Goal: Transaction & Acquisition: Download file/media

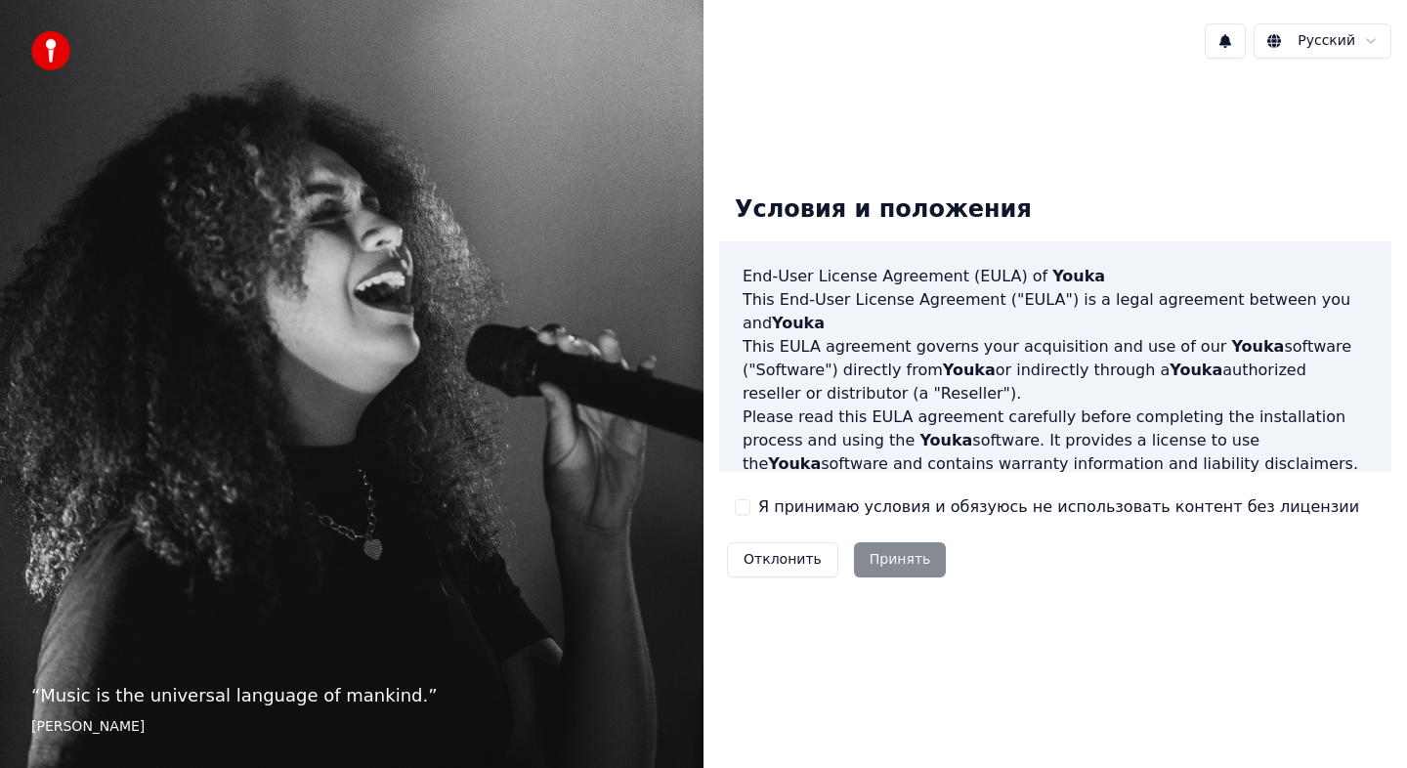
click at [741, 513] on button "Я принимаю условия и обязуюсь не использовать контент без лицензии" at bounding box center [743, 507] width 16 height 16
click at [869, 562] on button "Принять" at bounding box center [900, 559] width 93 height 35
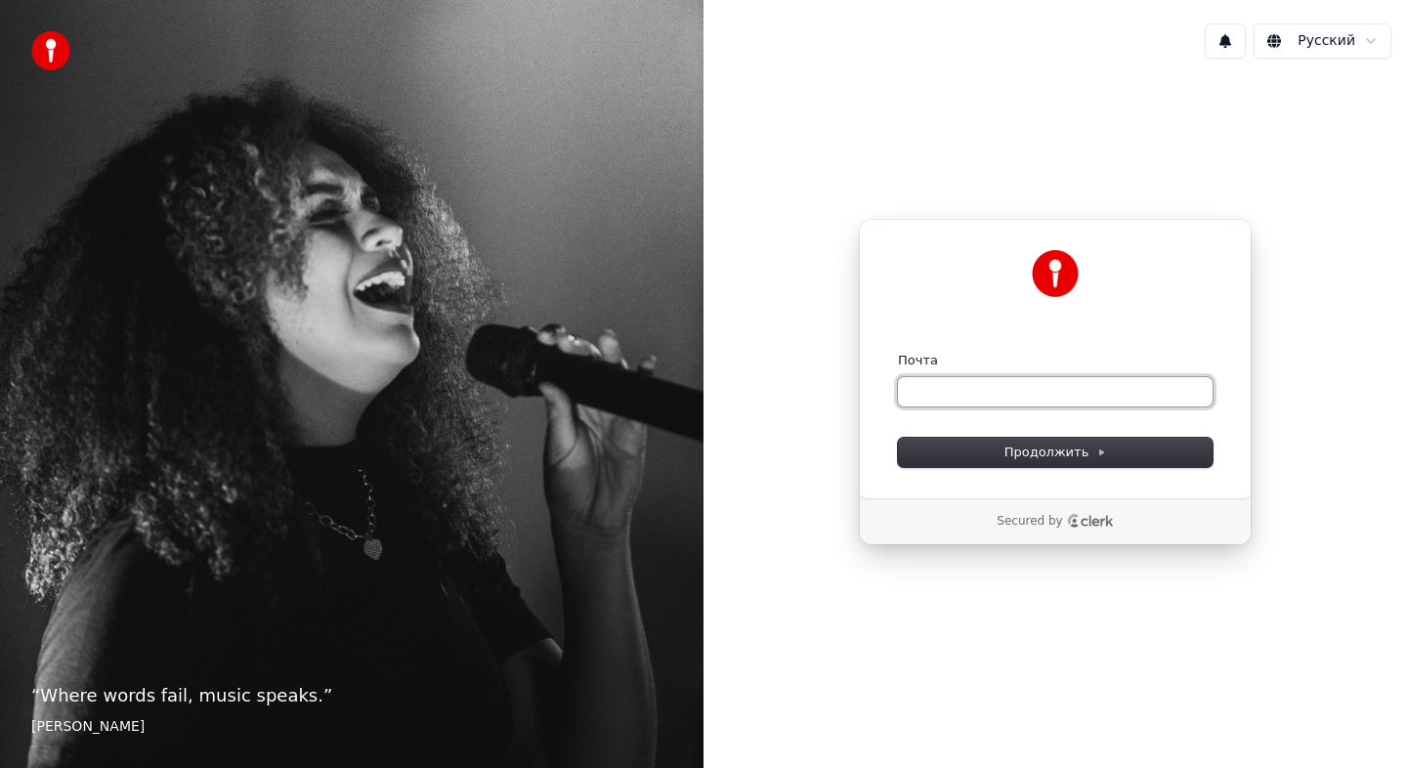
click at [955, 379] on input "Почта" at bounding box center [1055, 391] width 315 height 29
drag, startPoint x: 1050, startPoint y: 392, endPoint x: 1317, endPoint y: 400, distance: 266.8
click at [1317, 400] on div "**********" at bounding box center [1054, 381] width 703 height 615
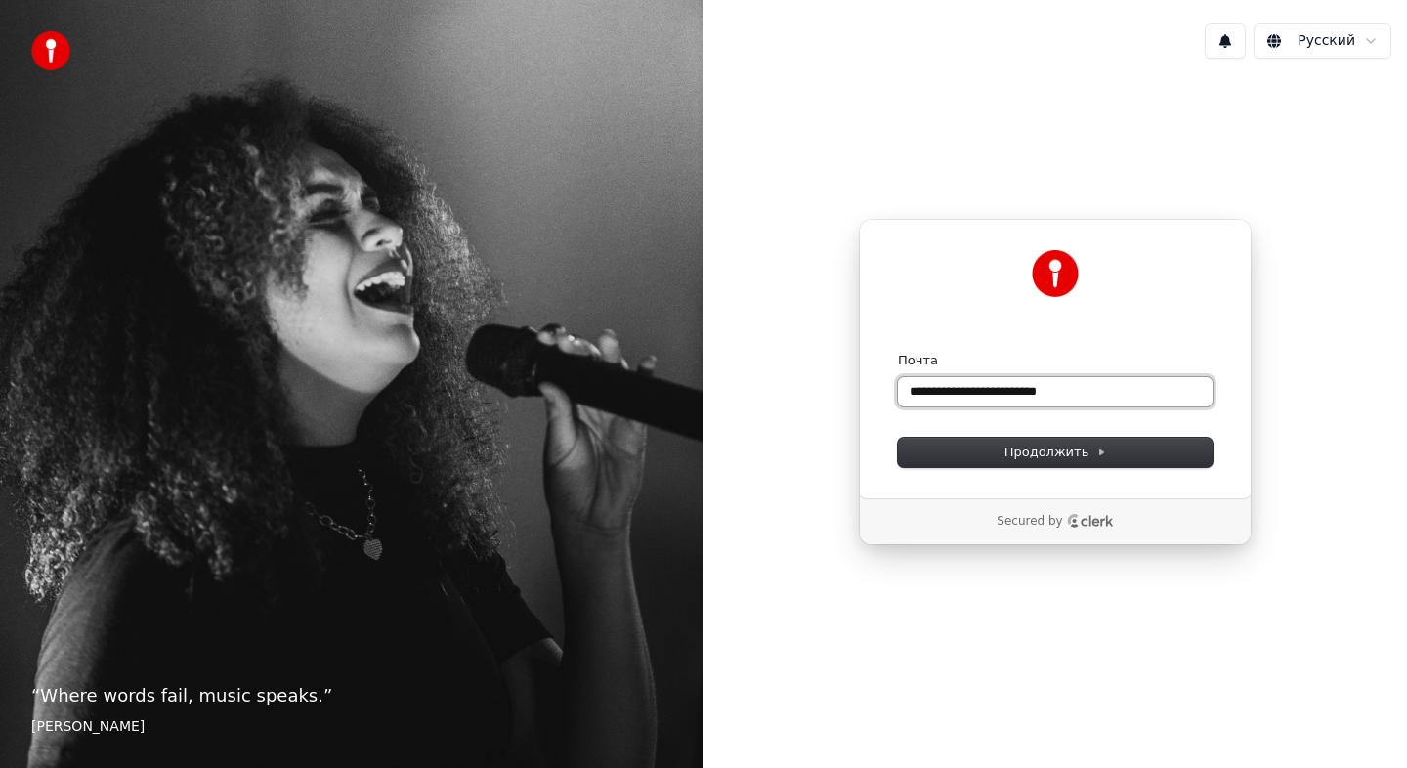
click at [898, 352] on button "submit" at bounding box center [898, 352] width 0 height 0
type input "**********"
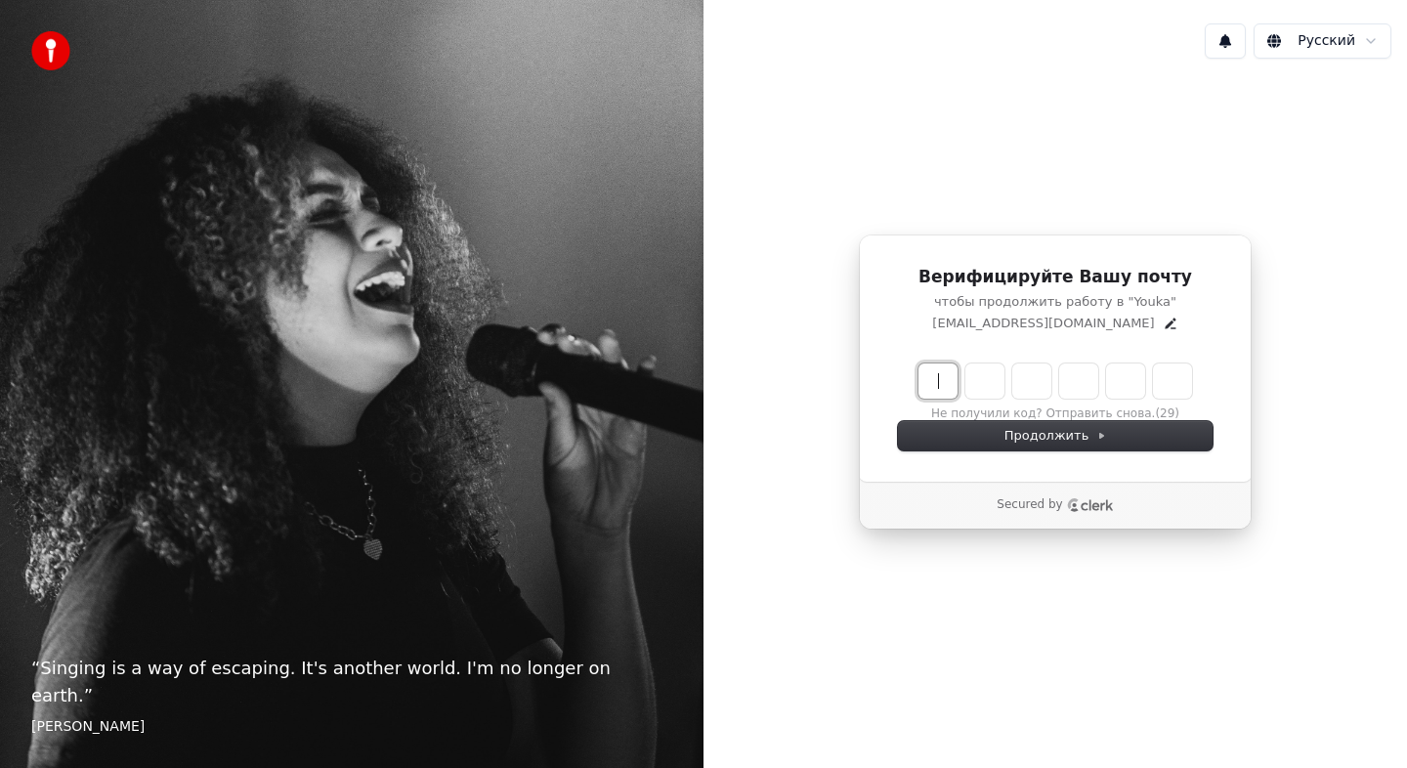
click at [953, 387] on input "Enter verification code" at bounding box center [1074, 380] width 313 height 35
type input "******"
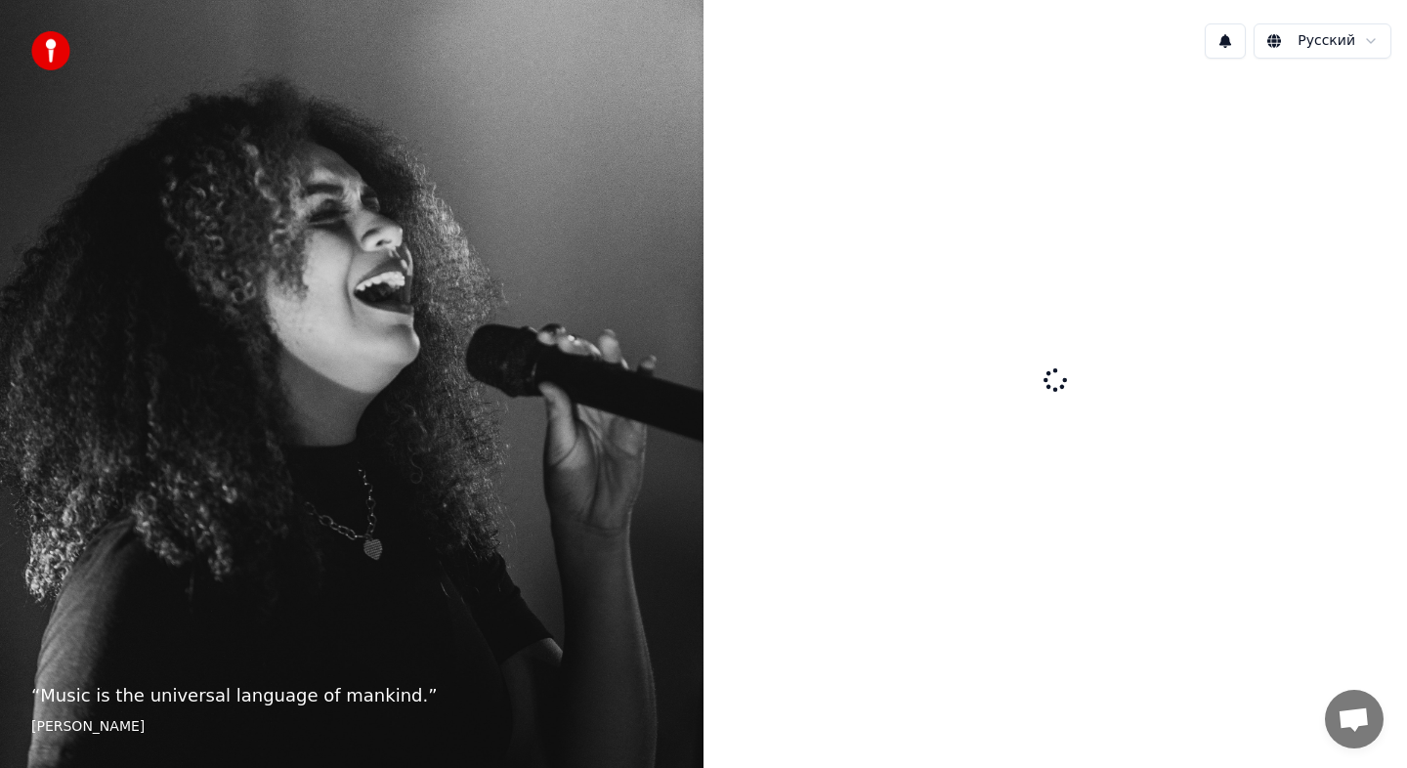
click at [48, 47] on img at bounding box center [50, 50] width 39 height 39
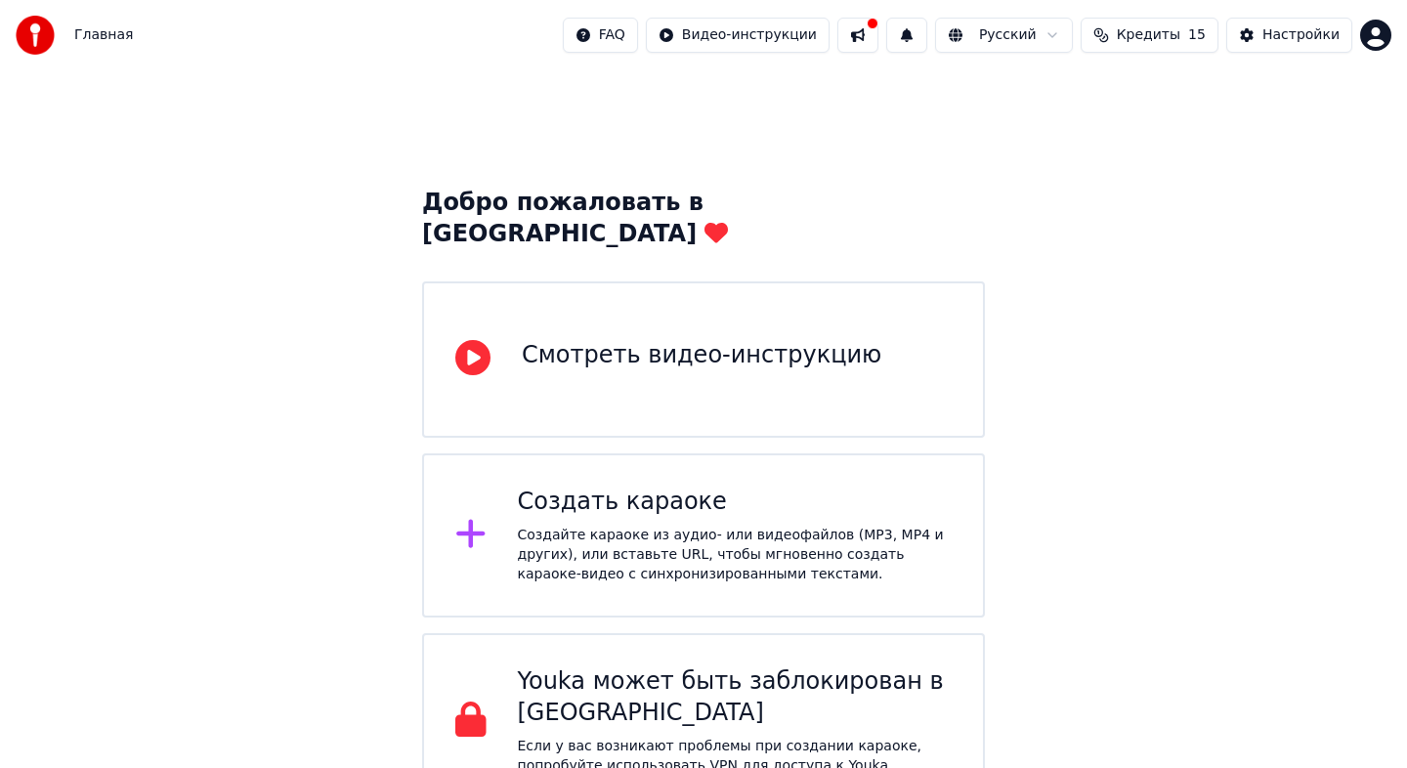
click at [763, 487] on div "Создать караоке" at bounding box center [735, 502] width 435 height 31
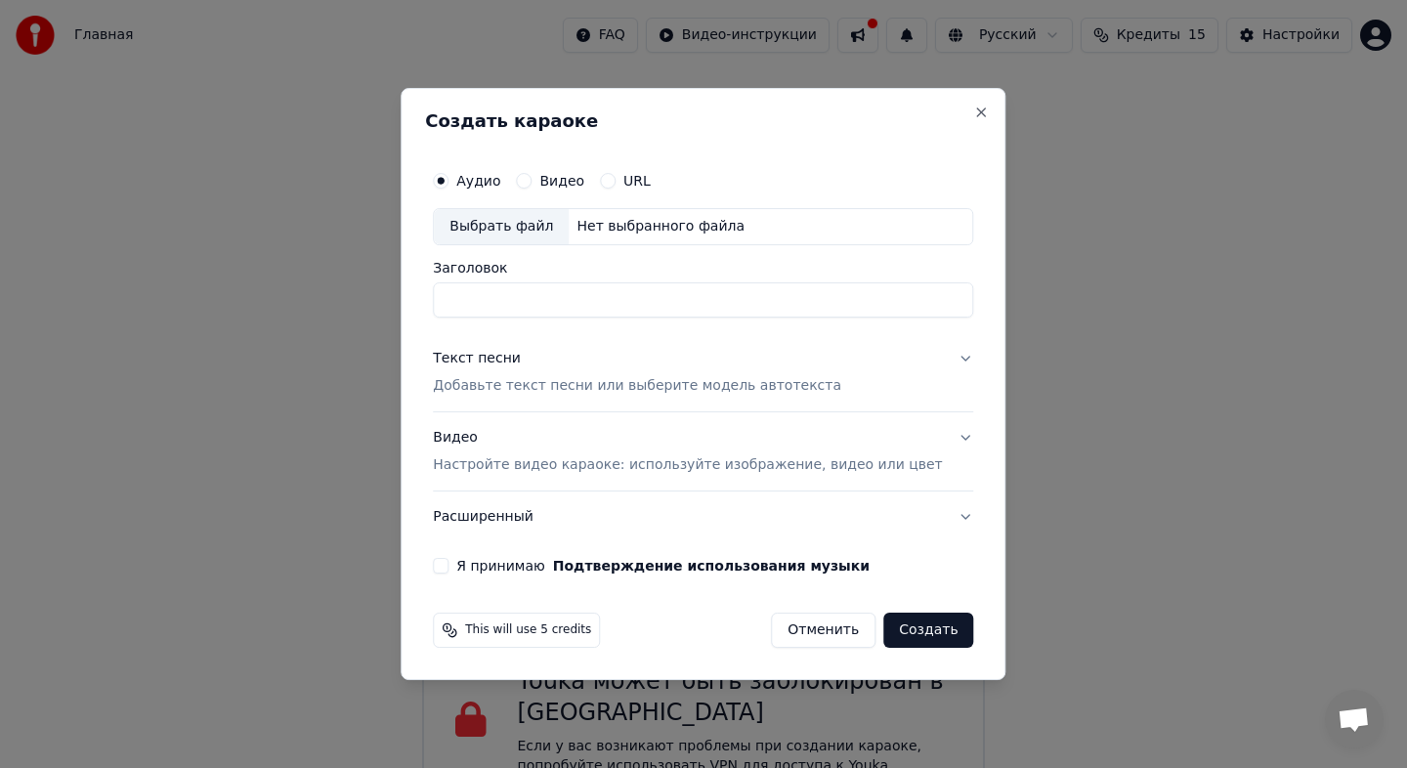
click at [527, 231] on div "Выбрать файл" at bounding box center [501, 226] width 135 height 35
click at [666, 305] on input "Заголовок" at bounding box center [703, 299] width 540 height 35
drag, startPoint x: 786, startPoint y: 296, endPoint x: 385, endPoint y: 275, distance: 402.1
click at [387, 276] on body "**********" at bounding box center [703, 404] width 1407 height 809
type input "********"
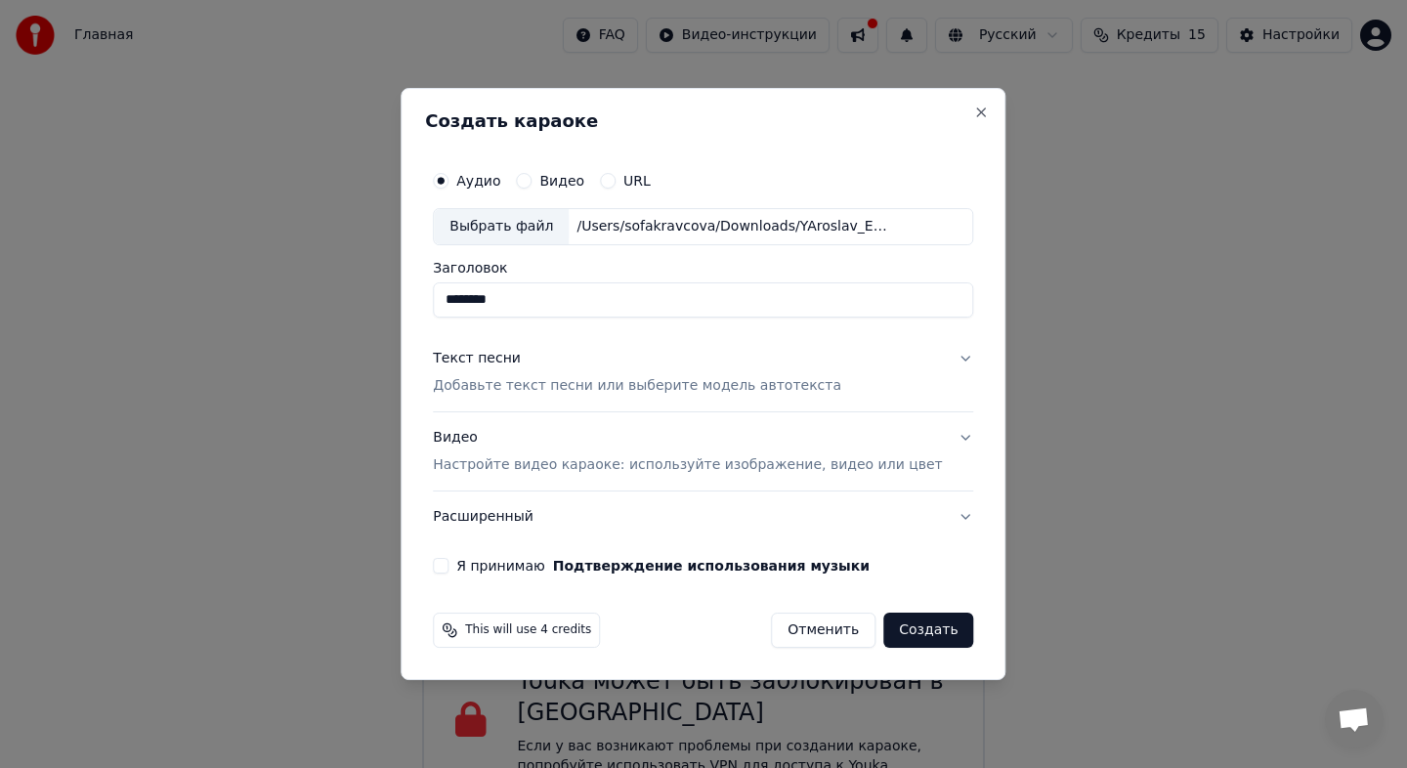
click at [637, 386] on p "Добавьте текст песни или выберите модель автотекста" at bounding box center [637, 386] width 408 height 20
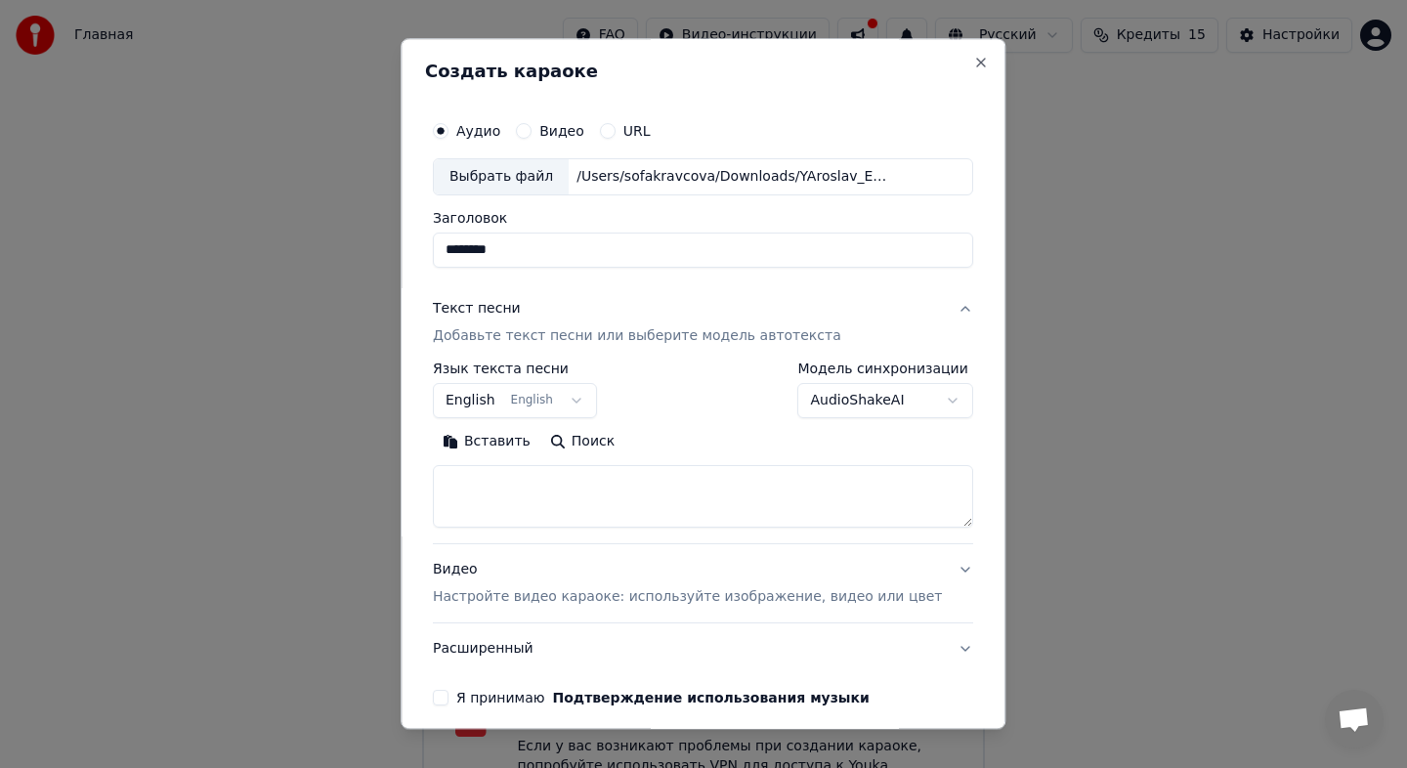
click at [559, 403] on body "**********" at bounding box center [703, 404] width 1407 height 809
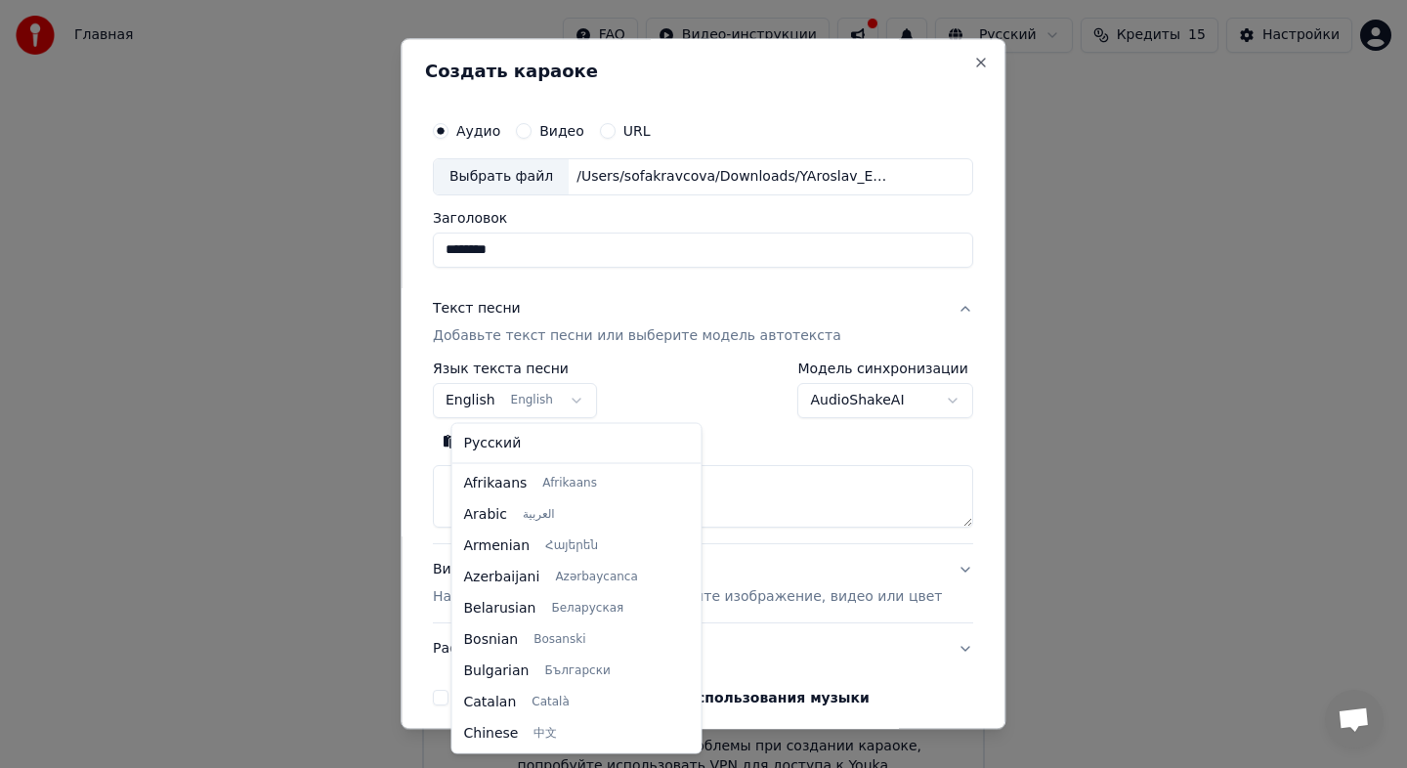
scroll to position [156, 0]
select select "**"
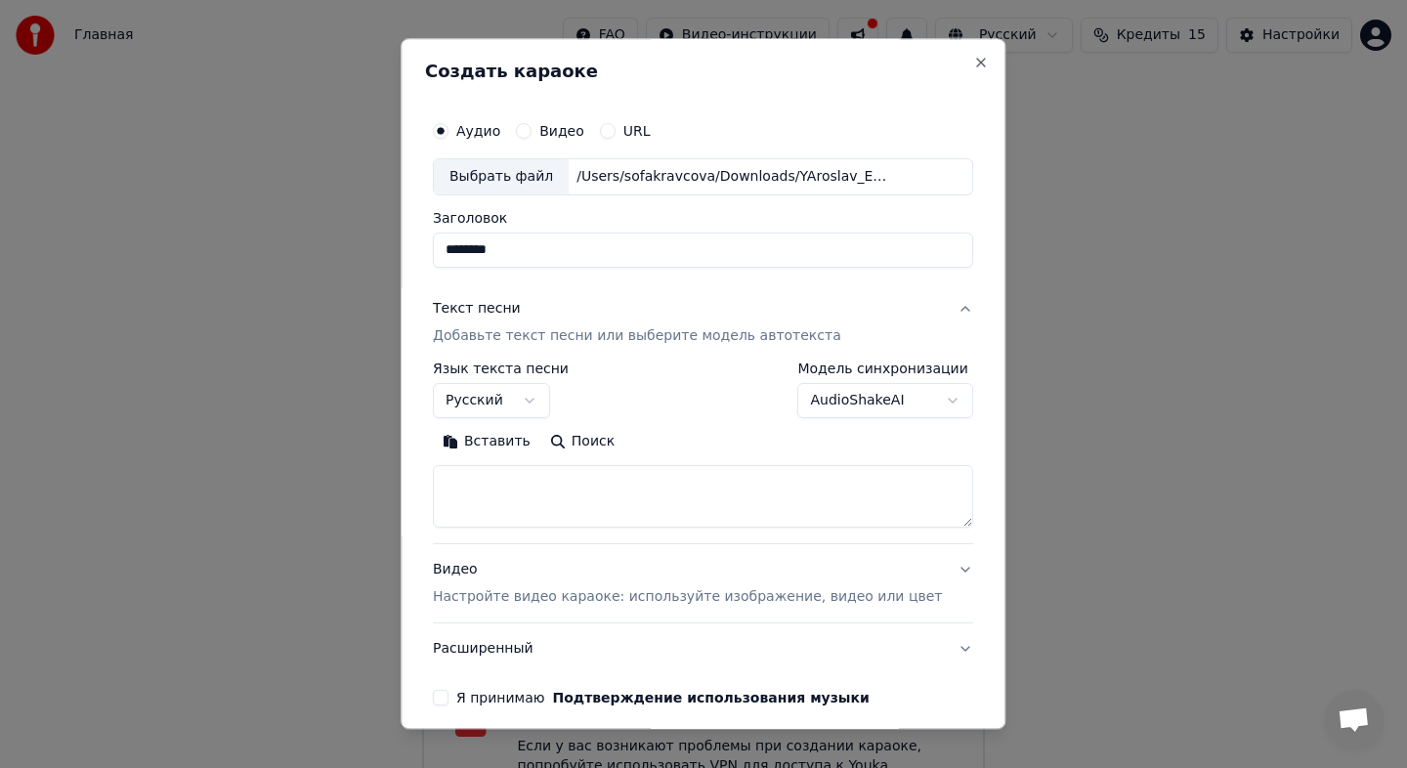
click at [555, 472] on textarea at bounding box center [703, 496] width 540 height 63
paste textarea "**********"
type textarea "**********"
click at [661, 596] on p "Настройте видео караоке: используйте изображение, видео или цвет" at bounding box center [687, 597] width 509 height 20
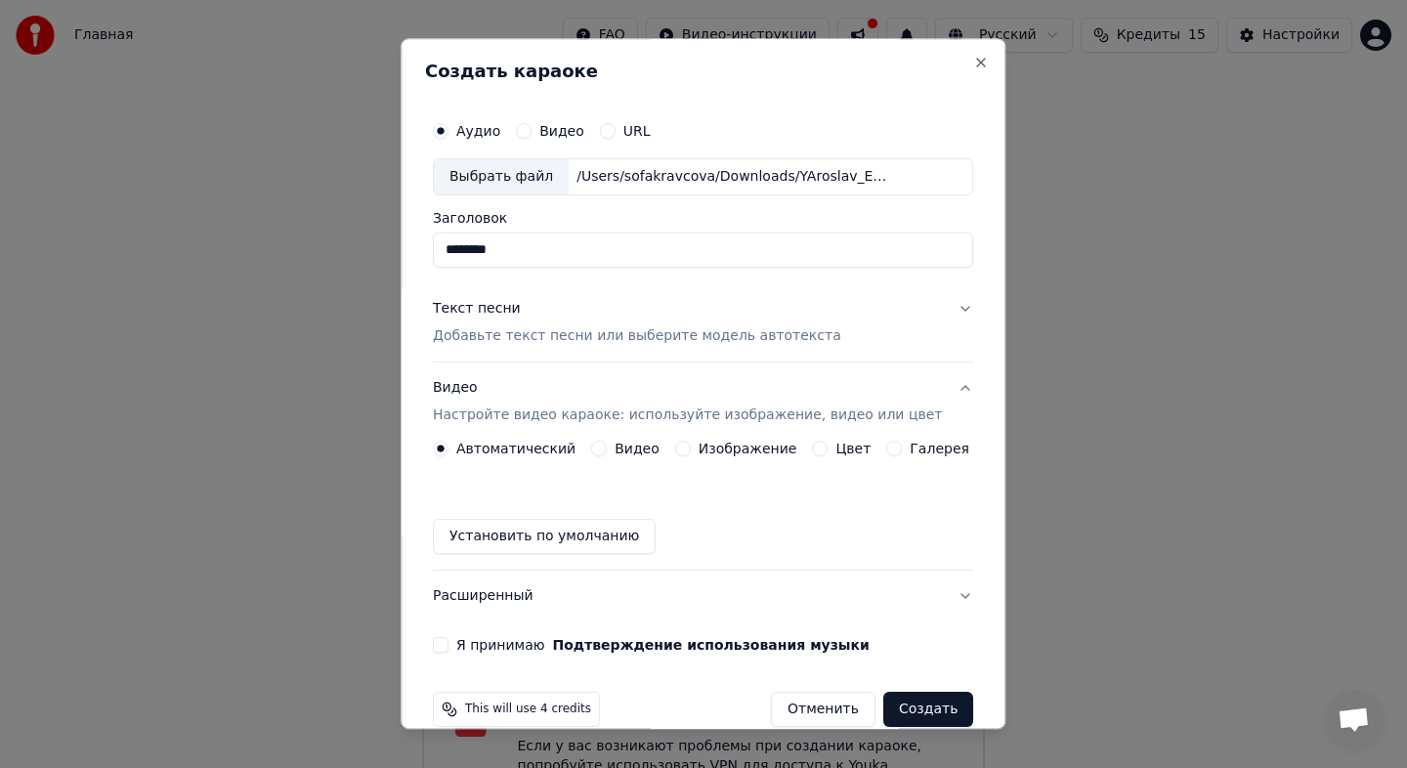
click at [770, 447] on label "Изображение" at bounding box center [748, 449] width 99 height 14
click at [691, 447] on button "Изображение" at bounding box center [683, 449] width 16 height 16
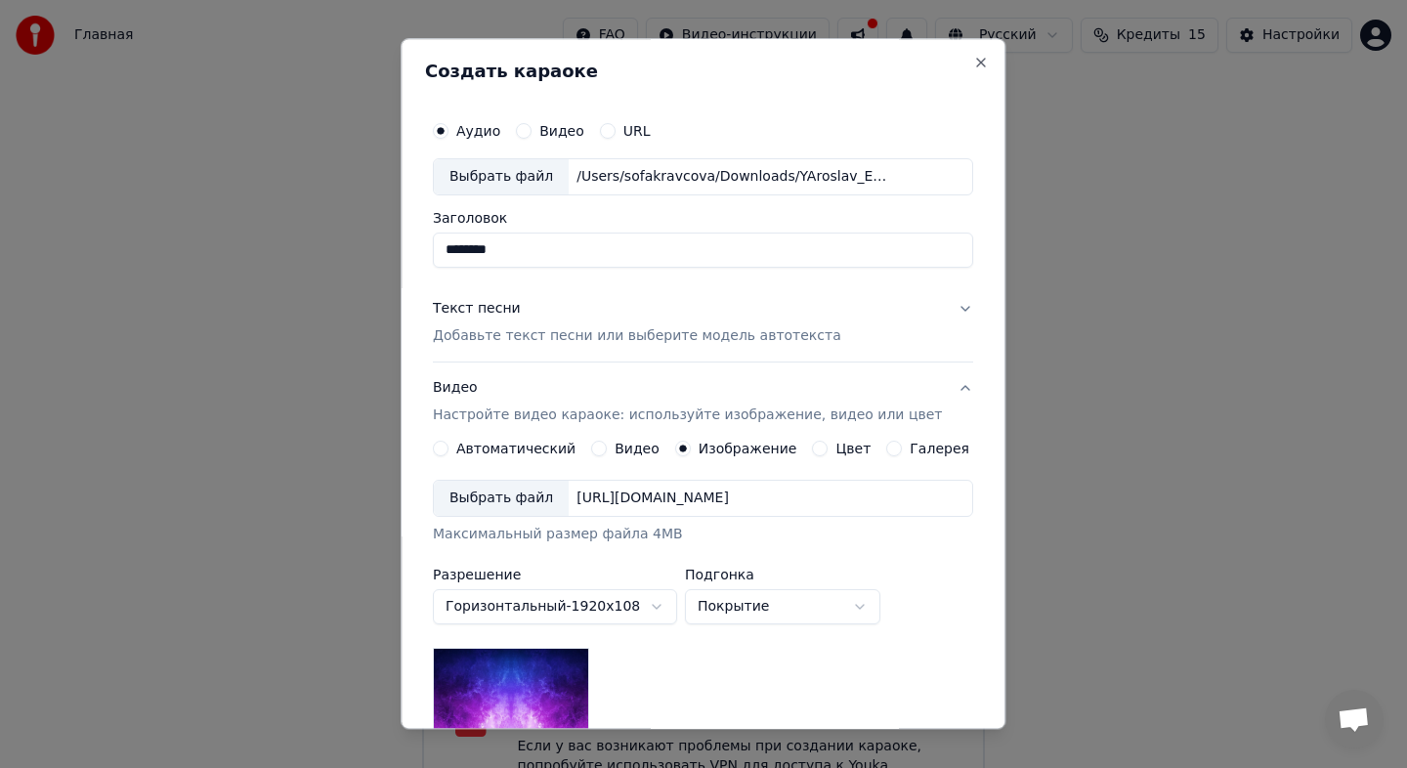
click at [770, 448] on label "Изображение" at bounding box center [748, 449] width 99 height 14
click at [691, 448] on button "Изображение" at bounding box center [683, 449] width 16 height 16
click at [832, 457] on div "**********" at bounding box center [703, 625] width 540 height 369
click at [832, 440] on button "Видео Настройте видео караоке: используйте изображение, видео или цвет" at bounding box center [703, 401] width 540 height 78
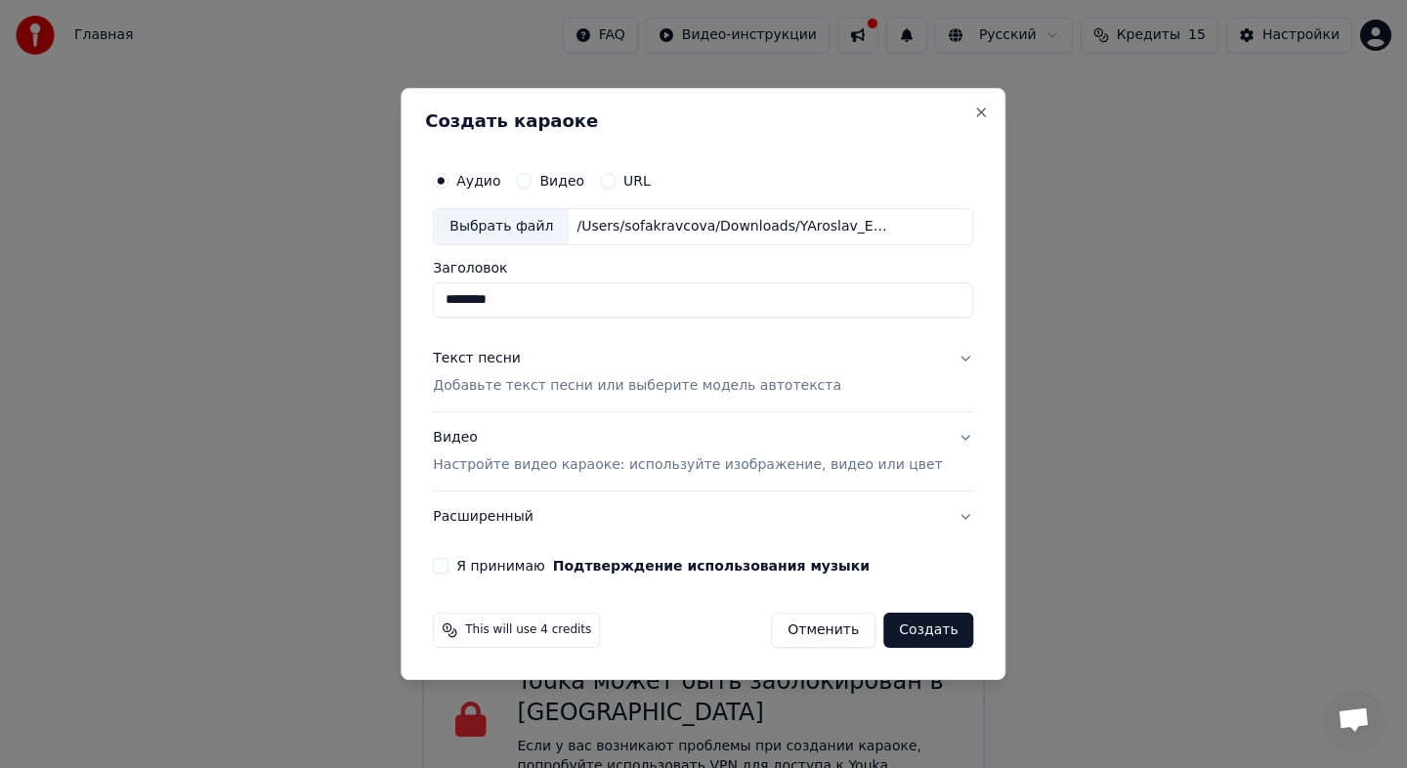
click at [832, 448] on div "Видео Настройте видео караоке: используйте изображение, видео или цвет" at bounding box center [687, 451] width 509 height 47
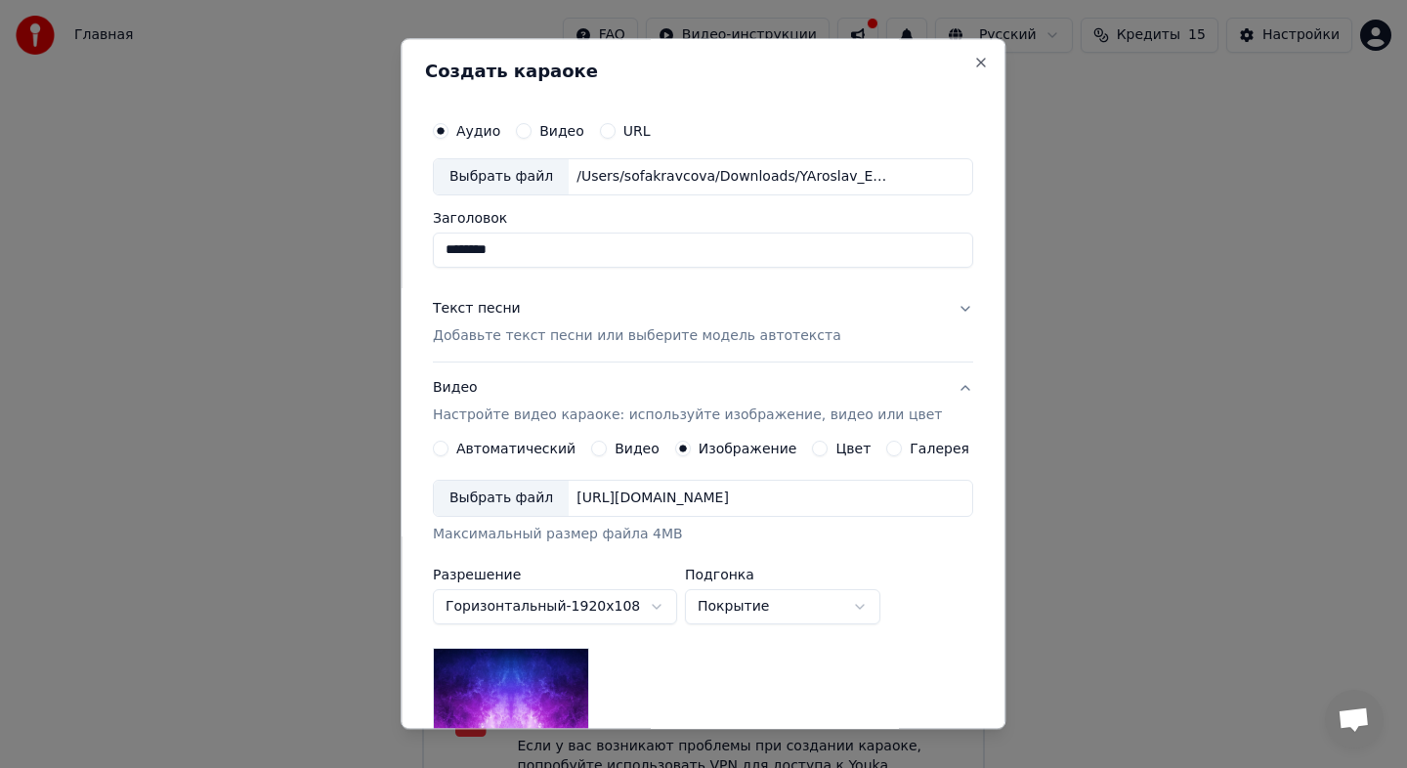
click at [837, 445] on label "Цвет" at bounding box center [853, 449] width 35 height 14
click at [828, 445] on button "Цвет" at bounding box center [821, 449] width 16 height 16
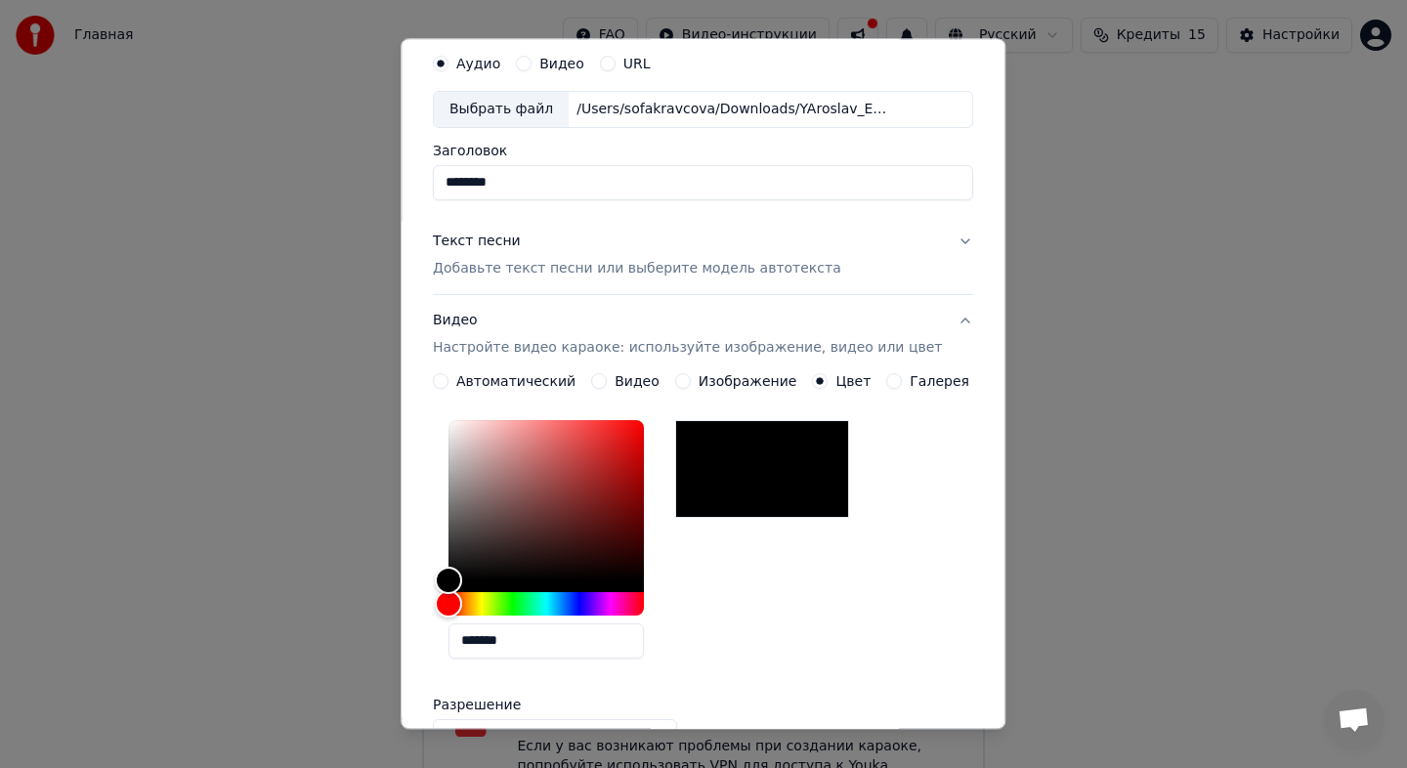
scroll to position [68, 0]
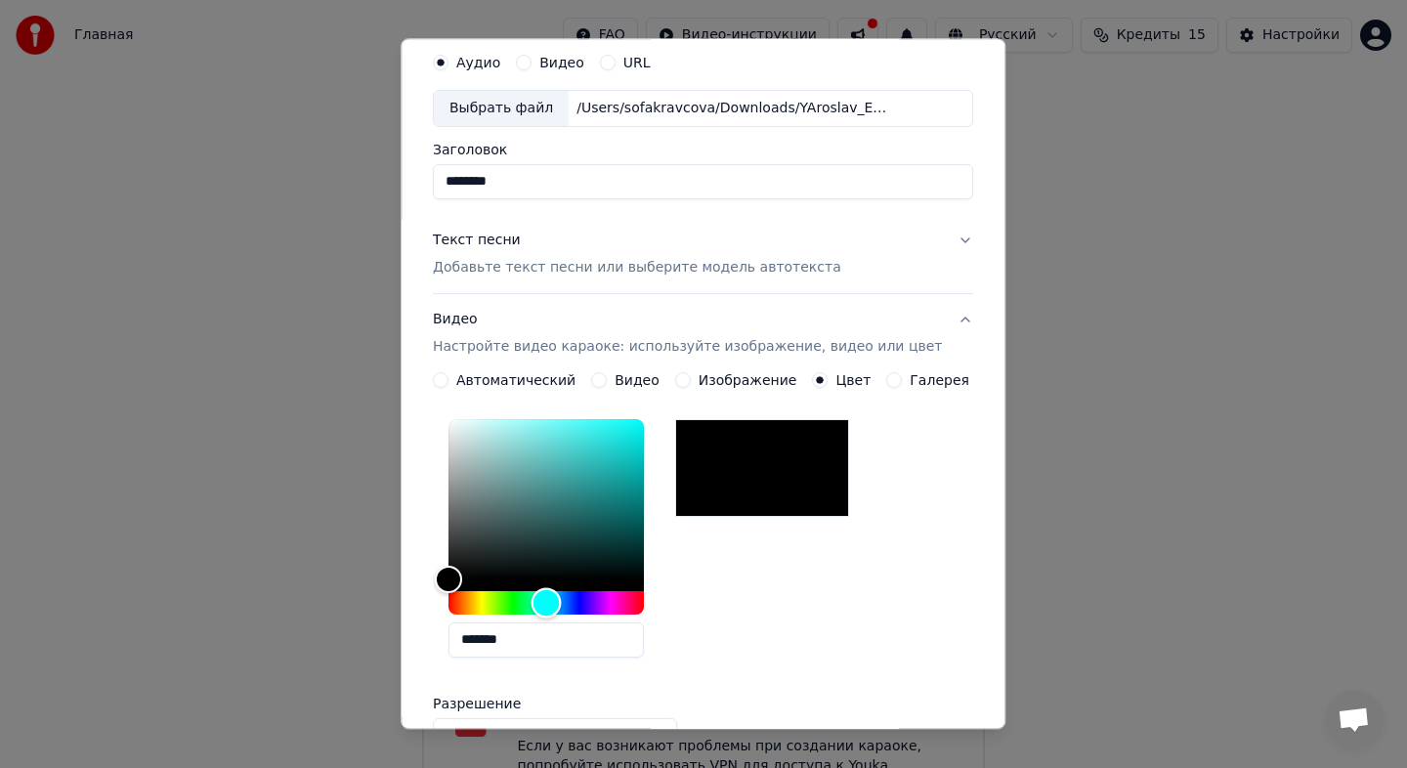
click at [559, 598] on div "Hue" at bounding box center [545, 602] width 195 height 23
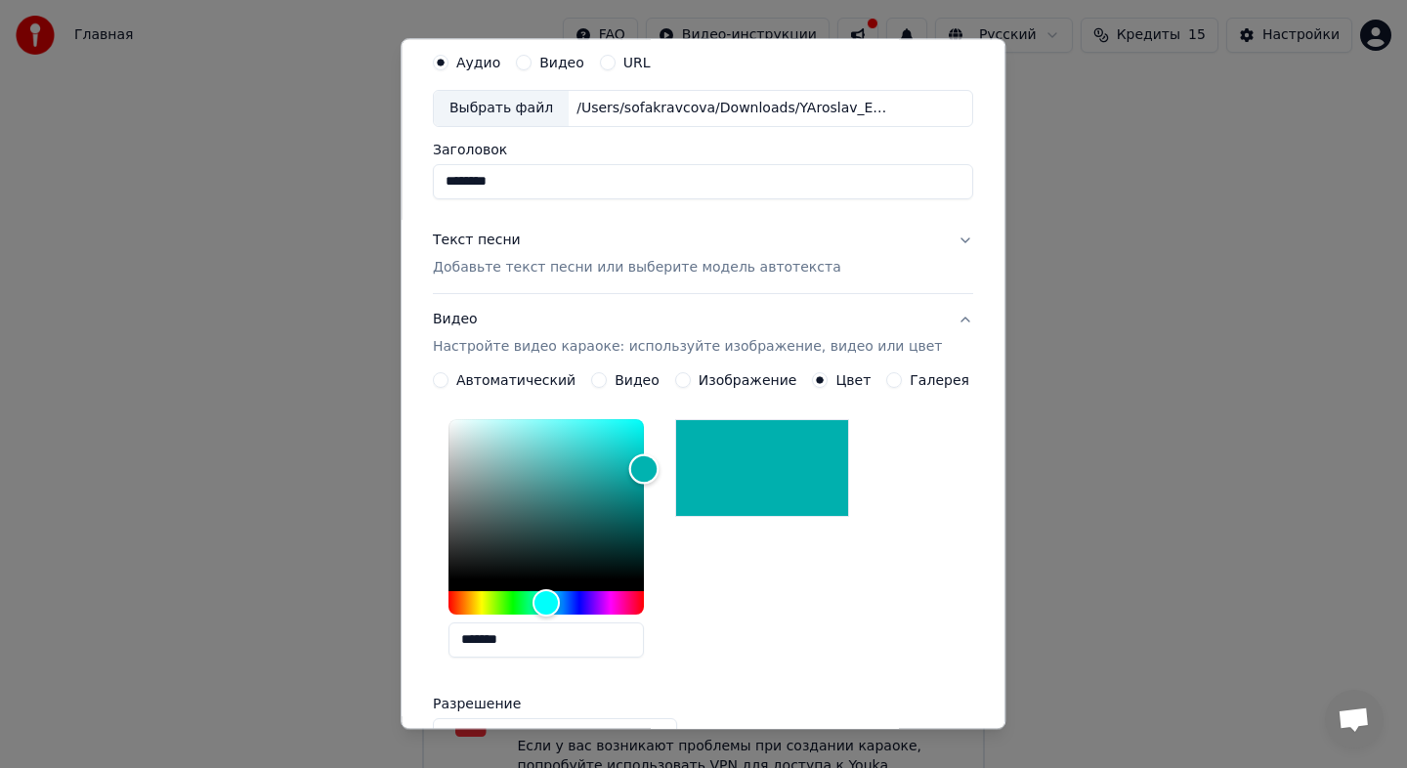
type input "*******"
drag, startPoint x: 558, startPoint y: 508, endPoint x: 702, endPoint y: 465, distance: 150.8
click at [702, 465] on div "*******" at bounding box center [703, 542] width 540 height 262
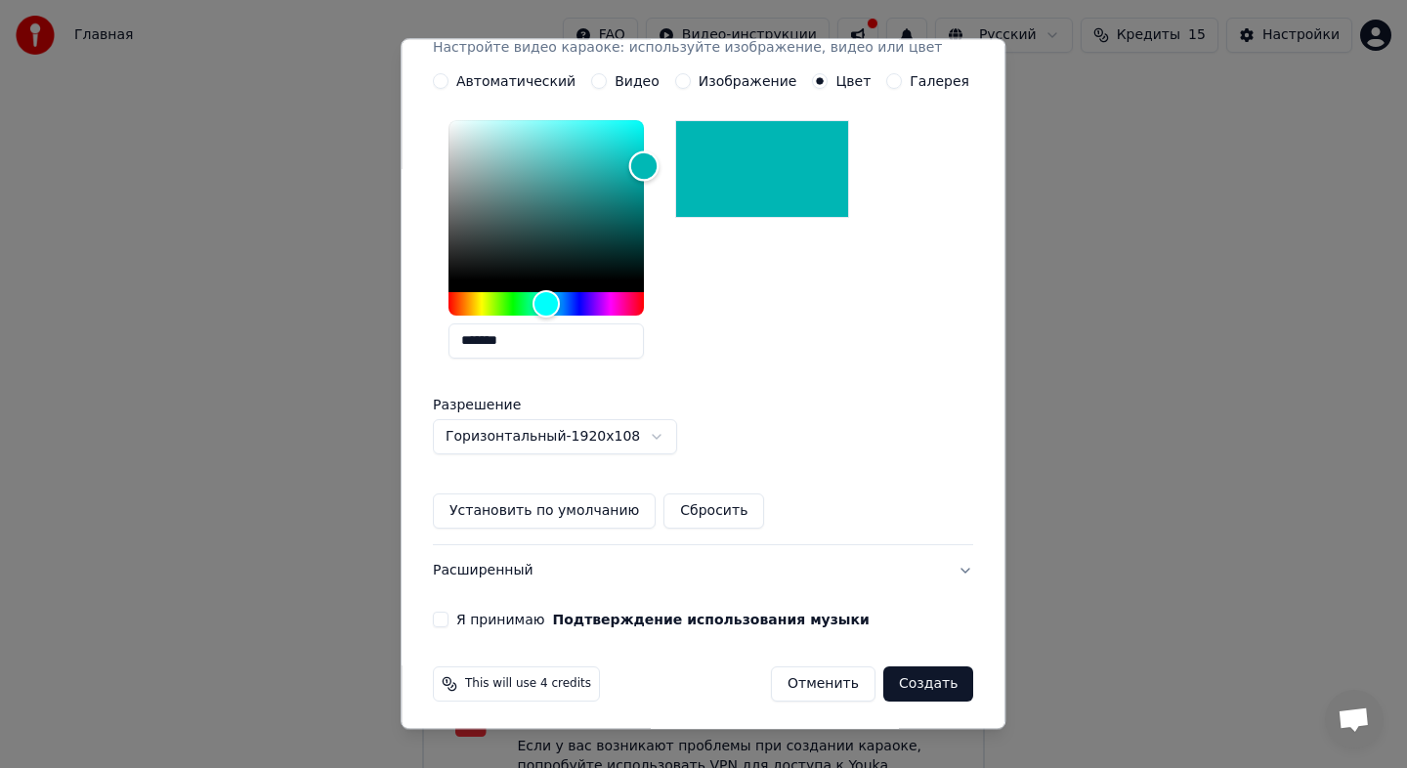
scroll to position [371, 0]
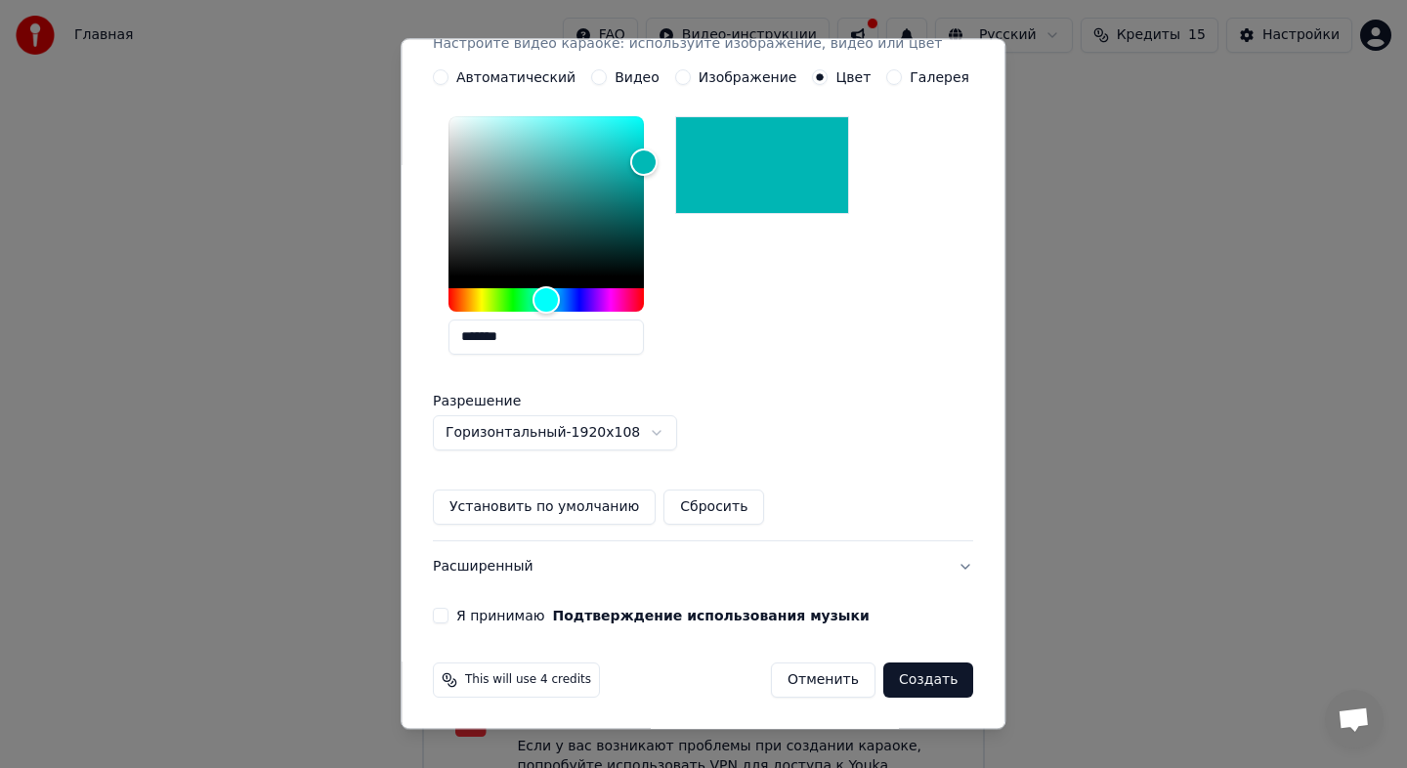
click at [448, 619] on button "Я принимаю Подтверждение использования музыки" at bounding box center [441, 616] width 16 height 16
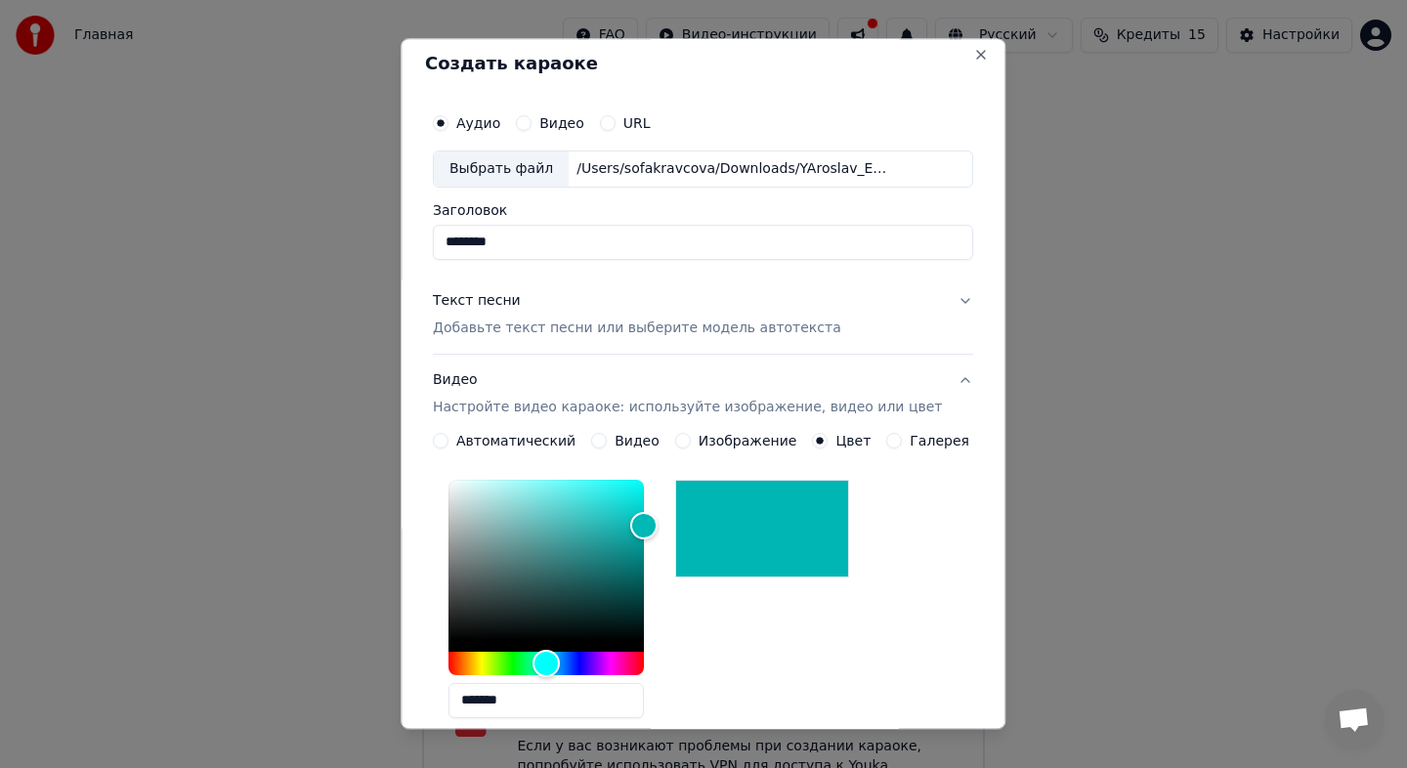
scroll to position [0, 0]
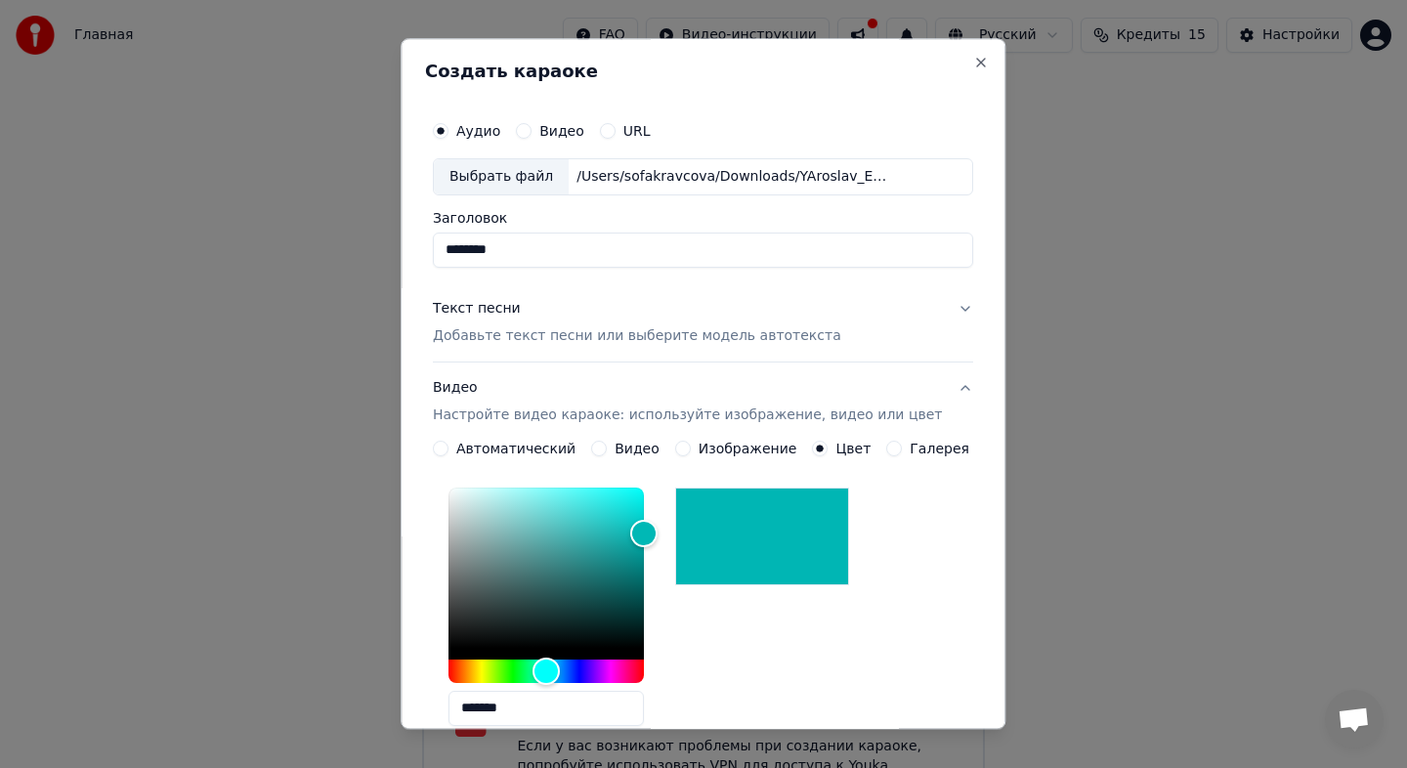
click at [950, 309] on button "Текст песни Добавьте текст песни или выберите модель автотекста" at bounding box center [703, 322] width 540 height 78
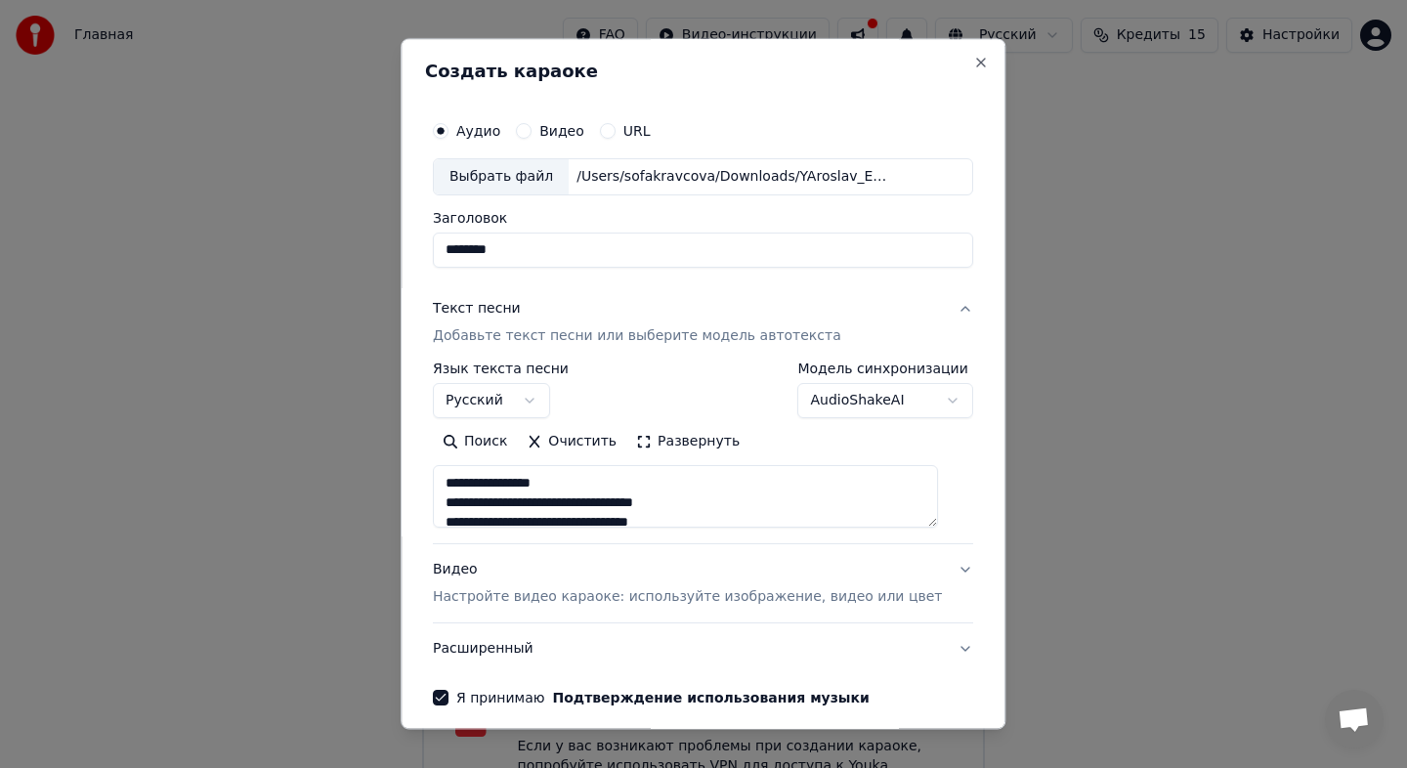
click at [779, 480] on textarea "**********" at bounding box center [685, 496] width 505 height 63
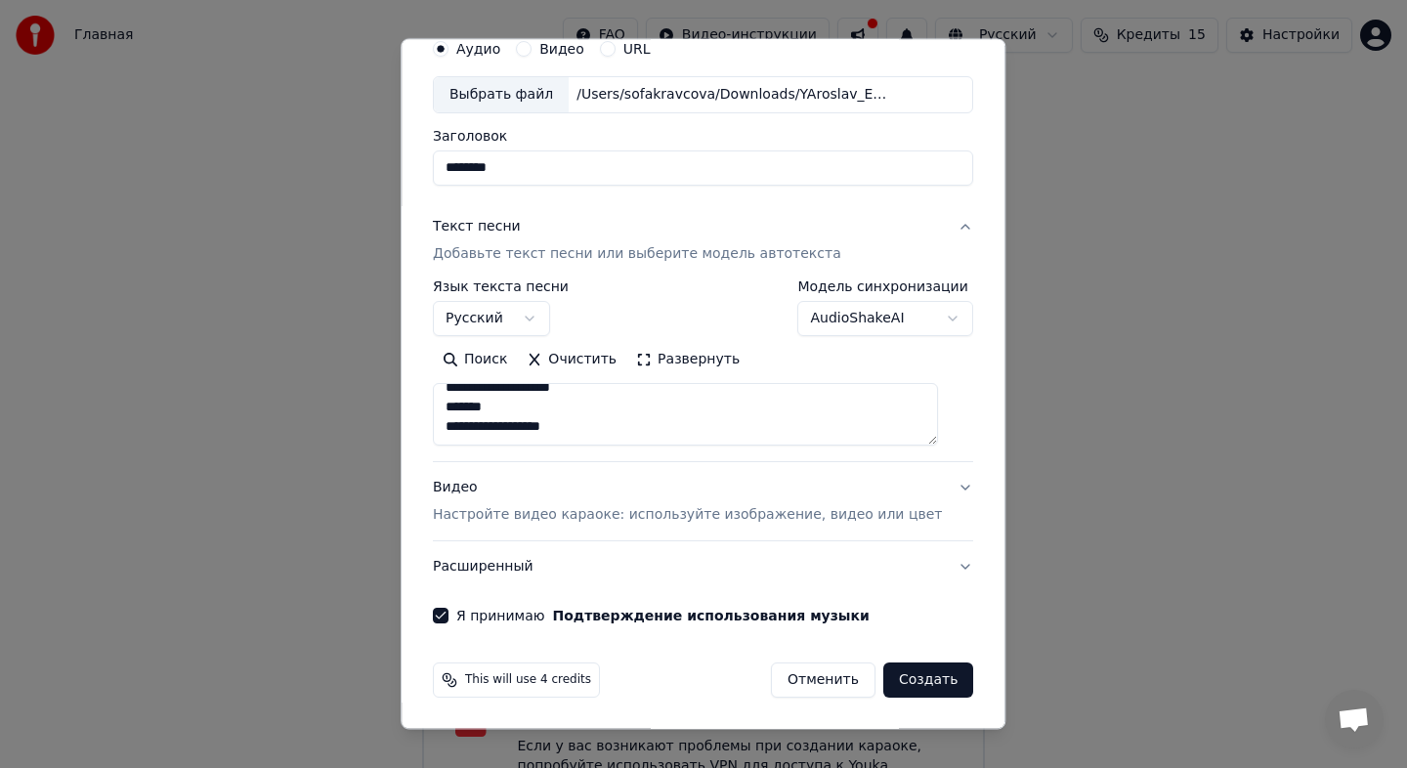
click at [911, 686] on button "Создать" at bounding box center [928, 679] width 90 height 35
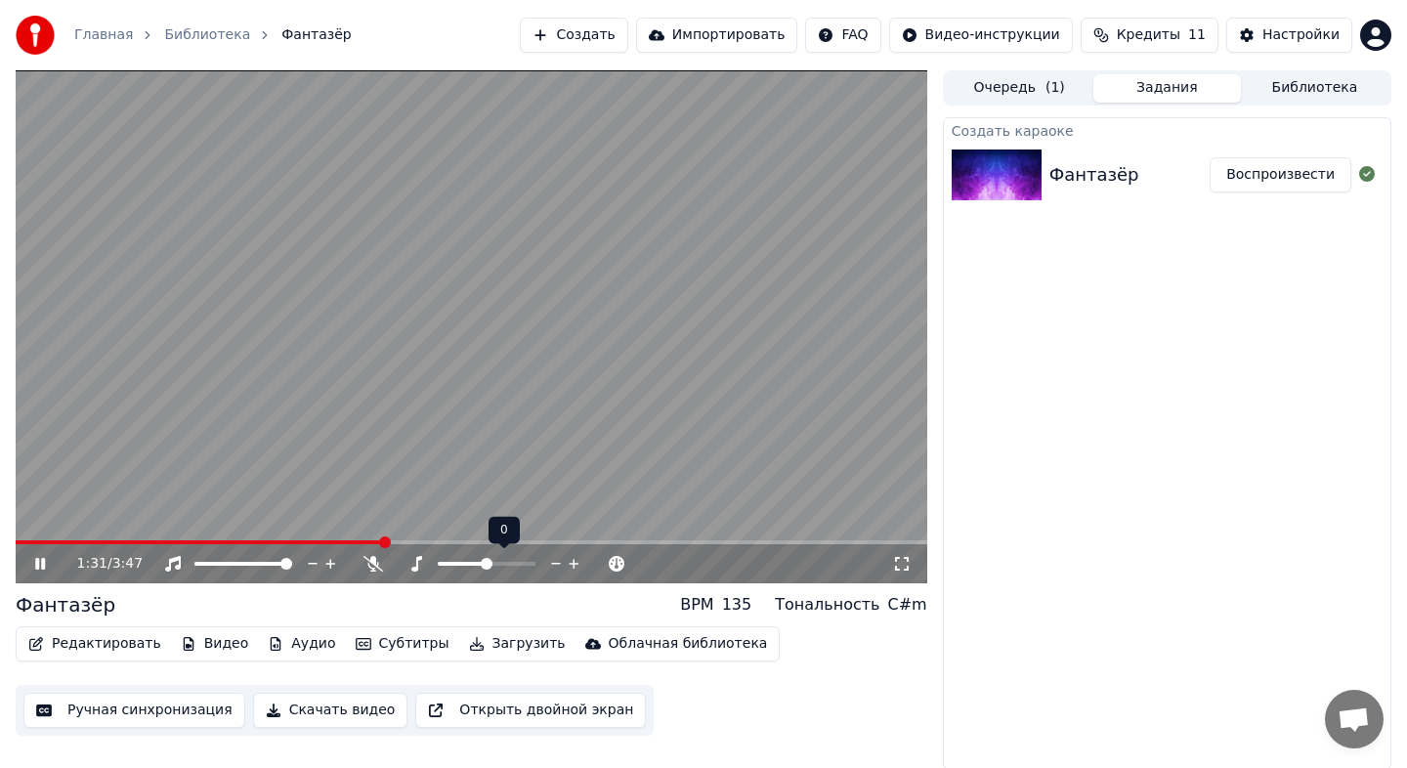
click at [494, 565] on span at bounding box center [487, 564] width 98 height 4
click at [486, 564] on span at bounding box center [462, 564] width 49 height 4
click at [332, 565] on icon at bounding box center [330, 564] width 19 height 20
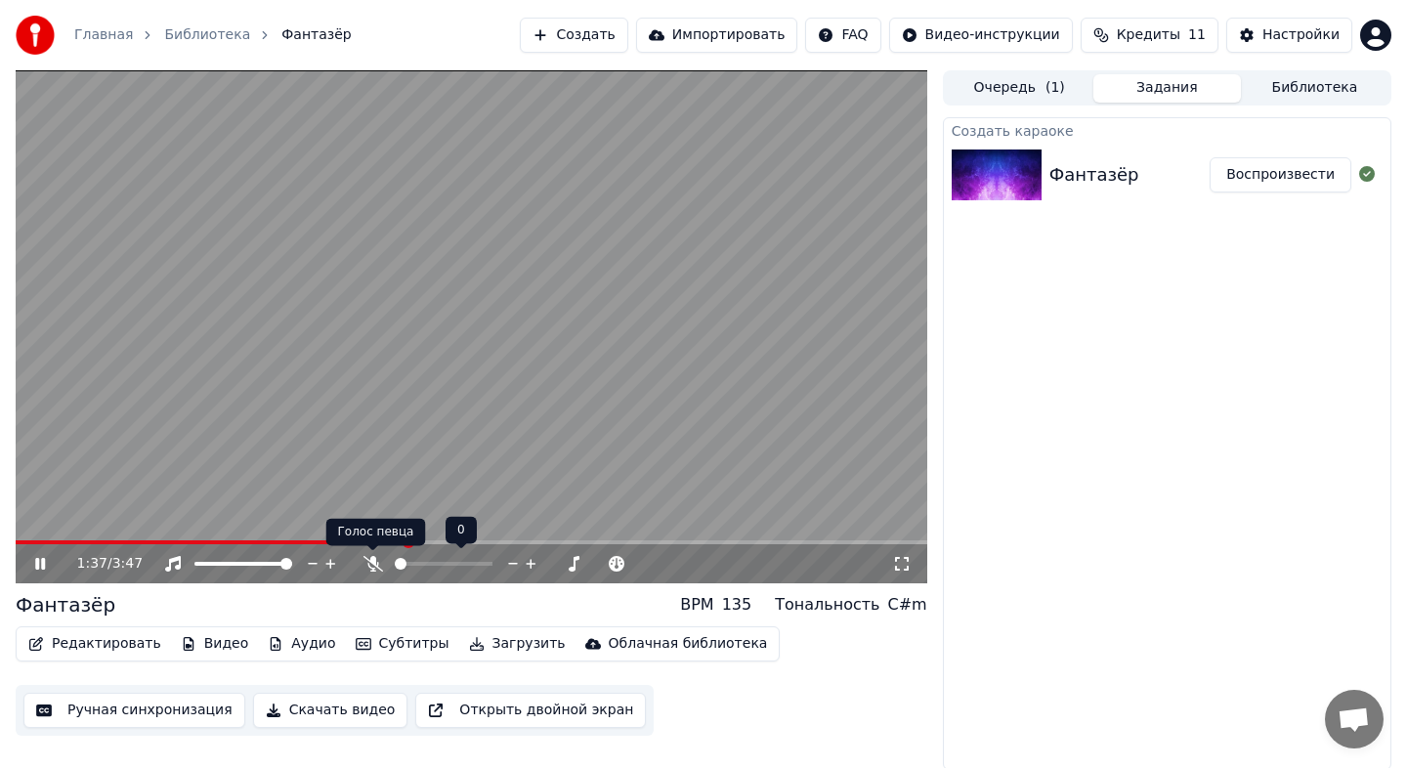
click at [421, 566] on div at bounding box center [461, 564] width 157 height 20
click at [406, 567] on div at bounding box center [461, 564] width 157 height 20
click at [426, 564] on span at bounding box center [424, 564] width 12 height 12
click at [292, 558] on span at bounding box center [286, 564] width 12 height 12
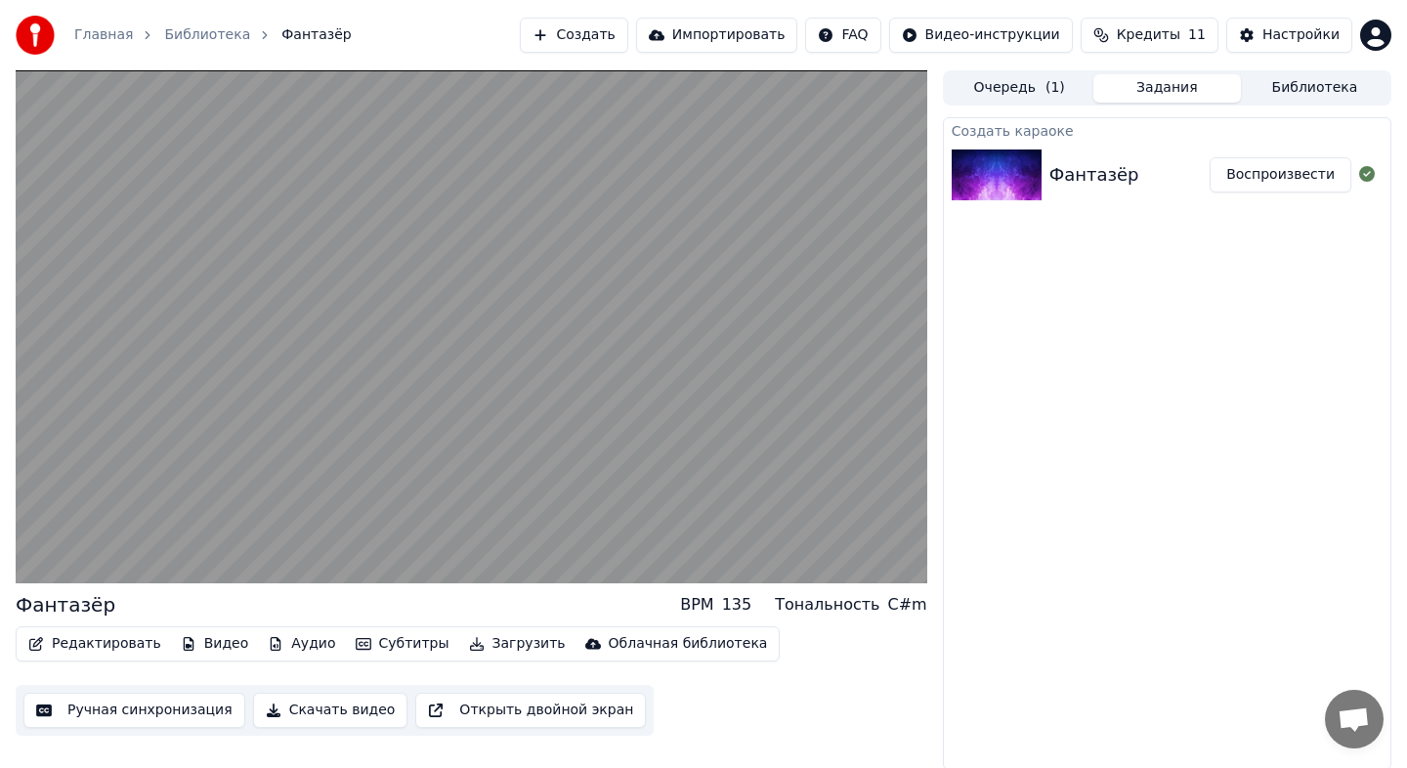
click at [129, 645] on button "Редактировать" at bounding box center [95, 643] width 148 height 27
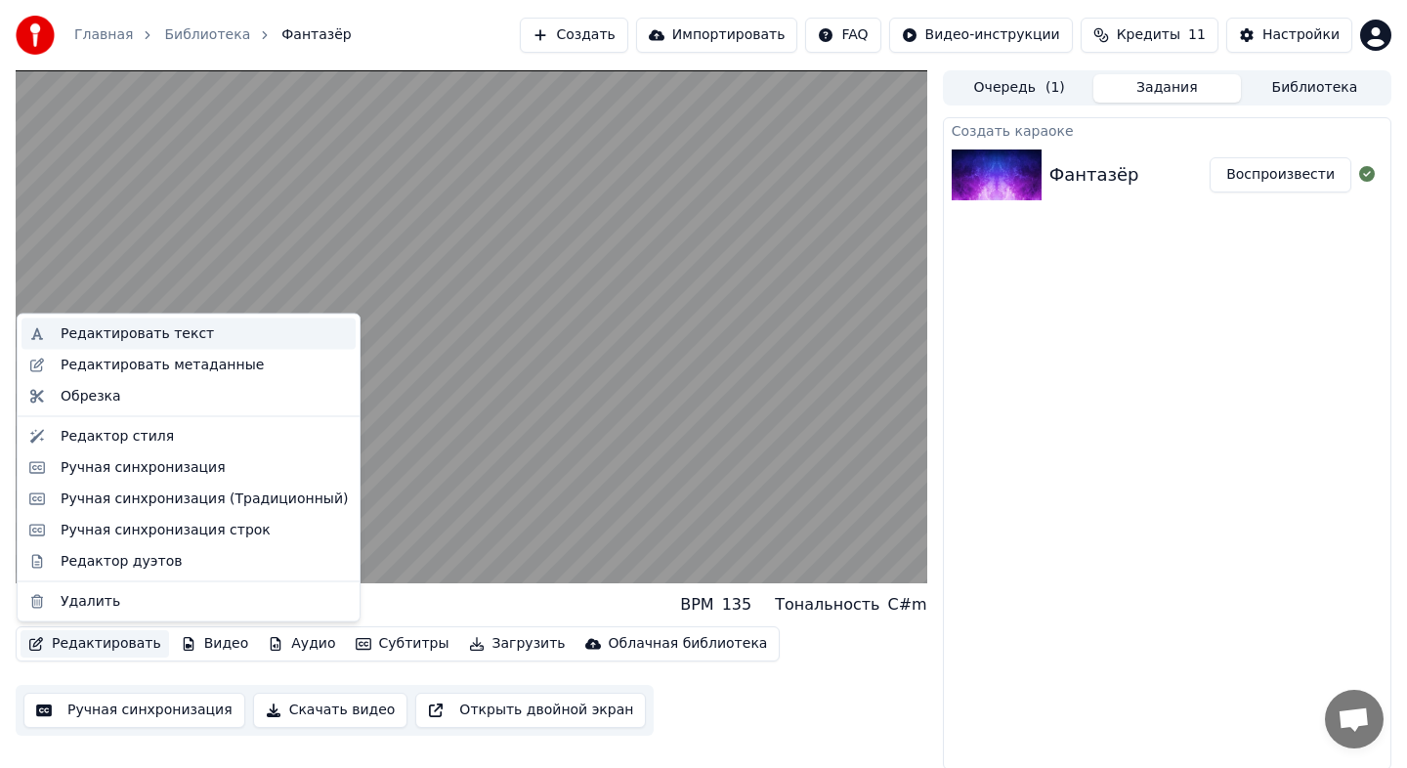
click at [142, 336] on div "Редактировать текст" at bounding box center [137, 334] width 153 height 20
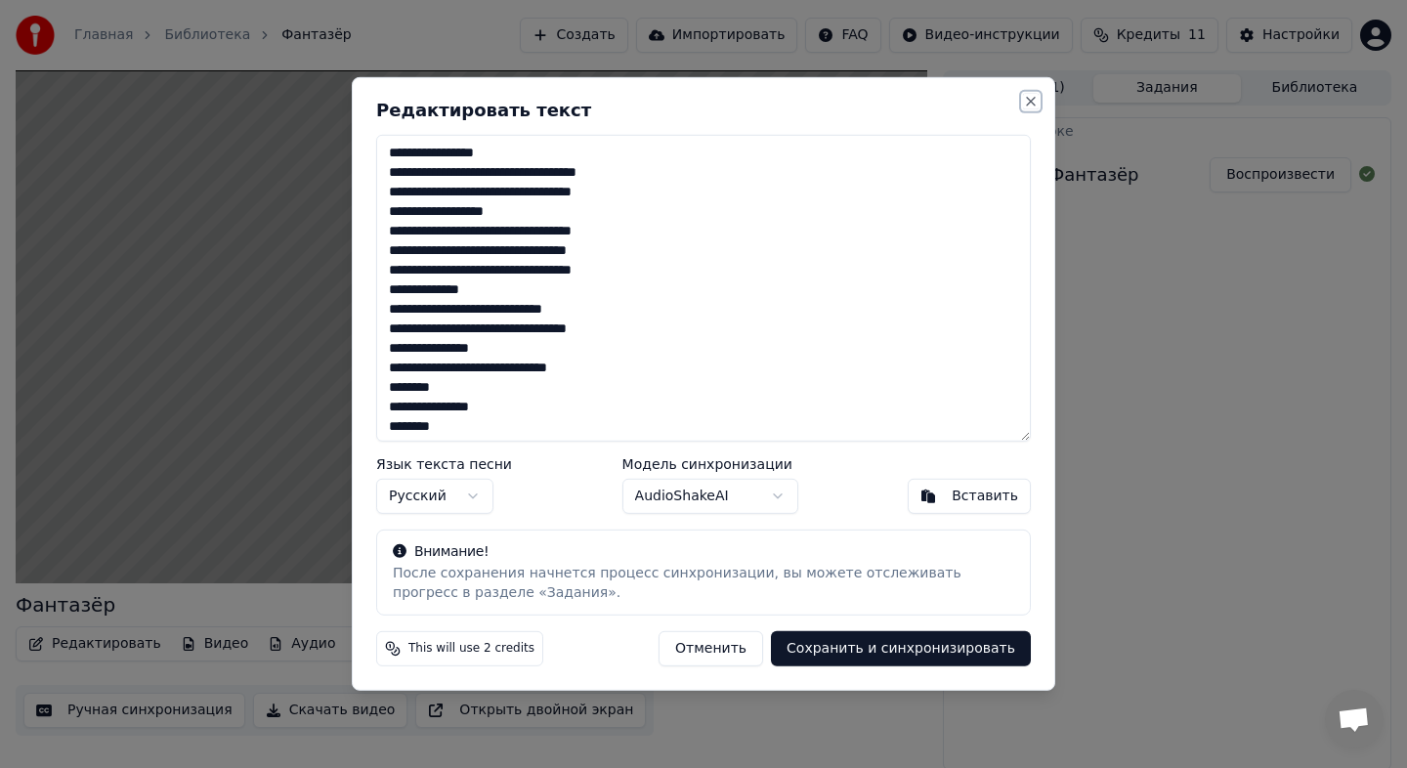
click at [1025, 104] on button "Close" at bounding box center [1031, 102] width 16 height 16
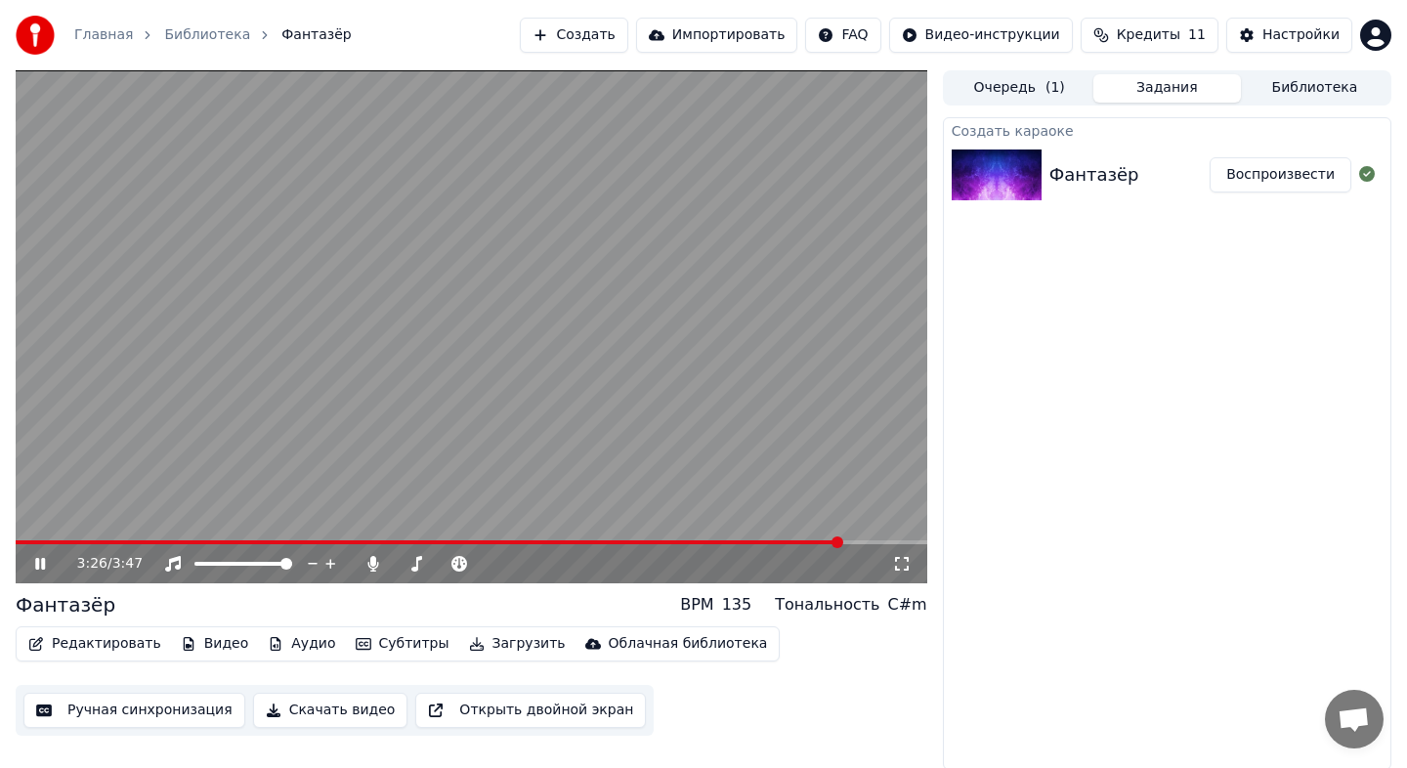
click at [203, 648] on button "Видео" at bounding box center [215, 643] width 84 height 27
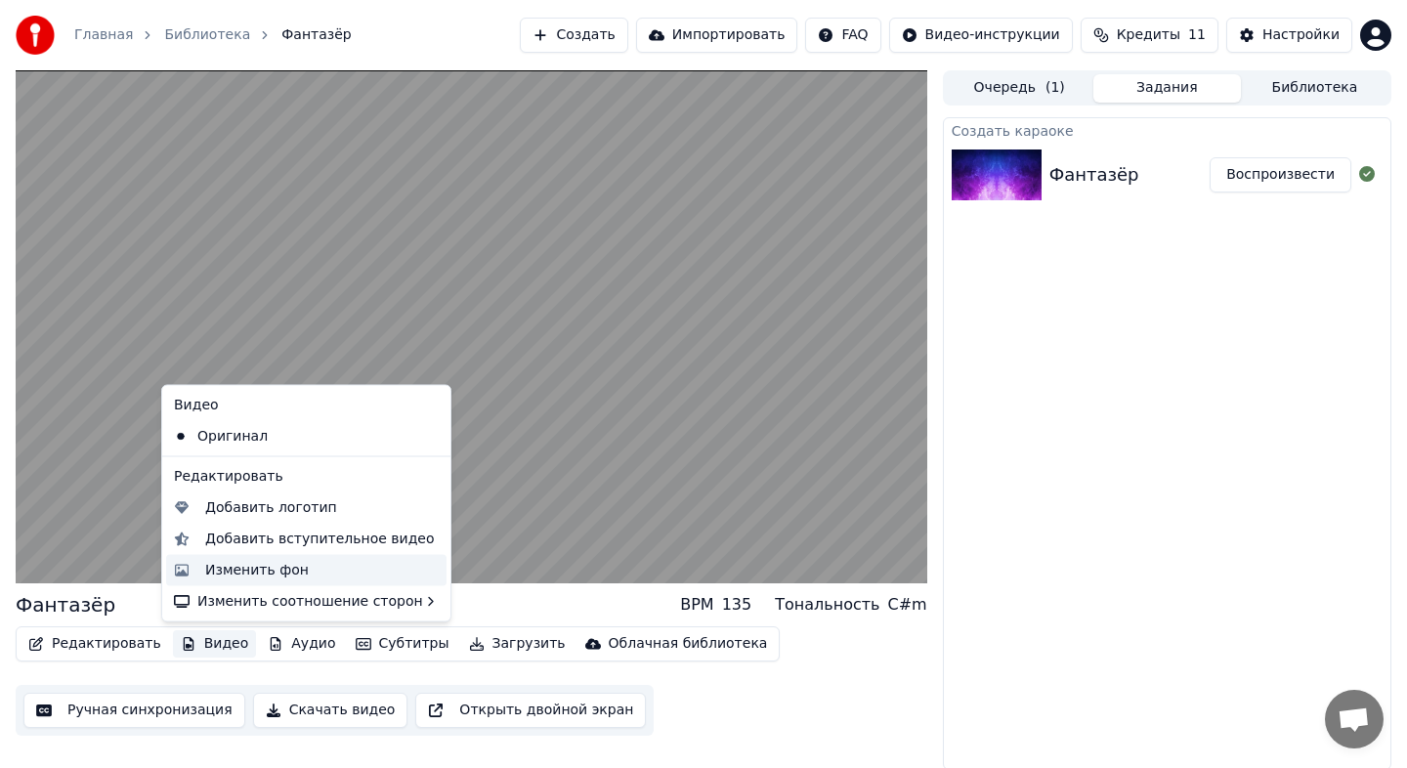
click at [311, 565] on div "Изменить фон" at bounding box center [321, 570] width 233 height 20
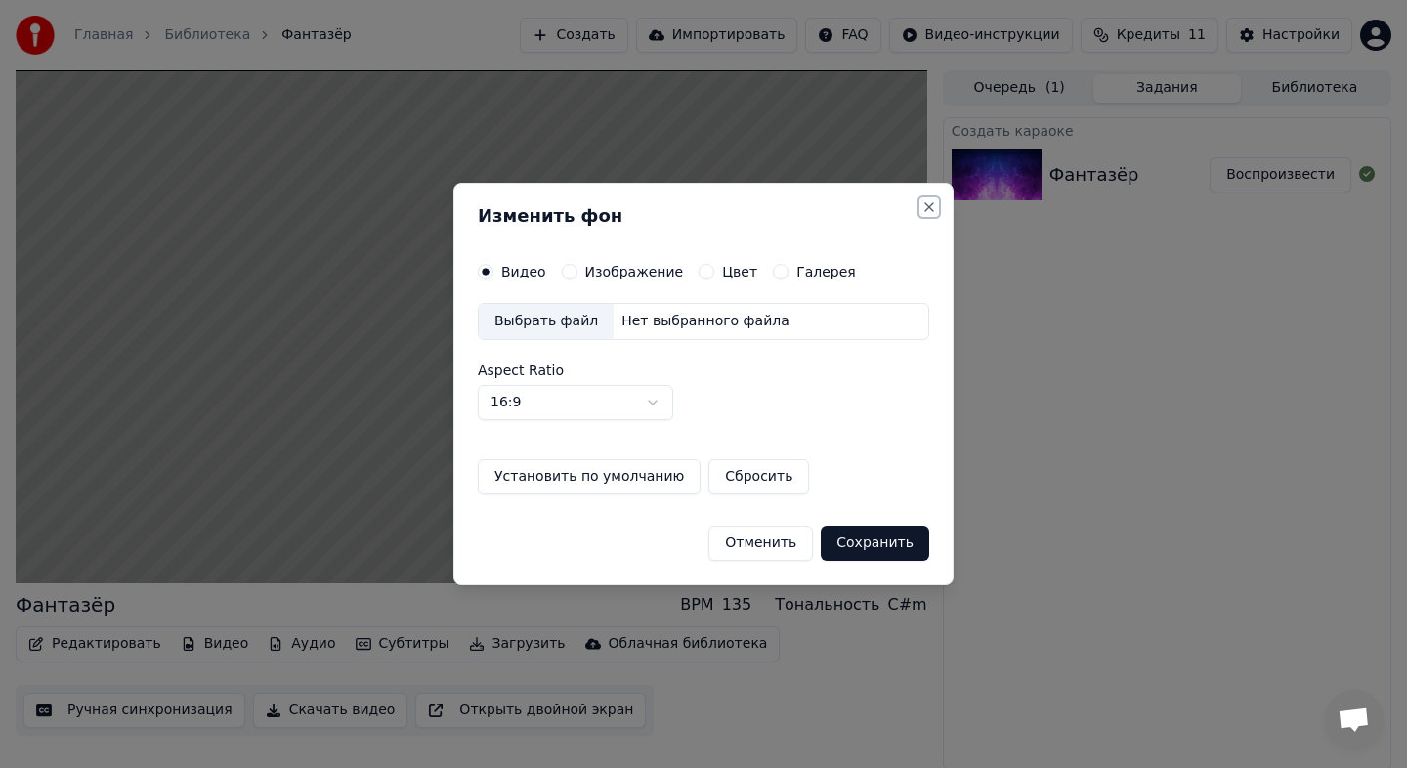
click at [928, 204] on button "Close" at bounding box center [929, 207] width 16 height 16
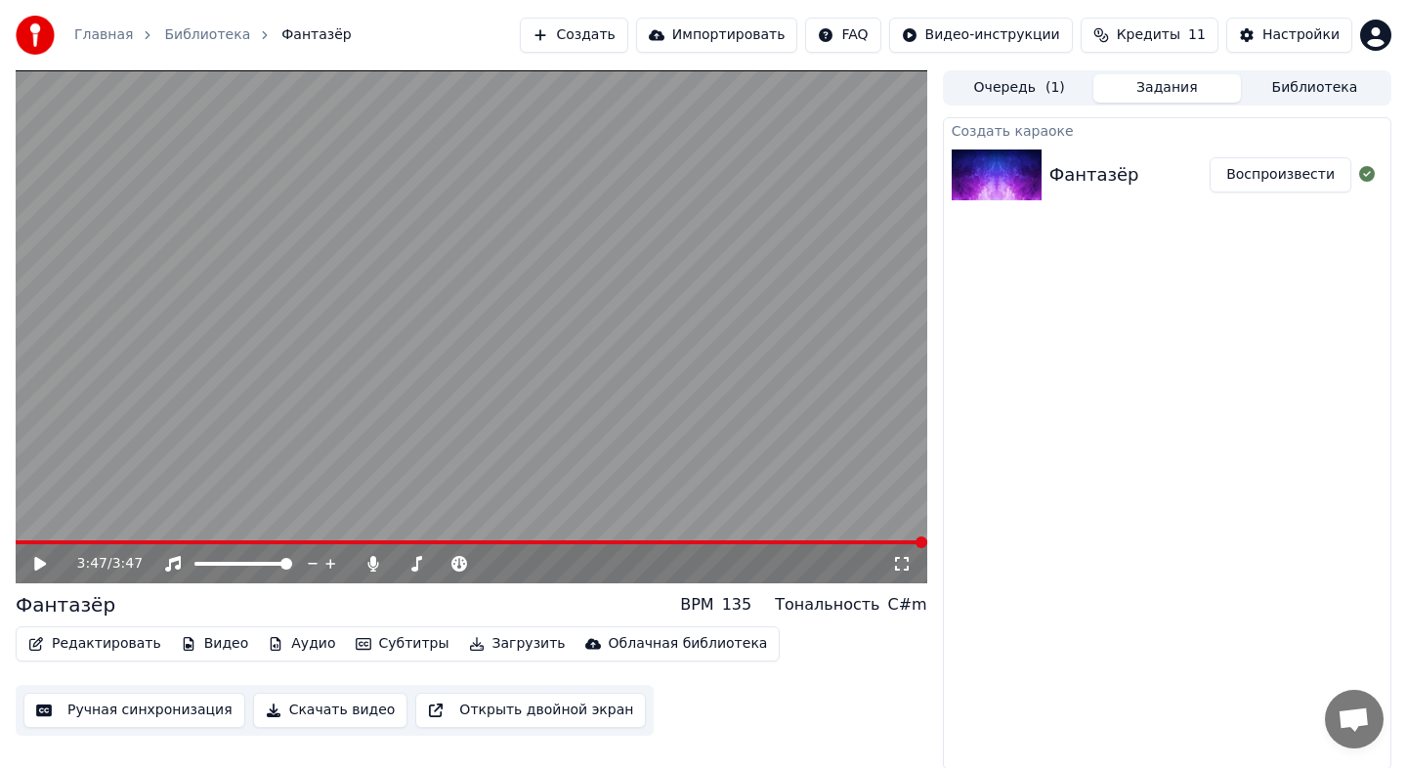
click at [207, 638] on button "Видео" at bounding box center [215, 643] width 84 height 27
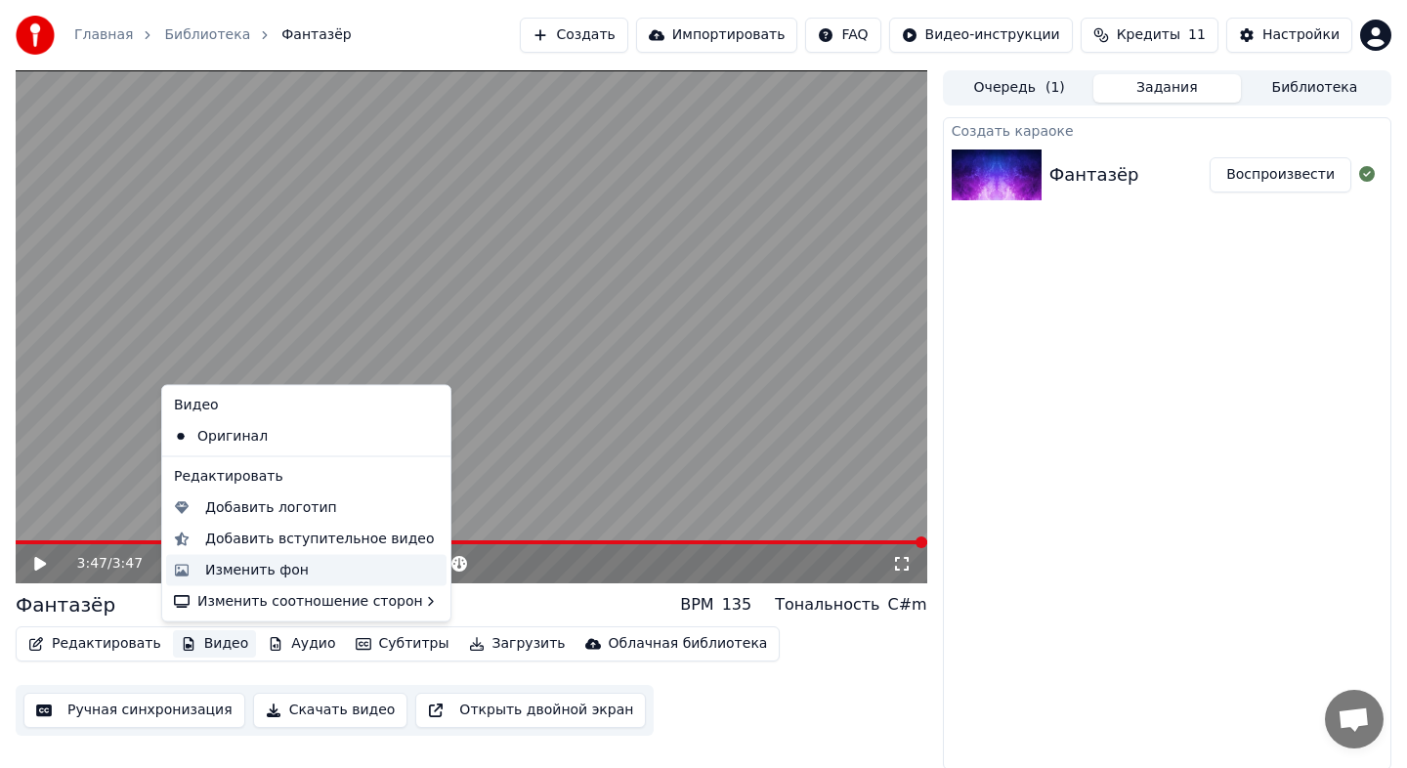
click at [237, 560] on div "Изменить фон" at bounding box center [257, 570] width 104 height 20
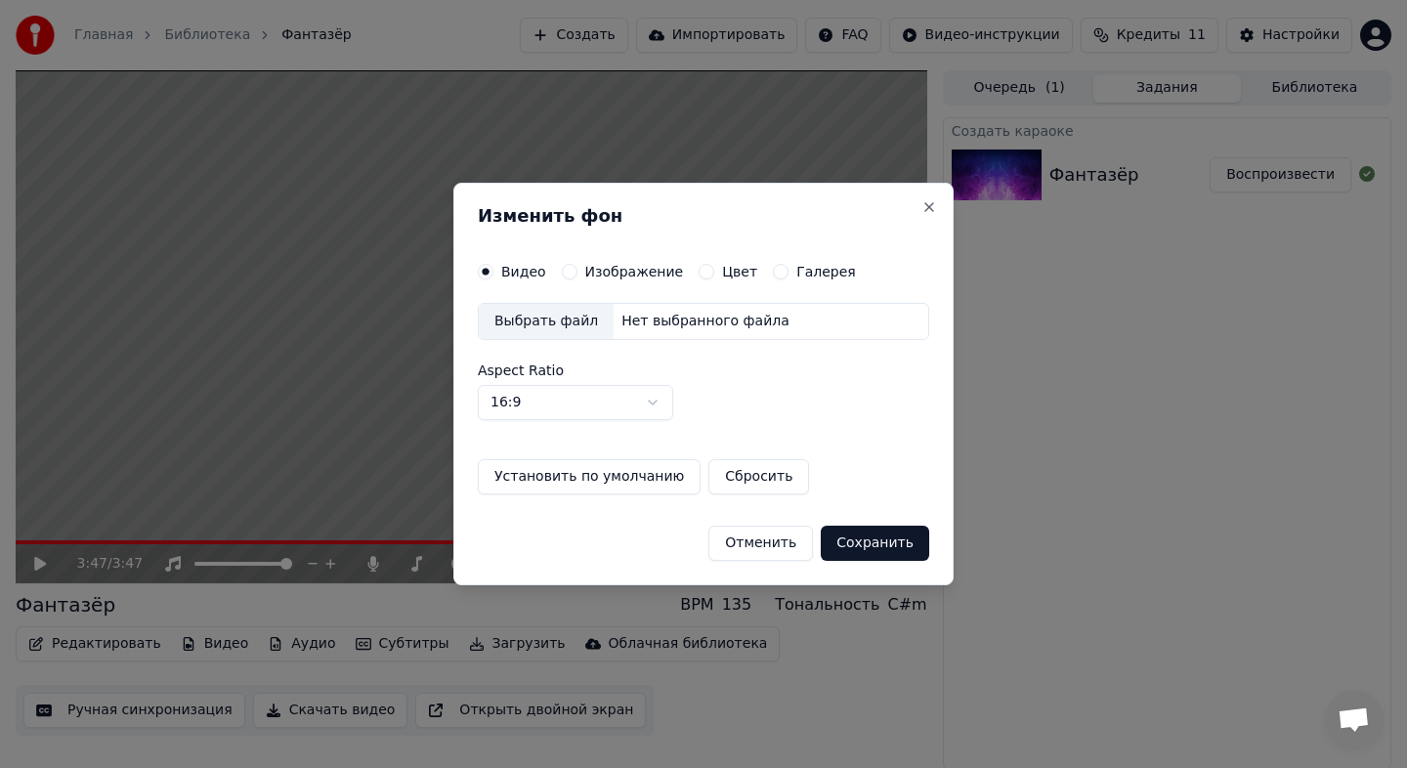
click at [591, 275] on label "Изображение" at bounding box center [634, 272] width 99 height 14
click at [577, 275] on button "Изображение" at bounding box center [570, 272] width 16 height 16
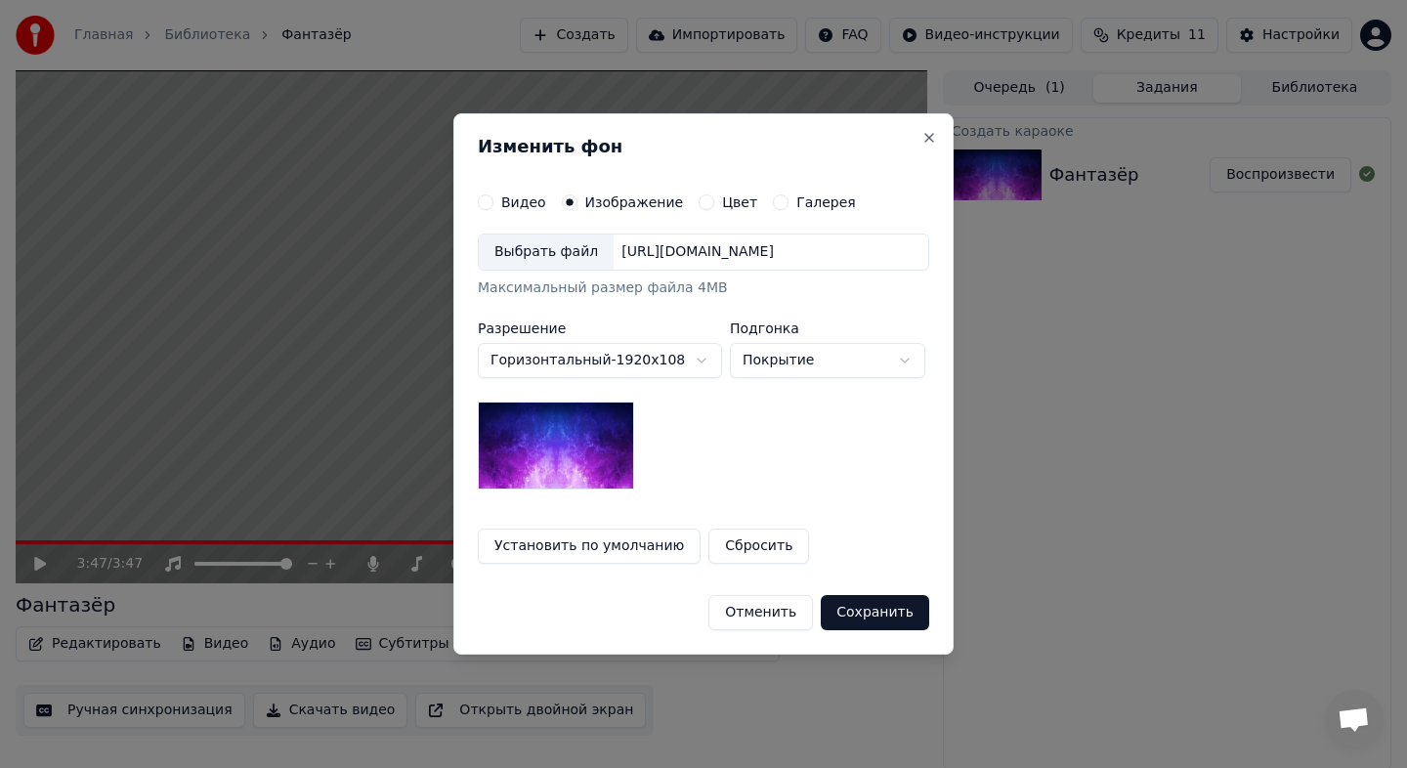
click at [560, 251] on div "Выбрать файл" at bounding box center [546, 251] width 135 height 35
click at [799, 348] on body "**********" at bounding box center [703, 384] width 1407 height 768
click at [815, 363] on body "**********" at bounding box center [703, 384] width 1407 height 768
click at [878, 593] on div "Отменить Сохранить" at bounding box center [703, 604] width 451 height 51
click at [883, 609] on button "Сохранить" at bounding box center [875, 612] width 108 height 35
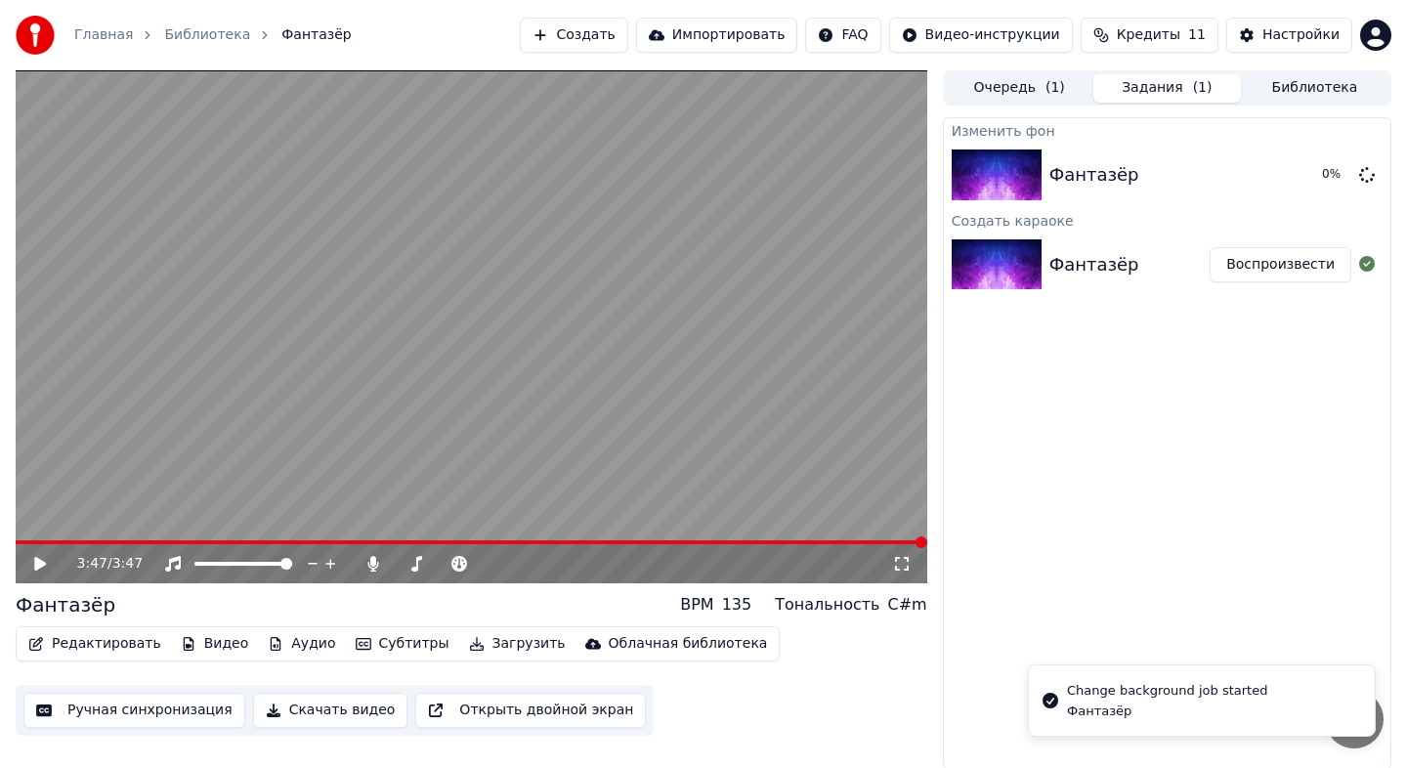
click at [144, 535] on video at bounding box center [471, 326] width 911 height 513
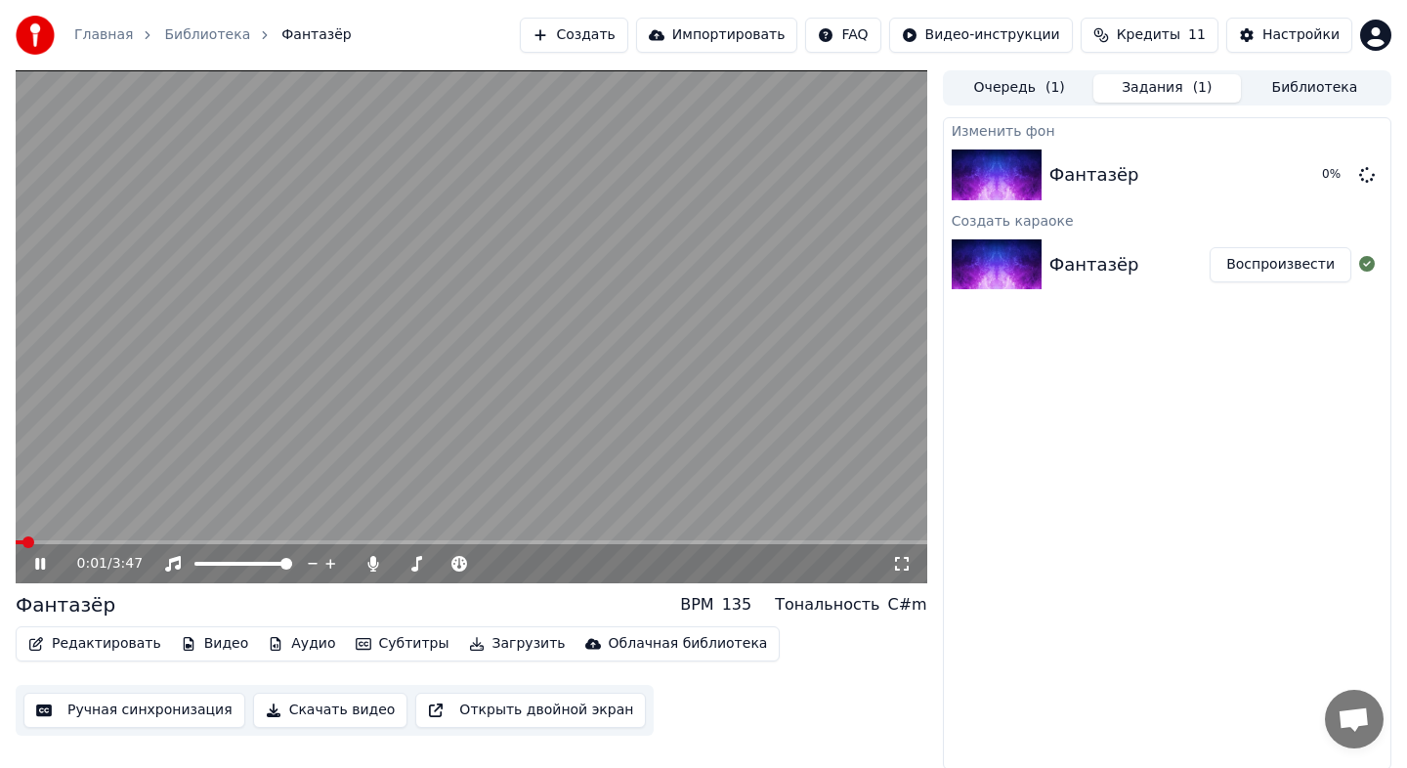
click at [40, 566] on icon at bounding box center [54, 564] width 46 height 16
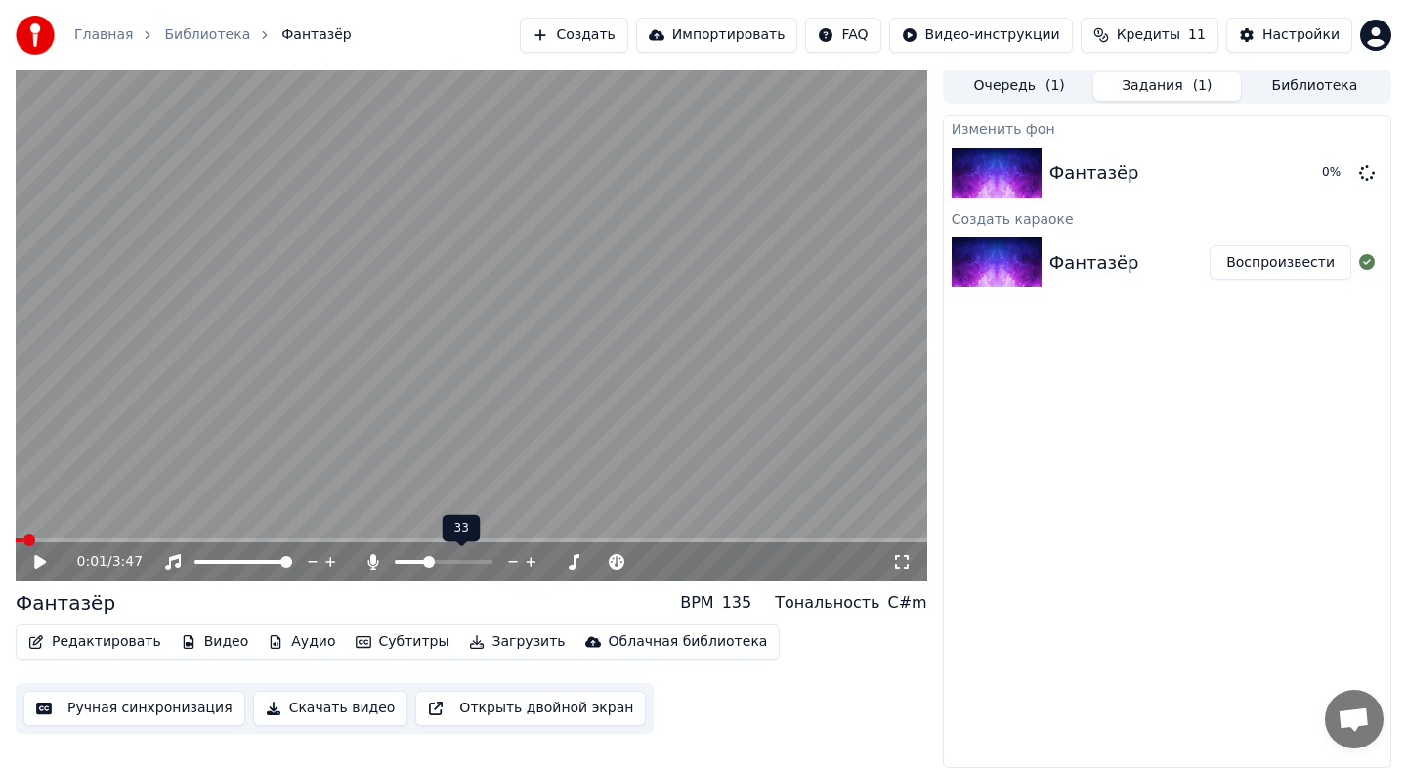
click at [414, 562] on span at bounding box center [411, 562] width 32 height 4
click at [409, 563] on span at bounding box center [403, 562] width 16 height 4
click at [408, 563] on span at bounding box center [413, 562] width 12 height 12
click at [394, 638] on button "Субтитры" at bounding box center [402, 641] width 109 height 27
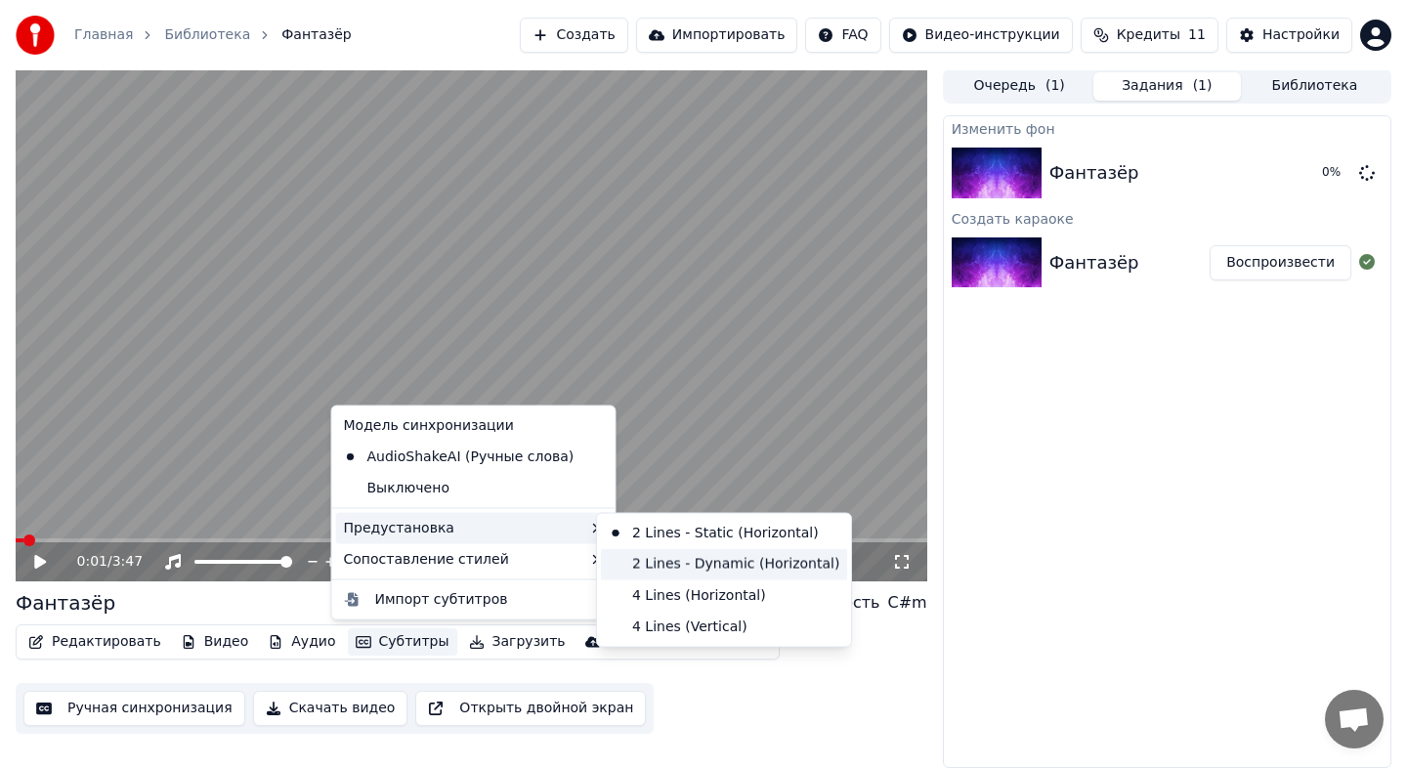
click at [644, 567] on div "2 Lines - Dynamic (Horizontal)" at bounding box center [724, 563] width 246 height 31
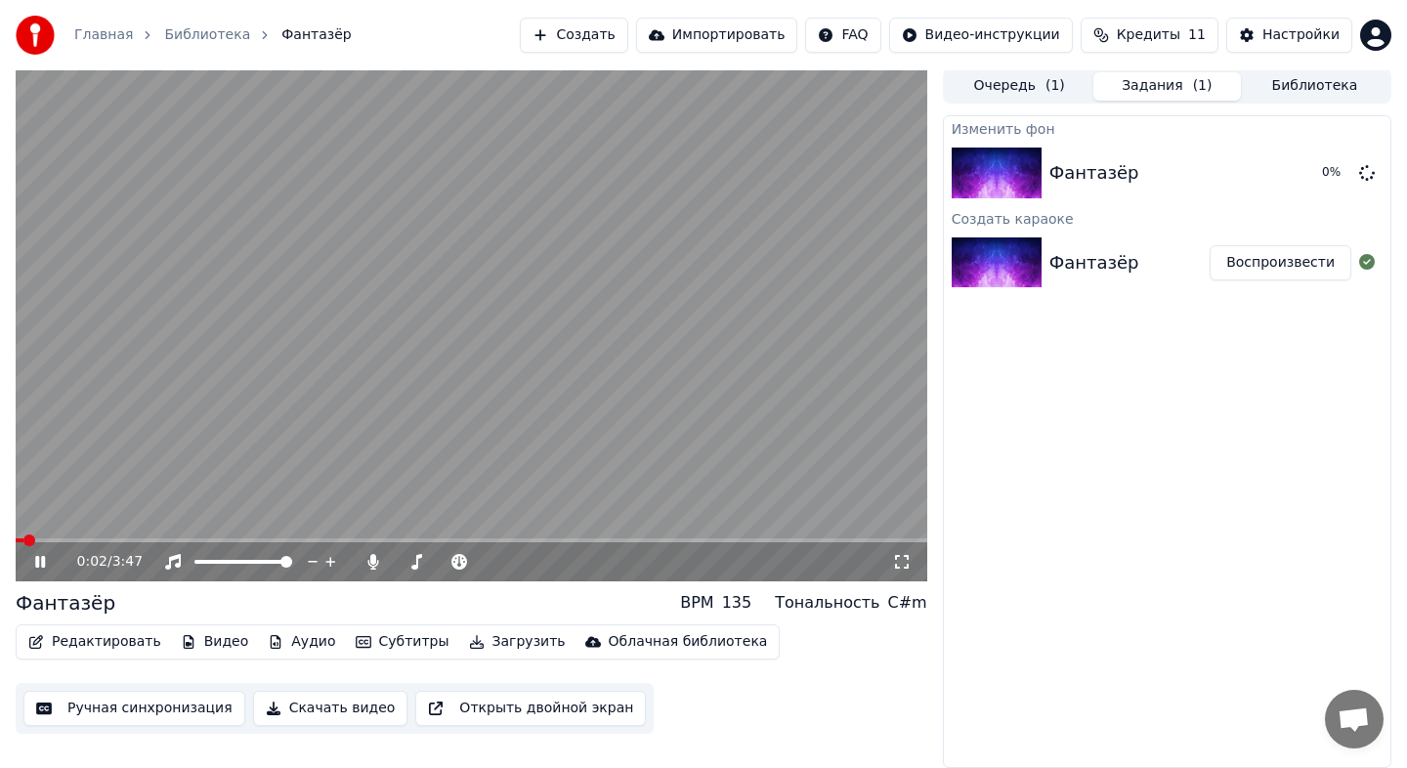
click at [116, 544] on div "0:02 / 3:47" at bounding box center [471, 561] width 911 height 39
click at [117, 542] on div "0:02 / 3:47" at bounding box center [471, 561] width 911 height 39
click at [117, 541] on span at bounding box center [471, 540] width 911 height 4
click at [182, 543] on div "0:26 / 3:47" at bounding box center [471, 561] width 911 height 39
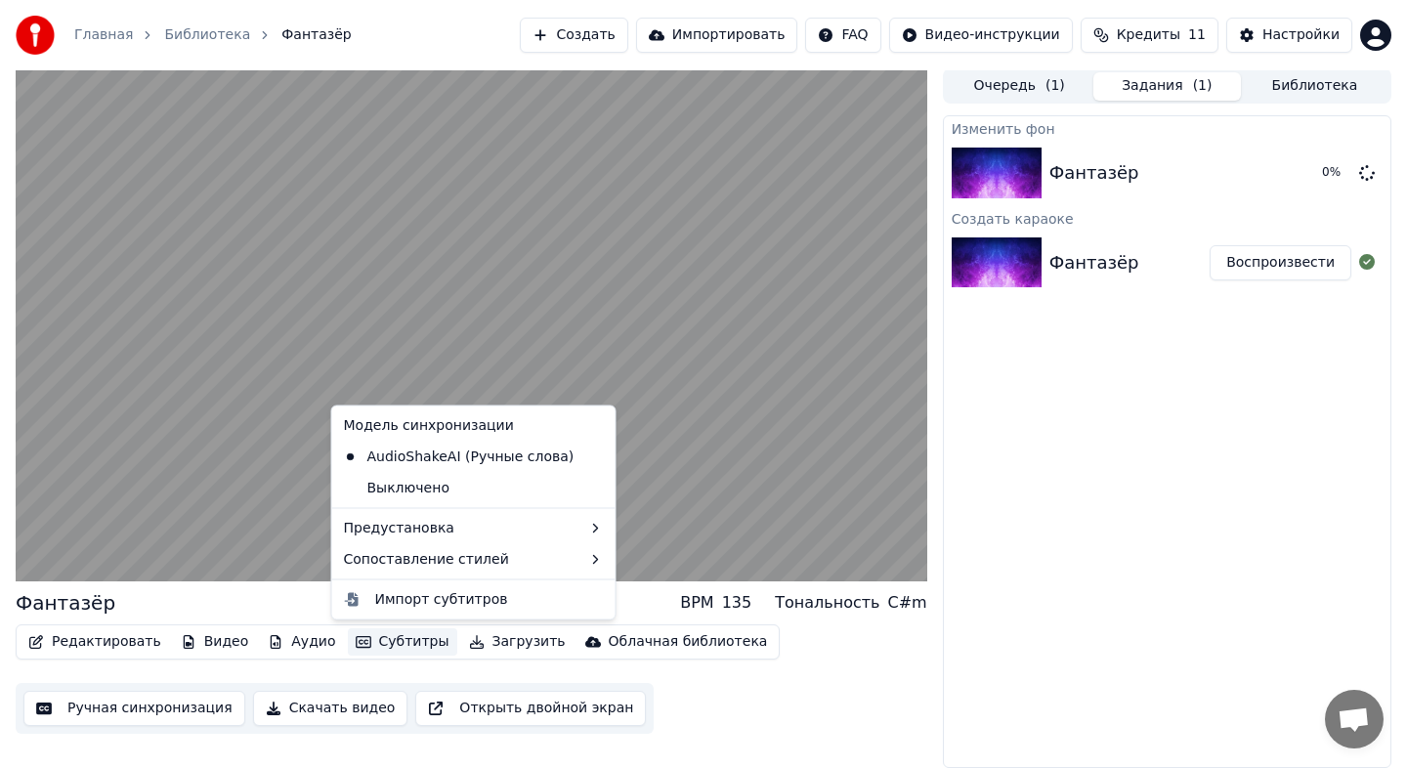
click at [380, 643] on button "Субтитры" at bounding box center [402, 641] width 109 height 27
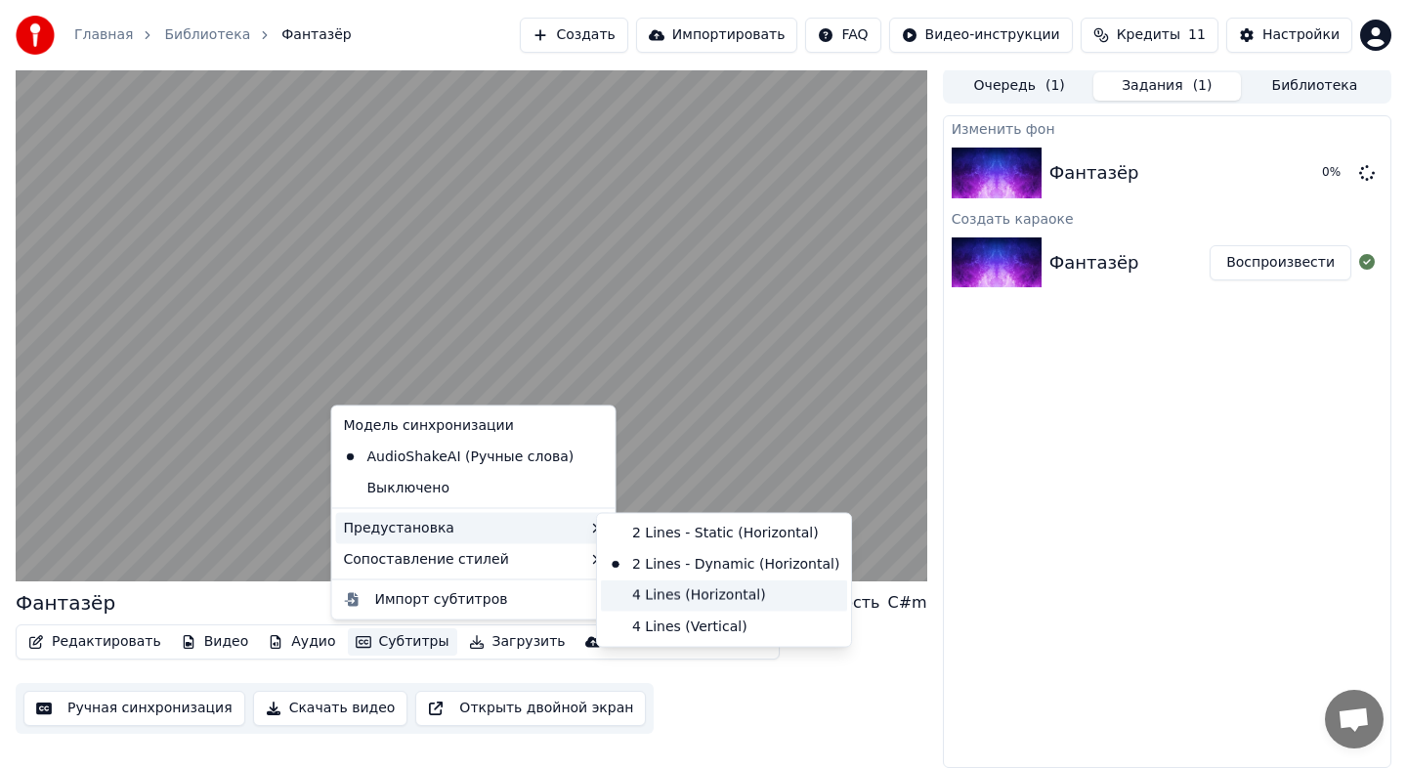
click at [705, 594] on div "4 Lines (Horizontal)" at bounding box center [724, 594] width 246 height 31
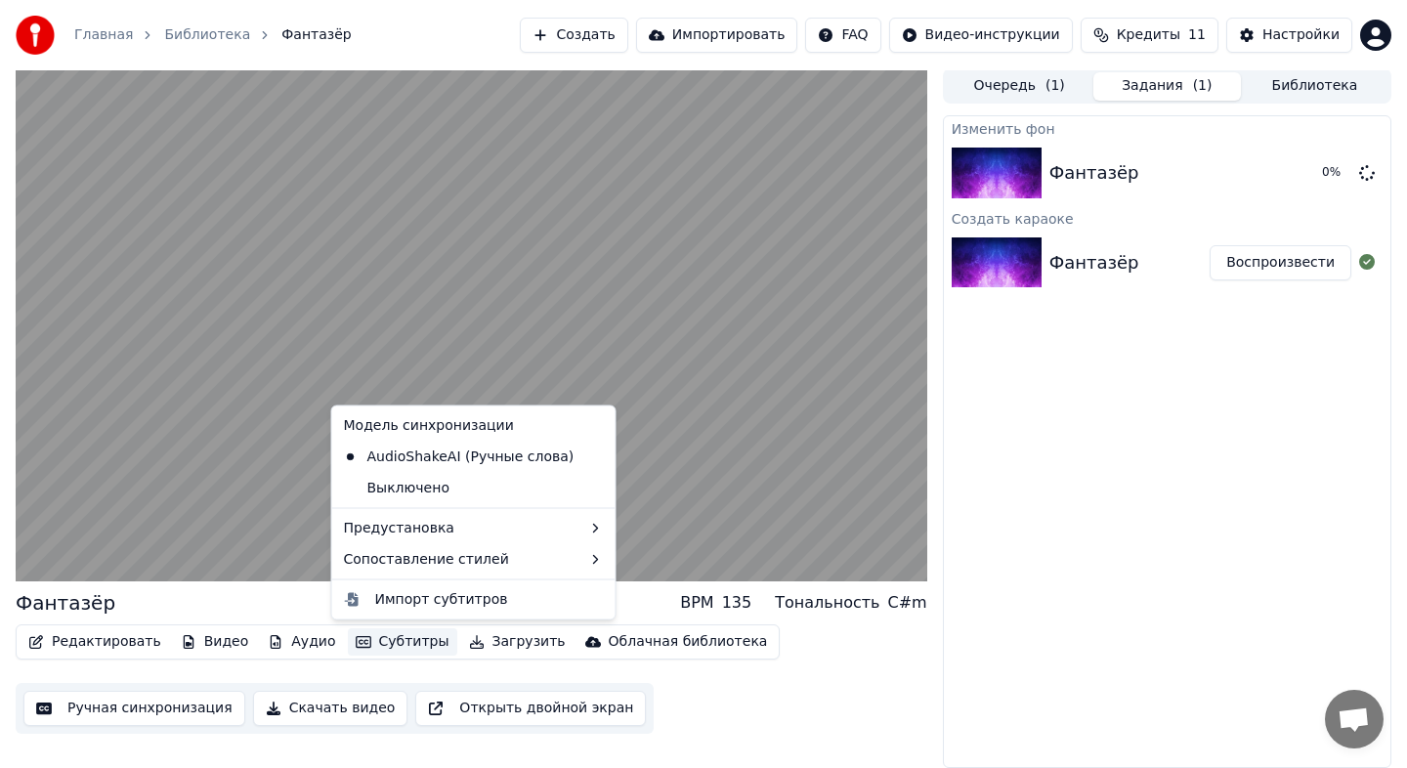
click at [383, 631] on button "Субтитры" at bounding box center [402, 641] width 109 height 27
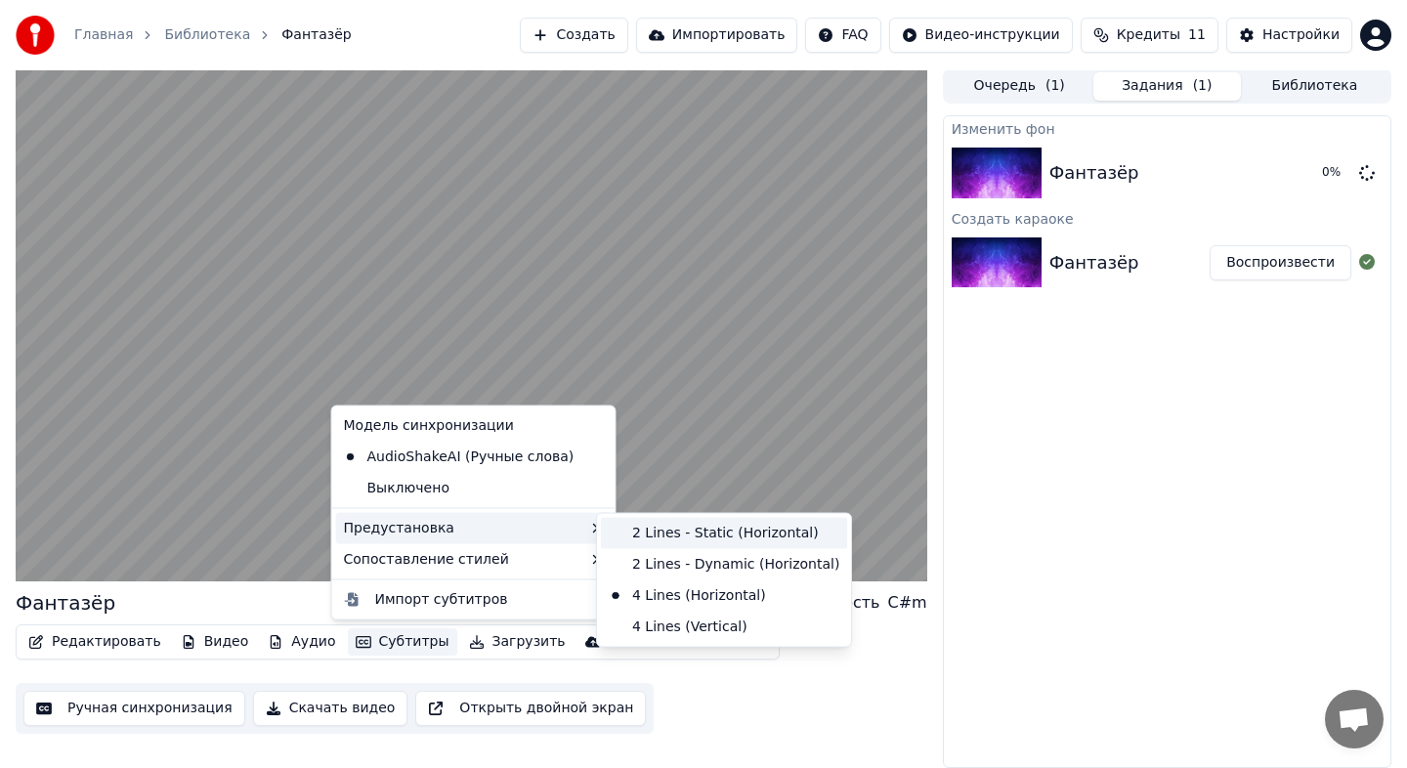
click at [639, 531] on div "2 Lines - Static (Horizontal)" at bounding box center [724, 533] width 246 height 31
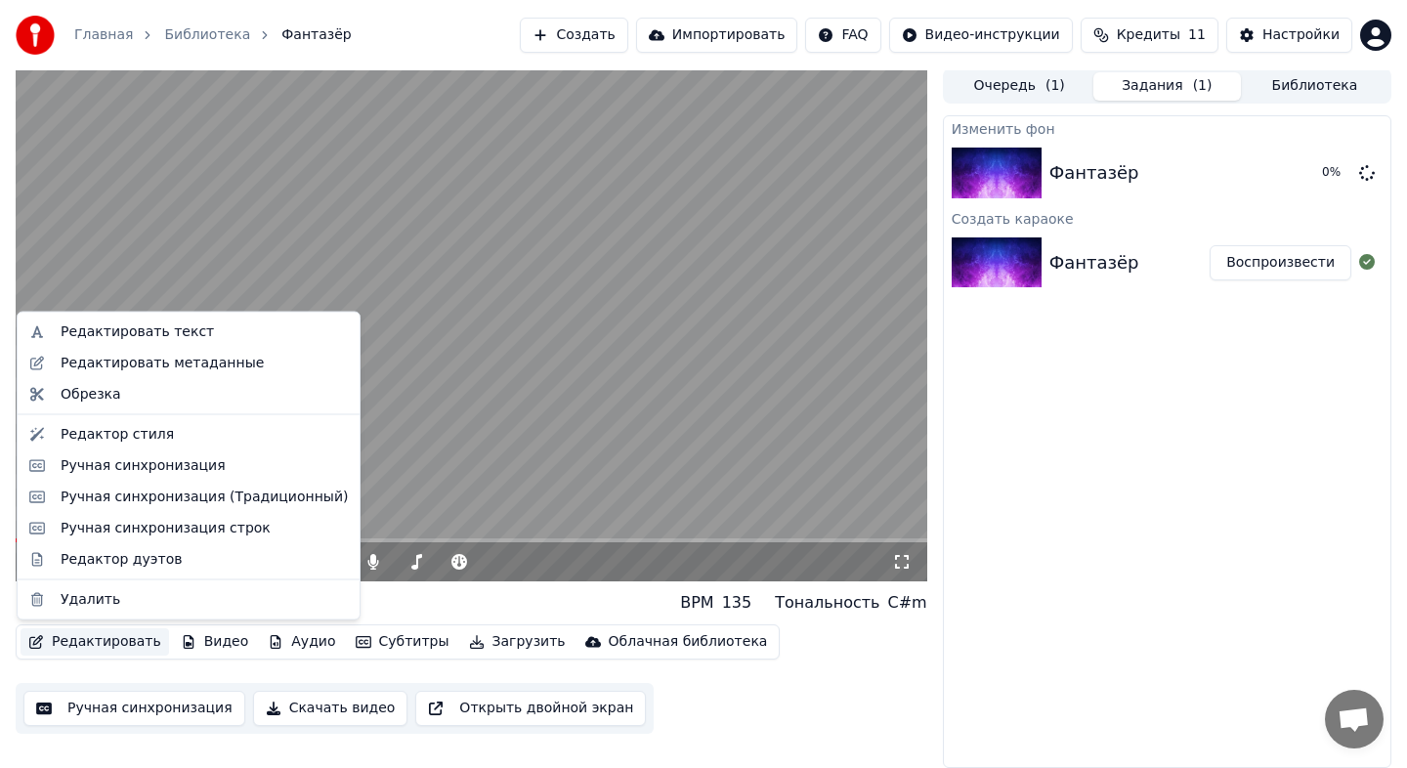
click at [86, 636] on button "Редактировать" at bounding box center [95, 641] width 148 height 27
click at [134, 445] on div "Редактор стиля" at bounding box center [188, 433] width 334 height 31
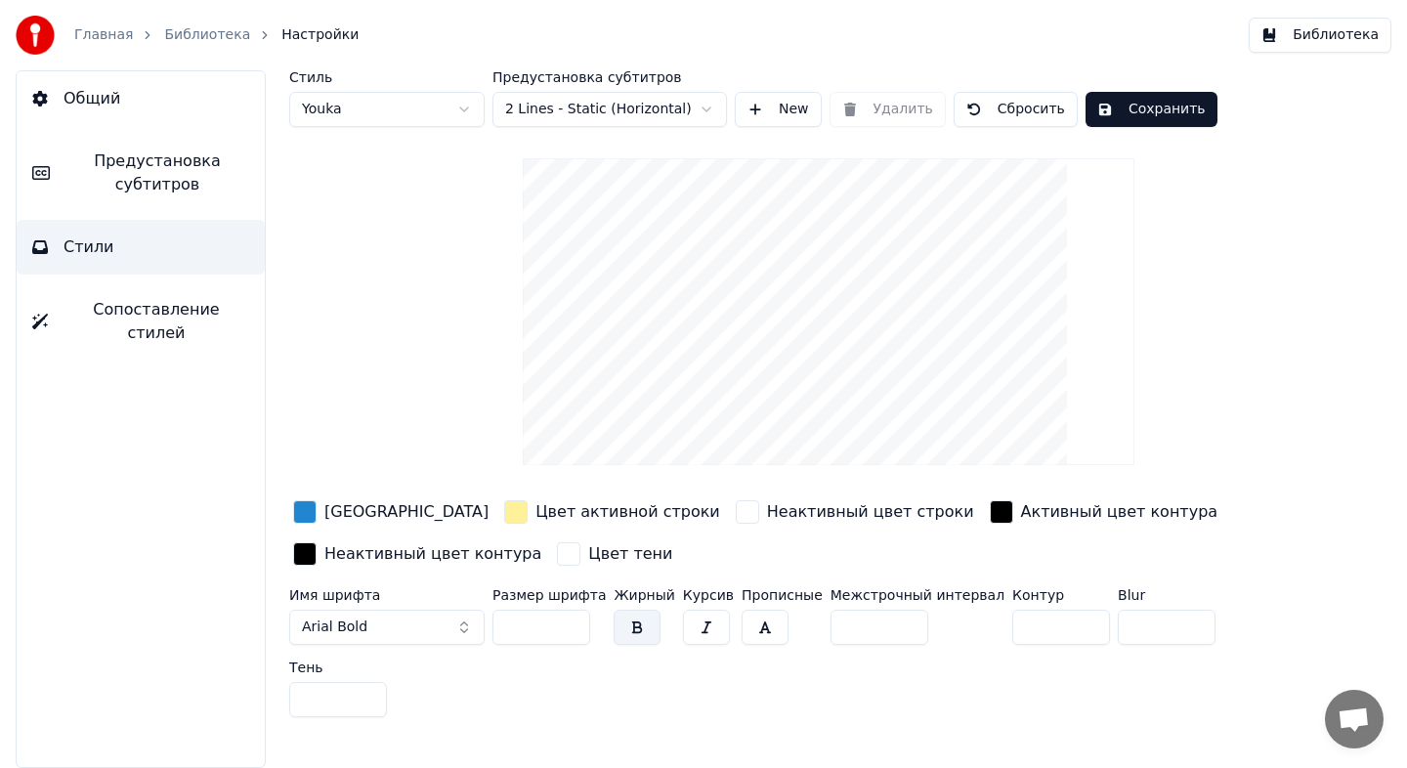
click at [369, 520] on div "[GEOGRAPHIC_DATA]" at bounding box center [406, 511] width 164 height 23
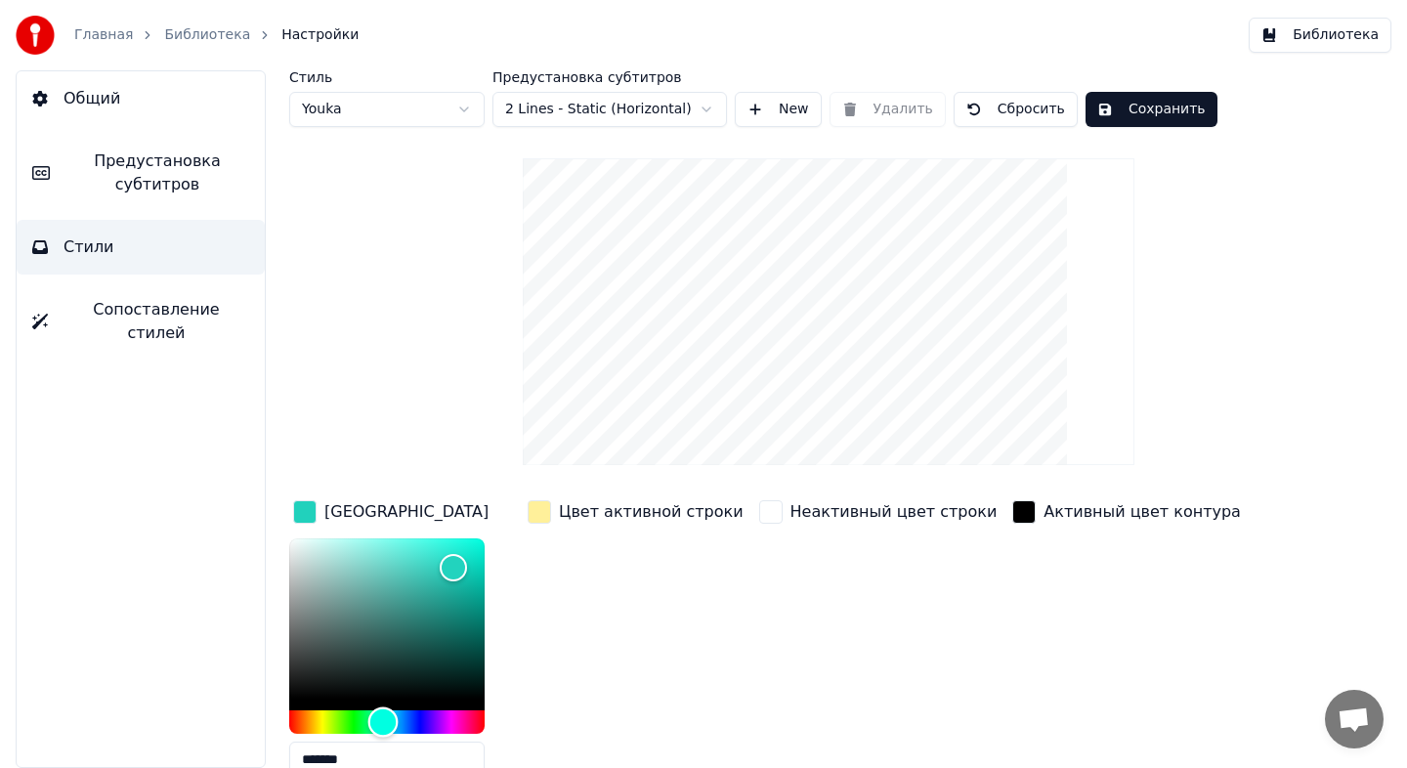
click at [383, 720] on div "Hue" at bounding box center [386, 721] width 195 height 23
type input "*******"
drag, startPoint x: 451, startPoint y: 583, endPoint x: 537, endPoint y: 555, distance: 90.5
click at [537, 555] on div "Цвет заливки ******* Цвет активной строки Неактивный цвет строки Активный цвет …" at bounding box center [781, 665] width 985 height 338
click at [572, 513] on div "Цвет активной строки" at bounding box center [651, 511] width 185 height 23
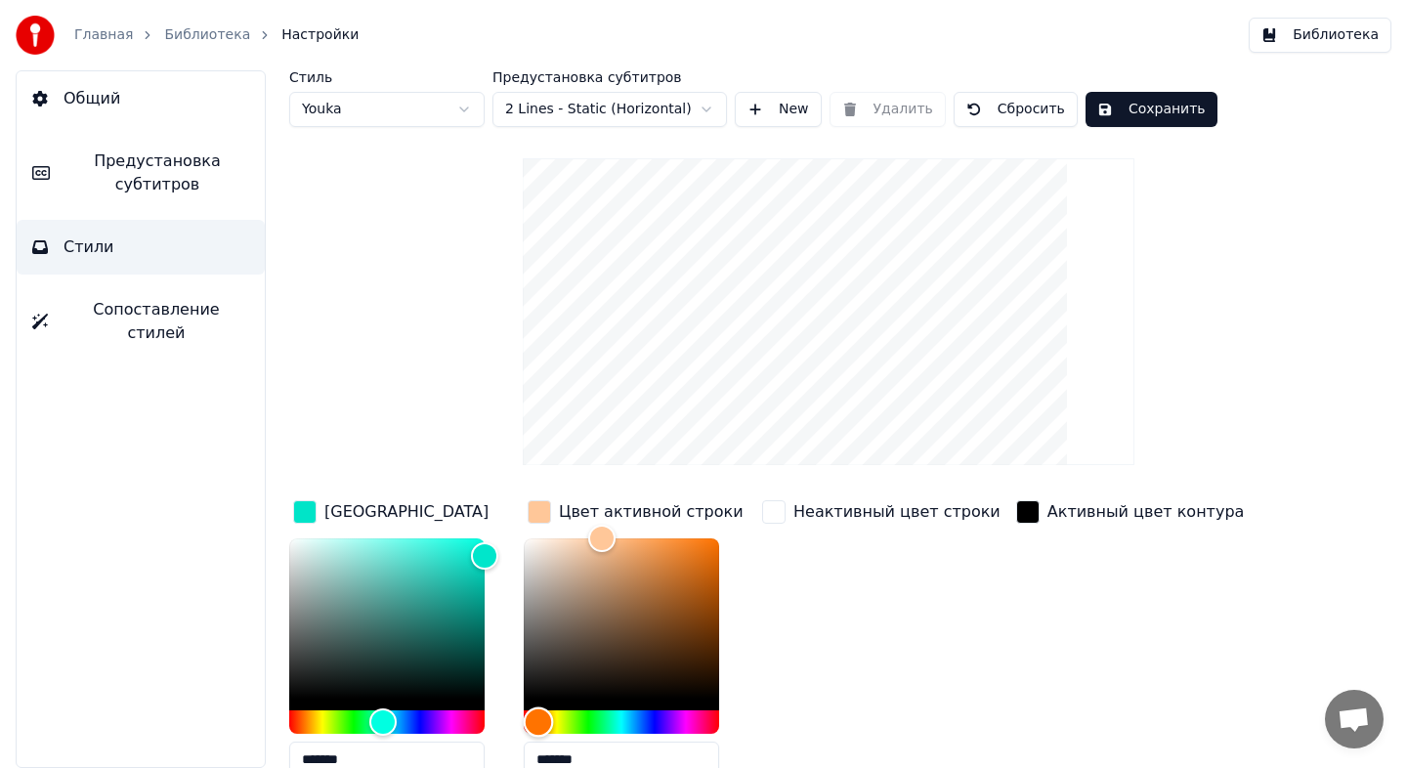
type input "*******"
click at [541, 717] on div "Hue" at bounding box center [542, 722] width 30 height 30
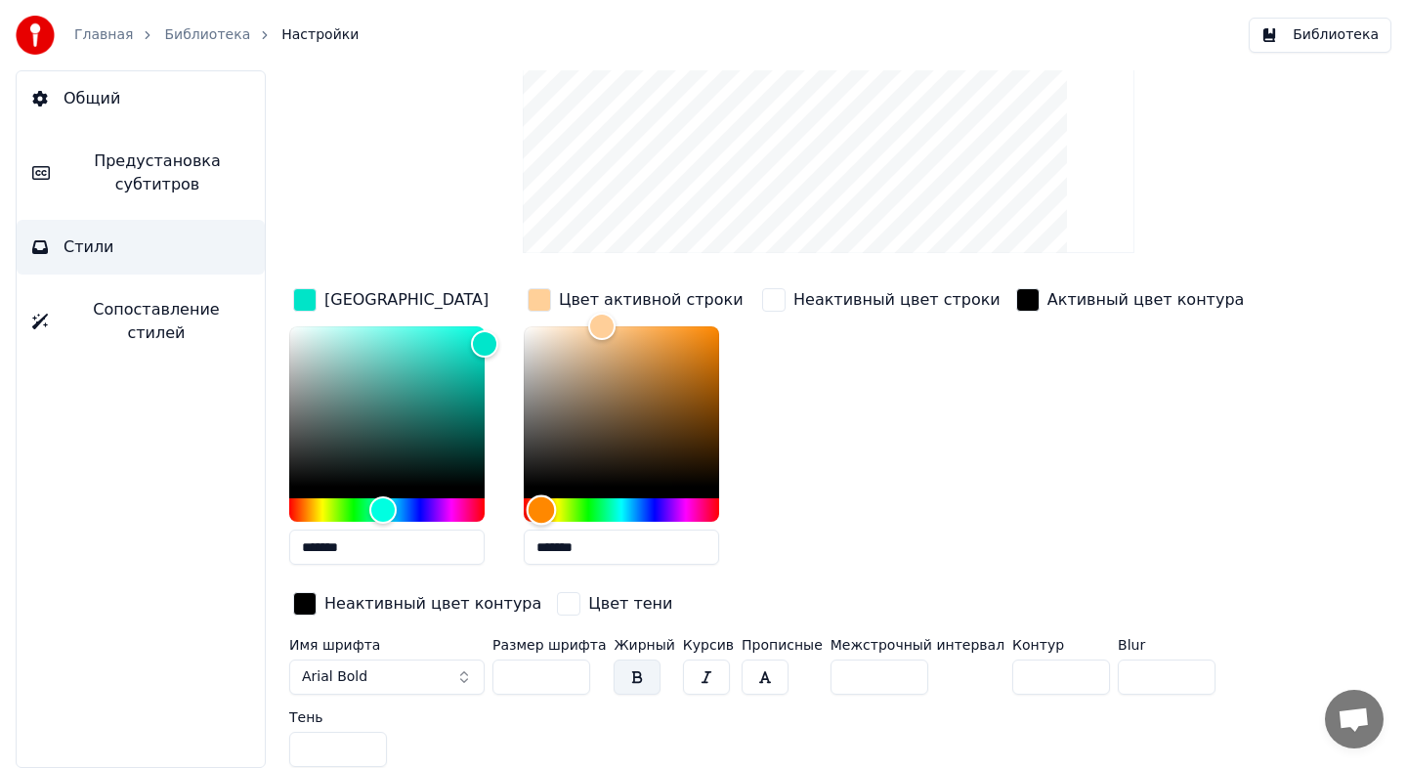
scroll to position [217, 0]
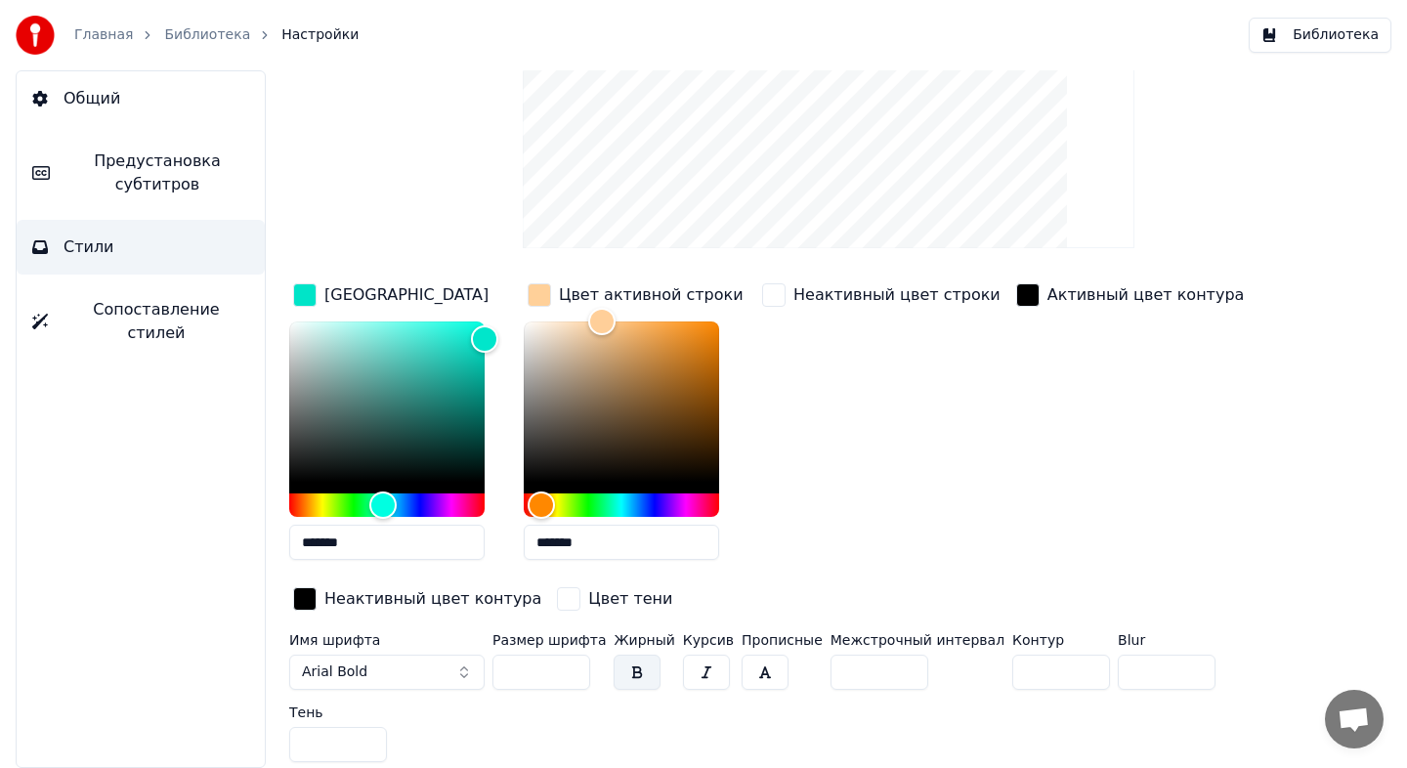
click at [447, 672] on button "Arial Bold" at bounding box center [386, 672] width 195 height 35
click at [447, 665] on button "Arial Bold" at bounding box center [386, 672] width 195 height 35
click at [456, 663] on button "Arial Bold" at bounding box center [386, 672] width 195 height 35
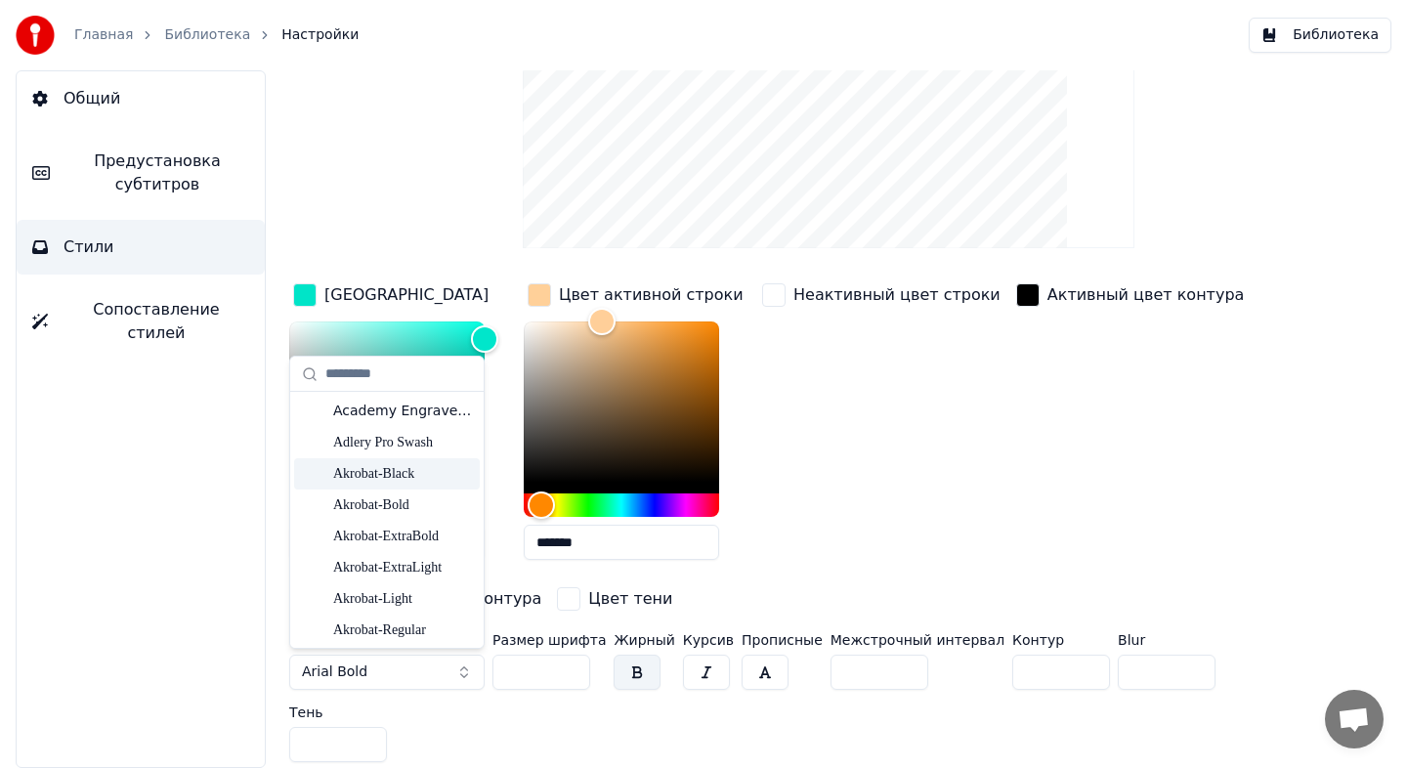
click at [446, 470] on div "Akrobat-Black" at bounding box center [402, 474] width 139 height 20
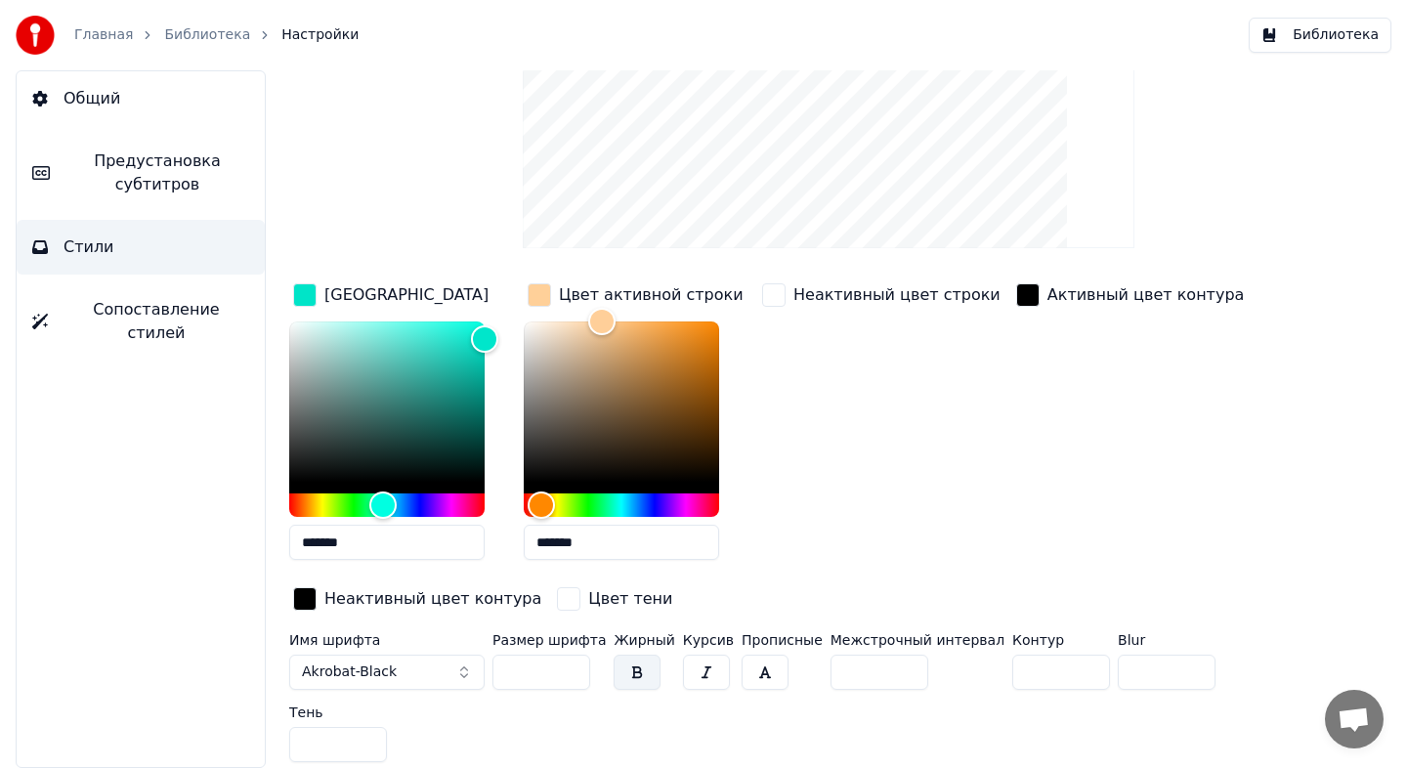
click at [422, 675] on button "Akrobat-Black" at bounding box center [386, 672] width 195 height 35
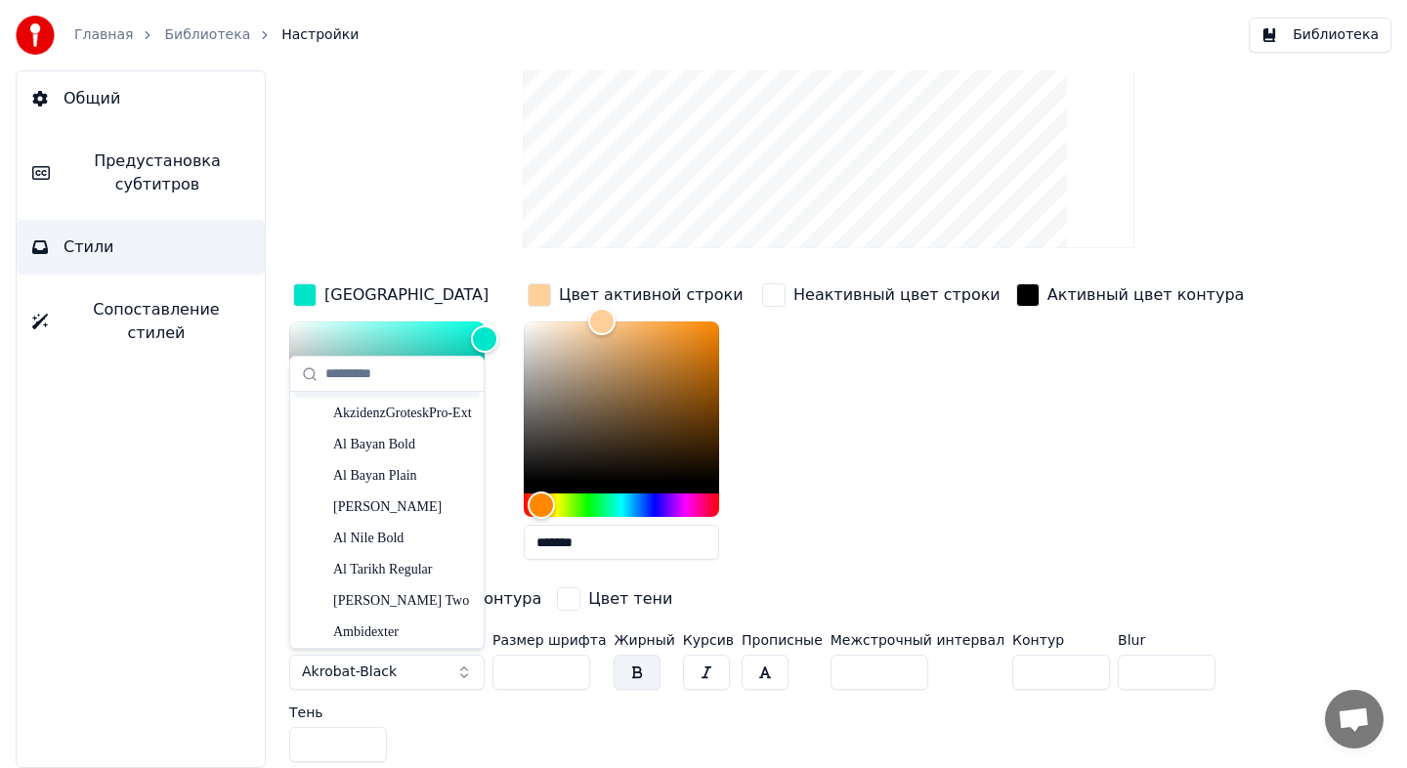
scroll to position [309, 0]
click at [401, 415] on div "AkzidenzGroteskPro-BoldEx" at bounding box center [402, 415] width 139 height 20
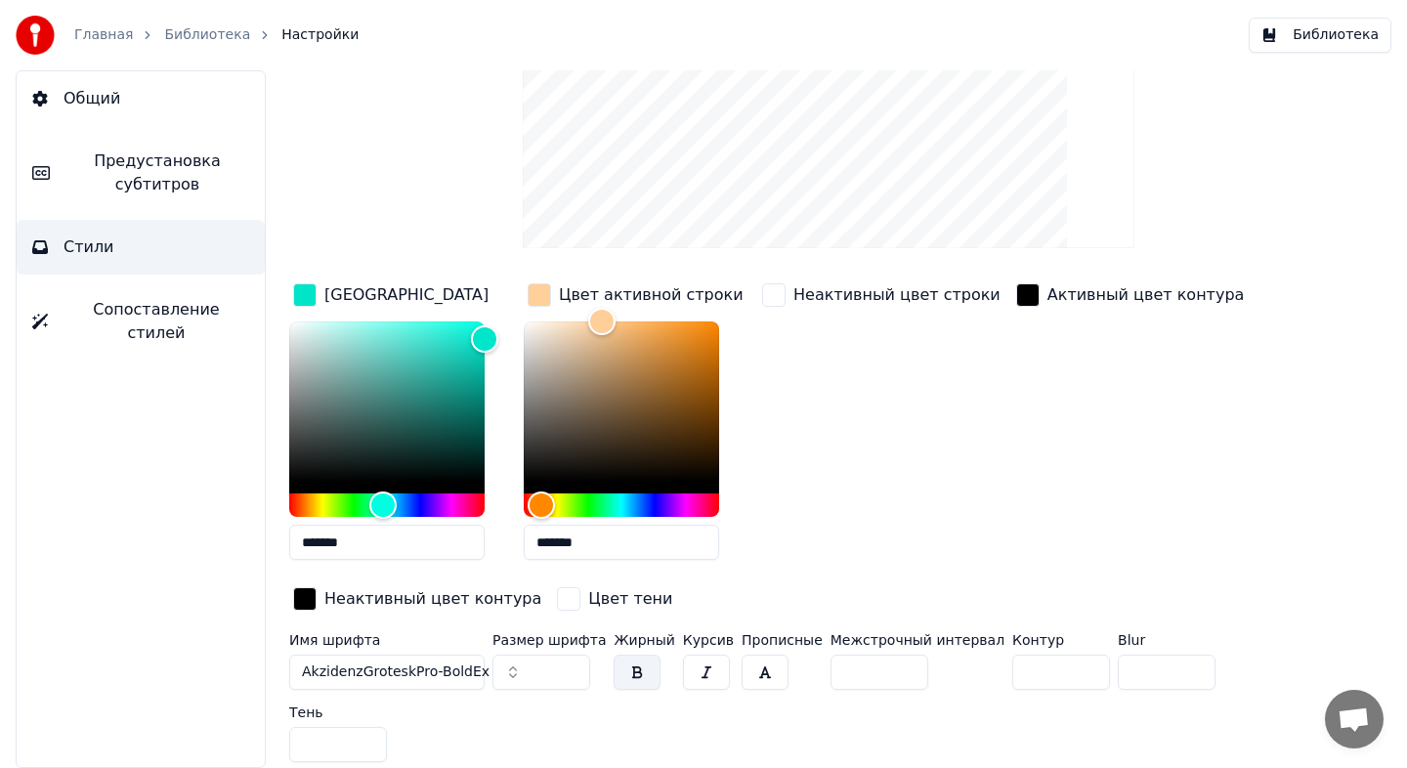
click at [572, 664] on input "**" at bounding box center [541, 672] width 98 height 35
click at [572, 664] on input "***" at bounding box center [541, 672] width 98 height 35
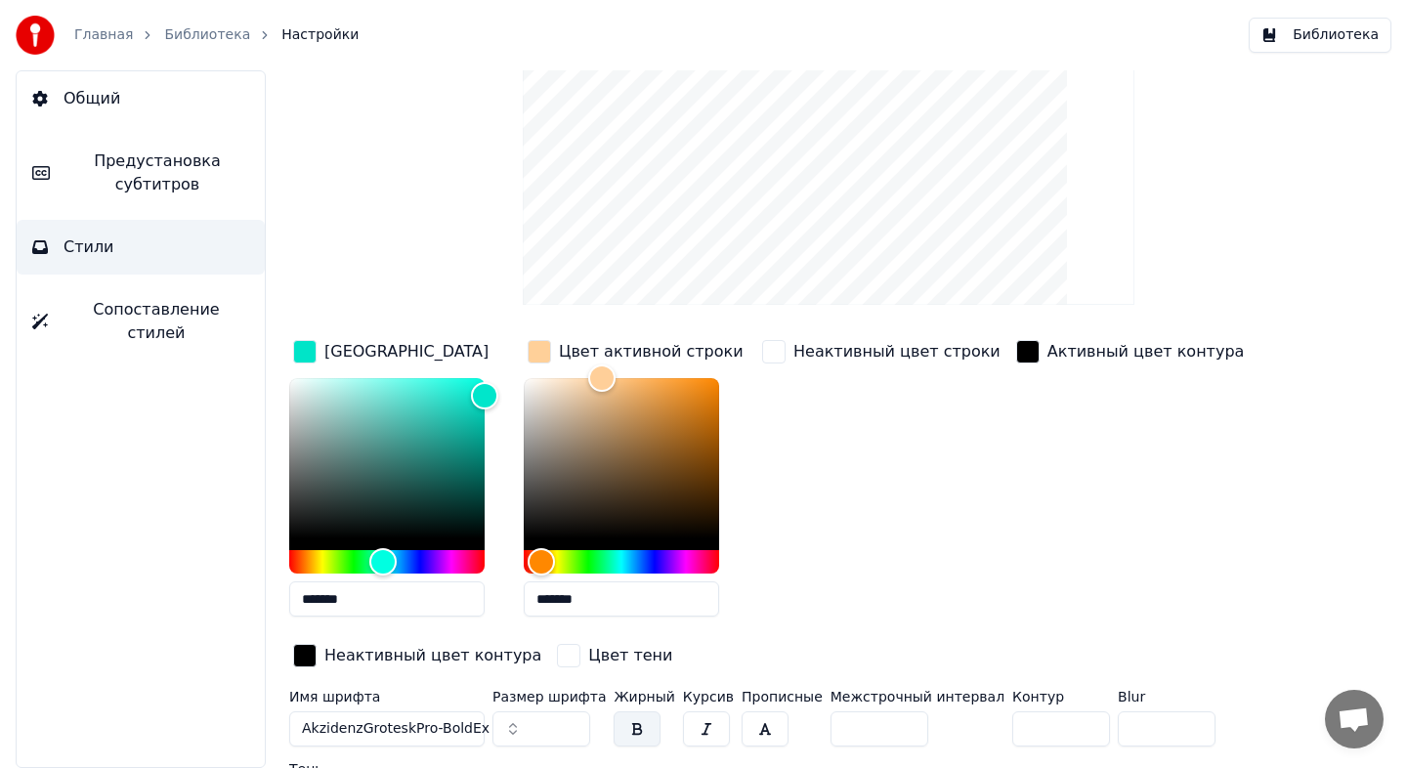
scroll to position [217, 0]
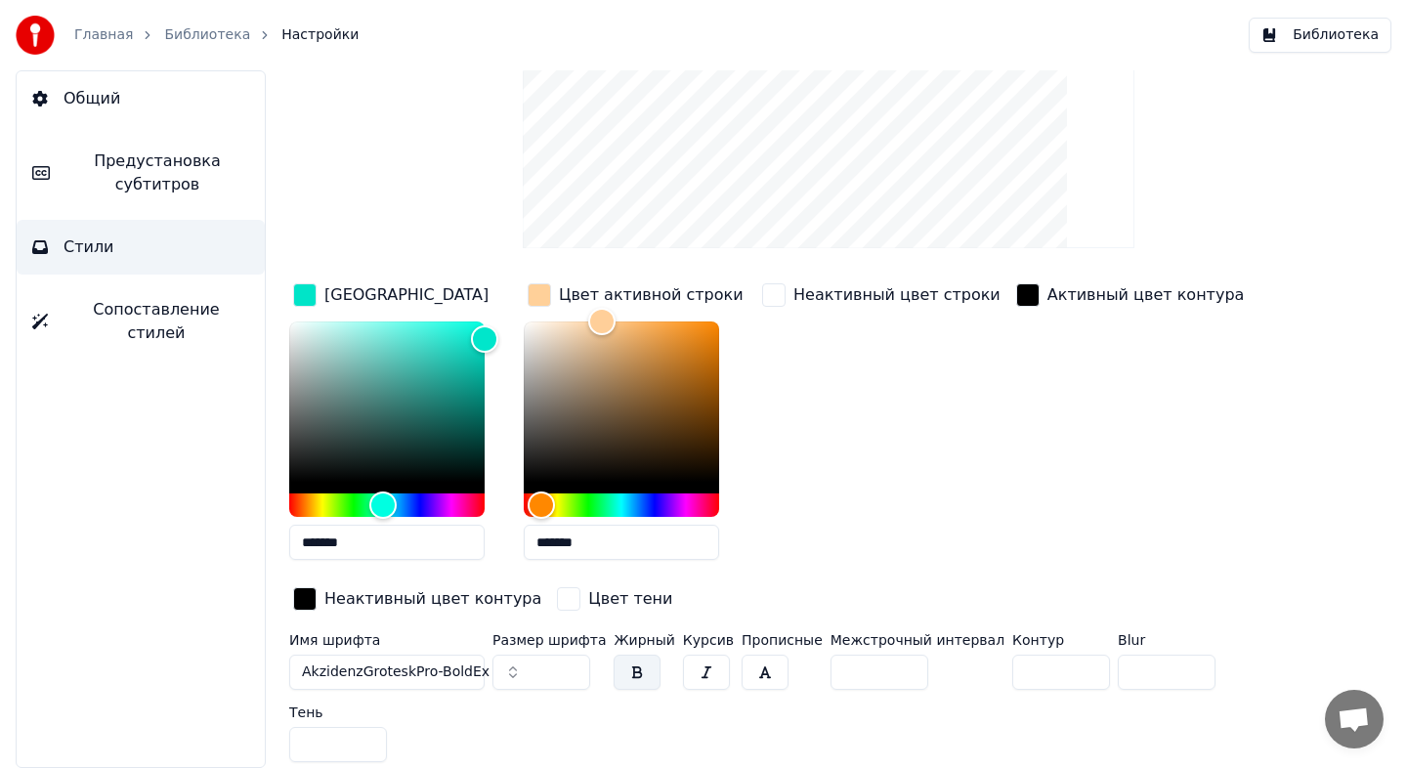
click at [572, 667] on input "***" at bounding box center [541, 672] width 98 height 35
click at [572, 665] on input "***" at bounding box center [541, 672] width 98 height 35
type input "***"
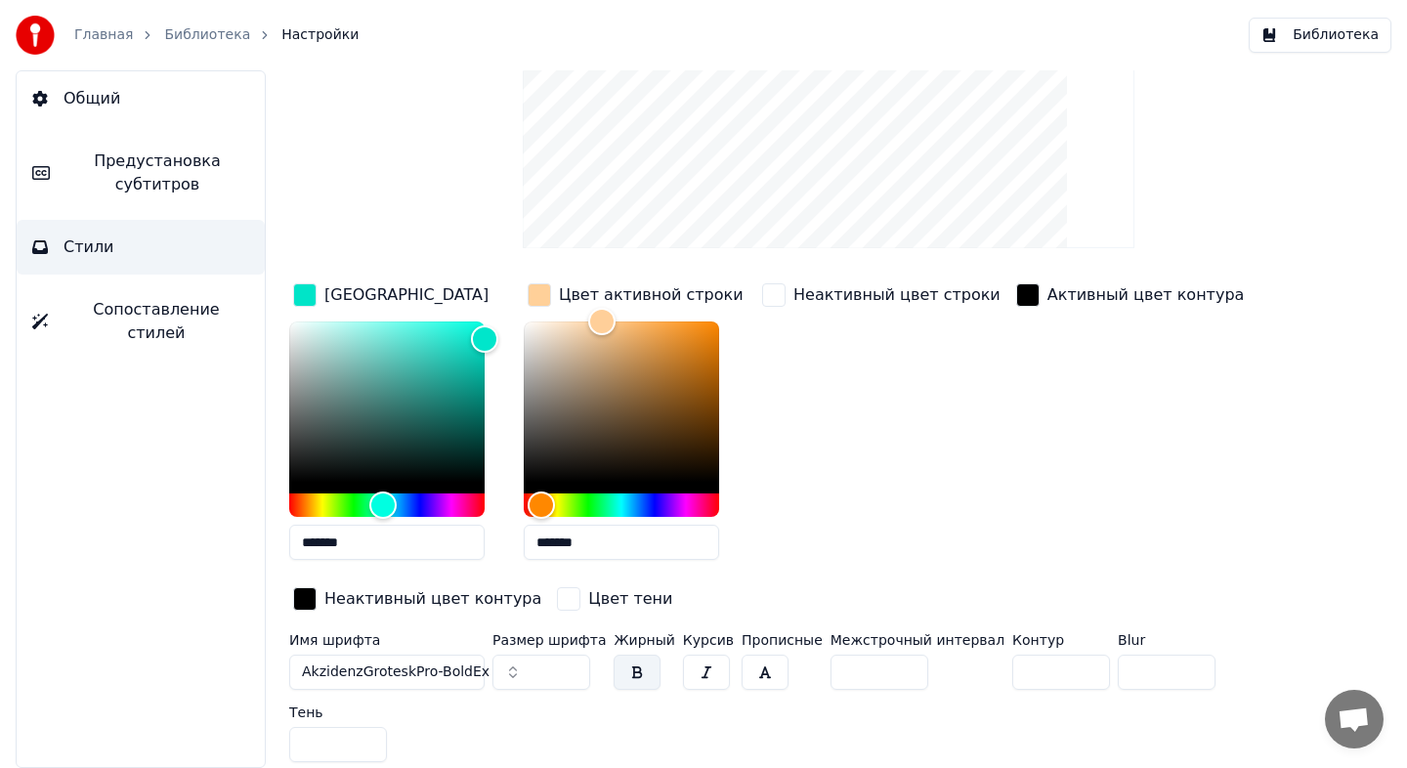
click at [572, 665] on input "***" at bounding box center [541, 672] width 98 height 35
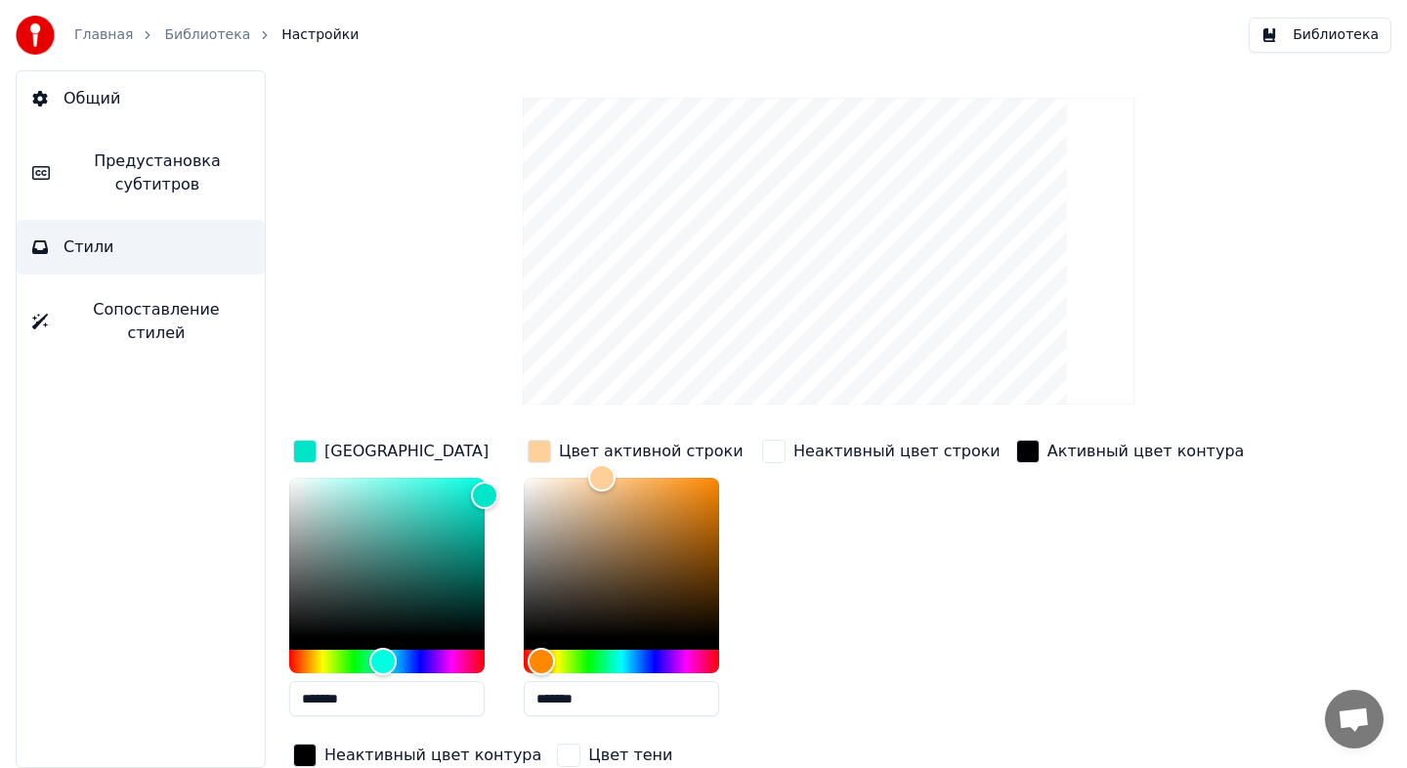
scroll to position [0, 0]
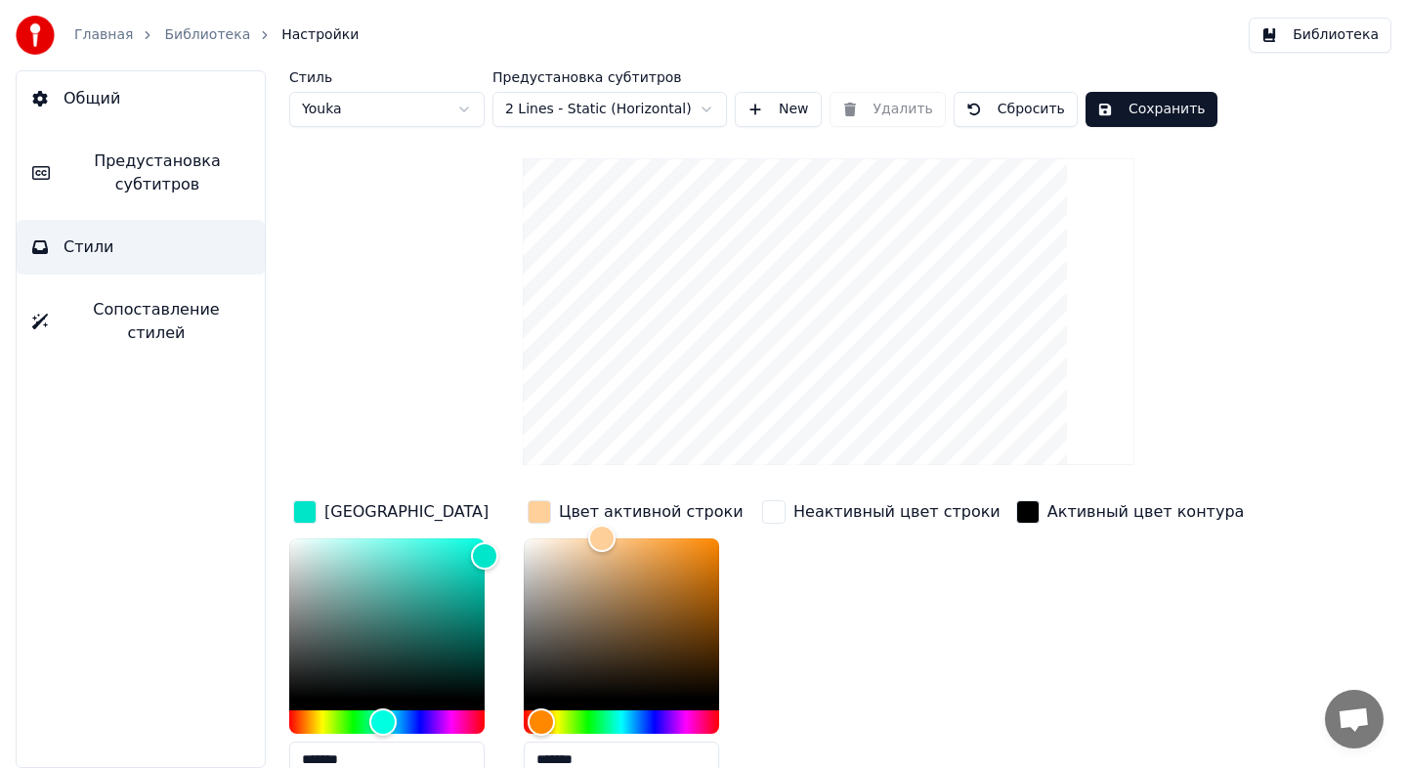
click at [778, 112] on button "New" at bounding box center [778, 109] width 87 height 35
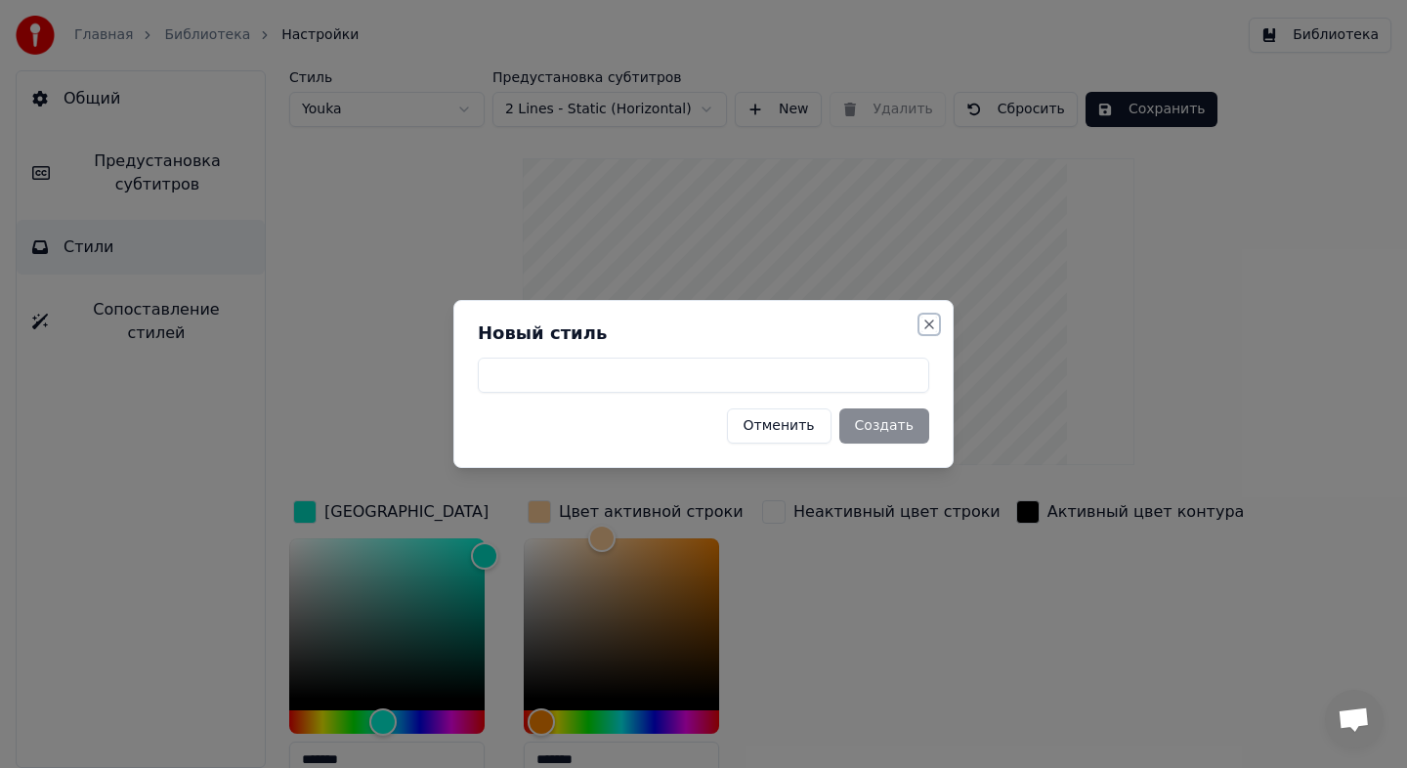
click at [927, 320] on button "Close" at bounding box center [929, 325] width 16 height 16
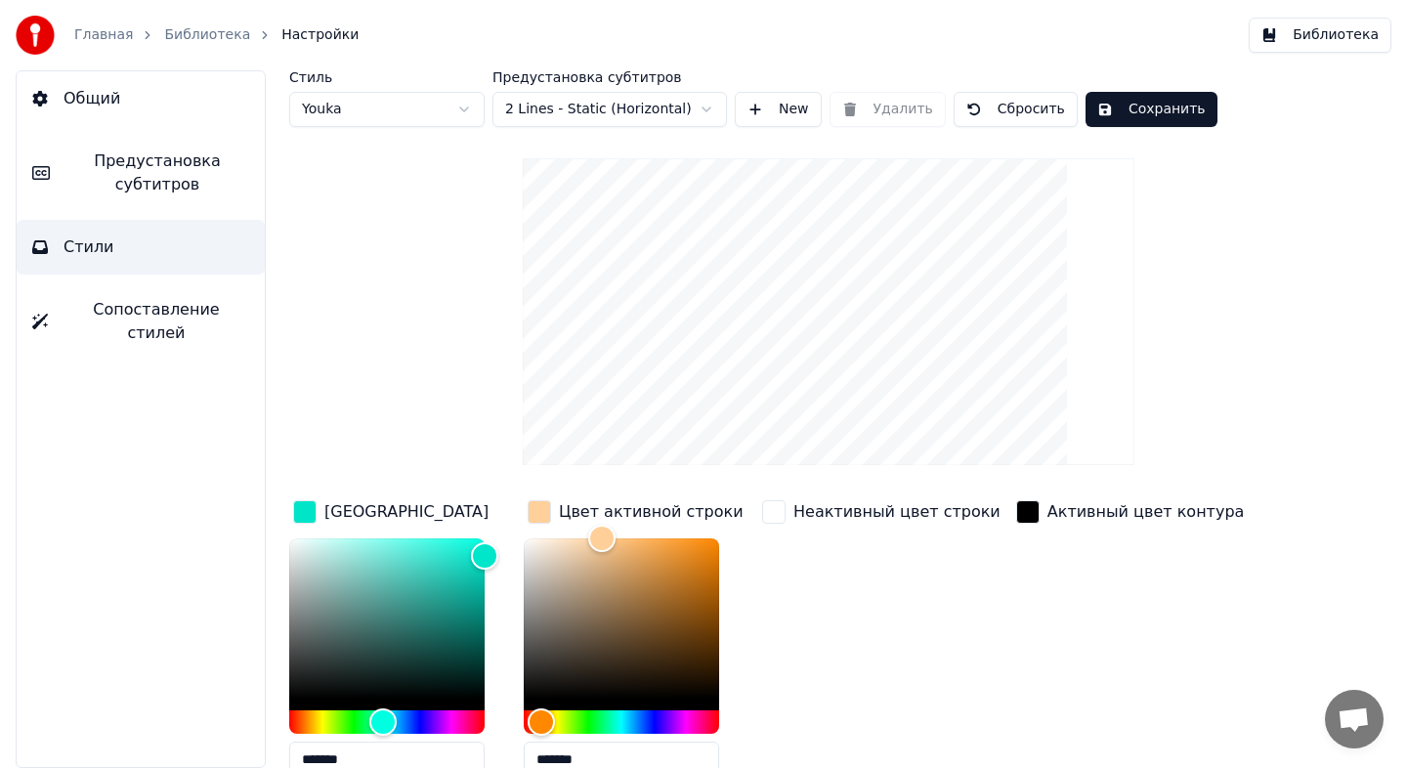
click at [1128, 119] on button "Сохранить" at bounding box center [1151, 109] width 132 height 35
click at [194, 36] on link "Библиотека" at bounding box center [207, 35] width 86 height 20
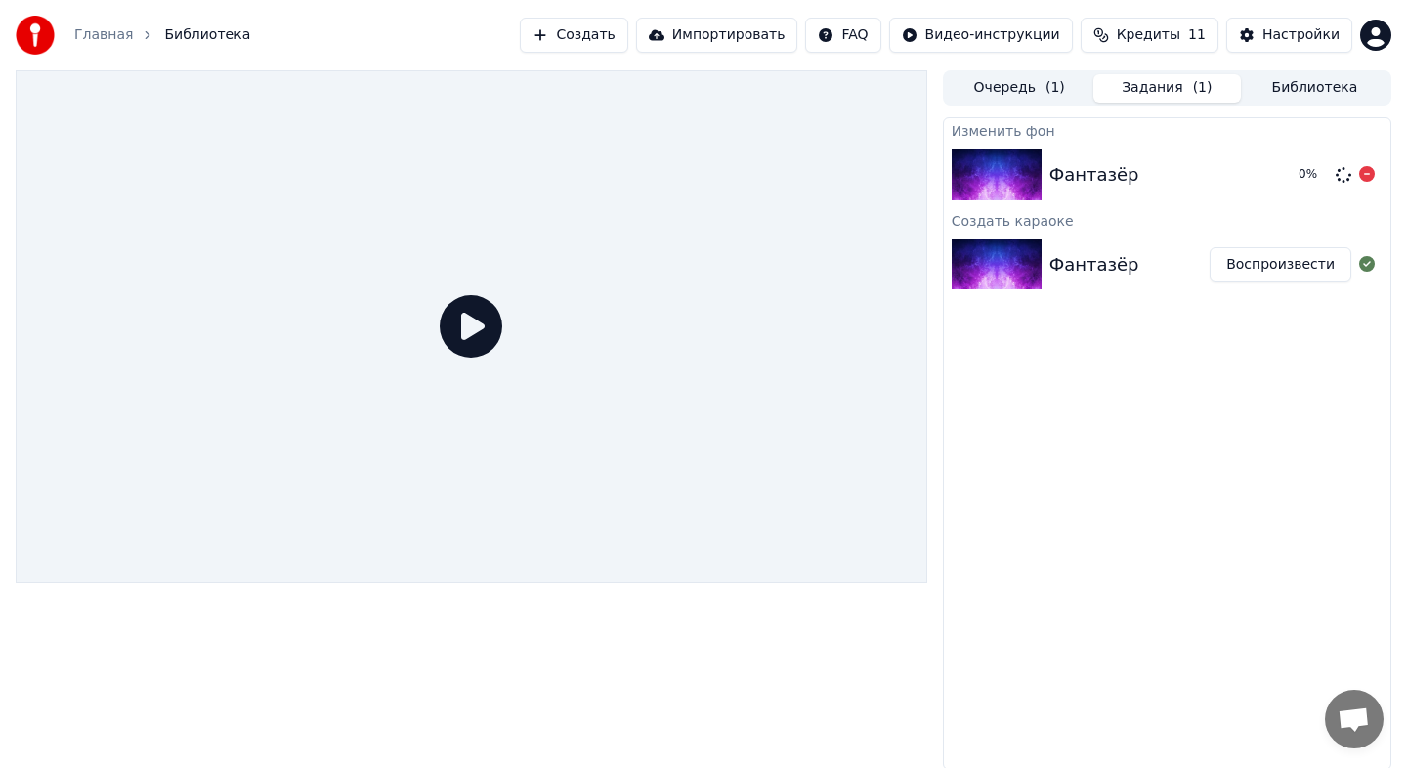
click at [1164, 179] on div "Фантазёр" at bounding box center [1165, 174] width 233 height 27
click at [1153, 267] on div "Фантазёр" at bounding box center [1129, 264] width 161 height 27
click at [1080, 267] on div "Фантазёр" at bounding box center [1094, 264] width 90 height 27
click at [1233, 271] on button "Воспроизвести" at bounding box center [1280, 264] width 142 height 35
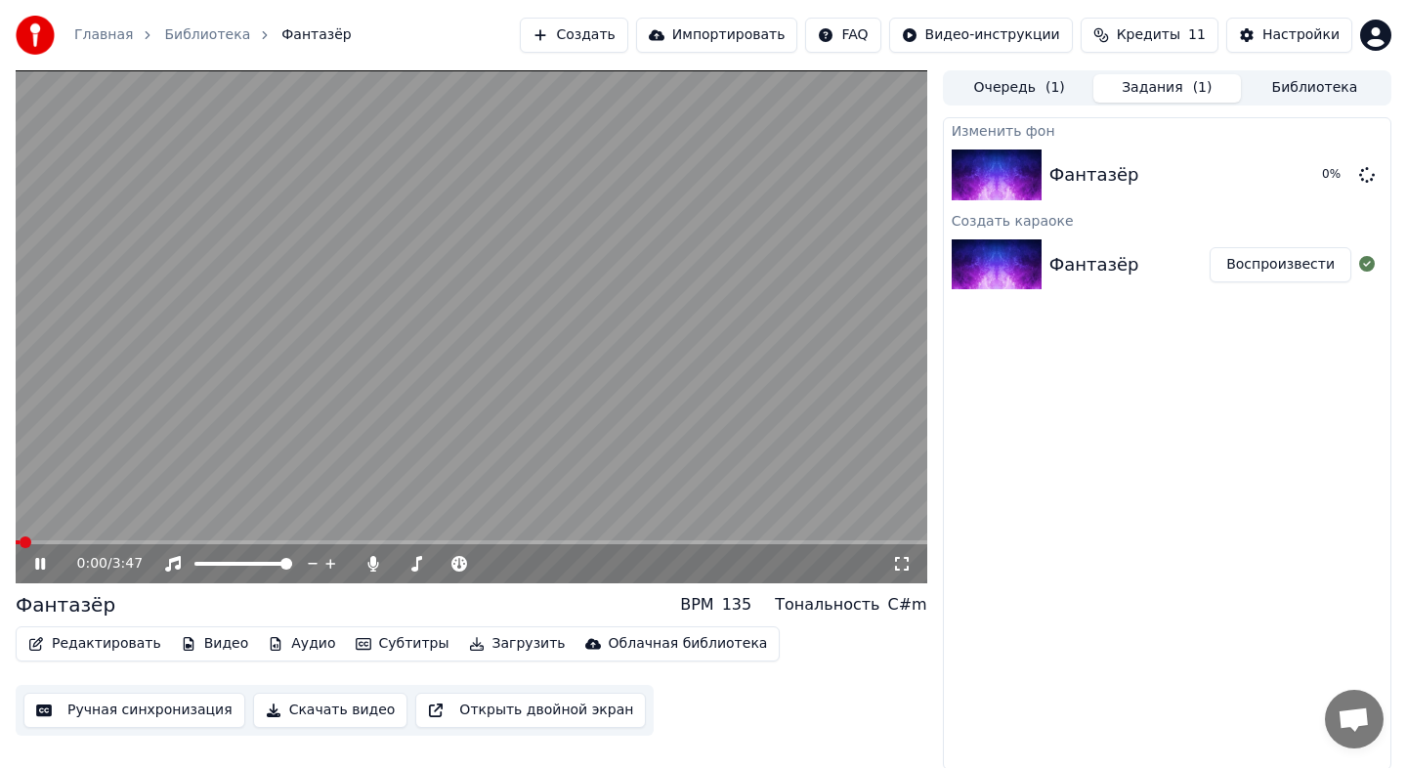
click at [220, 546] on div "0:00 / 3:47" at bounding box center [471, 563] width 911 height 39
click at [220, 545] on div "0:01 / 3:47" at bounding box center [471, 563] width 911 height 39
click at [147, 546] on div "0:02 / 3:47" at bounding box center [471, 563] width 911 height 39
click at [110, 541] on span at bounding box center [105, 542] width 12 height 12
click at [163, 540] on span at bounding box center [471, 542] width 911 height 4
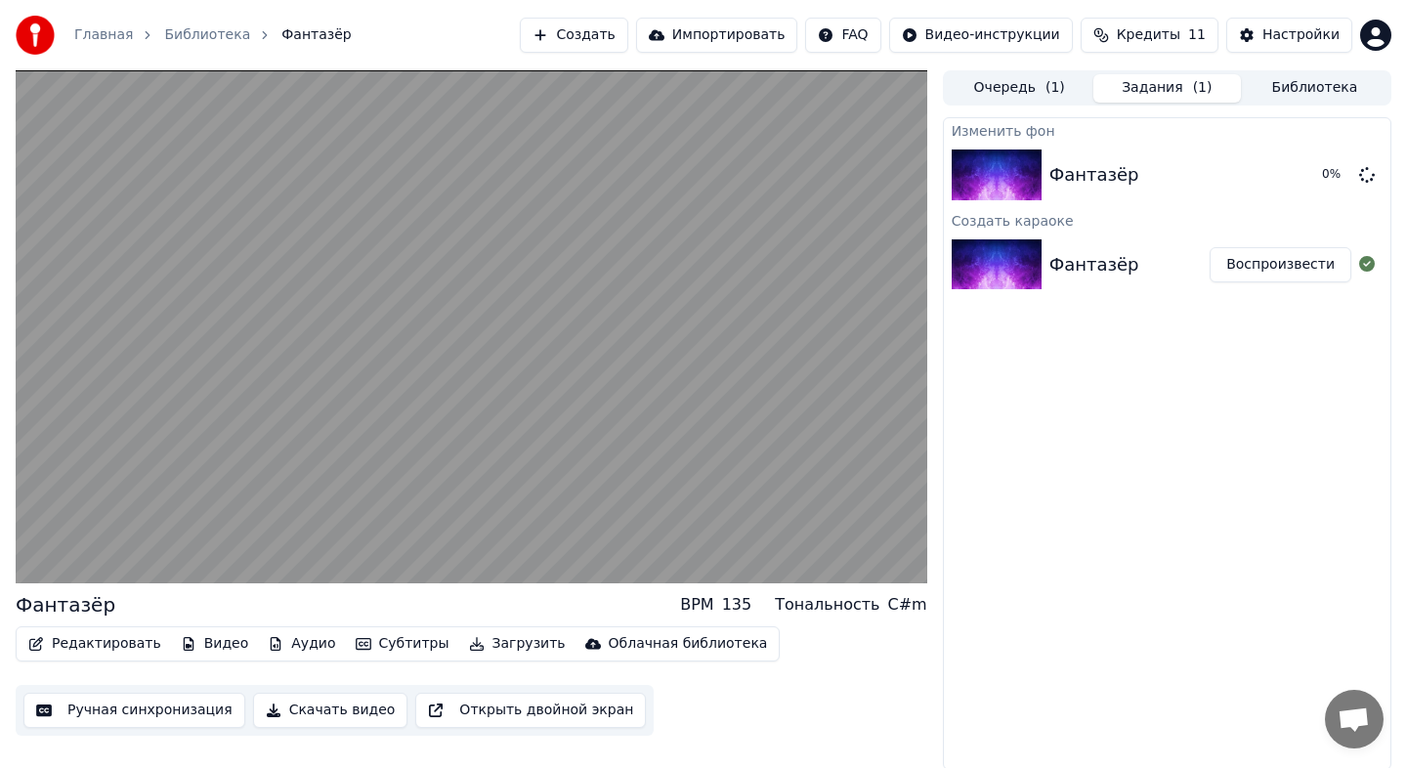
click at [356, 645] on icon "button" at bounding box center [364, 644] width 16 height 14
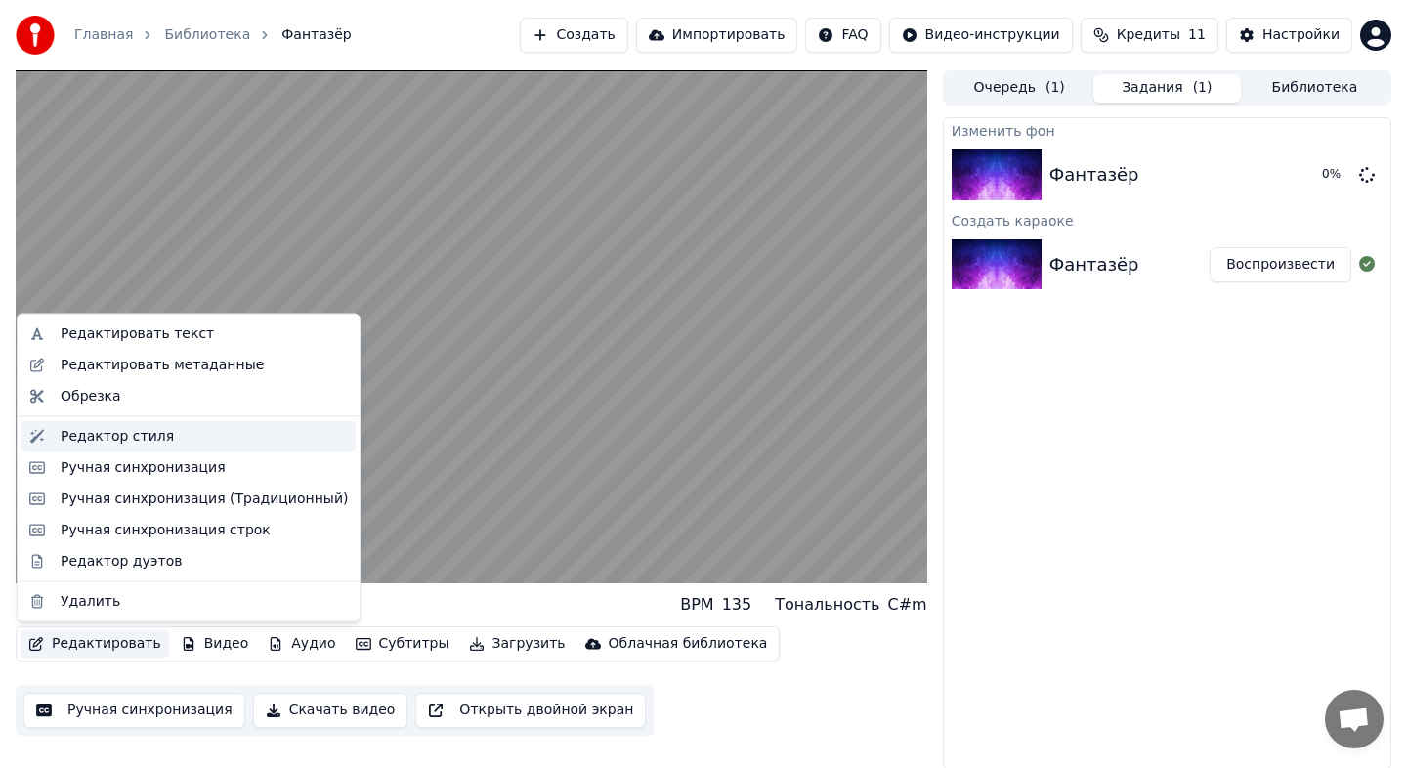
click at [125, 435] on div "Редактор стиля" at bounding box center [117, 436] width 113 height 20
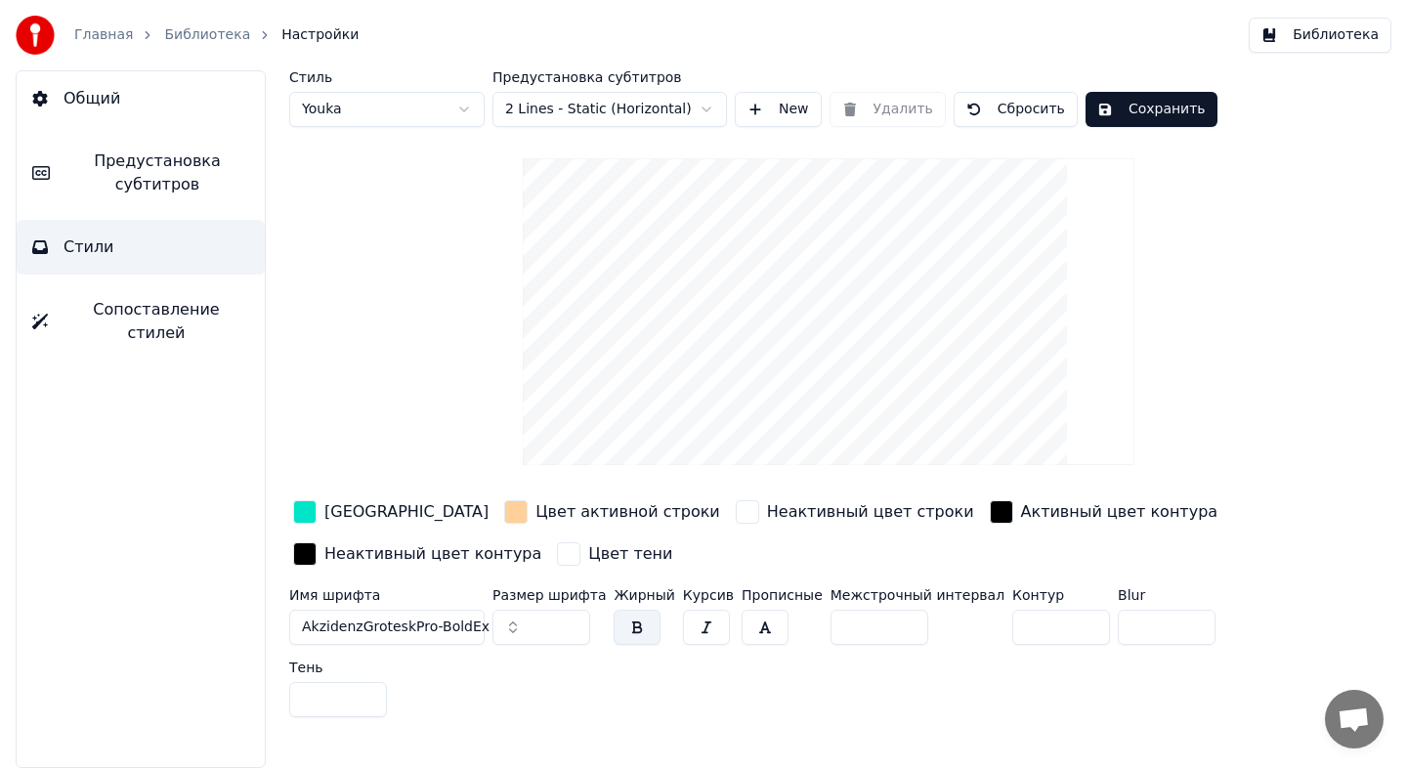
drag, startPoint x: 532, startPoint y: 635, endPoint x: 491, endPoint y: 624, distance: 42.4
click at [492, 624] on input "***" at bounding box center [541, 627] width 98 height 35
type input "**"
click at [762, 733] on div "Стиль Youka Предустановка субтитров 2 Lines - Static (Horizontal) New Удалить С…" at bounding box center [828, 419] width 1157 height 698
click at [1095, 109] on button "Сохранить" at bounding box center [1151, 109] width 132 height 35
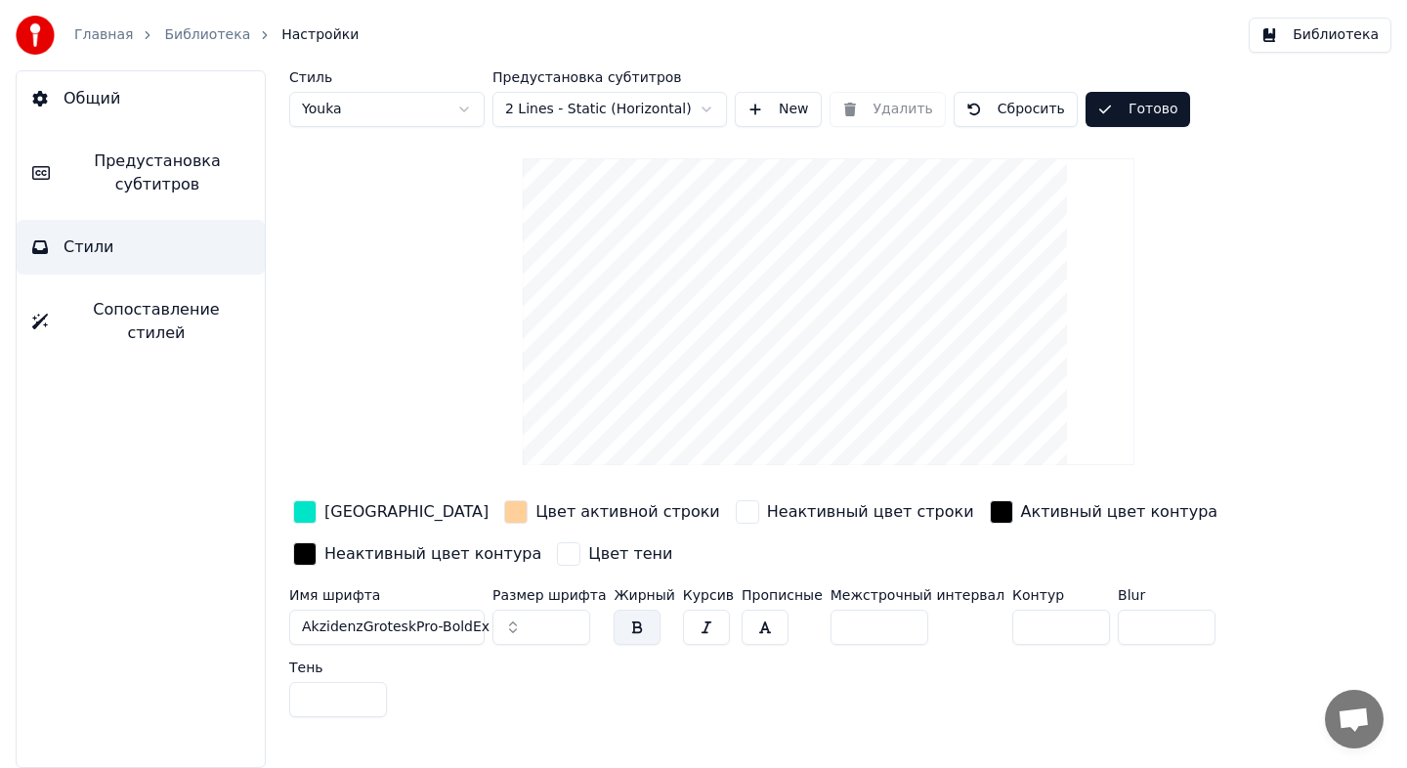
click at [216, 38] on link "Библиотека" at bounding box center [207, 35] width 86 height 20
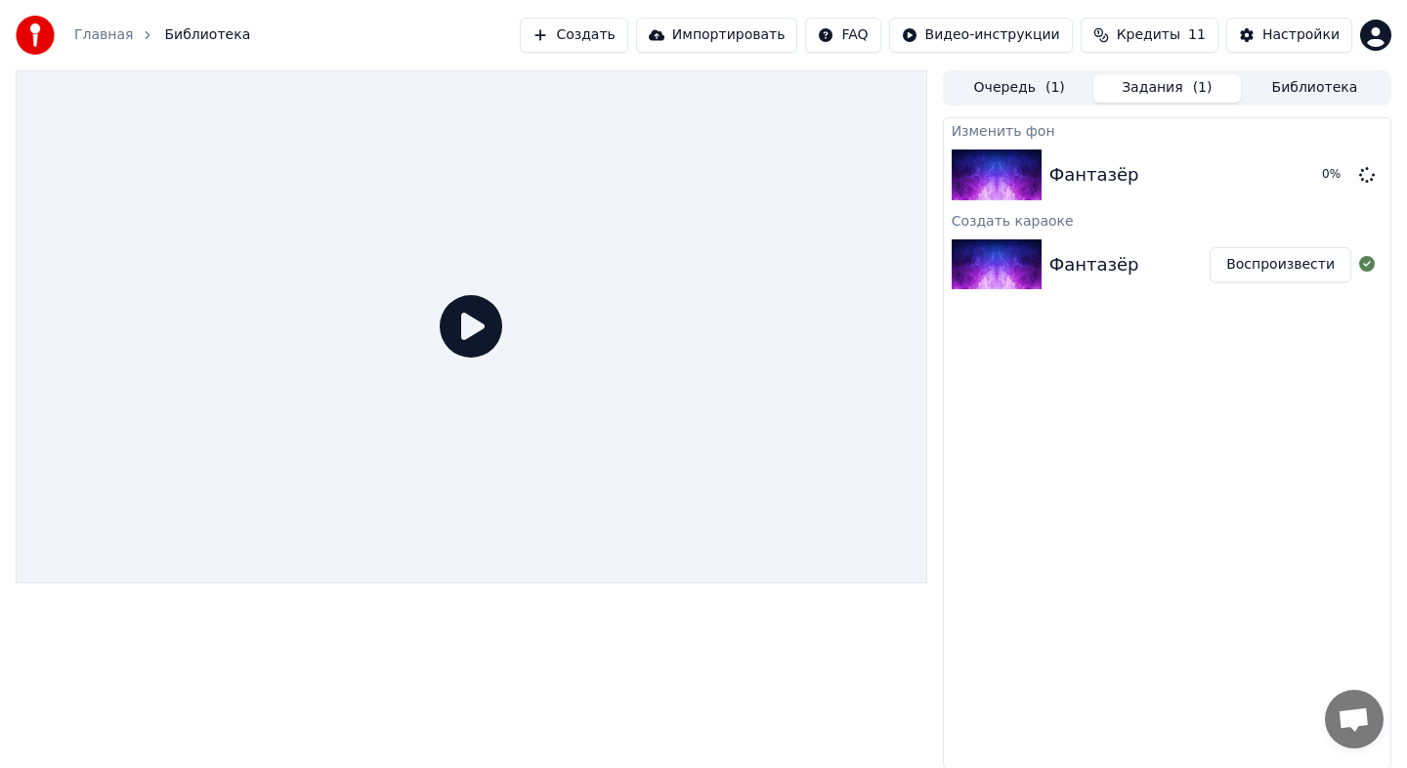
click at [1247, 267] on button "Воспроизвести" at bounding box center [1280, 264] width 142 height 35
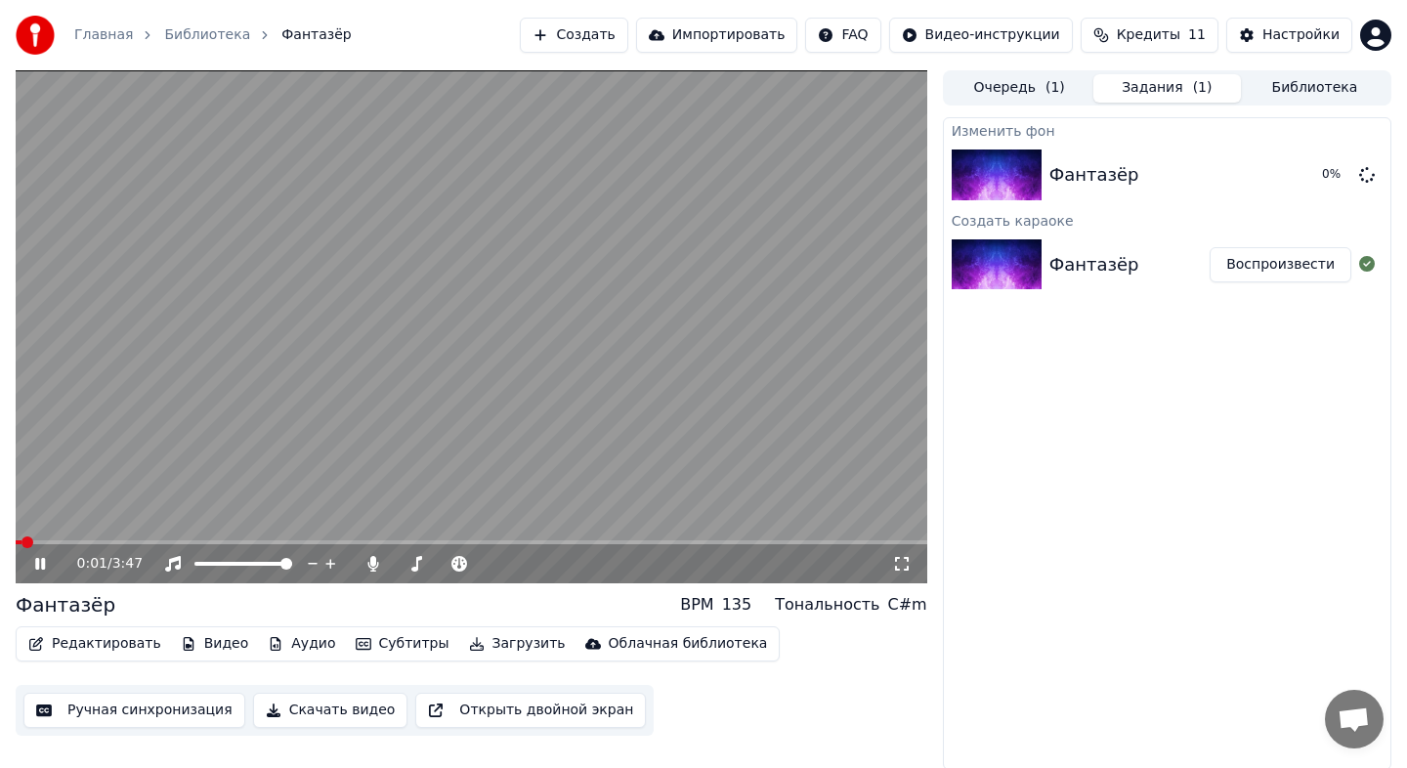
click at [124, 536] on video at bounding box center [471, 326] width 911 height 513
click at [116, 544] on div "0:01 / 3:47" at bounding box center [471, 563] width 911 height 39
click at [131, 544] on div "0:01 / 3:47" at bounding box center [471, 563] width 911 height 39
click at [128, 543] on span at bounding box center [471, 542] width 911 height 4
click at [33, 560] on icon at bounding box center [54, 564] width 46 height 16
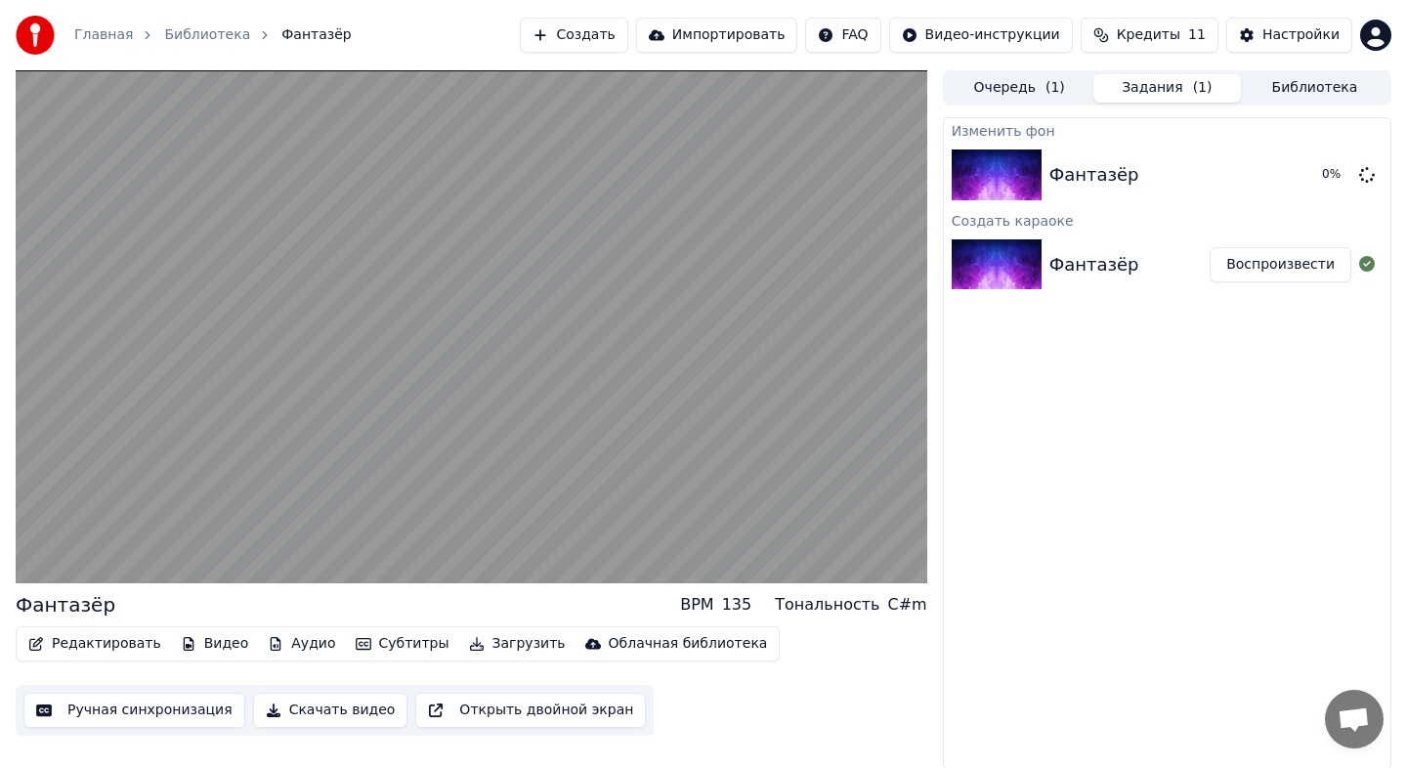
click at [132, 637] on button "Редактировать" at bounding box center [95, 643] width 148 height 27
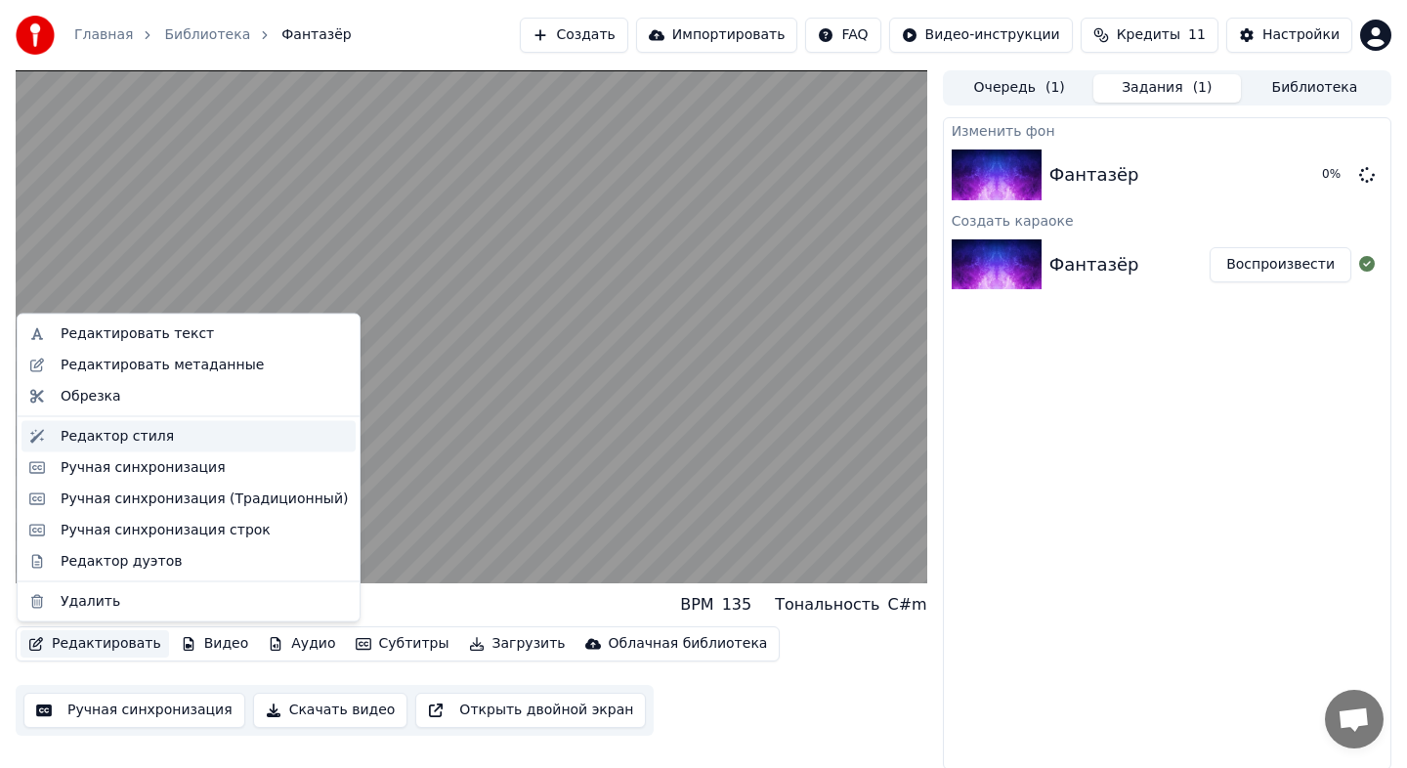
click at [129, 439] on div "Редактор стиля" at bounding box center [117, 436] width 113 height 20
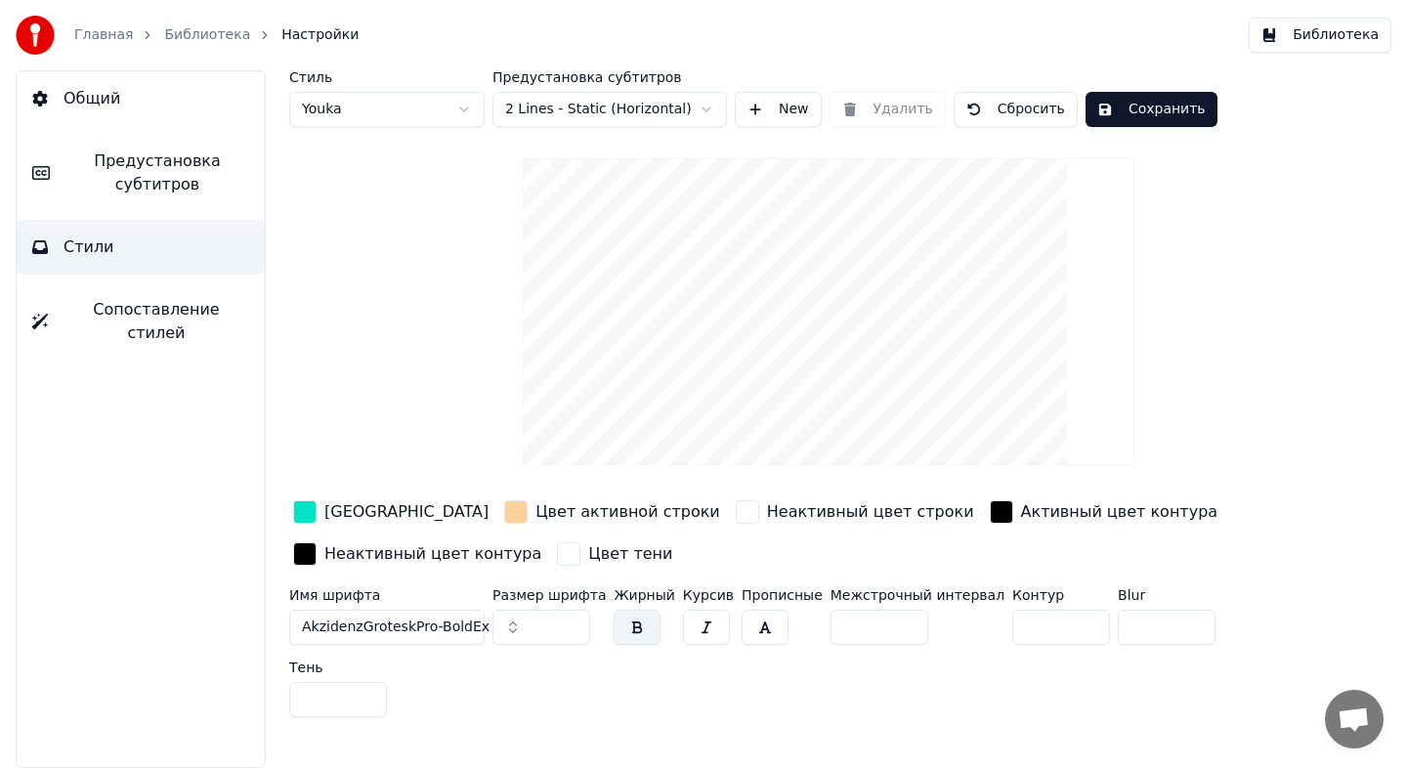
drag, startPoint x: 535, startPoint y: 625, endPoint x: 468, endPoint y: 616, distance: 68.0
click at [470, 618] on div "Имя шрифта AkzidenzGroteskPro-BoldEx Размер шрифта ** Жирный Курсив Прописные М…" at bounding box center [781, 656] width 985 height 137
type input "**"
click at [634, 756] on div "Стиль Youka Предустановка субтитров 2 Lines - Static (Horizontal) New Удалить С…" at bounding box center [828, 419] width 1157 height 698
click at [1167, 122] on button "Сохранить" at bounding box center [1151, 109] width 132 height 35
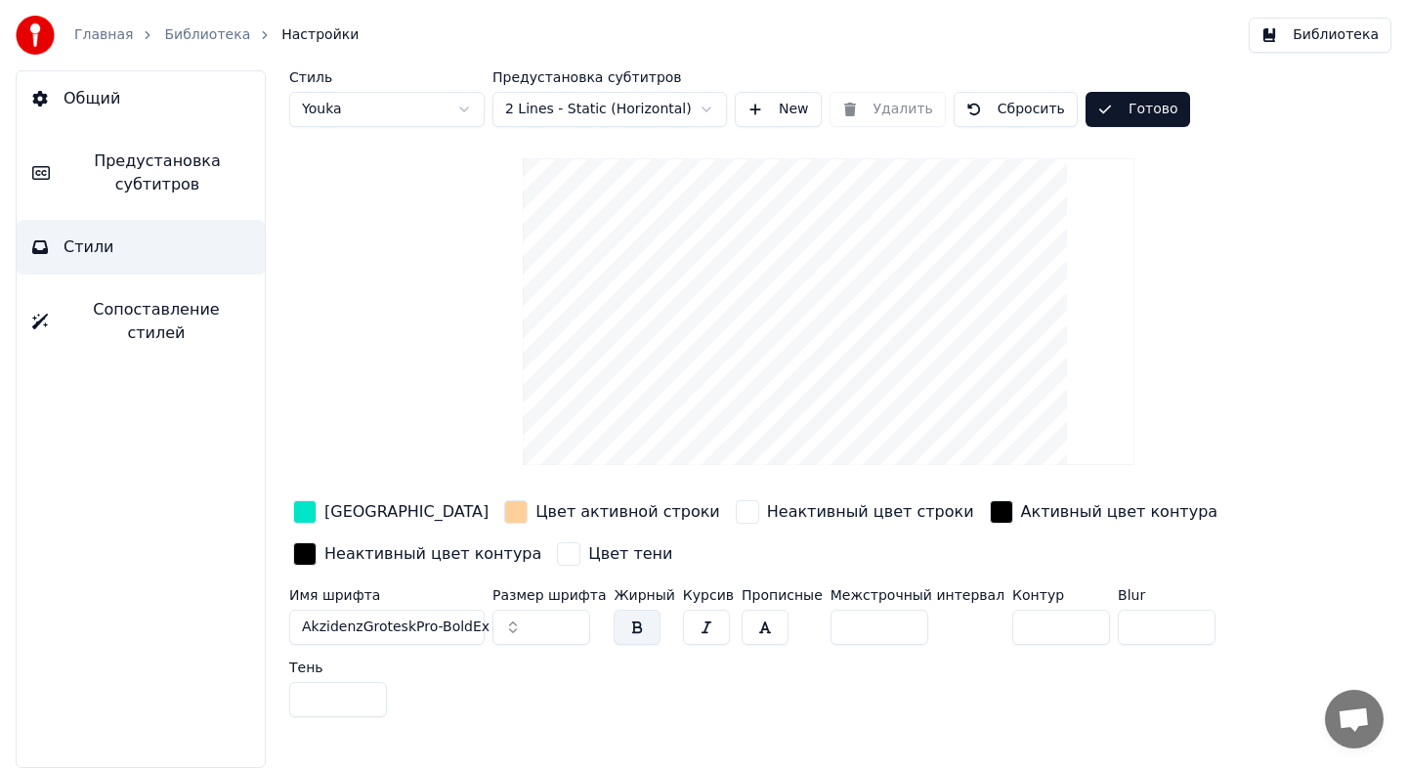
click at [213, 38] on link "Библиотека" at bounding box center [207, 35] width 86 height 20
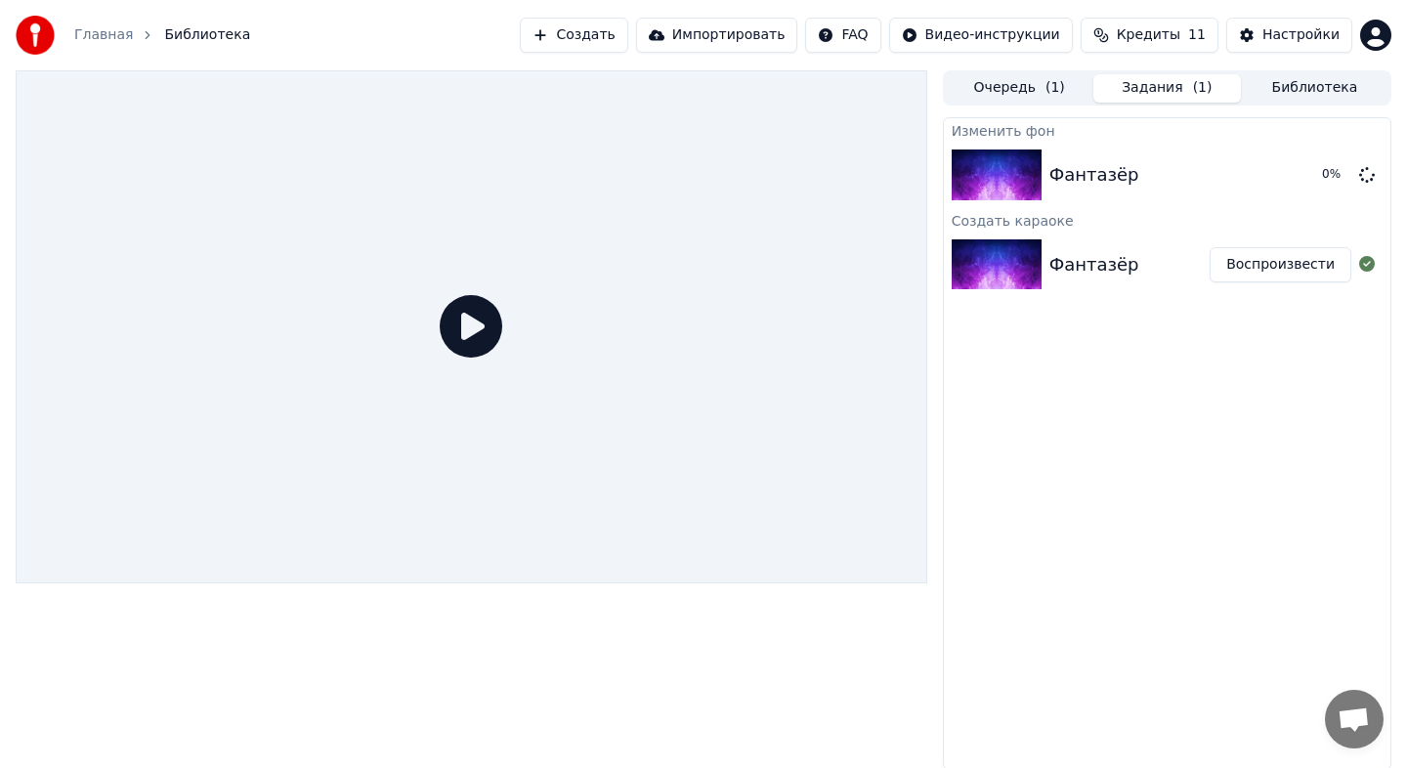
click at [1262, 275] on button "Воспроизвести" at bounding box center [1280, 264] width 142 height 35
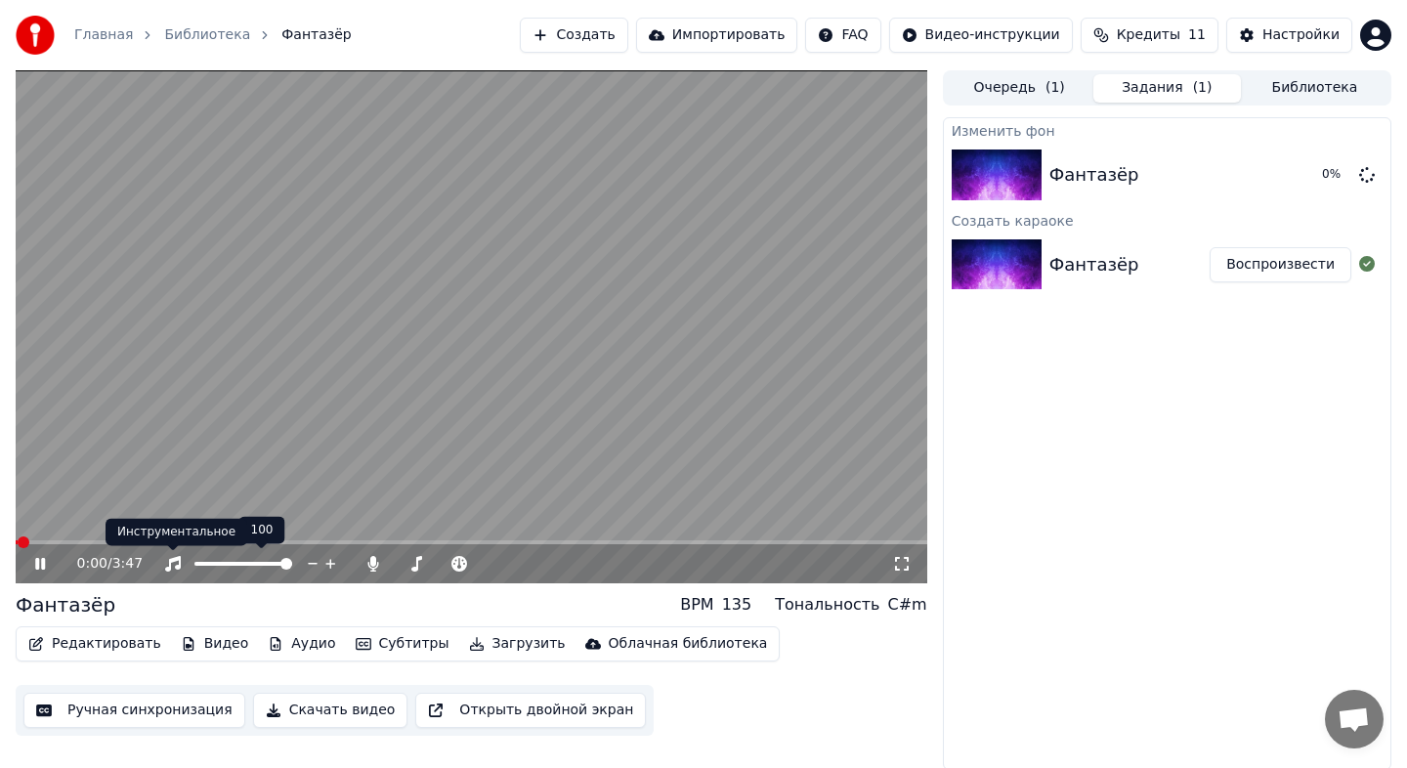
click at [112, 539] on div "Инструментальное Инструментальное" at bounding box center [177, 532] width 142 height 27
click at [105, 539] on body "Главная Библиотека Фантазёр Создать Импортировать FAQ Видео-инструкции Кредиты …" at bounding box center [703, 384] width 1407 height 768
click at [104, 540] on span at bounding box center [471, 542] width 911 height 4
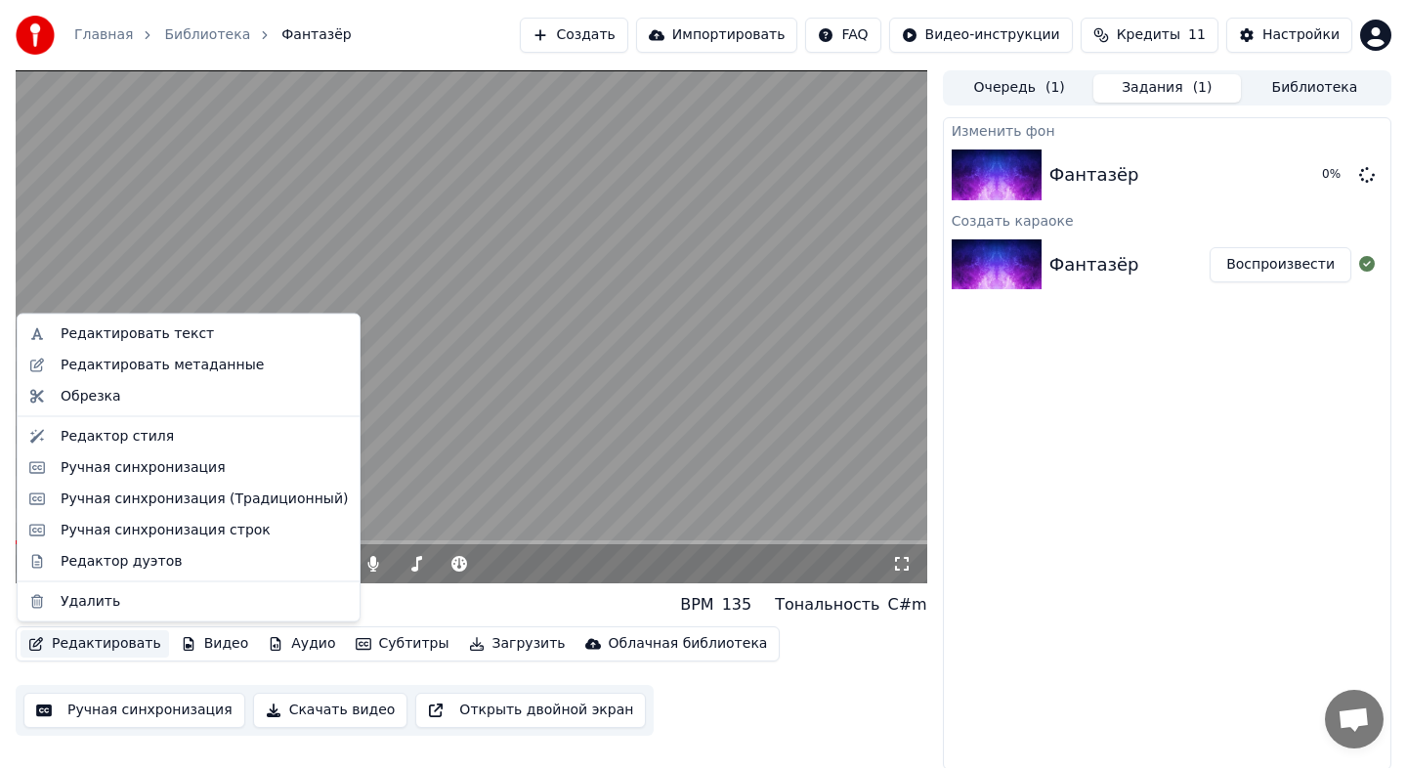
click at [97, 635] on button "Редактировать" at bounding box center [95, 643] width 148 height 27
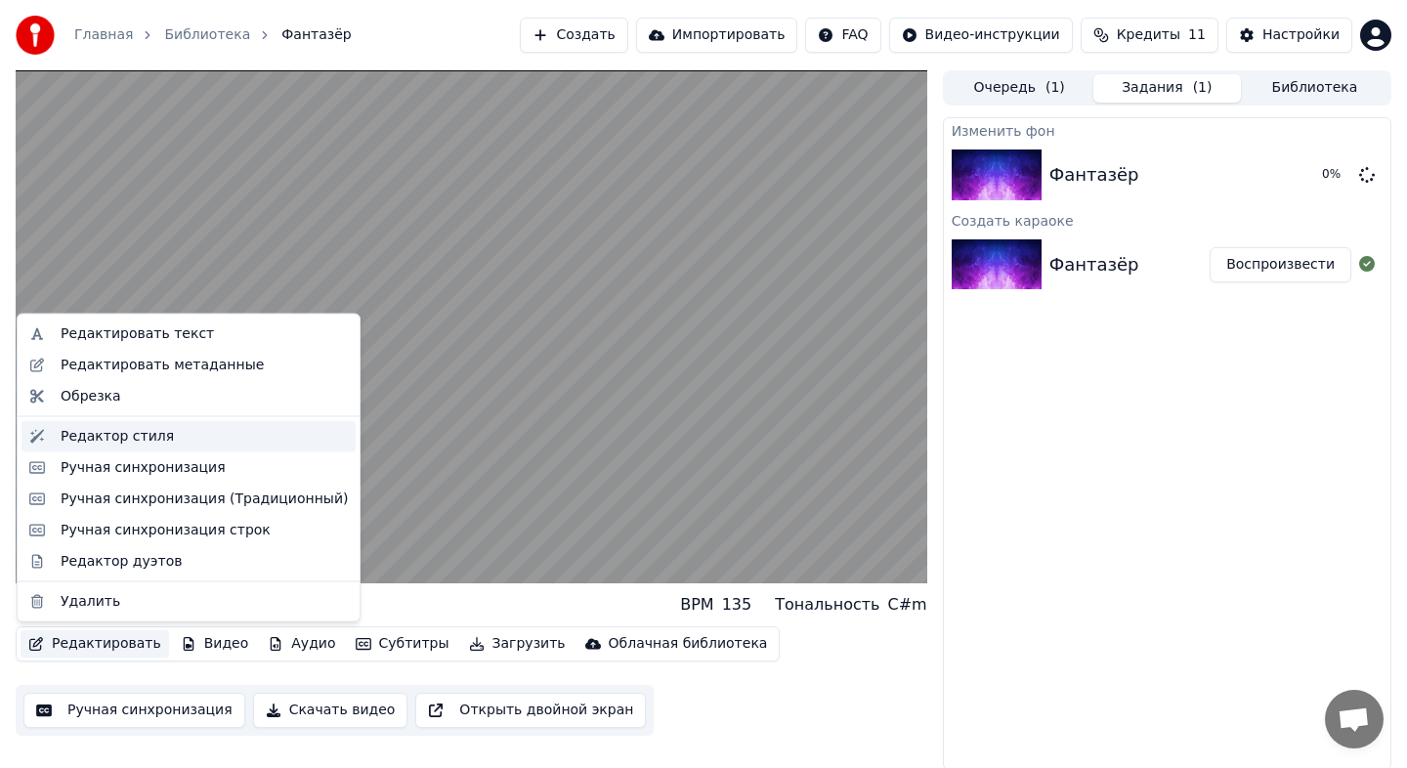
click at [141, 429] on div "Редактор стиля" at bounding box center [117, 436] width 113 height 20
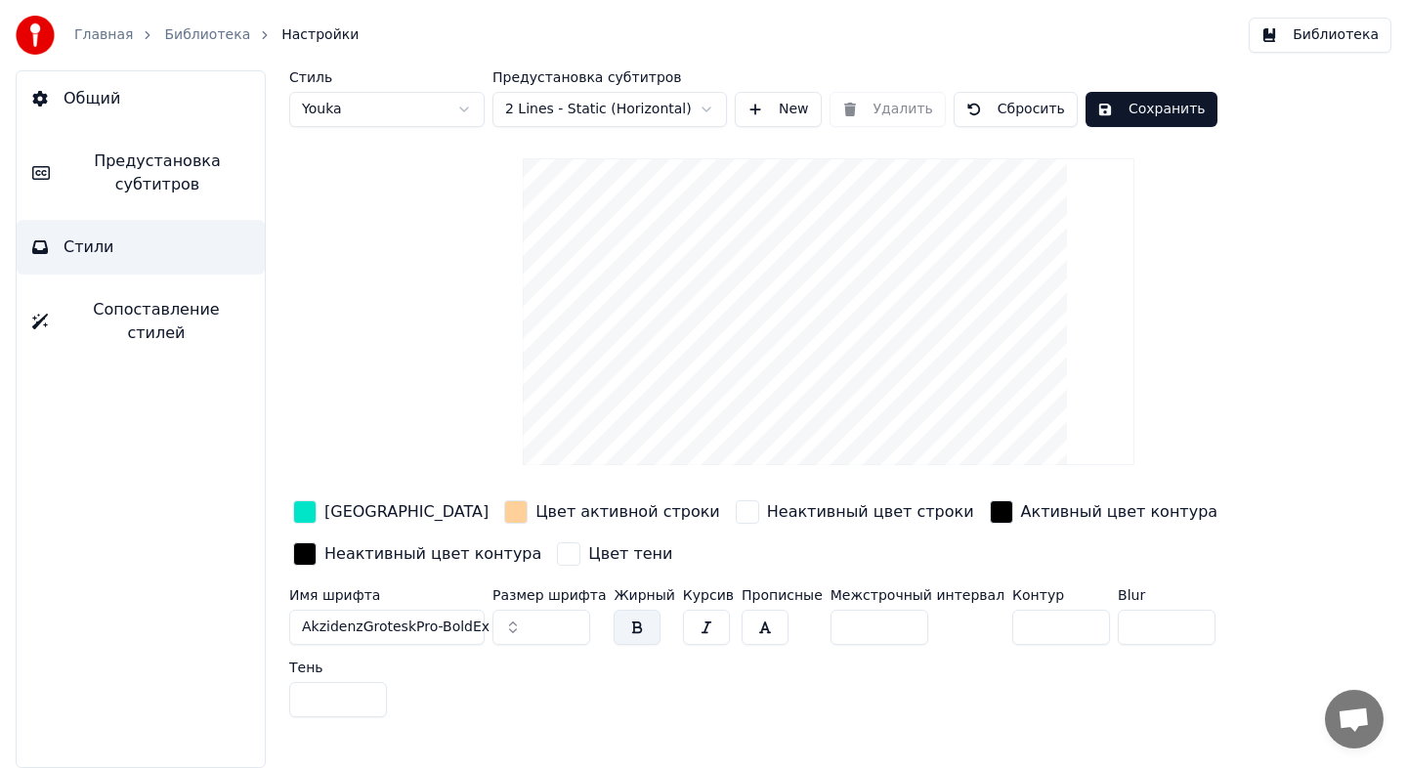
click at [460, 630] on span "AkzidenzGroteskPro-BoldEx" at bounding box center [396, 627] width 188 height 20
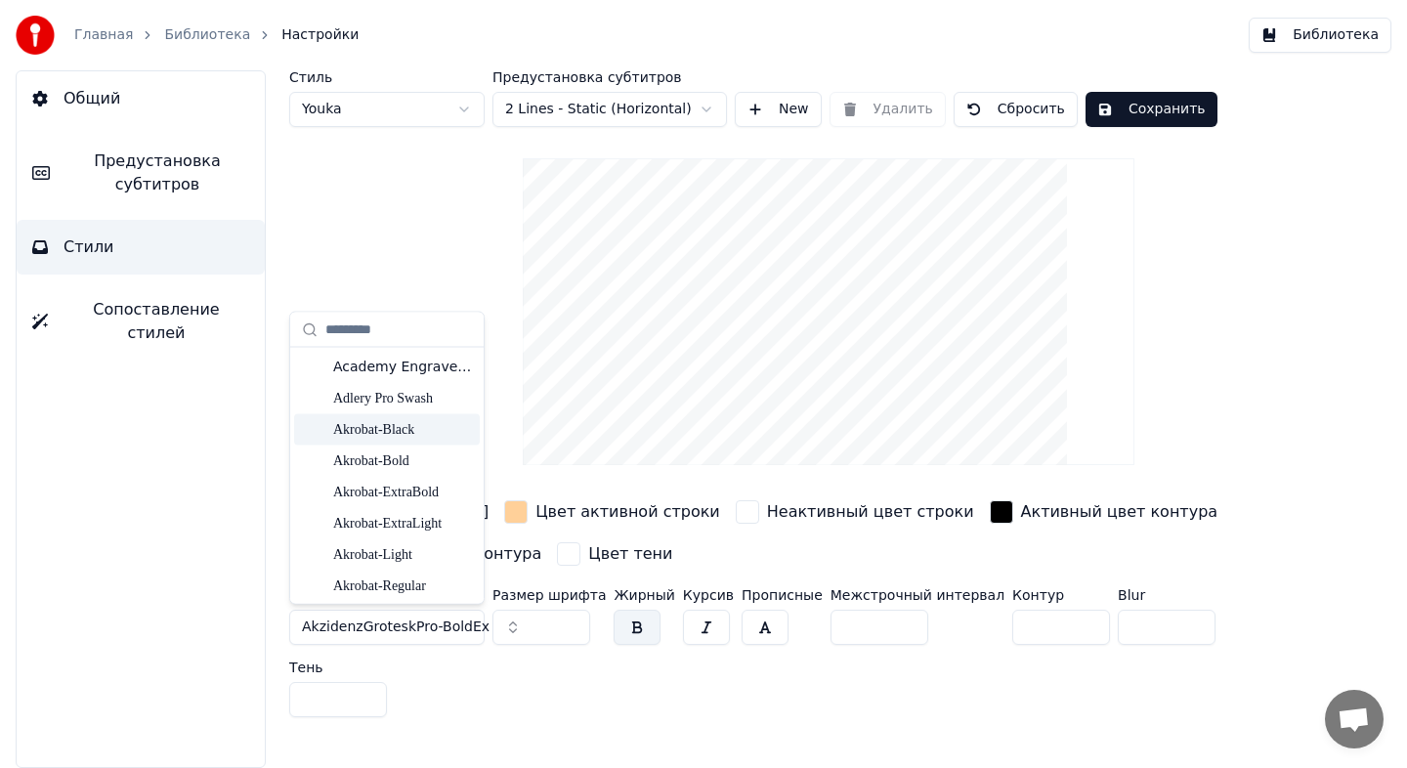
click at [430, 425] on div "Akrobat-Black" at bounding box center [402, 429] width 139 height 20
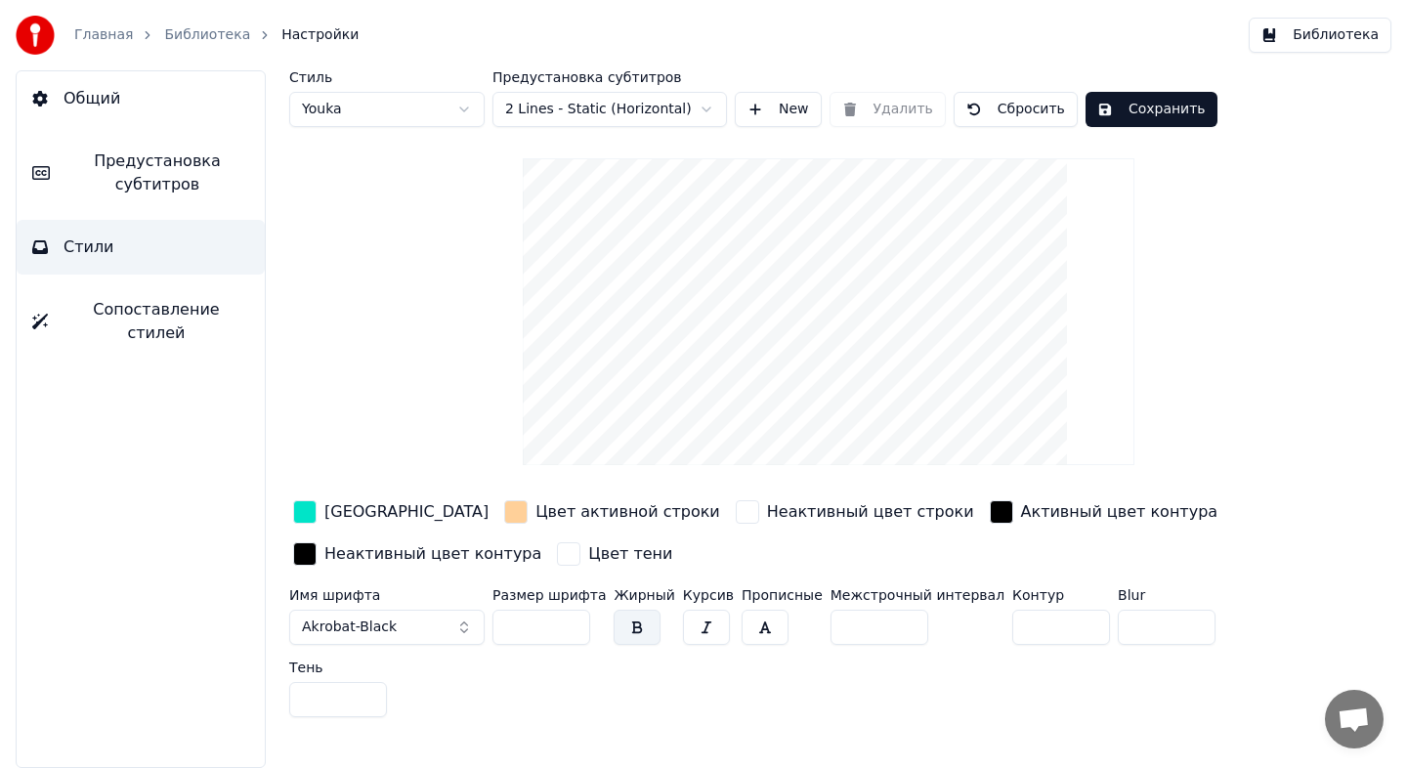
click at [406, 623] on button "Akrobat-Black" at bounding box center [386, 627] width 195 height 35
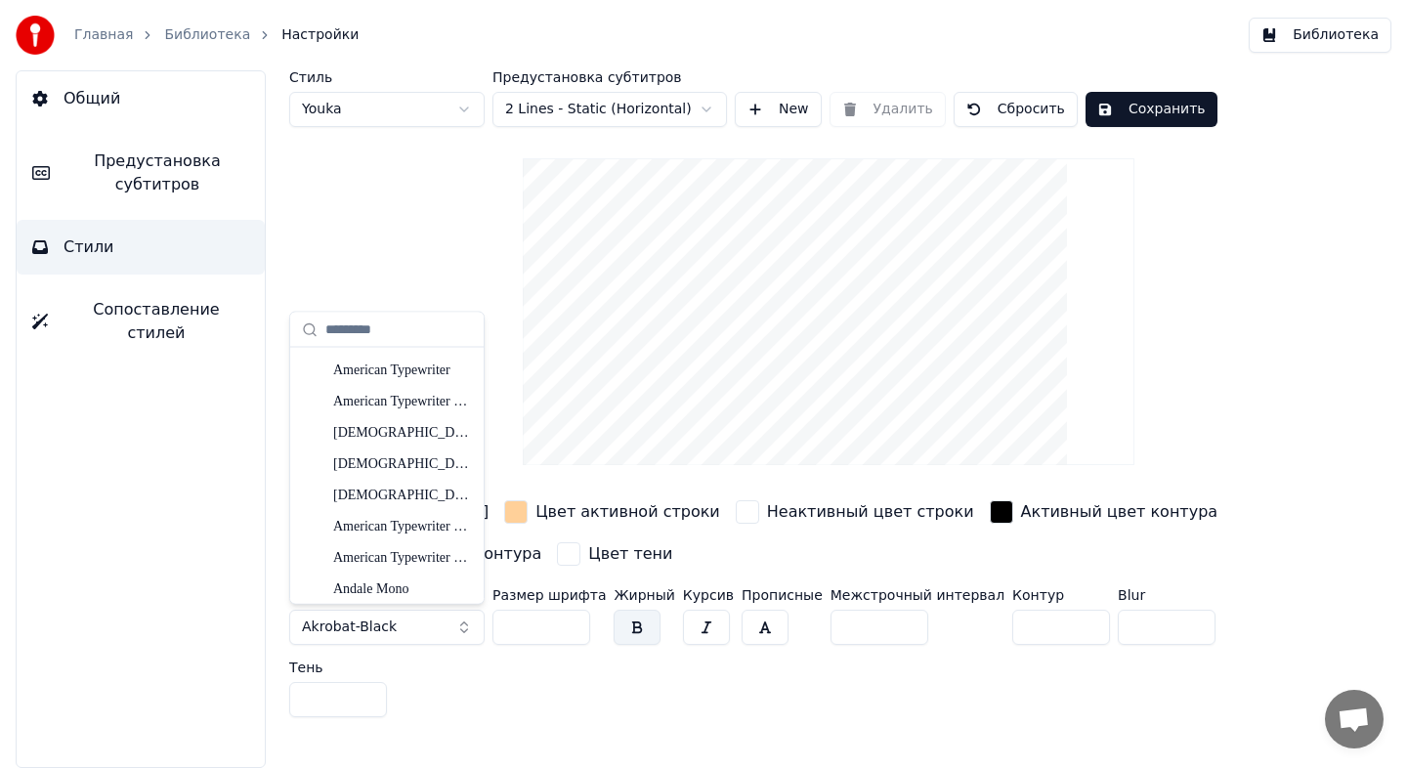
scroll to position [636, 0]
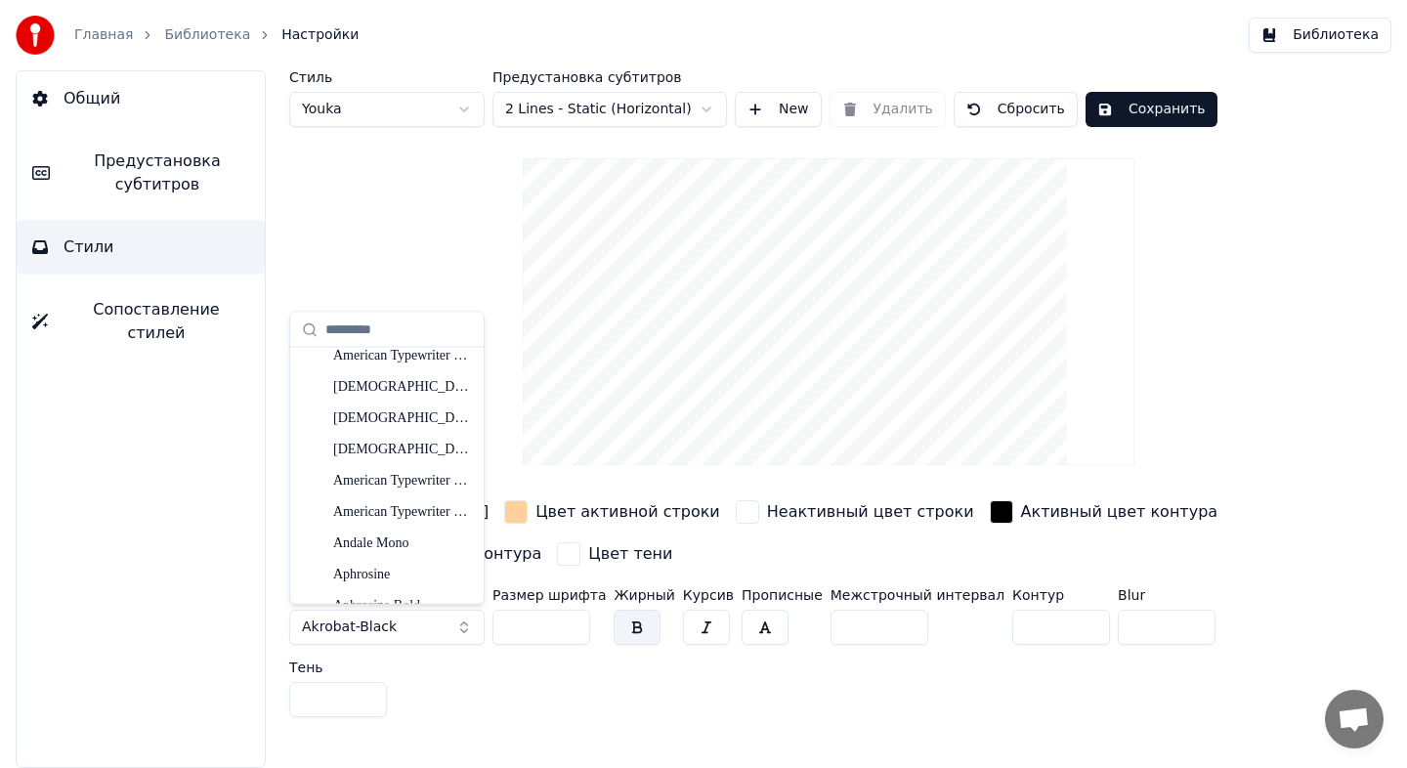
click at [412, 561] on div "Aphrosine" at bounding box center [387, 574] width 186 height 31
click at [414, 550] on div "Andale Mono" at bounding box center [402, 543] width 139 height 20
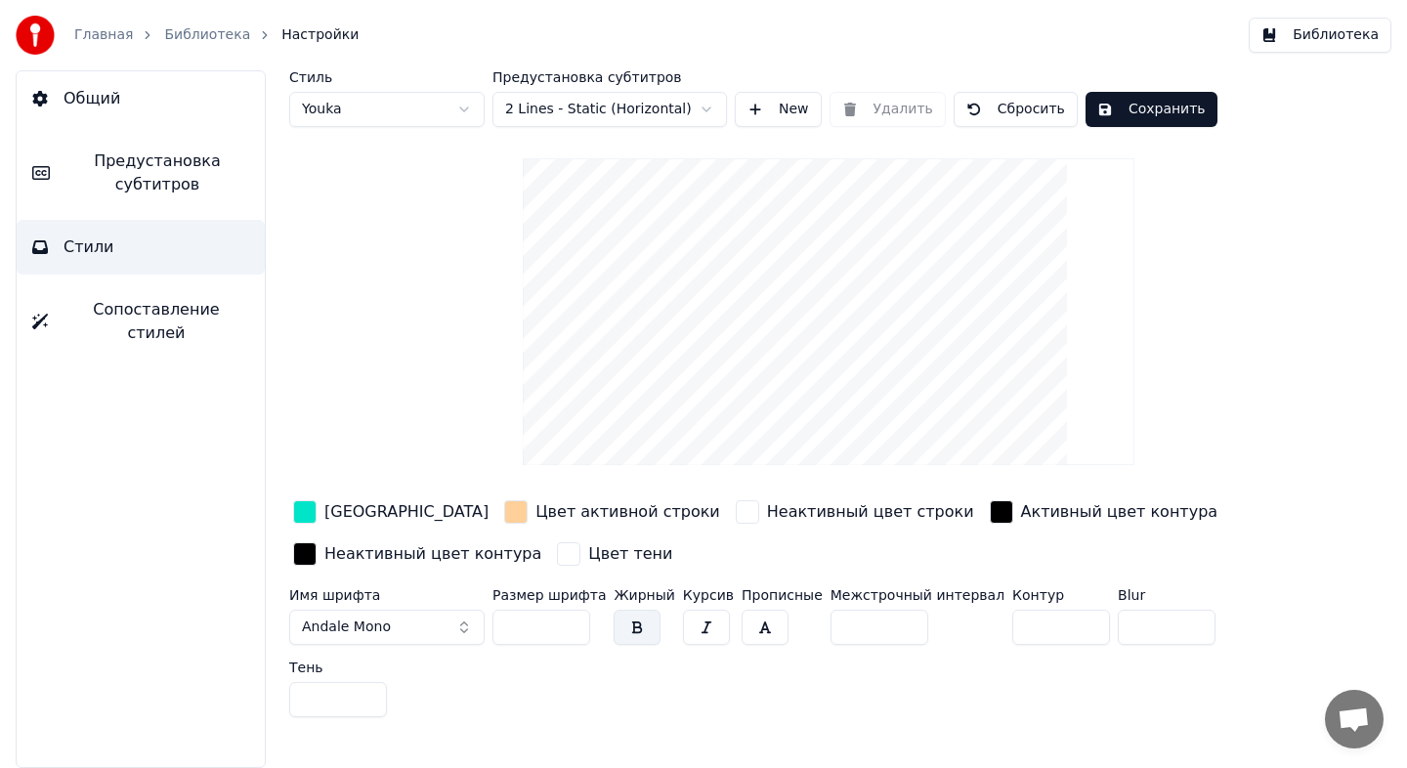
click at [402, 624] on button "Andale Mono" at bounding box center [386, 627] width 195 height 35
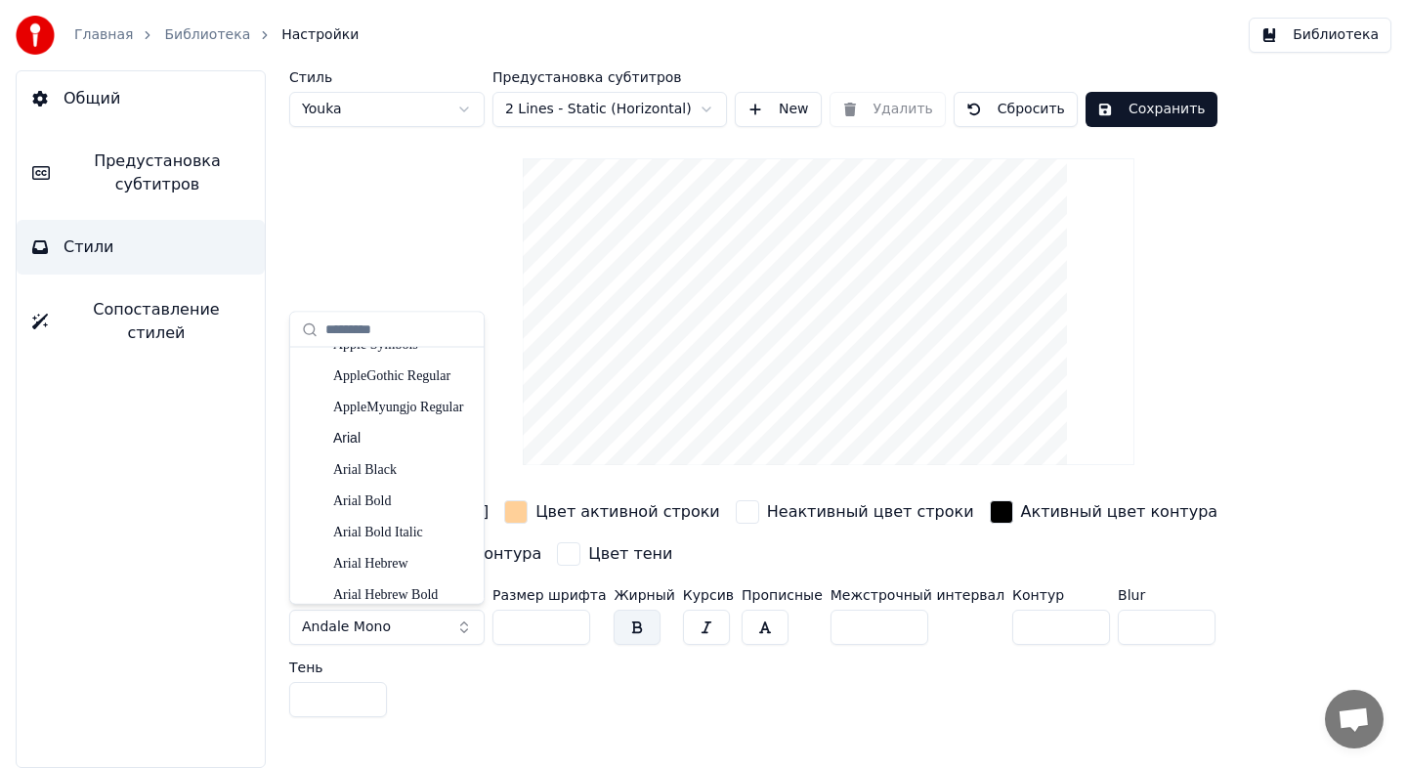
scroll to position [1492, 0]
click at [379, 473] on div "Arial Black" at bounding box center [402, 469] width 139 height 20
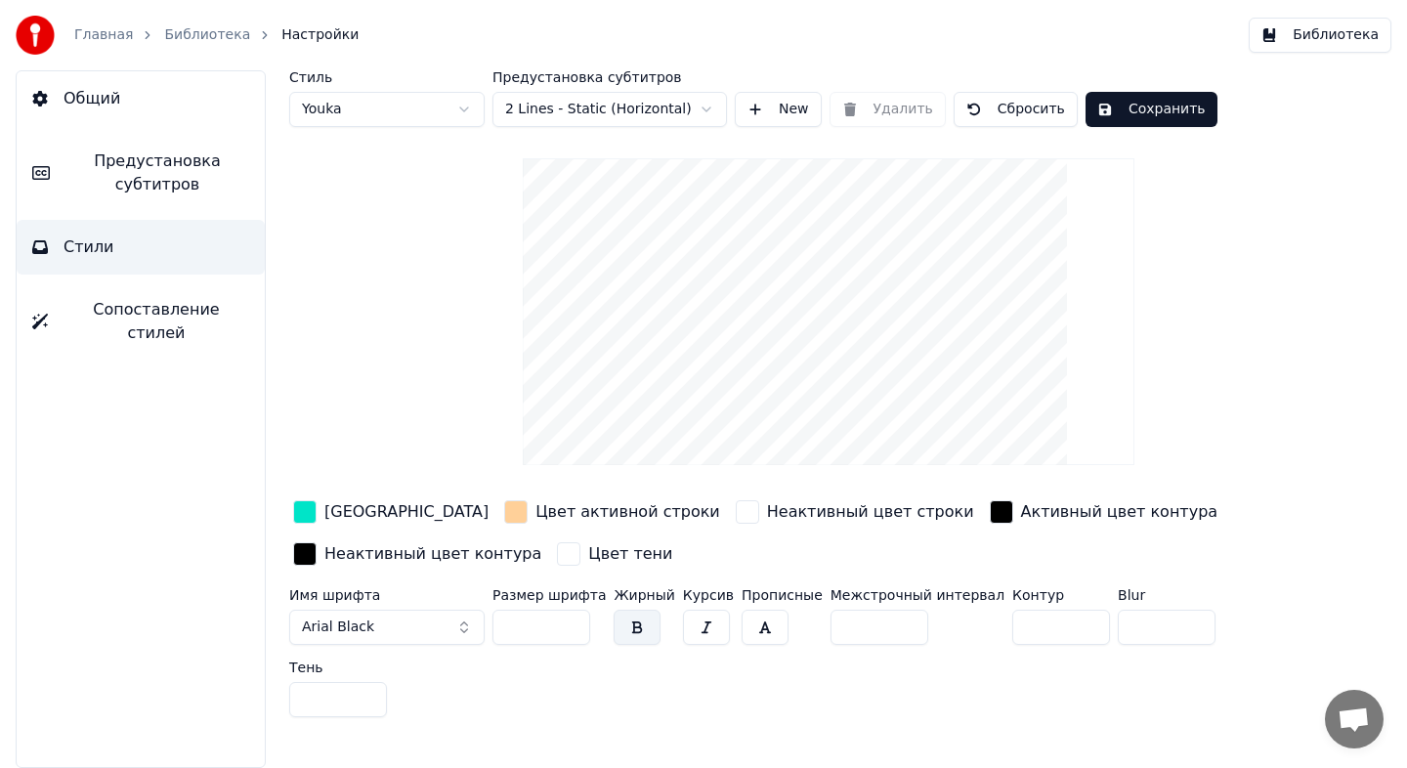
click at [1162, 106] on button "Сохранить" at bounding box center [1151, 109] width 132 height 35
click at [784, 230] on video at bounding box center [829, 311] width 613 height 307
click at [191, 176] on span "Предустановка субтитров" at bounding box center [157, 172] width 184 height 47
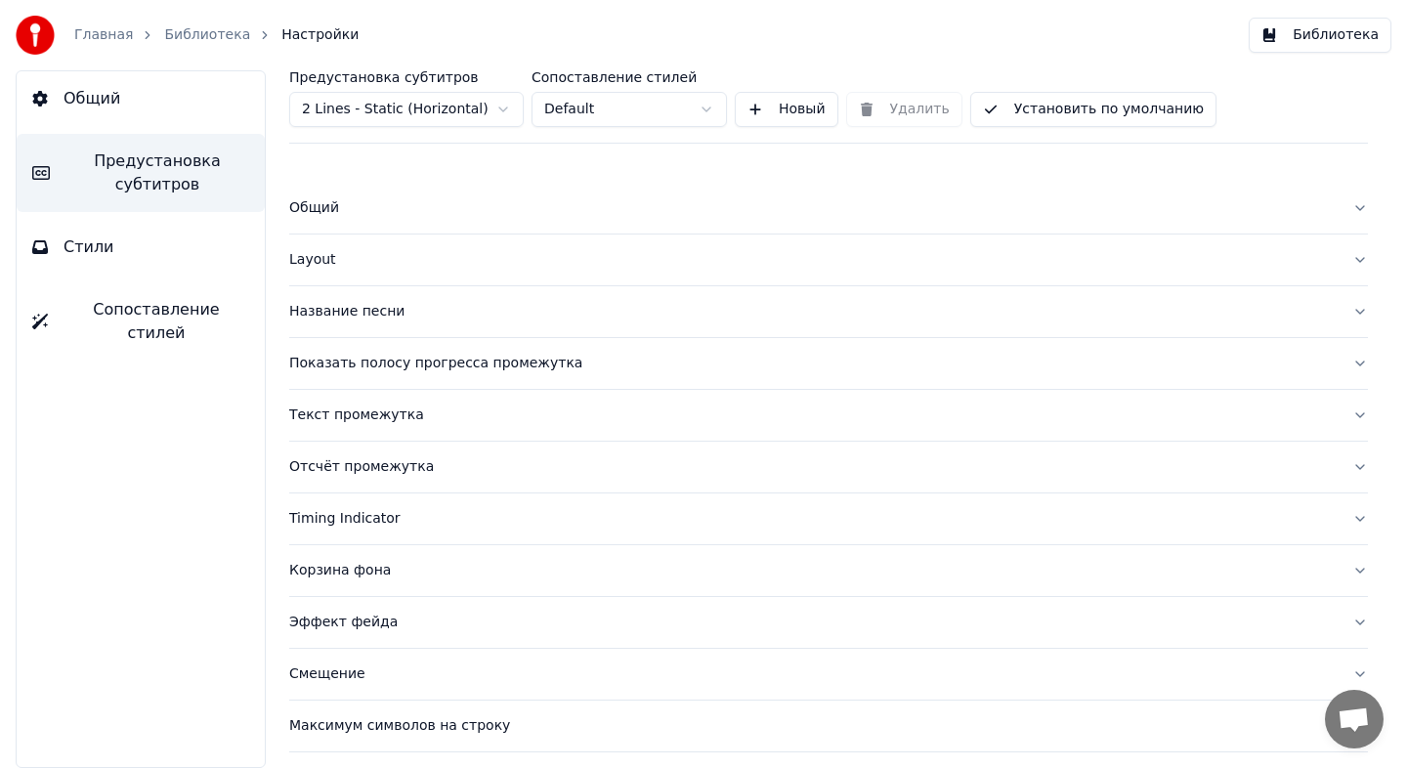
click at [204, 237] on button "Стили" at bounding box center [141, 247] width 248 height 55
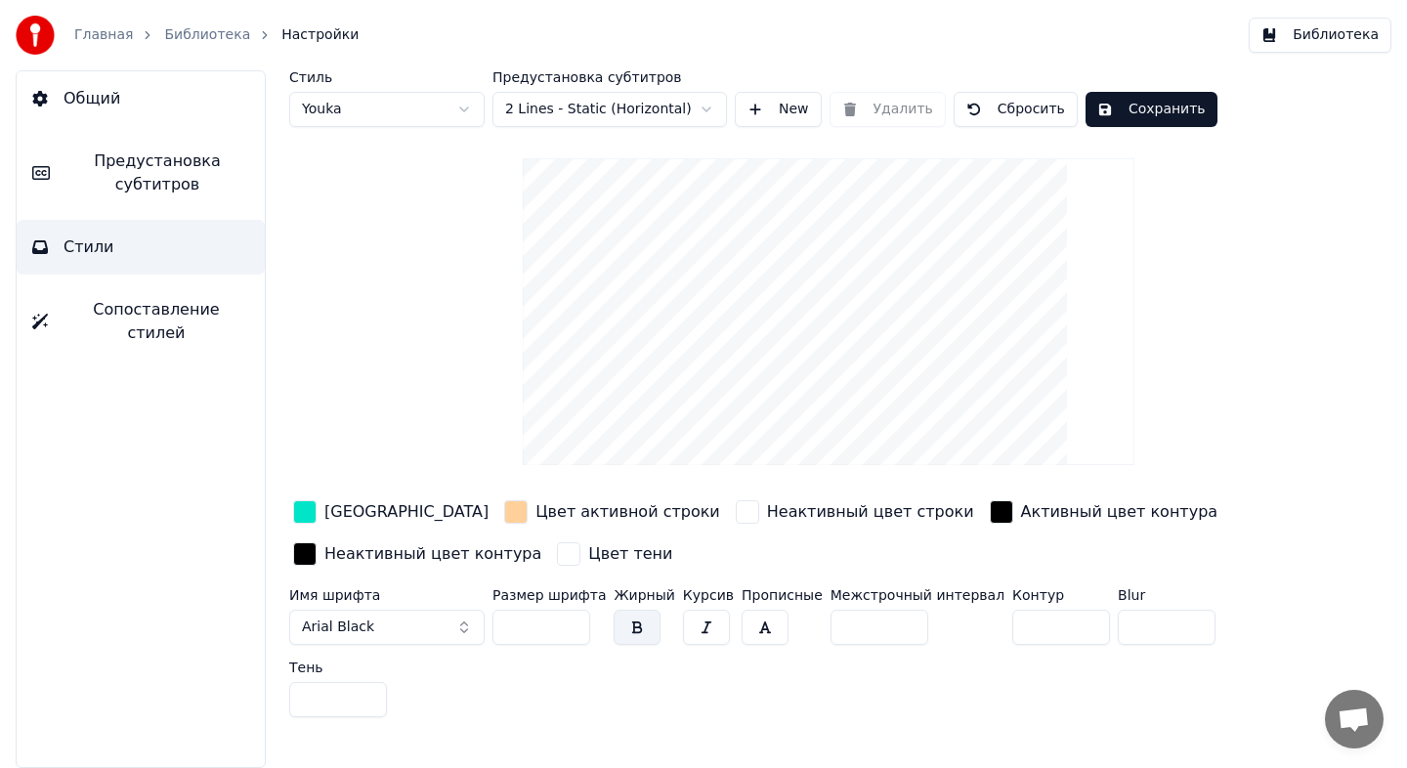
click at [125, 194] on span "Предустановка субтитров" at bounding box center [157, 172] width 184 height 47
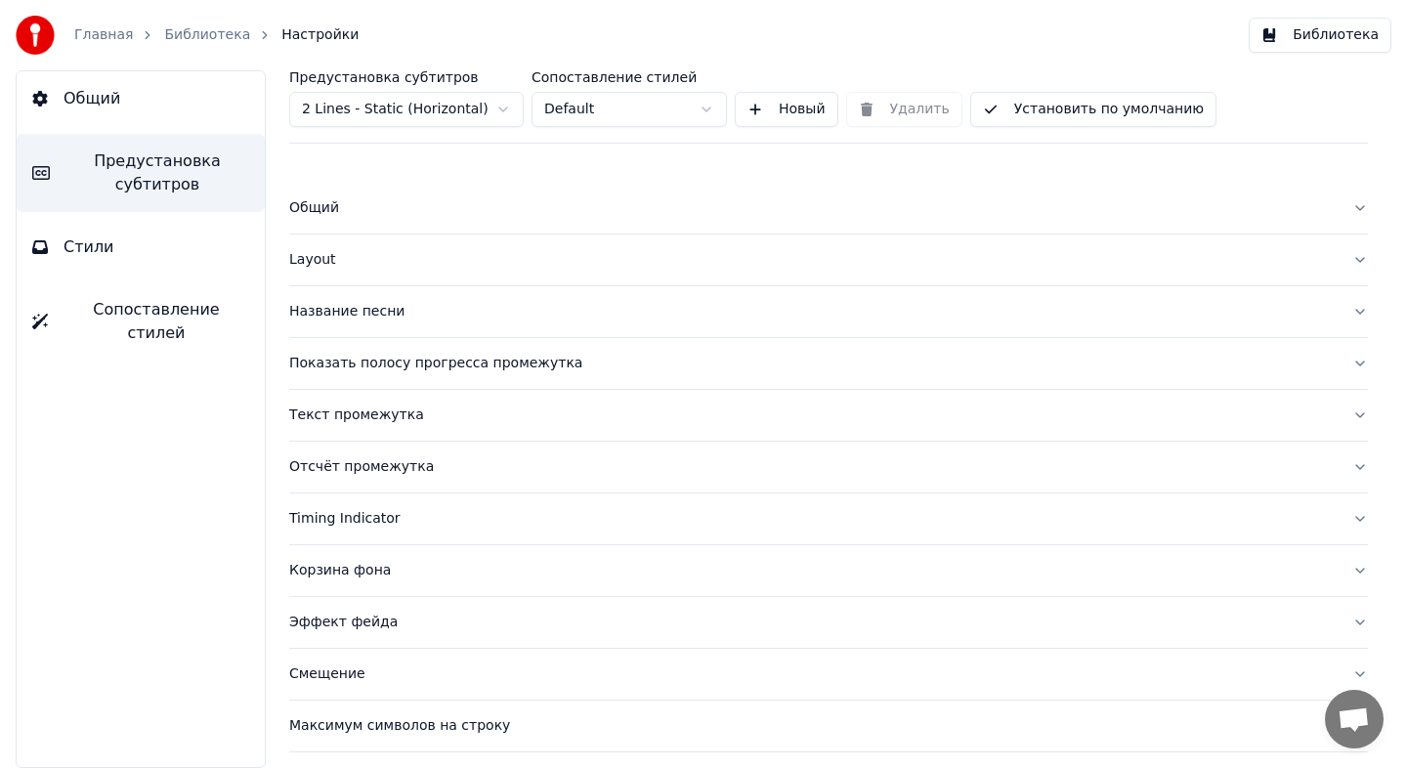
click at [325, 308] on div "Название песни" at bounding box center [812, 312] width 1047 height 20
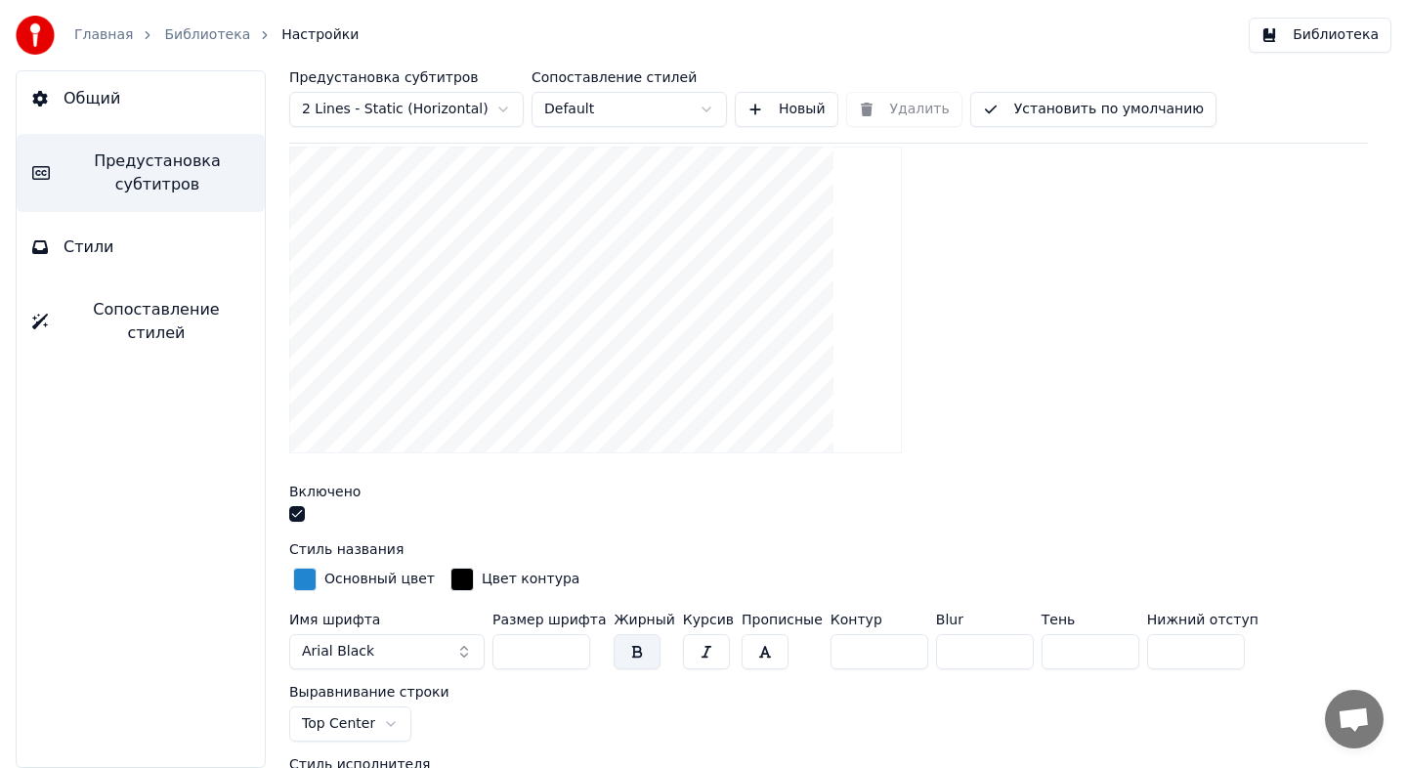
scroll to position [278, 0]
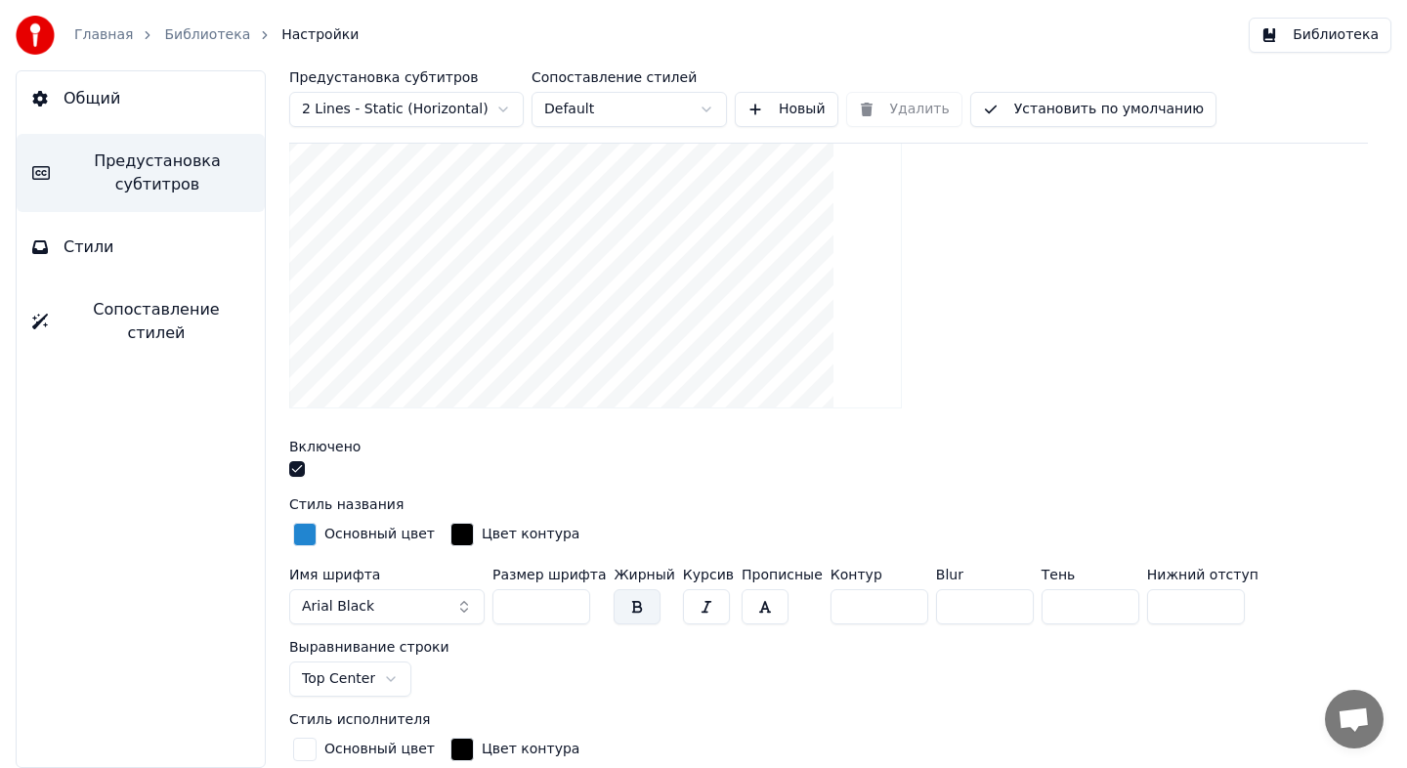
click at [307, 532] on div "button" at bounding box center [304, 534] width 23 height 23
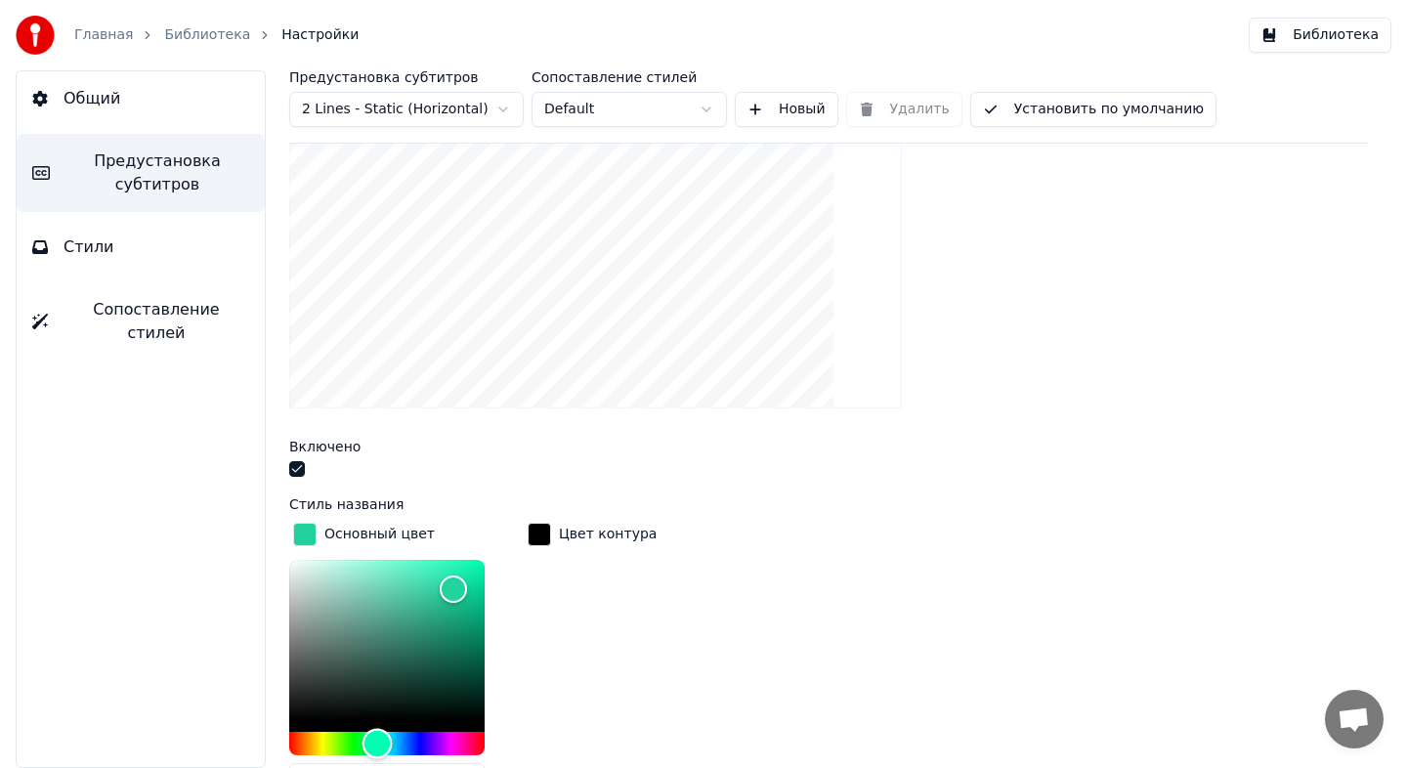
click at [377, 742] on div "Hue" at bounding box center [386, 743] width 195 height 23
click at [389, 740] on div "Hue" at bounding box center [377, 744] width 30 height 30
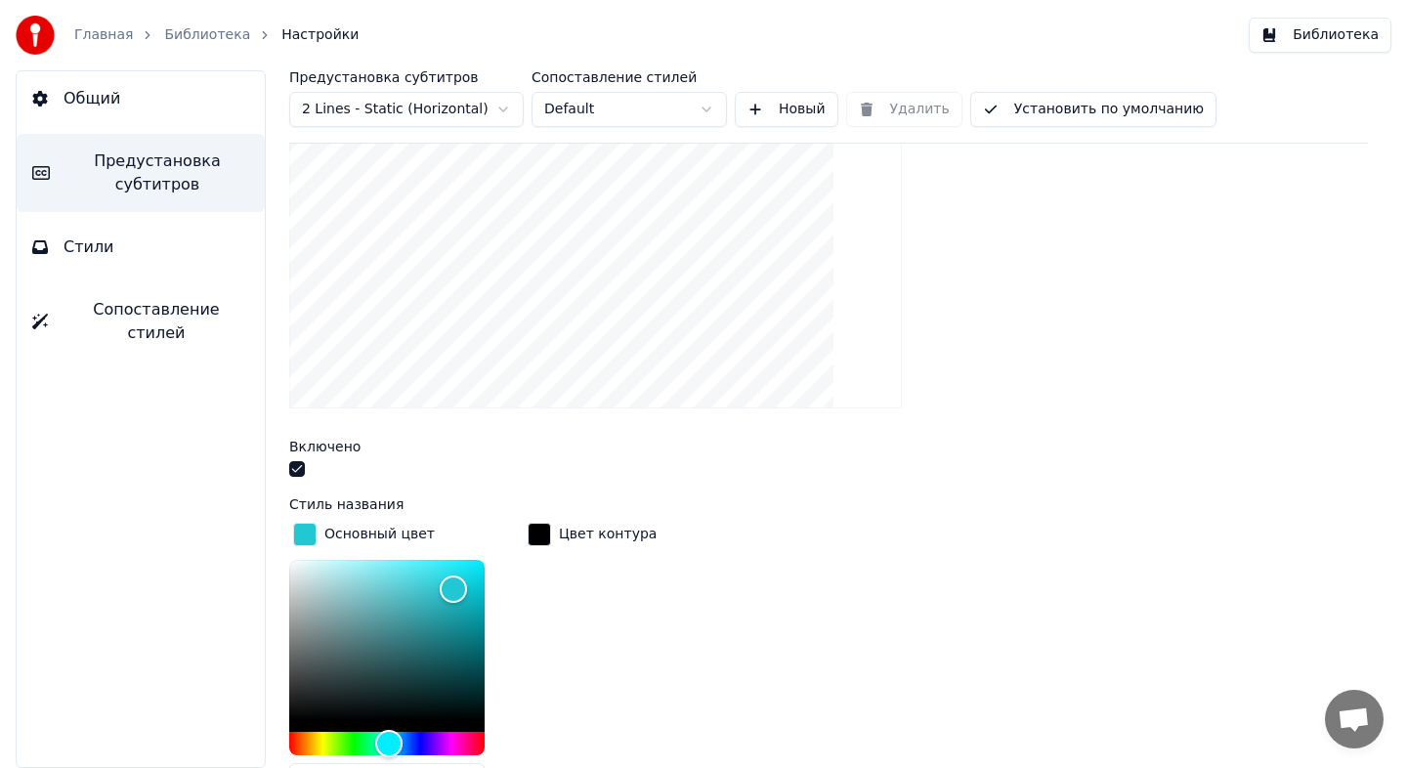
click at [373, 551] on div "Основный цвет *******" at bounding box center [402, 666] width 227 height 295
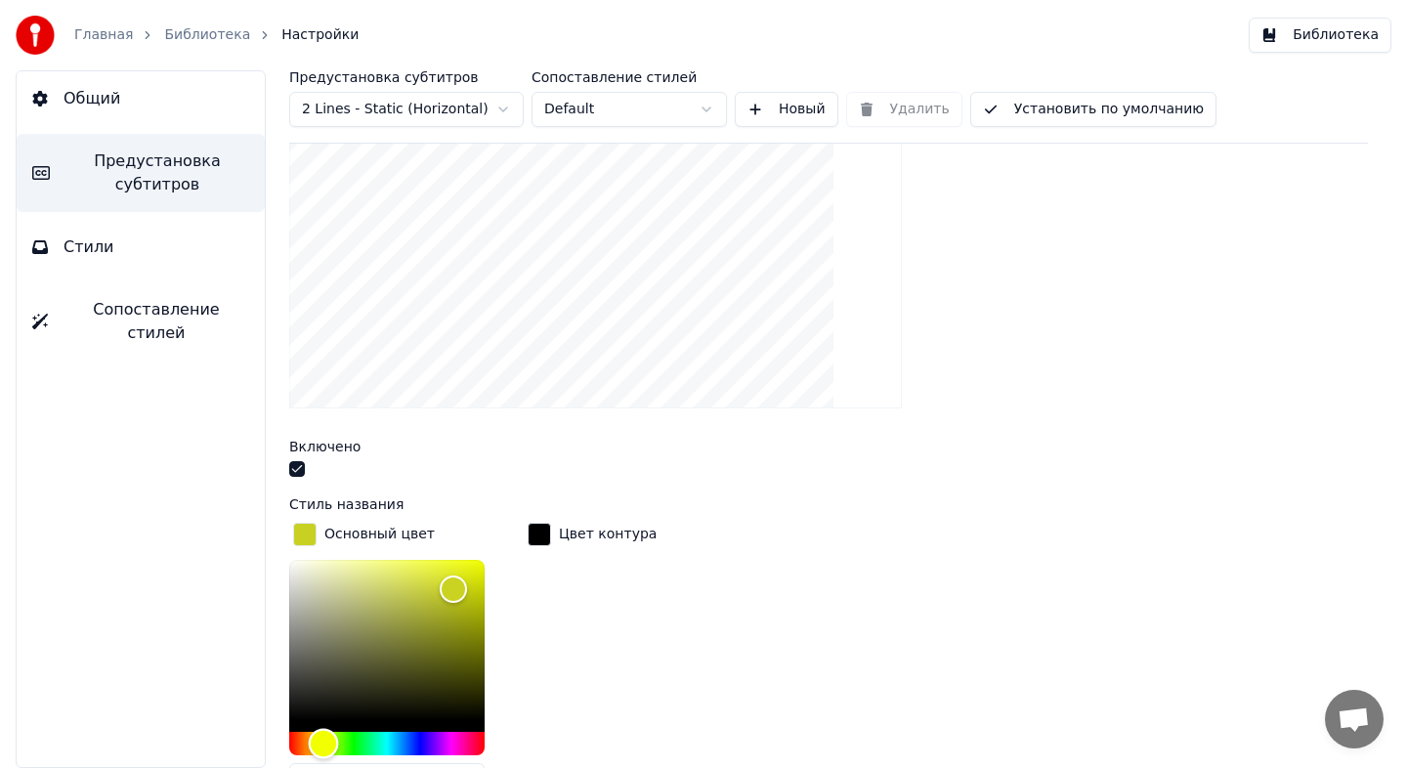
click at [323, 739] on div "Hue" at bounding box center [386, 743] width 195 height 23
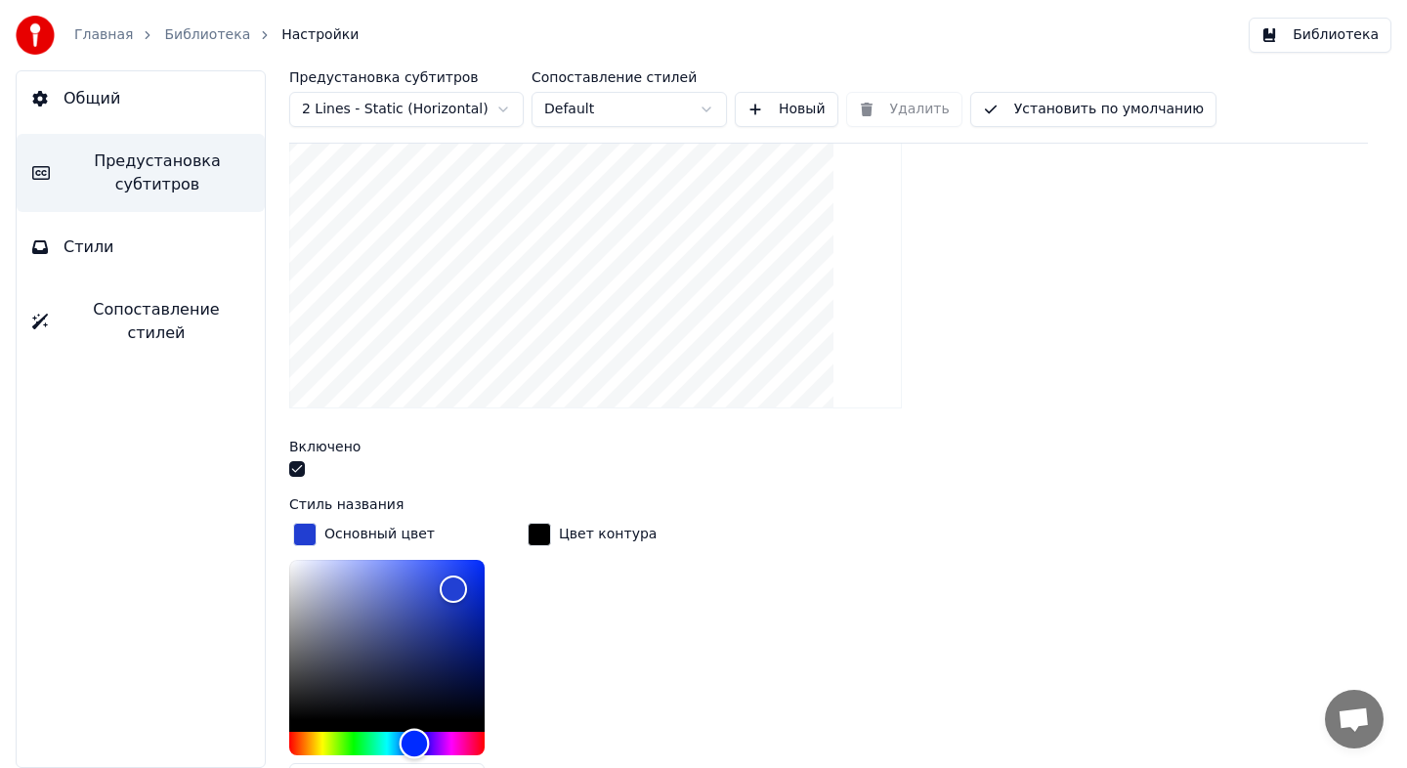
drag, startPoint x: 318, startPoint y: 741, endPoint x: 414, endPoint y: 739, distance: 95.8
click at [414, 739] on div "Hue" at bounding box center [415, 744] width 30 height 30
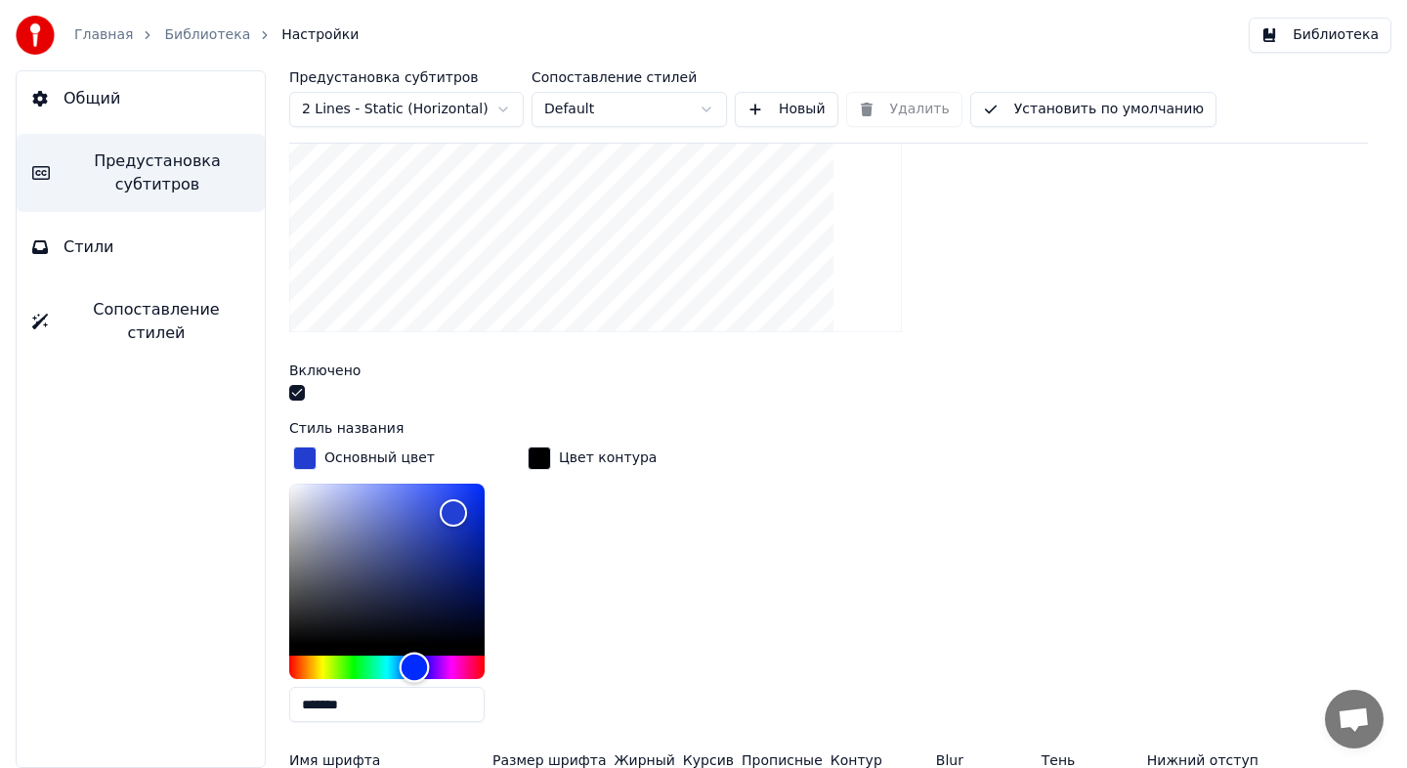
scroll to position [353, 0]
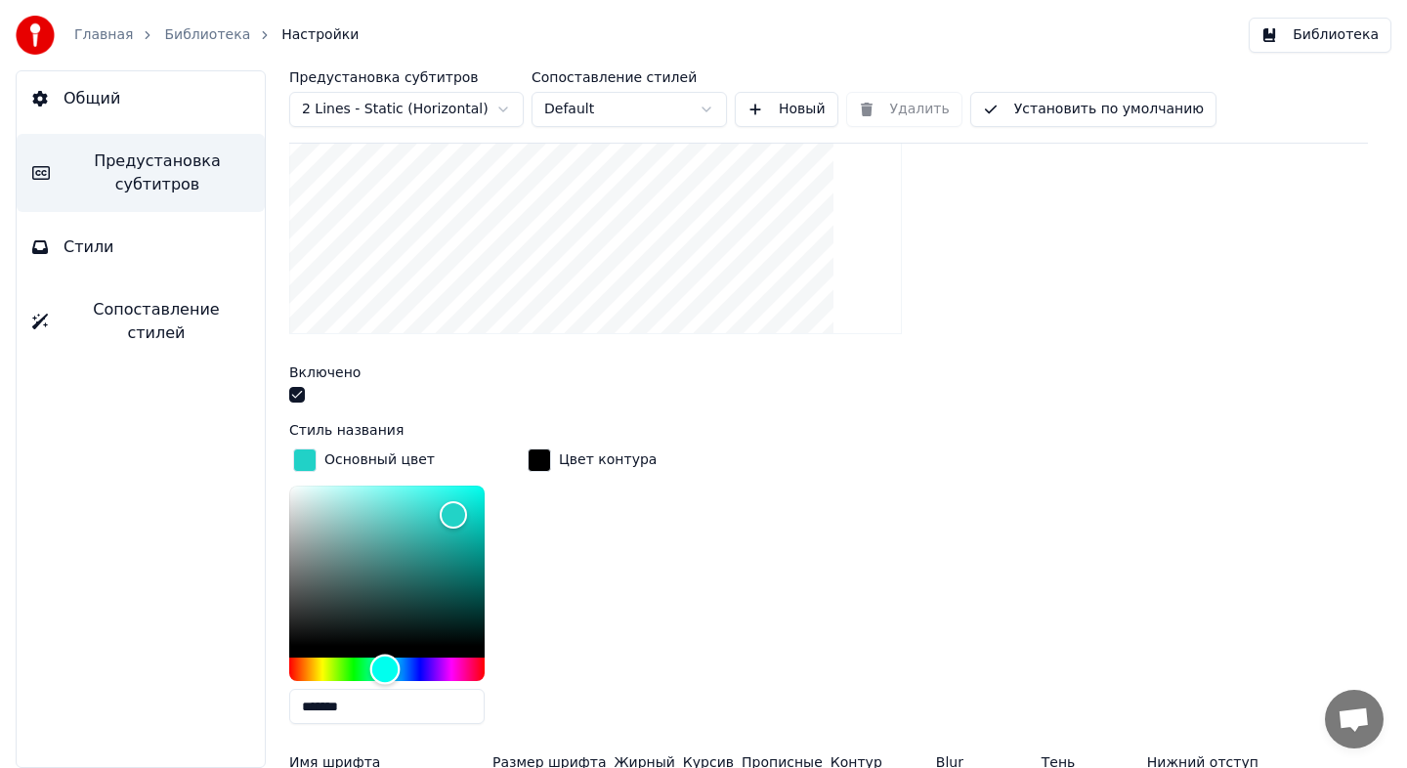
drag, startPoint x: 409, startPoint y: 667, endPoint x: 385, endPoint y: 665, distance: 24.5
click at [385, 665] on div "Hue" at bounding box center [385, 670] width 30 height 30
click at [476, 487] on div "Color" at bounding box center [386, 566] width 195 height 160
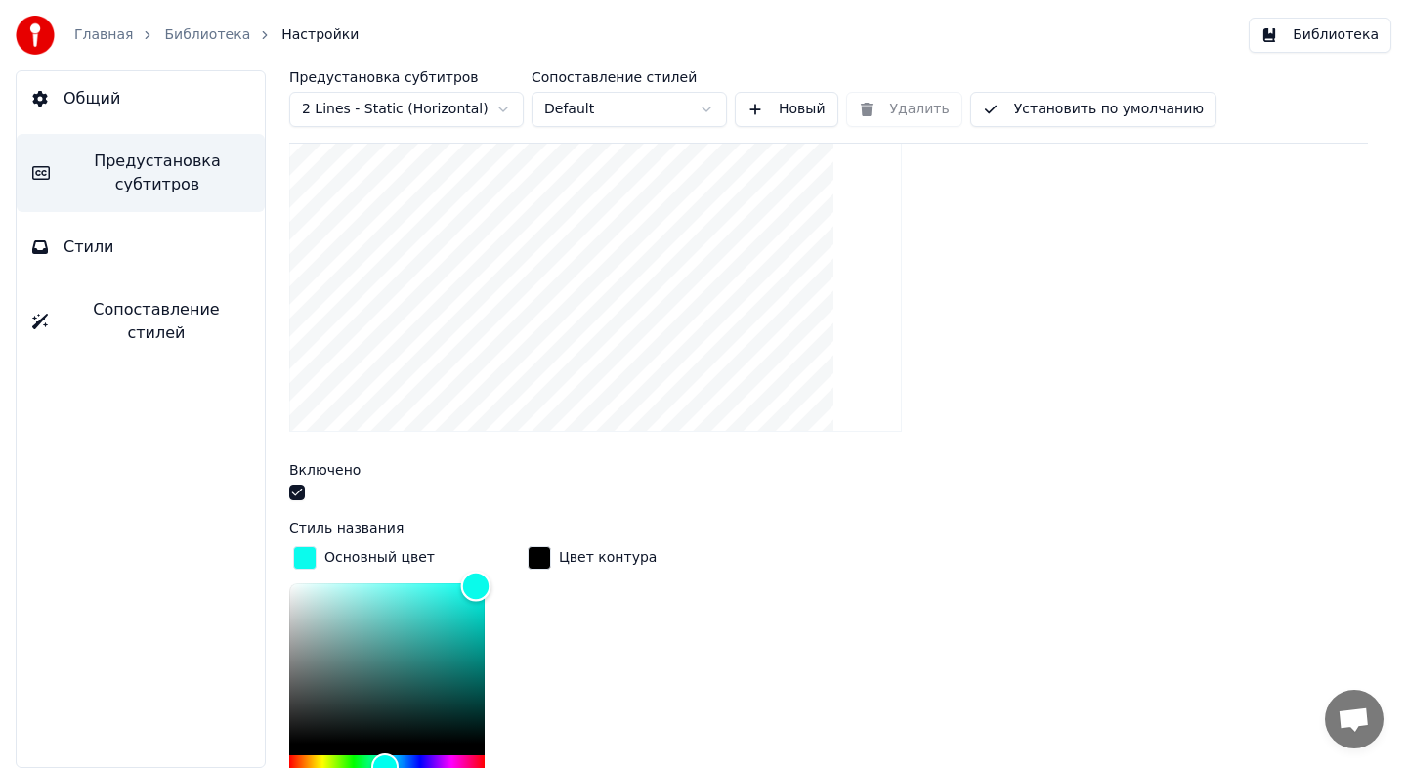
scroll to position [269, 0]
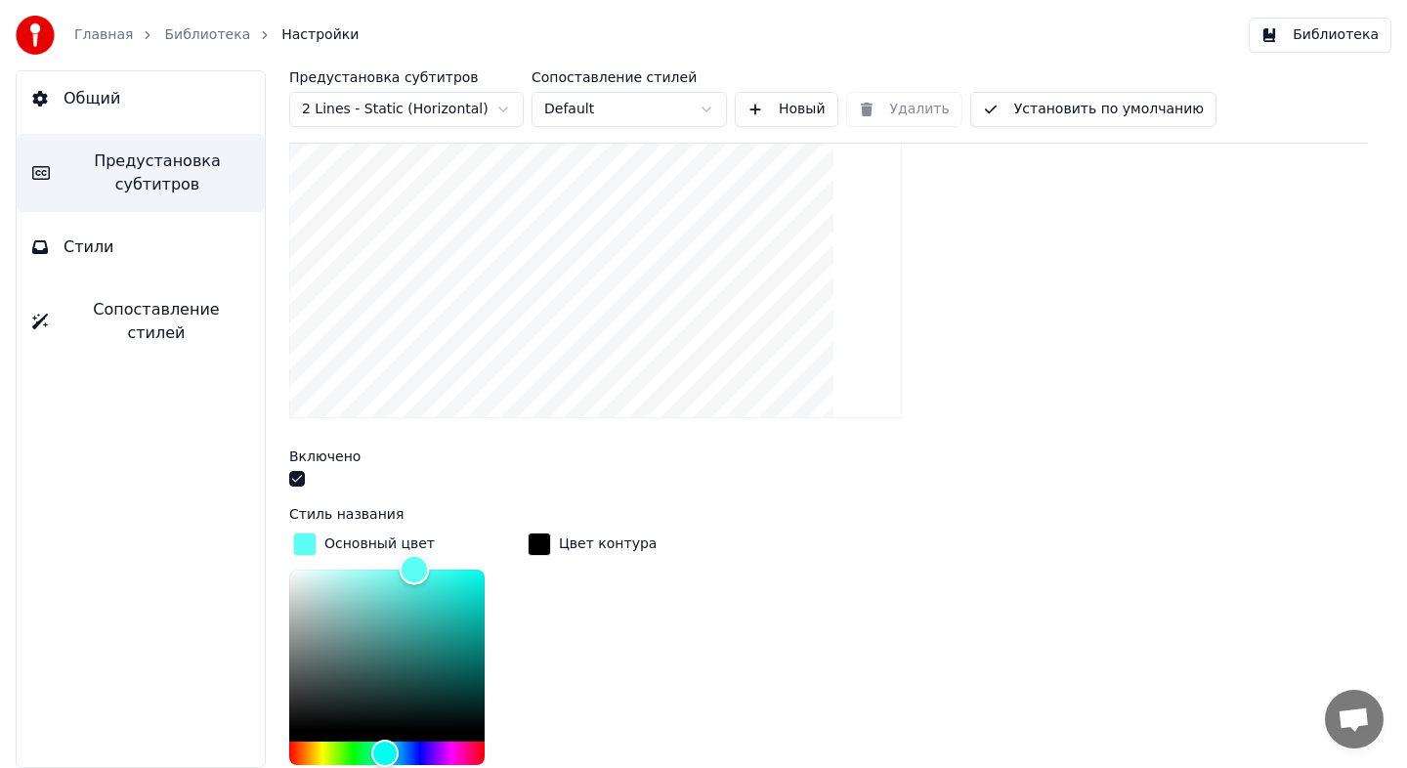
drag, startPoint x: 441, startPoint y: 574, endPoint x: 413, endPoint y: 535, distance: 47.7
click at [413, 535] on div "Основный цвет *******" at bounding box center [402, 676] width 227 height 295
type input "*******"
click at [153, 250] on button "Стили" at bounding box center [141, 247] width 248 height 55
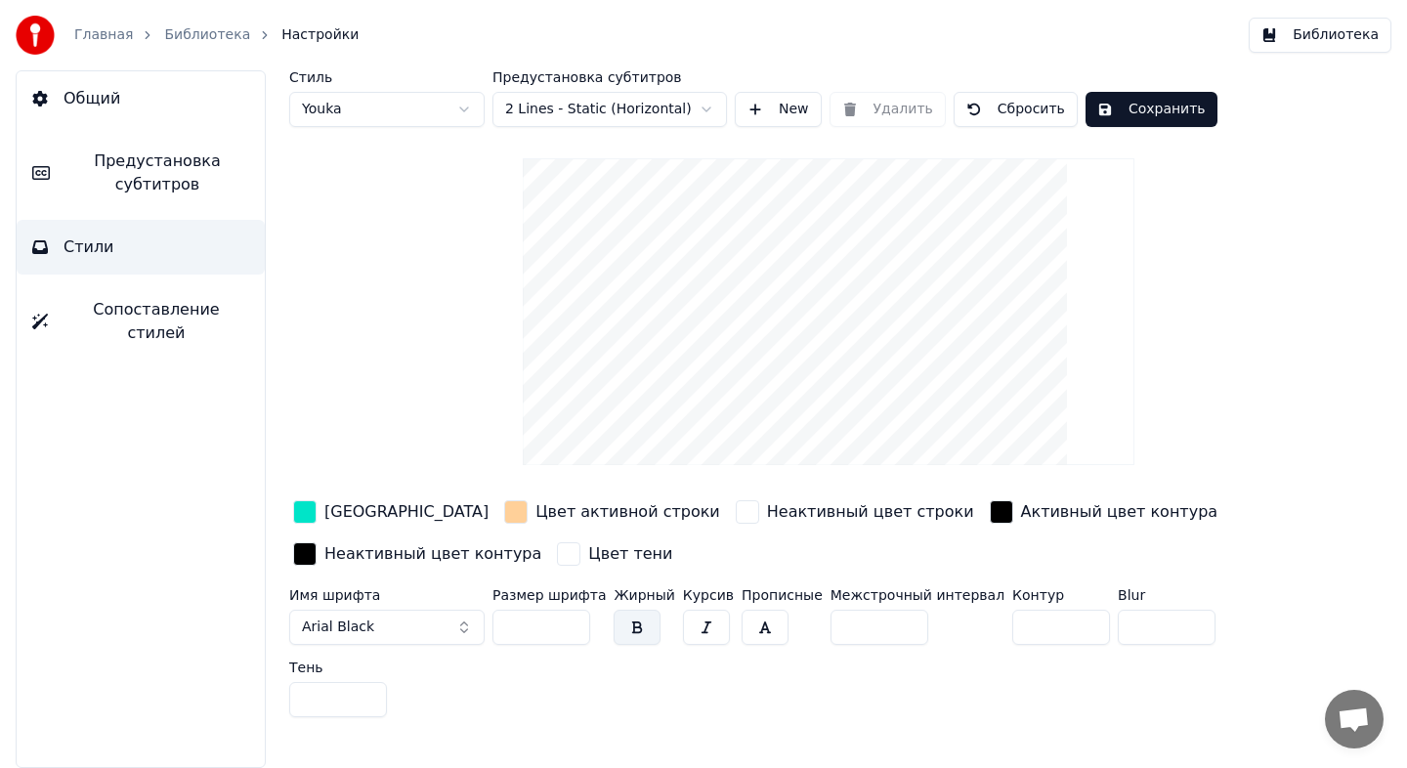
click at [335, 511] on div "[GEOGRAPHIC_DATA]" at bounding box center [406, 511] width 164 height 23
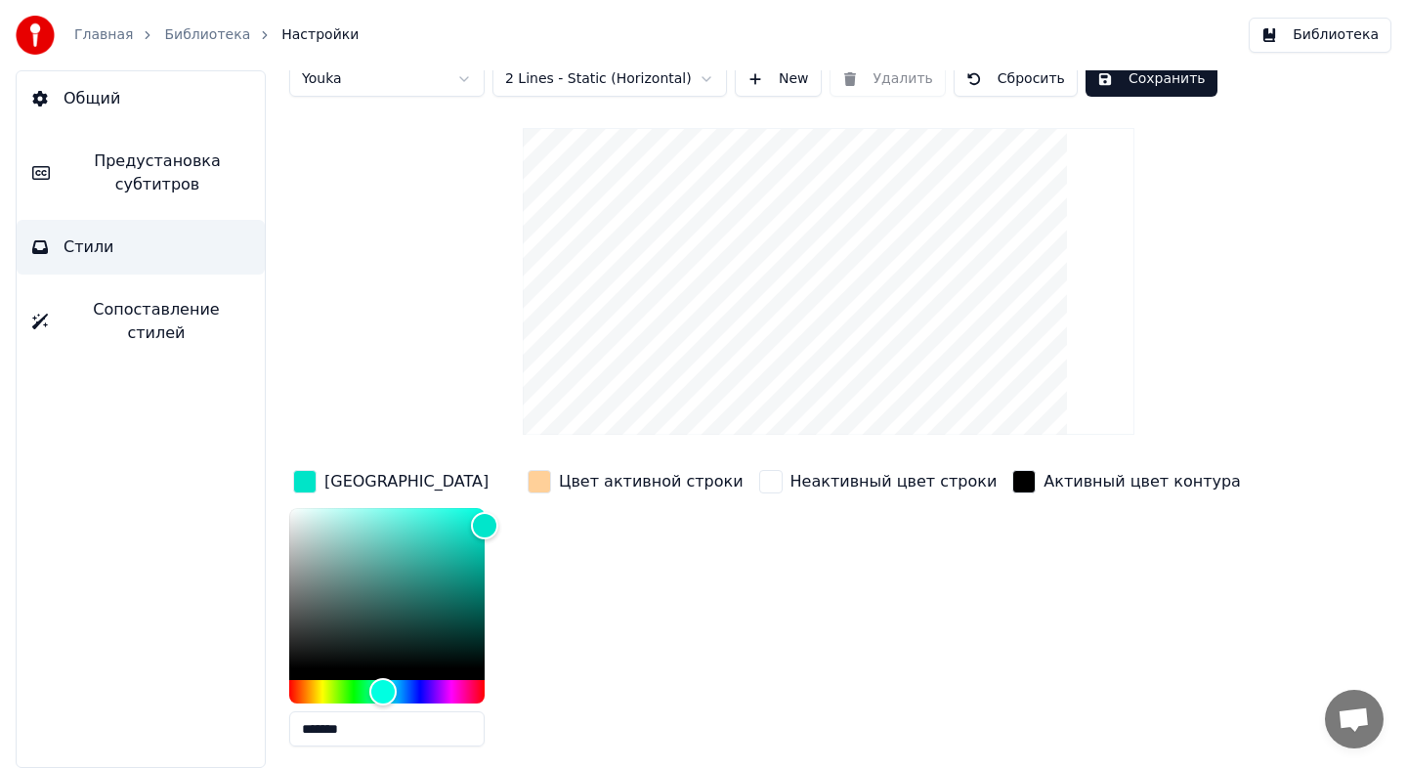
scroll to position [35, 0]
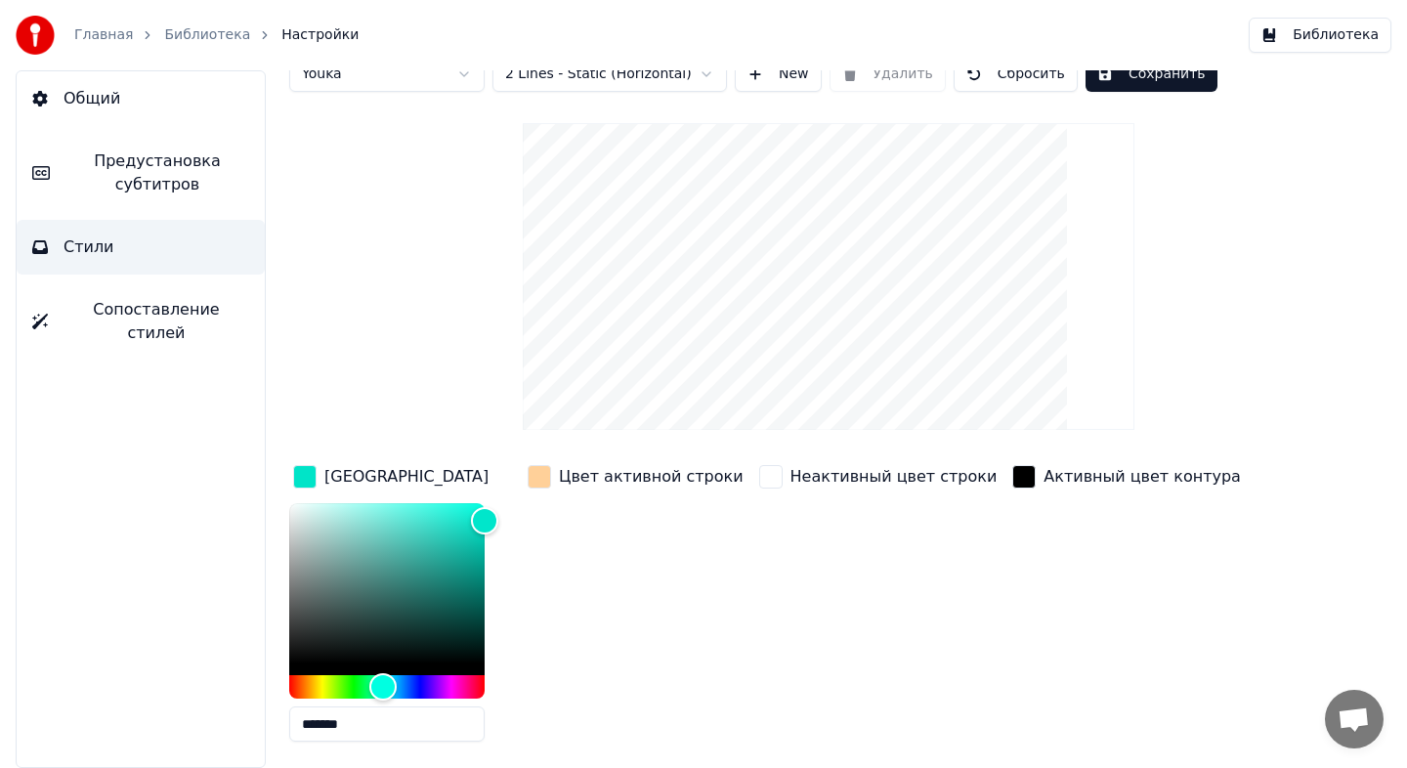
click at [402, 727] on input "*******" at bounding box center [386, 723] width 195 height 35
click at [403, 727] on input "*******" at bounding box center [386, 723] width 195 height 35
click at [144, 207] on button "Предустановка субтитров" at bounding box center [141, 173] width 248 height 78
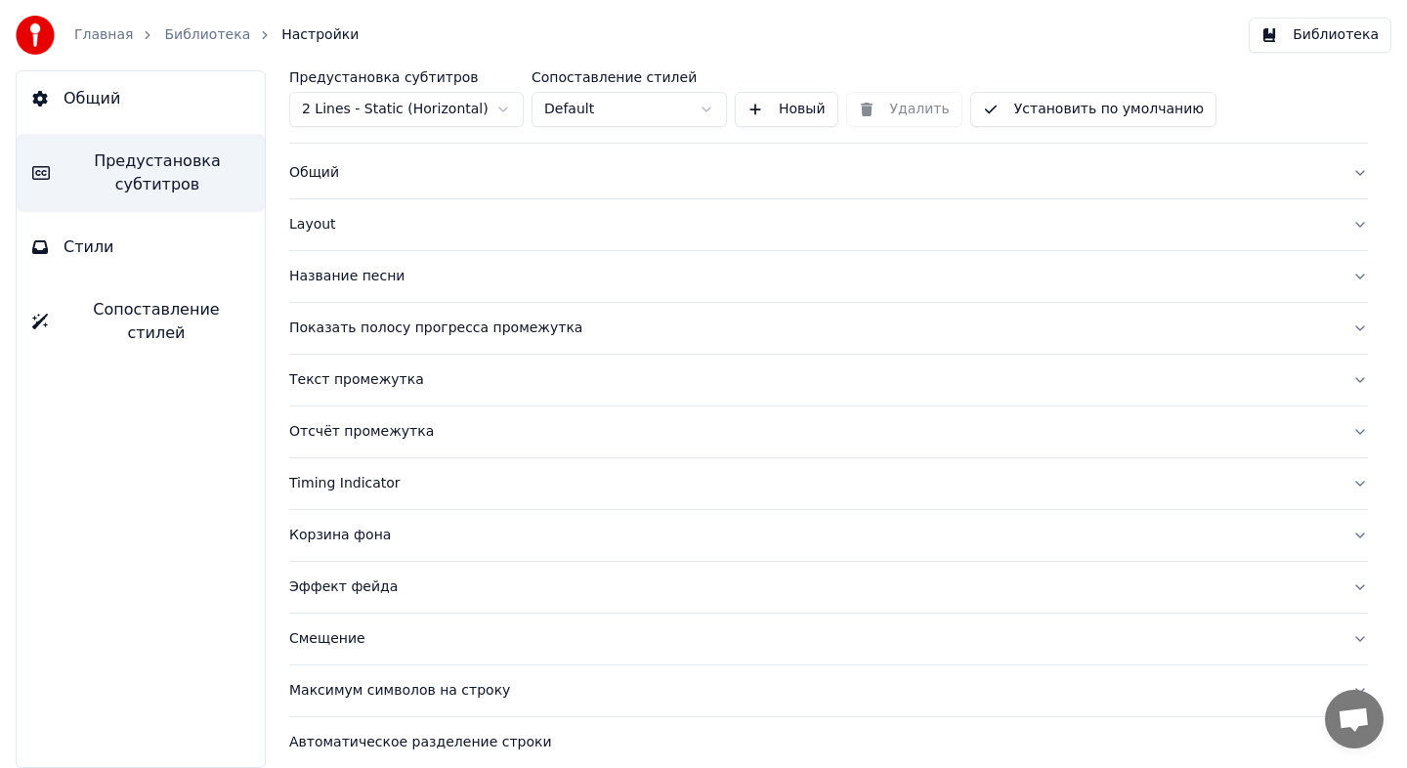
click at [613, 270] on div "Название песни" at bounding box center [812, 277] width 1047 height 20
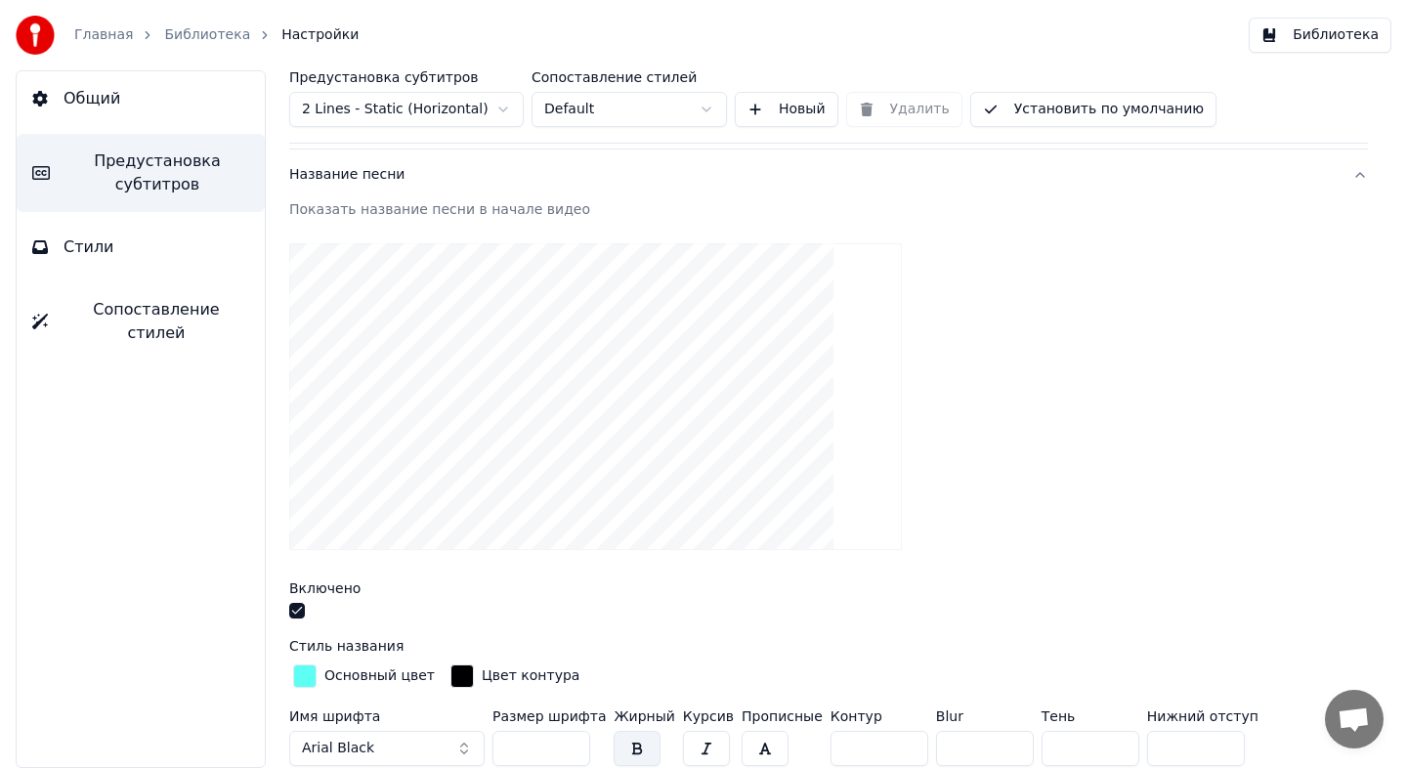
scroll to position [218, 0]
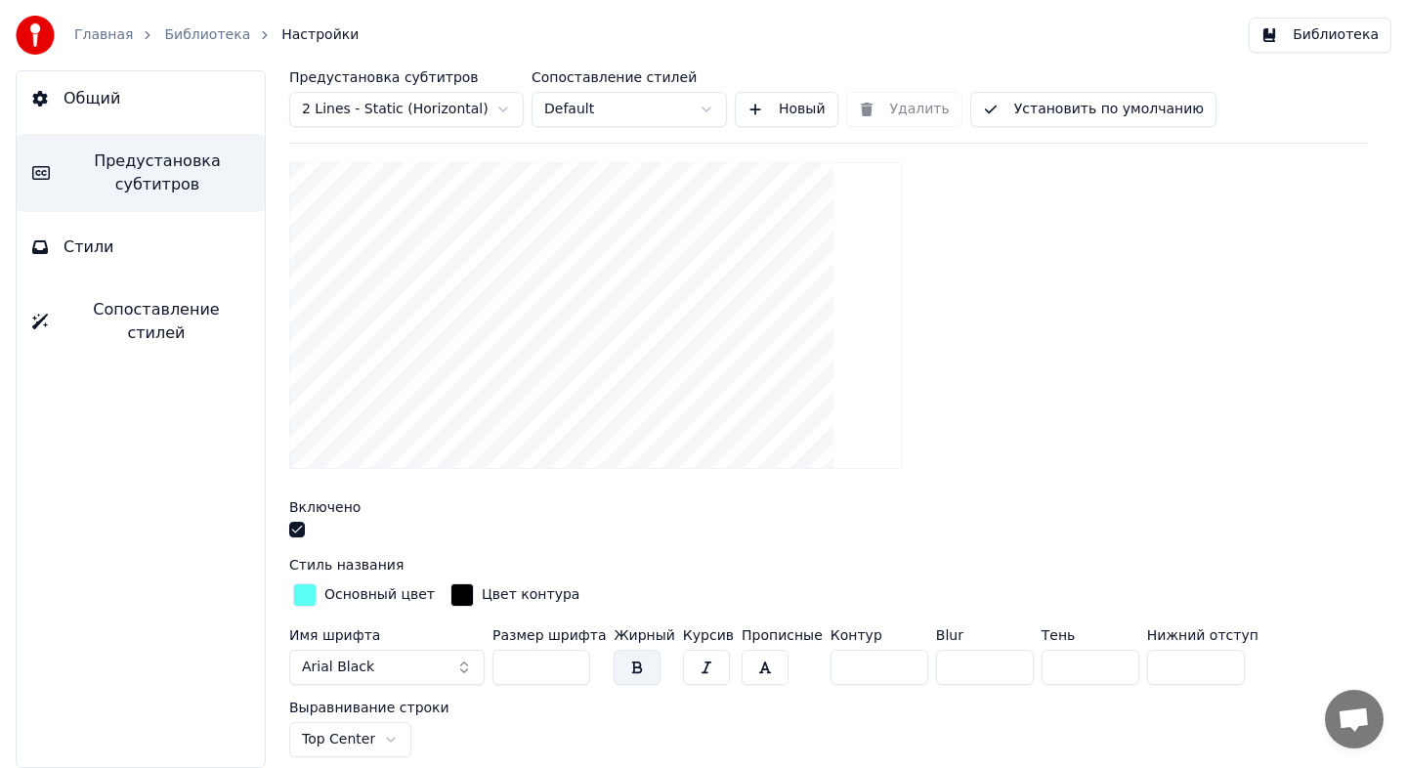
click at [368, 595] on div "Основный цвет" at bounding box center [379, 595] width 110 height 20
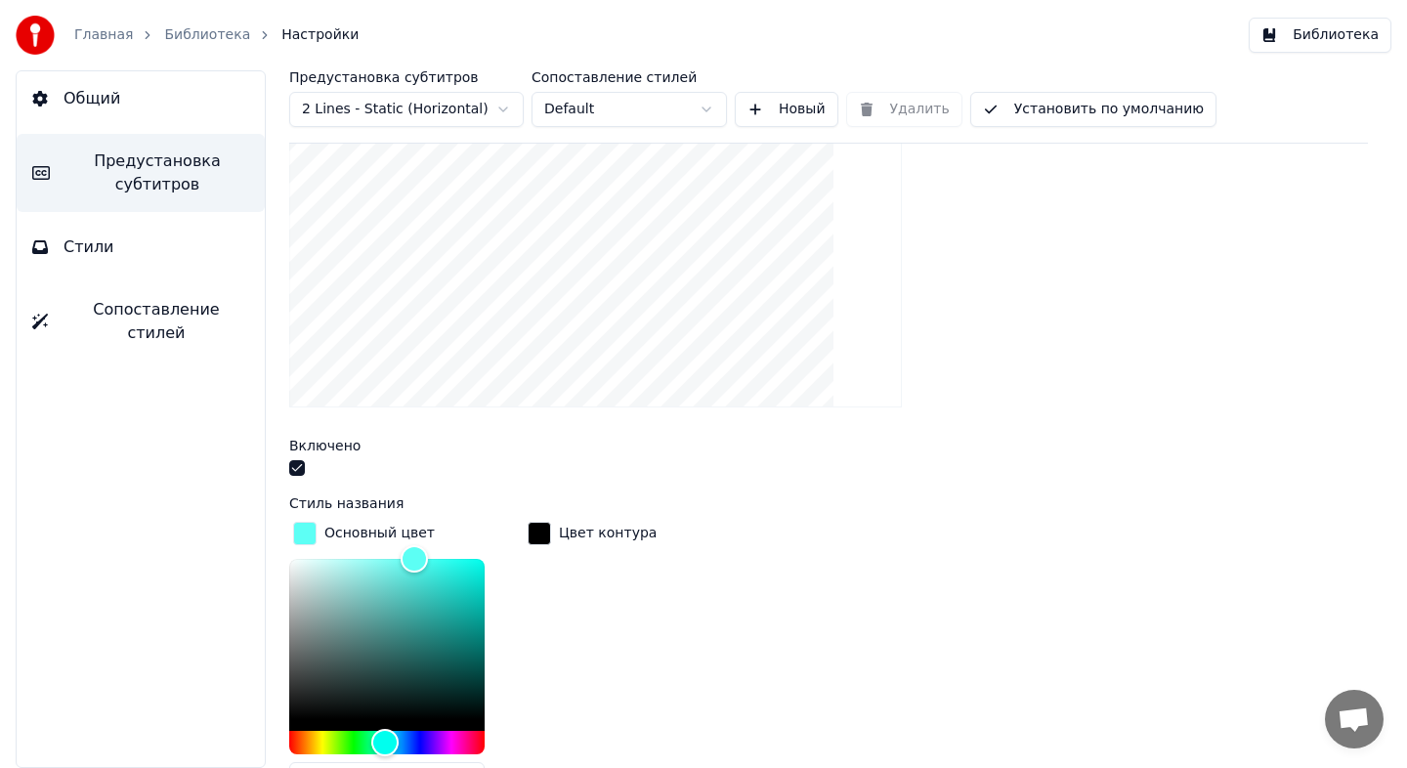
scroll to position [362, 0]
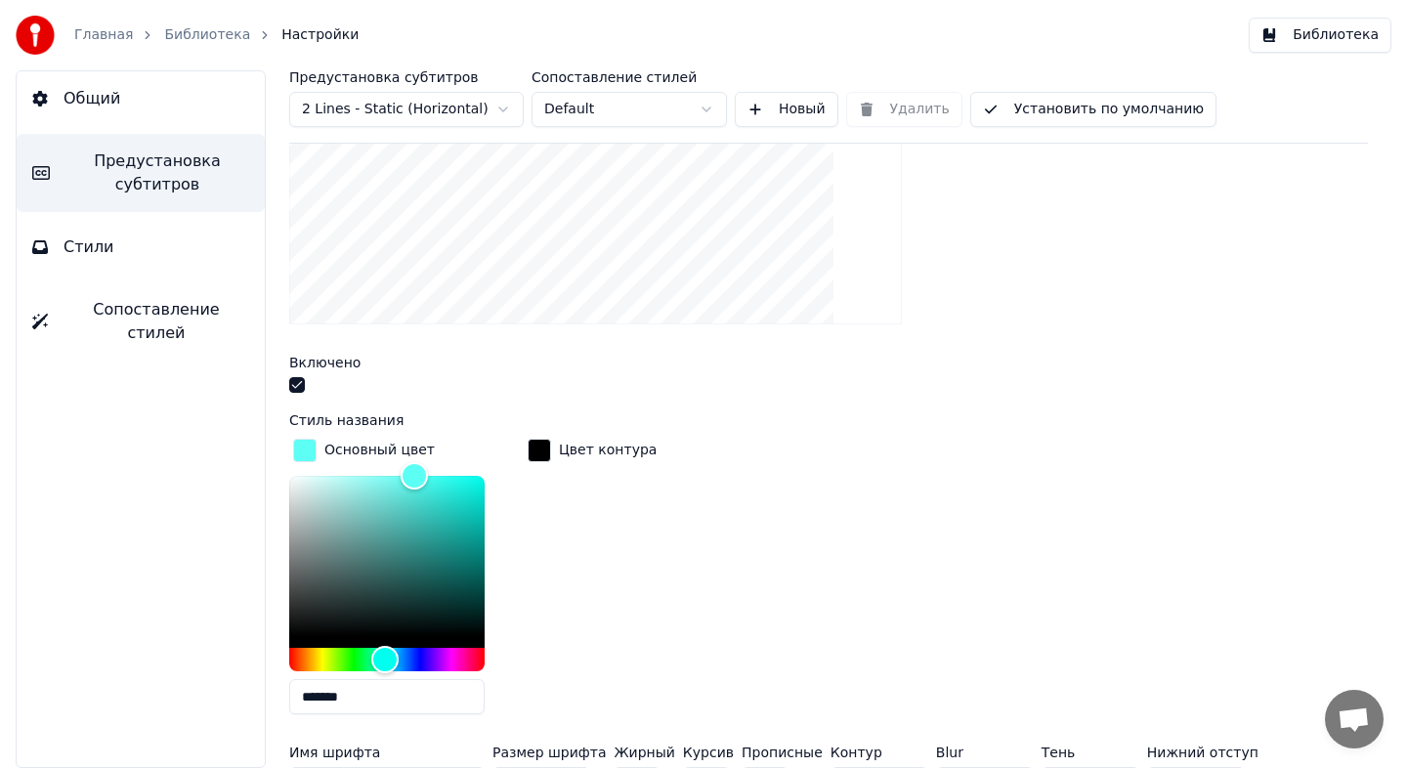
click at [390, 699] on input "*******" at bounding box center [386, 696] width 195 height 35
paste input "*"
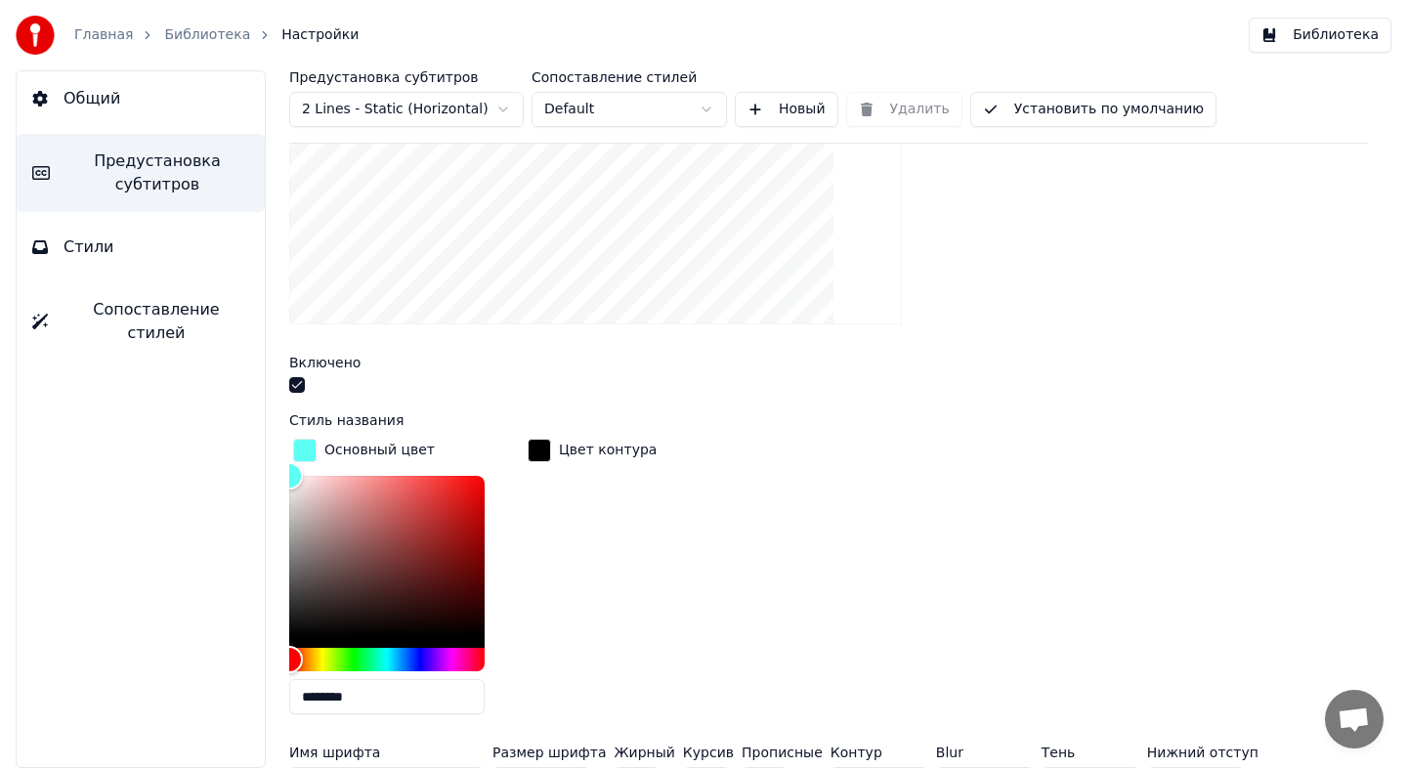
click at [319, 698] on input "********" at bounding box center [386, 696] width 195 height 35
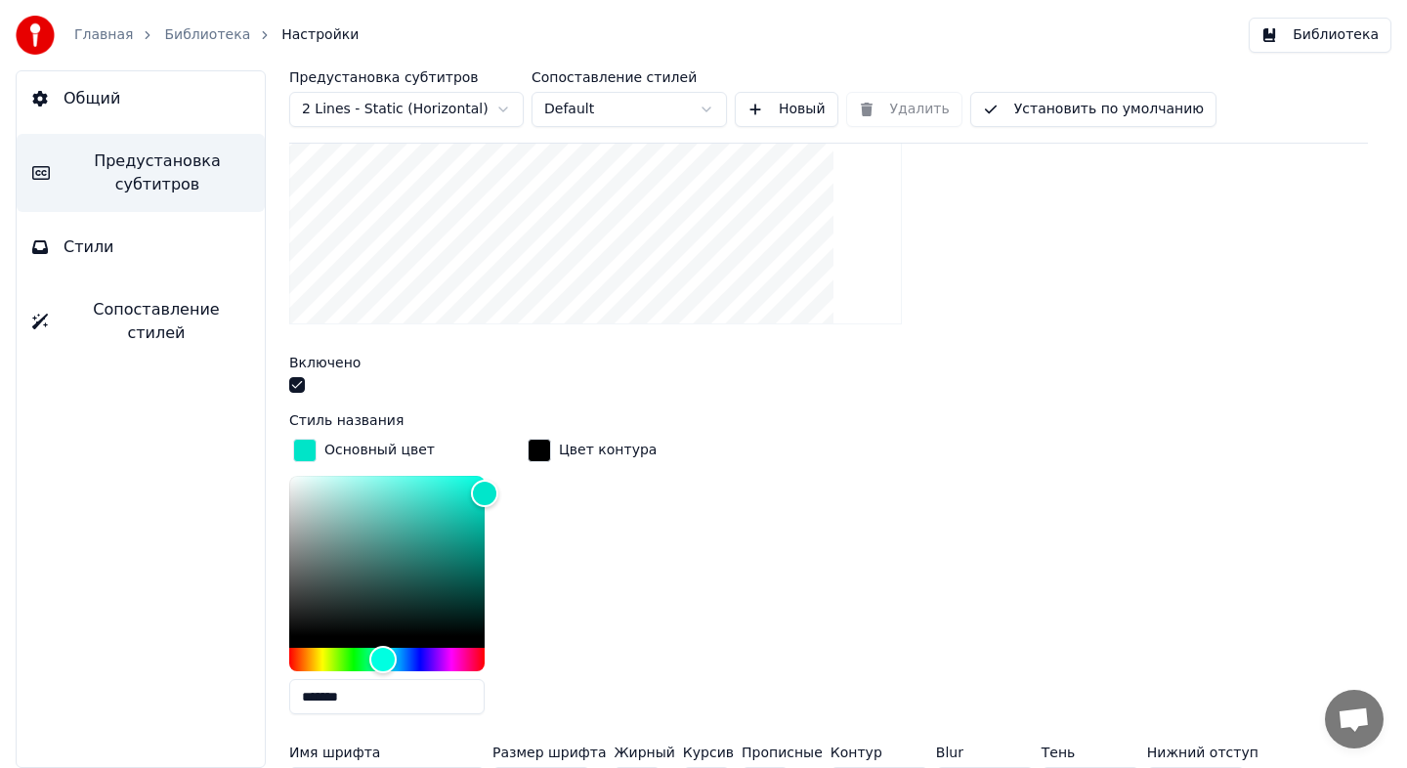
type input "*******"
click at [620, 648] on div "Цвет контура" at bounding box center [592, 582] width 137 height 295
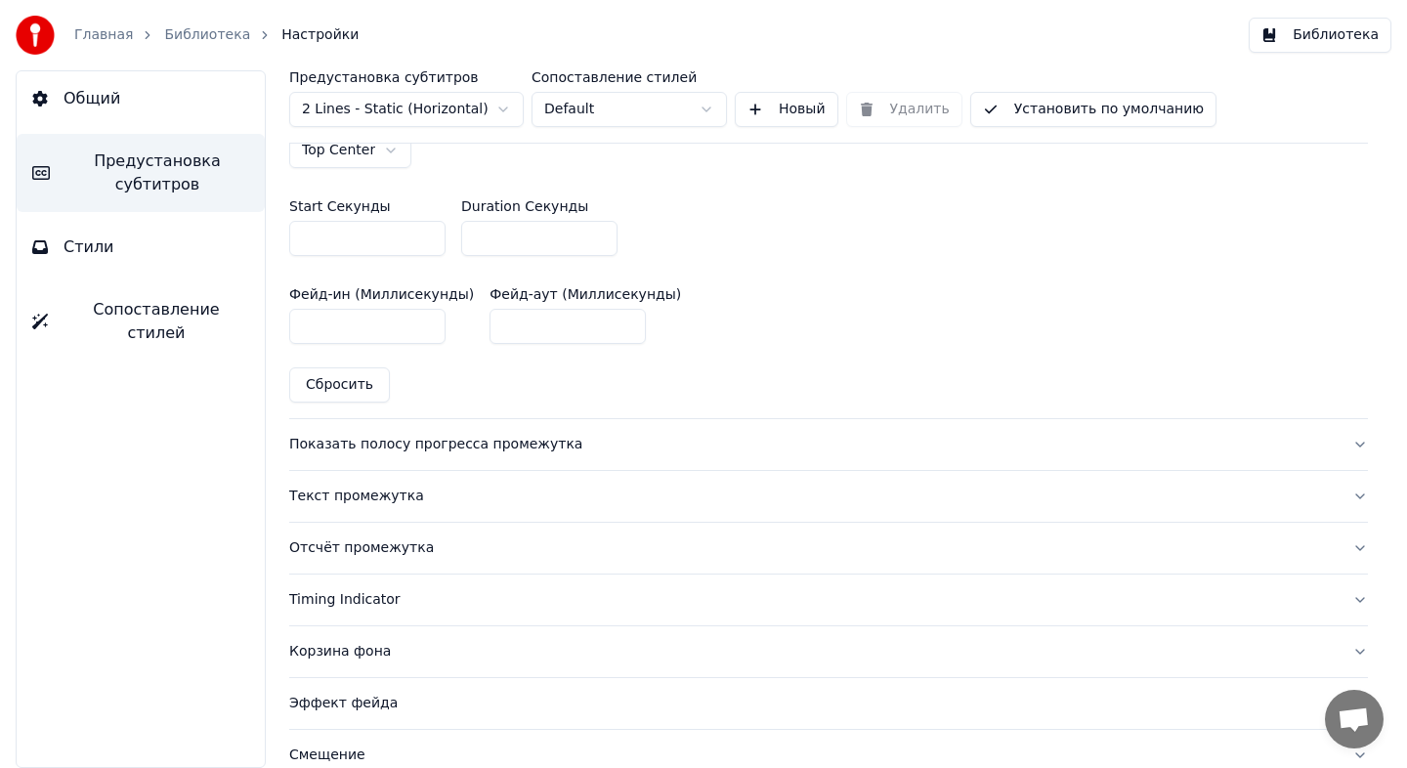
scroll to position [1295, 0]
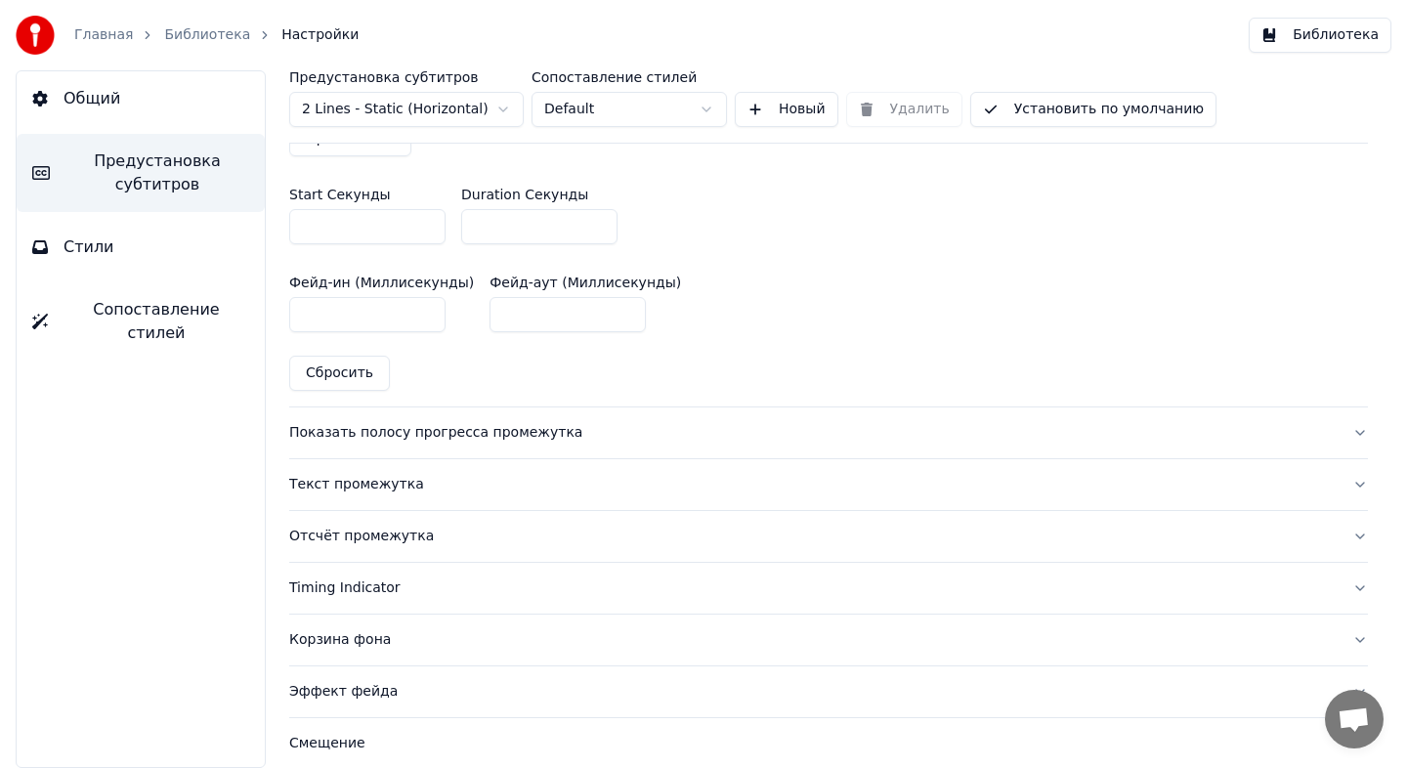
click at [604, 434] on div "Показать полосу прогресса промежутка" at bounding box center [812, 433] width 1047 height 20
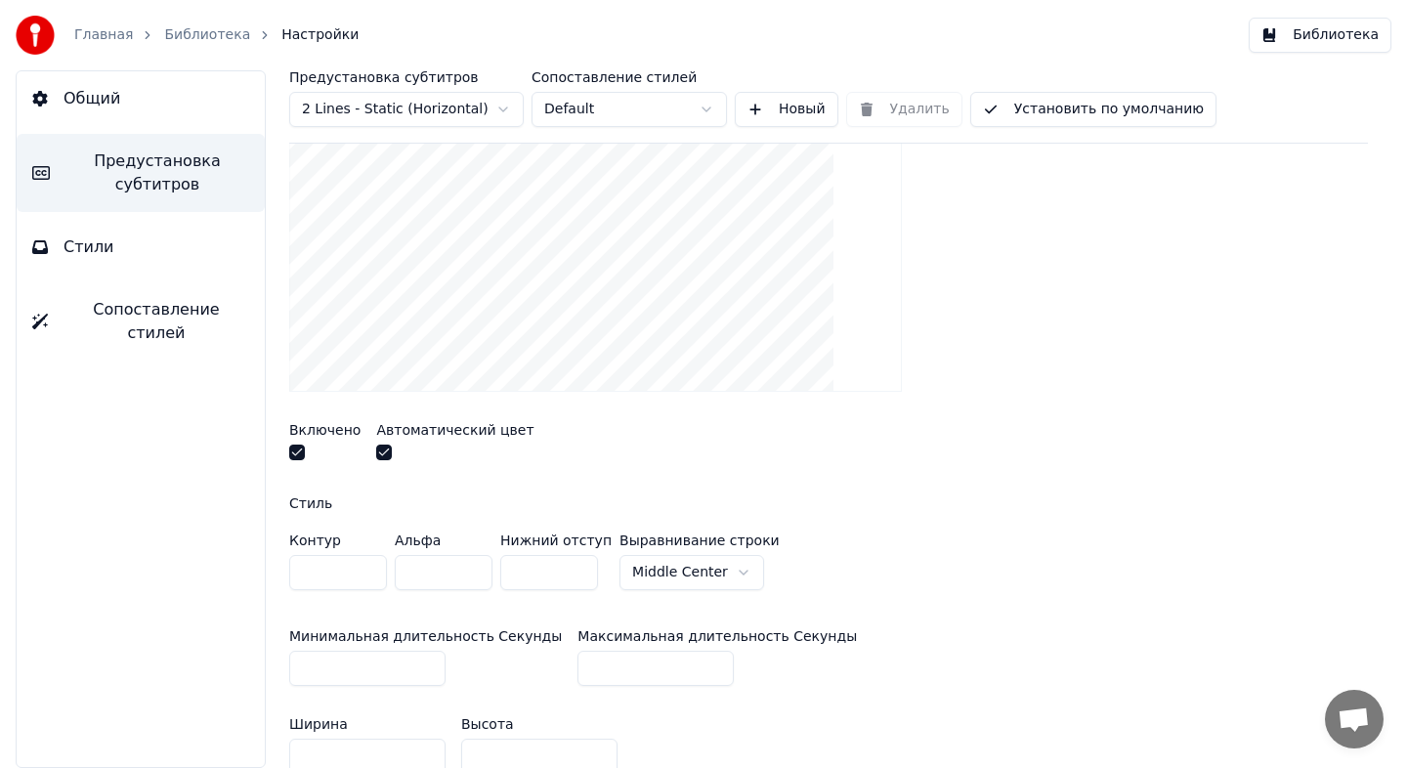
scroll to position [324, 0]
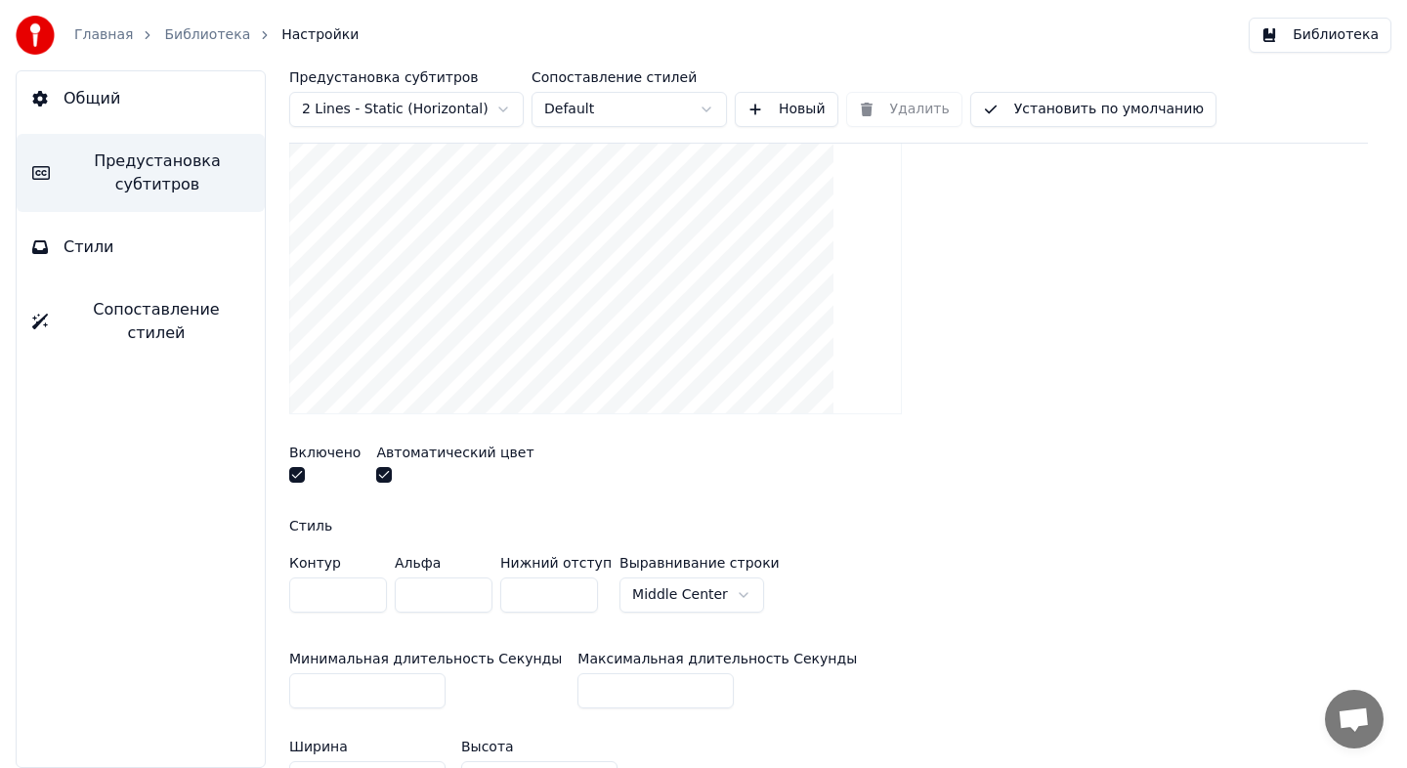
click at [386, 471] on button "button" at bounding box center [384, 475] width 16 height 16
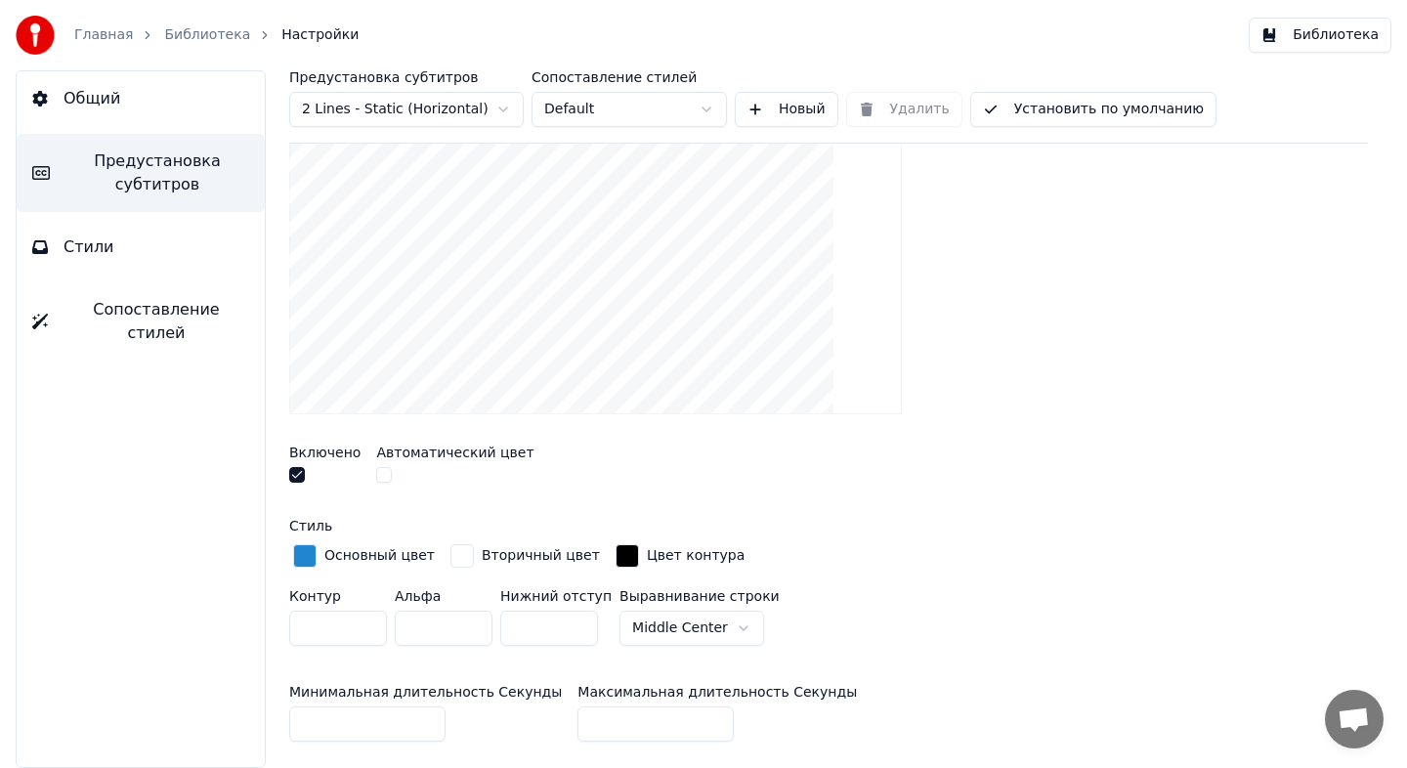
click at [365, 547] on div "Основный цвет" at bounding box center [379, 556] width 110 height 20
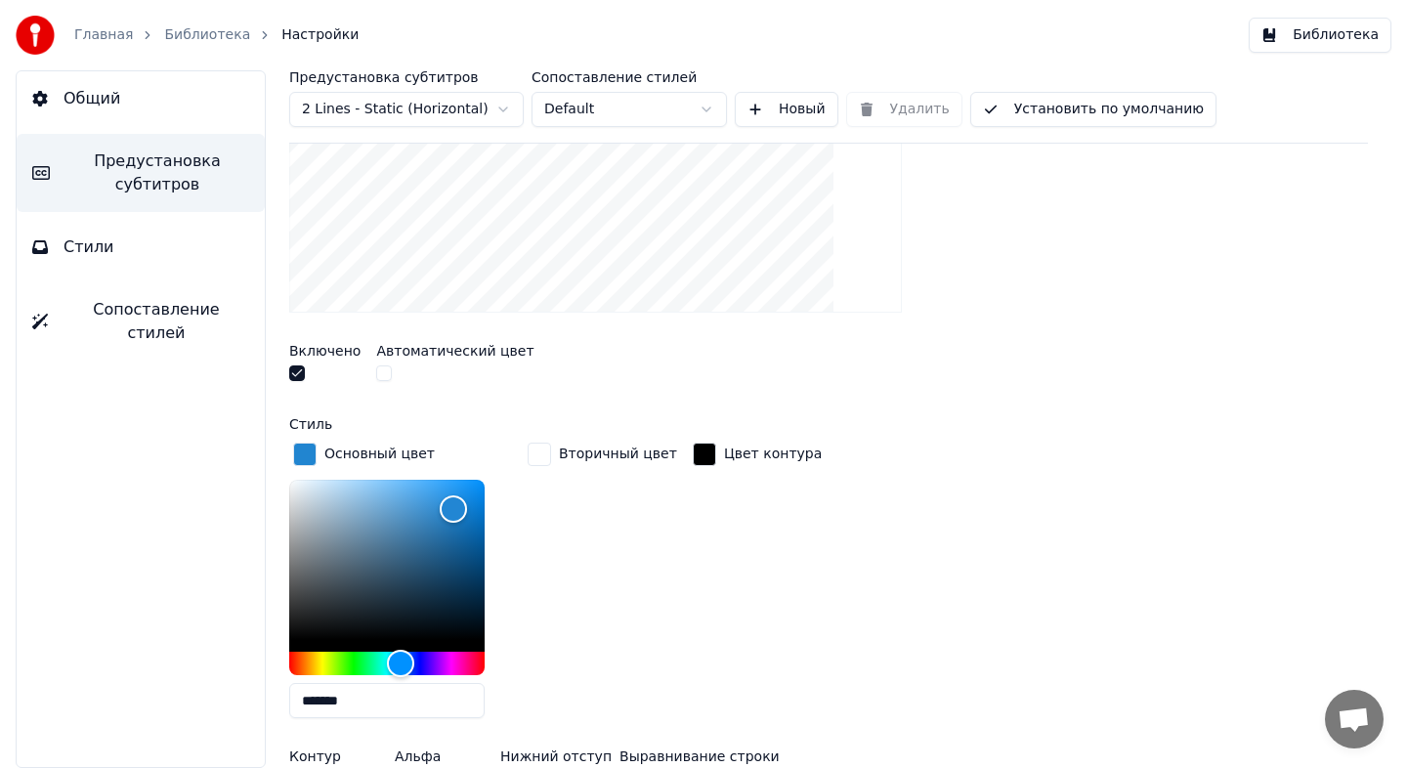
scroll to position [429, 0]
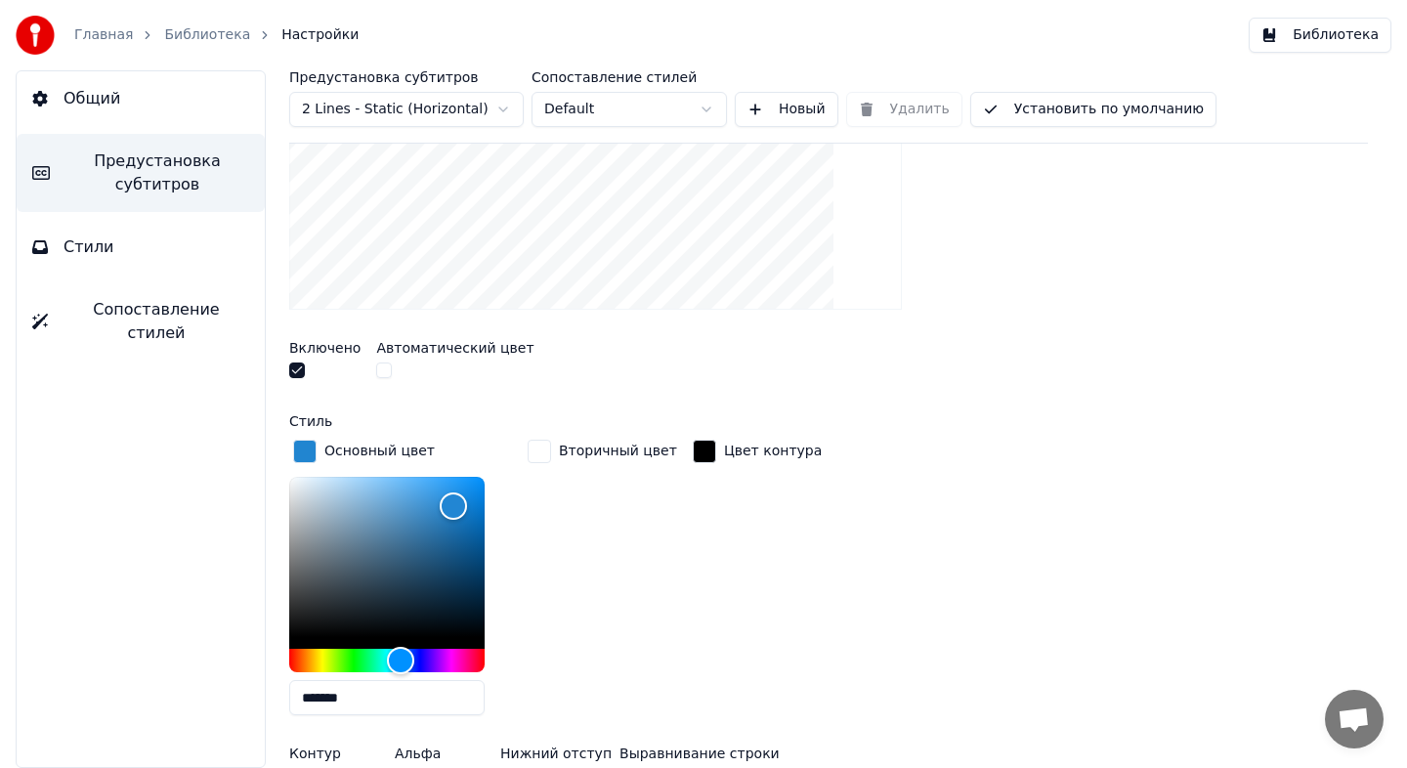
drag, startPoint x: 376, startPoint y: 693, endPoint x: 249, endPoint y: 691, distance: 127.0
click at [249, 692] on div "Общий Предустановка субтитров Стили Сопоставление стилей Предустановка субтитро…" at bounding box center [703, 419] width 1407 height 698
paste input "text"
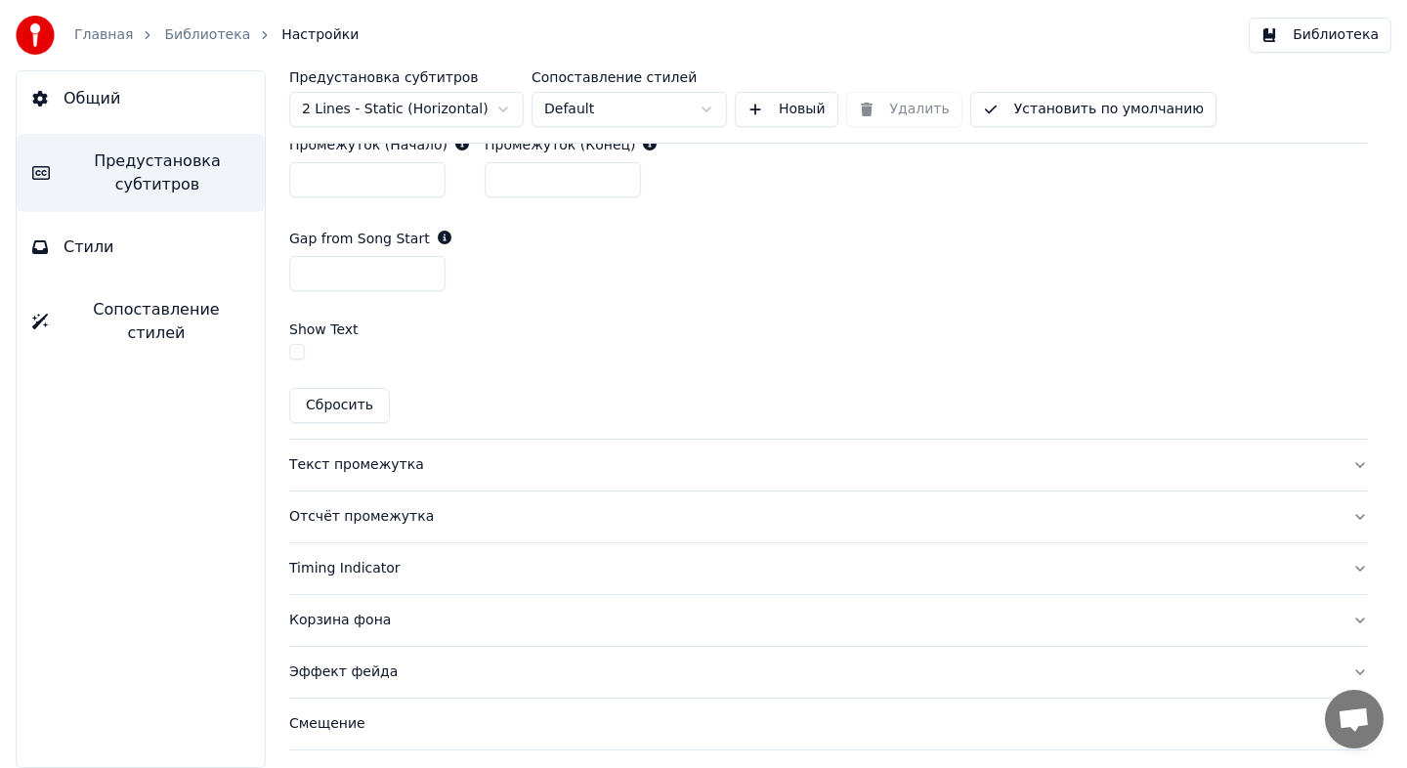
scroll to position [1414, 0]
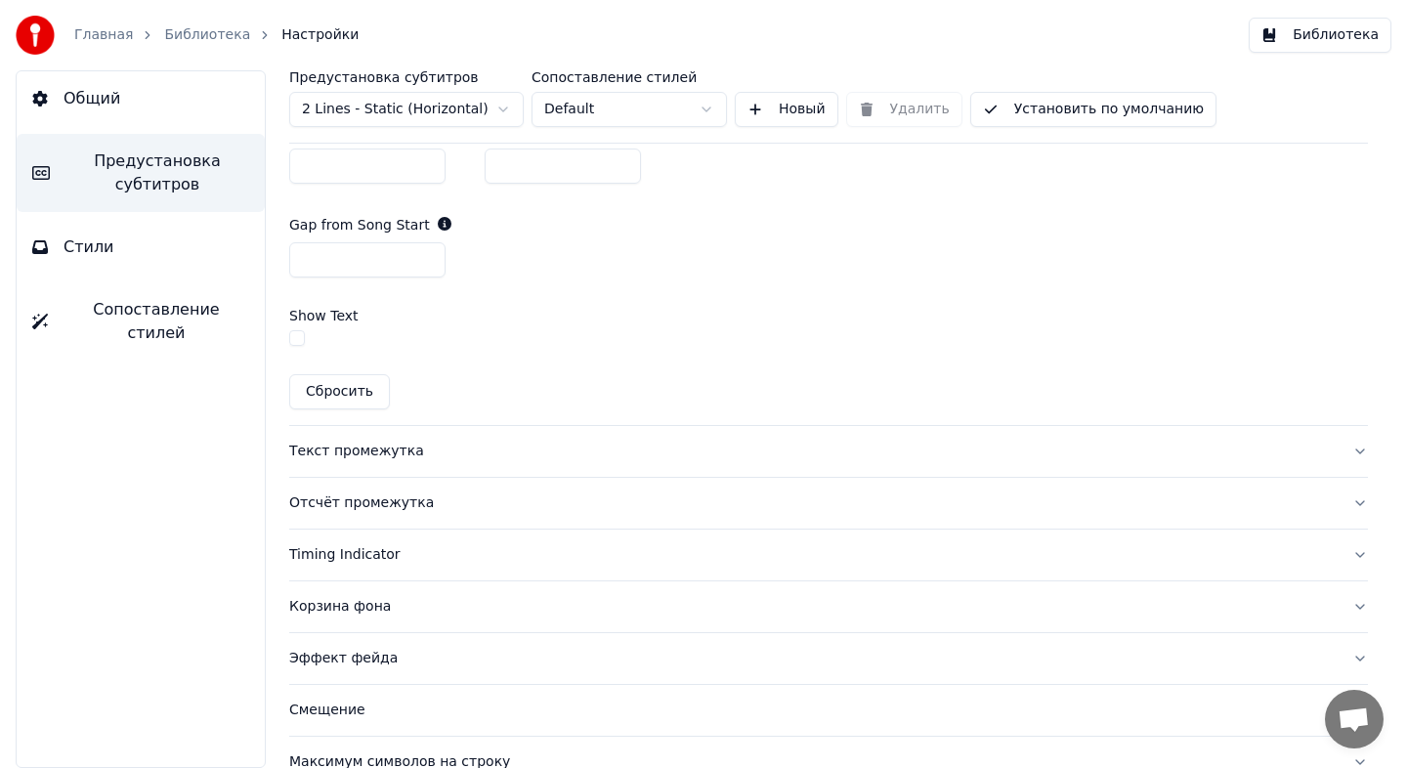
type input "*******"
click at [522, 501] on div "Отсчёт промежутка" at bounding box center [812, 503] width 1047 height 20
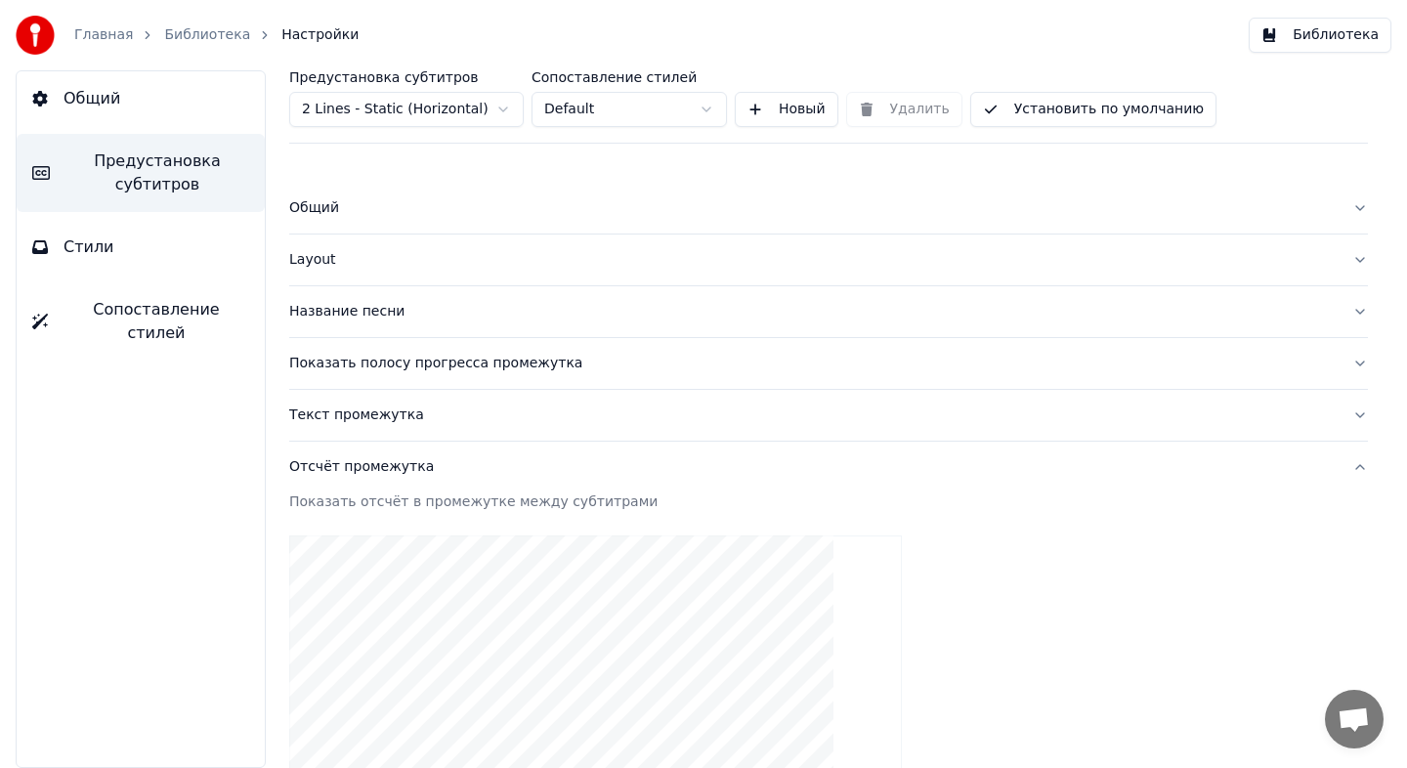
scroll to position [0, 0]
click at [223, 254] on button "Стили" at bounding box center [141, 247] width 248 height 55
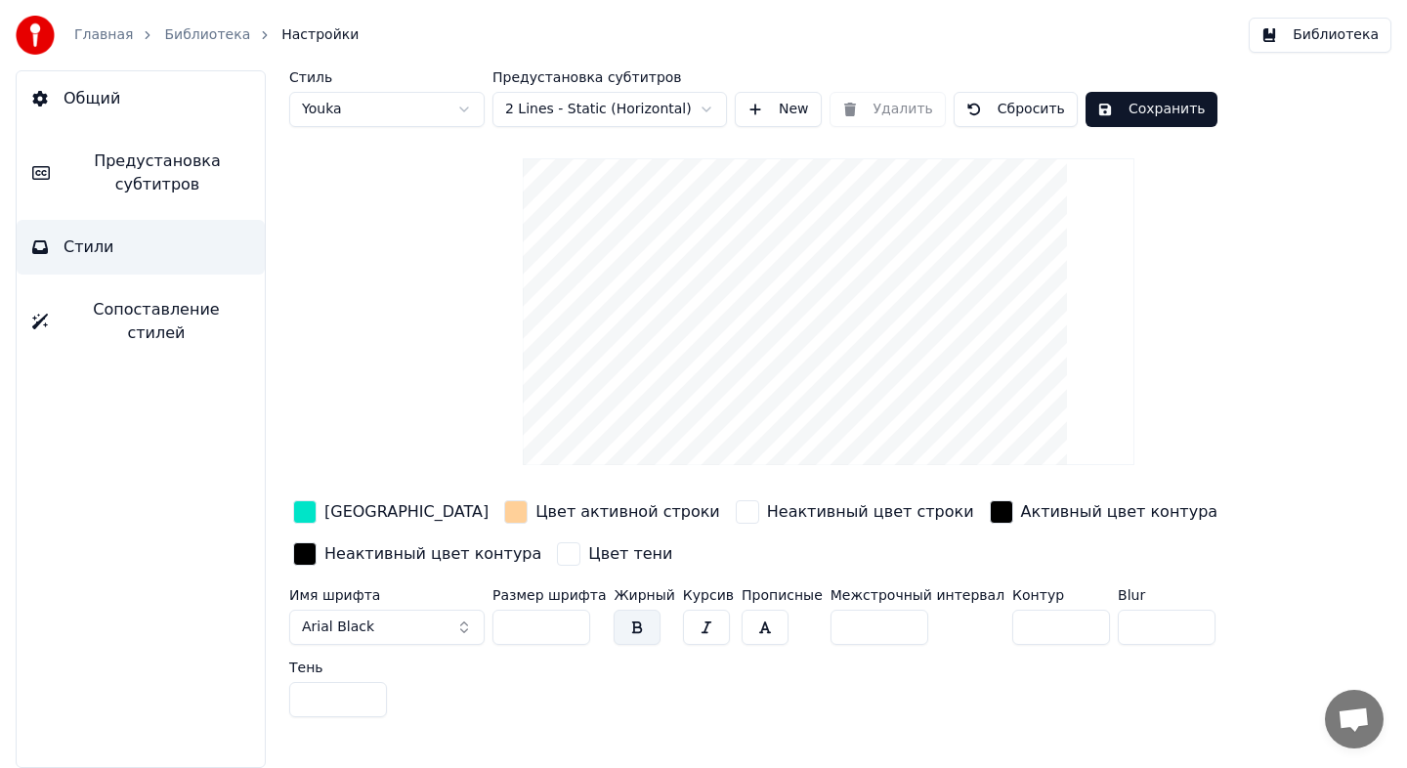
click at [1176, 112] on button "Сохранить" at bounding box center [1151, 109] width 132 height 35
click at [203, 36] on link "Библиотека" at bounding box center [207, 35] width 86 height 20
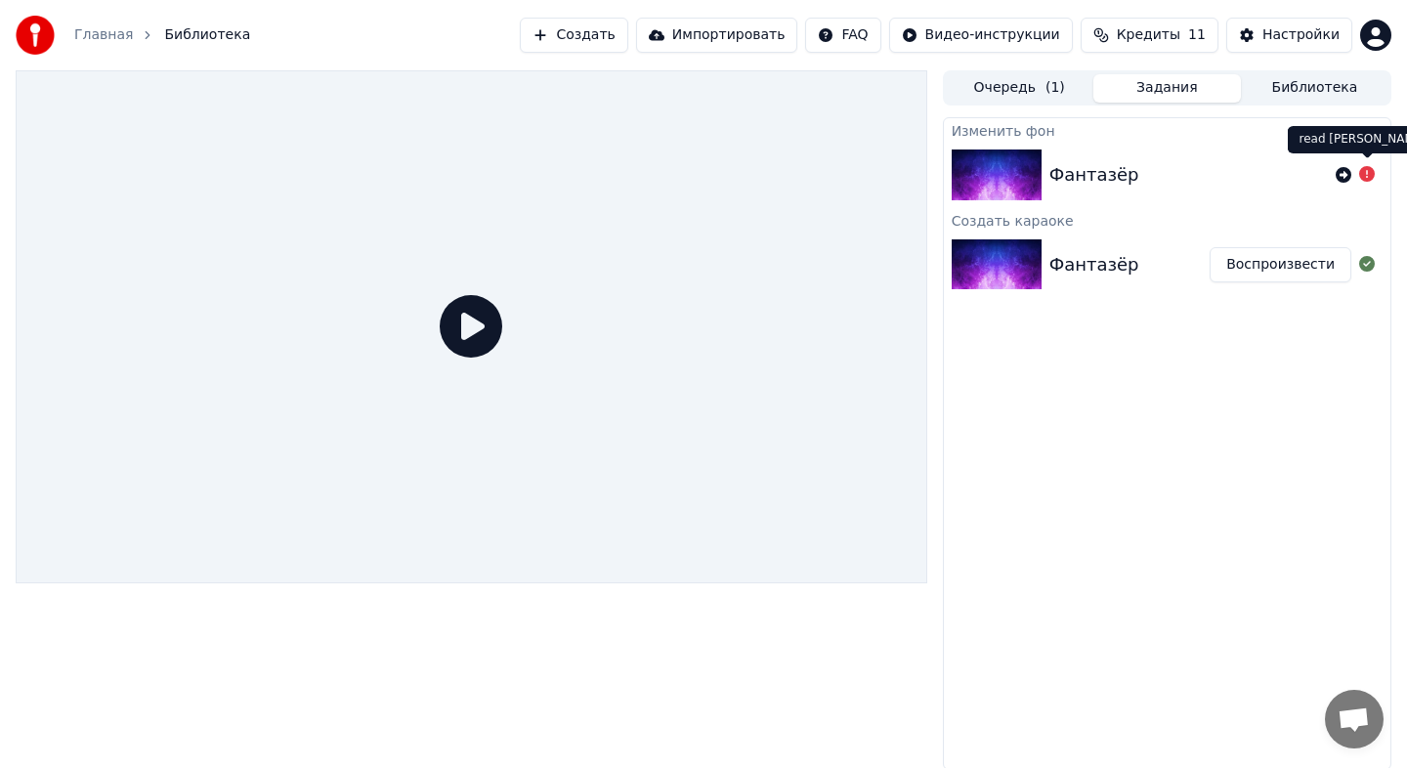
click at [1371, 178] on icon at bounding box center [1367, 174] width 16 height 16
click at [1346, 178] on icon at bounding box center [1343, 175] width 16 height 16
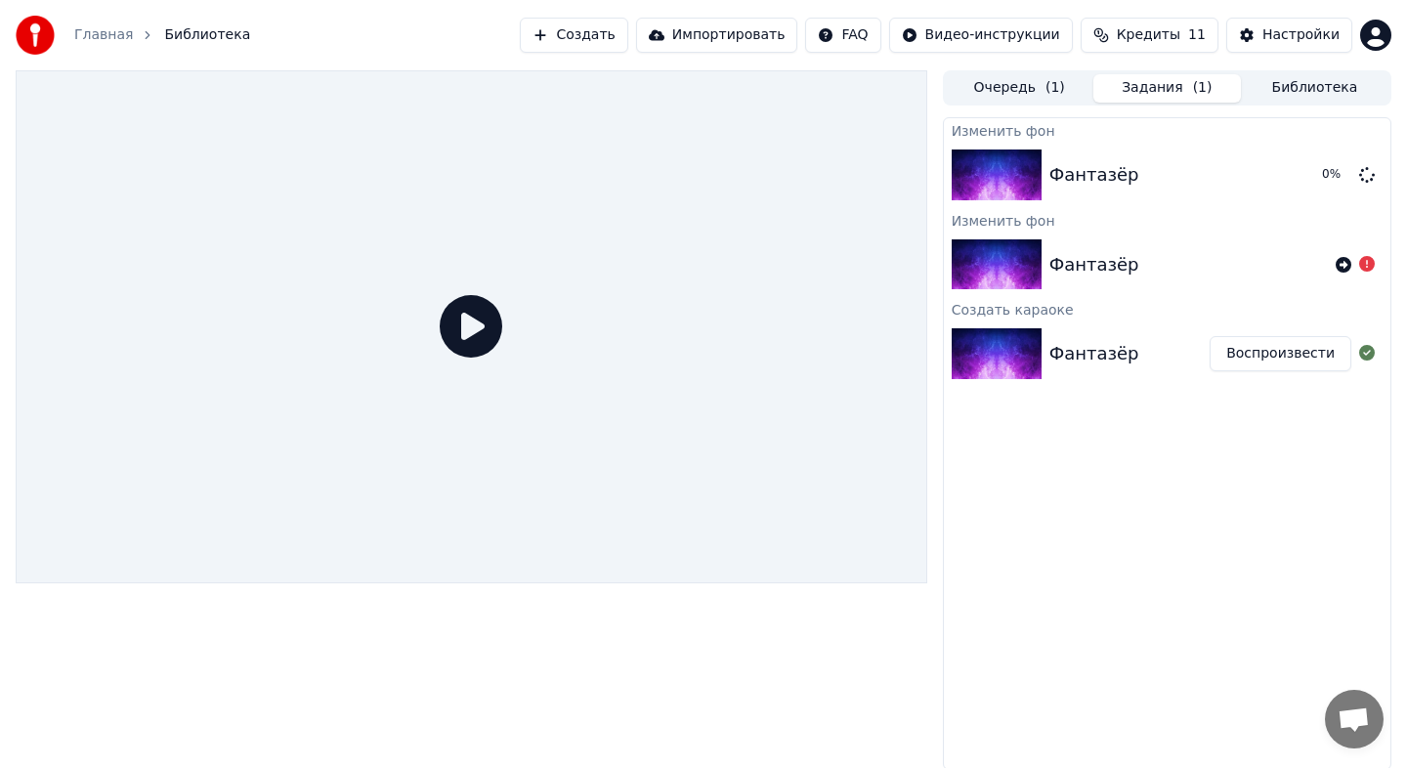
click at [1285, 352] on button "Воспроизвести" at bounding box center [1280, 353] width 142 height 35
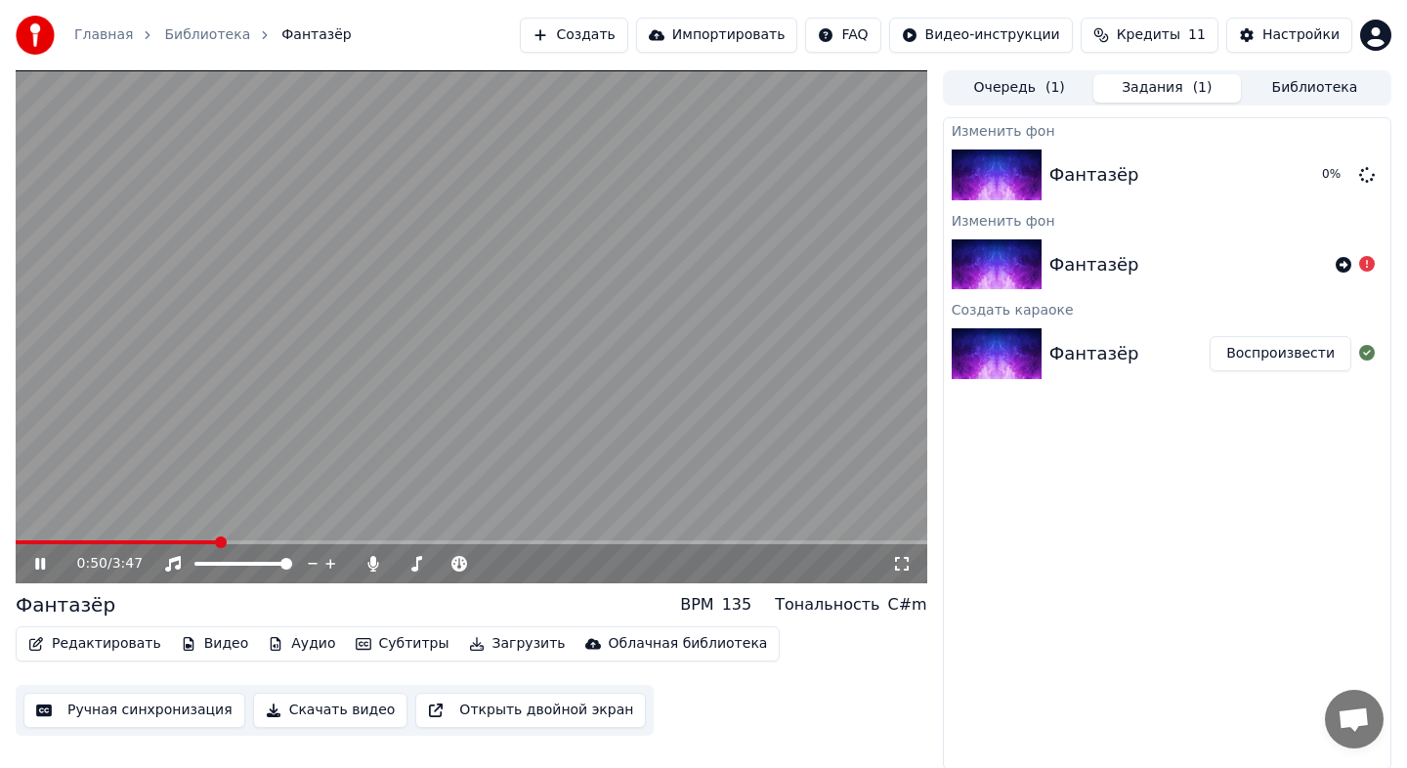
click at [106, 655] on button "Редактировать" at bounding box center [95, 643] width 148 height 27
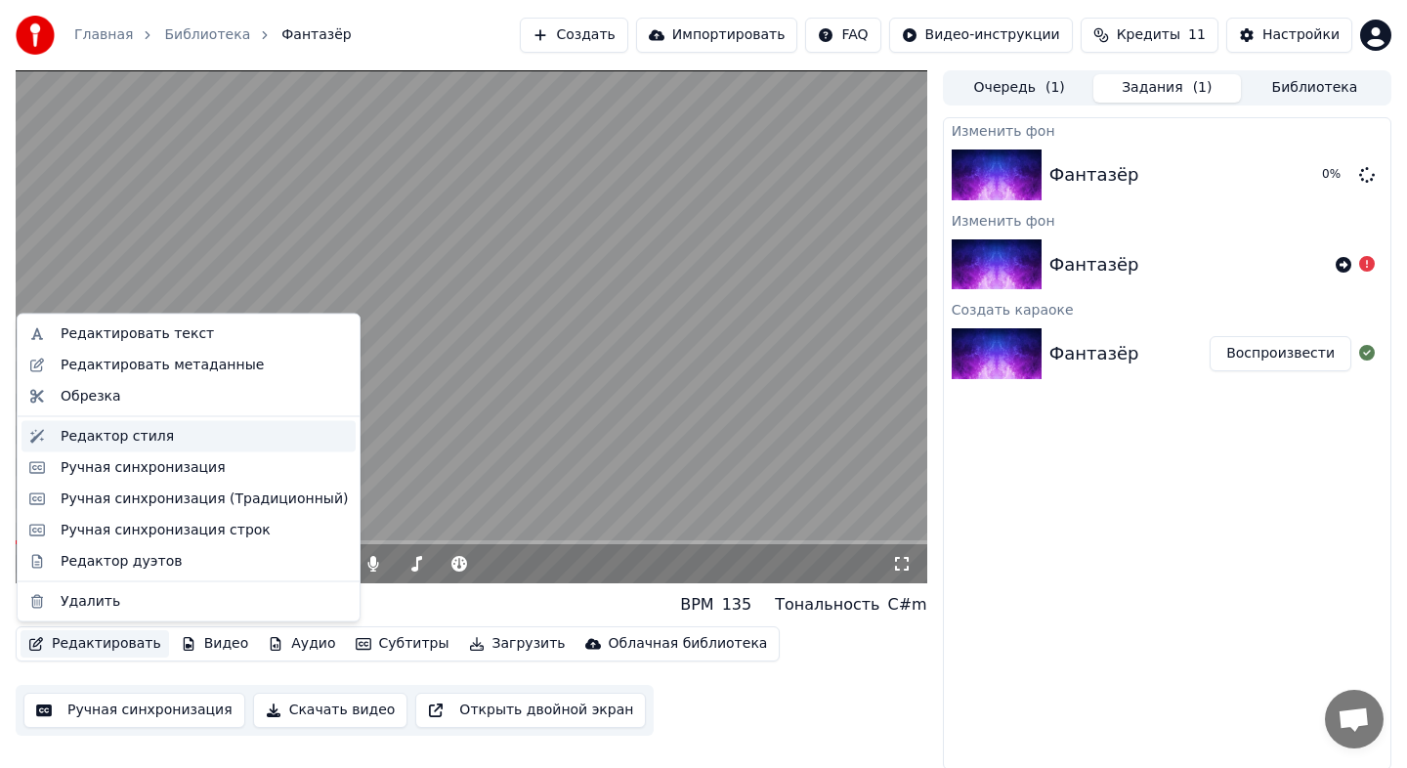
click at [131, 439] on div "Редактор стиля" at bounding box center [117, 436] width 113 height 20
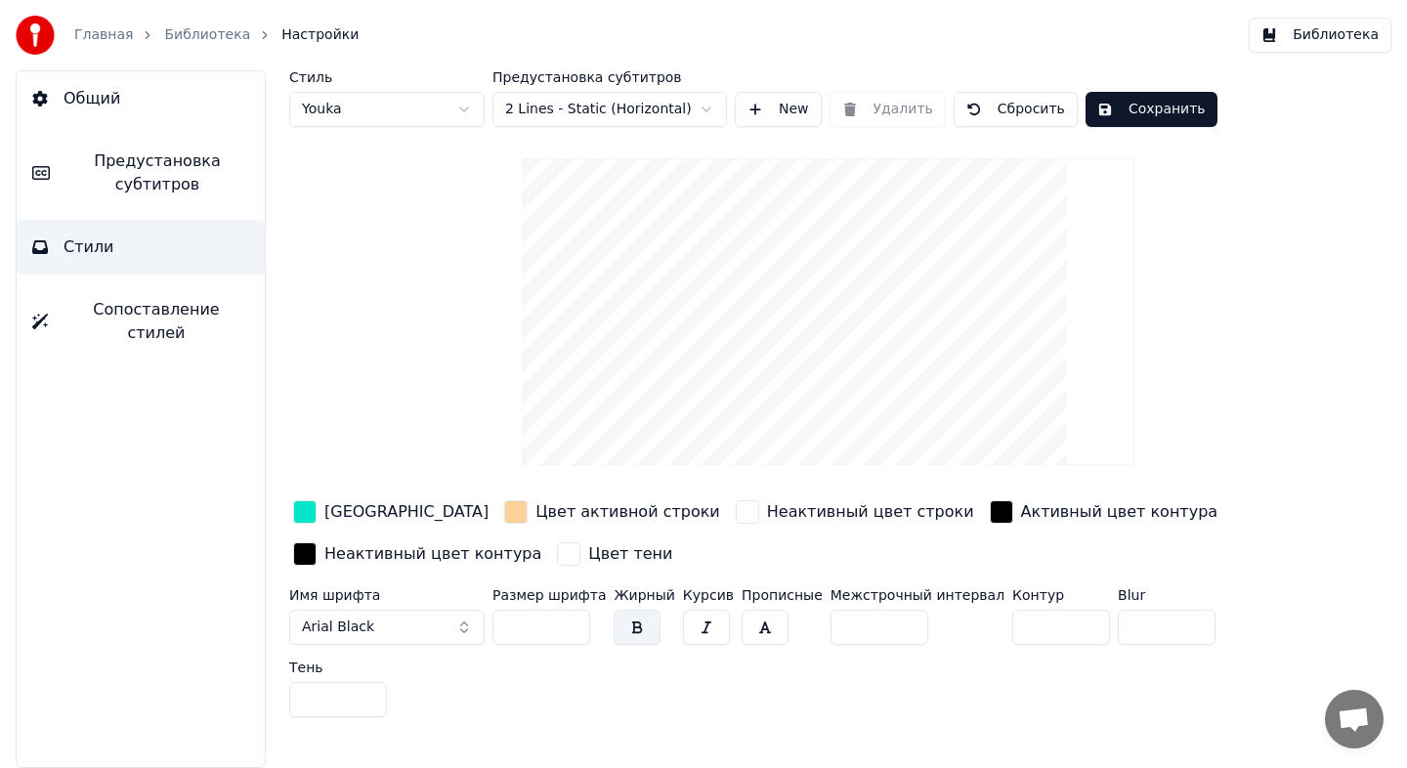
drag, startPoint x: 1014, startPoint y: 624, endPoint x: 963, endPoint y: 623, distance: 50.8
click at [963, 623] on div "Имя шрифта Arial Black Размер шрифта ** Жирный Курсив Прописные Межстрочный инт…" at bounding box center [781, 656] width 985 height 137
type input "*"
drag, startPoint x: 526, startPoint y: 639, endPoint x: 488, endPoint y: 626, distance: 39.2
click at [488, 627] on div "Имя шрифта Arial Black Размер шрифта ** Жирный Курсив Прописные Межстрочный инт…" at bounding box center [781, 656] width 985 height 137
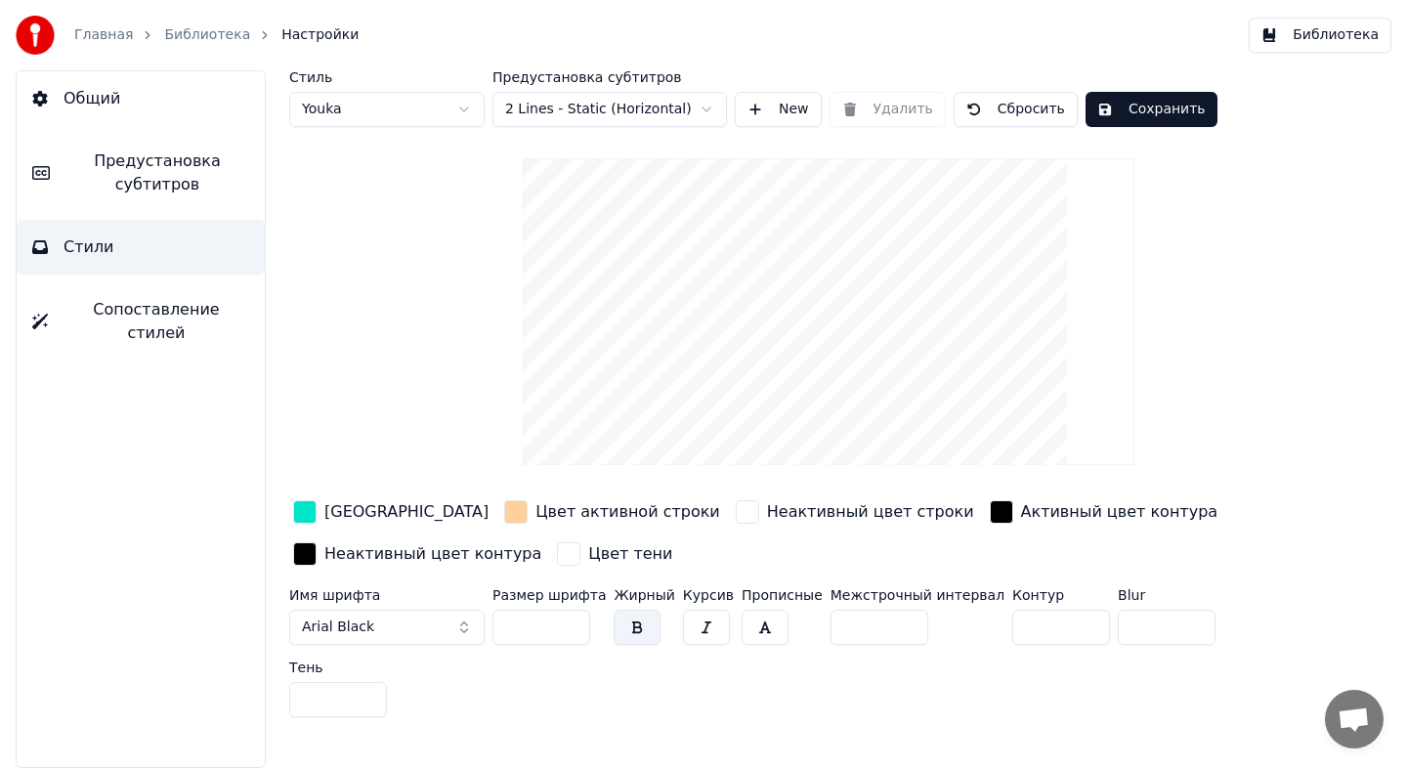
type input "**"
click at [1128, 102] on button "Сохранить" at bounding box center [1151, 109] width 132 height 35
click at [186, 31] on link "Библиотека" at bounding box center [207, 35] width 86 height 20
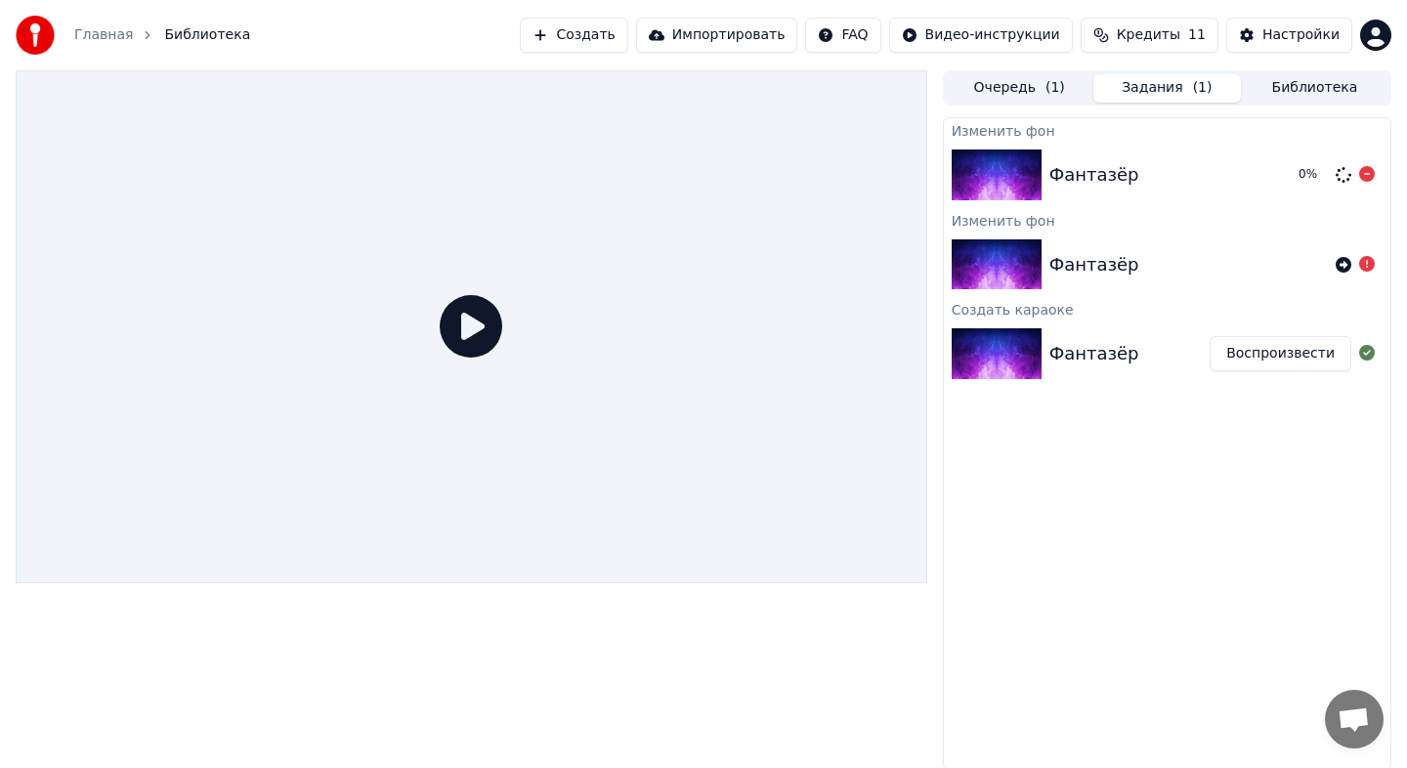
click at [1165, 171] on div "Фантазёр" at bounding box center [1165, 174] width 233 height 27
click at [1308, 354] on button "Воспроизвести" at bounding box center [1280, 353] width 142 height 35
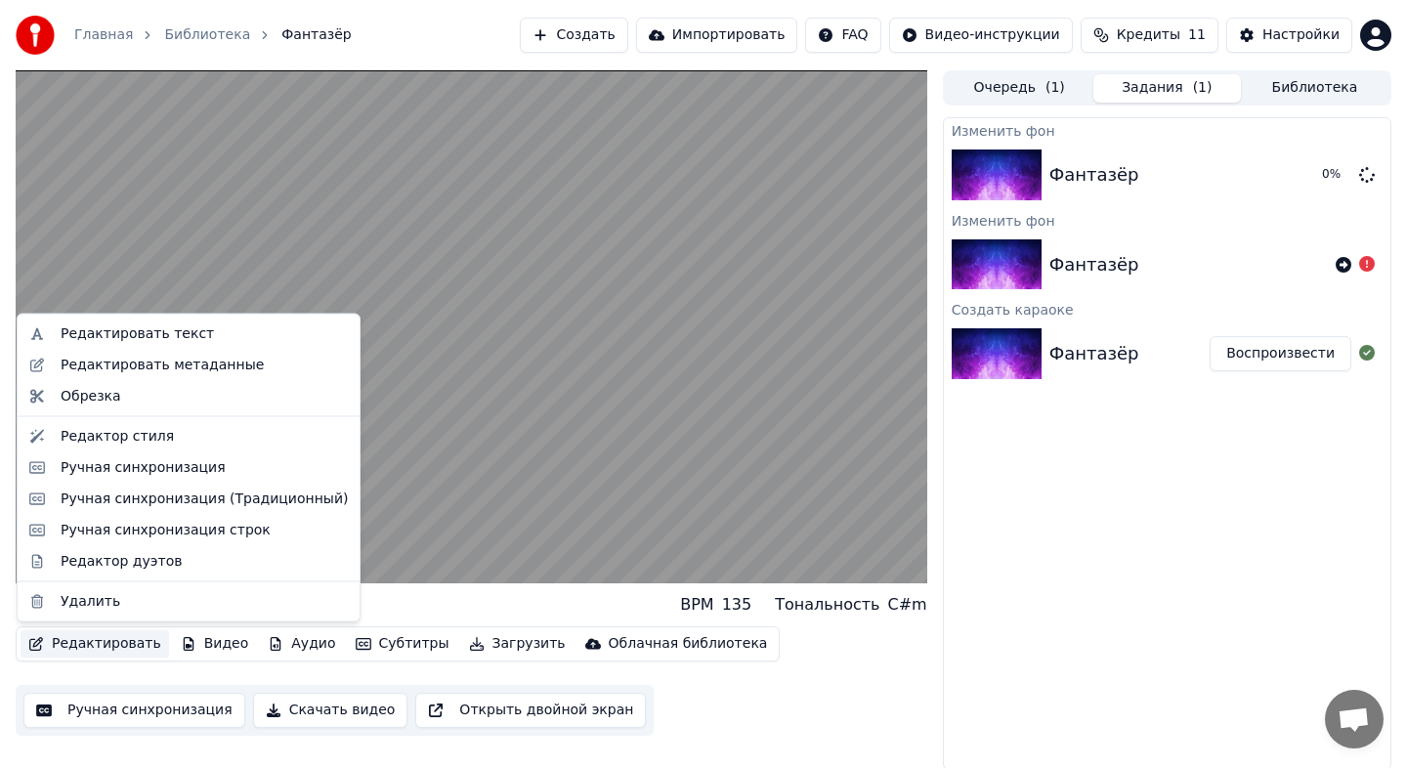
click at [139, 644] on button "Редактировать" at bounding box center [95, 643] width 148 height 27
click at [122, 440] on div "Редактор стиля" at bounding box center [117, 436] width 113 height 20
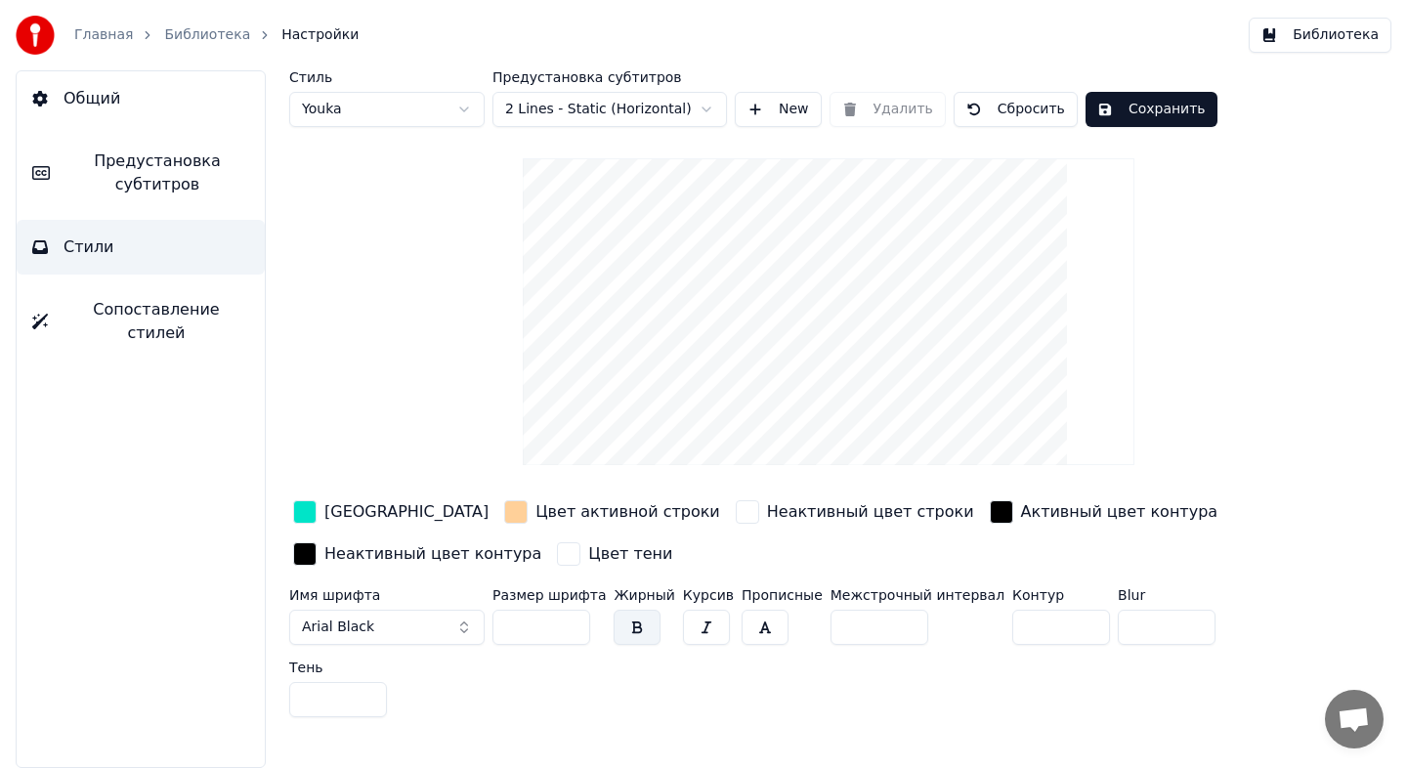
drag, startPoint x: 510, startPoint y: 629, endPoint x: 530, endPoint y: 632, distance: 19.8
click at [530, 632] on input "**" at bounding box center [541, 627] width 98 height 35
click at [522, 626] on input "**" at bounding box center [541, 627] width 98 height 35
click at [523, 626] on input "**" at bounding box center [541, 627] width 98 height 35
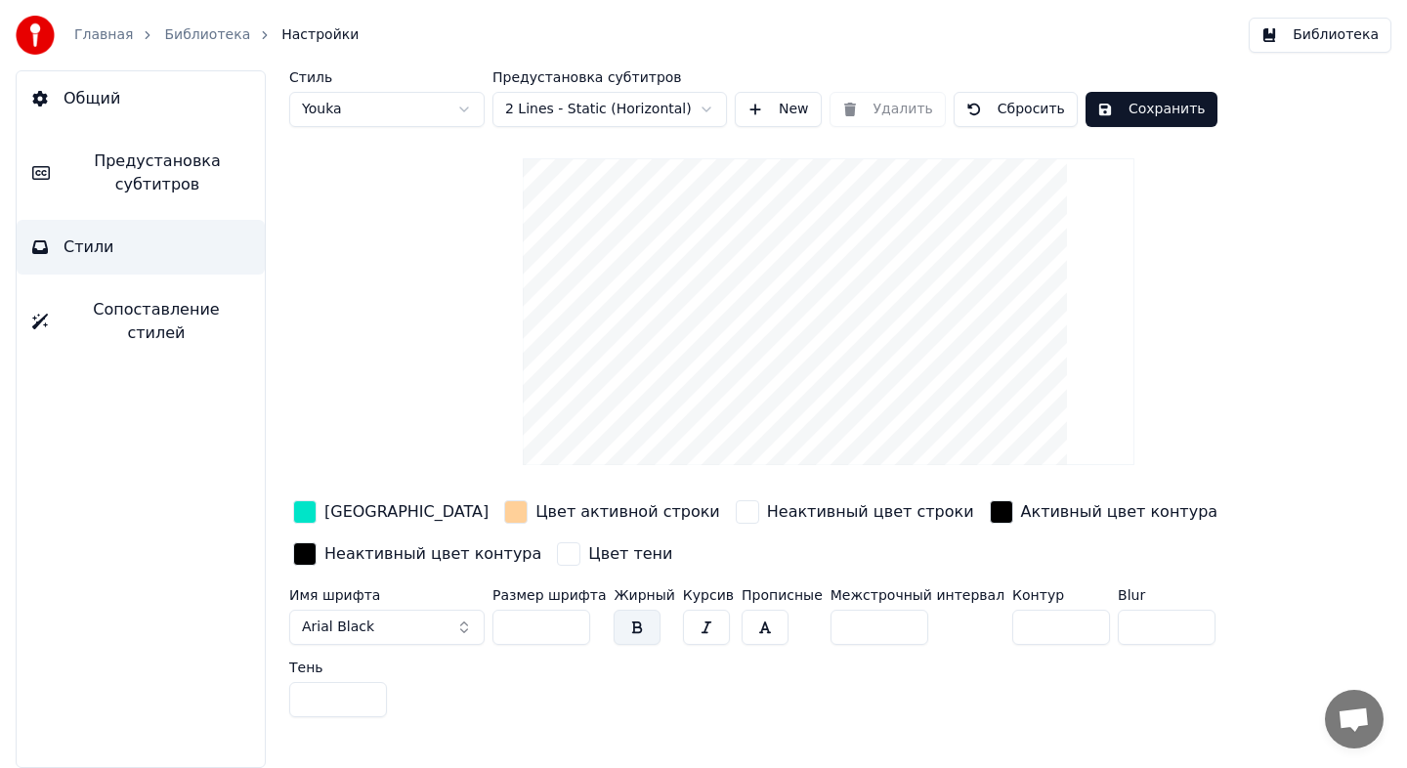
type input "***"
click at [136, 153] on span "Предустановка субтитров" at bounding box center [157, 172] width 184 height 47
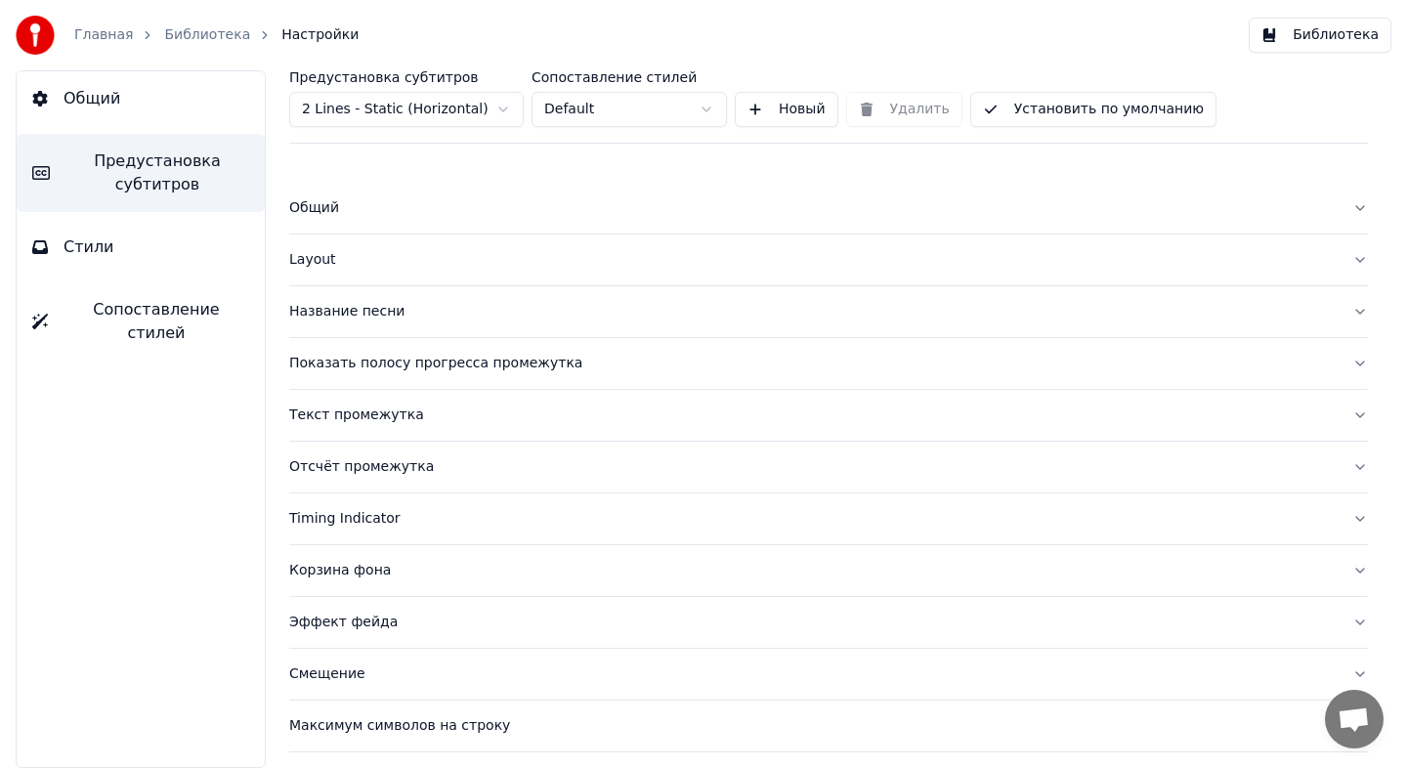
click at [435, 325] on button "Название песни" at bounding box center [828, 311] width 1079 height 51
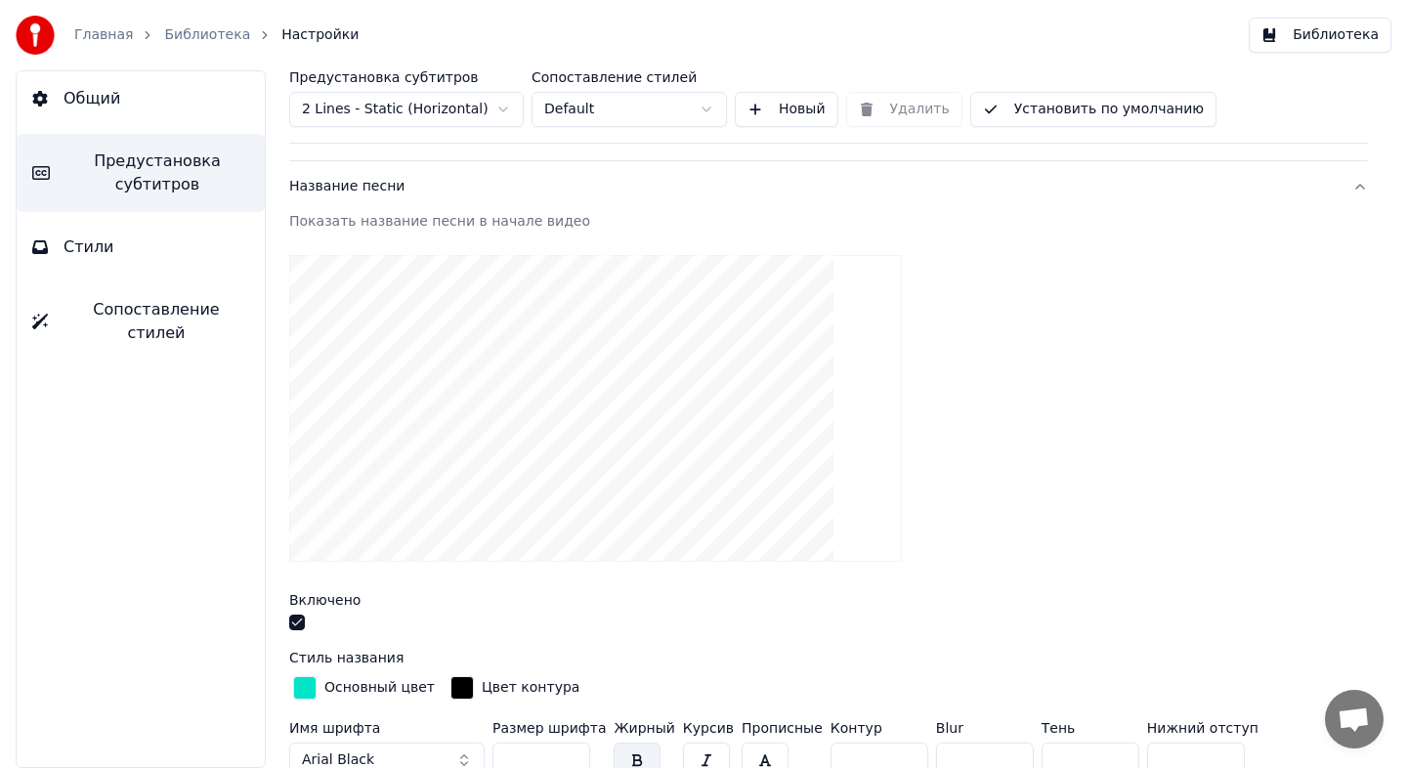
scroll to position [210, 0]
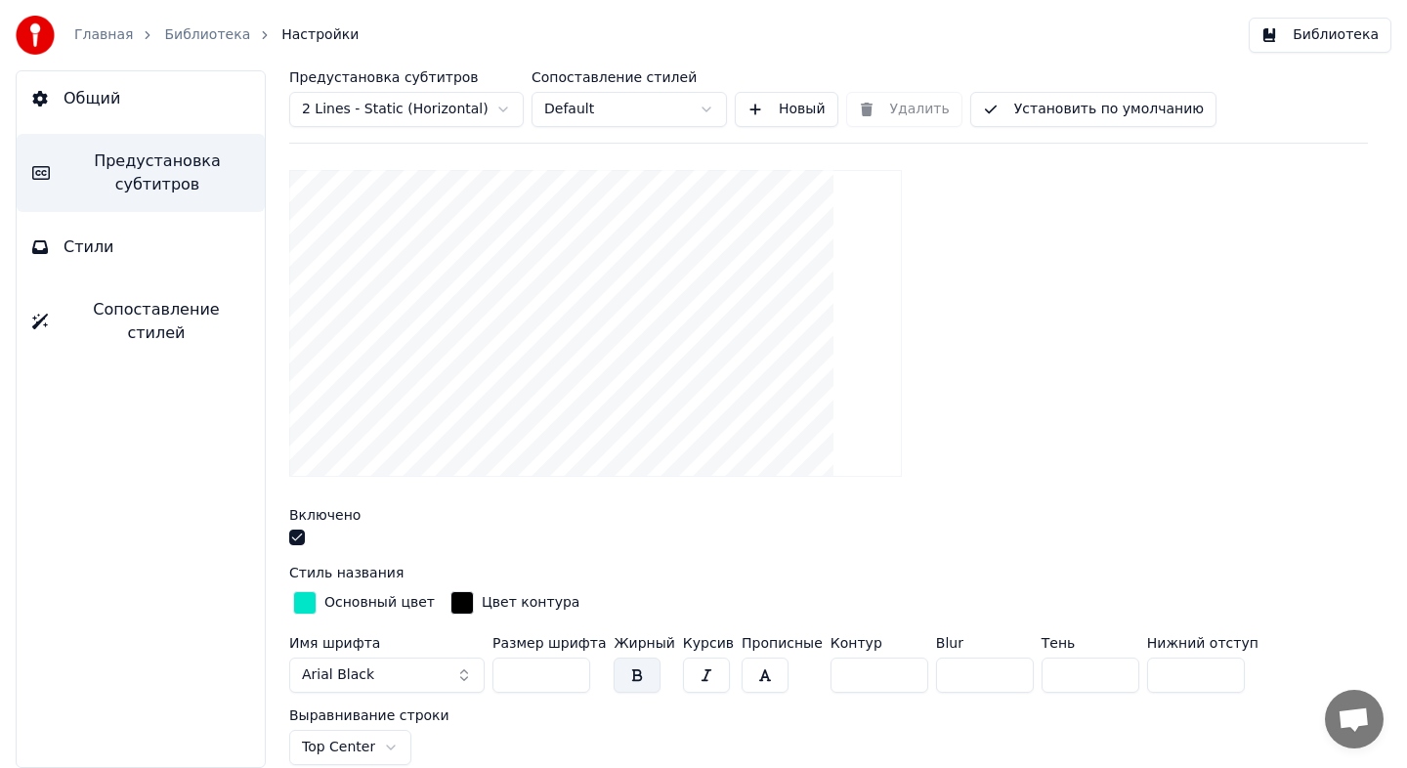
drag, startPoint x: 843, startPoint y: 683, endPoint x: 810, endPoint y: 679, distance: 33.4
click at [811, 680] on div "Имя шрифта Arial Black Размер шрифта *** Жирный Курсив Прописные Контур * Blur …" at bounding box center [828, 700] width 1079 height 129
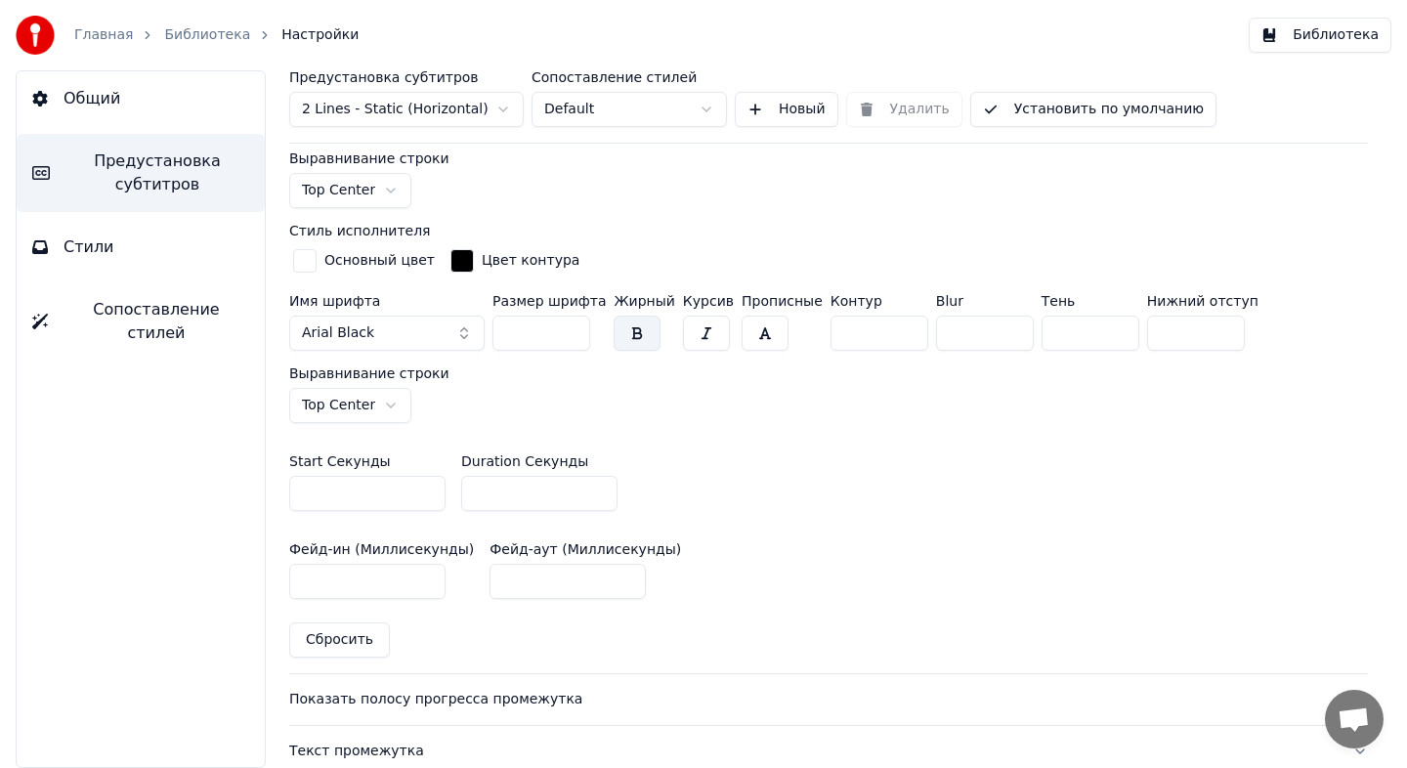
scroll to position [752, 0]
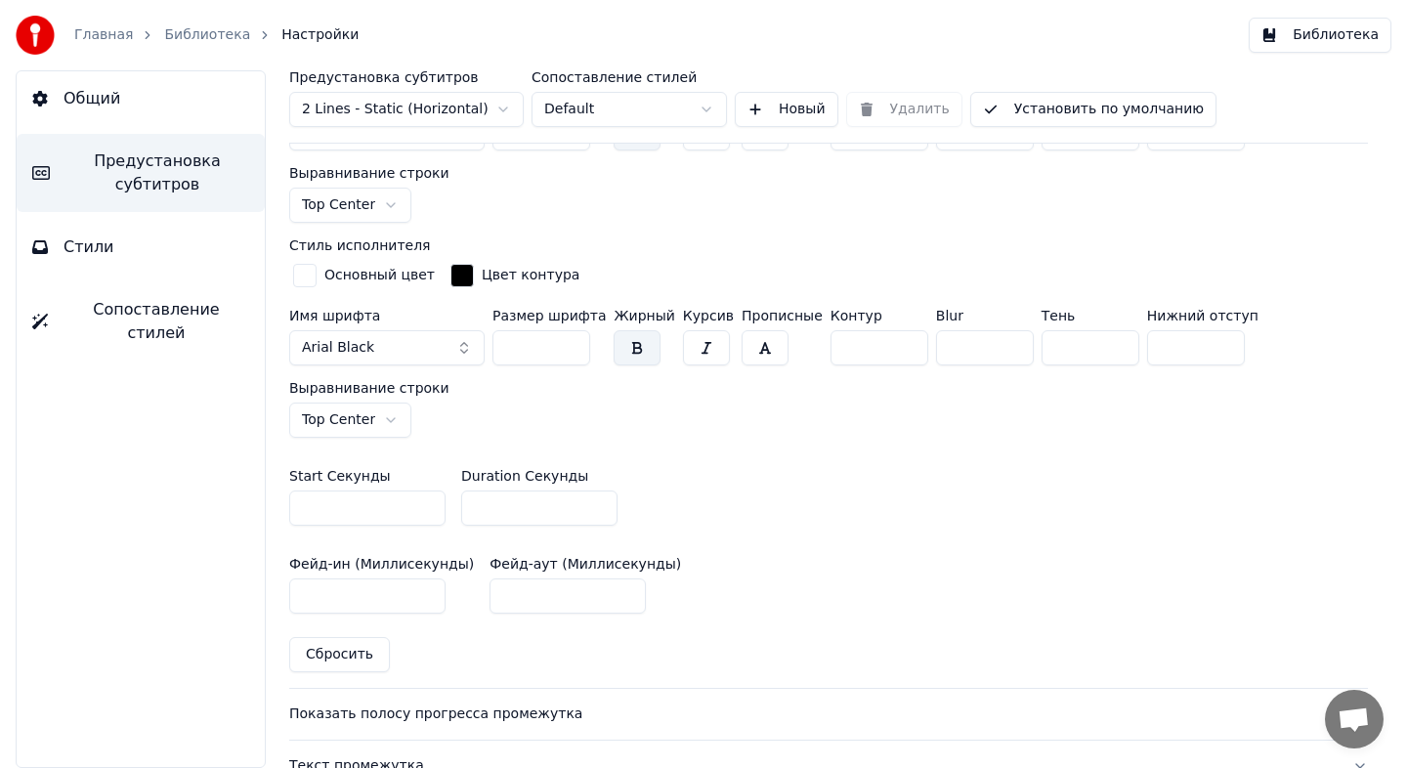
type input "*"
drag, startPoint x: 856, startPoint y: 351, endPoint x: 790, endPoint y: 346, distance: 65.6
click at [790, 346] on div "Имя шрифта Arial Black Размер шрифта *** Жирный Курсив Прописные Контур * Blur …" at bounding box center [828, 373] width 1079 height 129
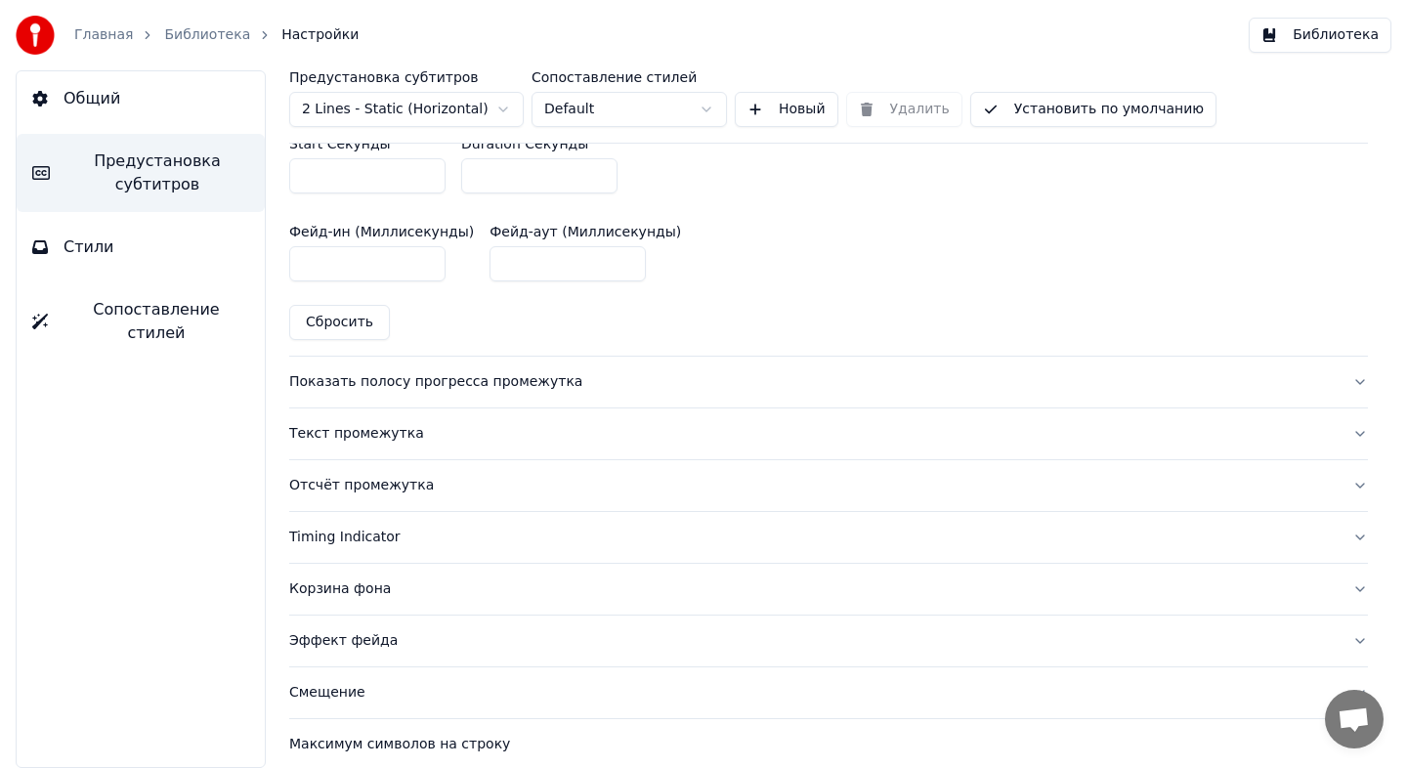
scroll to position [1150, 0]
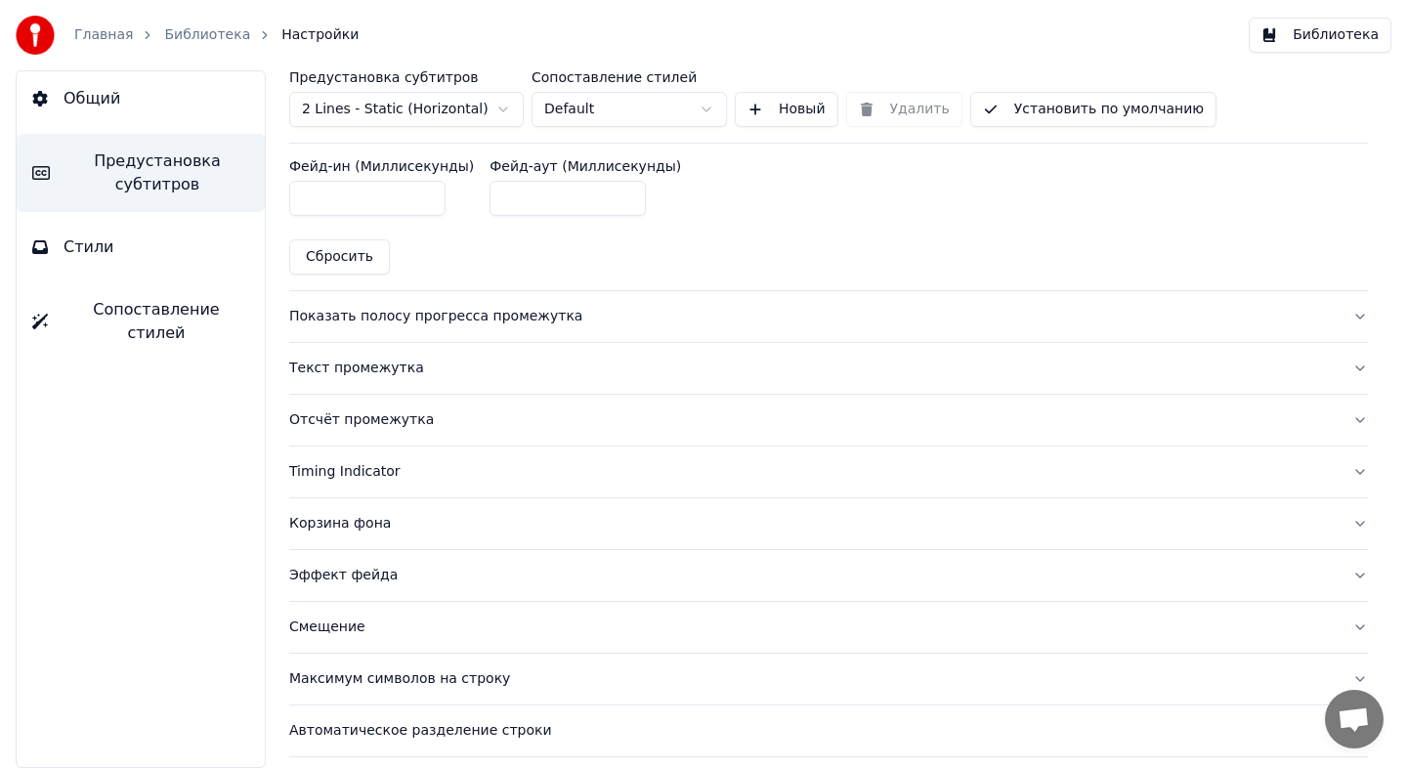
type input "*"
click at [619, 310] on div "Показать полосу прогресса промежутка" at bounding box center [812, 317] width 1047 height 20
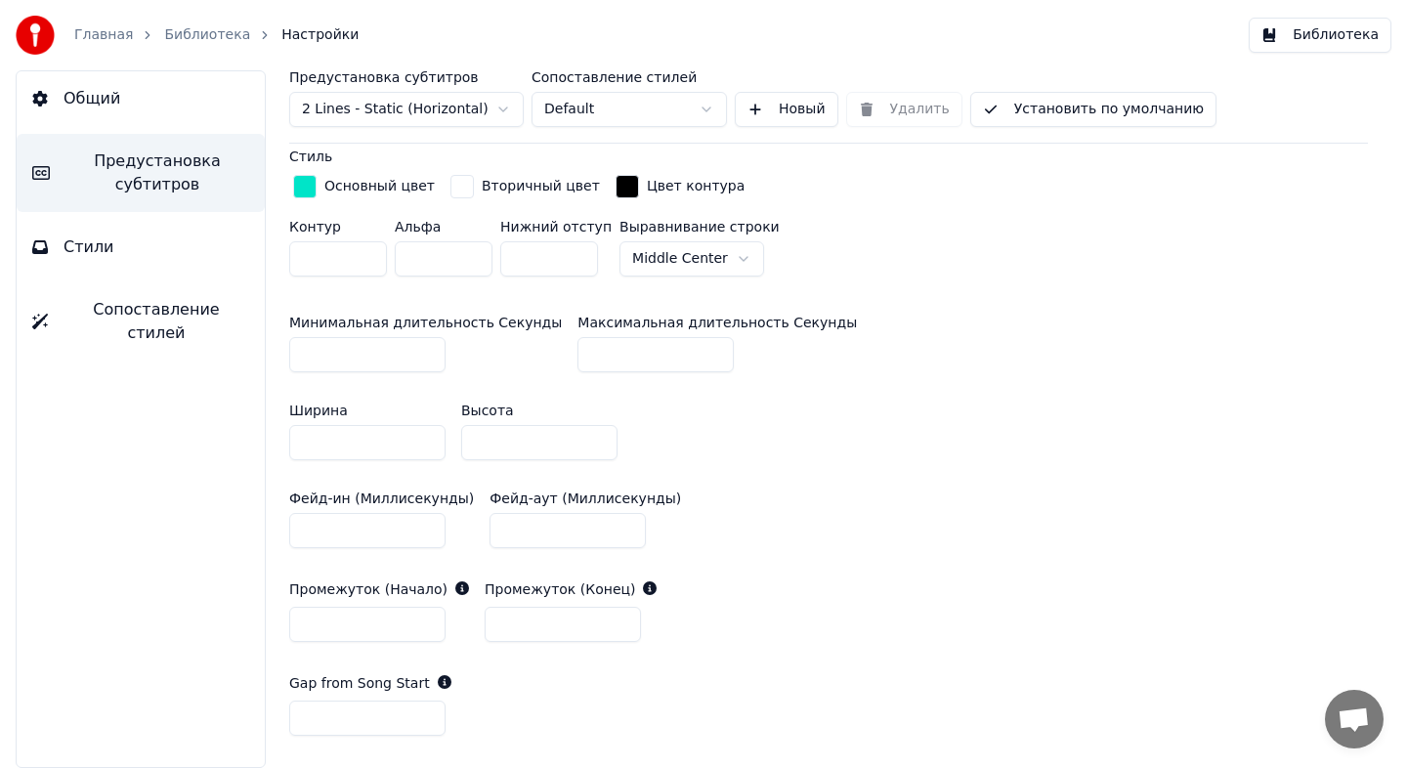
scroll to position [688, 0]
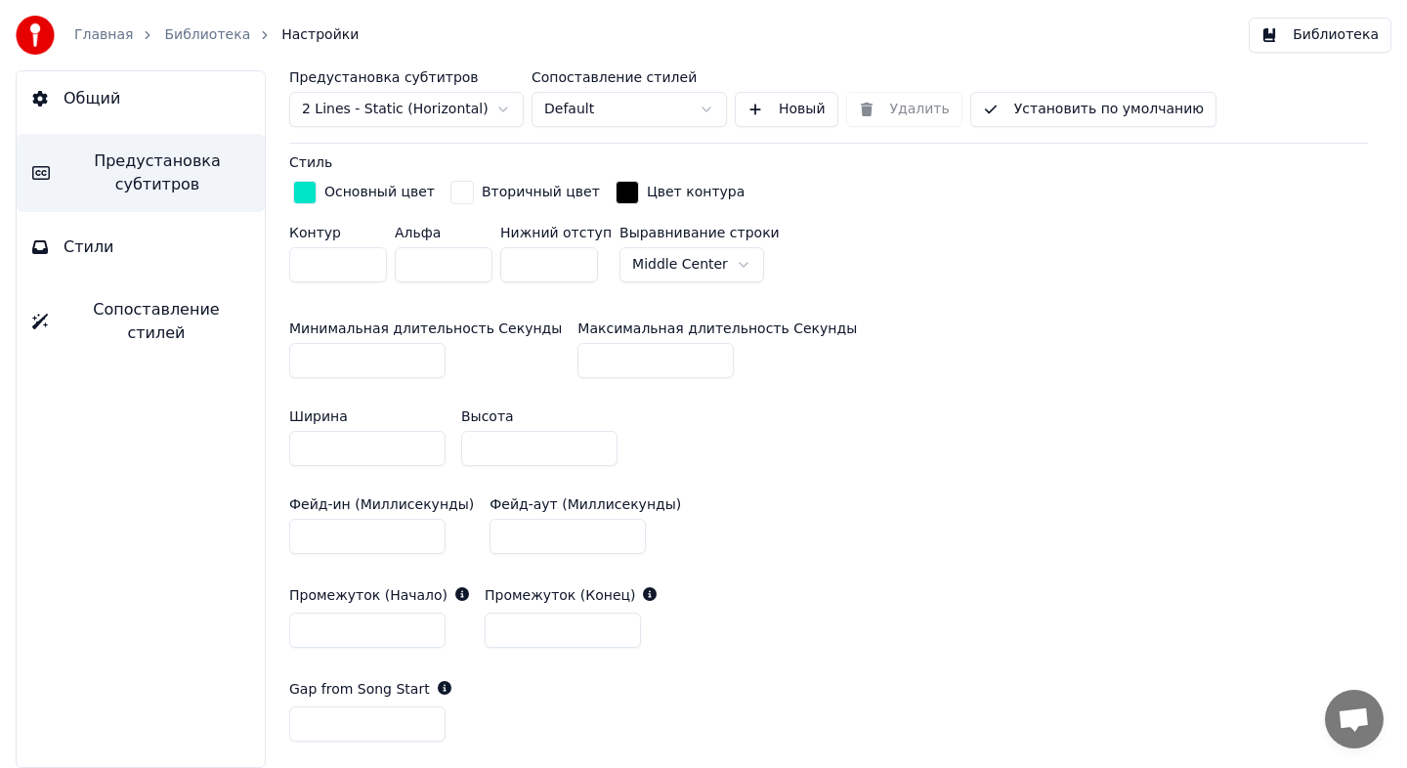
drag, startPoint x: 341, startPoint y: 268, endPoint x: 261, endPoint y: 266, distance: 80.1
click at [261, 266] on div "Предустановка субтитров 2 Lines - Static (Horizontal) Сопоставление стилей Defa…" at bounding box center [828, 419] width 1157 height 698
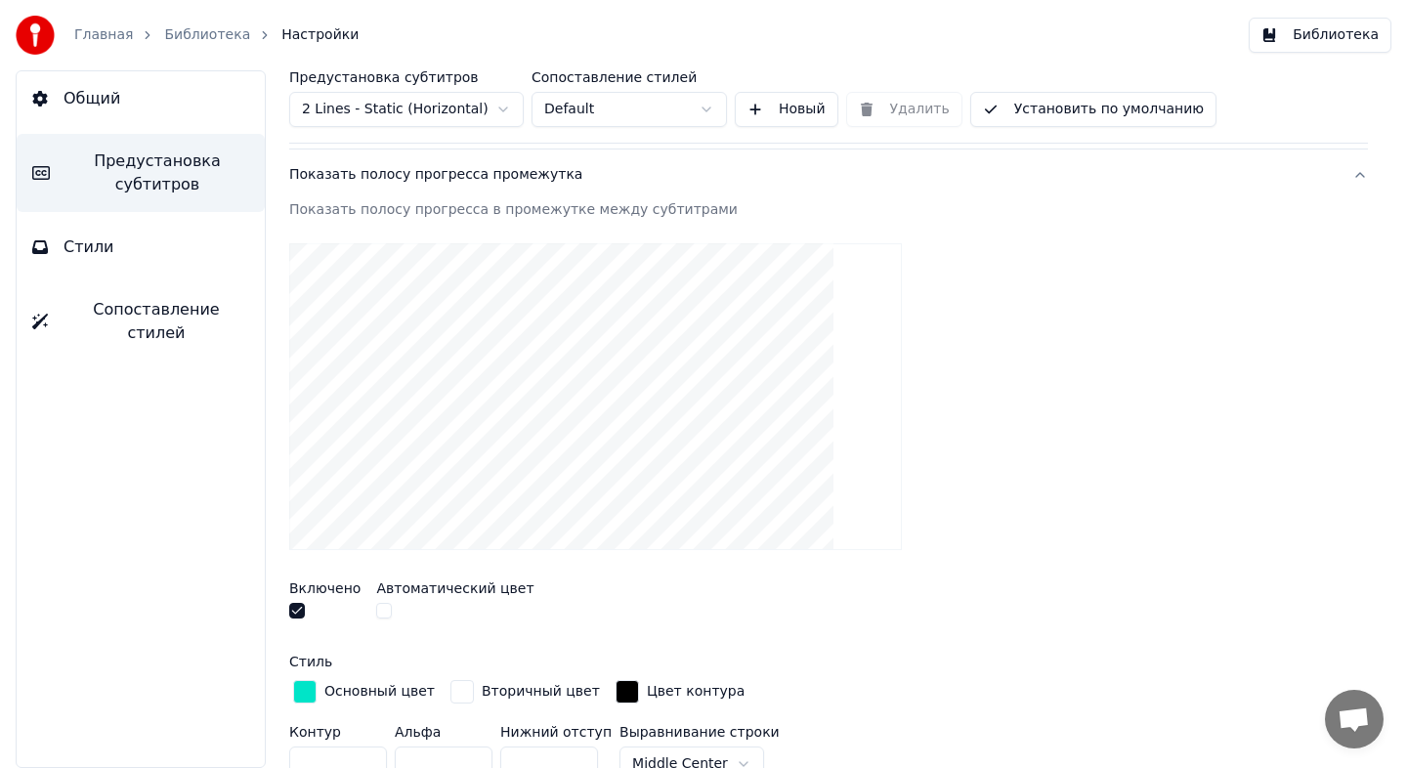
scroll to position [190, 0]
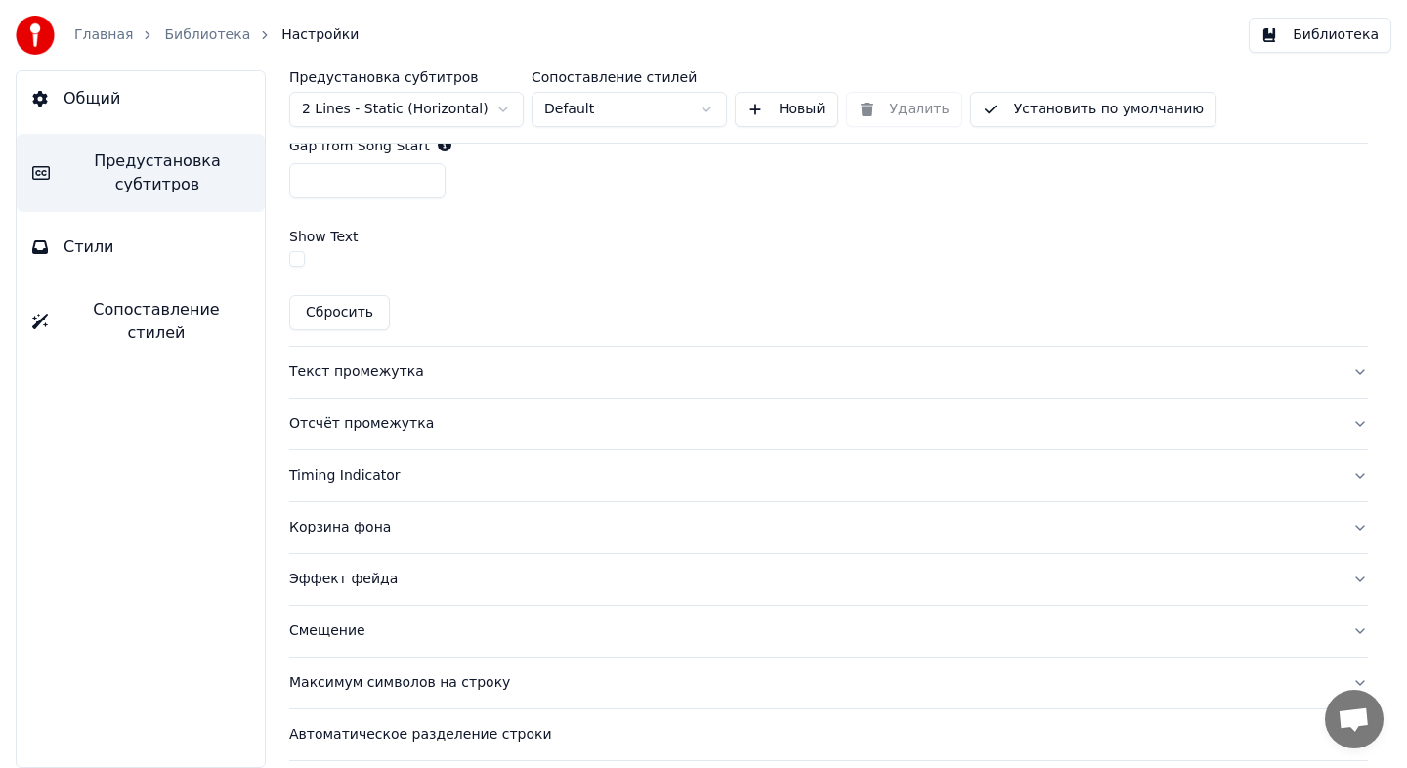
type input "*"
click at [575, 352] on button "Текст промежутка" at bounding box center [828, 372] width 1079 height 51
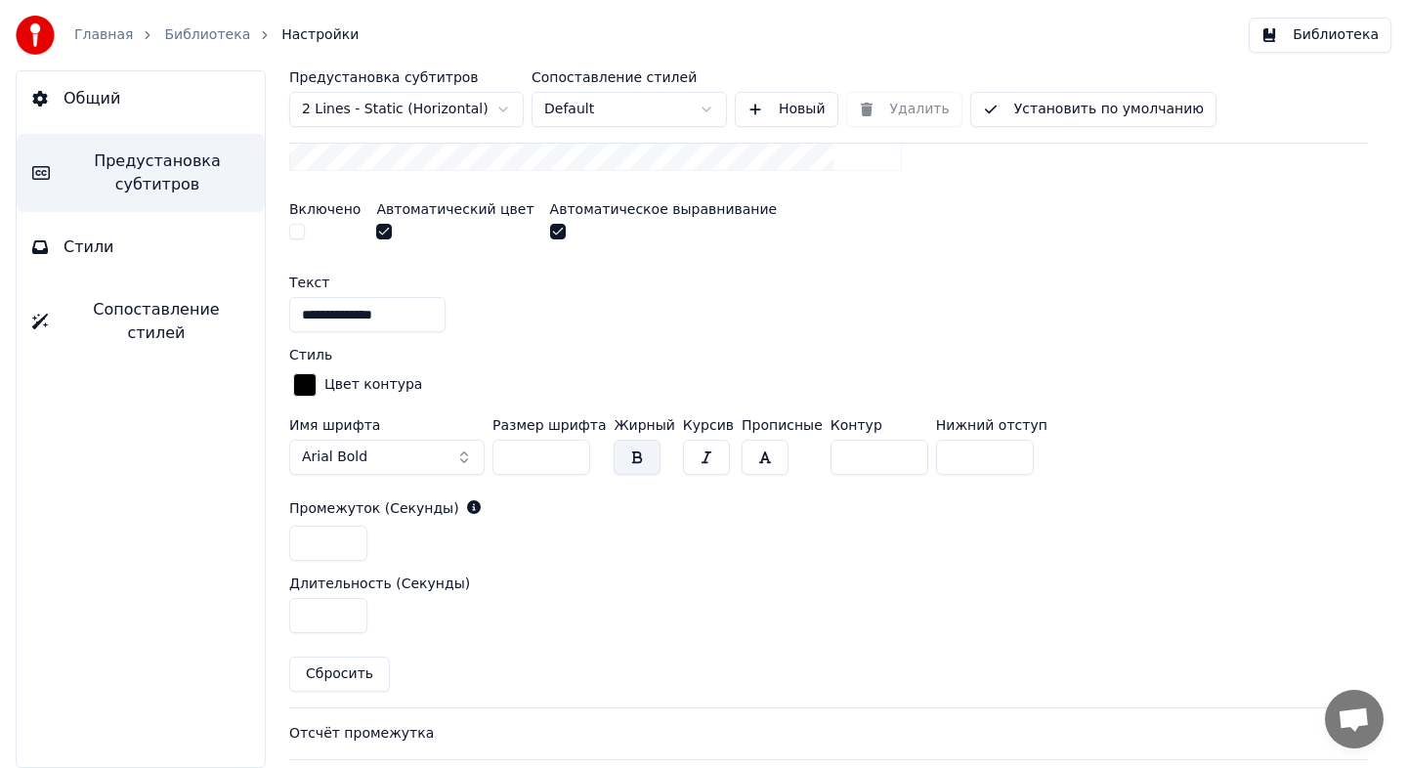
scroll to position [950, 0]
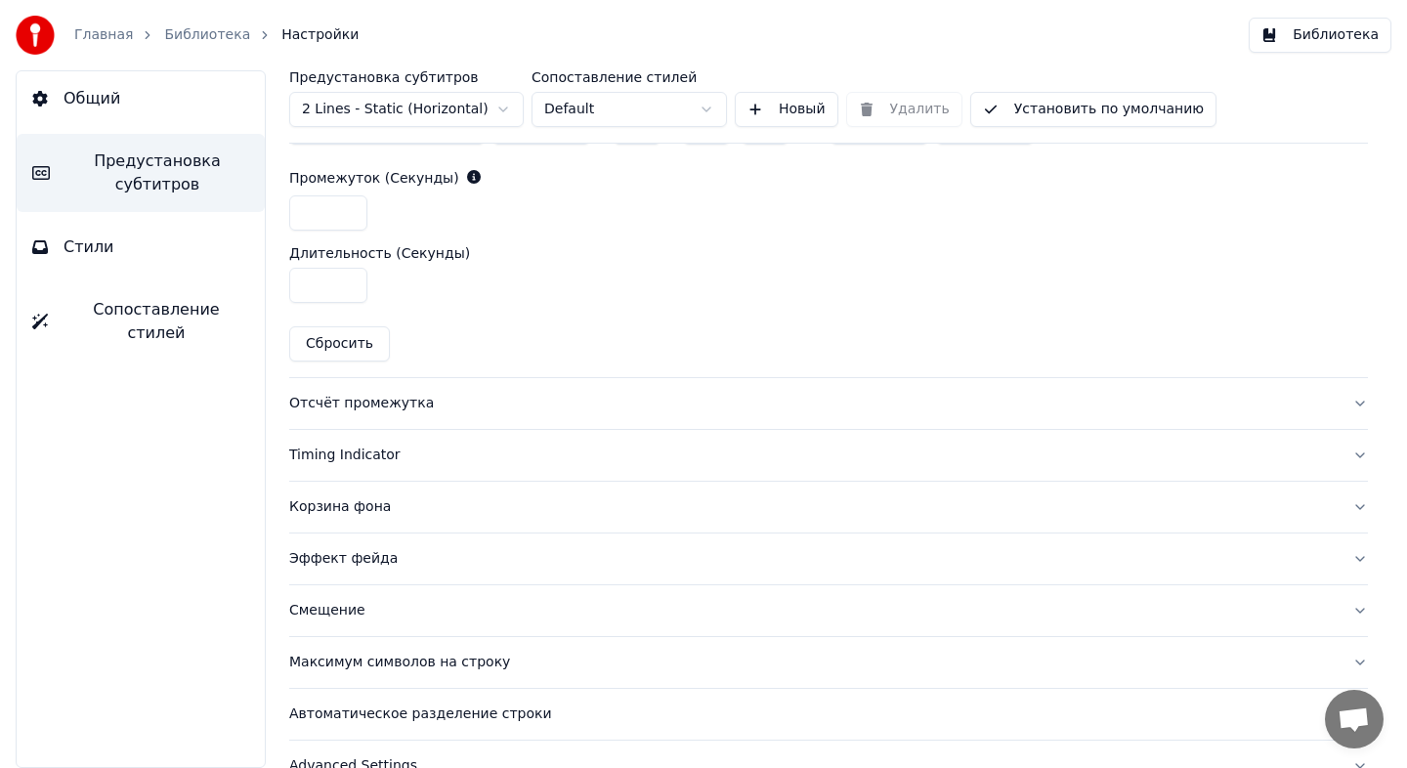
click at [538, 400] on div "Отсчёт промежутка" at bounding box center [812, 404] width 1047 height 20
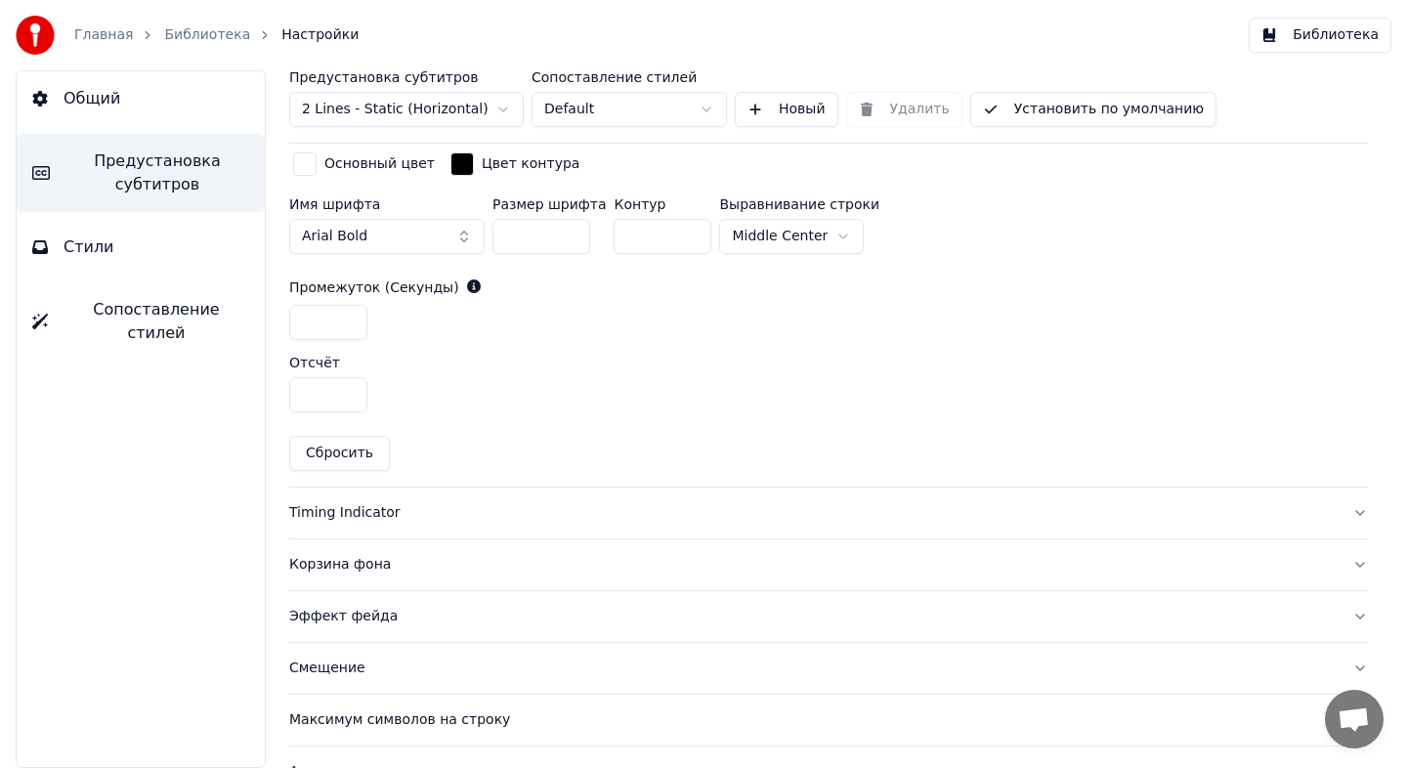
scroll to position [826, 0]
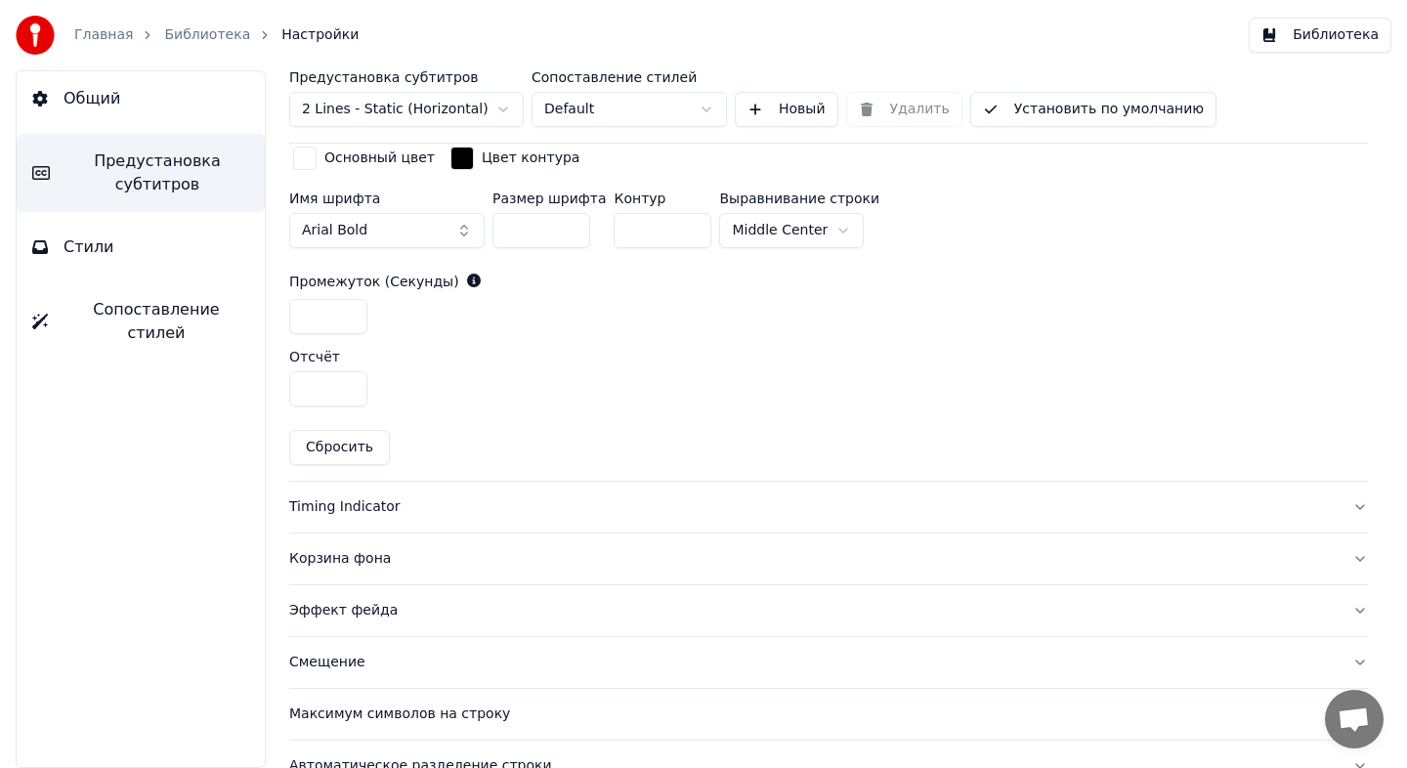
drag, startPoint x: 642, startPoint y: 238, endPoint x: 611, endPoint y: 230, distance: 32.5
click at [614, 230] on input "*" at bounding box center [663, 230] width 98 height 35
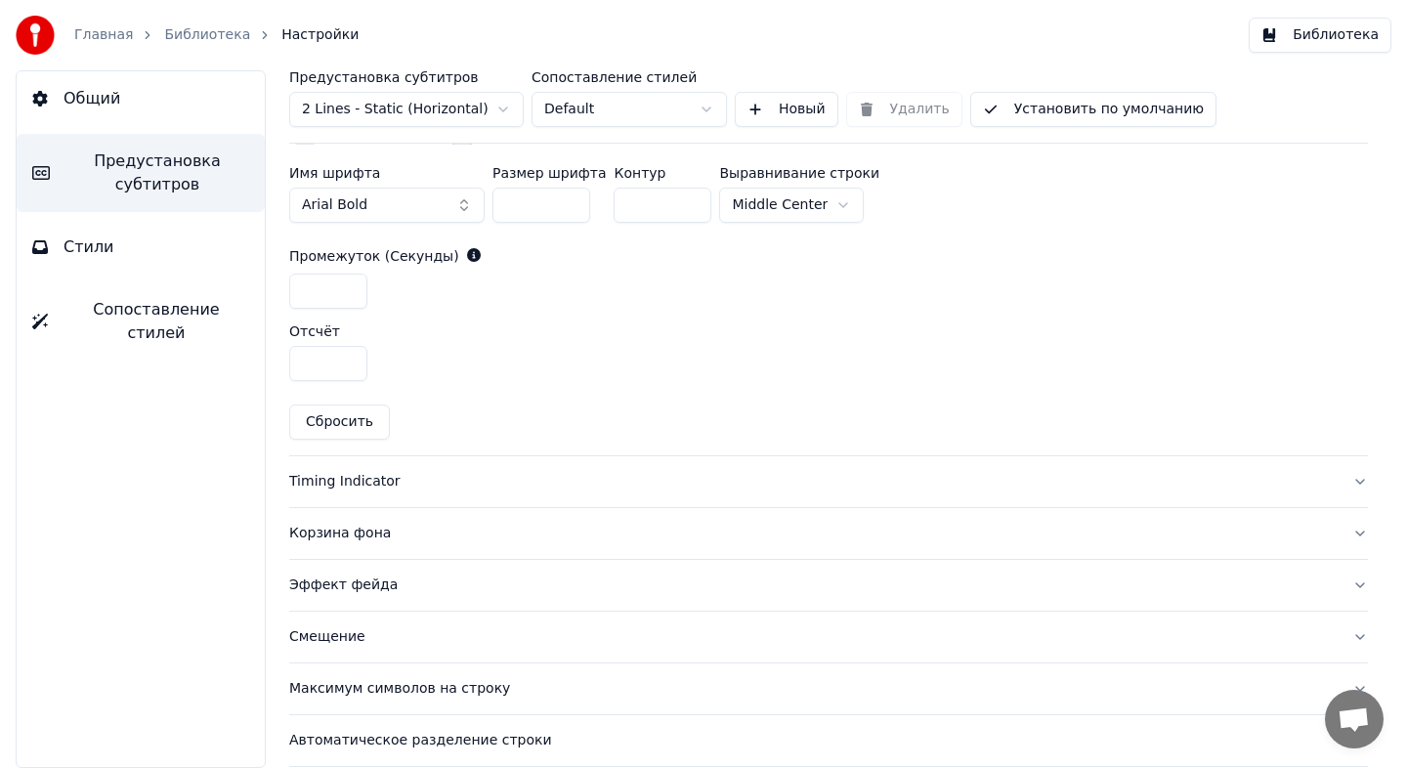
scroll to position [756, 0]
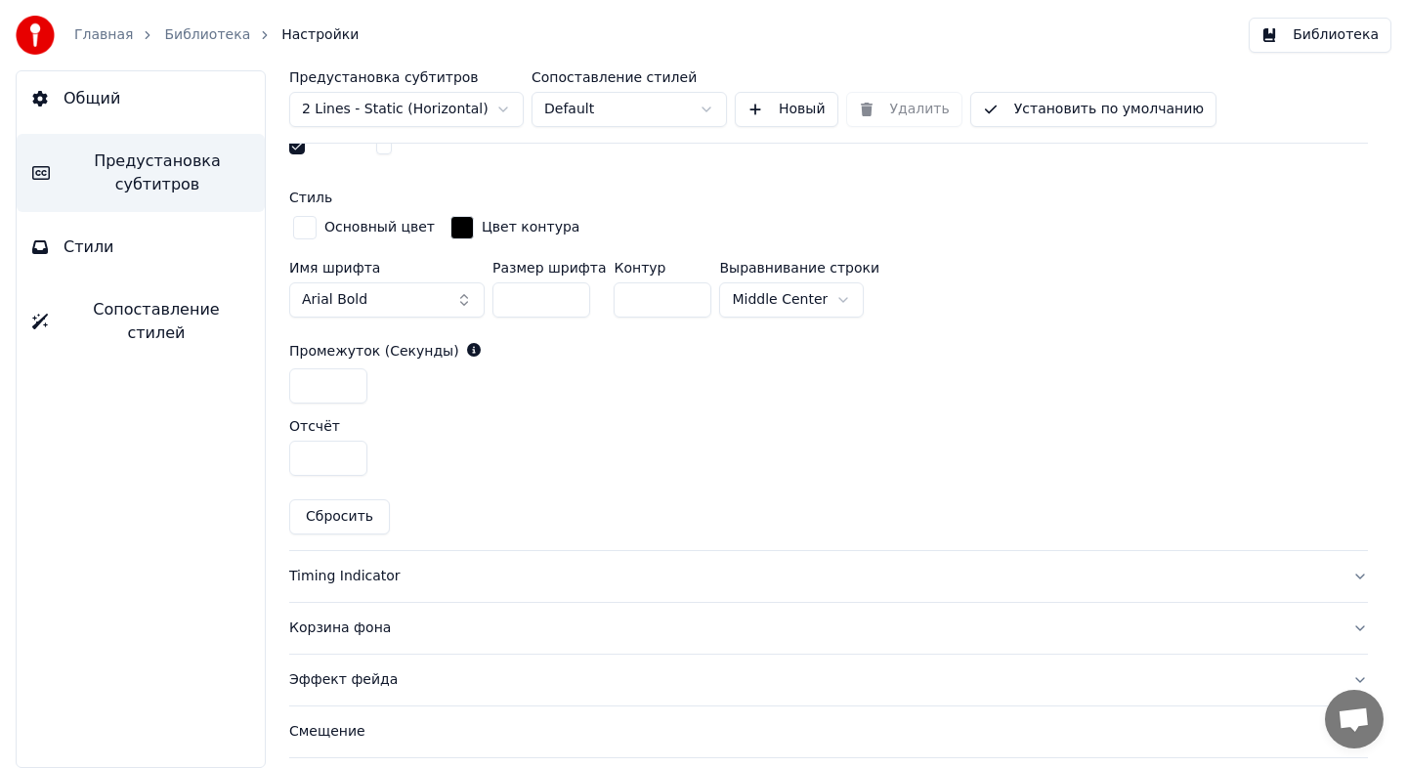
type input "*"
drag, startPoint x: 533, startPoint y: 296, endPoint x: 477, endPoint y: 294, distance: 56.7
click at [478, 296] on div "Имя шрифта Arial Bold Размер шрифта ** Контур * Выравнивание [GEOGRAPHIC_DATA]" at bounding box center [828, 293] width 1079 height 64
click at [623, 424] on div "Отсчёт" at bounding box center [828, 426] width 1079 height 14
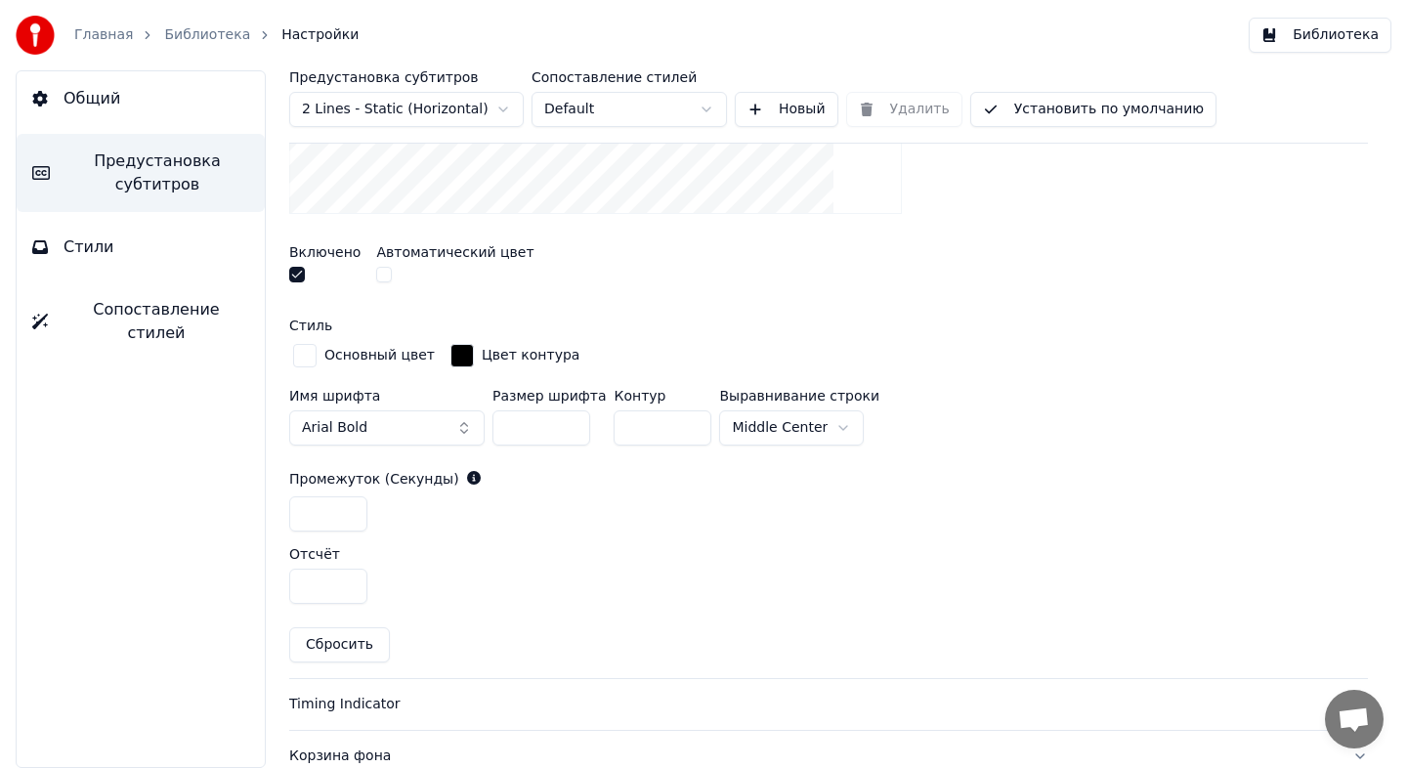
scroll to position [642, 0]
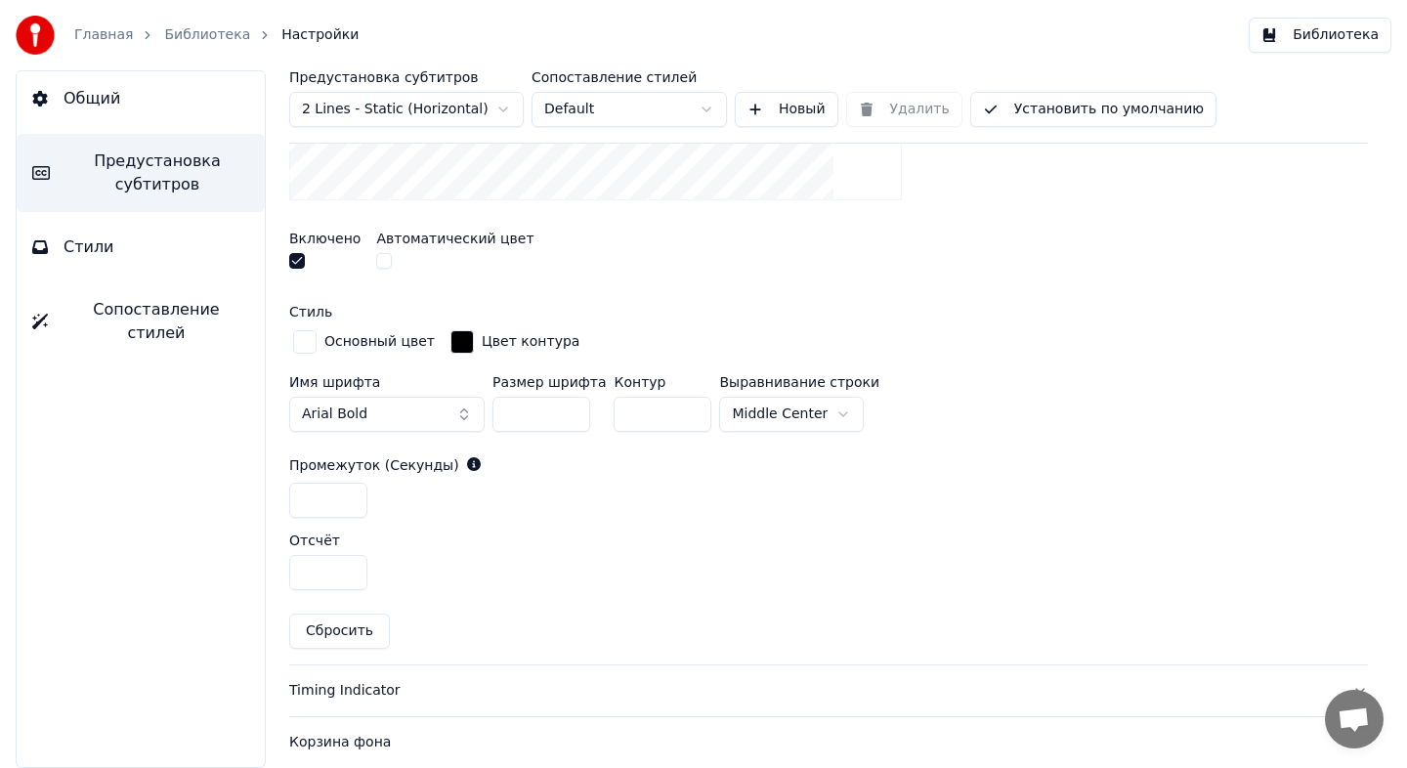
drag, startPoint x: 547, startPoint y: 418, endPoint x: 463, endPoint y: 411, distance: 84.3
click at [463, 412] on div "Имя шрифта Arial Bold Размер шрифта *** Контур * Выравнивание [GEOGRAPHIC_DATA]" at bounding box center [828, 407] width 1079 height 64
type input "***"
click at [891, 355] on div "Основный цвет Цвет контура" at bounding box center [828, 342] width 1079 height 33
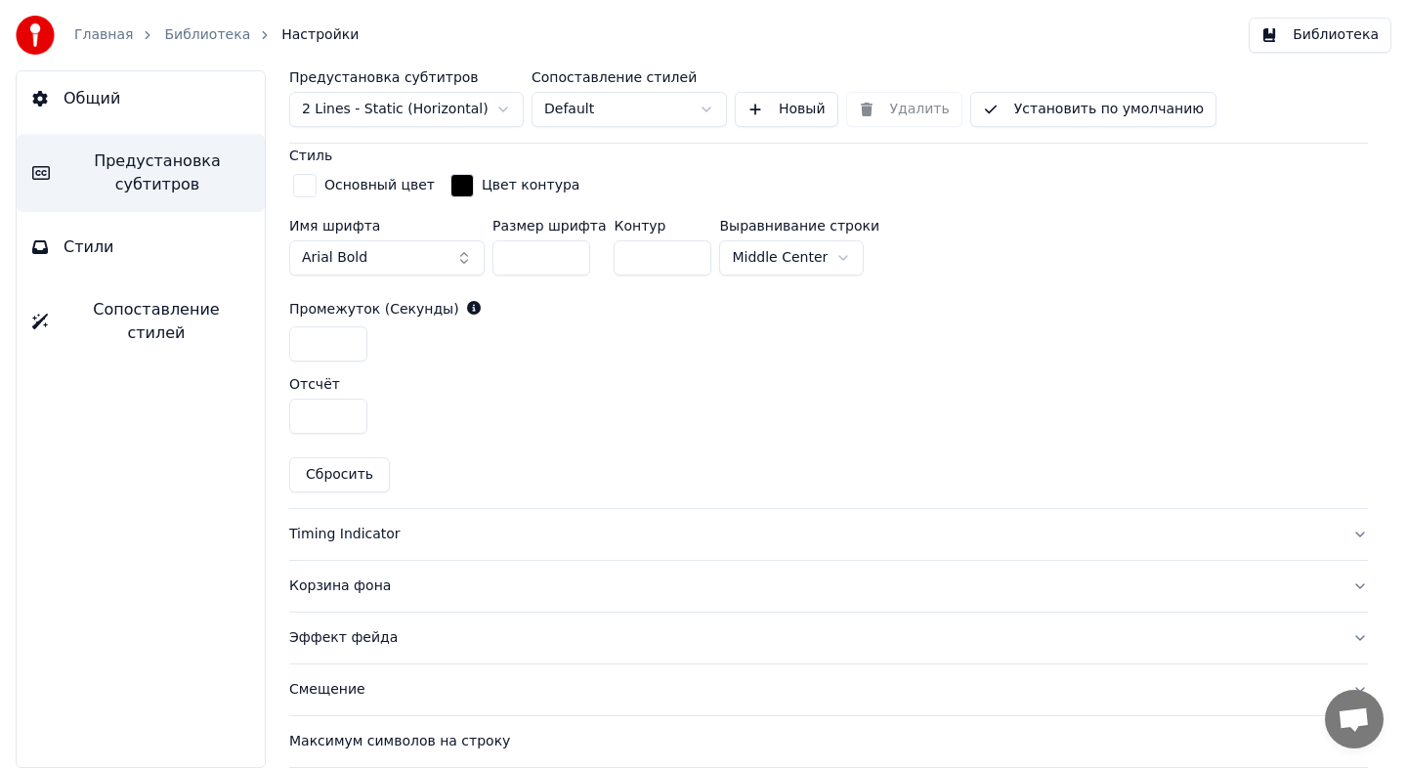
scroll to position [905, 0]
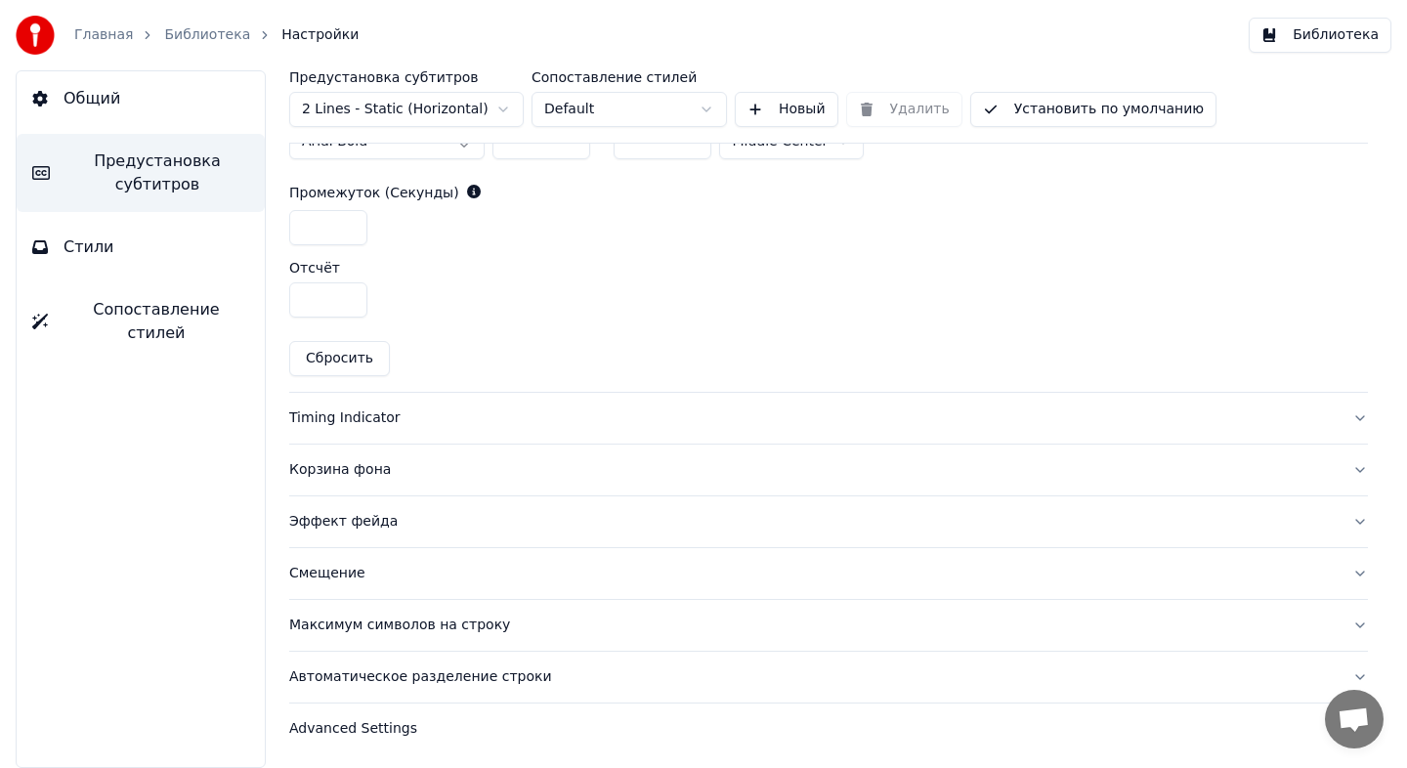
click at [487, 513] on div "Эффект фейда" at bounding box center [812, 522] width 1047 height 20
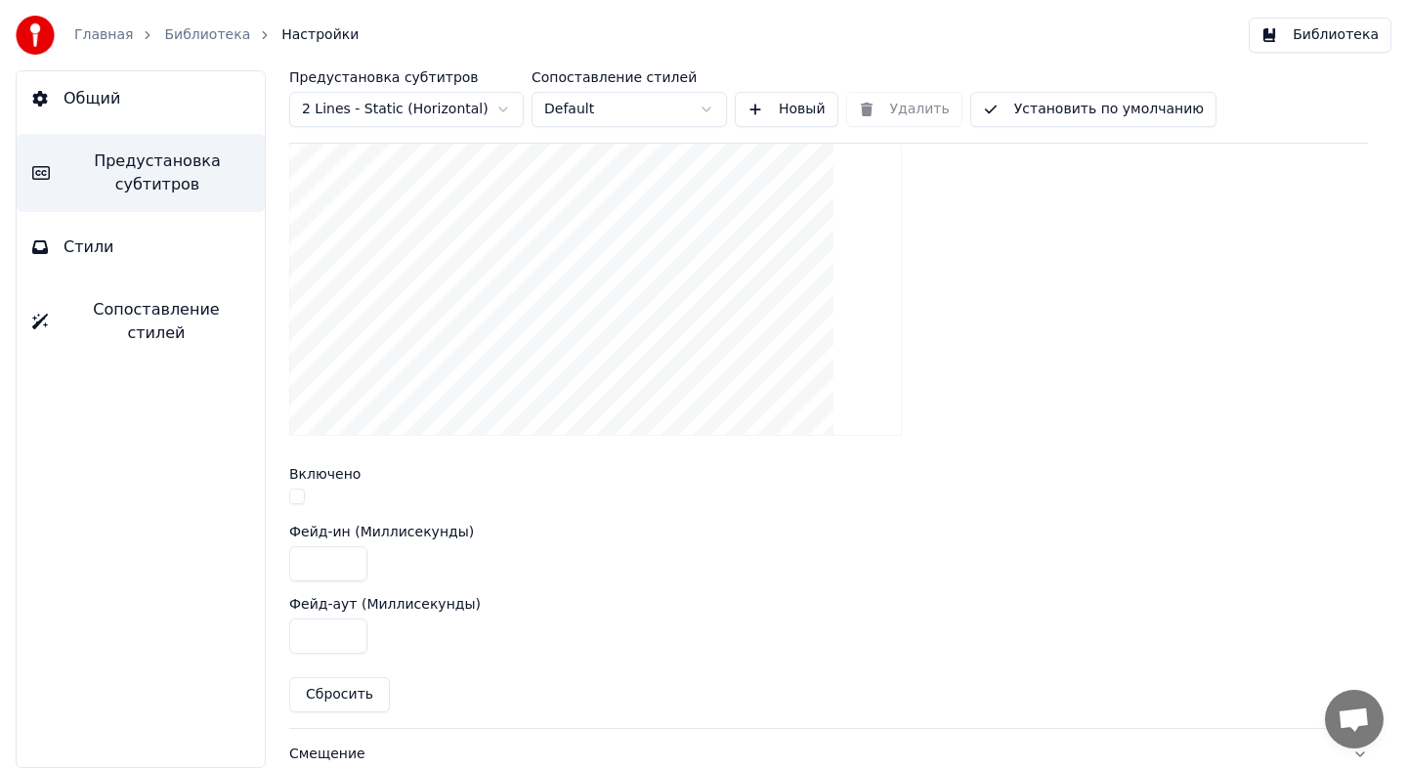
scroll to position [532, 0]
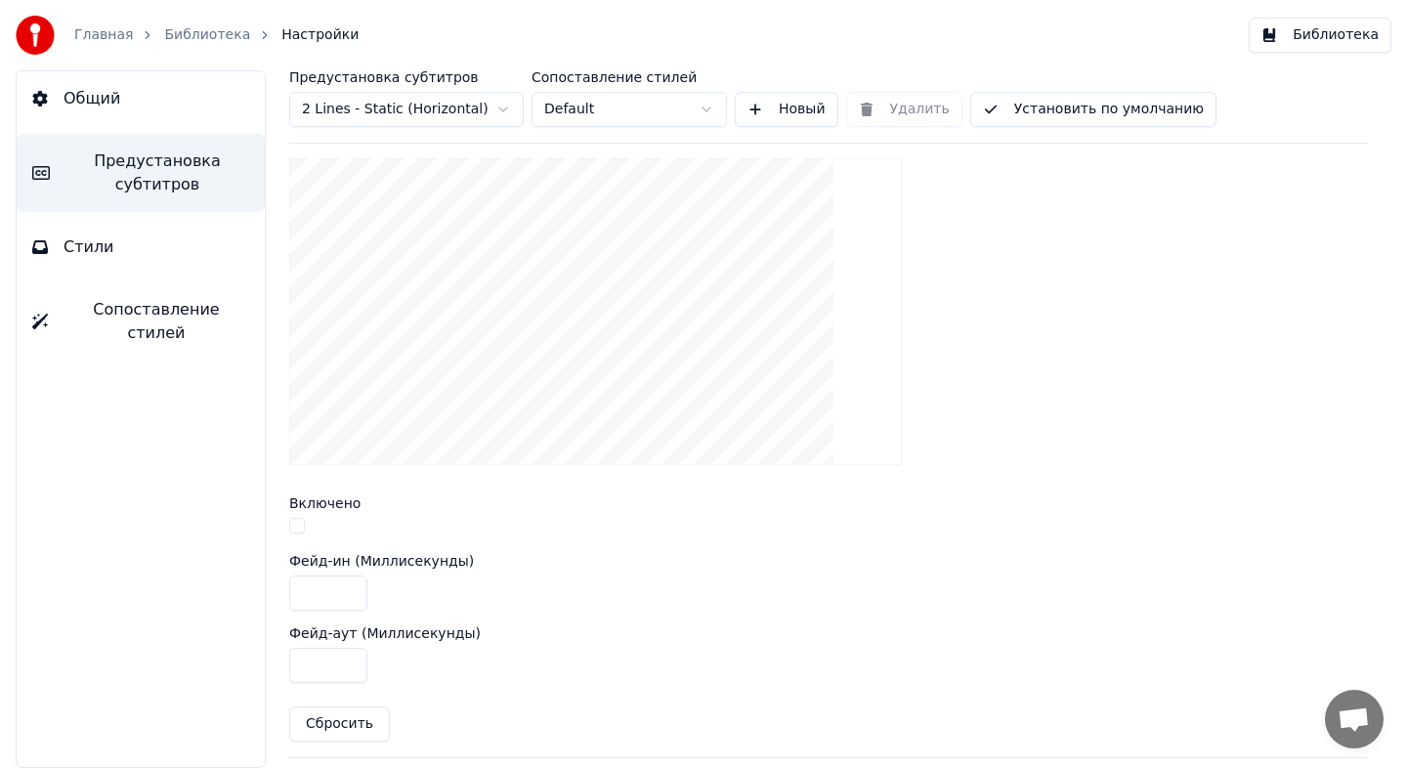
click at [302, 524] on button "button" at bounding box center [297, 526] width 16 height 16
click at [301, 523] on button "button" at bounding box center [297, 526] width 16 height 16
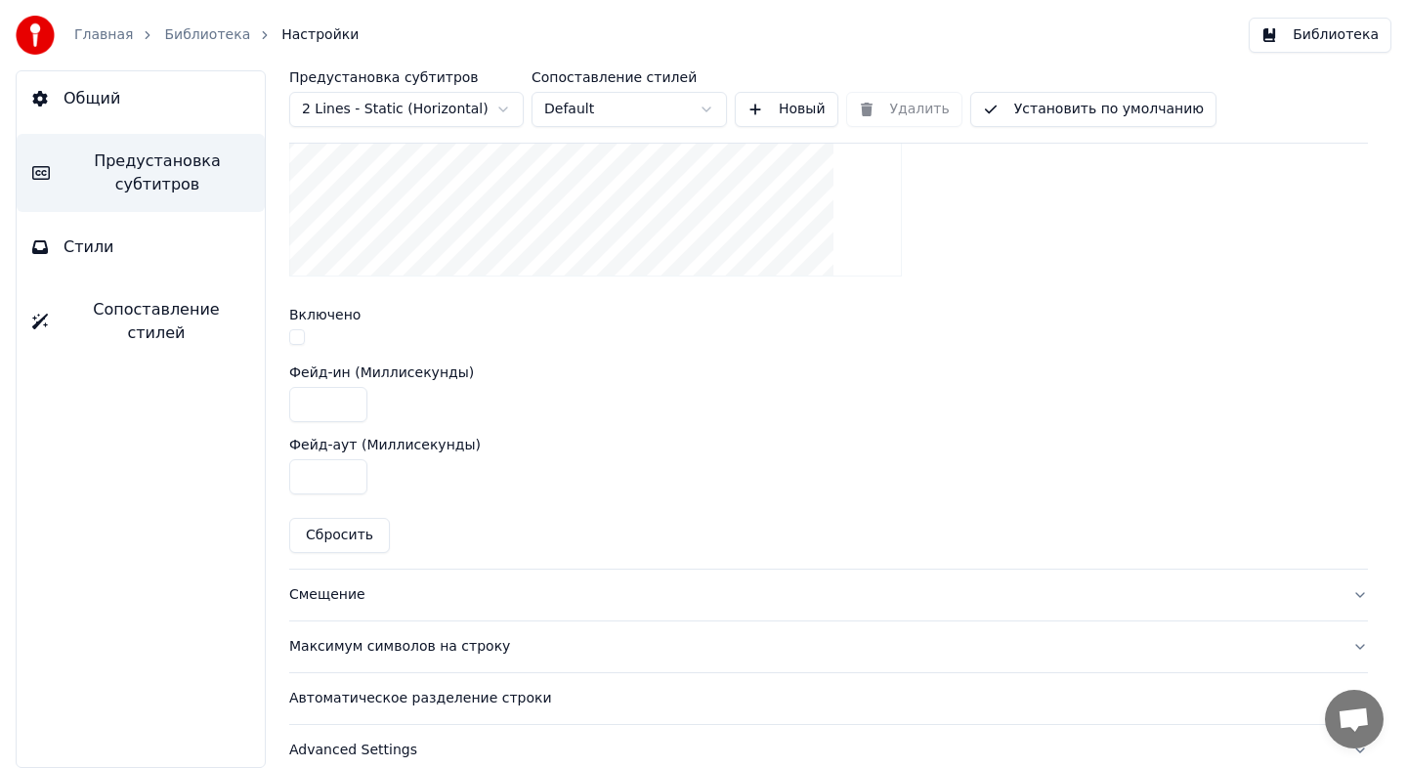
scroll to position [743, 0]
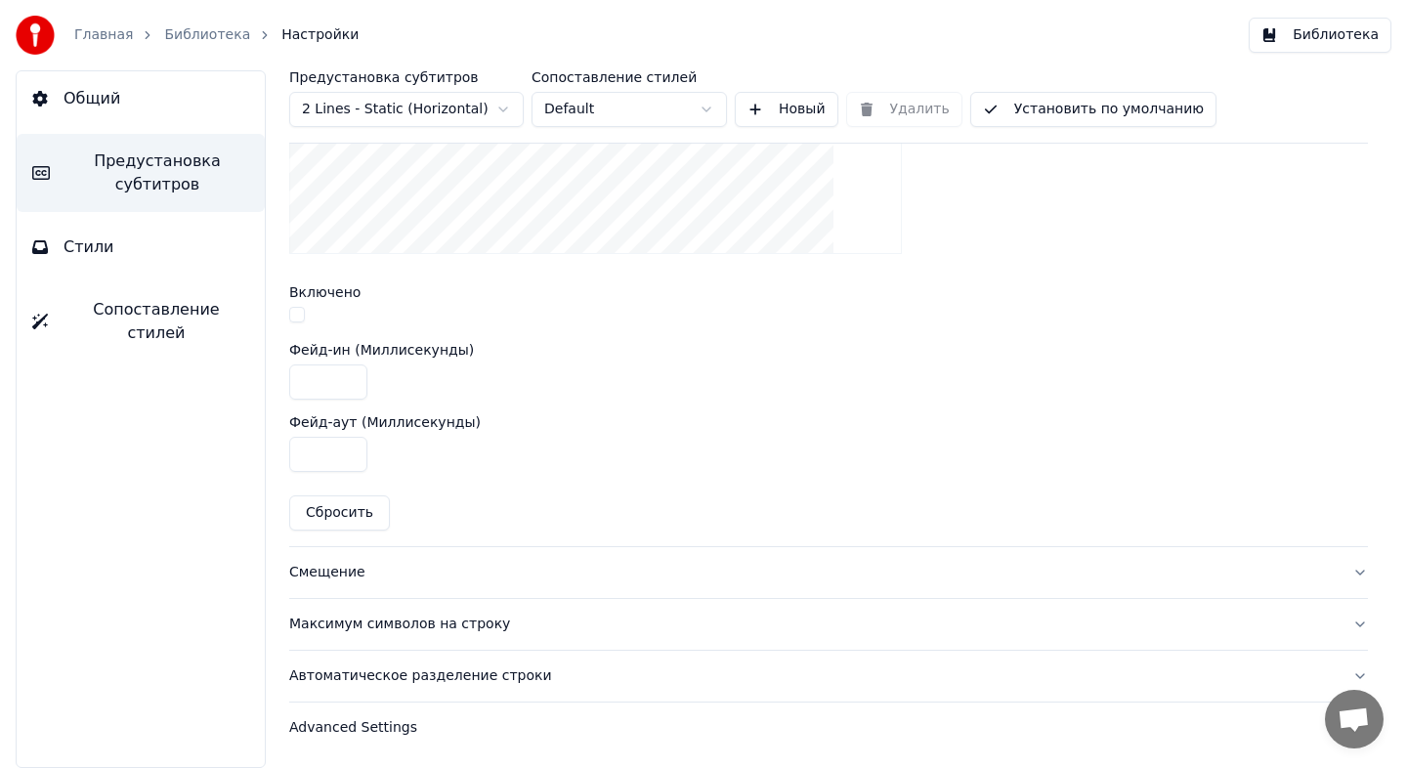
click at [430, 578] on div "Смещение" at bounding box center [812, 573] width 1047 height 20
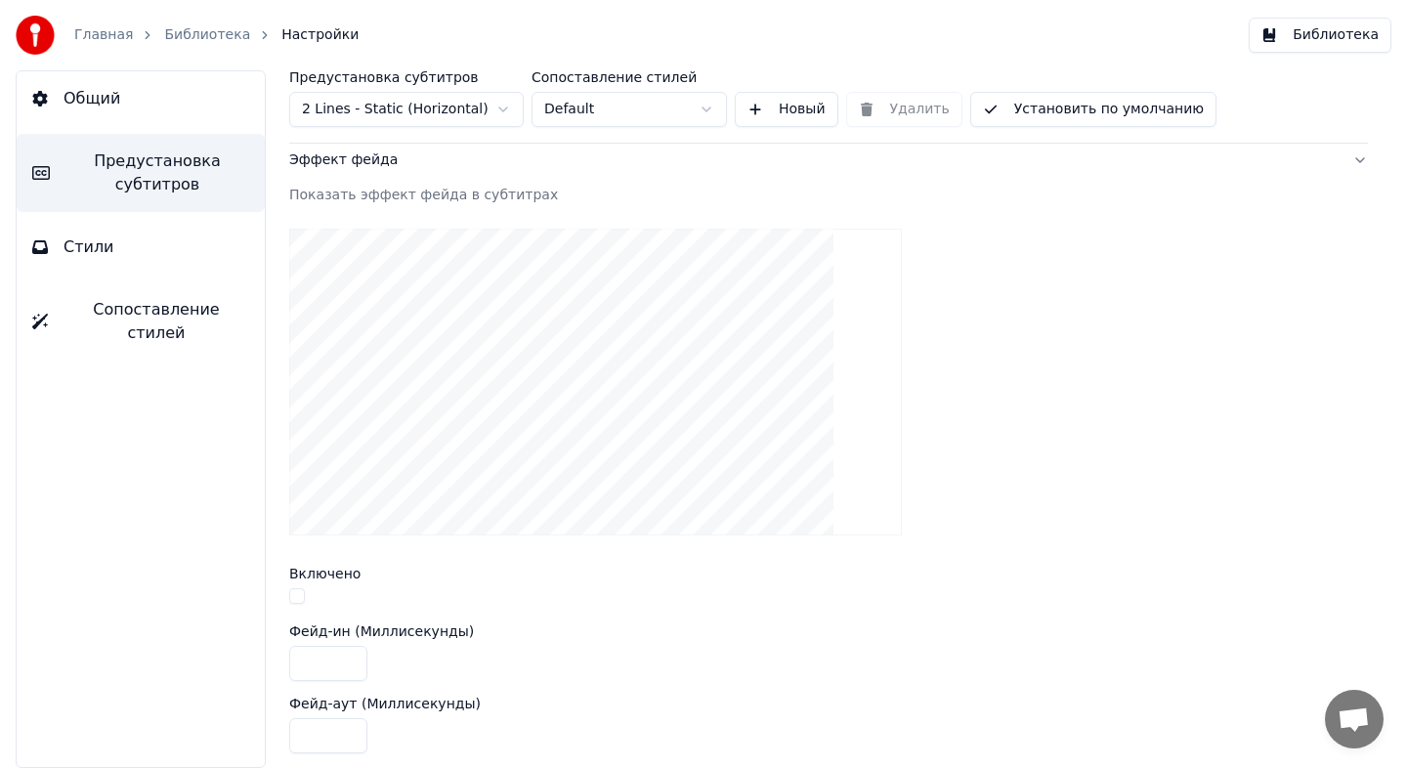
scroll to position [333, 0]
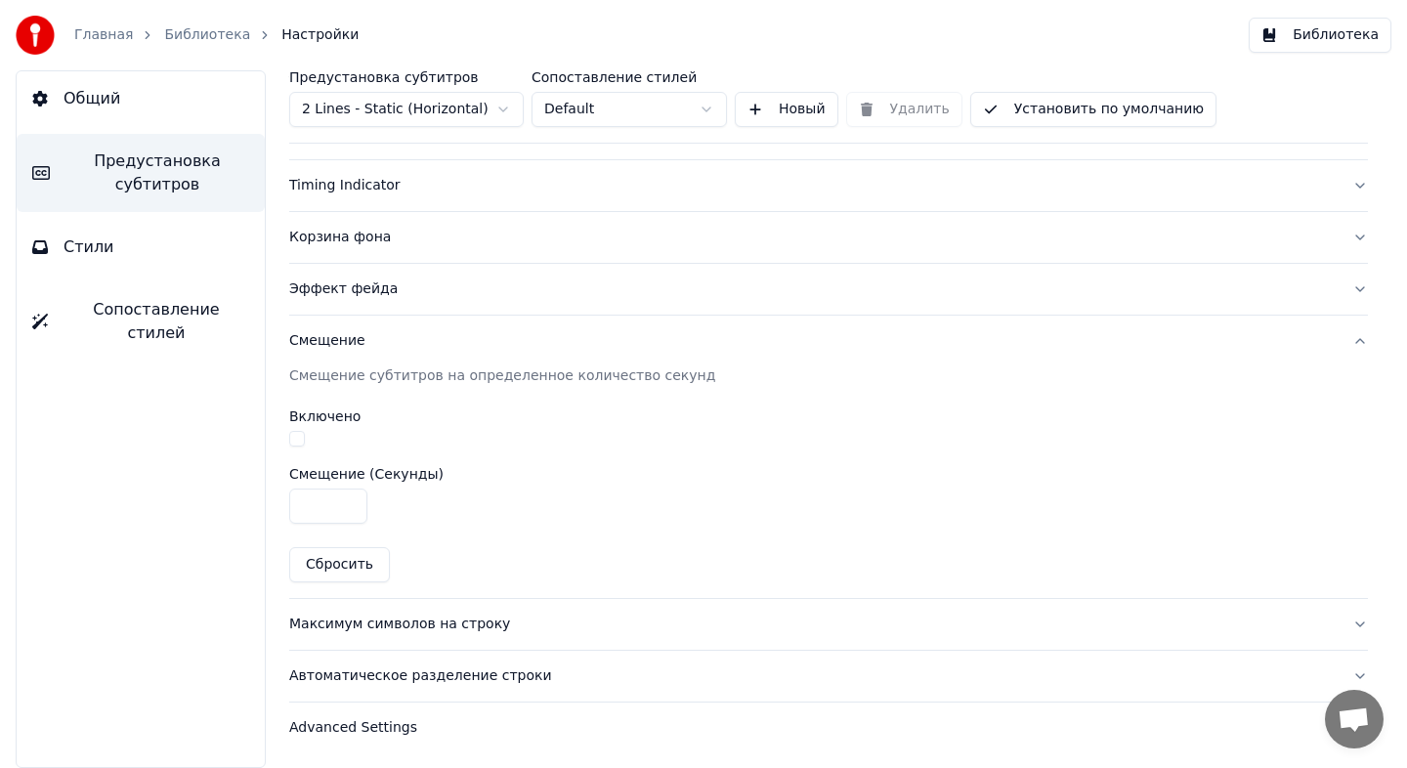
click at [560, 634] on button "Максимум символов на строку" at bounding box center [828, 624] width 1079 height 51
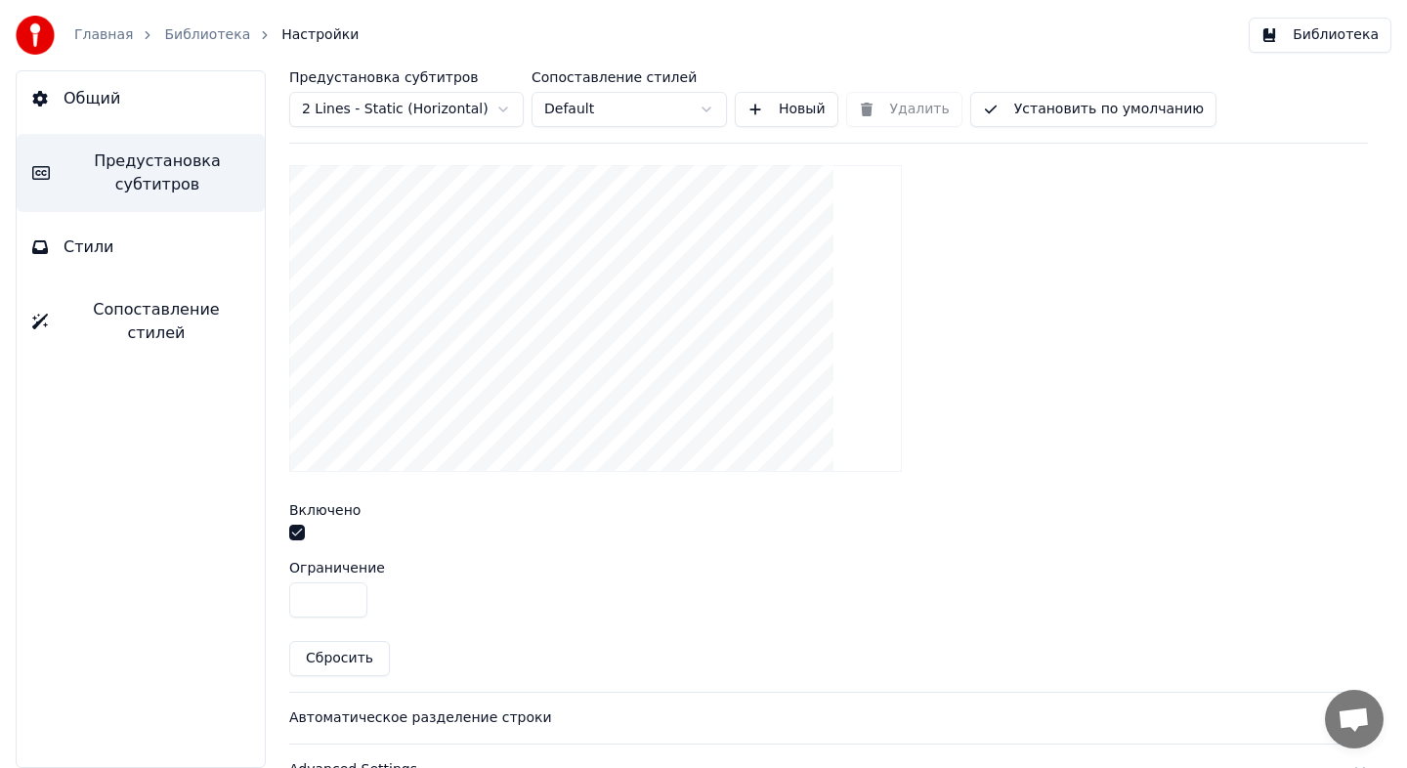
scroll to position [671, 0]
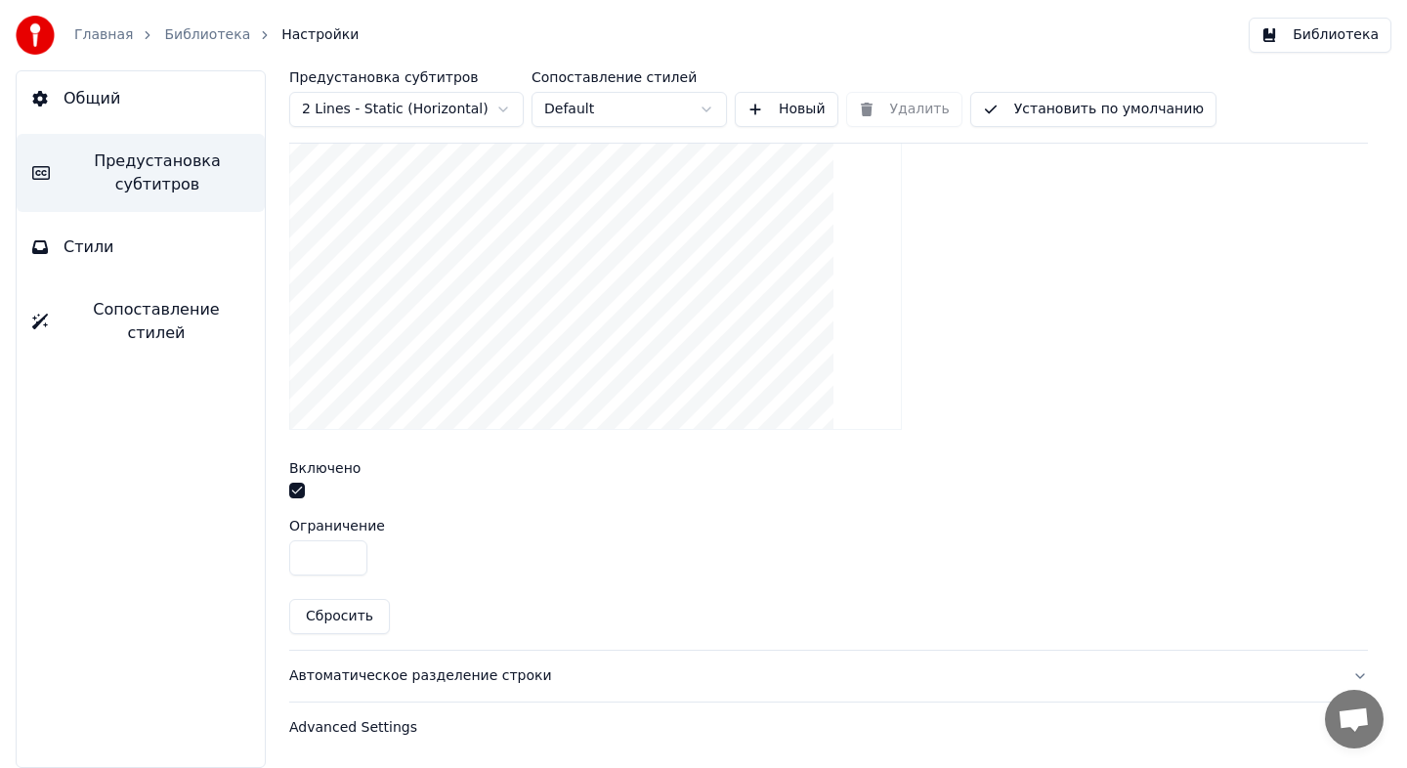
click at [301, 490] on button "button" at bounding box center [297, 491] width 16 height 16
click at [301, 489] on button "button" at bounding box center [297, 491] width 16 height 16
click at [570, 679] on div "Автоматическое разделение строки" at bounding box center [812, 676] width 1047 height 20
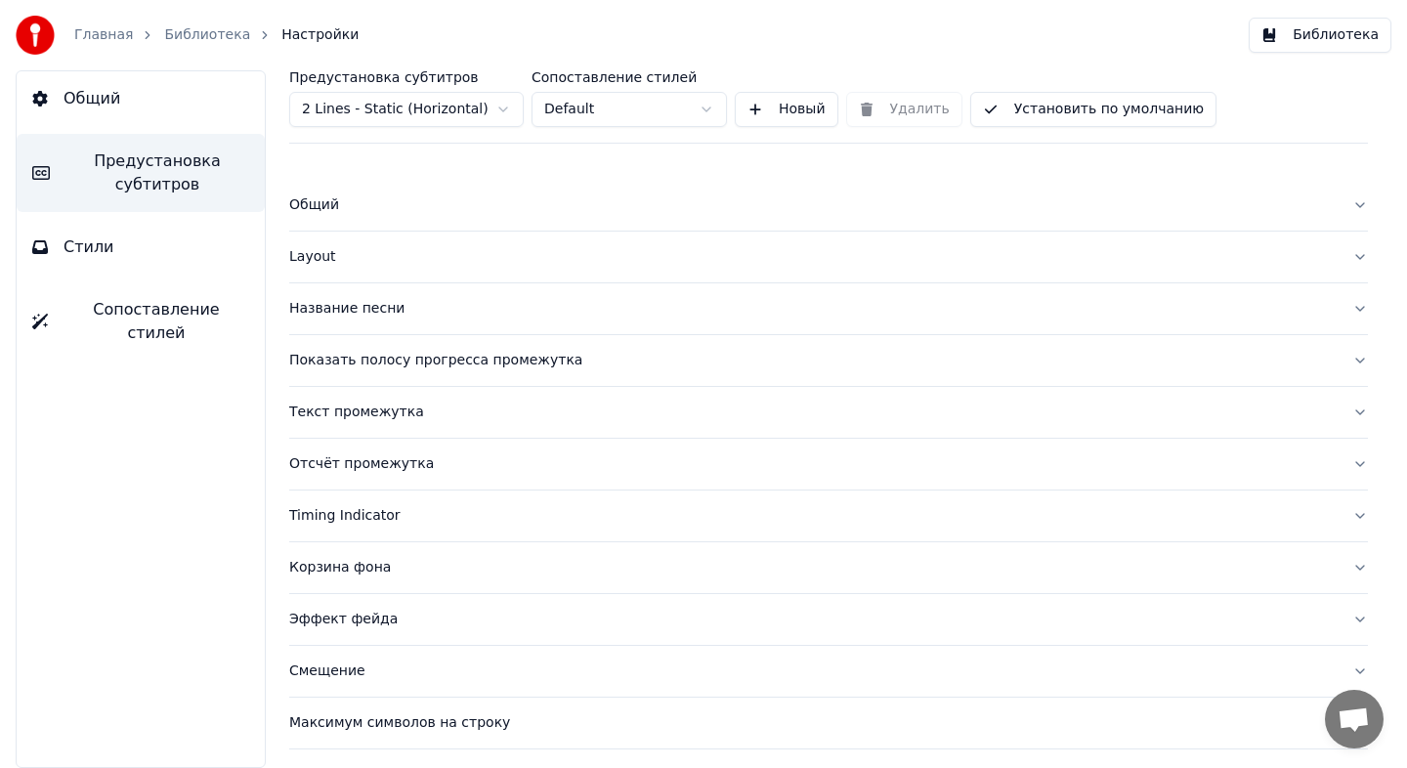
scroll to position [0, 0]
click at [576, 367] on div "Показать полосу прогресса промежутка" at bounding box center [812, 364] width 1047 height 20
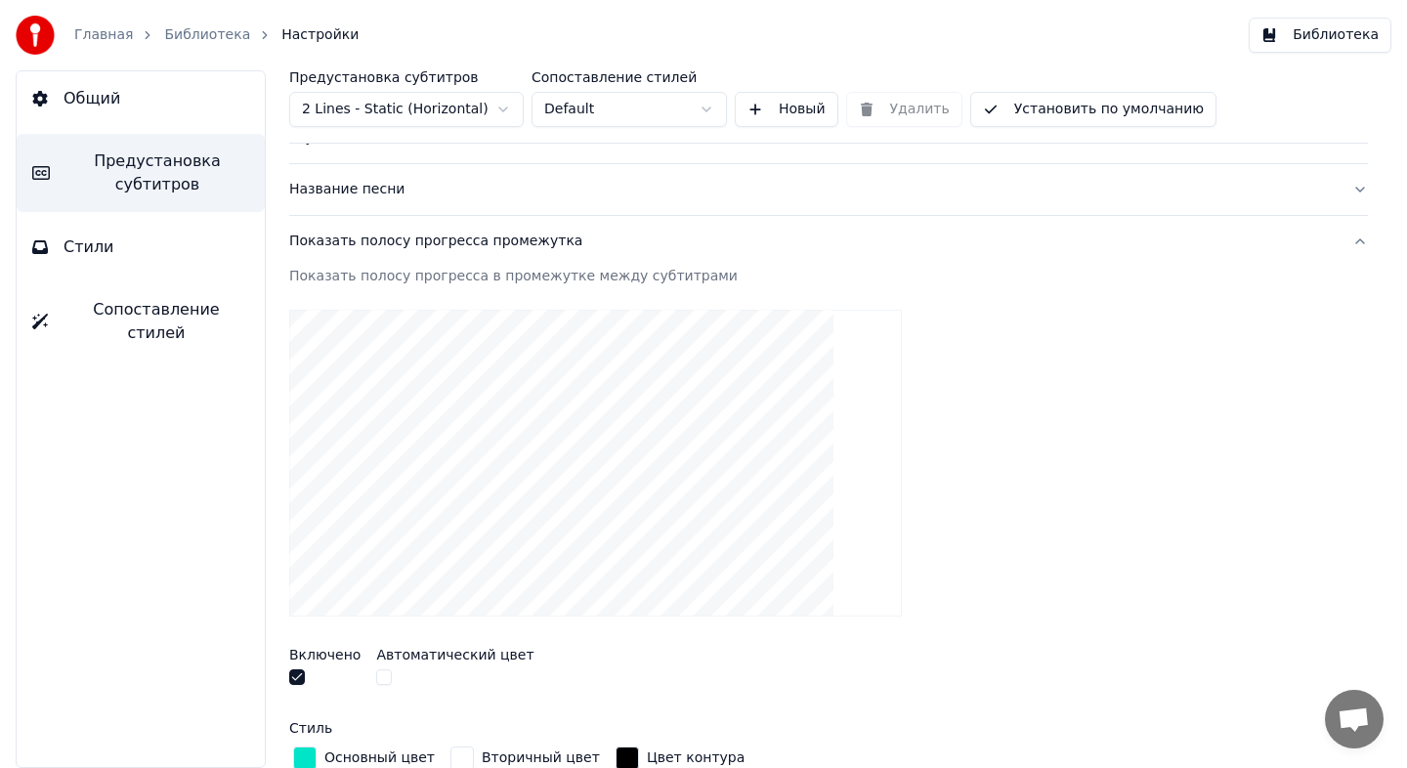
scroll to position [69, 0]
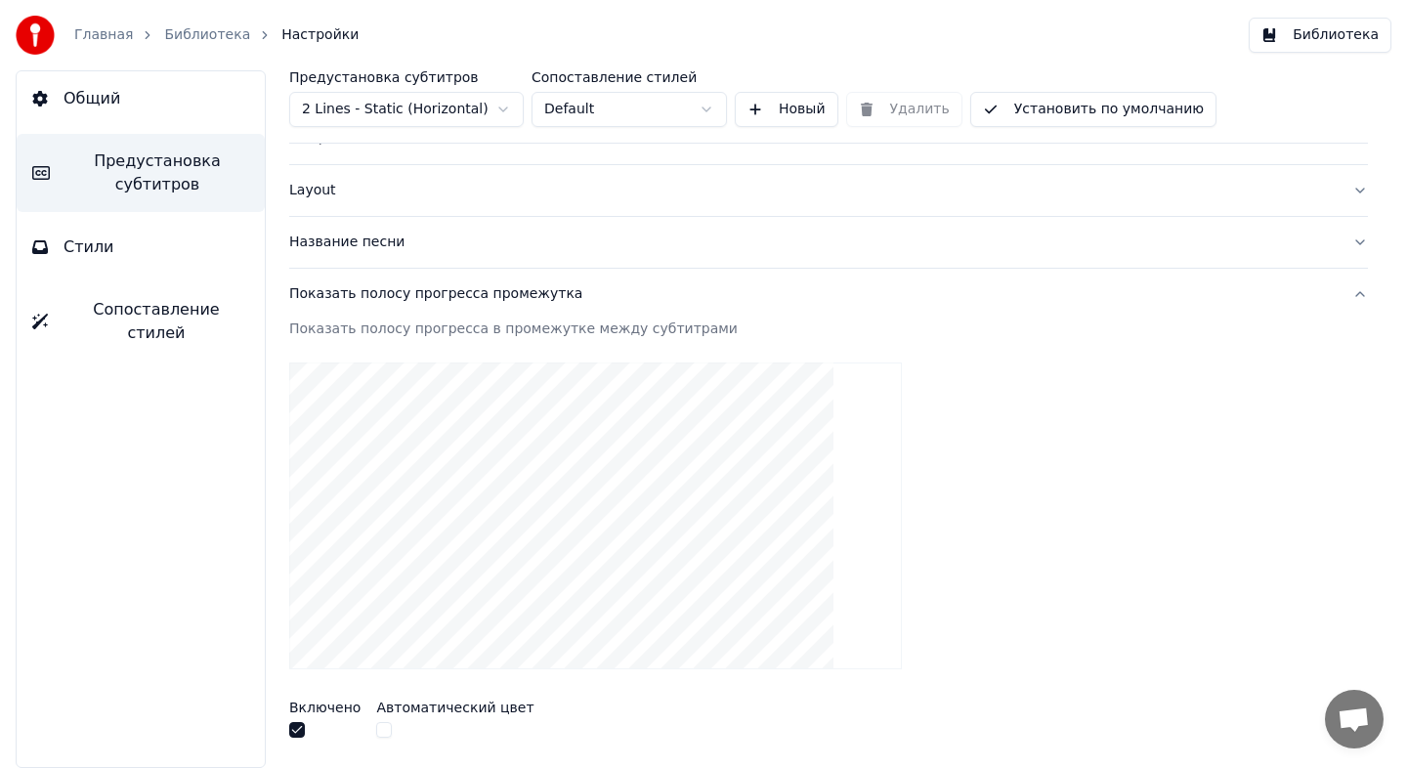
click at [690, 284] on div "Показать полосу прогресса промежутка" at bounding box center [812, 294] width 1047 height 20
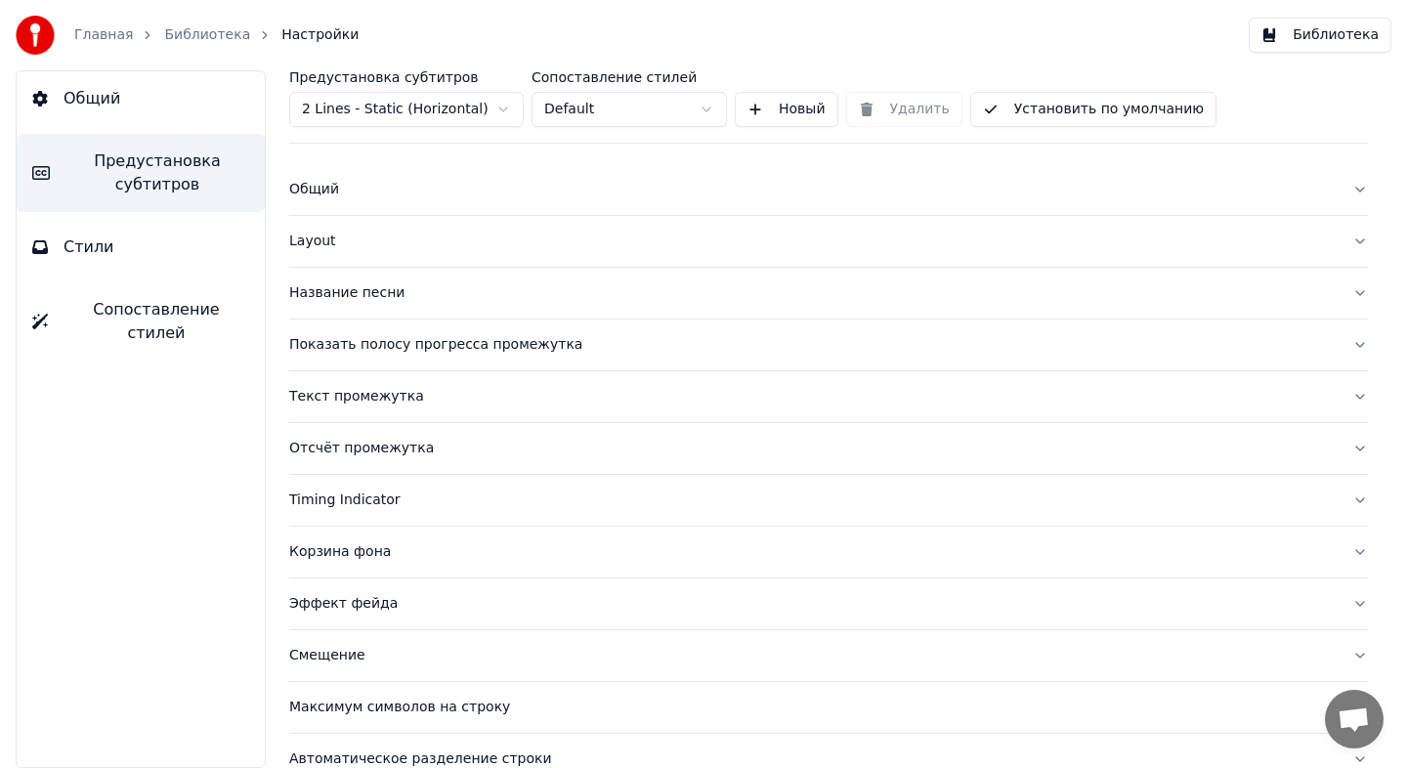
scroll to position [0, 0]
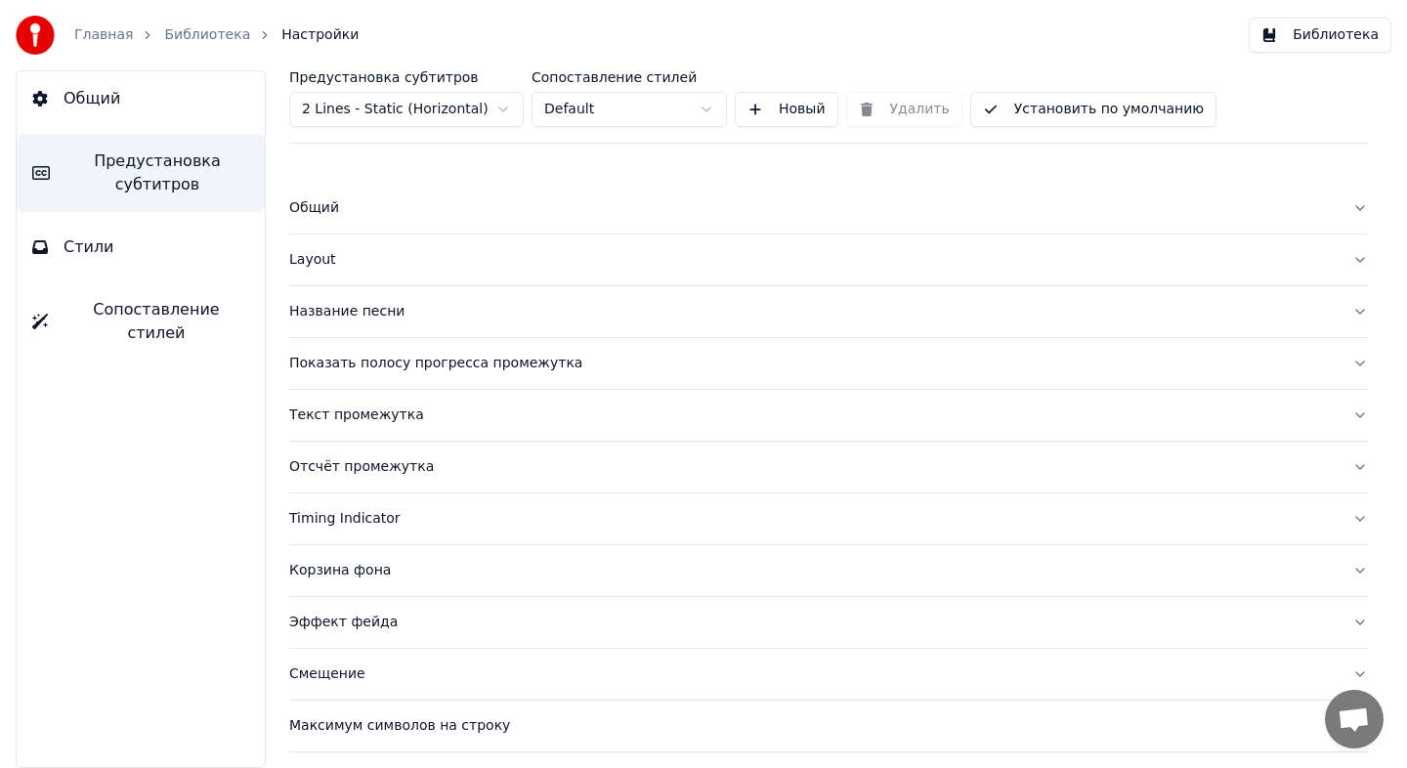
click at [690, 288] on button "Название песни" at bounding box center [828, 311] width 1079 height 51
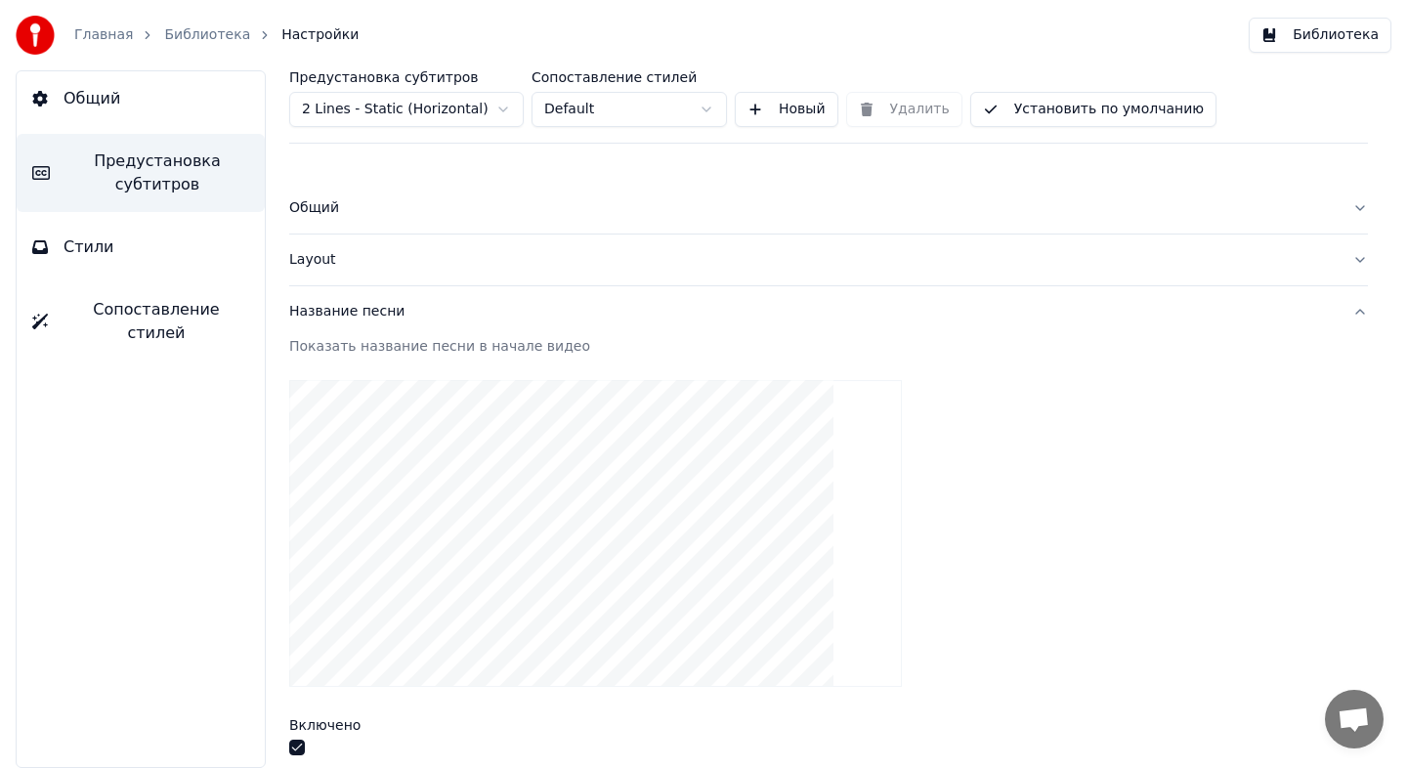
click at [683, 265] on div "Layout" at bounding box center [812, 260] width 1047 height 20
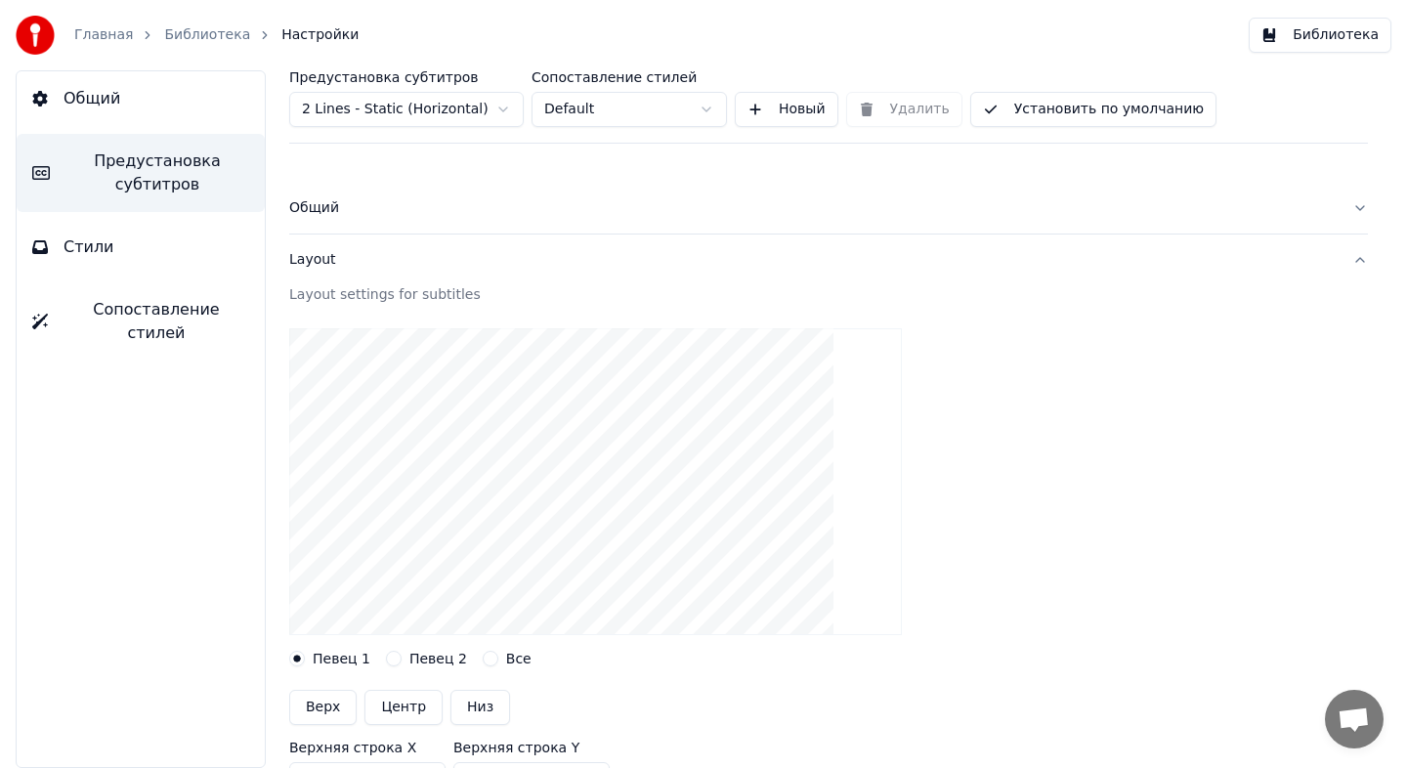
click at [679, 275] on button "Layout" at bounding box center [828, 259] width 1079 height 51
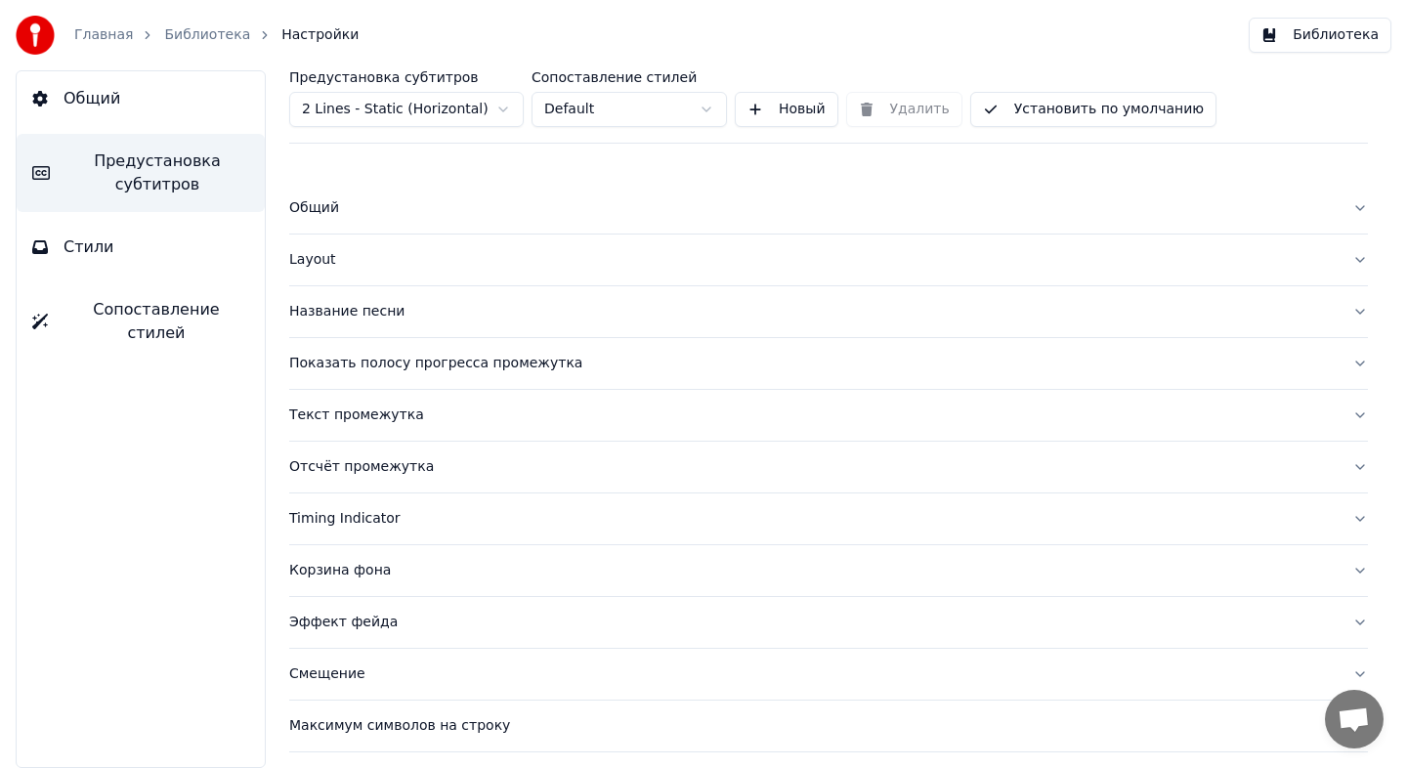
click at [657, 213] on div "Общий" at bounding box center [812, 208] width 1047 height 20
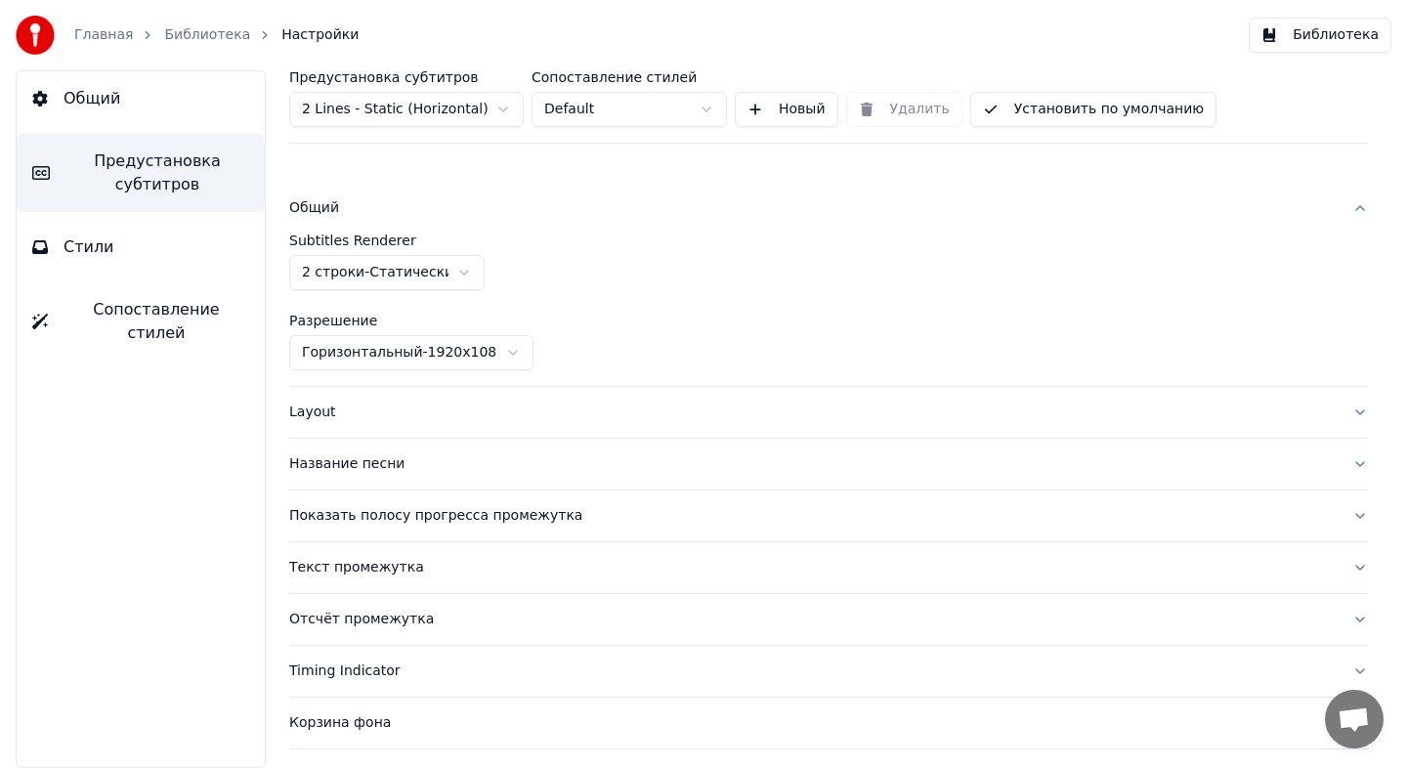
click at [660, 215] on div "Общий" at bounding box center [812, 208] width 1047 height 20
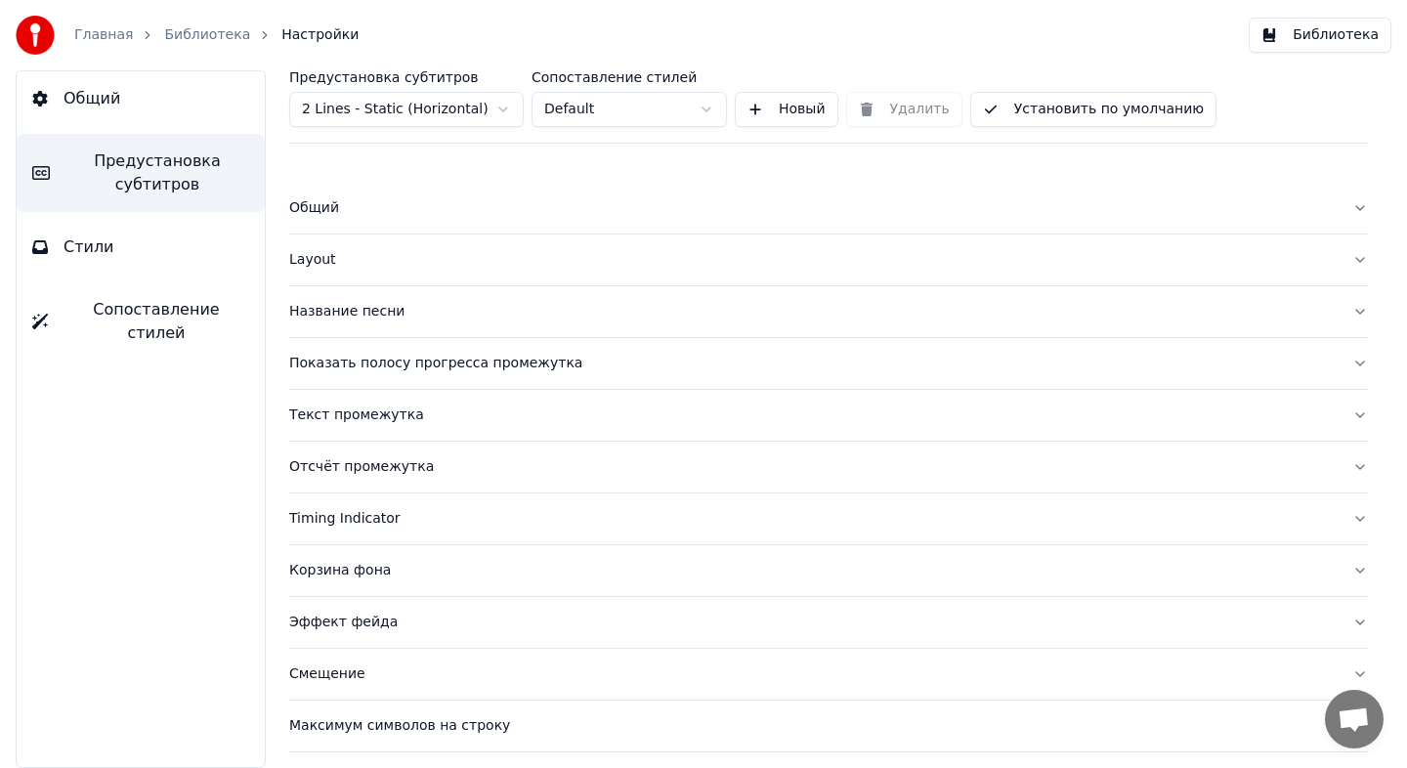
click at [500, 460] on div "Отсчёт промежутка" at bounding box center [812, 467] width 1047 height 20
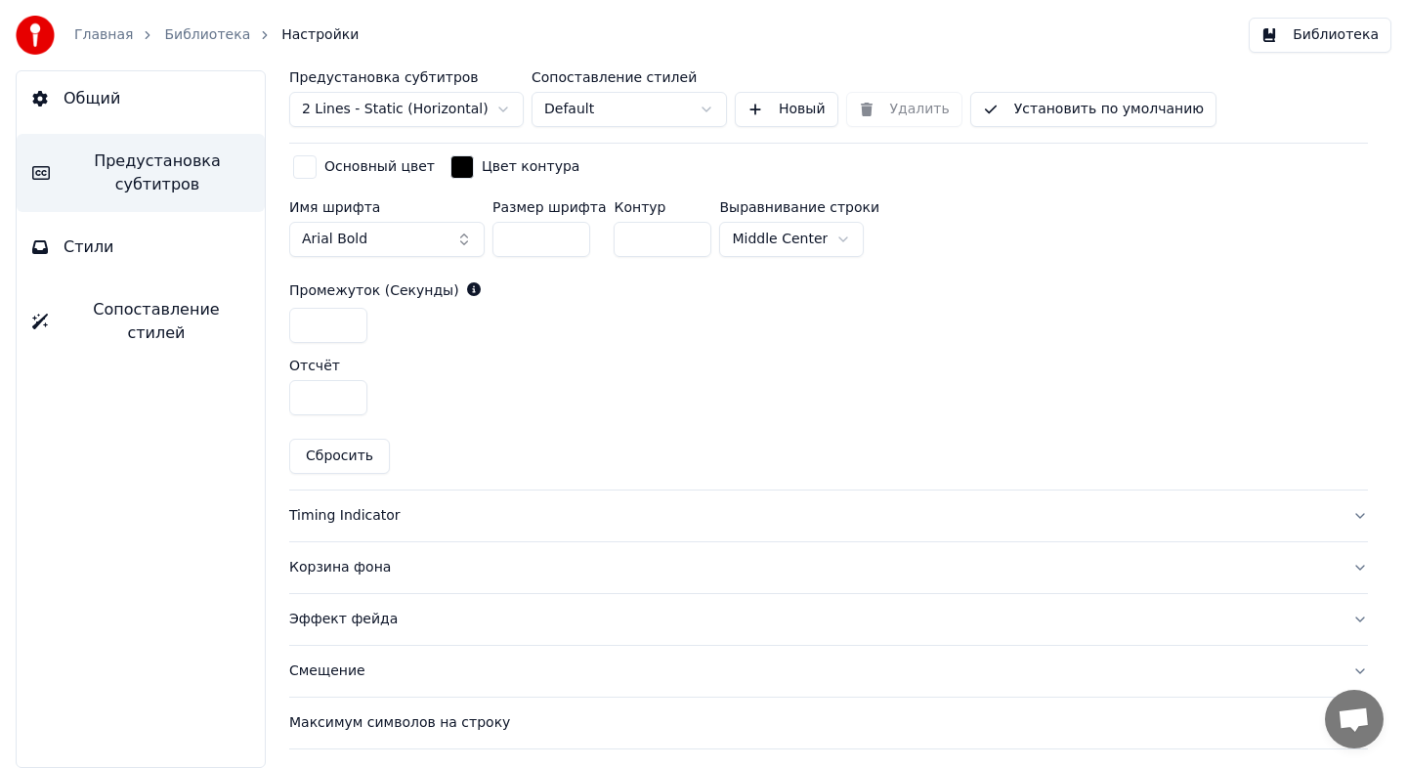
scroll to position [914, 0]
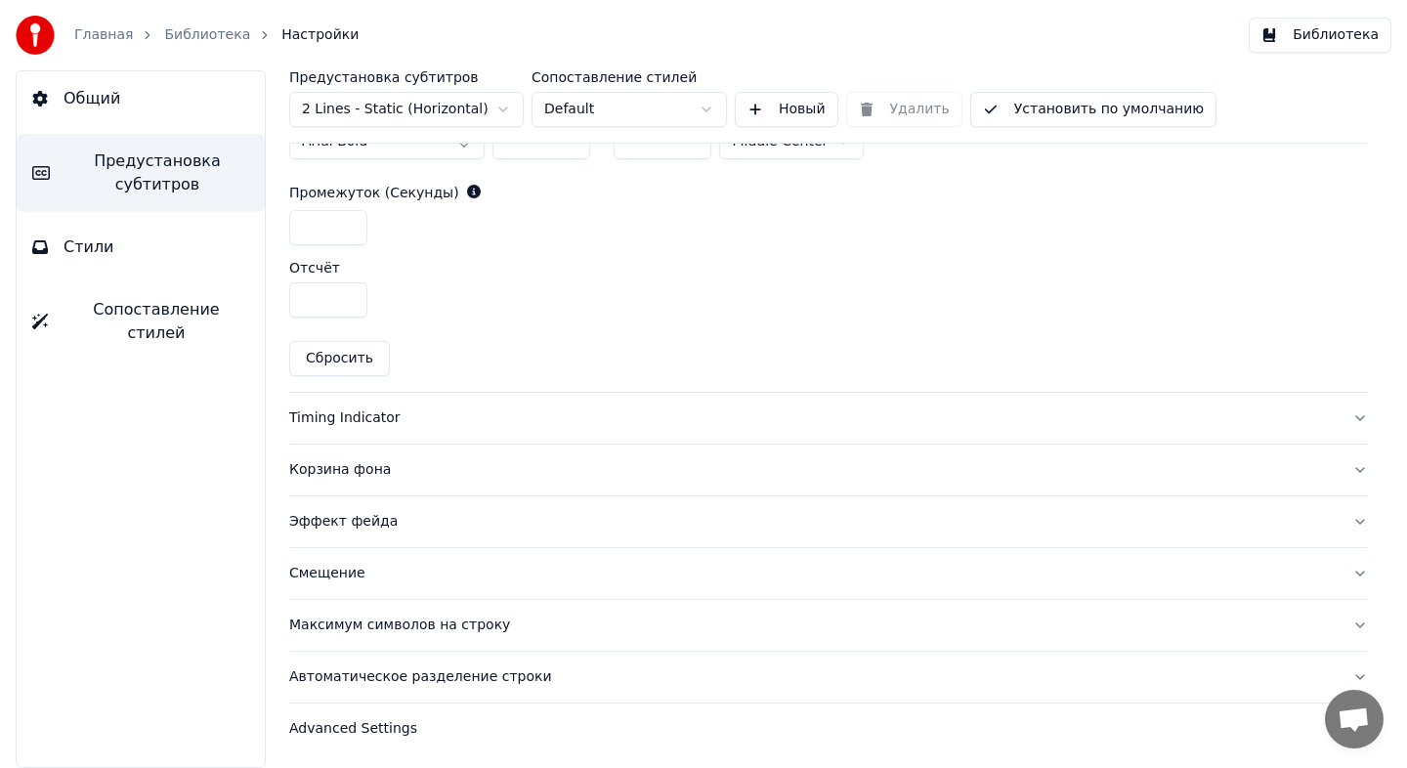
click at [489, 411] on div "Timing Indicator" at bounding box center [812, 418] width 1047 height 20
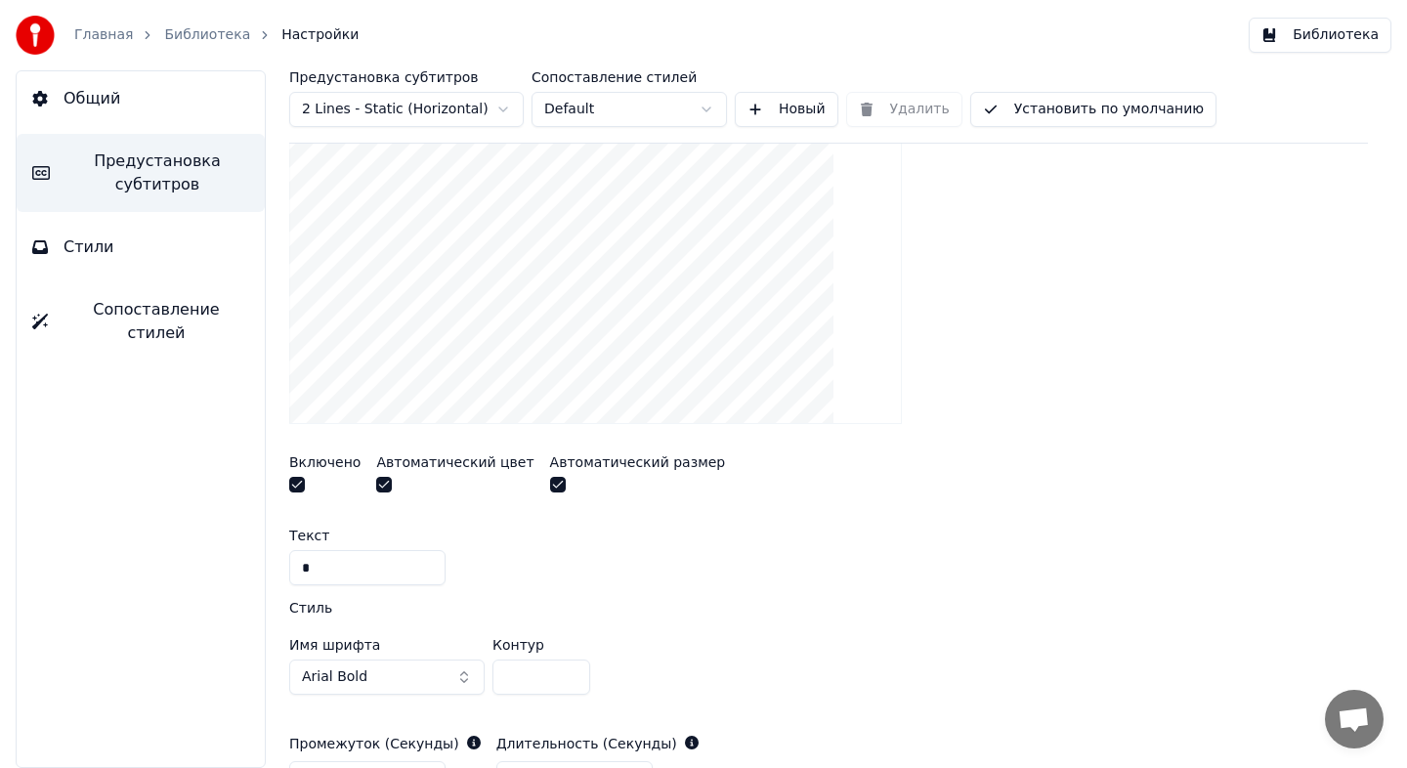
scroll to position [468, 0]
click at [379, 483] on button "button" at bounding box center [384, 487] width 16 height 16
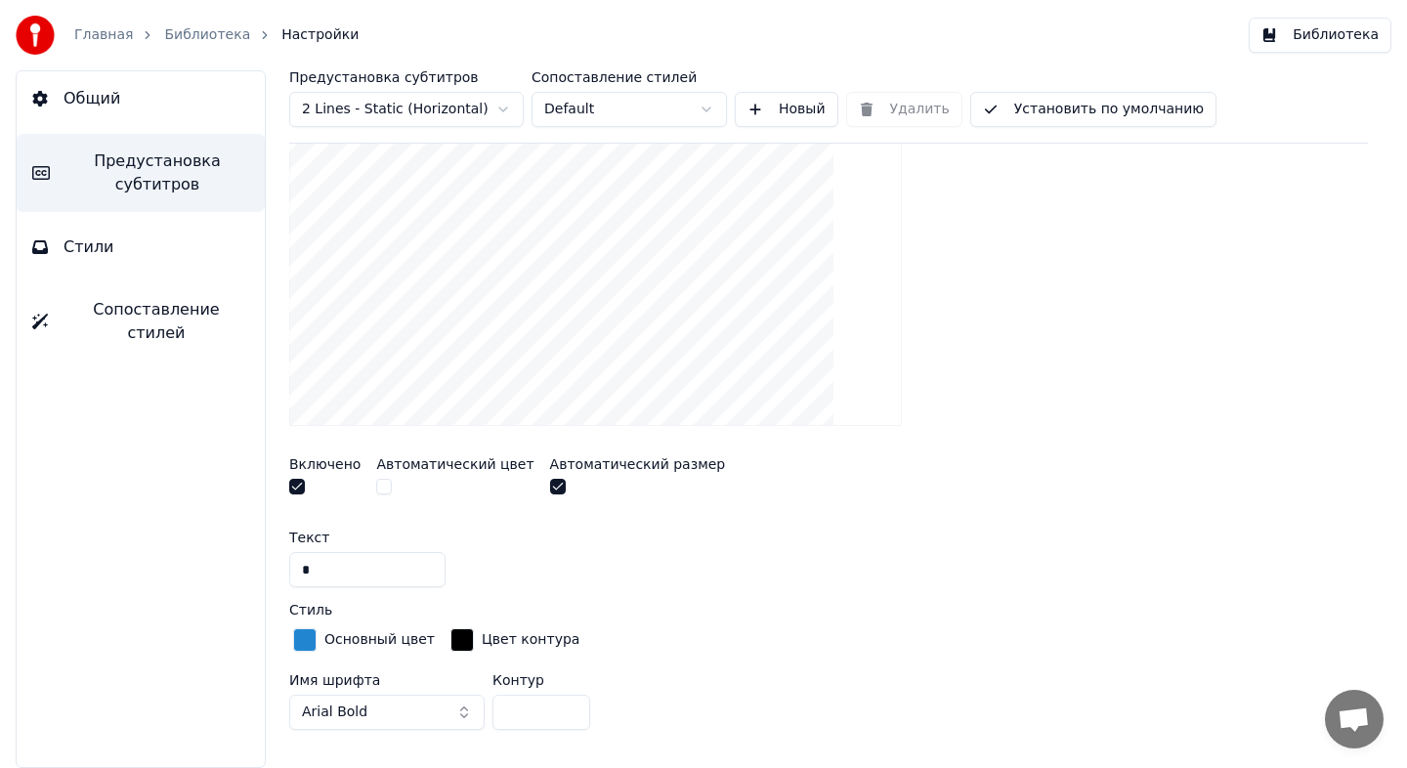
click at [351, 648] on div "Основный цвет" at bounding box center [379, 640] width 110 height 20
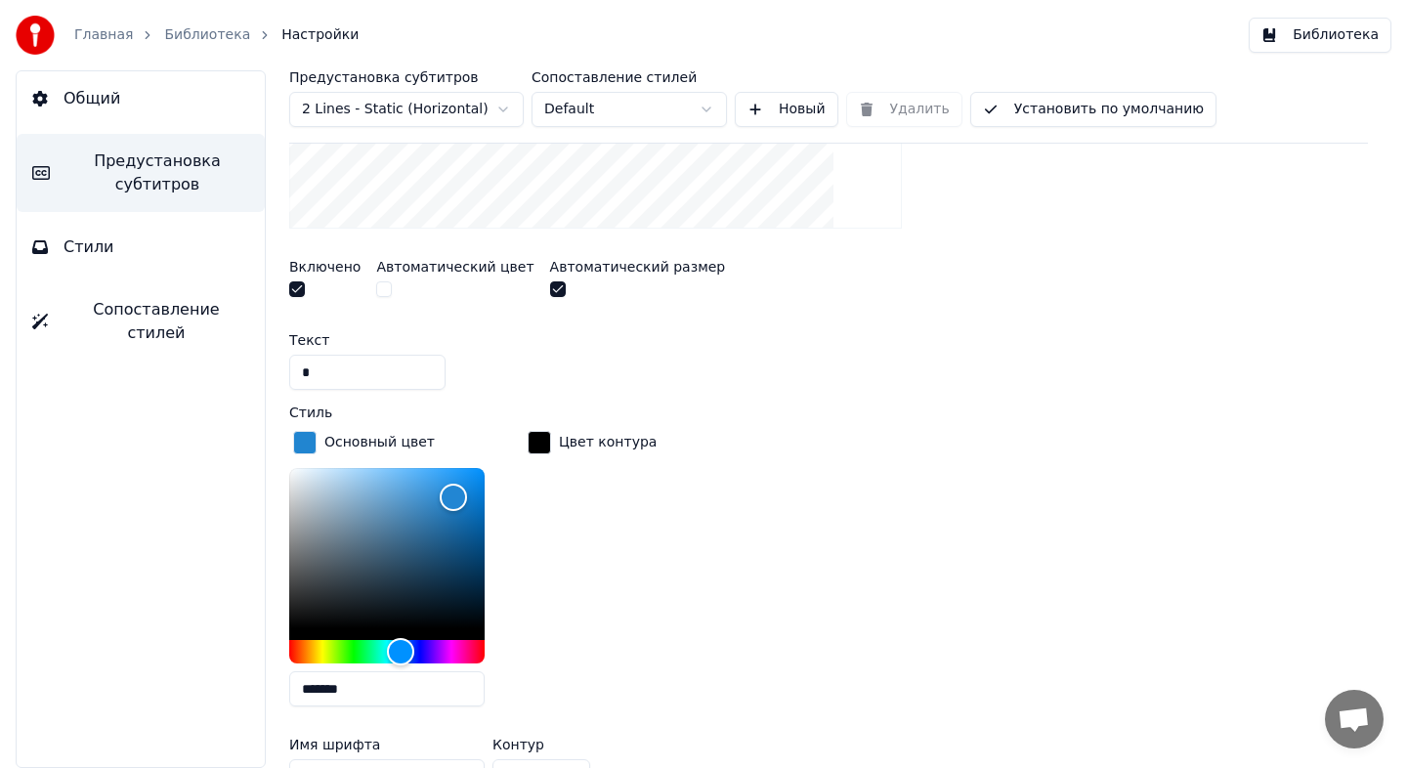
scroll to position [750, 0]
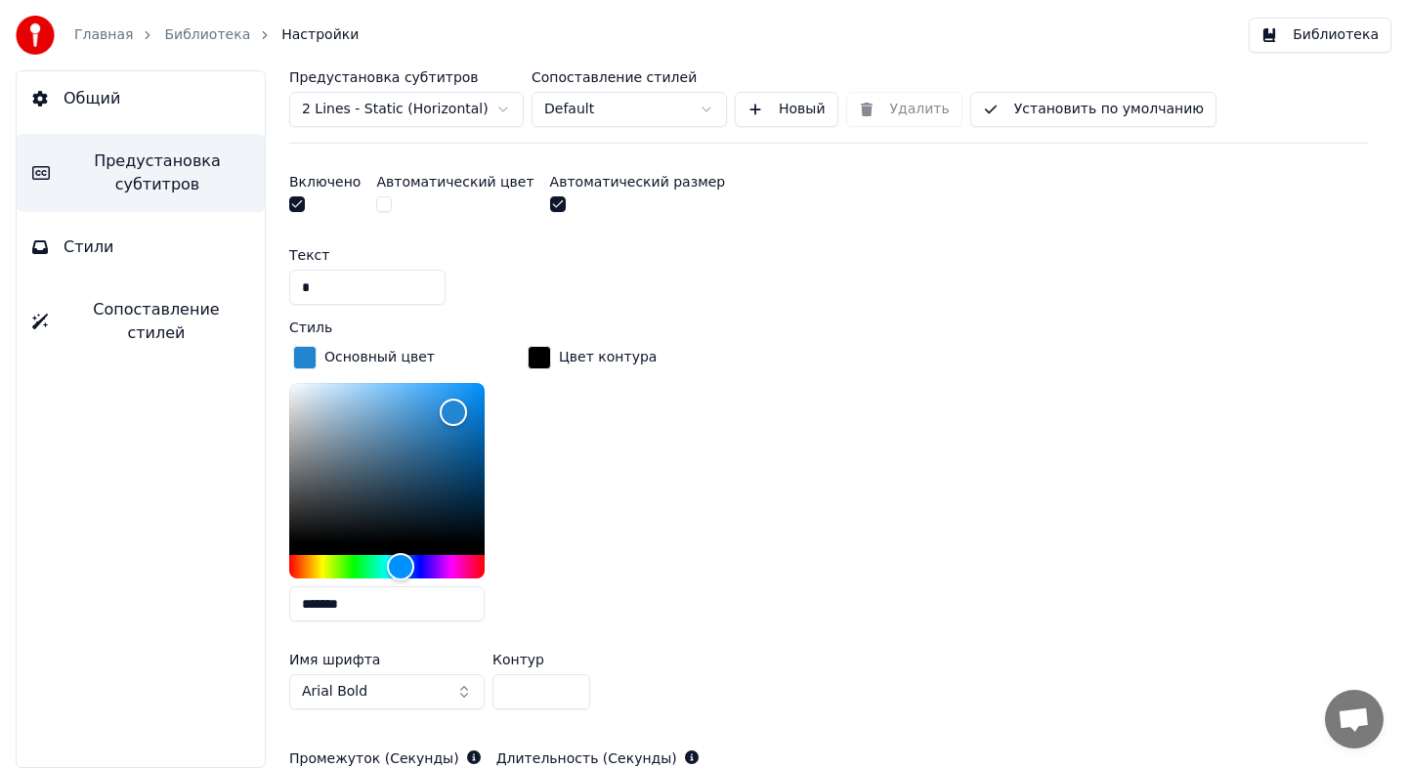
drag, startPoint x: 382, startPoint y: 597, endPoint x: 228, endPoint y: 596, distance: 154.4
click at [228, 596] on div "Общий Предустановка субтитров Стили Сопоставление стилей Предустановка субтитро…" at bounding box center [703, 419] width 1407 height 698
paste input "text"
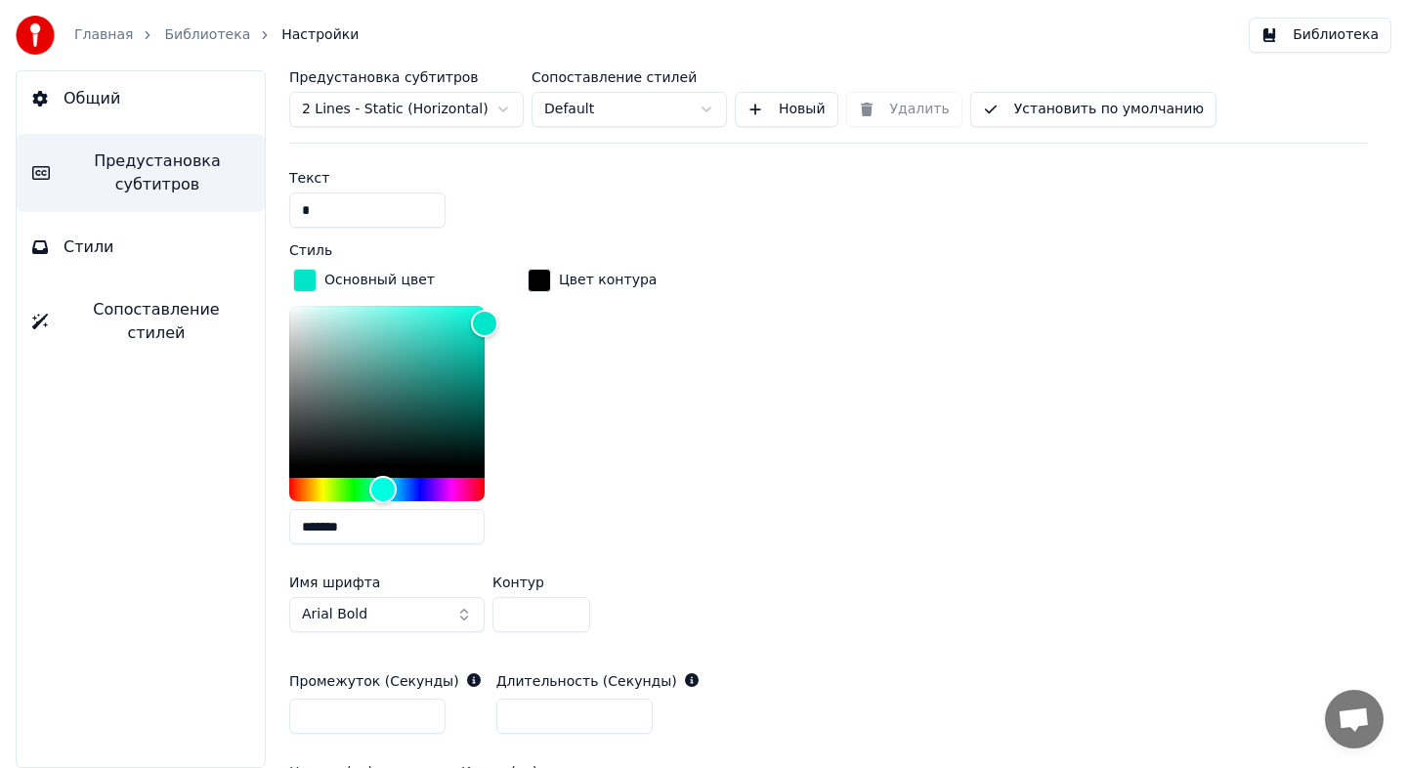
scroll to position [885, 0]
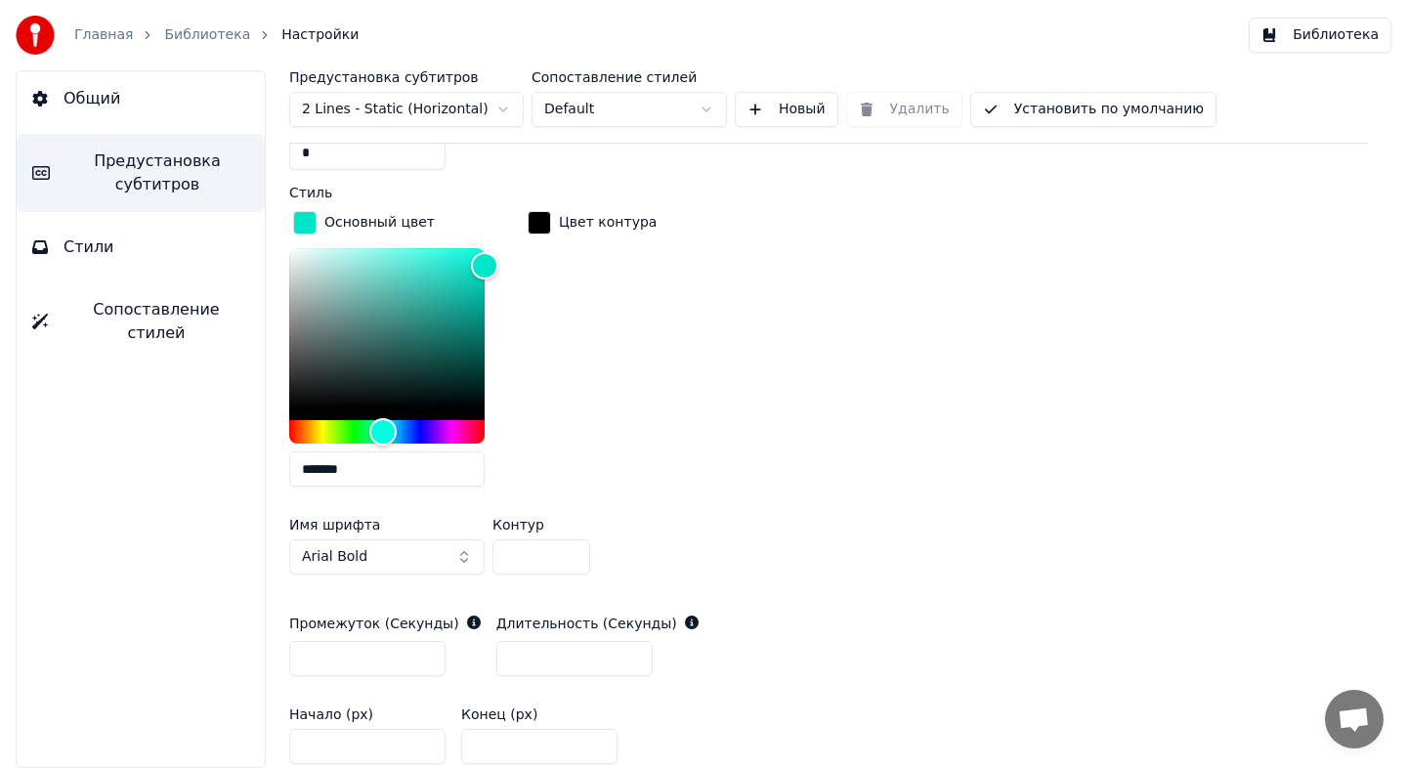
type input "*******"
click at [560, 616] on label "Длительность (Секунды)" at bounding box center [586, 623] width 181 height 14
drag, startPoint x: 543, startPoint y: 567, endPoint x: 482, endPoint y: 555, distance: 62.7
click at [483, 556] on div "Имя шрифта Arial Bold Контур *" at bounding box center [828, 550] width 1079 height 64
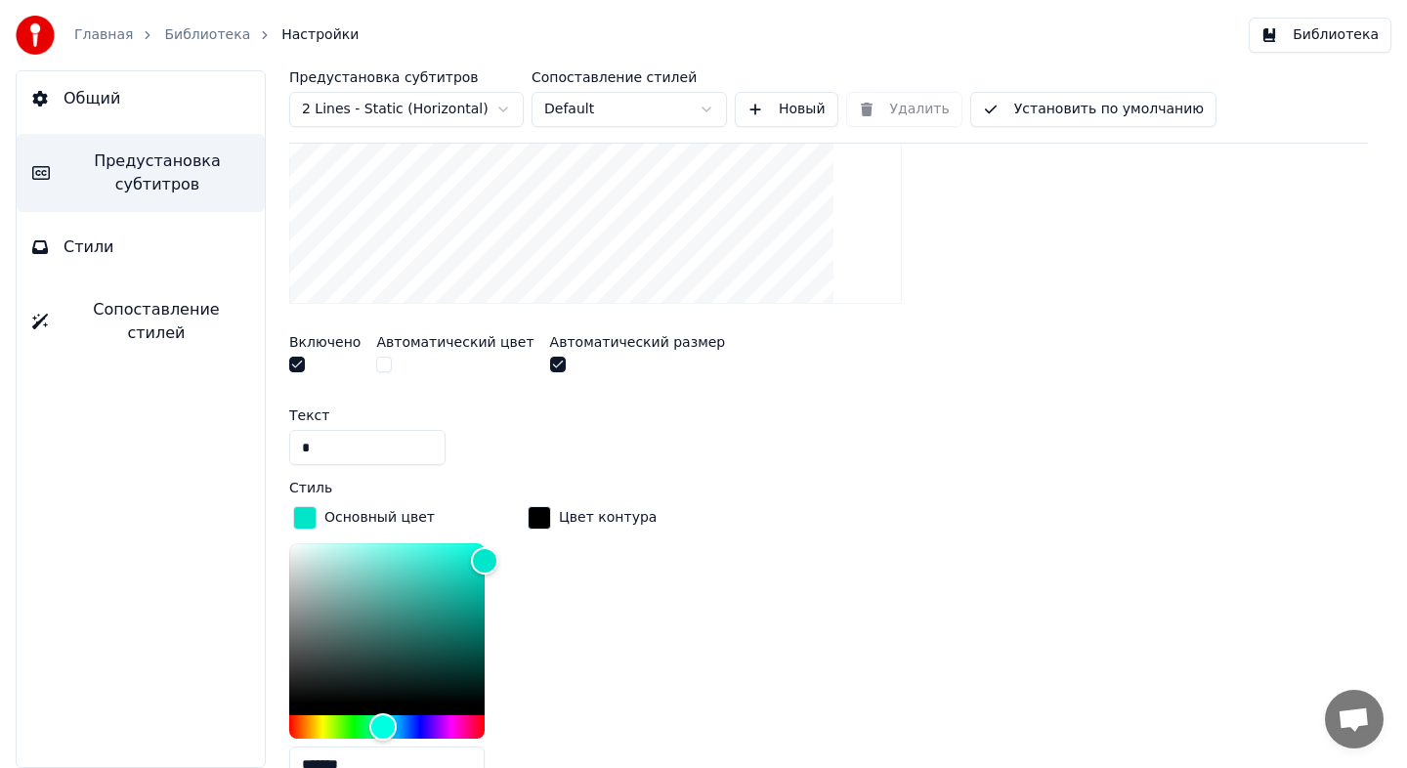
scroll to position [509, 0]
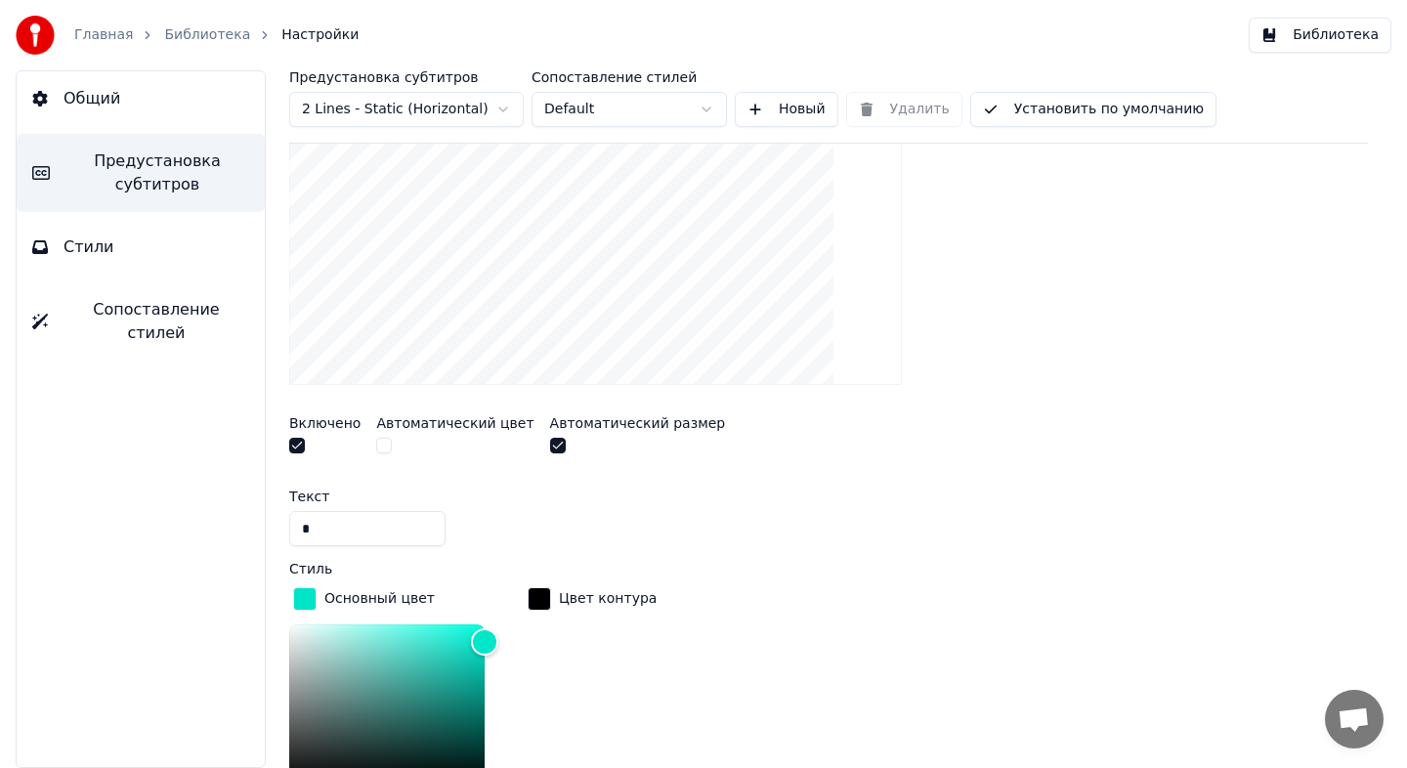
type input "*"
click at [235, 243] on button "Стили" at bounding box center [141, 247] width 248 height 55
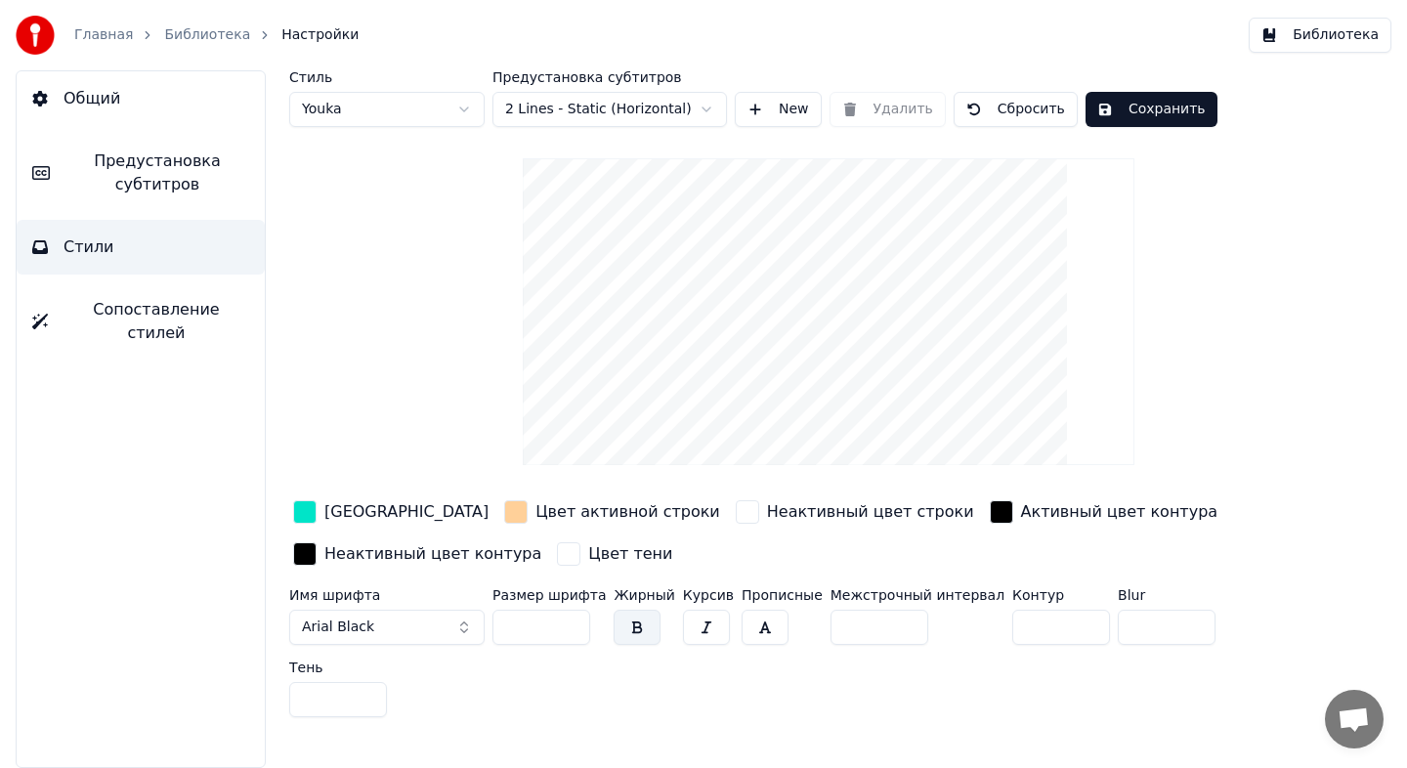
click at [1168, 113] on button "Сохранить" at bounding box center [1151, 109] width 132 height 35
click at [215, 33] on link "Библиотека" at bounding box center [207, 35] width 86 height 20
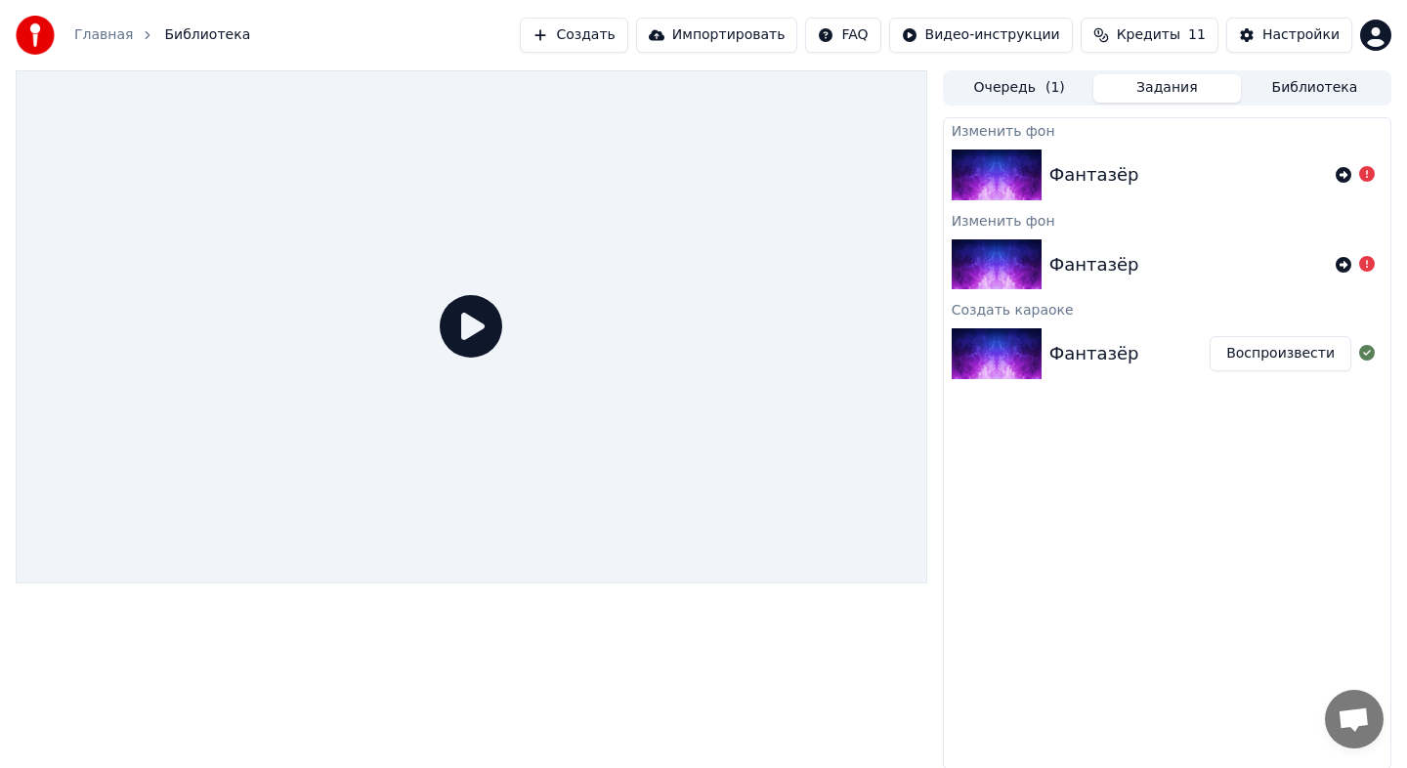
click at [1272, 355] on button "Воспроизвести" at bounding box center [1280, 353] width 142 height 35
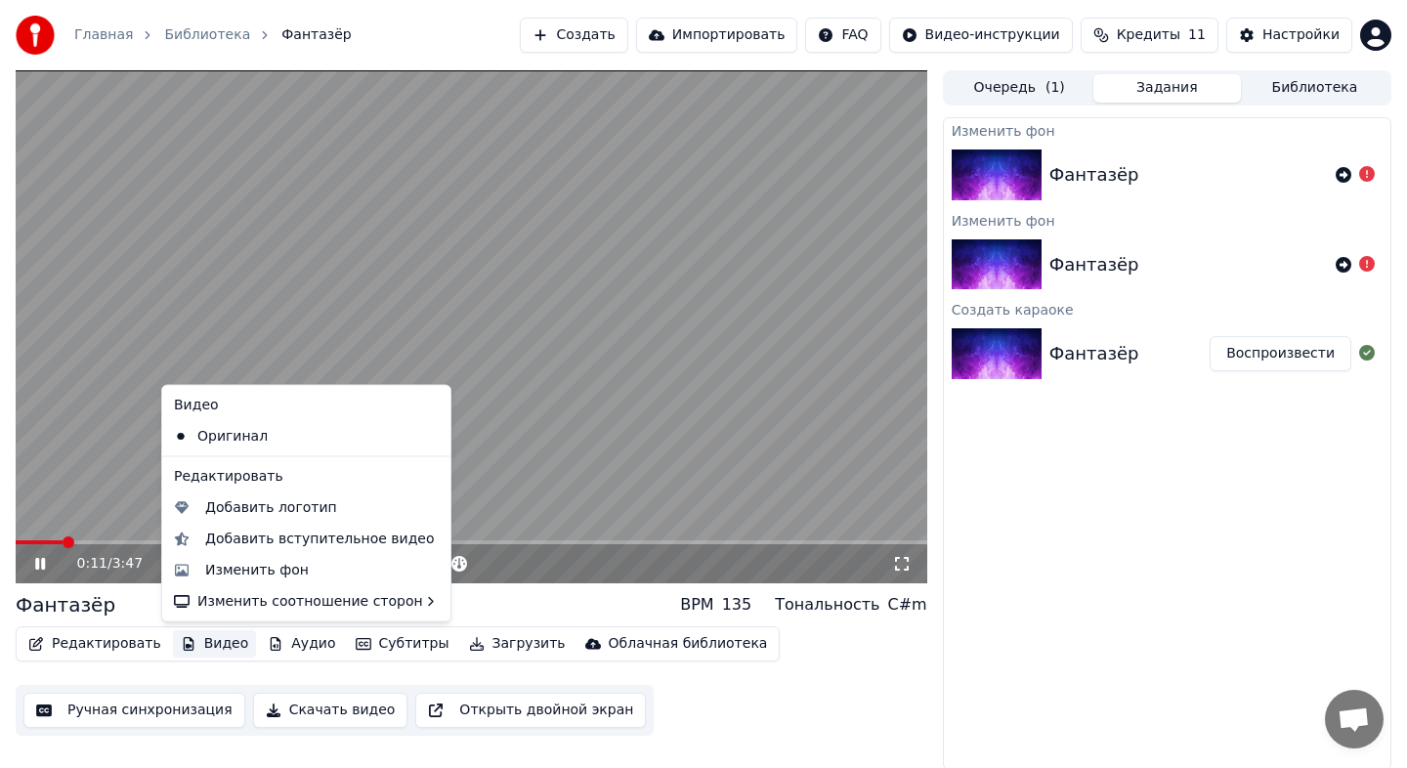
click at [219, 647] on button "Видео" at bounding box center [215, 643] width 84 height 27
click at [336, 568] on div "Изменить фон" at bounding box center [321, 570] width 233 height 20
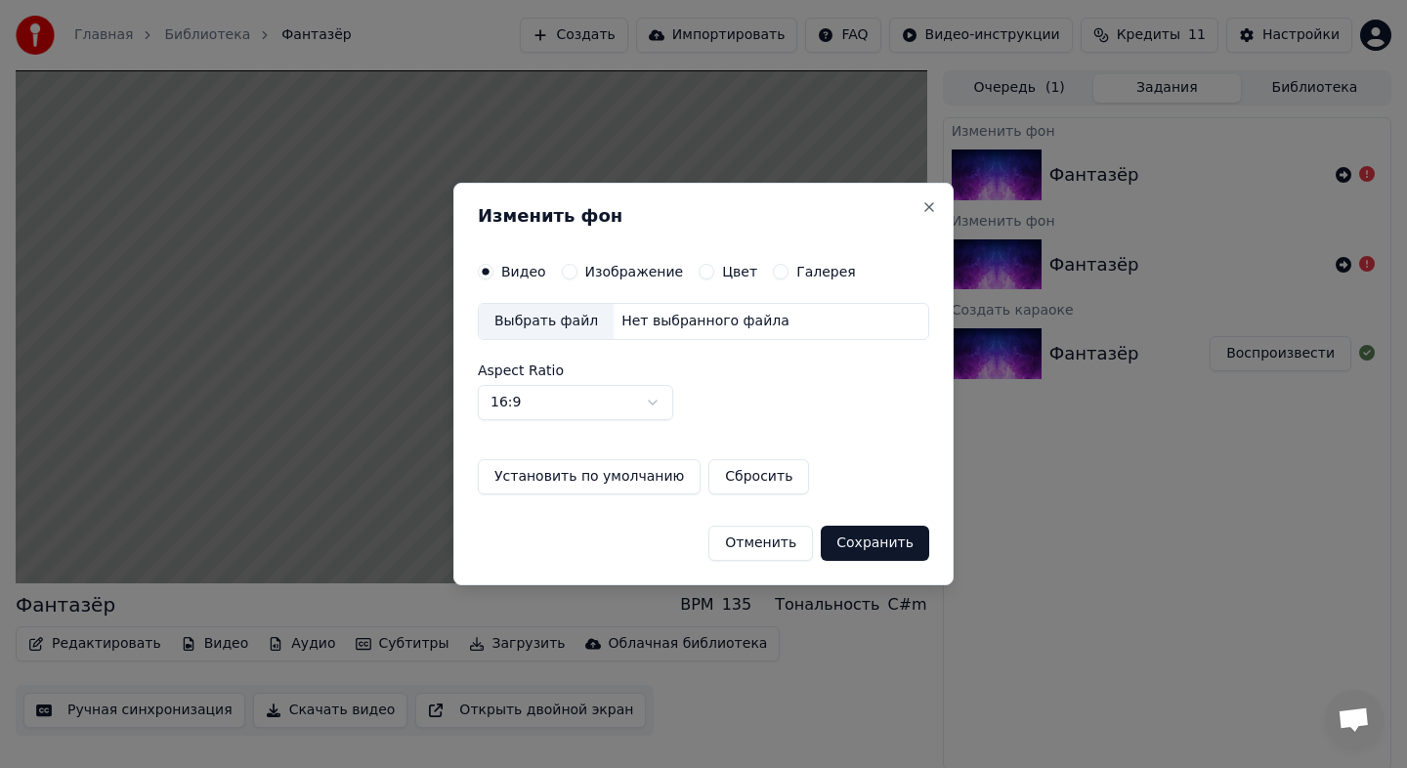
click at [638, 277] on label "Изображение" at bounding box center [634, 272] width 99 height 14
click at [577, 277] on button "Изображение" at bounding box center [570, 272] width 16 height 16
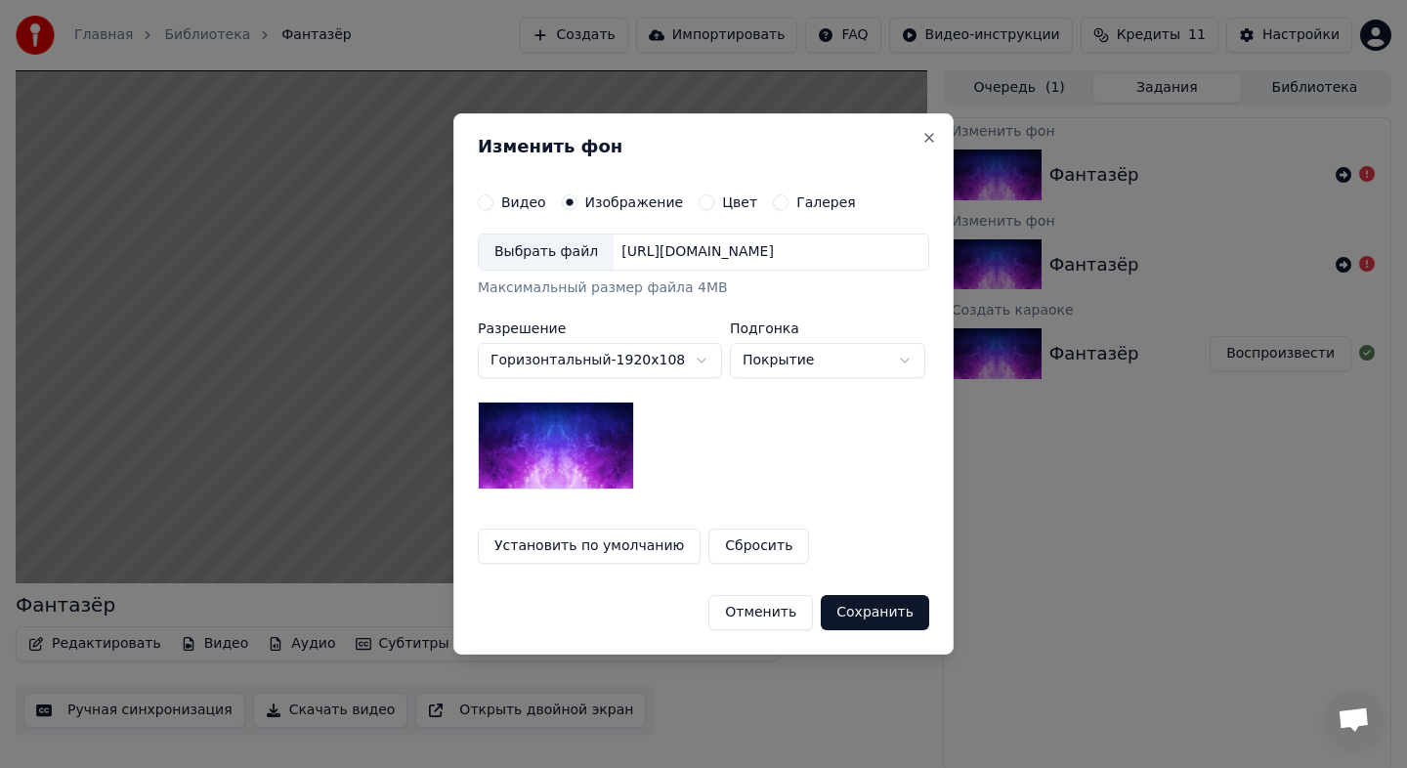
click at [576, 238] on div "Выбрать файл" at bounding box center [546, 251] width 135 height 35
click at [763, 614] on button "Отменить" at bounding box center [760, 612] width 105 height 35
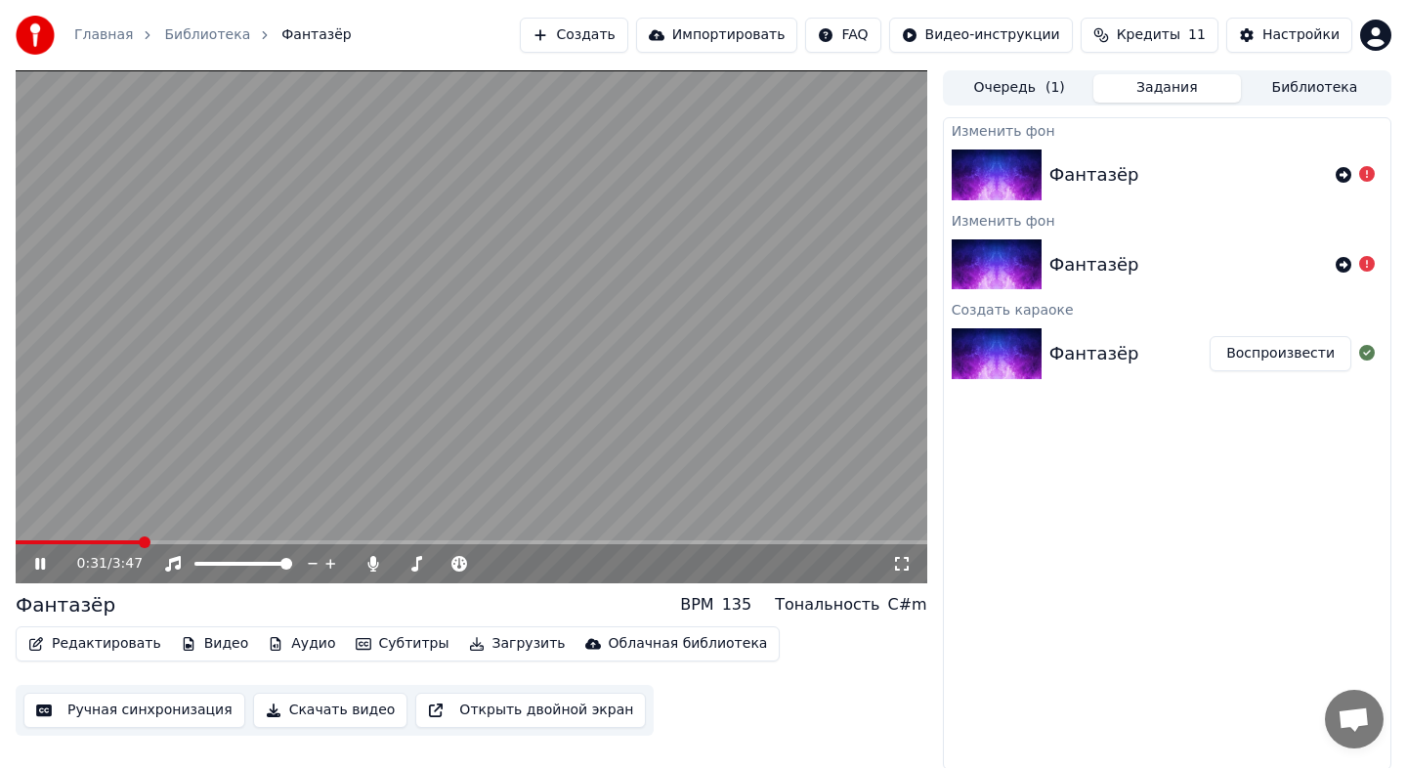
click at [44, 560] on icon at bounding box center [40, 564] width 10 height 12
click at [96, 637] on button "Редактировать" at bounding box center [95, 643] width 148 height 27
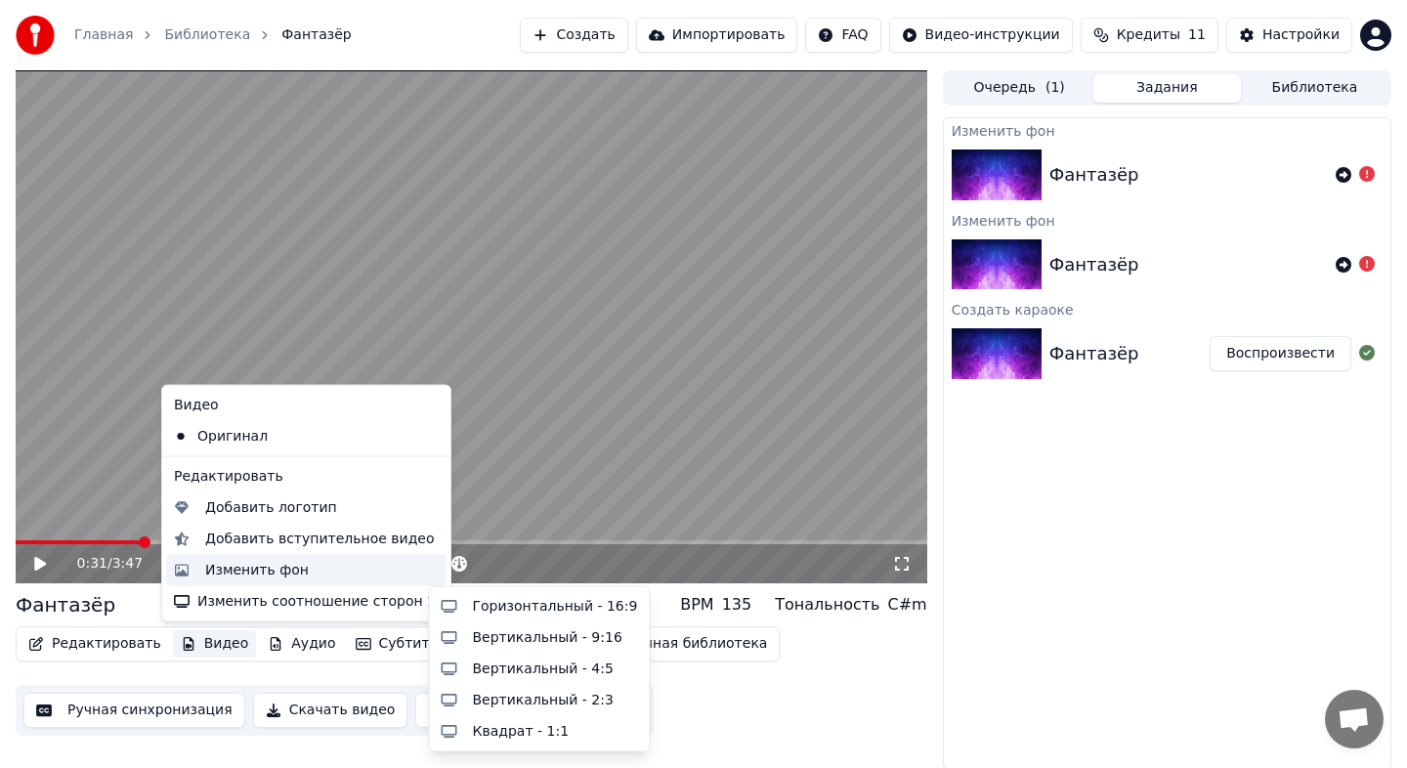
click at [236, 574] on div "Изменить фон" at bounding box center [257, 570] width 104 height 20
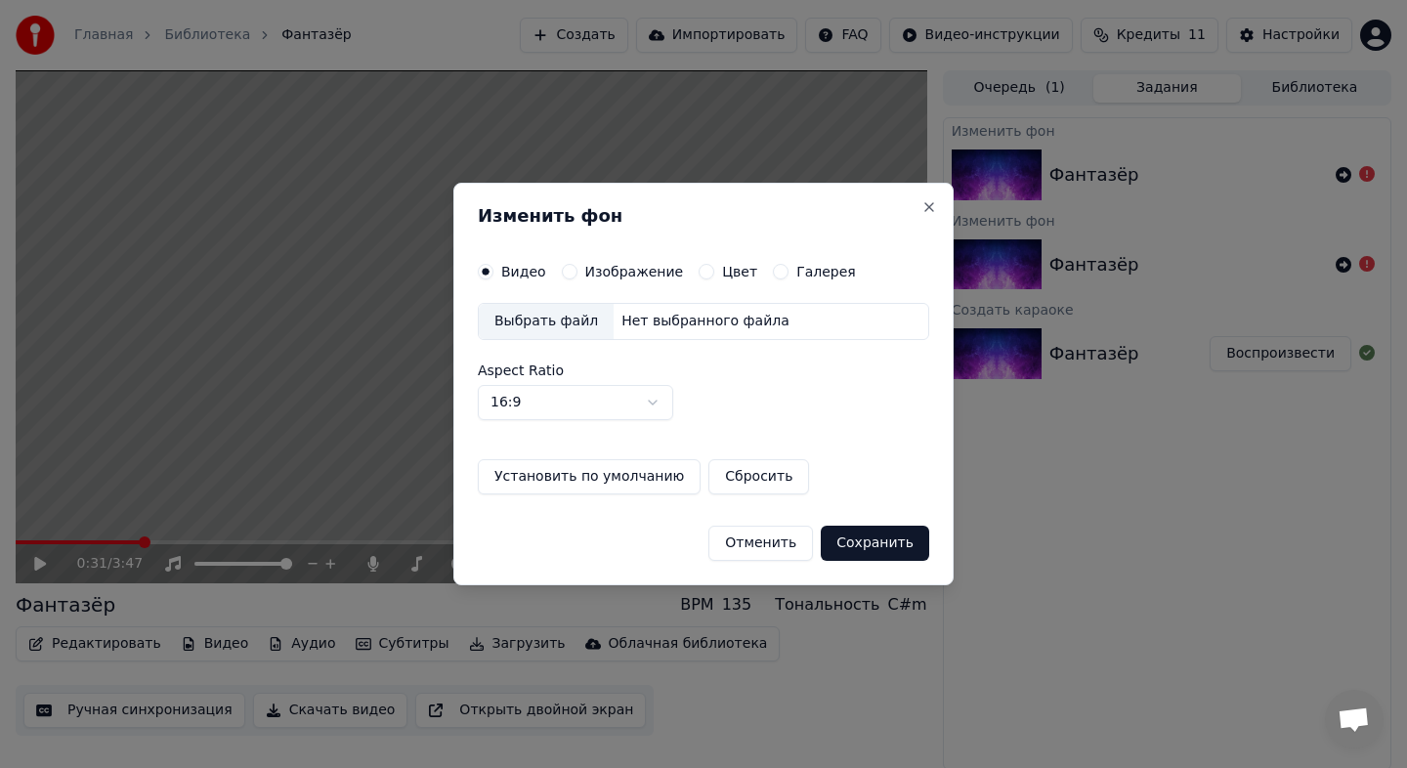
click at [651, 275] on label "Изображение" at bounding box center [634, 272] width 99 height 14
click at [577, 275] on button "Изображение" at bounding box center [570, 272] width 16 height 16
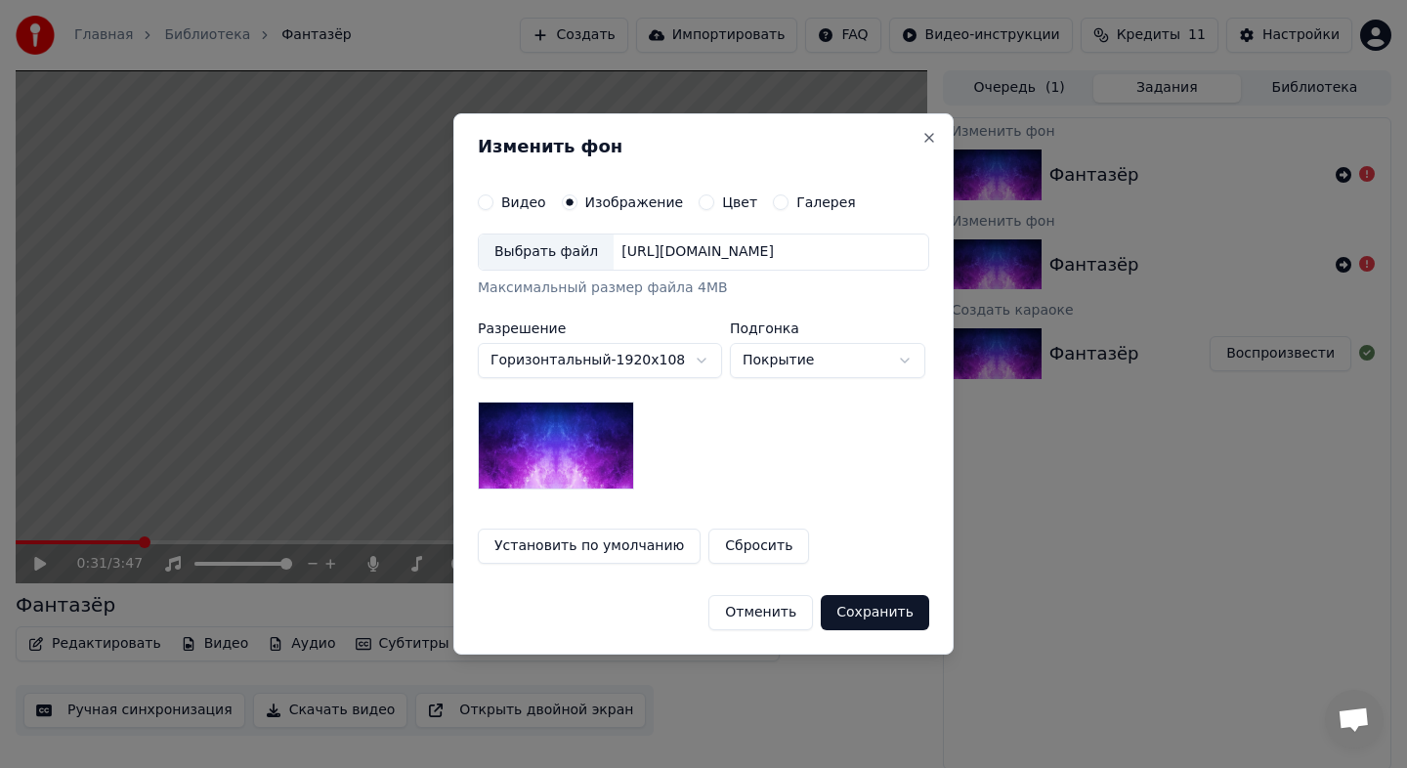
click at [559, 261] on div "Выбрать файл" at bounding box center [546, 251] width 135 height 35
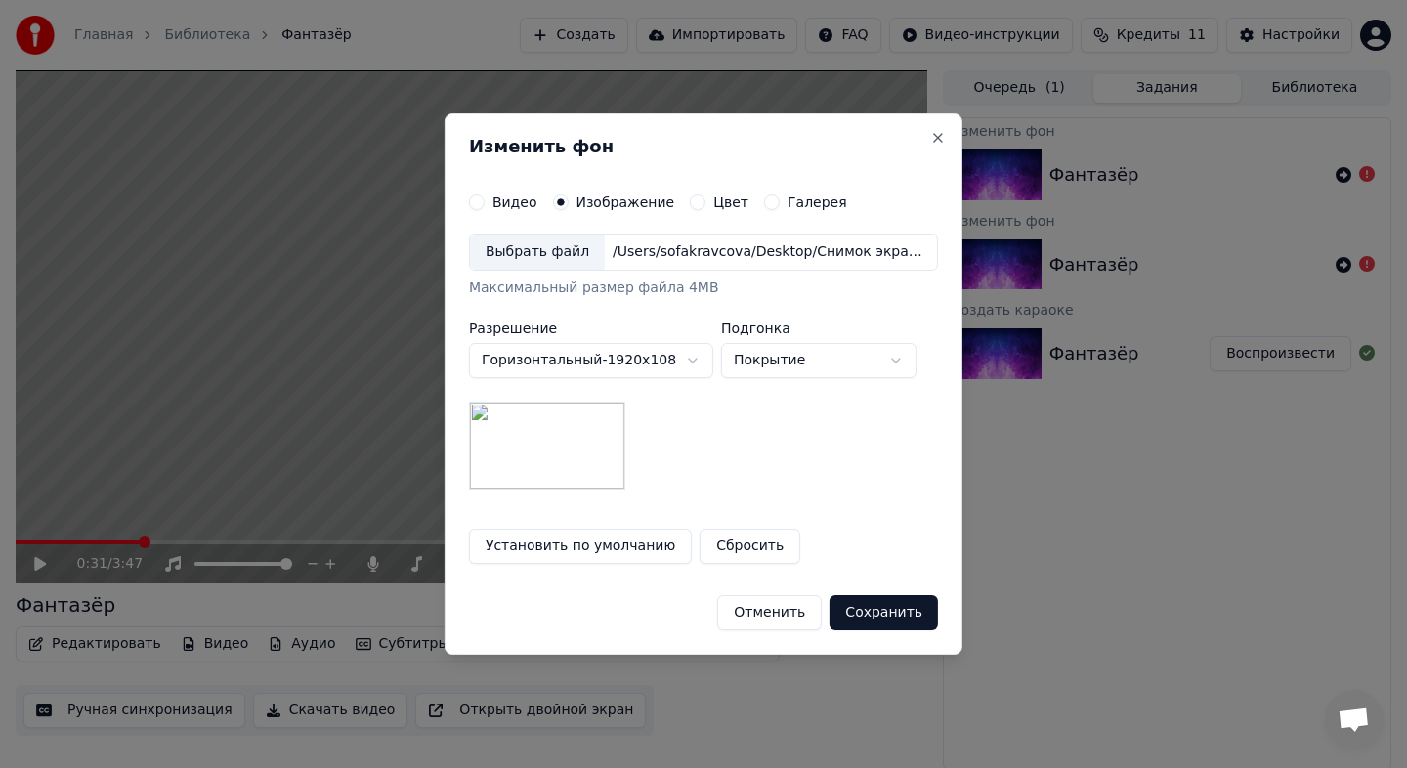
click at [875, 611] on button "Сохранить" at bounding box center [883, 612] width 108 height 35
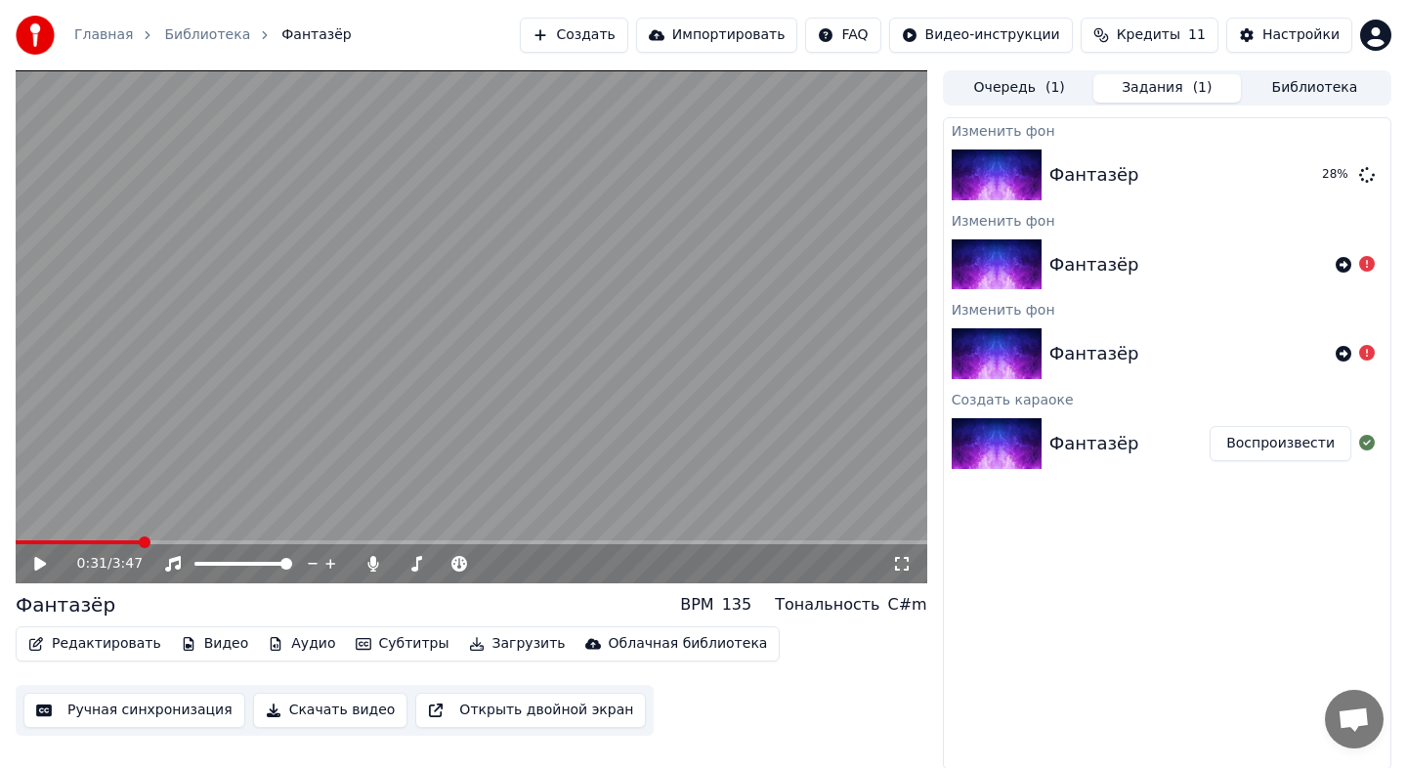
scroll to position [2, 0]
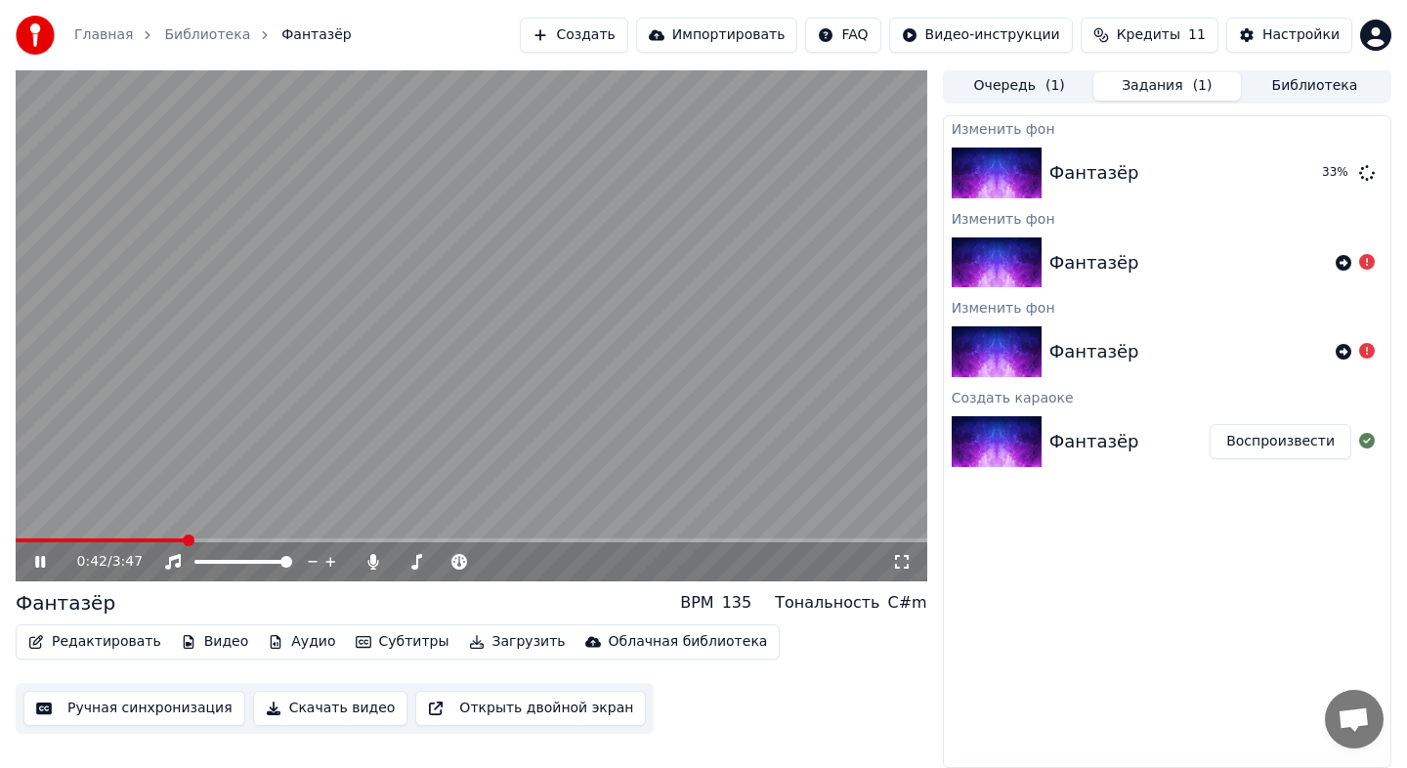
click at [119, 543] on div "0:42 / 3:47" at bounding box center [471, 561] width 911 height 39
click at [119, 539] on span at bounding box center [101, 540] width 170 height 4
click at [1295, 176] on button "Воспроизвести" at bounding box center [1280, 172] width 142 height 35
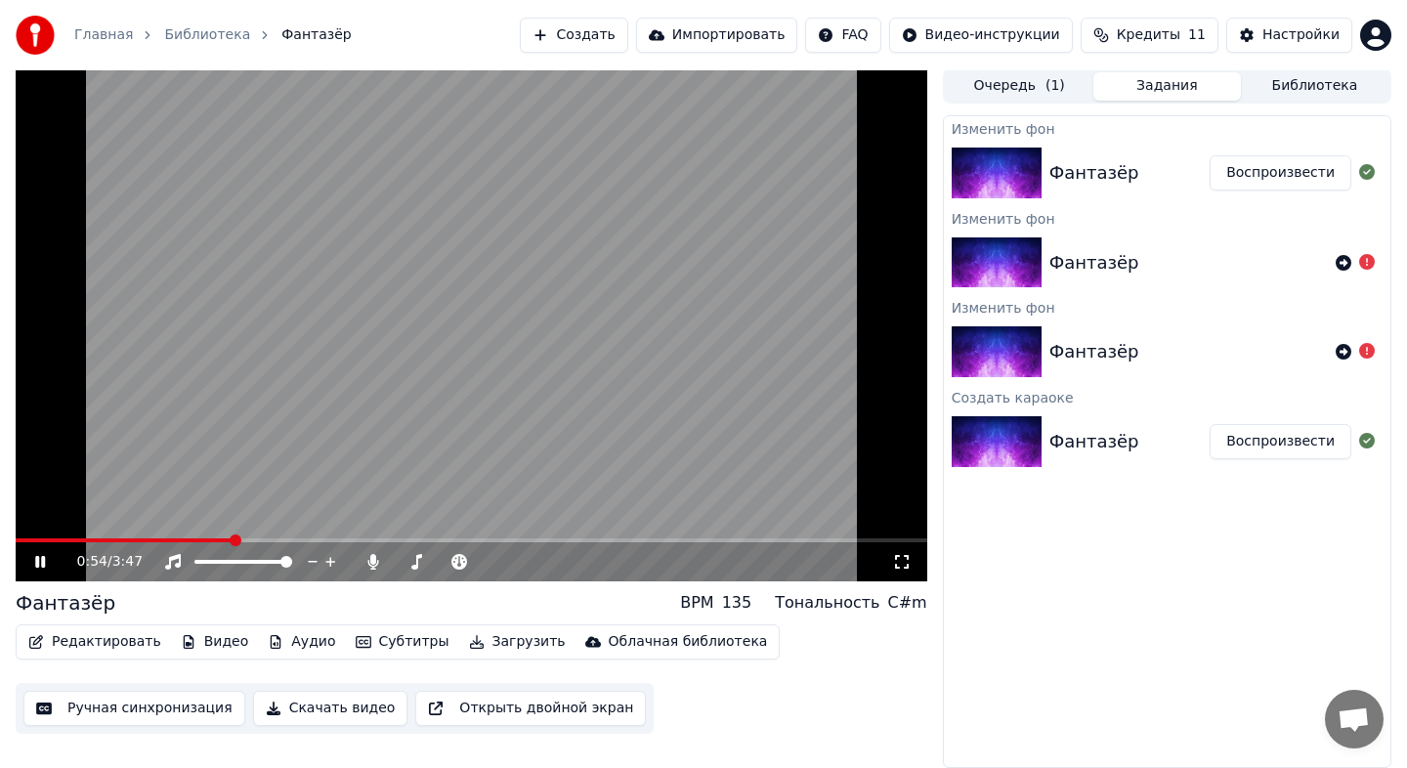
click at [39, 560] on icon at bounding box center [54, 562] width 46 height 16
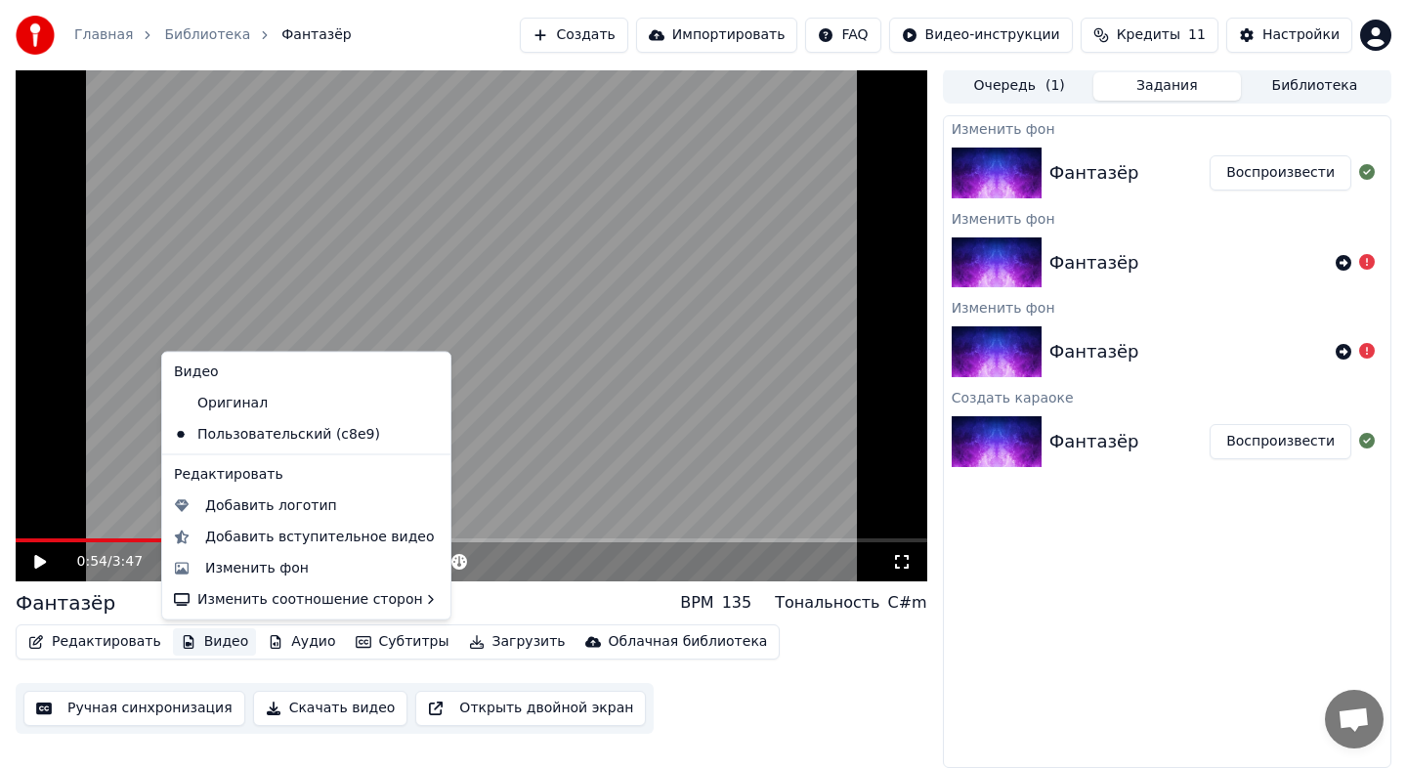
click at [189, 631] on button "Видео" at bounding box center [215, 641] width 84 height 27
click at [227, 564] on div "Изменить фон" at bounding box center [257, 568] width 104 height 20
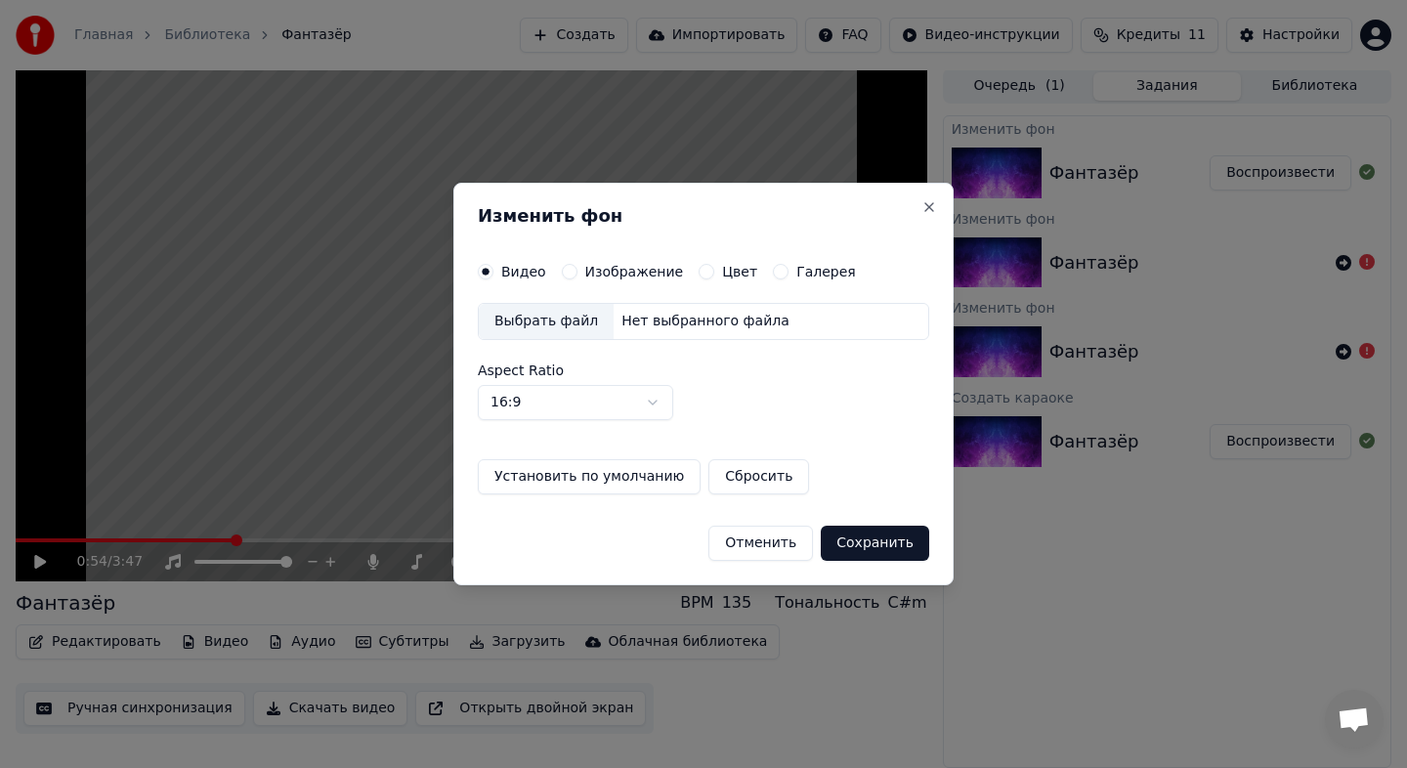
click at [709, 269] on div "Цвет" at bounding box center [728, 272] width 59 height 16
click at [666, 272] on label "Изображение" at bounding box center [634, 272] width 99 height 14
click at [577, 272] on button "Изображение" at bounding box center [570, 272] width 16 height 16
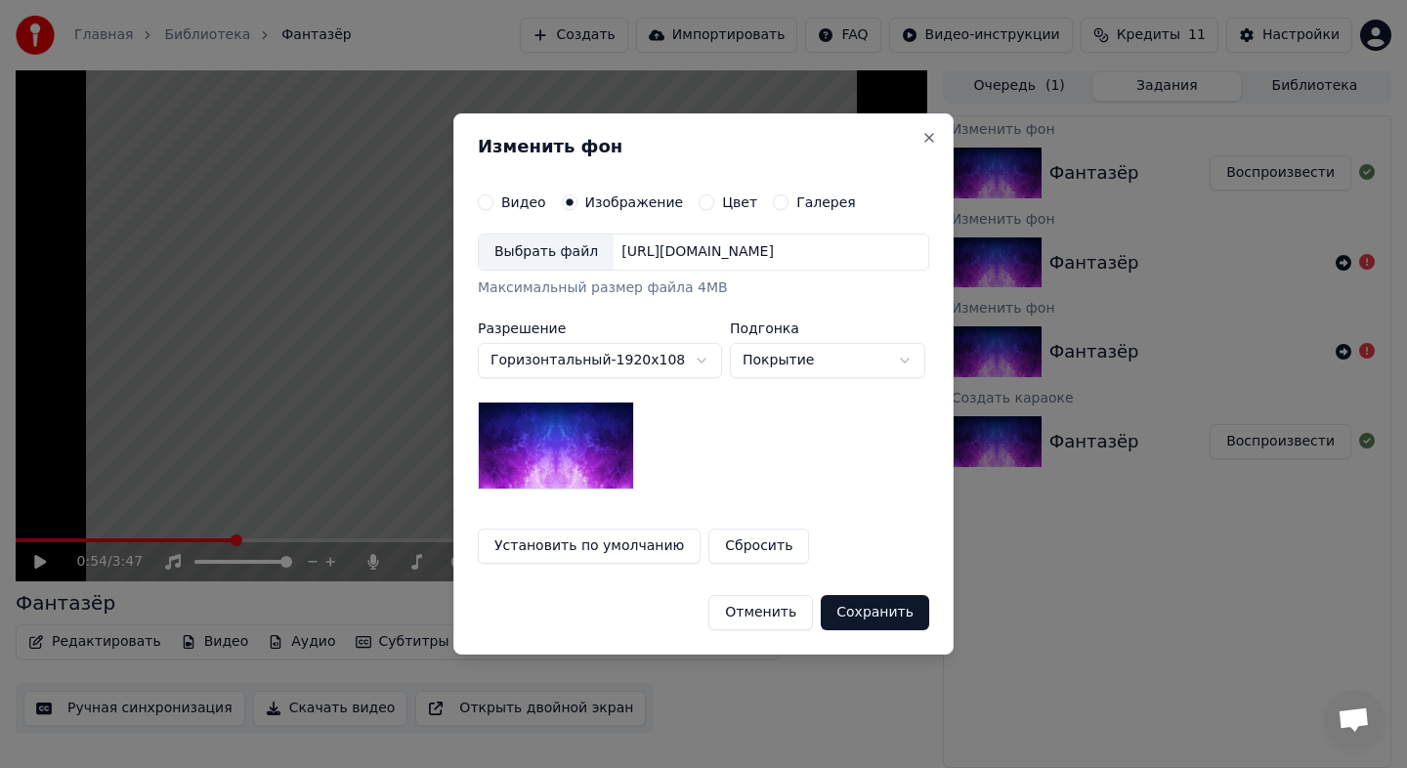
click at [576, 262] on div "Выбрать файл" at bounding box center [546, 251] width 135 height 35
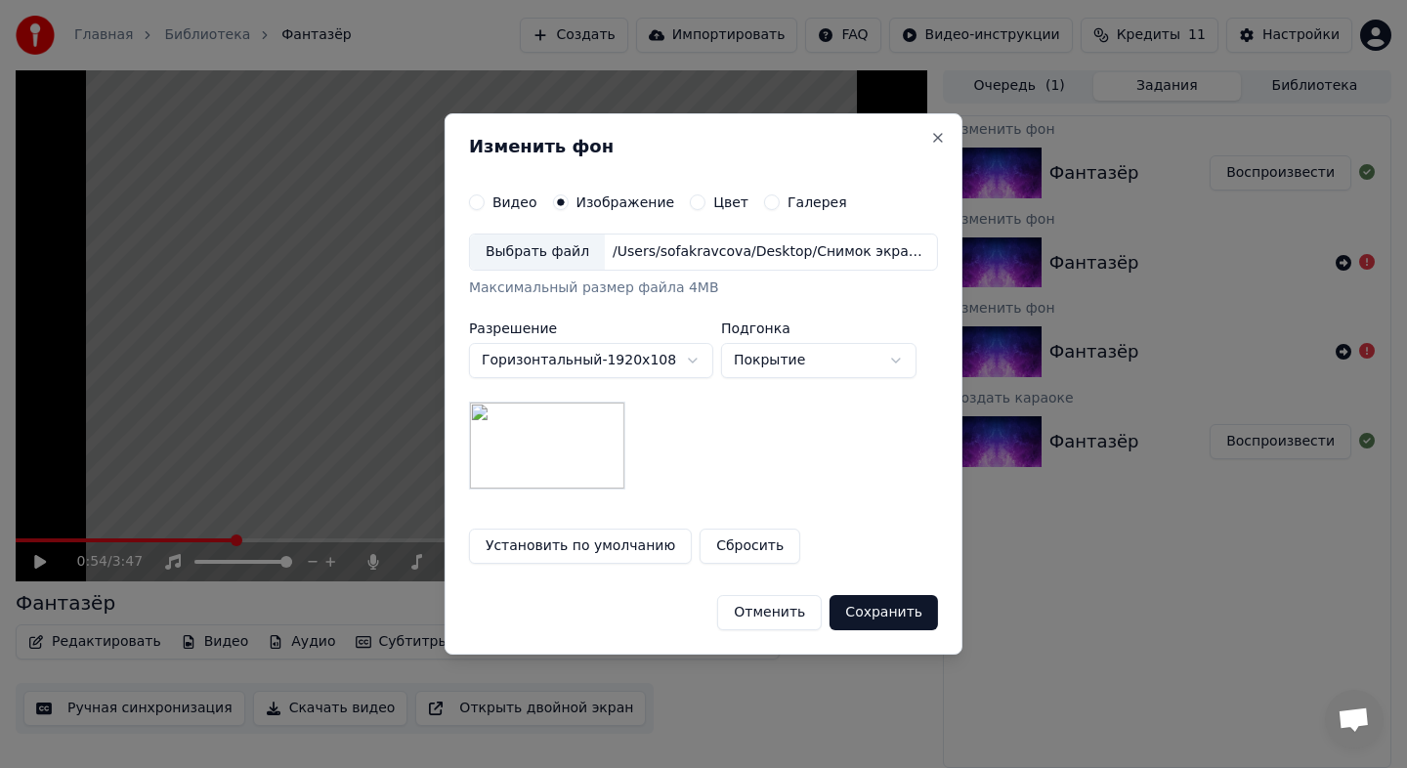
click at [879, 617] on button "Сохранить" at bounding box center [883, 612] width 108 height 35
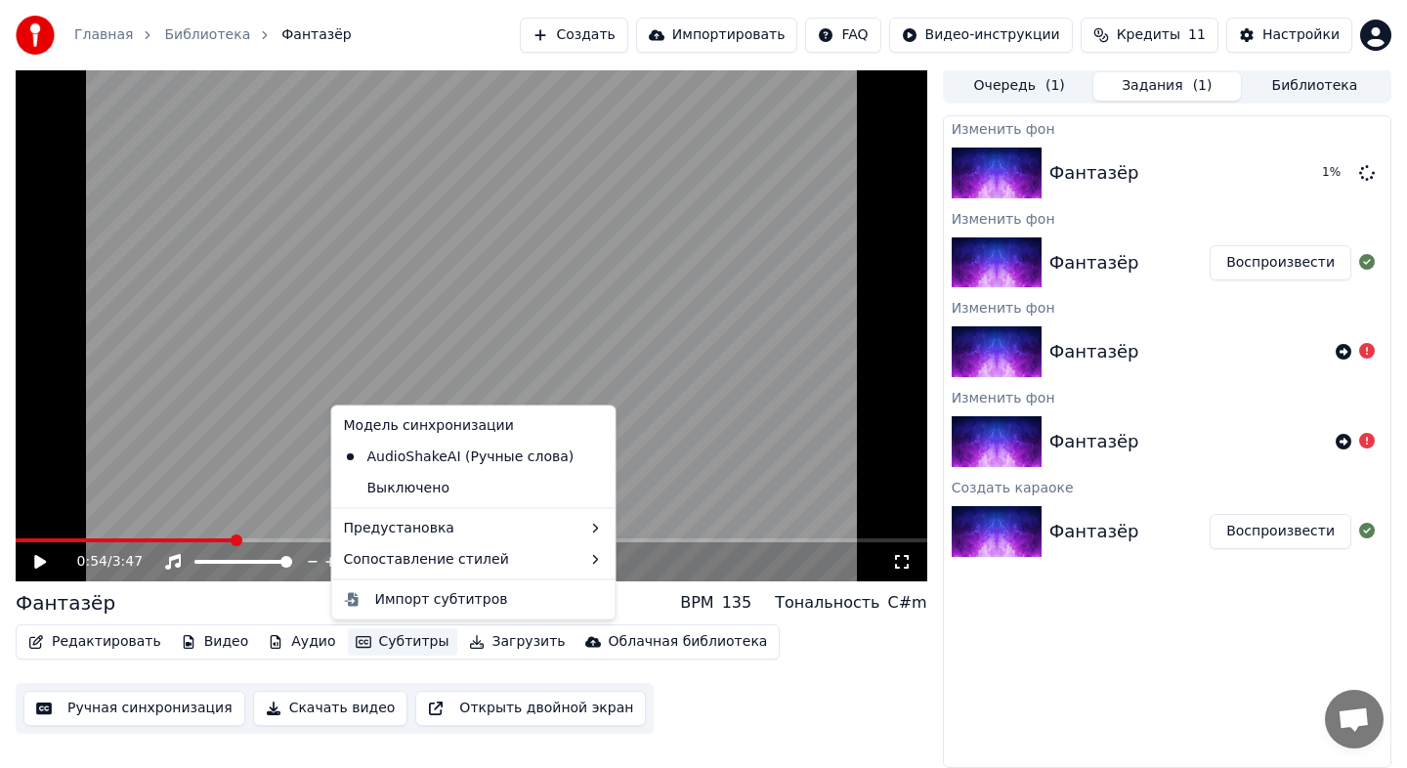
click at [396, 637] on button "Субтитры" at bounding box center [402, 641] width 109 height 27
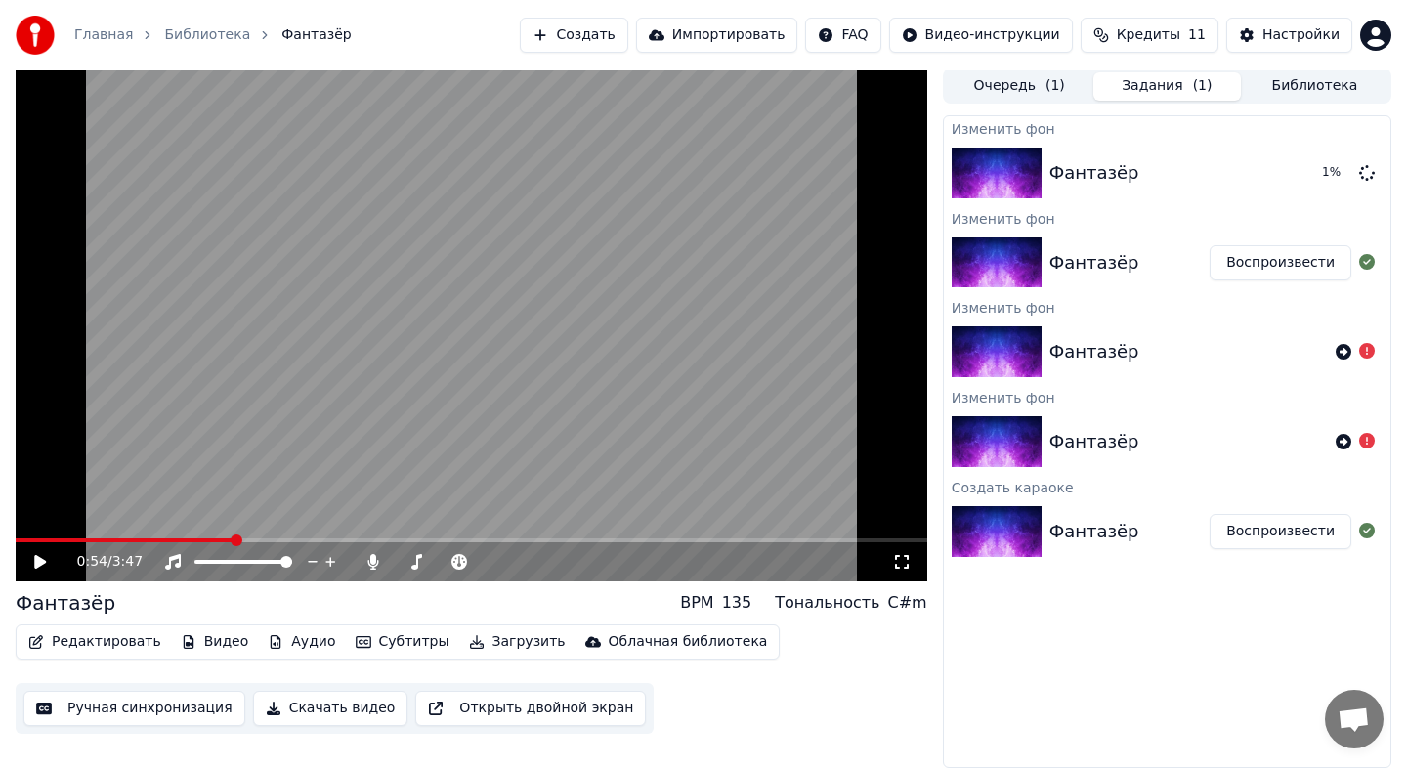
click at [791, 704] on div "Редактировать Видео Аудио Субтитры Загрузить Облачная библиотека Ручная синхрон…" at bounding box center [471, 678] width 911 height 109
click at [430, 564] on div at bounding box center [461, 562] width 157 height 20
click at [418, 560] on span at bounding box center [413, 562] width 12 height 12
click at [425, 561] on span at bounding box center [444, 562] width 98 height 4
click at [414, 561] on span at bounding box center [418, 562] width 12 height 12
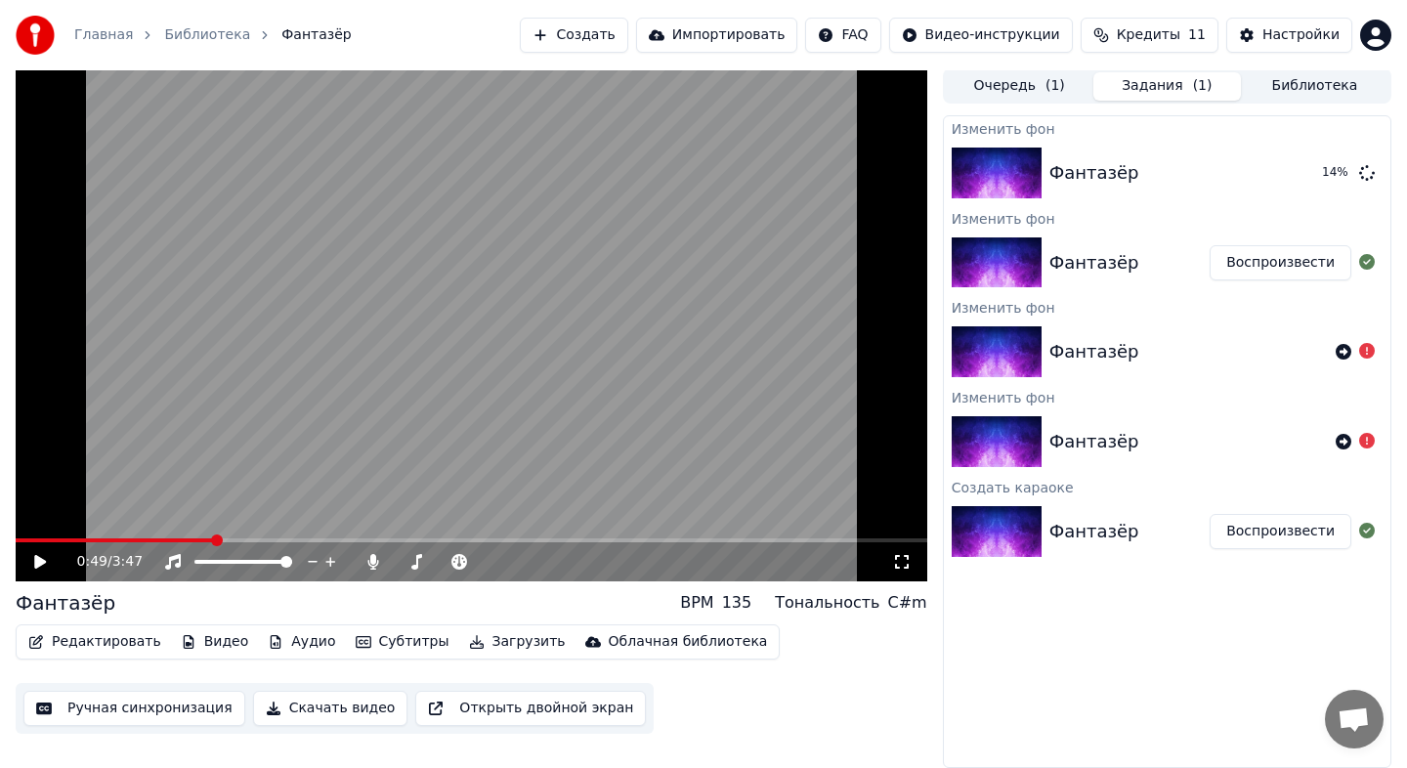
click at [45, 561] on icon at bounding box center [40, 562] width 12 height 14
click at [45, 561] on icon at bounding box center [40, 562] width 10 height 12
click at [195, 639] on button "Видео" at bounding box center [215, 641] width 84 height 27
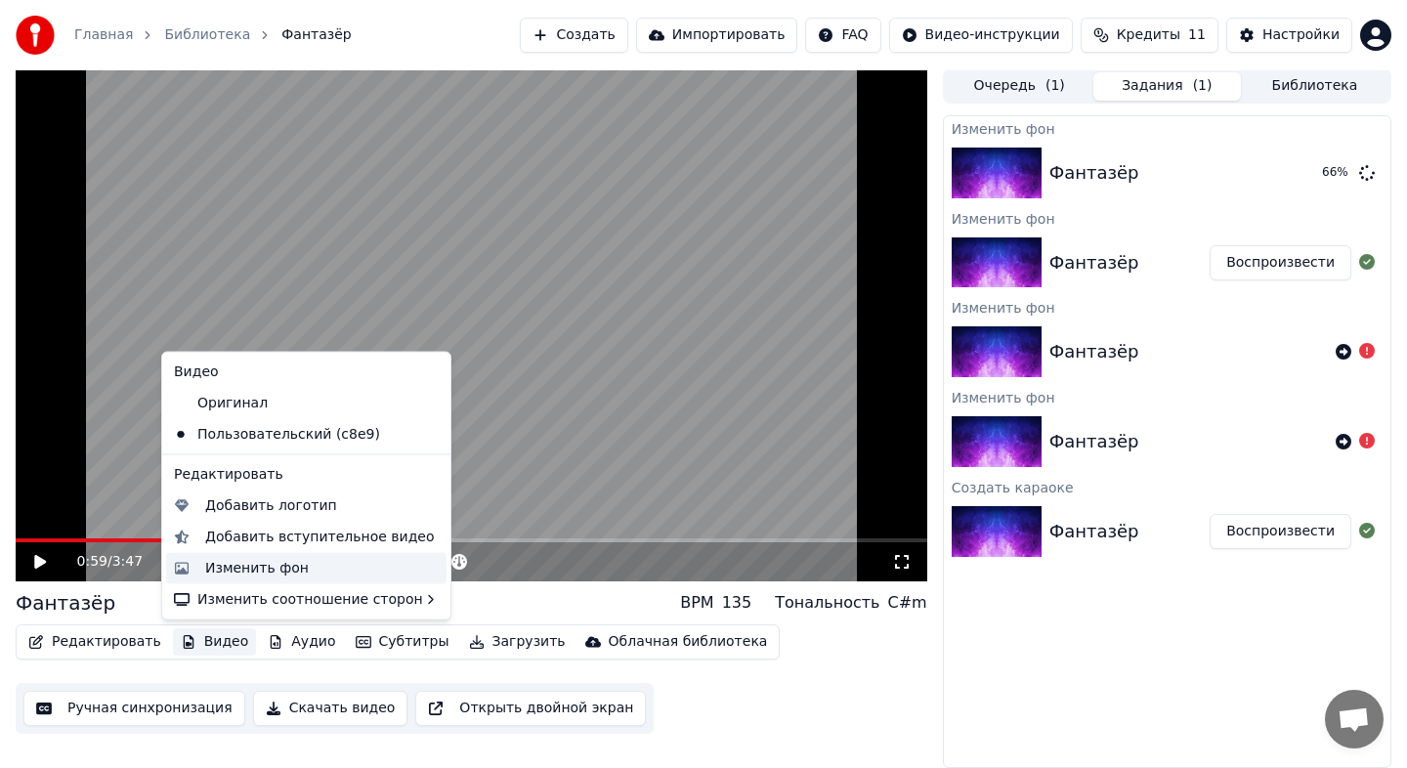
click at [212, 566] on div "Изменить фон" at bounding box center [257, 568] width 104 height 20
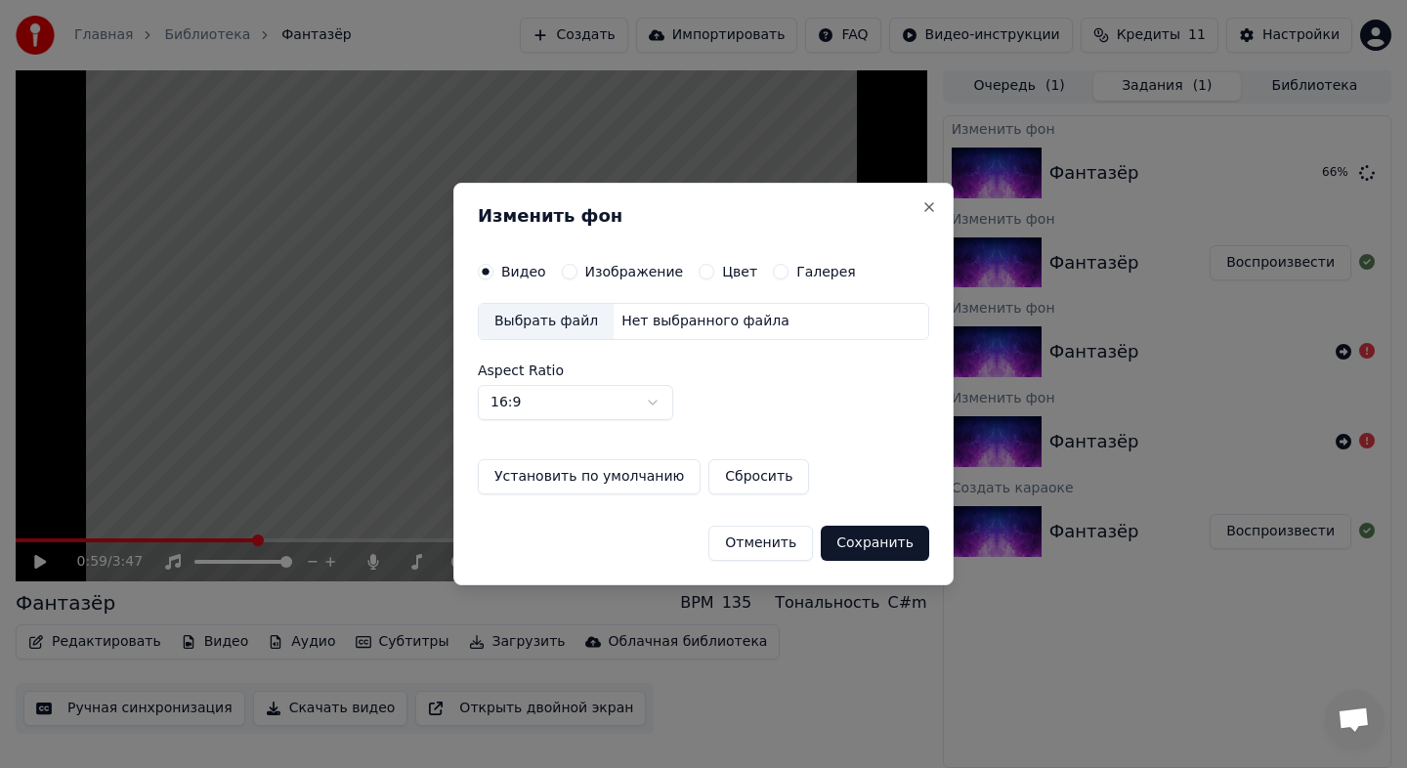
click at [640, 272] on label "Изображение" at bounding box center [634, 272] width 99 height 14
click at [577, 272] on button "Изображение" at bounding box center [570, 272] width 16 height 16
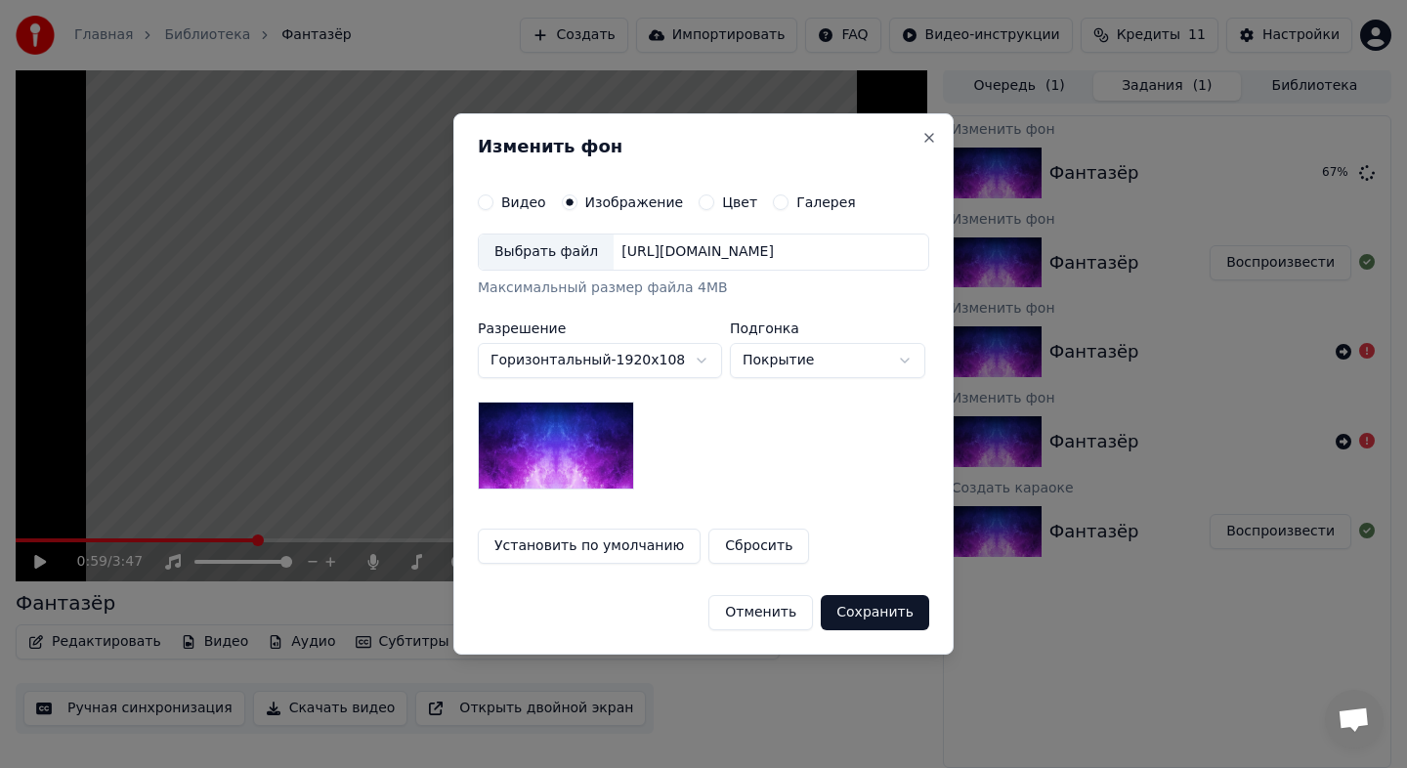
click at [549, 268] on div "Выбрать файл" at bounding box center [546, 251] width 135 height 35
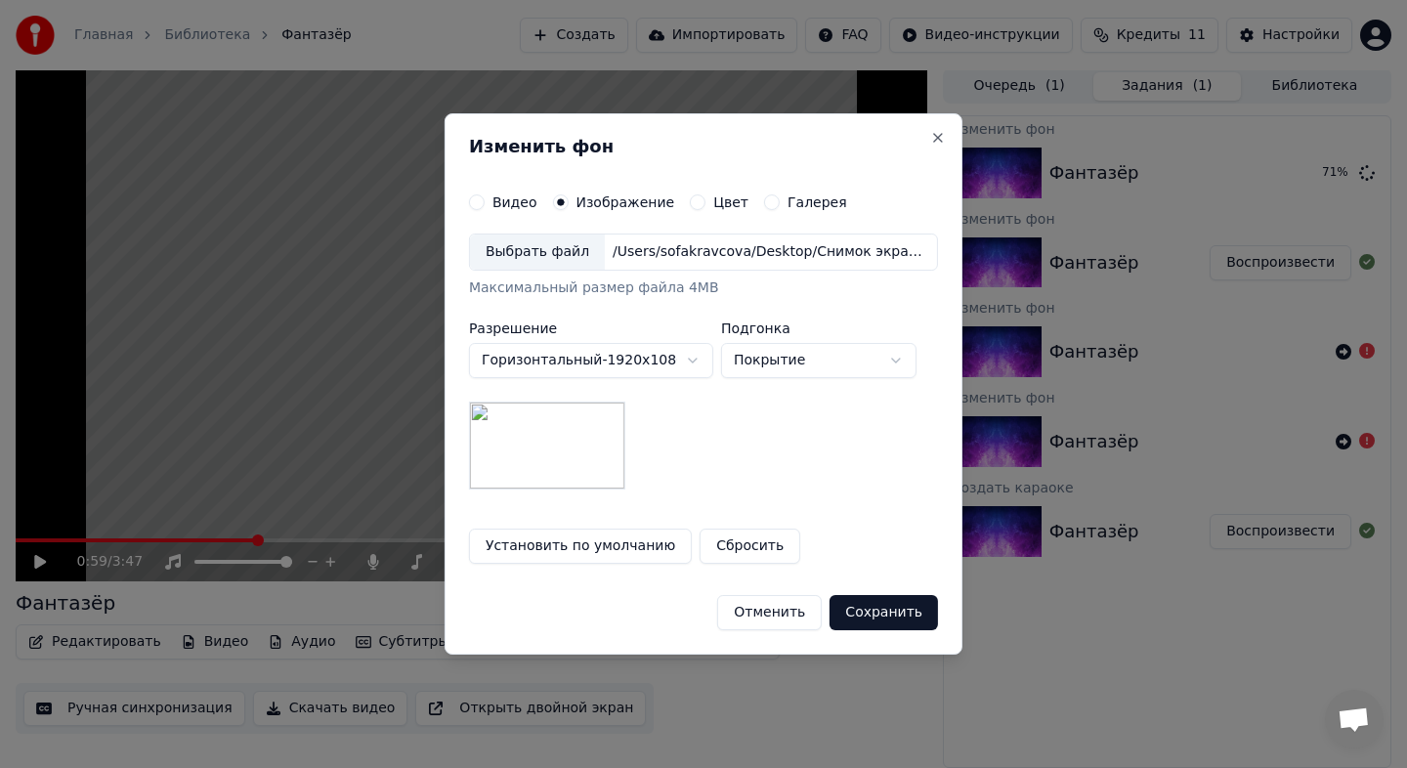
click at [673, 359] on body "Главная Библиотека Фантазёр Создать Импортировать FAQ Видео-инструкции Кредиты …" at bounding box center [703, 382] width 1407 height 768
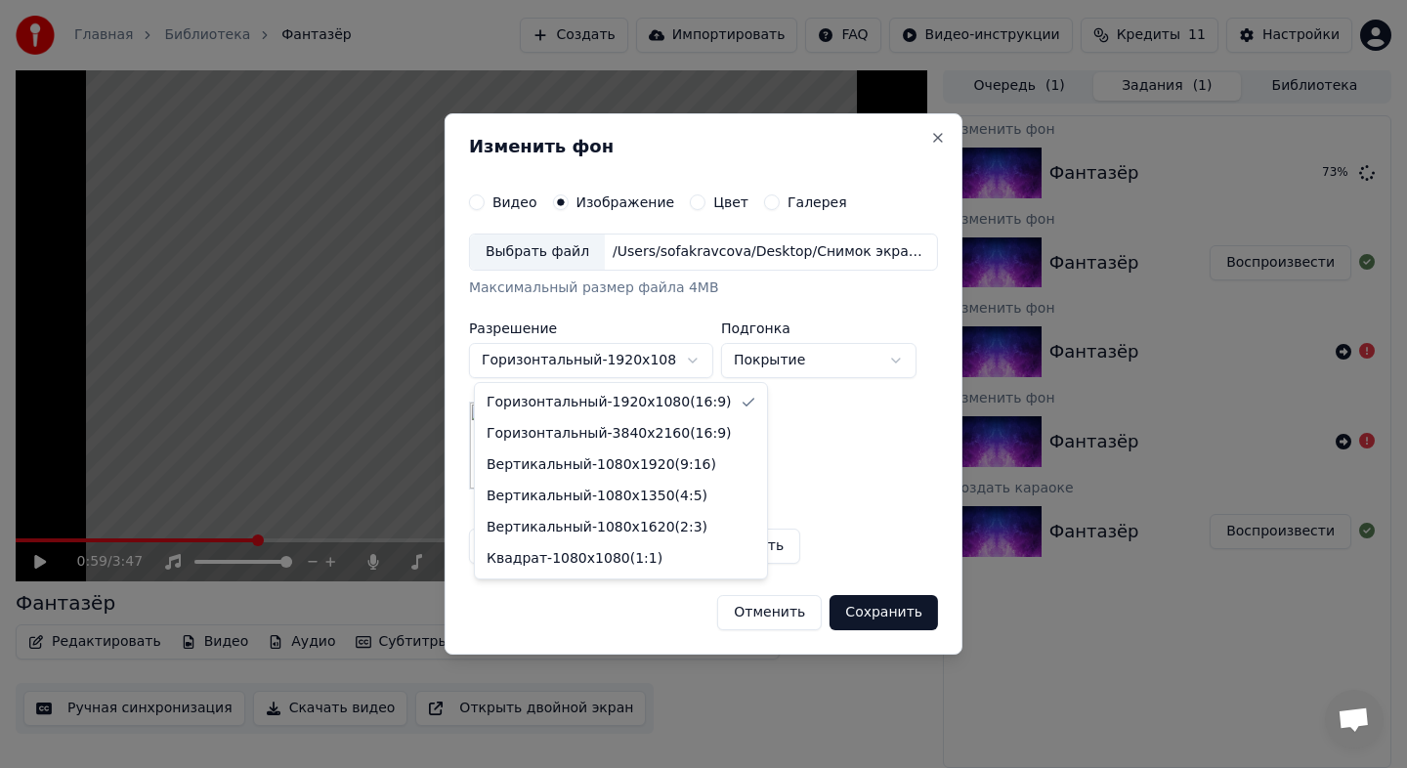
select select "*********"
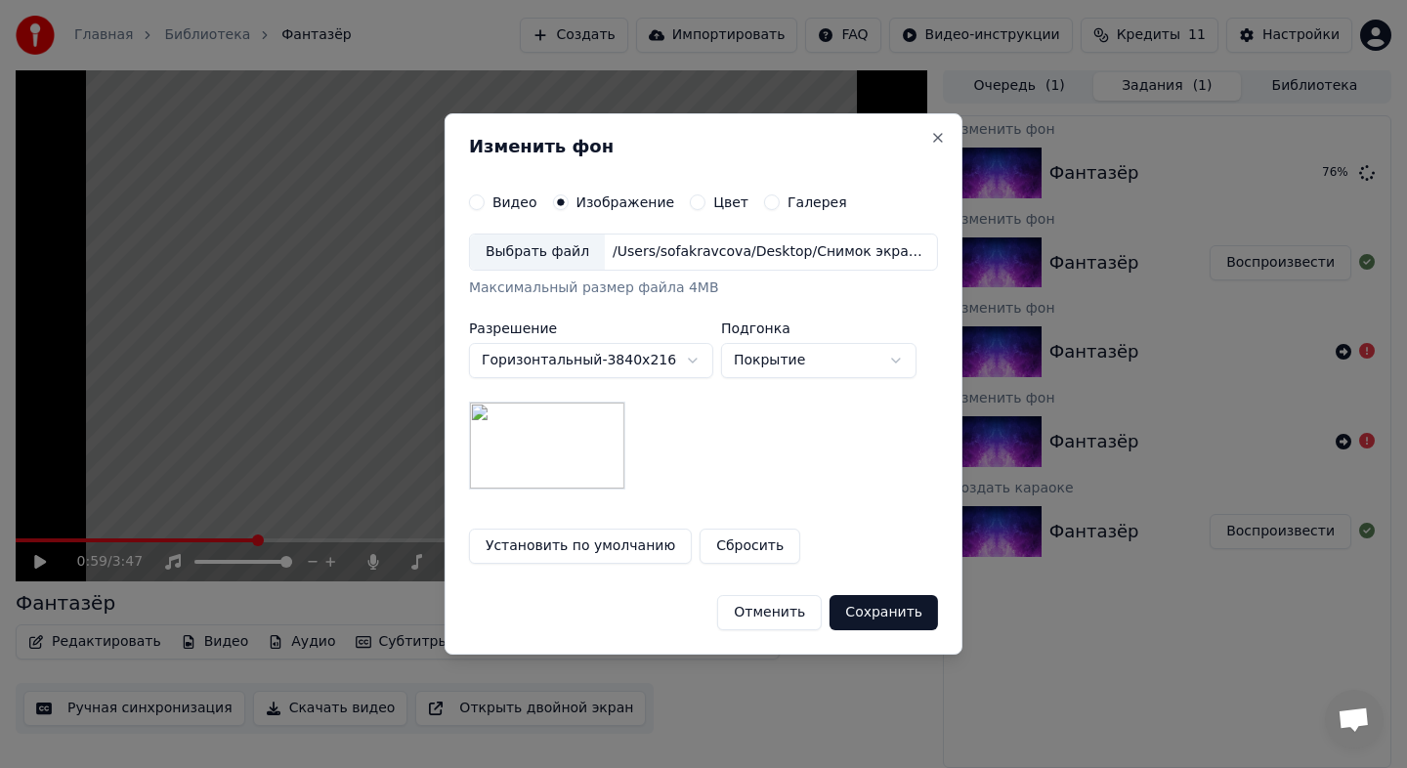
click at [906, 609] on button "Сохранить" at bounding box center [883, 612] width 108 height 35
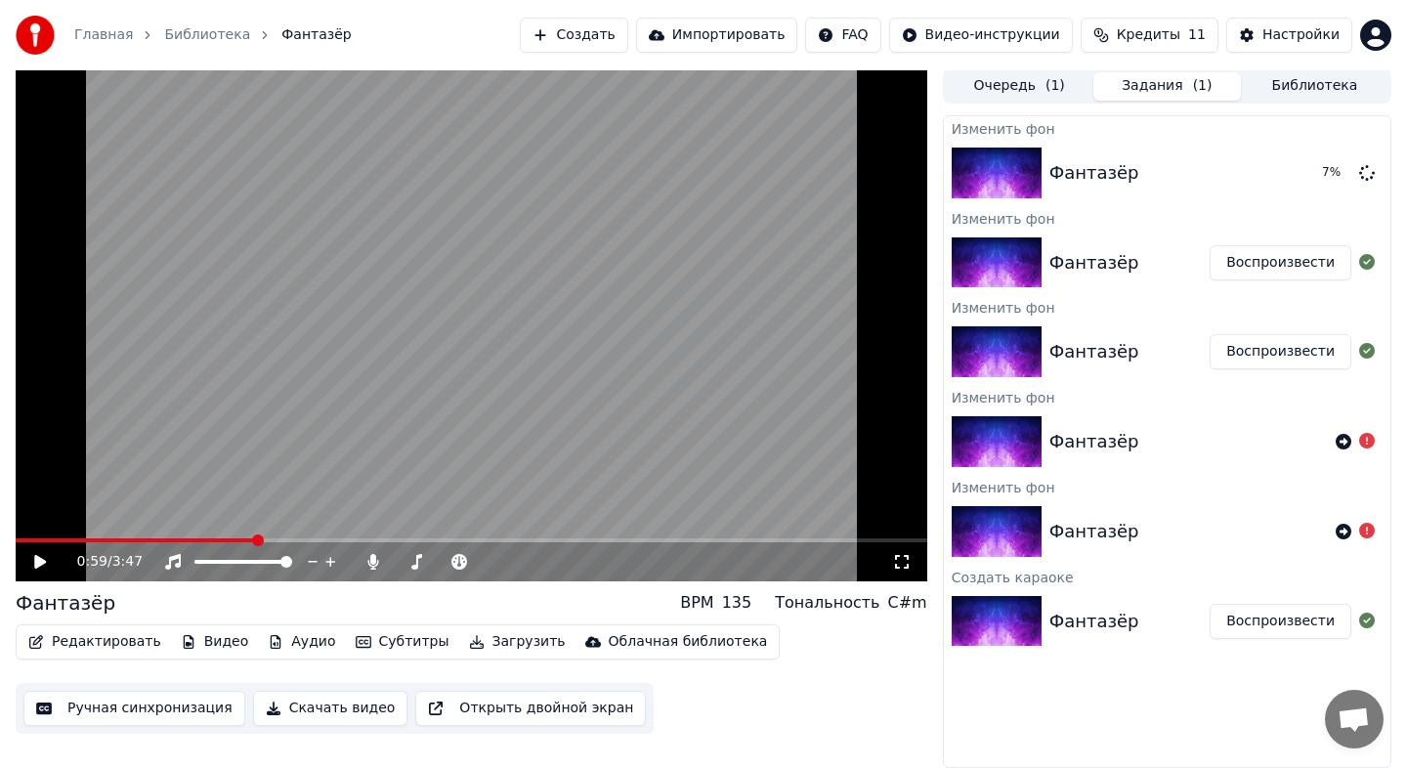
click at [1259, 253] on button "Воспроизвести" at bounding box center [1280, 262] width 142 height 35
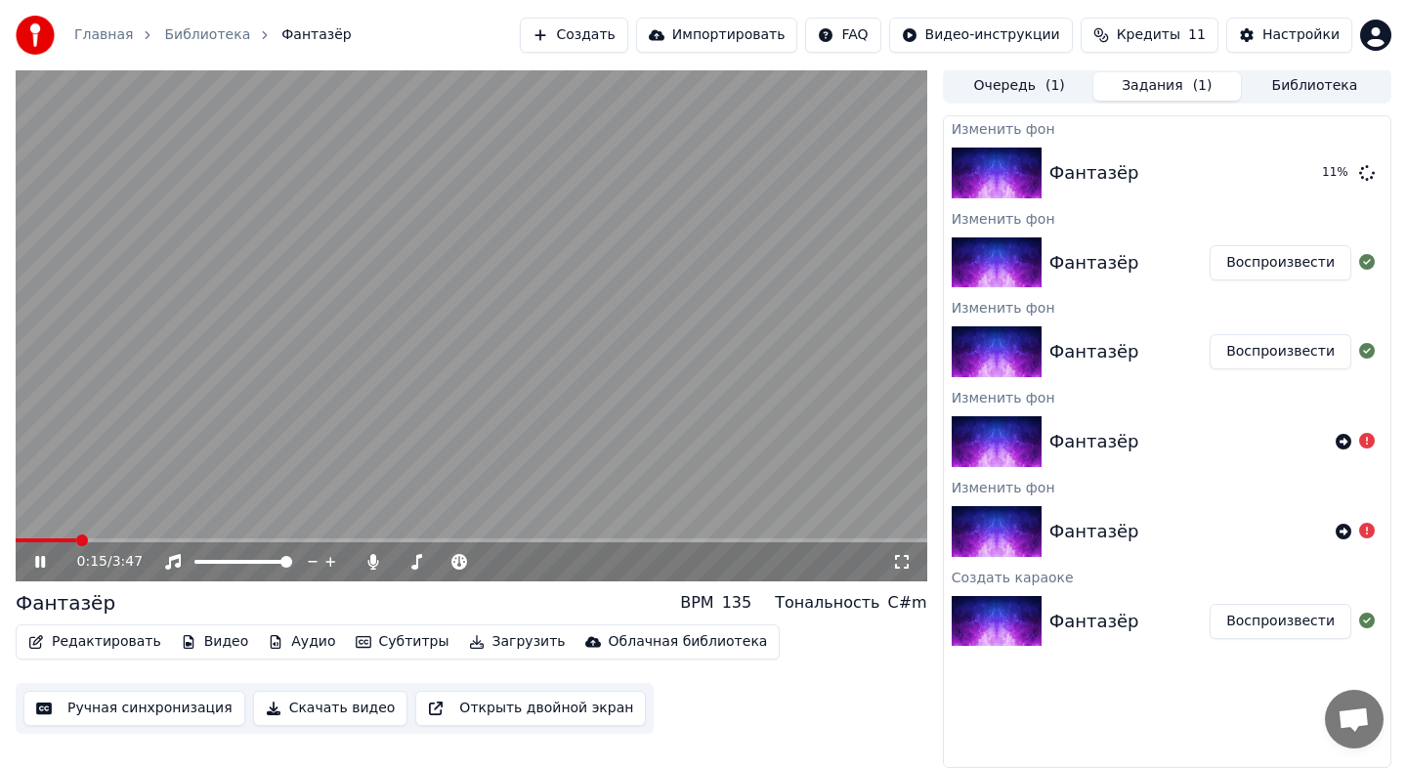
click at [191, 539] on span at bounding box center [471, 540] width 911 height 4
click at [44, 565] on icon at bounding box center [40, 562] width 10 height 12
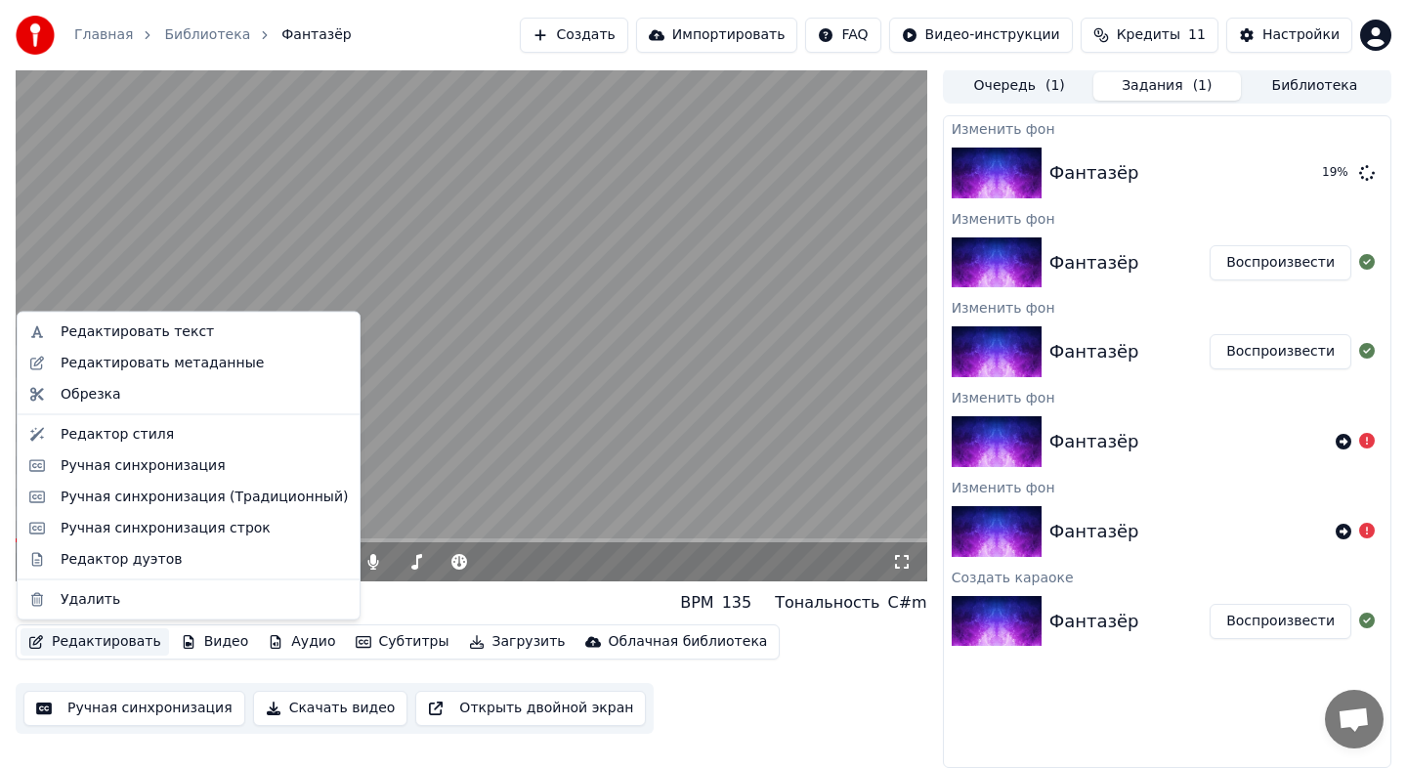
click at [106, 647] on button "Редактировать" at bounding box center [95, 641] width 148 height 27
click at [105, 441] on div "Редактор стиля" at bounding box center [117, 434] width 113 height 20
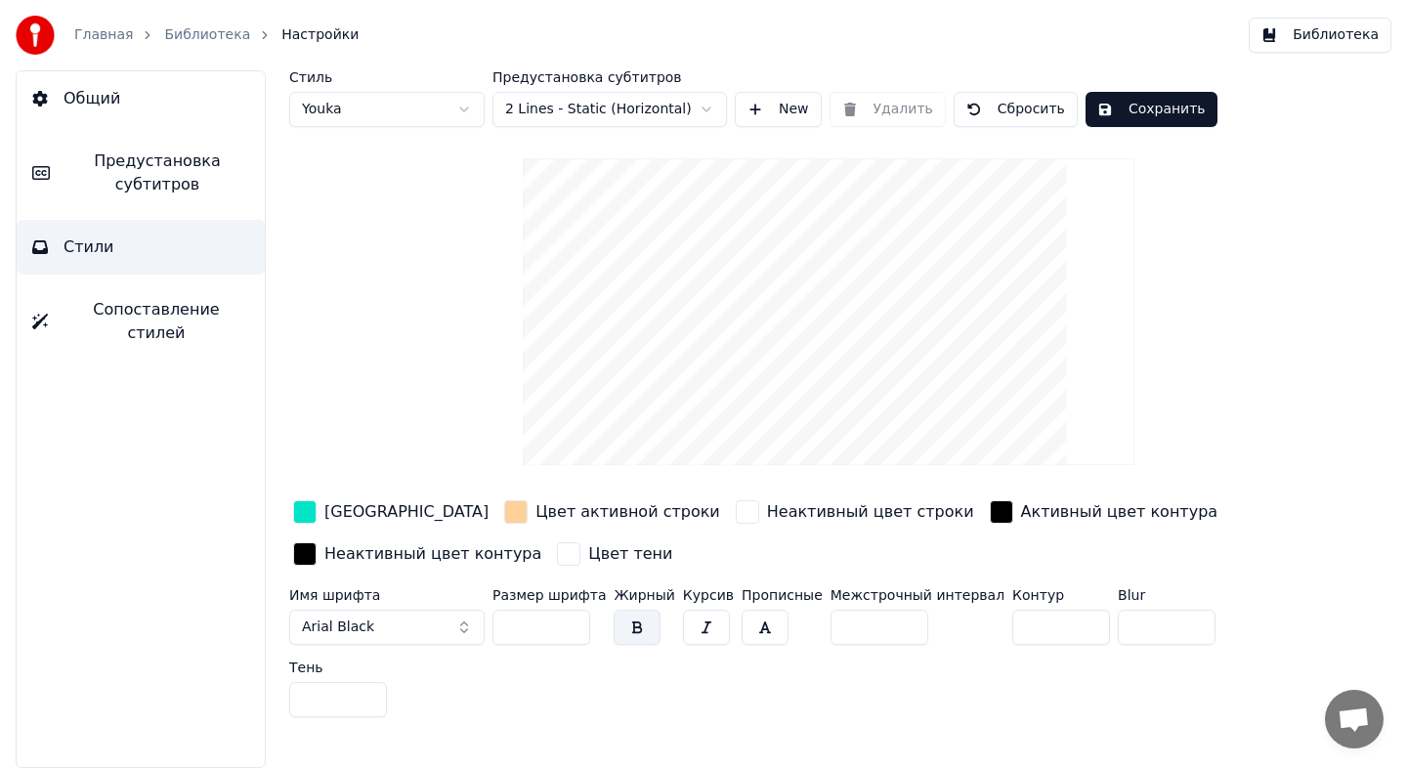
click at [504, 514] on div "button" at bounding box center [515, 511] width 23 height 23
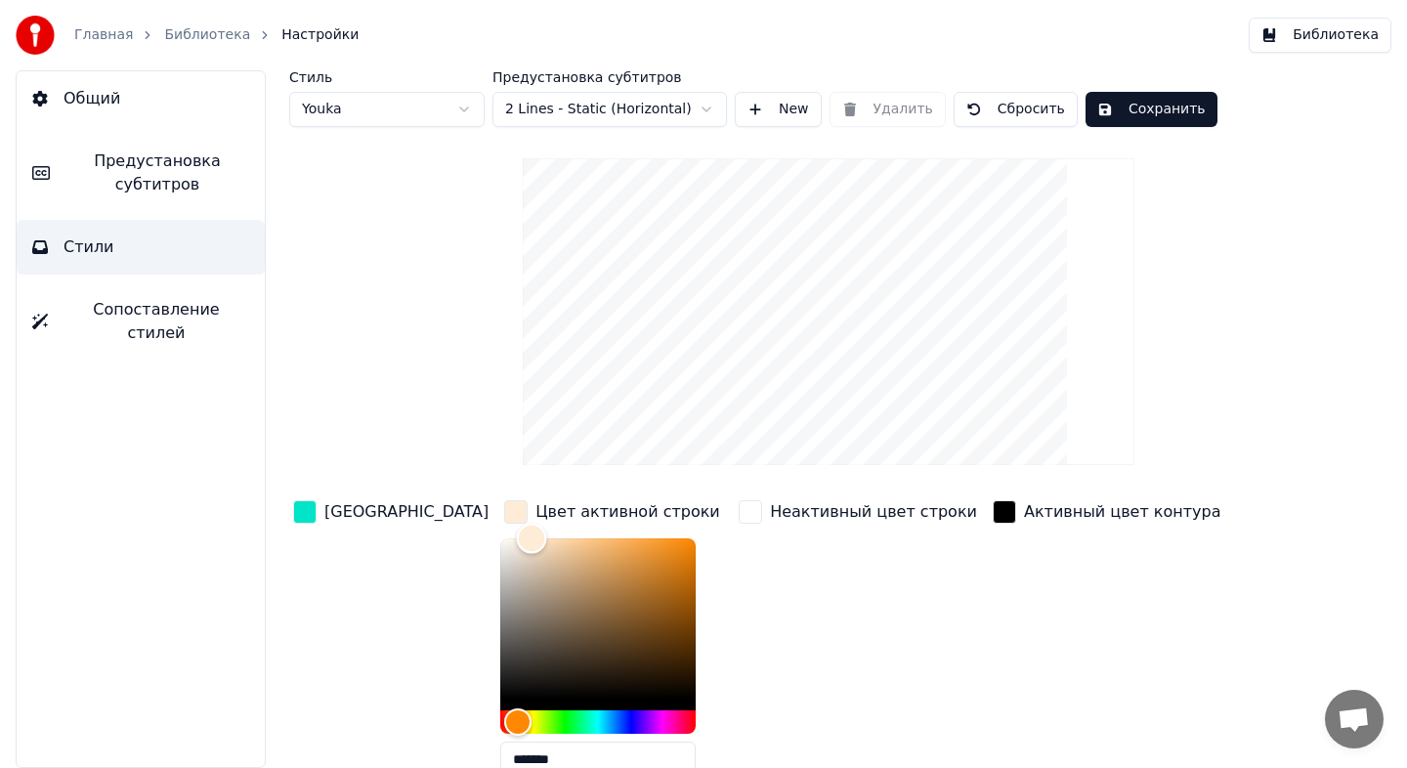
drag, startPoint x: 483, startPoint y: 549, endPoint x: 465, endPoint y: 512, distance: 41.1
click at [500, 512] on div "Цвет активной строки *******" at bounding box center [613, 644] width 227 height 296
type input "*******"
click at [1123, 109] on button "Сохранить" at bounding box center [1151, 109] width 132 height 35
click at [177, 33] on link "Библиотека" at bounding box center [207, 35] width 86 height 20
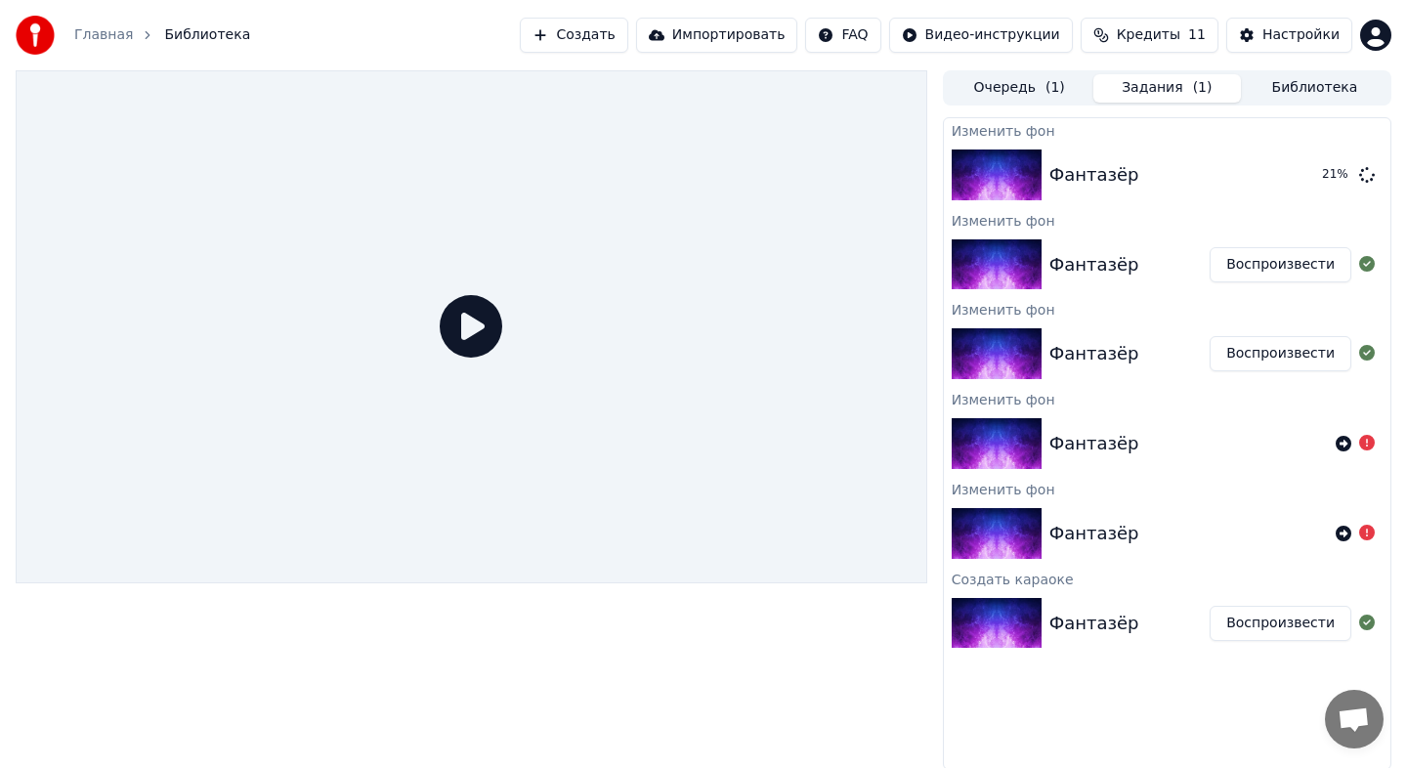
click at [474, 327] on icon at bounding box center [471, 326] width 63 height 63
click at [1311, 268] on button "Воспроизвести" at bounding box center [1280, 264] width 142 height 35
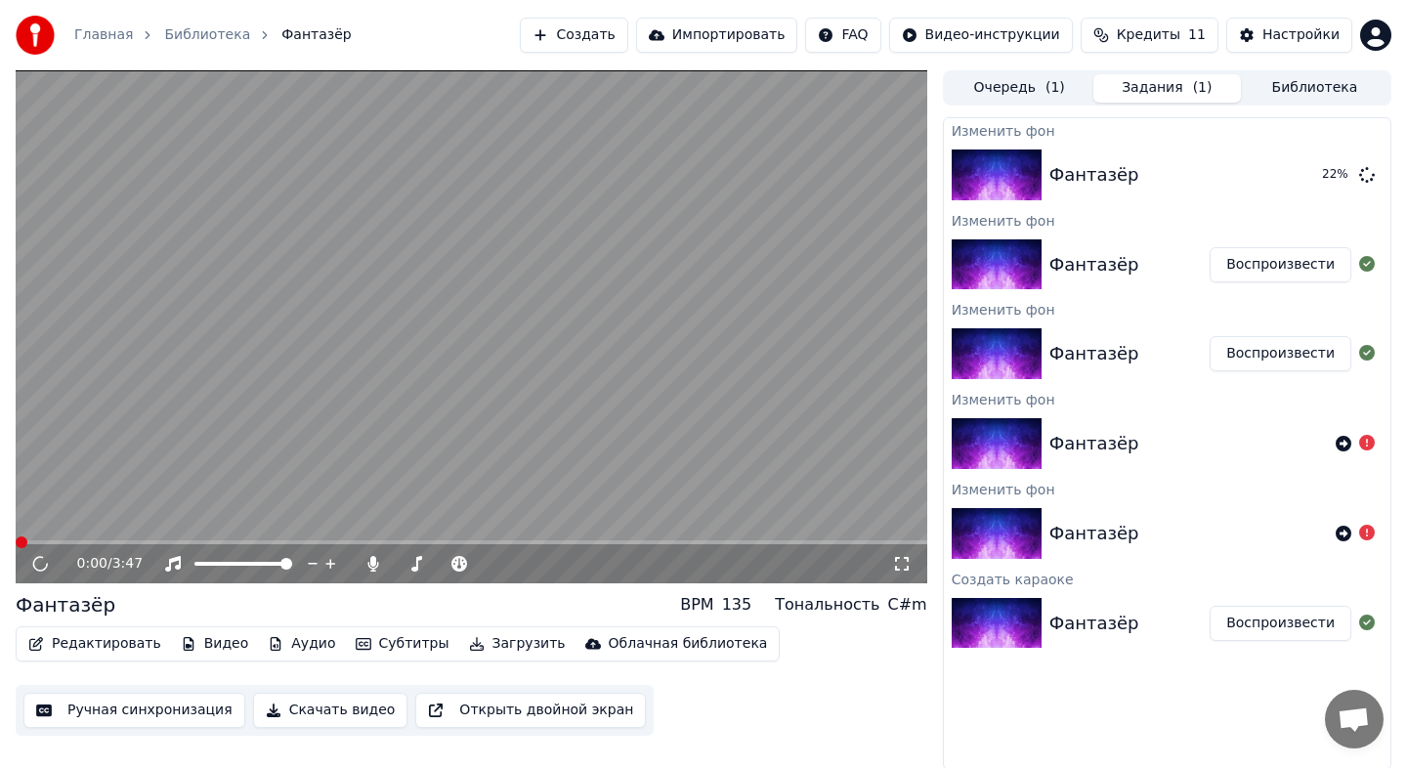
click at [188, 532] on video at bounding box center [471, 326] width 911 height 513
click at [193, 544] on div "0:00 / 3:47" at bounding box center [471, 563] width 911 height 39
click at [194, 542] on span at bounding box center [471, 542] width 911 height 4
click at [35, 564] on icon at bounding box center [54, 564] width 46 height 16
click at [1251, 356] on button "Воспроизвести" at bounding box center [1280, 353] width 142 height 35
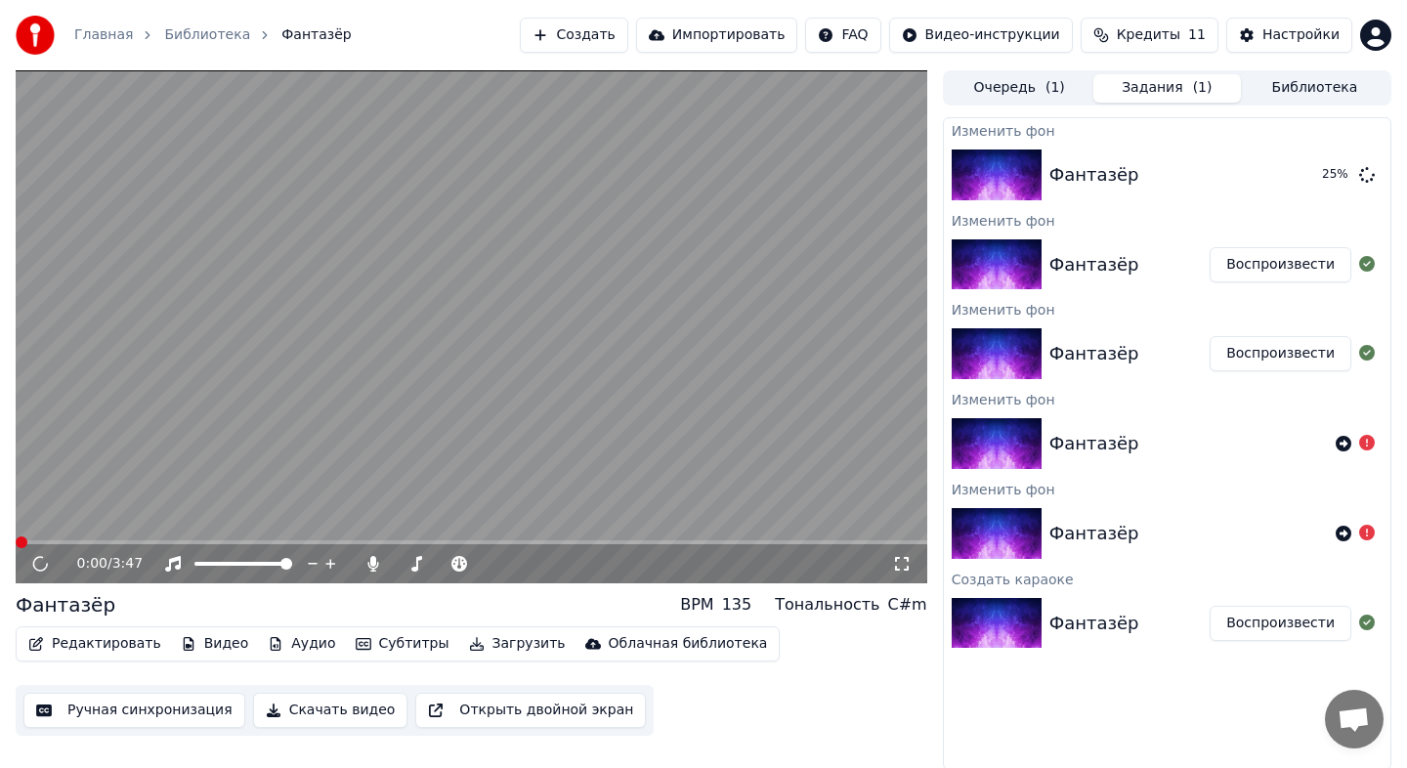
click at [1266, 247] on button "Воспроизвести" at bounding box center [1280, 264] width 142 height 35
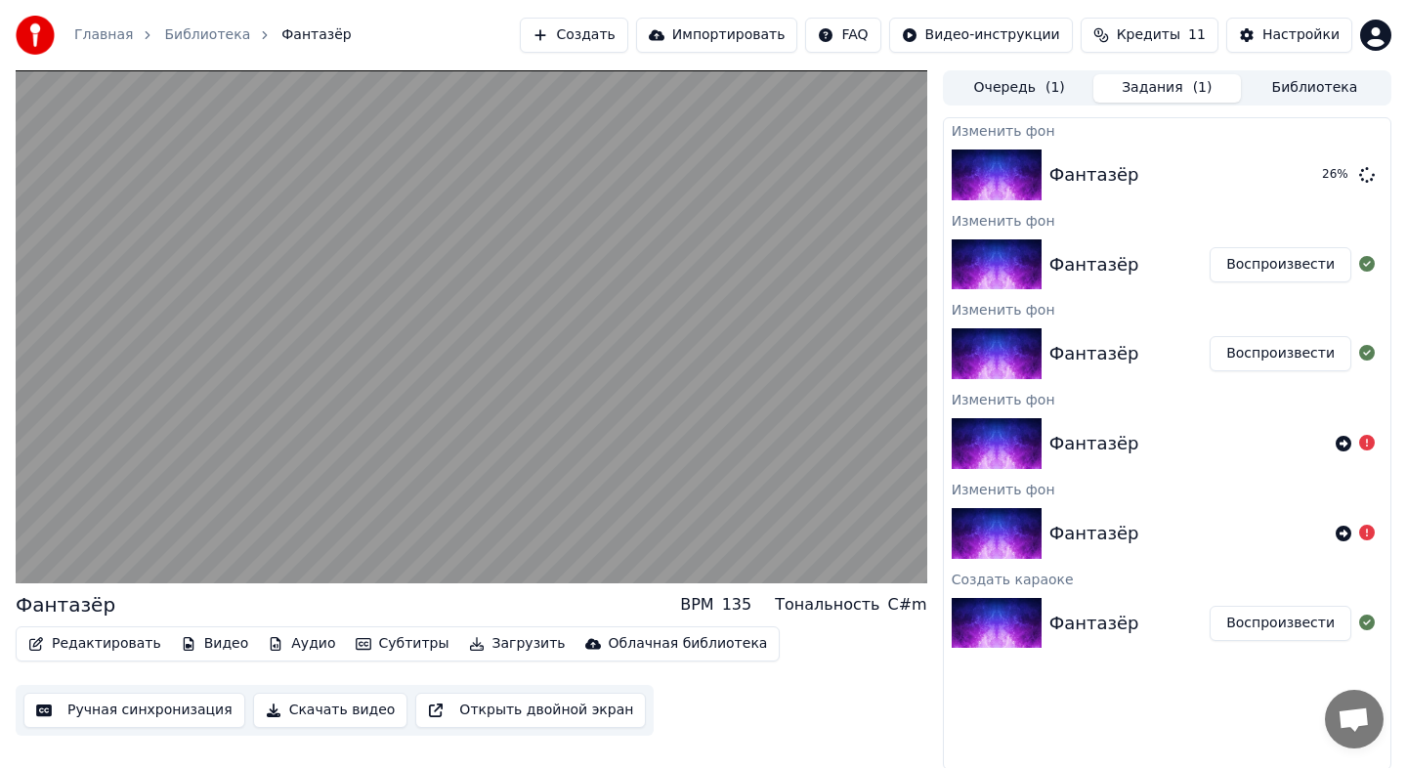
click at [1268, 360] on button "Воспроизвести" at bounding box center [1280, 353] width 142 height 35
click at [1165, 282] on div "Фантазёр Воспроизвести" at bounding box center [1167, 265] width 446 height 66
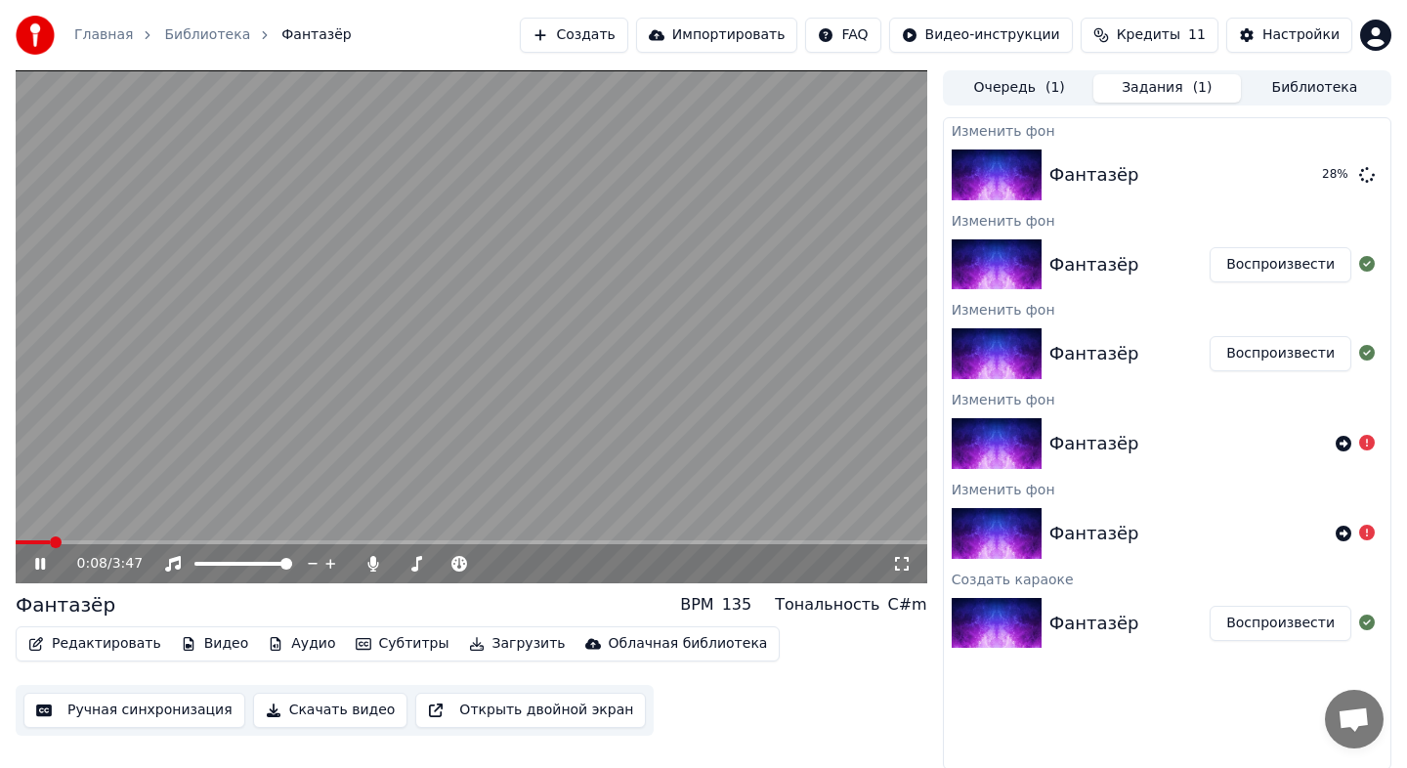
click at [41, 558] on icon at bounding box center [40, 564] width 10 height 12
click at [112, 646] on button "Редактировать" at bounding box center [95, 643] width 148 height 27
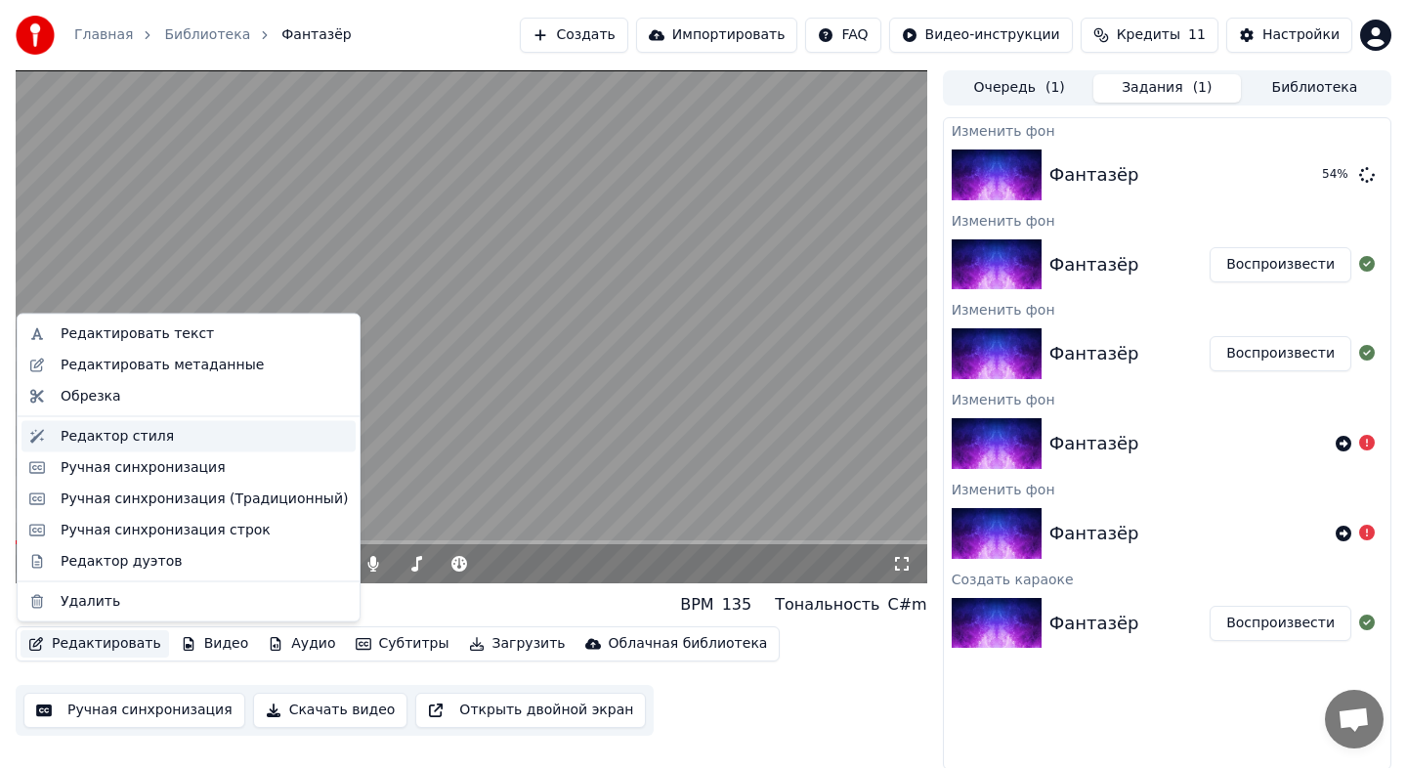
click at [113, 445] on div "Редактор стиля" at bounding box center [117, 436] width 113 height 20
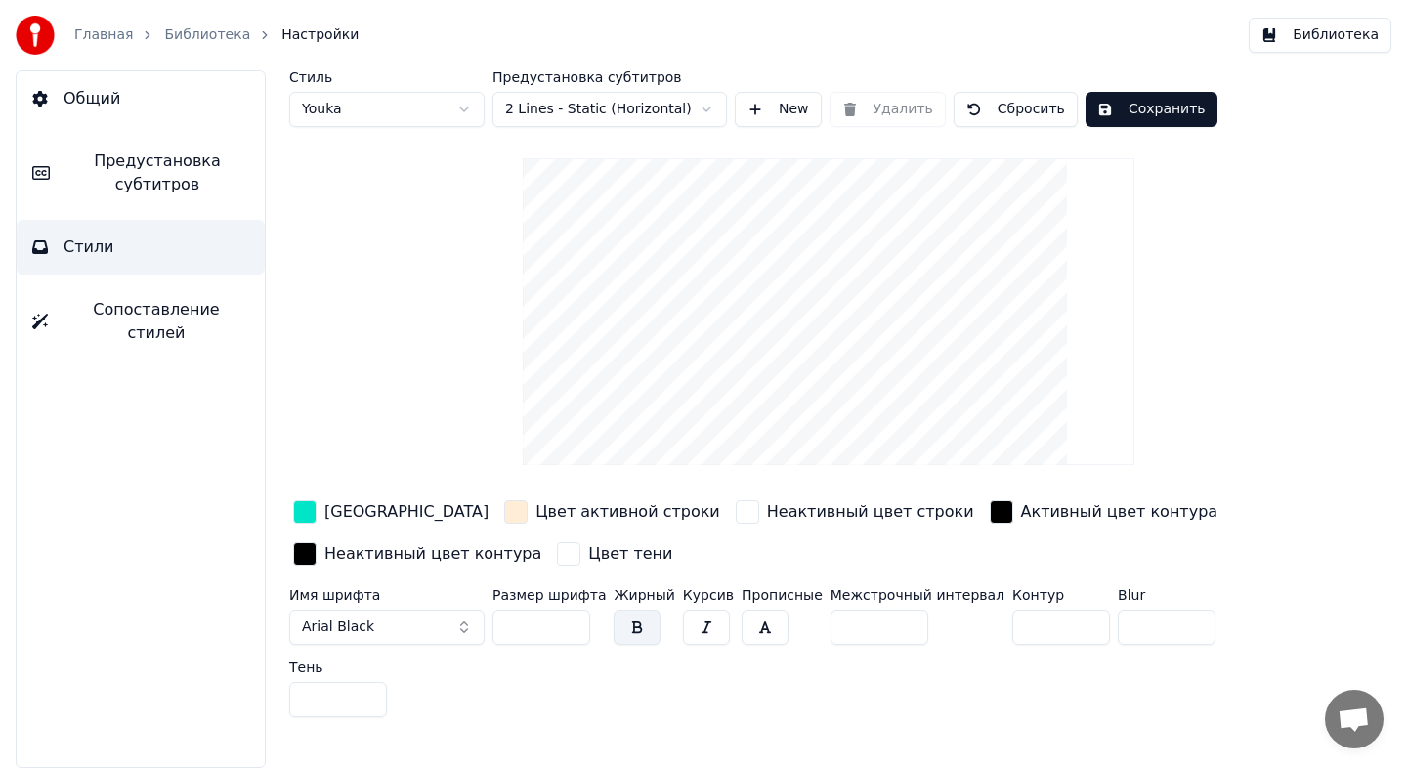
click at [168, 40] on link "Библиотека" at bounding box center [207, 35] width 86 height 20
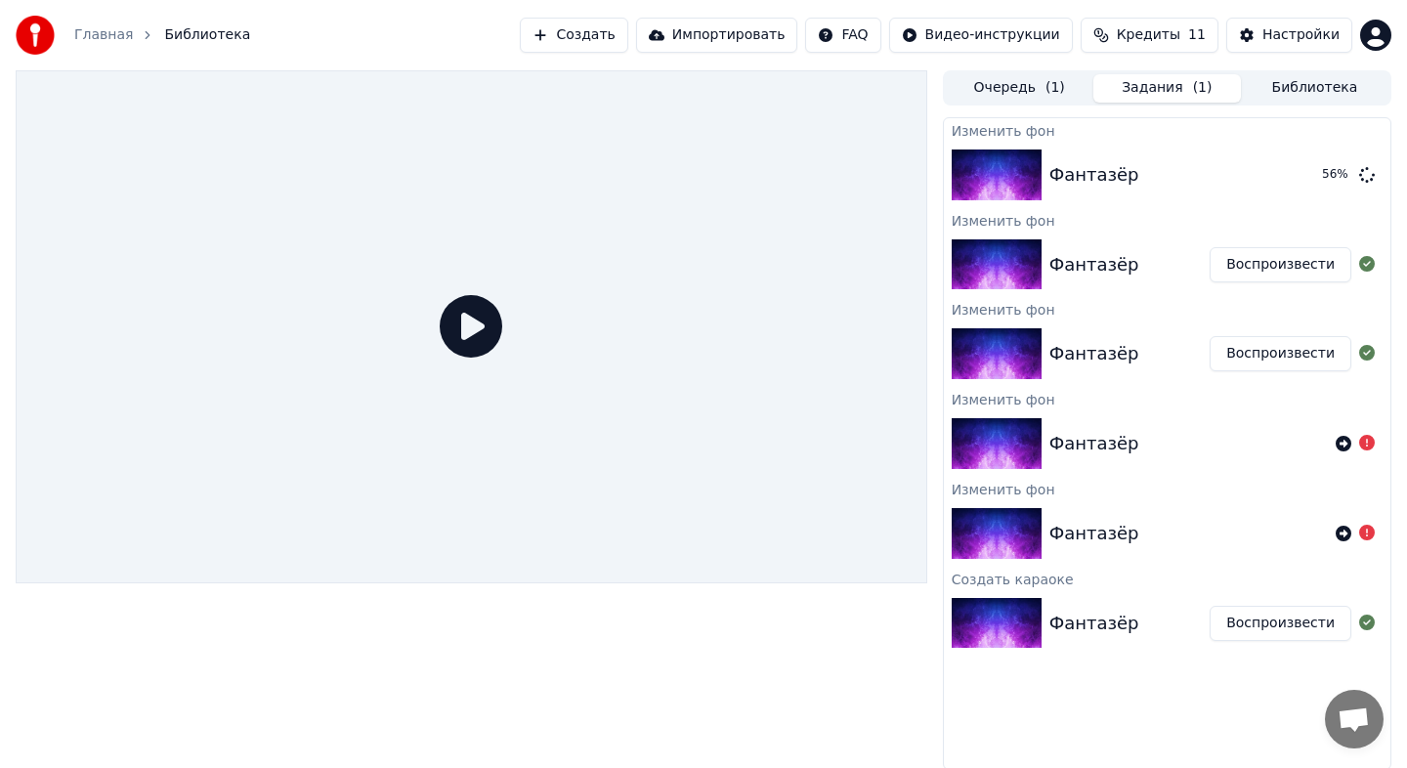
click at [1231, 275] on button "Воспроизвести" at bounding box center [1280, 264] width 142 height 35
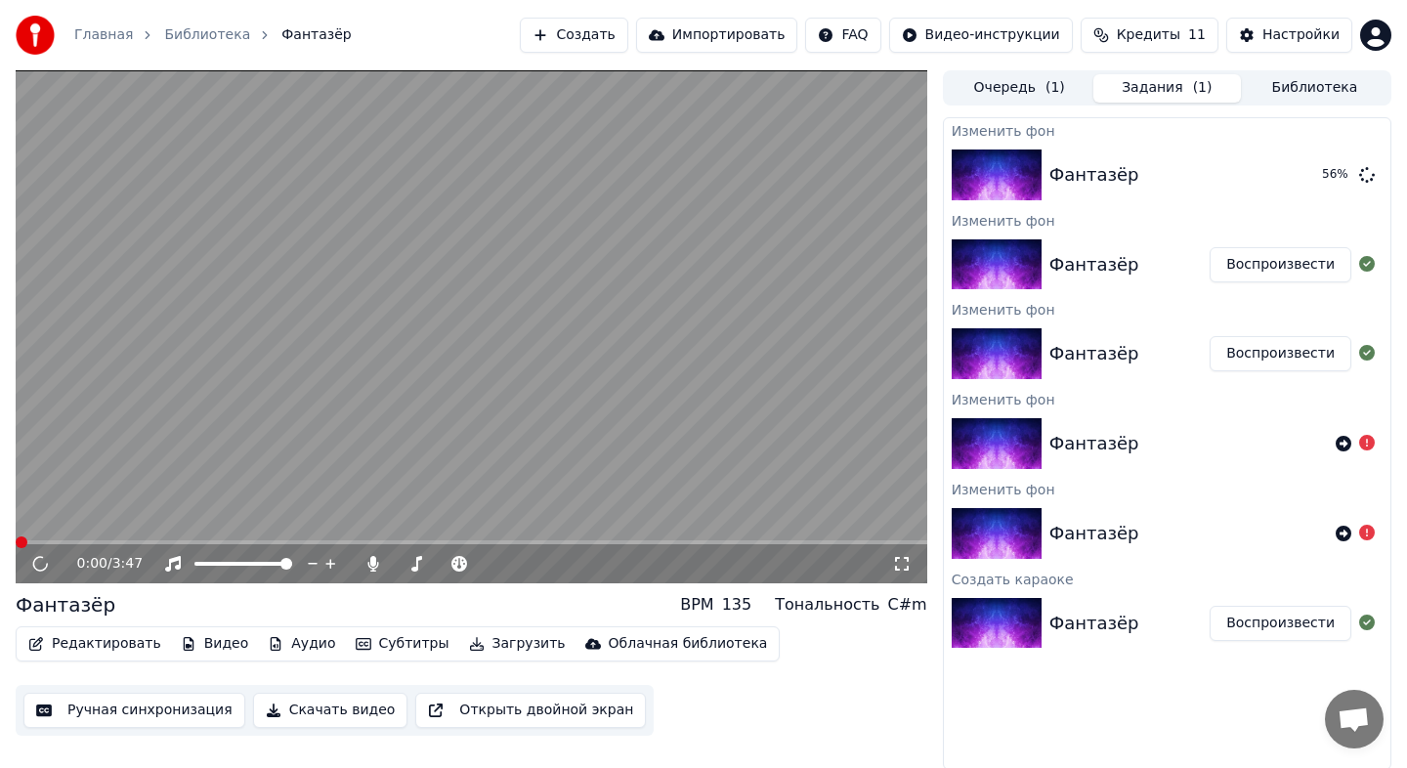
click at [223, 649] on button "Видео" at bounding box center [215, 643] width 84 height 27
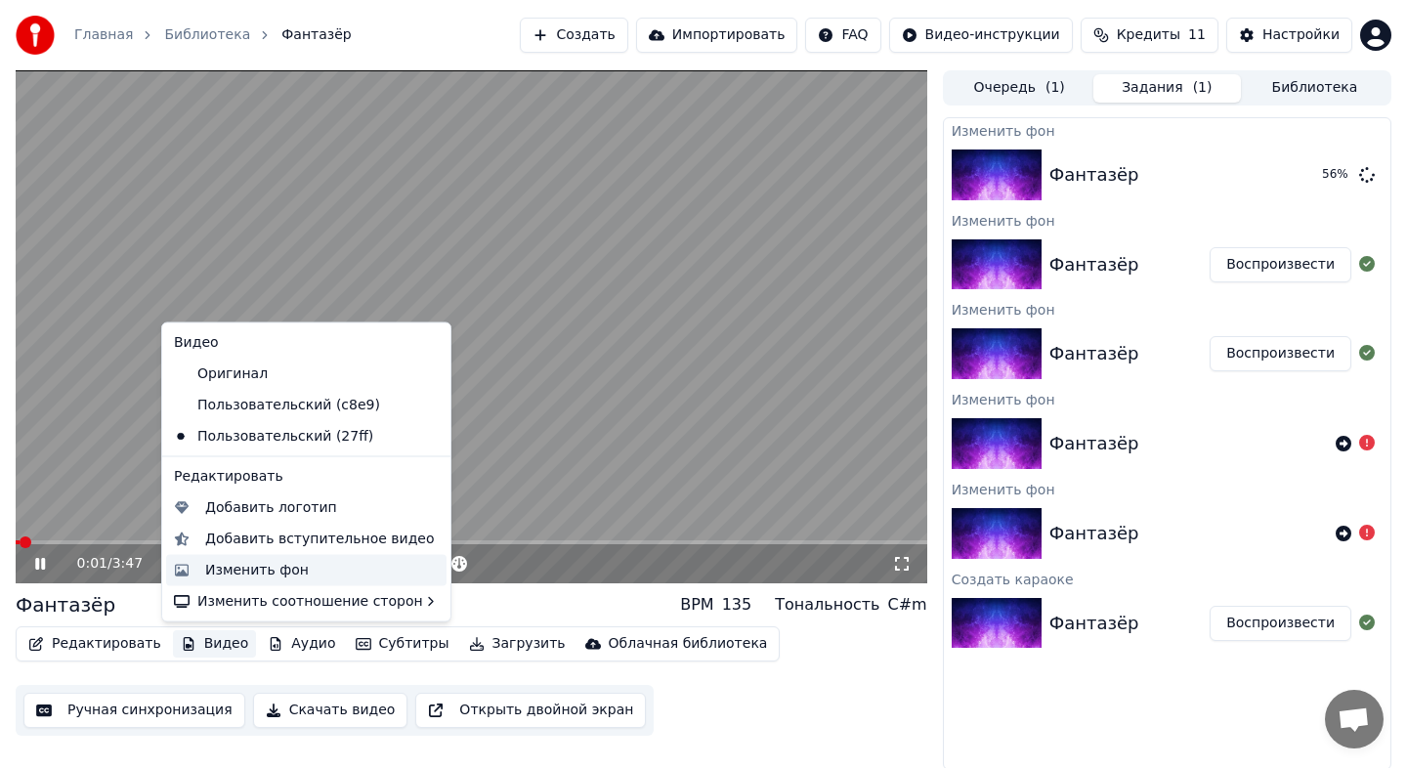
click at [308, 563] on div "Изменить фон" at bounding box center [321, 570] width 233 height 20
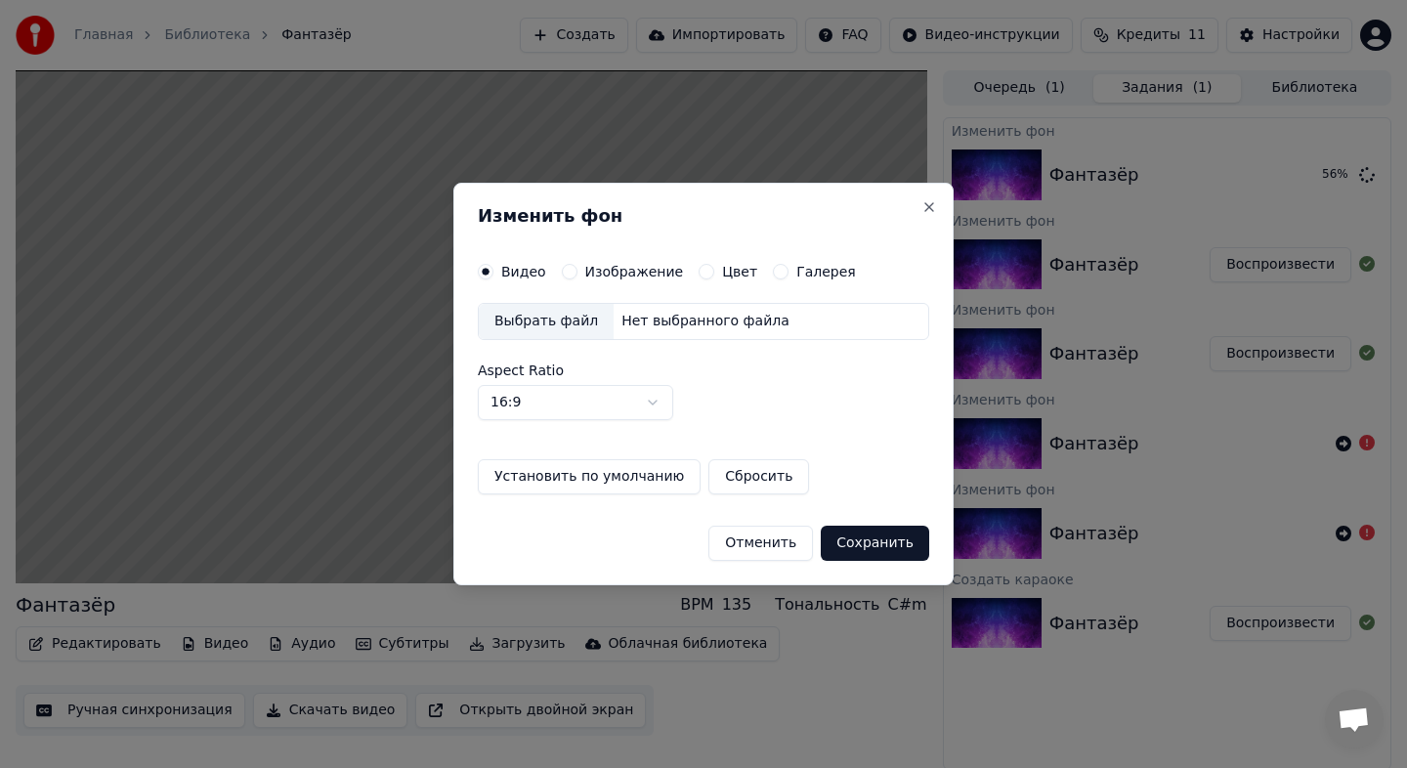
click at [640, 276] on label "Изображение" at bounding box center [634, 272] width 99 height 14
click at [577, 276] on button "Изображение" at bounding box center [570, 272] width 16 height 16
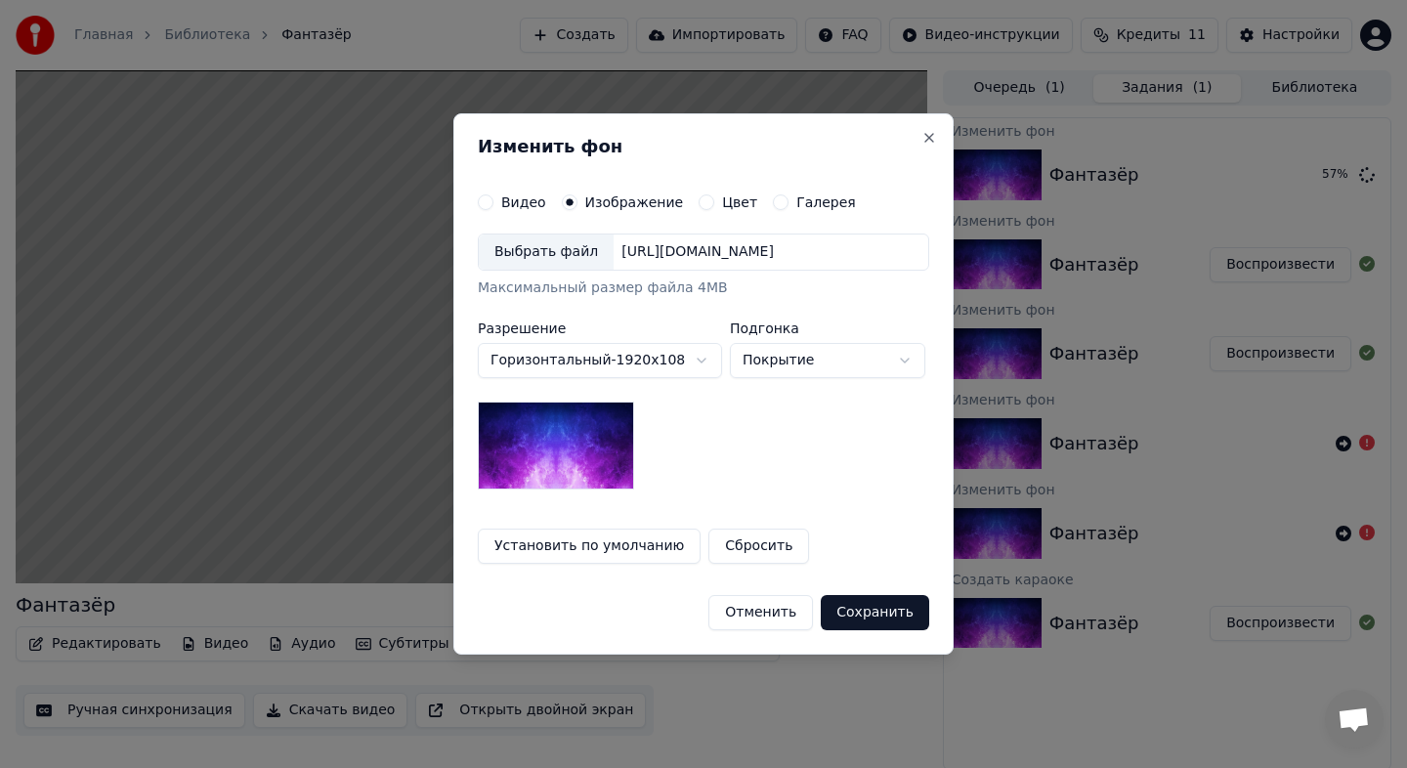
click at [778, 203] on div "Галерея" at bounding box center [814, 202] width 83 height 16
click at [773, 199] on button "Галерея" at bounding box center [781, 202] width 16 height 16
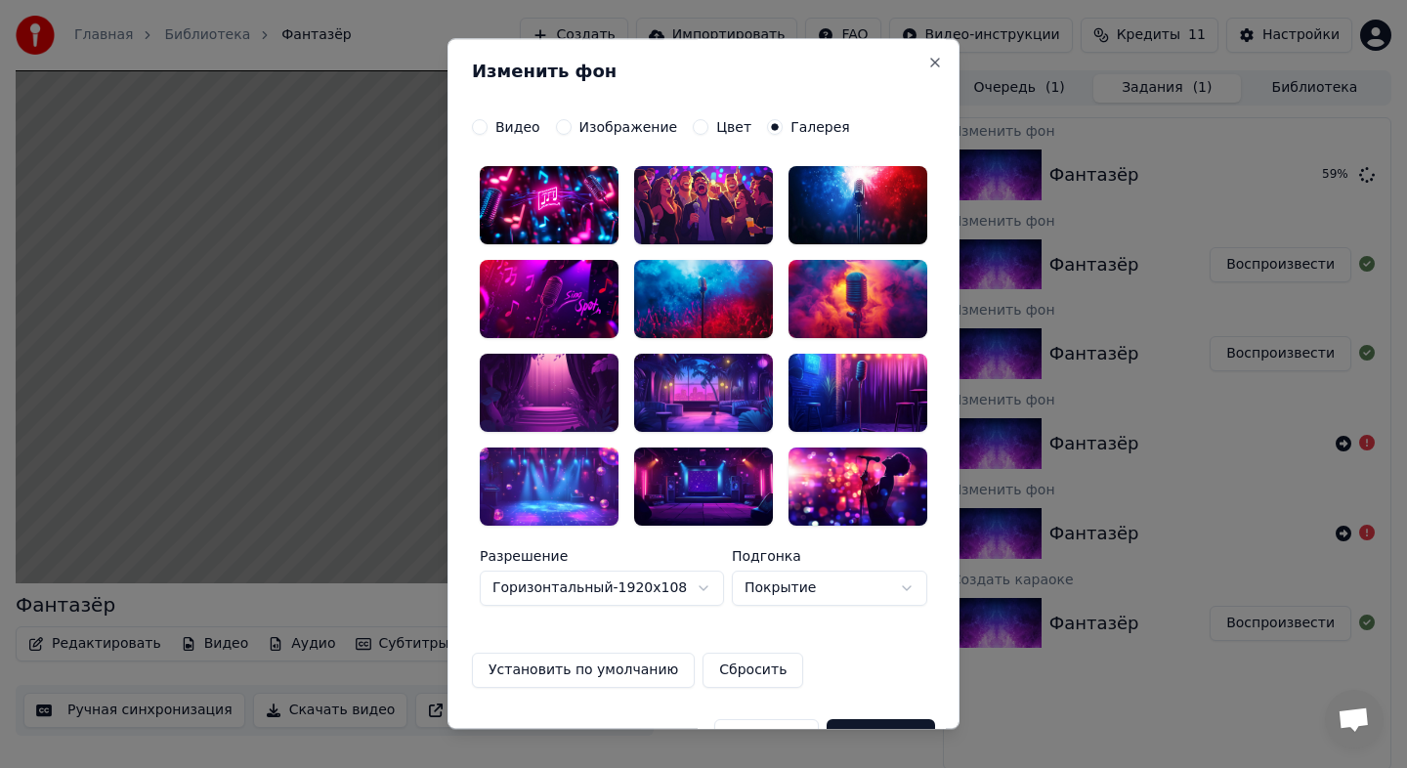
click at [618, 134] on label "Изображение" at bounding box center [628, 127] width 99 height 14
click at [572, 134] on button "Изображение" at bounding box center [564, 127] width 16 height 16
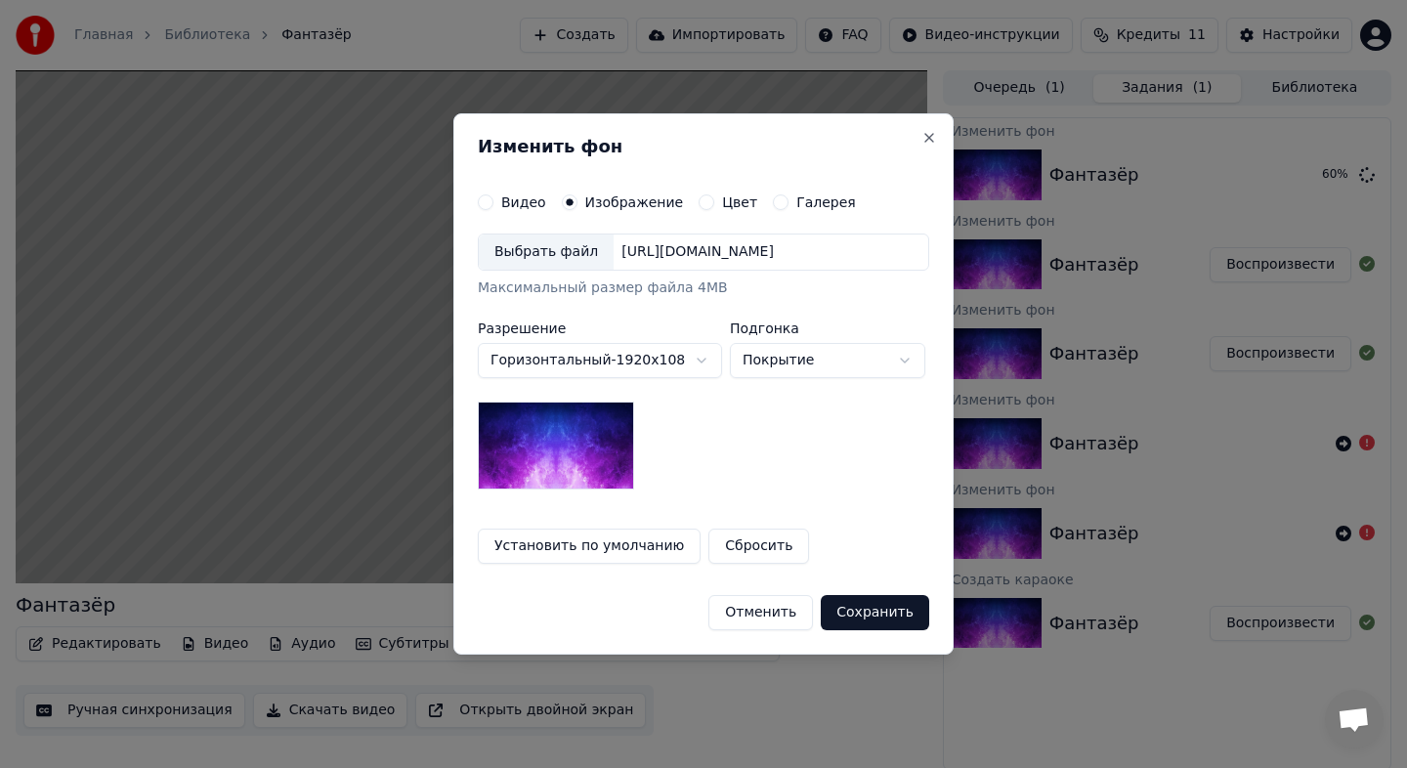
click at [565, 243] on div "Выбрать файл" at bounding box center [546, 251] width 135 height 35
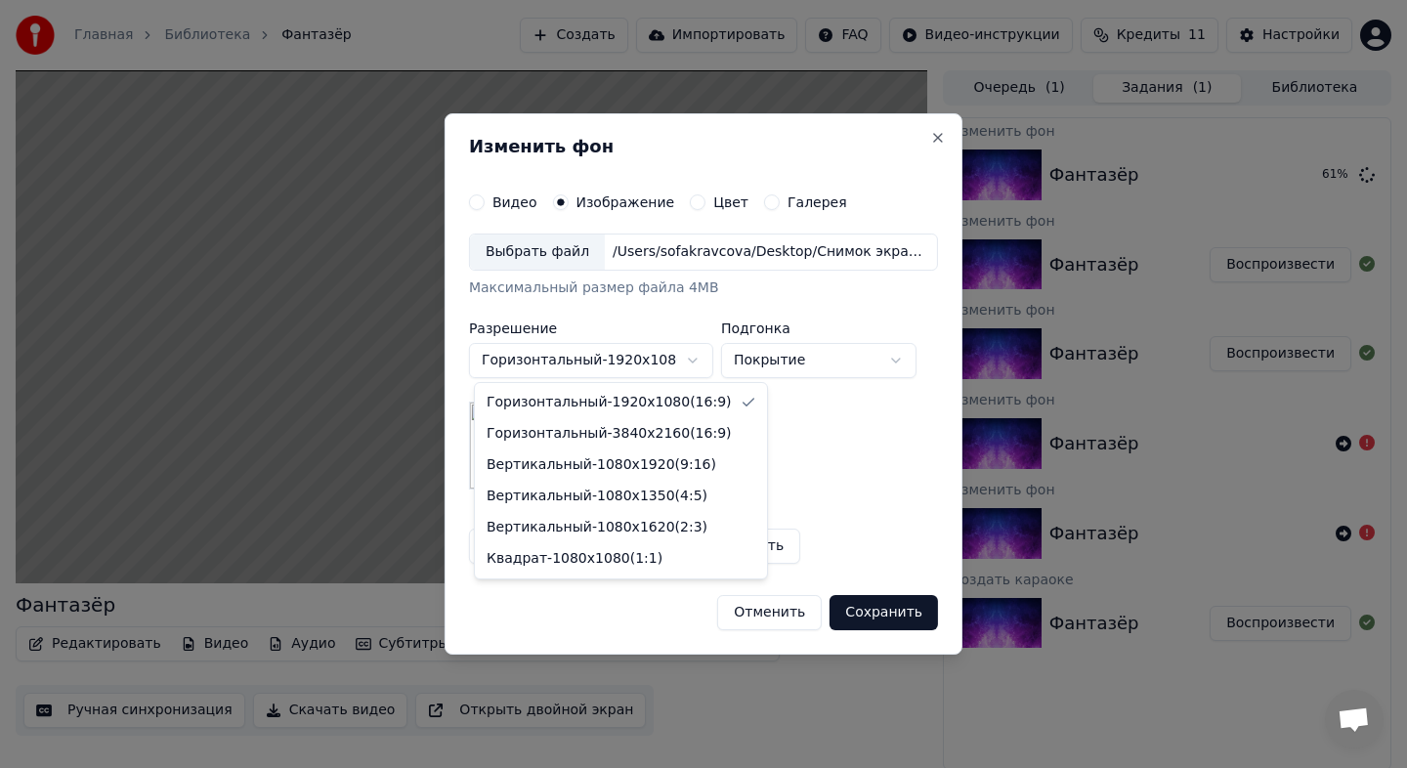
click at [696, 363] on body "Главная Библиотека Фантазёр Создать Импортировать FAQ Видео-инструкции Кредиты …" at bounding box center [703, 384] width 1407 height 768
click at [694, 375] on body "Главная Библиотека Фантазёр Создать Импортировать FAQ Видео-инструкции Кредиты …" at bounding box center [703, 384] width 1407 height 768
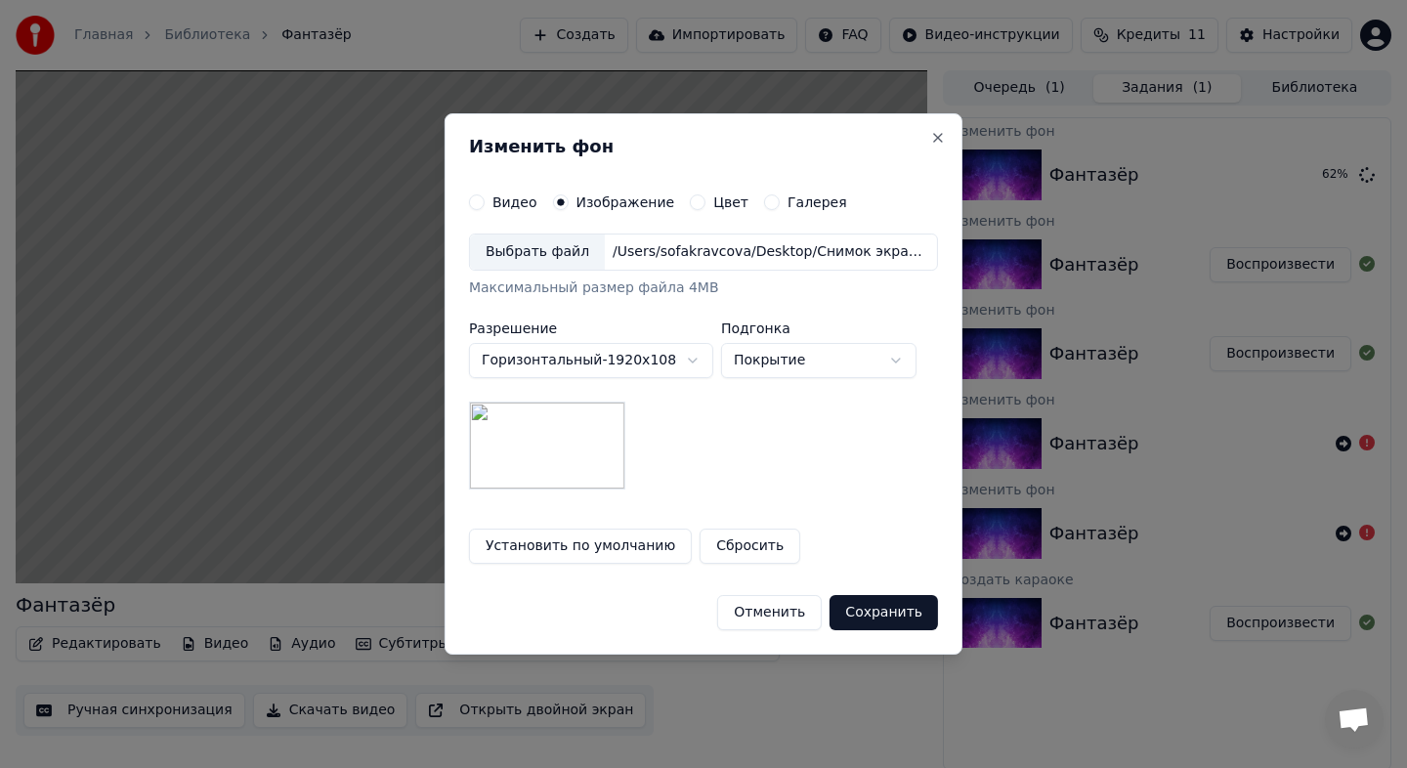
click at [690, 352] on body "Главная Библиотека Фантазёр Создать Импортировать FAQ Видео-инструкции Кредиты …" at bounding box center [703, 384] width 1407 height 768
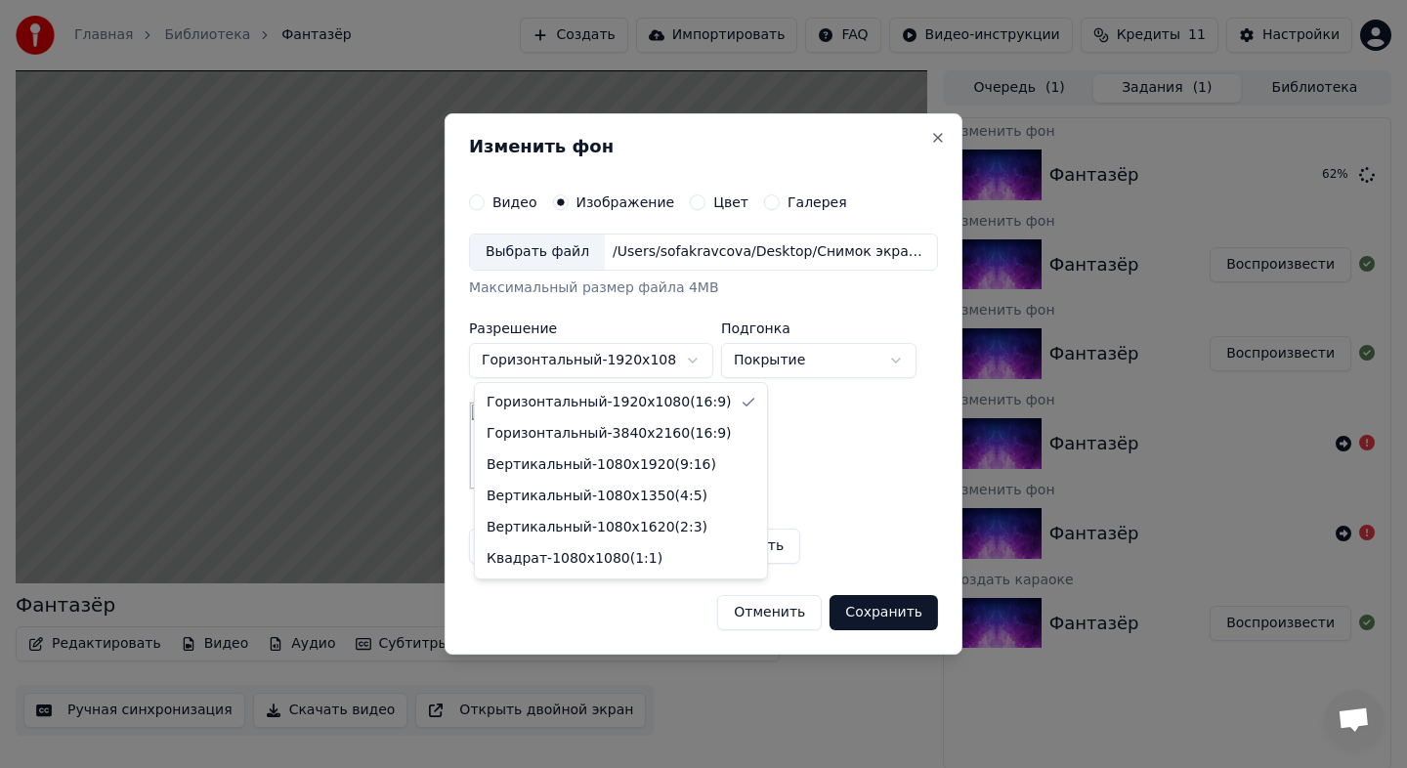
select select "*********"
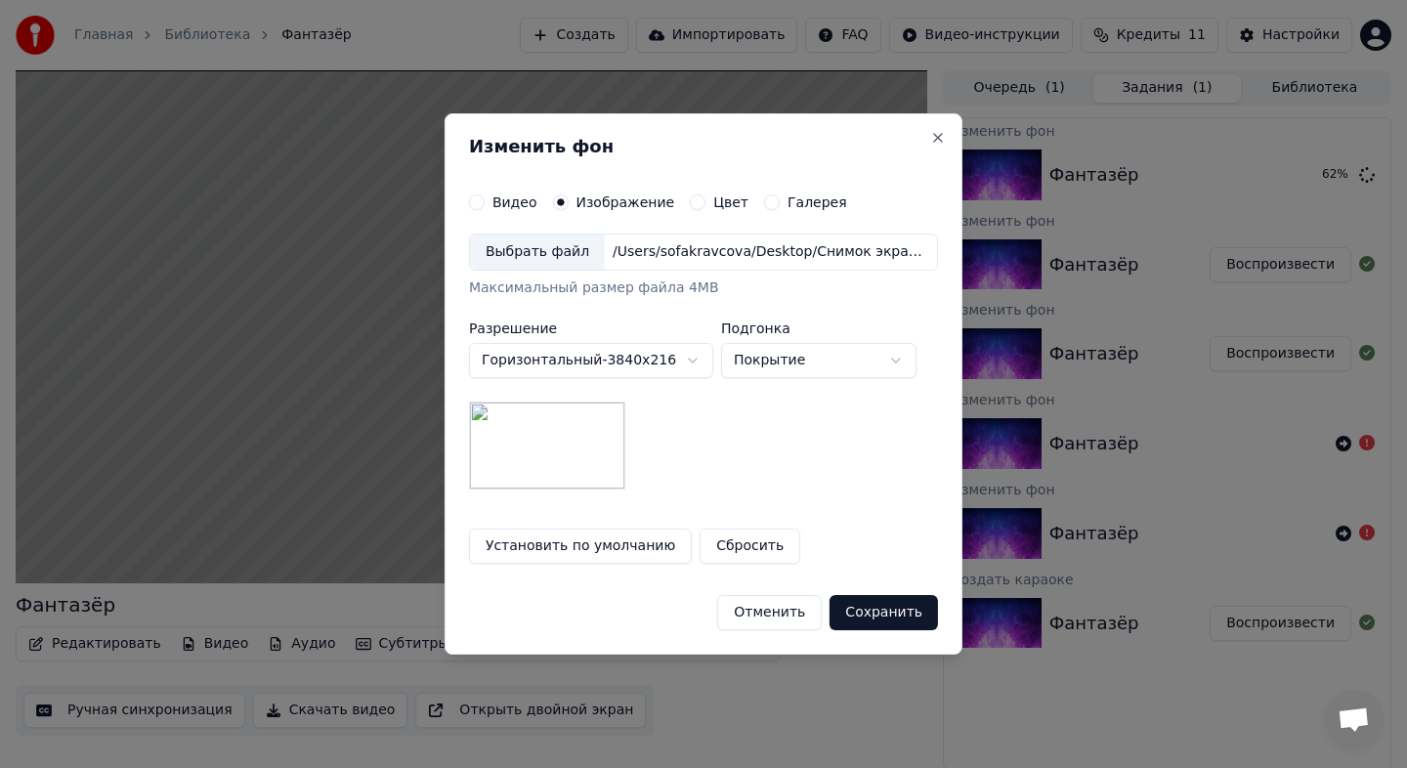
click at [679, 366] on body "Главная Библиотека Фантазёр Создать Импортировать FAQ Видео-инструкции Кредиты …" at bounding box center [703, 384] width 1407 height 768
click at [872, 362] on body "Главная Библиотека Фантазёр Создать Импортировать FAQ Видео-инструкции Кредиты …" at bounding box center [703, 384] width 1407 height 768
click at [896, 613] on button "Сохранить" at bounding box center [883, 612] width 108 height 35
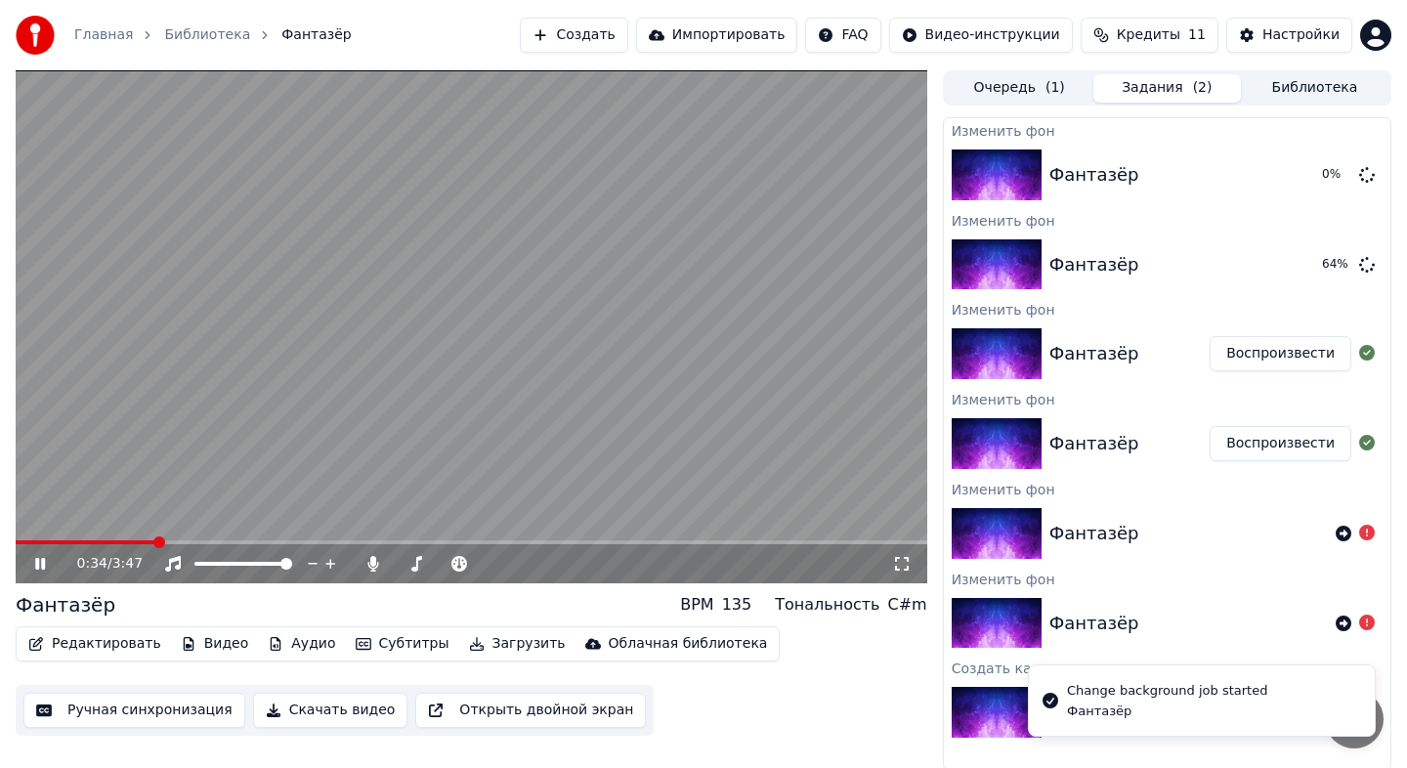
click at [44, 563] on icon at bounding box center [40, 564] width 10 height 12
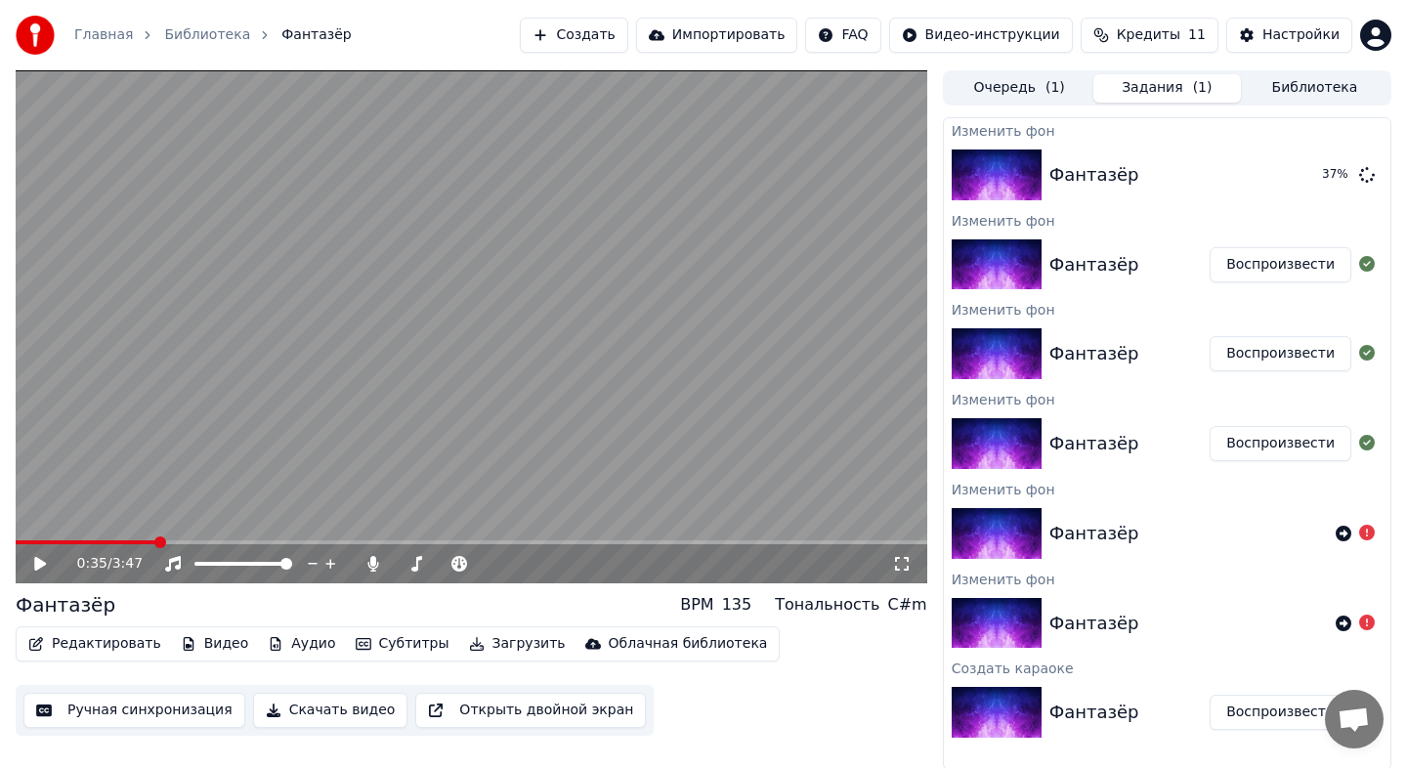
click at [1308, 264] on button "Воспроизвести" at bounding box center [1280, 264] width 142 height 35
click at [150, 544] on div "0:15 / 3:47" at bounding box center [471, 563] width 911 height 39
click at [154, 538] on video at bounding box center [471, 326] width 911 height 513
click at [157, 542] on span at bounding box center [471, 542] width 911 height 4
click at [43, 562] on icon at bounding box center [40, 564] width 12 height 14
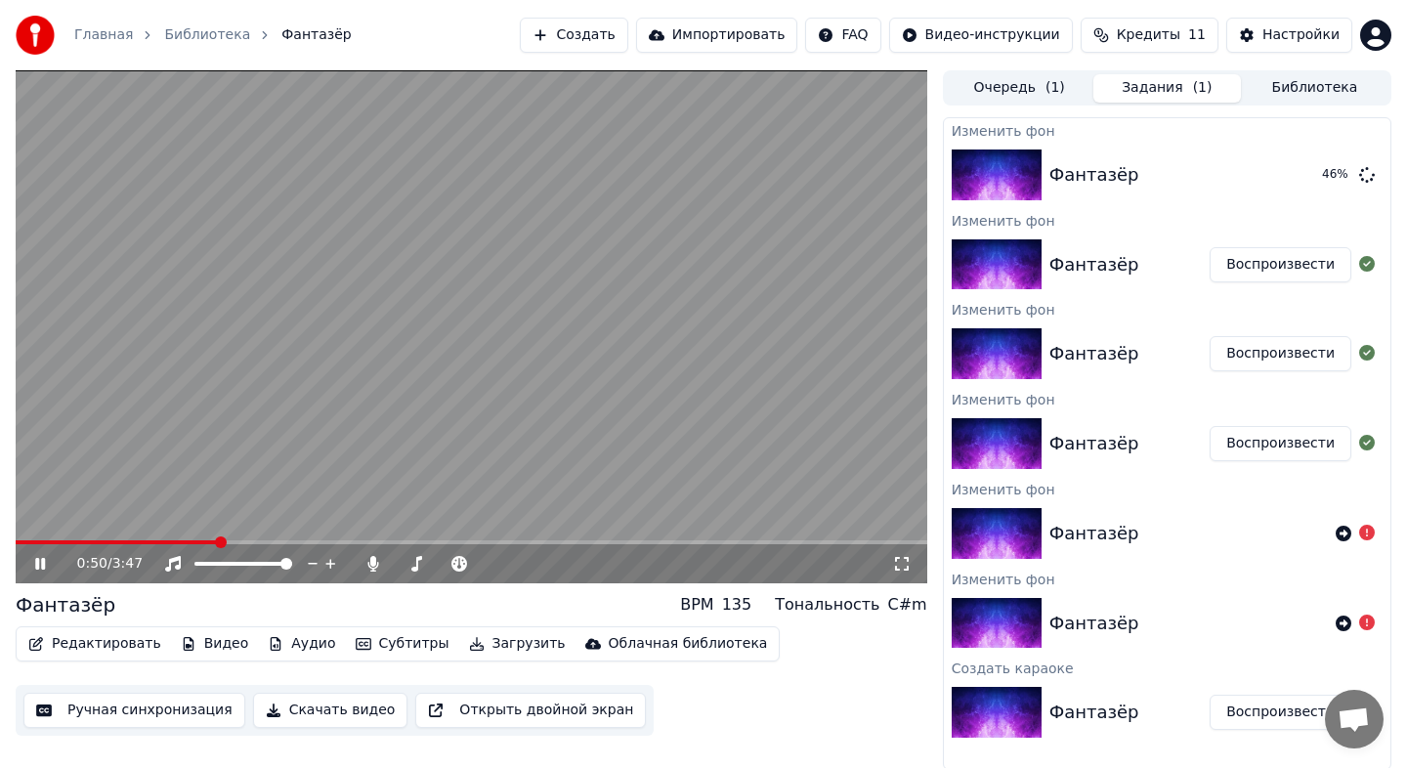
click at [43, 558] on icon at bounding box center [40, 564] width 10 height 12
click at [1327, 169] on button "Воспроизвести" at bounding box center [1280, 174] width 142 height 35
click at [195, 546] on div "0:08 / 3:47" at bounding box center [471, 563] width 911 height 39
click at [202, 544] on div "0:08 / 3:47" at bounding box center [471, 563] width 911 height 39
click at [263, 544] on div "0:09 / 3:47" at bounding box center [471, 563] width 911 height 39
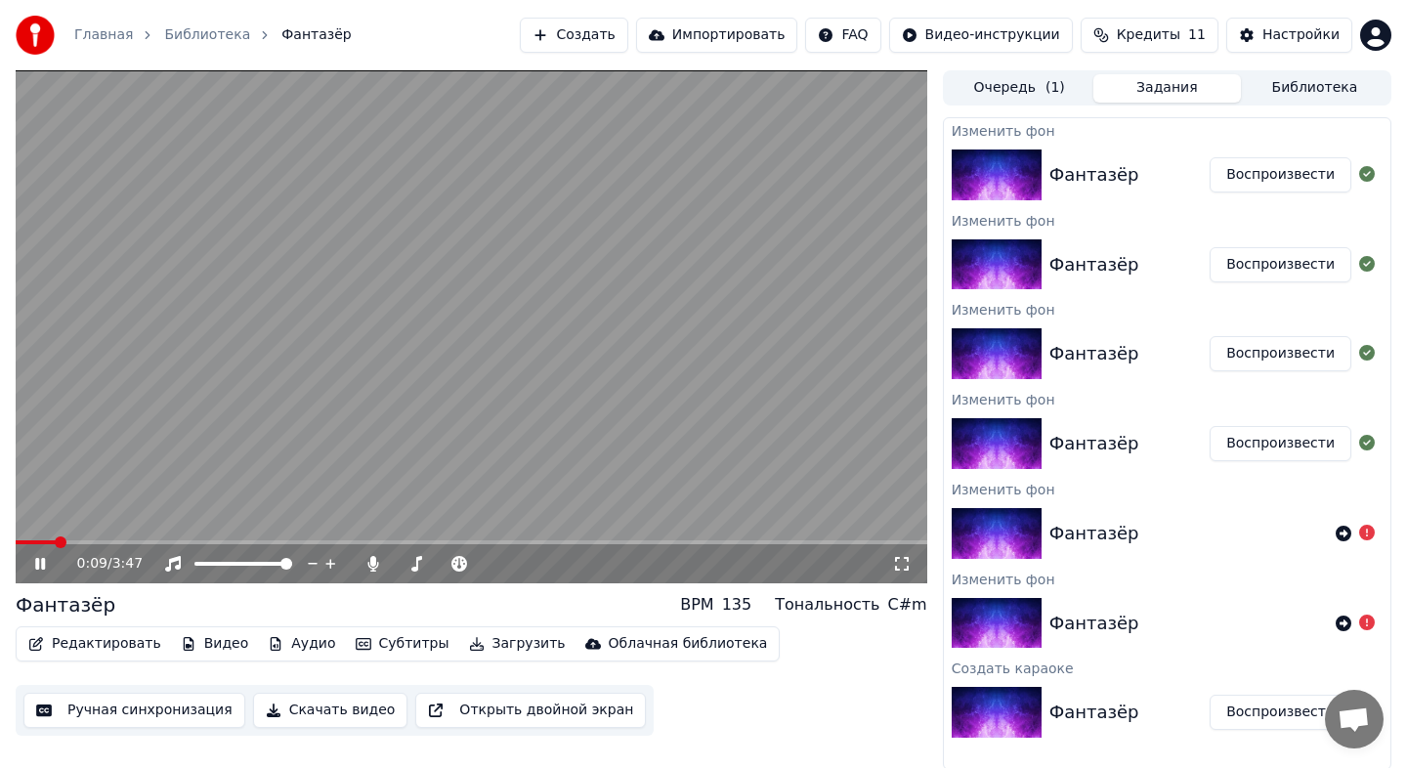
click at [263, 543] on span at bounding box center [471, 542] width 911 height 4
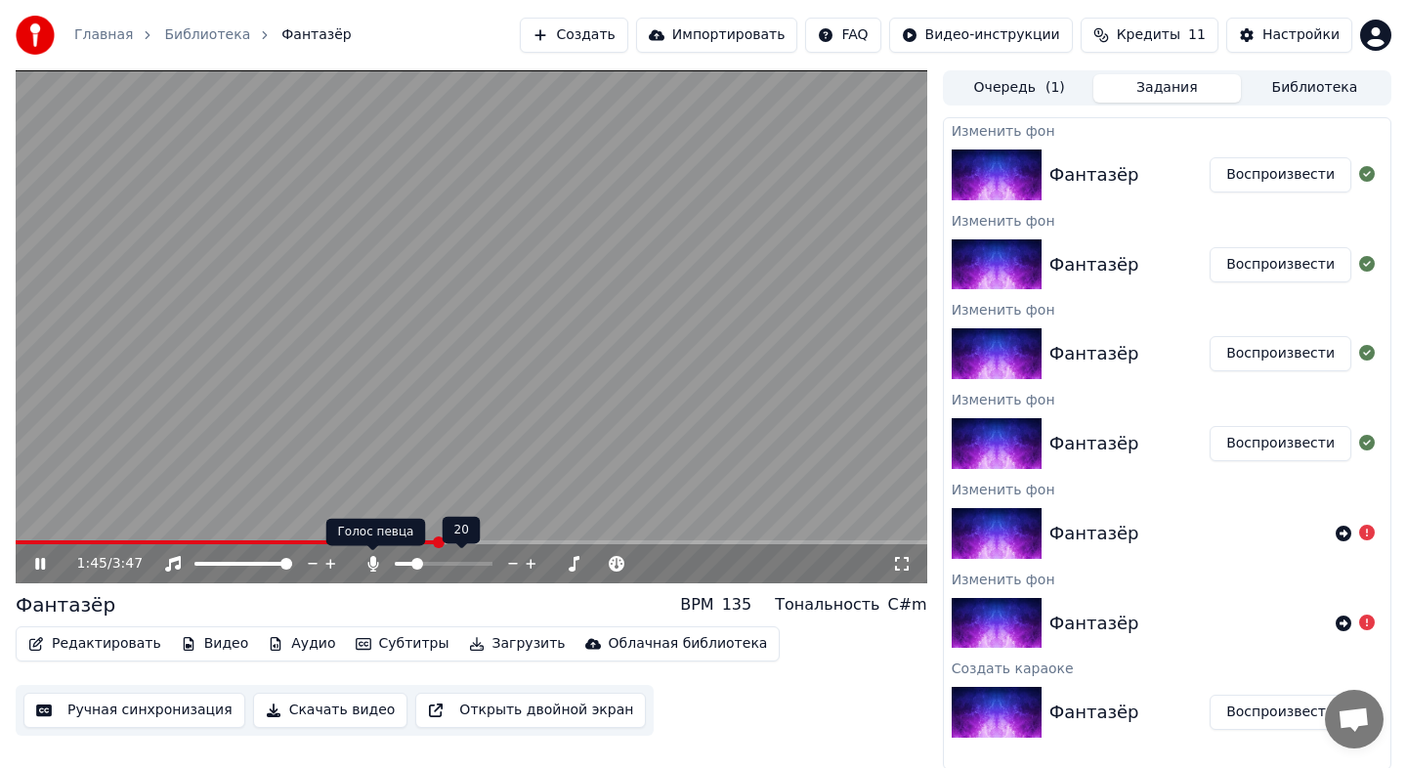
click at [375, 555] on span at bounding box center [373, 550] width 10 height 10
click at [408, 568] on span at bounding box center [413, 564] width 12 height 12
click at [495, 596] on div "Фантазёр BPM 135 Тональность C#m" at bounding box center [471, 604] width 911 height 27
click at [805, 652] on div "Редактировать Видео Аудио Субтитры Загрузить Облачная библиотека Ручная синхрон…" at bounding box center [471, 680] width 911 height 109
click at [35, 570] on icon at bounding box center [54, 564] width 46 height 16
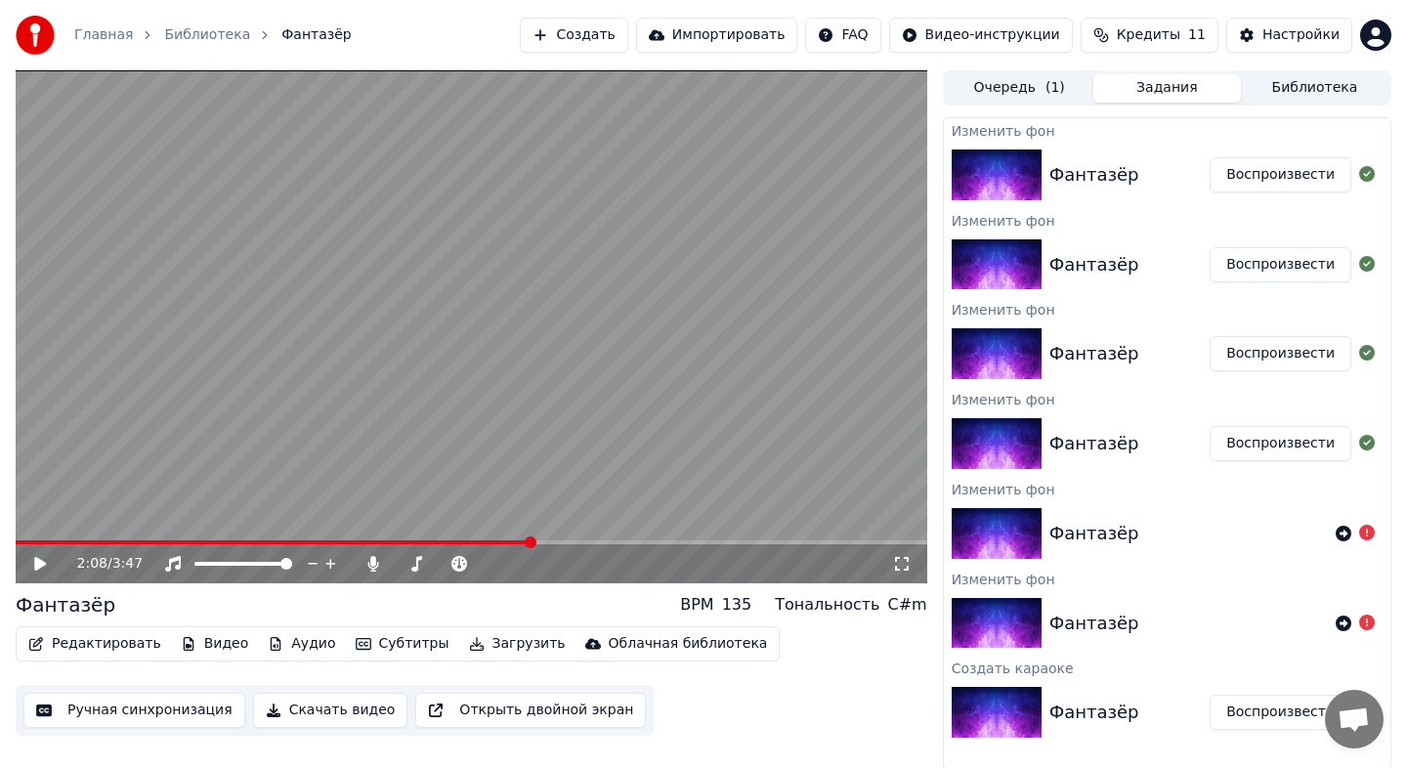
scroll to position [2, 0]
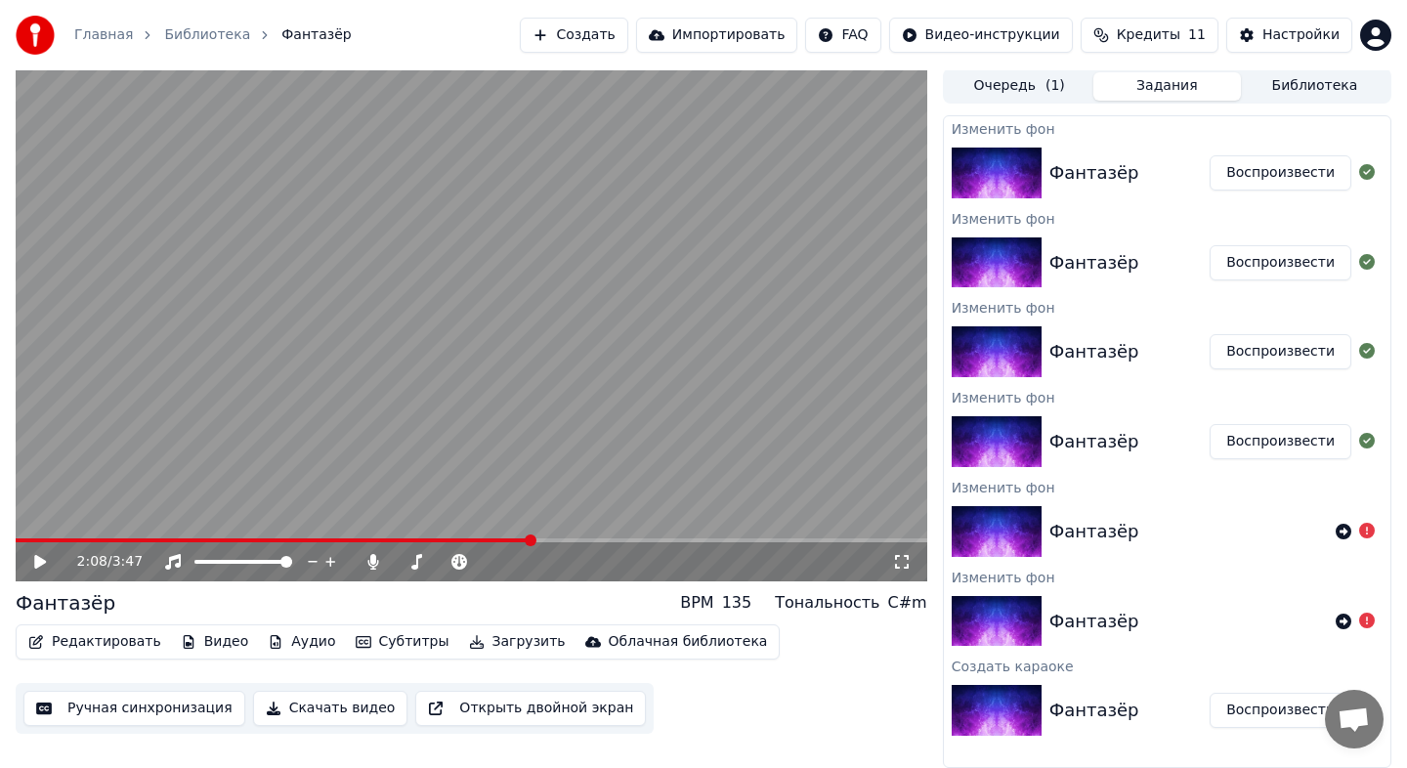
click at [340, 722] on button "Скачать видео" at bounding box center [330, 708] width 155 height 35
click at [1304, 160] on button "Показать" at bounding box center [1300, 172] width 101 height 35
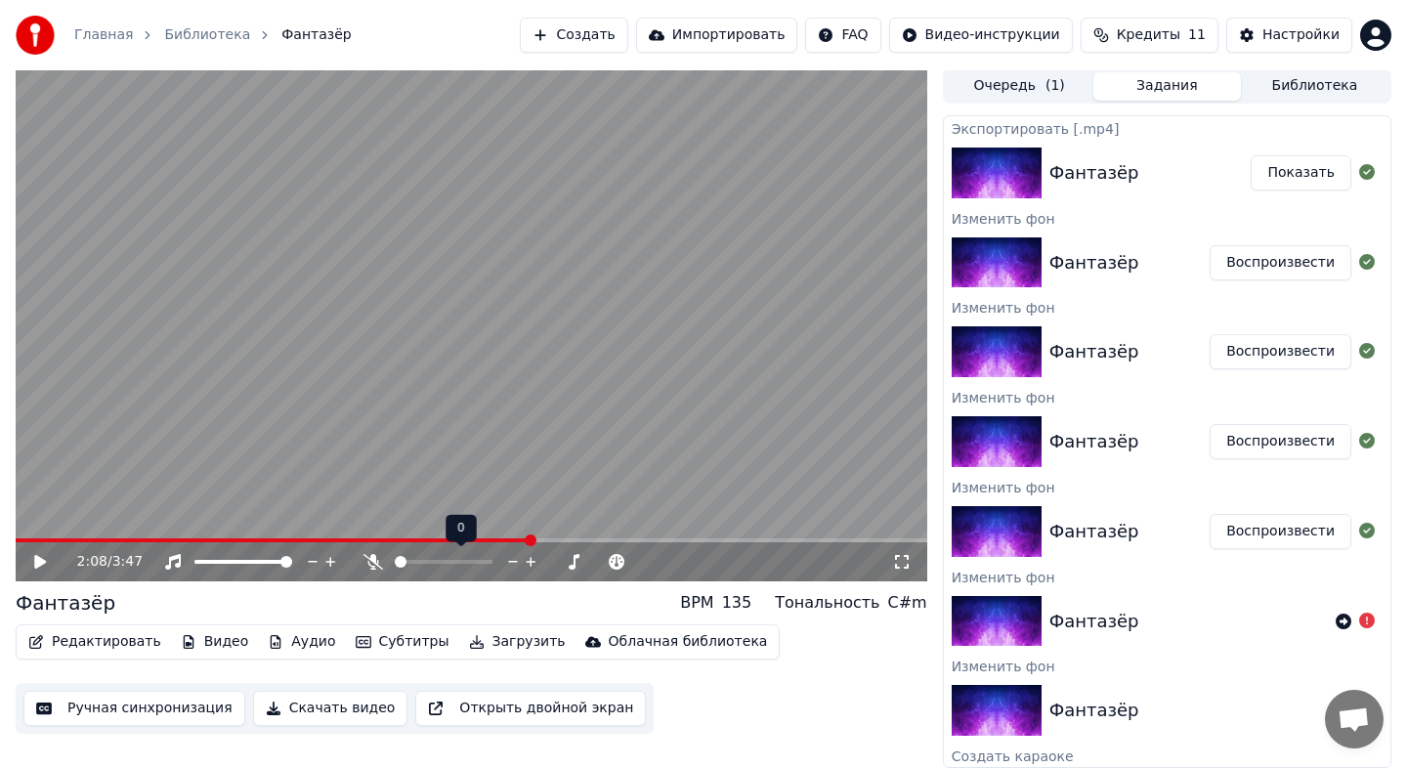
click at [378, 560] on div at bounding box center [451, 562] width 177 height 20
click at [359, 700] on button "Скачать видео" at bounding box center [330, 708] width 155 height 35
click at [1267, 185] on button "Показать" at bounding box center [1300, 172] width 101 height 35
click at [612, 28] on button "Создать" at bounding box center [573, 35] width 107 height 35
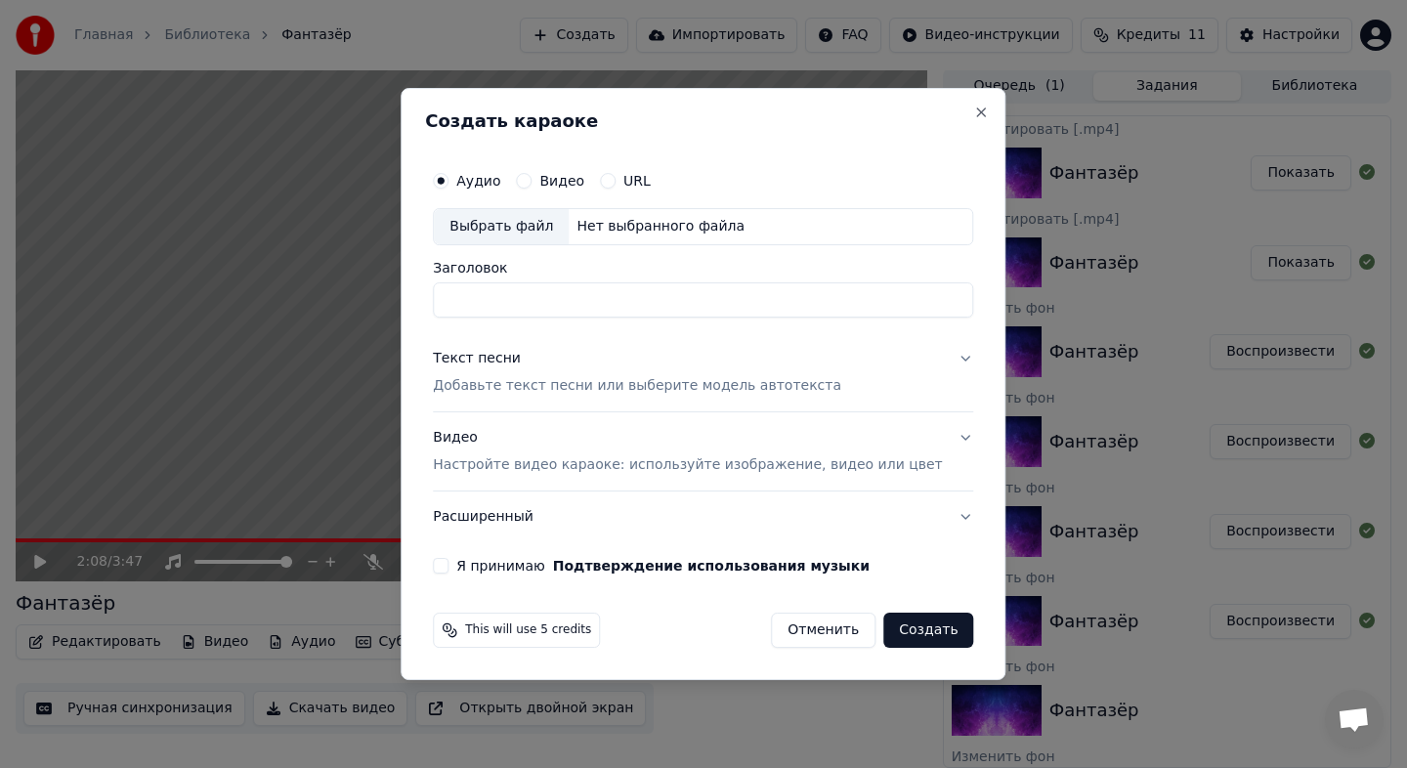
click at [545, 225] on div "Выбрать файл" at bounding box center [501, 226] width 135 height 35
type input "**********"
click at [574, 368] on div "Текст песни Добавьте текст песни или выберите модель автотекста" at bounding box center [637, 372] width 408 height 47
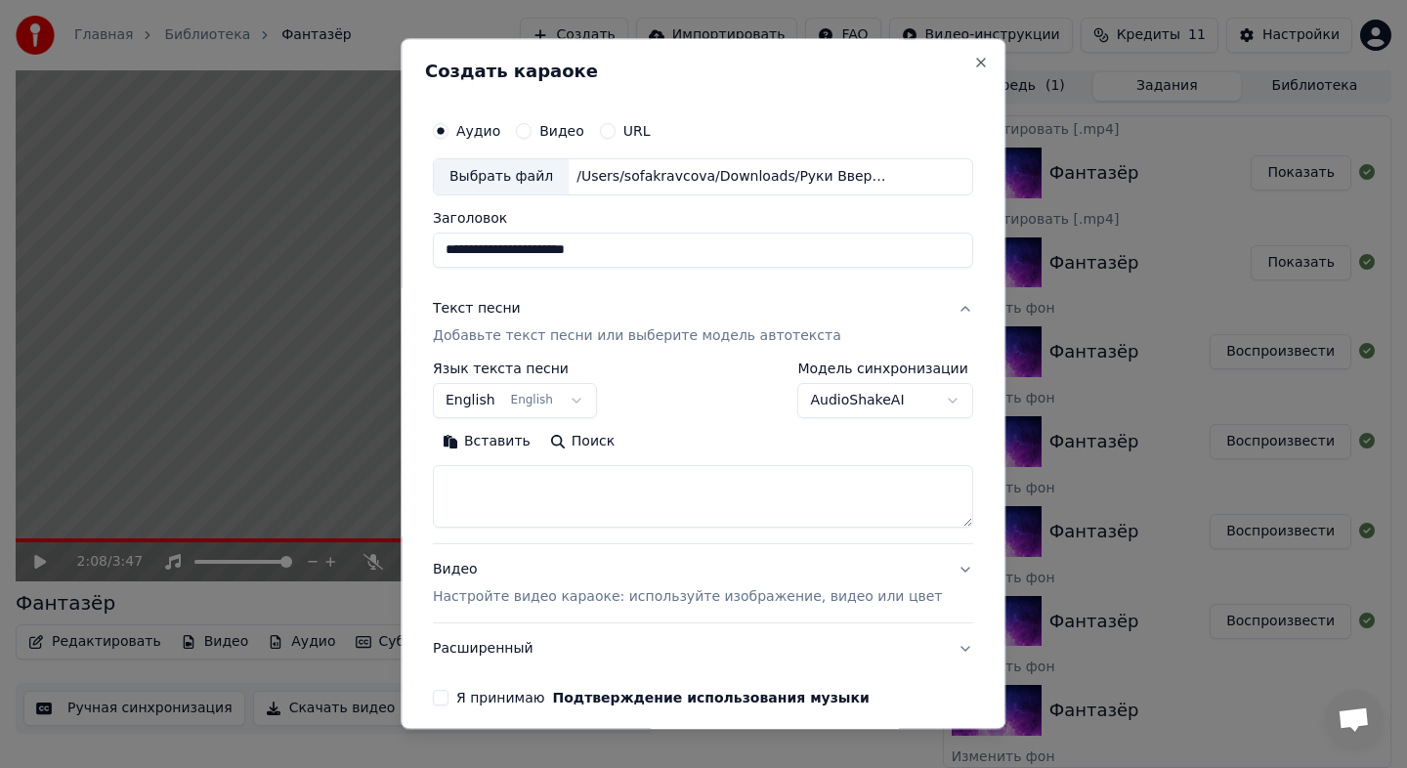
click at [518, 480] on textarea at bounding box center [703, 496] width 540 height 63
click at [558, 403] on body "Главная Библиотека Фантазёр Создать Импортировать FAQ Видео-инструкции Кредиты …" at bounding box center [703, 382] width 1407 height 768
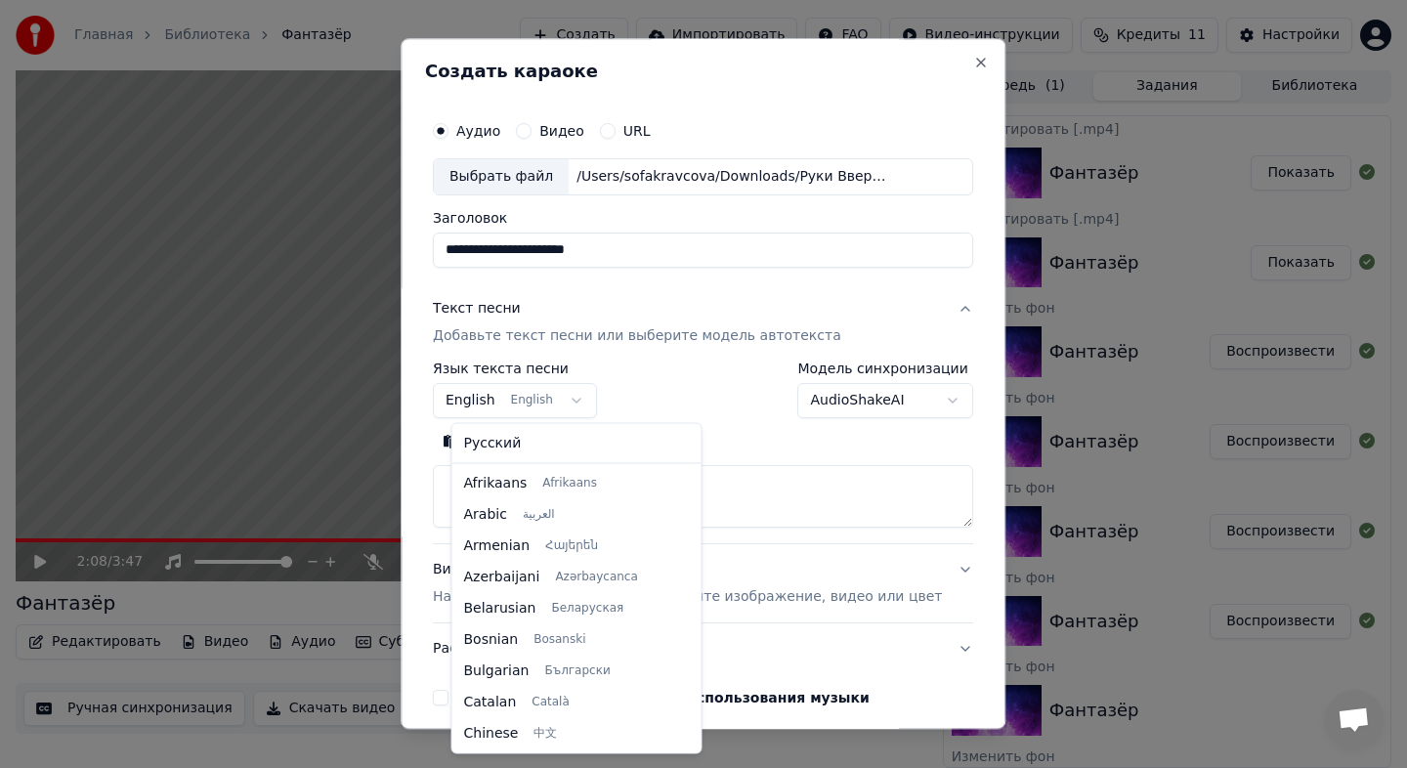
scroll to position [156, 0]
select select "**"
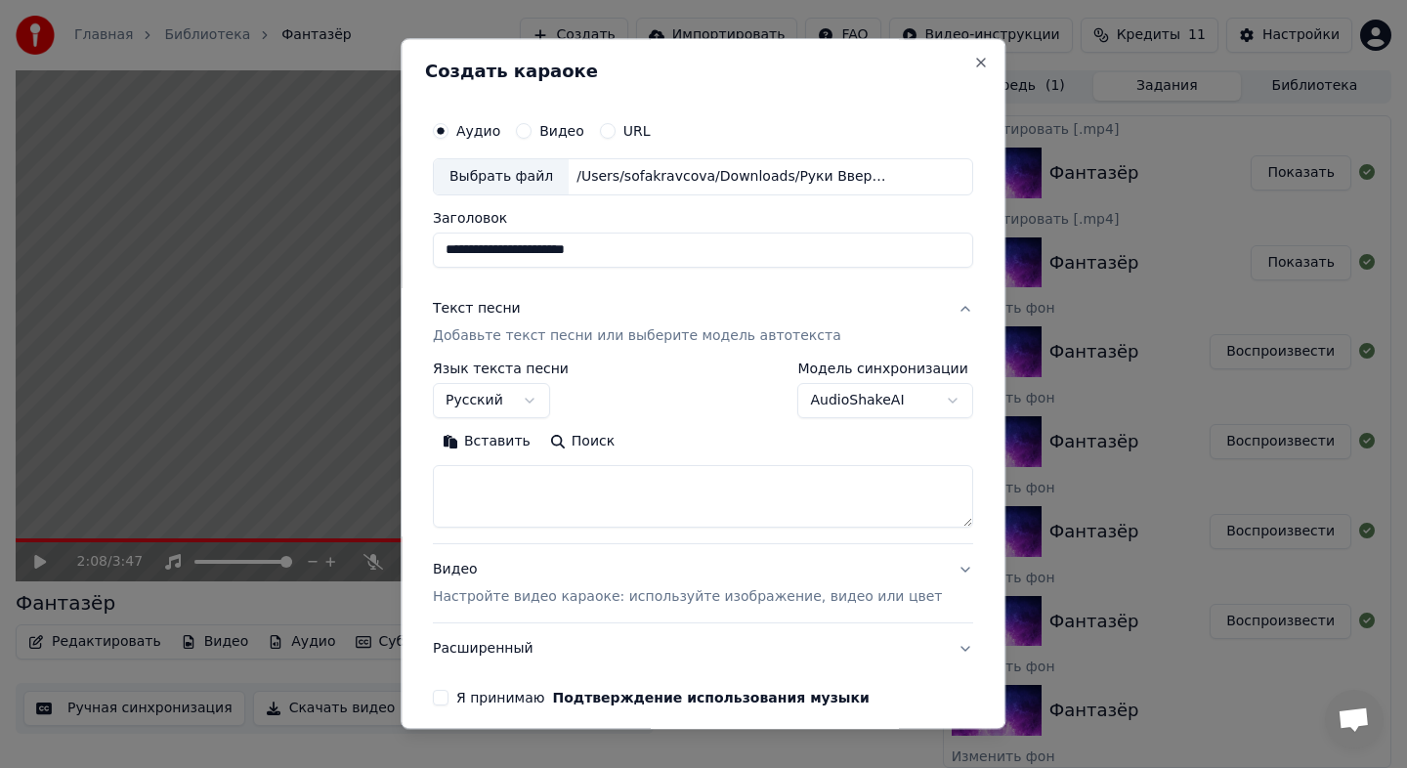
click at [555, 480] on textarea at bounding box center [703, 496] width 540 height 63
paste textarea "**********"
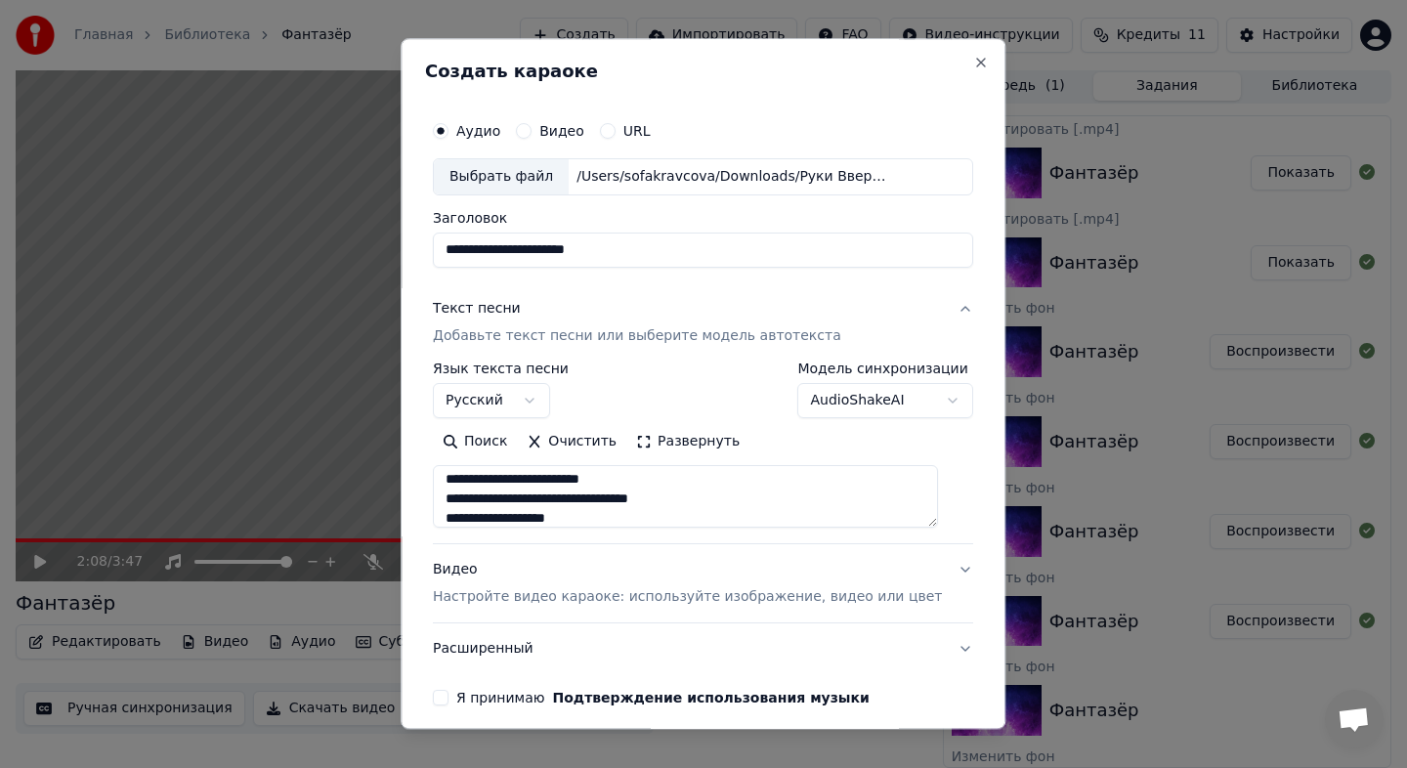
type textarea "**********"
click at [674, 560] on div "Видео Настройте видео караоке: используйте изображение, видео или цвет" at bounding box center [687, 583] width 509 height 47
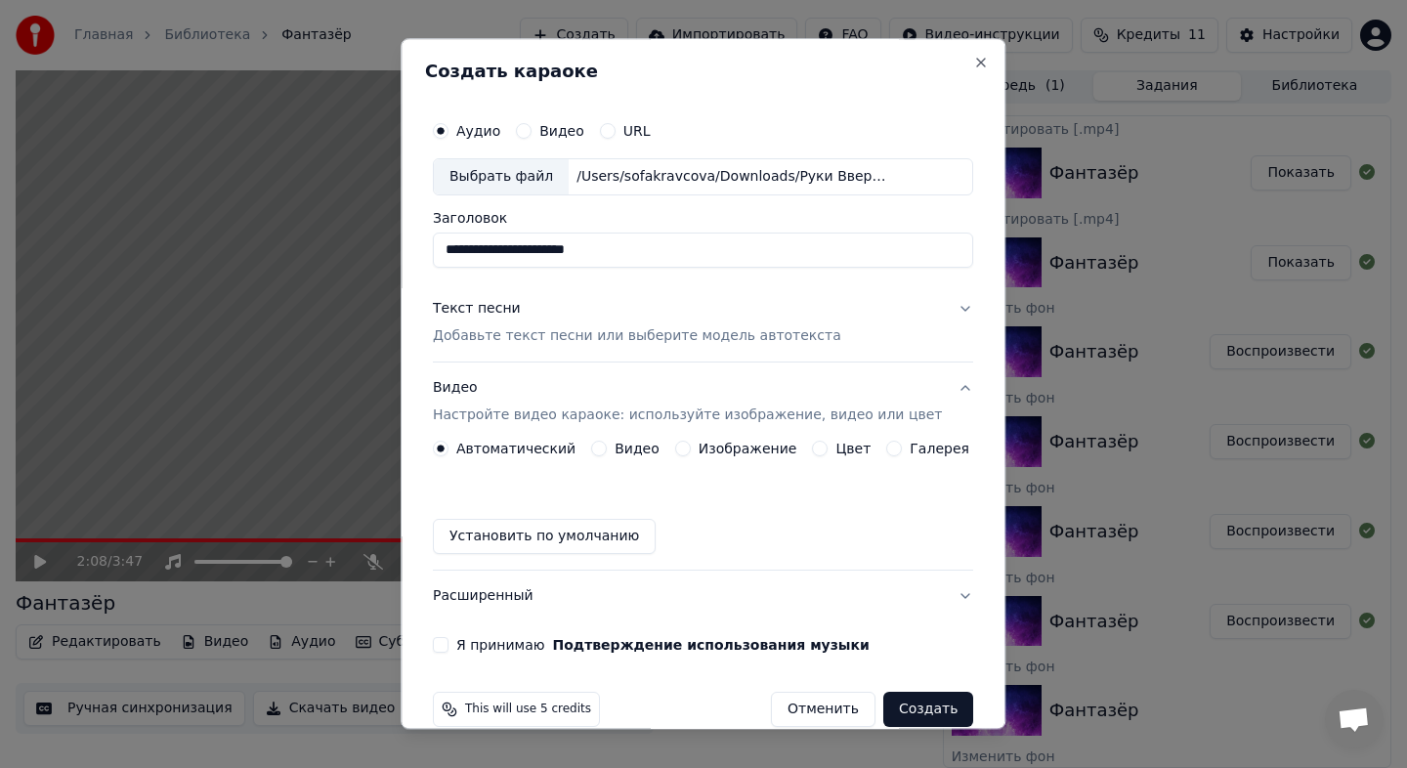
scroll to position [24, 0]
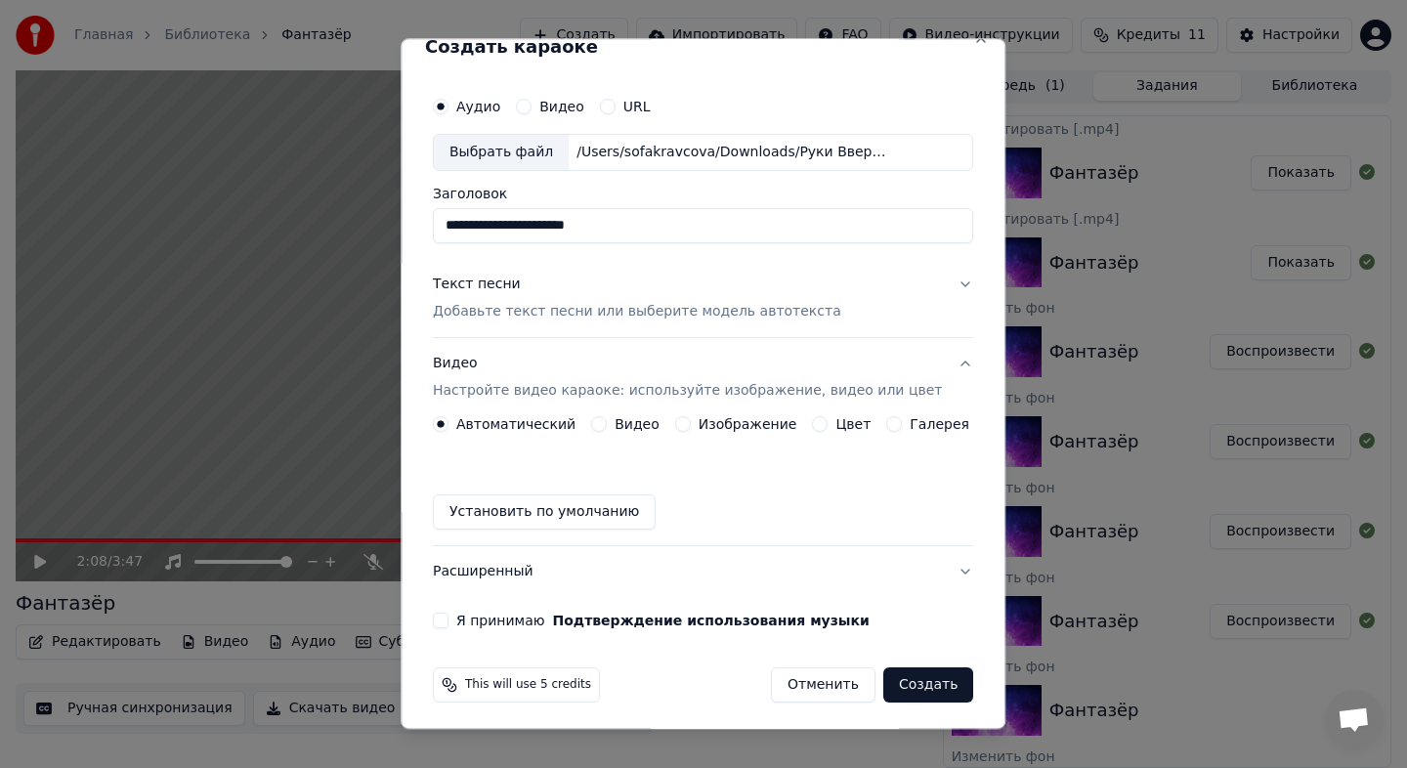
click at [691, 424] on button "Изображение" at bounding box center [683, 424] width 16 height 16
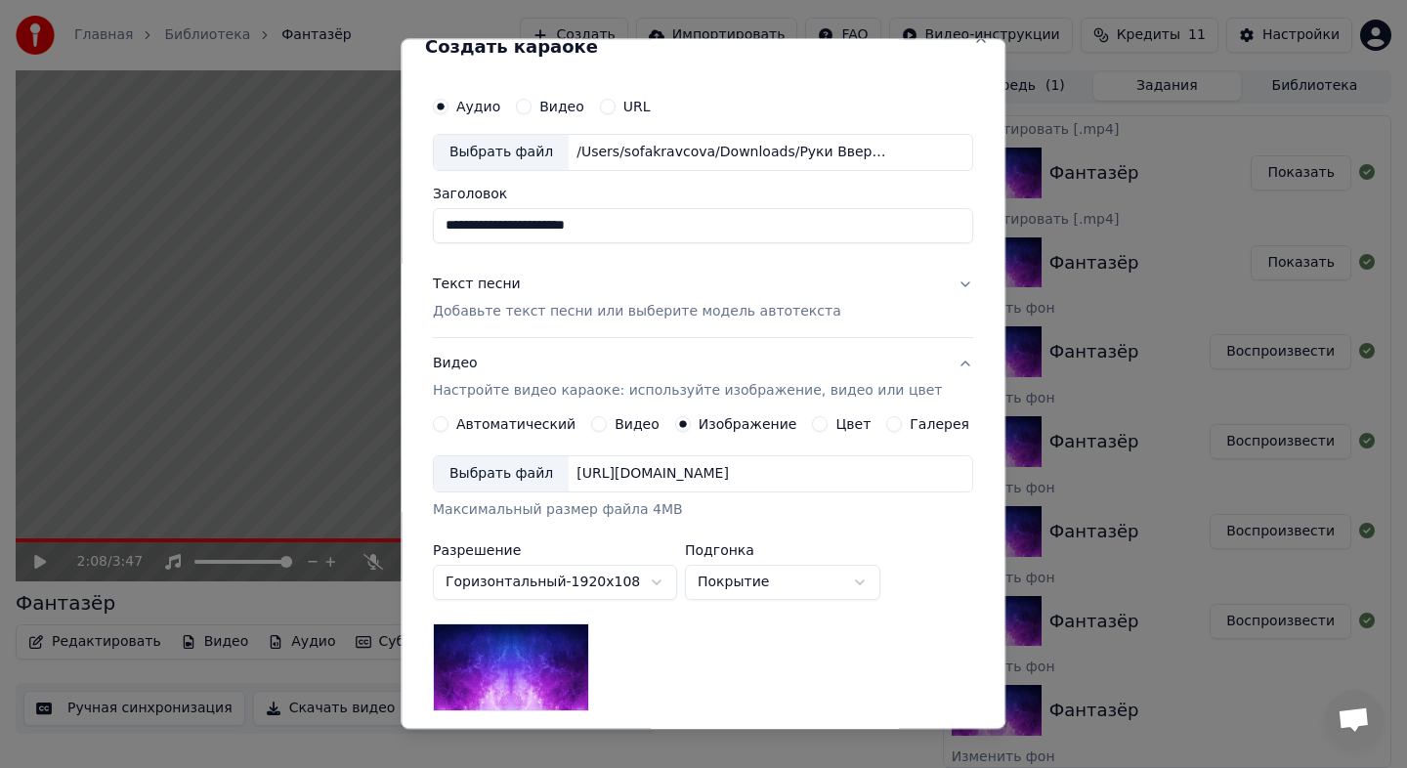
click at [529, 476] on div "Выбрать файл" at bounding box center [501, 473] width 135 height 35
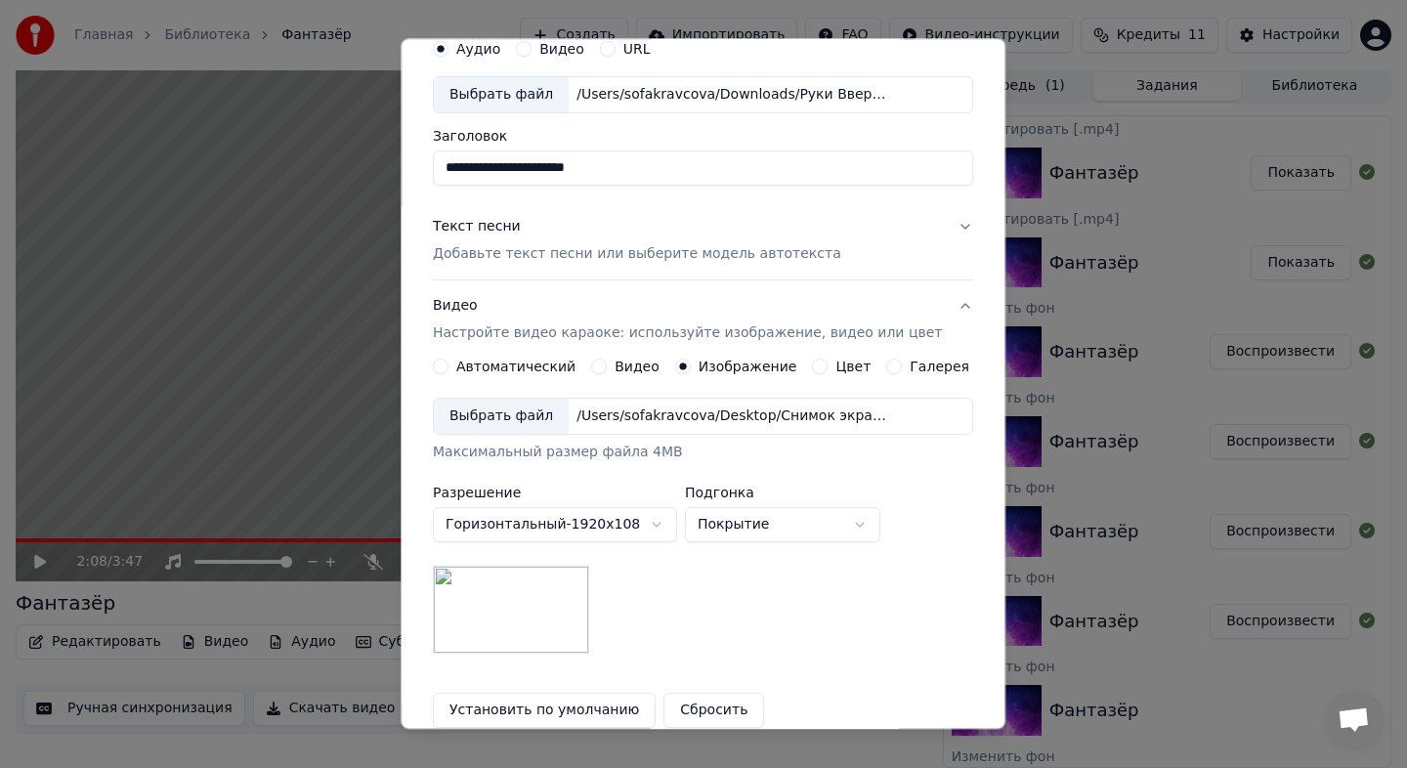
scroll to position [113, 0]
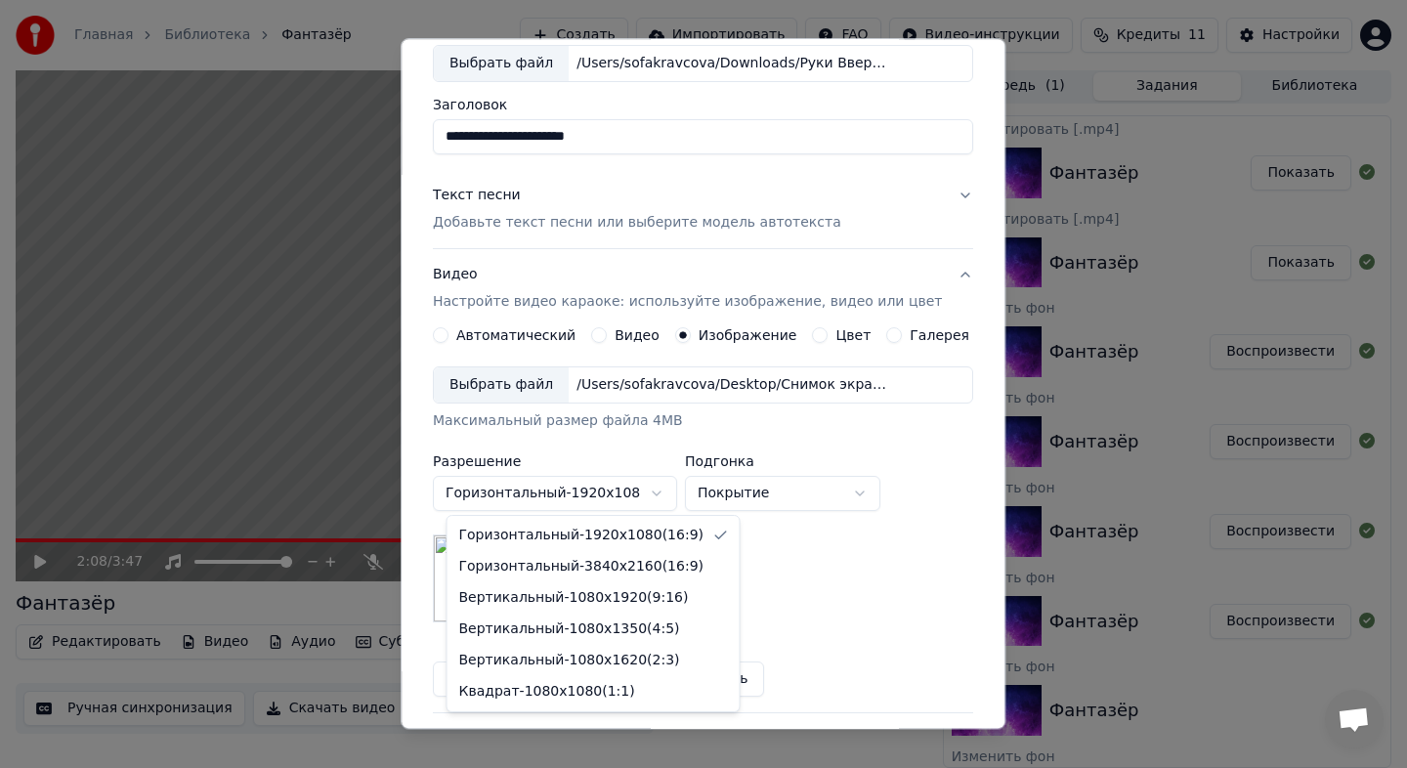
click at [650, 487] on body "Главная Библиотека Фантазёр Создать Импортировать FAQ Видео-инструкции Кредиты …" at bounding box center [703, 382] width 1407 height 768
select select "*********"
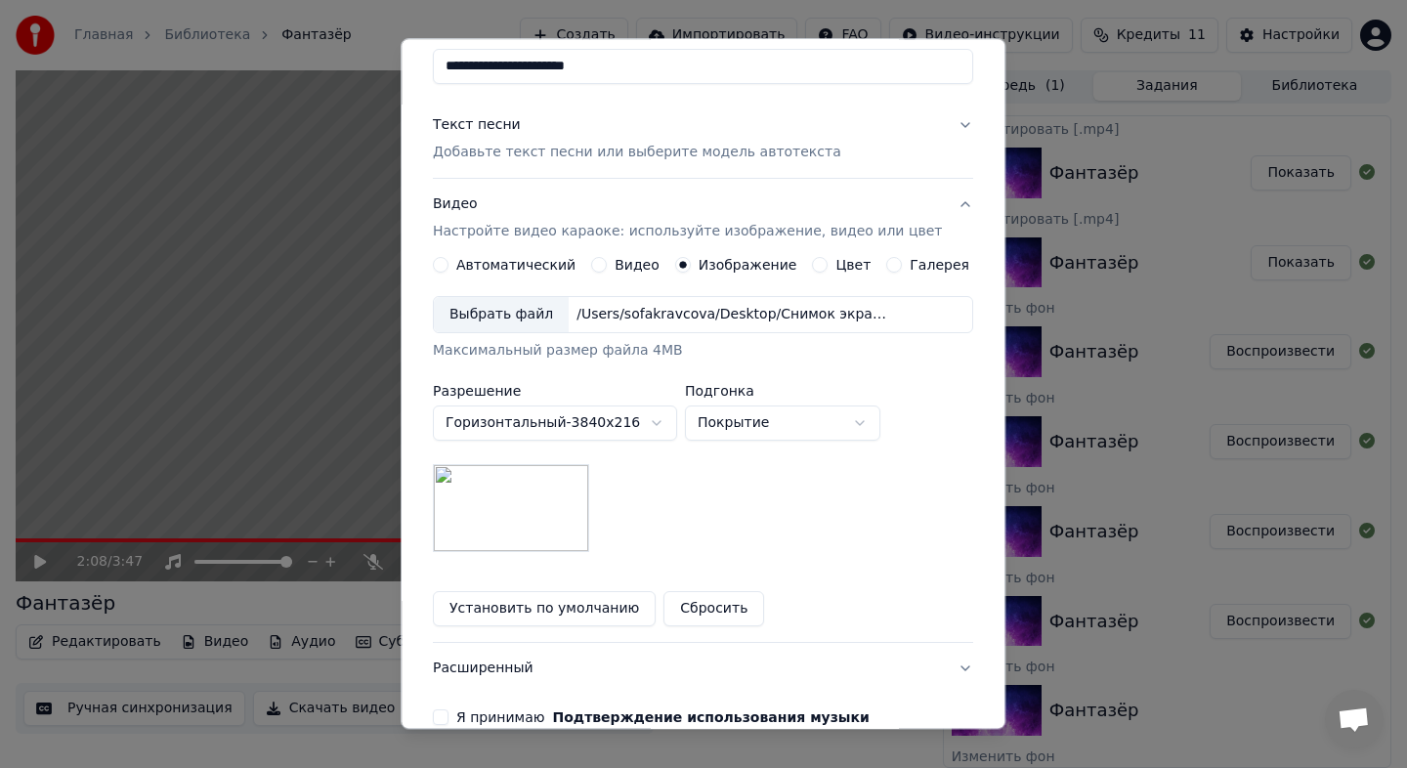
scroll to position [285, 0]
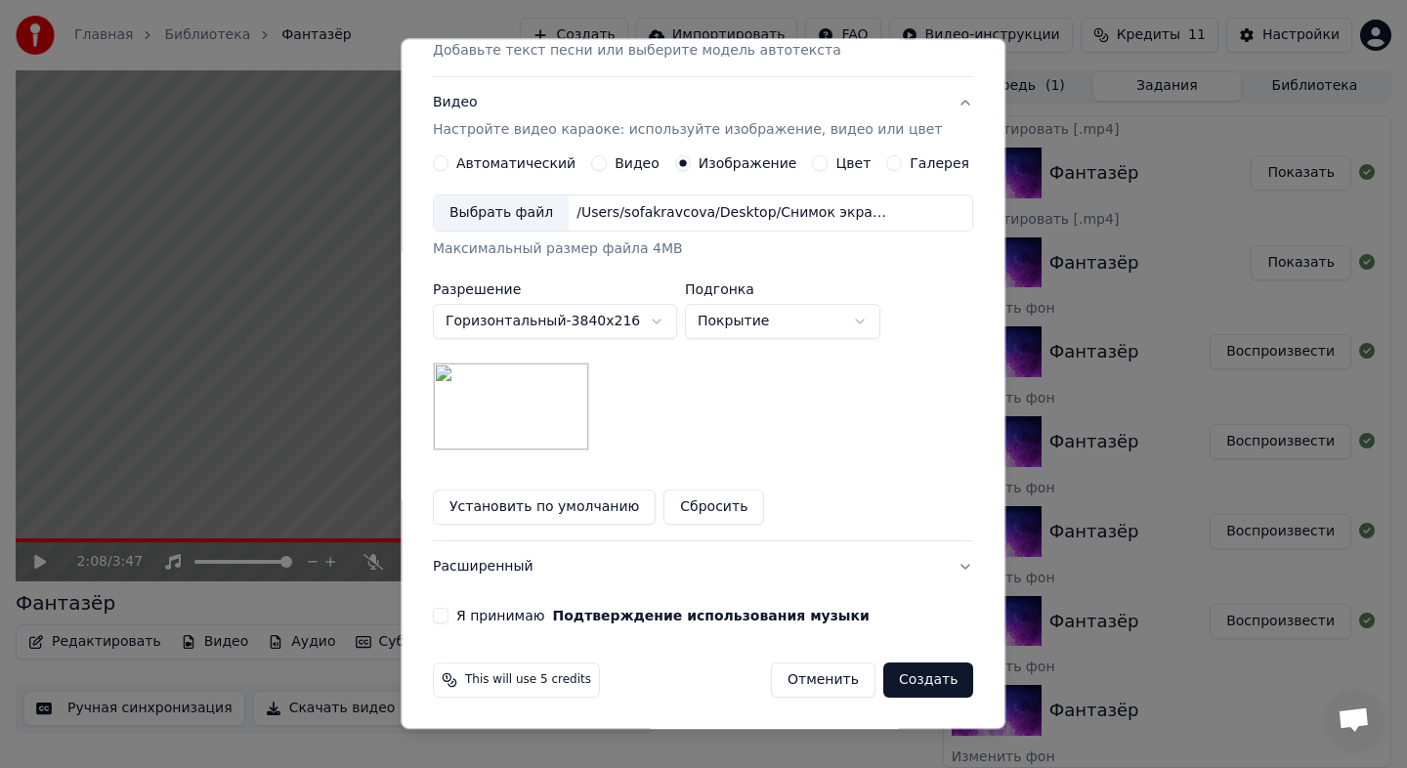
click at [448, 615] on button "Я принимаю Подтверждение использования музыки" at bounding box center [441, 616] width 16 height 16
click at [931, 679] on button "Создать" at bounding box center [928, 679] width 90 height 35
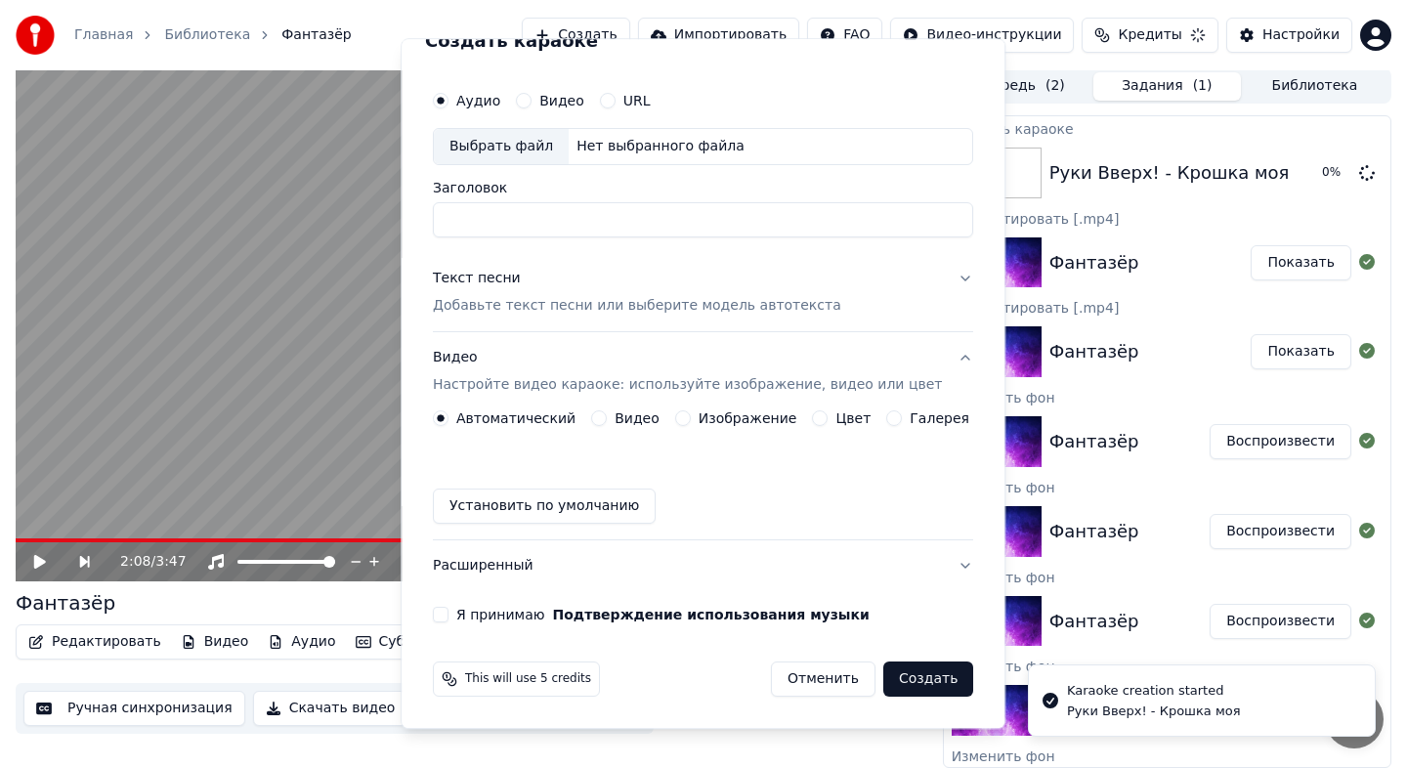
scroll to position [29, 0]
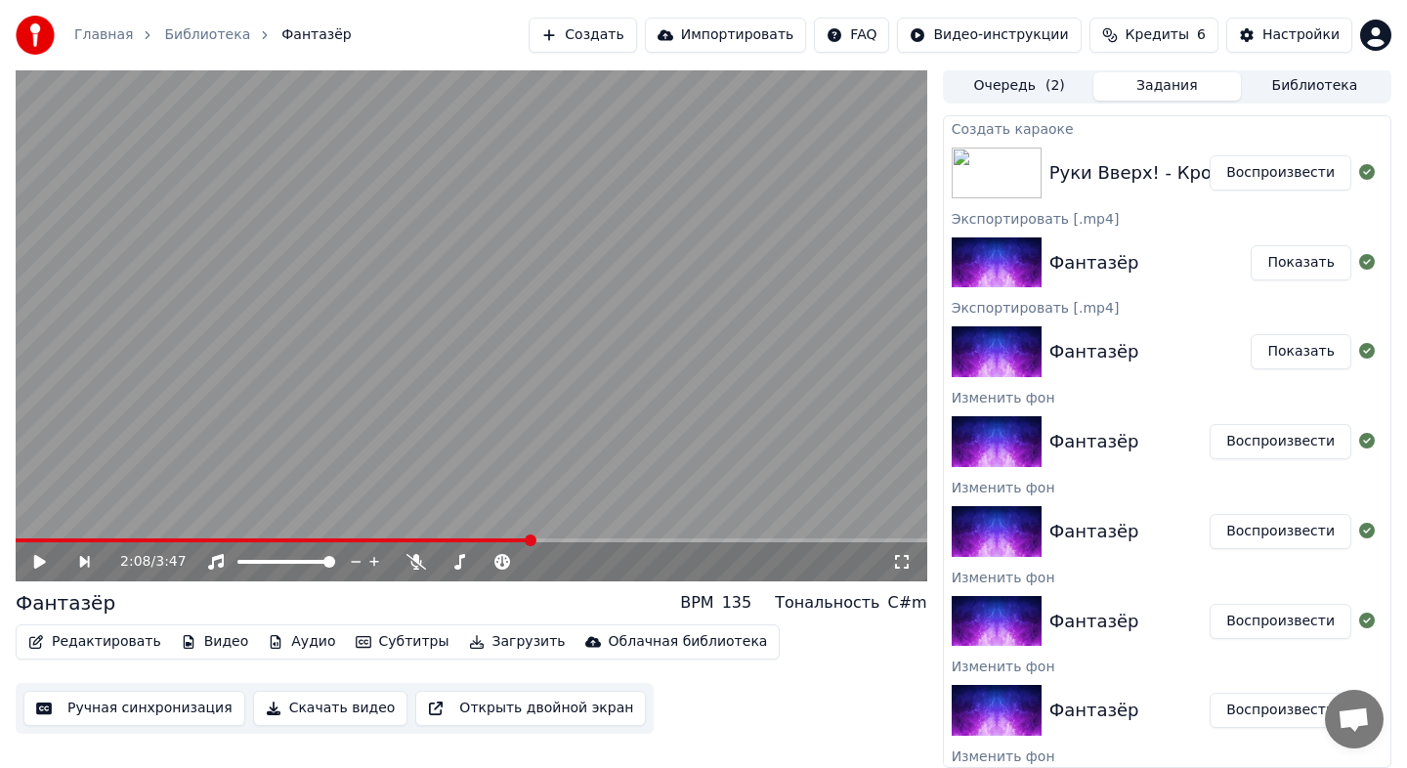
click at [1273, 188] on button "Воспроизвести" at bounding box center [1280, 172] width 142 height 35
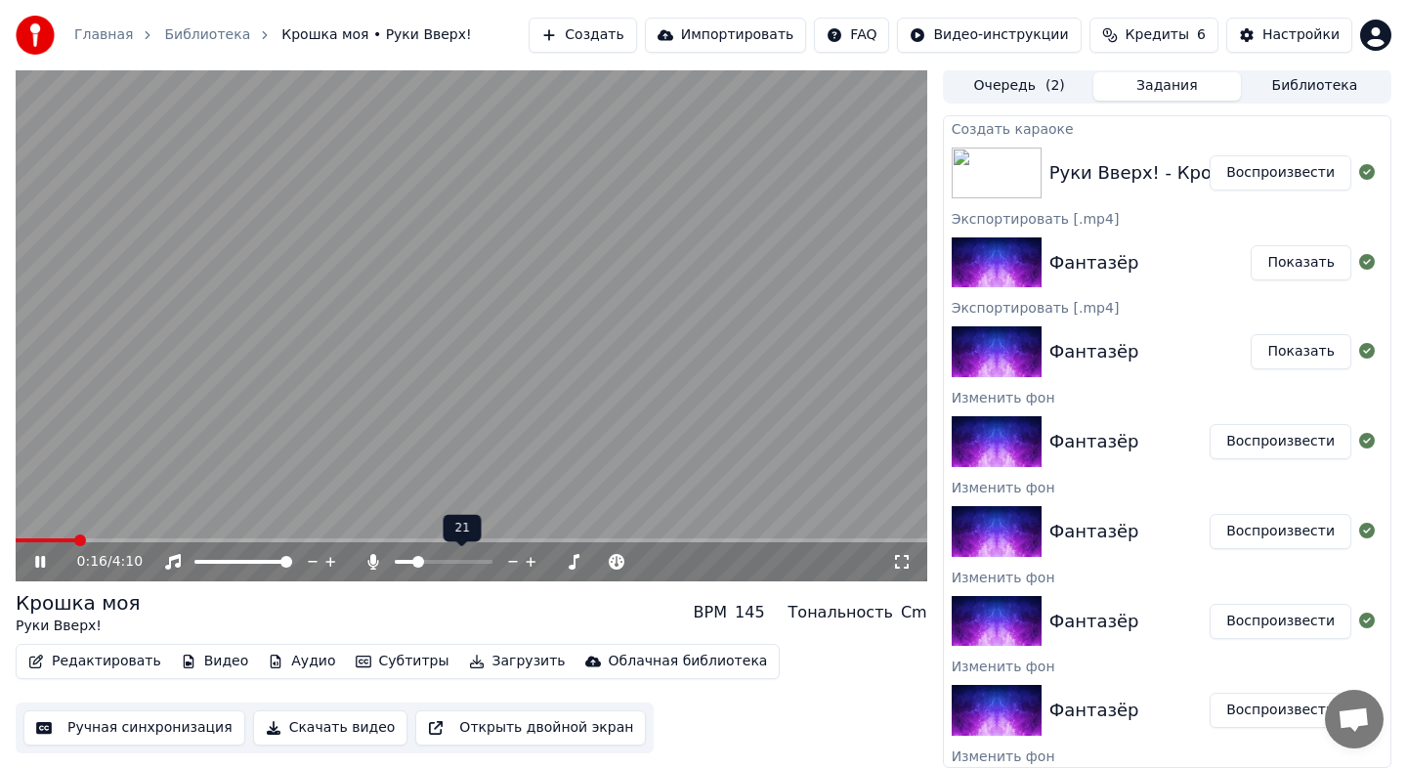
click at [414, 557] on span at bounding box center [418, 562] width 12 height 12
click at [30, 563] on div "0:36 / 4:10" at bounding box center [471, 562] width 896 height 20
click at [41, 561] on icon at bounding box center [40, 562] width 10 height 12
click at [134, 659] on button "Редактировать" at bounding box center [95, 661] width 148 height 27
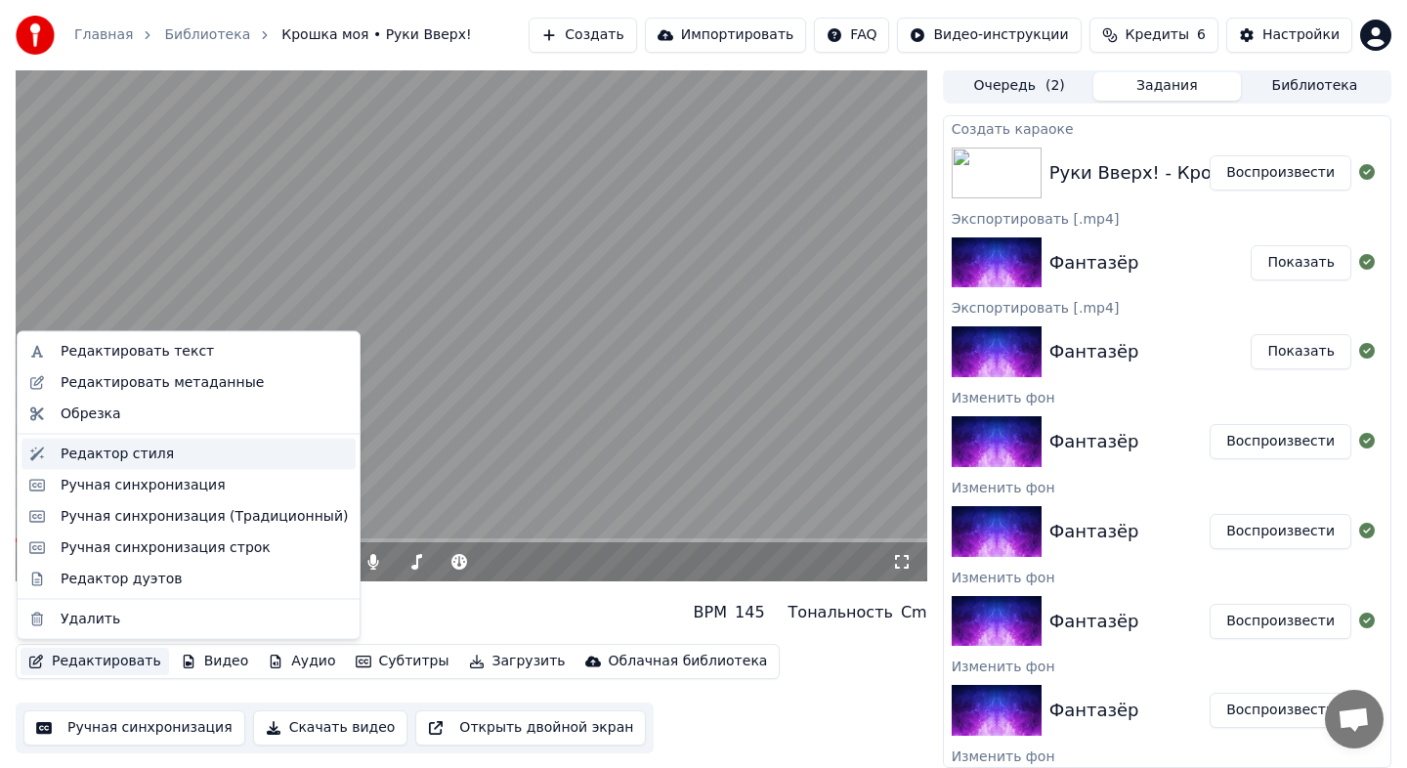
click at [130, 456] on div "Редактор стиля" at bounding box center [117, 454] width 113 height 20
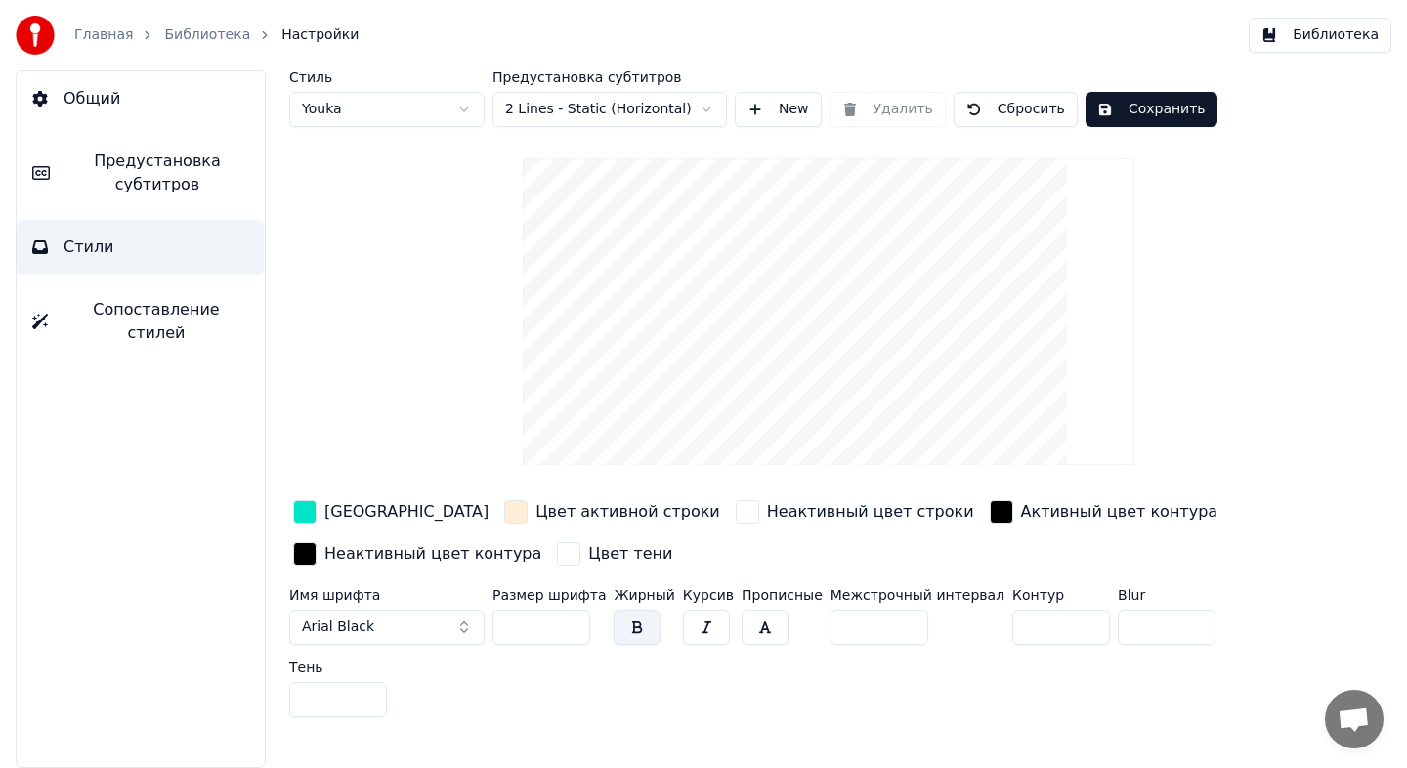
click at [169, 186] on span "Предустановка субтитров" at bounding box center [157, 172] width 184 height 47
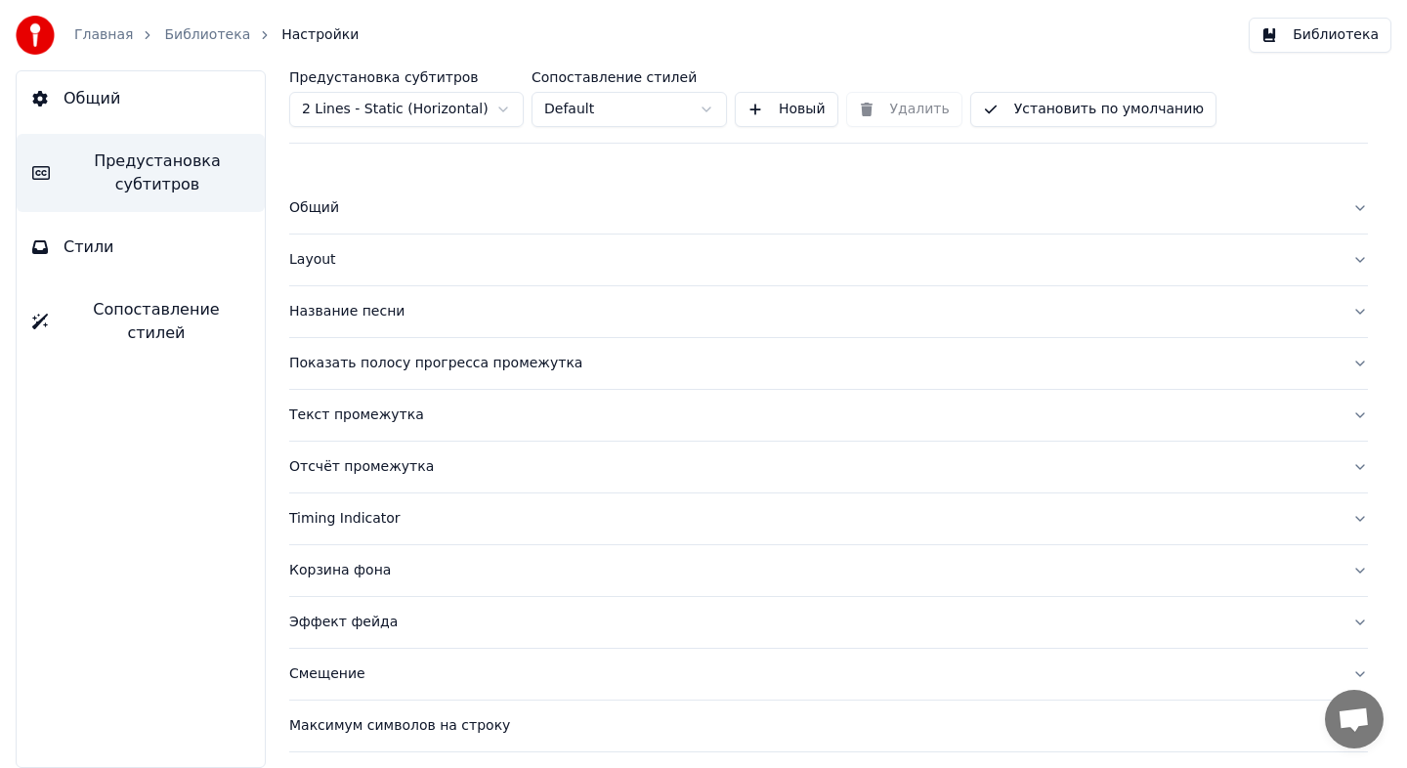
click at [625, 373] on button "Показать полосу прогресса промежутка" at bounding box center [828, 363] width 1079 height 51
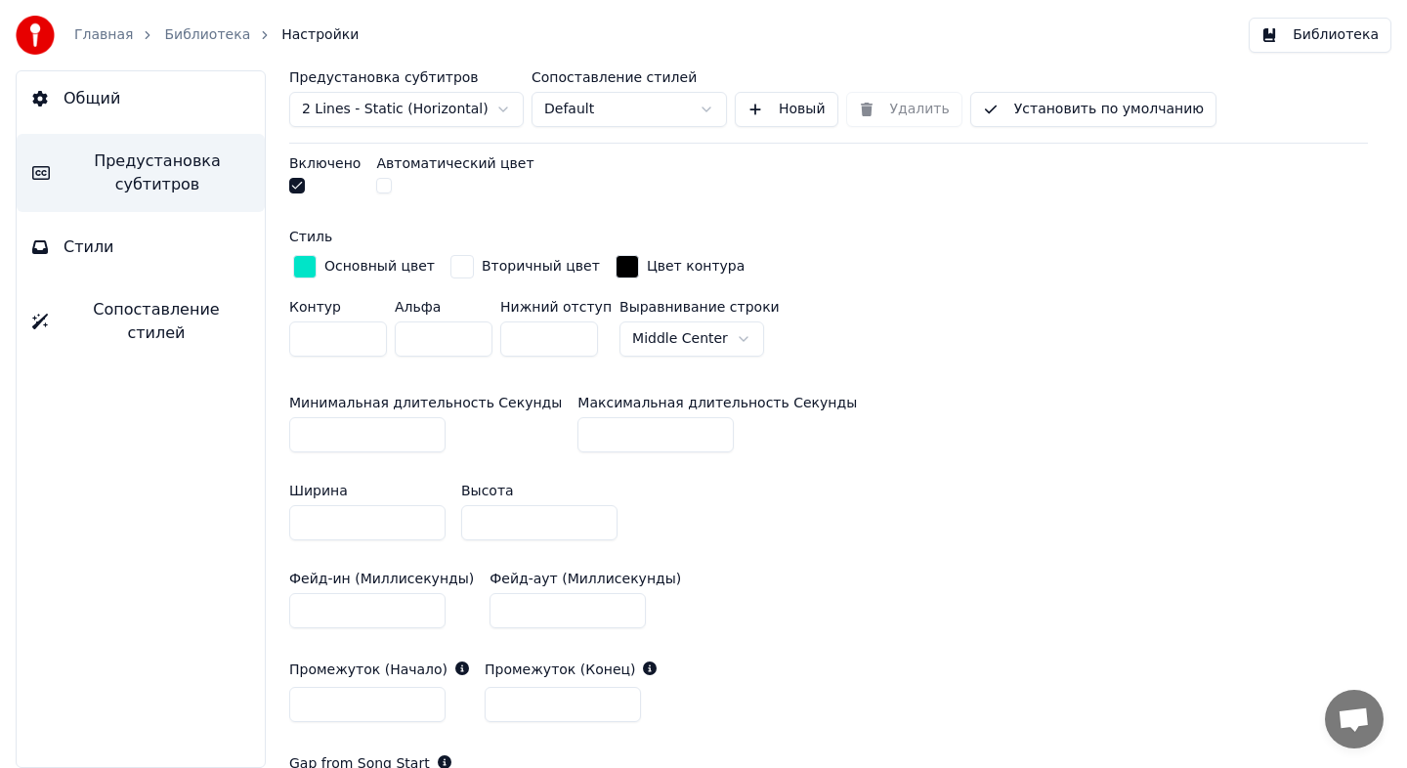
scroll to position [678, 0]
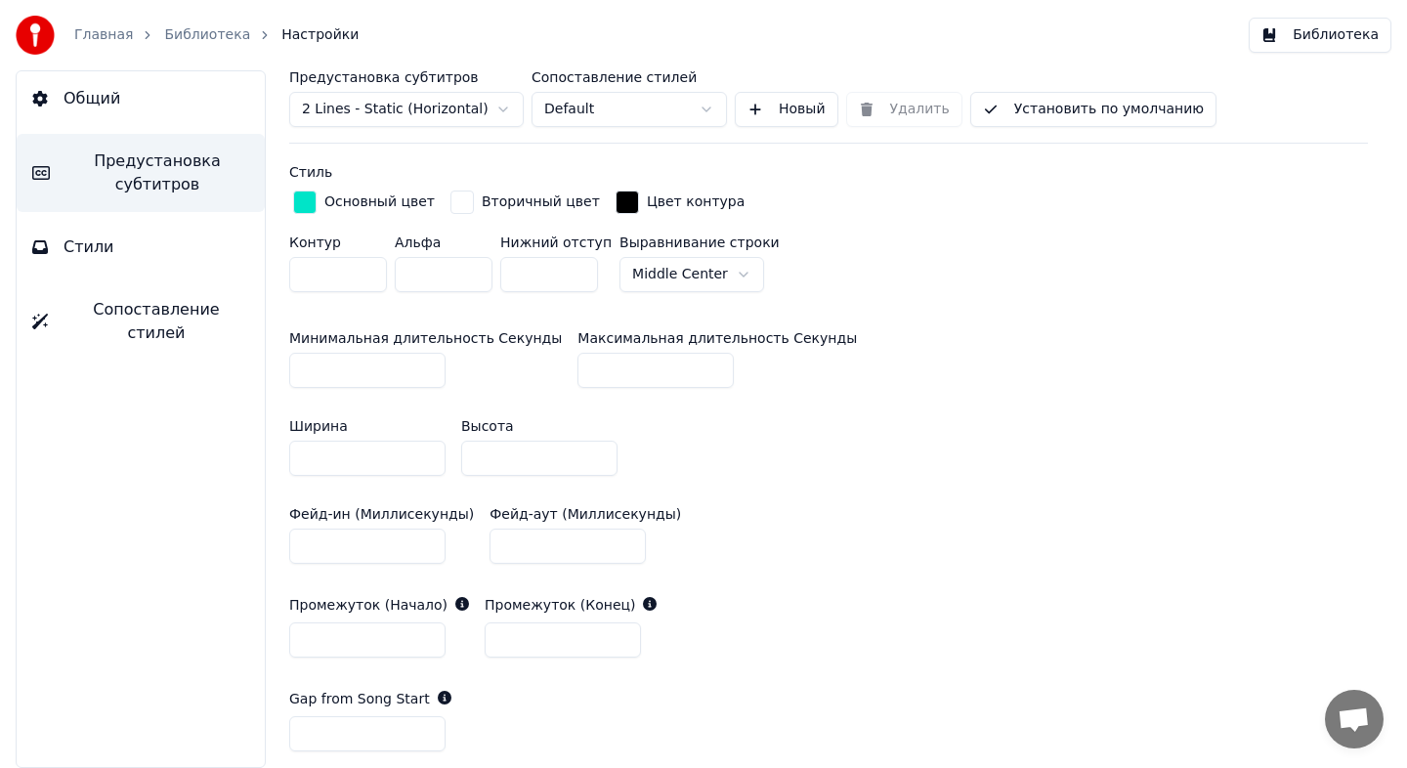
click at [623, 379] on input "**" at bounding box center [655, 370] width 156 height 35
drag, startPoint x: 623, startPoint y: 379, endPoint x: 544, endPoint y: 366, distance: 80.1
click at [544, 366] on div "Минимальная длительность Секунды ** Максимальная длительность Секунды **" at bounding box center [828, 360] width 1079 height 88
type input "***"
click at [958, 385] on div "Минимальная длительность Секунды ** Максимальная длительность Секунды ***" at bounding box center [828, 360] width 1079 height 88
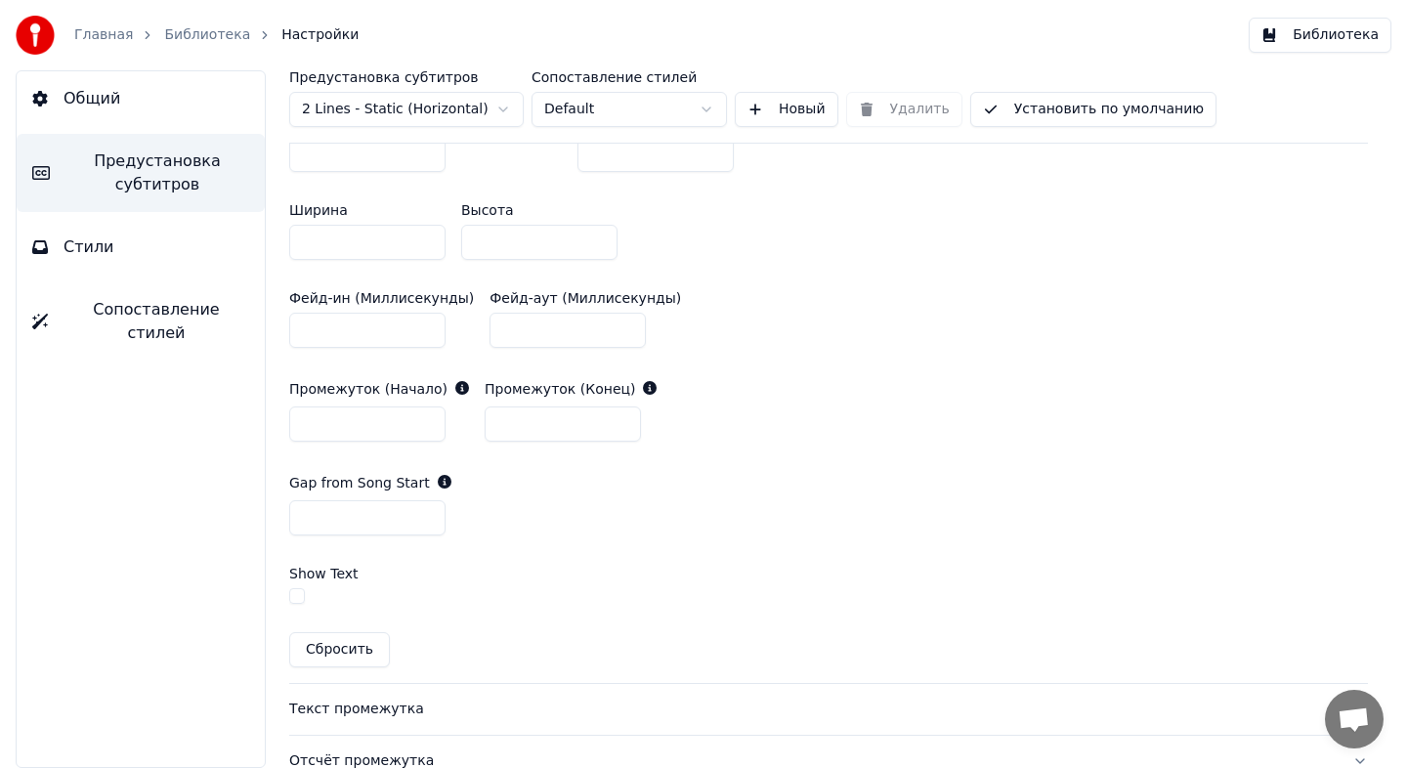
scroll to position [1082, 0]
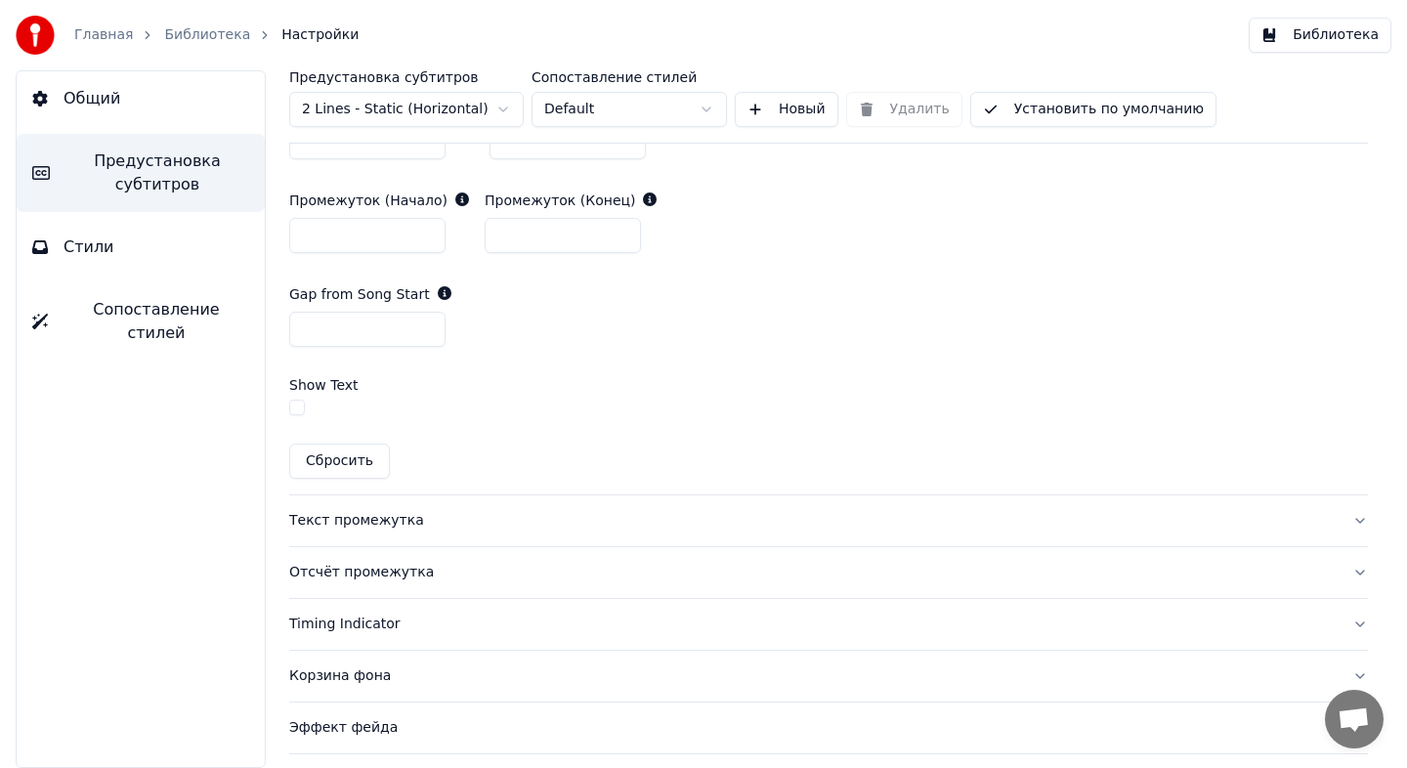
click at [450, 584] on button "Отсчёт промежутка" at bounding box center [828, 572] width 1079 height 51
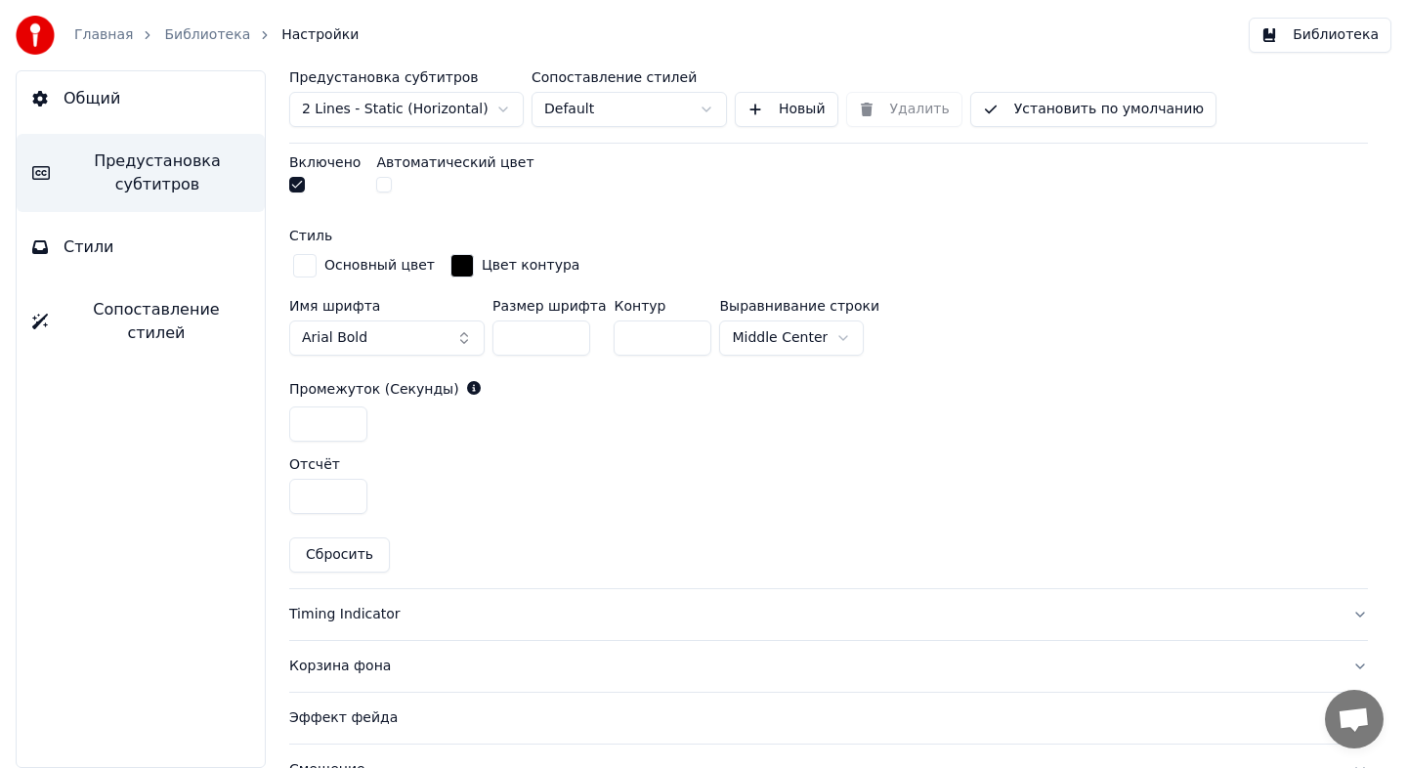
scroll to position [621, 0]
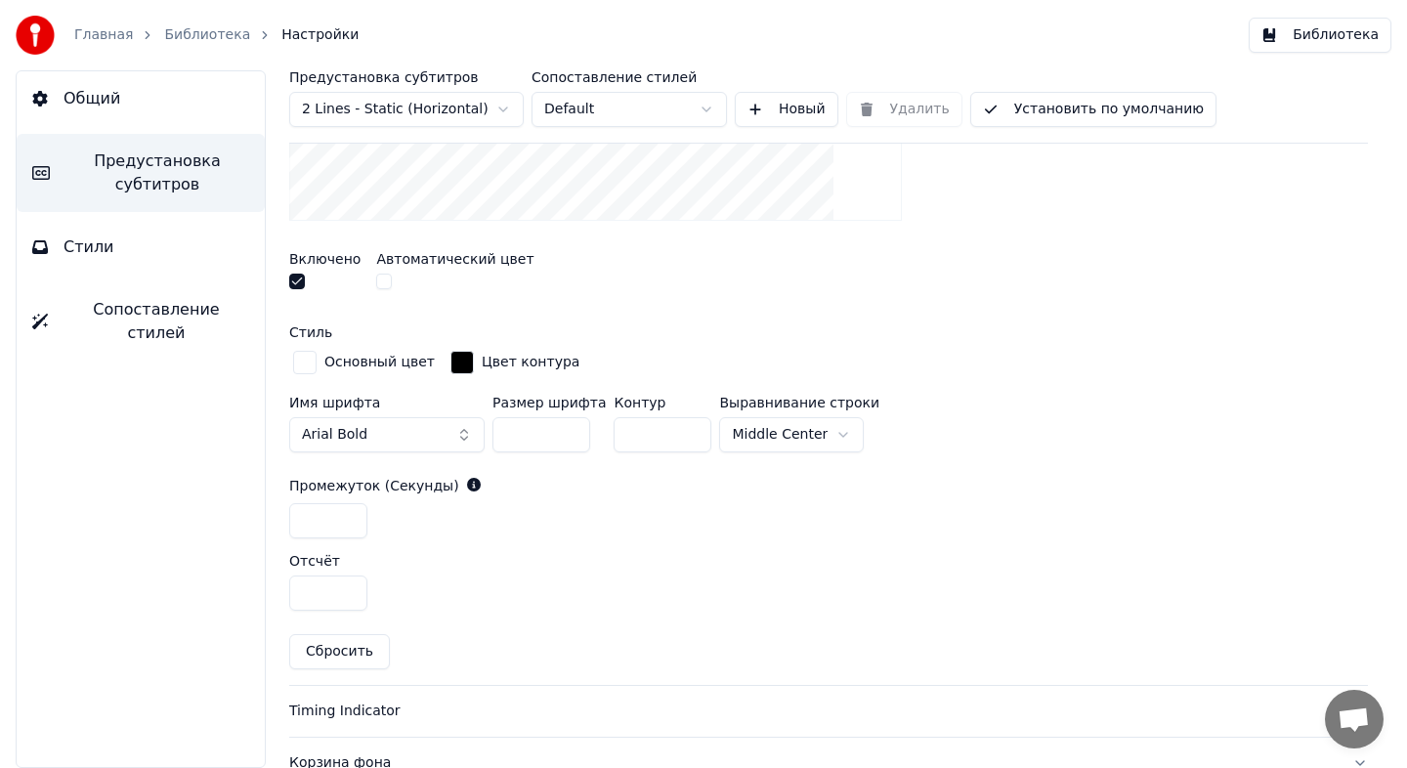
click at [195, 238] on button "Стили" at bounding box center [141, 247] width 248 height 55
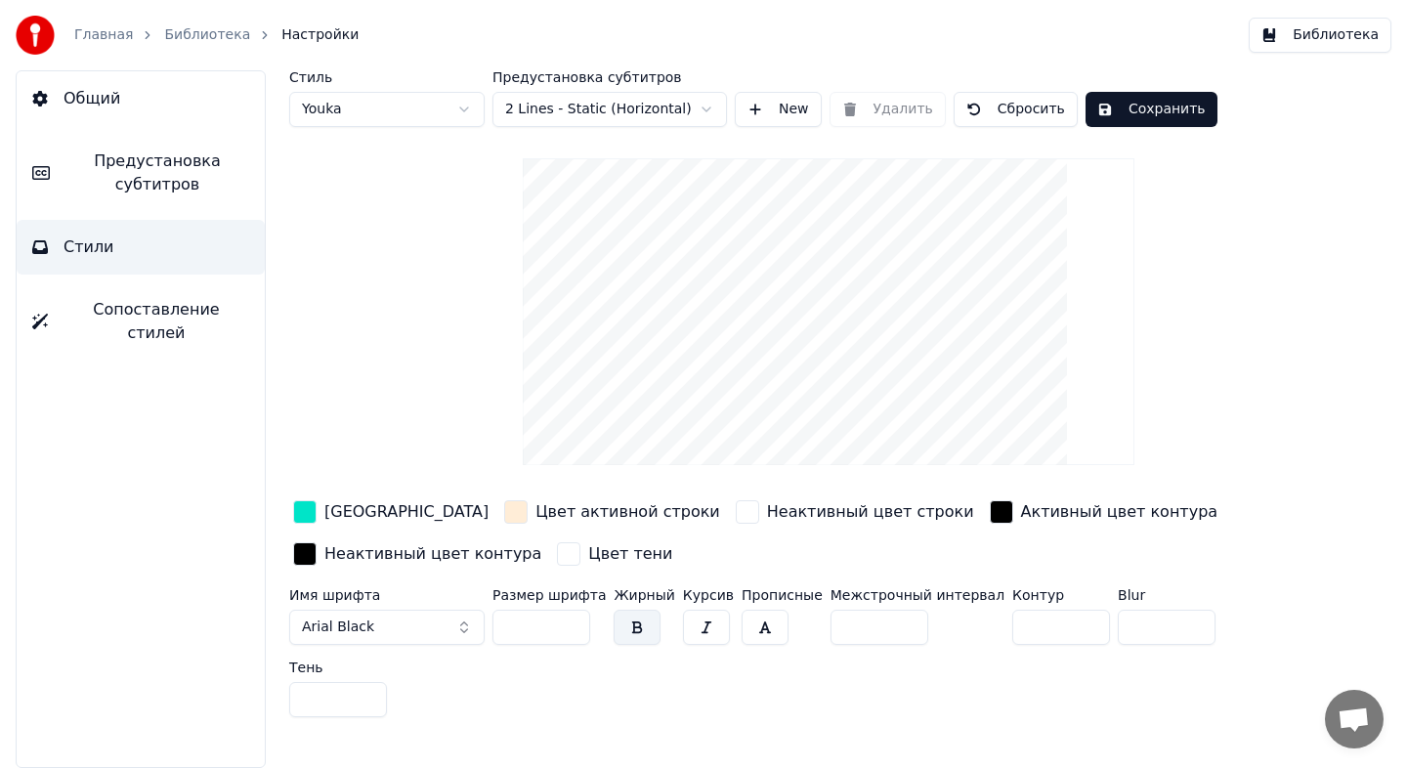
click at [1139, 99] on button "Сохранить" at bounding box center [1151, 109] width 132 height 35
click at [202, 29] on link "Библиотека" at bounding box center [207, 35] width 86 height 20
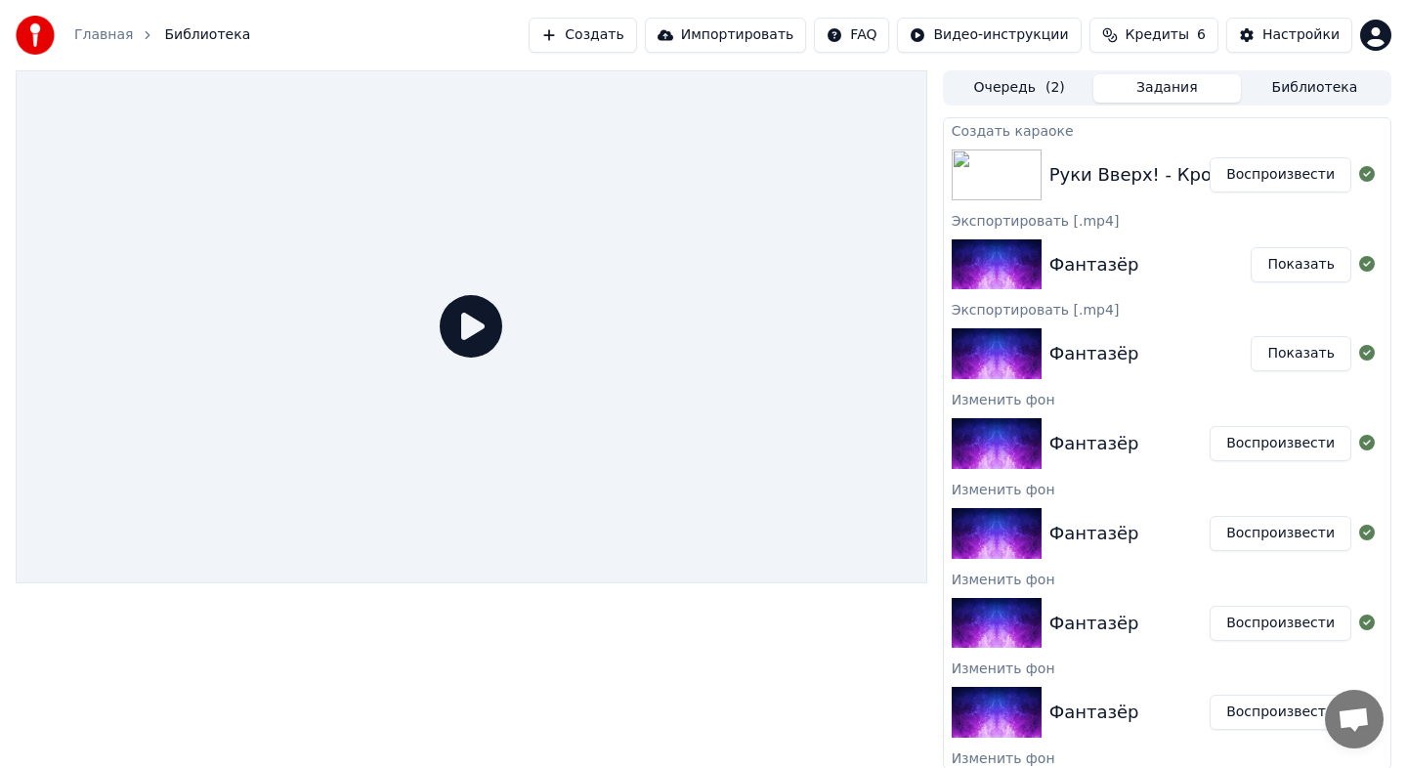
click at [1243, 182] on button "Воспроизвести" at bounding box center [1280, 174] width 142 height 35
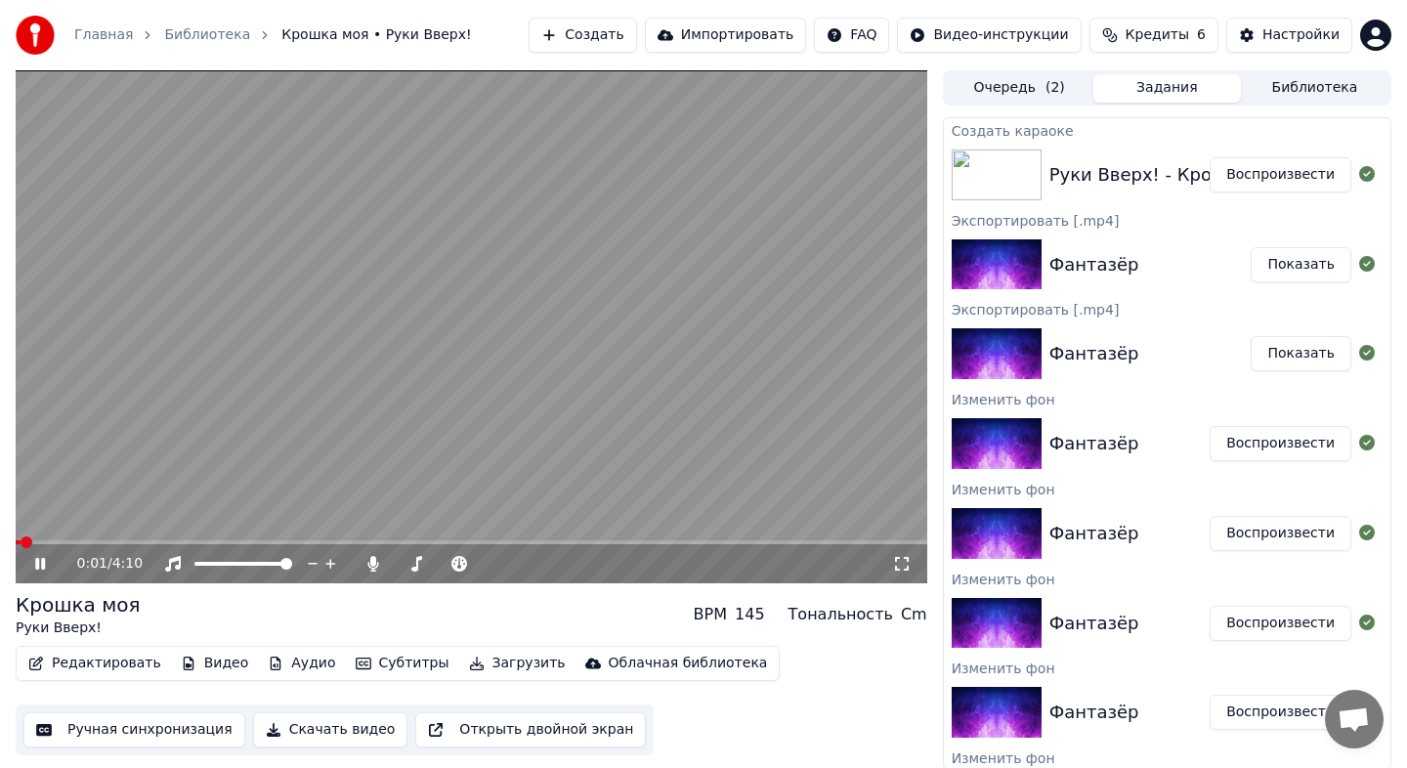
click at [79, 541] on span at bounding box center [471, 542] width 911 height 4
click at [117, 542] on span at bounding box center [471, 542] width 911 height 4
click at [38, 563] on icon at bounding box center [40, 564] width 10 height 12
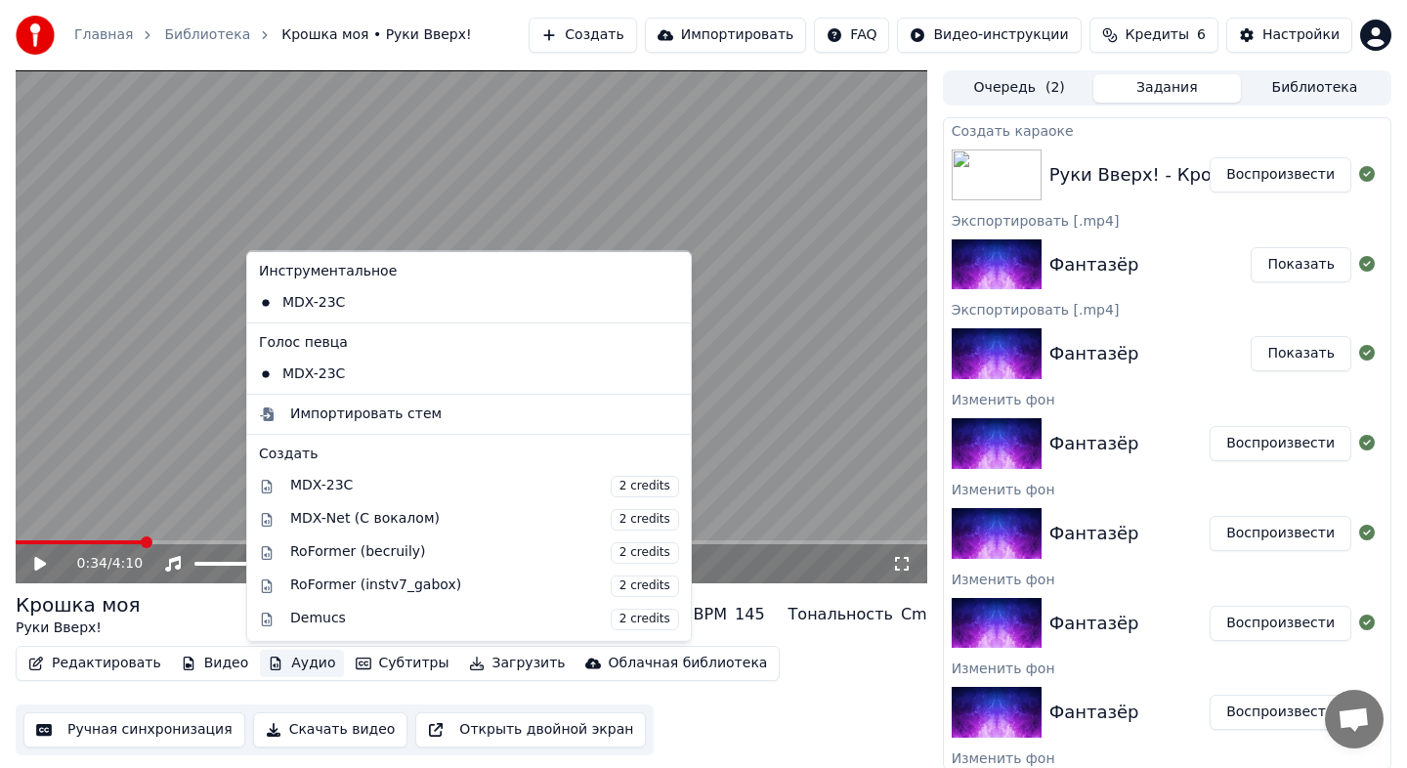
click at [300, 665] on button "Аудио" at bounding box center [301, 663] width 83 height 27
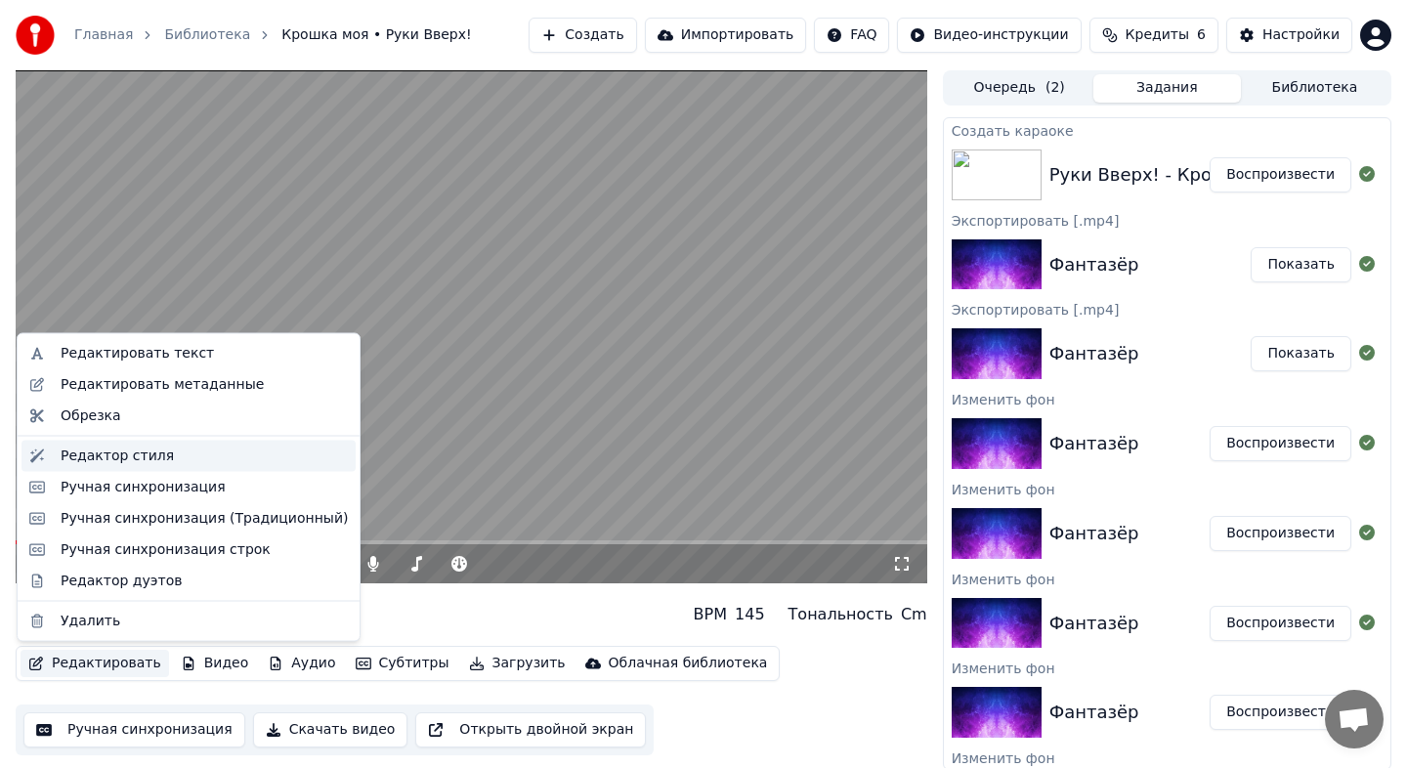
click at [223, 462] on div "Редактор стиля" at bounding box center [204, 455] width 287 height 20
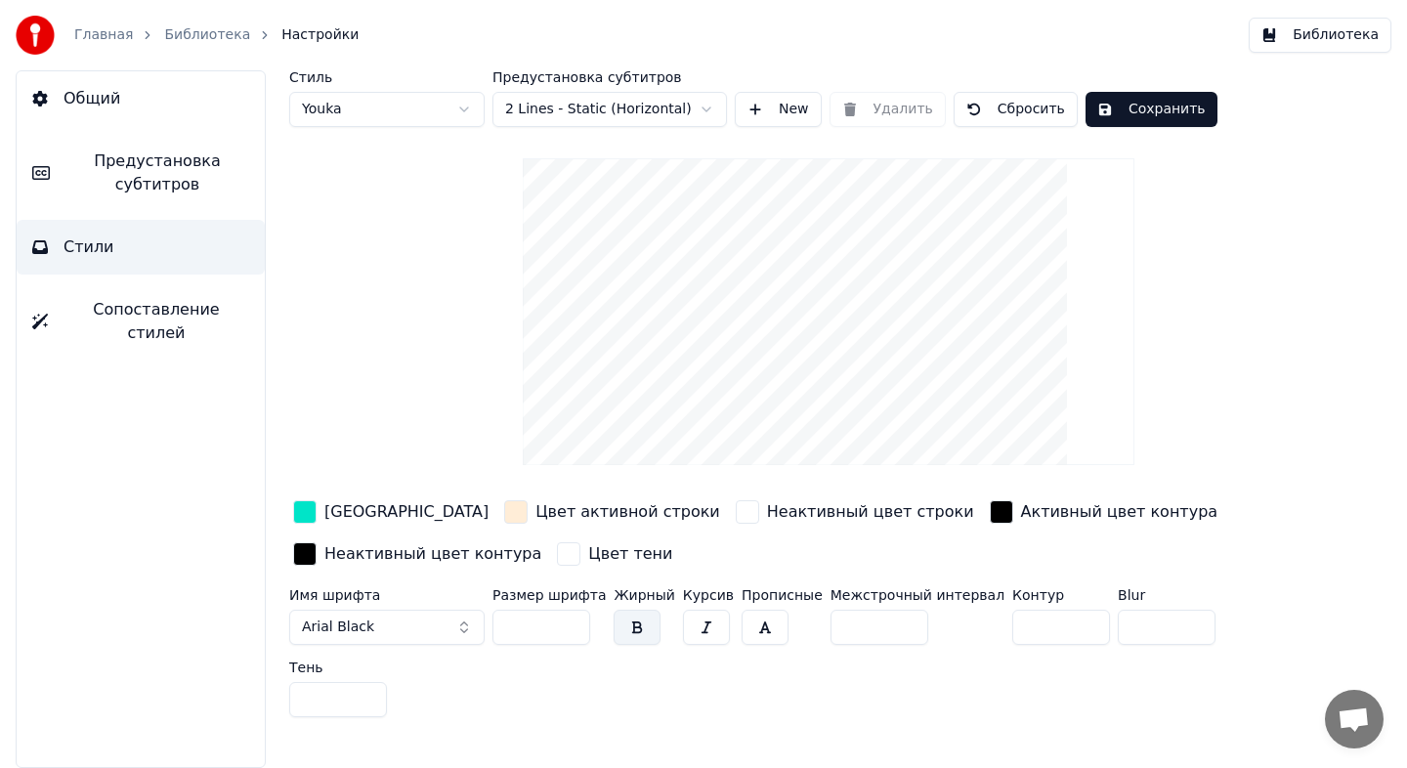
click at [205, 192] on span "Предустановка субтитров" at bounding box center [157, 172] width 184 height 47
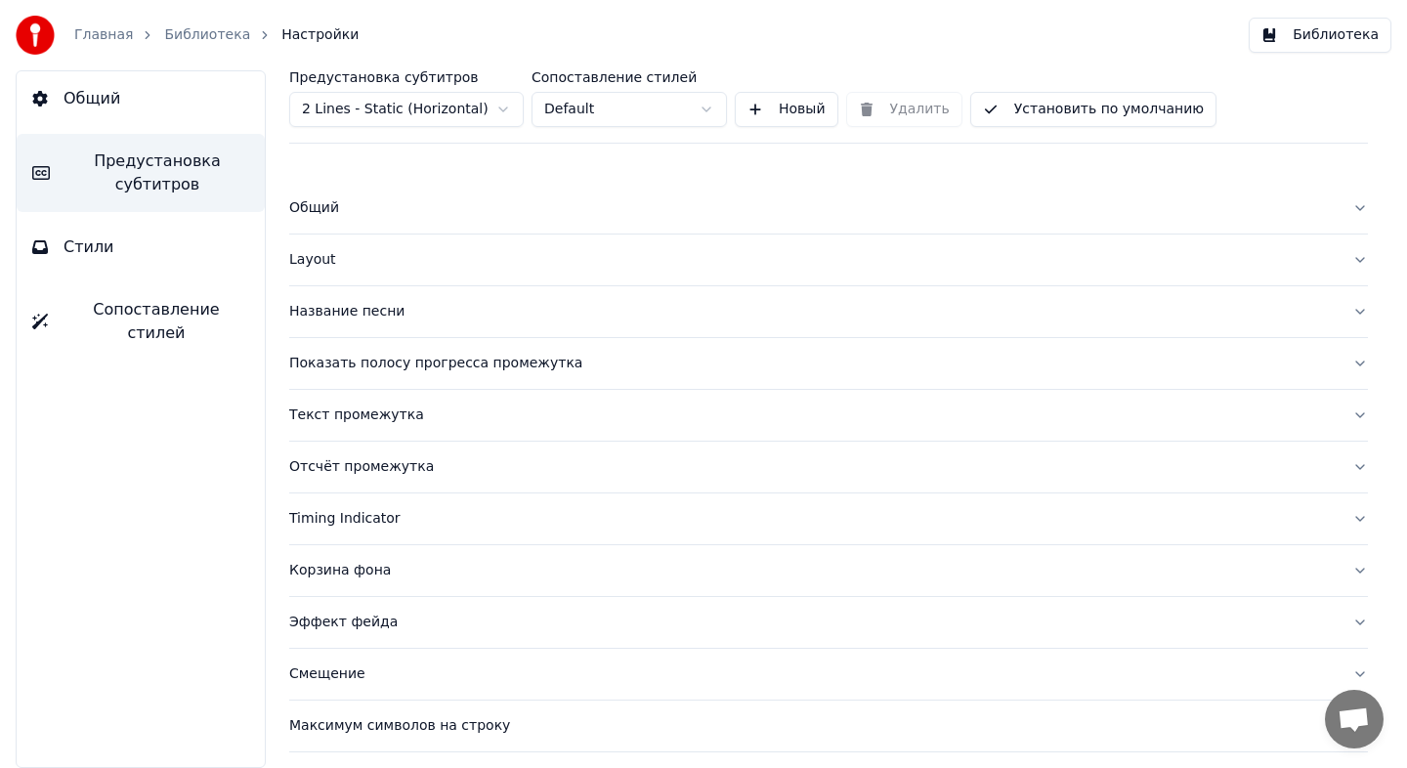
click at [428, 252] on div "Layout" at bounding box center [812, 260] width 1047 height 20
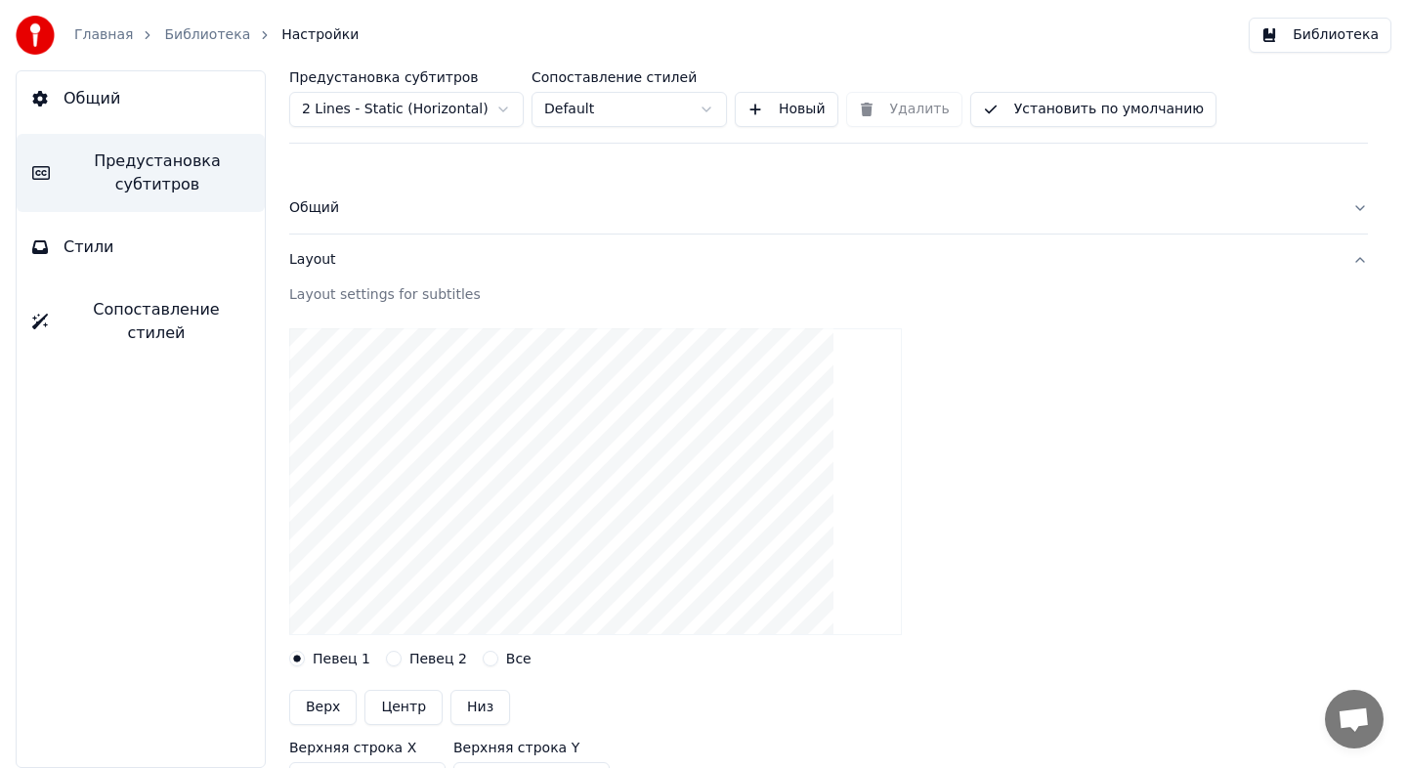
click at [424, 216] on div "Общий" at bounding box center [812, 208] width 1047 height 20
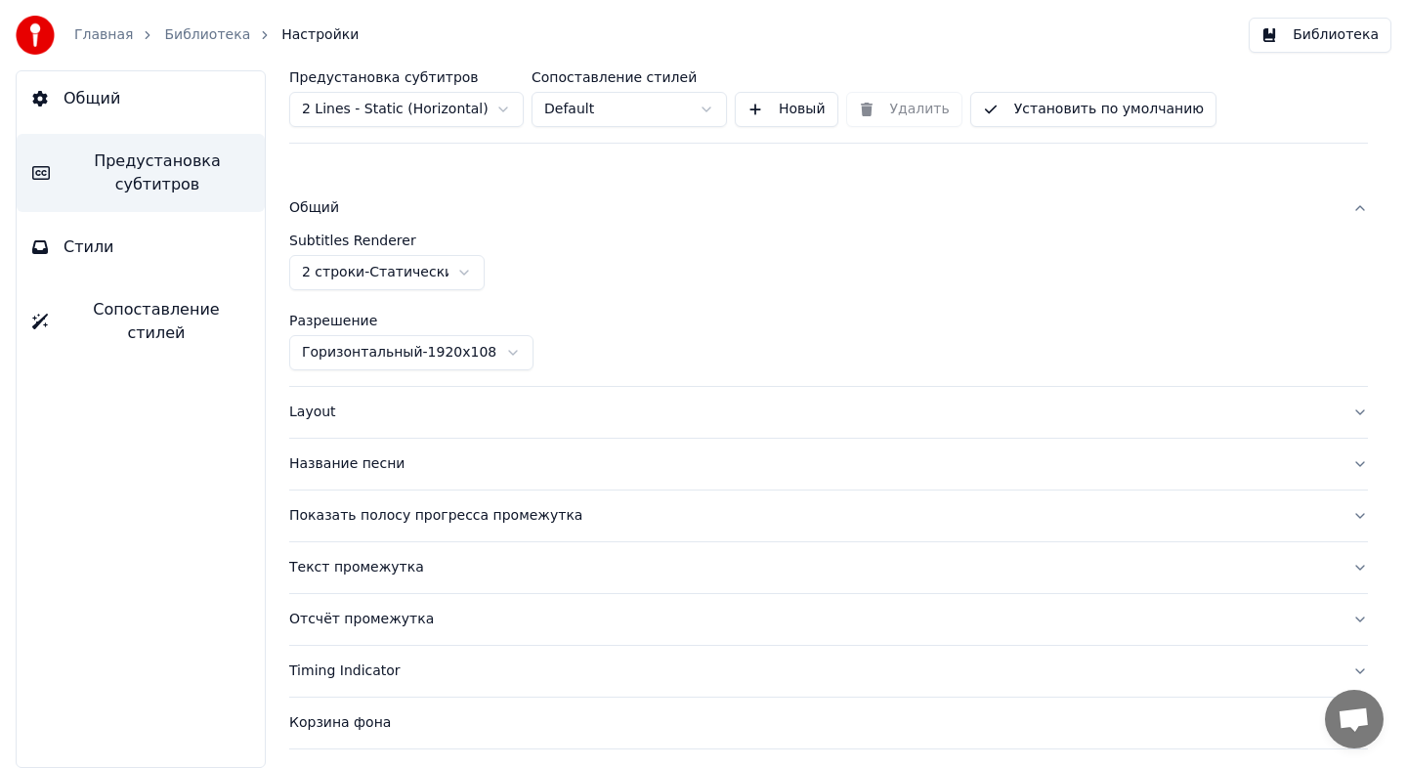
click at [454, 464] on div "Название песни" at bounding box center [812, 464] width 1047 height 20
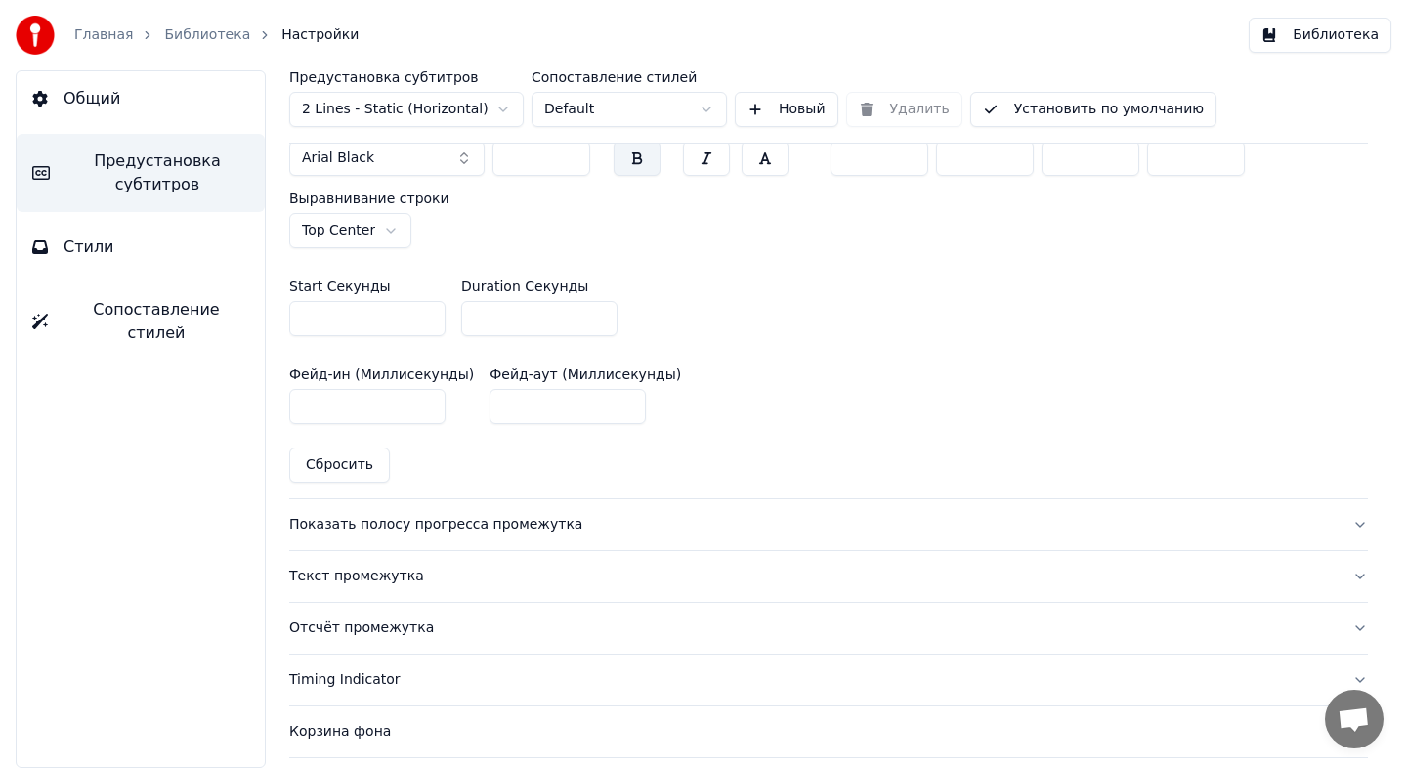
scroll to position [949, 0]
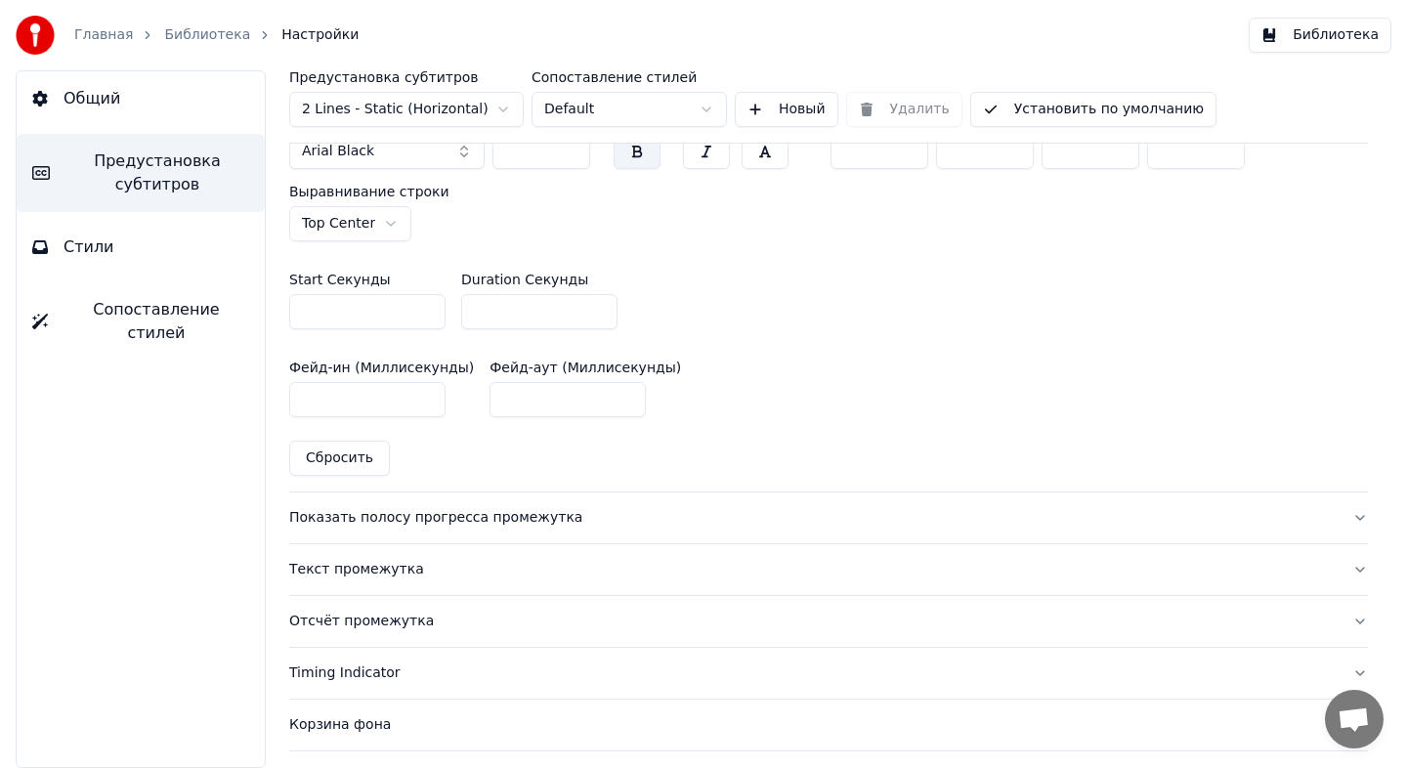
click at [520, 522] on div "Показать полосу прогресса промежутка" at bounding box center [812, 518] width 1047 height 20
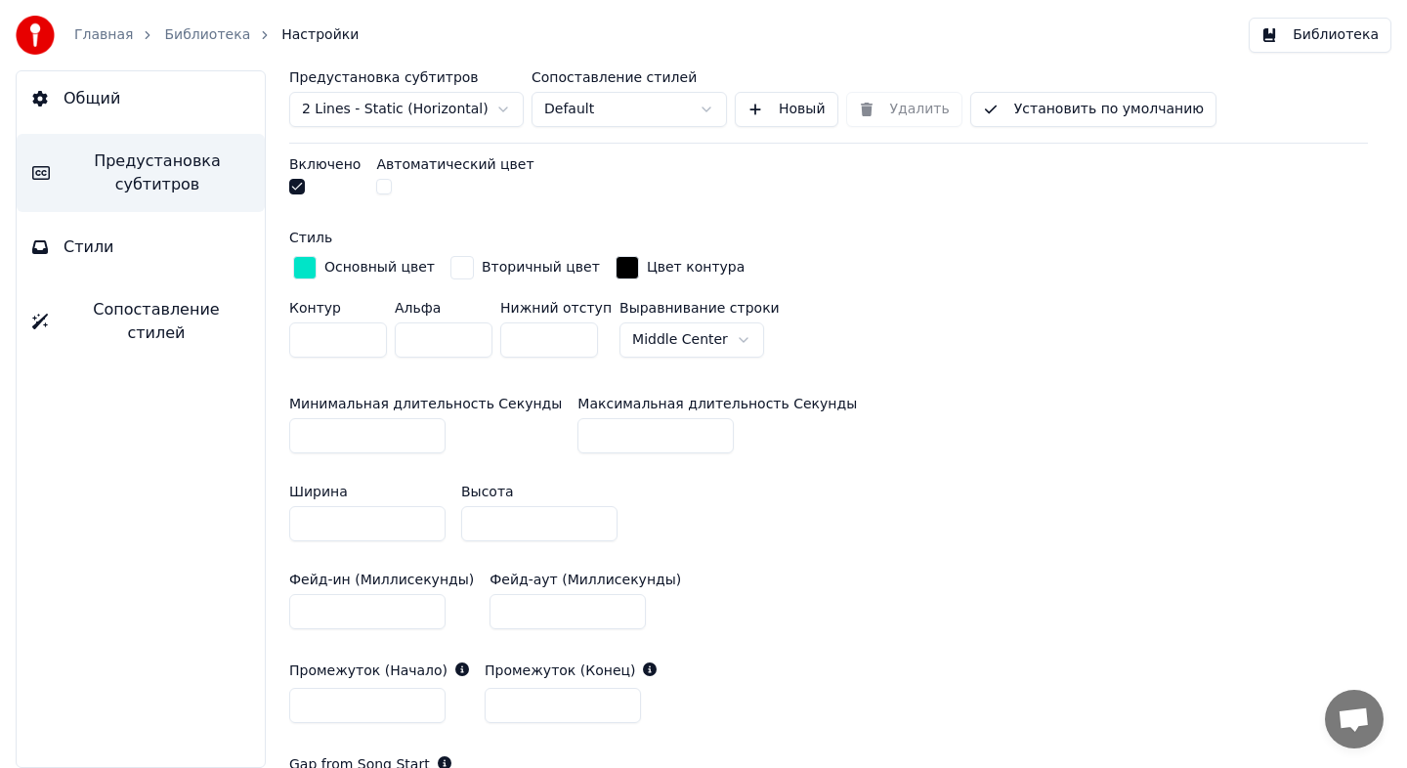
scroll to position [607, 0]
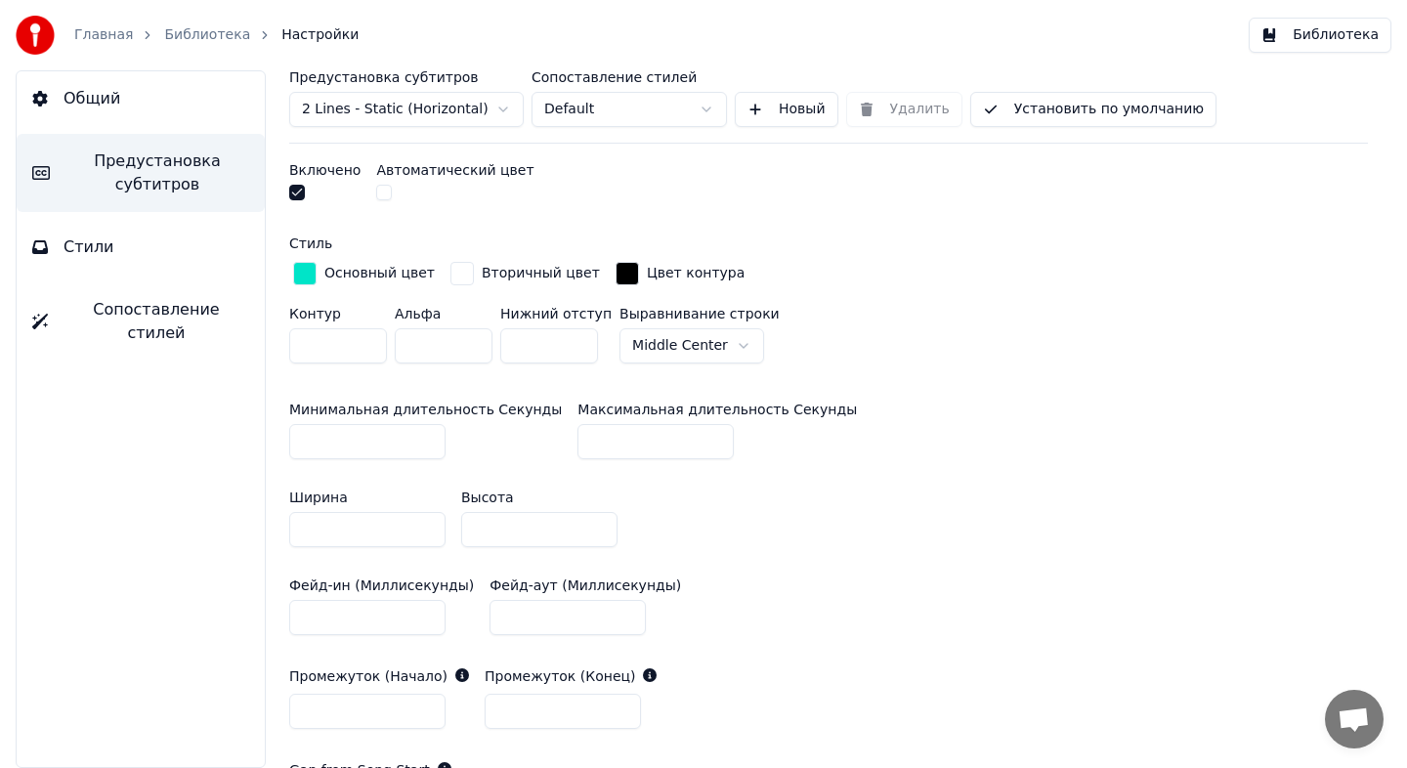
drag, startPoint x: 360, startPoint y: 443, endPoint x: 280, endPoint y: 433, distance: 80.7
click at [280, 433] on div "Предустановка субтитров 2 Lines - Static (Horizontal) Сопоставление стилей Defa…" at bounding box center [828, 419] width 1157 height 698
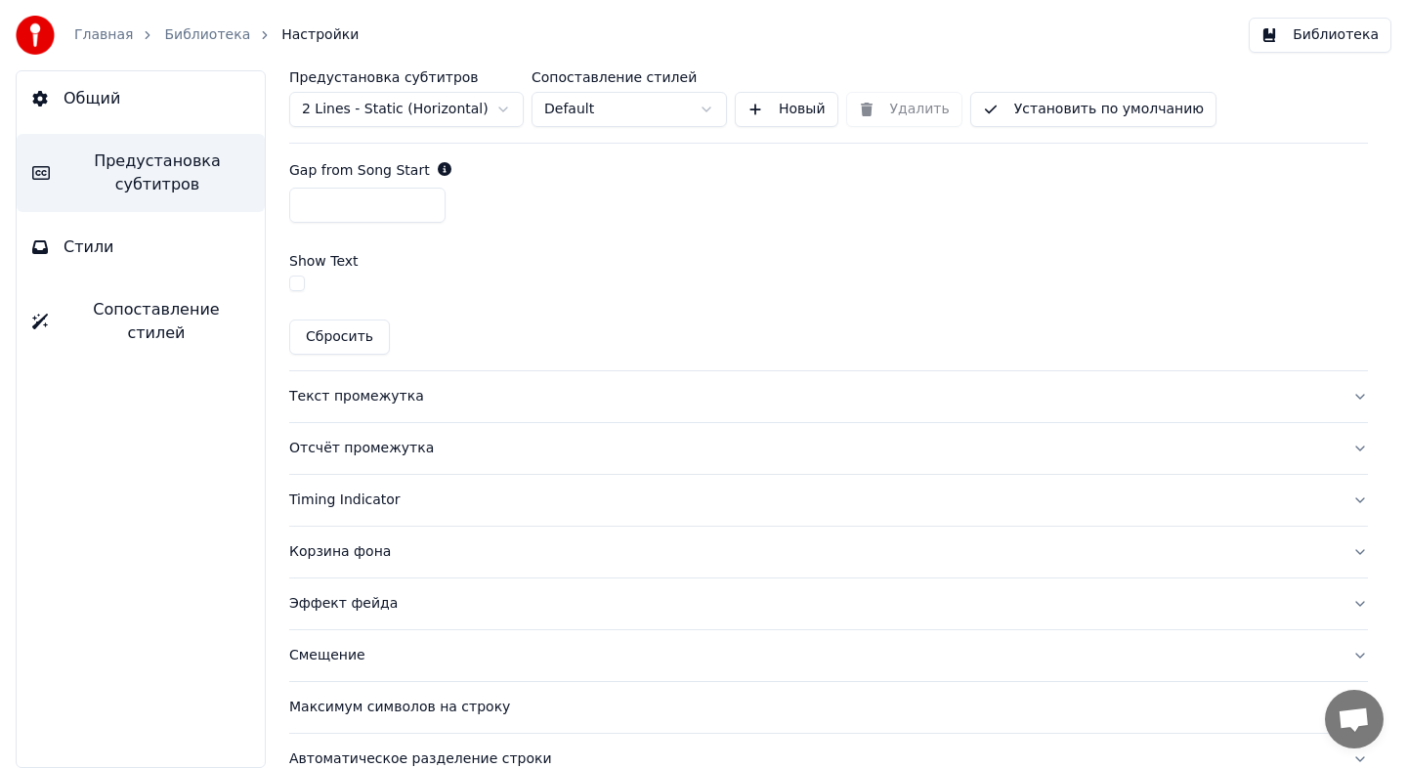
scroll to position [1288, 0]
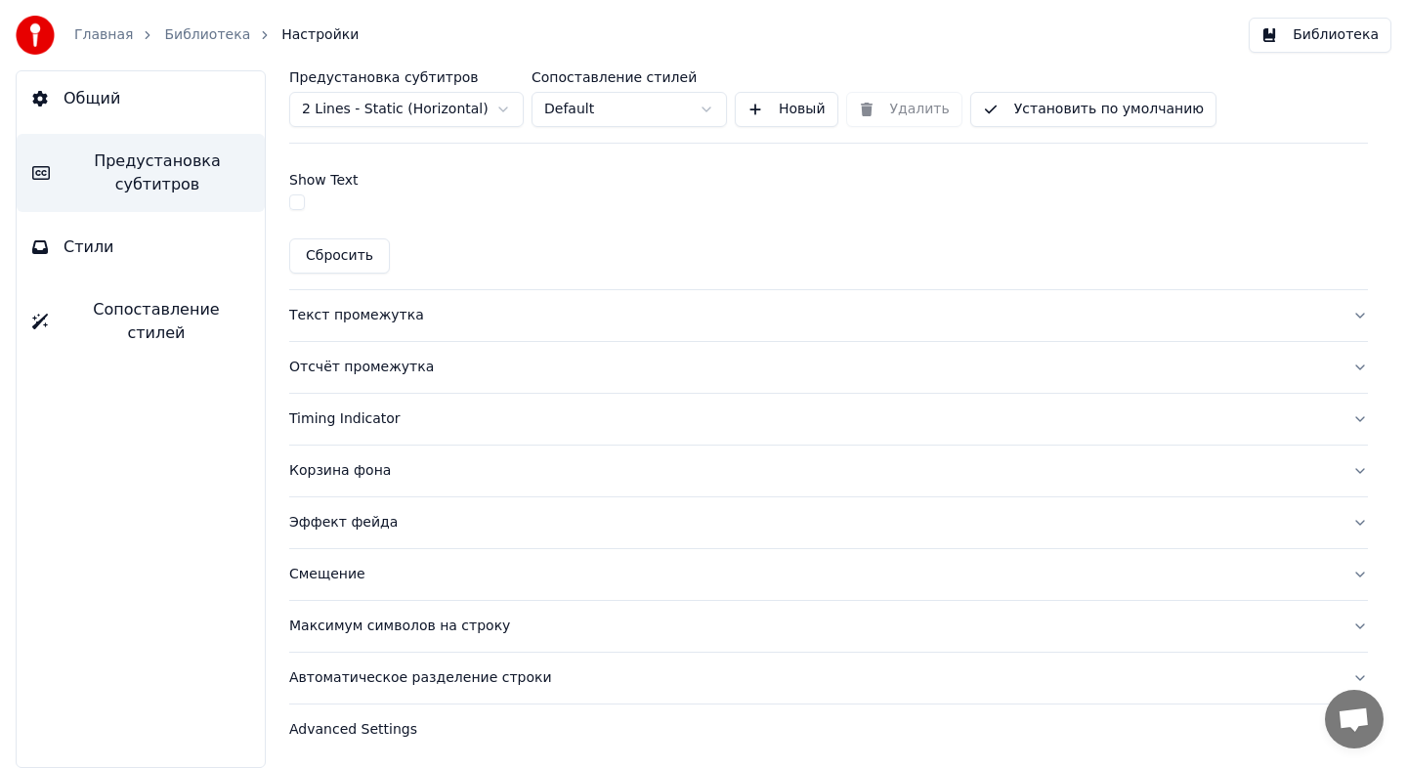
click at [494, 293] on button "Текст промежутка" at bounding box center [828, 315] width 1079 height 51
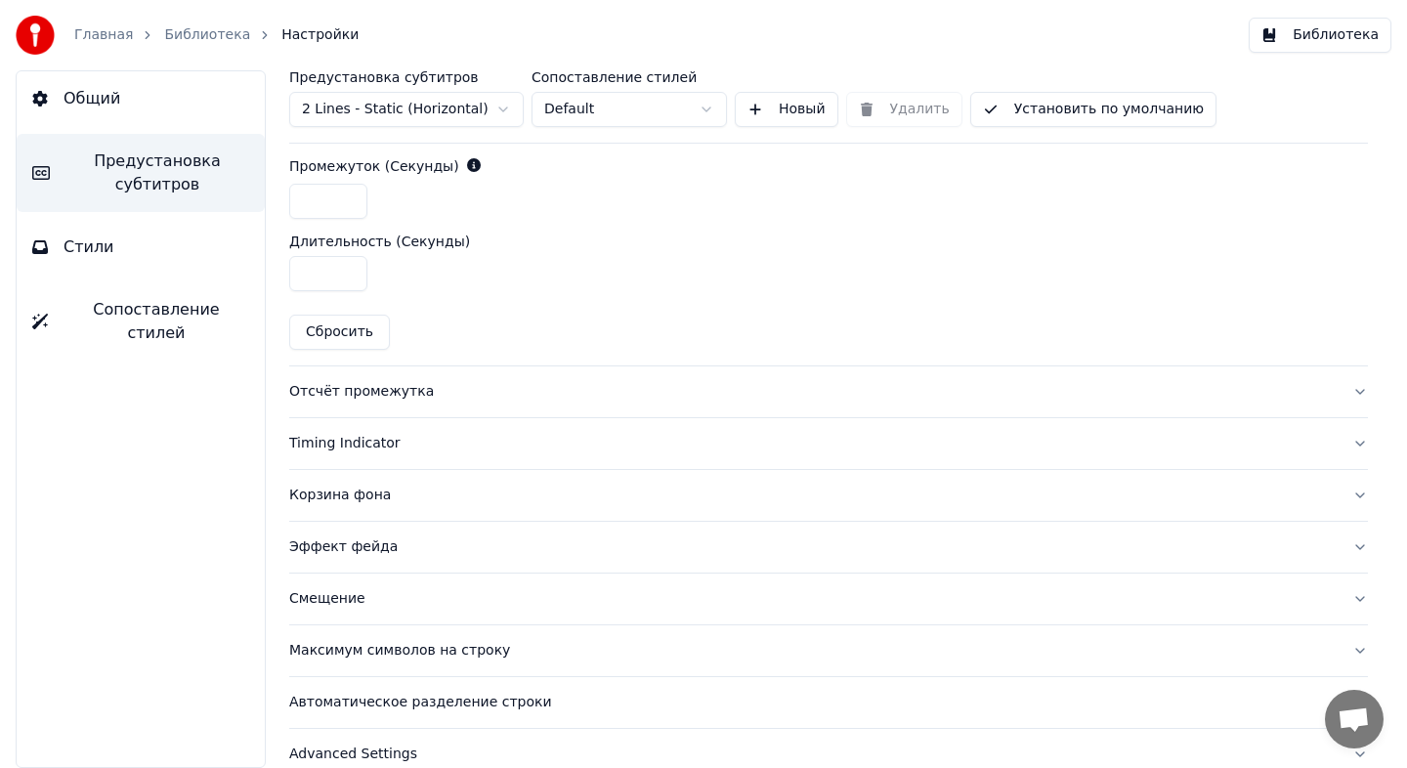
scroll to position [987, 0]
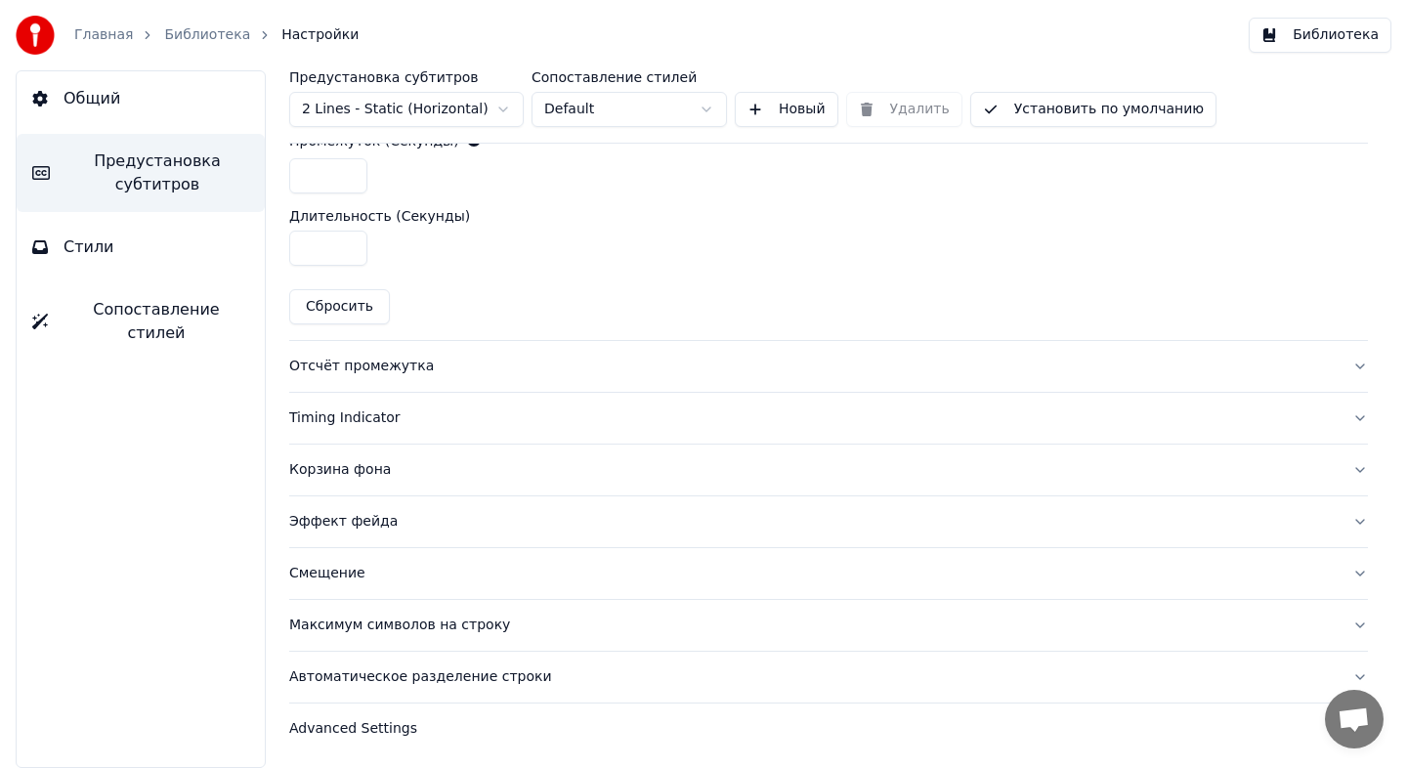
click at [466, 512] on div "Эффект фейда" at bounding box center [812, 522] width 1047 height 20
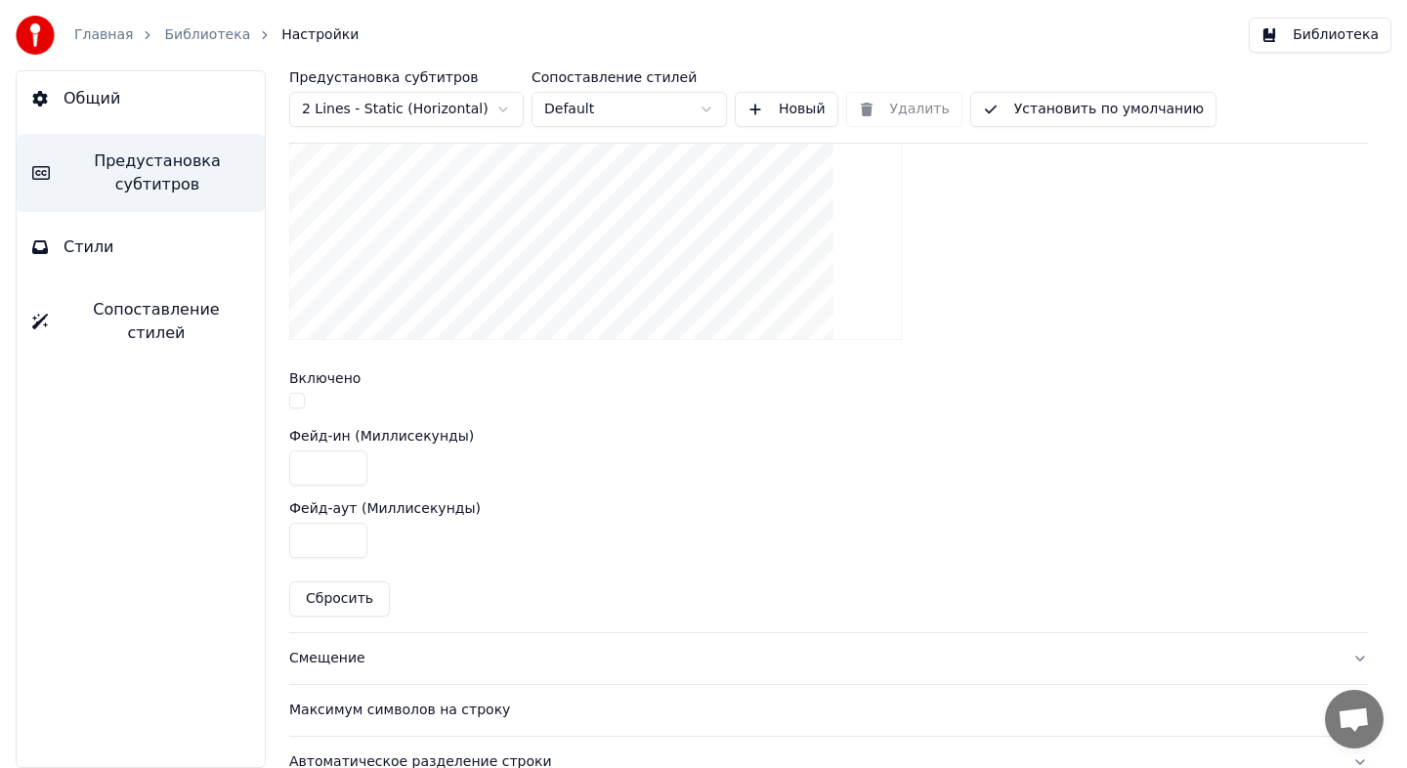
scroll to position [743, 0]
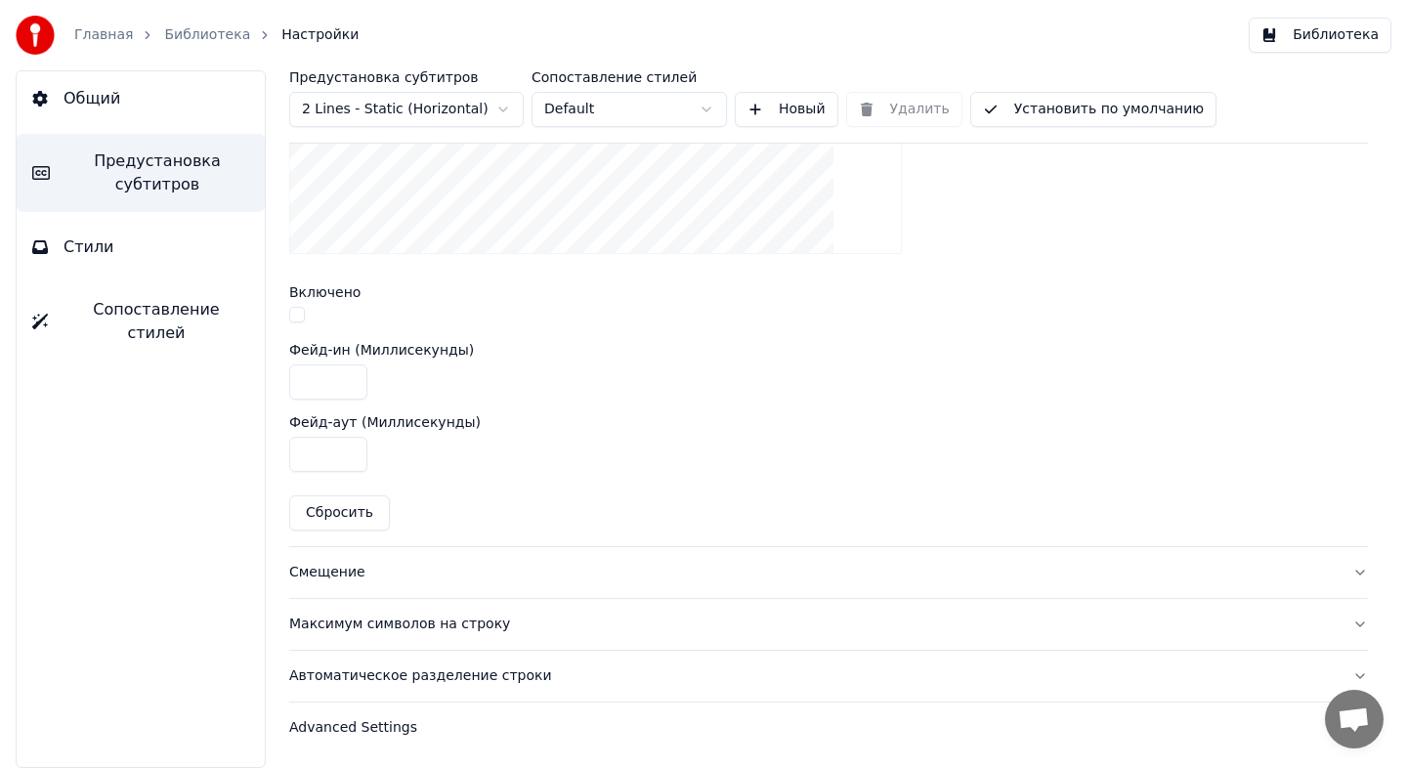
click at [535, 631] on div "Максимум символов на строку" at bounding box center [812, 624] width 1047 height 20
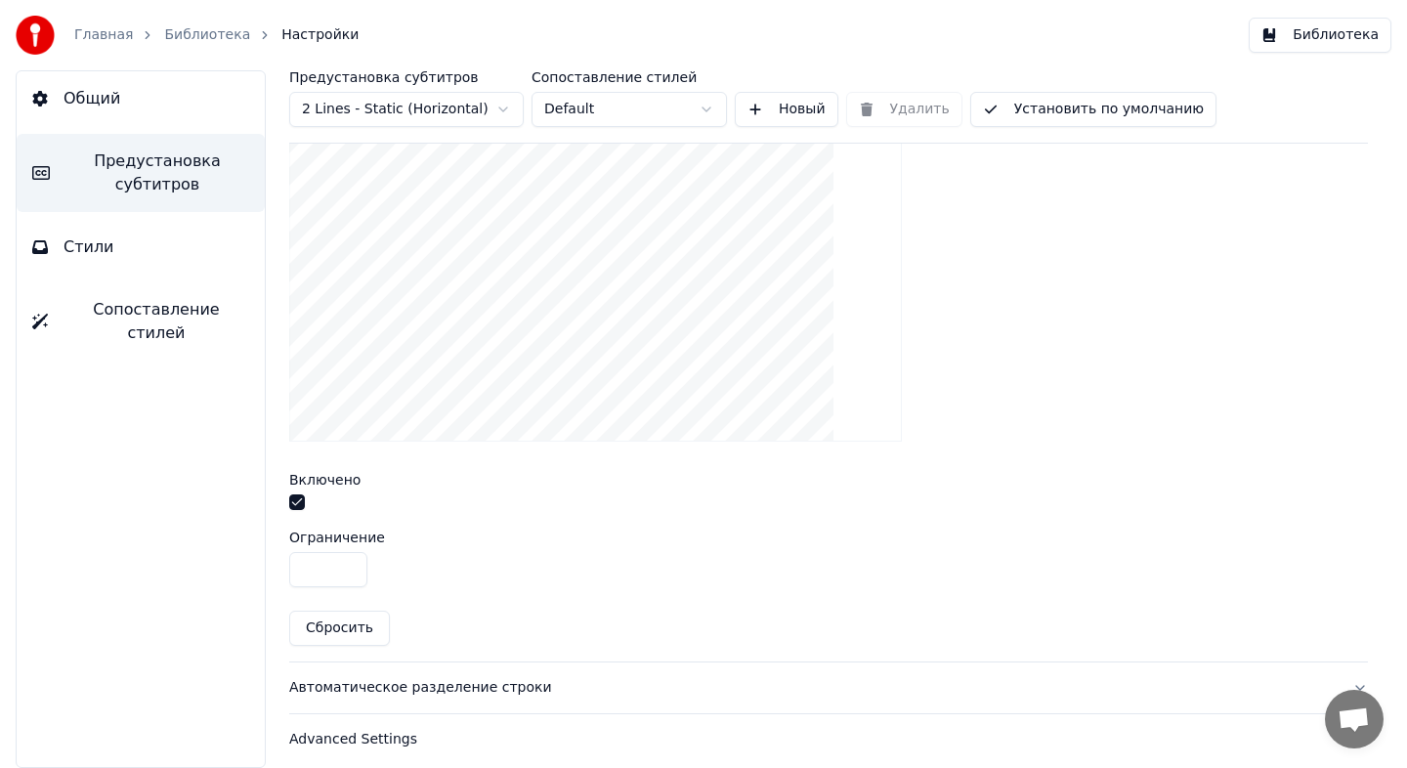
scroll to position [671, 0]
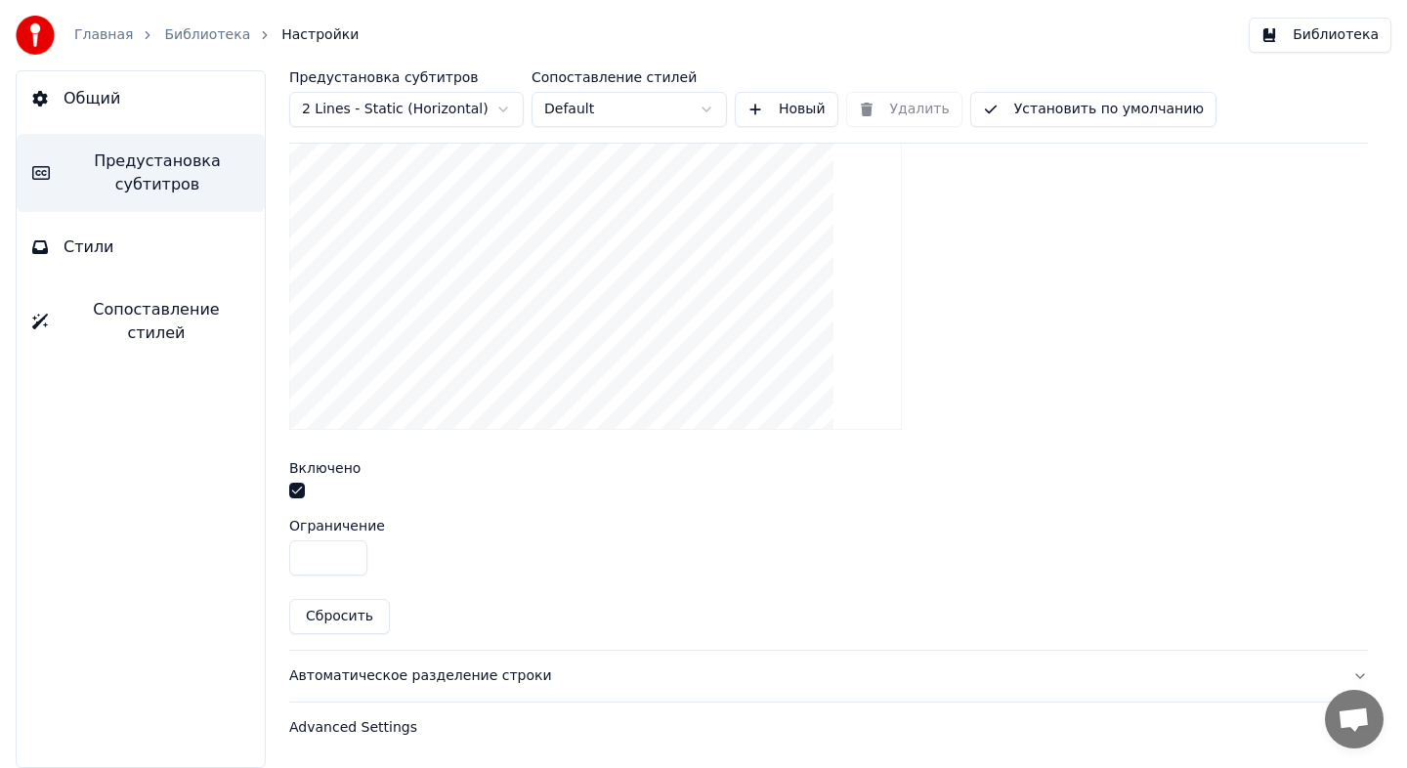
click at [586, 674] on div "Автоматическое разделение строки" at bounding box center [812, 676] width 1047 height 20
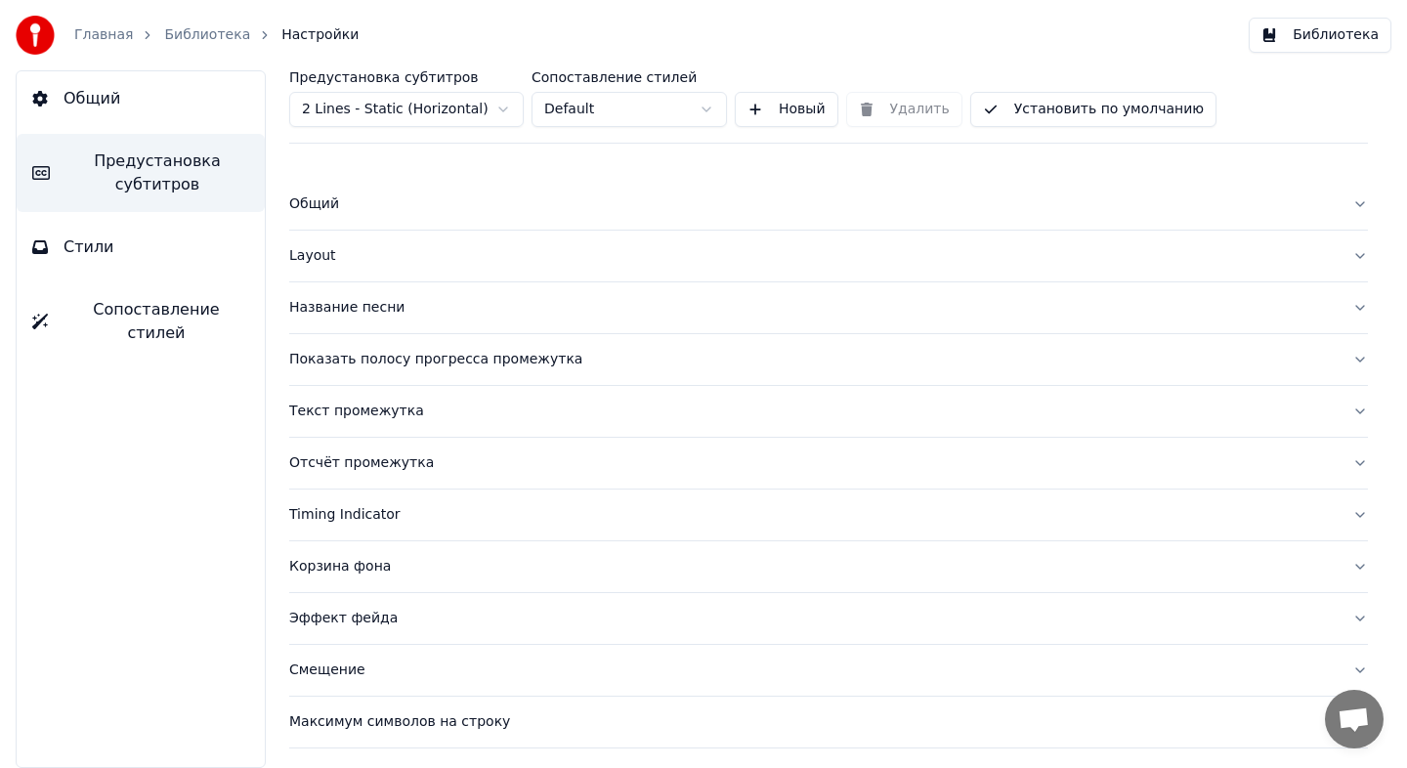
scroll to position [0, 0]
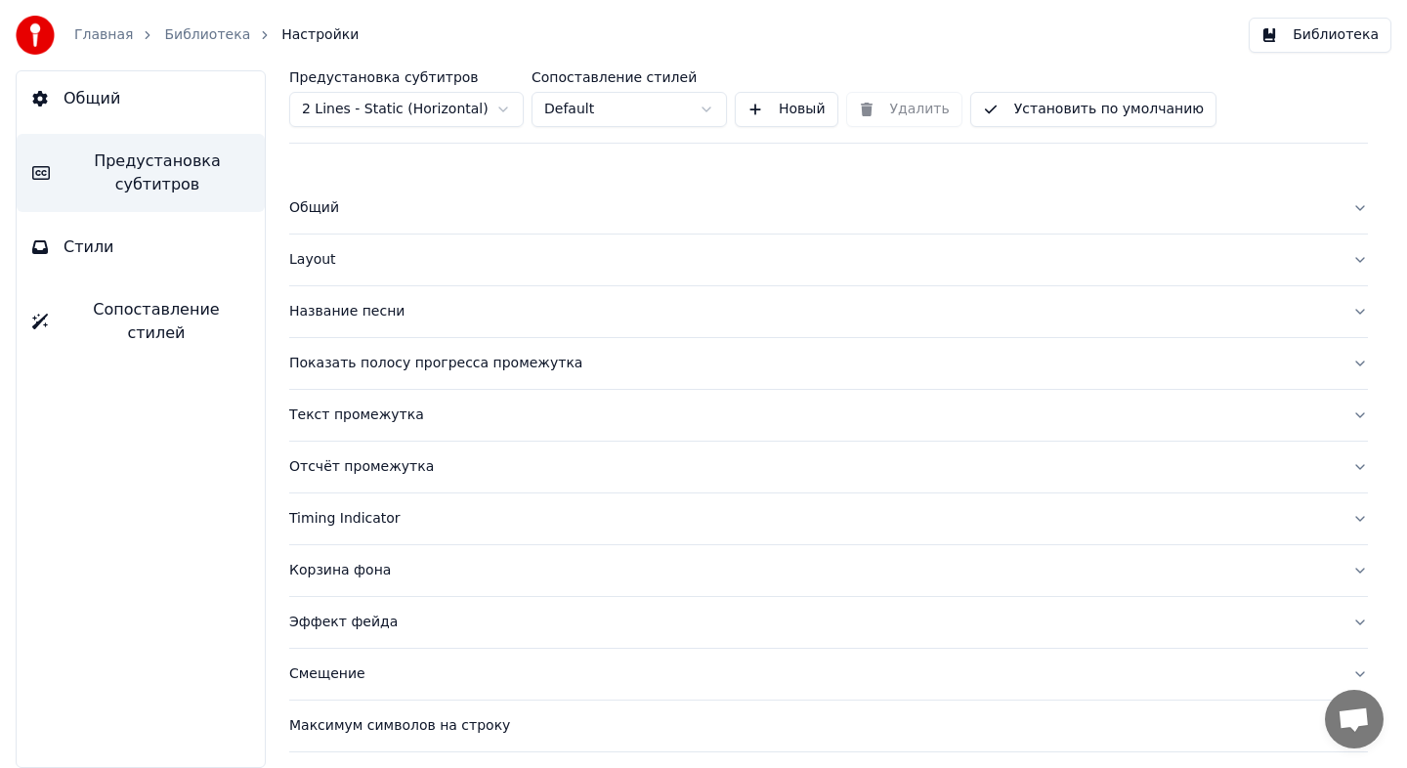
click at [213, 237] on button "Стили" at bounding box center [141, 247] width 248 height 55
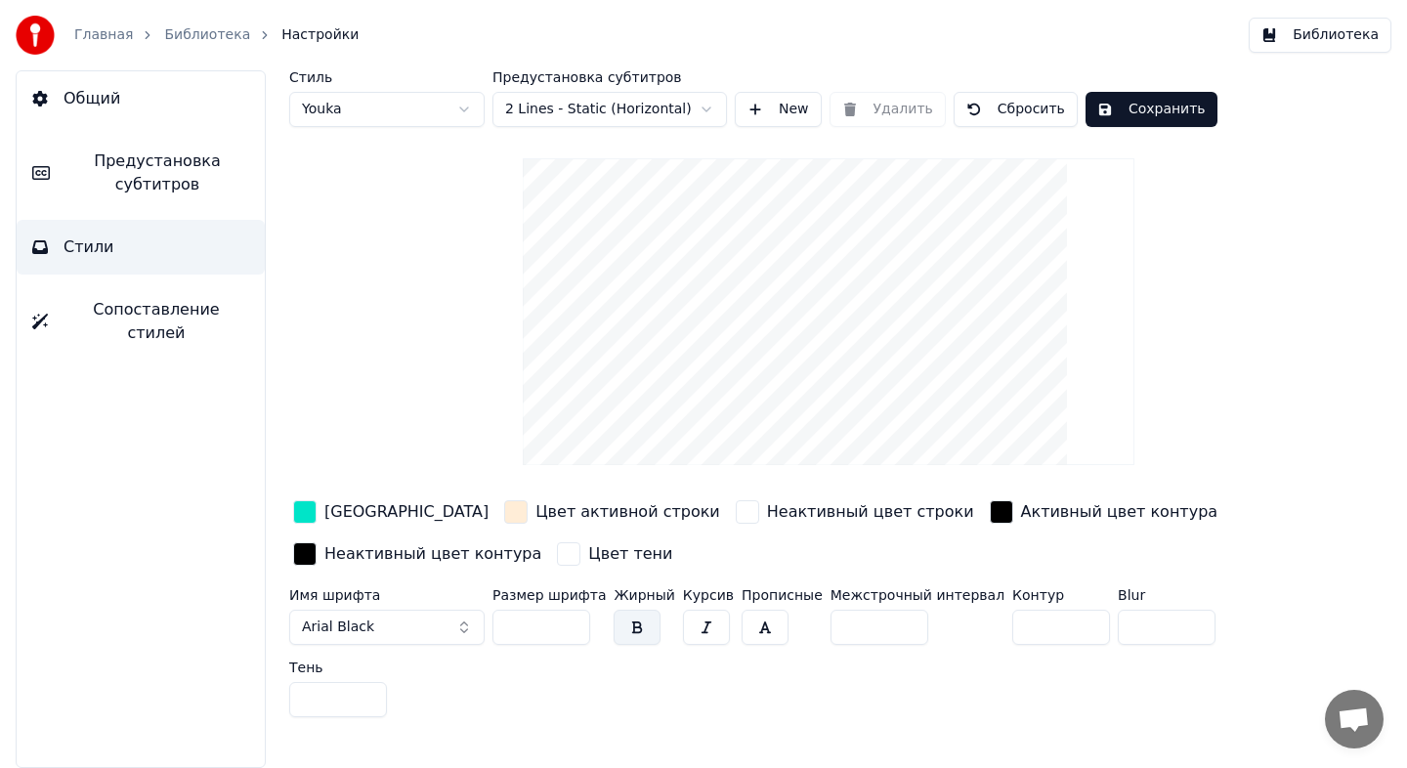
click at [150, 144] on button "Предустановка субтитров" at bounding box center [141, 173] width 248 height 78
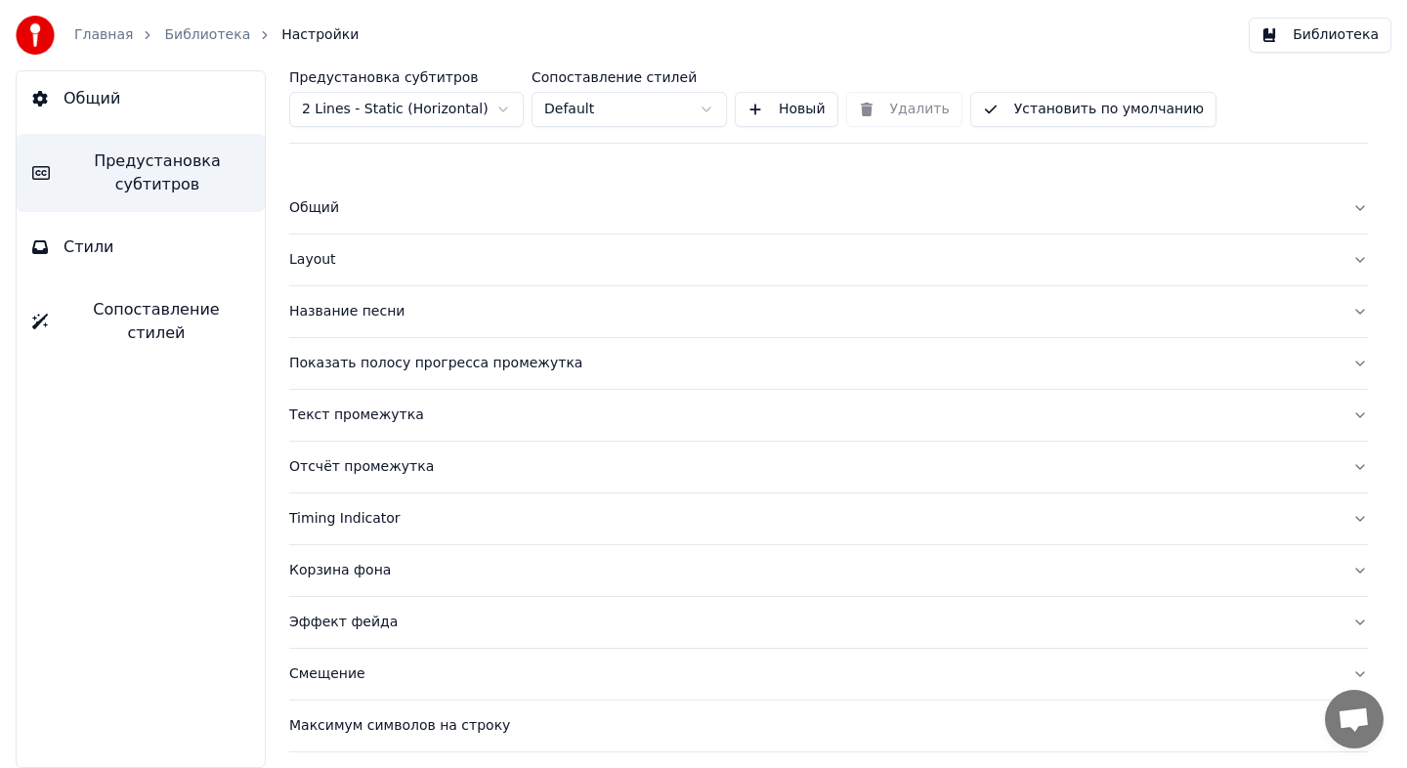
click at [146, 103] on button "Общий" at bounding box center [141, 98] width 248 height 55
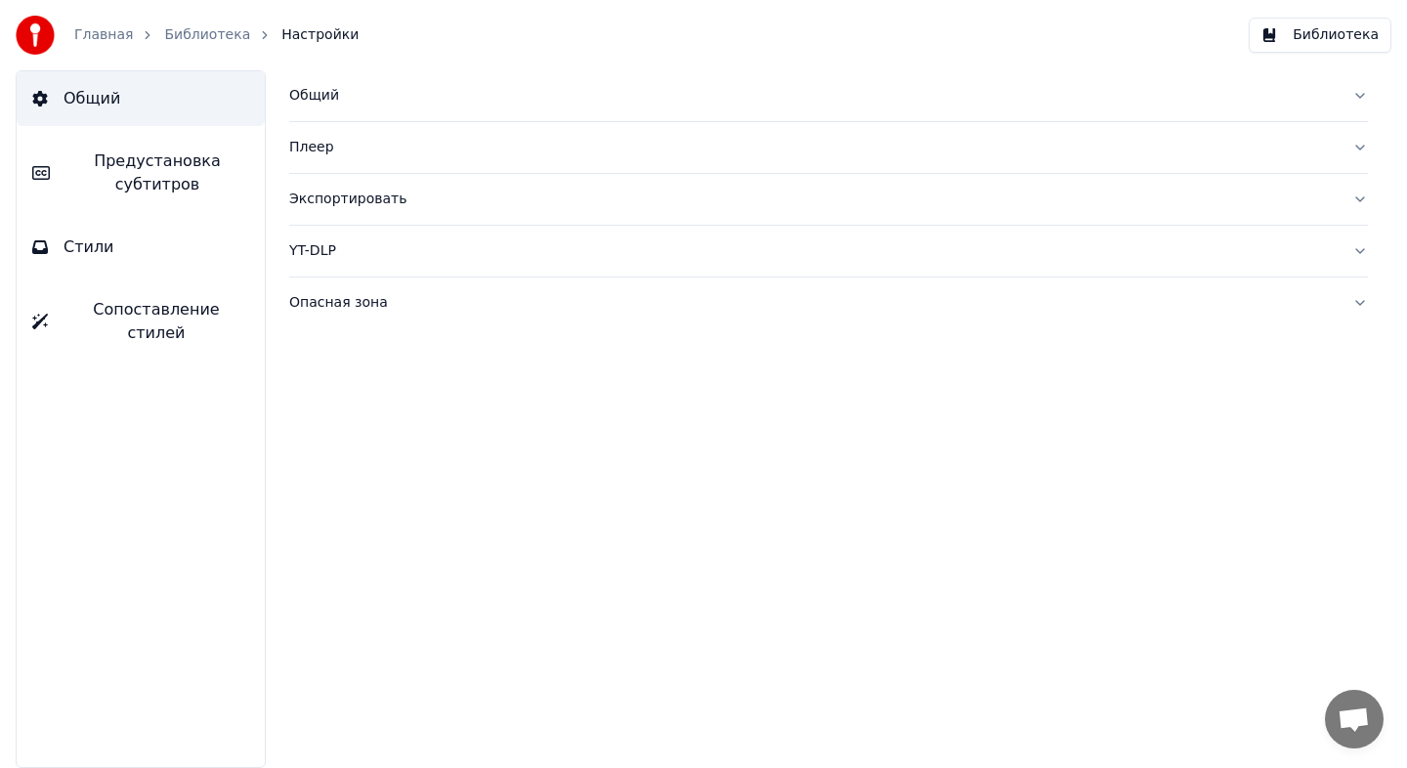
click at [380, 152] on div "Плеер" at bounding box center [812, 148] width 1047 height 20
click at [379, 97] on div "Общий" at bounding box center [812, 96] width 1047 height 20
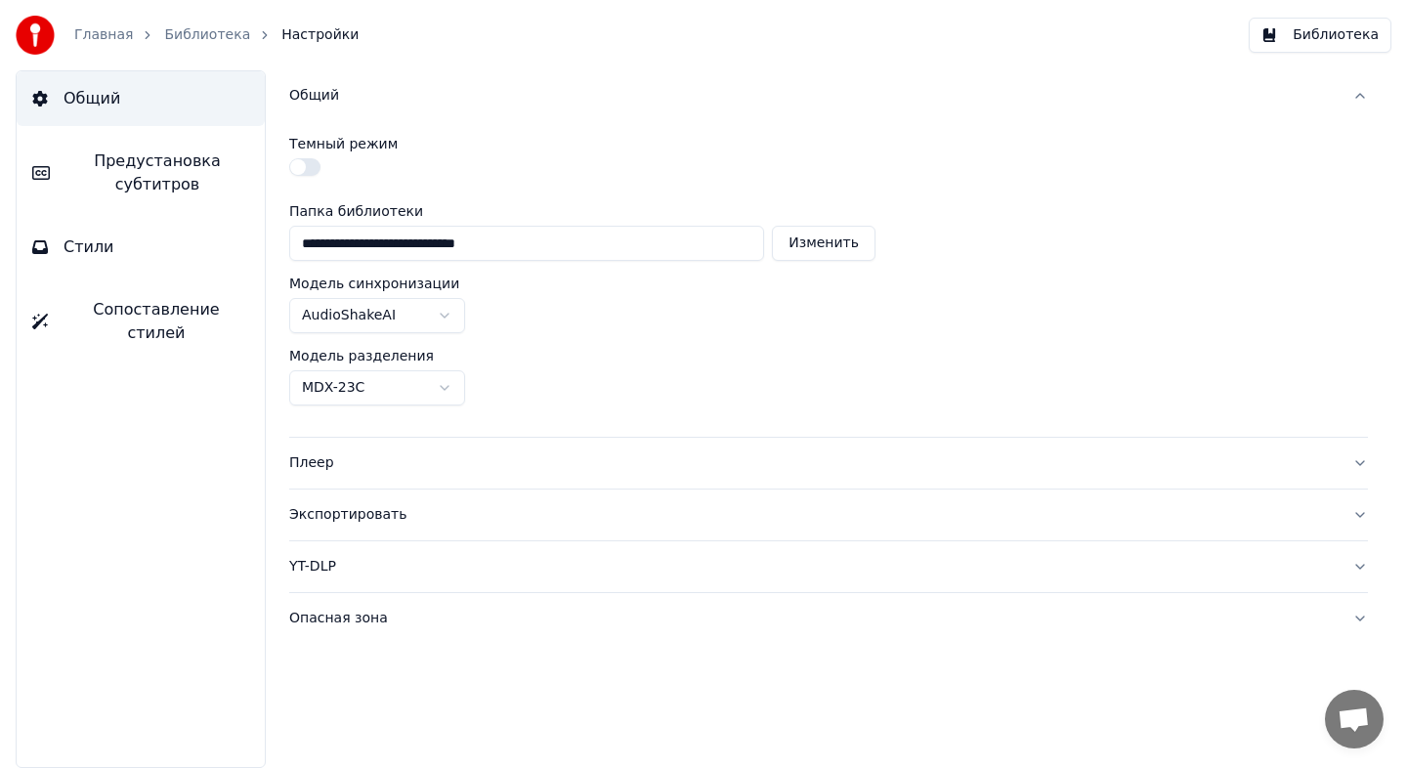
click at [379, 99] on div "Общий" at bounding box center [812, 96] width 1047 height 20
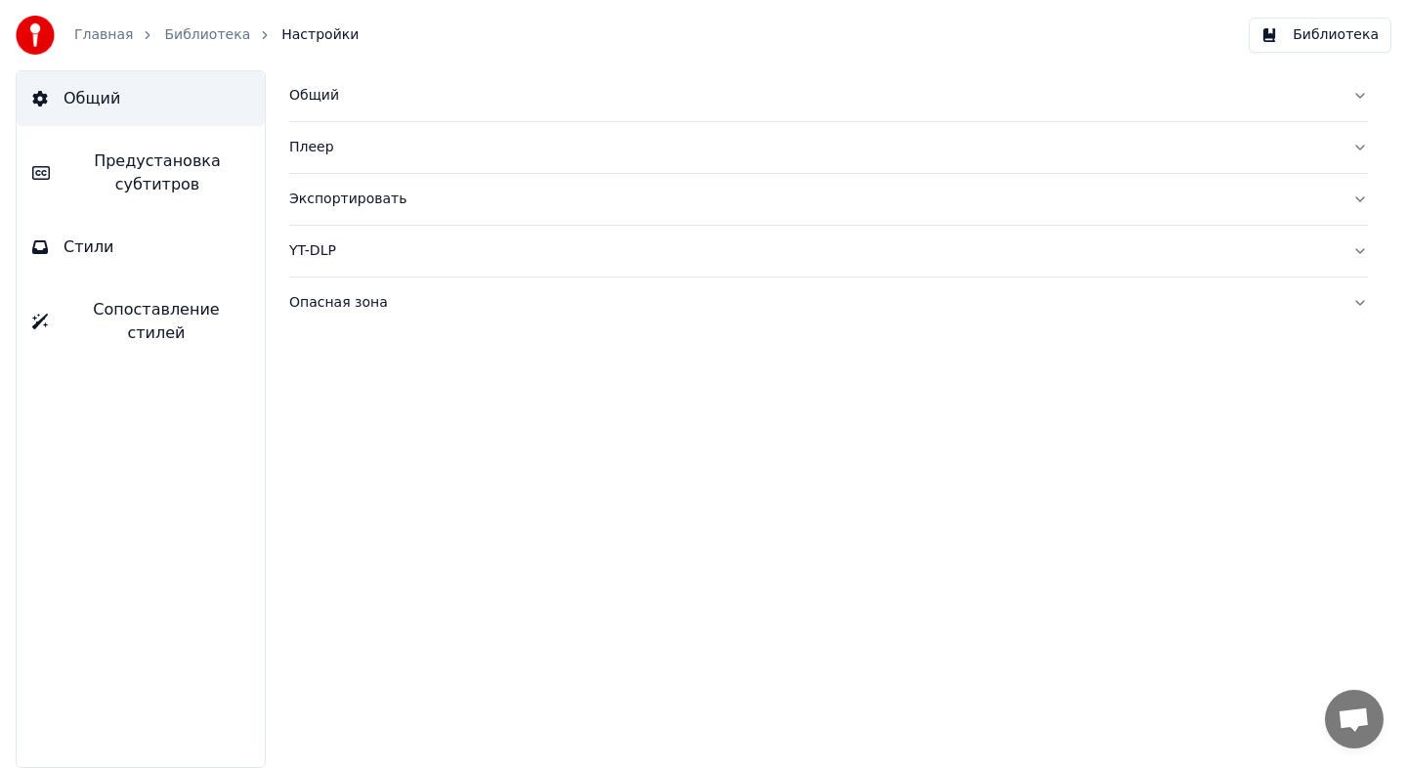
click at [410, 190] on div "Экспортировать" at bounding box center [812, 200] width 1047 height 20
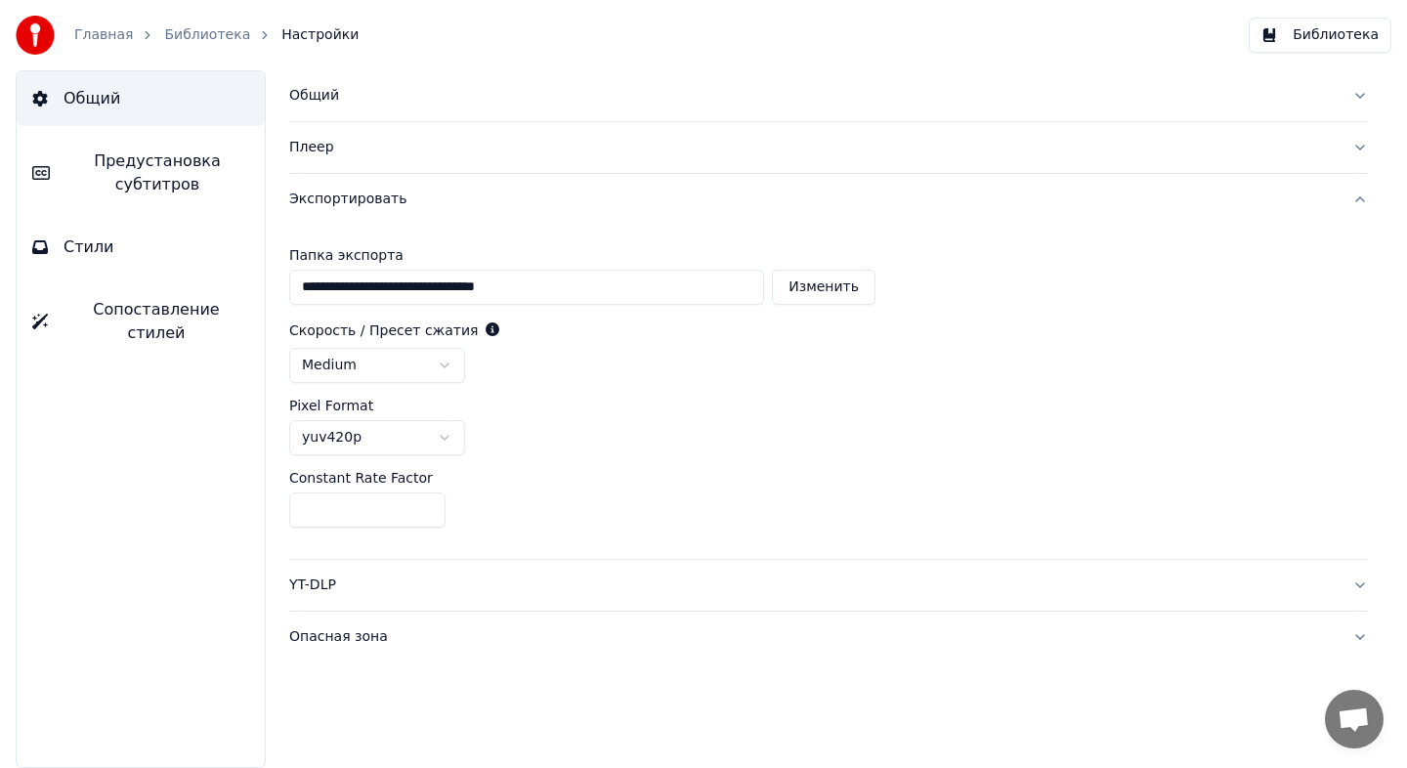
click at [410, 190] on div "Экспортировать" at bounding box center [812, 200] width 1047 height 20
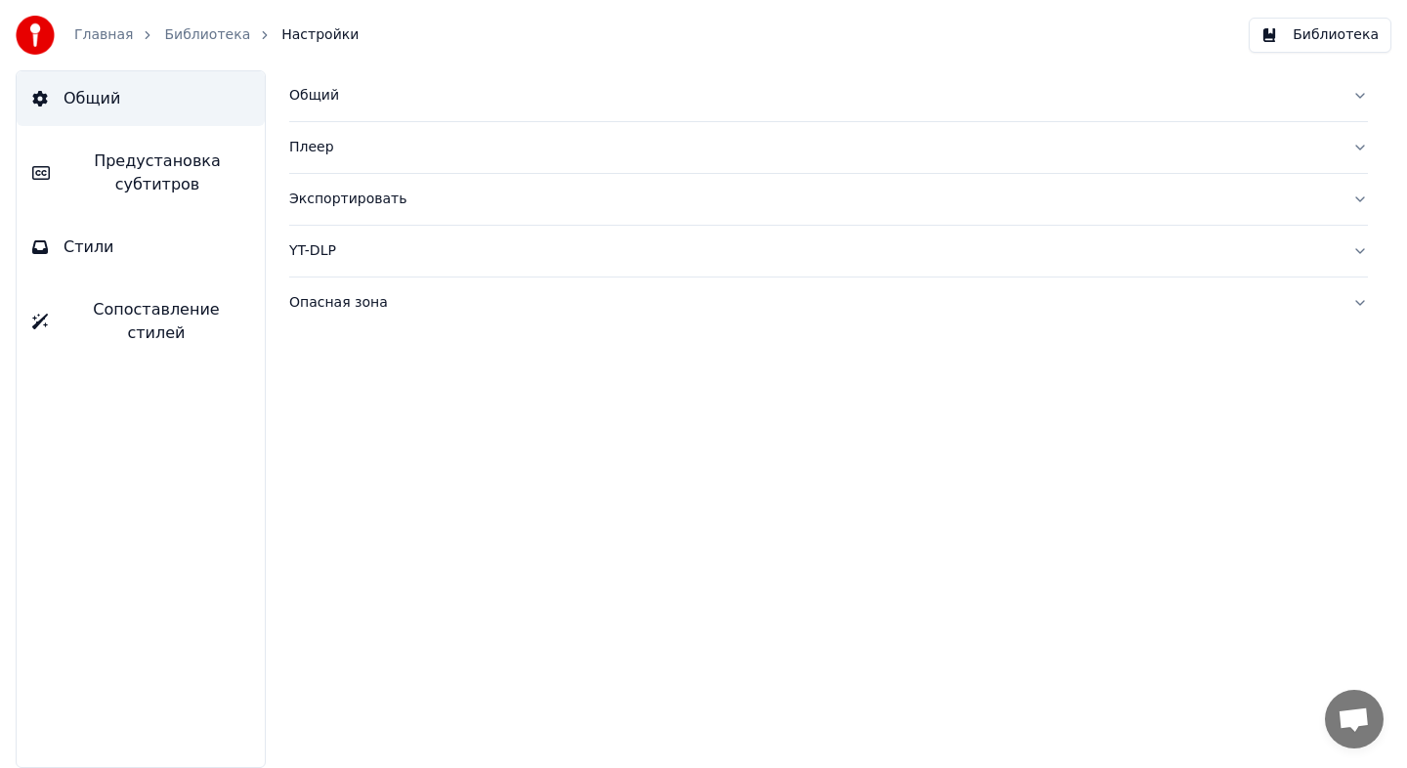
click at [423, 287] on button "Опасная зона" at bounding box center [828, 302] width 1079 height 51
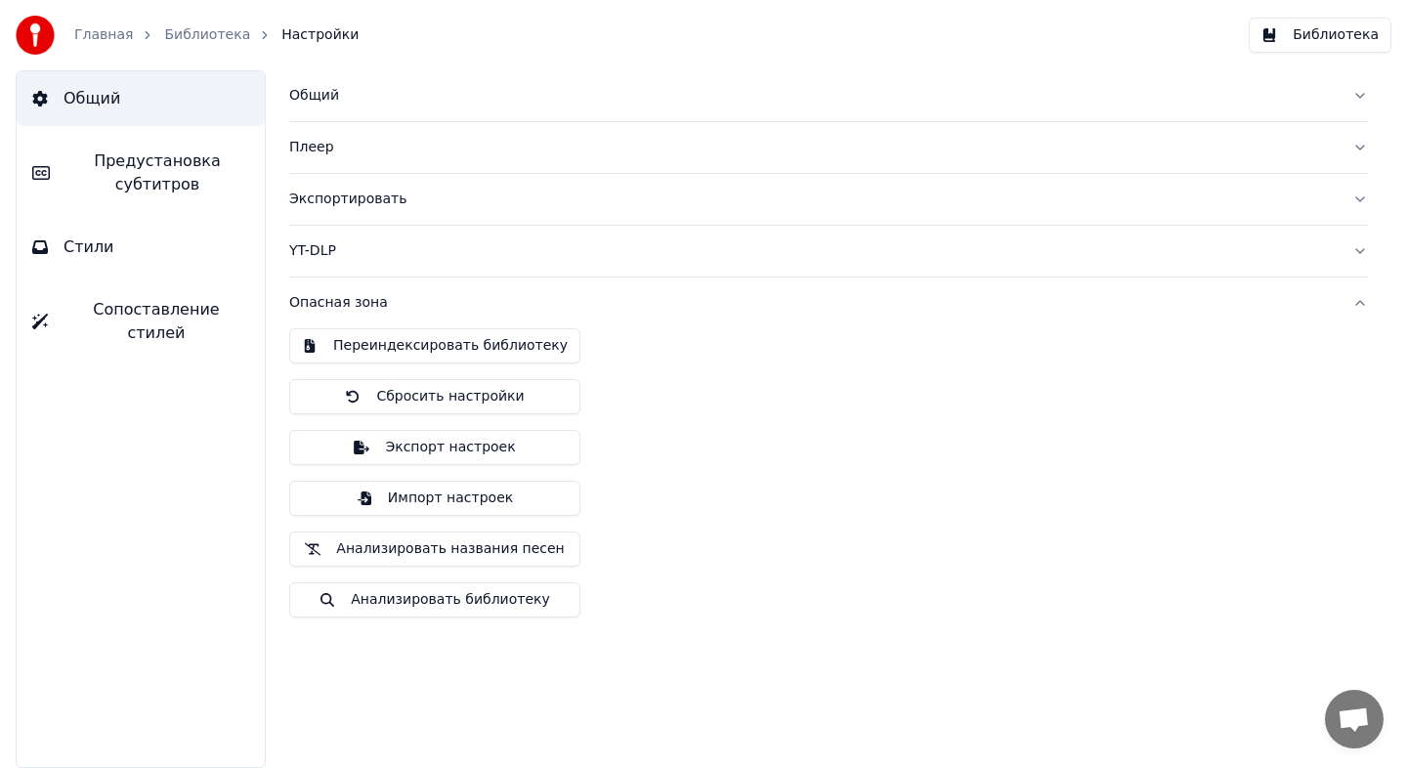
click at [423, 287] on button "Опасная зона" at bounding box center [828, 302] width 1079 height 51
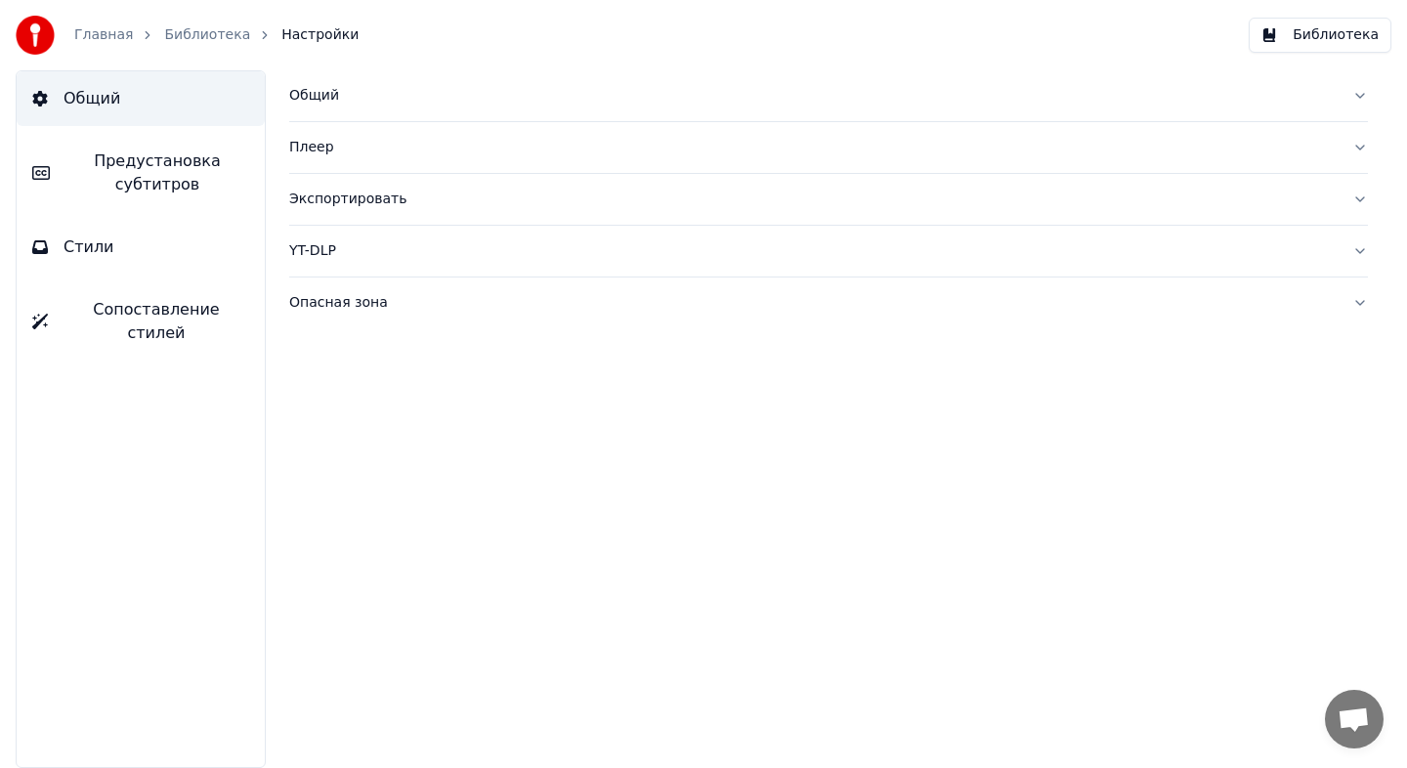
click at [423, 252] on div "YT-DLP" at bounding box center [812, 251] width 1047 height 20
click at [424, 253] on div "YT-DLP" at bounding box center [812, 251] width 1047 height 20
click at [403, 124] on button "Плеер" at bounding box center [828, 147] width 1079 height 51
click at [403, 125] on button "Плеер" at bounding box center [828, 147] width 1079 height 51
click at [183, 137] on button "Предустановка субтитров" at bounding box center [141, 173] width 248 height 78
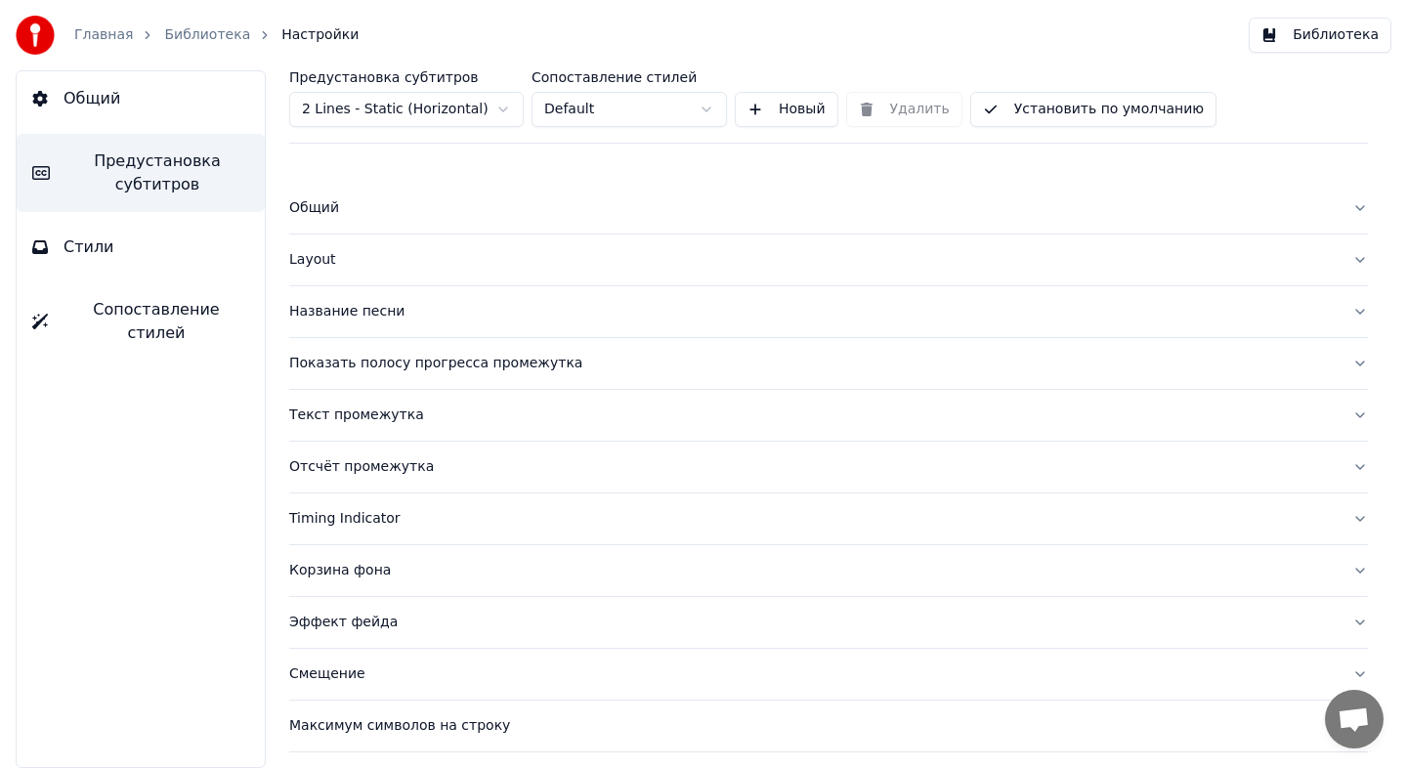
click at [441, 324] on button "Название песни" at bounding box center [828, 311] width 1079 height 51
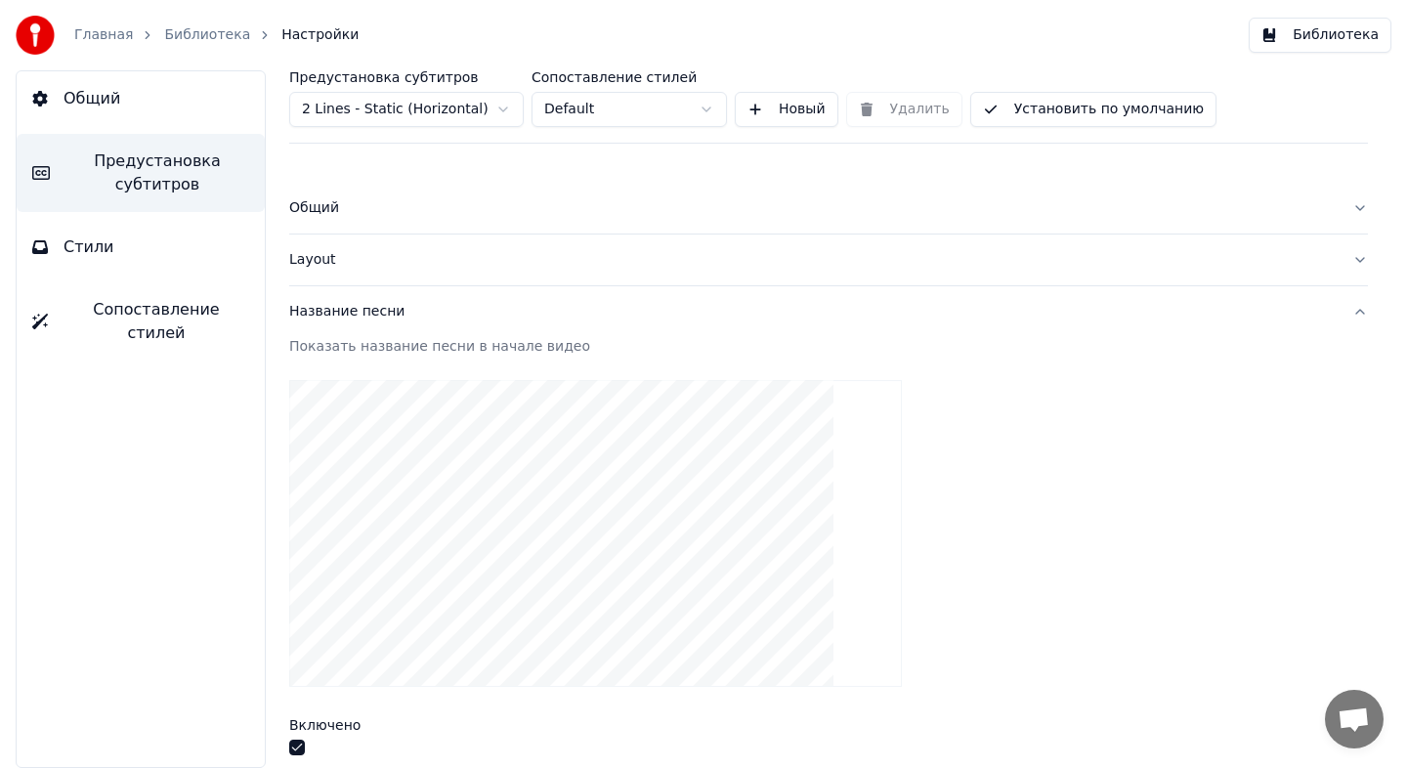
click at [433, 347] on div "Показать название песни в начале видео" at bounding box center [828, 347] width 1079 height 20
click at [433, 308] on div "Название песни" at bounding box center [812, 312] width 1047 height 20
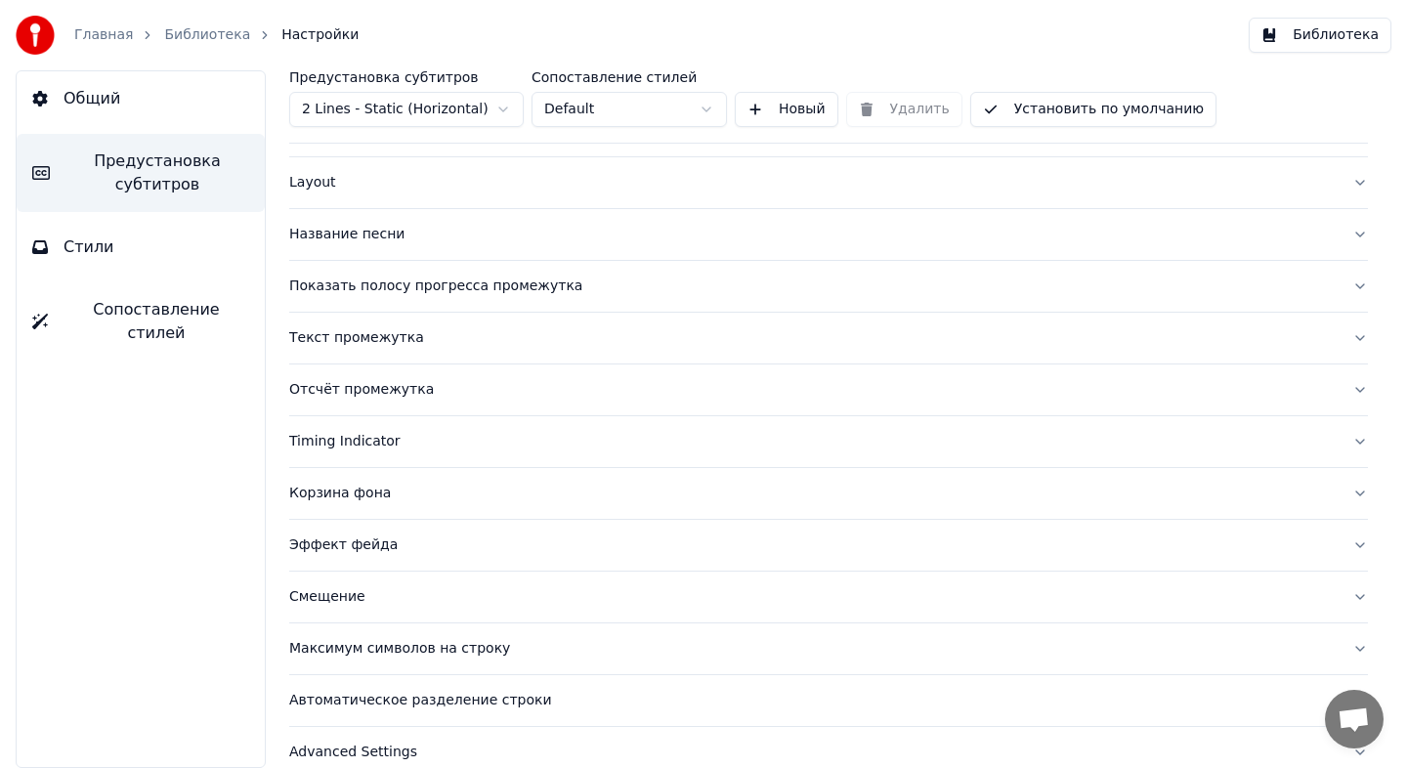
scroll to position [84, 0]
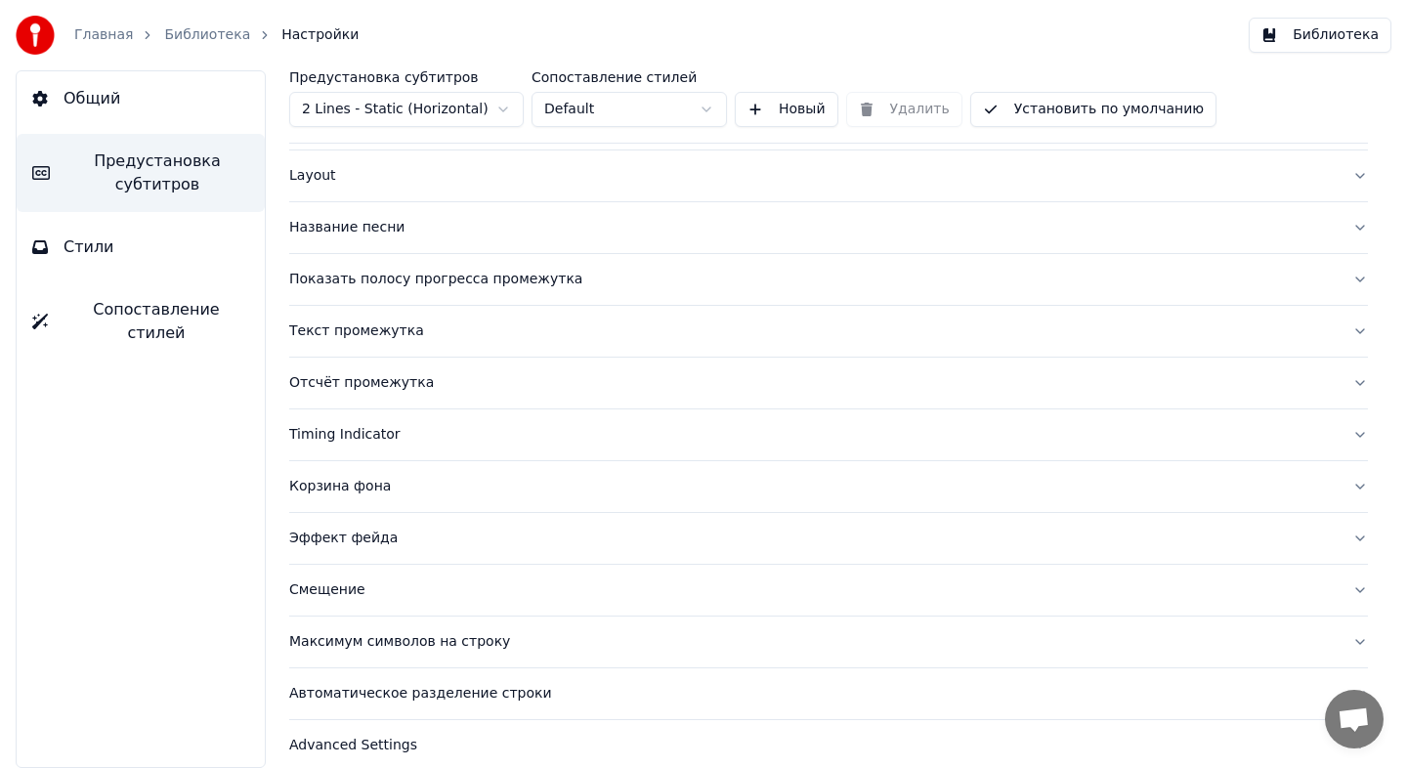
click at [187, 46] on div "Главная Библиотека Настройки" at bounding box center [187, 35] width 343 height 39
click at [187, 33] on link "Библиотека" at bounding box center [207, 35] width 86 height 20
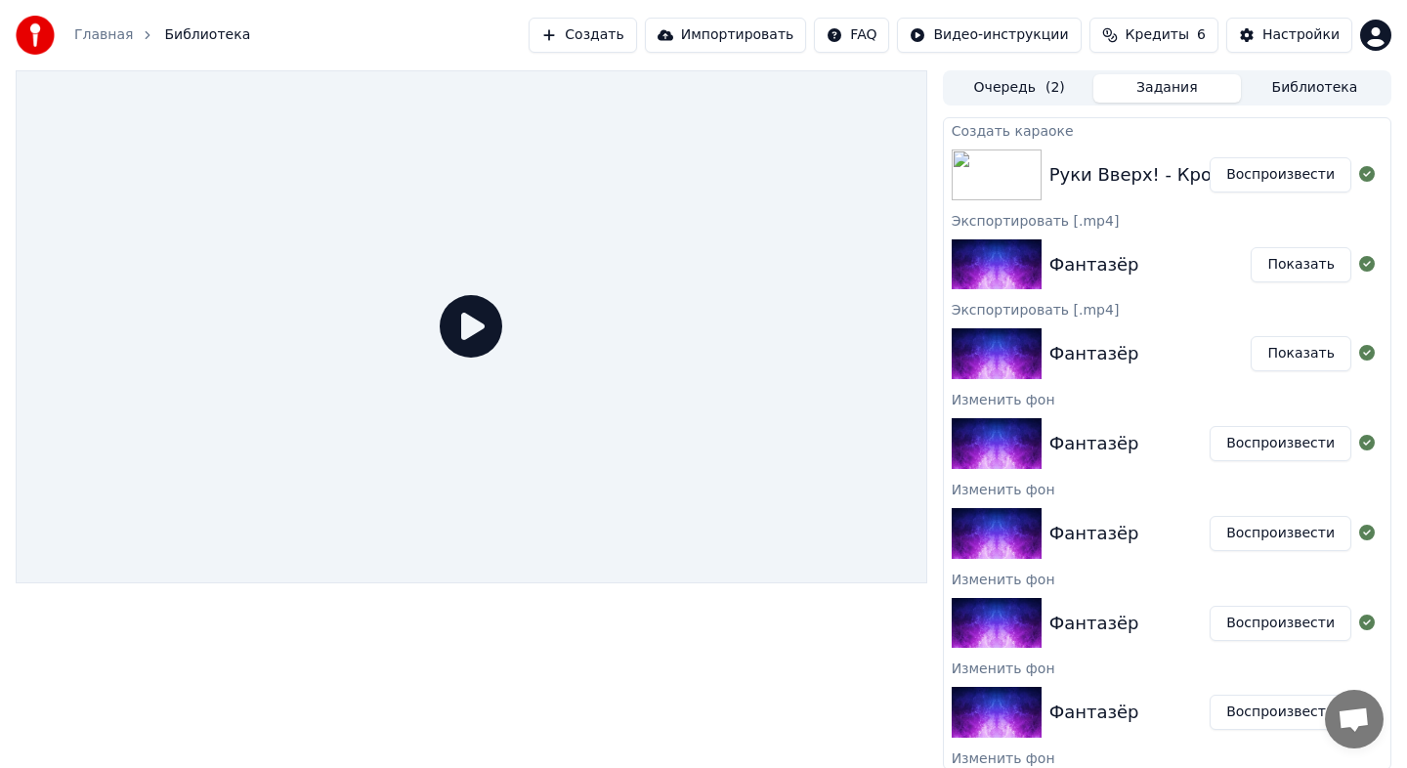
click at [1242, 183] on button "Воспроизвести" at bounding box center [1280, 174] width 142 height 35
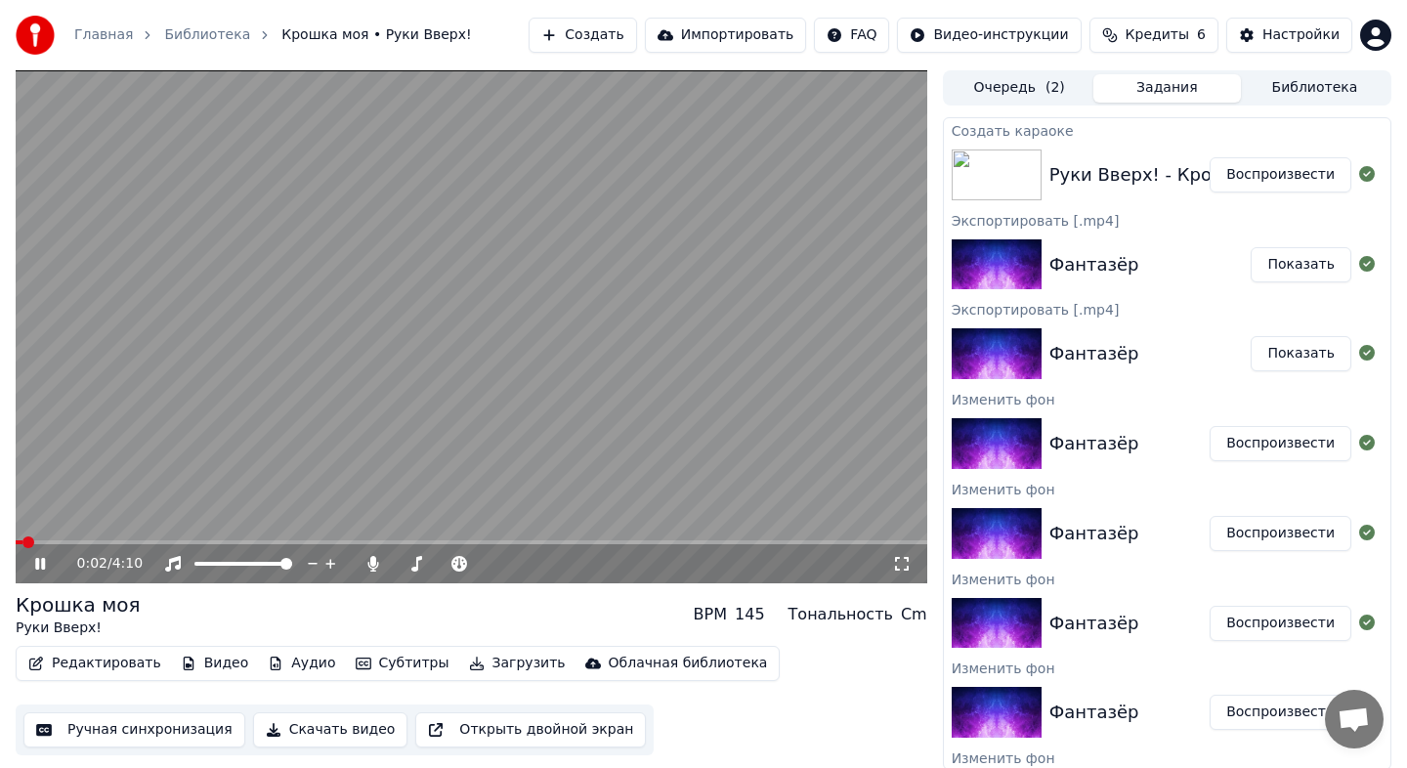
click at [48, 560] on icon at bounding box center [54, 564] width 46 height 16
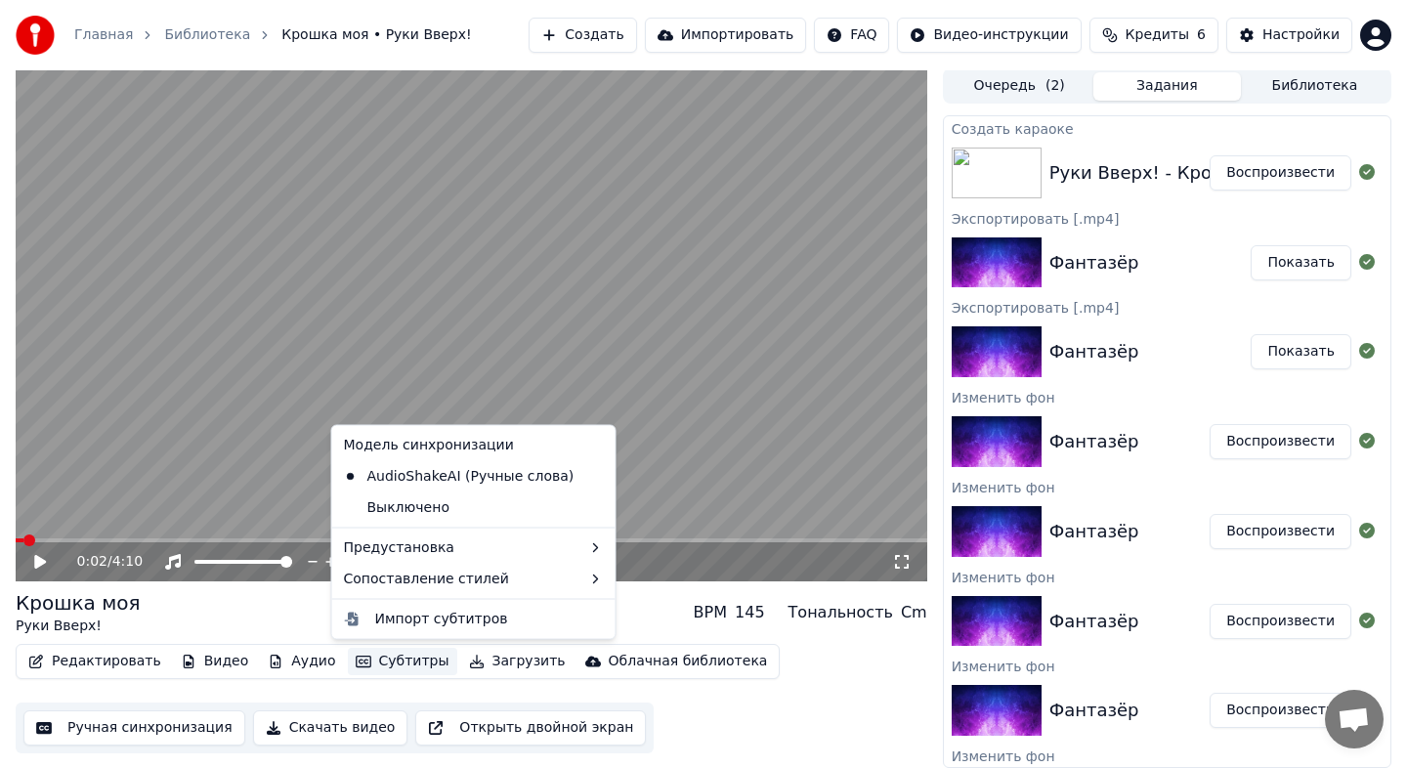
click at [393, 662] on button "Субтитры" at bounding box center [402, 661] width 109 height 27
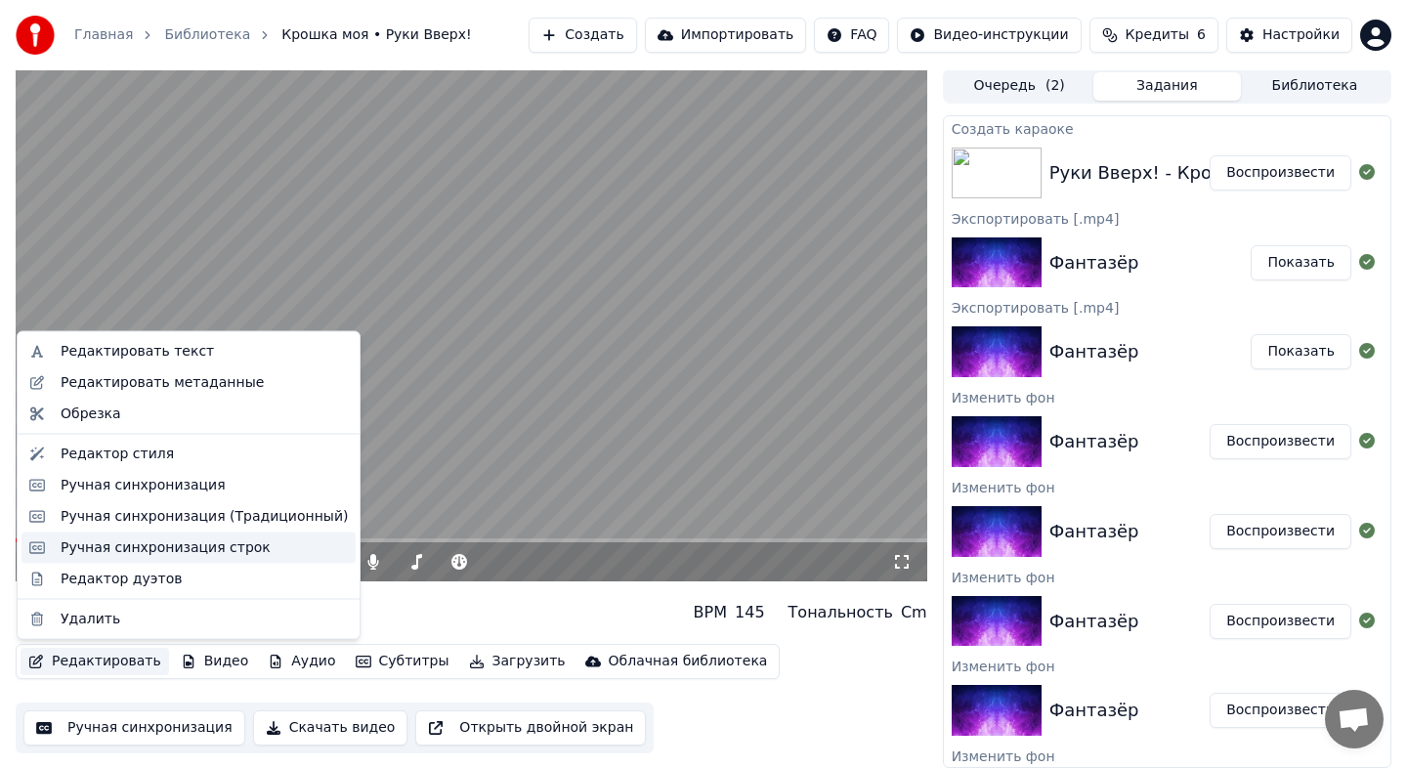
click at [183, 552] on div "Ручная синхронизация строк" at bounding box center [166, 547] width 210 height 20
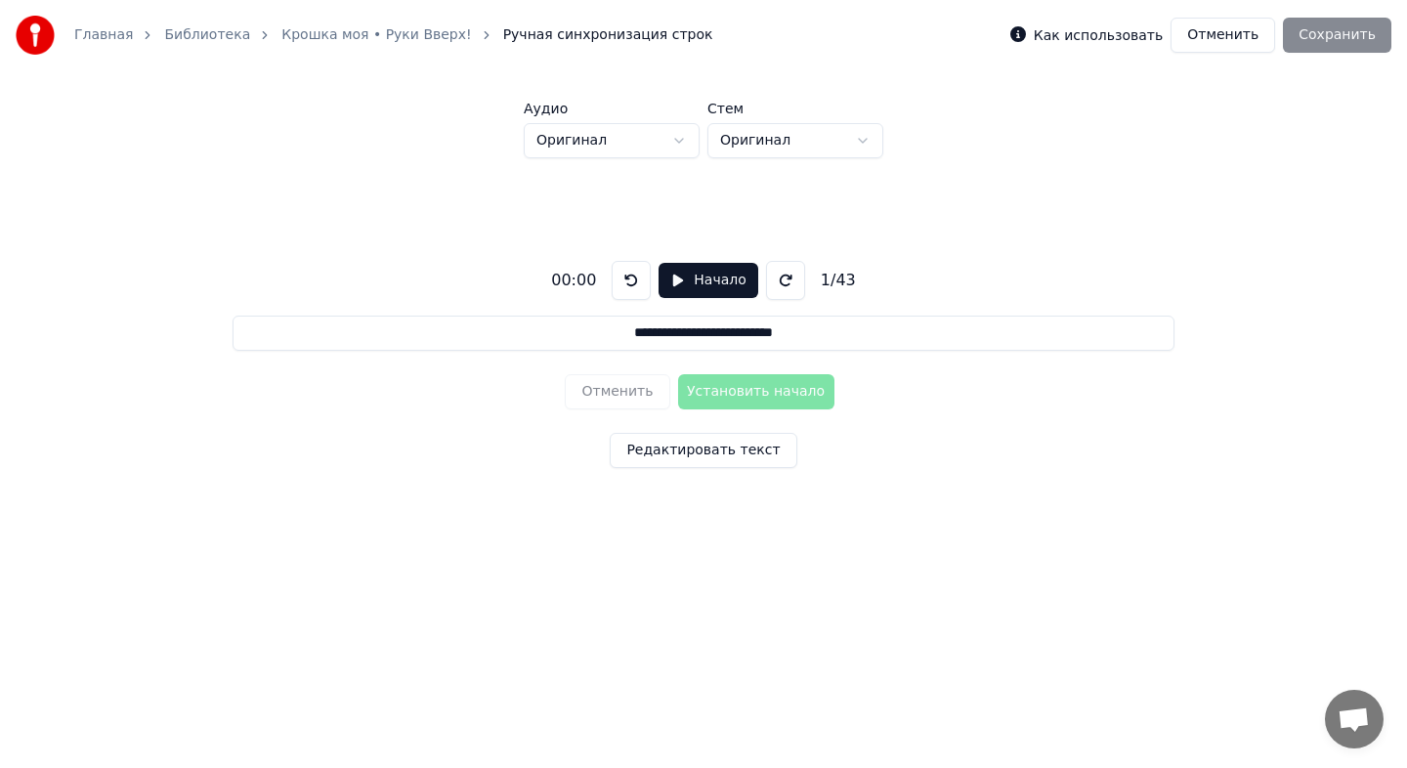
click at [672, 283] on button "Начало" at bounding box center [707, 280] width 99 height 35
click at [355, 332] on input "**********" at bounding box center [703, 333] width 941 height 35
click at [769, 273] on button at bounding box center [780, 280] width 39 height 39
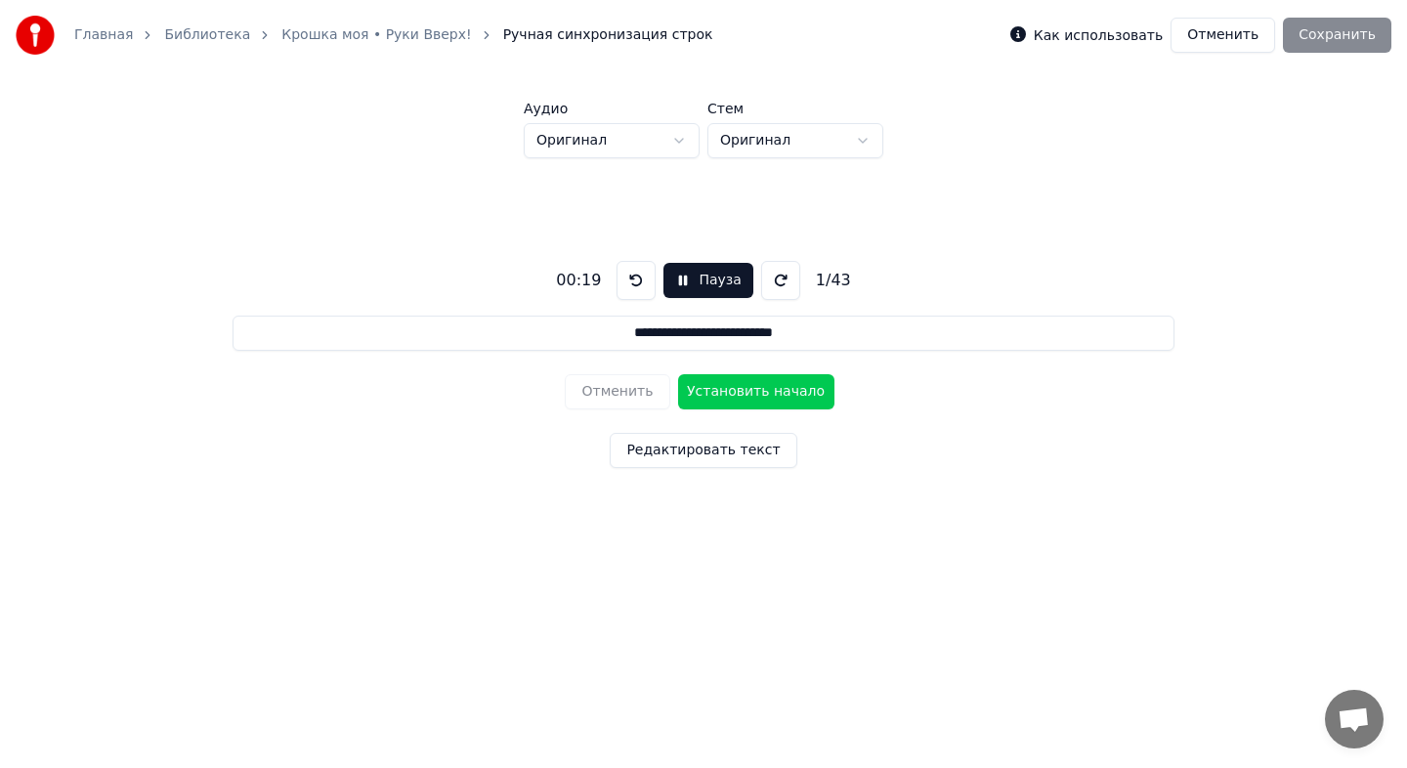
click at [769, 273] on button at bounding box center [780, 280] width 39 height 39
click at [769, 276] on button at bounding box center [780, 280] width 39 height 39
click at [769, 277] on button at bounding box center [780, 280] width 39 height 39
click at [768, 279] on button at bounding box center [780, 280] width 39 height 39
click at [773, 291] on button at bounding box center [780, 280] width 39 height 39
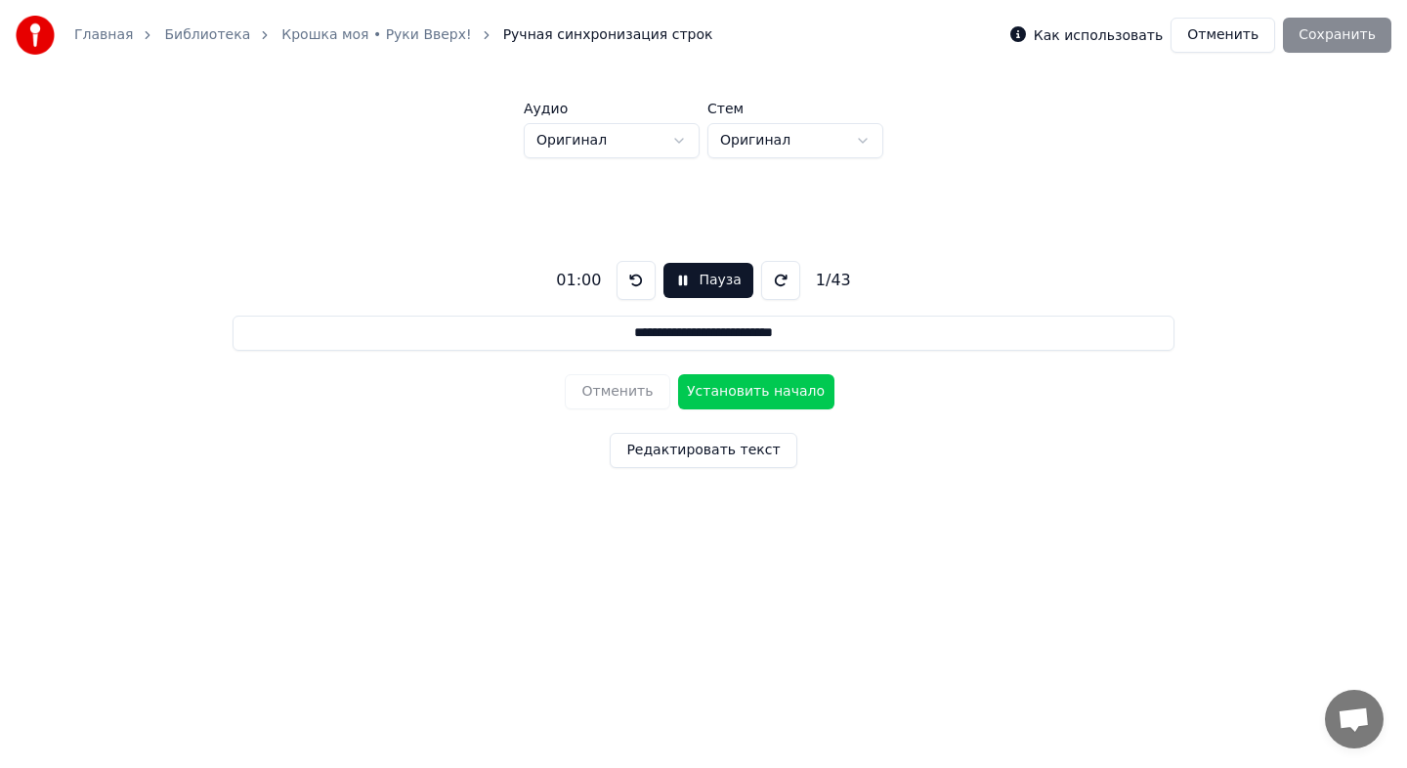
click at [747, 394] on button "Установить начало" at bounding box center [756, 391] width 156 height 35
click at [681, 279] on button "Пауза" at bounding box center [707, 280] width 89 height 35
click at [634, 276] on button at bounding box center [631, 280] width 39 height 39
click at [719, 275] on button "Начало" at bounding box center [707, 280] width 99 height 35
click at [628, 269] on button at bounding box center [635, 280] width 39 height 39
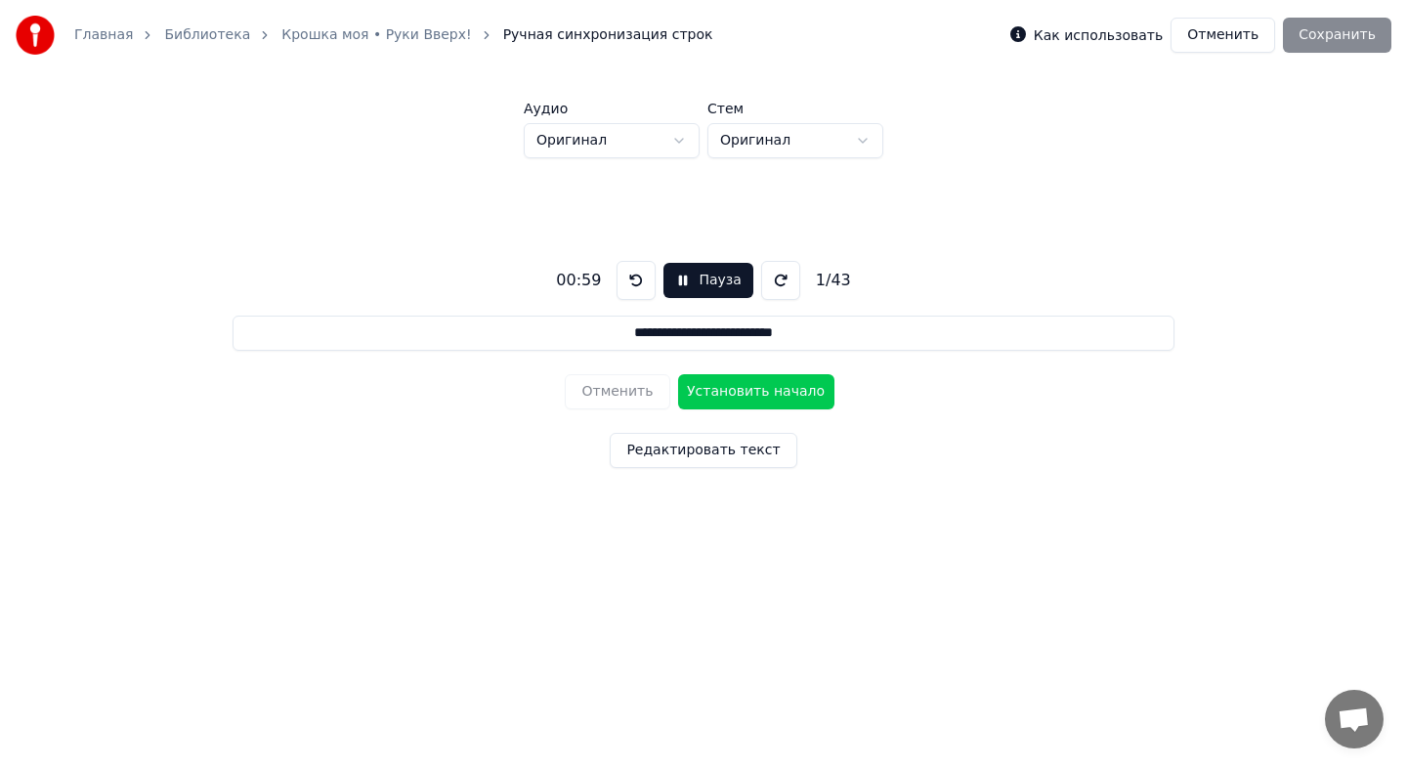
click at [694, 387] on button "Установить начало" at bounding box center [756, 391] width 156 height 35
click at [694, 387] on button "Установить конец" at bounding box center [756, 391] width 156 height 35
click at [694, 387] on button "Установить начало" at bounding box center [756, 391] width 156 height 35
click at [696, 388] on button "Установить конец" at bounding box center [756, 391] width 156 height 35
click at [644, 389] on button "Отменить" at bounding box center [617, 391] width 105 height 35
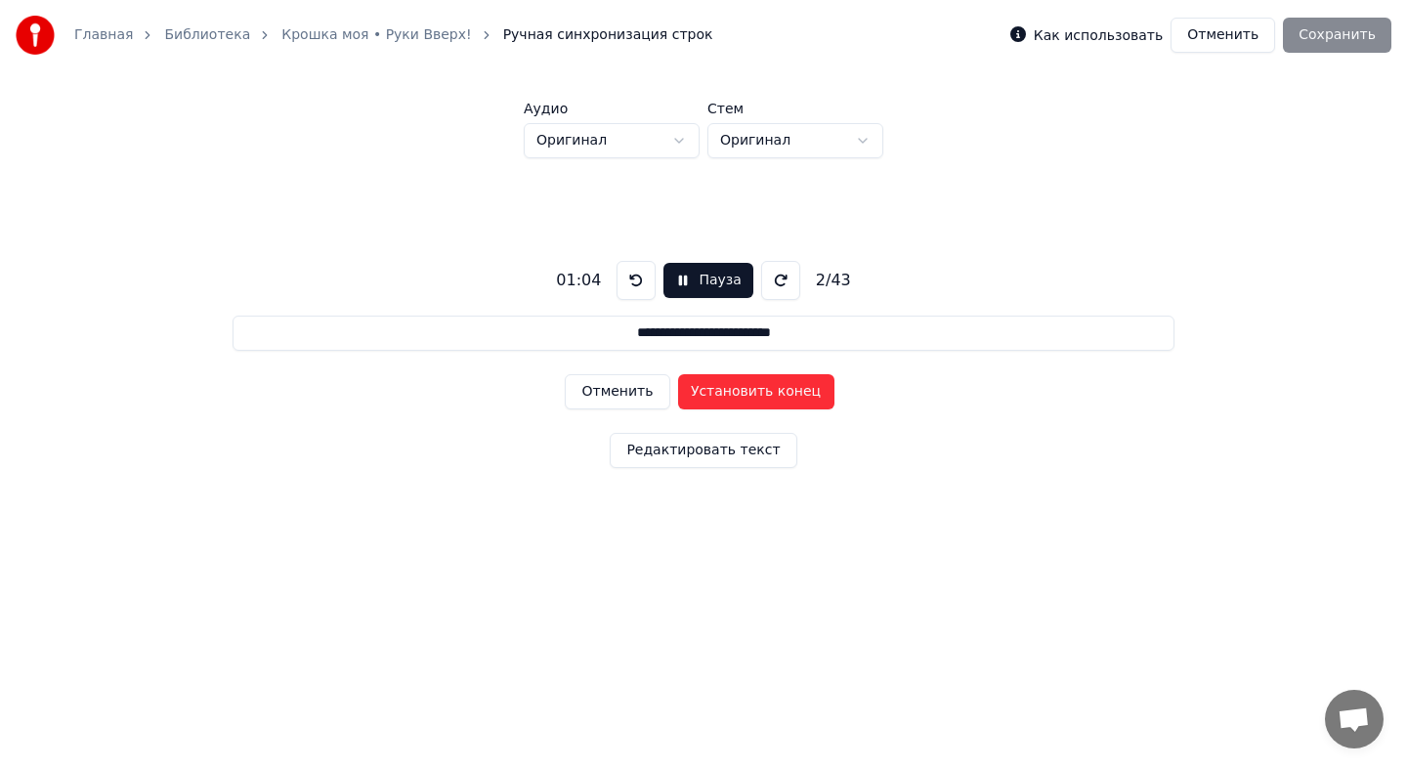
click at [621, 393] on button "Отменить" at bounding box center [617, 391] width 105 height 35
click at [624, 393] on button "Отменить" at bounding box center [617, 391] width 105 height 35
type input "**********"
click at [679, 282] on button "Пауза" at bounding box center [707, 280] width 89 height 35
click at [655, 141] on html "**********" at bounding box center [703, 297] width 1407 height 594
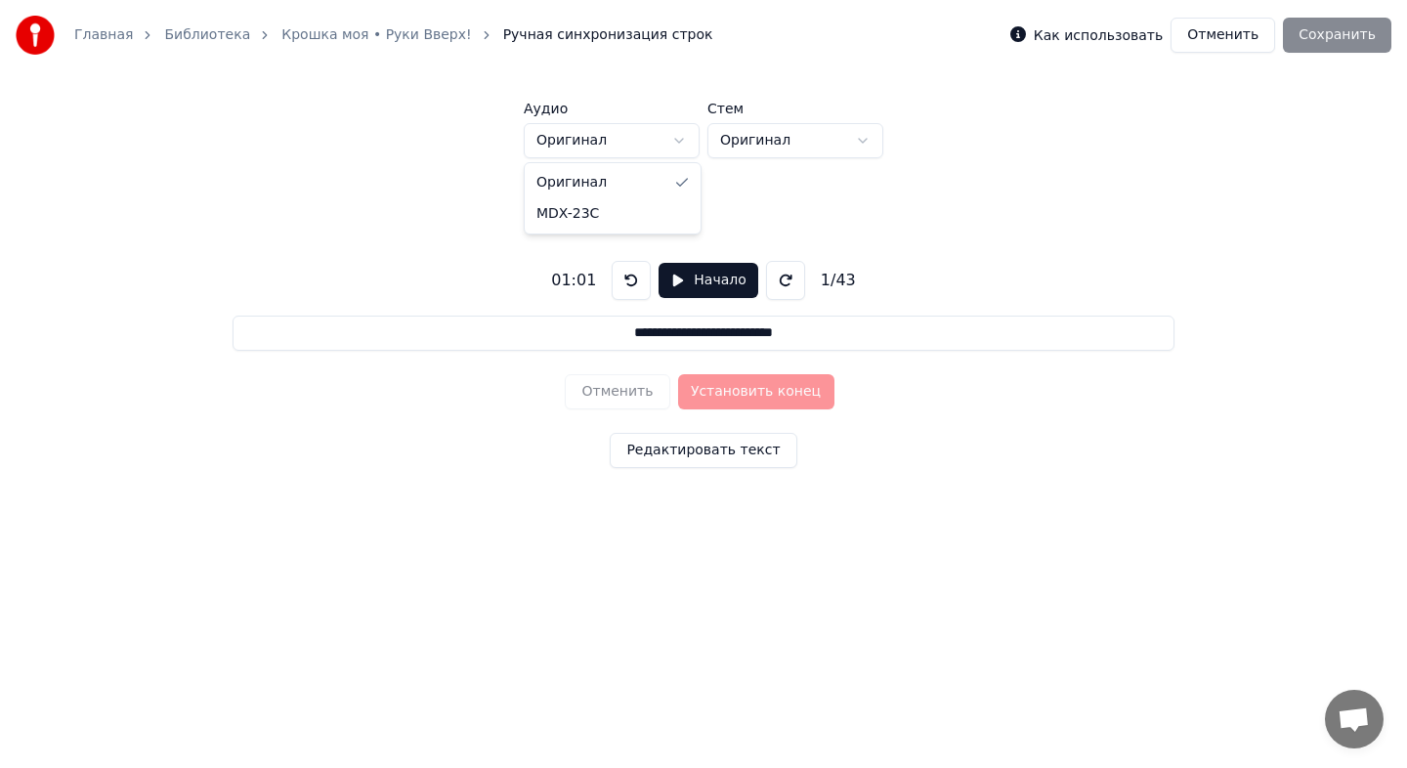
click at [657, 141] on html "**********" at bounding box center [703, 297] width 1407 height 594
click at [1199, 31] on button "Отменить" at bounding box center [1222, 35] width 105 height 35
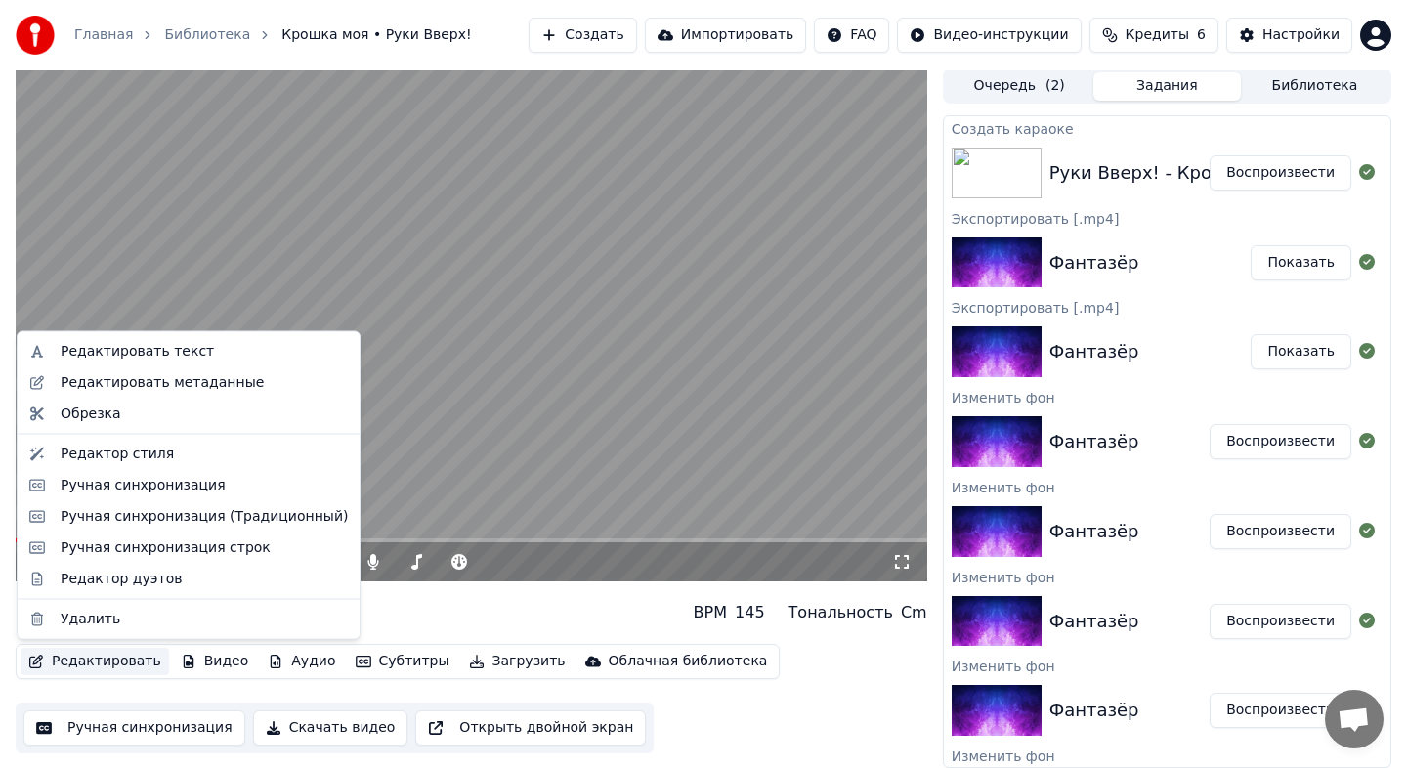
click at [129, 661] on button "Редактировать" at bounding box center [95, 661] width 148 height 27
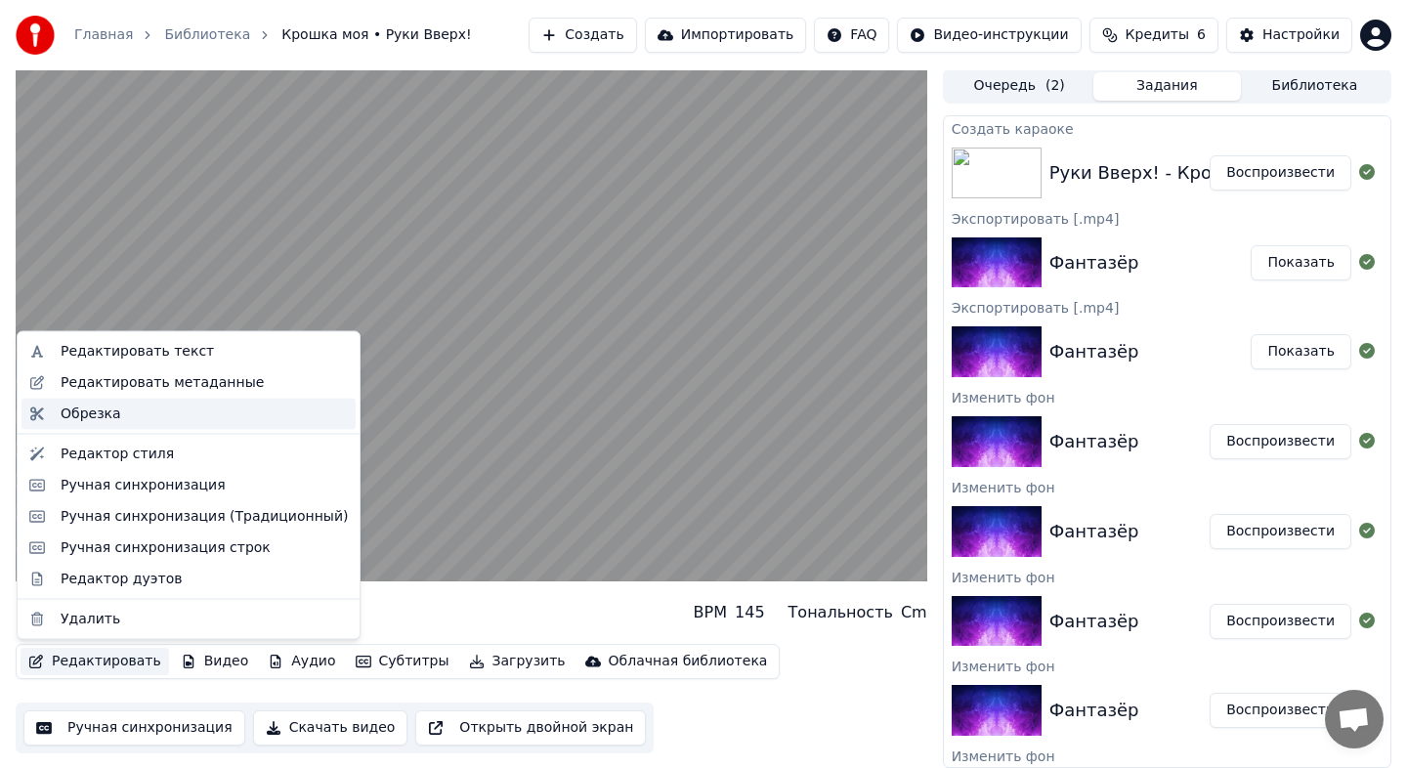
click at [118, 412] on div "Обрезка" at bounding box center [204, 413] width 287 height 20
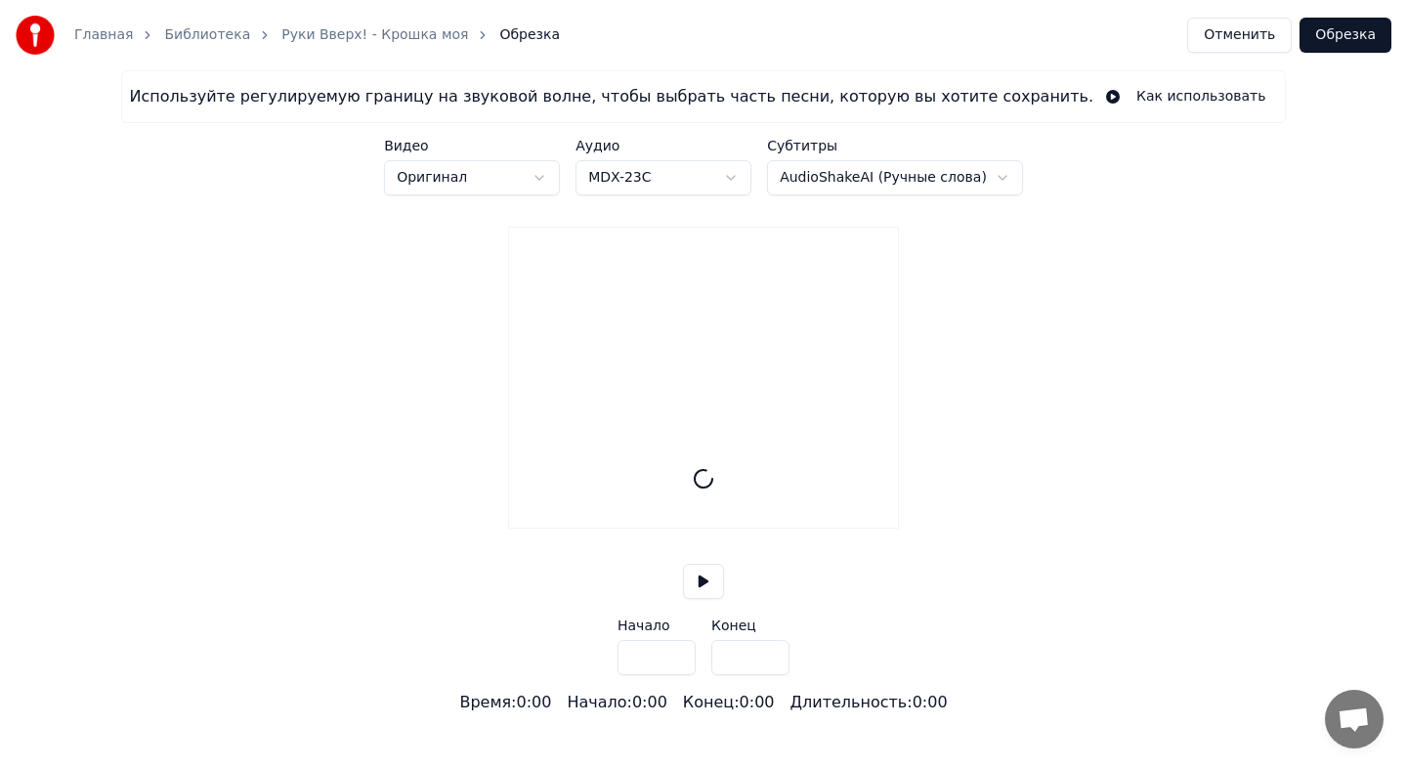
type input "*****"
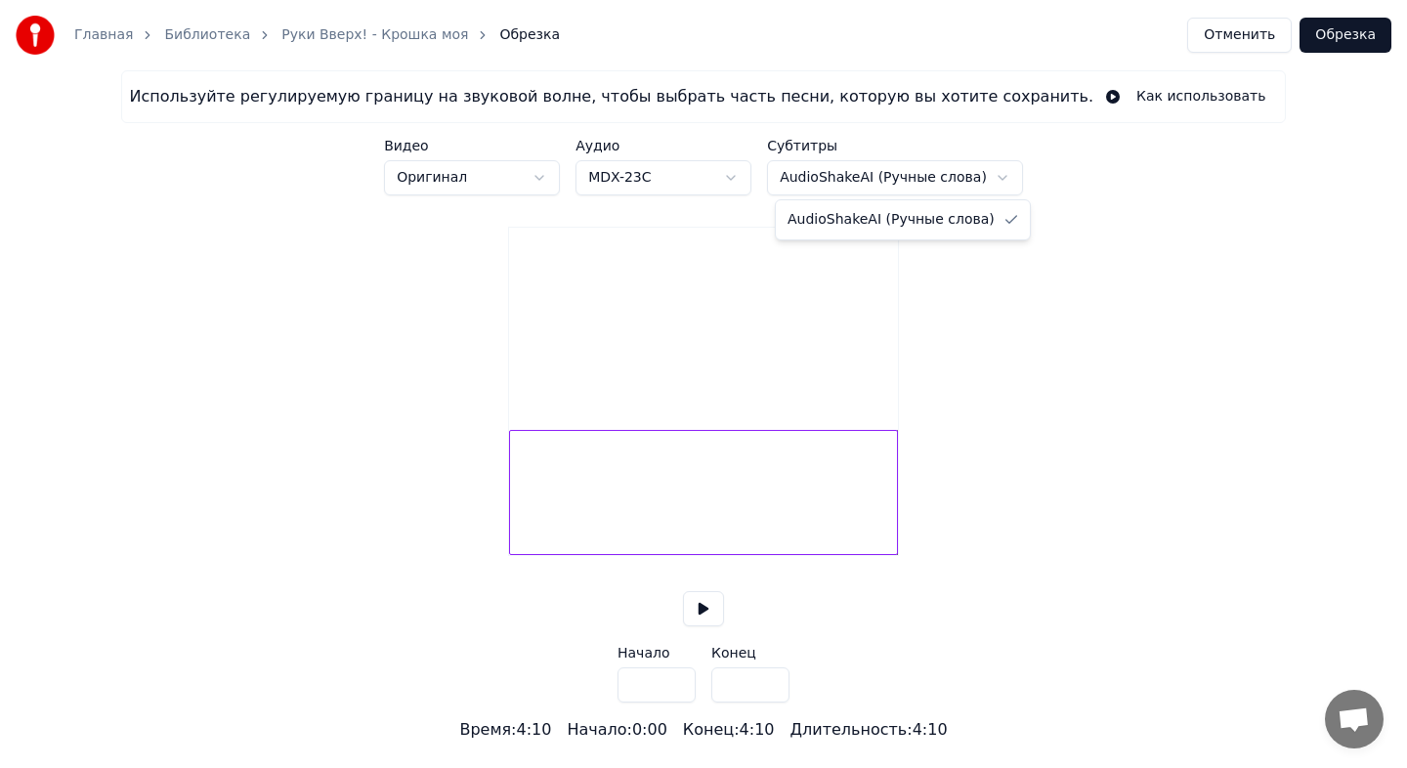
click at [901, 175] on html "Главная Библиотека Руки Вверх! - Крошка моя Обрезка Отменить [PERSON_NAME] Испо…" at bounding box center [703, 371] width 1407 height 742
click at [901, 176] on html "Главная Библиотека Руки Вверх! - Крошка моя Обрезка Отменить [PERSON_NAME] Испо…" at bounding box center [703, 371] width 1407 height 742
click at [716, 187] on html "Главная Библиотека Руки Вверх! - Крошка моя Обрезка Отменить [PERSON_NAME] Испо…" at bounding box center [703, 371] width 1407 height 742
click at [551, 179] on html "Главная Библиотека Руки Вверх! - Крошка моя Обрезка Отменить [PERSON_NAME] Испо…" at bounding box center [703, 371] width 1407 height 742
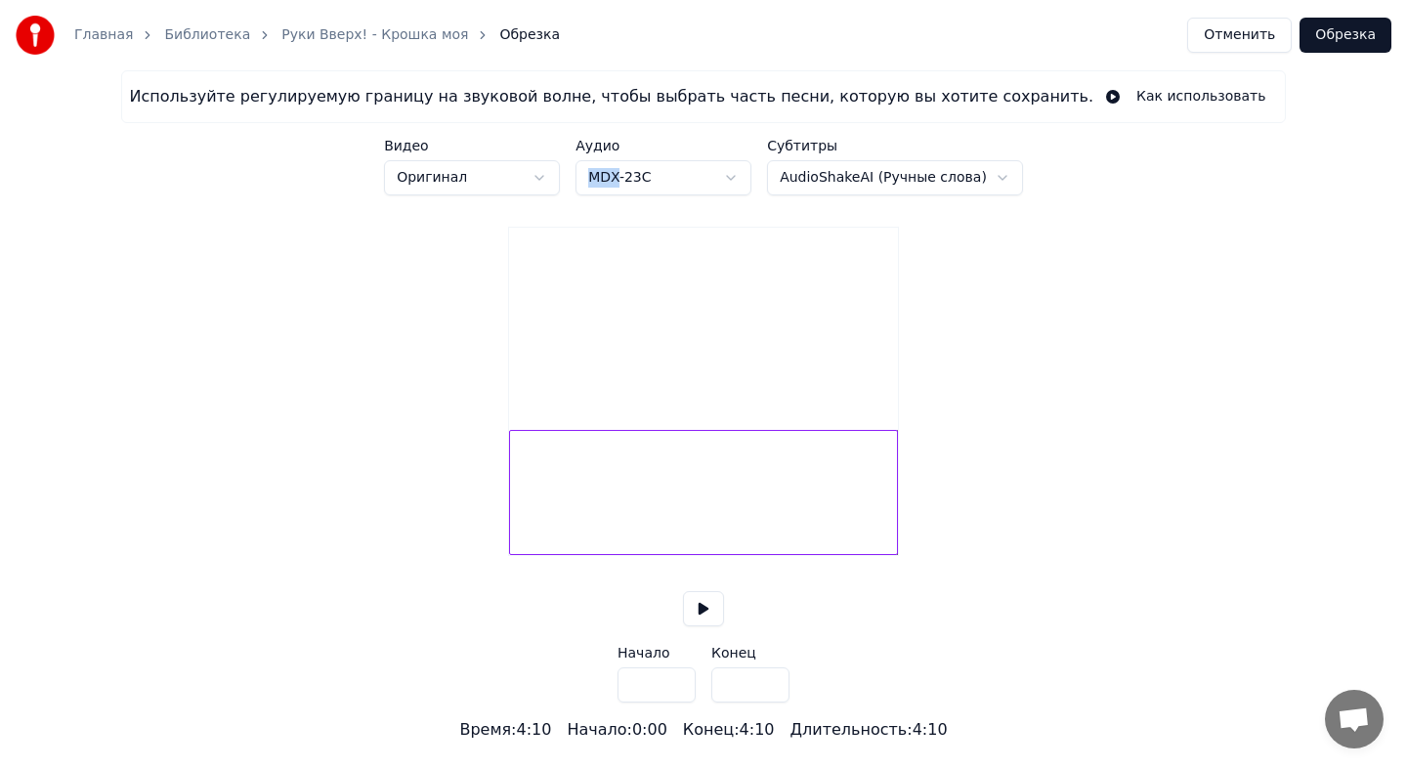
click at [551, 179] on html "Главная Библиотека Руки Вверх! - Крошка моя Обрезка Отменить [PERSON_NAME] Испо…" at bounding box center [703, 371] width 1407 height 742
click at [1216, 39] on button "Отменить" at bounding box center [1239, 35] width 105 height 35
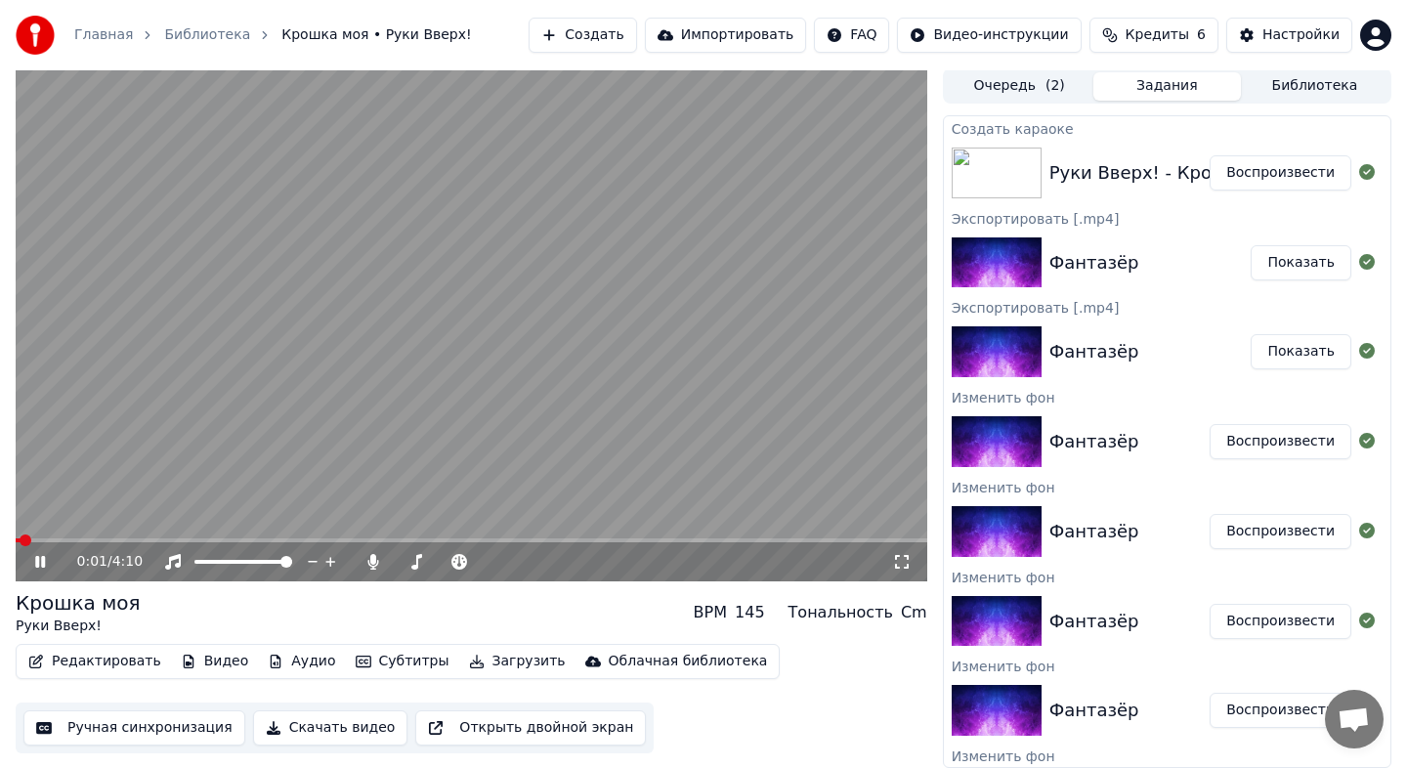
click at [188, 660] on button "Видео" at bounding box center [215, 661] width 84 height 27
click at [37, 564] on icon at bounding box center [40, 562] width 10 height 12
click at [113, 541] on span at bounding box center [471, 540] width 911 height 4
click at [34, 572] on div "0:27 / 4:10" at bounding box center [471, 561] width 911 height 39
click at [35, 567] on icon at bounding box center [40, 562] width 12 height 14
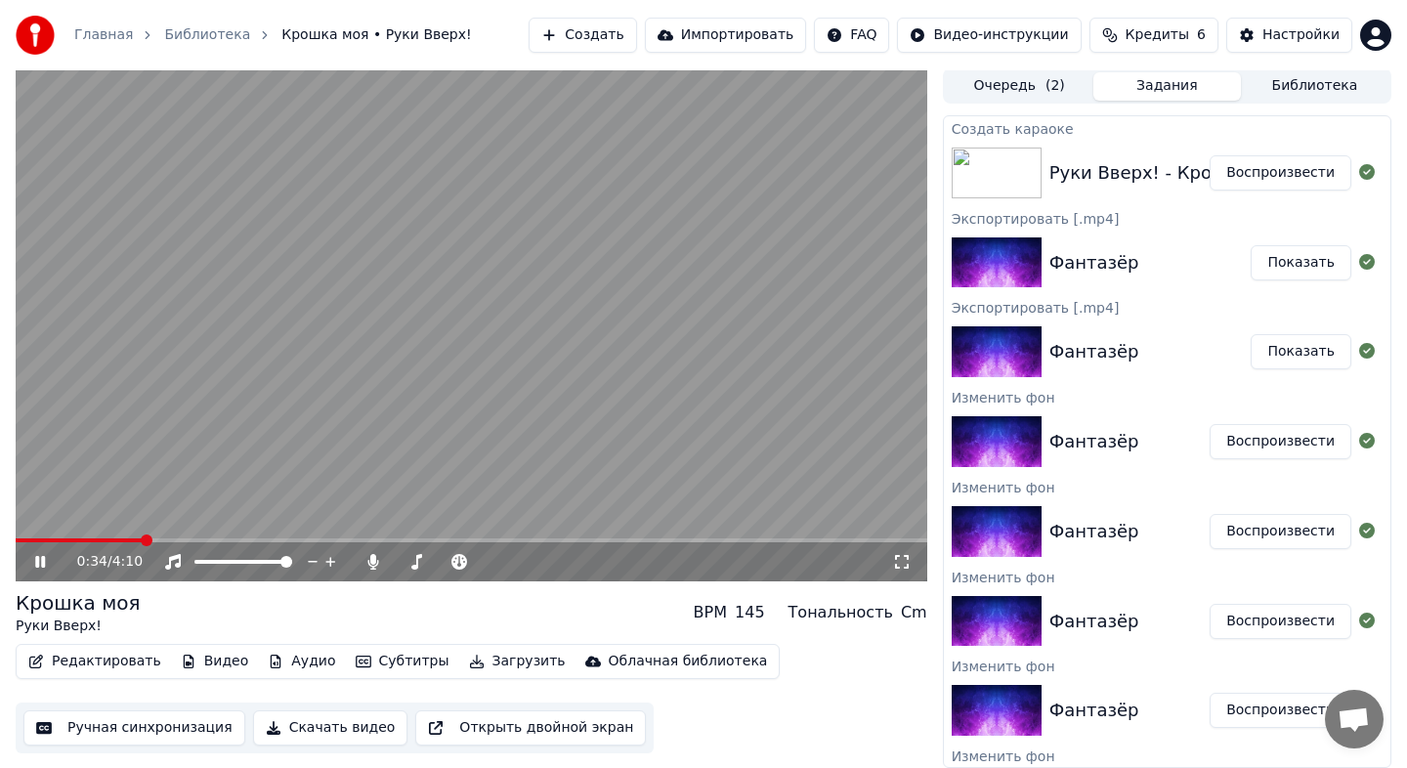
click at [38, 569] on icon at bounding box center [54, 562] width 46 height 16
click at [115, 717] on button "Ручная синхронизация" at bounding box center [134, 727] width 222 height 35
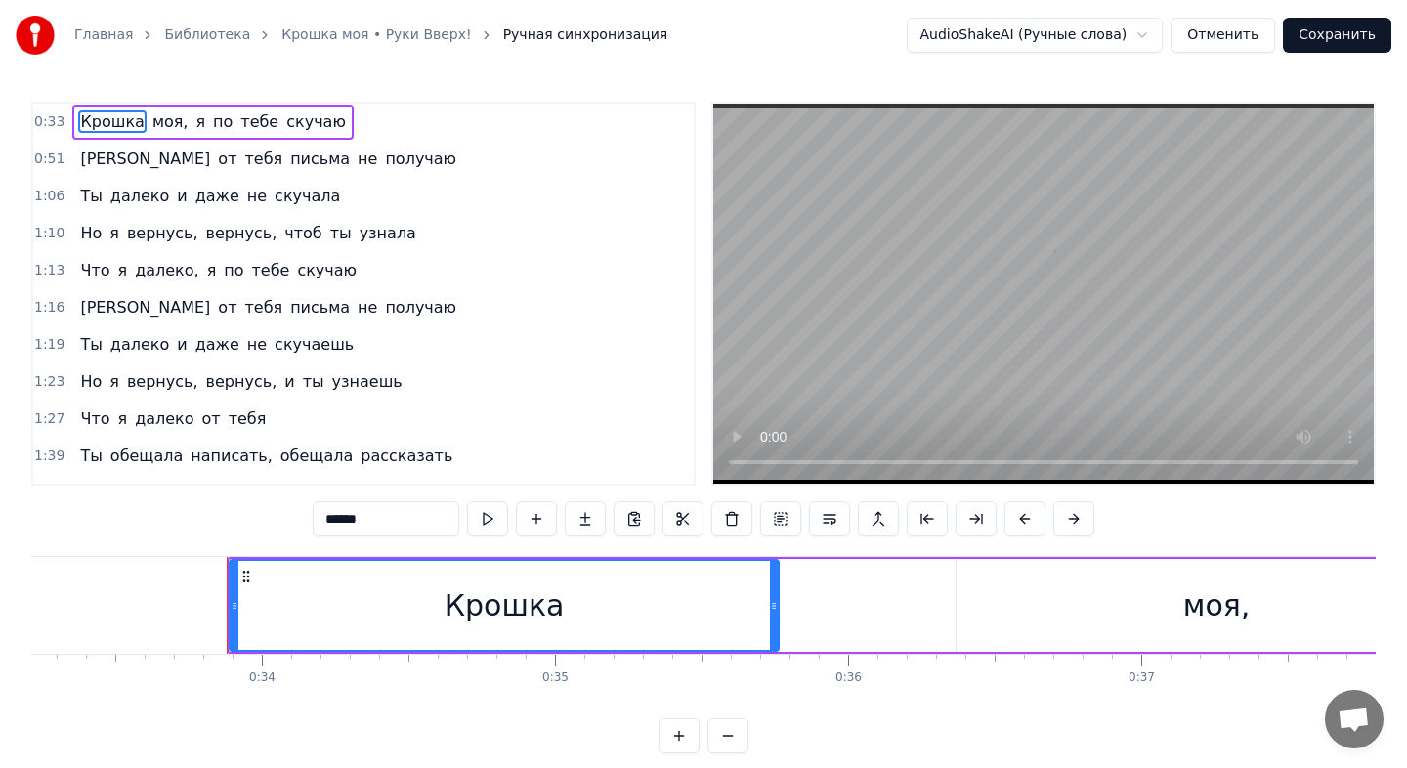
scroll to position [0, 9832]
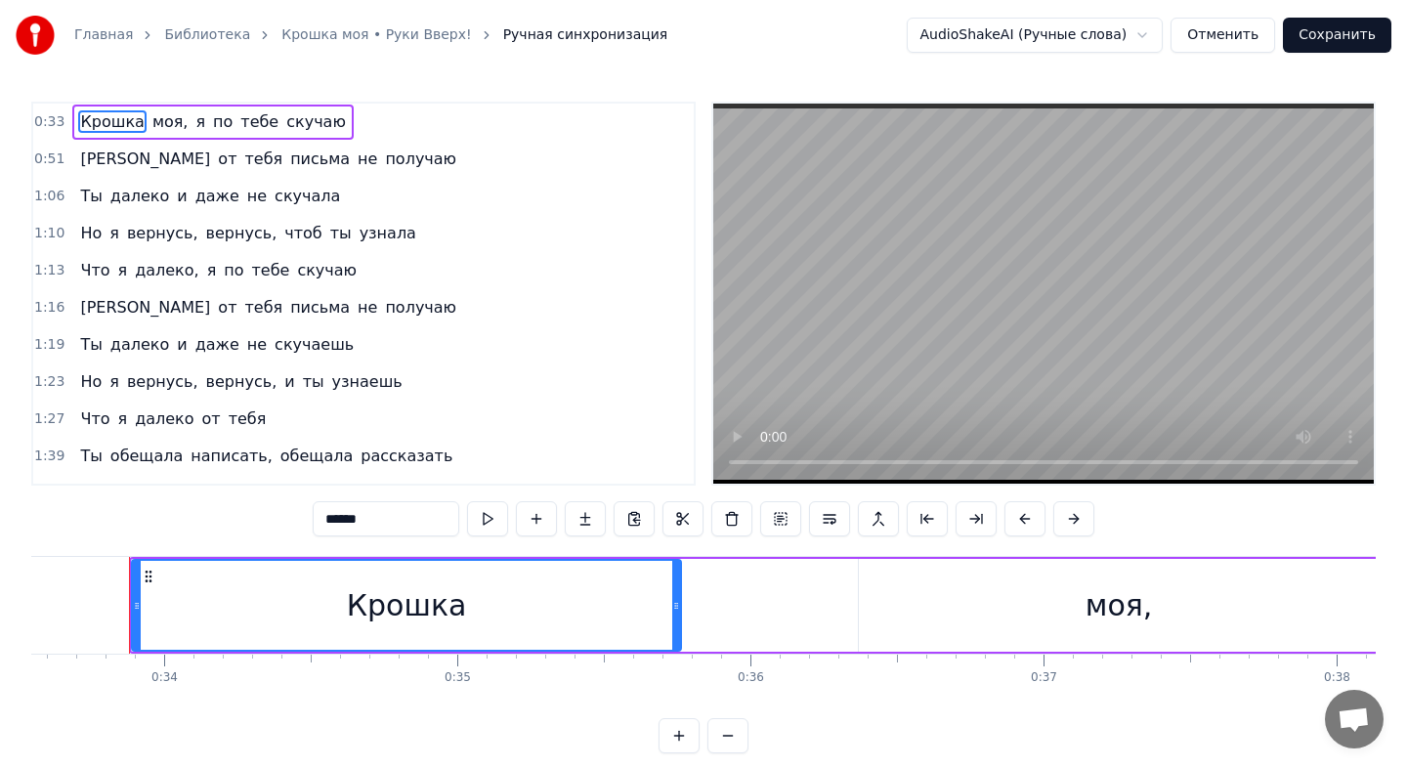
drag, startPoint x: 374, startPoint y: 580, endPoint x: 330, endPoint y: 581, distance: 44.0
click at [330, 581] on div "Крошка" at bounding box center [406, 605] width 547 height 89
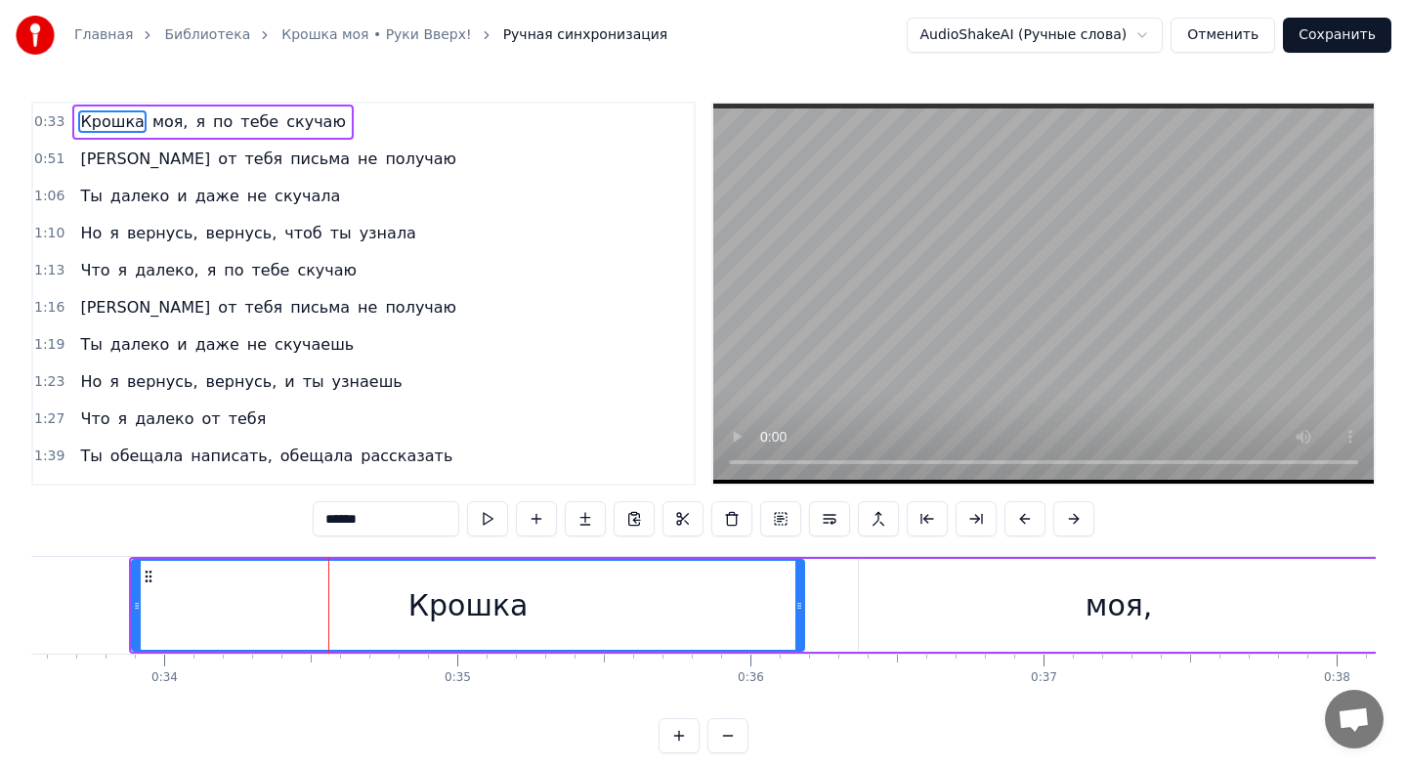
drag, startPoint x: 676, startPoint y: 598, endPoint x: 798, endPoint y: 587, distance: 122.6
click at [803, 588] on div at bounding box center [799, 605] width 8 height 89
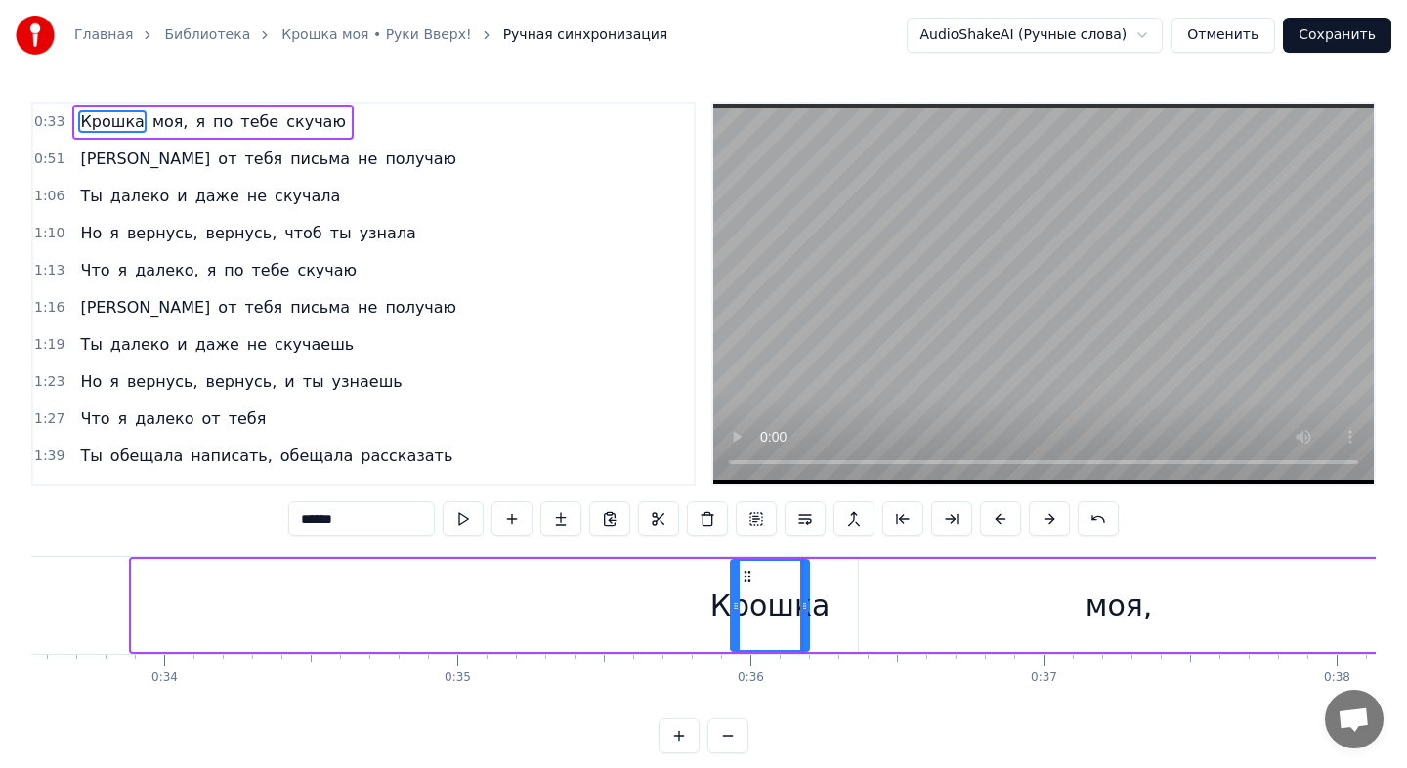
drag, startPoint x: 133, startPoint y: 606, endPoint x: 731, endPoint y: 624, distance: 598.2
click at [732, 624] on div "Крошка" at bounding box center [770, 605] width 76 height 89
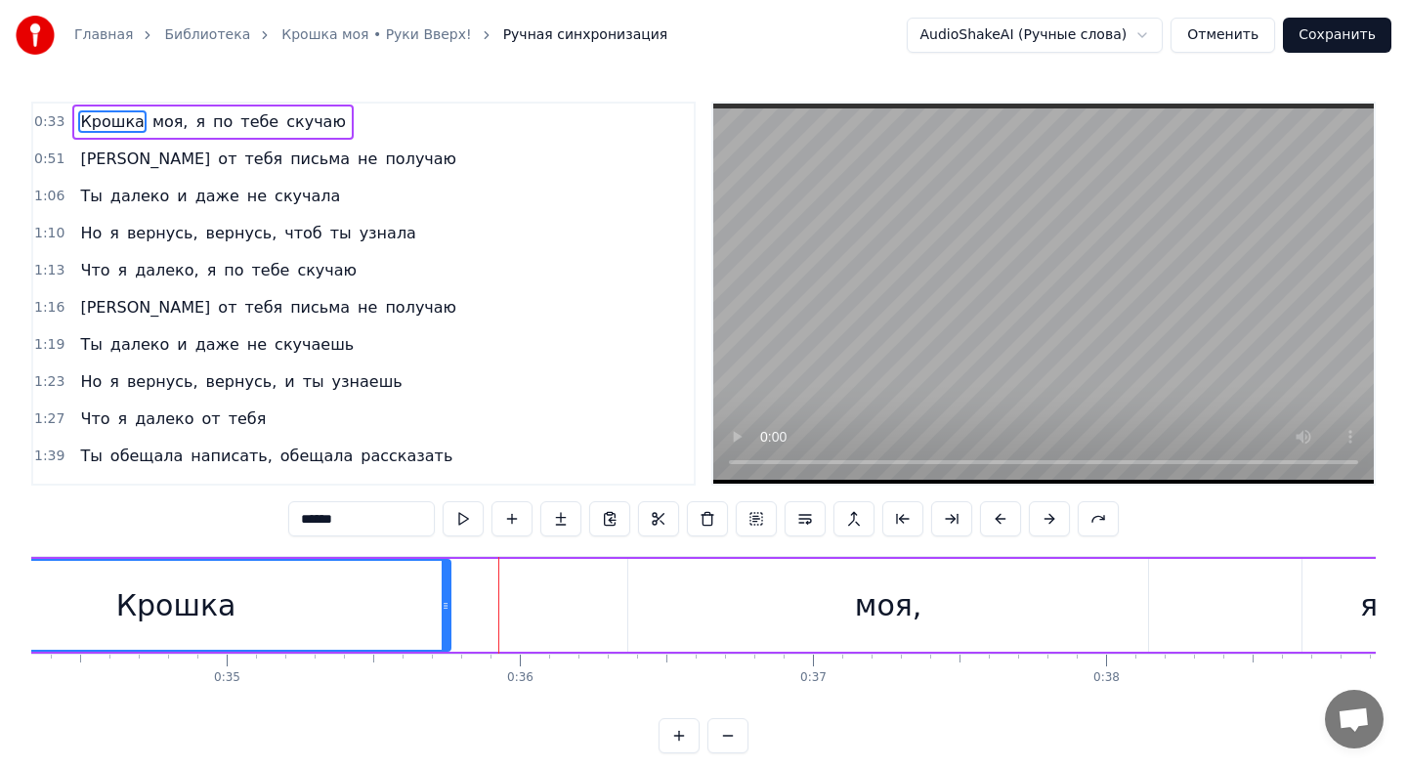
scroll to position [0, 10072]
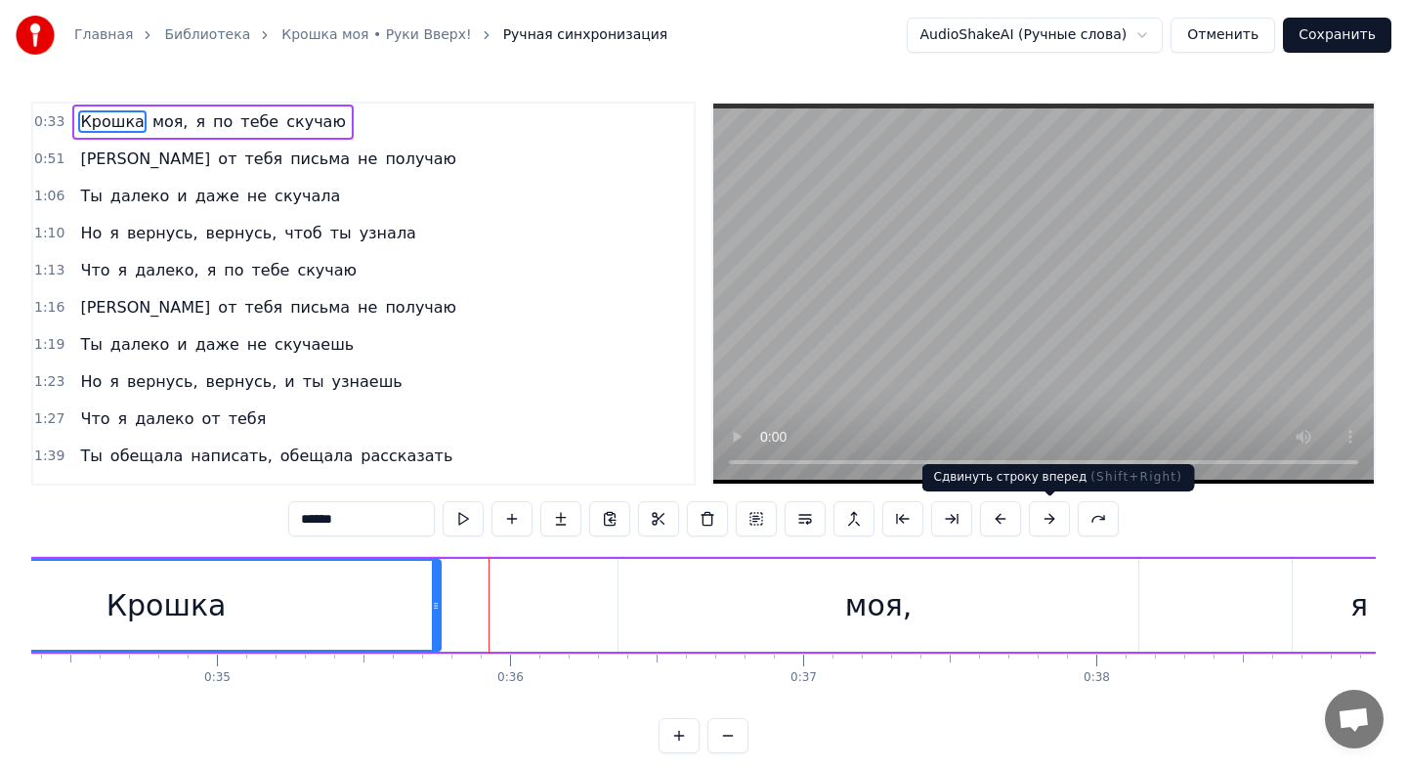
click at [1038, 521] on button at bounding box center [1049, 518] width 41 height 35
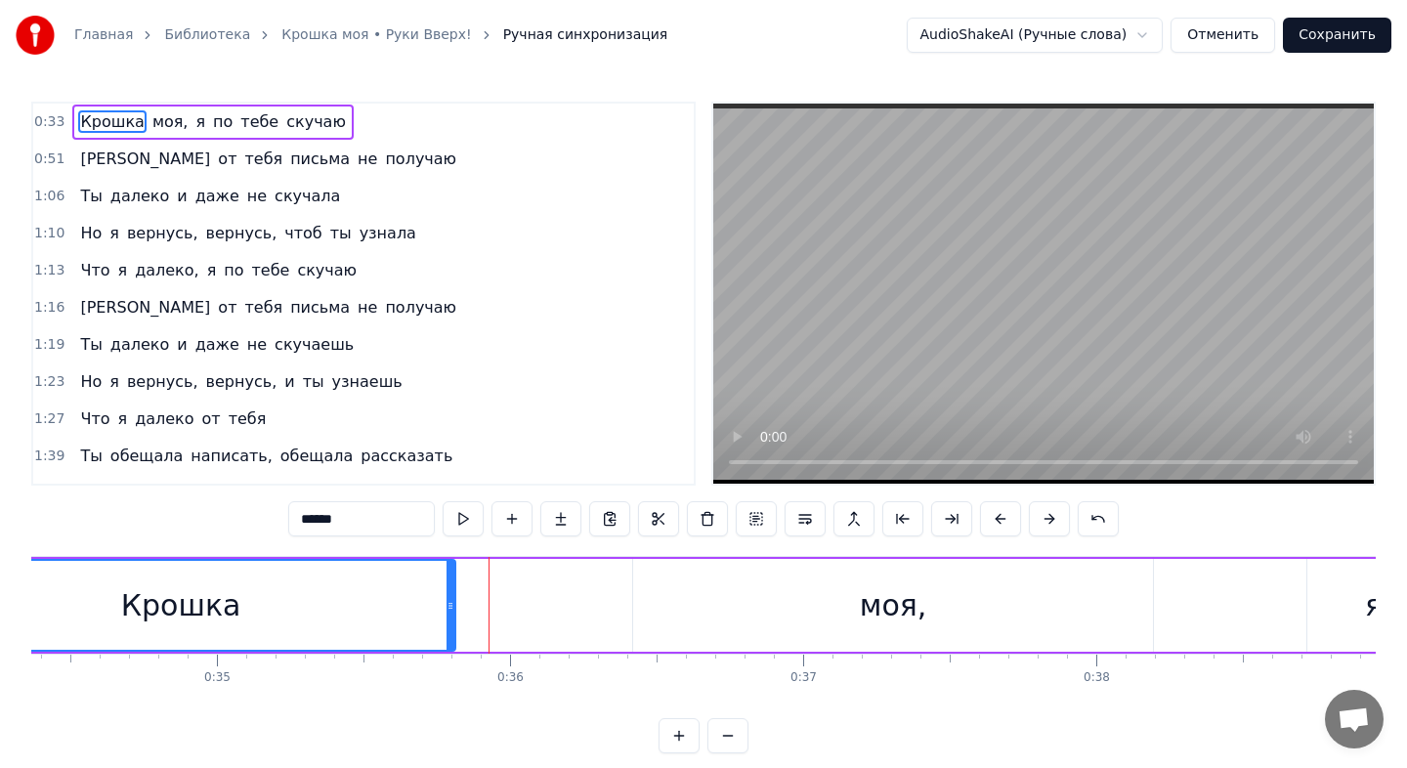
click at [1038, 521] on button at bounding box center [1049, 518] width 41 height 35
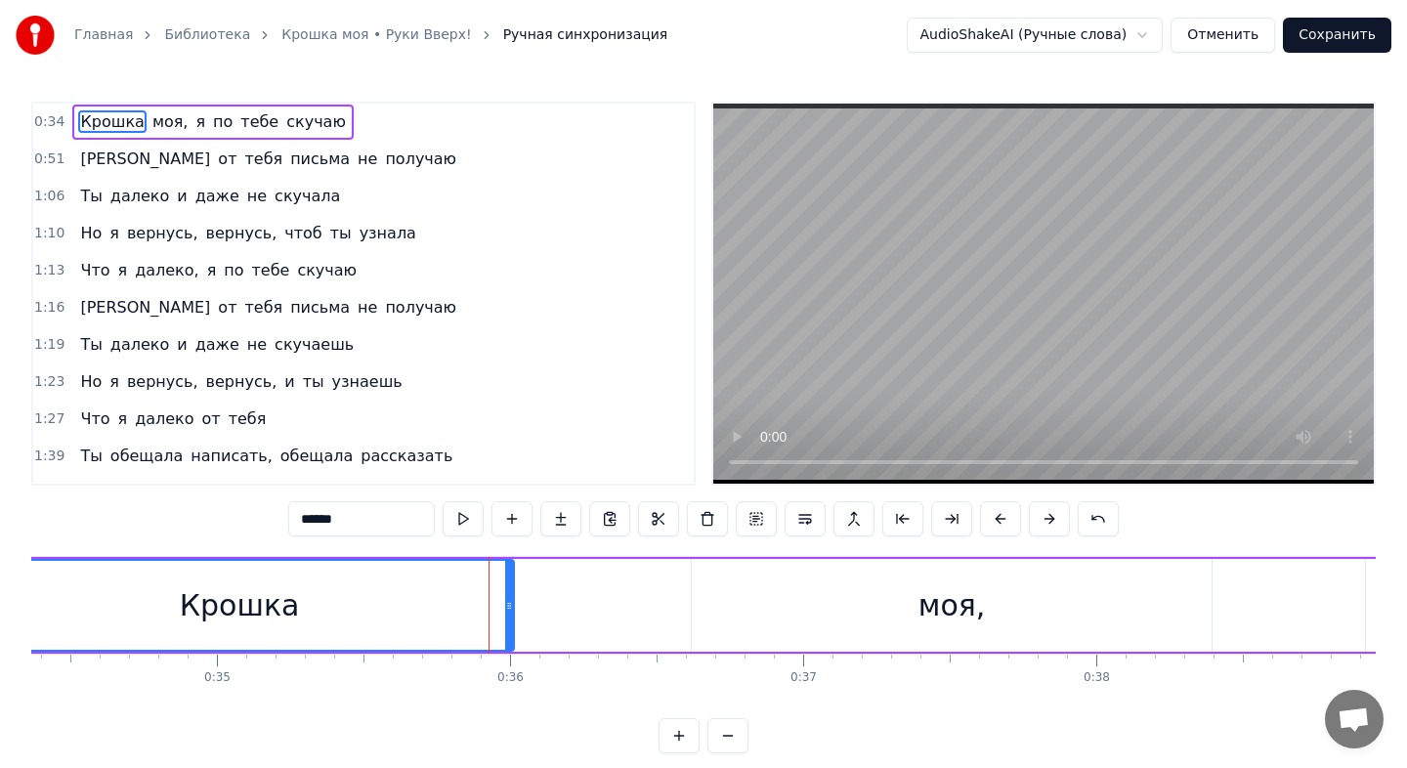
click at [1038, 521] on button at bounding box center [1049, 518] width 41 height 35
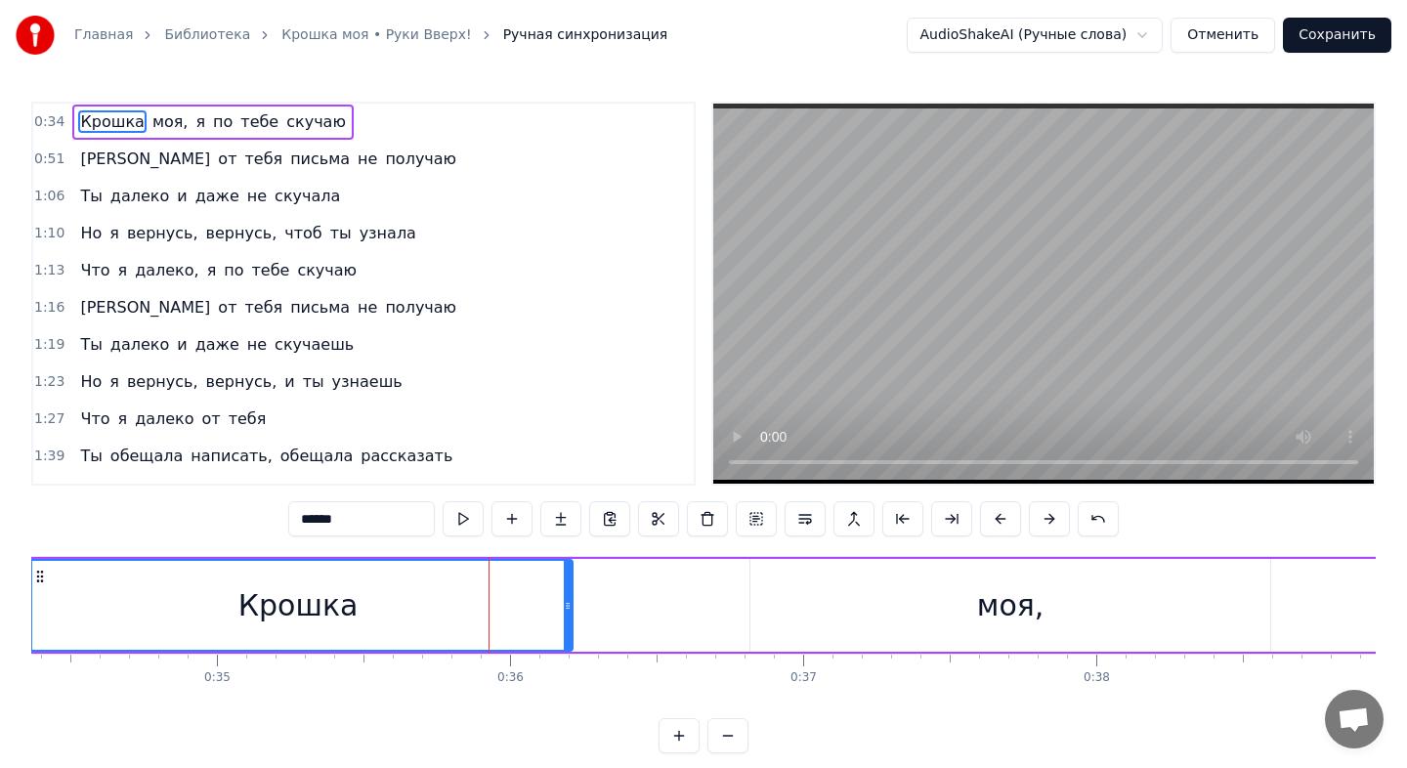
click at [1038, 521] on button at bounding box center [1049, 518] width 41 height 35
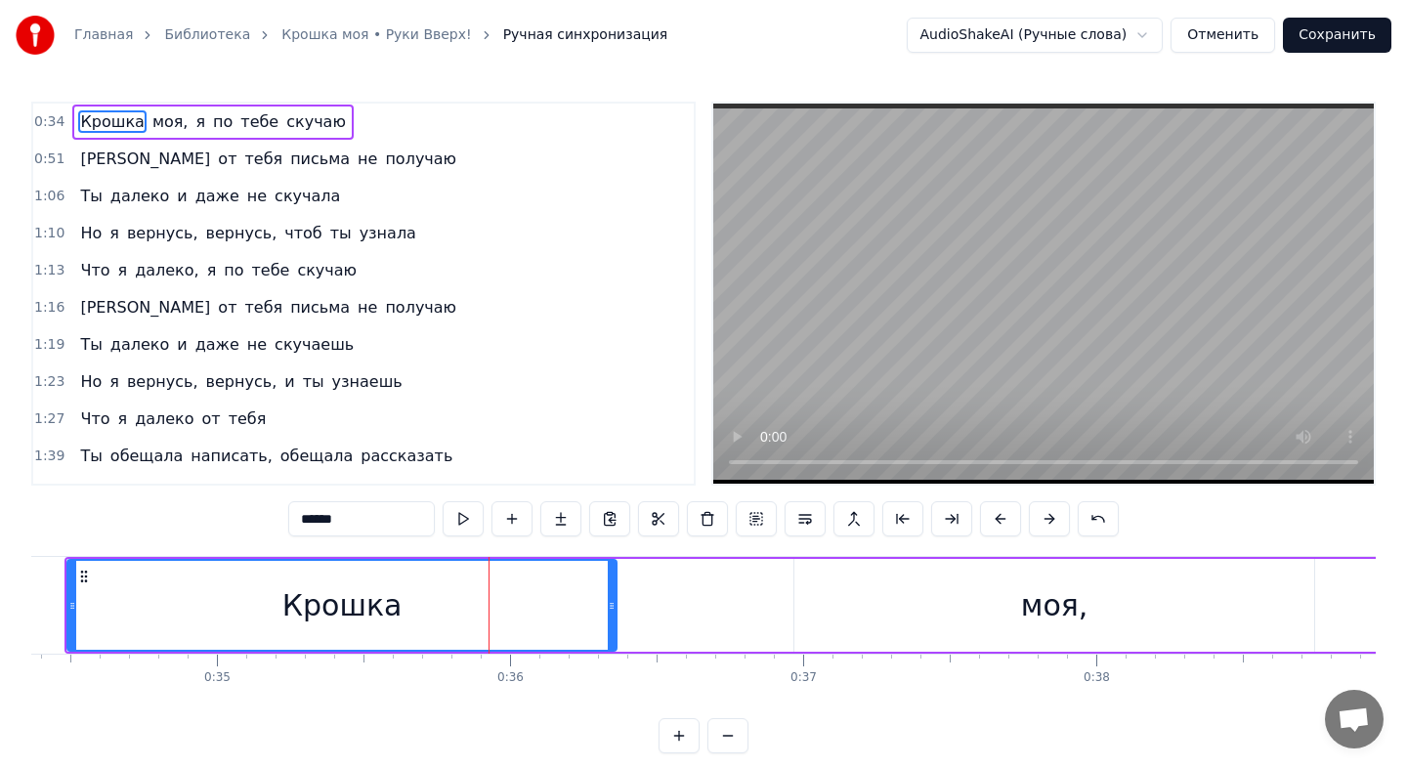
click at [1038, 521] on button at bounding box center [1049, 518] width 41 height 35
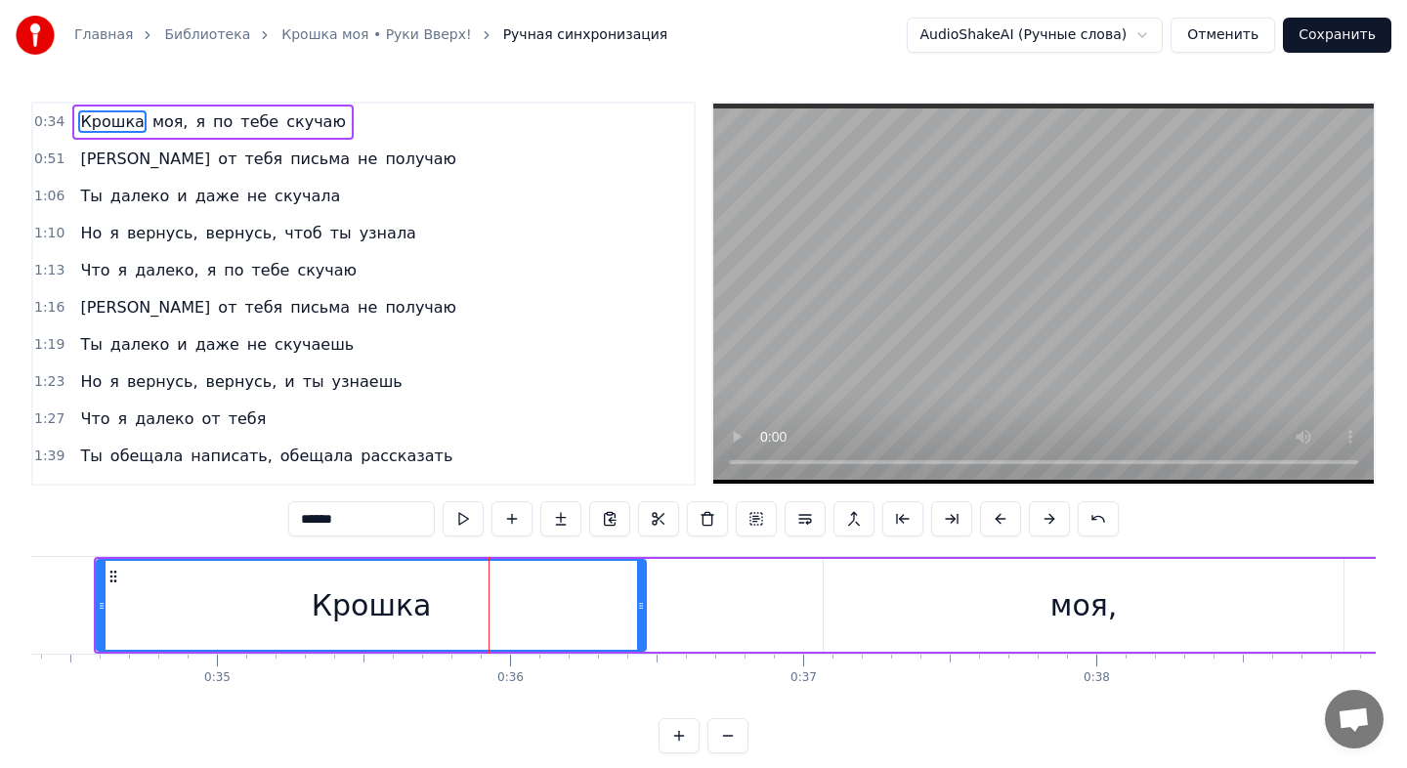
click at [1038, 521] on button at bounding box center [1049, 518] width 41 height 35
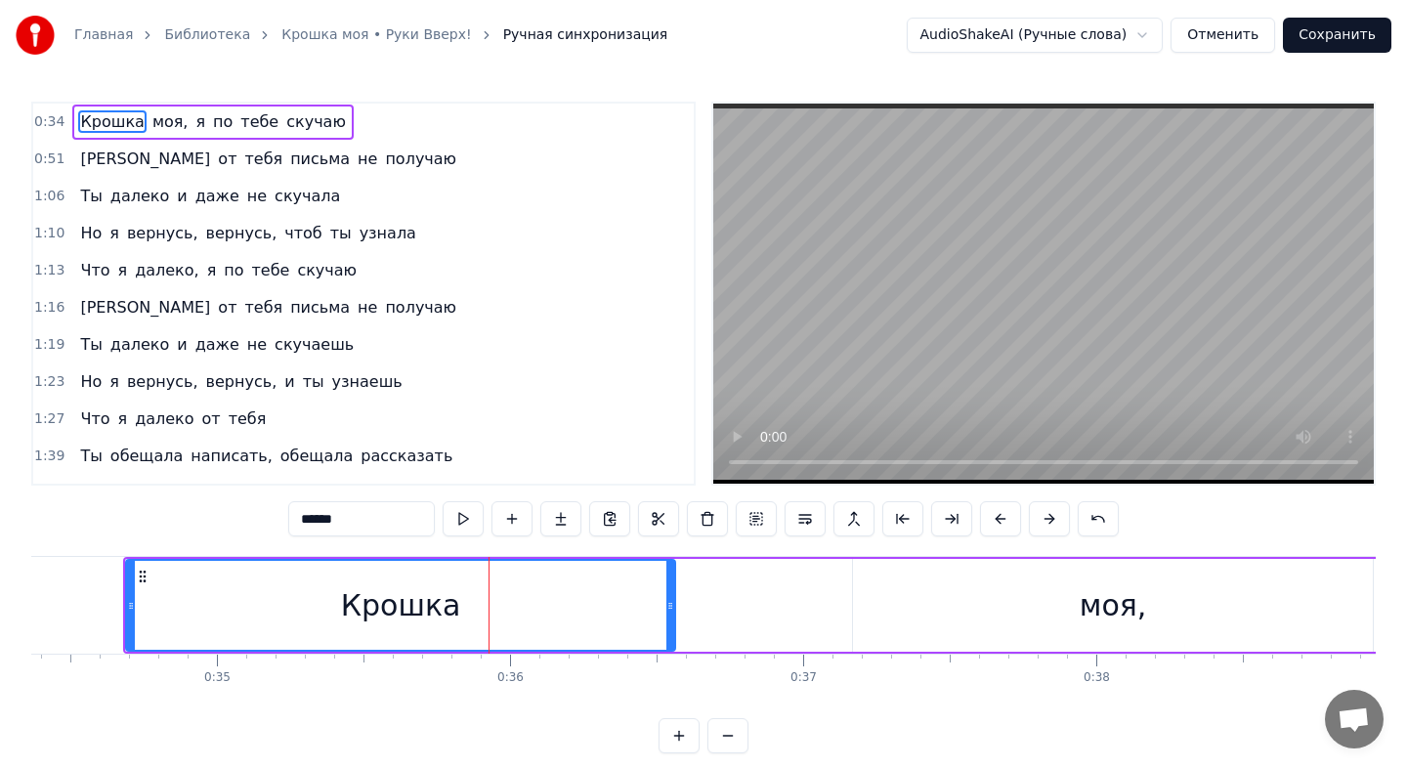
click at [1038, 521] on button at bounding box center [1049, 518] width 41 height 35
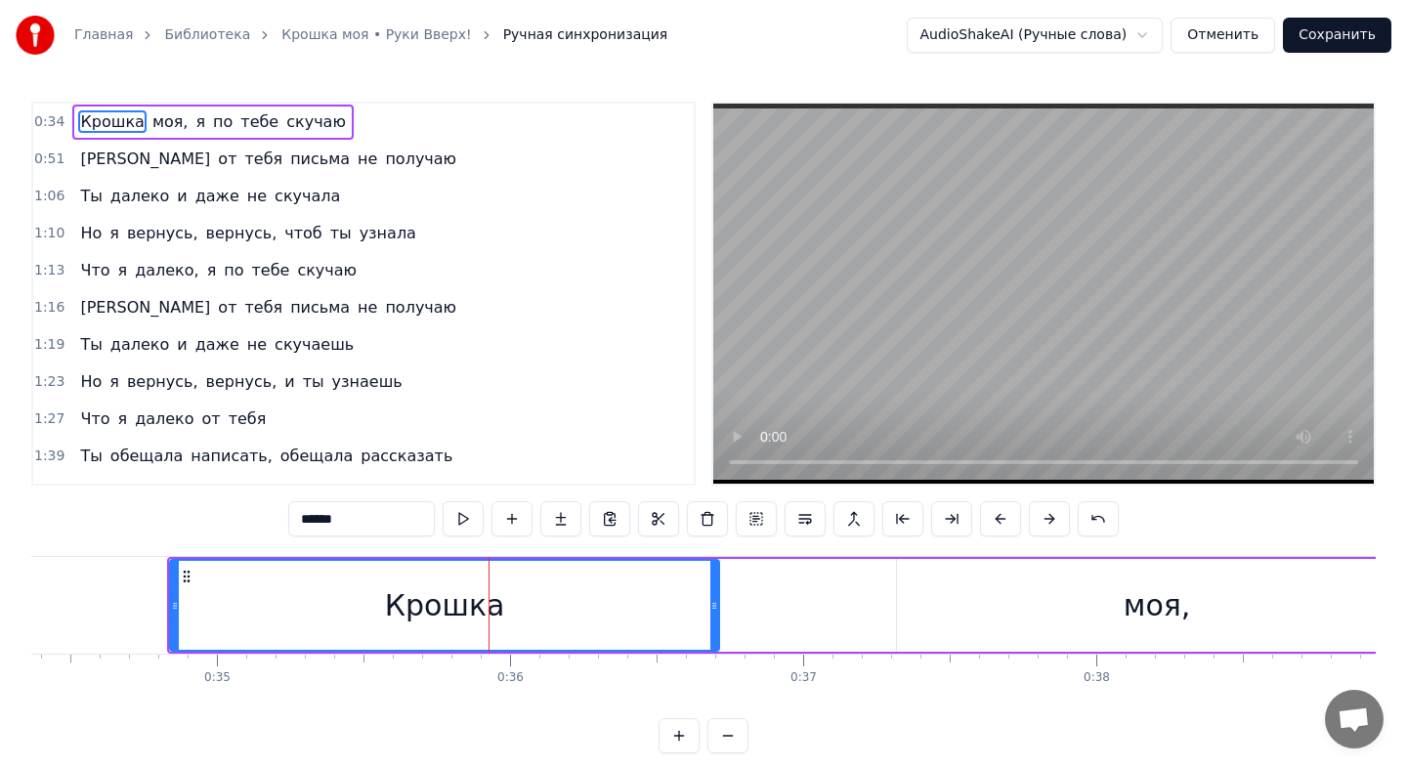
click at [1038, 521] on button at bounding box center [1049, 518] width 41 height 35
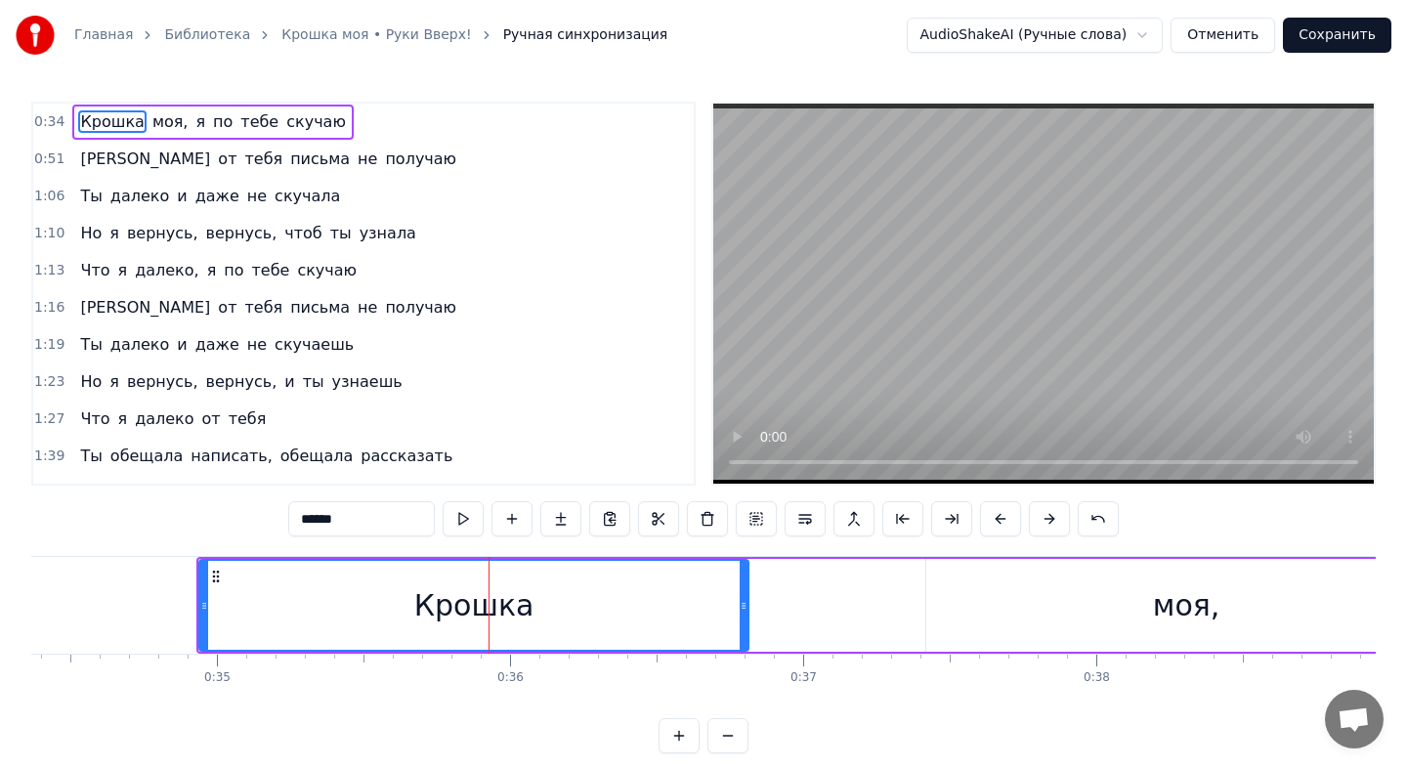
click at [1038, 521] on button at bounding box center [1049, 518] width 41 height 35
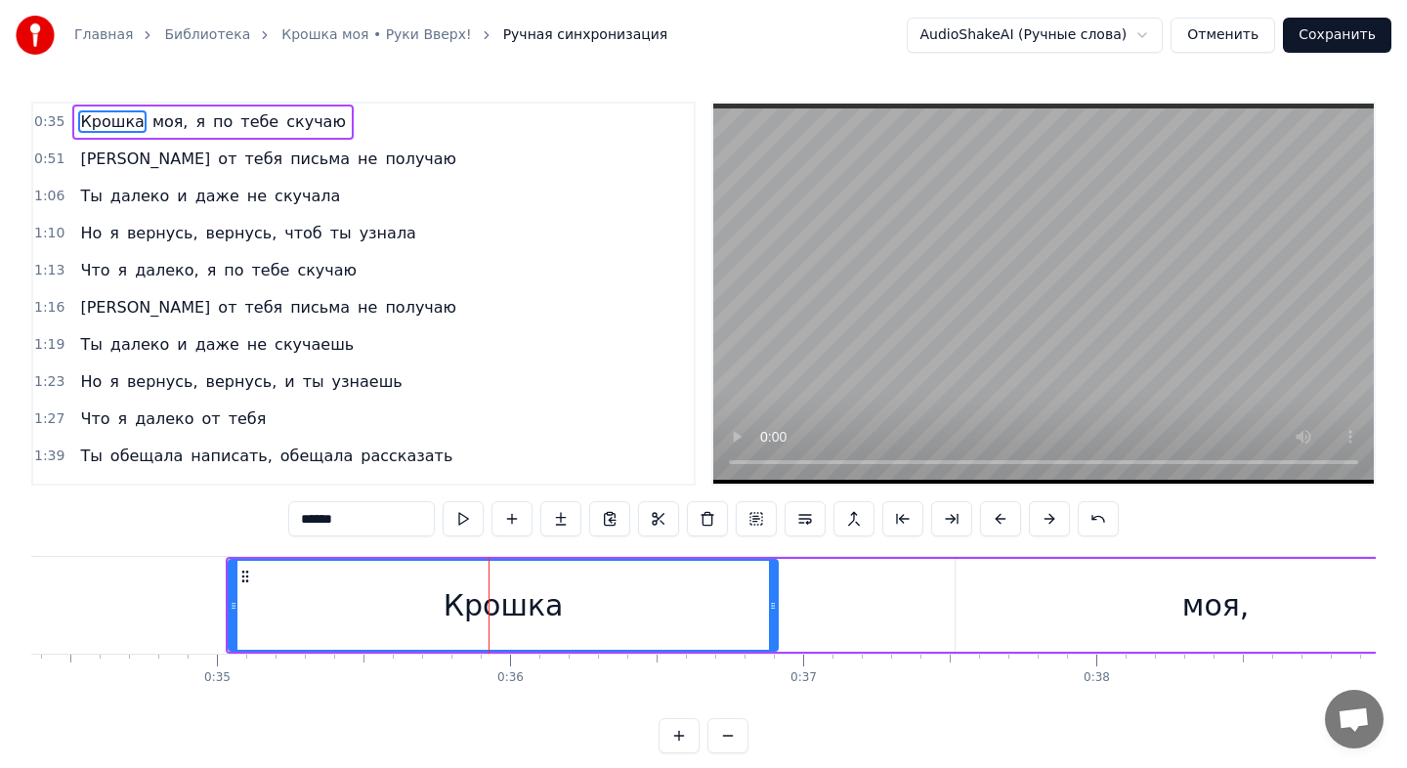
click at [1038, 521] on button at bounding box center [1049, 518] width 41 height 35
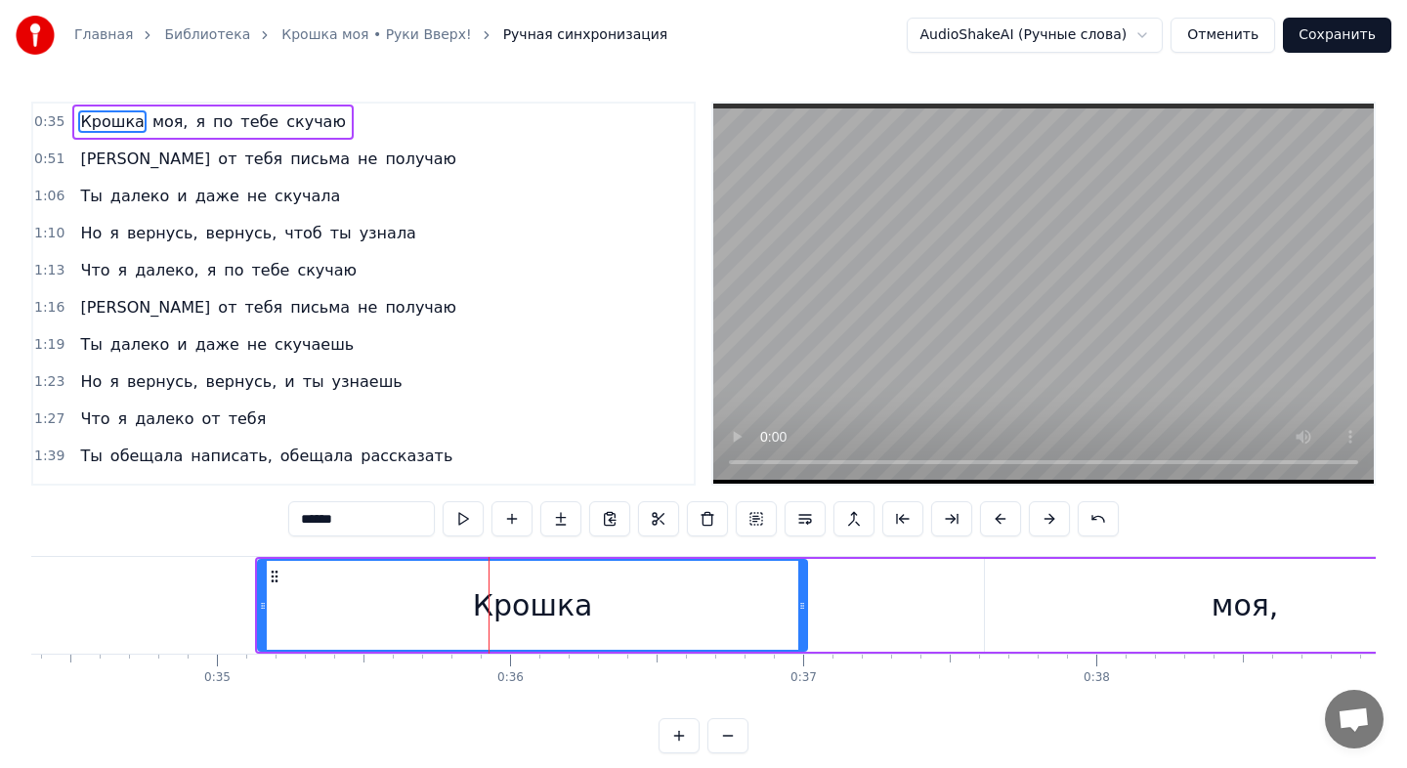
click at [1038, 521] on button at bounding box center [1049, 518] width 41 height 35
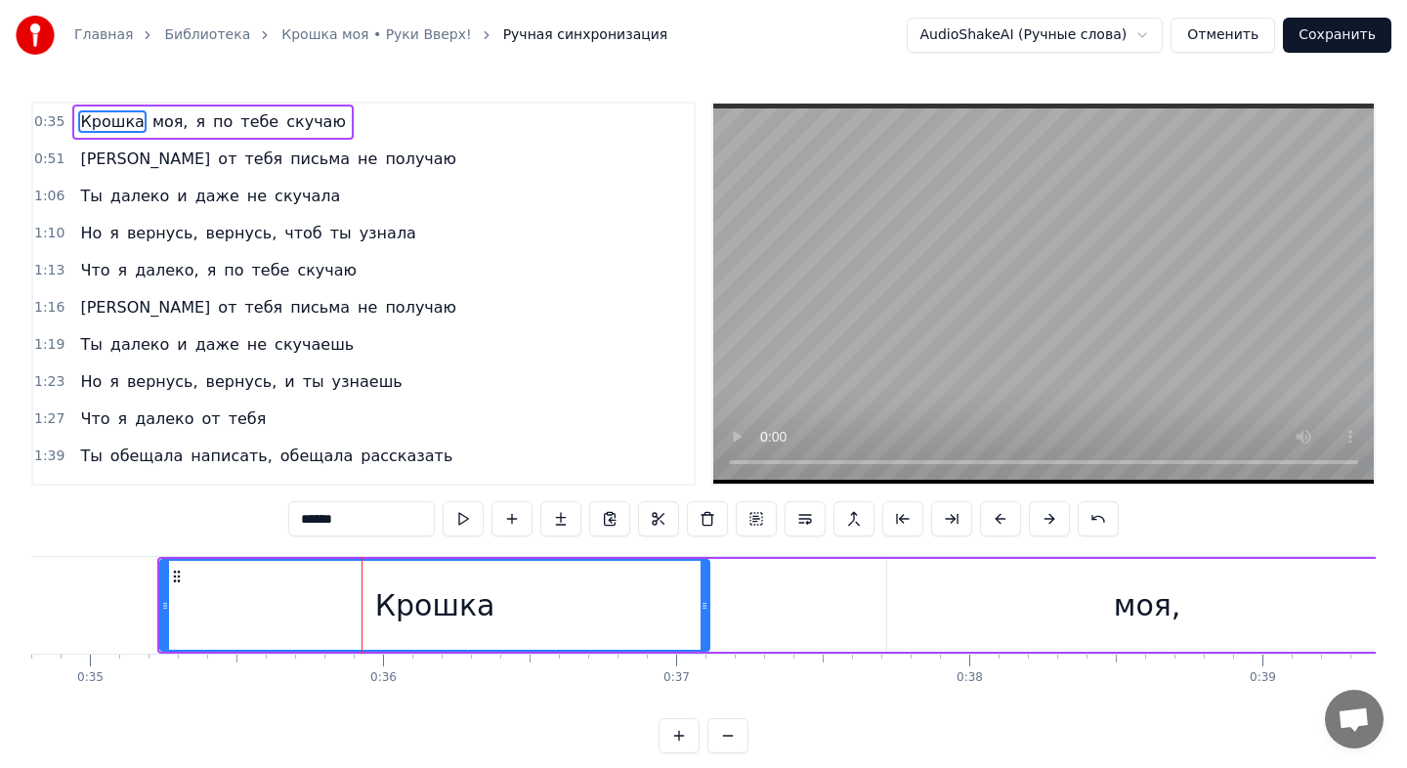
scroll to position [0, 10333]
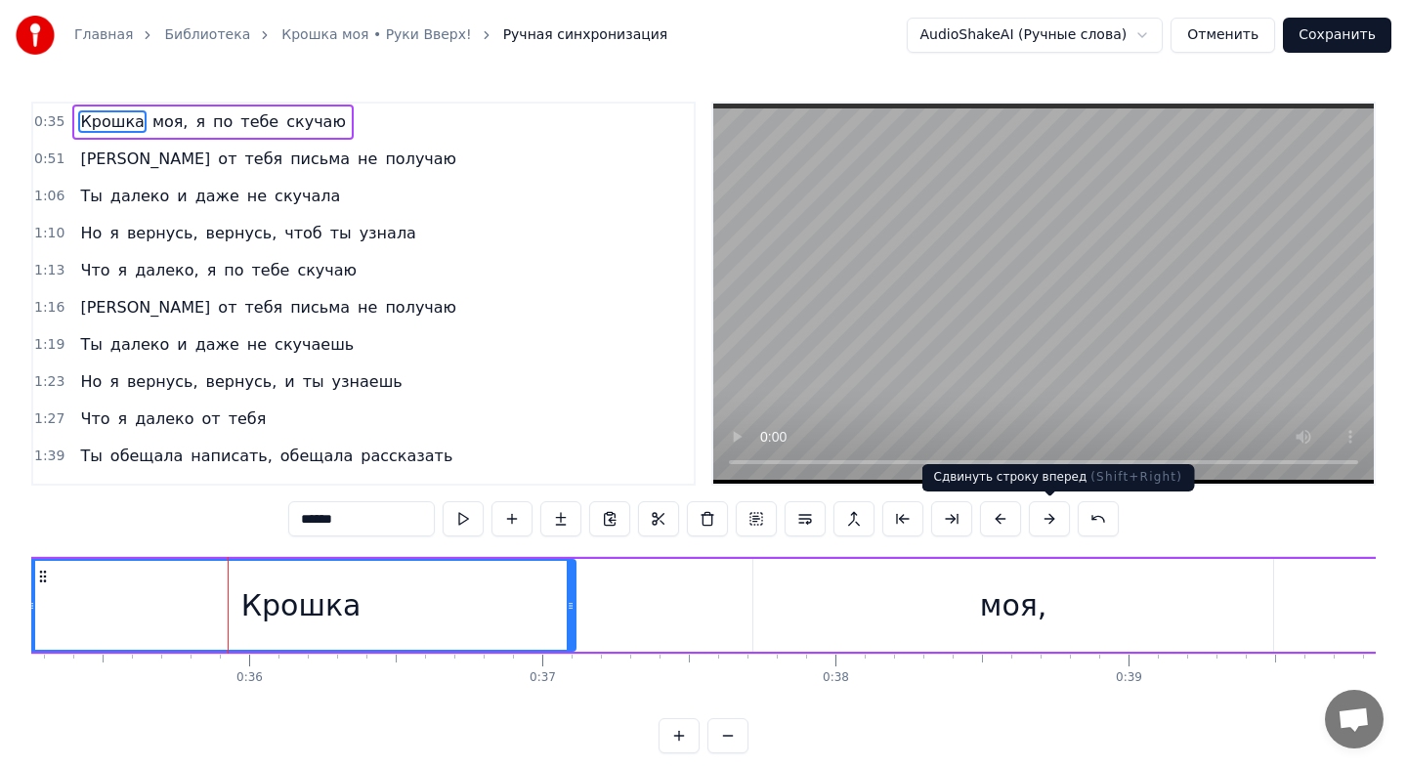
click at [1042, 512] on button at bounding box center [1049, 518] width 41 height 35
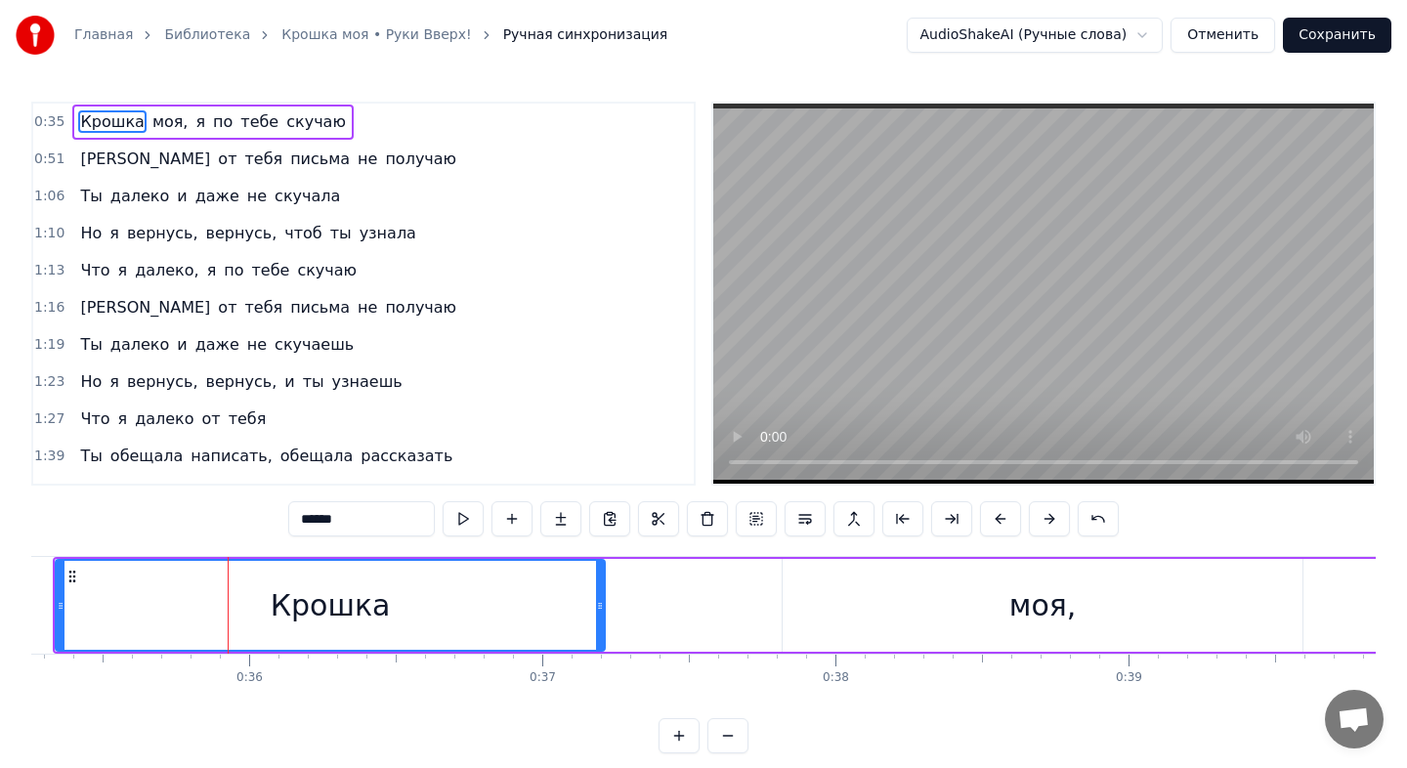
click at [1042, 512] on button at bounding box center [1049, 518] width 41 height 35
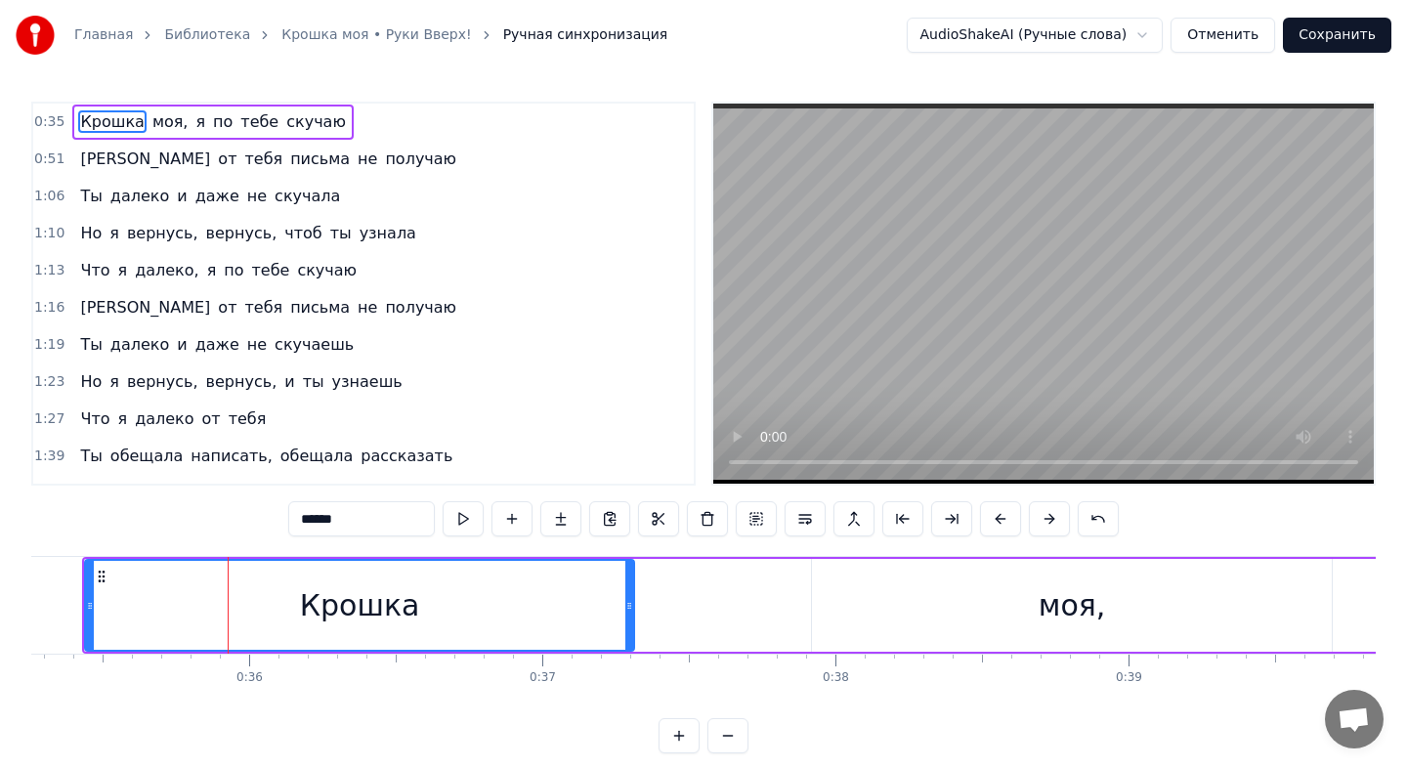
click at [1042, 512] on button at bounding box center [1049, 518] width 41 height 35
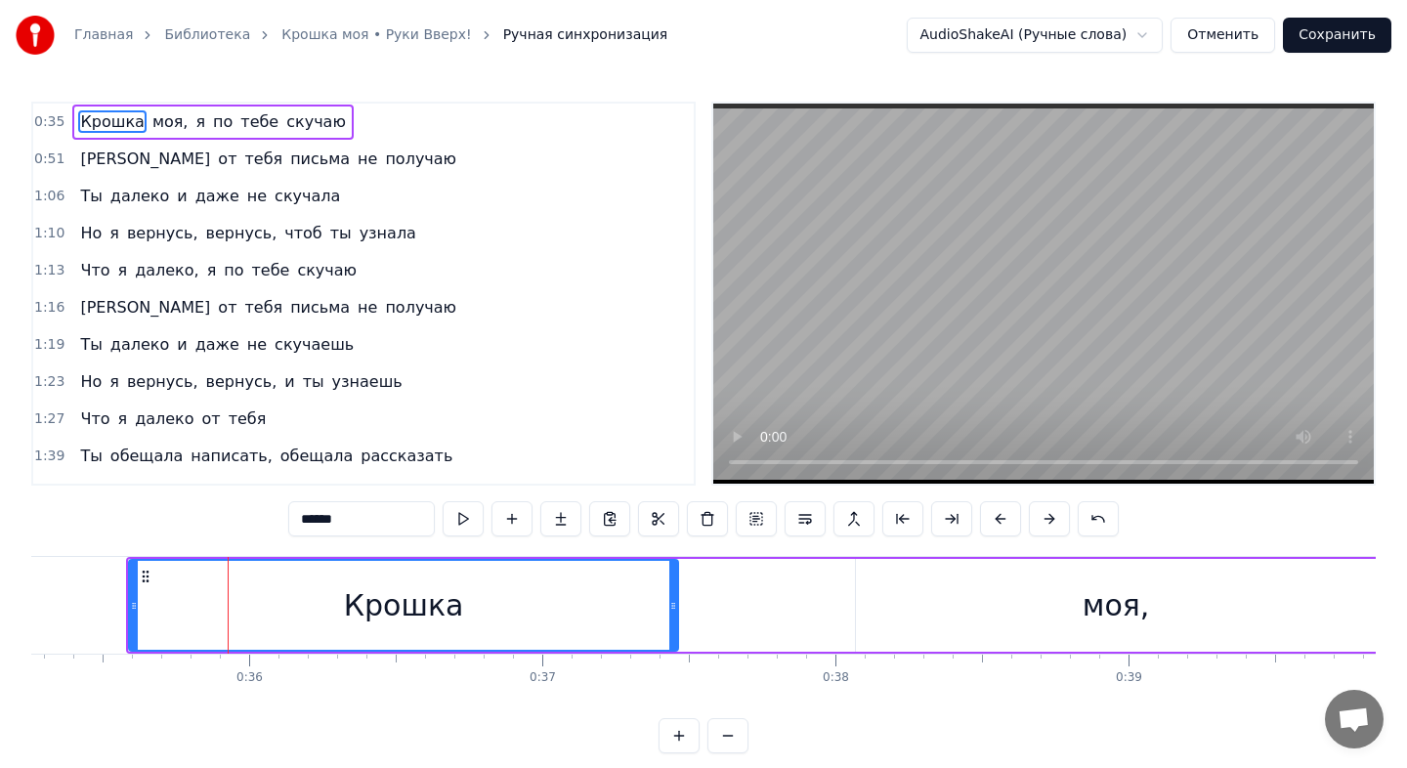
click at [1042, 512] on button at bounding box center [1049, 518] width 41 height 35
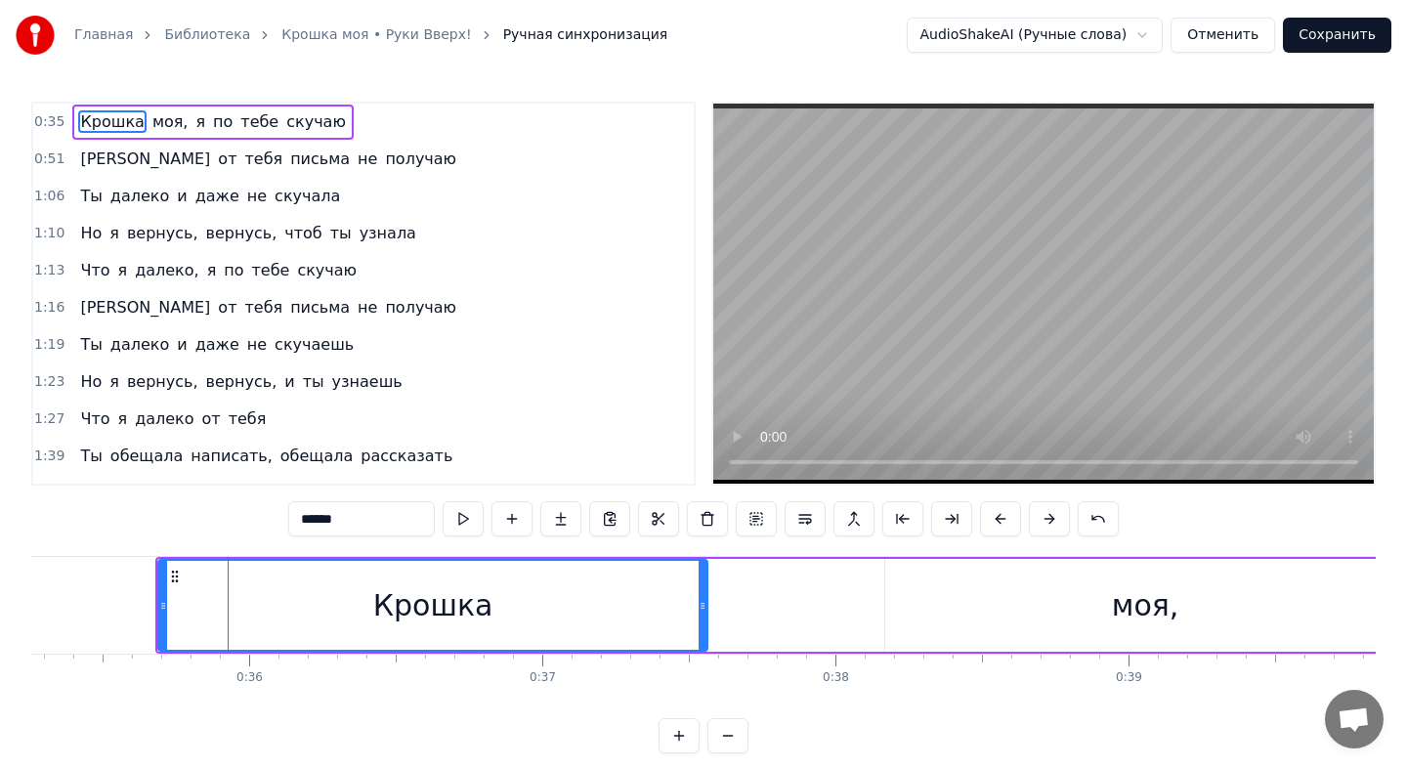
click at [1042, 512] on button at bounding box center [1049, 518] width 41 height 35
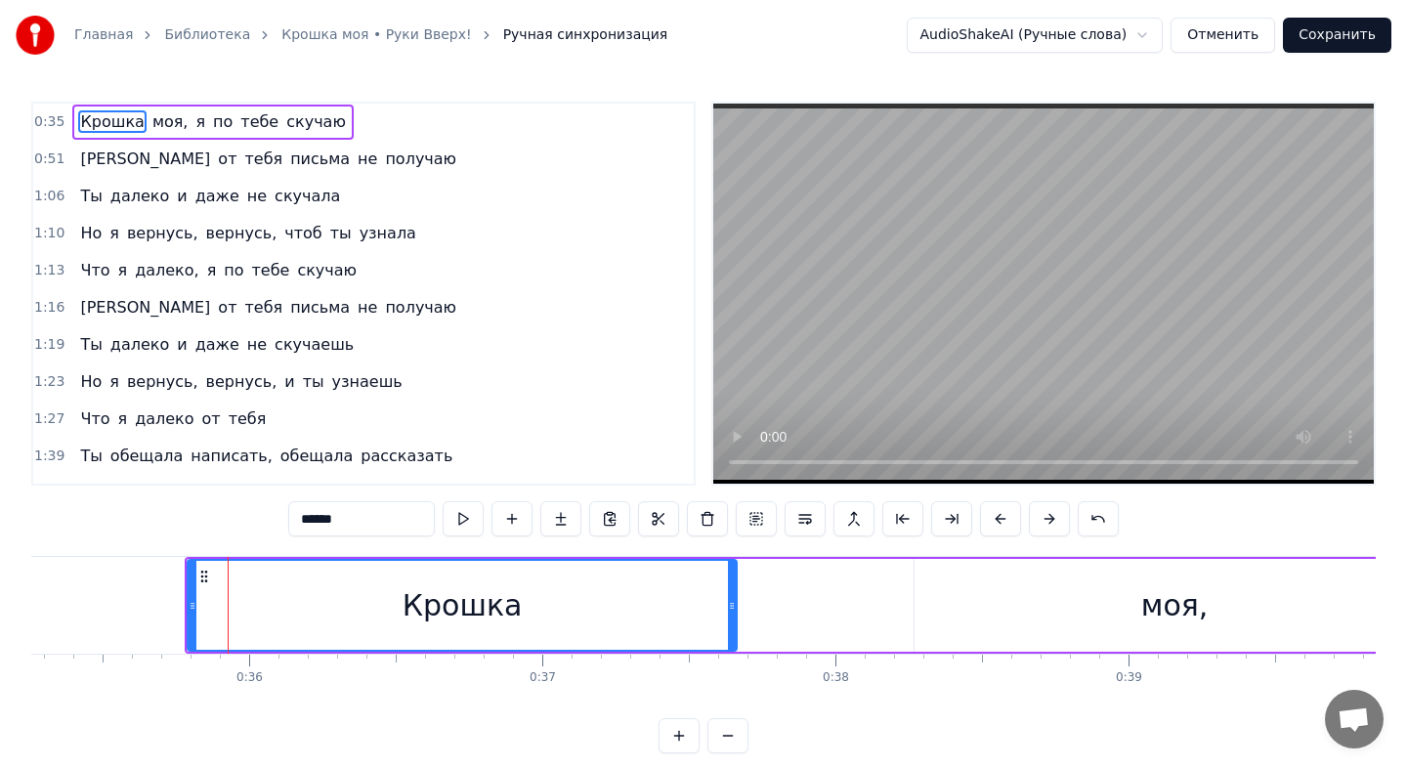
click at [1042, 512] on button at bounding box center [1049, 518] width 41 height 35
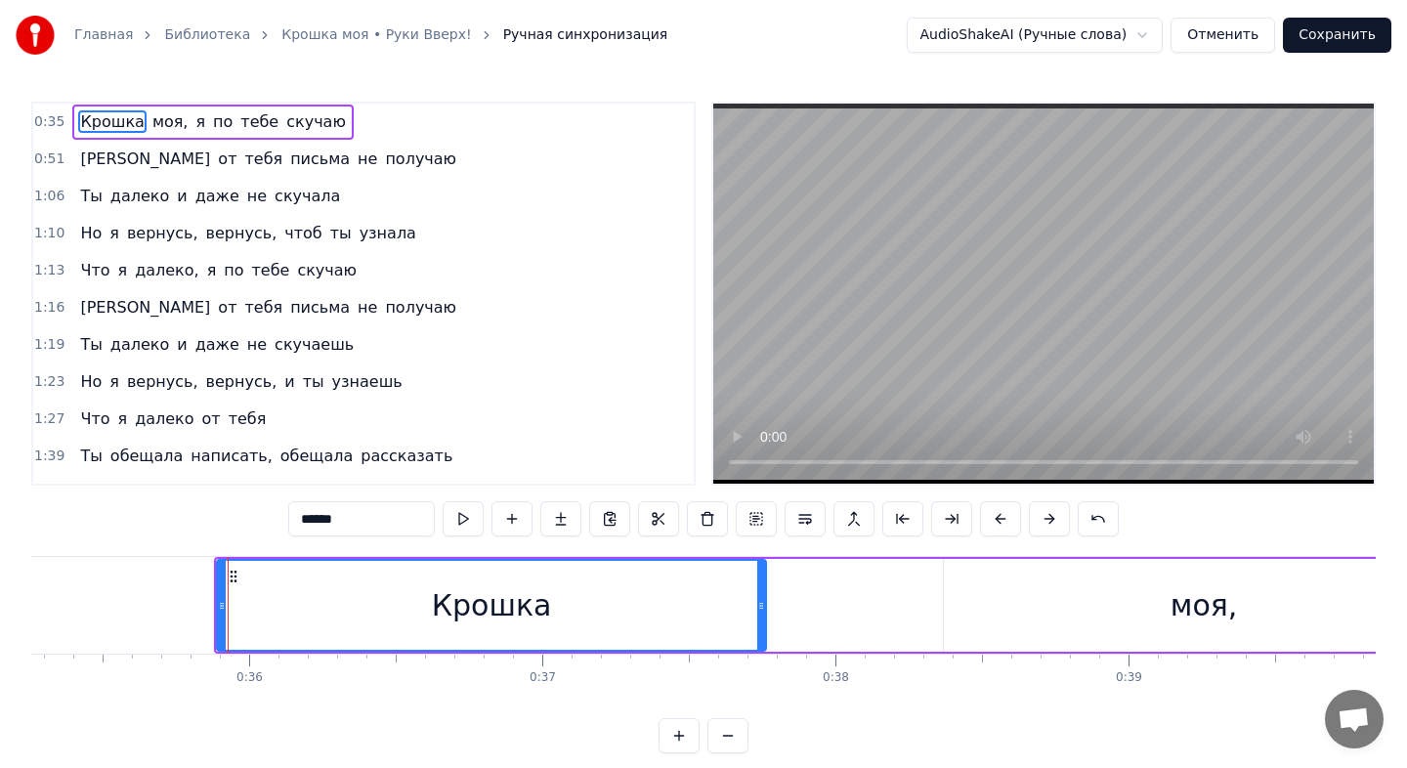
click at [1042, 512] on button at bounding box center [1049, 518] width 41 height 35
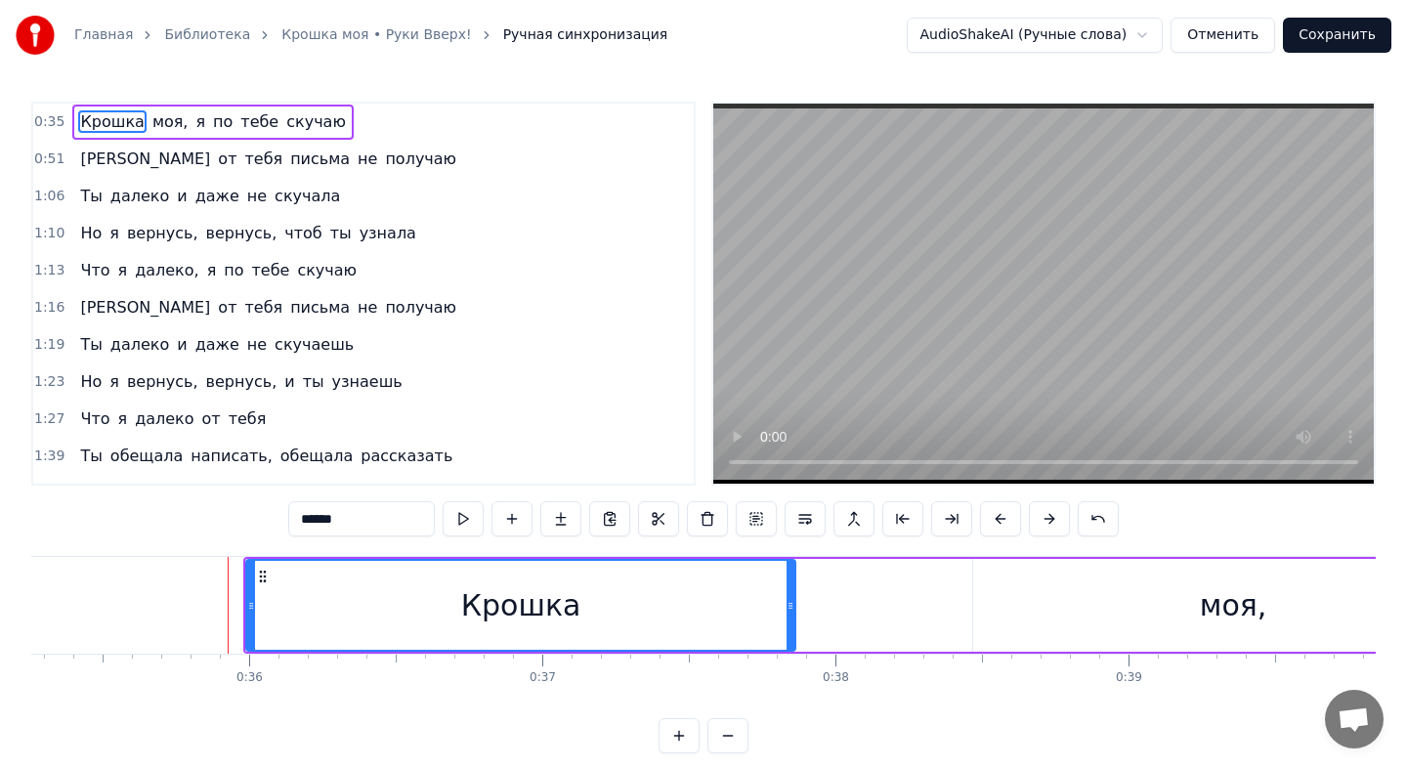
click at [1042, 512] on button at bounding box center [1049, 518] width 41 height 35
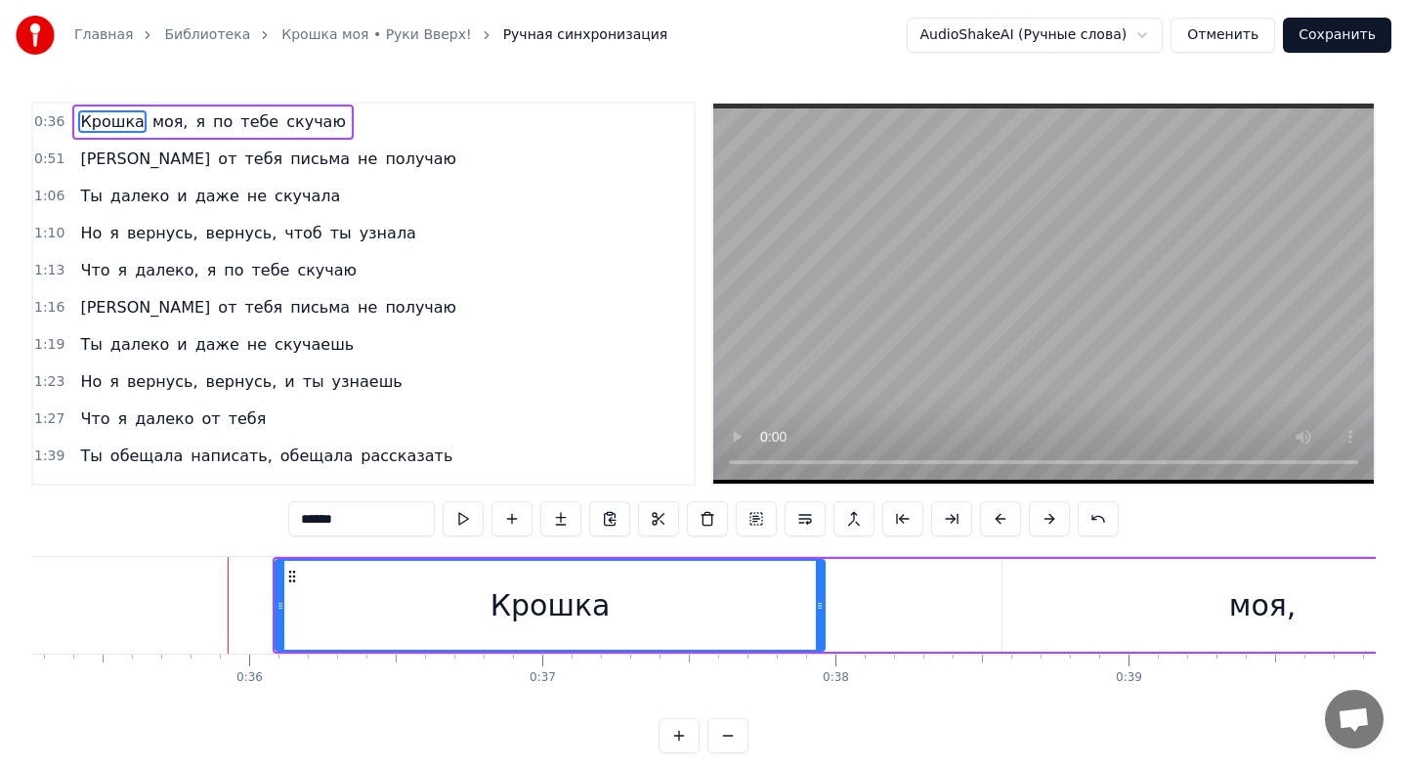
click at [1042, 512] on button at bounding box center [1049, 518] width 41 height 35
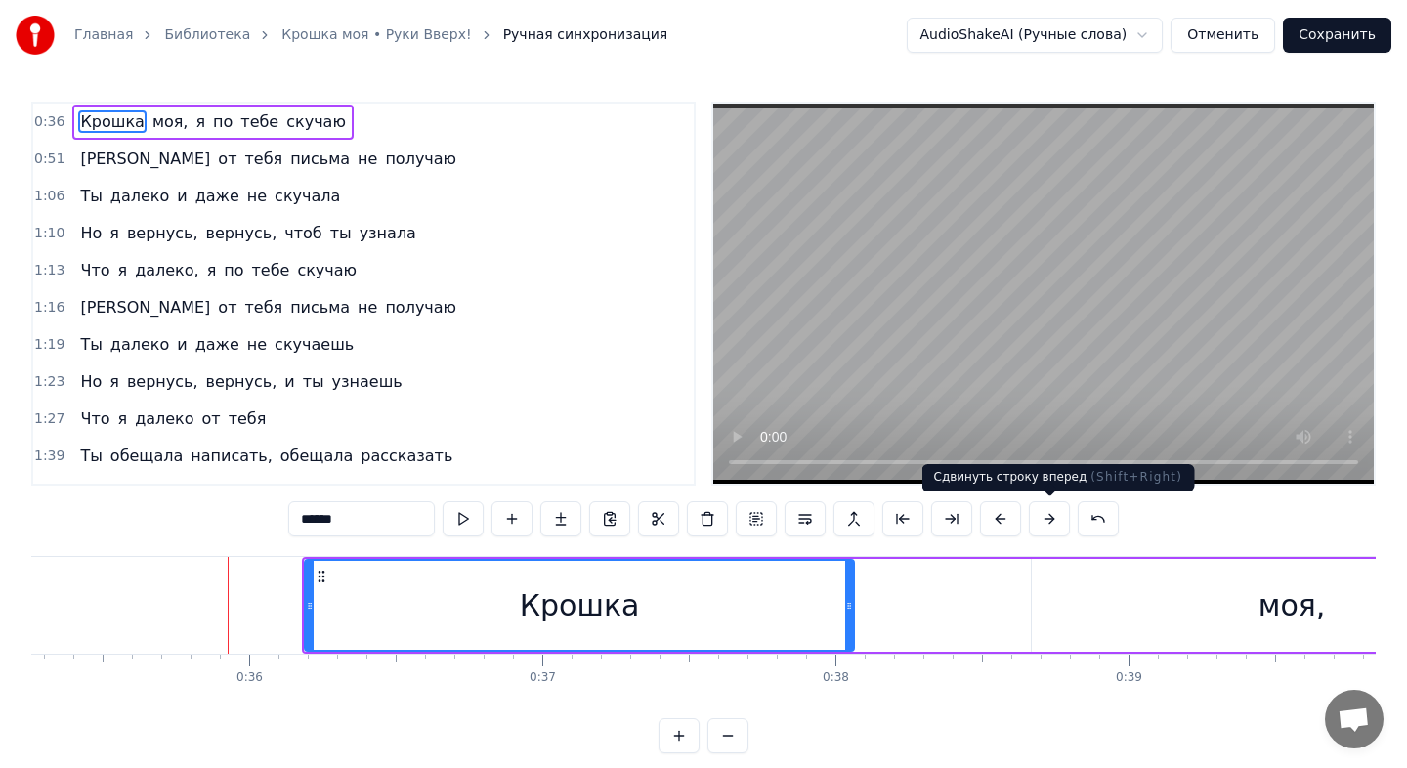
click at [1047, 515] on button at bounding box center [1049, 518] width 41 height 35
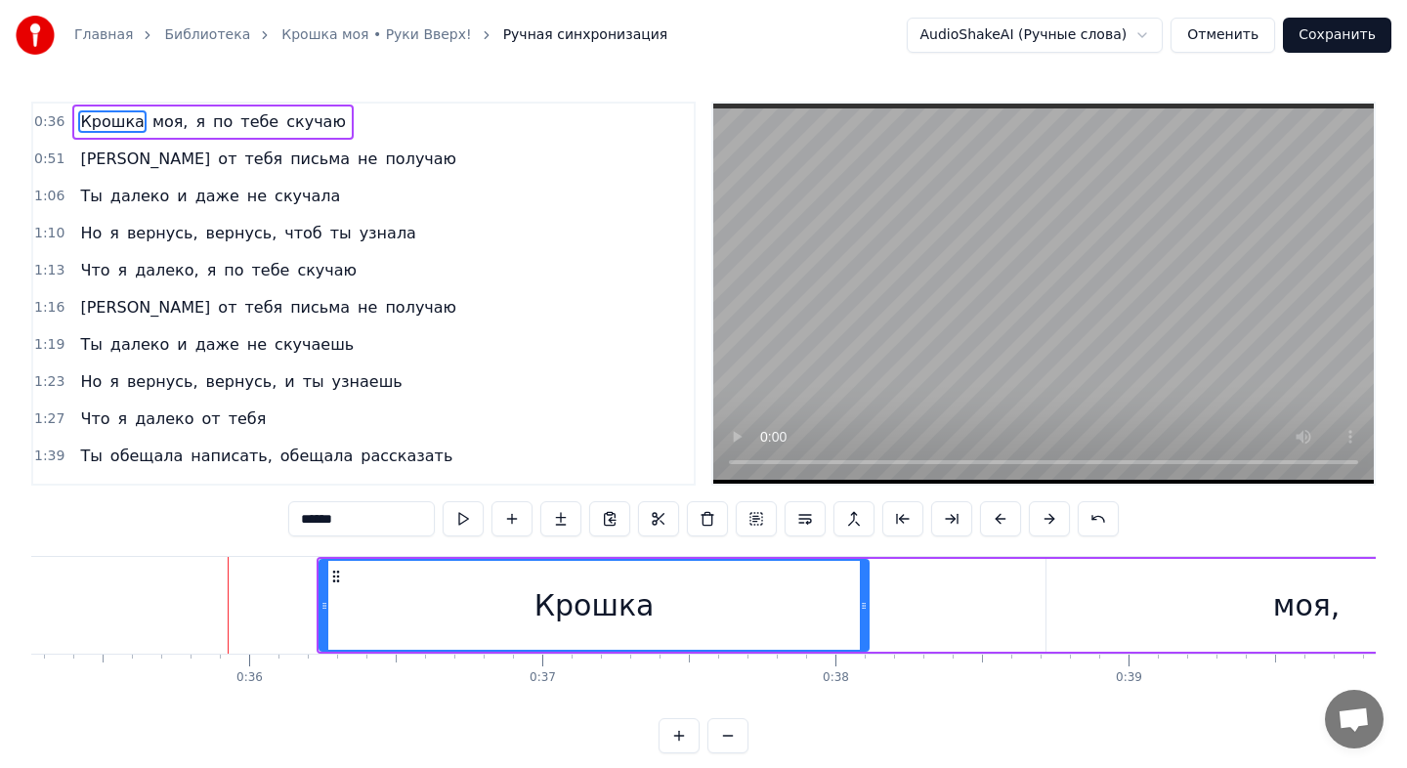
click at [1047, 515] on button at bounding box center [1049, 518] width 41 height 35
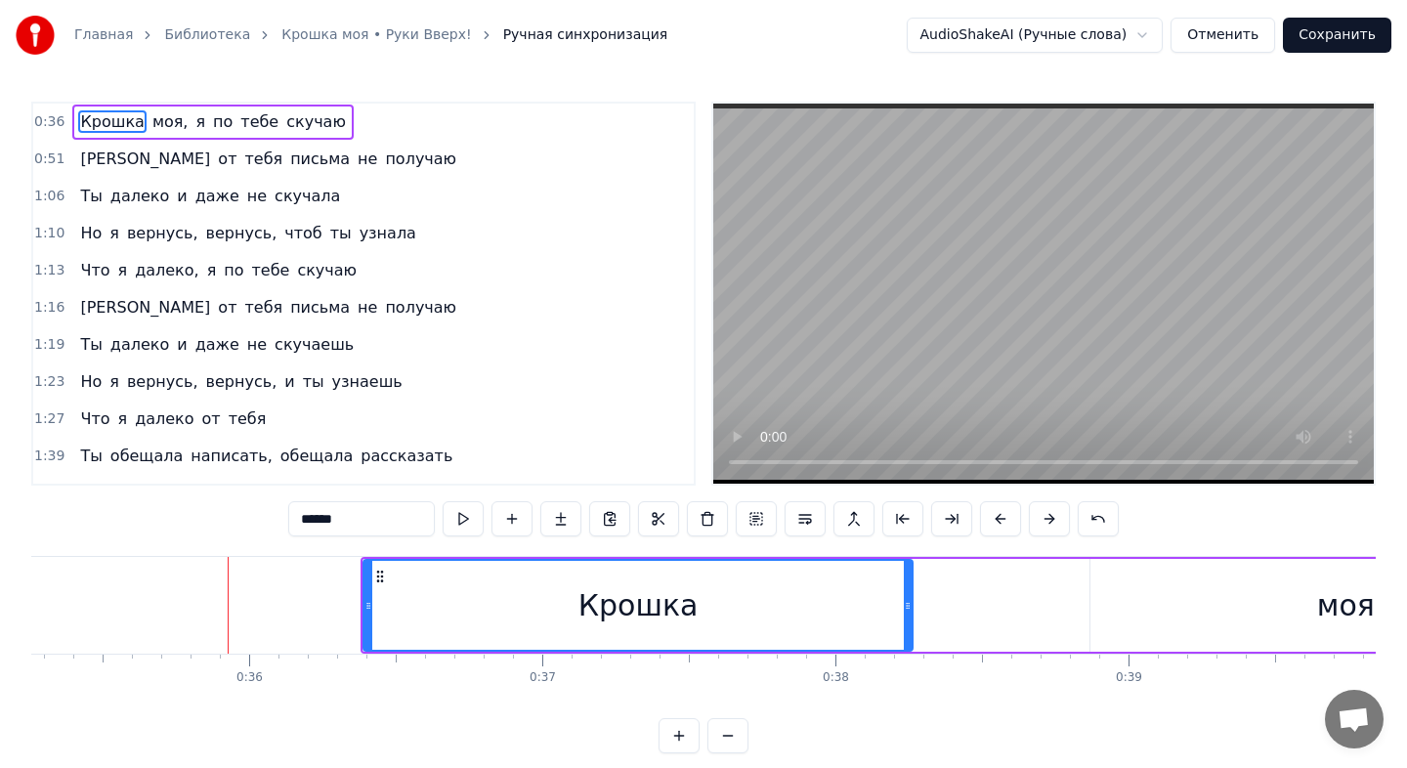
click at [1047, 515] on button at bounding box center [1049, 518] width 41 height 35
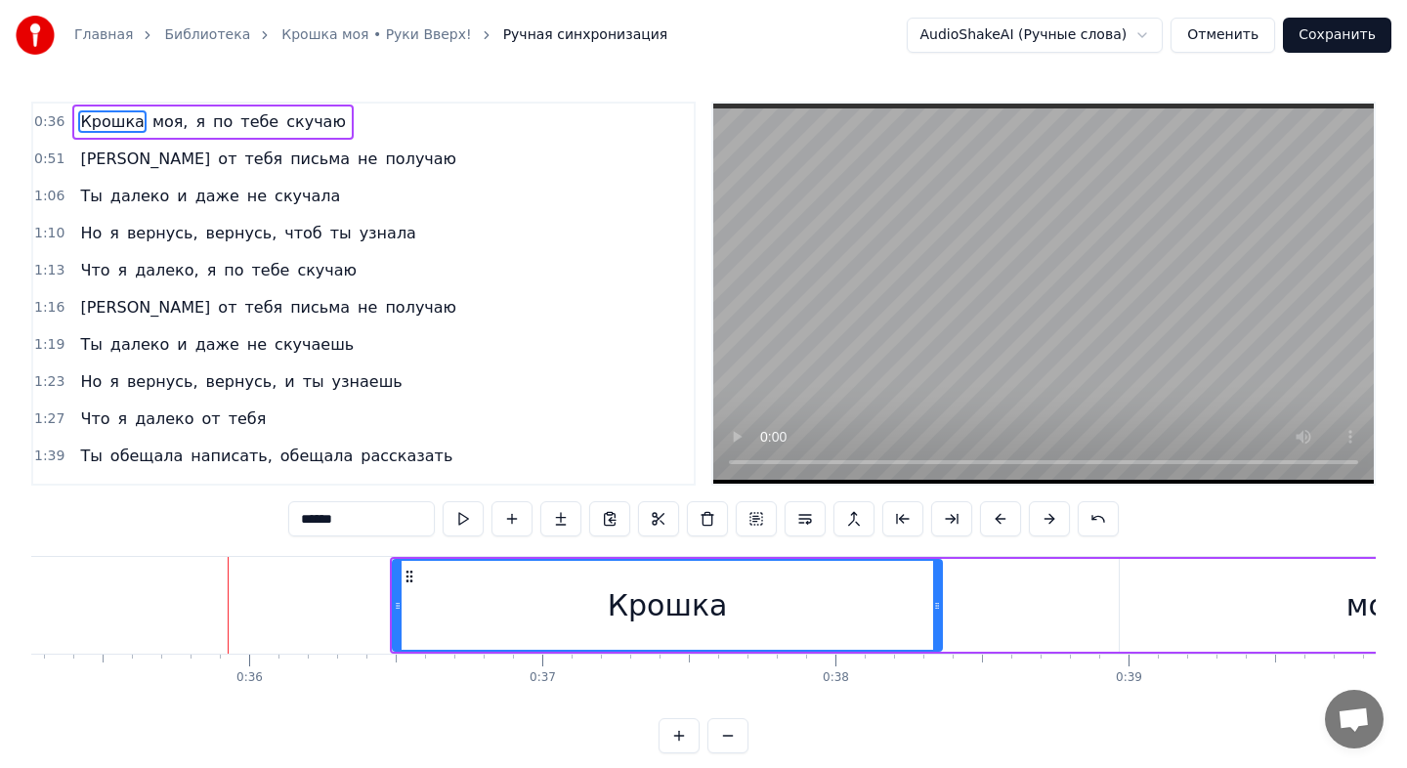
click at [1047, 515] on button at bounding box center [1049, 518] width 41 height 35
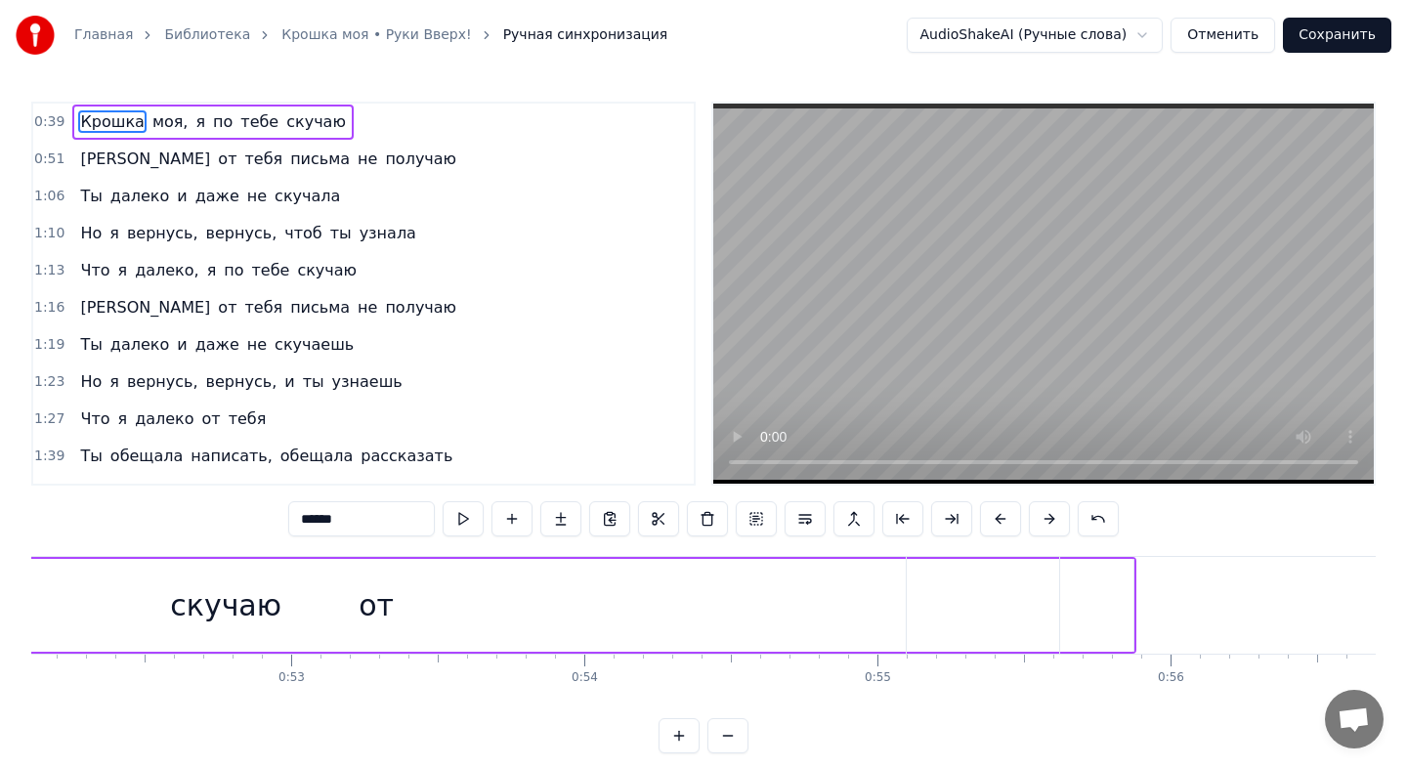
scroll to position [0, 15297]
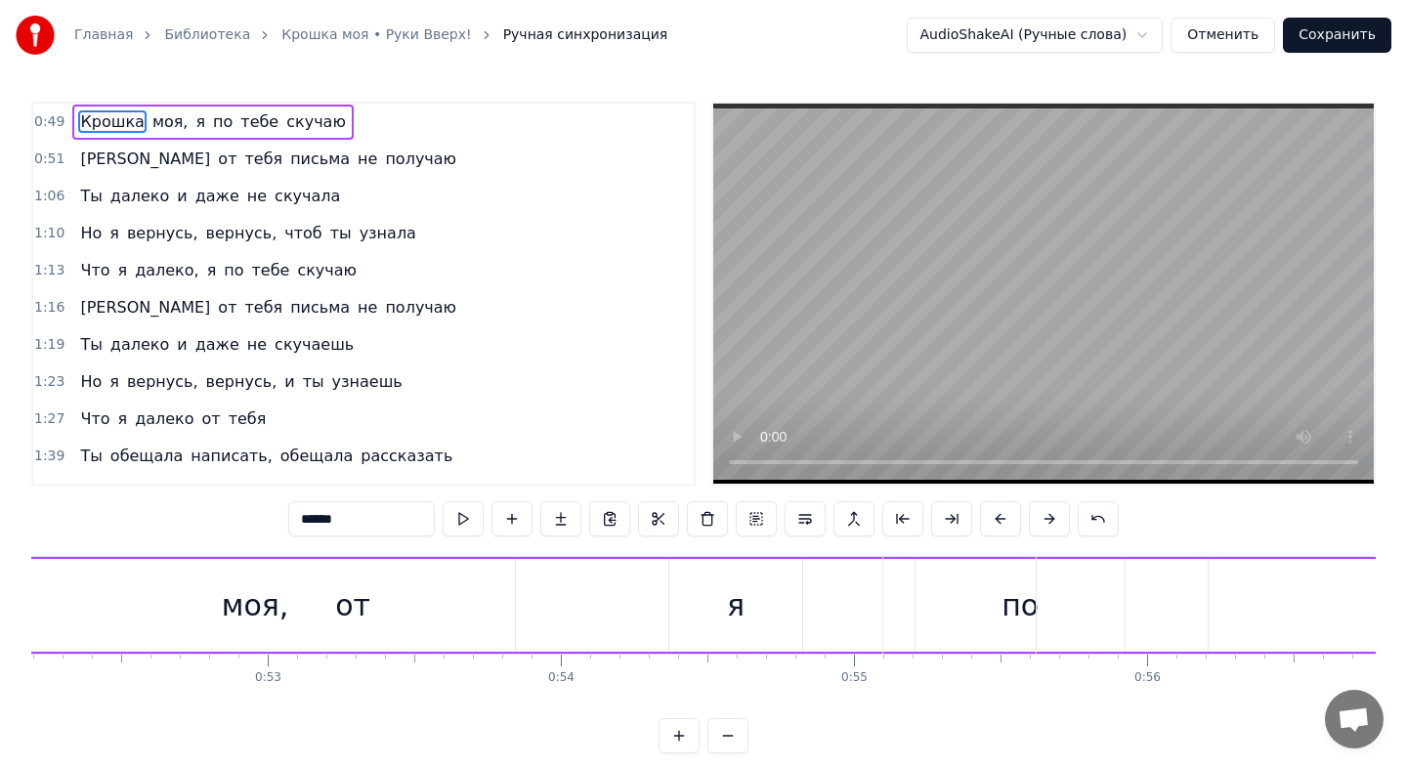
click at [712, 739] on button at bounding box center [727, 735] width 41 height 35
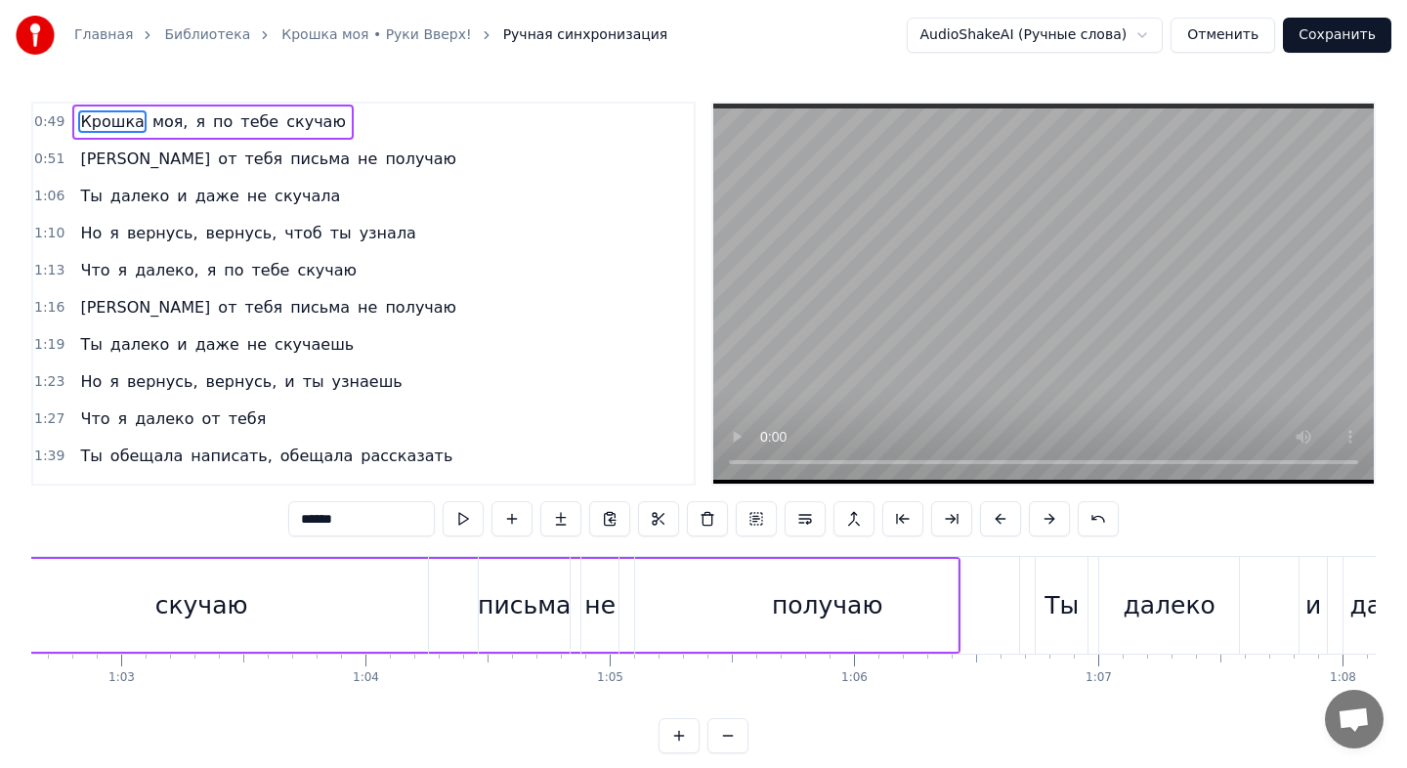
click at [713, 739] on button at bounding box center [727, 735] width 41 height 35
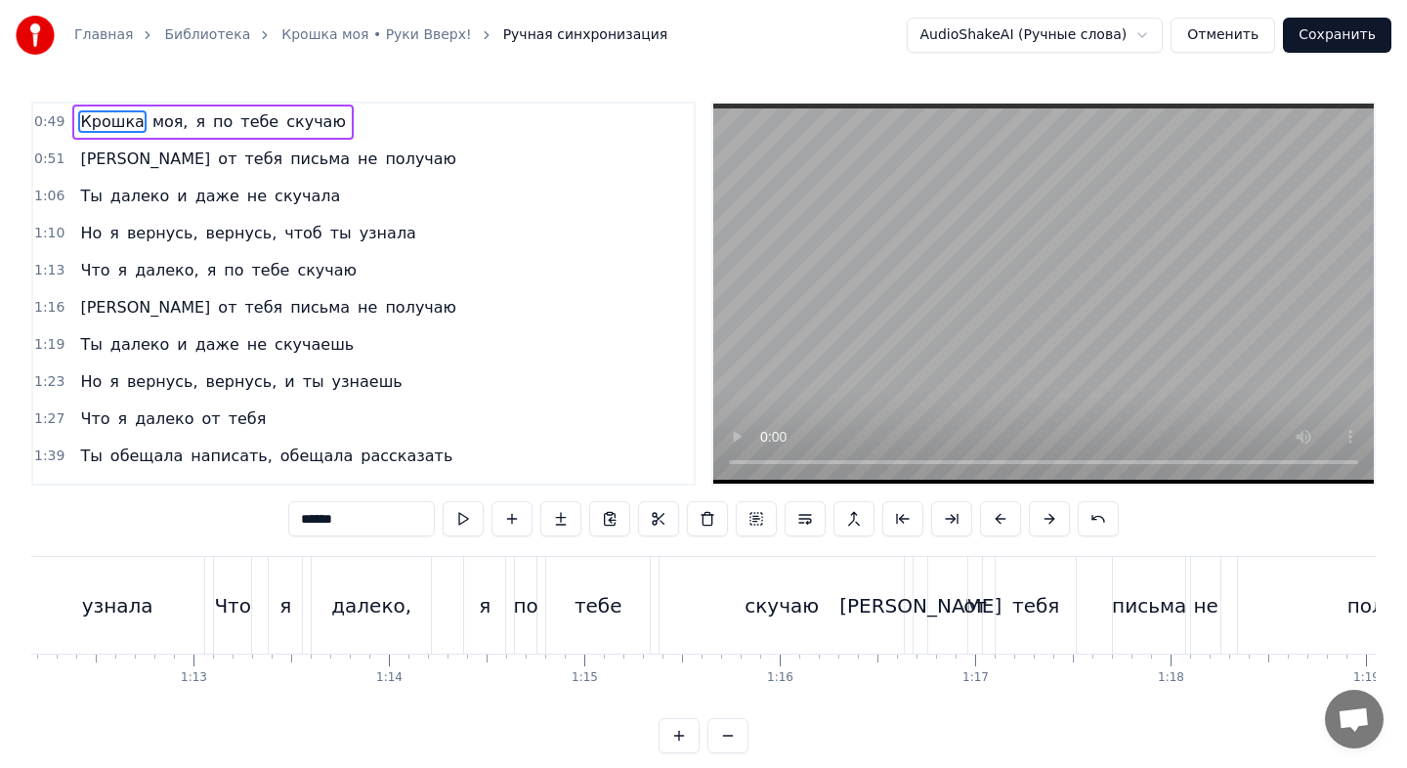
click at [713, 739] on button at bounding box center [727, 735] width 41 height 35
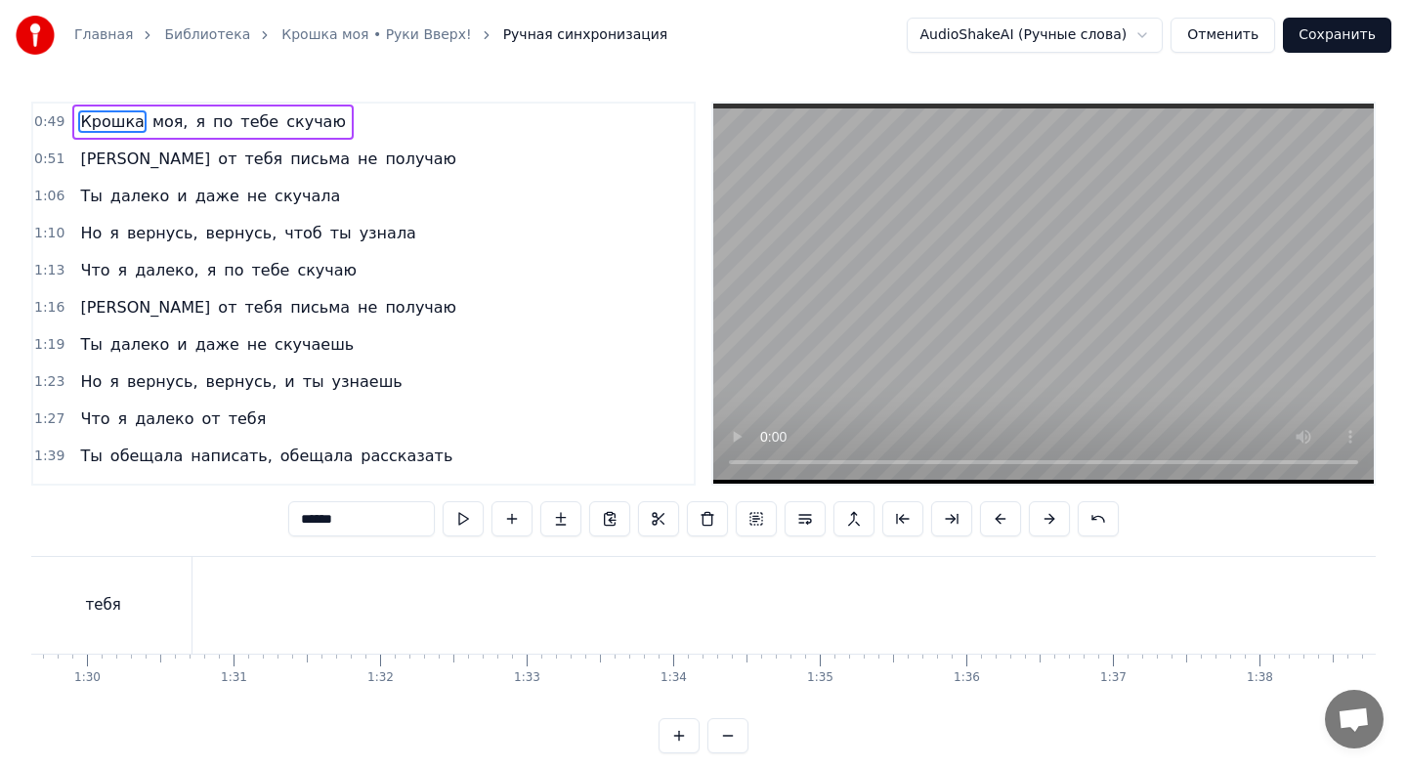
click at [713, 739] on button at bounding box center [727, 735] width 41 height 35
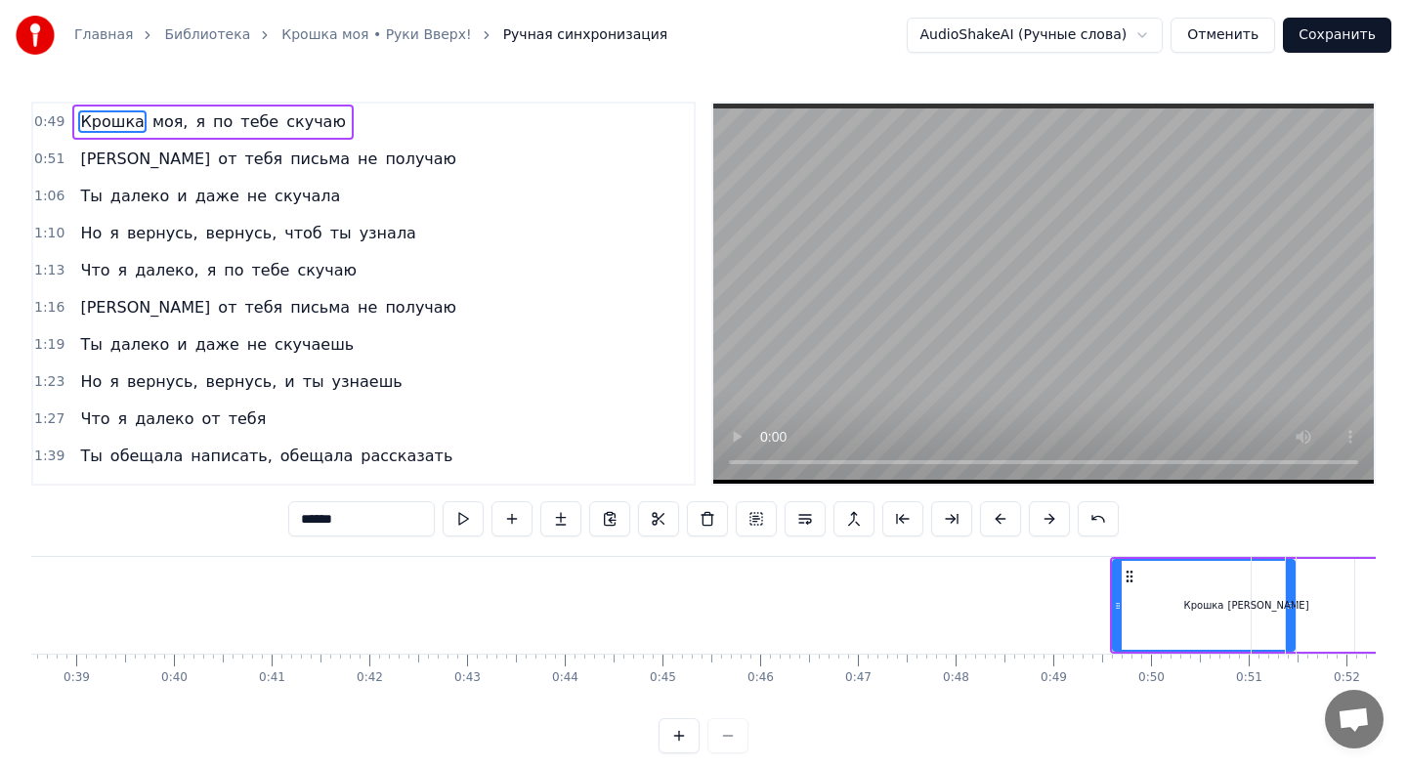
click at [713, 739] on div at bounding box center [703, 735] width 90 height 35
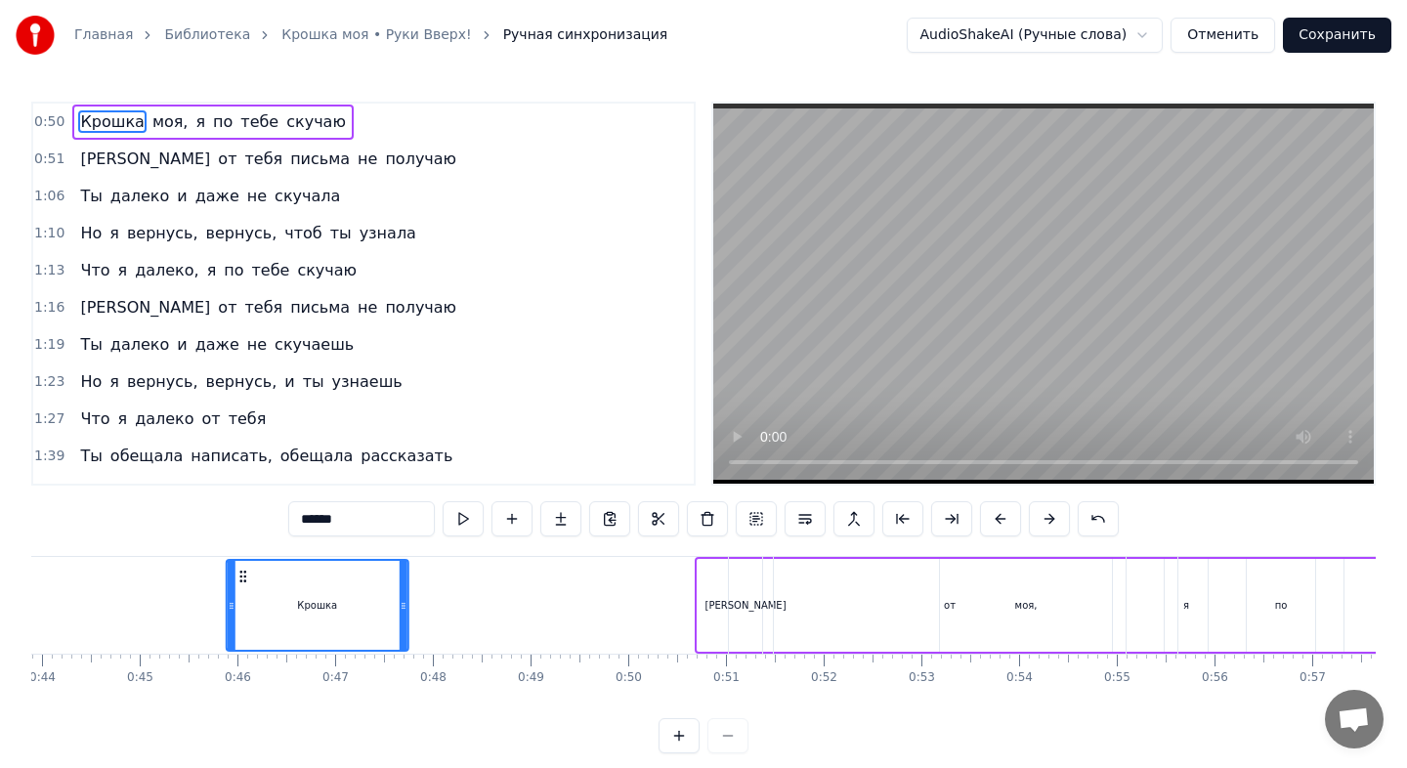
scroll to position [0, 4272]
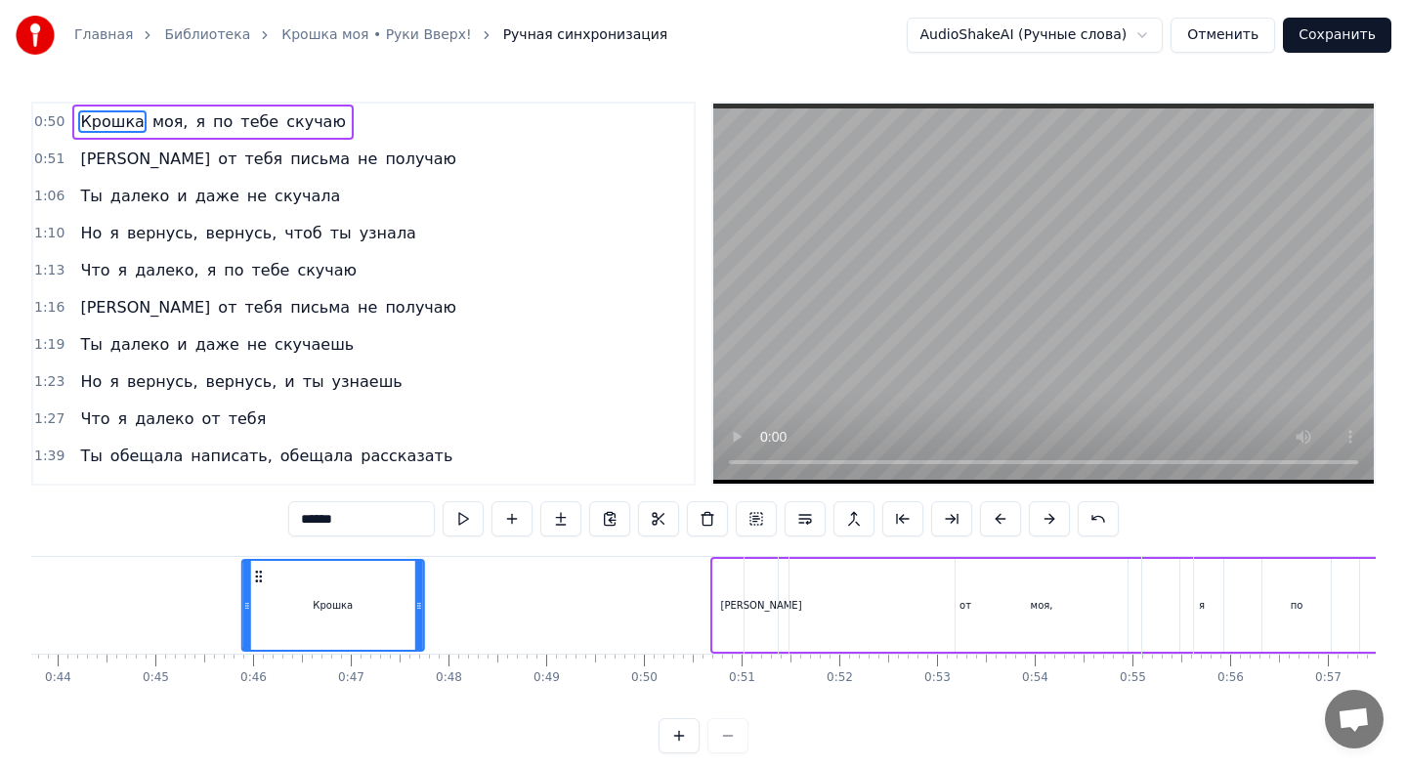
drag, startPoint x: 94, startPoint y: 572, endPoint x: 384, endPoint y: 611, distance: 292.8
click at [378, 610] on div "Крошка" at bounding box center [333, 605] width 180 height 89
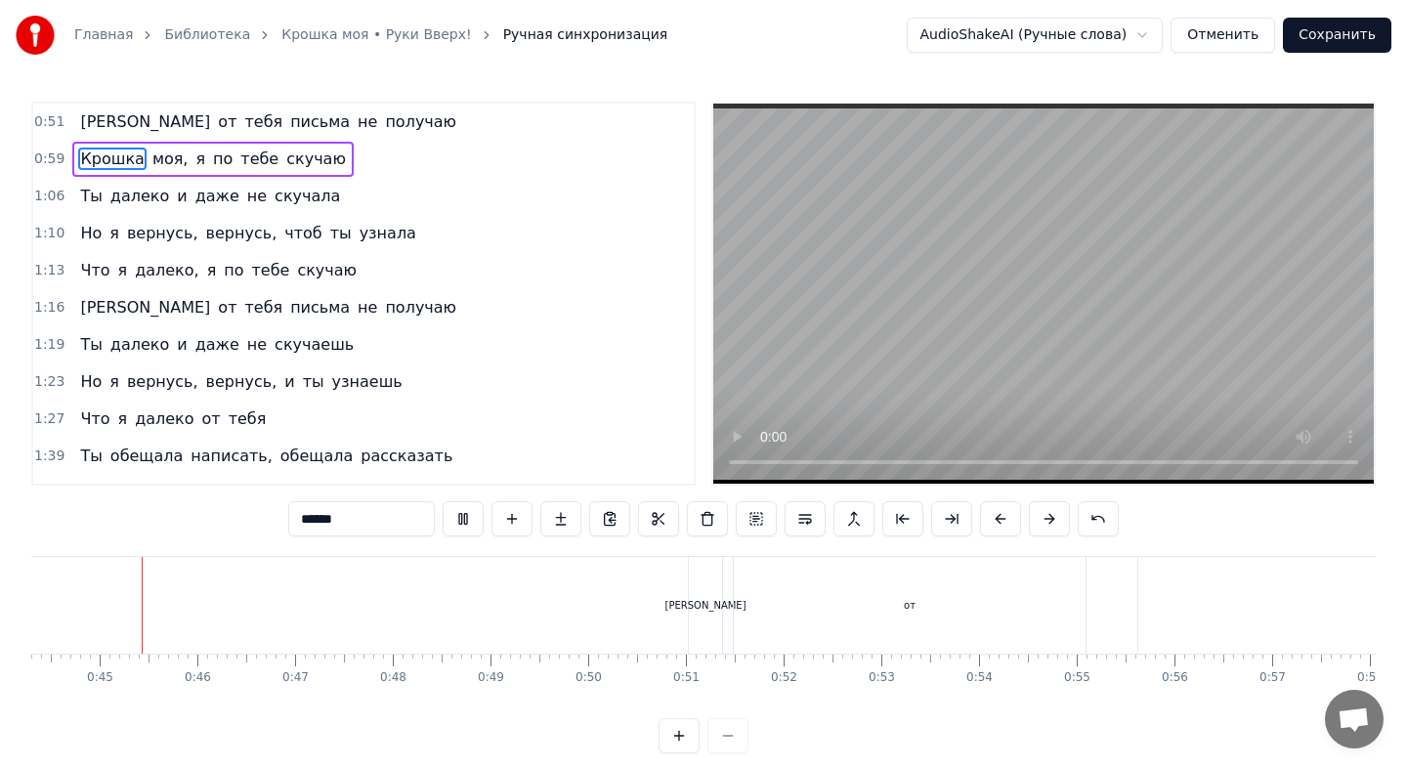
scroll to position [0, 4329]
drag, startPoint x: 282, startPoint y: 112, endPoint x: 291, endPoint y: 160, distance: 48.7
click at [291, 162] on div "0:51 Я от тебя письма не получаю 0:59 Крошка моя, я по тебе скучаю 1:06 Ты дале…" at bounding box center [363, 294] width 664 height 384
click at [291, 160] on span "скучаю" at bounding box center [316, 159] width 64 height 22
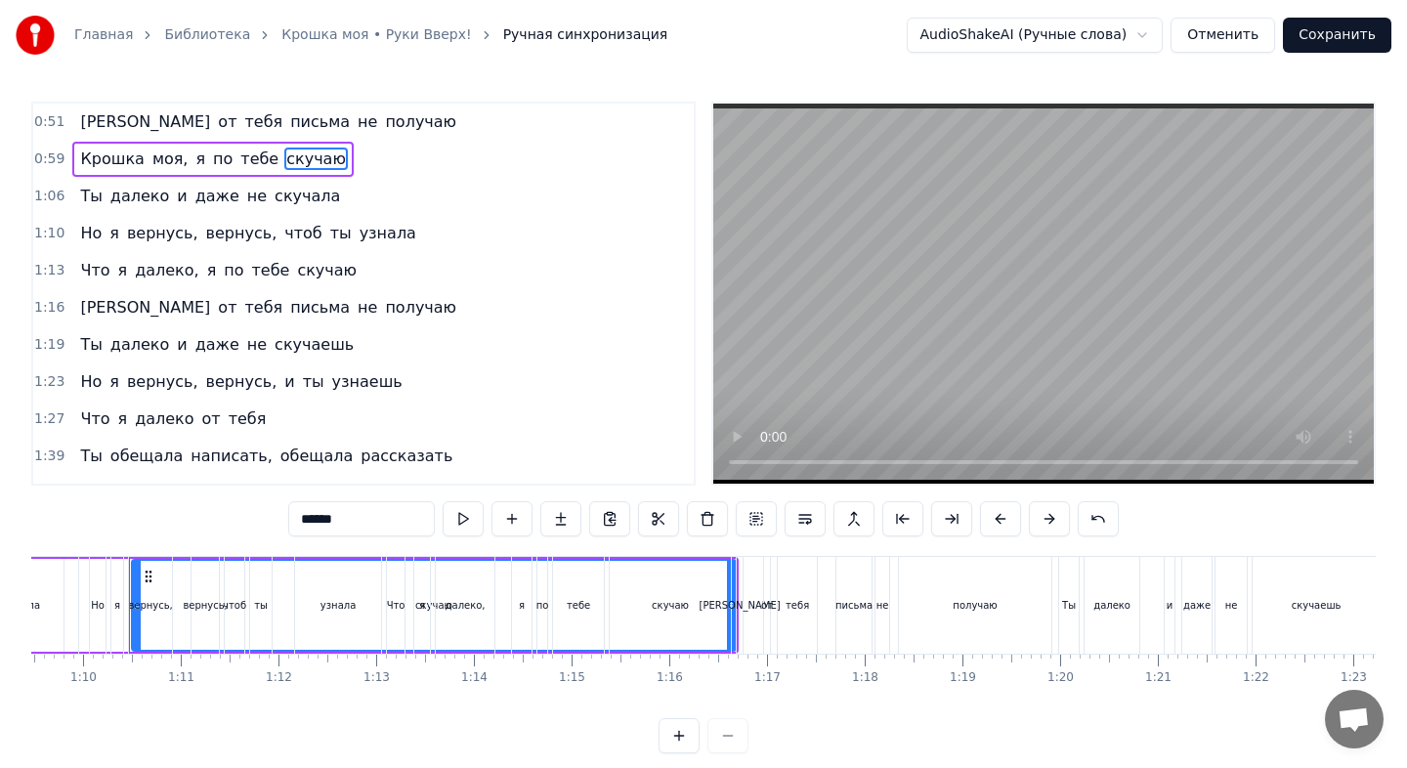
click at [111, 155] on span "Крошка" at bounding box center [111, 159] width 67 height 22
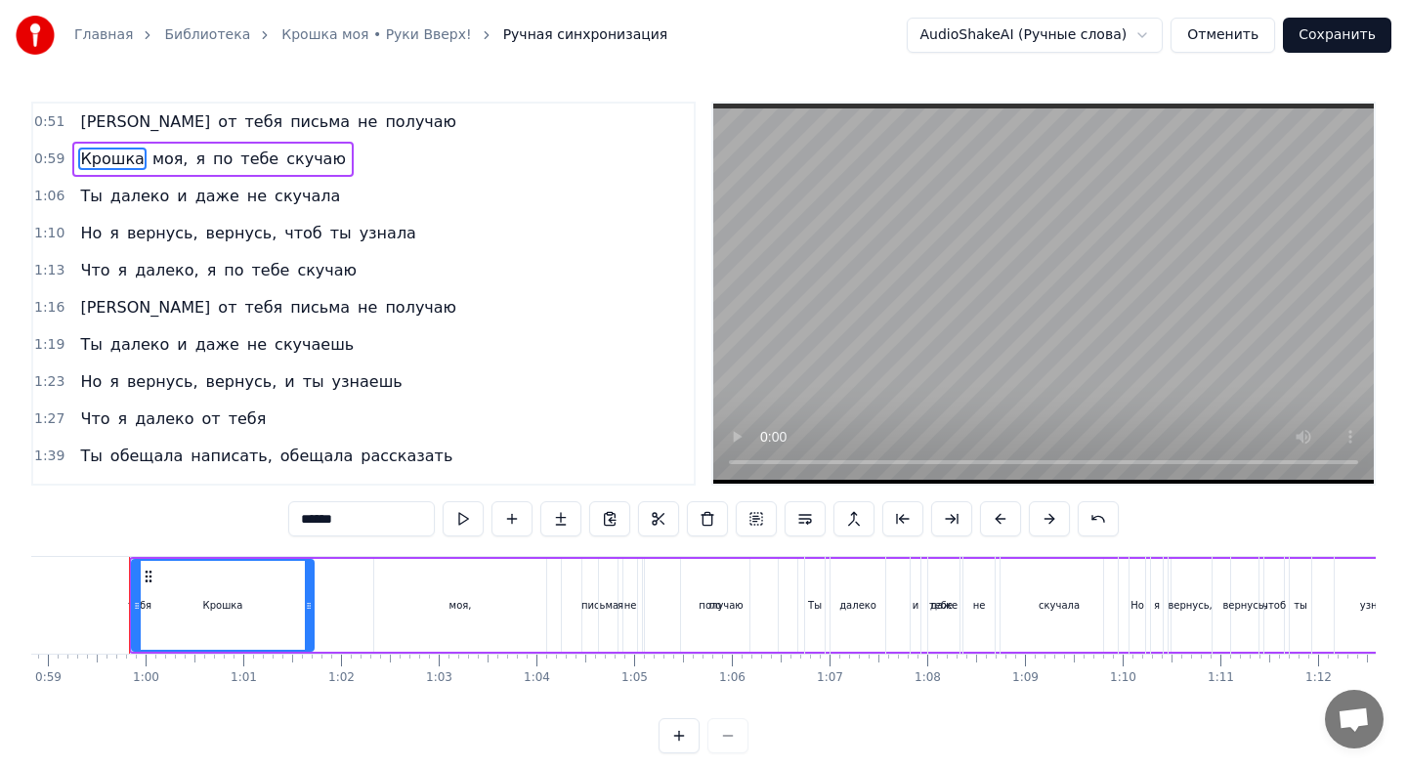
click at [78, 119] on span "[PERSON_NAME]" at bounding box center [145, 121] width 134 height 22
type input "*"
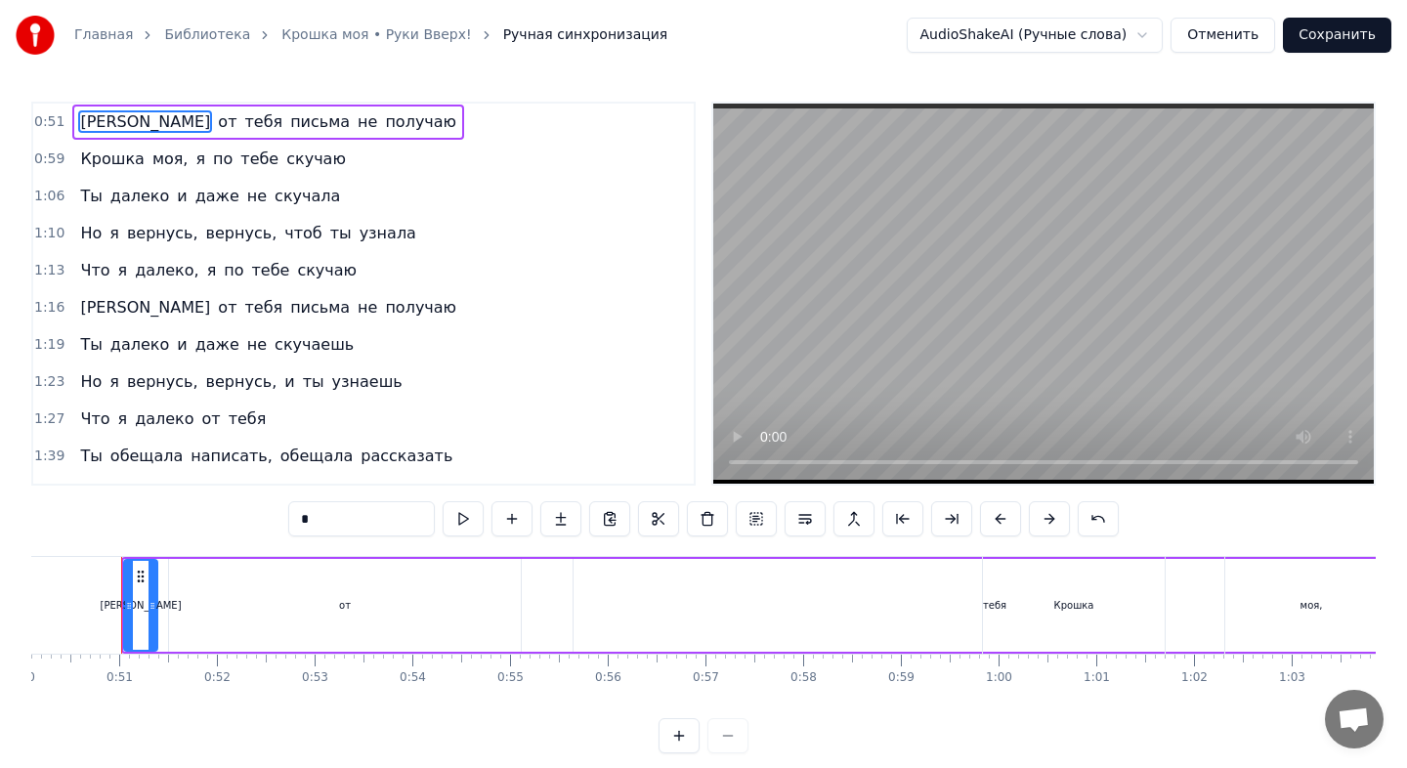
scroll to position [0, 4887]
drag, startPoint x: 70, startPoint y: 118, endPoint x: 70, endPoint y: 164, distance: 45.9
click at [70, 164] on div "0:51 Я от тебя письма не получаю 0:59 Крошка моя, я по тебе скучаю 1:06 Ты дале…" at bounding box center [363, 294] width 664 height 384
click at [756, 517] on button at bounding box center [756, 518] width 41 height 35
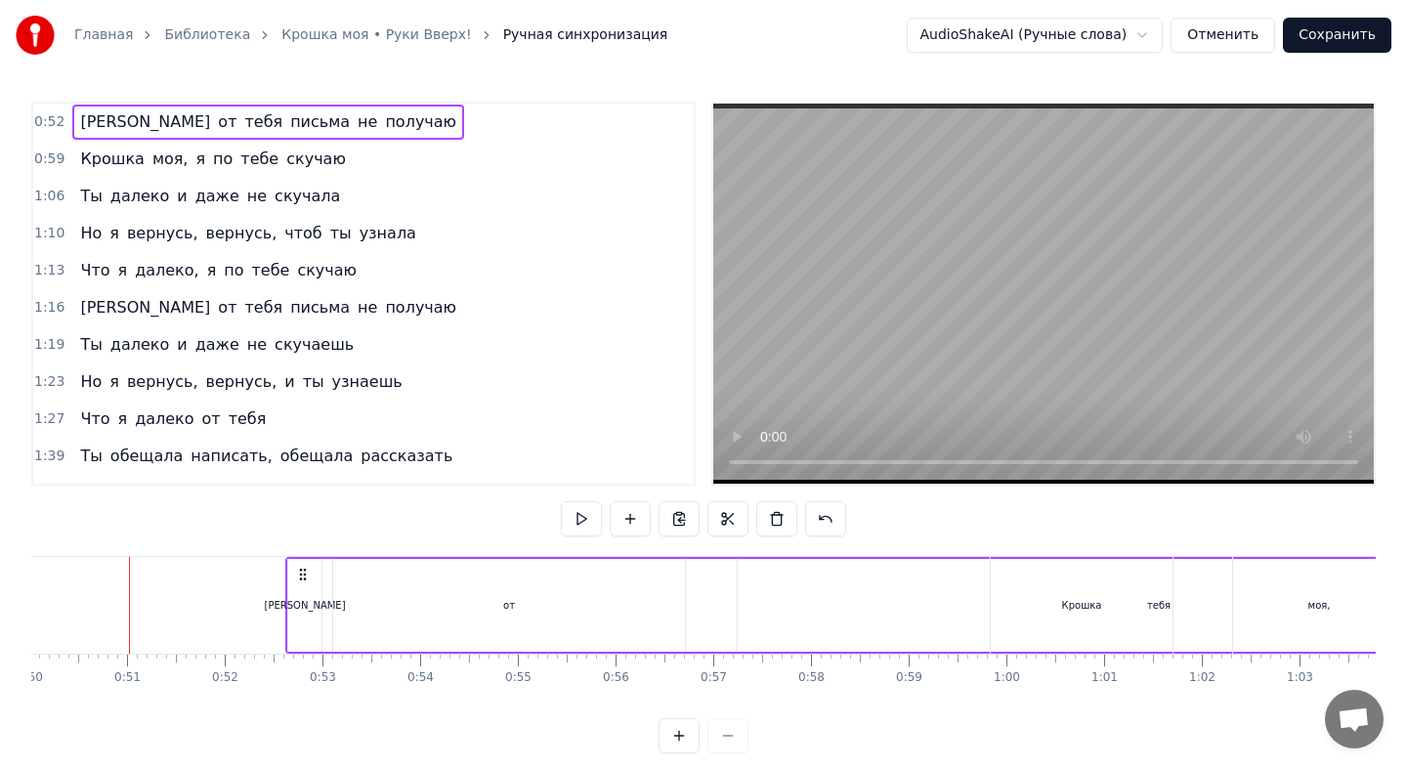
click at [307, 572] on icon at bounding box center [303, 575] width 16 height 16
click at [301, 571] on circle at bounding box center [300, 570] width 1 height 1
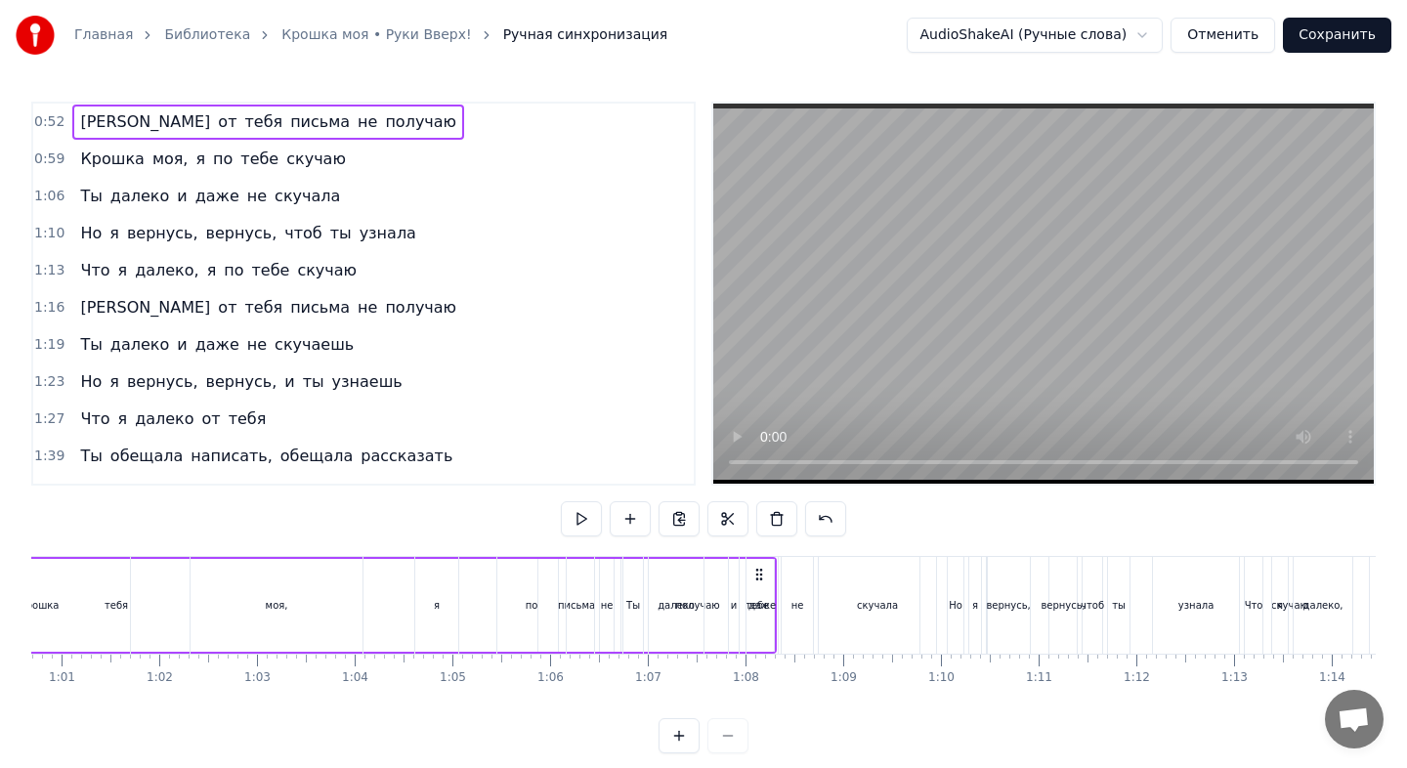
scroll to position [0, 5951]
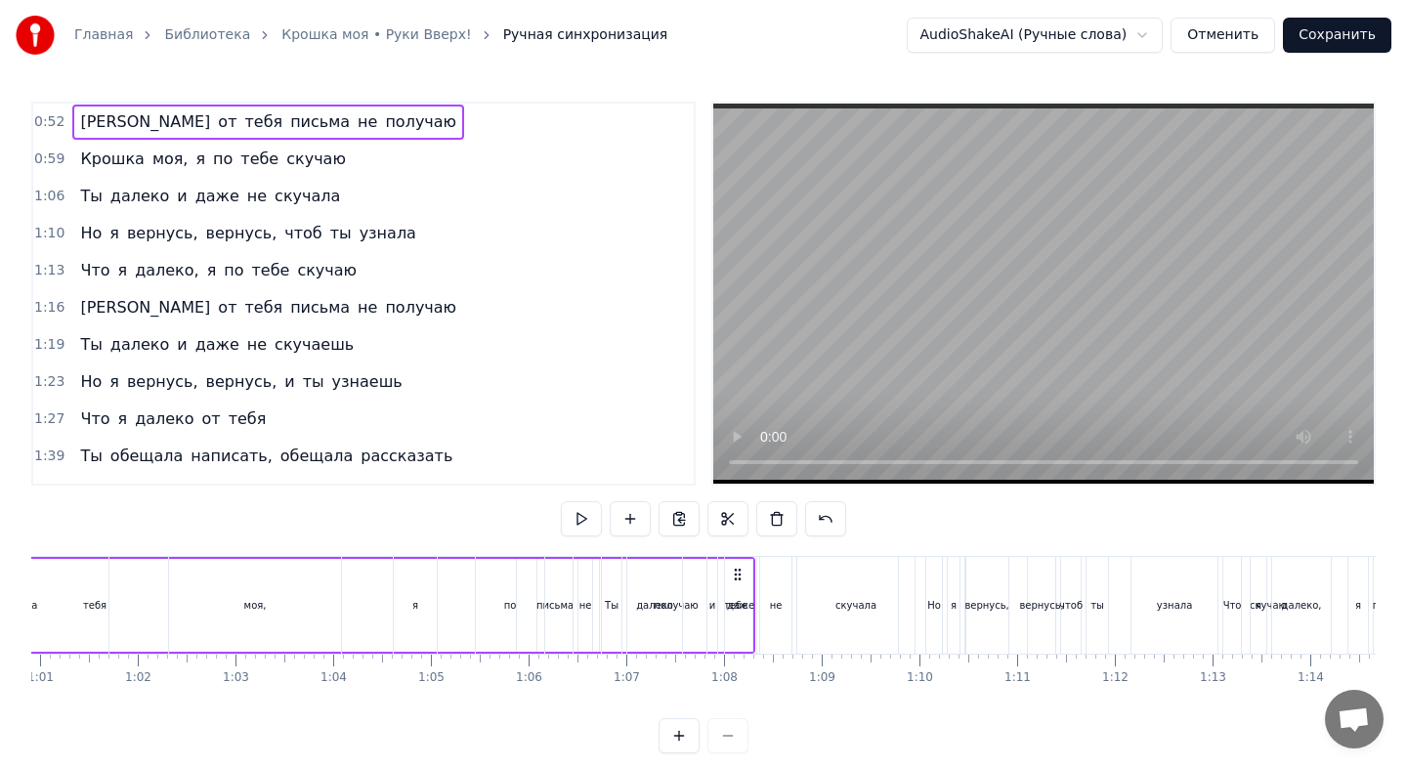
click at [1222, 43] on button "Отменить" at bounding box center [1222, 35] width 105 height 35
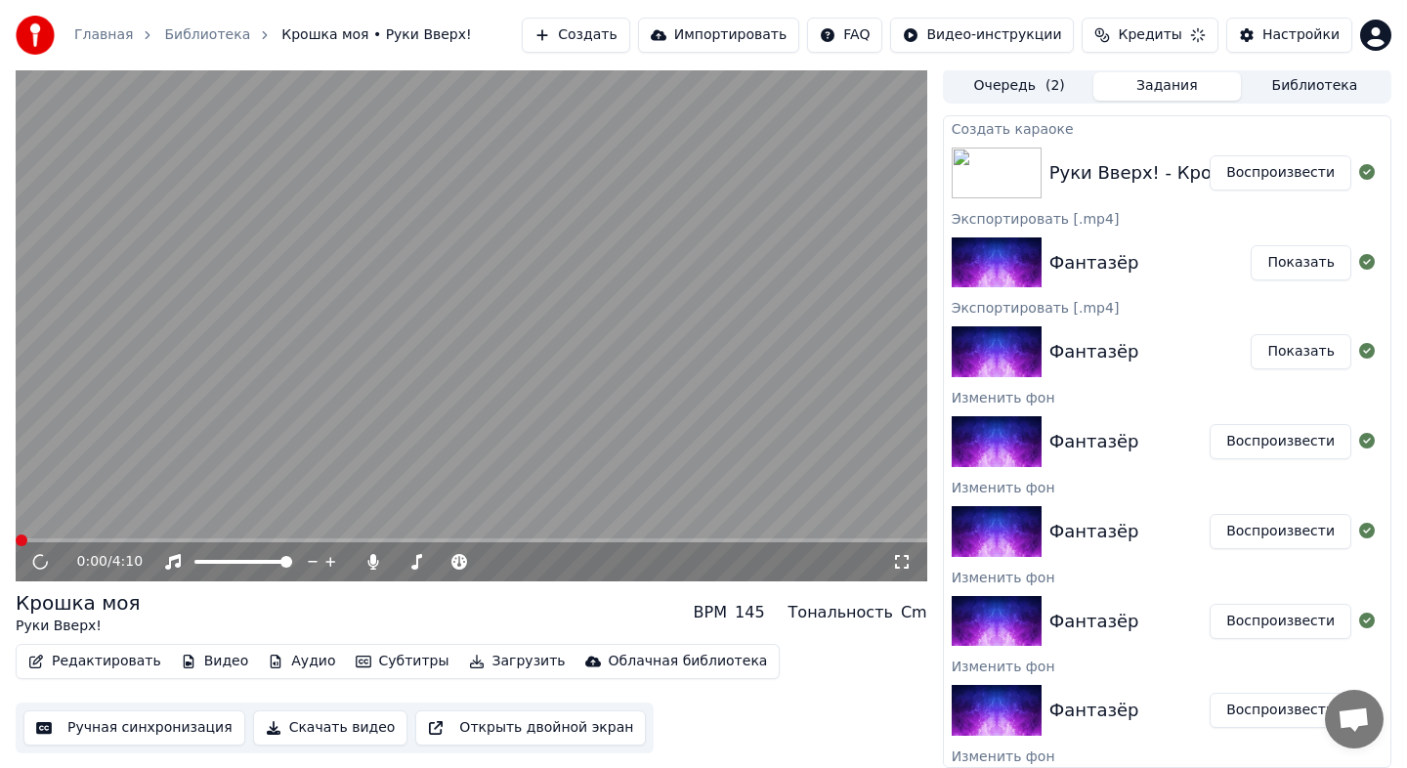
click at [1222, 44] on div "Создать Импортировать FAQ Видео-инструкции Кредиты Настройки" at bounding box center [956, 35] width 869 height 35
click at [99, 539] on span at bounding box center [471, 540] width 911 height 4
click at [154, 540] on span at bounding box center [471, 540] width 911 height 4
click at [194, 538] on span at bounding box center [471, 540] width 911 height 4
click at [222, 541] on span at bounding box center [471, 540] width 911 height 4
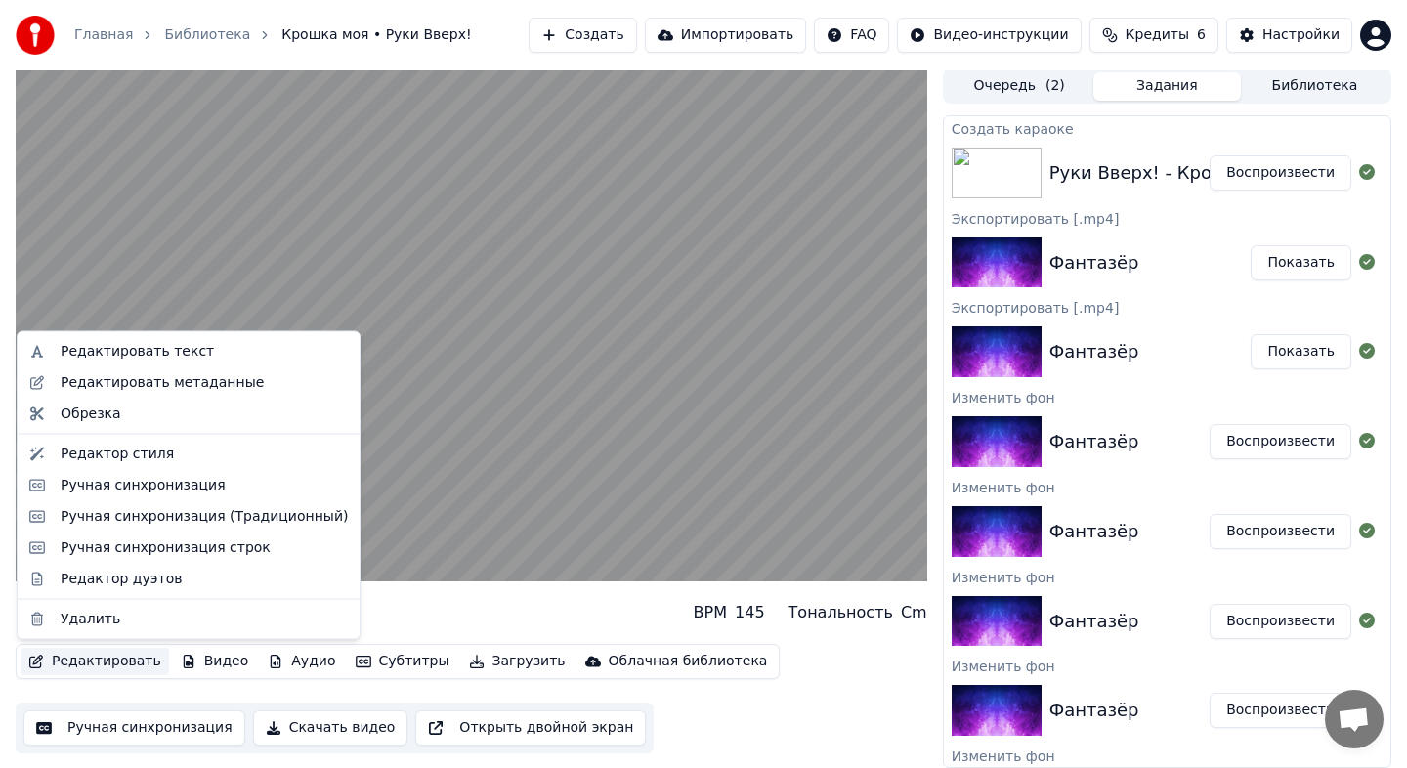
click at [114, 664] on button "Редактировать" at bounding box center [95, 661] width 148 height 27
click at [146, 489] on div "Ручная синхронизация" at bounding box center [143, 485] width 165 height 20
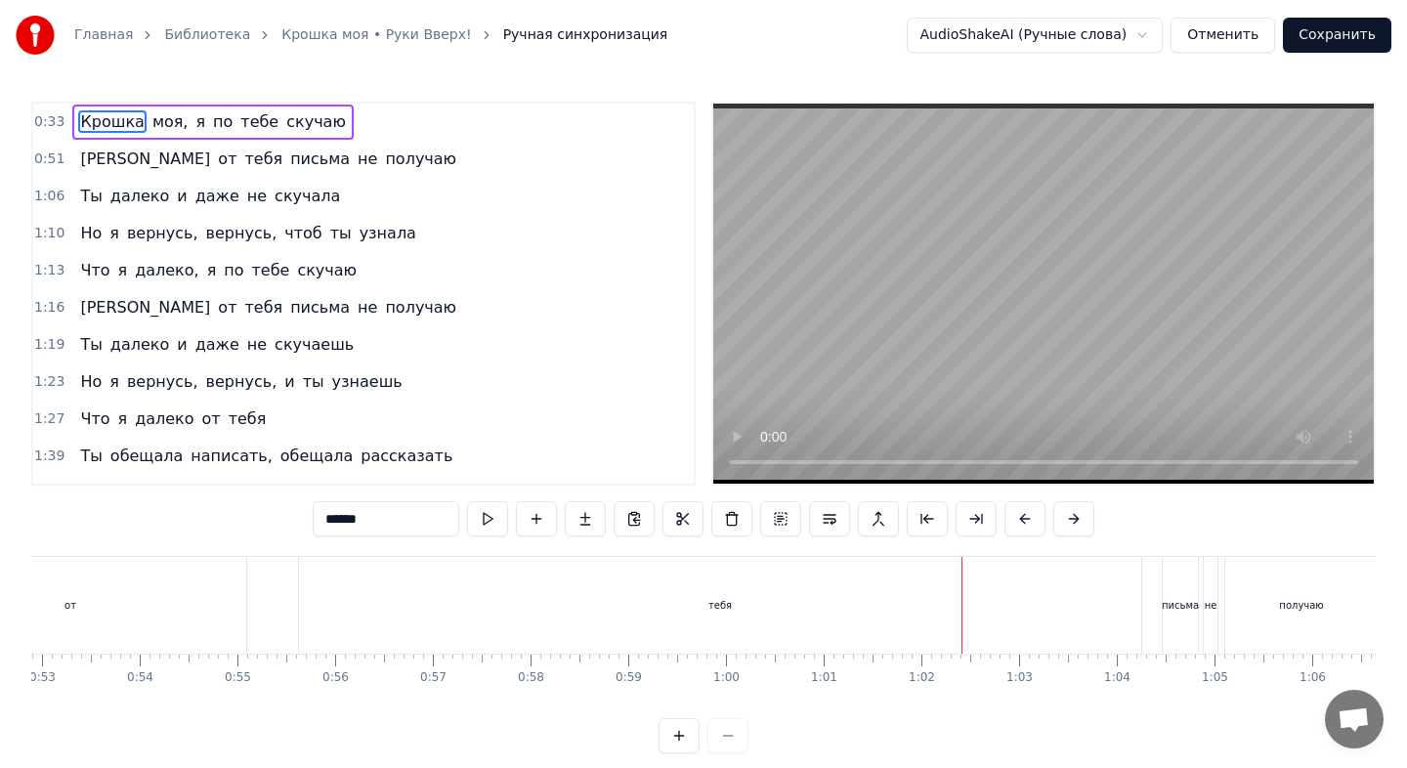
scroll to position [0, 5166]
click at [773, 616] on div "тебя" at bounding box center [721, 605] width 842 height 97
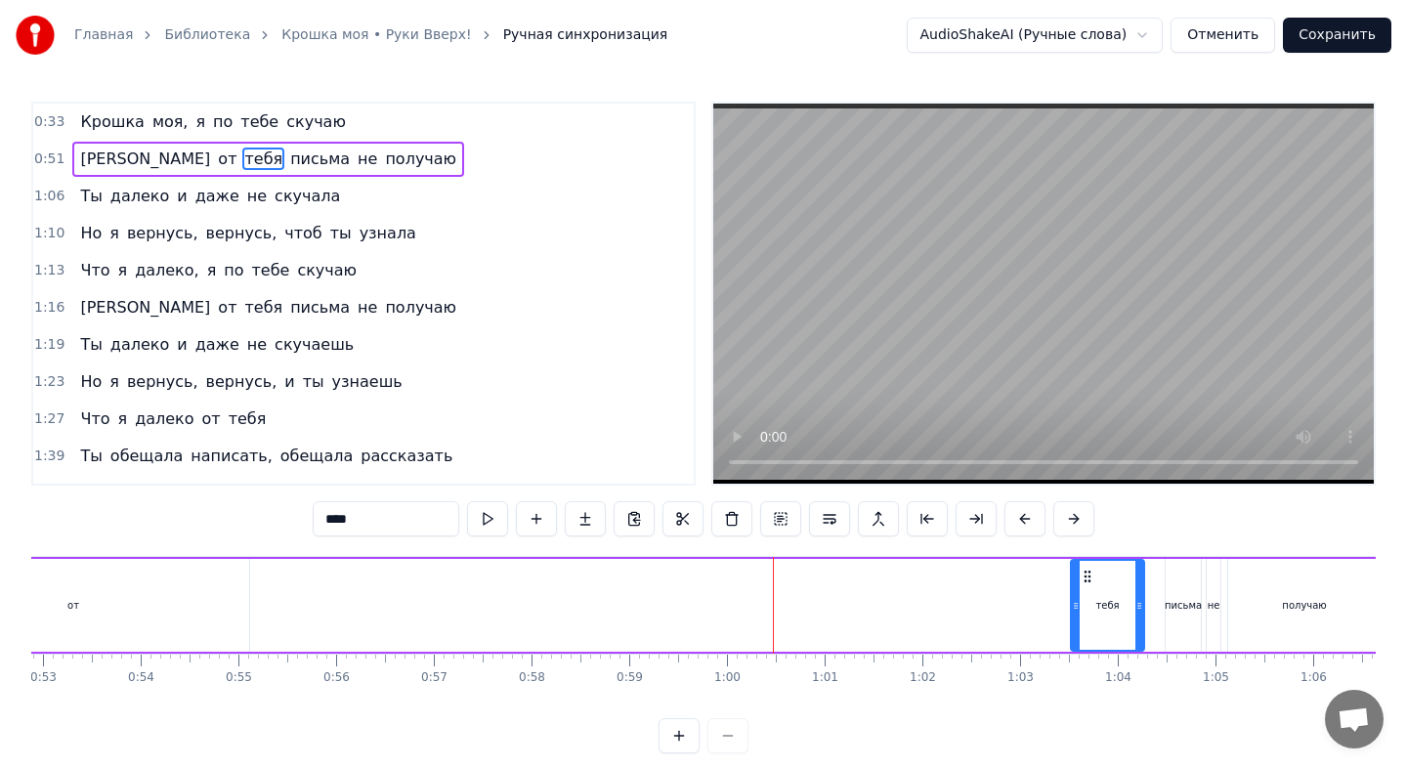
drag, startPoint x: 303, startPoint y: 604, endPoint x: 1072, endPoint y: 629, distance: 769.3
click at [1072, 629] on div at bounding box center [1076, 605] width 8 height 89
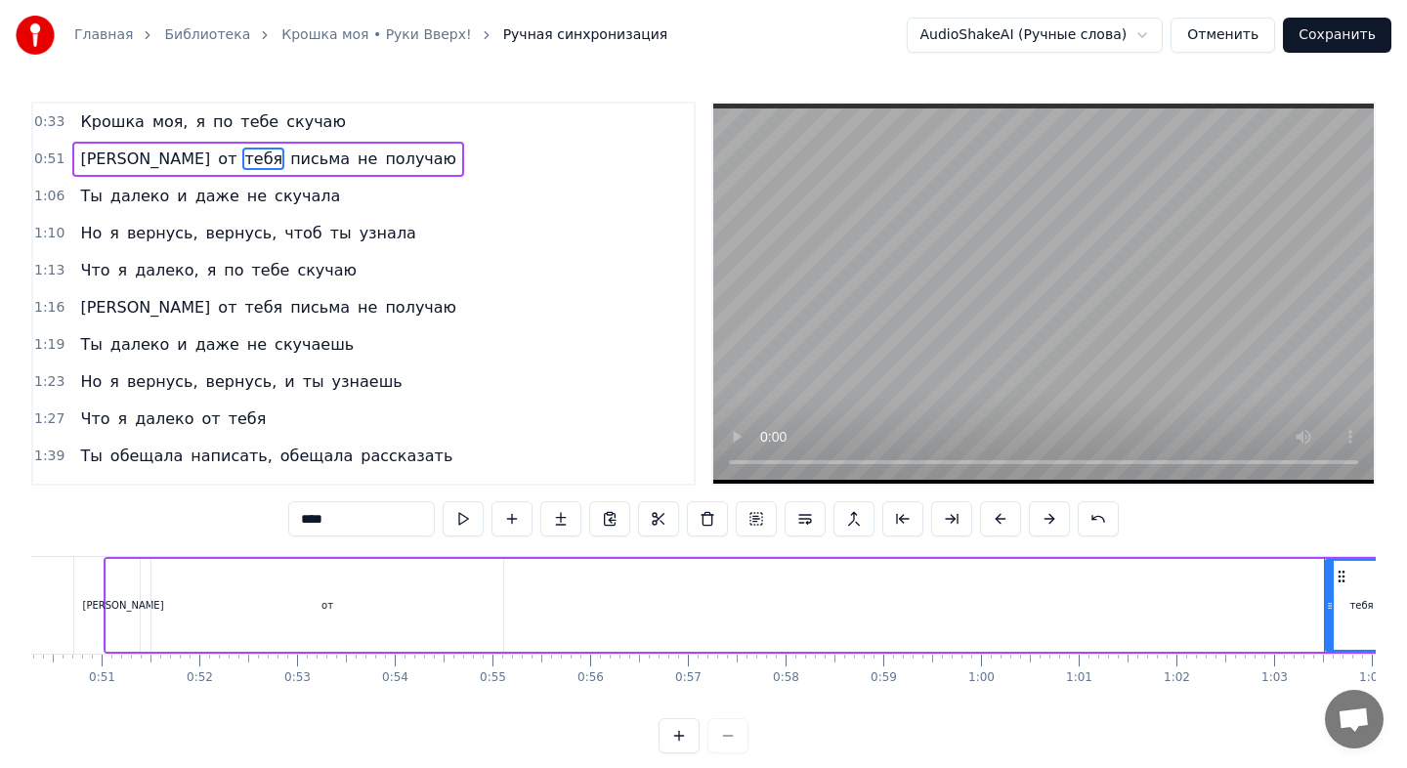
scroll to position [0, 4650]
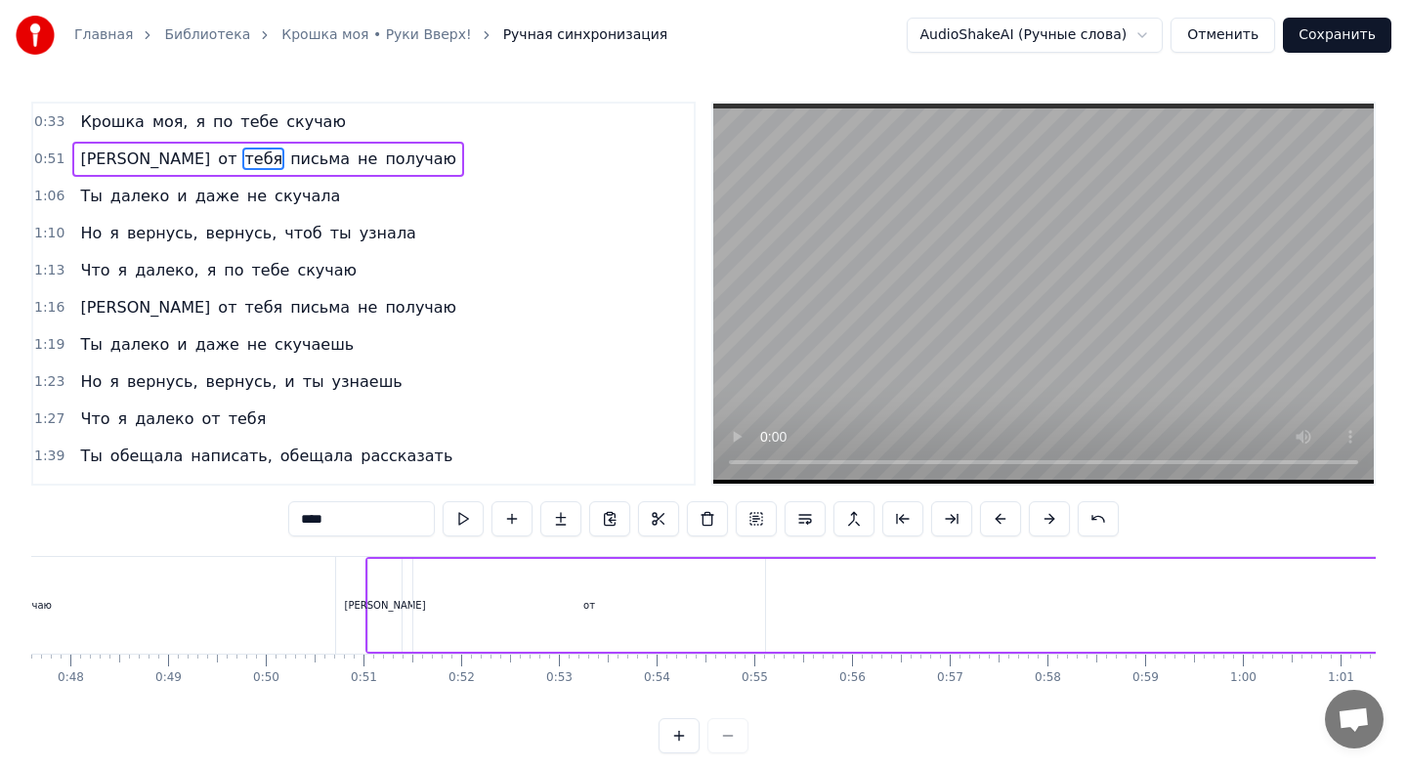
click at [712, 602] on div "от" at bounding box center [589, 605] width 352 height 93
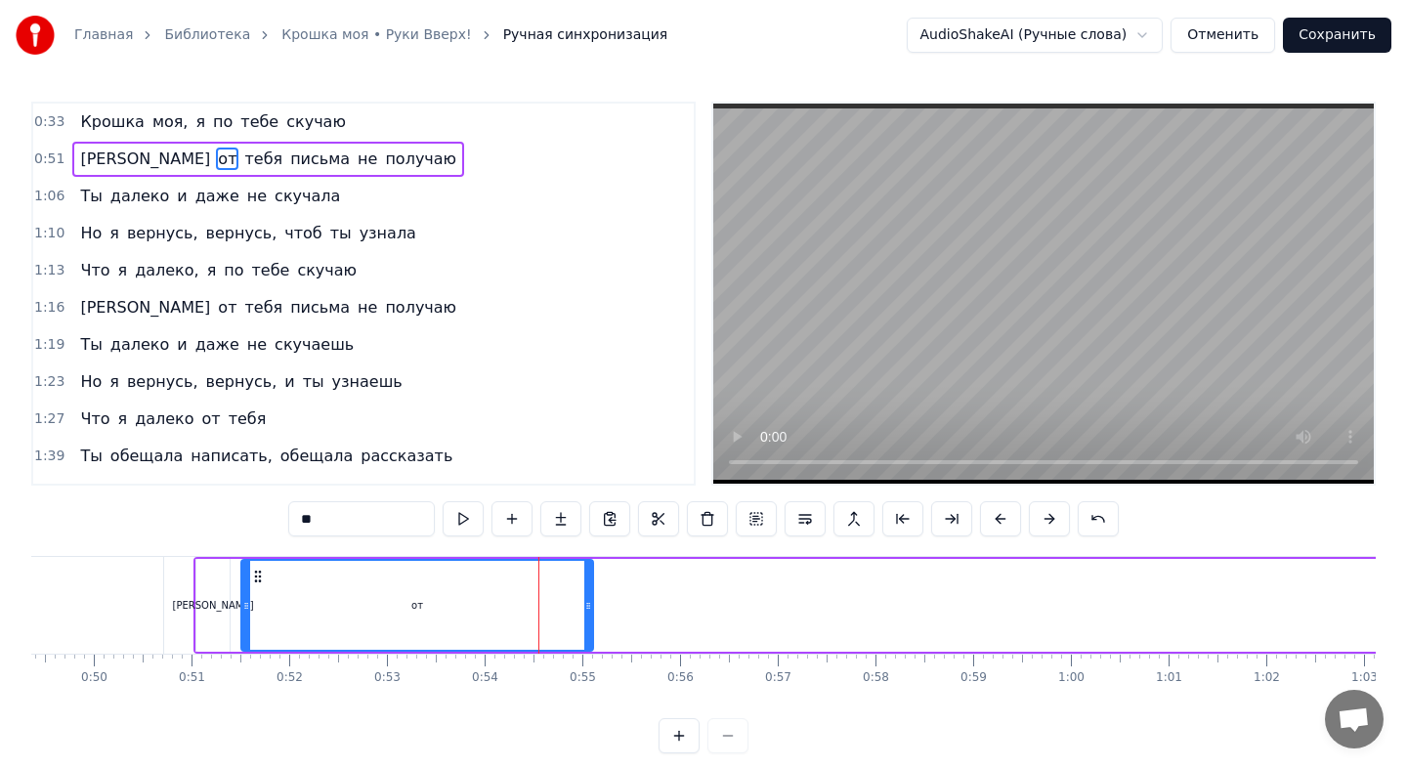
scroll to position [0, 4892]
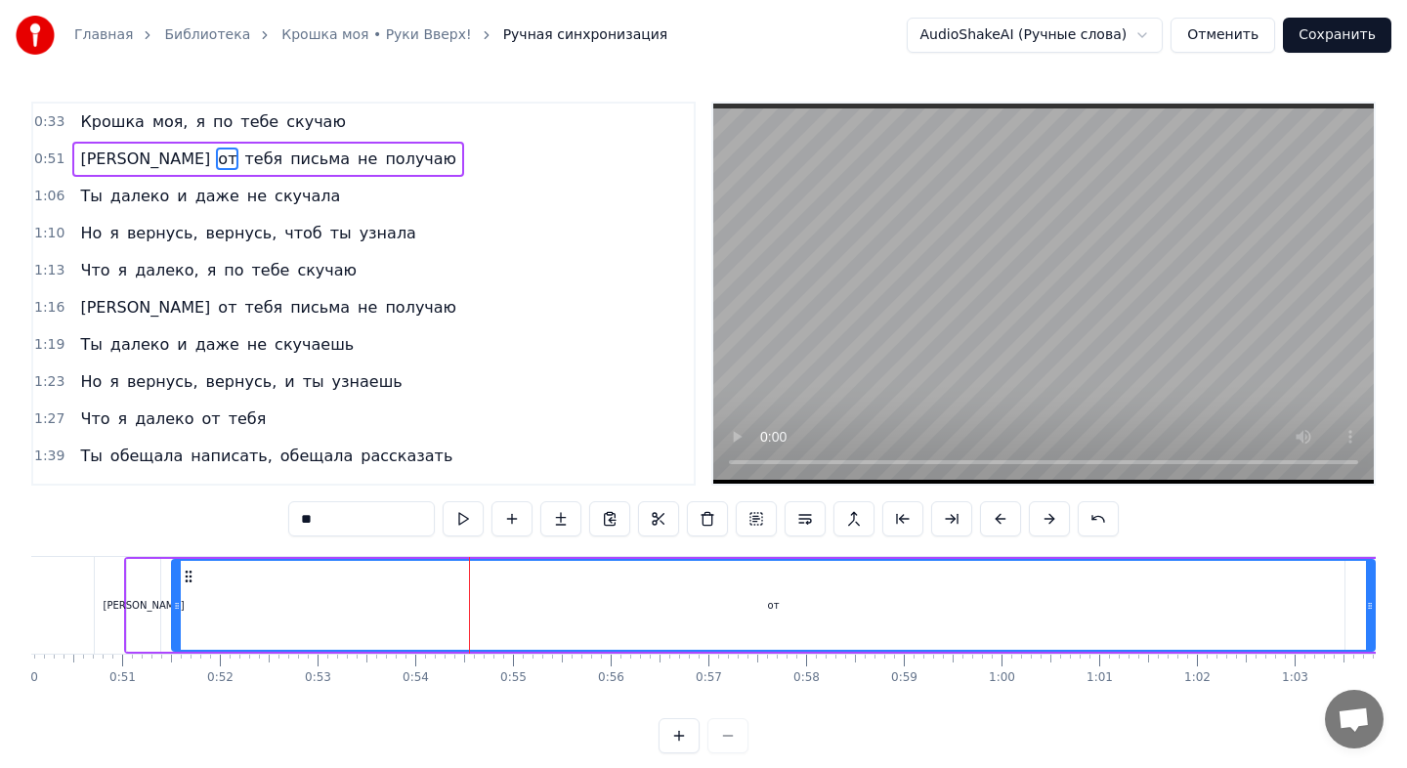
drag, startPoint x: 517, startPoint y: 607, endPoint x: 1378, endPoint y: 640, distance: 862.3
click at [1378, 640] on div "Главная Библиотека Крошка моя • Руки Вверх! Ручная синхронизация AudioShakeAI (…" at bounding box center [703, 376] width 1407 height 753
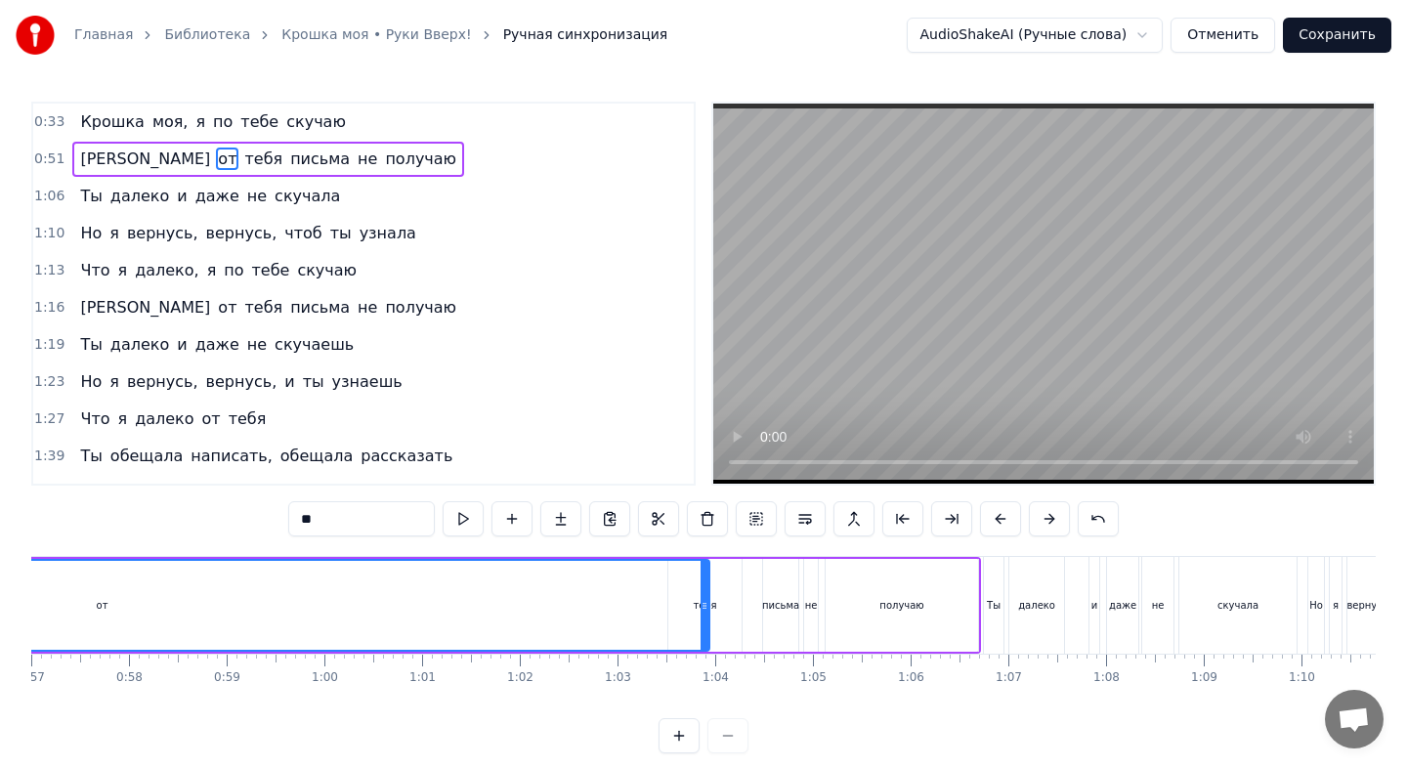
scroll to position [0, 5572]
click at [949, 606] on div "получаю" at bounding box center [898, 605] width 152 height 93
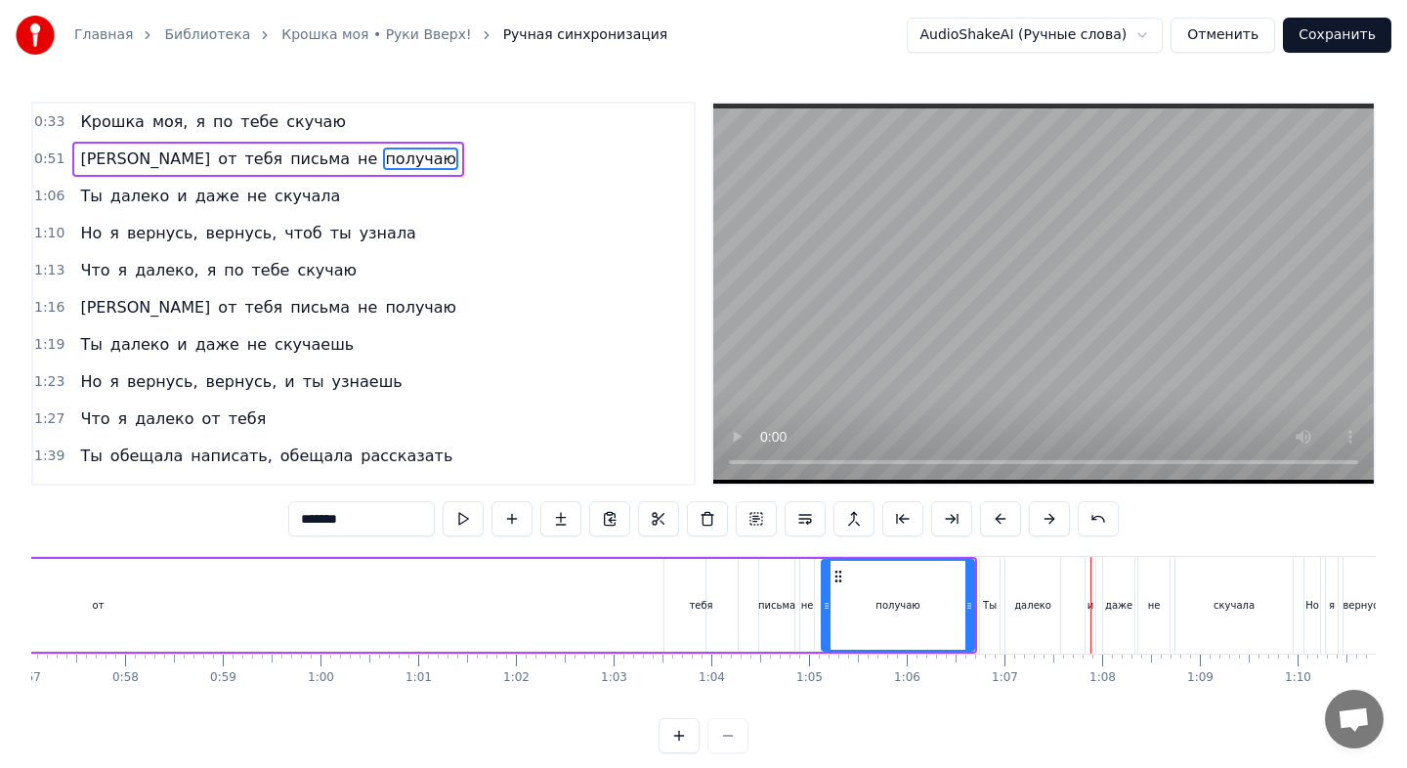
click at [822, 609] on div "получаю" at bounding box center [898, 605] width 154 height 93
drag, startPoint x: 826, startPoint y: 609, endPoint x: 906, endPoint y: 621, distance: 80.1
click at [902, 621] on div at bounding box center [898, 605] width 8 height 89
click at [900, 611] on div at bounding box center [904, 605] width 8 height 89
click at [814, 626] on div "не" at bounding box center [807, 605] width 16 height 93
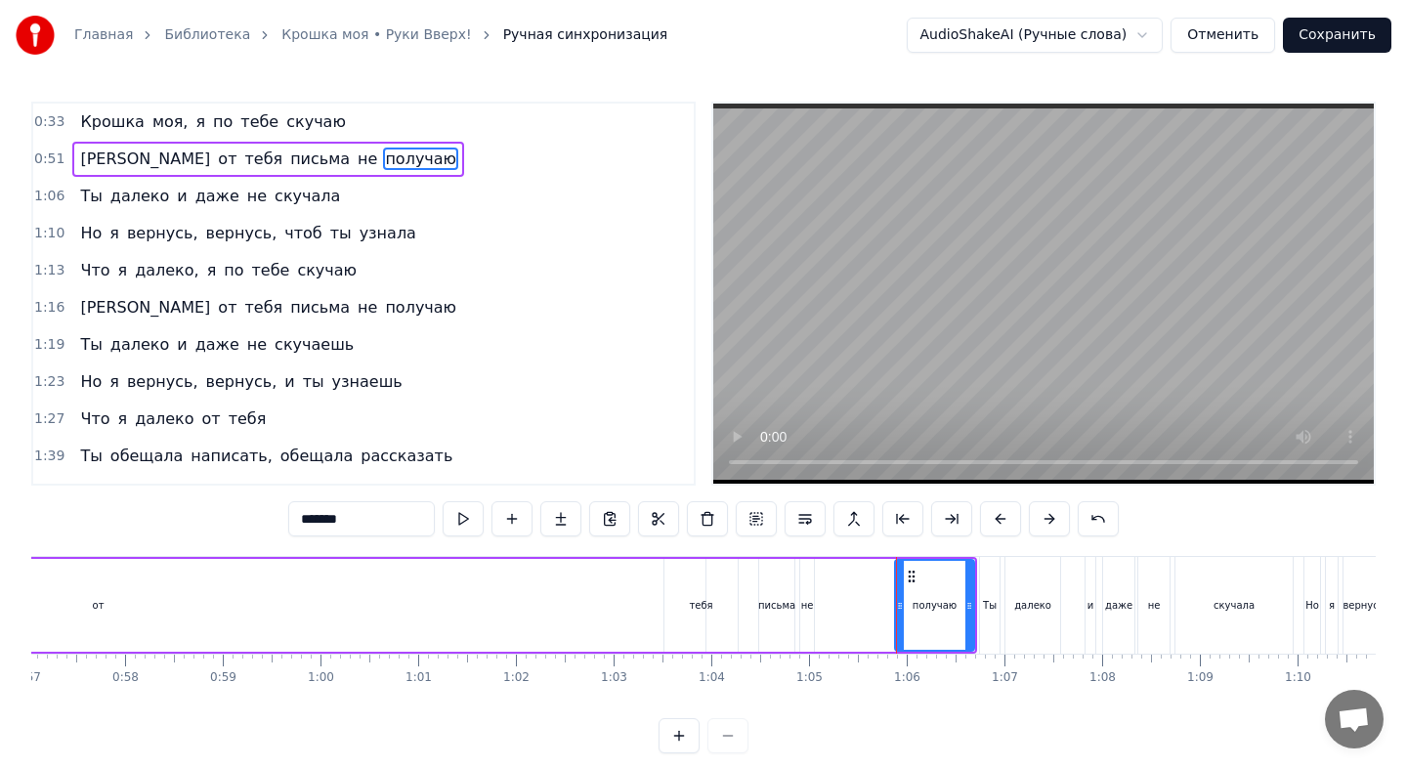
type input "**"
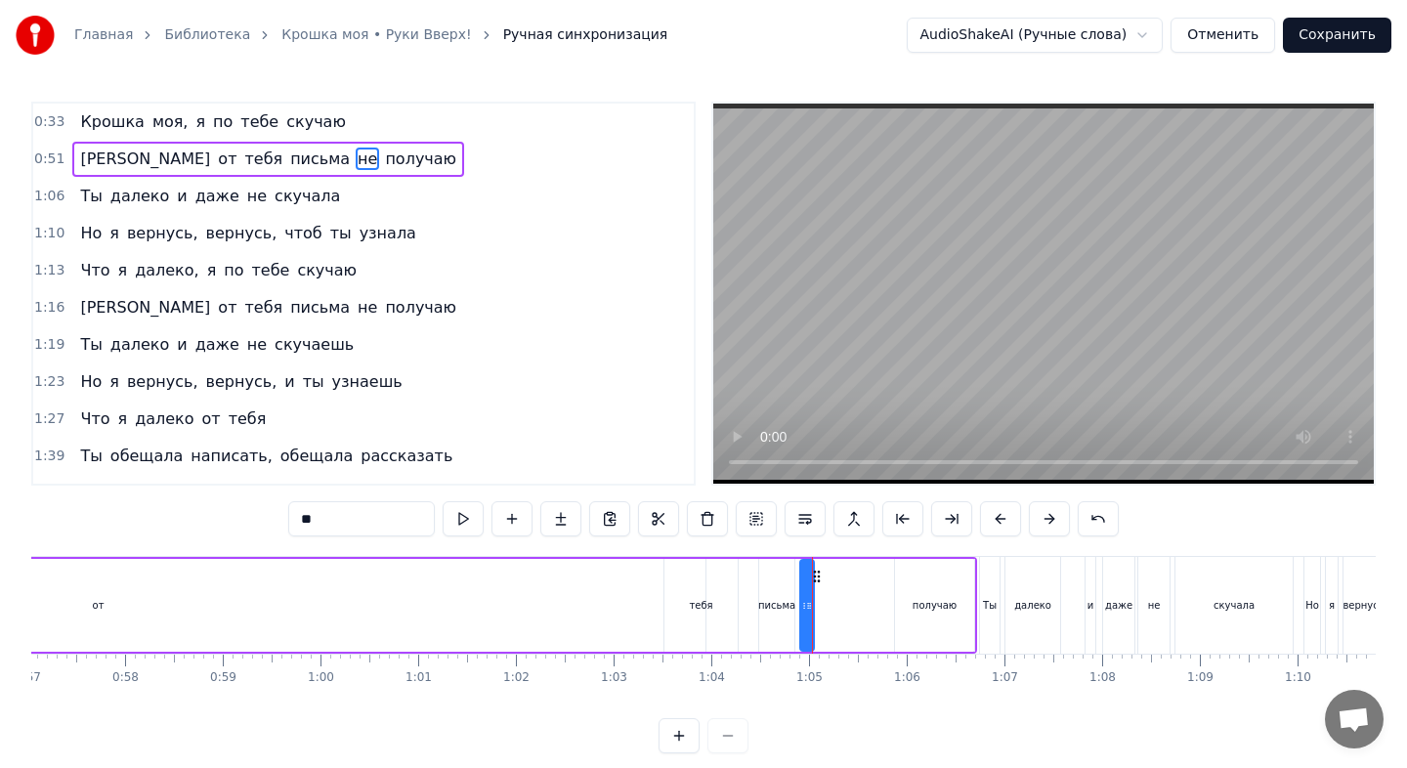
drag, startPoint x: 811, startPoint y: 611, endPoint x: 899, endPoint y: 618, distance: 88.3
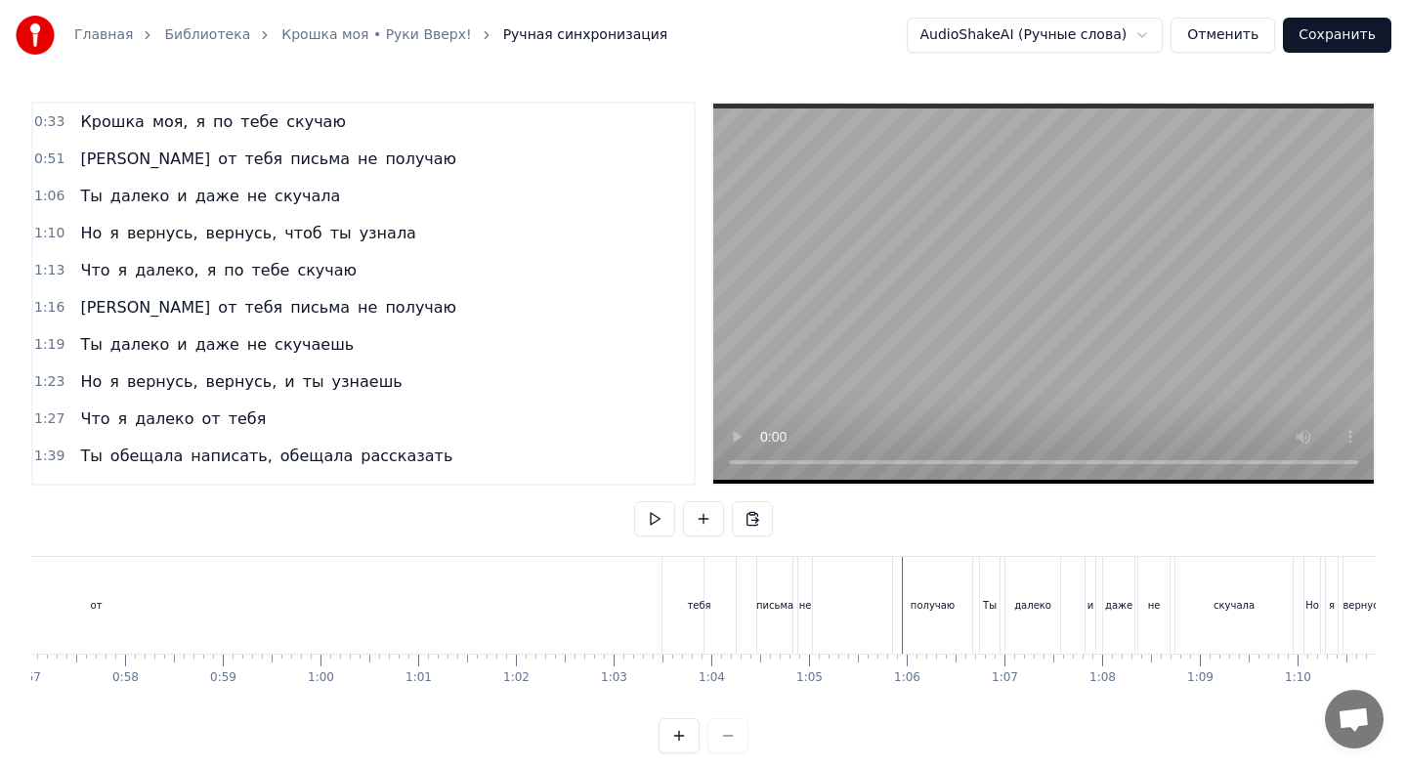
click at [806, 602] on div "не" at bounding box center [805, 605] width 13 height 15
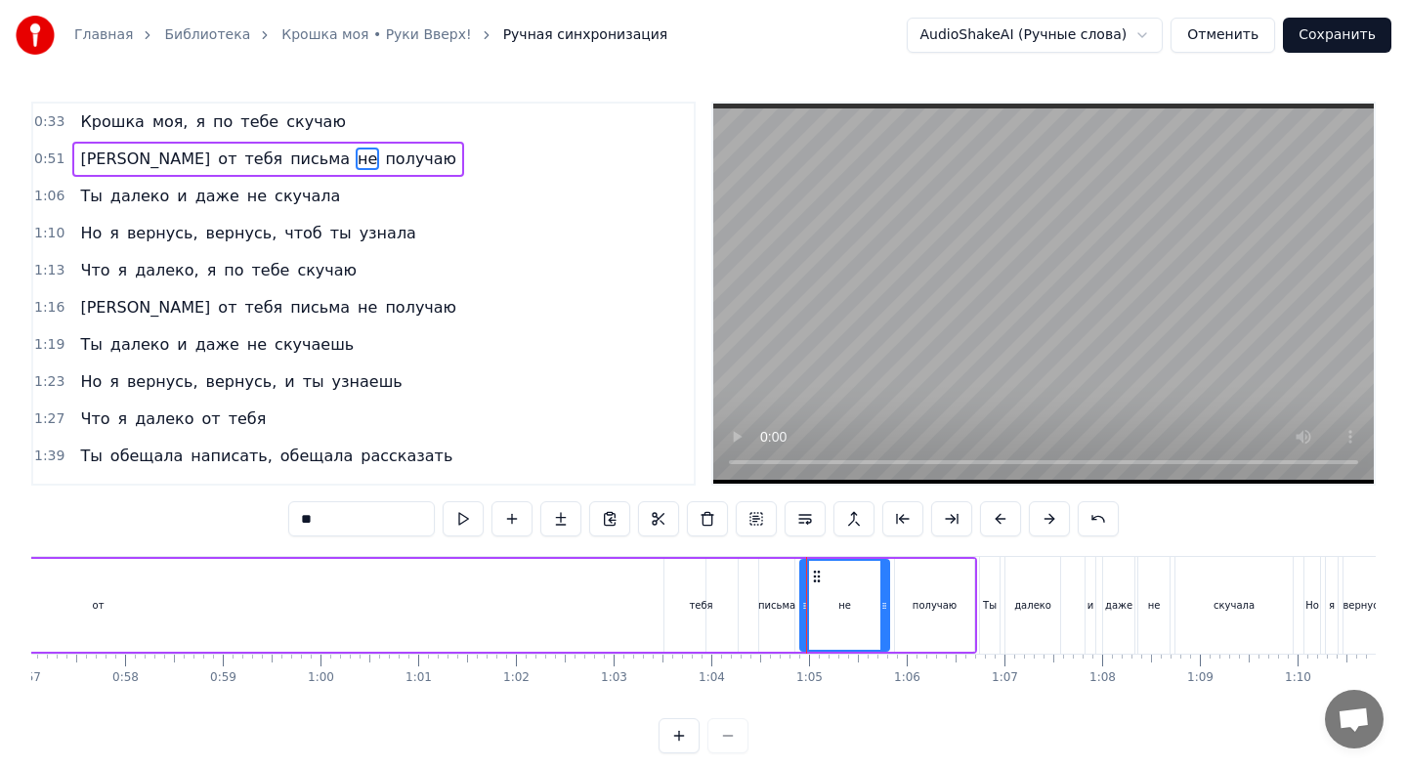
drag, startPoint x: 809, startPoint y: 604, endPoint x: 884, endPoint y: 605, distance: 75.2
click at [884, 605] on icon at bounding box center [884, 606] width 8 height 16
click at [861, 518] on button at bounding box center [853, 518] width 41 height 35
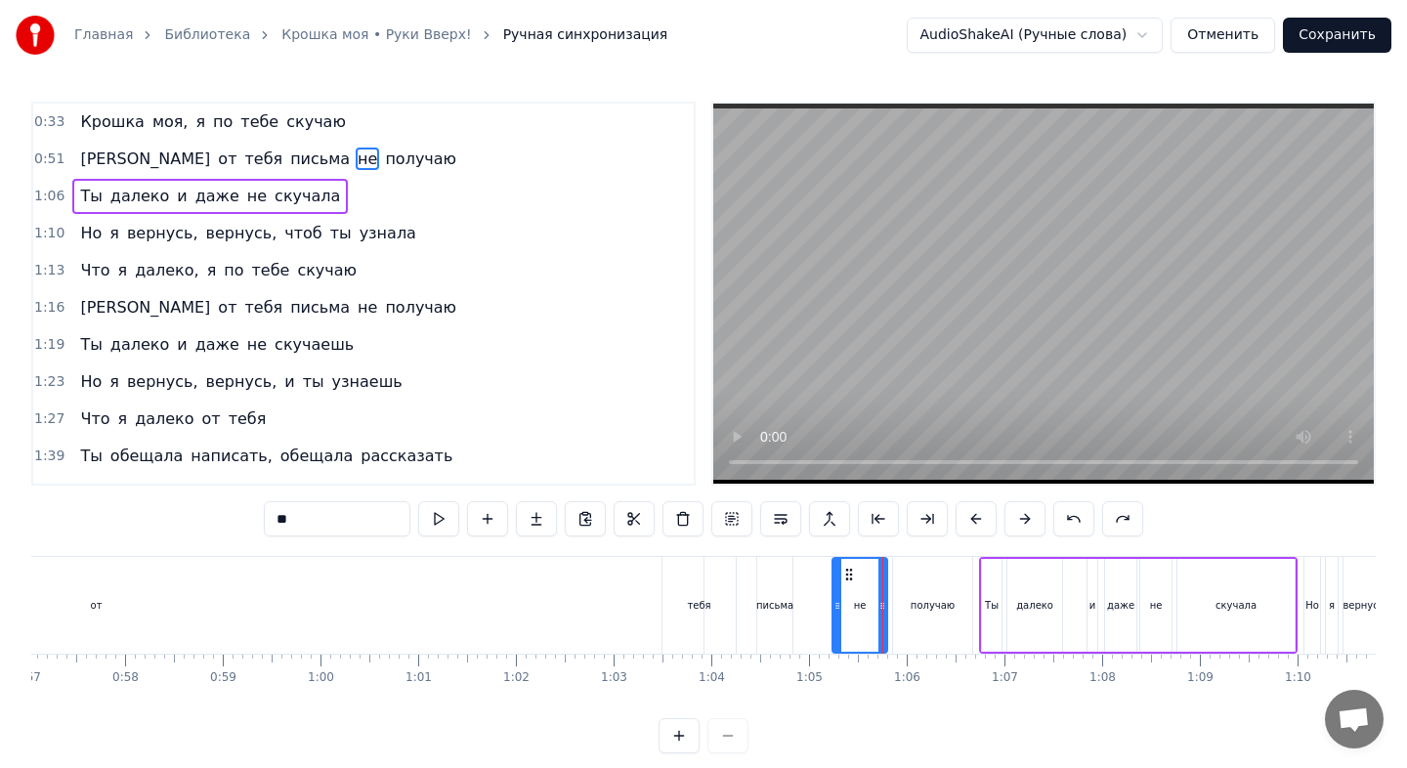
drag, startPoint x: 801, startPoint y: 608, endPoint x: 834, endPoint y: 611, distance: 33.3
click at [838, 613] on icon at bounding box center [837, 606] width 8 height 16
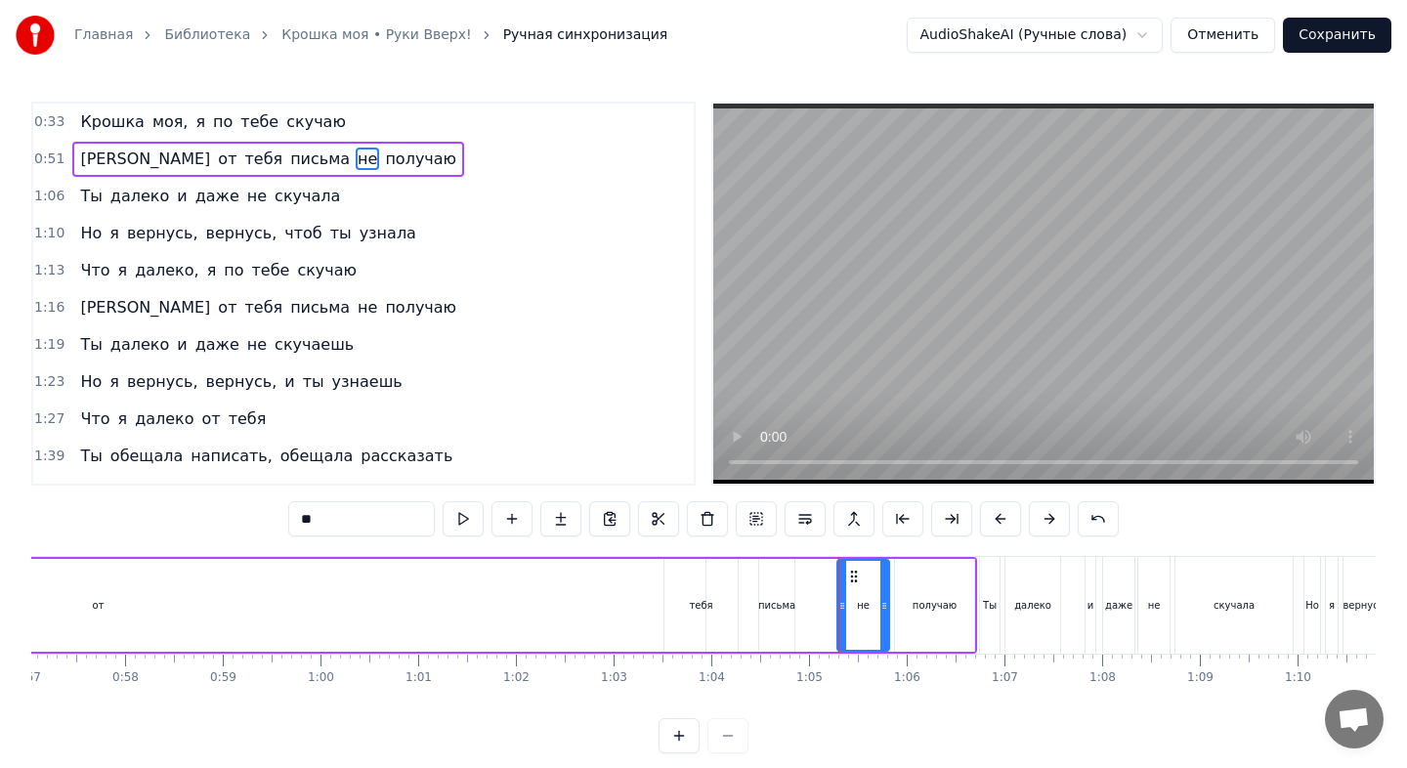
click at [766, 607] on div "письма" at bounding box center [776, 605] width 37 height 15
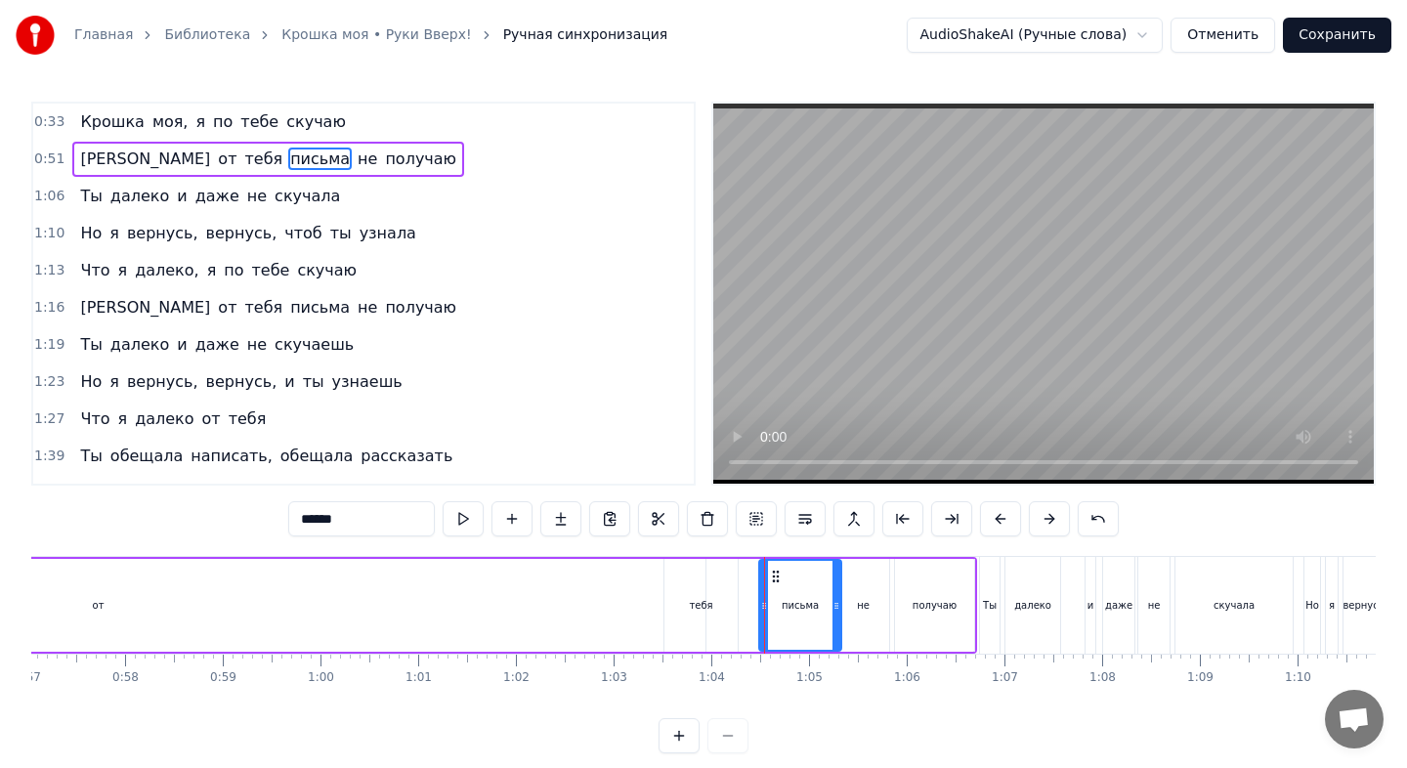
drag, startPoint x: 787, startPoint y: 608, endPoint x: 832, endPoint y: 613, distance: 45.2
click at [835, 613] on div at bounding box center [836, 605] width 8 height 89
click at [599, 615] on div "от" at bounding box center [98, 605] width 1214 height 93
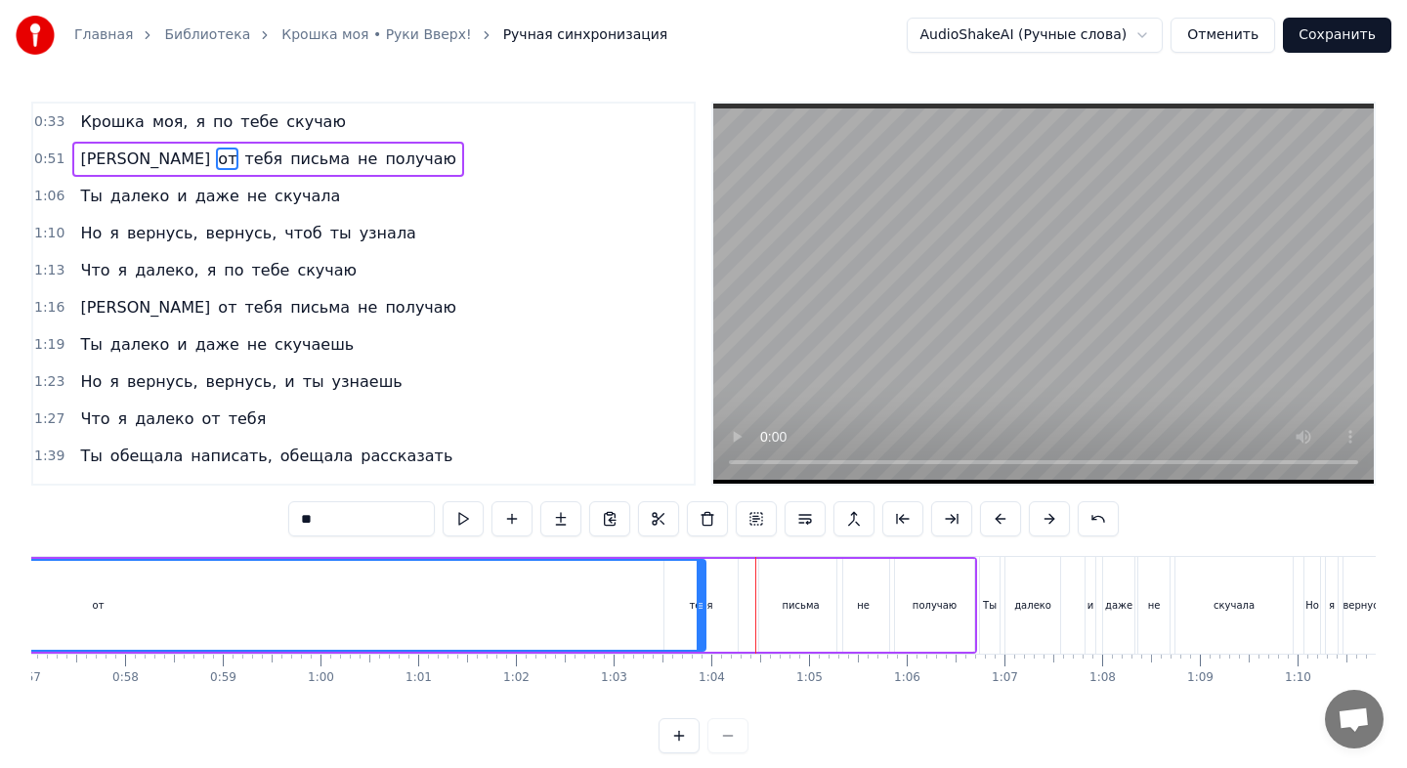
click at [627, 611] on div "от" at bounding box center [98, 605] width 1212 height 89
click at [699, 615] on div at bounding box center [701, 605] width 8 height 89
click at [715, 614] on div "тебя" at bounding box center [700, 605] width 73 height 93
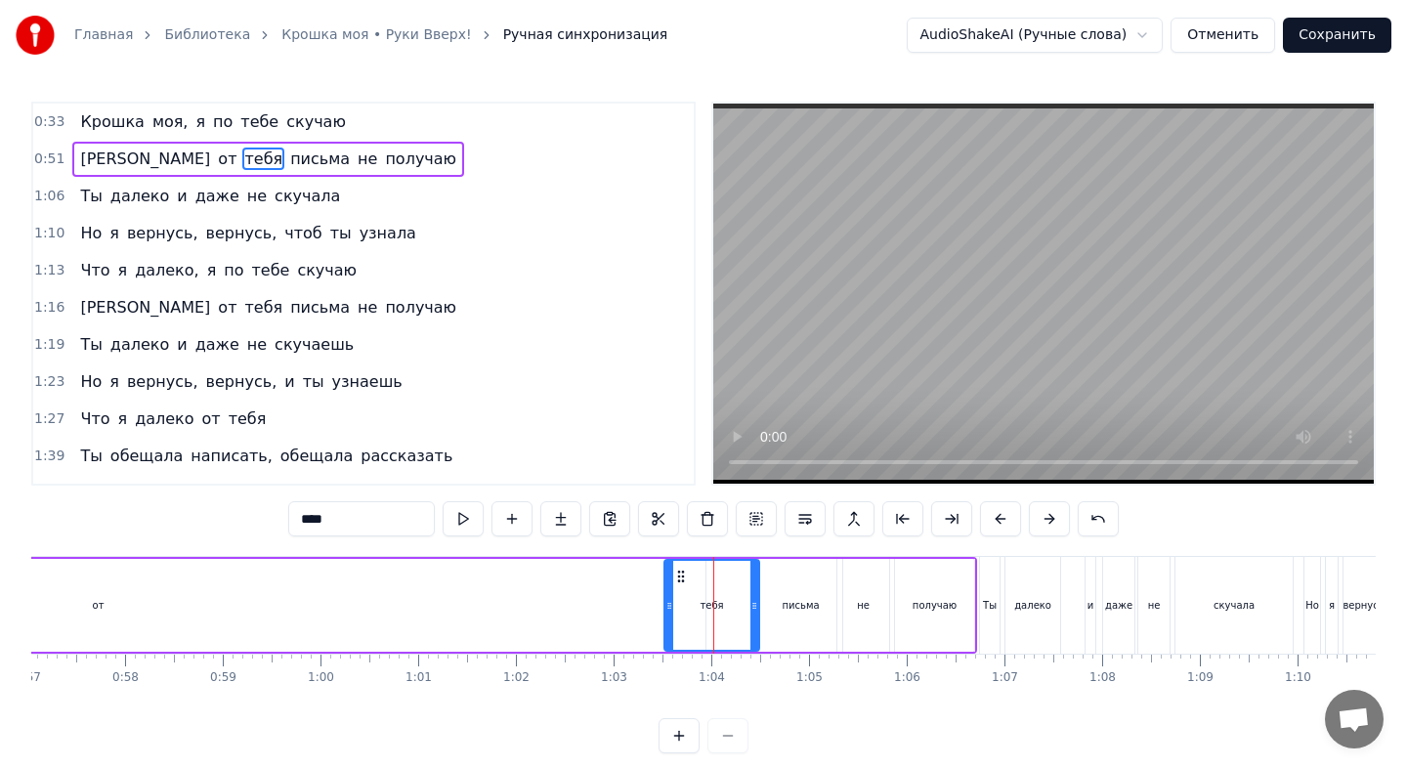
drag, startPoint x: 735, startPoint y: 612, endPoint x: 756, endPoint y: 613, distance: 21.5
click at [756, 613] on div at bounding box center [754, 605] width 8 height 89
click at [659, 603] on div "от" at bounding box center [98, 605] width 1214 height 93
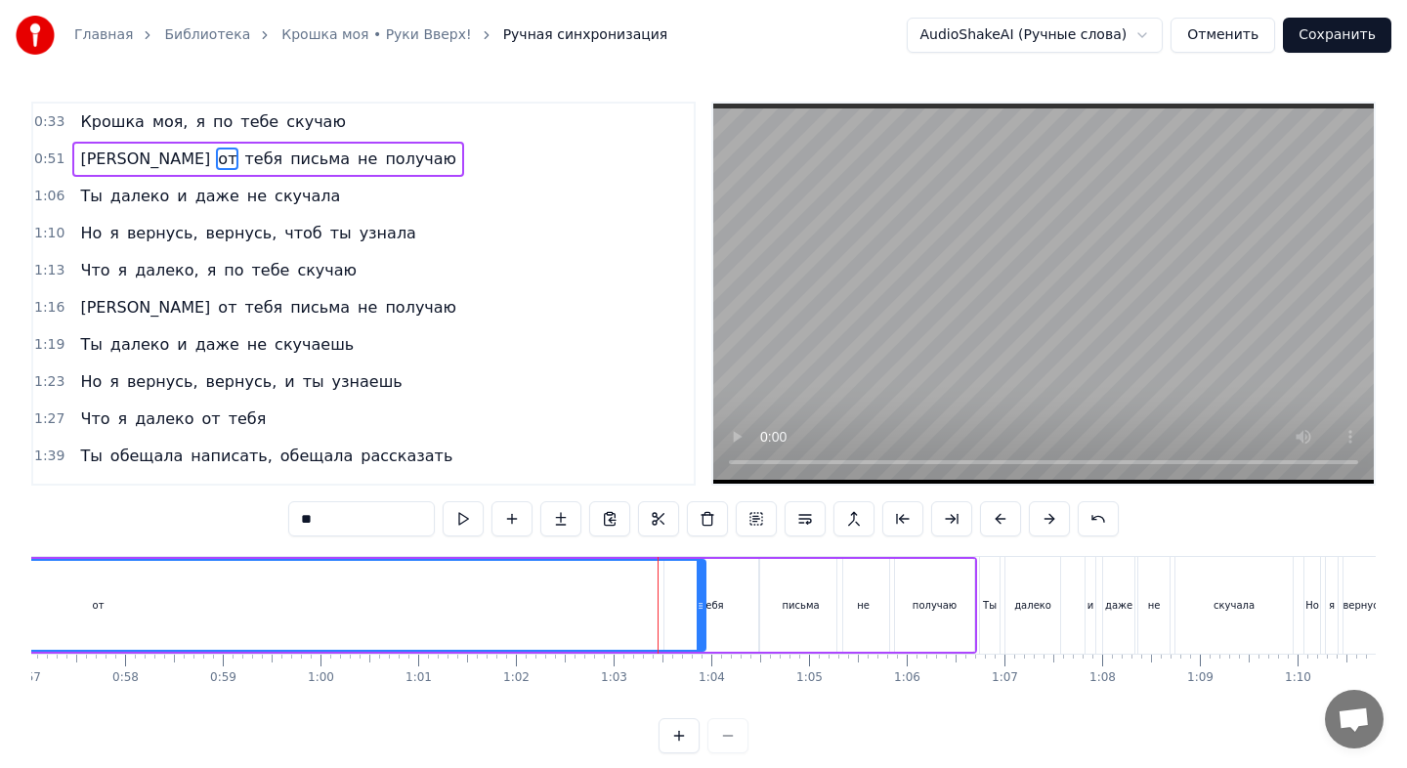
click at [717, 608] on div "тебя" at bounding box center [710, 605] width 23 height 15
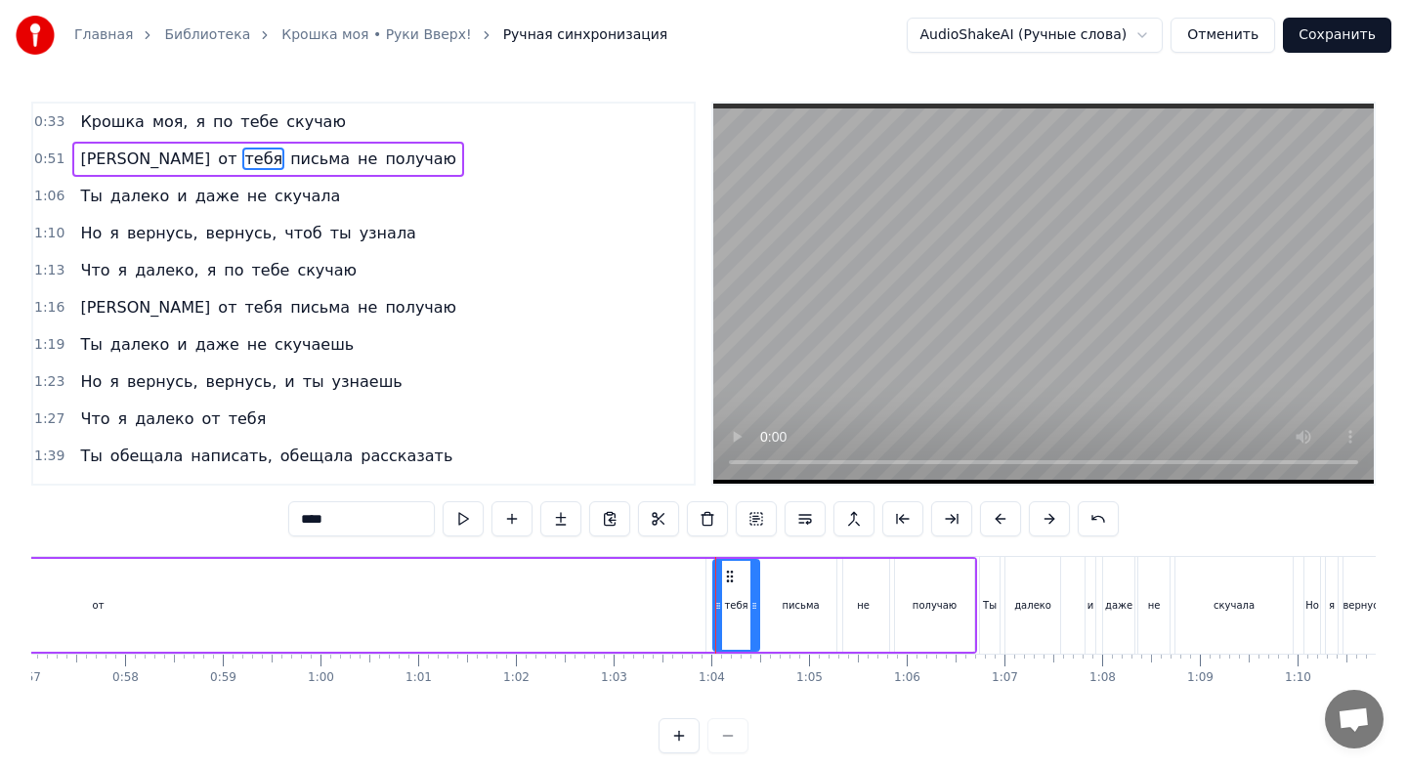
drag, startPoint x: 667, startPoint y: 608, endPoint x: 713, endPoint y: 613, distance: 46.2
click at [717, 613] on icon at bounding box center [718, 606] width 8 height 16
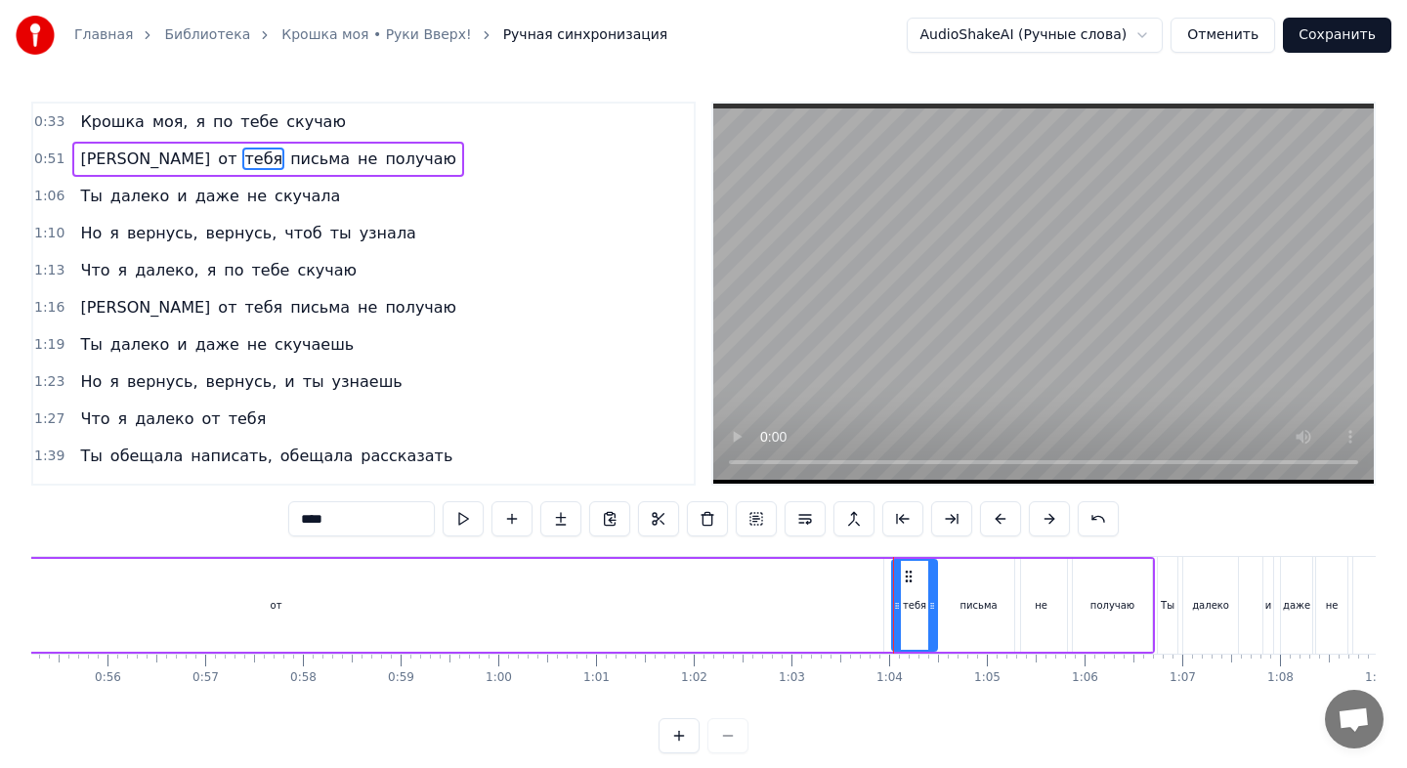
scroll to position [0, 5354]
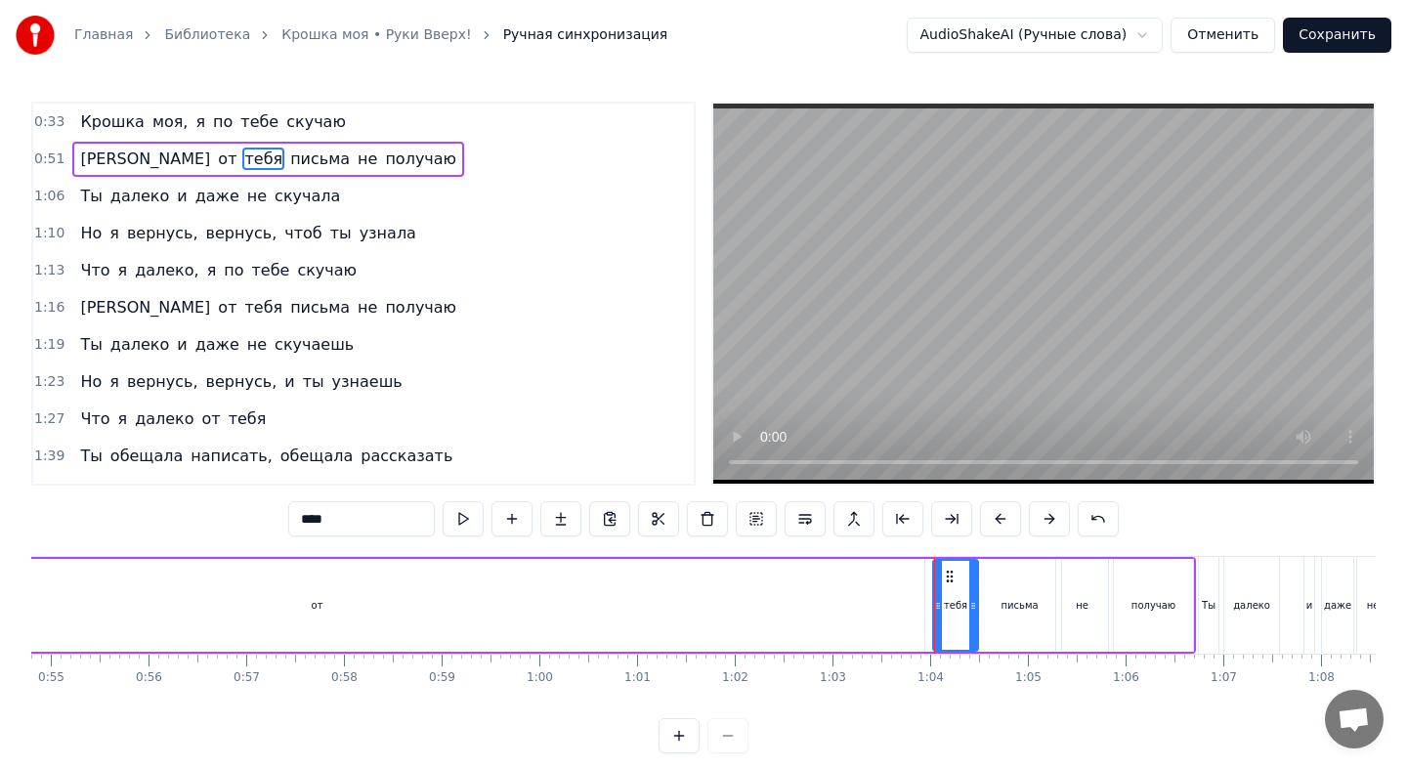
click at [411, 610] on div "от" at bounding box center [317, 605] width 1214 height 93
type input "**"
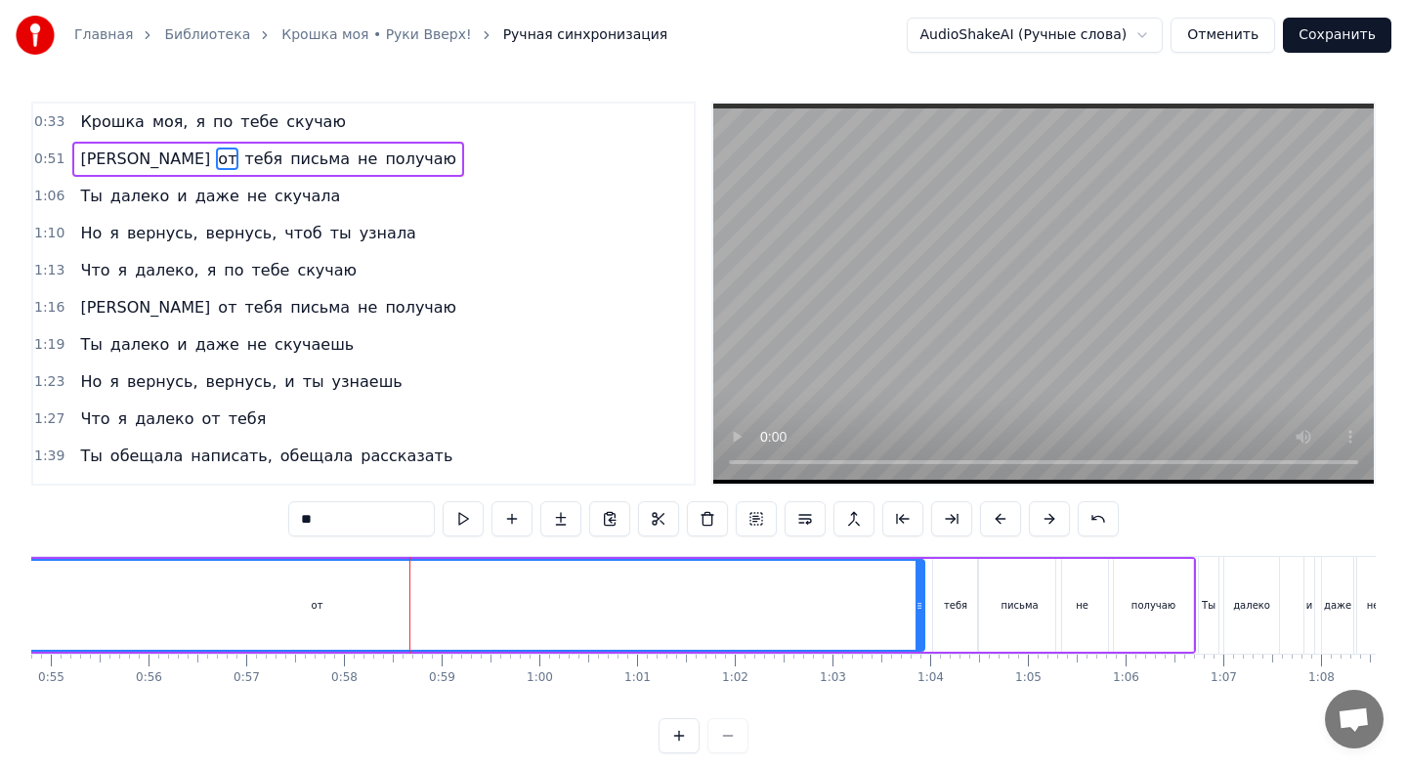
click at [349, 615] on div "от" at bounding box center [317, 605] width 1212 height 89
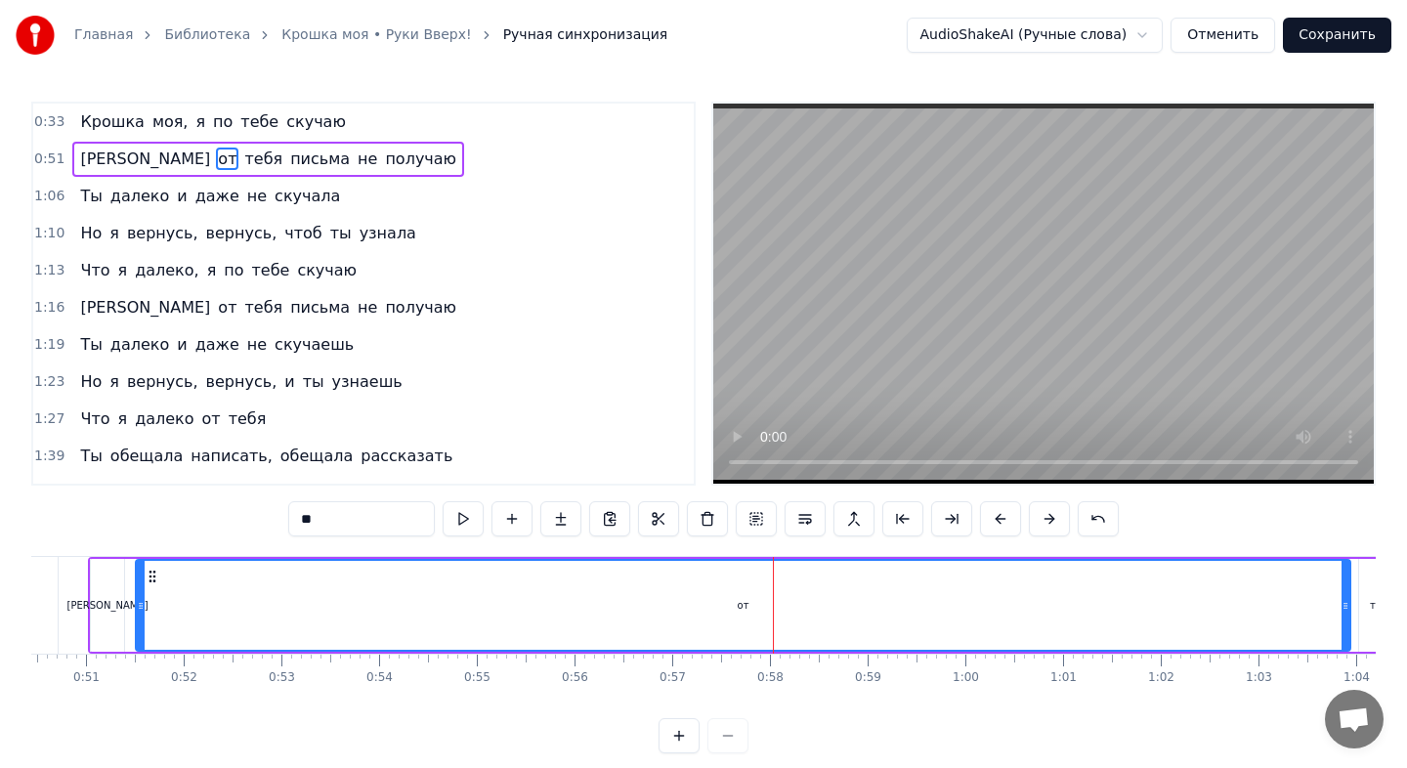
scroll to position [0, 4898]
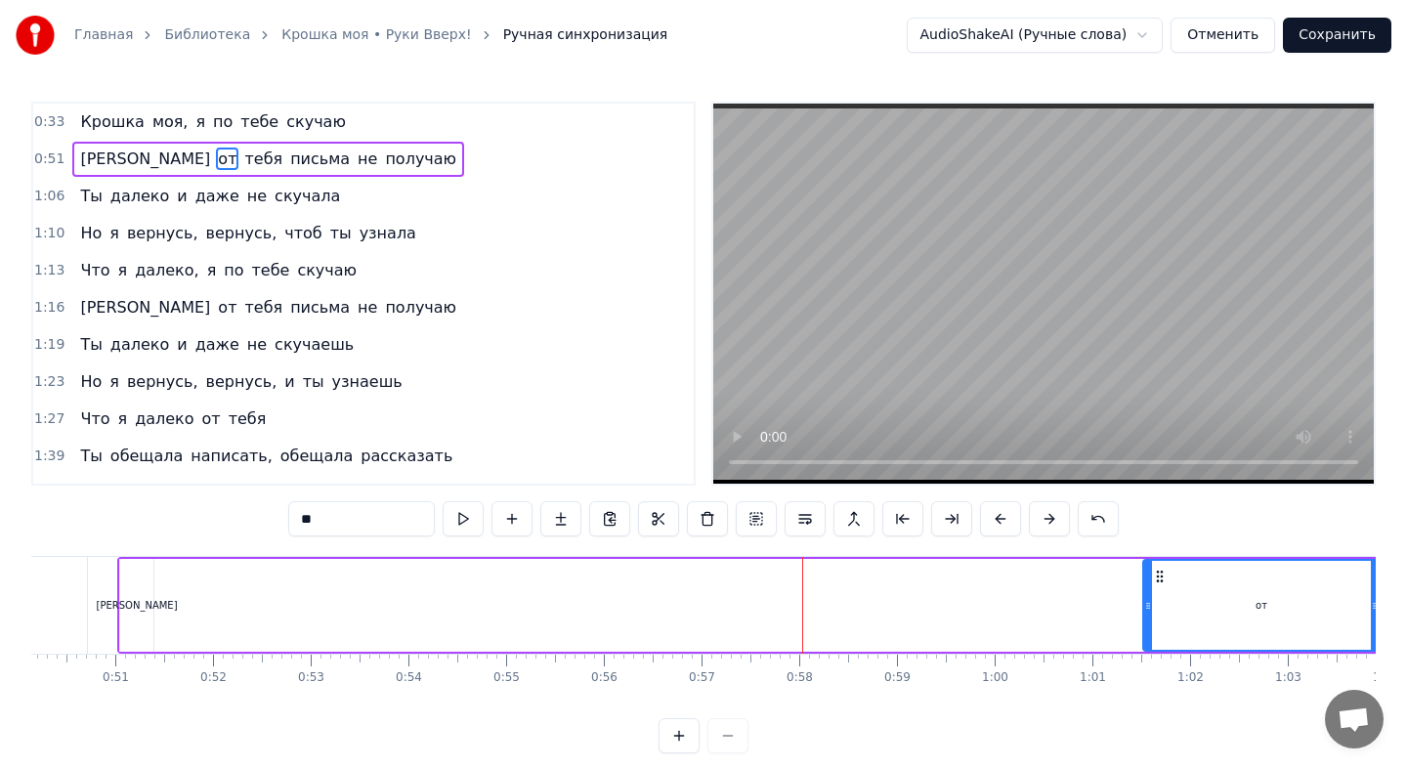
drag, startPoint x: 167, startPoint y: 604, endPoint x: 1146, endPoint y: 617, distance: 979.0
click at [1146, 617] on div at bounding box center [1148, 605] width 8 height 89
drag, startPoint x: 1146, startPoint y: 617, endPoint x: 1361, endPoint y: 619, distance: 214.9
click at [1361, 619] on div at bounding box center [1364, 605] width 8 height 89
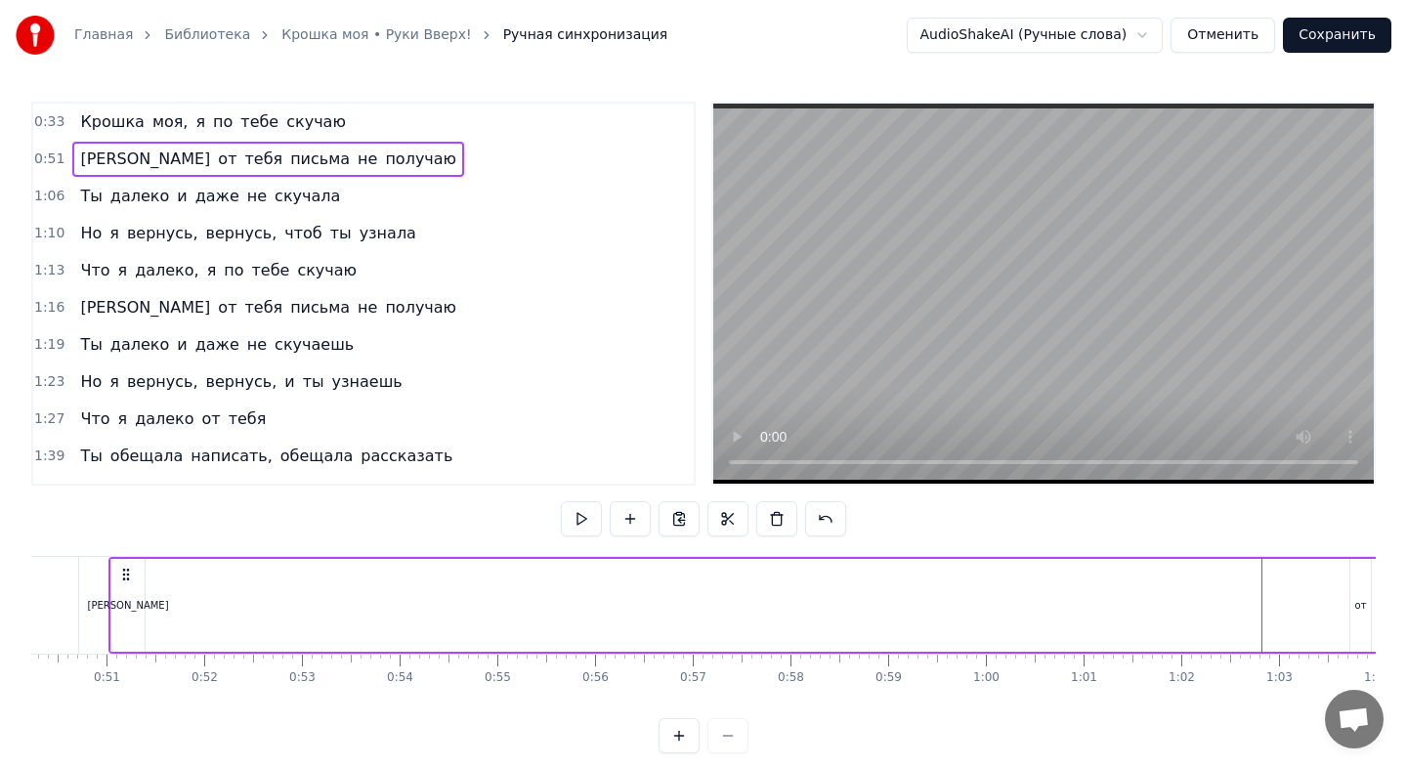
scroll to position [0, 4748]
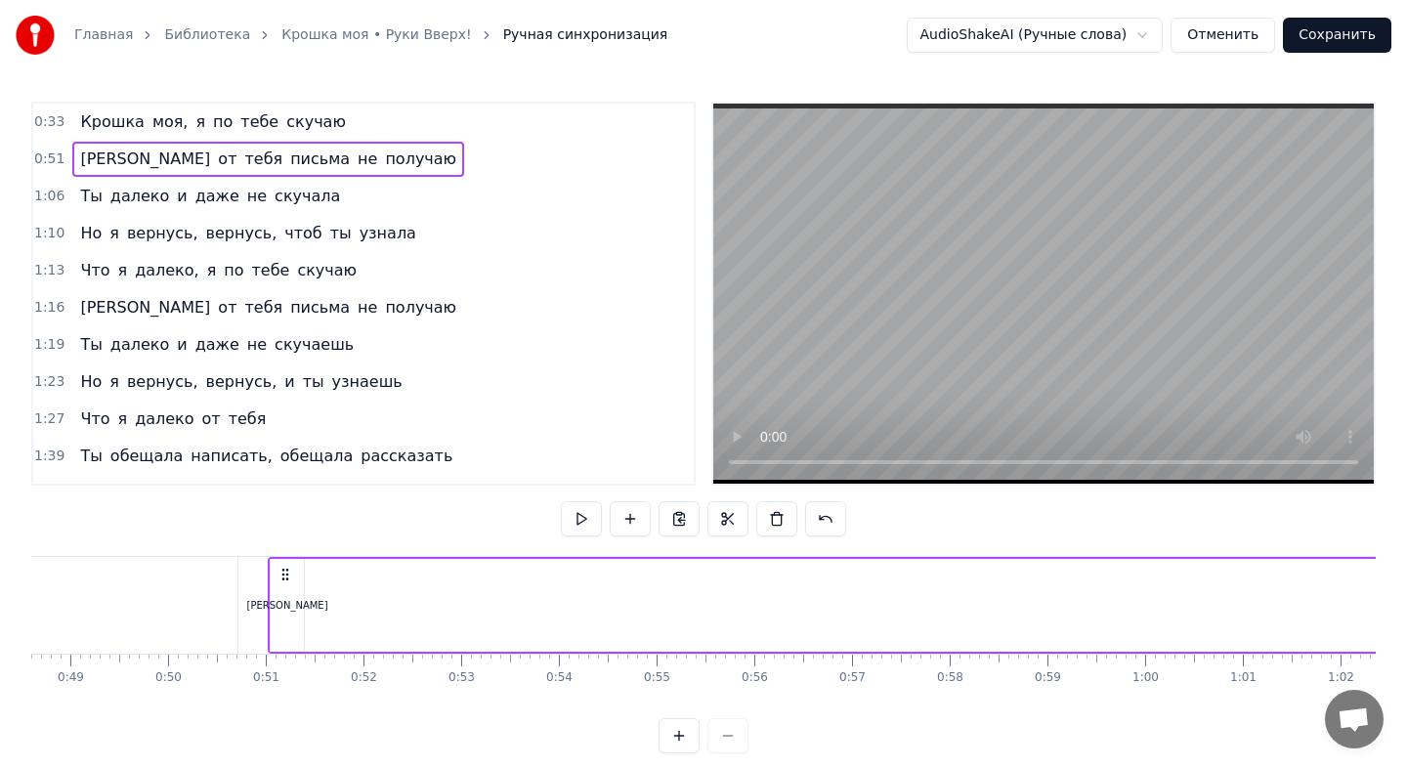
click at [289, 596] on div "[PERSON_NAME]" at bounding box center [287, 605] width 33 height 93
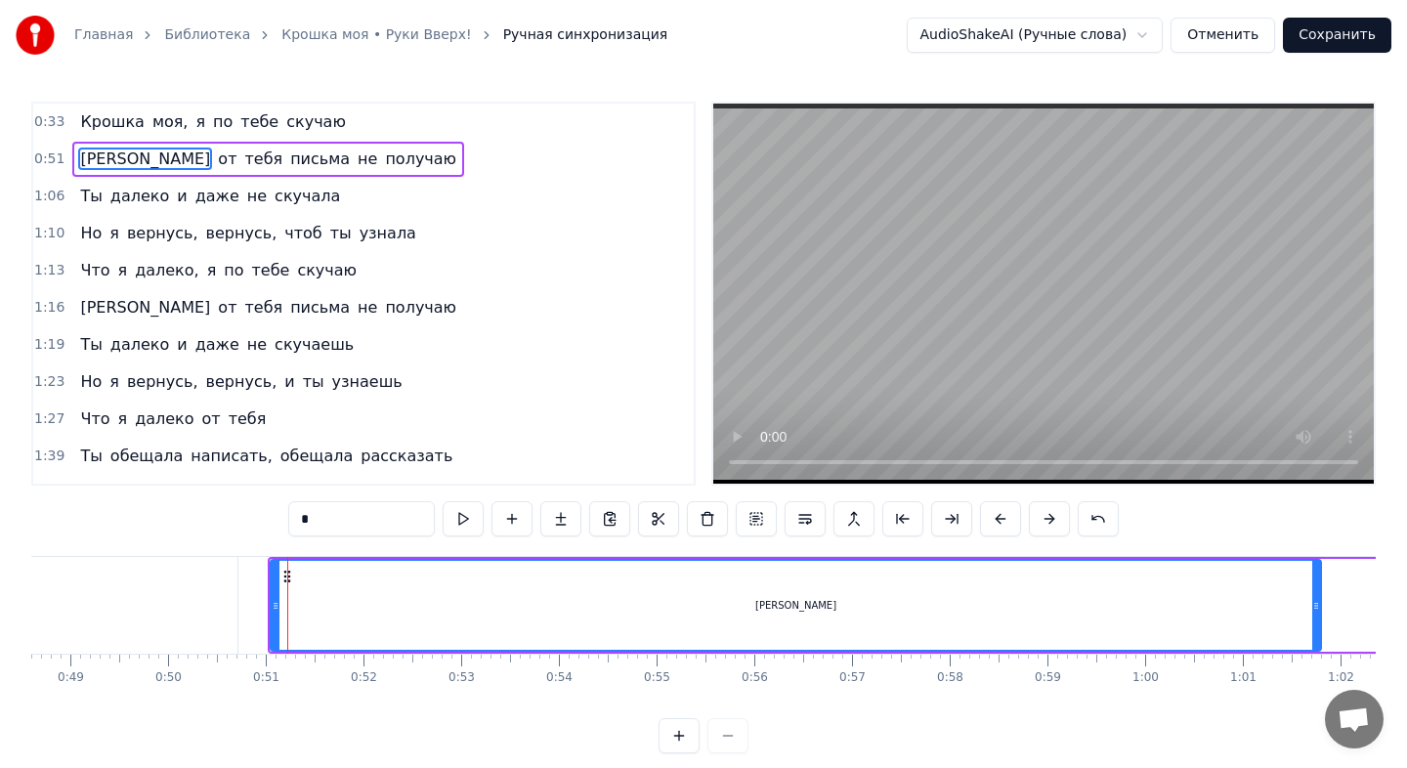
drag, startPoint x: 295, startPoint y: 601, endPoint x: 1318, endPoint y: 591, distance: 1022.9
click at [1317, 591] on div at bounding box center [1316, 605] width 8 height 89
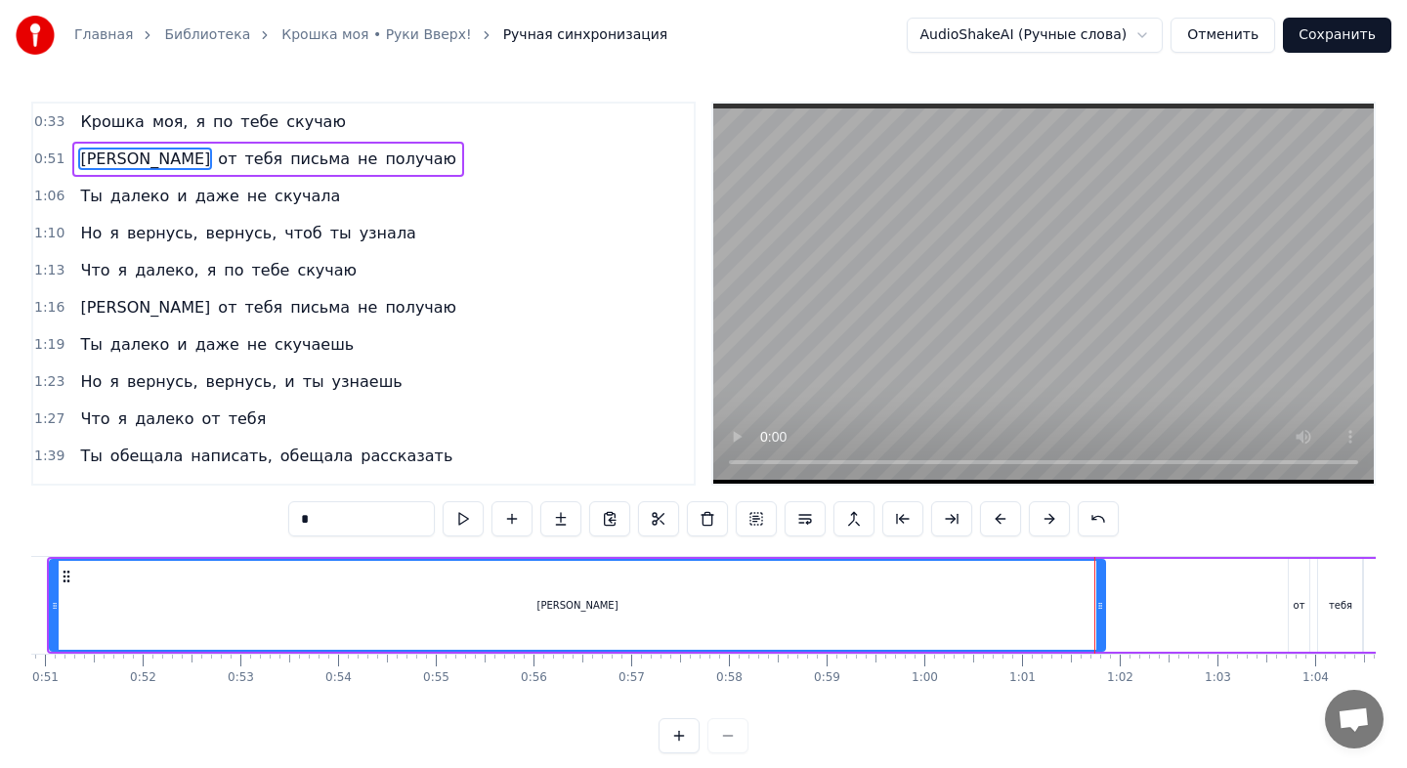
scroll to position [0, 4964]
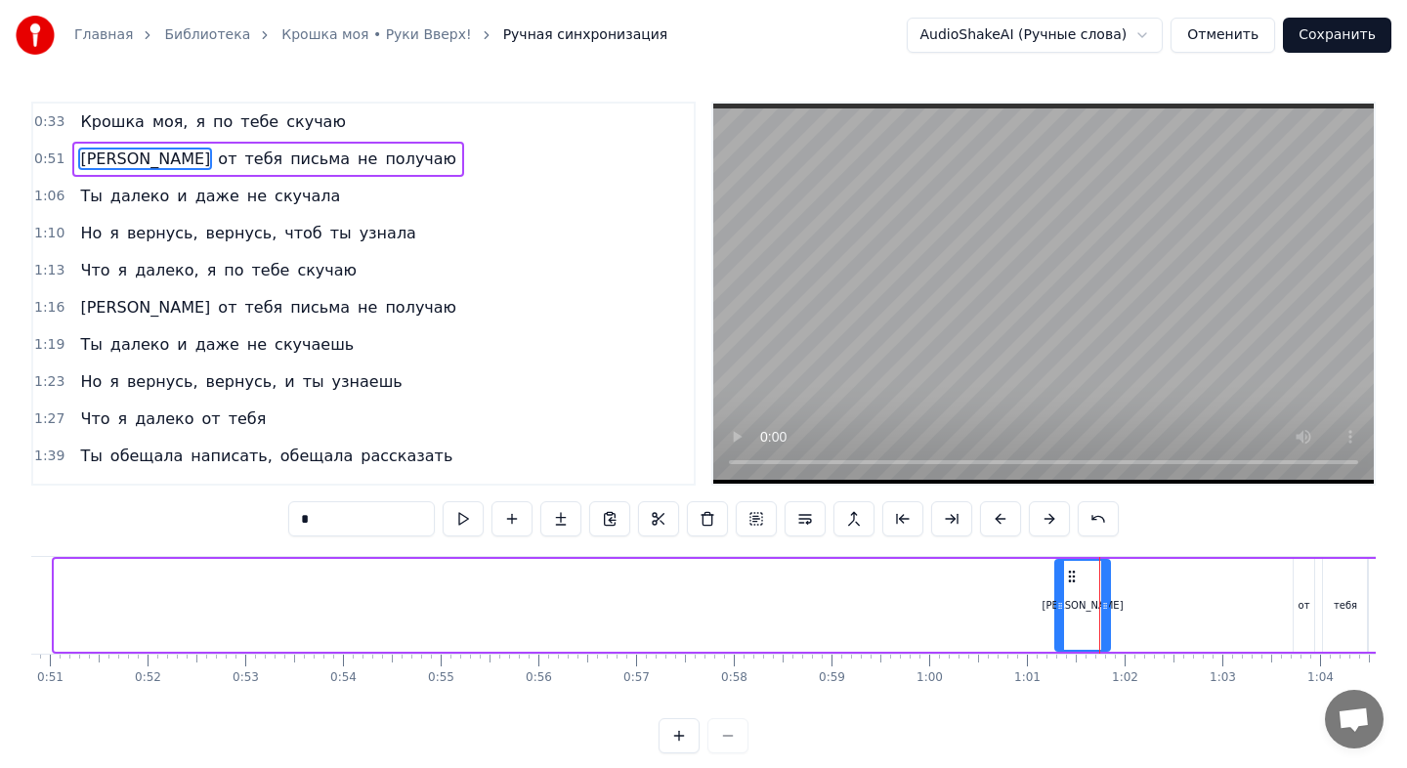
drag, startPoint x: 60, startPoint y: 610, endPoint x: 1060, endPoint y: 617, distance: 1000.4
click at [1060, 618] on div at bounding box center [1060, 605] width 8 height 89
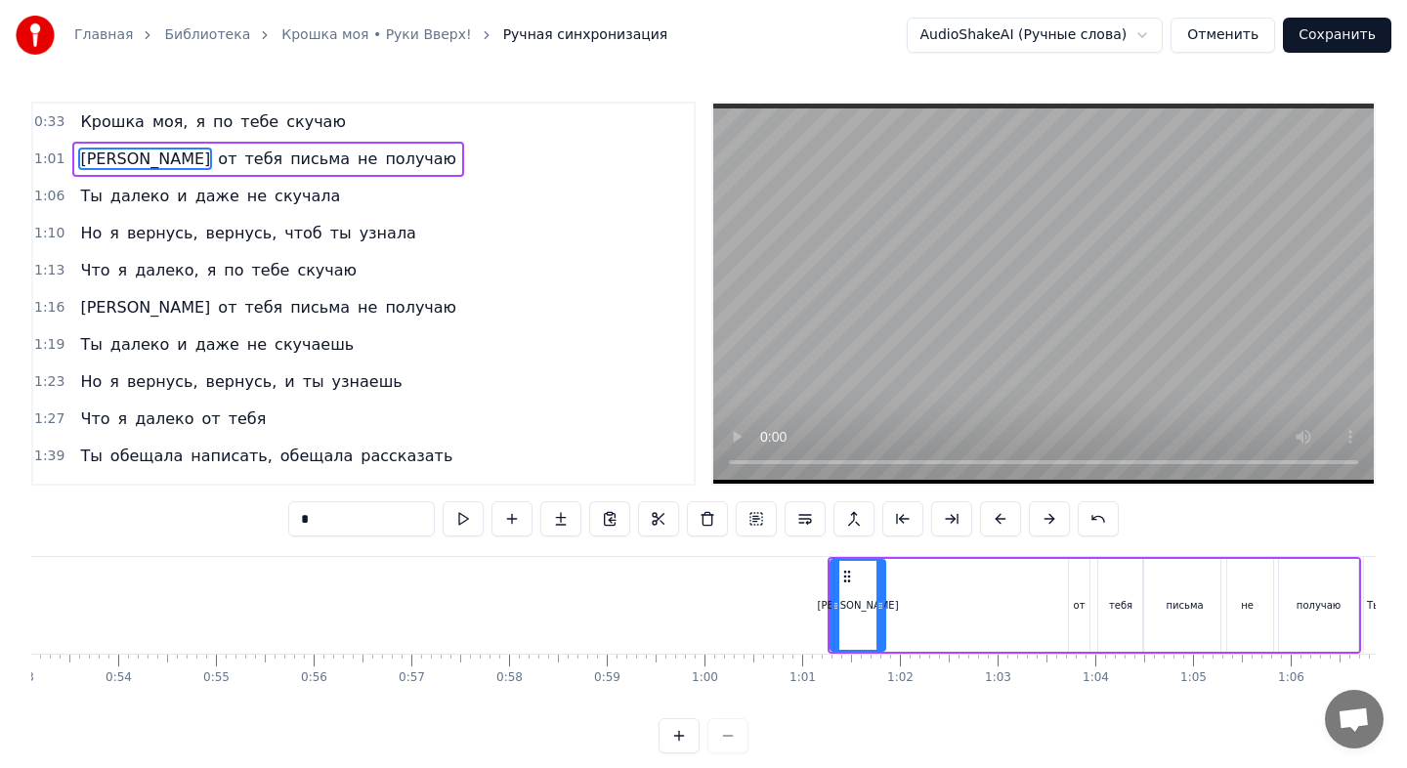
scroll to position [0, 5237]
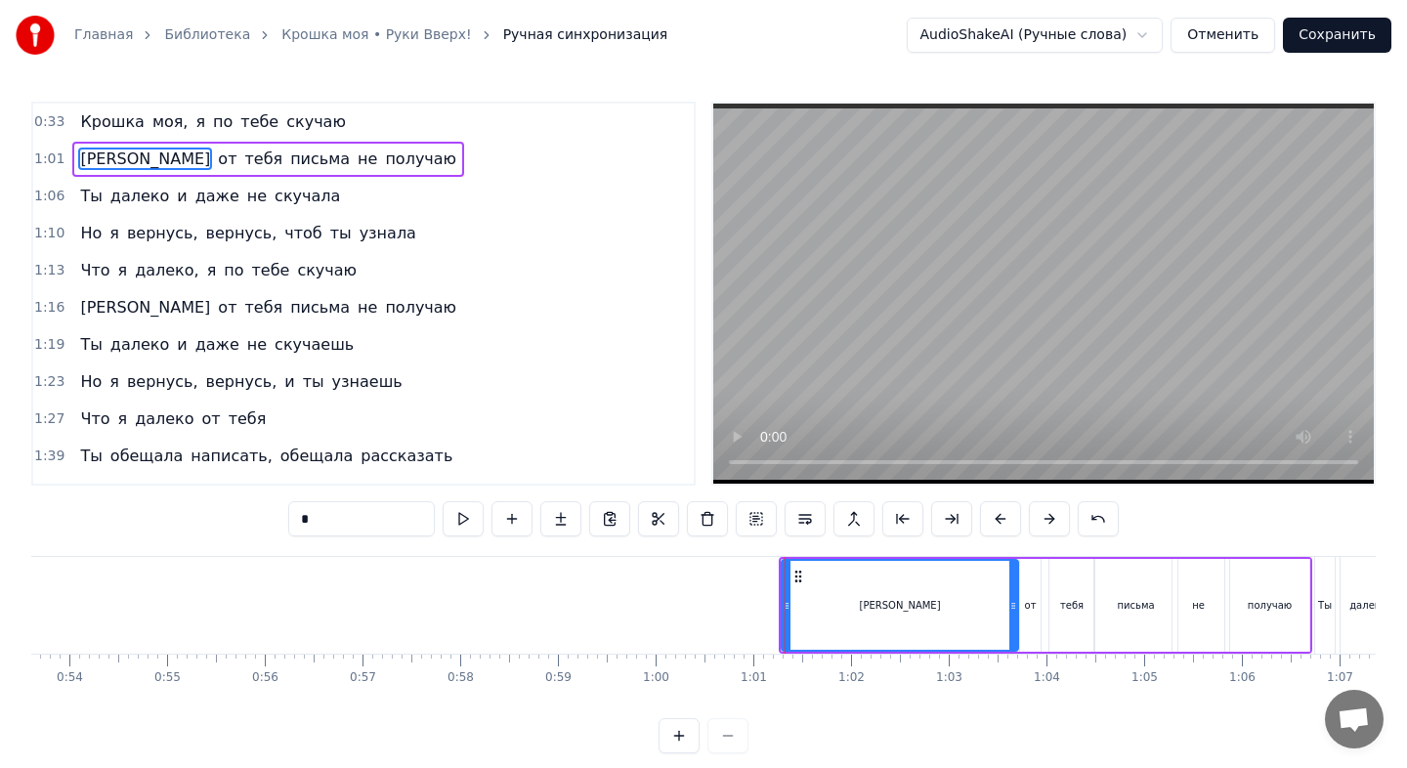
drag, startPoint x: 830, startPoint y: 612, endPoint x: 1014, endPoint y: 621, distance: 183.9
click at [1014, 621] on div at bounding box center [1013, 605] width 8 height 89
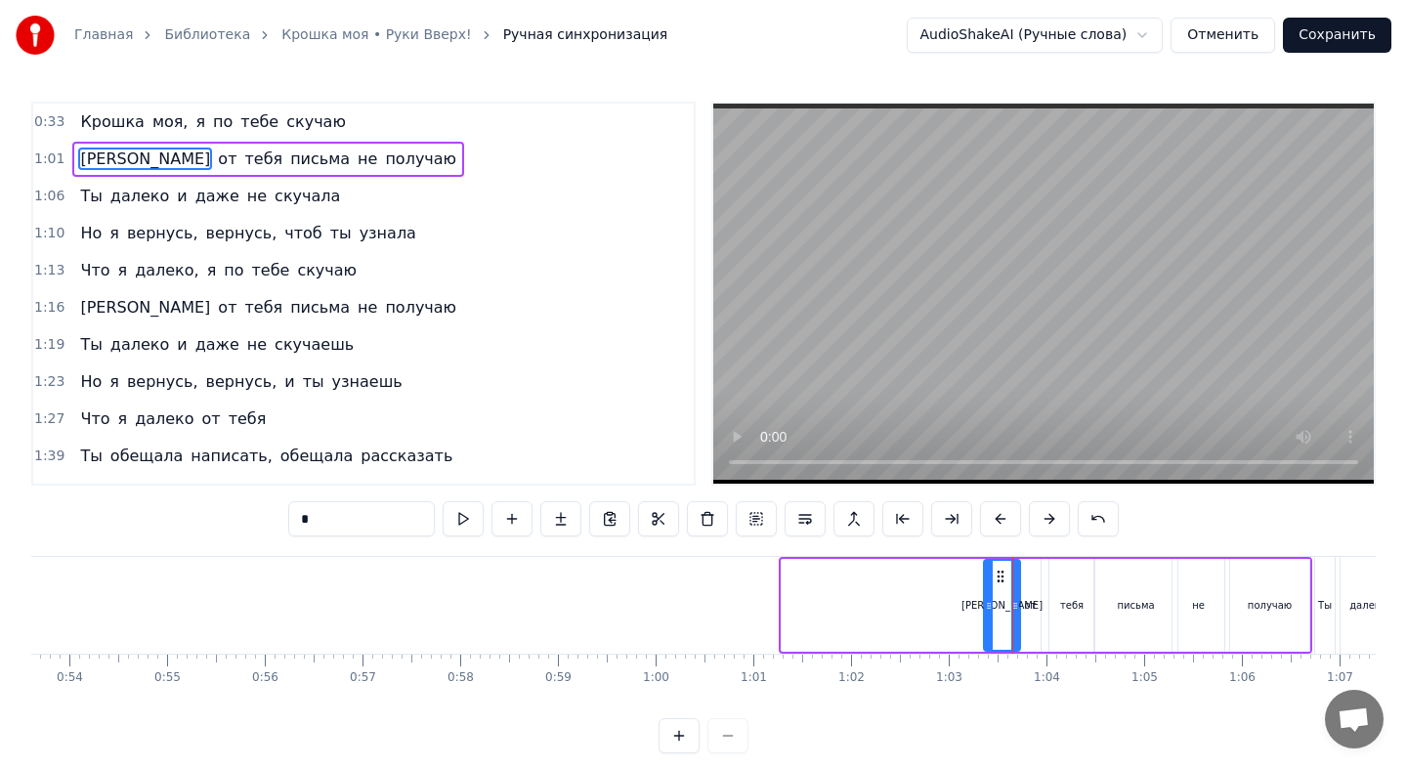
drag, startPoint x: 789, startPoint y: 604, endPoint x: 994, endPoint y: 612, distance: 204.3
click at [993, 612] on icon at bounding box center [989, 606] width 8 height 16
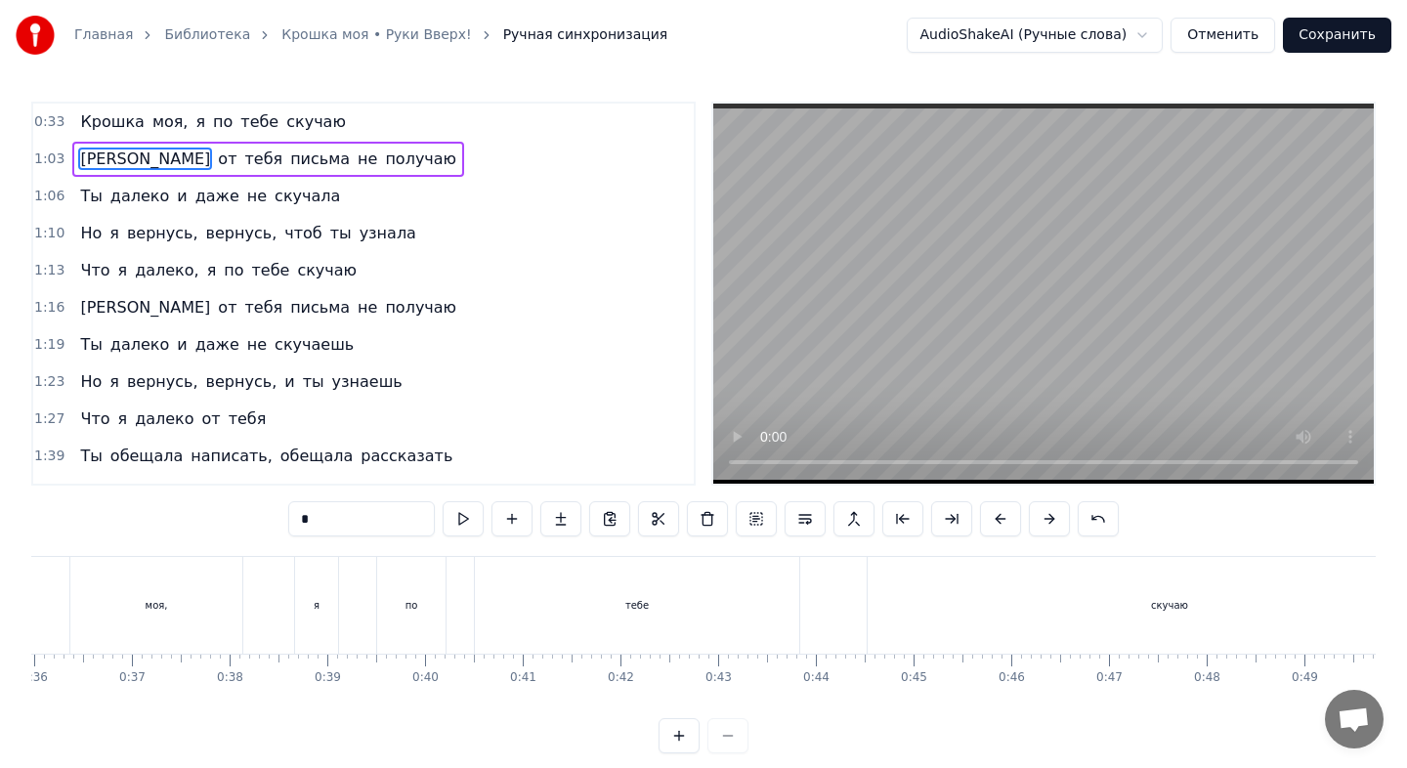
scroll to position [0, 3518]
click at [191, 137] on div "Крошка моя, я по тебе скучаю" at bounding box center [212, 122] width 280 height 35
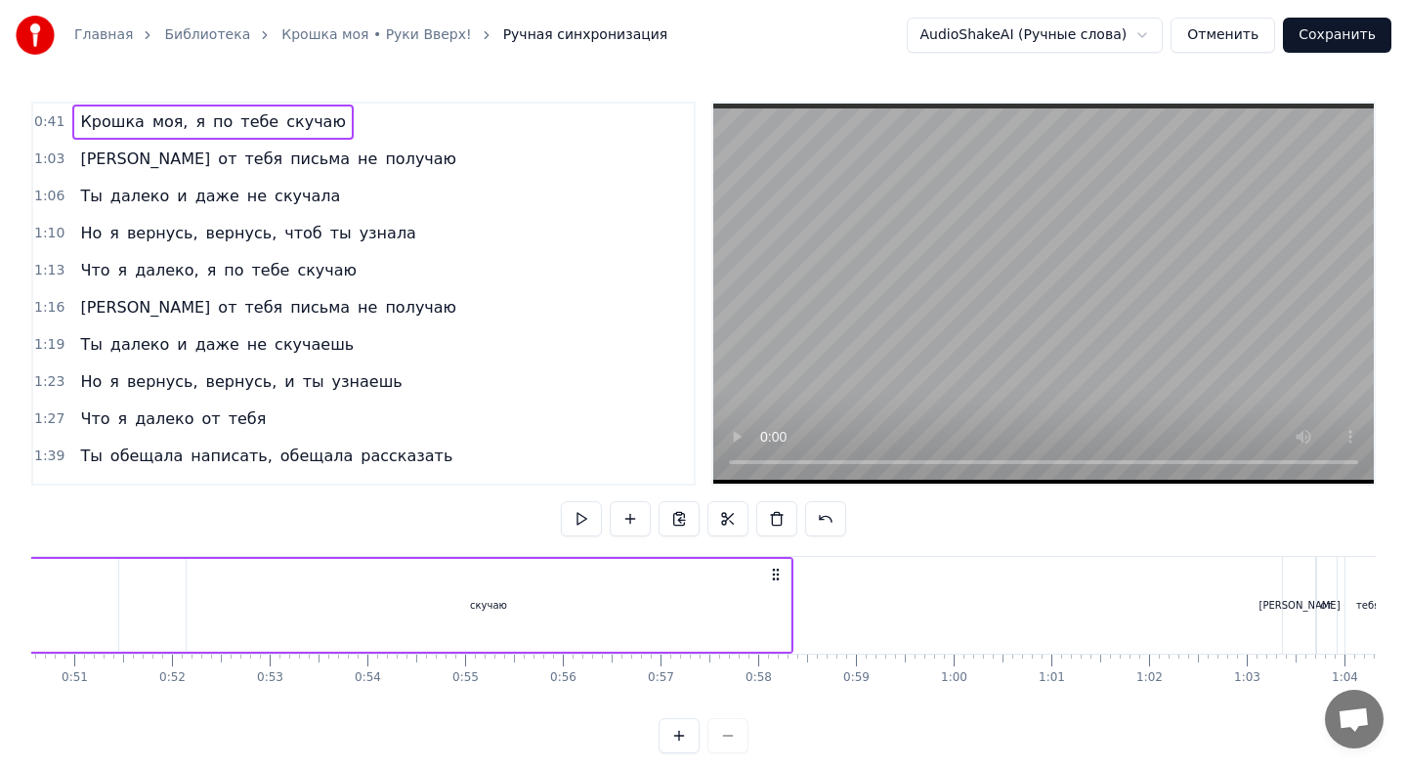
scroll to position [0, 4963]
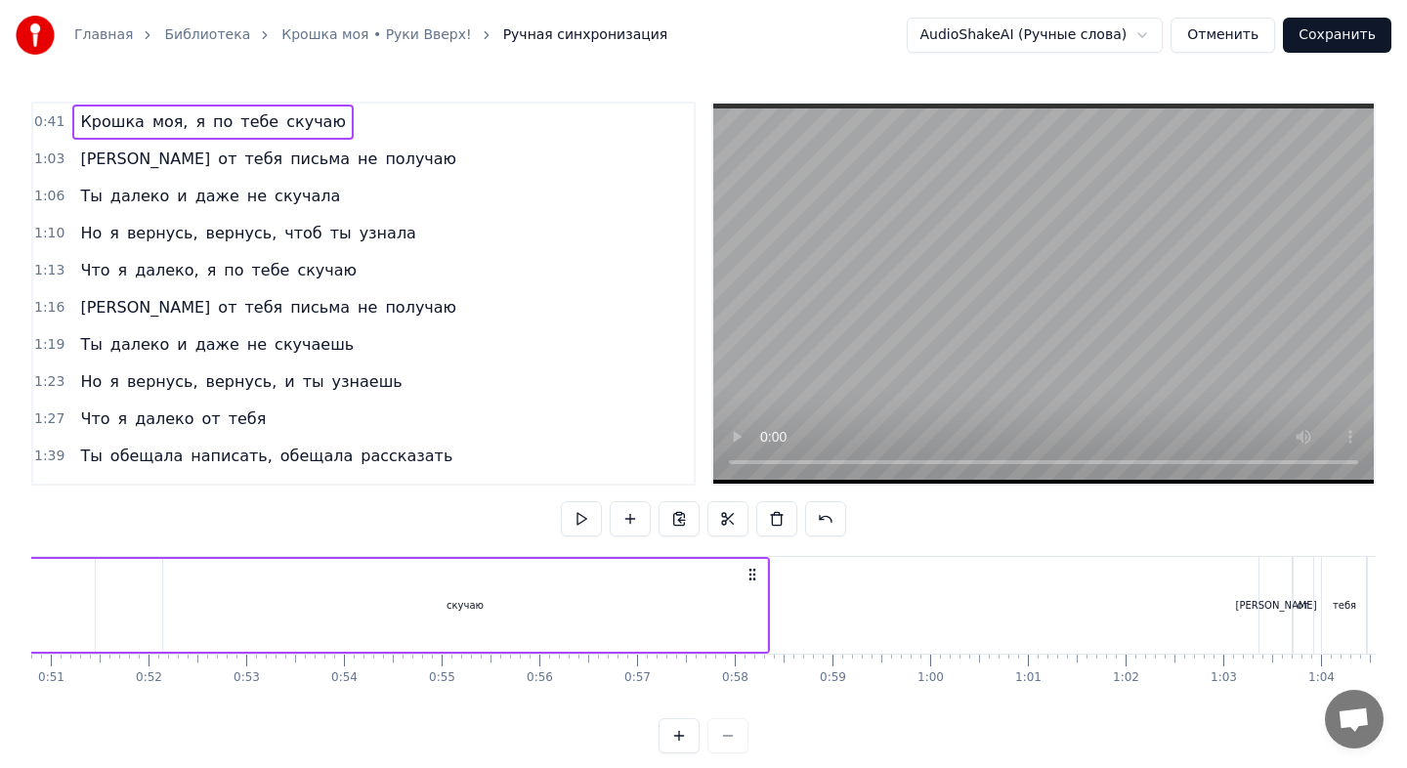
click at [717, 585] on div "скучаю" at bounding box center [465, 605] width 604 height 93
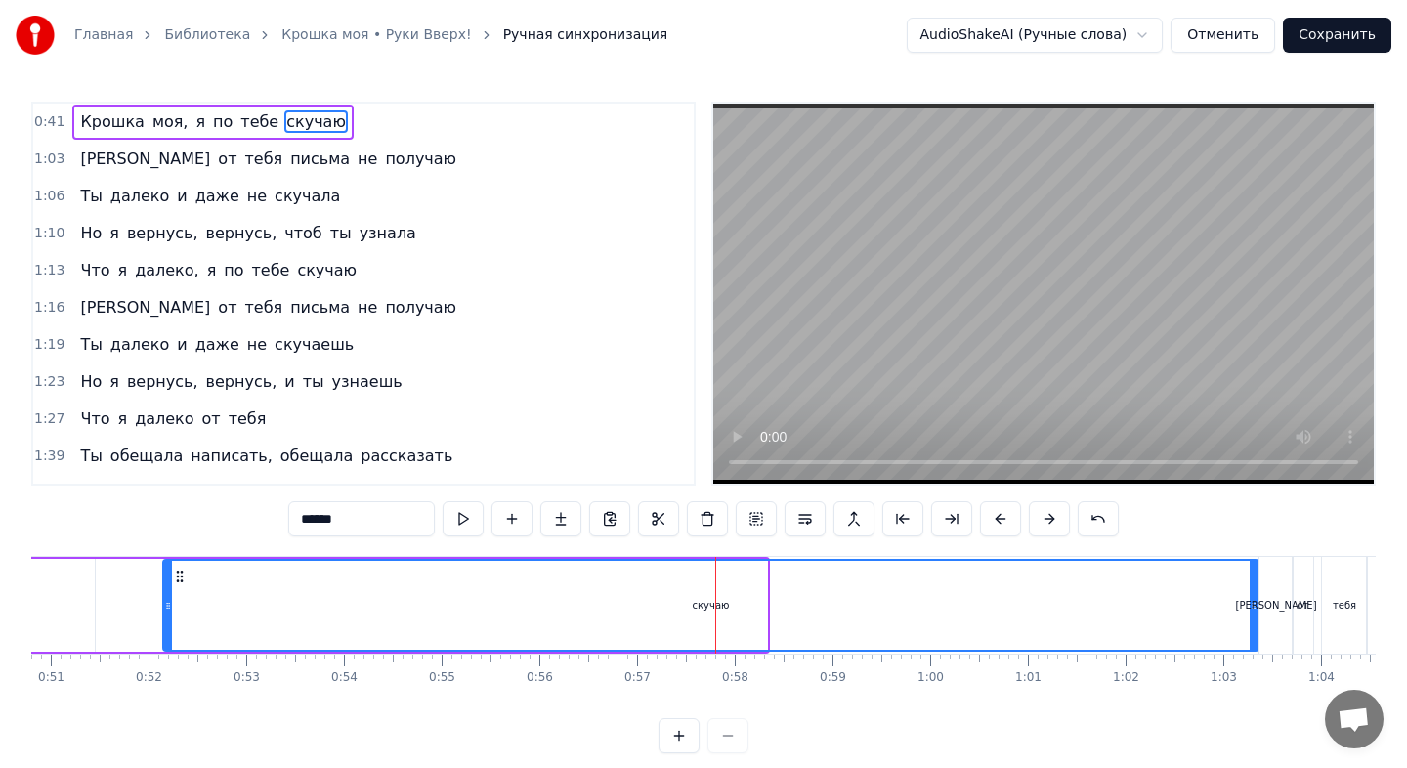
drag, startPoint x: 758, startPoint y: 611, endPoint x: 1250, endPoint y: 657, distance: 493.6
click at [1250, 657] on div "[PERSON_NAME] моя, я по тебе скучаю Я от тебя письма не получаю Ты далеко и даж…" at bounding box center [703, 629] width 1344 height 147
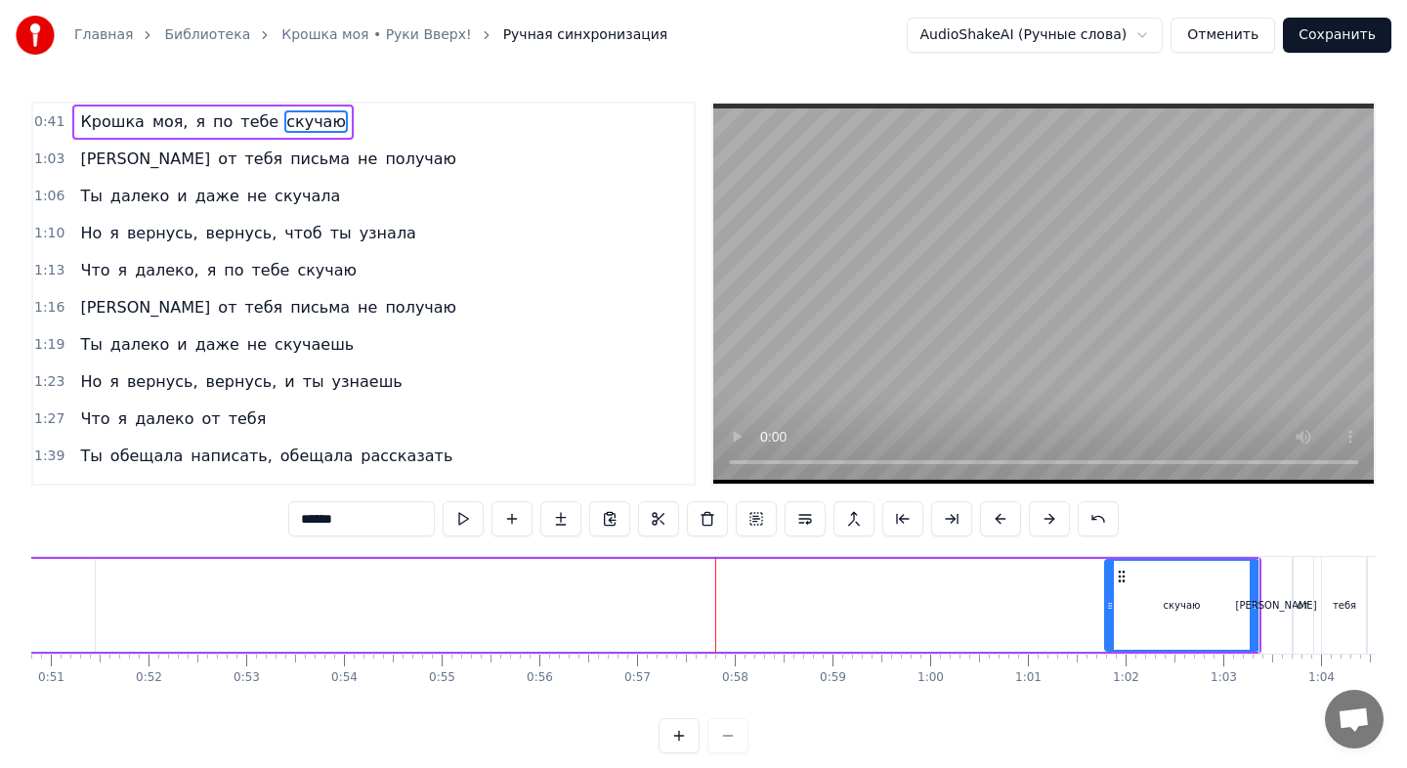
drag, startPoint x: 166, startPoint y: 612, endPoint x: 1108, endPoint y: 621, distance: 941.8
click at [1108, 622] on div at bounding box center [1110, 605] width 8 height 89
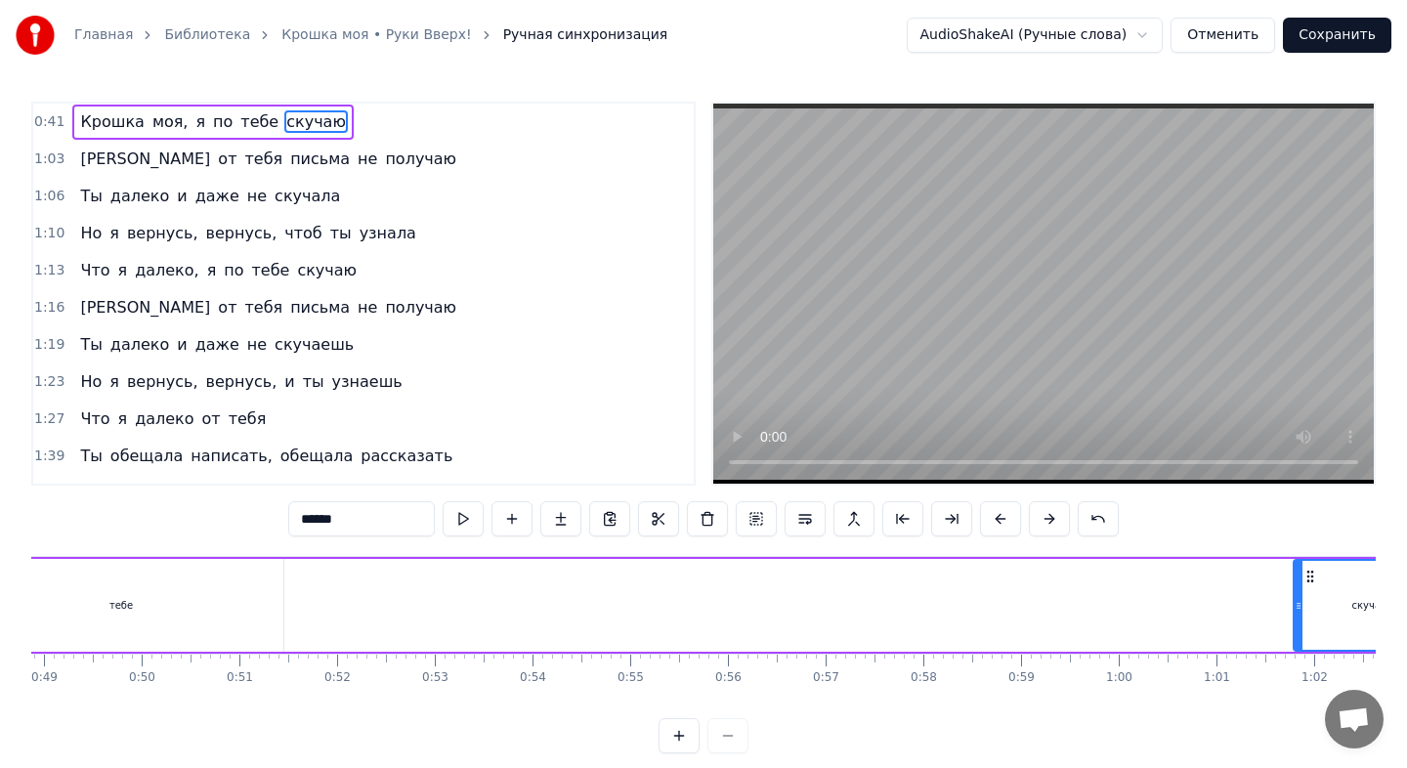
scroll to position [0, 4746]
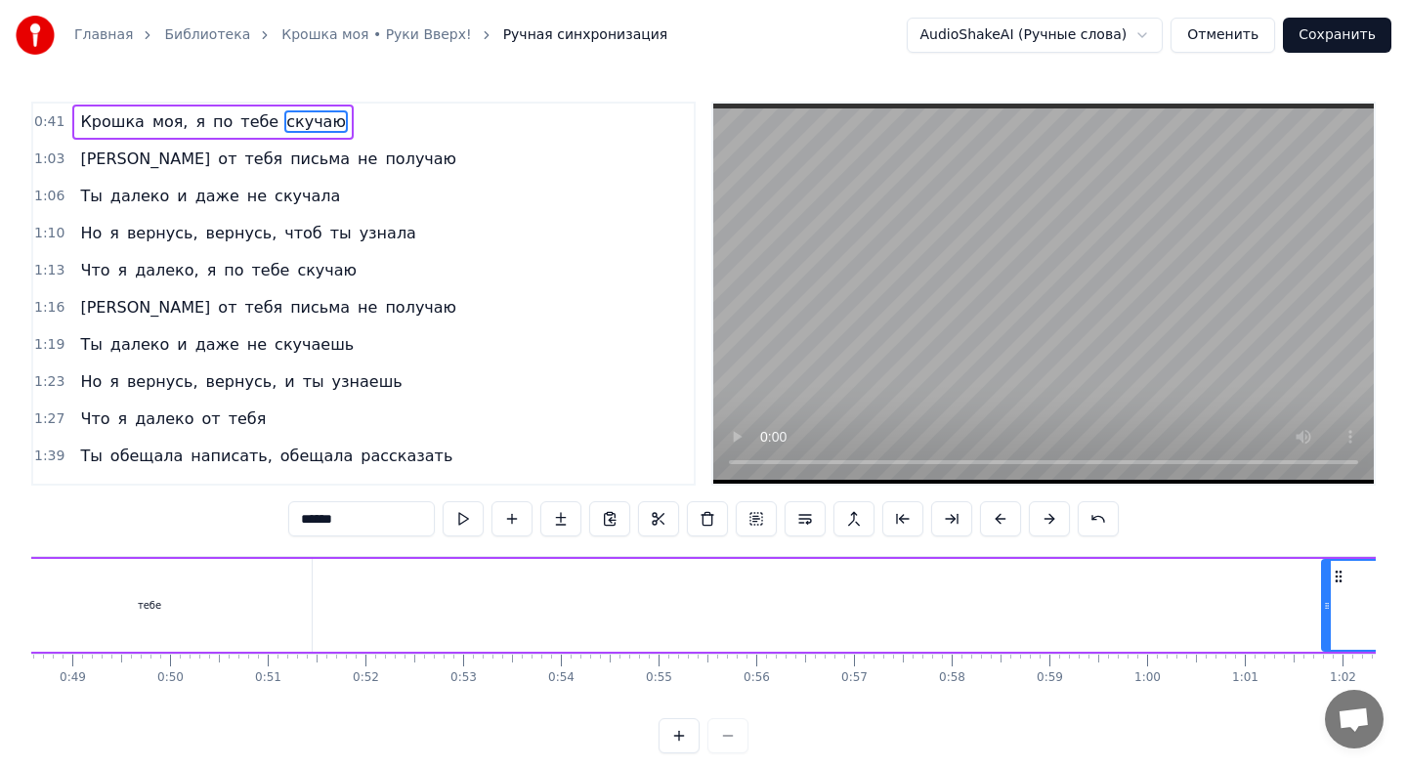
click at [168, 595] on div "тебе" at bounding box center [149, 605] width 324 height 93
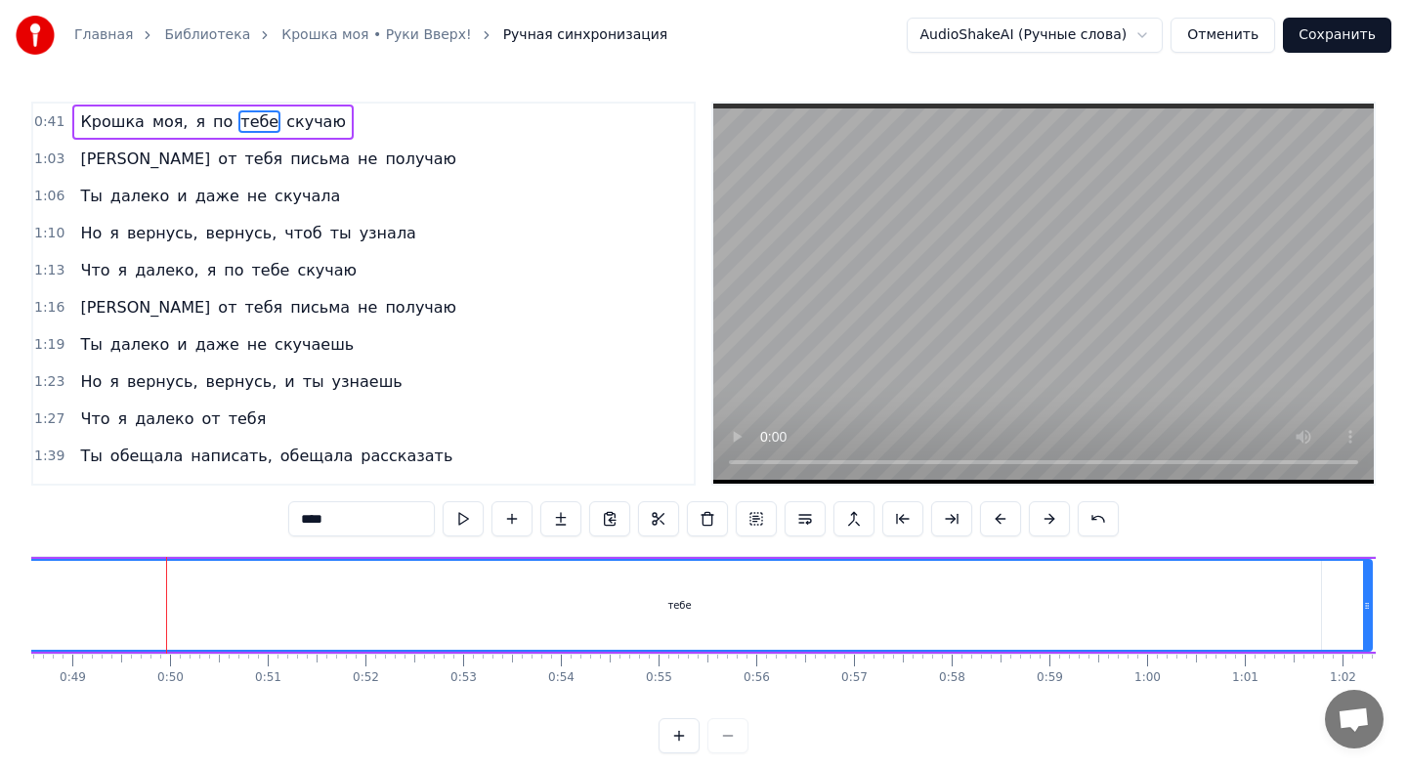
drag, startPoint x: 302, startPoint y: 610, endPoint x: 1358, endPoint y: 587, distance: 1056.3
click at [1359, 587] on div "тебе" at bounding box center [679, 605] width 1382 height 89
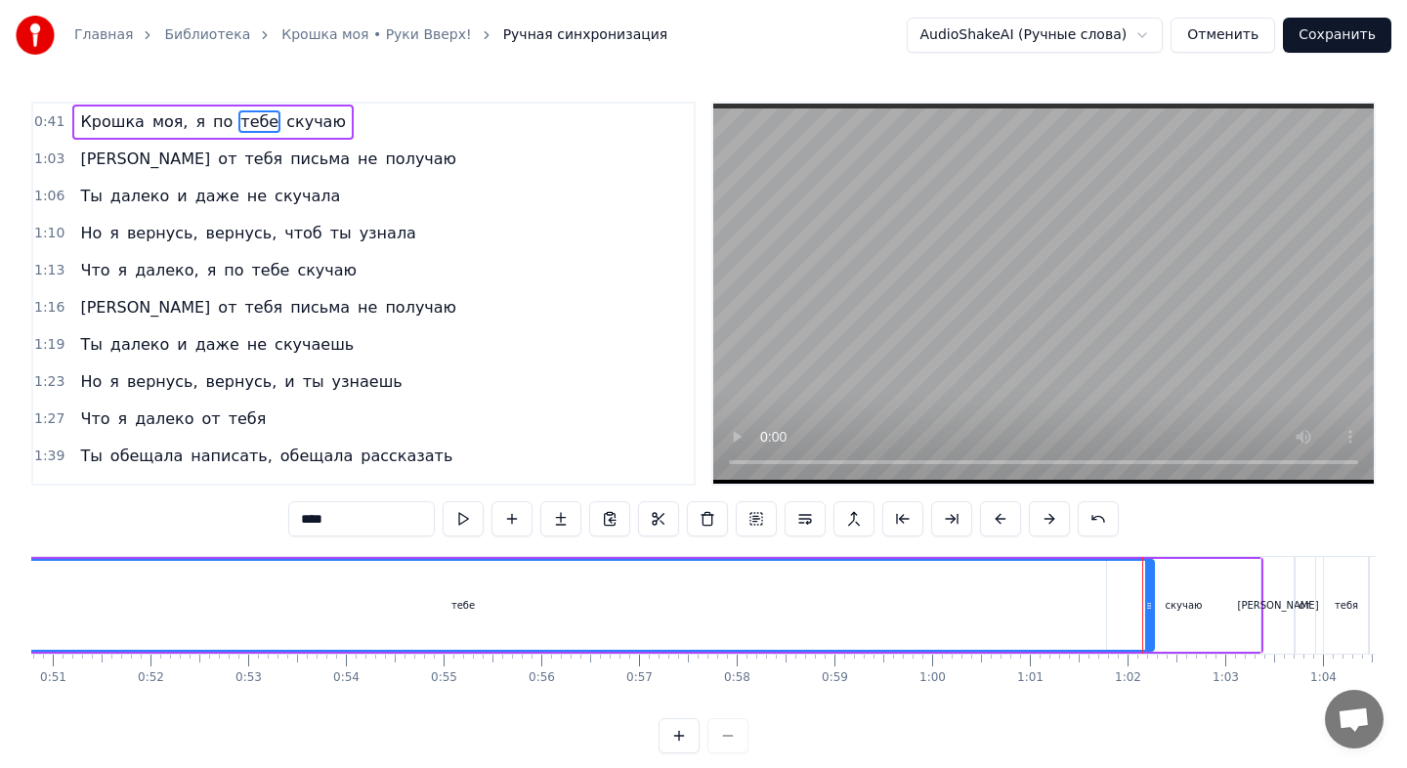
scroll to position [0, 4967]
drag, startPoint x: 1144, startPoint y: 602, endPoint x: 1091, endPoint y: 604, distance: 52.8
click at [1090, 604] on icon at bounding box center [1087, 606] width 8 height 16
click at [1197, 610] on div "скучаю" at bounding box center [1177, 605] width 153 height 93
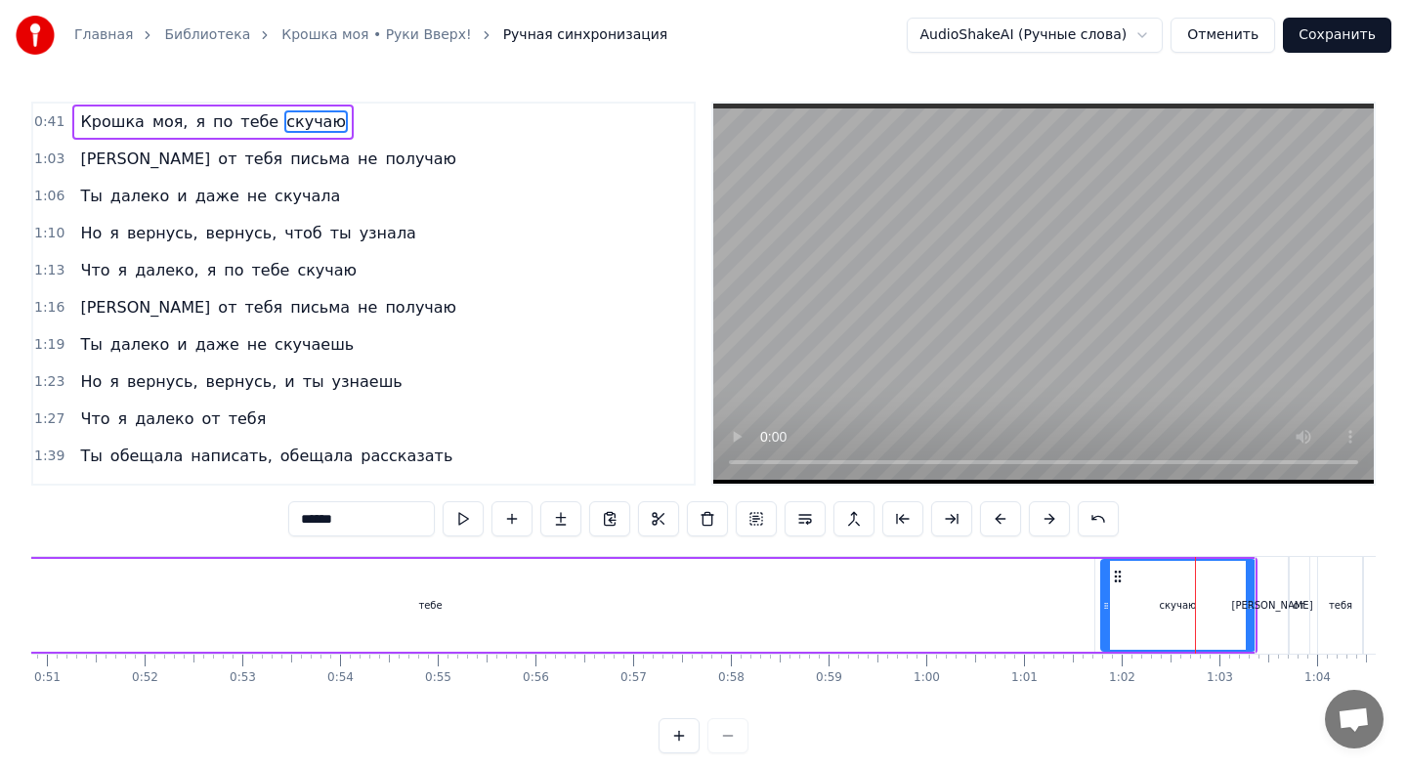
click at [1054, 632] on div "тебе" at bounding box center [431, 605] width 1328 height 93
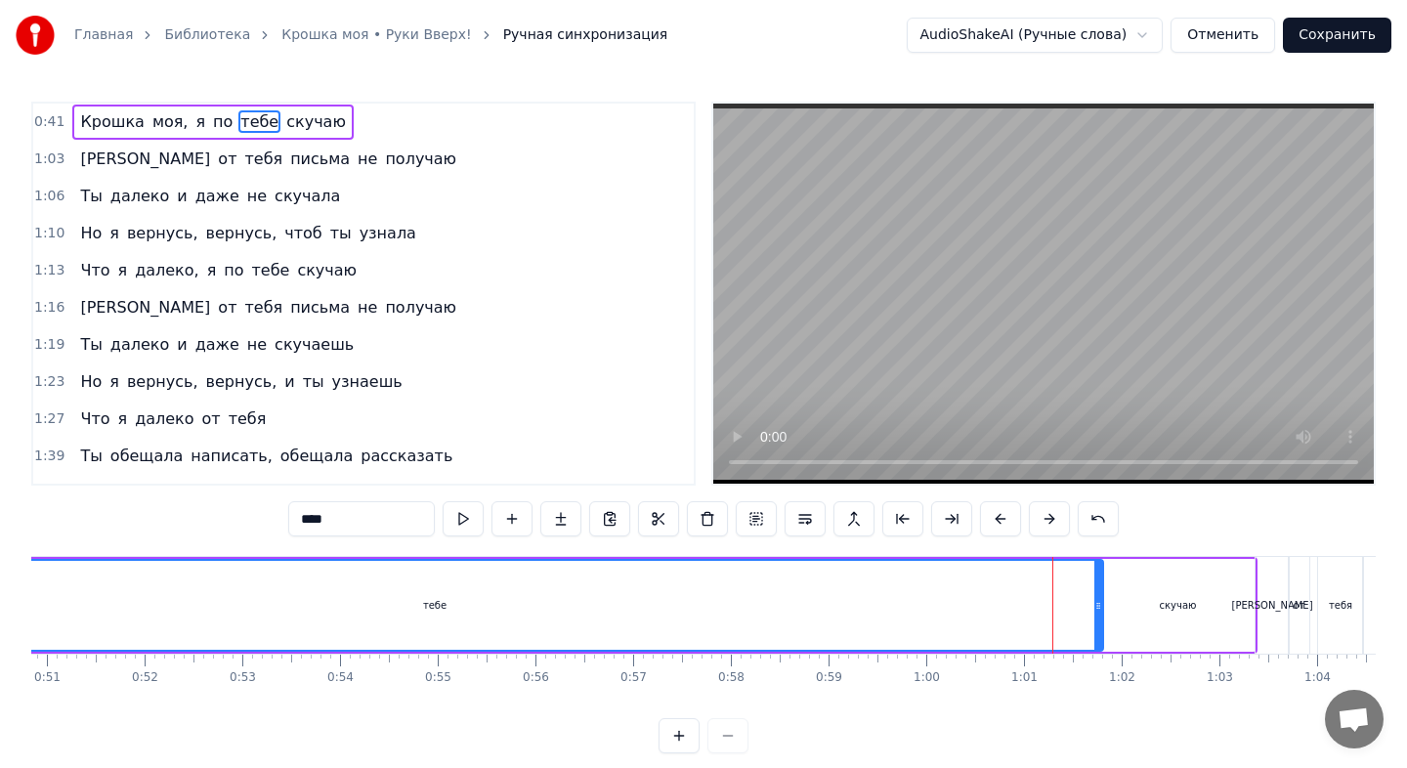
click at [1098, 620] on div at bounding box center [1098, 605] width 8 height 89
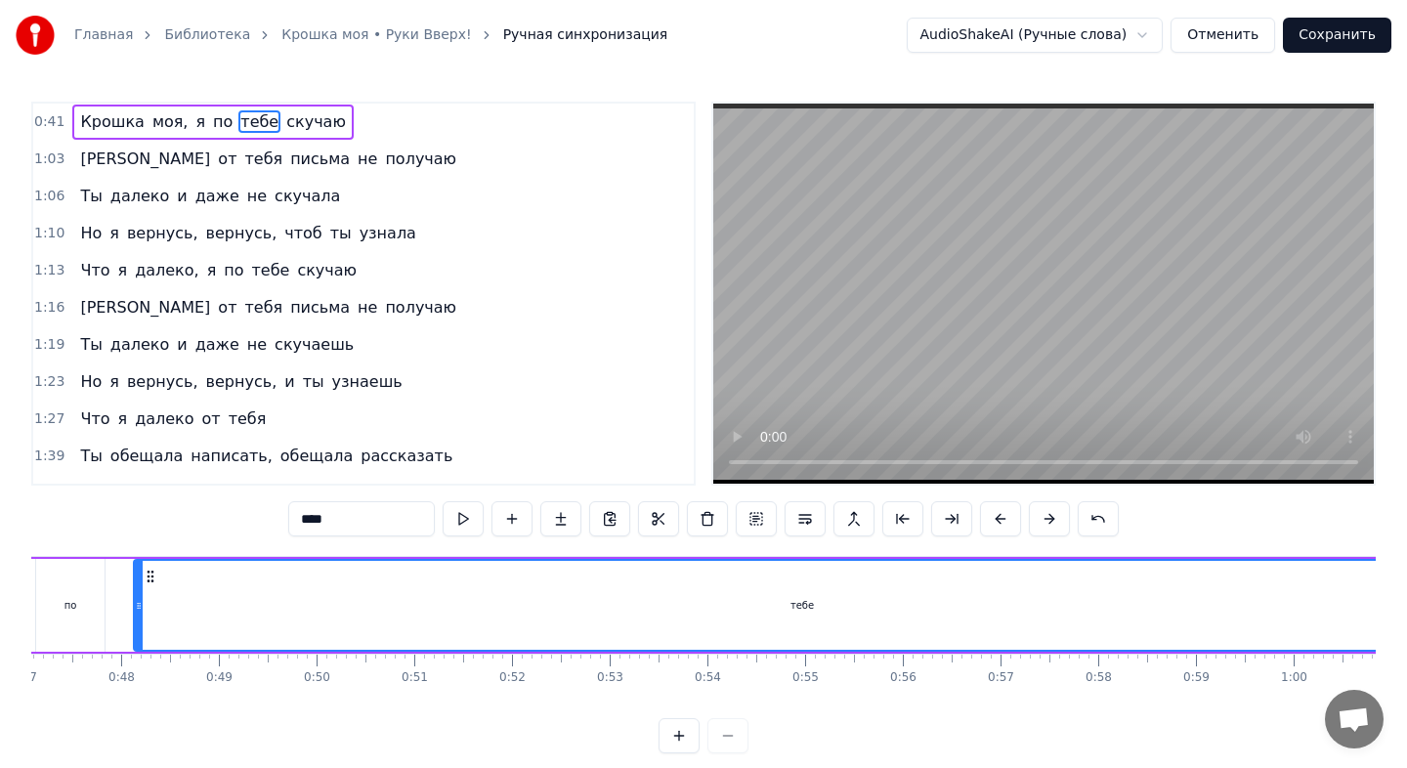
scroll to position [0, 4592]
click at [141, 602] on div "тебе" at bounding box center [810, 605] width 1338 height 93
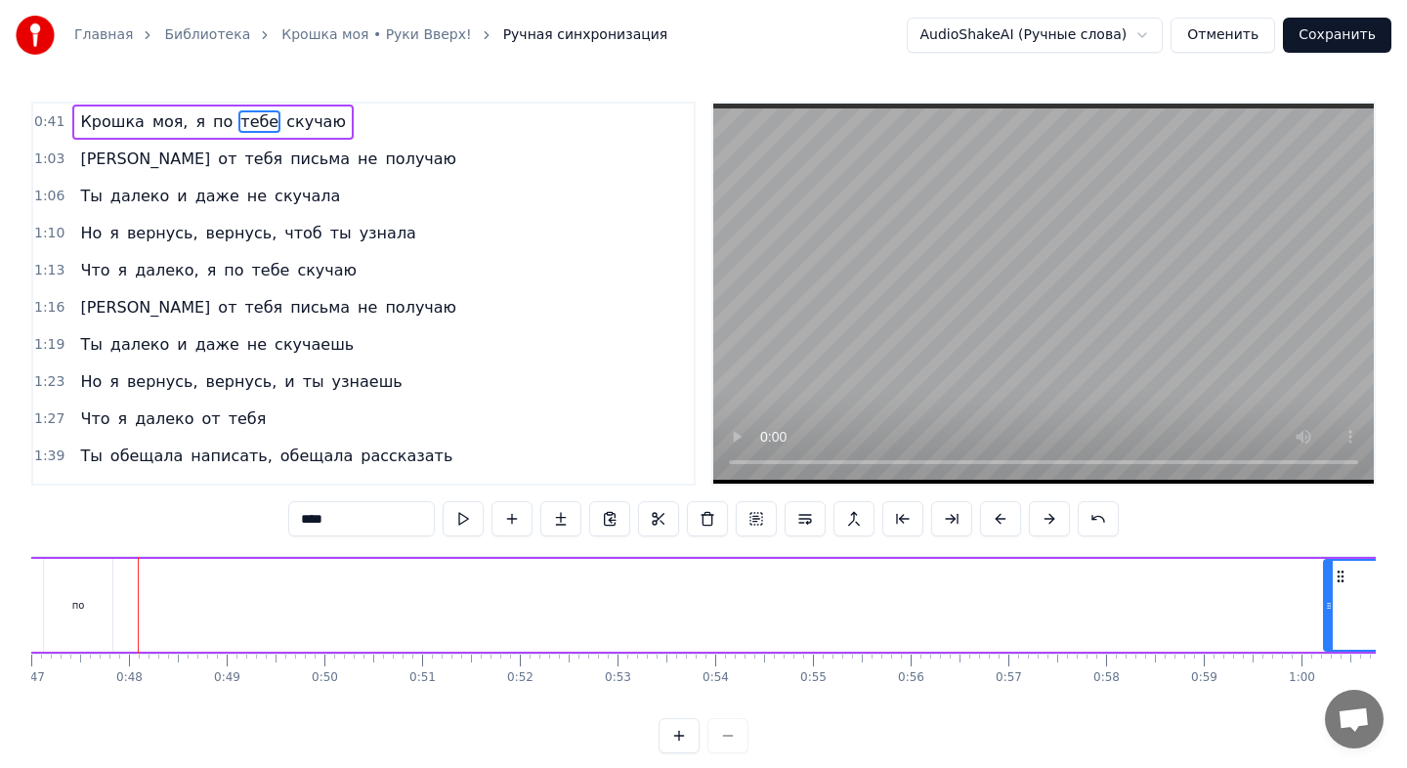
drag, startPoint x: 148, startPoint y: 606, endPoint x: 1360, endPoint y: 605, distance: 1211.4
click at [1353, 605] on div "тебе" at bounding box center [1401, 605] width 152 height 89
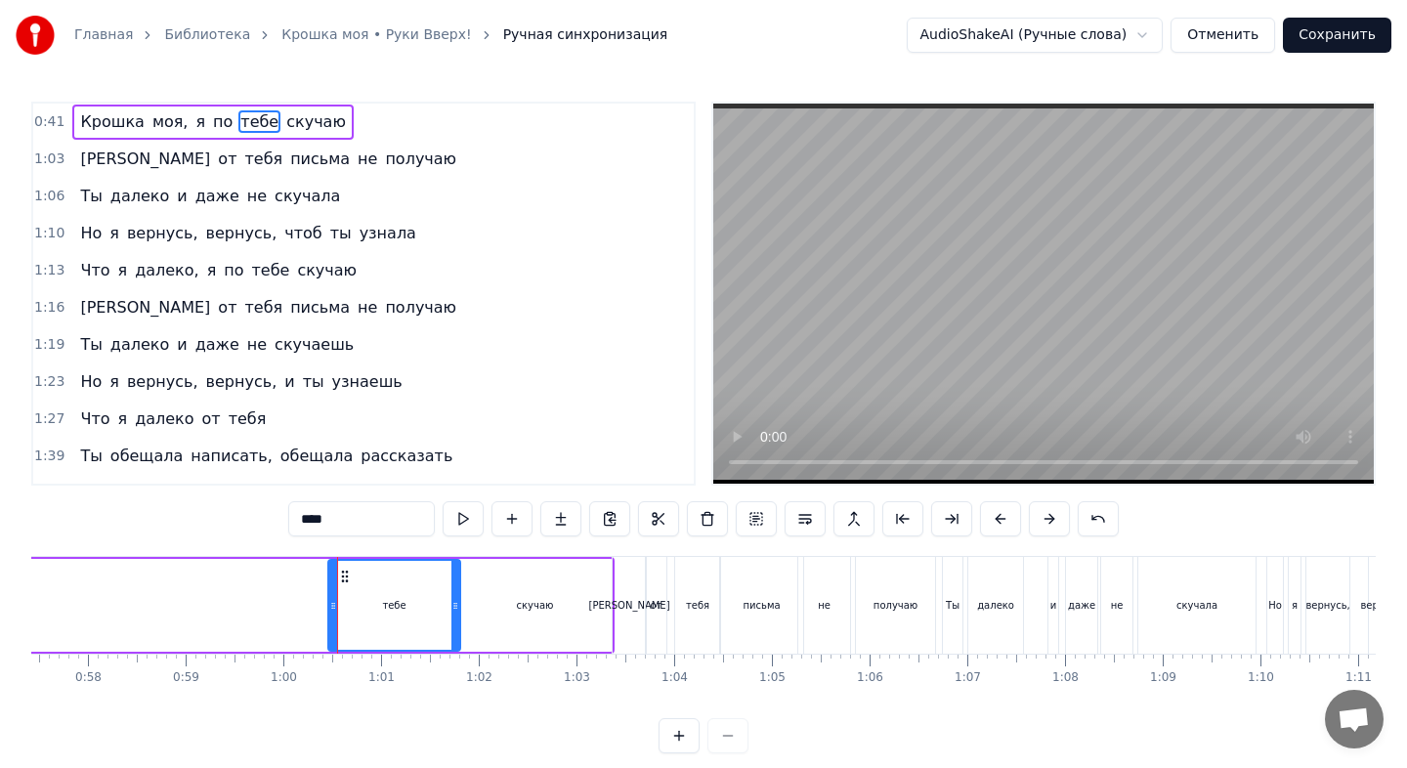
scroll to position [0, 5818]
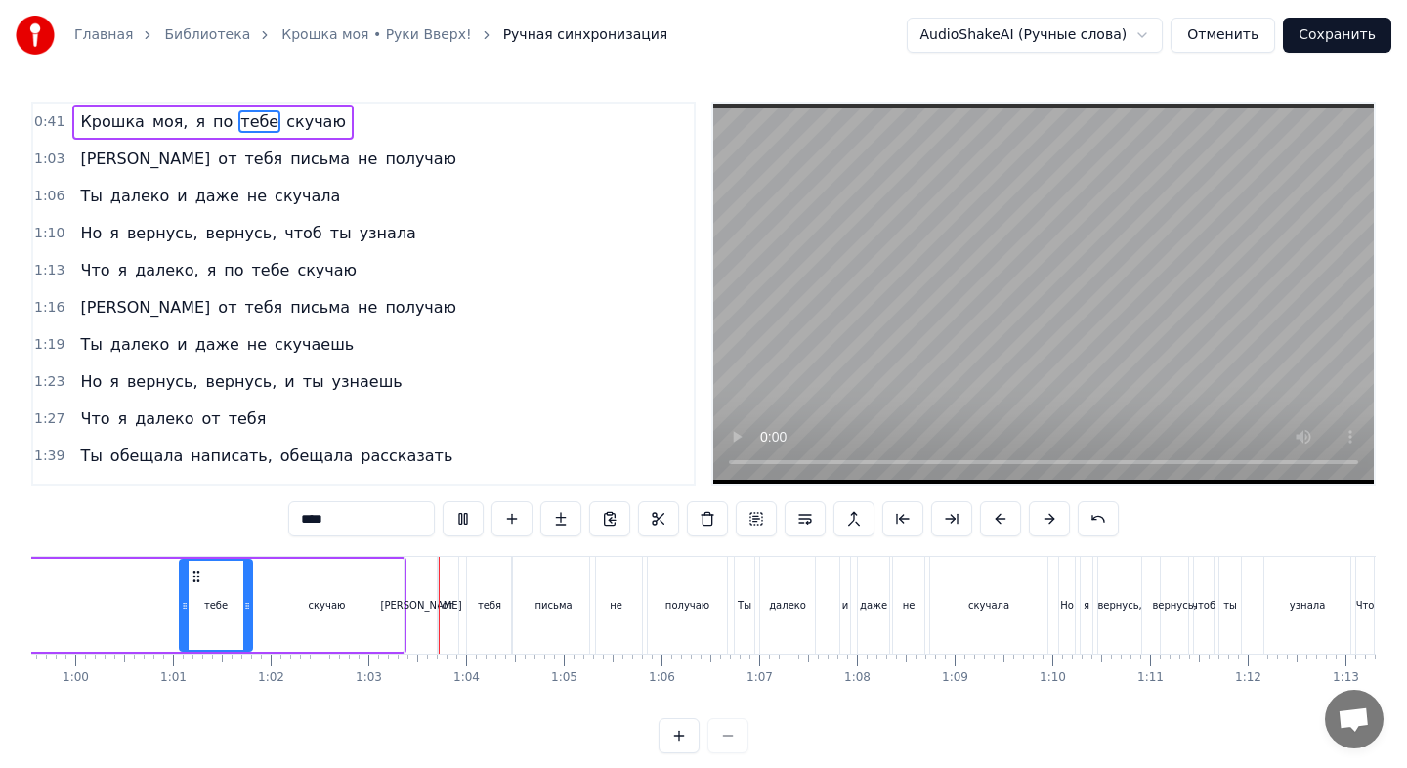
drag, startPoint x: 125, startPoint y: 599, endPoint x: 184, endPoint y: 604, distance: 58.8
click at [184, 603] on icon at bounding box center [185, 606] width 8 height 16
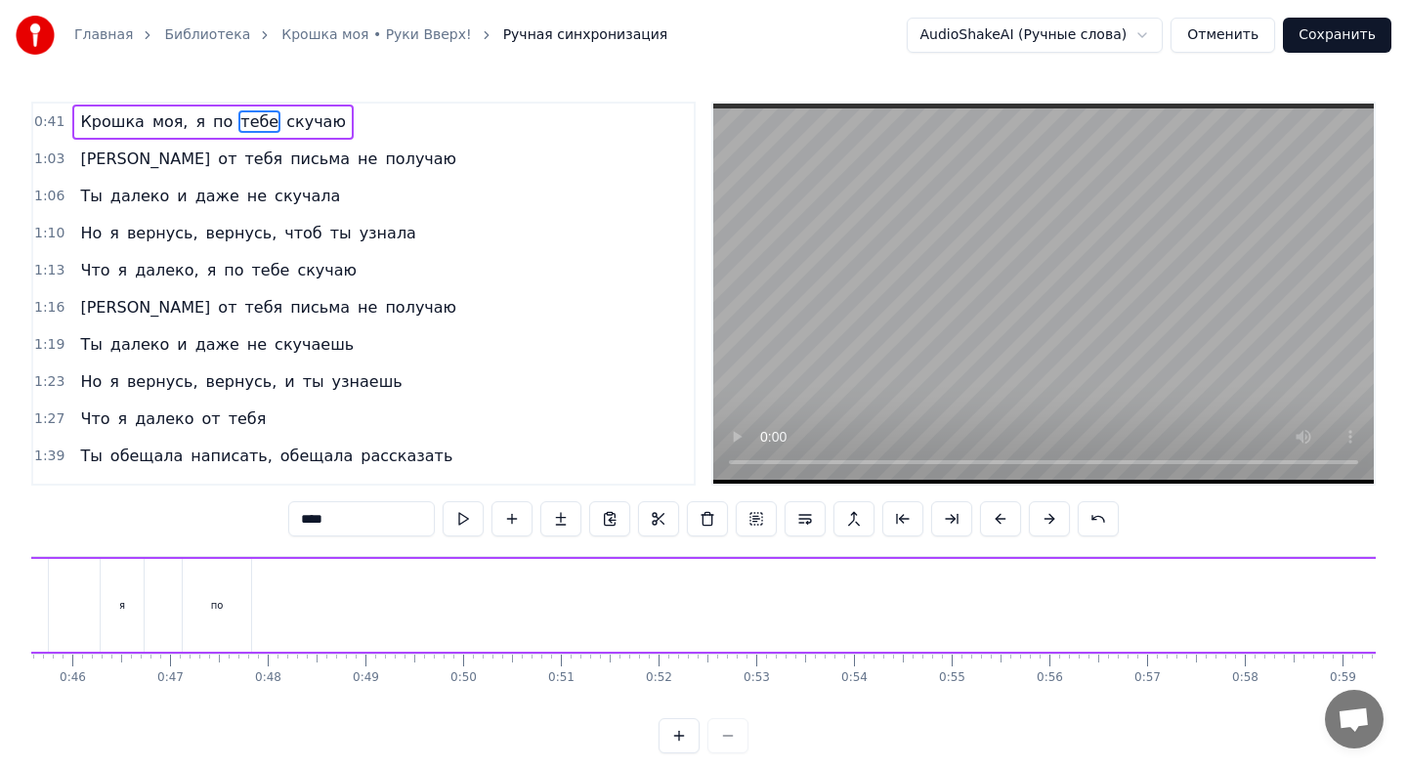
scroll to position [0, 4442]
click at [234, 594] on div "по" at bounding box center [227, 605] width 68 height 93
type input "**"
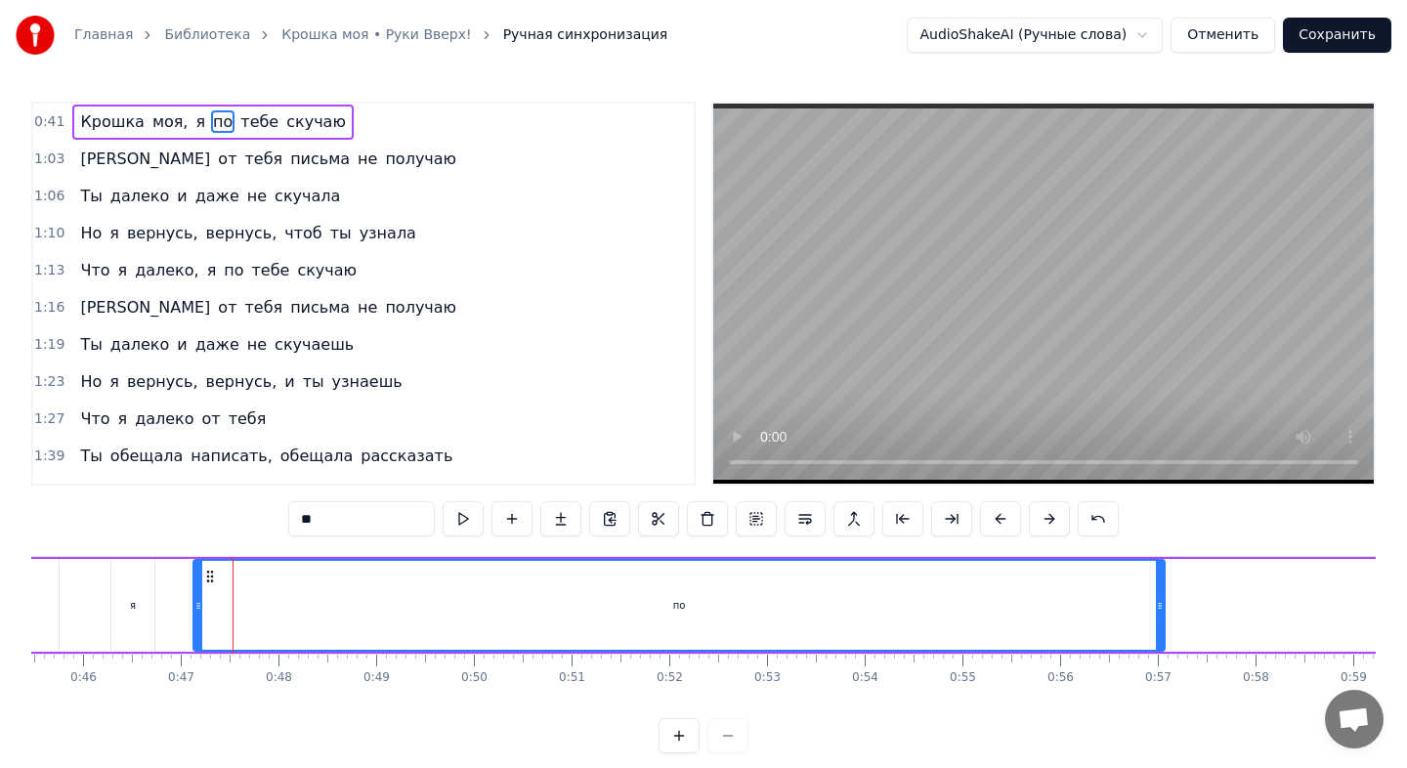
drag, startPoint x: 258, startPoint y: 599, endPoint x: 1268, endPoint y: 579, distance: 1010.3
click at [1268, 579] on div "Крошка моя, я по тебе скучаю" at bounding box center [711, 605] width 2140 height 97
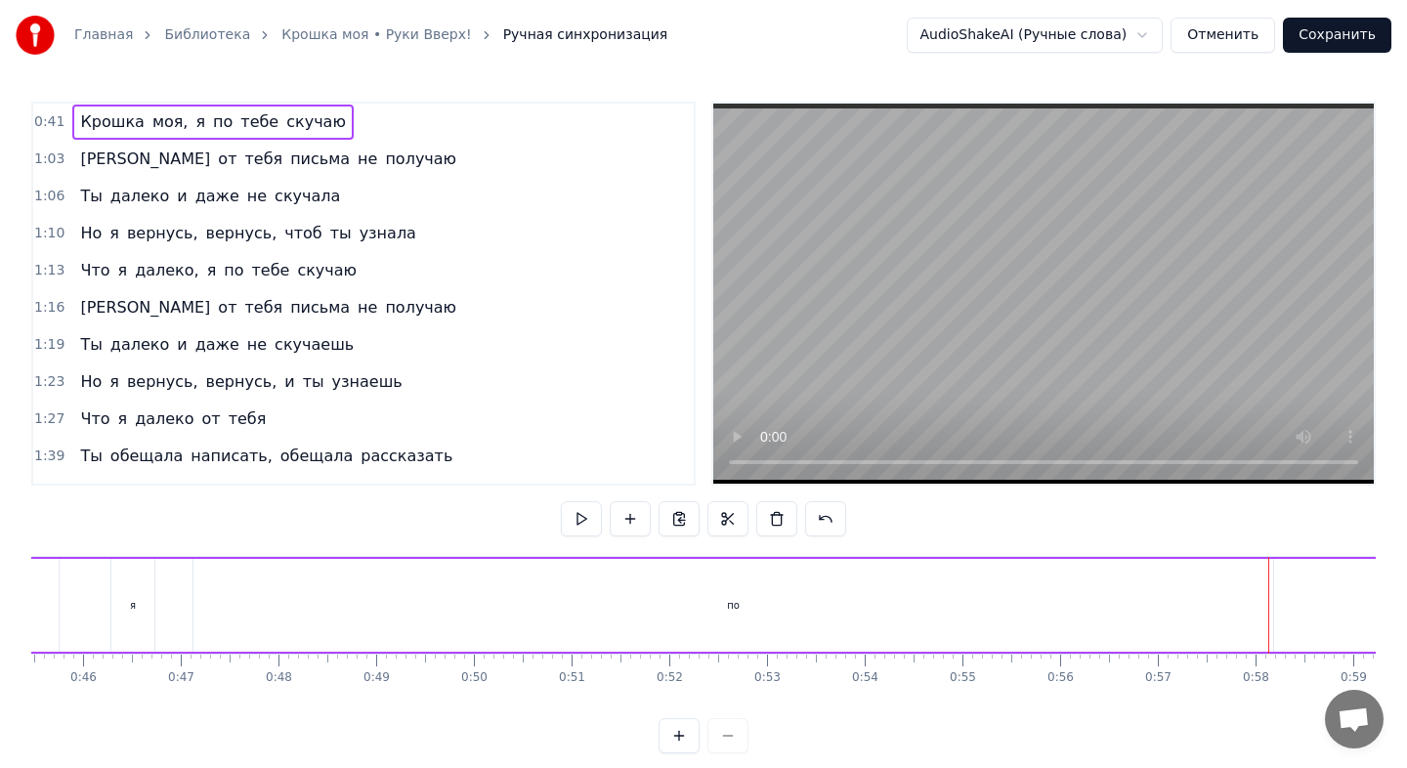
click at [209, 610] on div "по" at bounding box center [733, 605] width 1080 height 93
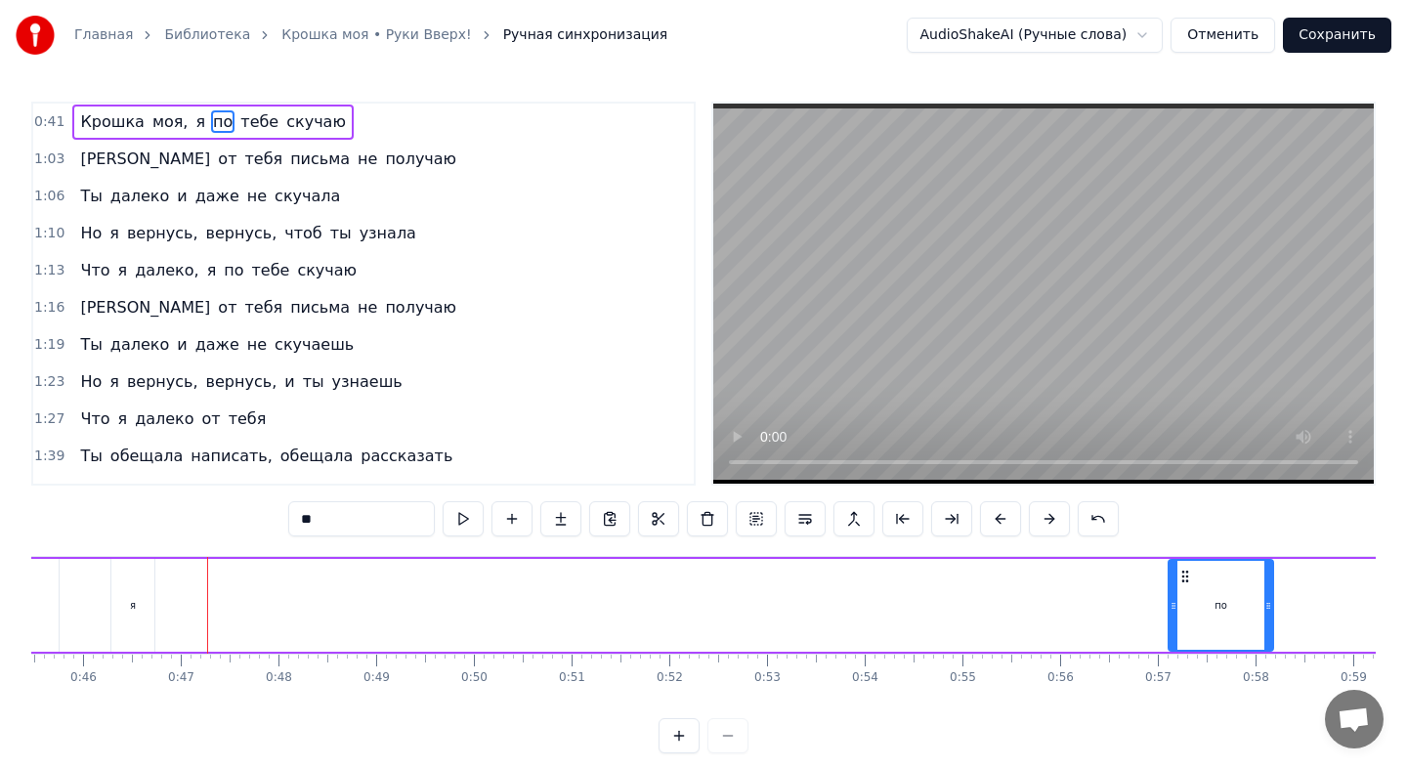
drag, startPoint x: 196, startPoint y: 607, endPoint x: 1190, endPoint y: 620, distance: 993.6
click at [1177, 621] on div at bounding box center [1173, 605] width 8 height 89
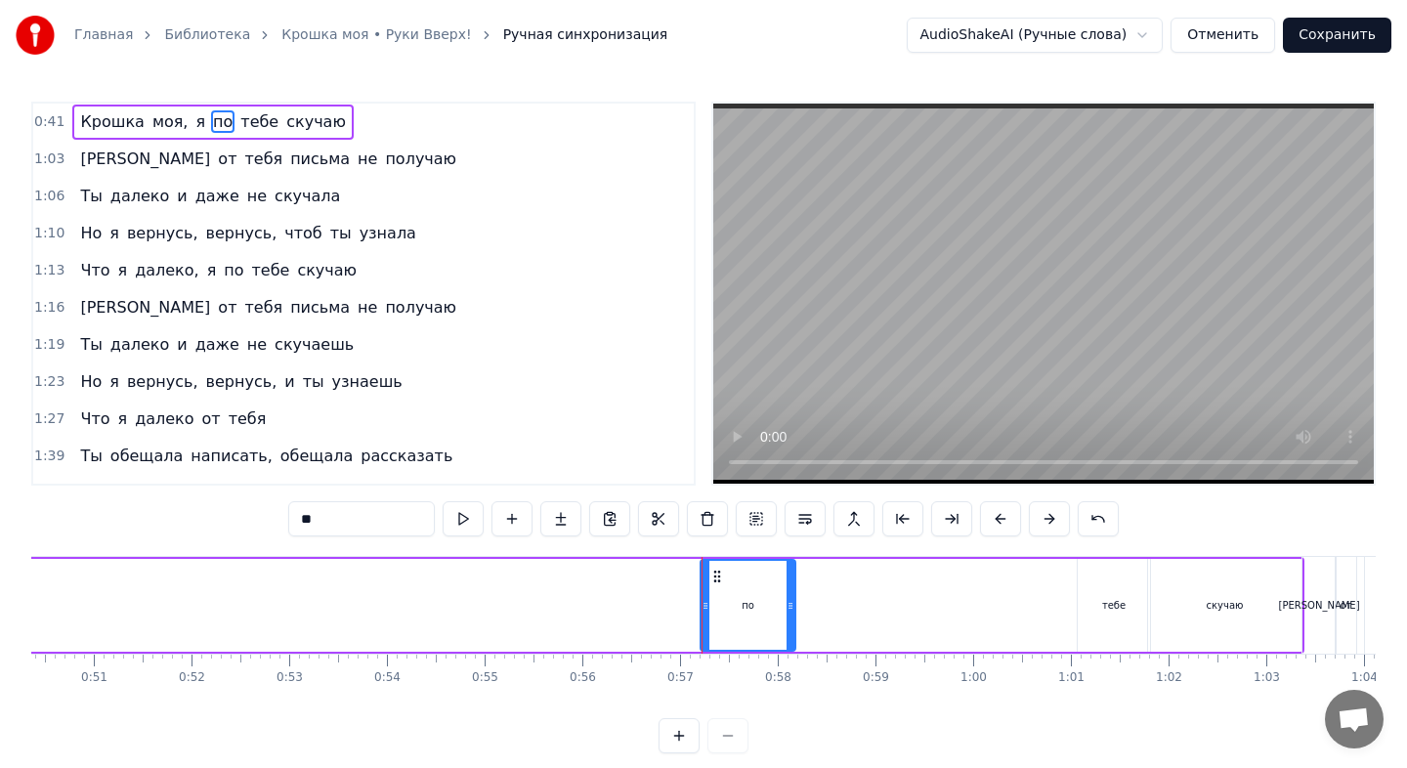
scroll to position [0, 4961]
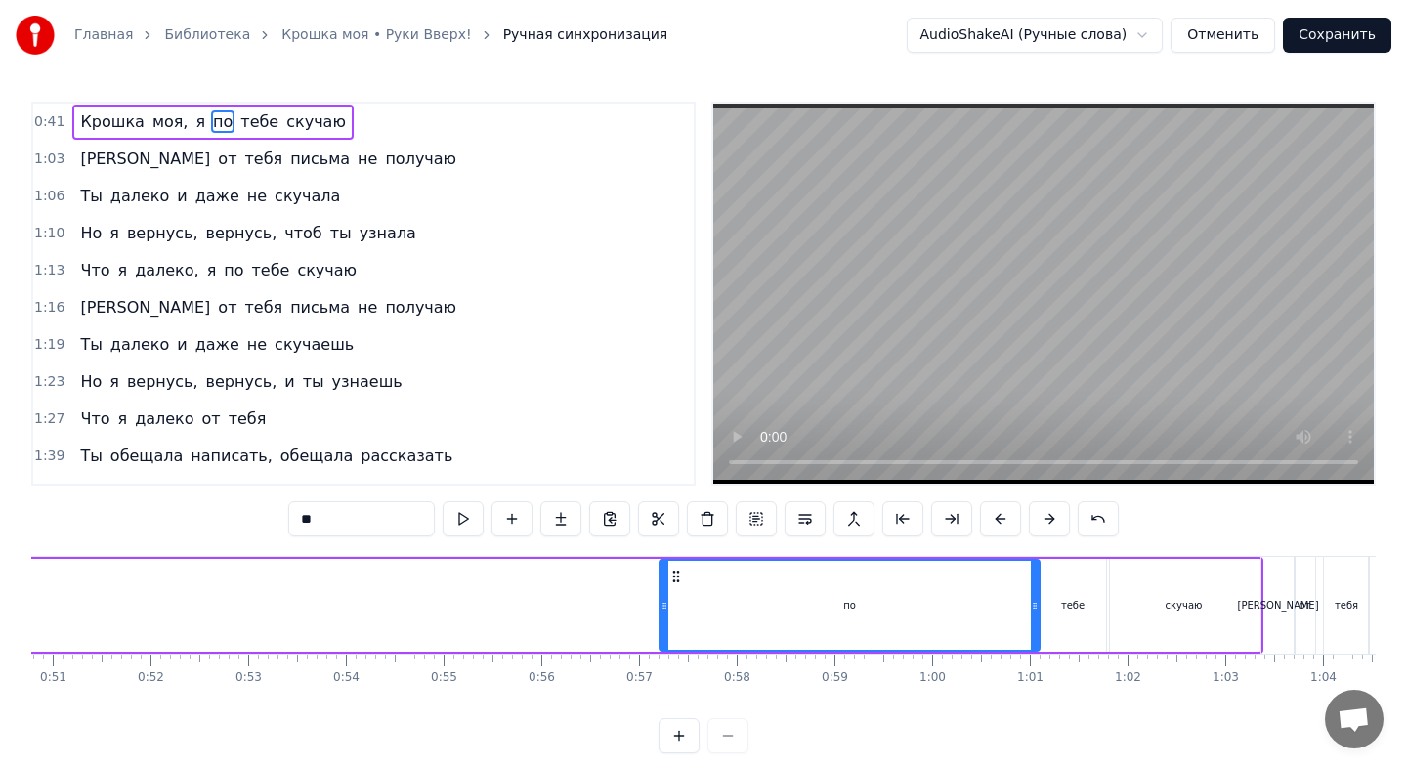
drag, startPoint x: 751, startPoint y: 607, endPoint x: 1037, endPoint y: 621, distance: 285.6
click at [1037, 621] on div at bounding box center [1035, 605] width 8 height 89
click at [663, 601] on div "по" at bounding box center [849, 605] width 382 height 93
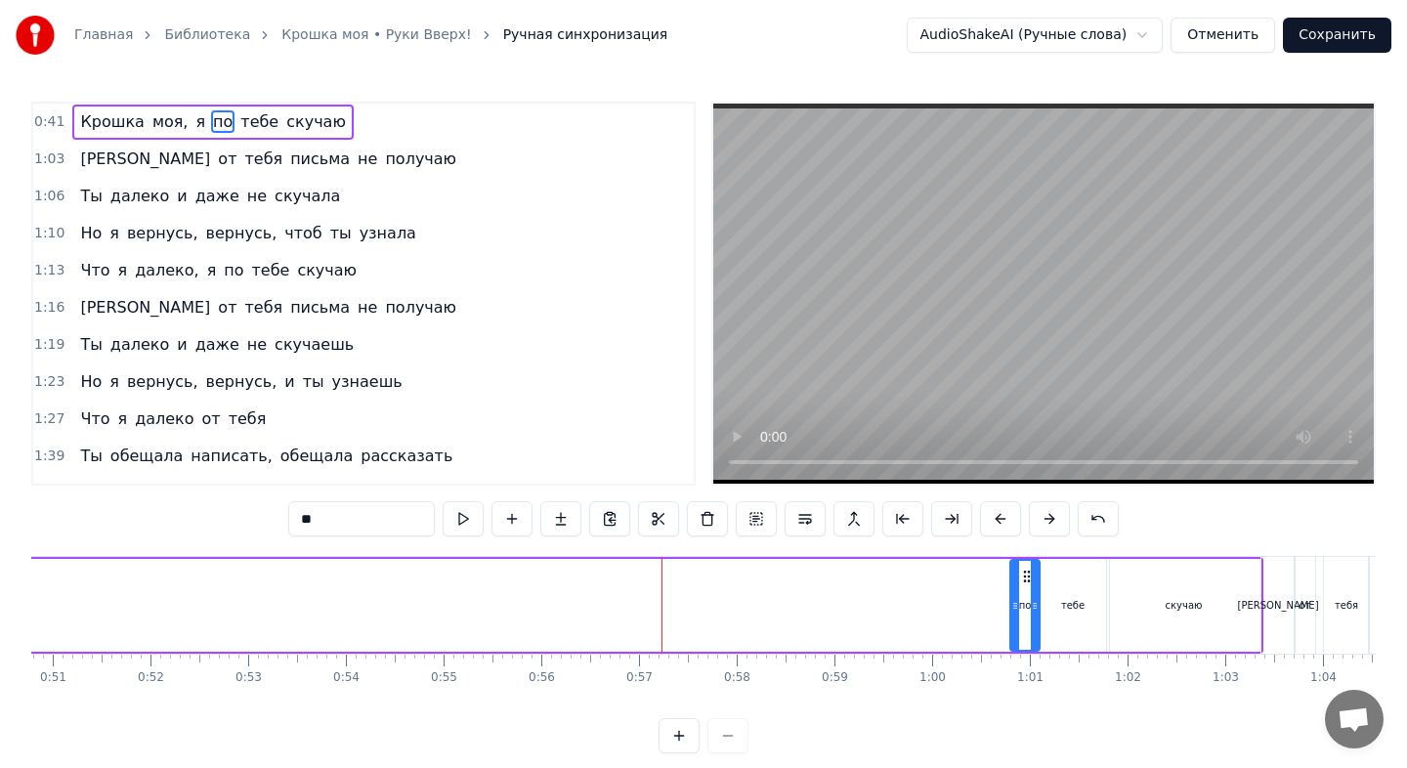
drag, startPoint x: 665, startPoint y: 601, endPoint x: 1016, endPoint y: 623, distance: 351.4
click at [1016, 623] on div at bounding box center [1015, 605] width 8 height 89
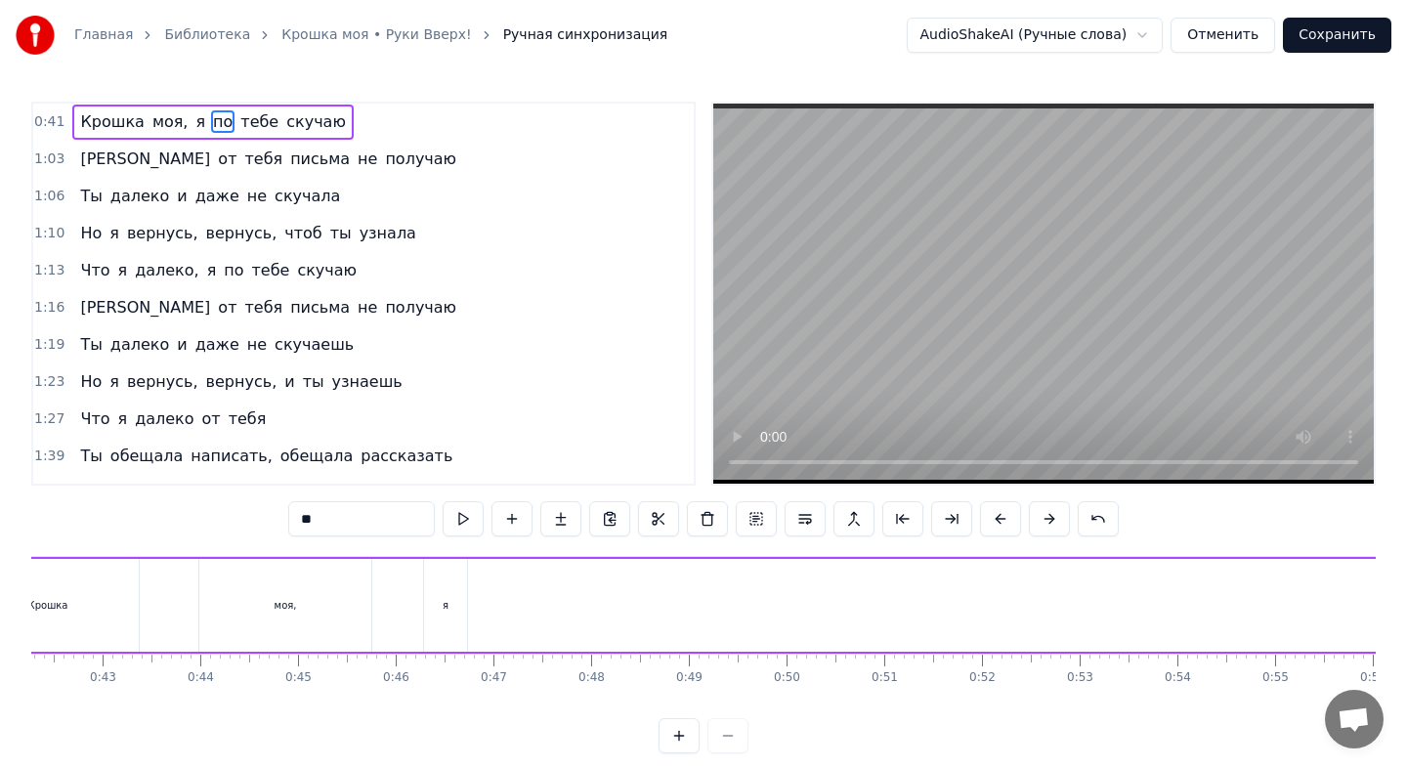
scroll to position [0, 4118]
click at [459, 604] on div "я" at bounding box center [457, 605] width 6 height 15
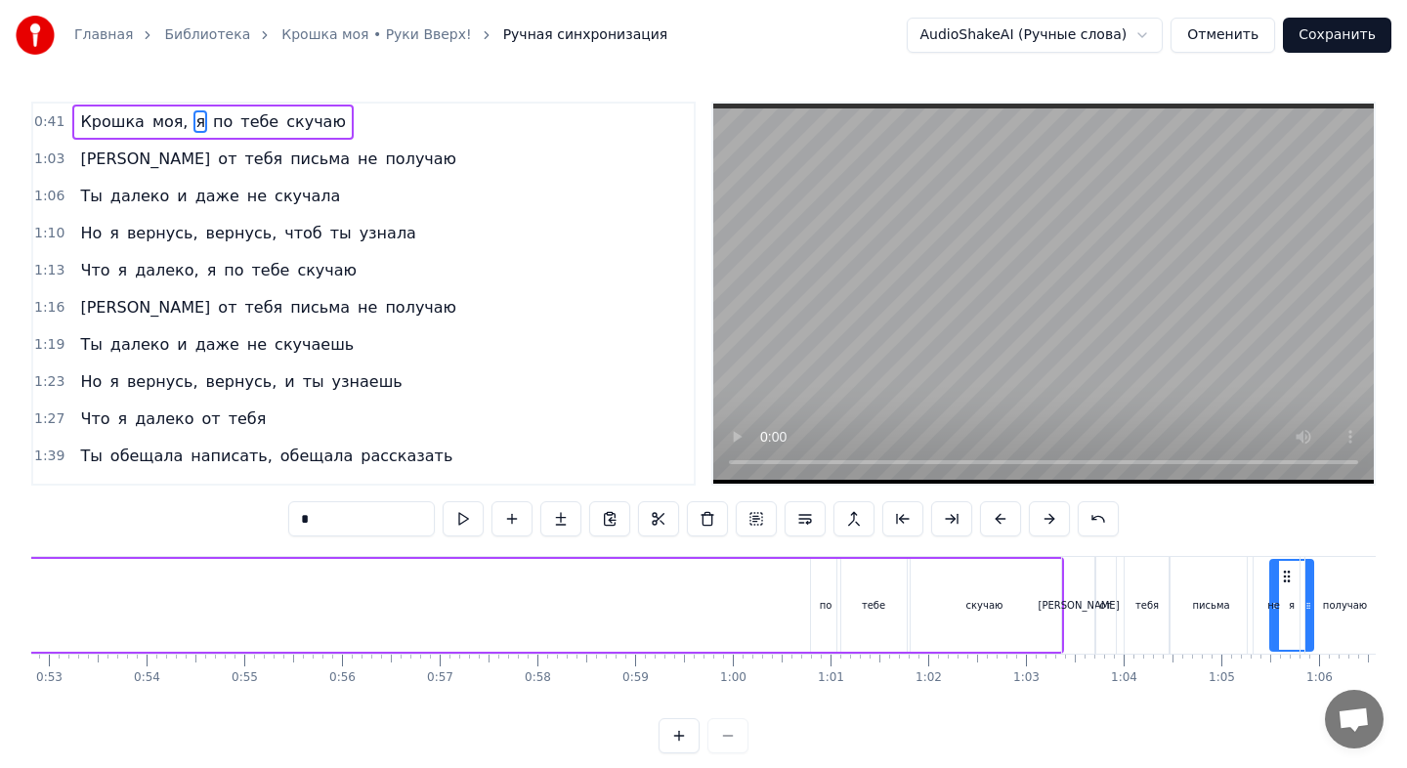
scroll to position [0, 5217]
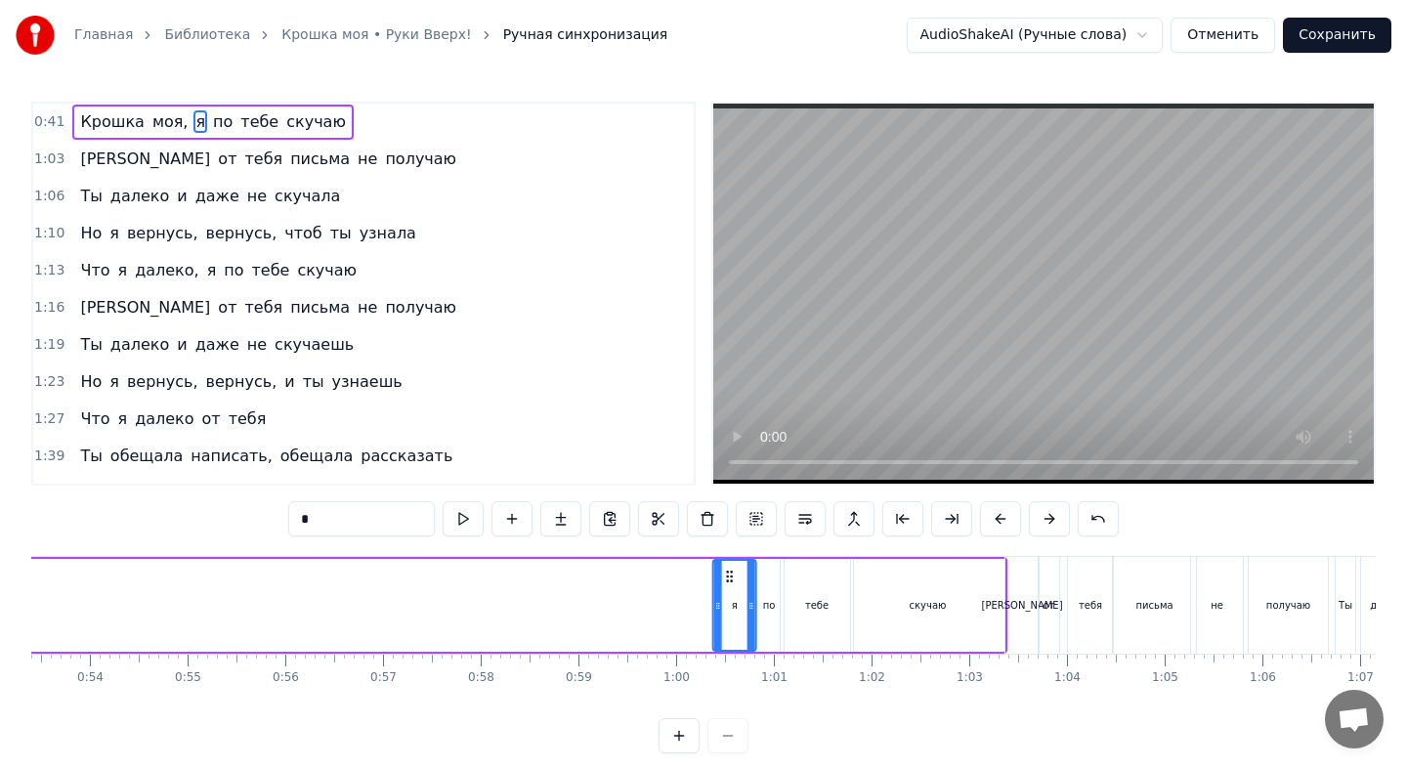
drag, startPoint x: 448, startPoint y: 572, endPoint x: 720, endPoint y: 593, distance: 272.4
click at [724, 594] on div "я" at bounding box center [734, 605] width 41 height 89
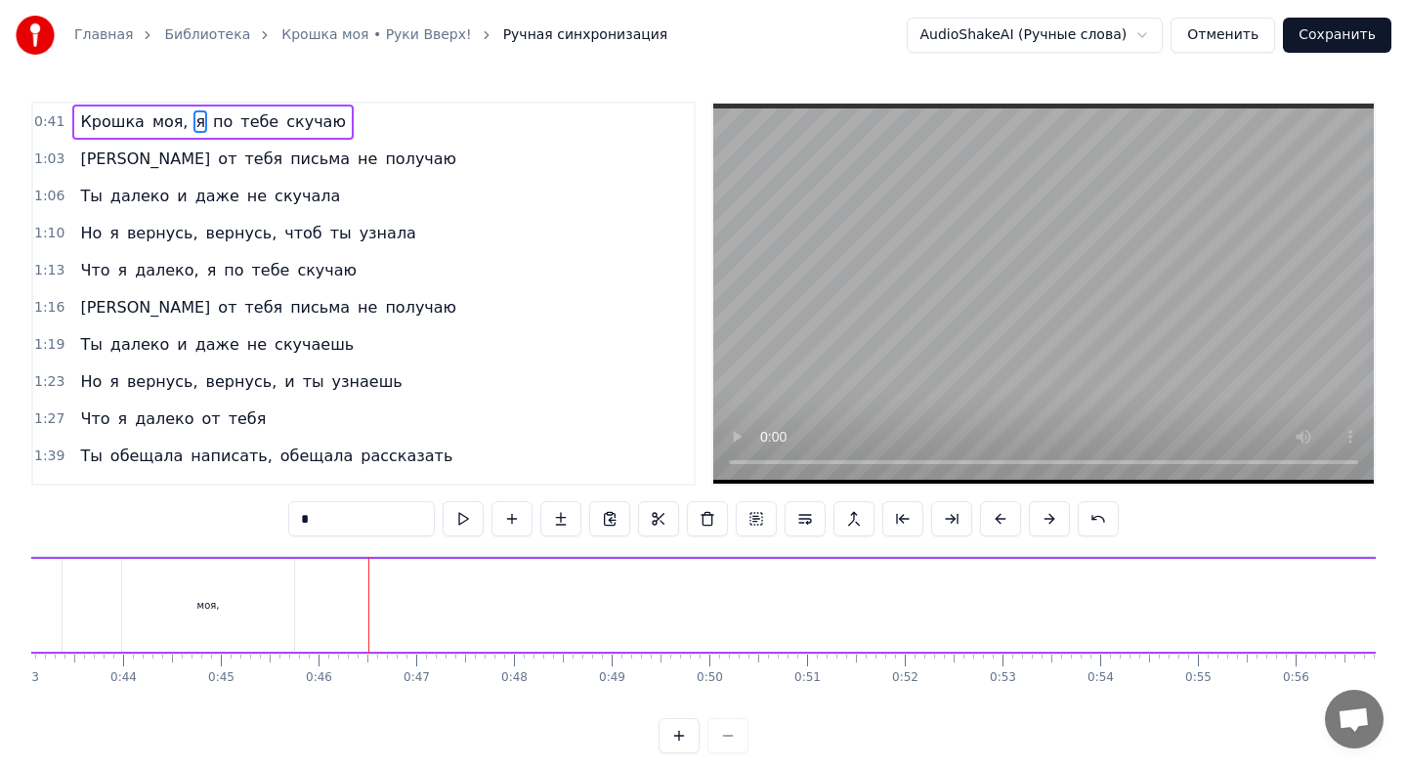
scroll to position [0, 4197]
click at [220, 594] on div "моя," at bounding box center [218, 605] width 172 height 93
type input "****"
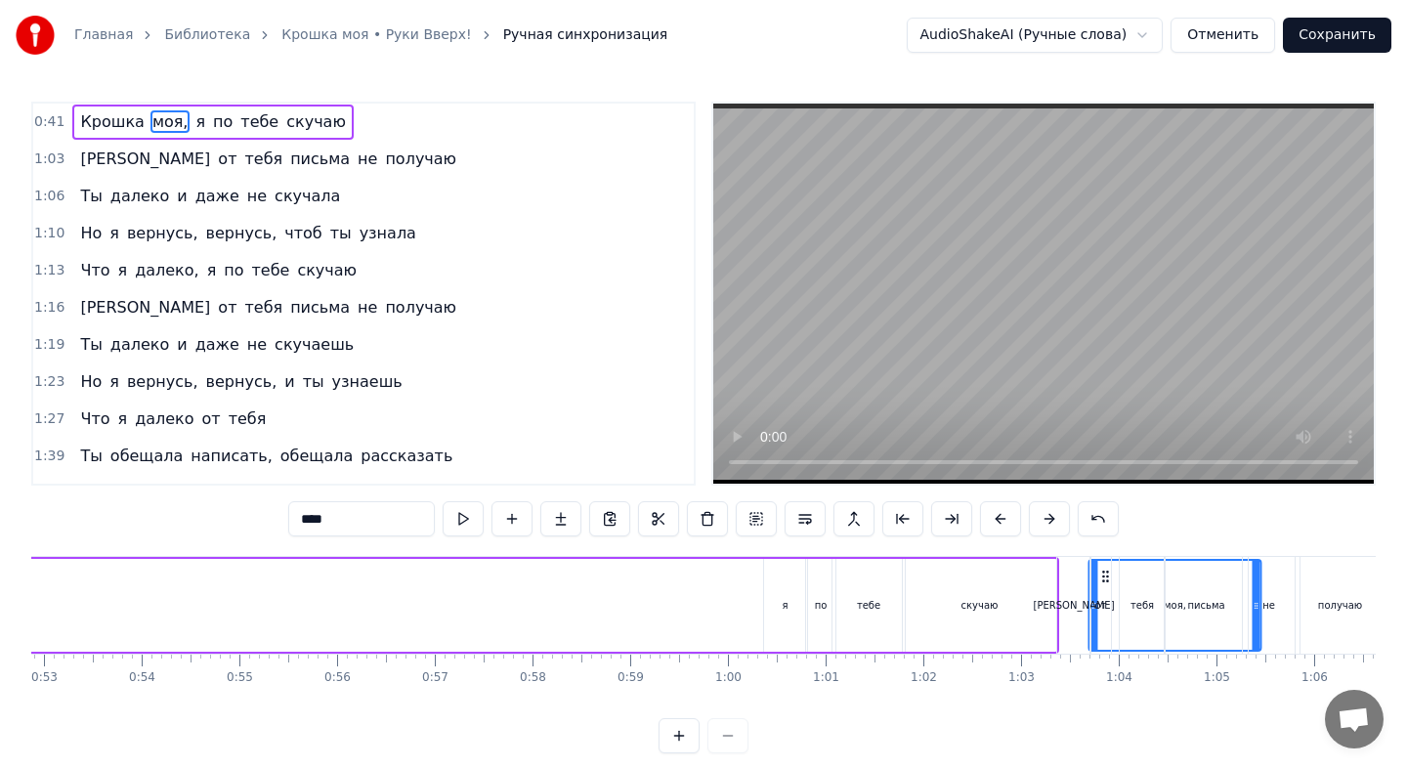
scroll to position [0, 5188]
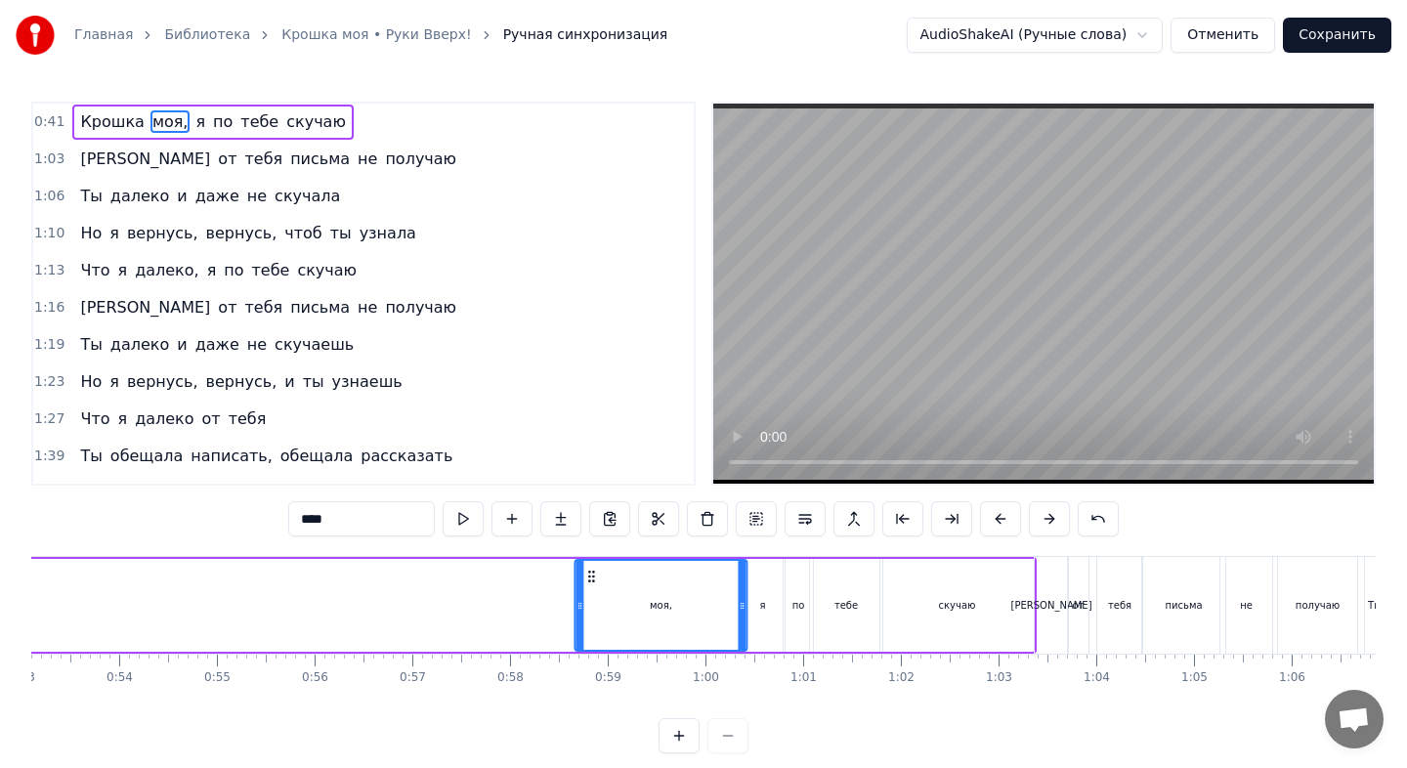
drag, startPoint x: 152, startPoint y: 575, endPoint x: 596, endPoint y: 564, distance: 443.7
click at [596, 564] on div "моя," at bounding box center [660, 605] width 170 height 89
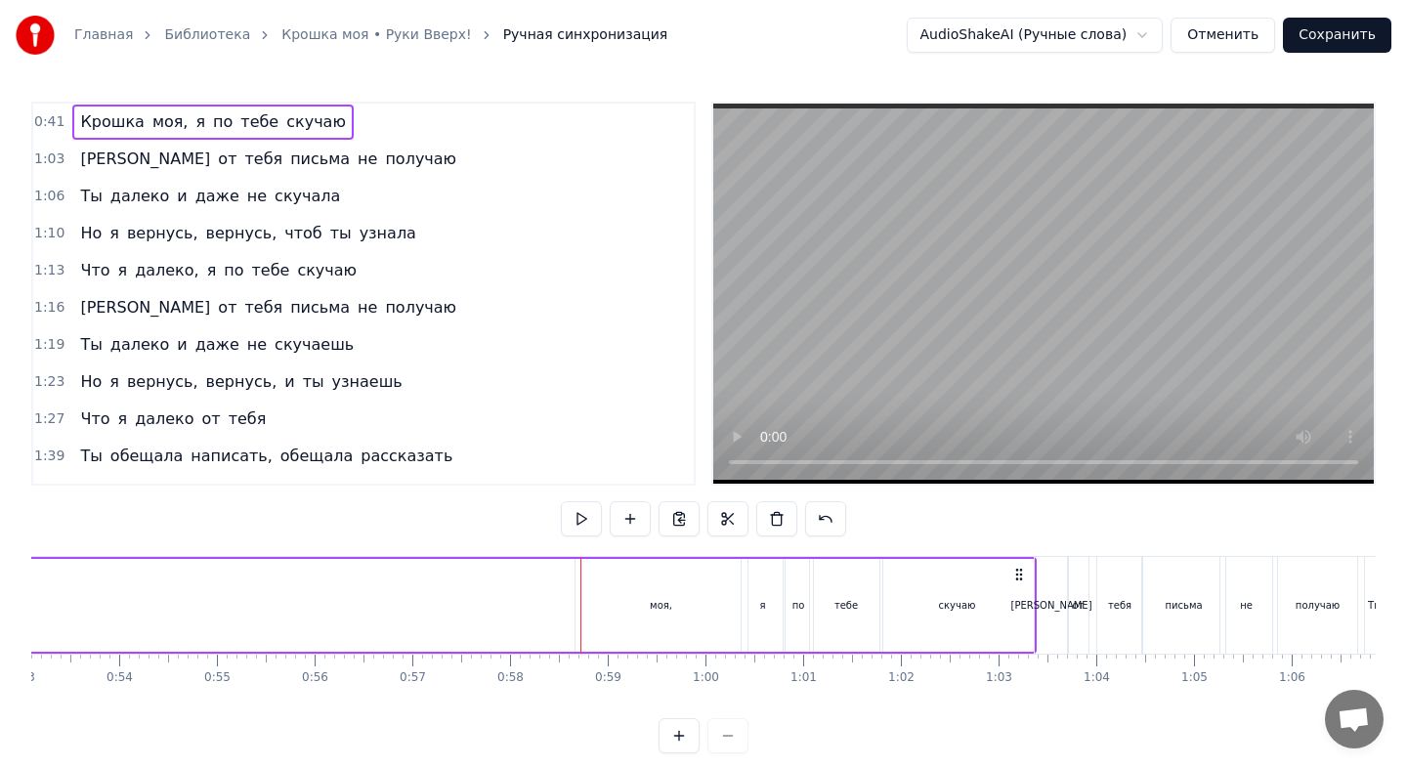
click at [605, 613] on div "моя," at bounding box center [661, 605] width 172 height 93
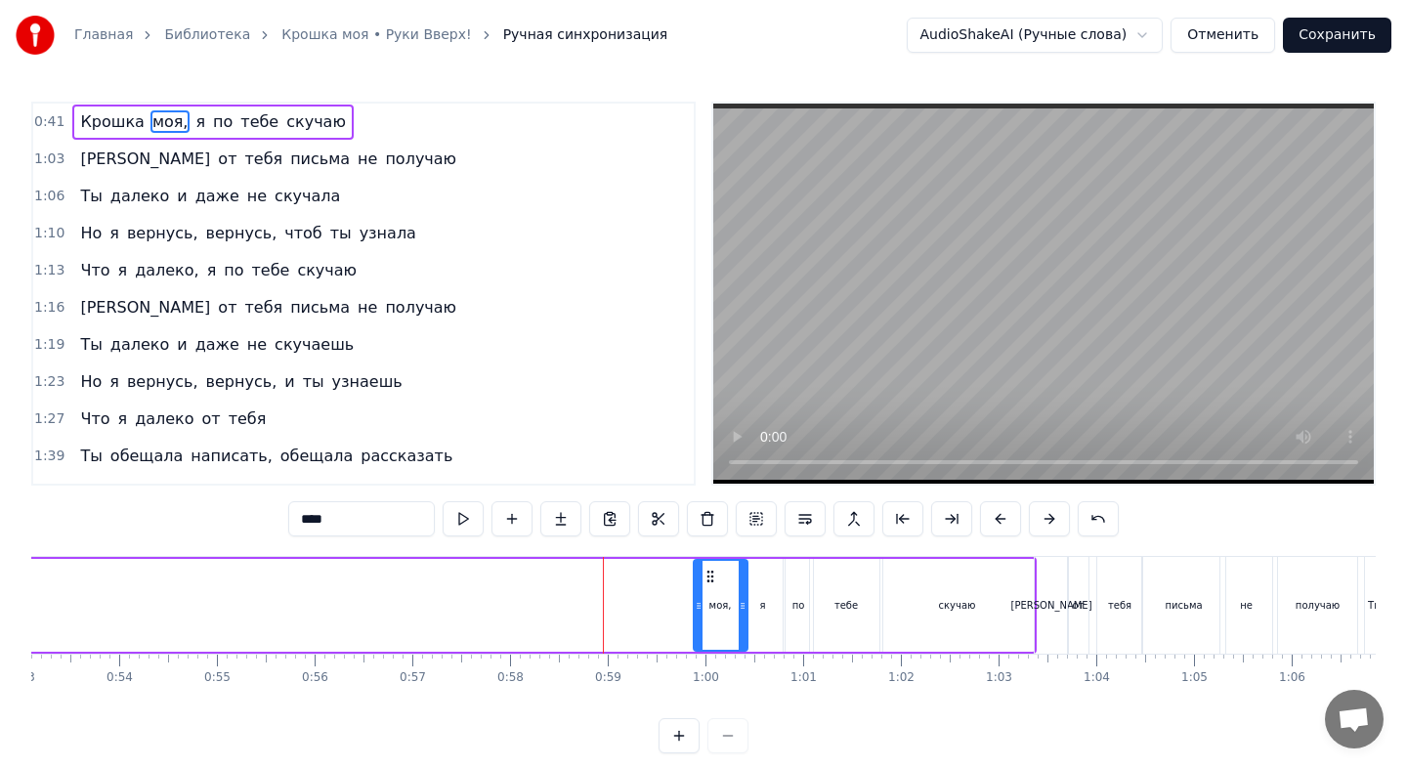
drag, startPoint x: 578, startPoint y: 611, endPoint x: 702, endPoint y: 621, distance: 124.5
click at [702, 621] on div at bounding box center [699, 605] width 8 height 89
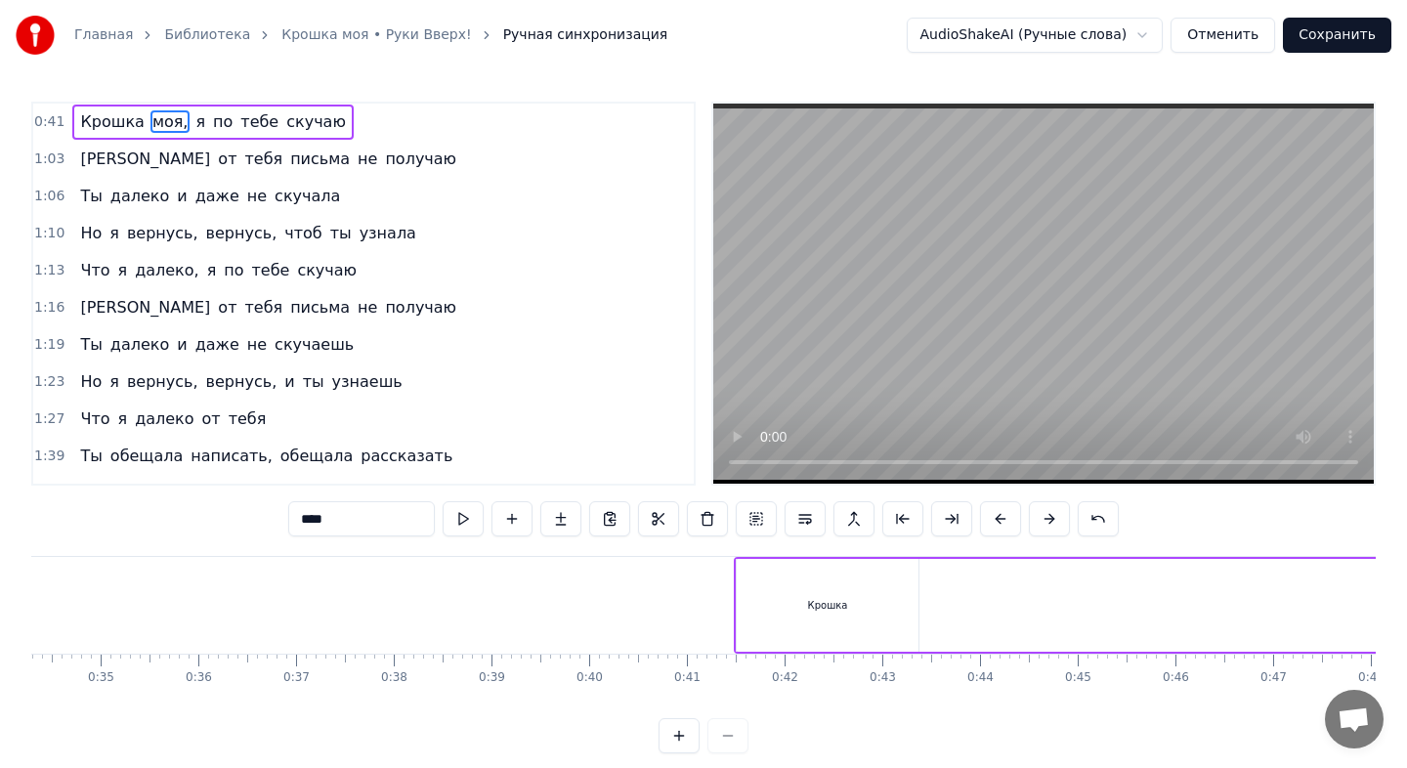
scroll to position [0, 3331]
click at [836, 593] on div "Крошка" at bounding box center [846, 605] width 182 height 93
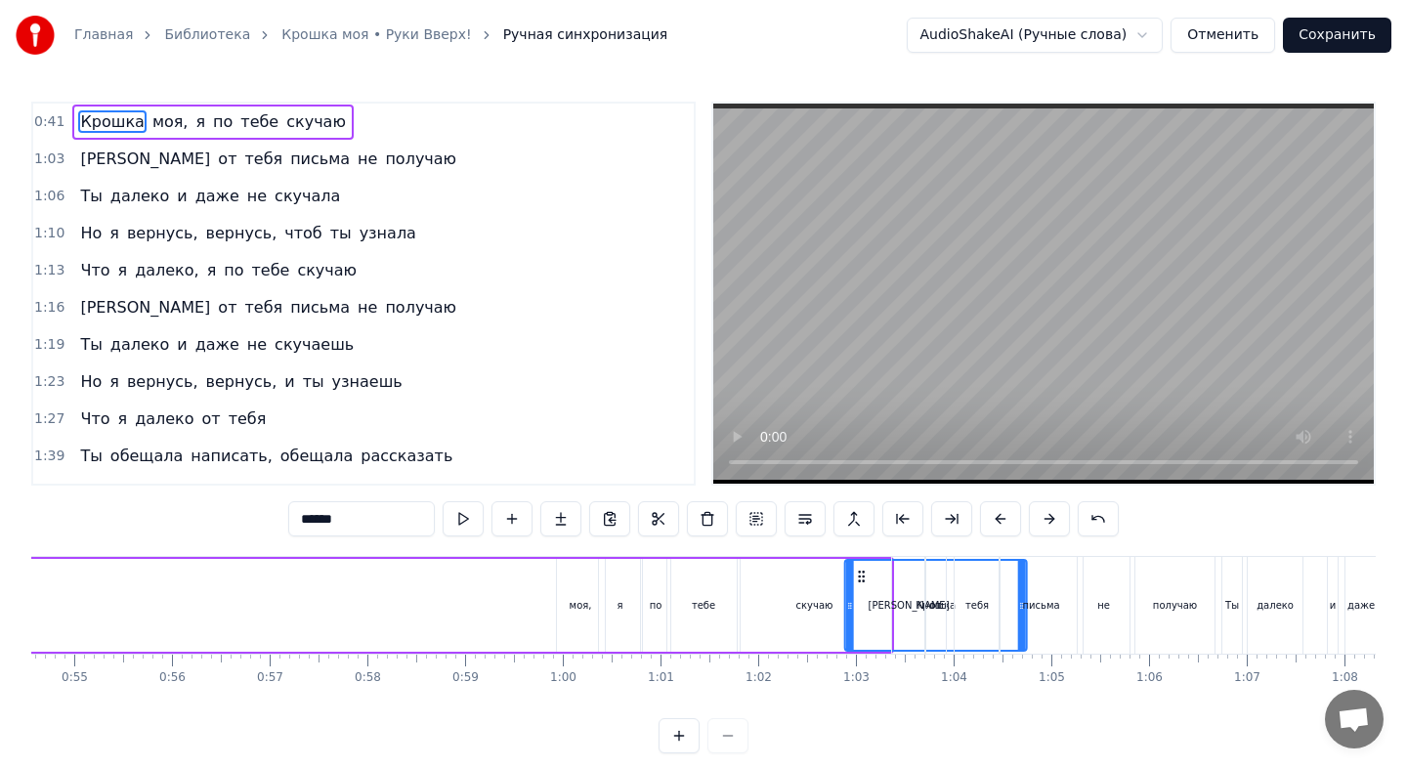
scroll to position [0, 5342]
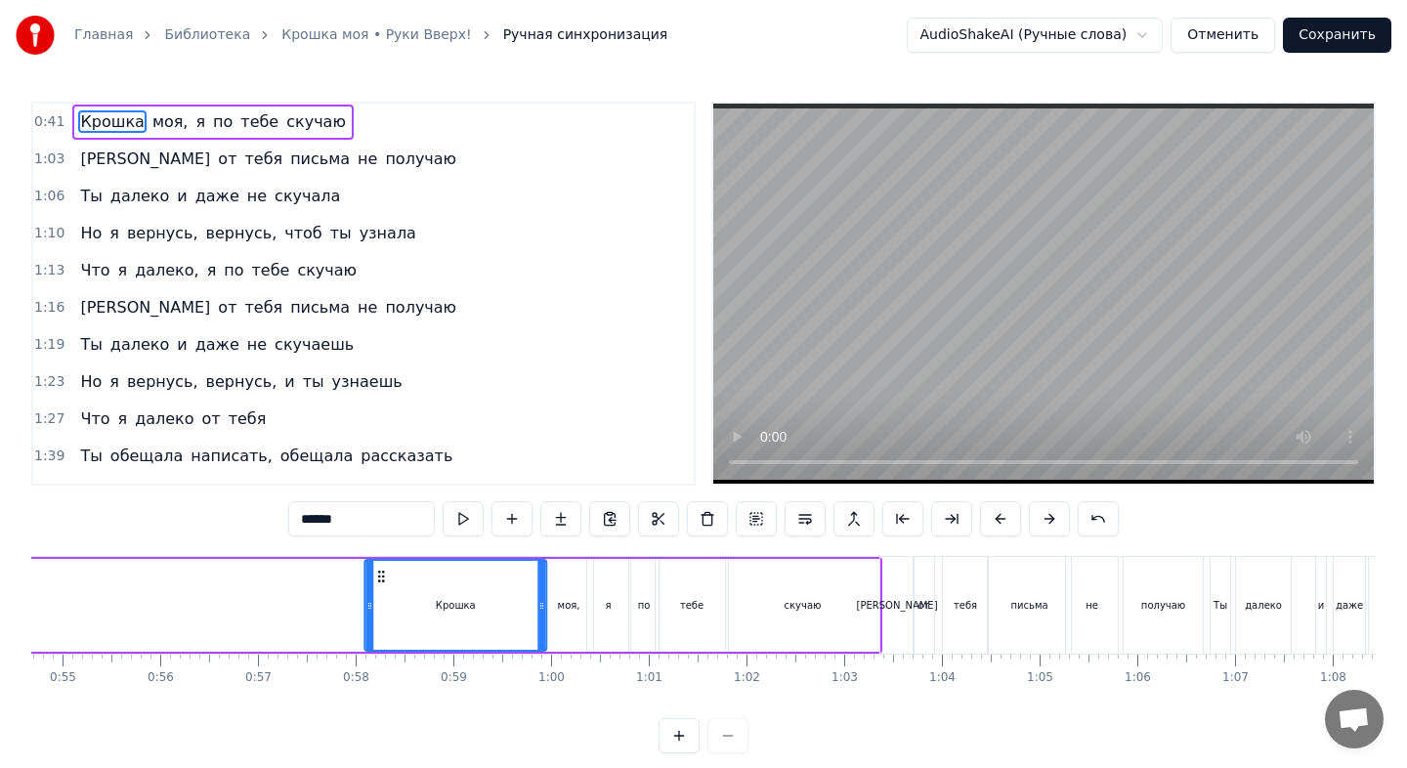
drag, startPoint x: 770, startPoint y: 579, endPoint x: 379, endPoint y: 581, distance: 390.8
click at [379, 581] on icon at bounding box center [381, 577] width 16 height 16
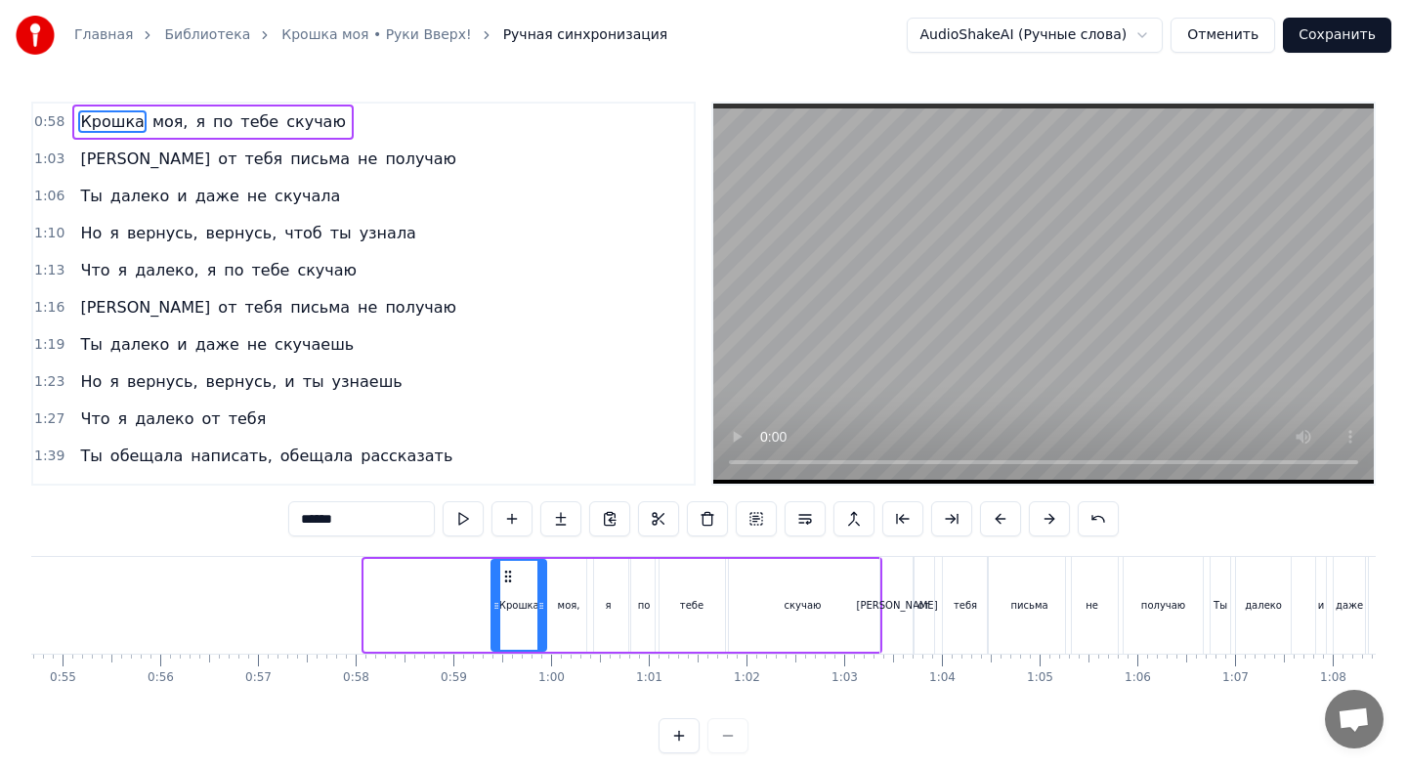
drag, startPoint x: 369, startPoint y: 616, endPoint x: 491, endPoint y: 632, distance: 123.1
click at [495, 632] on div at bounding box center [496, 605] width 8 height 89
click at [683, 616] on div "тебе" at bounding box center [692, 605] width 72 height 93
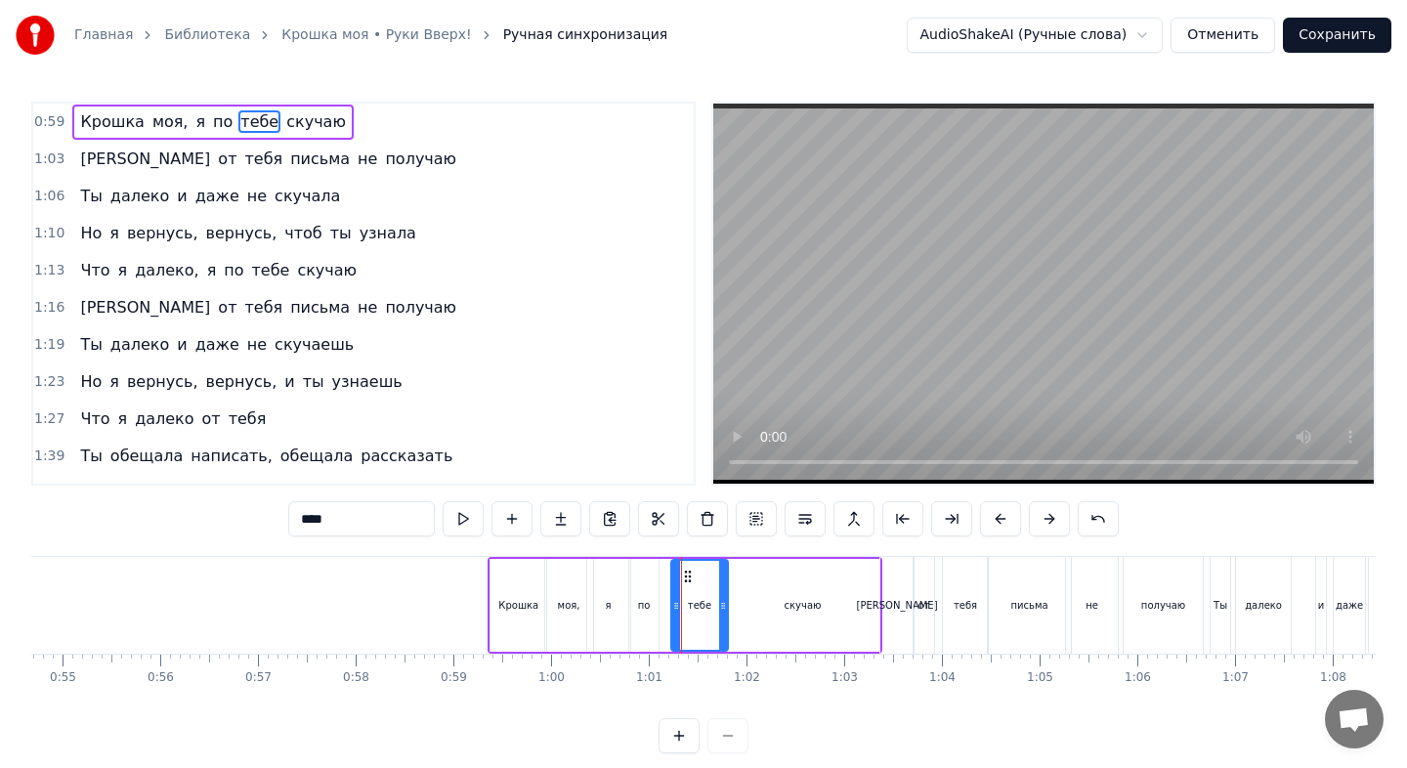
drag, startPoint x: 660, startPoint y: 614, endPoint x: 688, endPoint y: 616, distance: 27.4
click at [680, 616] on div at bounding box center [676, 605] width 8 height 89
click at [651, 615] on div "по" at bounding box center [643, 605] width 29 height 93
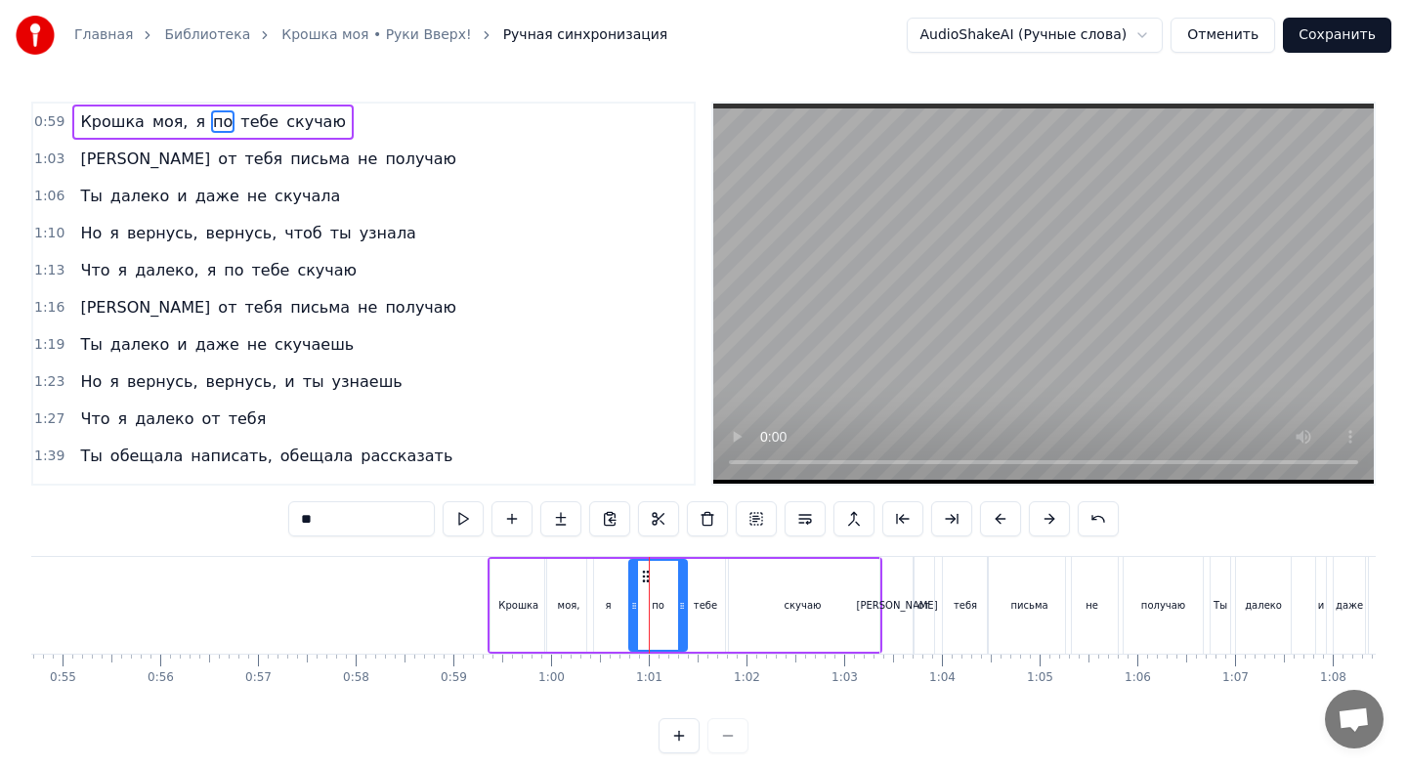
drag, startPoint x: 654, startPoint y: 612, endPoint x: 682, endPoint y: 612, distance: 28.3
click at [682, 612] on icon at bounding box center [682, 606] width 8 height 16
drag, startPoint x: 630, startPoint y: 610, endPoint x: 655, endPoint y: 610, distance: 24.4
click at [651, 610] on icon at bounding box center [647, 606] width 8 height 16
click at [604, 610] on div "я" at bounding box center [608, 605] width 43 height 93
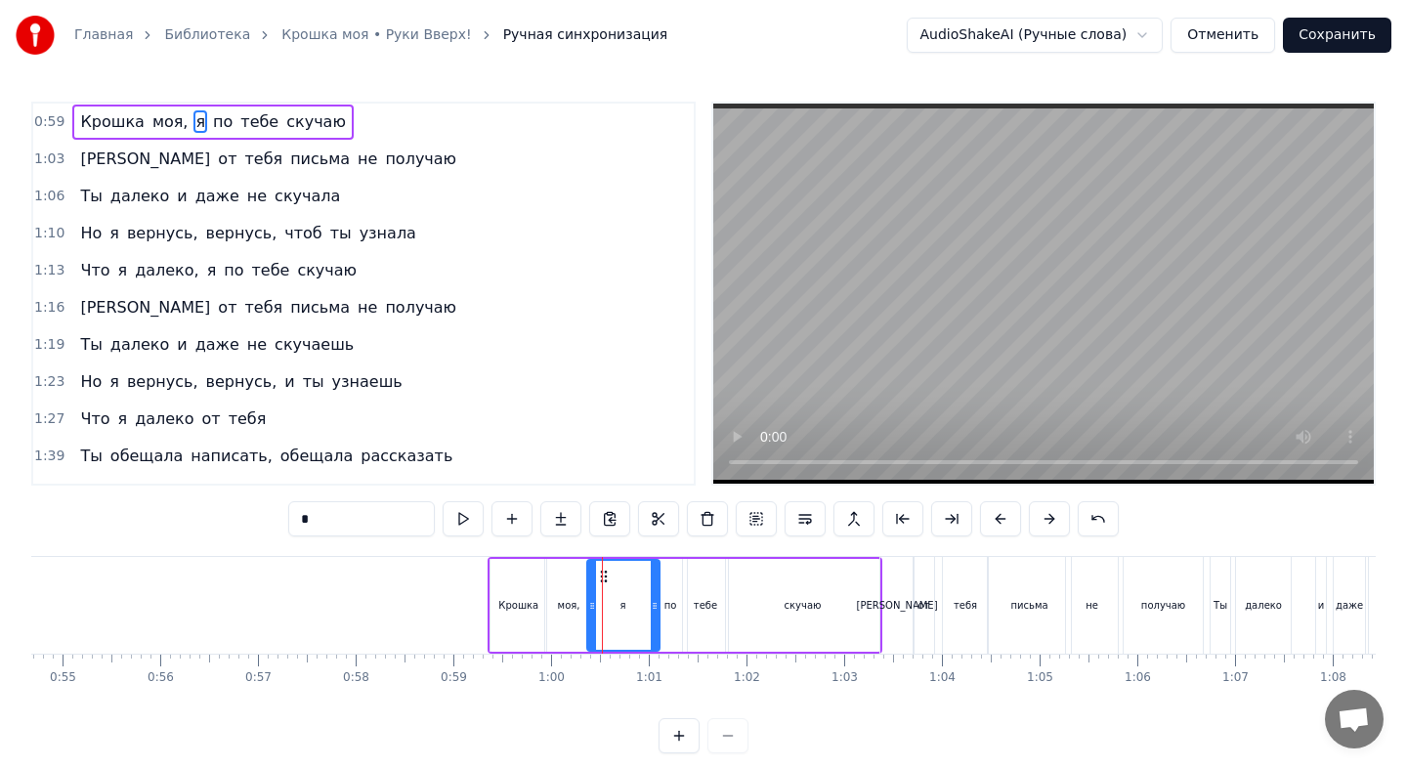
drag, startPoint x: 625, startPoint y: 608, endPoint x: 649, endPoint y: 614, distance: 24.2
click at [654, 614] on div at bounding box center [655, 605] width 8 height 89
drag, startPoint x: 589, startPoint y: 610, endPoint x: 625, endPoint y: 614, distance: 36.5
click at [625, 614] on div at bounding box center [627, 605] width 8 height 89
click at [567, 617] on div "моя," at bounding box center [569, 605] width 48 height 93
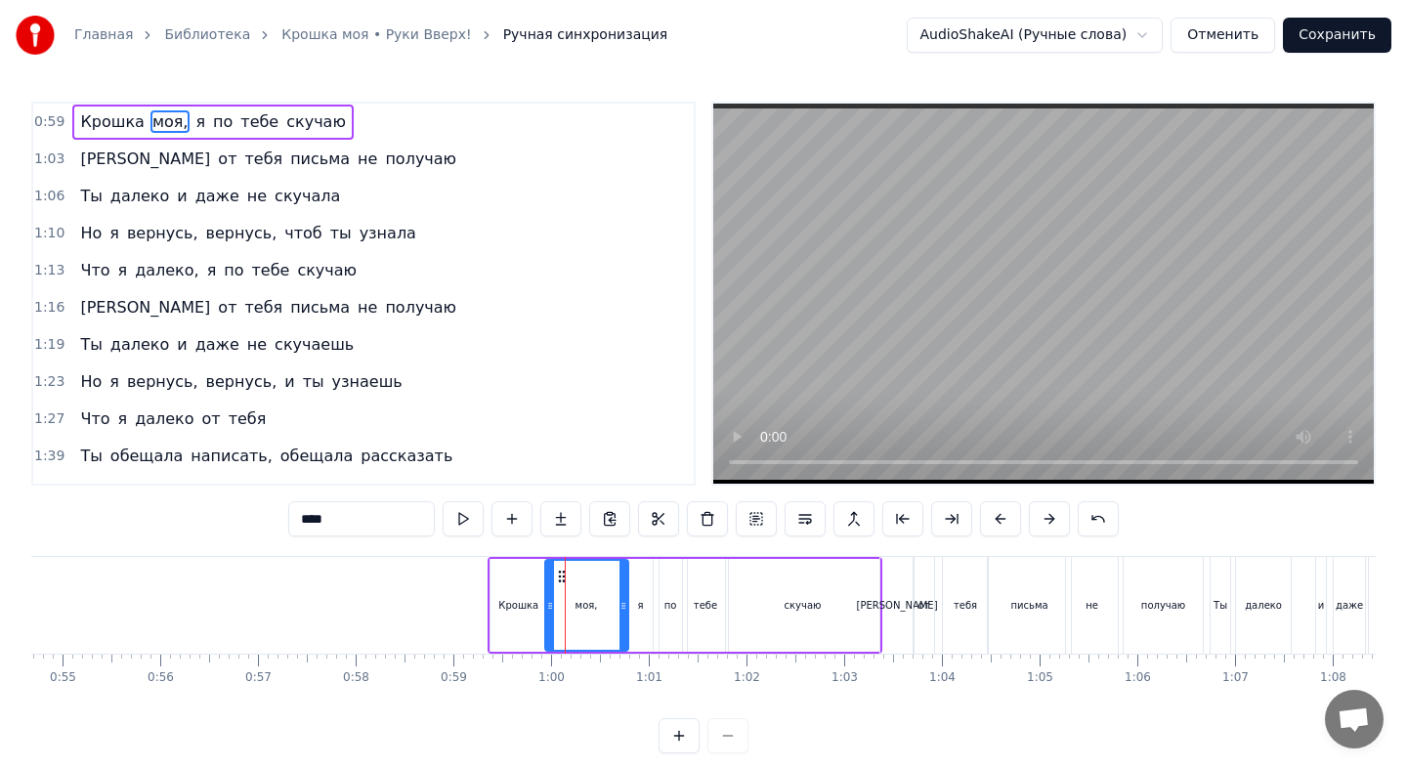
drag, startPoint x: 588, startPoint y: 614, endPoint x: 621, endPoint y: 616, distance: 33.3
click at [623, 616] on div at bounding box center [623, 605] width 8 height 89
drag, startPoint x: 548, startPoint y: 612, endPoint x: 592, endPoint y: 616, distance: 44.2
click at [592, 616] on div at bounding box center [591, 605] width 8 height 89
click at [544, 614] on div "Крошка" at bounding box center [518, 605] width 56 height 93
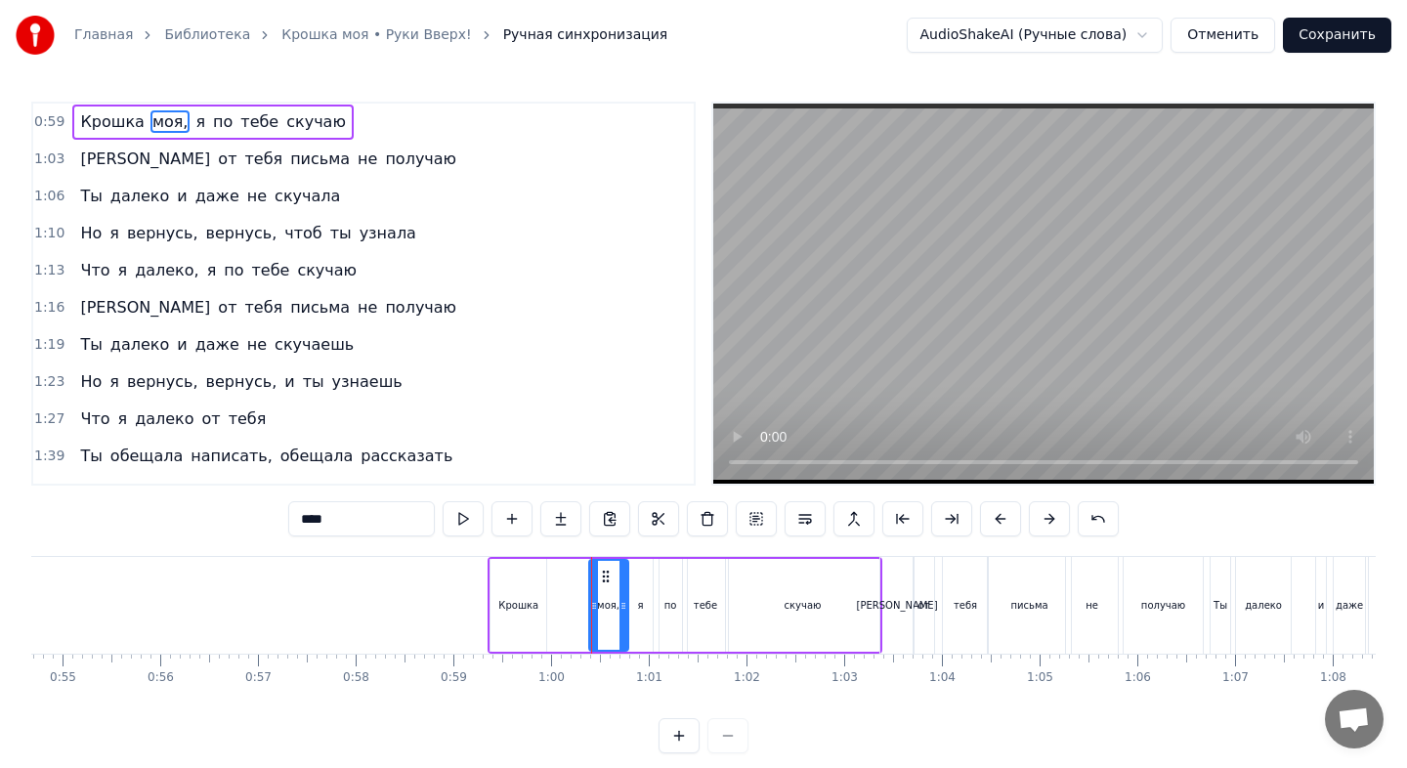
type input "******"
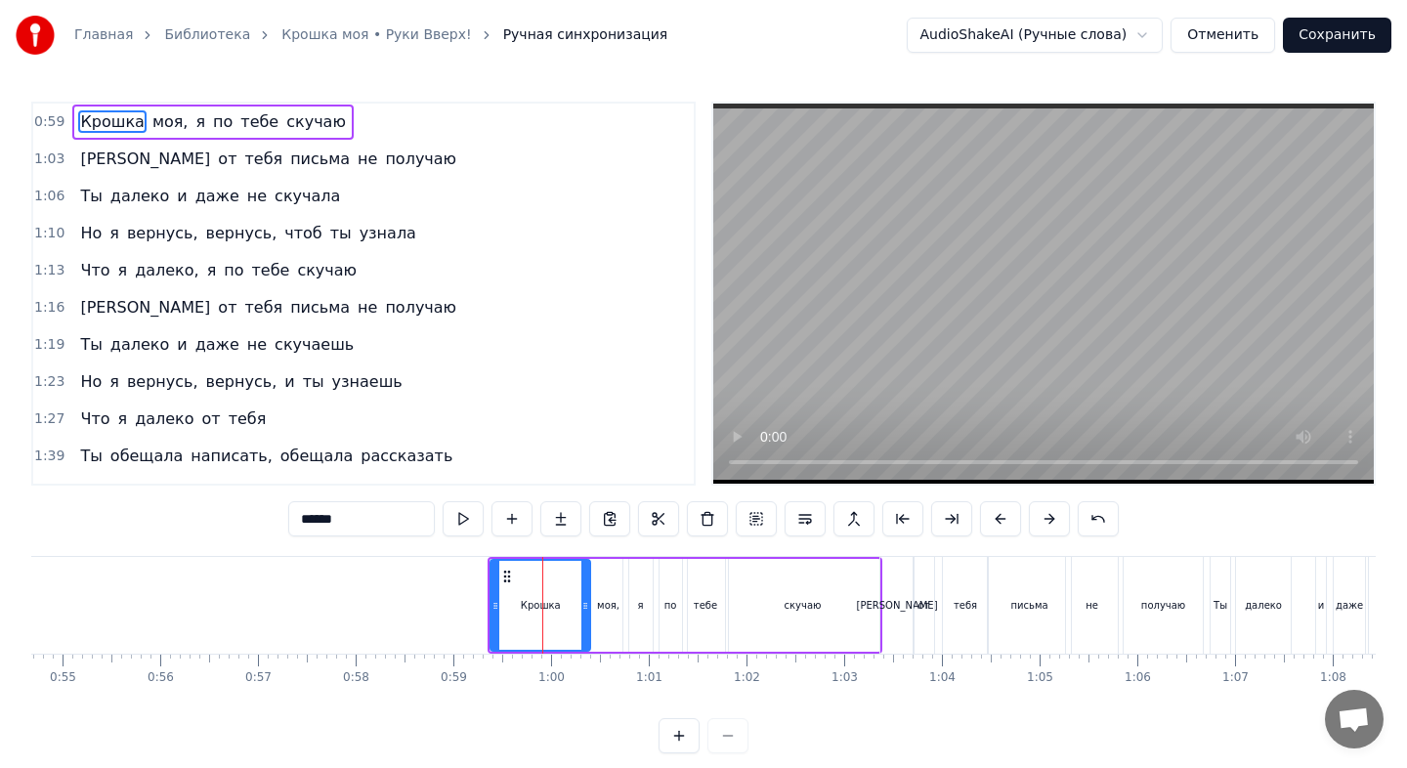
drag, startPoint x: 544, startPoint y: 610, endPoint x: 588, endPoint y: 614, distance: 44.2
click at [589, 614] on div at bounding box center [585, 605] width 8 height 89
click at [499, 610] on div "Крошка" at bounding box center [540, 605] width 103 height 93
drag, startPoint x: 499, startPoint y: 610, endPoint x: 513, endPoint y: 610, distance: 13.7
click at [513, 610] on div "Крошка" at bounding box center [540, 605] width 99 height 89
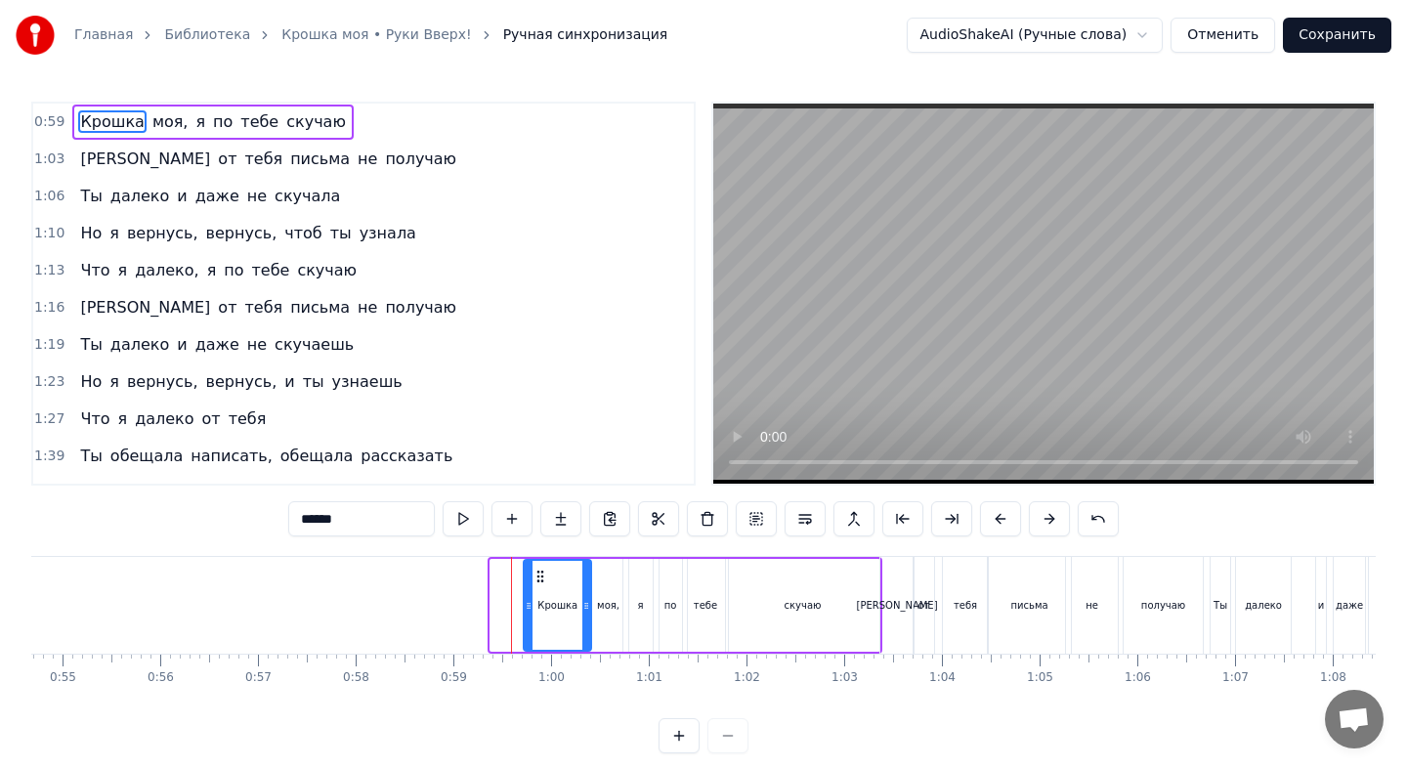
drag, startPoint x: 495, startPoint y: 608, endPoint x: 531, endPoint y: 610, distance: 36.2
click at [532, 610] on icon at bounding box center [529, 606] width 8 height 16
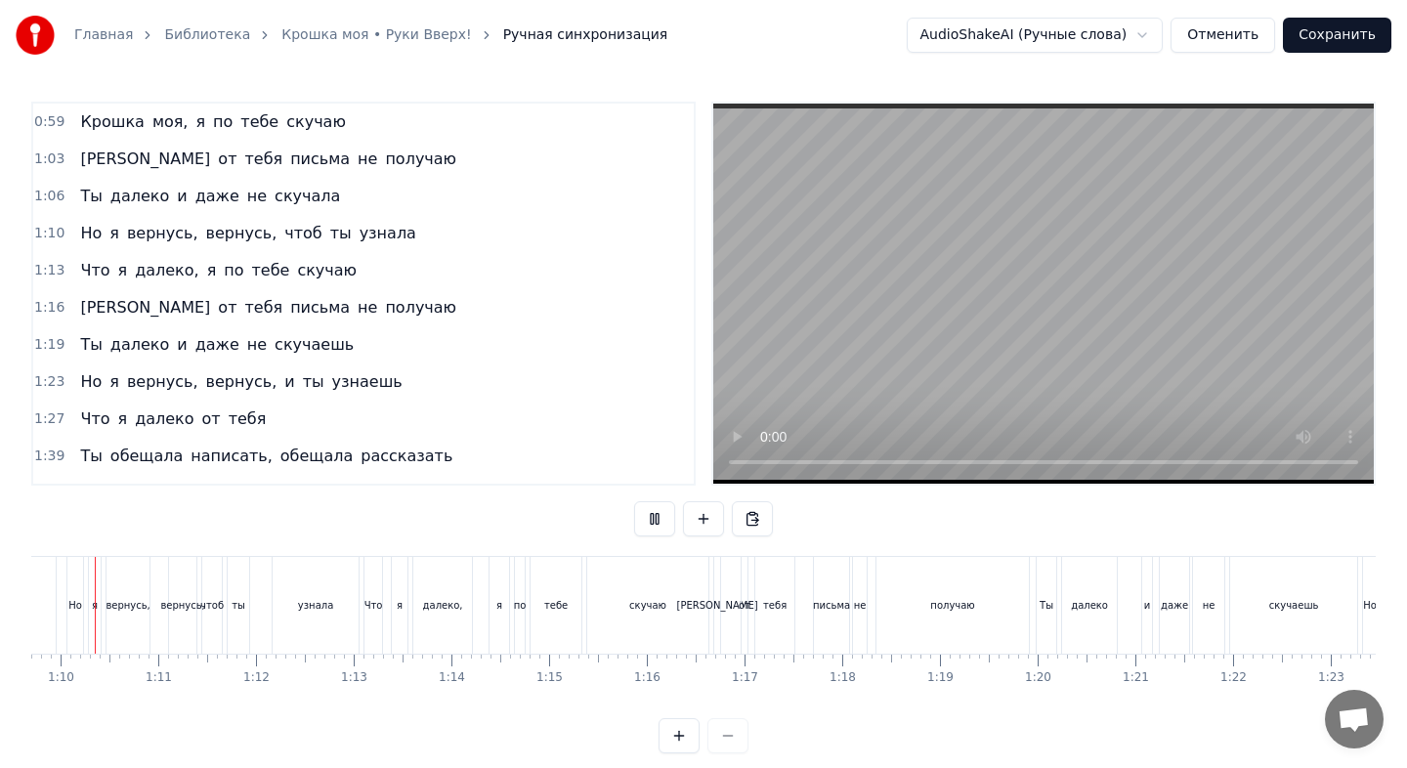
scroll to position [0, 6775]
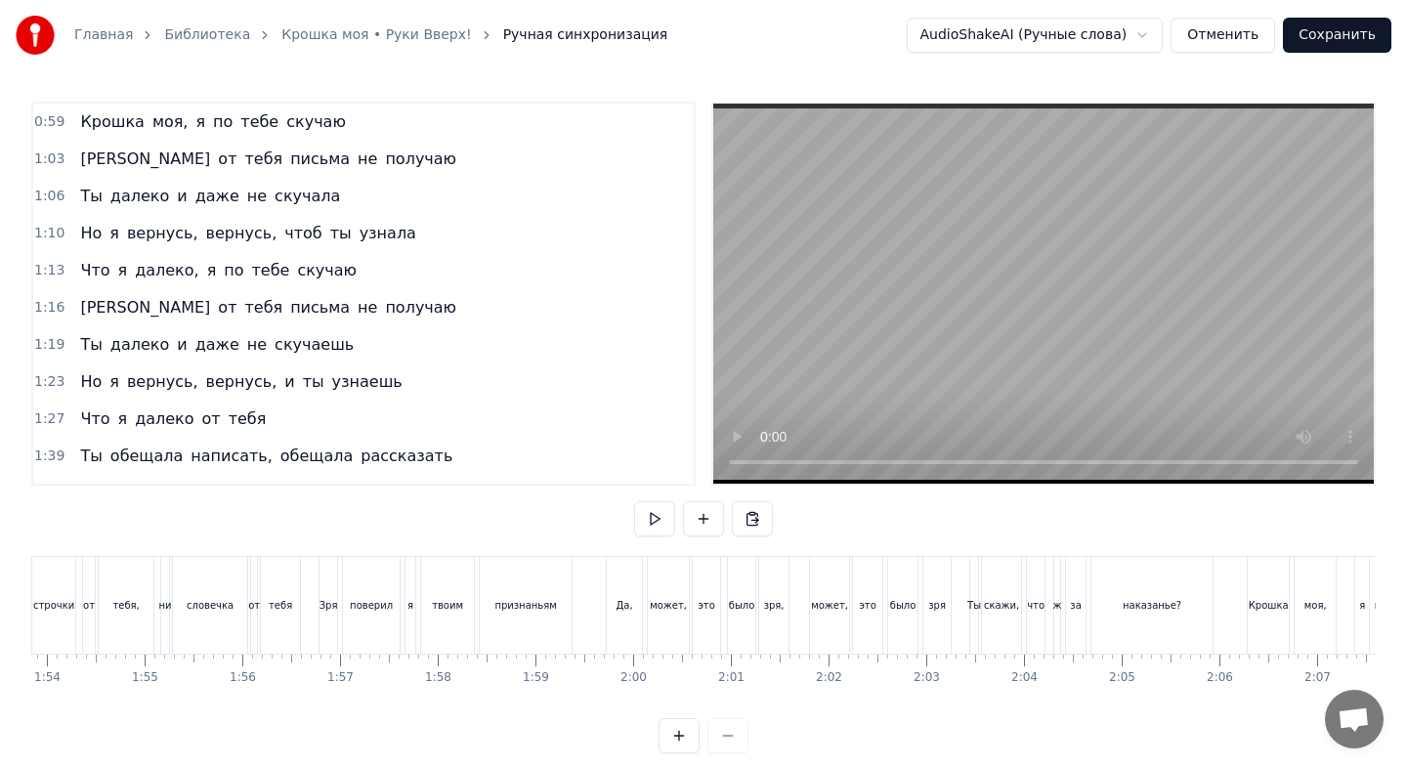
scroll to position [0, 15064]
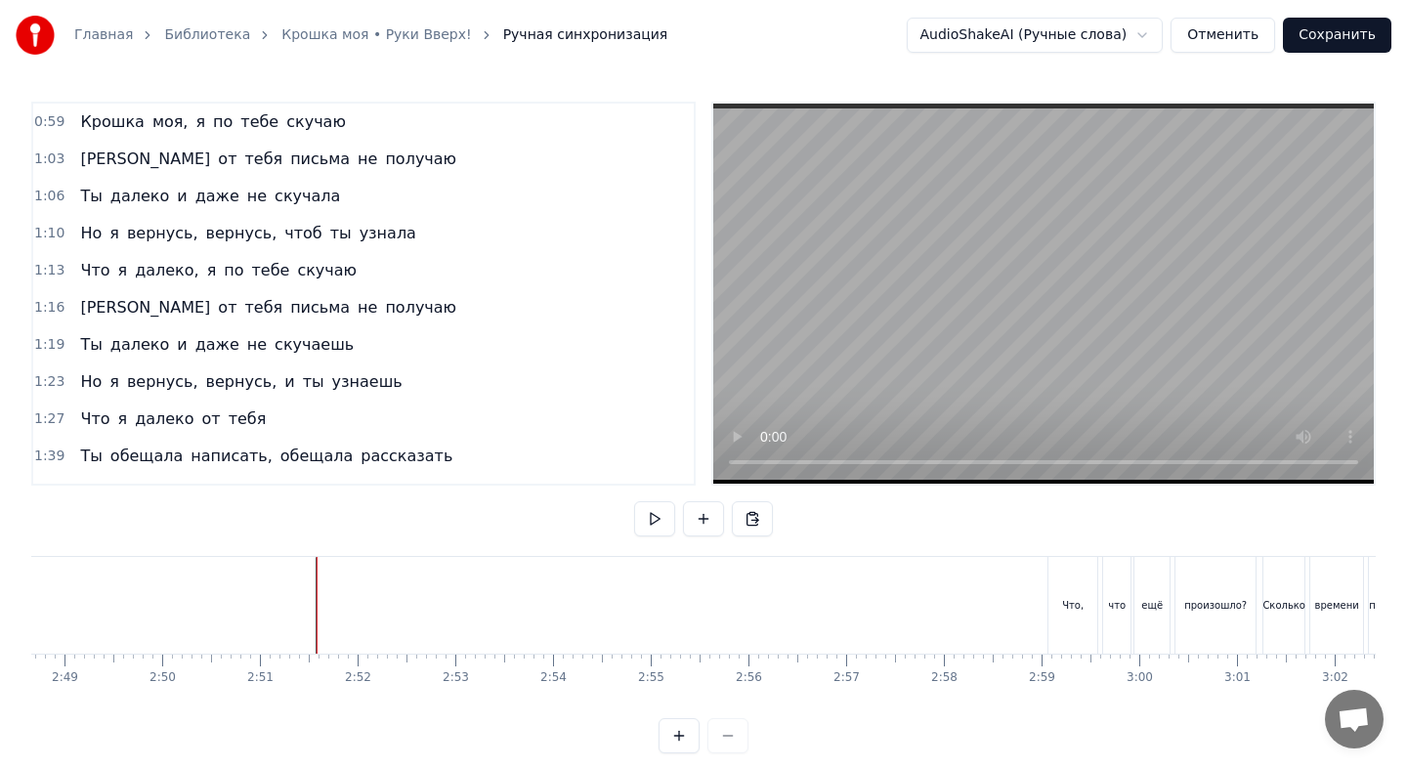
scroll to position [0, 16510]
click at [1069, 624] on div "что" at bounding box center [1083, 605] width 29 height 97
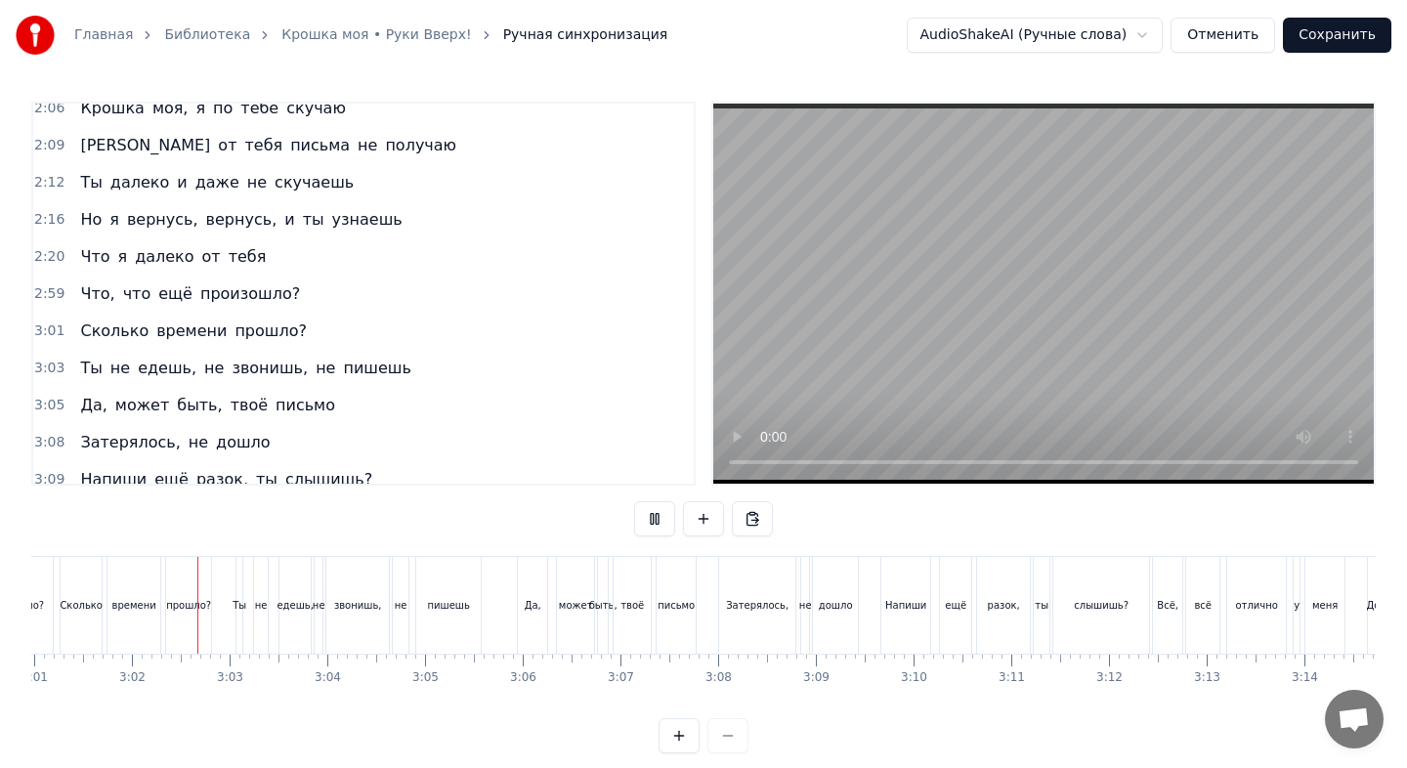
scroll to position [0, 17685]
click at [1344, 42] on button "Сохранить" at bounding box center [1337, 35] width 108 height 35
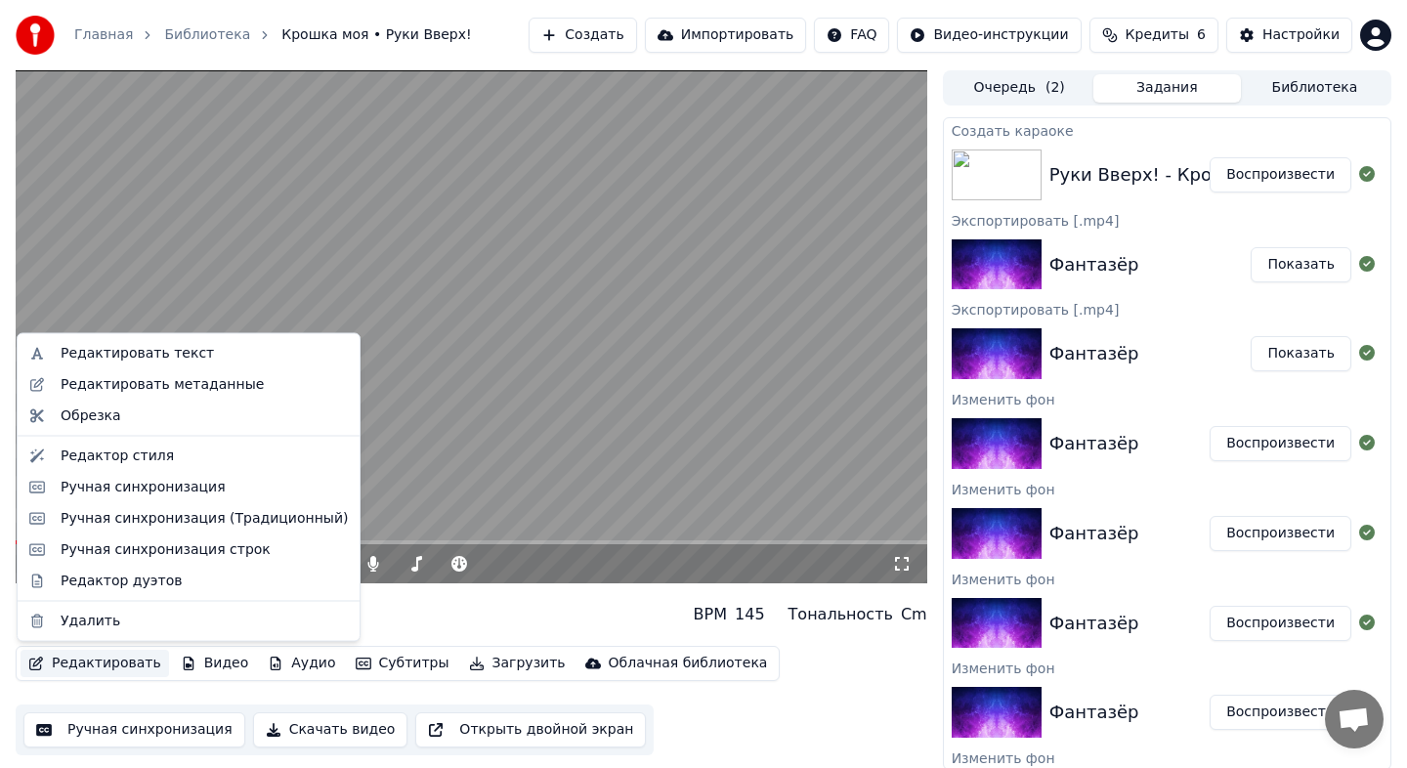
click at [107, 656] on button "Редактировать" at bounding box center [95, 663] width 148 height 27
click at [135, 459] on div "Редактор стиля" at bounding box center [117, 455] width 113 height 20
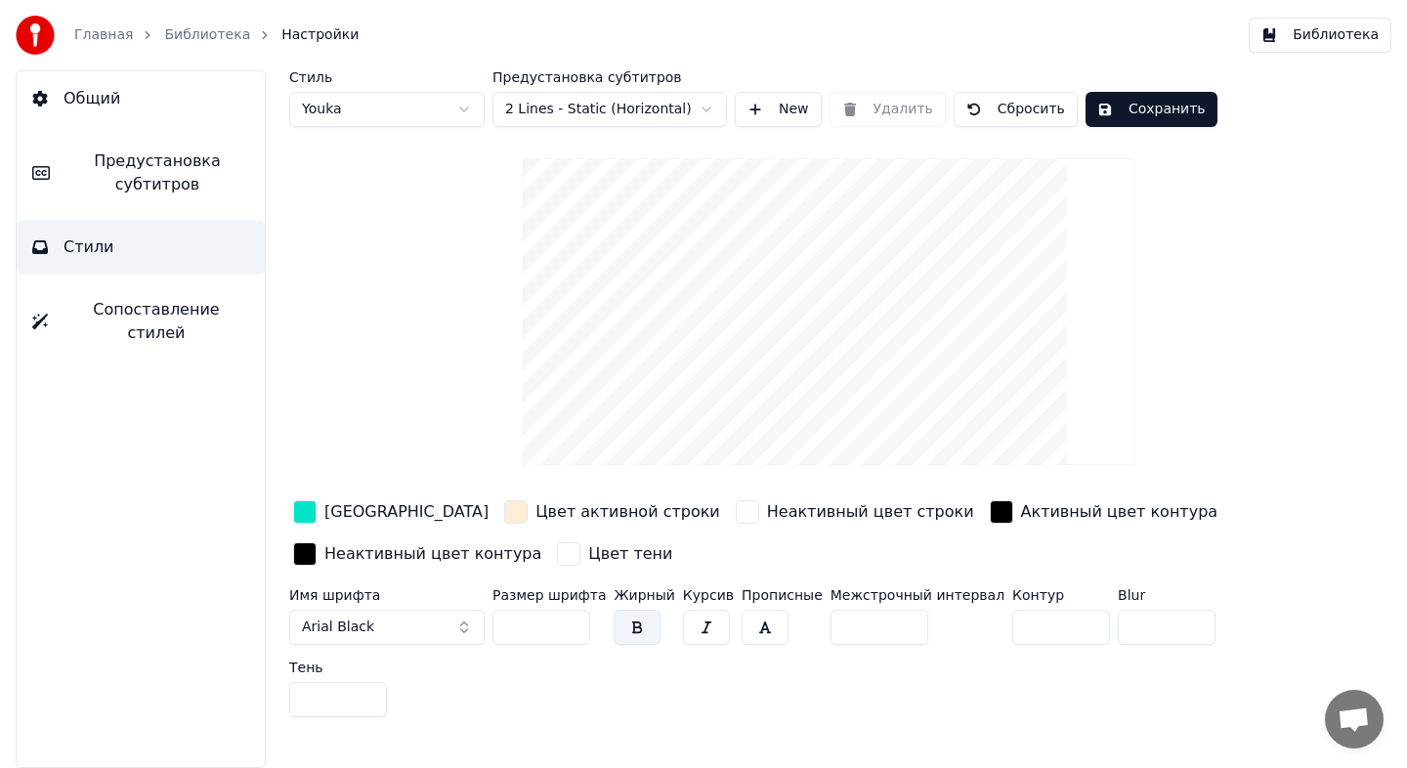
click at [305, 506] on div "button" at bounding box center [304, 511] width 23 height 23
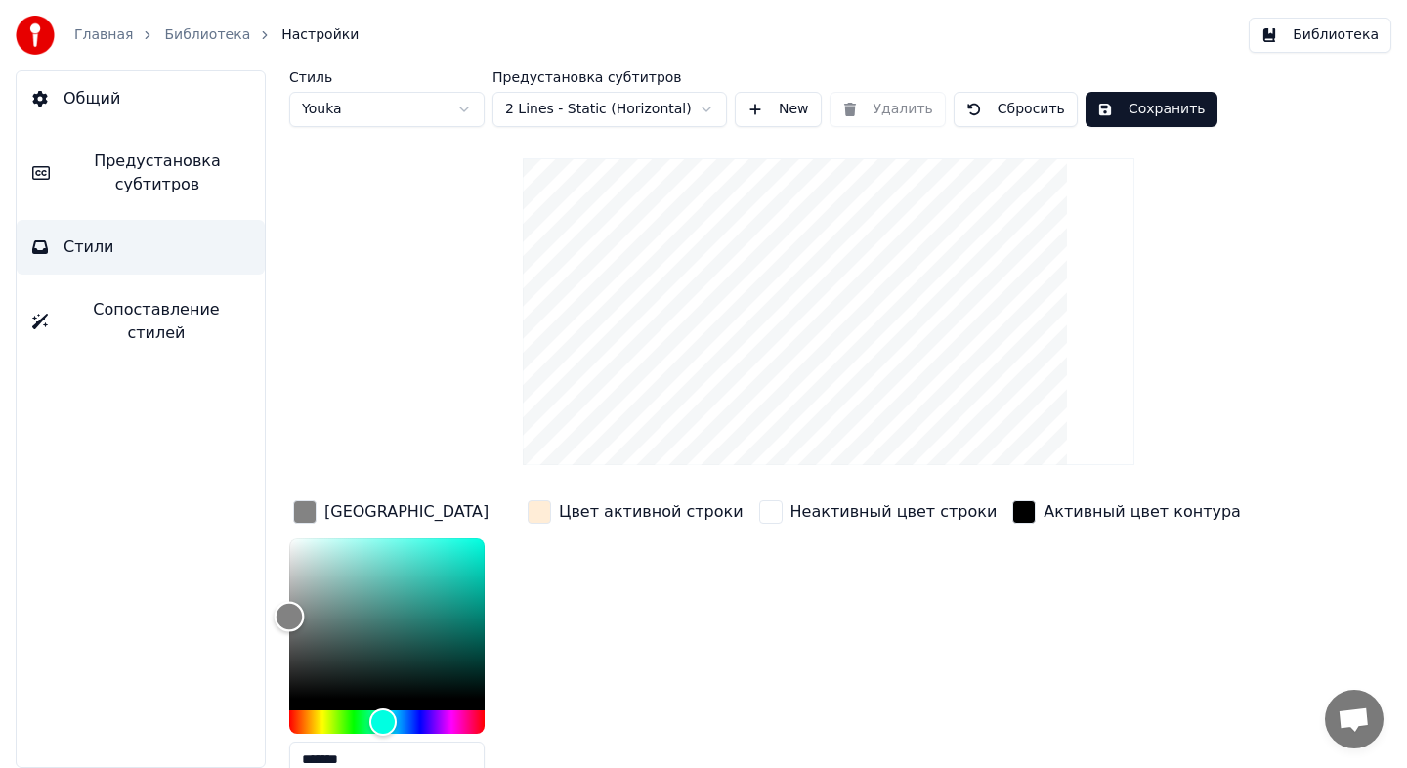
drag, startPoint x: 335, startPoint y: 562, endPoint x: 235, endPoint y: 615, distance: 113.2
click at [236, 615] on div "Общий Предустановка субтитров Стили Сопоставление стилей Стиль Youka Предустано…" at bounding box center [703, 419] width 1407 height 698
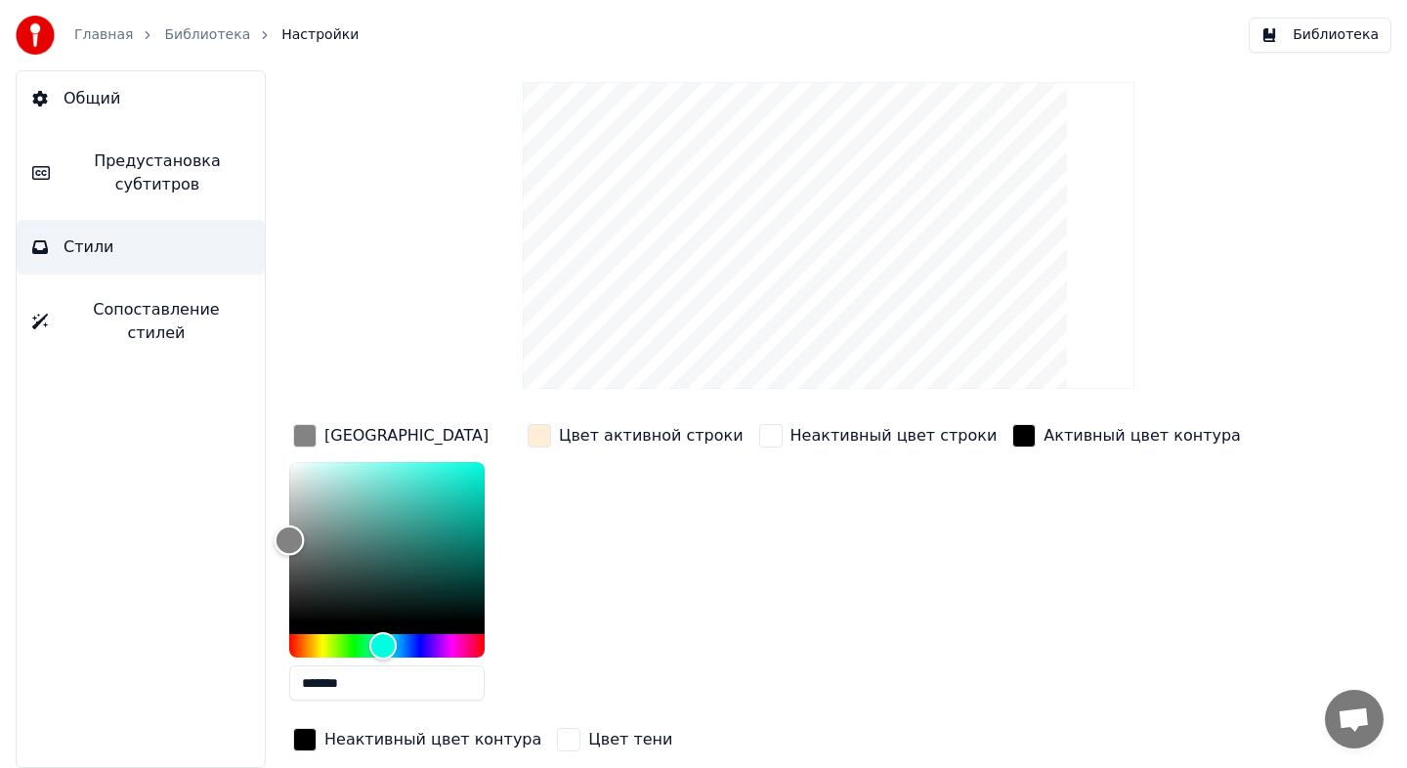
scroll to position [80, 0]
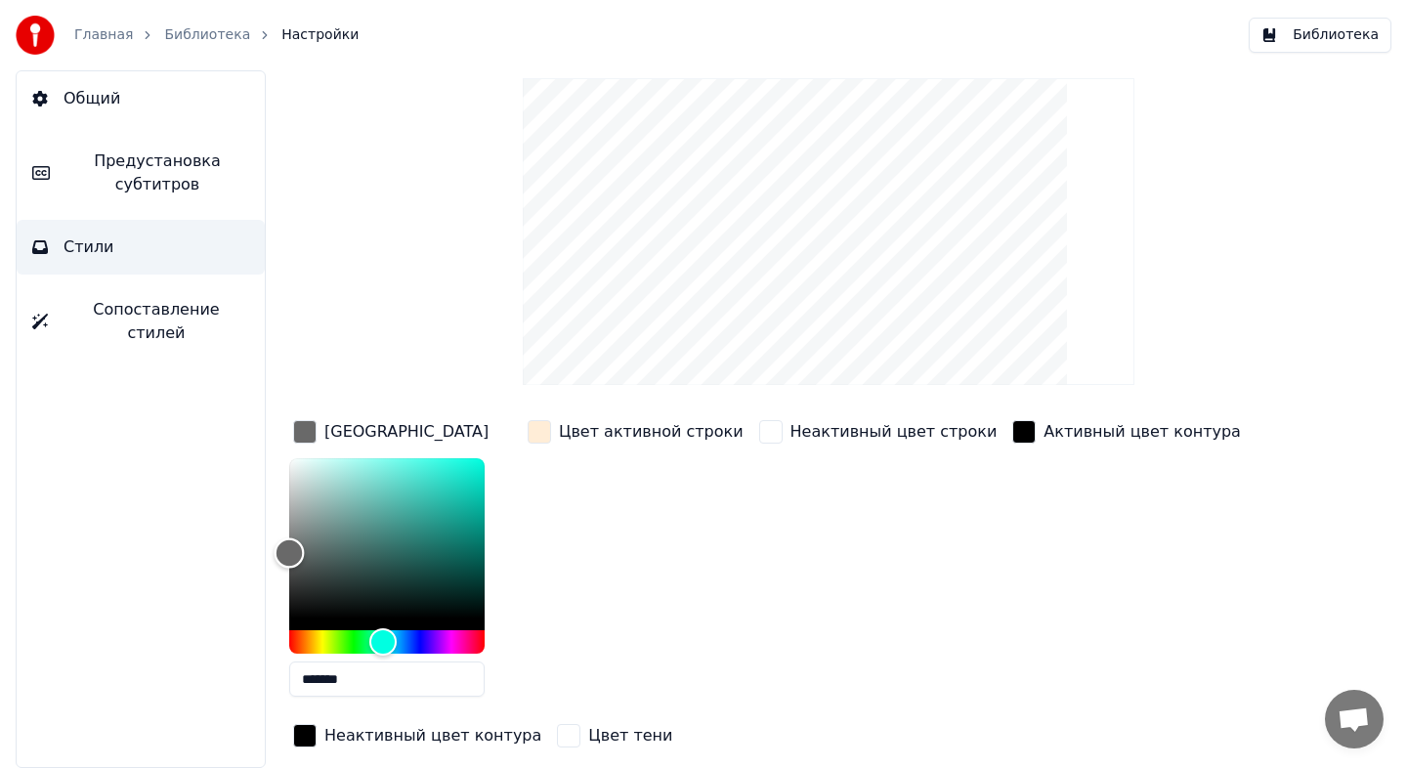
drag, startPoint x: 338, startPoint y: 560, endPoint x: 285, endPoint y: 552, distance: 53.3
click at [289, 552] on div "Color" at bounding box center [386, 538] width 195 height 160
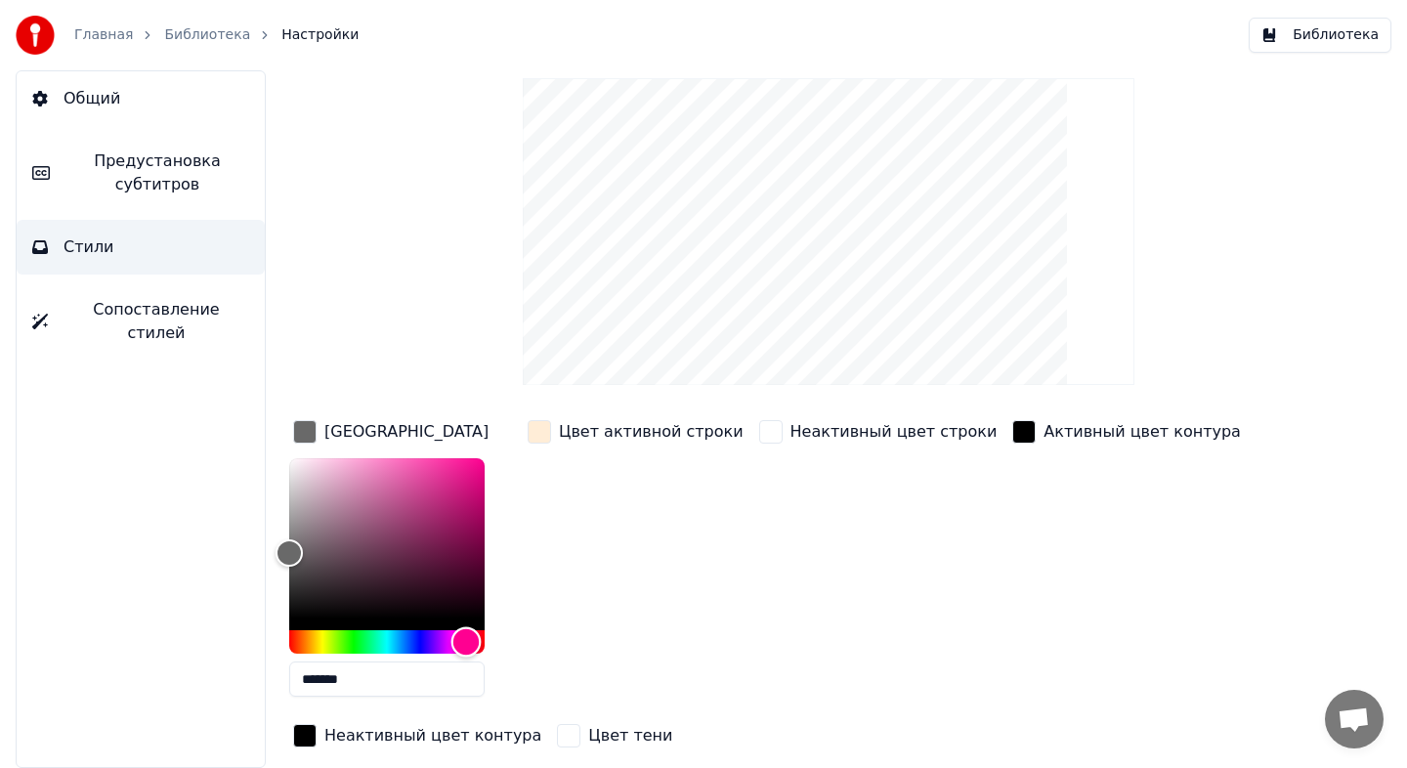
click at [466, 638] on div "Hue" at bounding box center [386, 641] width 195 height 23
type input "*******"
drag, startPoint x: 463, startPoint y: 489, endPoint x: 495, endPoint y: 425, distance: 72.1
click at [495, 425] on div "Цвет заливки *******" at bounding box center [402, 564] width 227 height 296
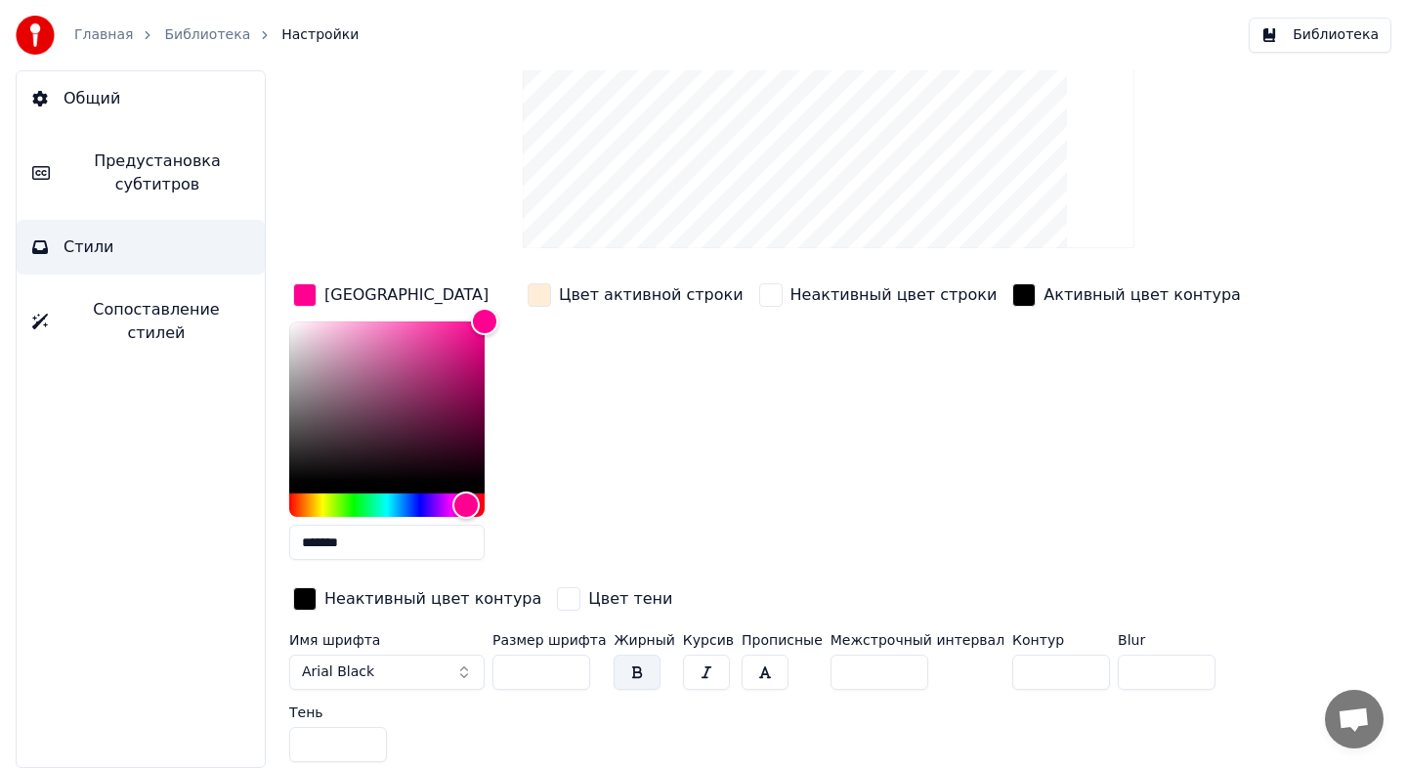
click at [132, 134] on button "Предустановка субтитров" at bounding box center [141, 173] width 248 height 78
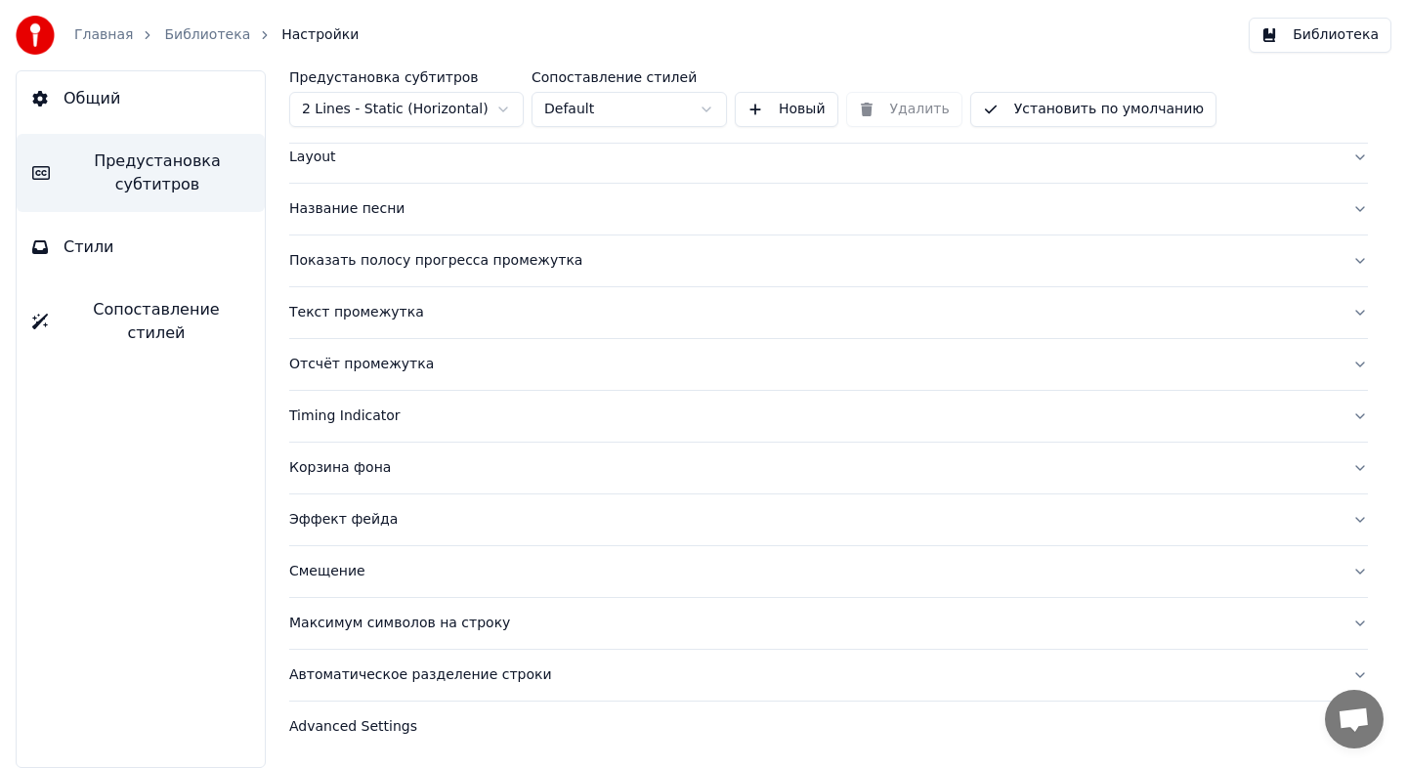
scroll to position [103, 0]
click at [388, 217] on div "Название песни" at bounding box center [812, 209] width 1047 height 20
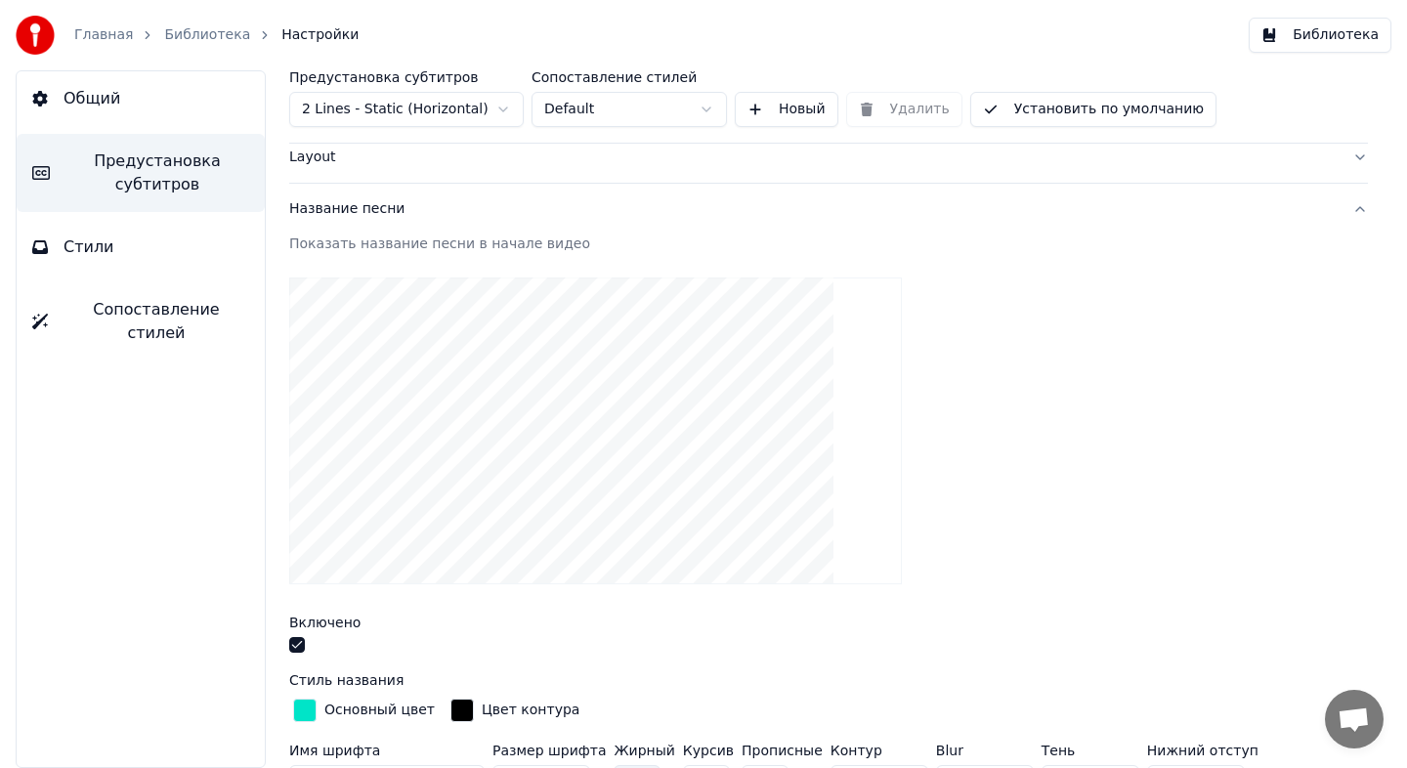
click at [313, 700] on div "button" at bounding box center [304, 710] width 23 height 23
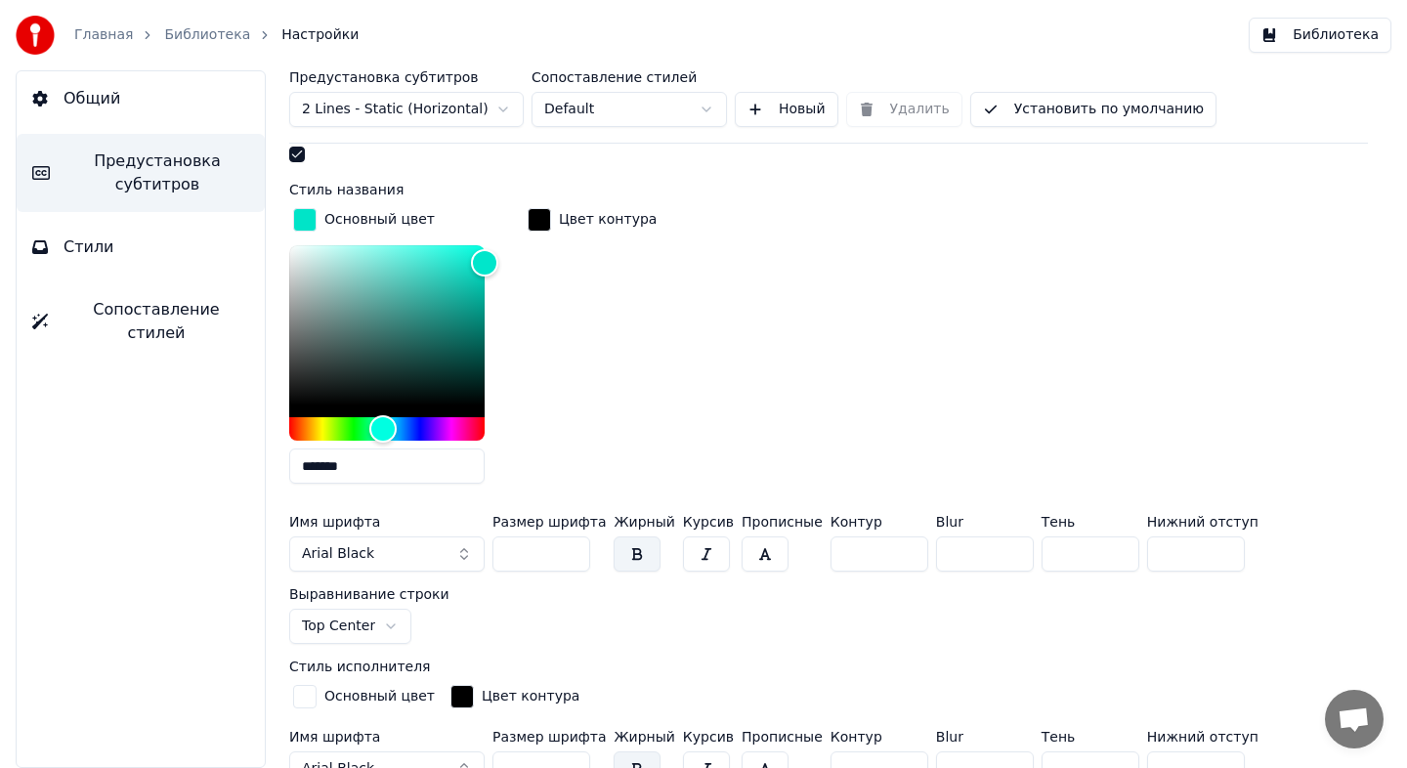
scroll to position [572, 0]
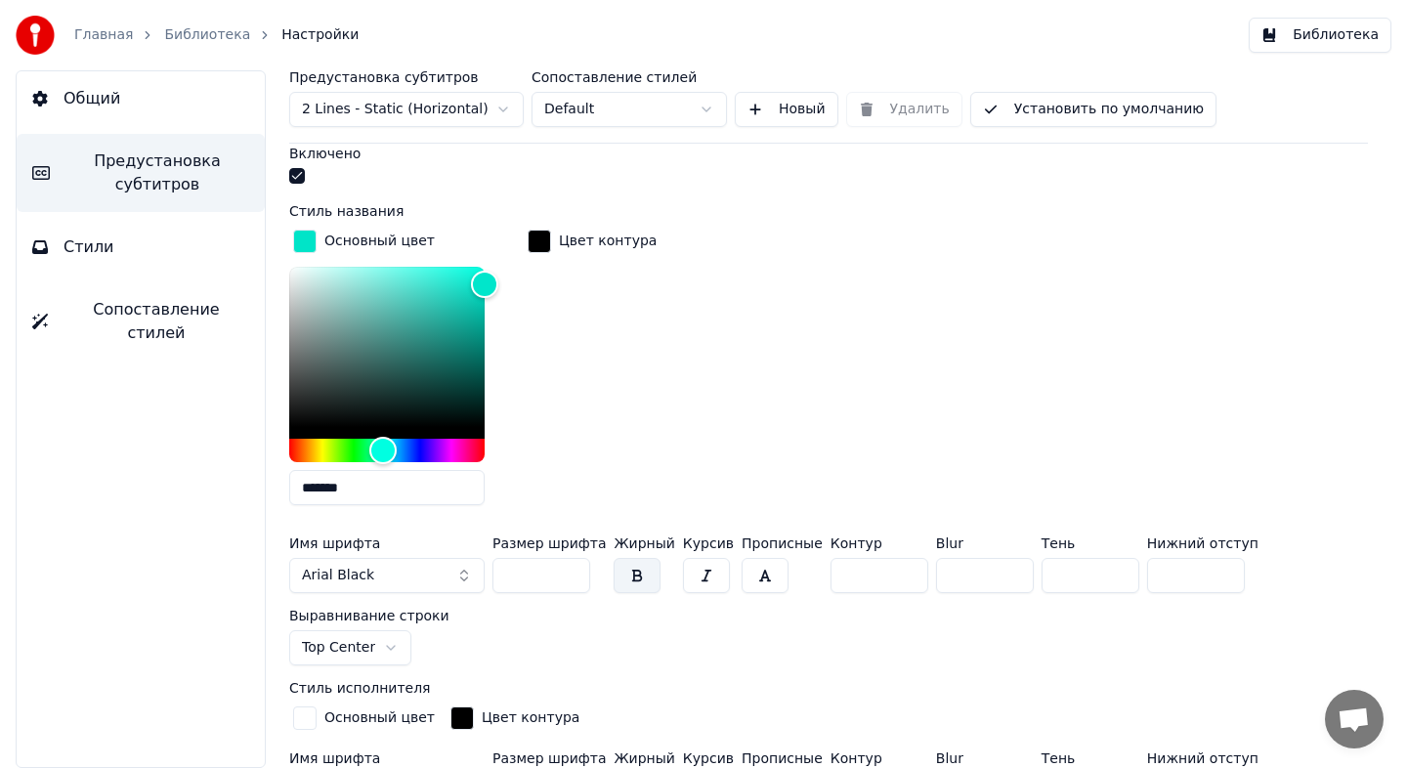
click at [145, 215] on div "Общий Предустановка субтитров Стили Сопоставление стилей" at bounding box center [141, 419] width 250 height 698
click at [153, 233] on button "Стили" at bounding box center [141, 247] width 248 height 55
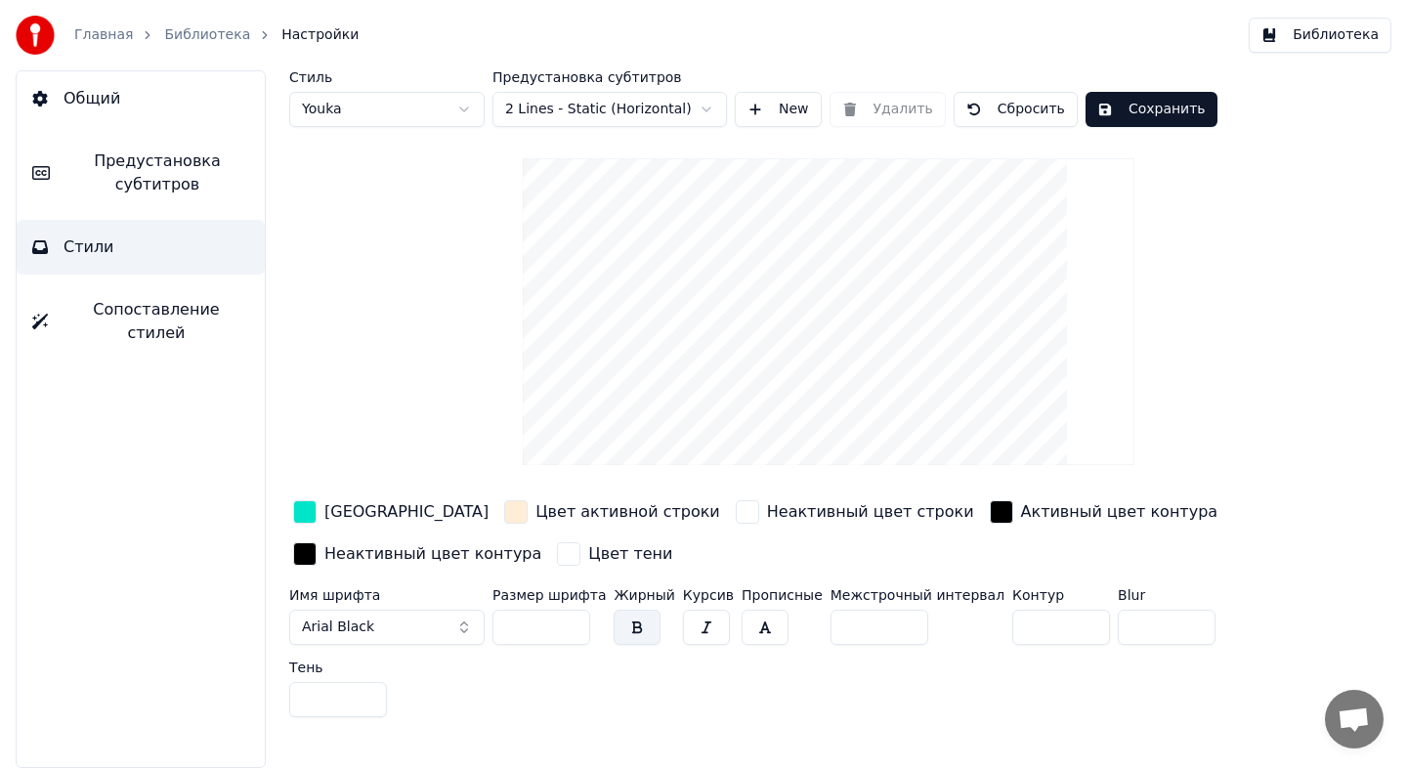
scroll to position [0, 0]
click at [370, 513] on div "[GEOGRAPHIC_DATA]" at bounding box center [406, 511] width 164 height 23
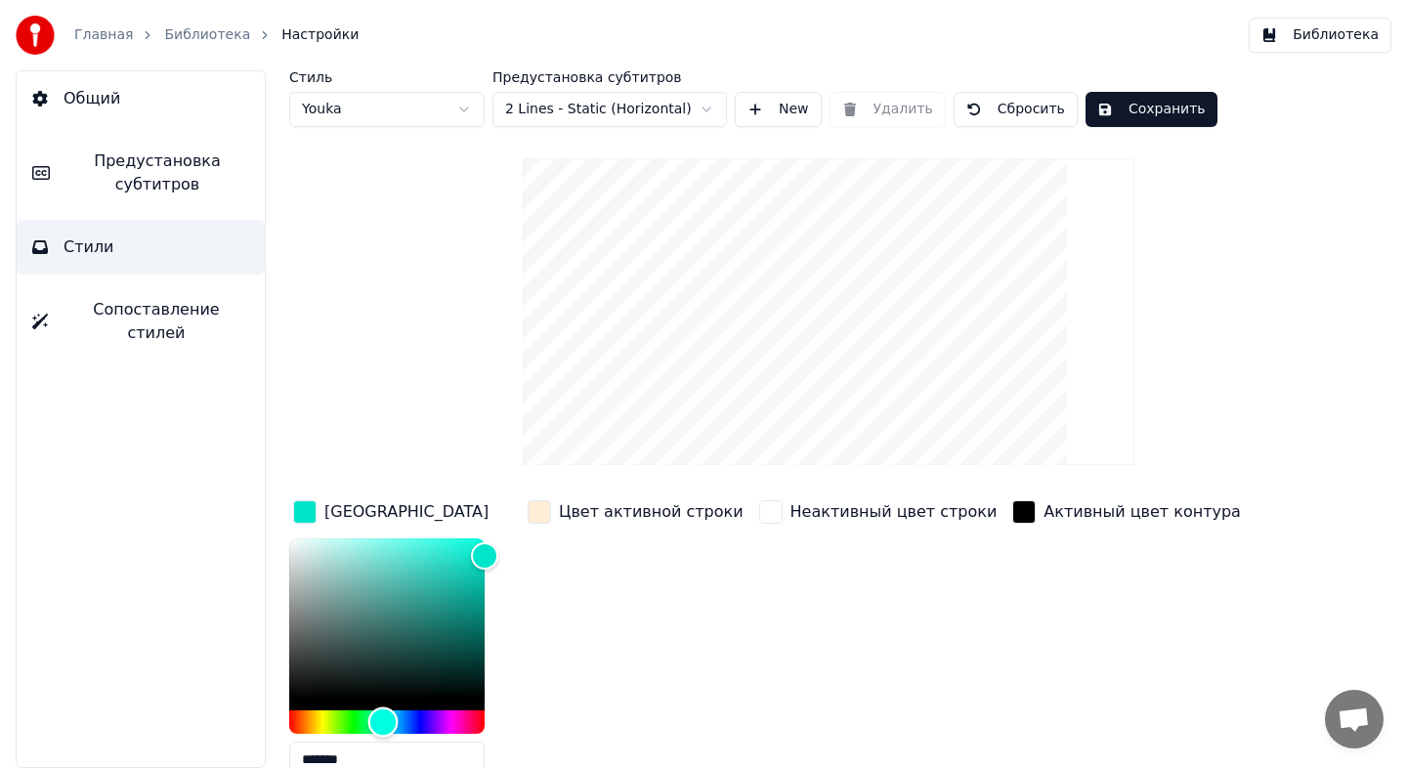
click at [456, 721] on div "Hue" at bounding box center [386, 721] width 195 height 23
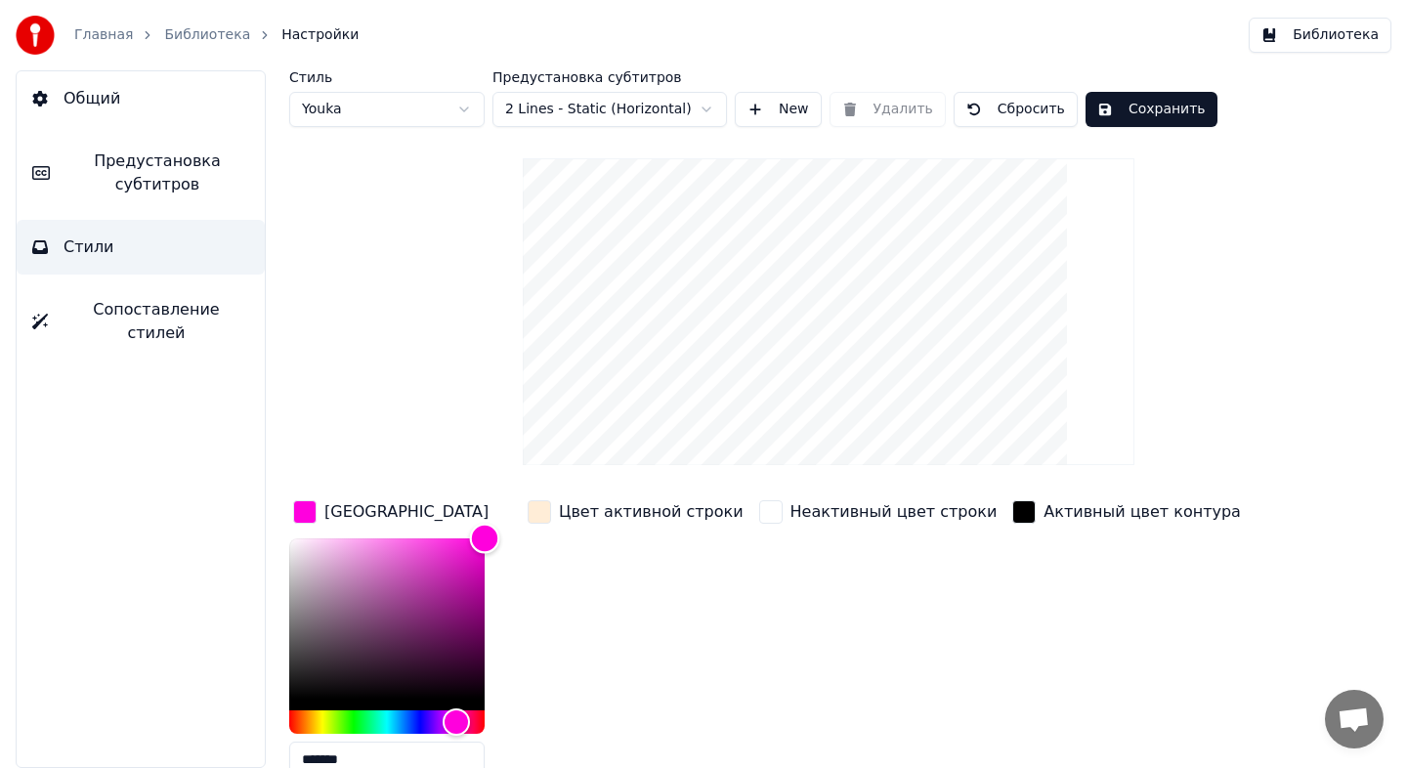
drag, startPoint x: 470, startPoint y: 554, endPoint x: 488, endPoint y: 531, distance: 29.1
click at [485, 538] on div "Color" at bounding box center [386, 618] width 195 height 160
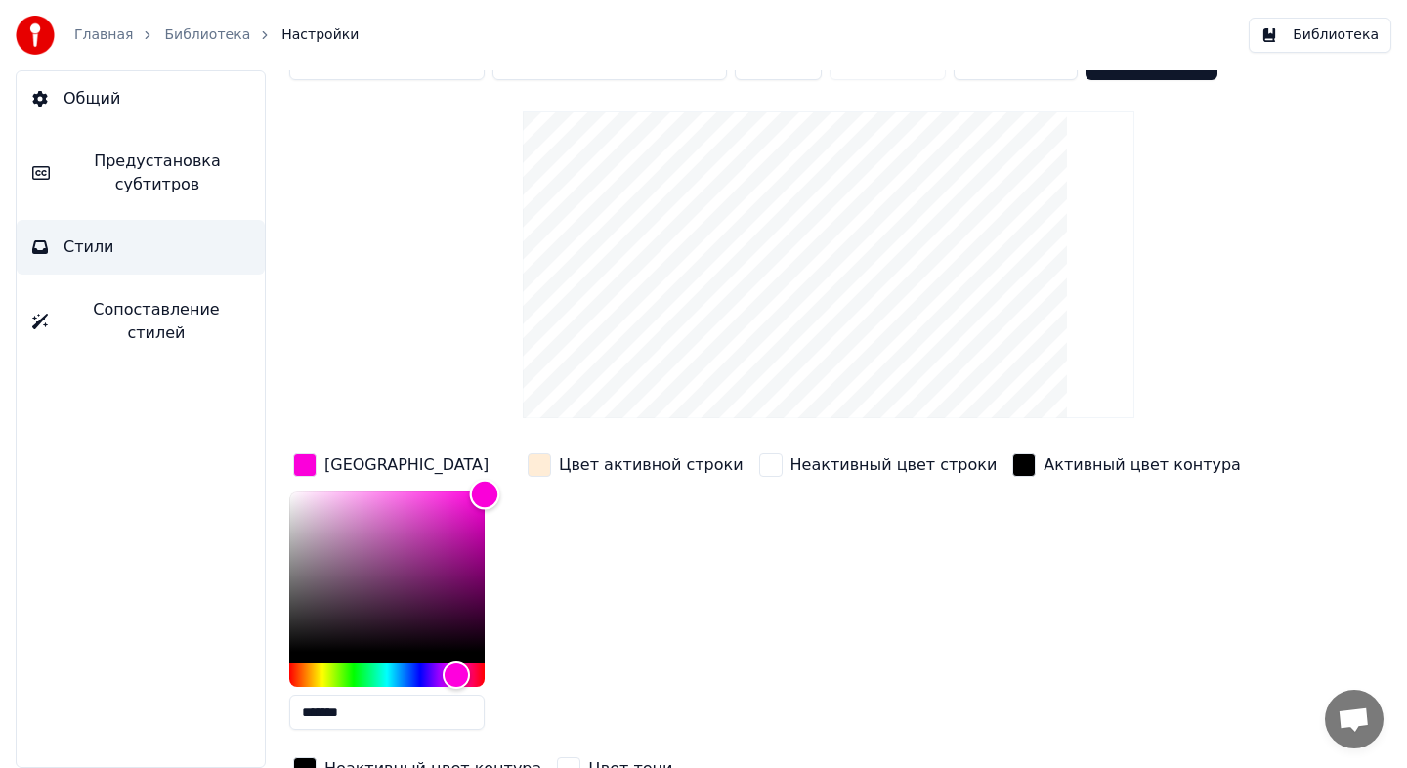
type input "*******"
drag, startPoint x: 476, startPoint y: 511, endPoint x: 520, endPoint y: 495, distance: 46.7
click at [520, 495] on div "Цвет заливки ******* Цвет активной строки Неактивный цвет строки Активный цвет …" at bounding box center [781, 618] width 985 height 338
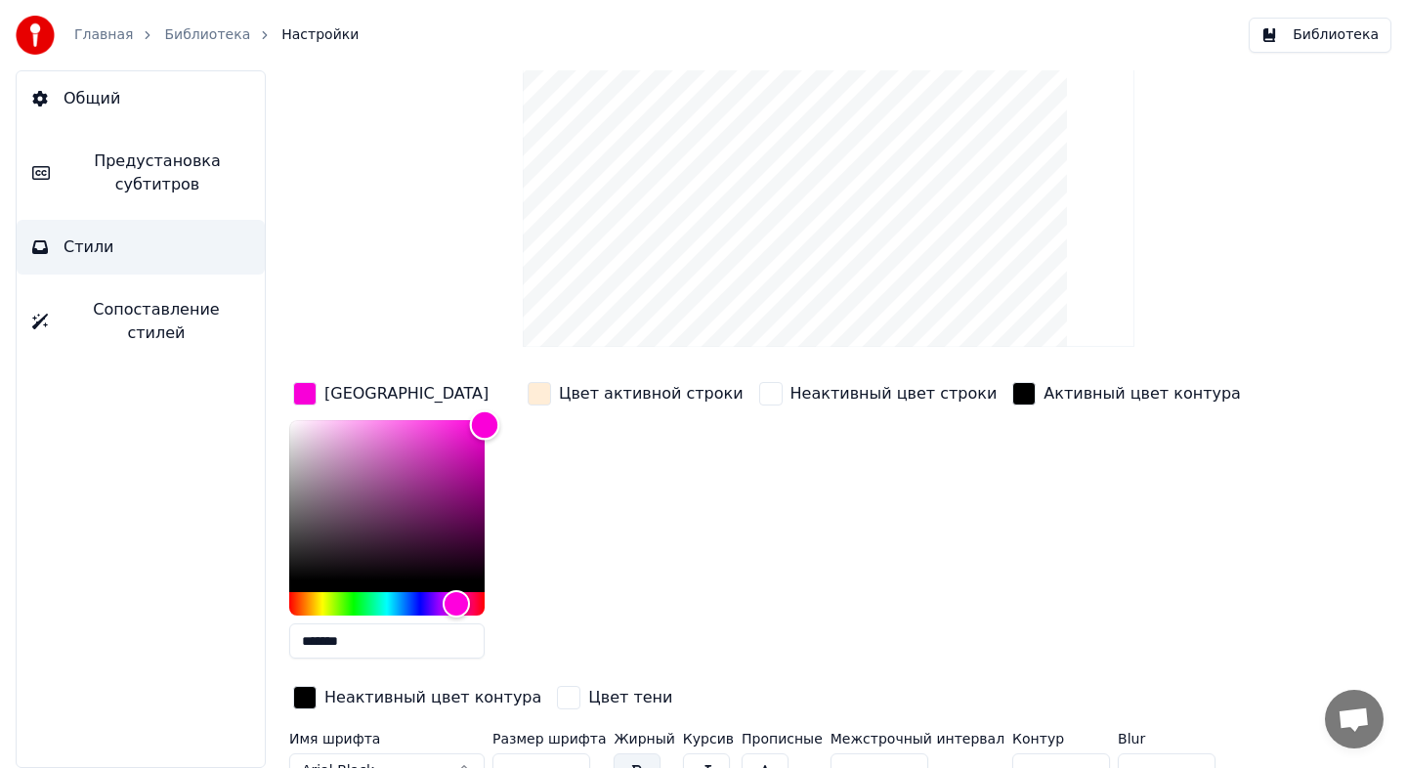
scroll to position [151, 0]
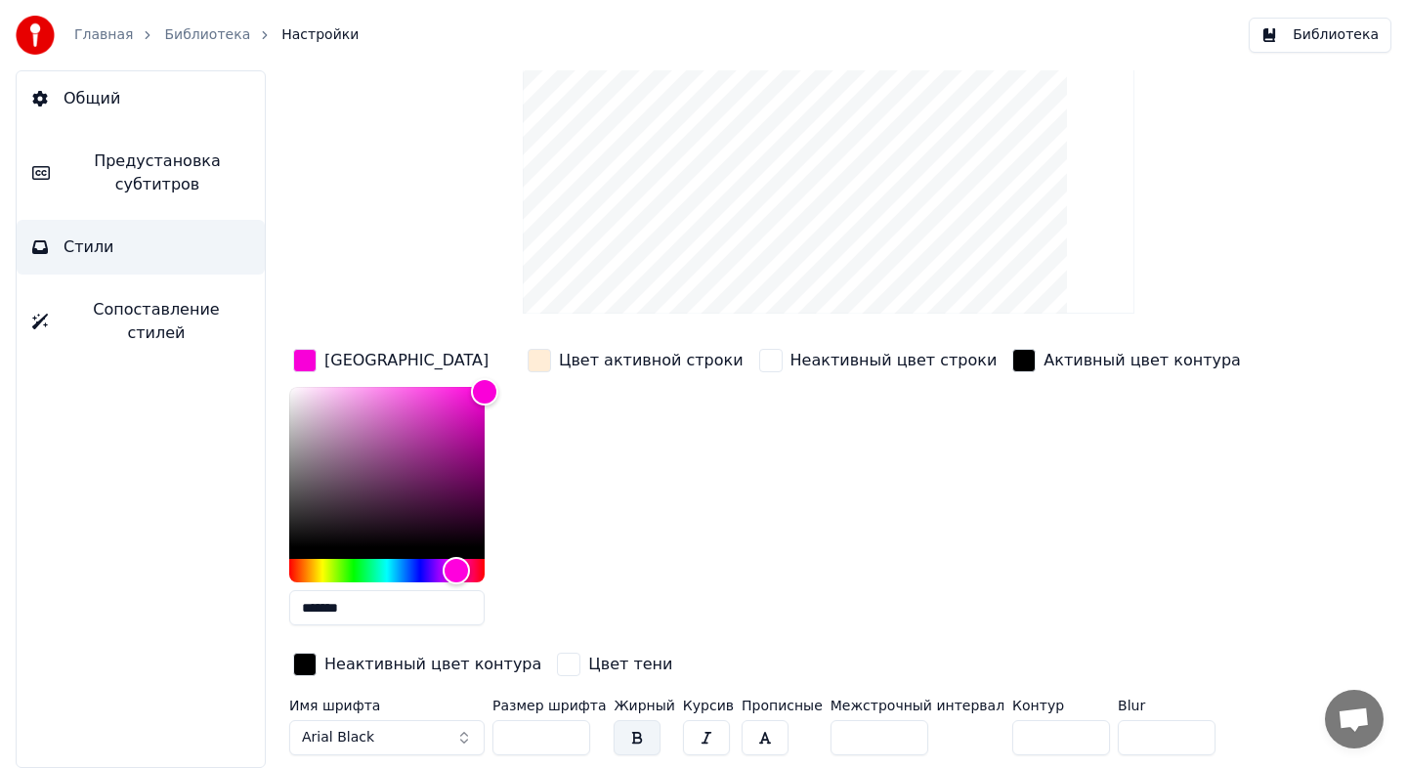
click at [360, 604] on input "*******" at bounding box center [386, 607] width 195 height 35
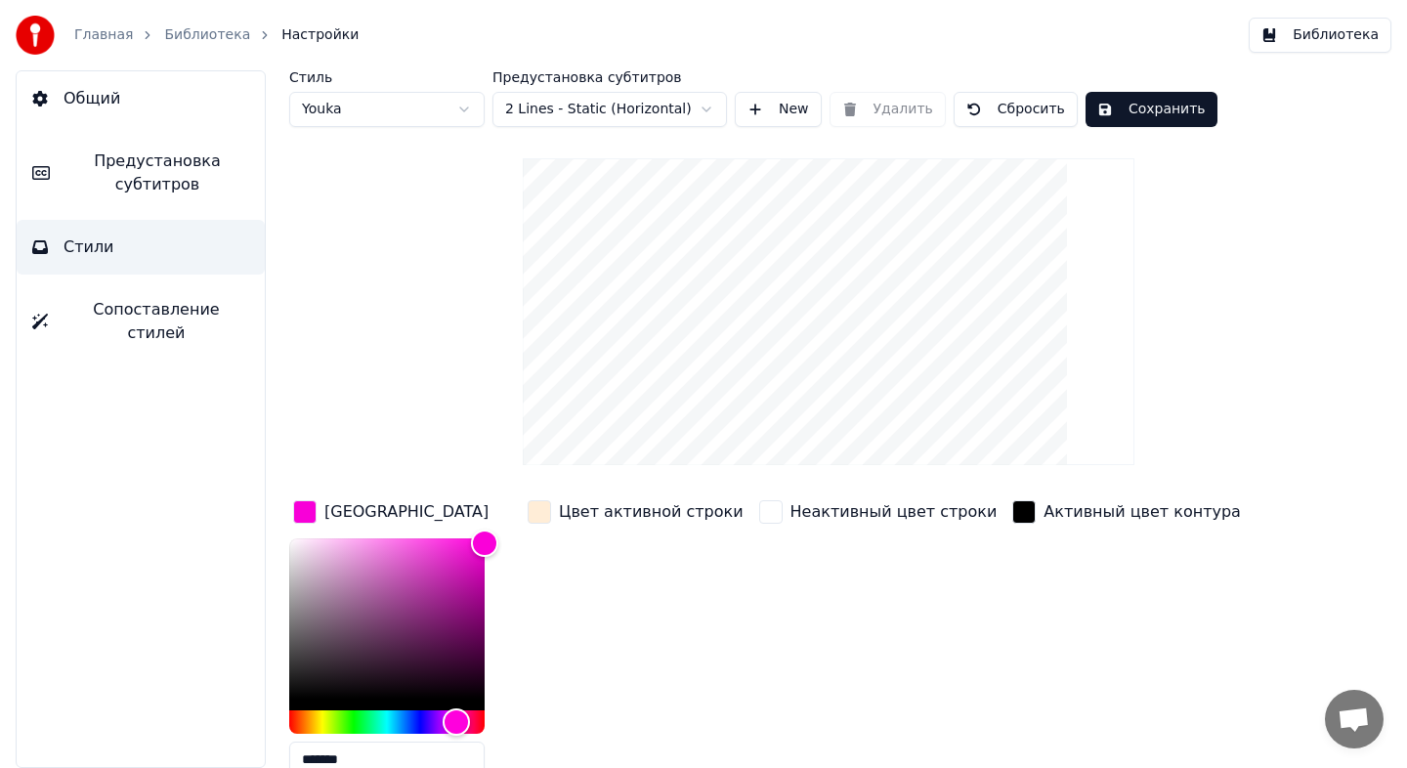
click at [1114, 116] on button "Сохранить" at bounding box center [1151, 109] width 132 height 35
click at [206, 187] on span "Предустановка субтитров" at bounding box center [157, 172] width 184 height 47
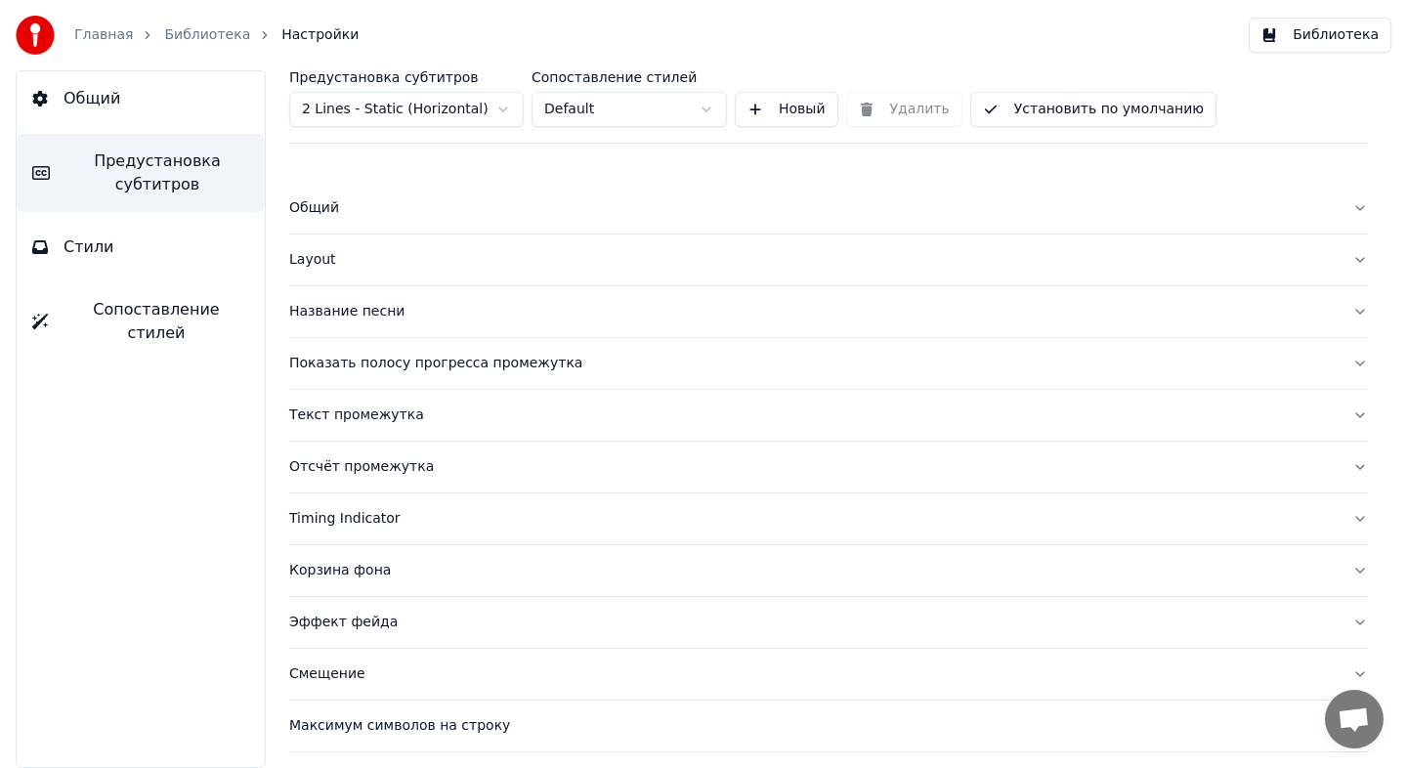
click at [408, 313] on div "Название песни" at bounding box center [812, 312] width 1047 height 20
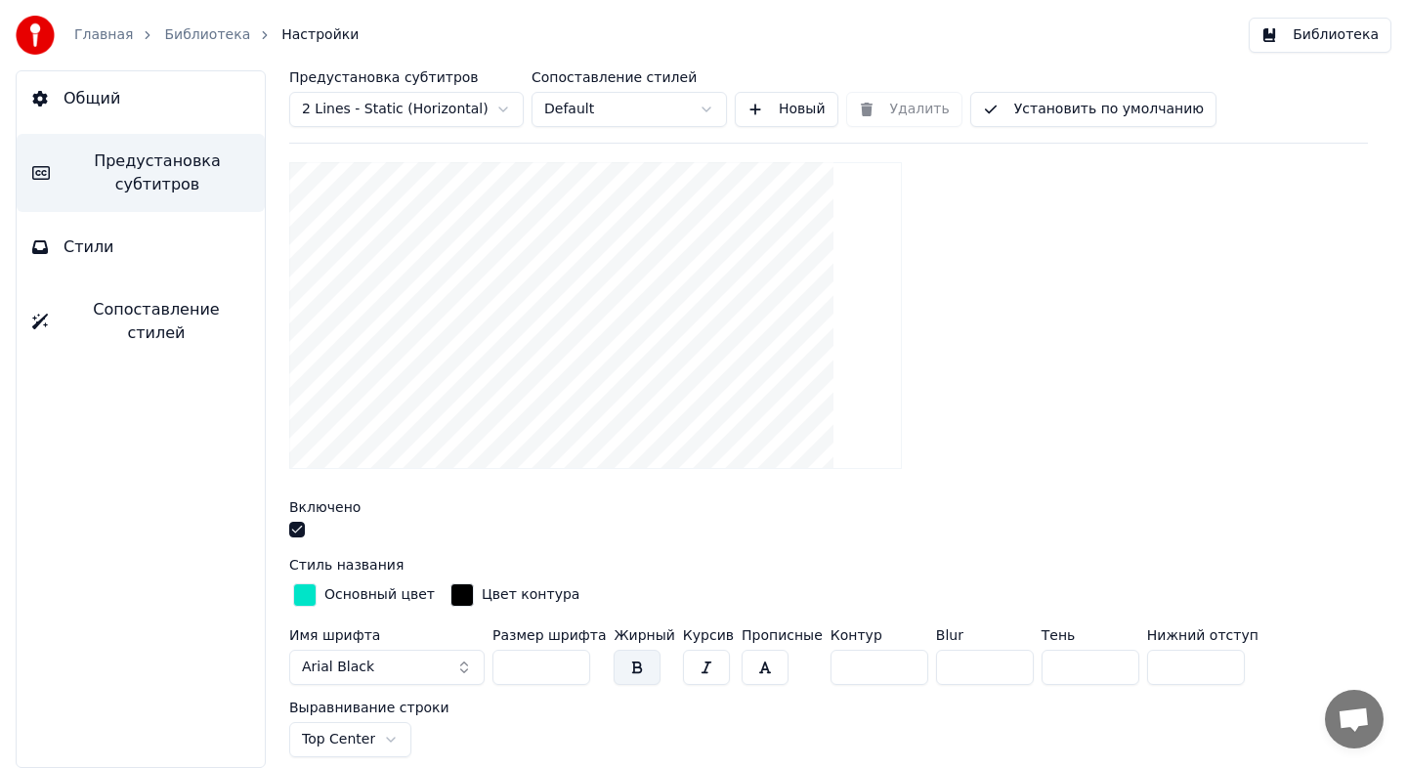
scroll to position [247, 0]
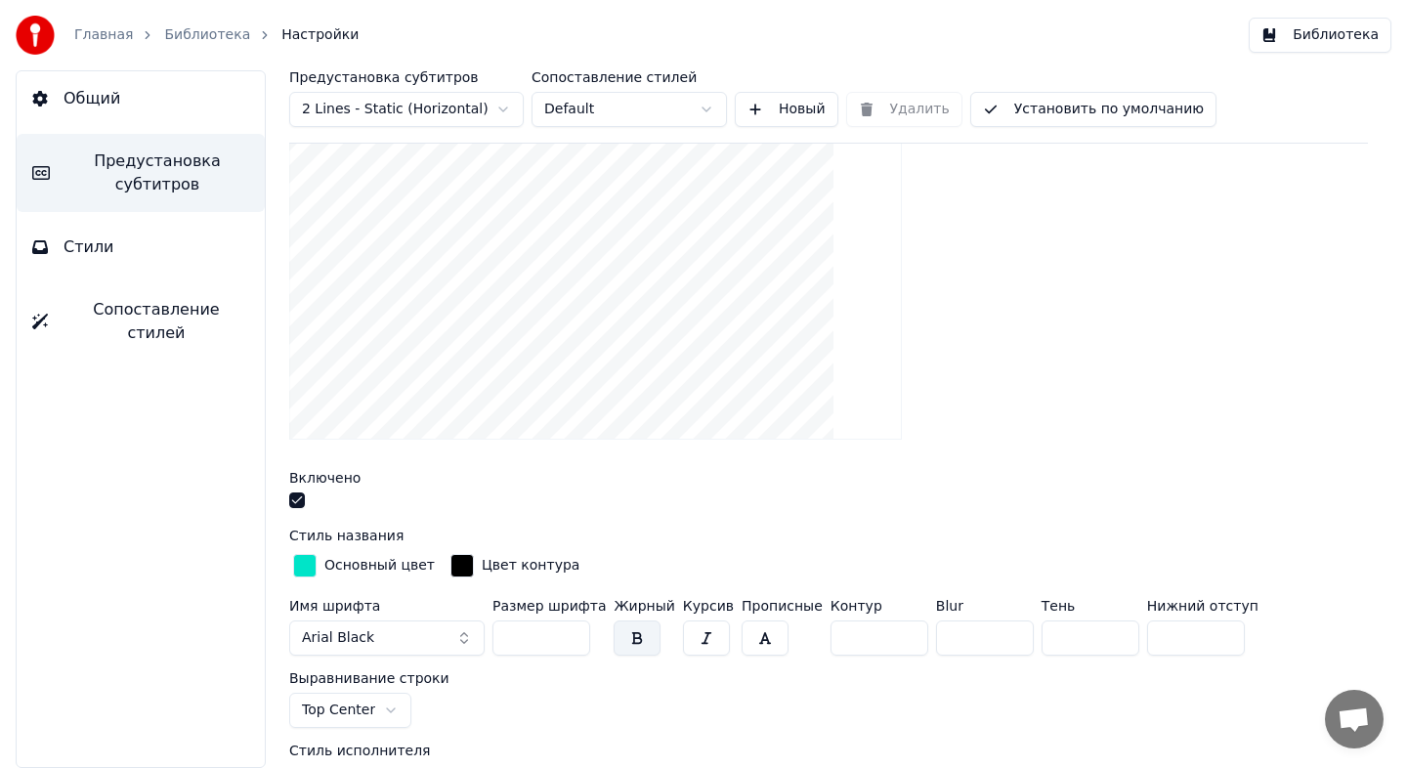
click at [341, 565] on div "Основный цвет" at bounding box center [379, 566] width 110 height 20
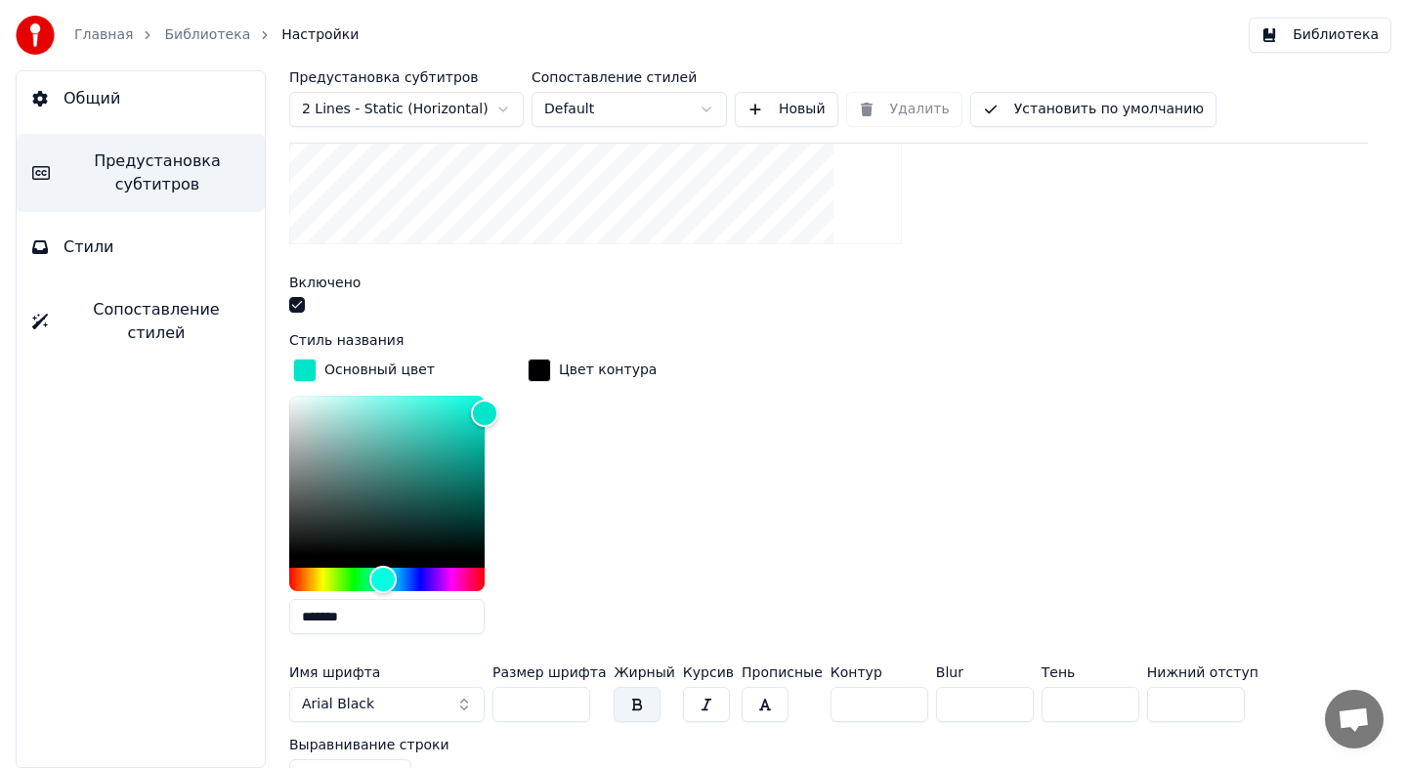
scroll to position [461, 0]
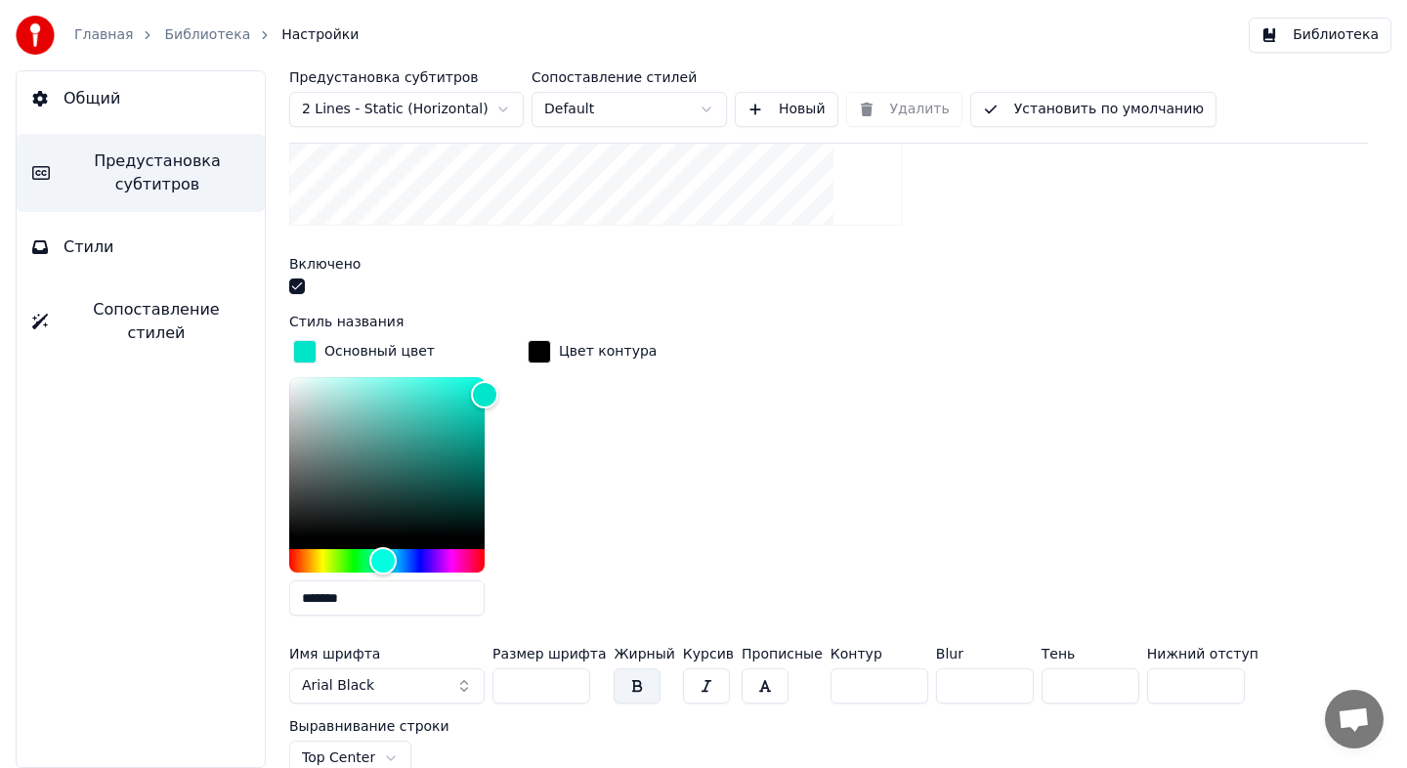
drag, startPoint x: 373, startPoint y: 605, endPoint x: 154, endPoint y: 597, distance: 219.0
click at [154, 597] on div "Общий Предустановка субтитров Стили Сопоставление стилей Предустановка субтитро…" at bounding box center [703, 419] width 1407 height 698
paste input "text"
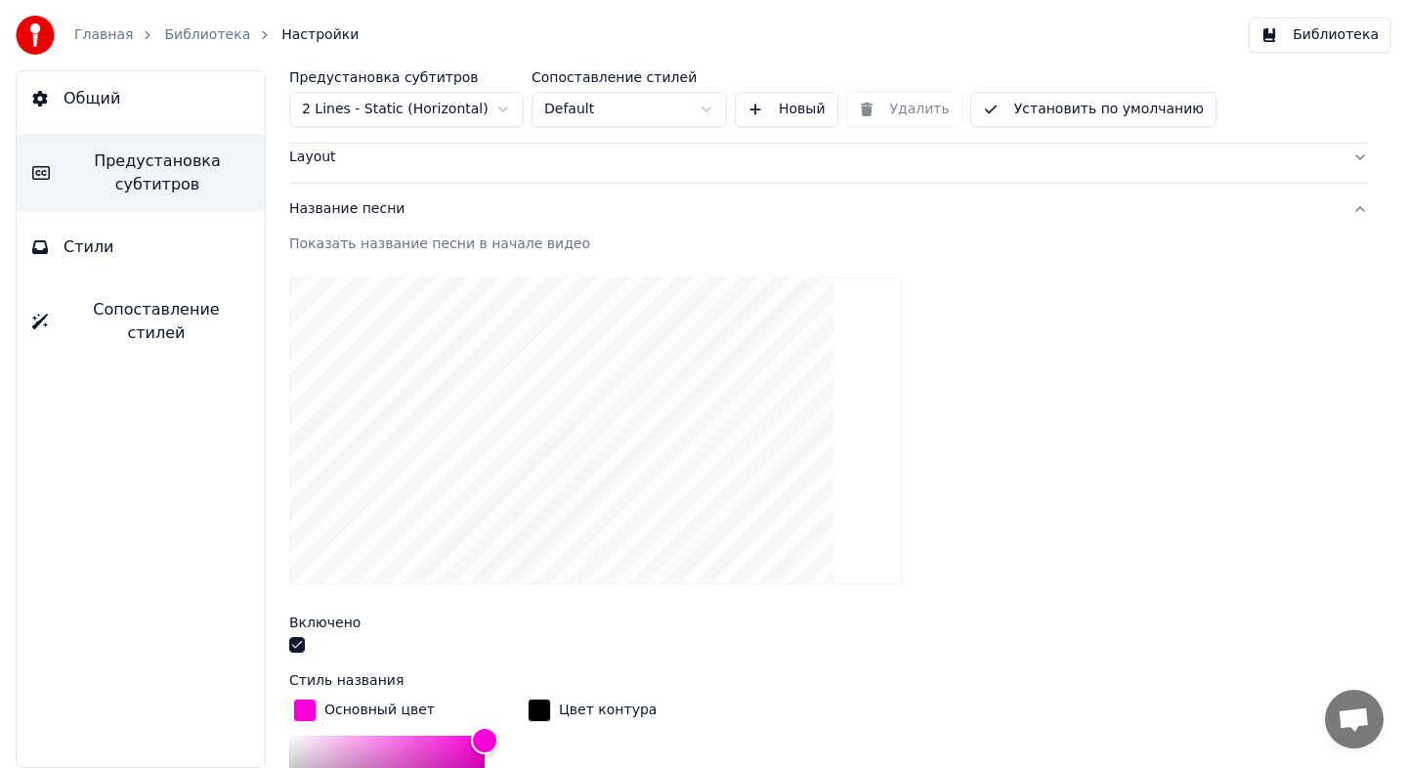
scroll to position [0, 0]
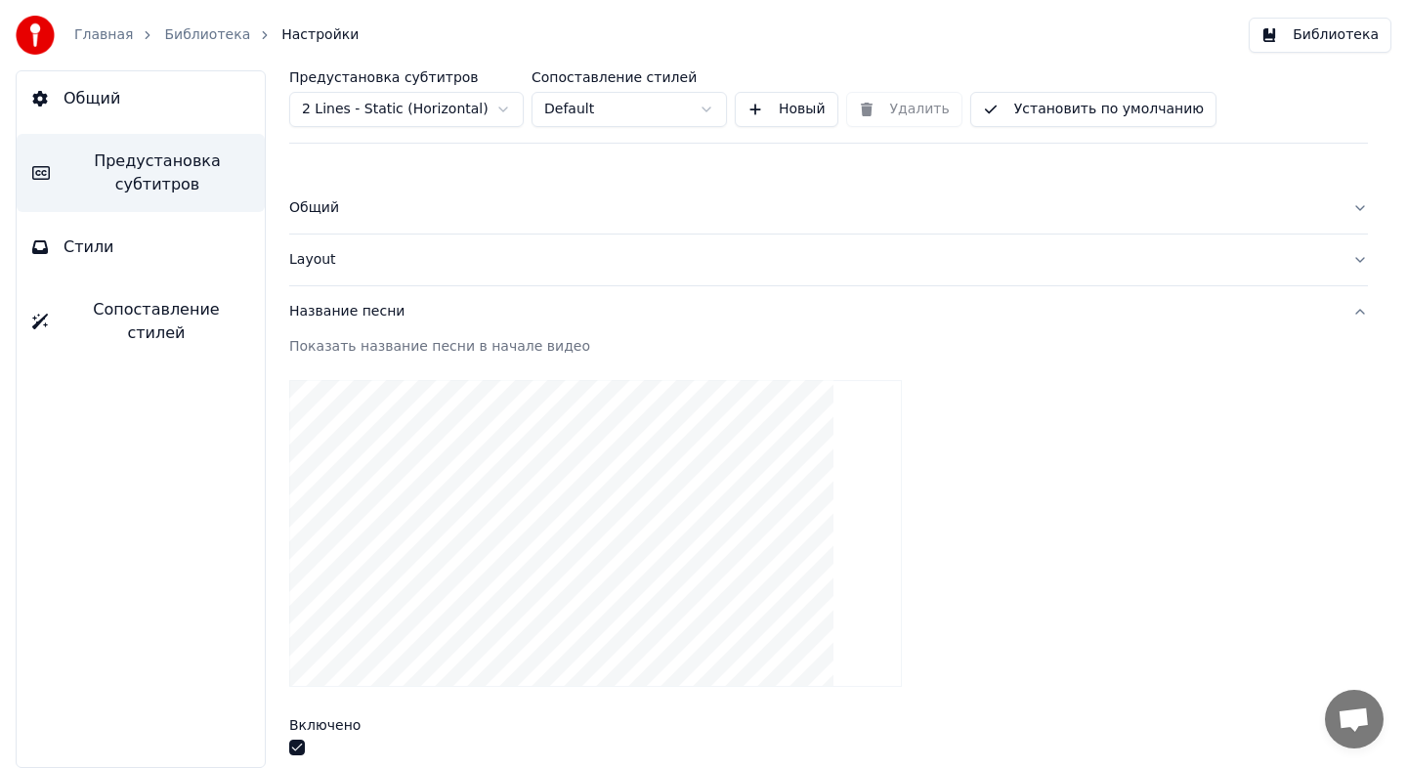
type input "*******"
click at [876, 557] on div at bounding box center [828, 533] width 1079 height 338
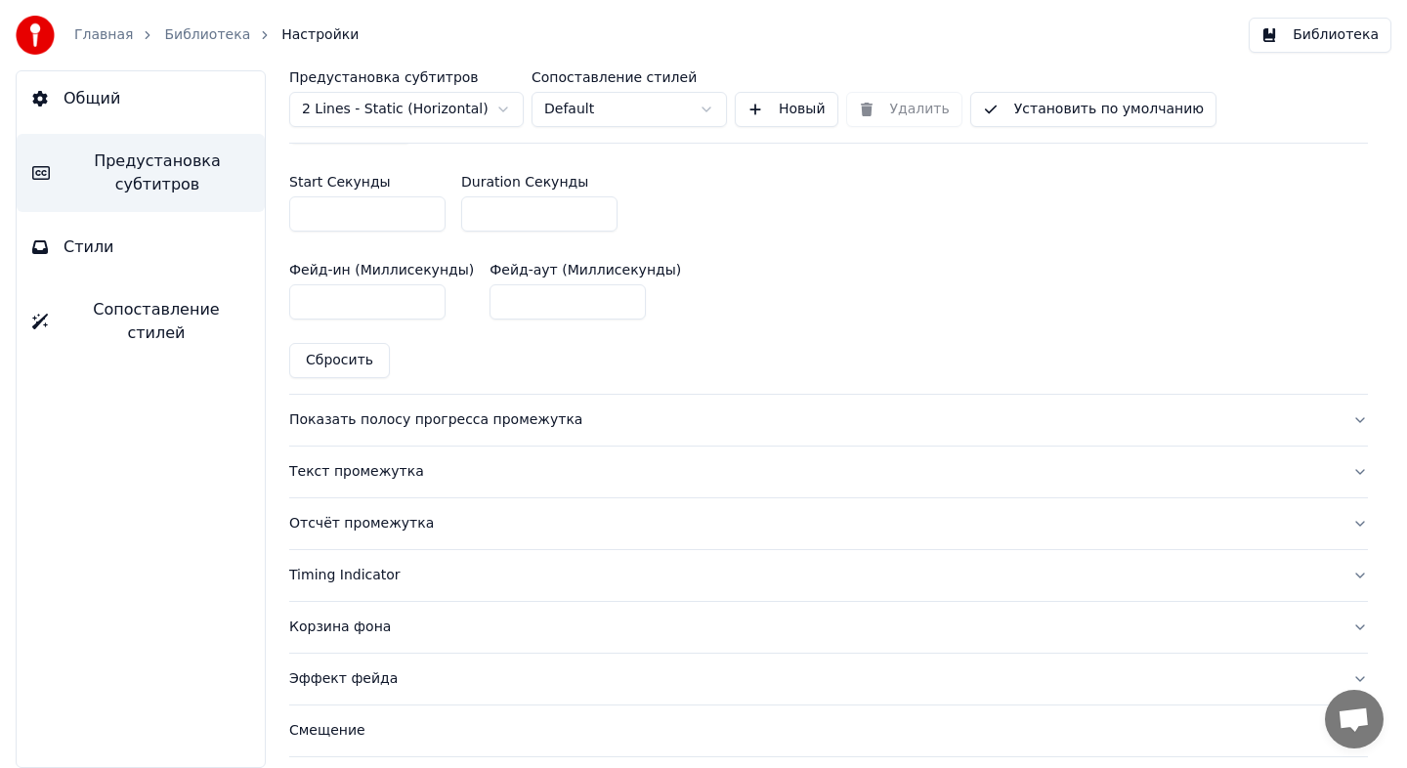
scroll to position [1464, 0]
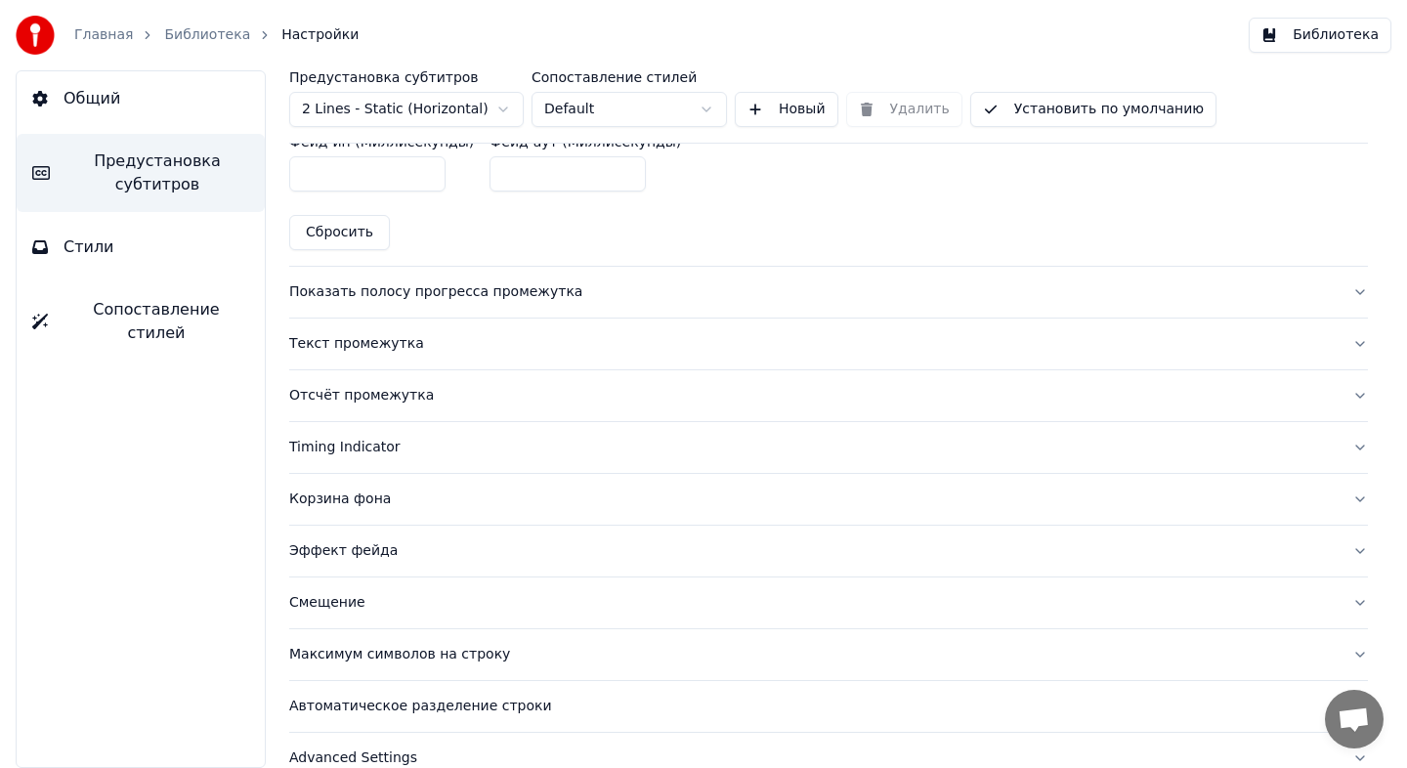
click at [642, 282] on div "Показать полосу прогресса промежутка" at bounding box center [812, 292] width 1047 height 20
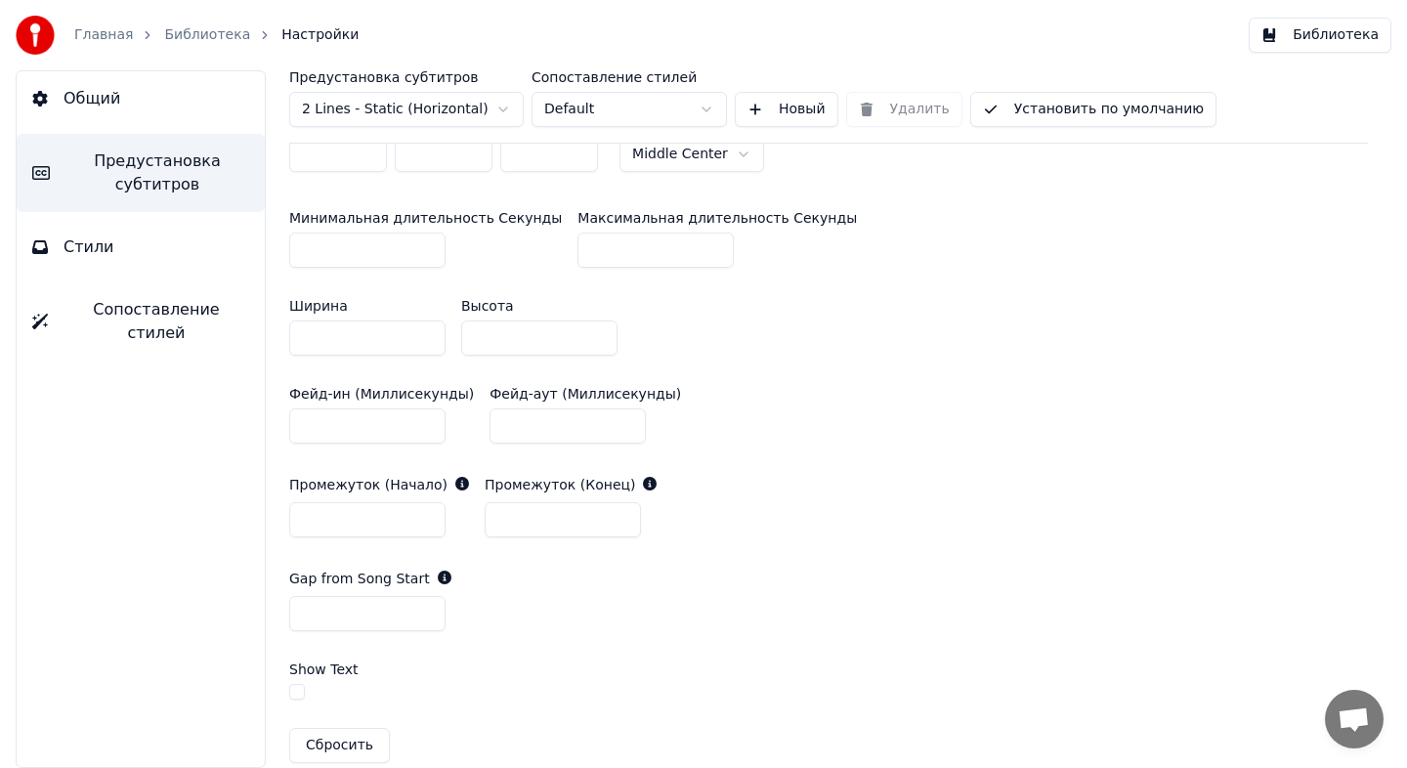
scroll to position [683, 0]
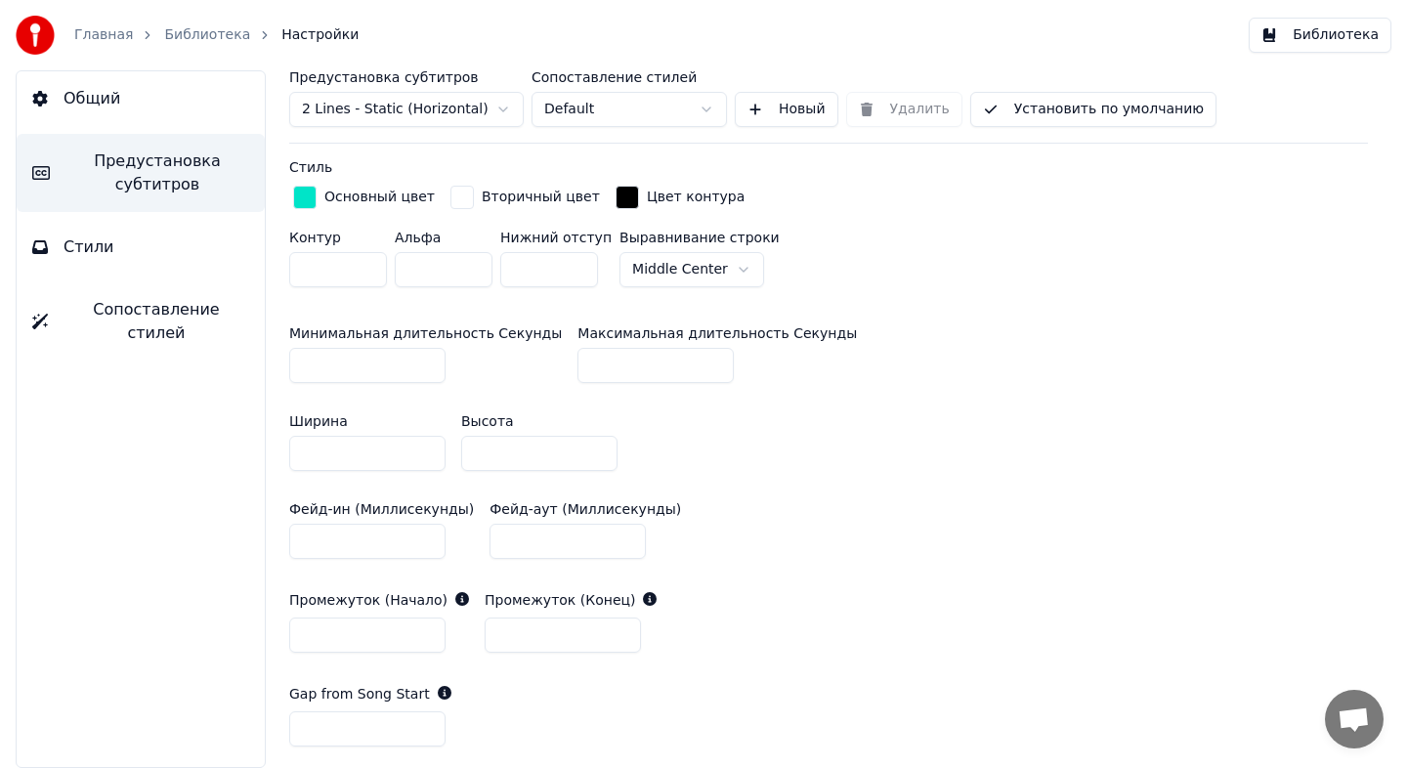
click at [337, 196] on div "Основный цвет" at bounding box center [379, 198] width 110 height 20
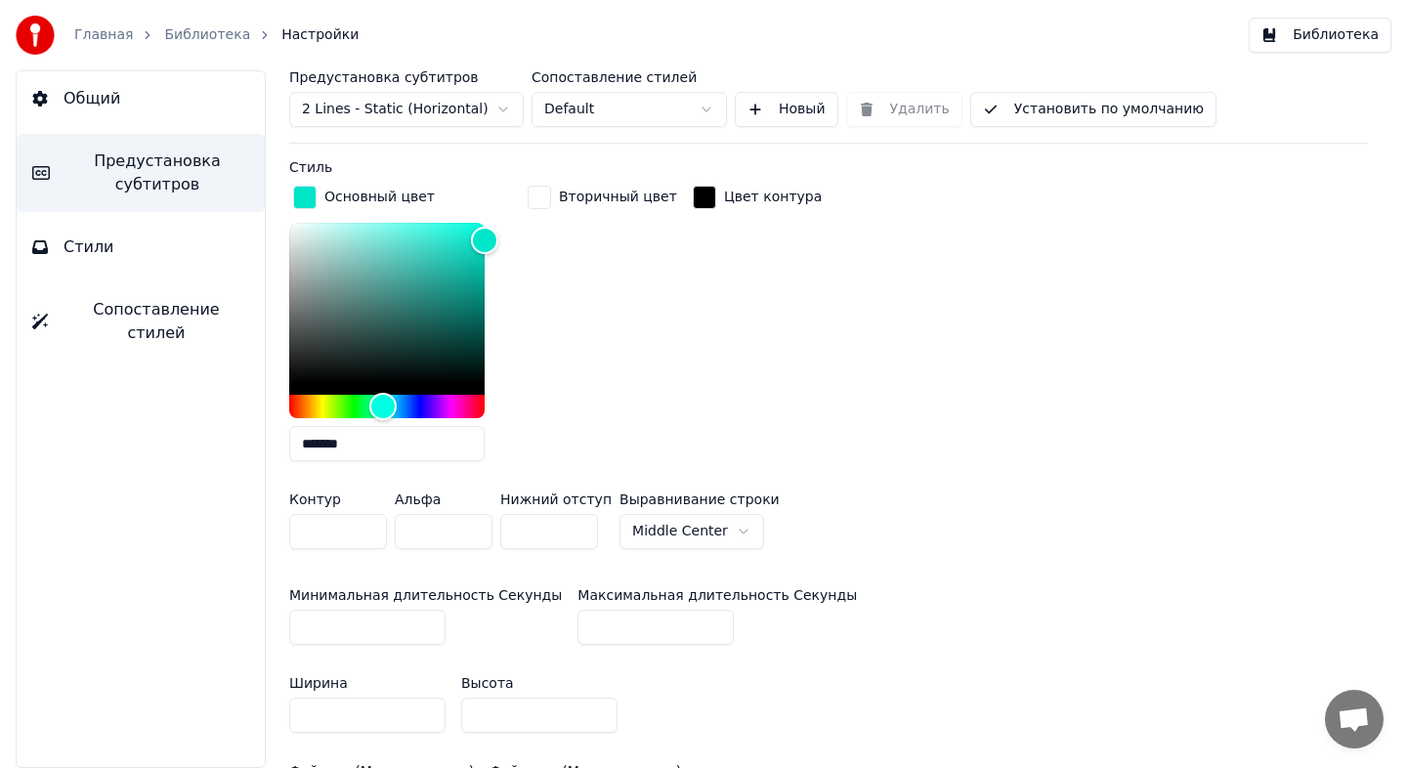
drag, startPoint x: 401, startPoint y: 448, endPoint x: 226, endPoint y: 438, distance: 175.2
click at [226, 438] on div "Общий Предустановка субтитров Стили Сопоставление стилей Предустановка субтитро…" at bounding box center [703, 419] width 1407 height 698
paste input "text"
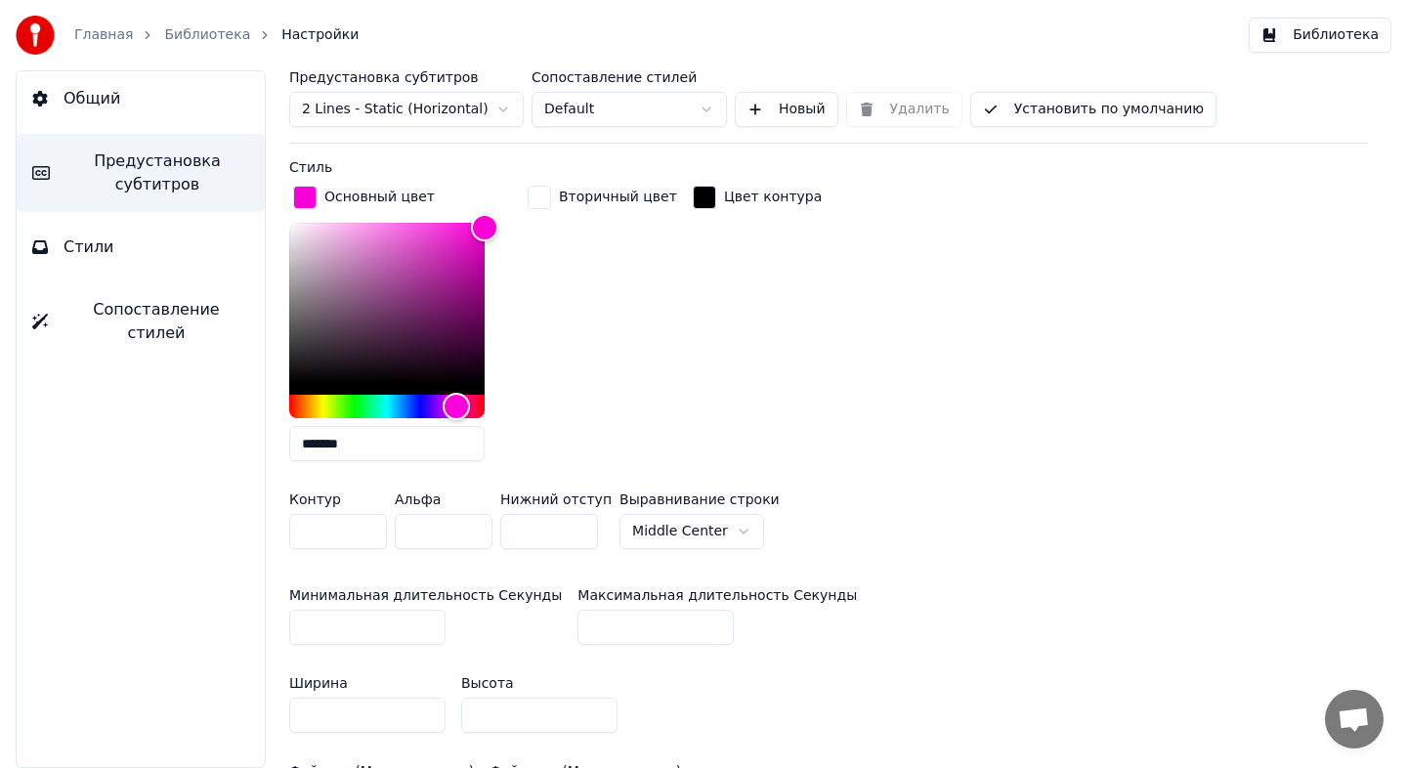
type input "*******"
click at [672, 395] on div "Основный цвет ******* Вторичный цвет Цвет контура" at bounding box center [828, 329] width 1079 height 295
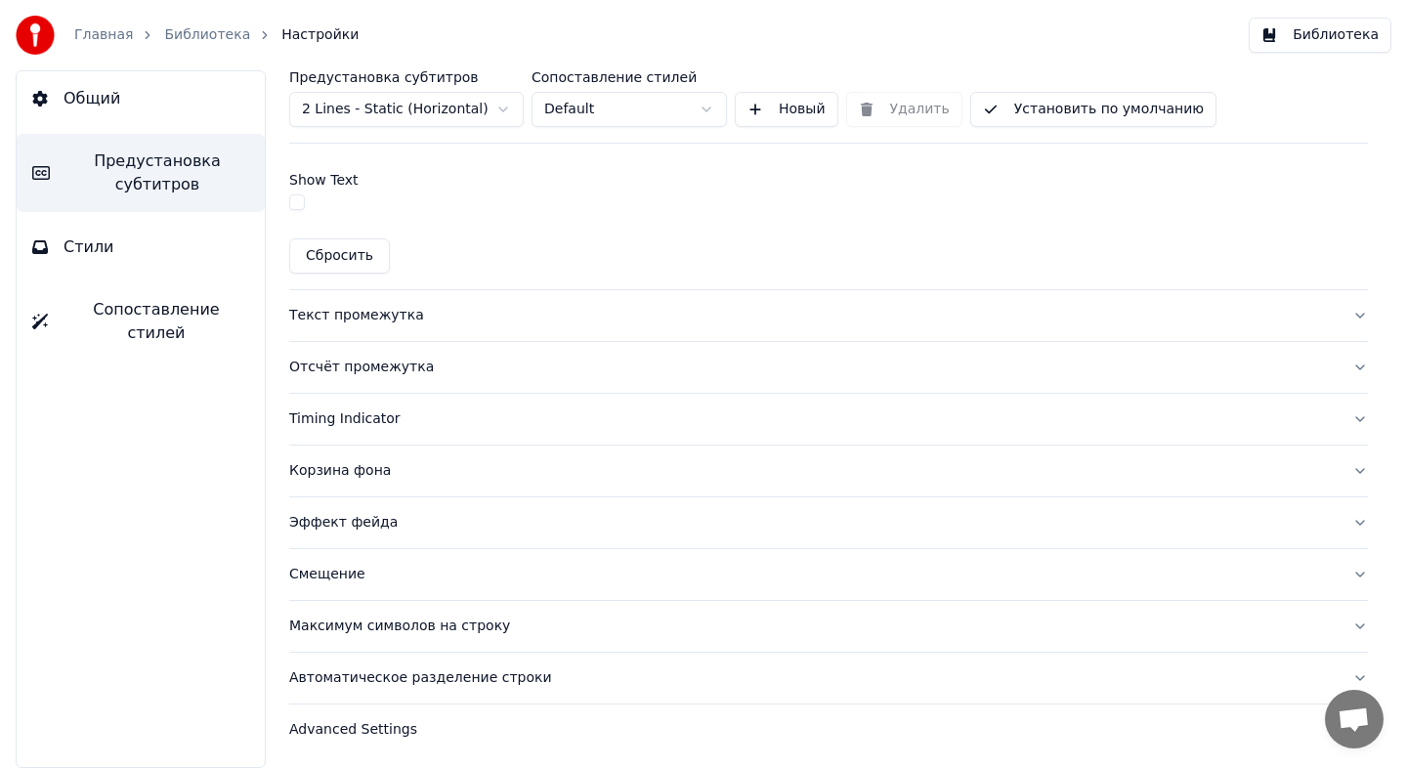
click at [438, 326] on button "Текст промежутка" at bounding box center [828, 315] width 1079 height 51
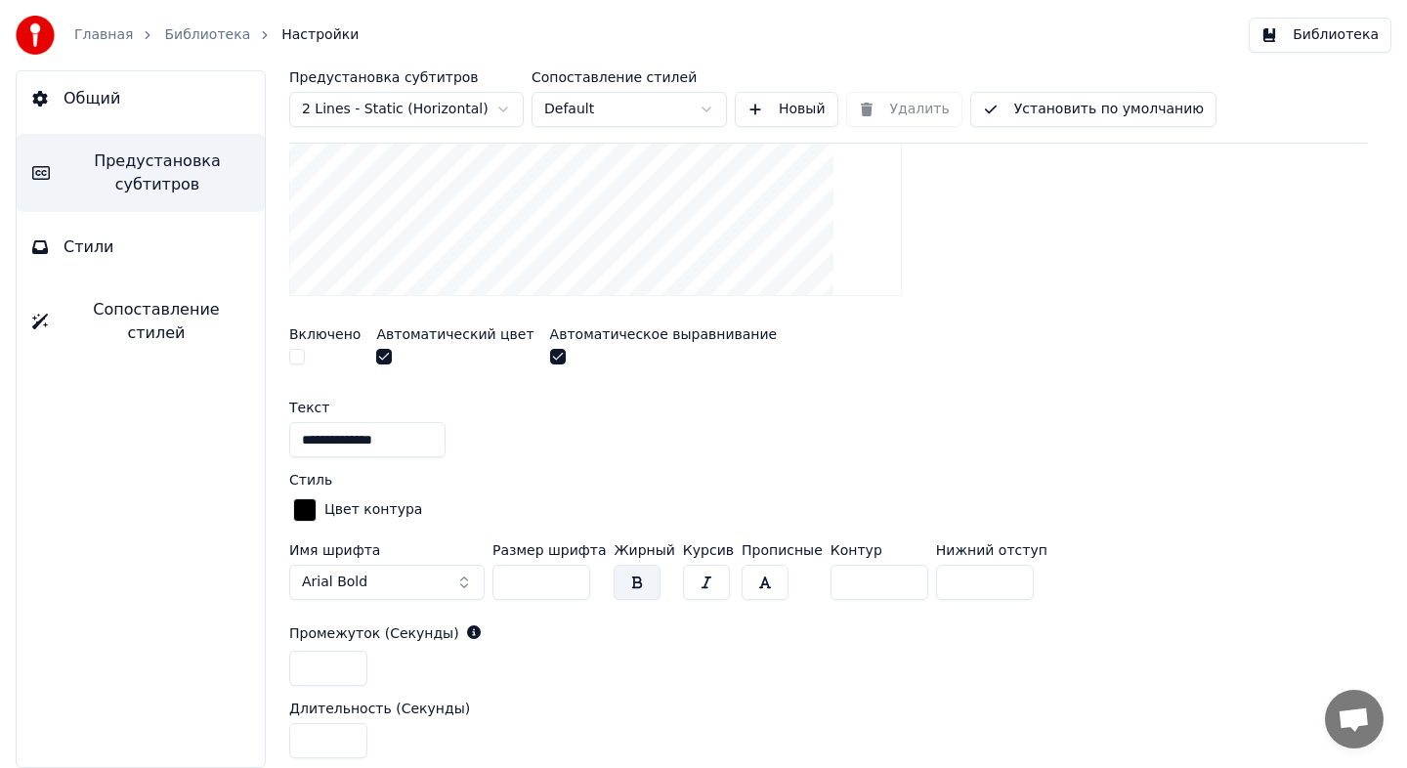
scroll to position [987, 0]
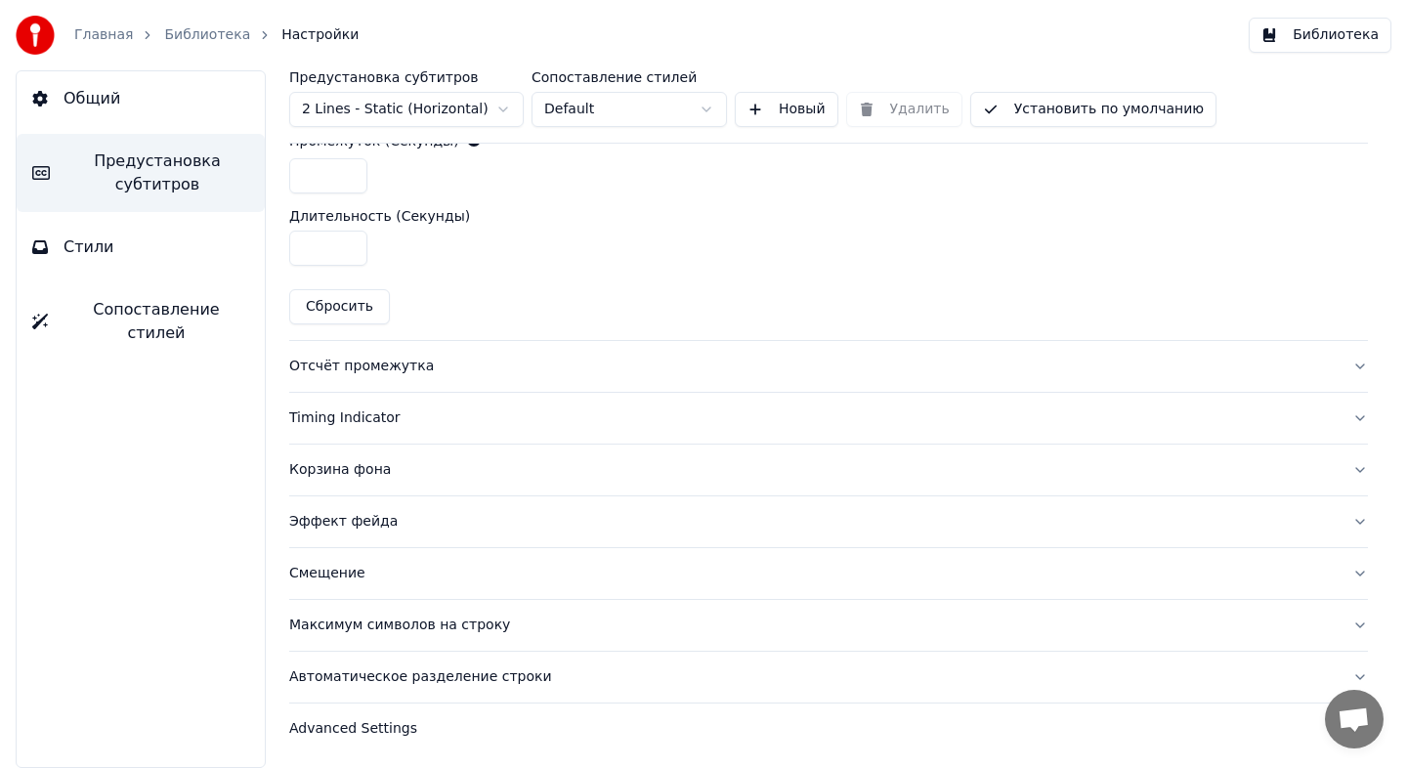
click at [457, 384] on button "Отсчёт промежутка" at bounding box center [828, 366] width 1079 height 51
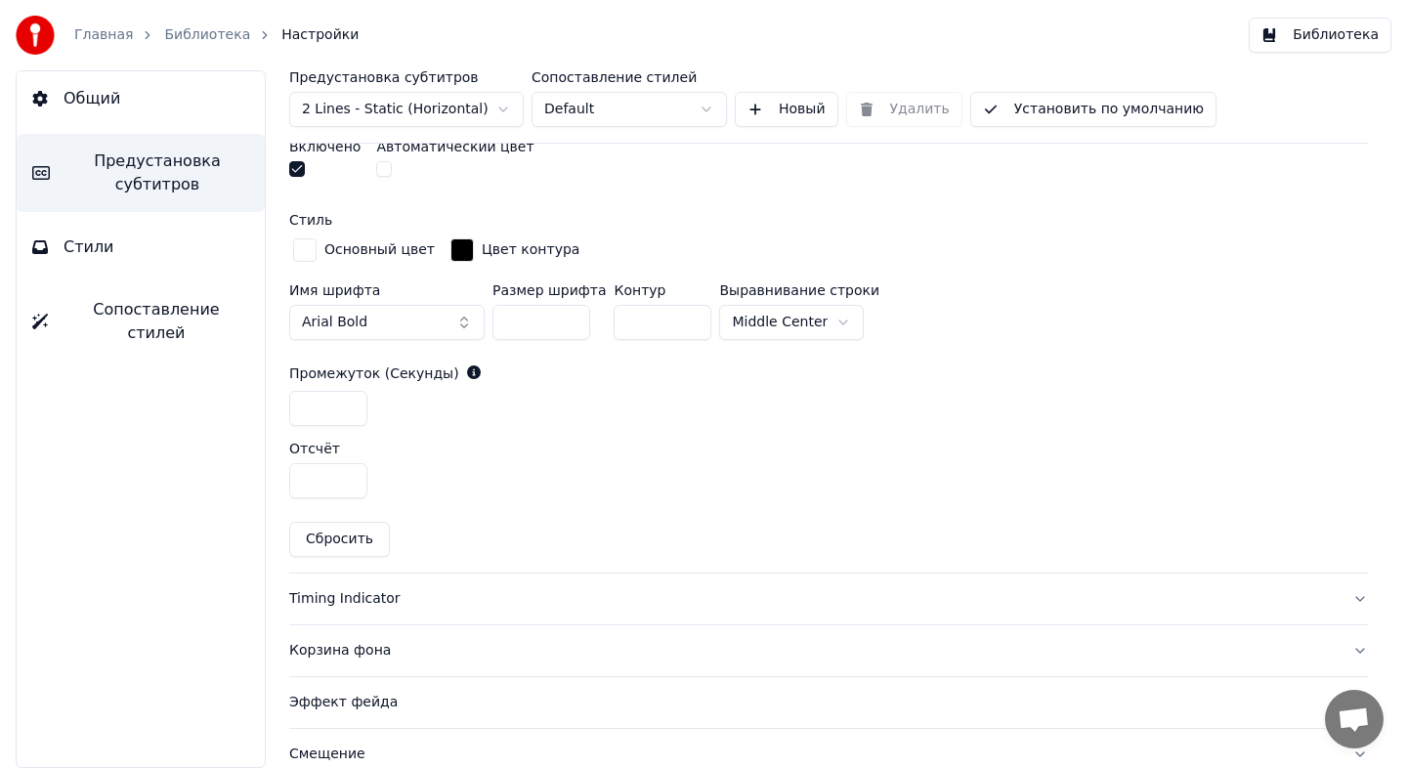
scroll to position [914, 0]
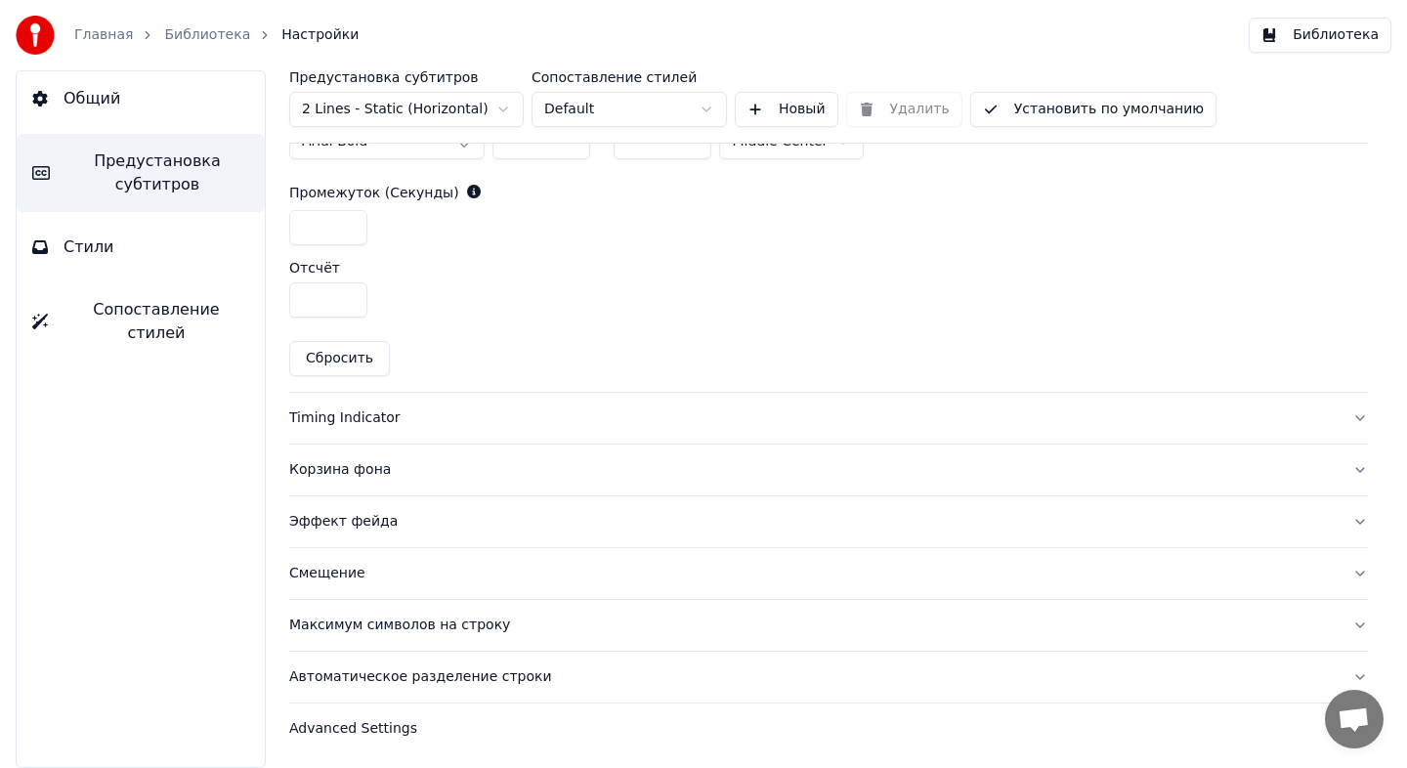
click at [476, 410] on div "Timing Indicator" at bounding box center [812, 418] width 1047 height 20
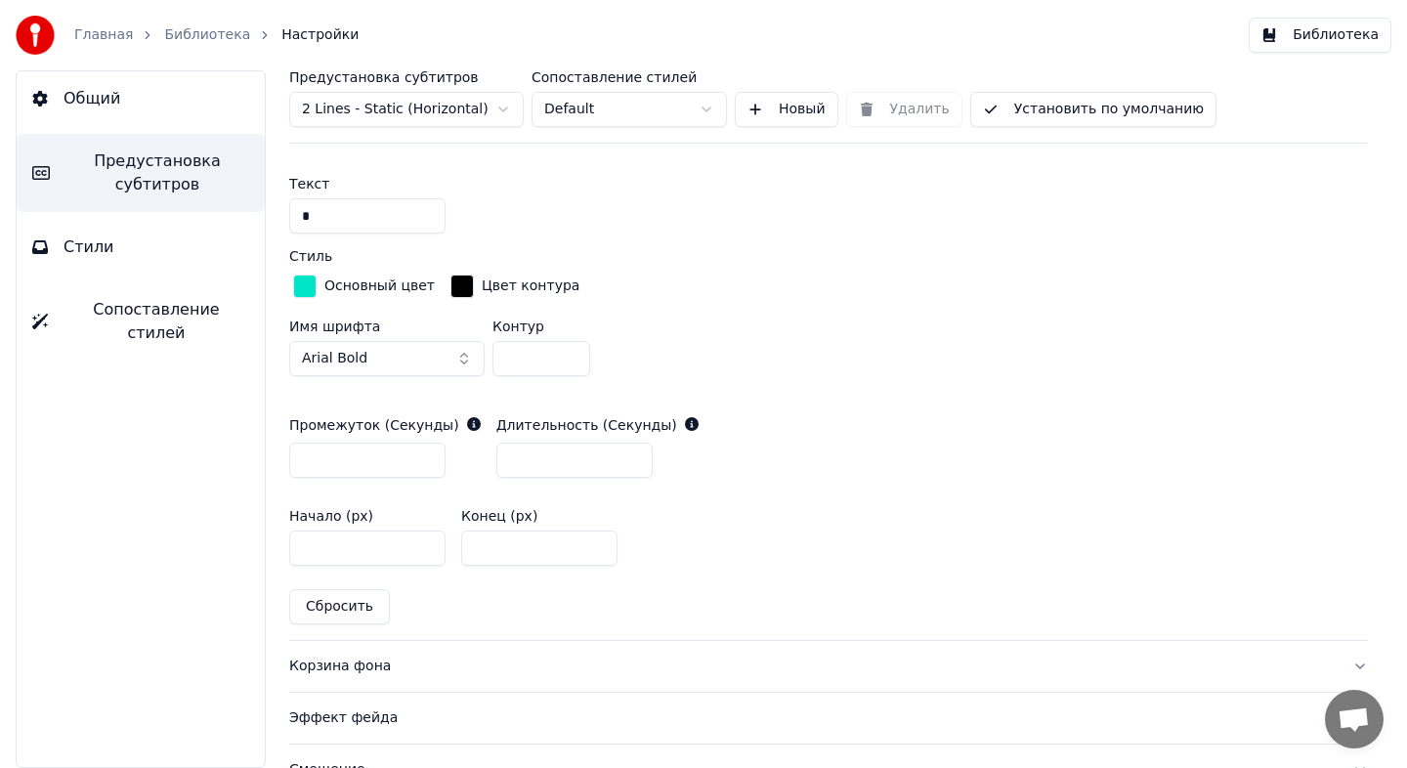
scroll to position [805, 0]
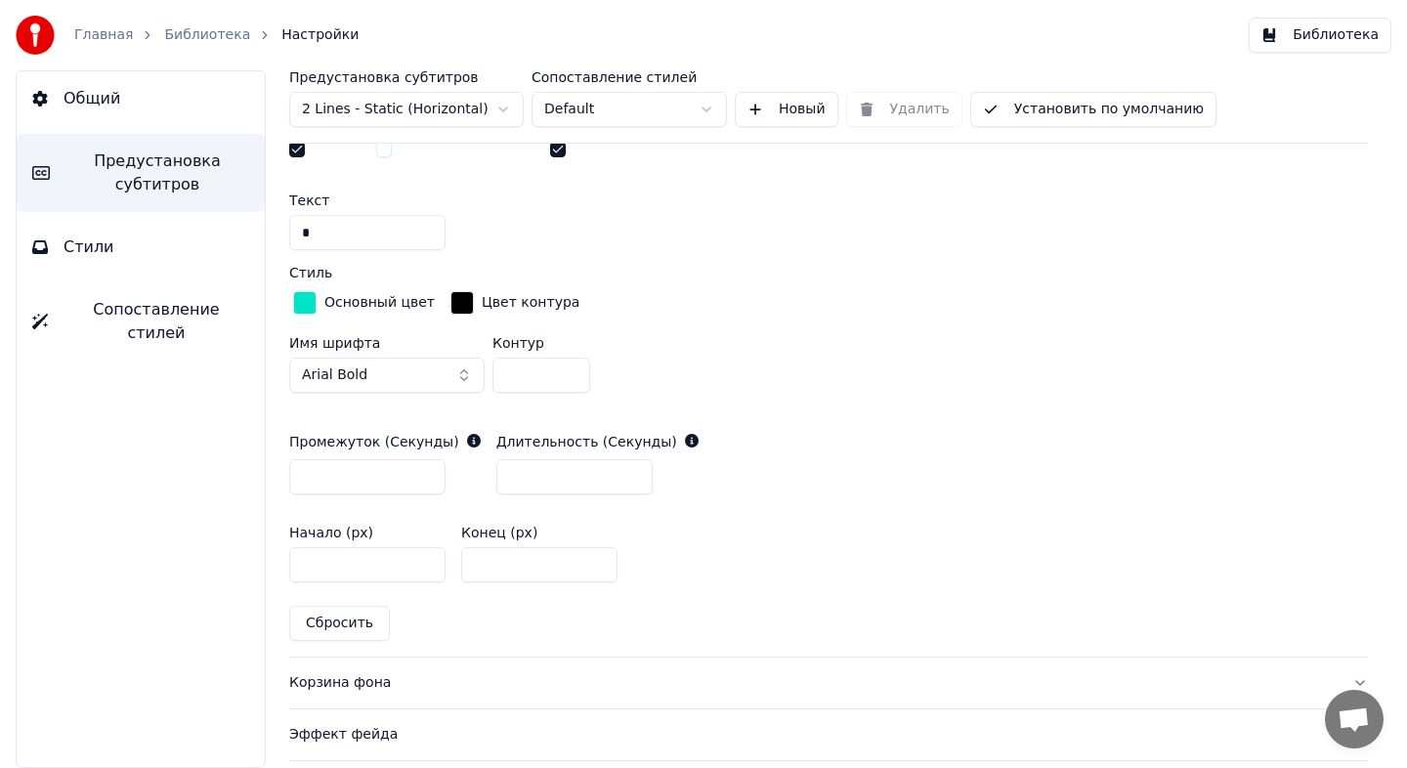
click at [367, 299] on div "Основный цвет" at bounding box center [379, 303] width 110 height 20
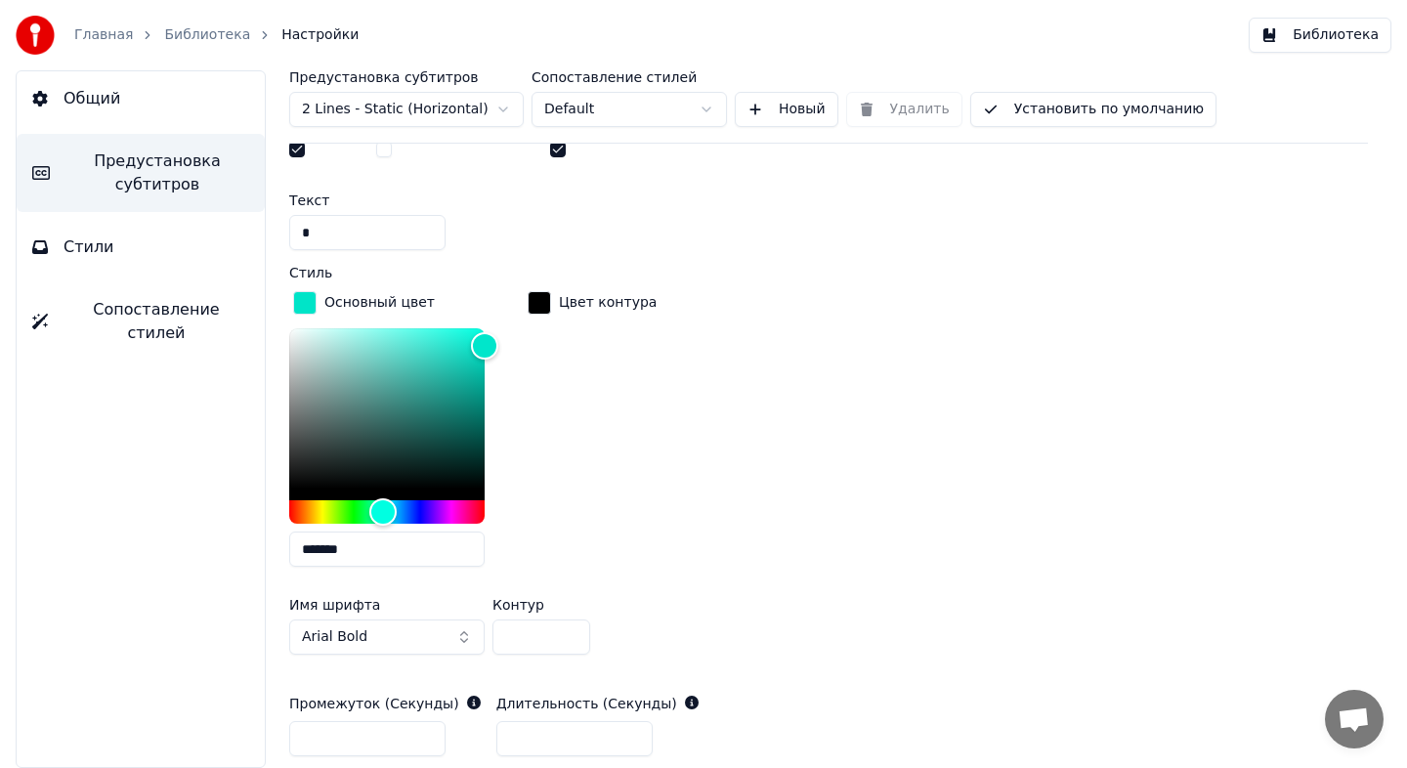
click at [389, 566] on div "*******" at bounding box center [386, 451] width 195 height 246
drag, startPoint x: 365, startPoint y: 539, endPoint x: 221, endPoint y: 538, distance: 144.6
click at [222, 538] on div "Общий Предустановка субтитров Стили Сопоставление стилей Предустановка субтитро…" at bounding box center [703, 419] width 1407 height 698
paste input "text"
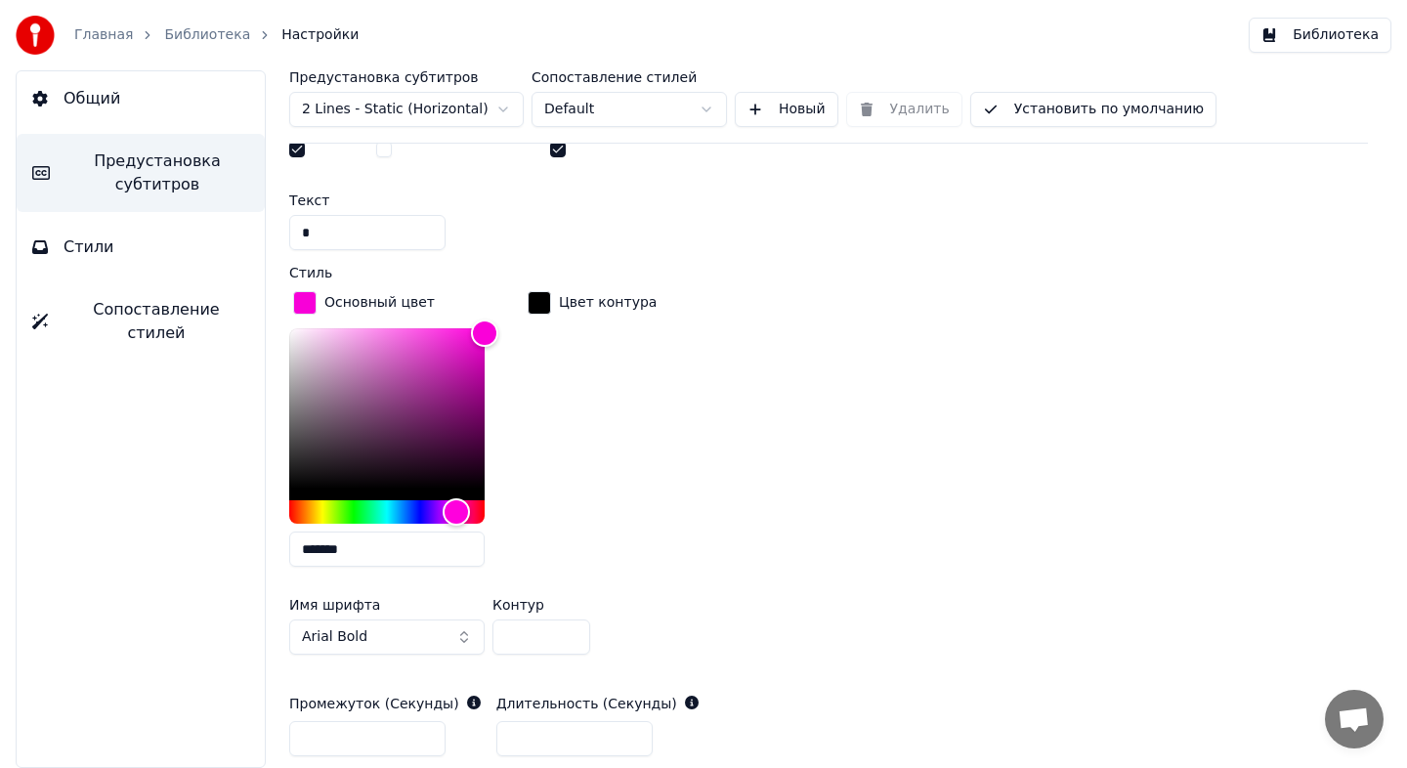
type input "*******"
click at [699, 528] on div "Основный цвет ******* Цвет контура" at bounding box center [828, 434] width 1079 height 295
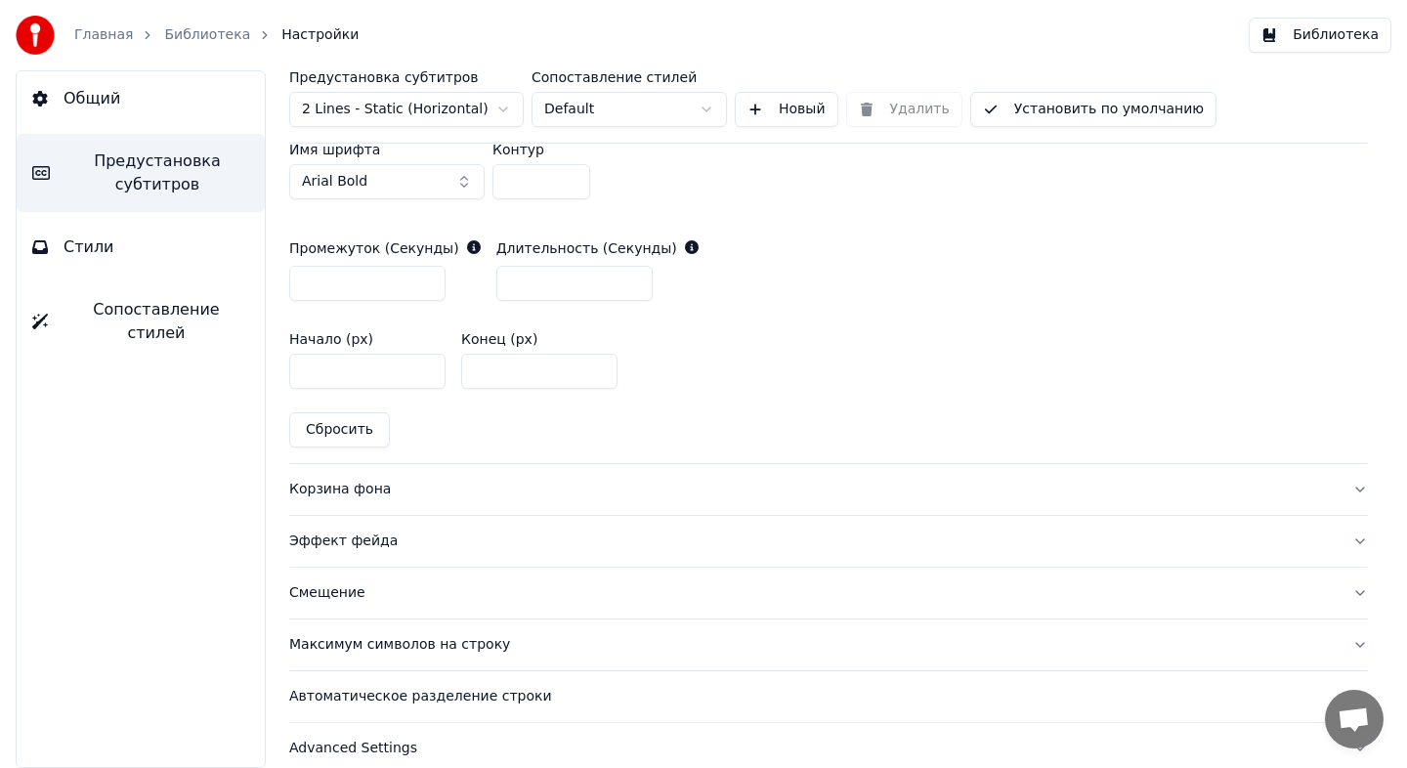
click at [541, 489] on div "Корзина фона" at bounding box center [812, 490] width 1047 height 20
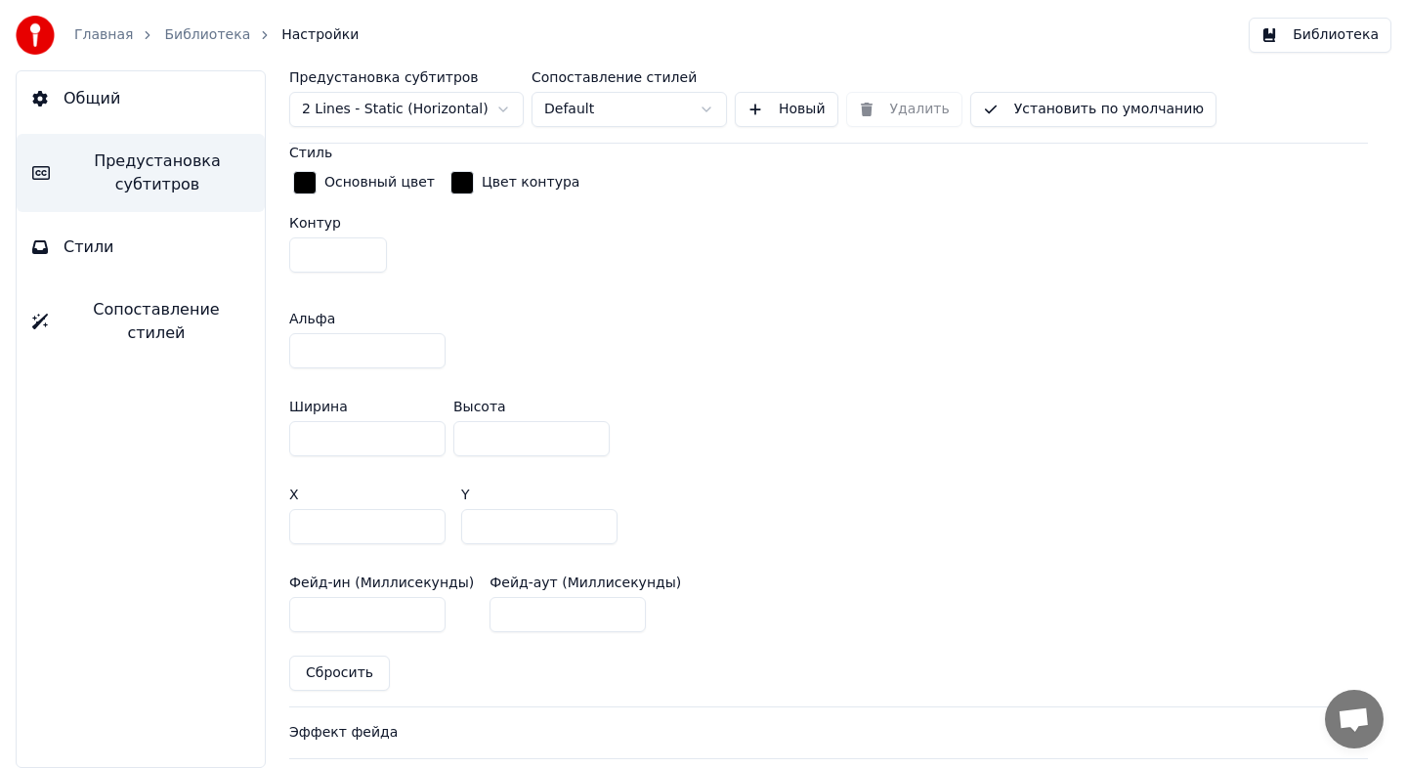
scroll to position [832, 0]
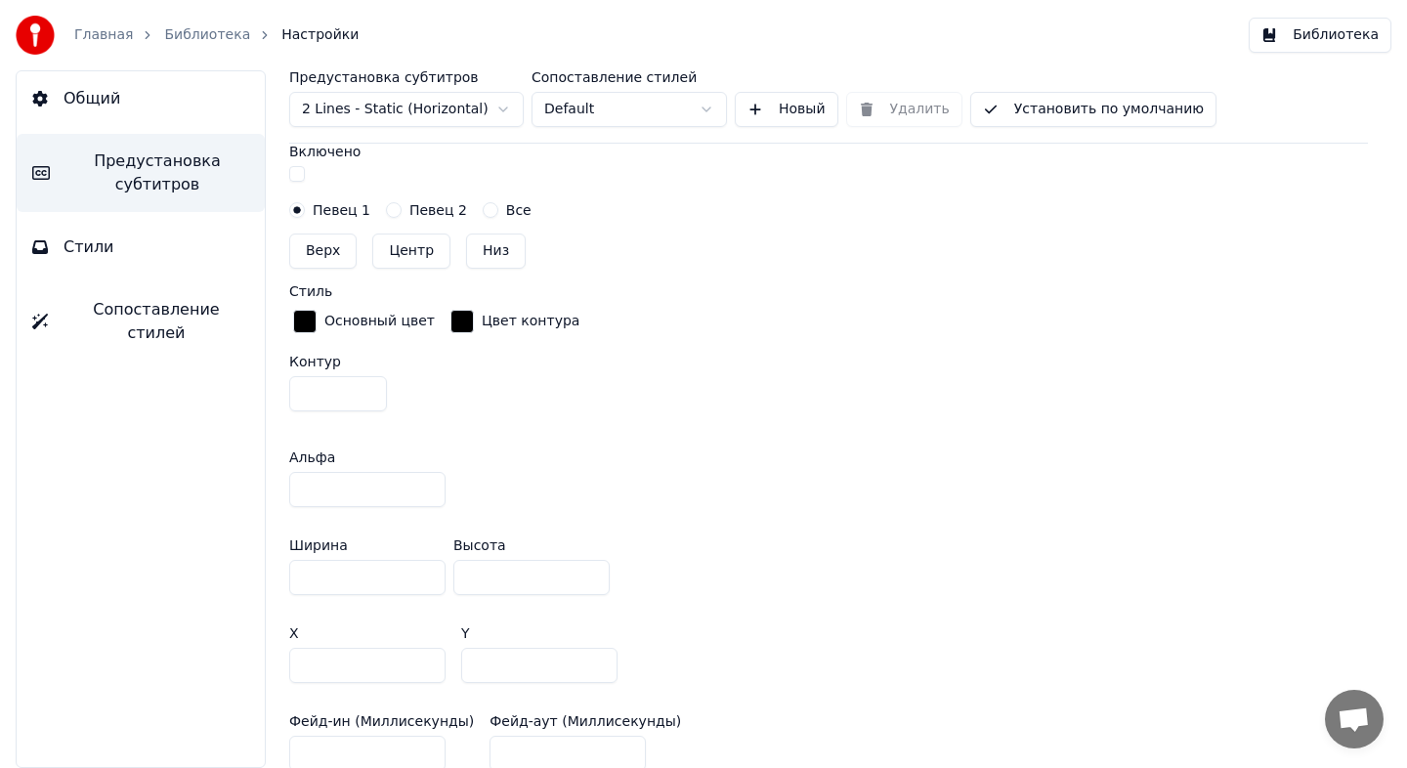
click at [102, 233] on button "Стили" at bounding box center [141, 247] width 248 height 55
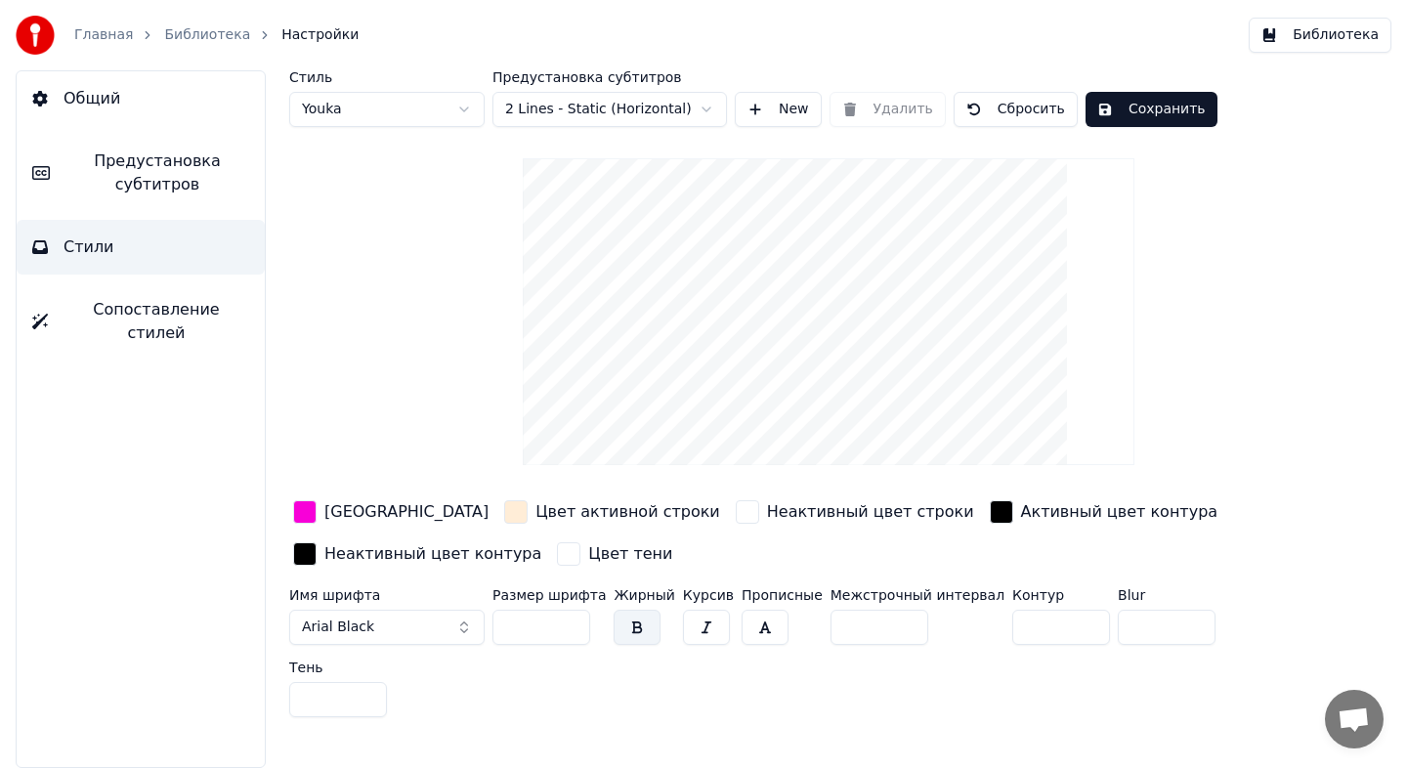
click at [1138, 113] on button "Сохранить" at bounding box center [1151, 109] width 132 height 35
click at [197, 42] on link "Библиотека" at bounding box center [207, 35] width 86 height 20
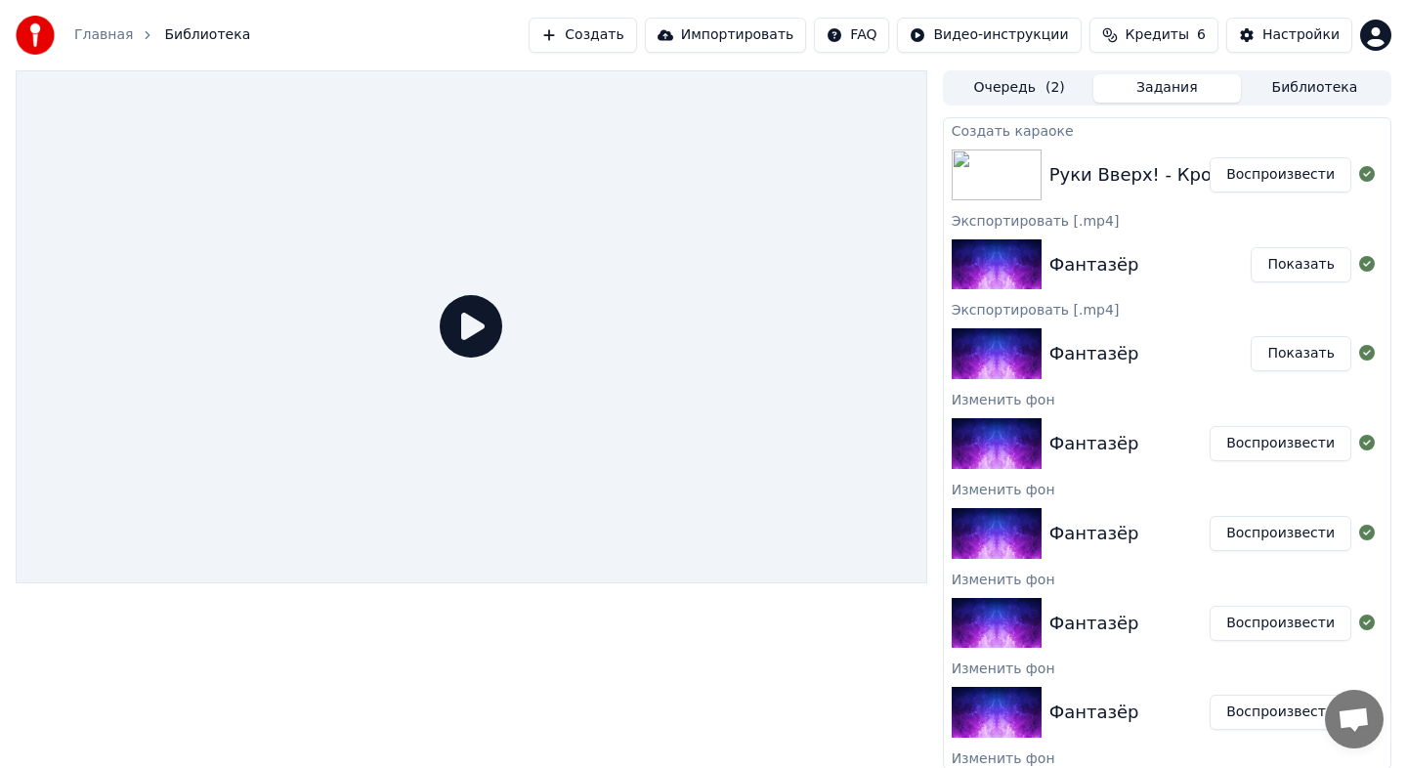
click at [1235, 181] on button "Воспроизвести" at bounding box center [1280, 174] width 142 height 35
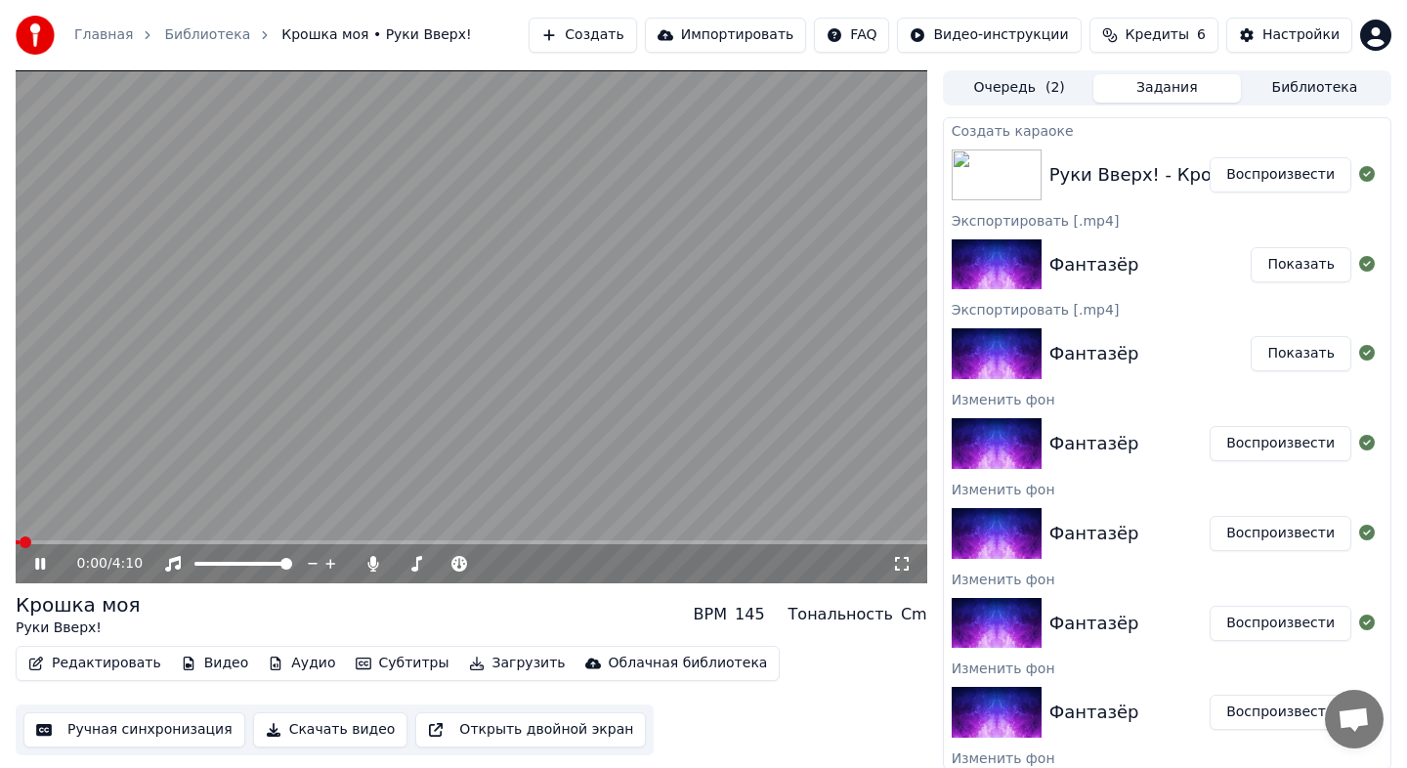
click at [117, 540] on span at bounding box center [471, 542] width 911 height 4
click at [32, 548] on div "0:31 / 4:10" at bounding box center [471, 563] width 911 height 39
click at [0, 539] on div "0:00 / 4:10 Крошка моя Руки Вверх! BPM 145 Тональность Cm Редактировать Видео А…" at bounding box center [703, 419] width 1407 height 699
click at [44, 556] on icon at bounding box center [54, 564] width 46 height 16
click at [44, 557] on icon at bounding box center [54, 564] width 46 height 16
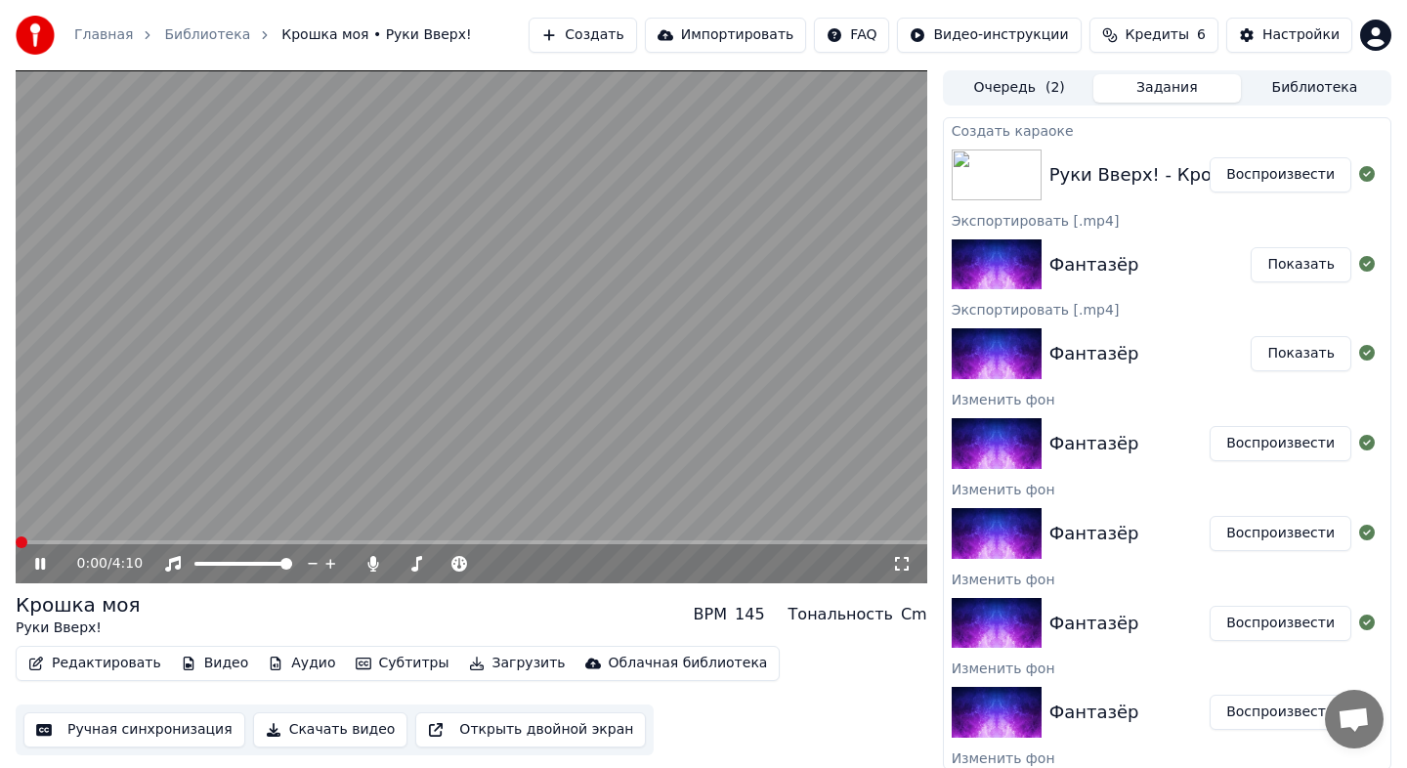
click at [50, 545] on div "0:00 / 4:10" at bounding box center [471, 563] width 911 height 39
click at [187, 541] on span at bounding box center [471, 542] width 911 height 4
click at [421, 564] on span at bounding box center [418, 564] width 12 height 12
click at [1307, 36] on div "Настройки" at bounding box center [1300, 35] width 77 height 20
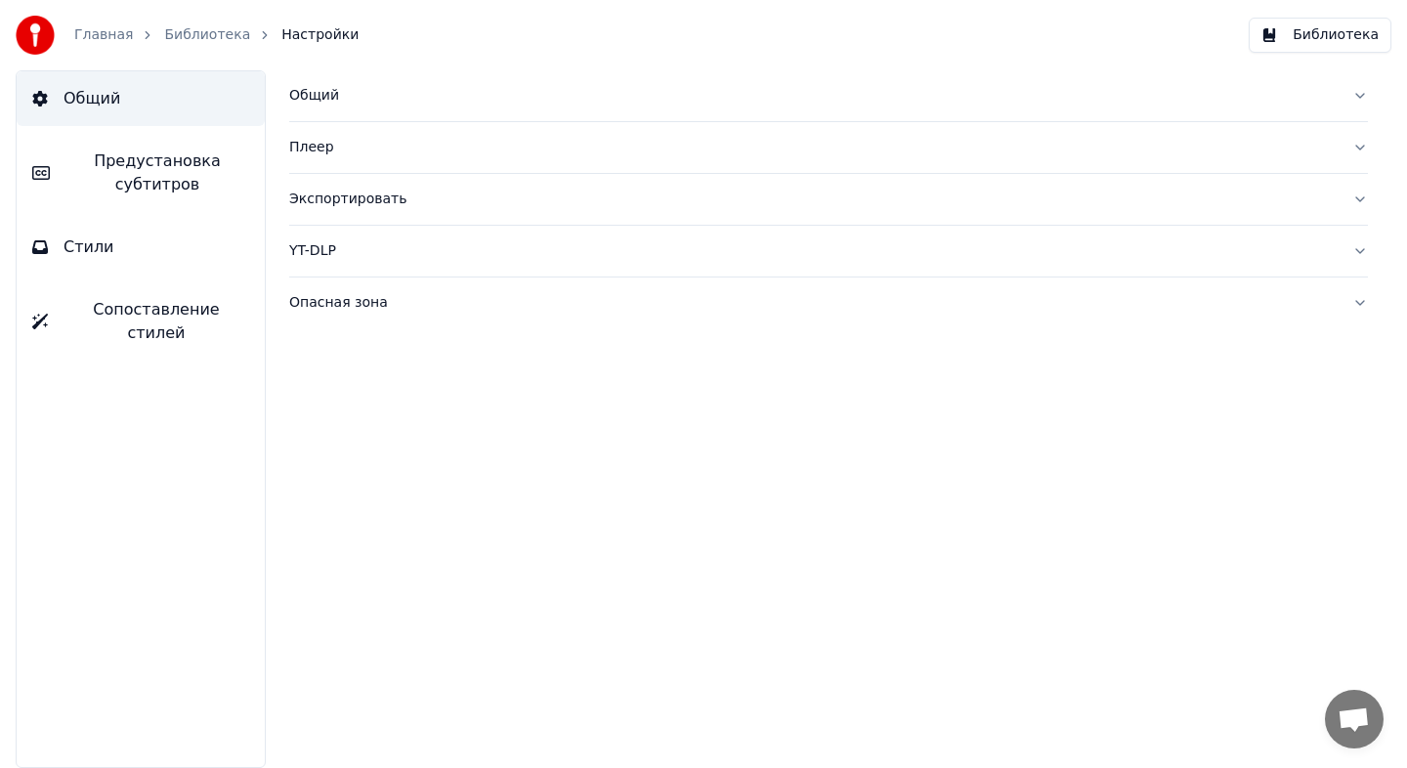
click at [677, 152] on div "Плеер" at bounding box center [812, 148] width 1047 height 20
click at [678, 154] on div "Плеер" at bounding box center [812, 148] width 1047 height 20
click at [638, 280] on button "Опасная зона" at bounding box center [828, 302] width 1079 height 51
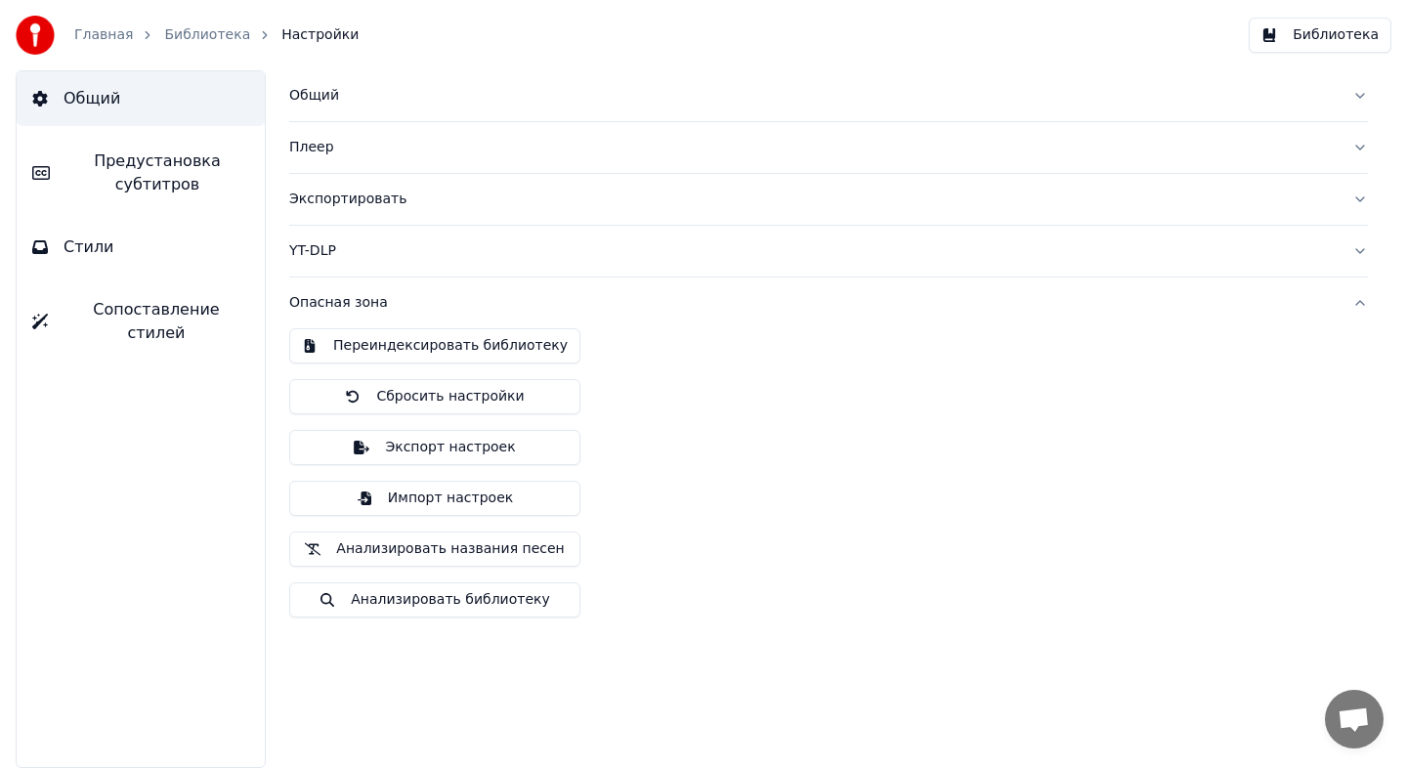
click at [638, 281] on button "Опасная зона" at bounding box center [828, 302] width 1079 height 51
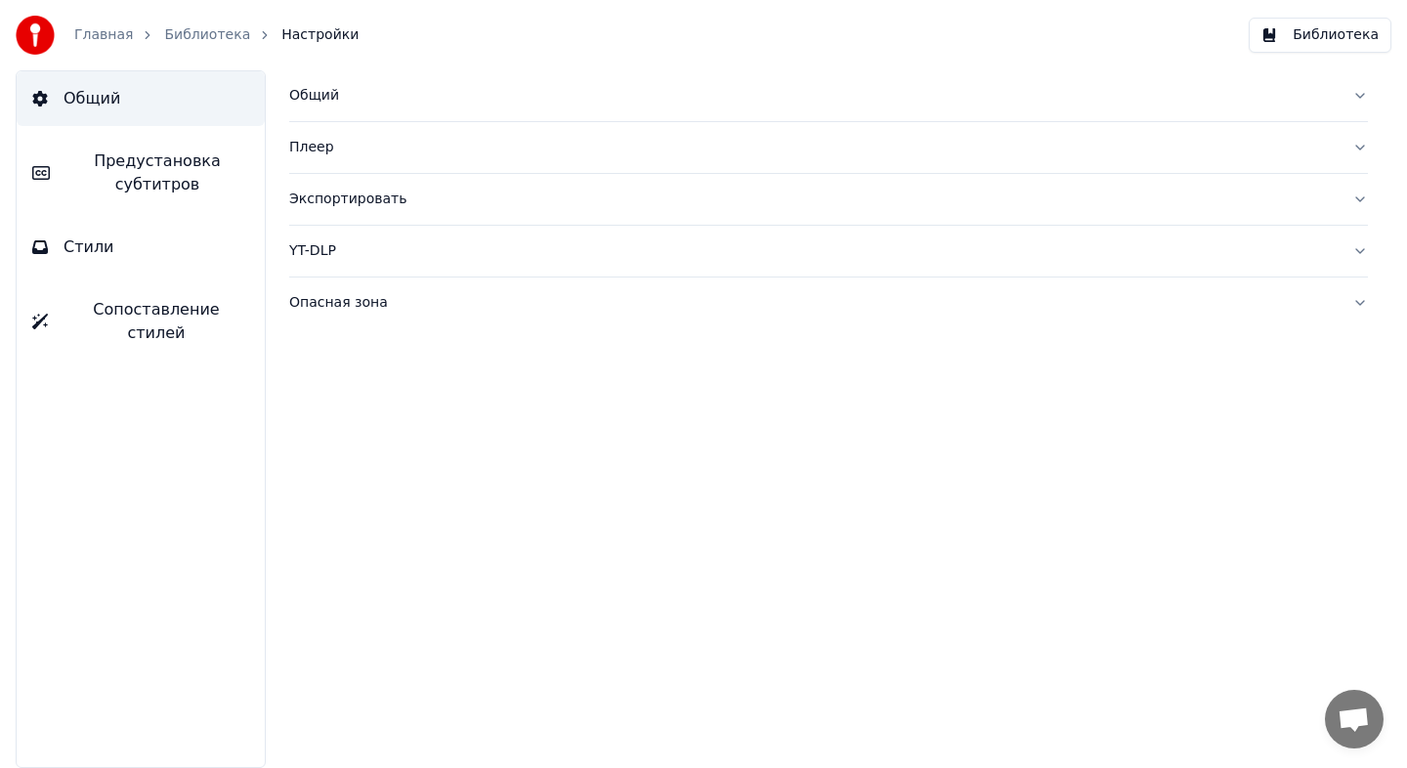
click at [181, 304] on span "Сопоставление стилей" at bounding box center [157, 321] width 186 height 47
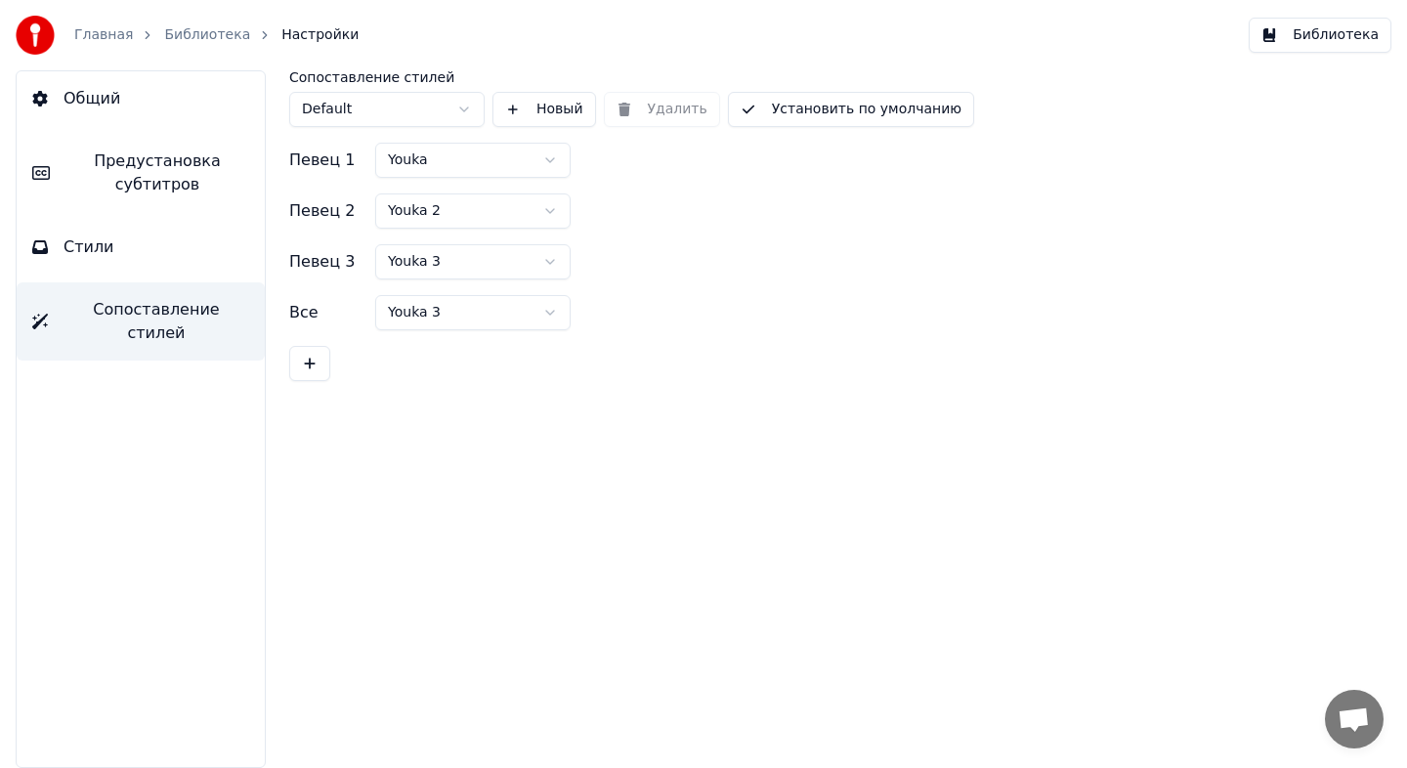
click at [181, 270] on button "Стили" at bounding box center [141, 247] width 248 height 55
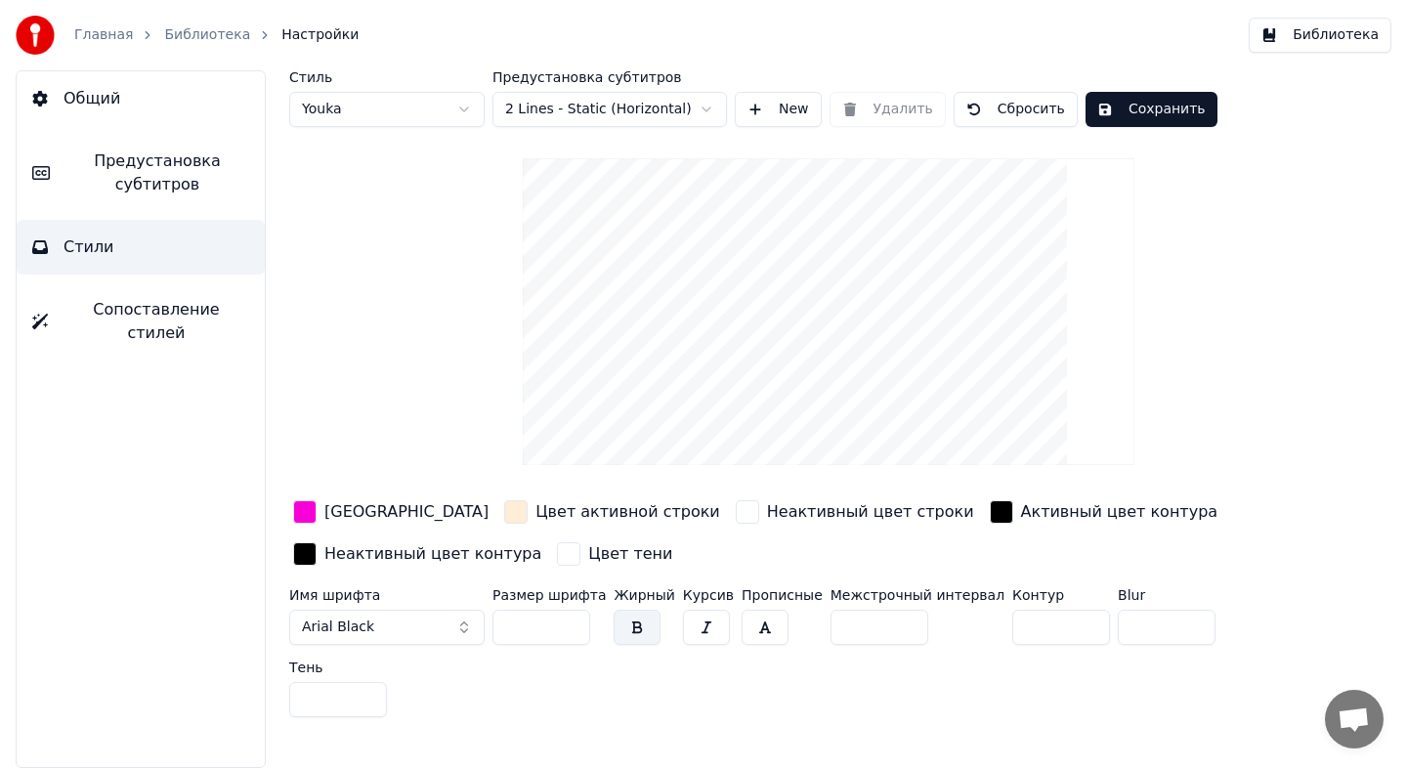
click at [170, 180] on span "Предустановка субтитров" at bounding box center [157, 172] width 184 height 47
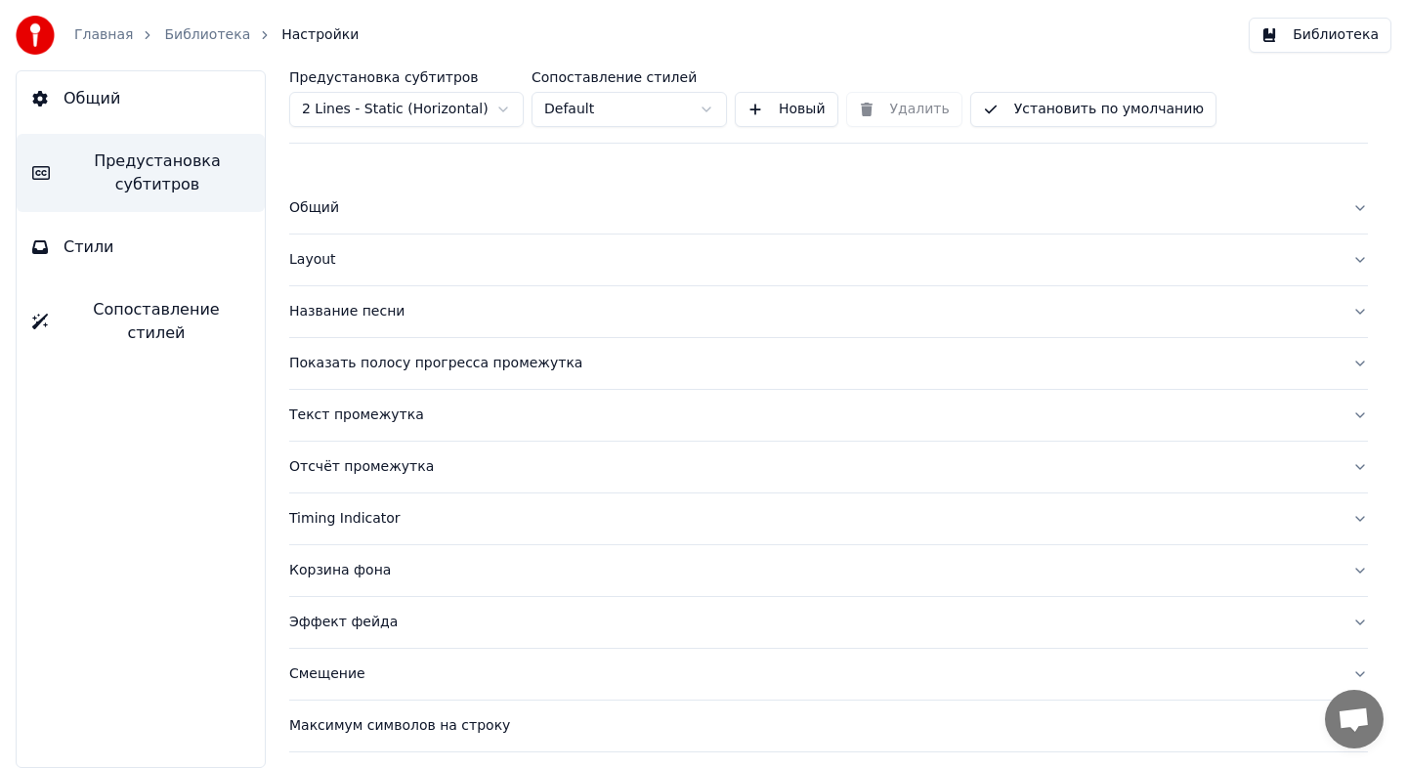
click at [198, 30] on link "Библиотека" at bounding box center [207, 35] width 86 height 20
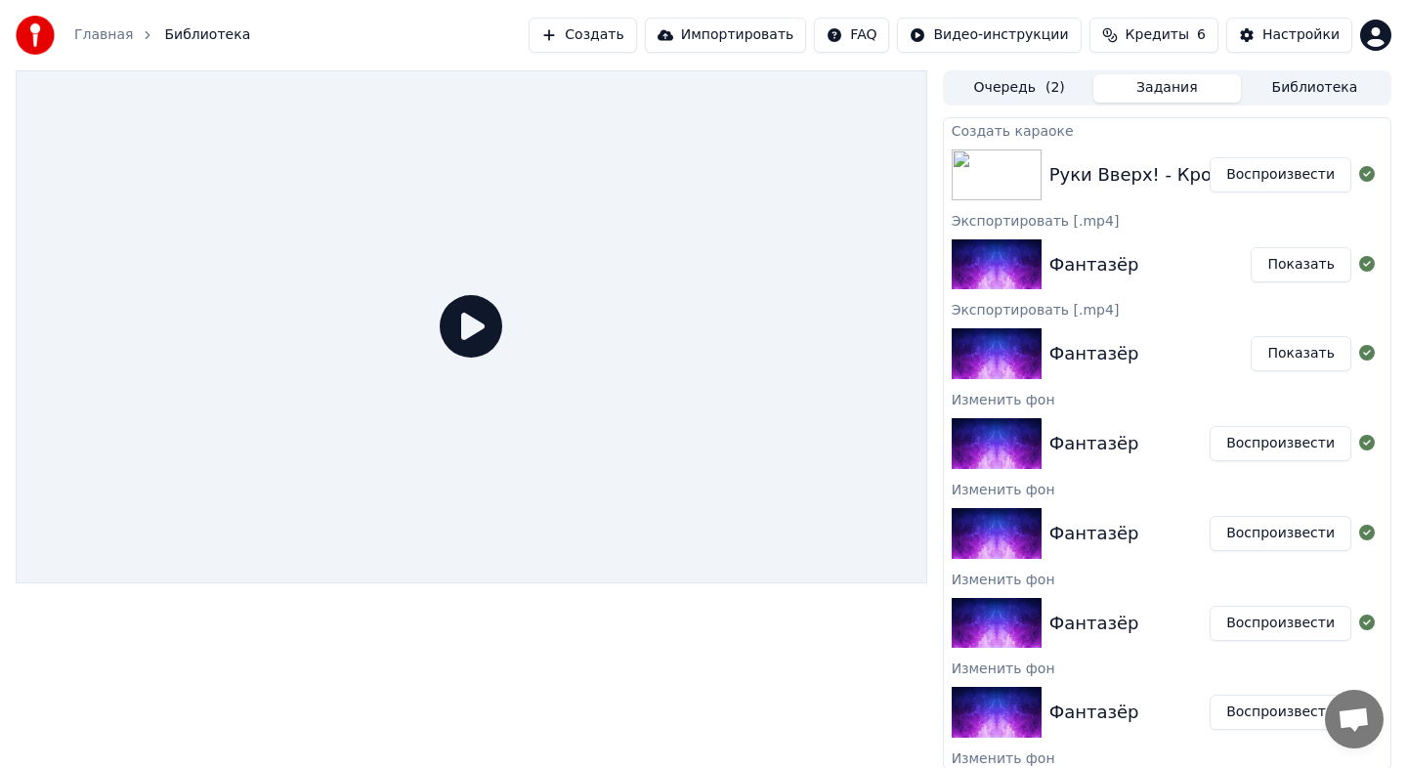
click at [1260, 170] on button "Воспроизвести" at bounding box center [1280, 174] width 142 height 35
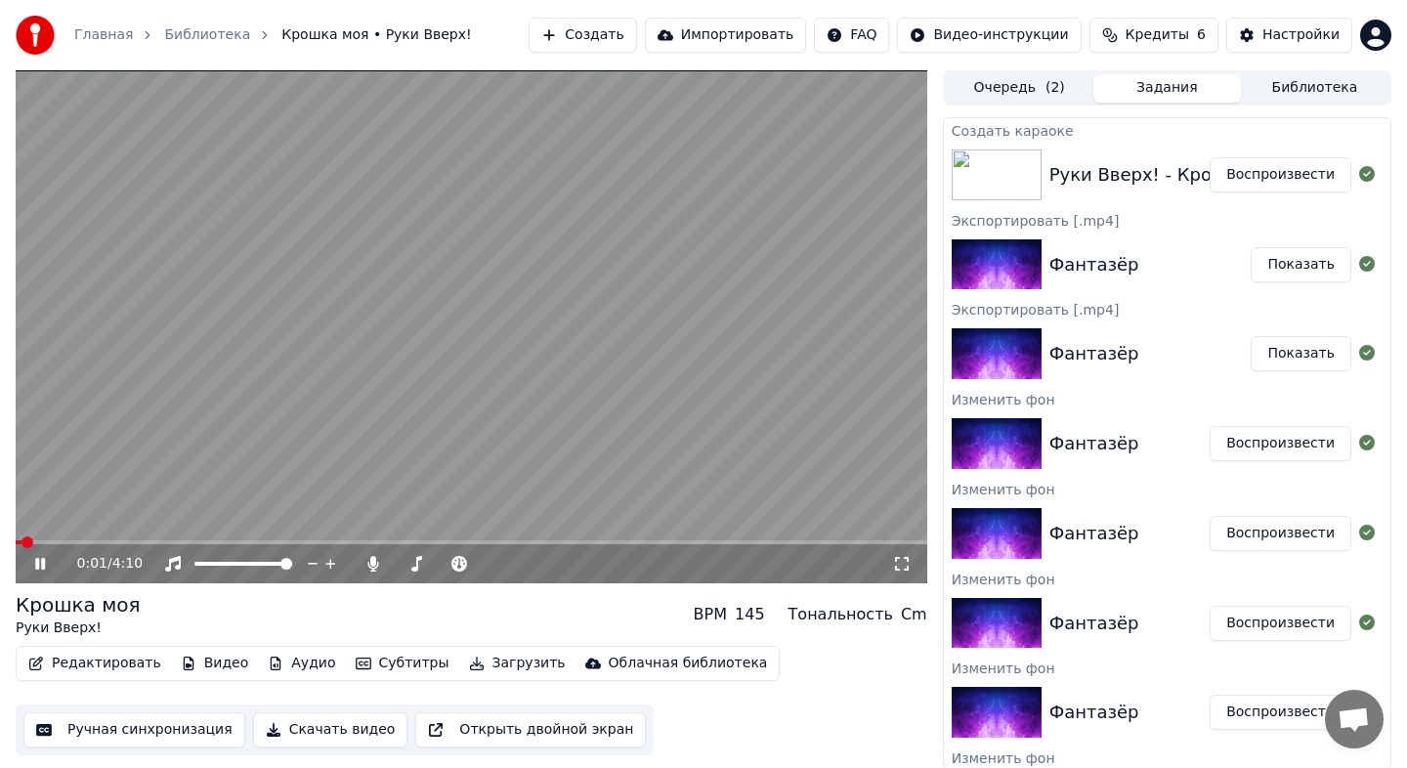
scroll to position [2, 0]
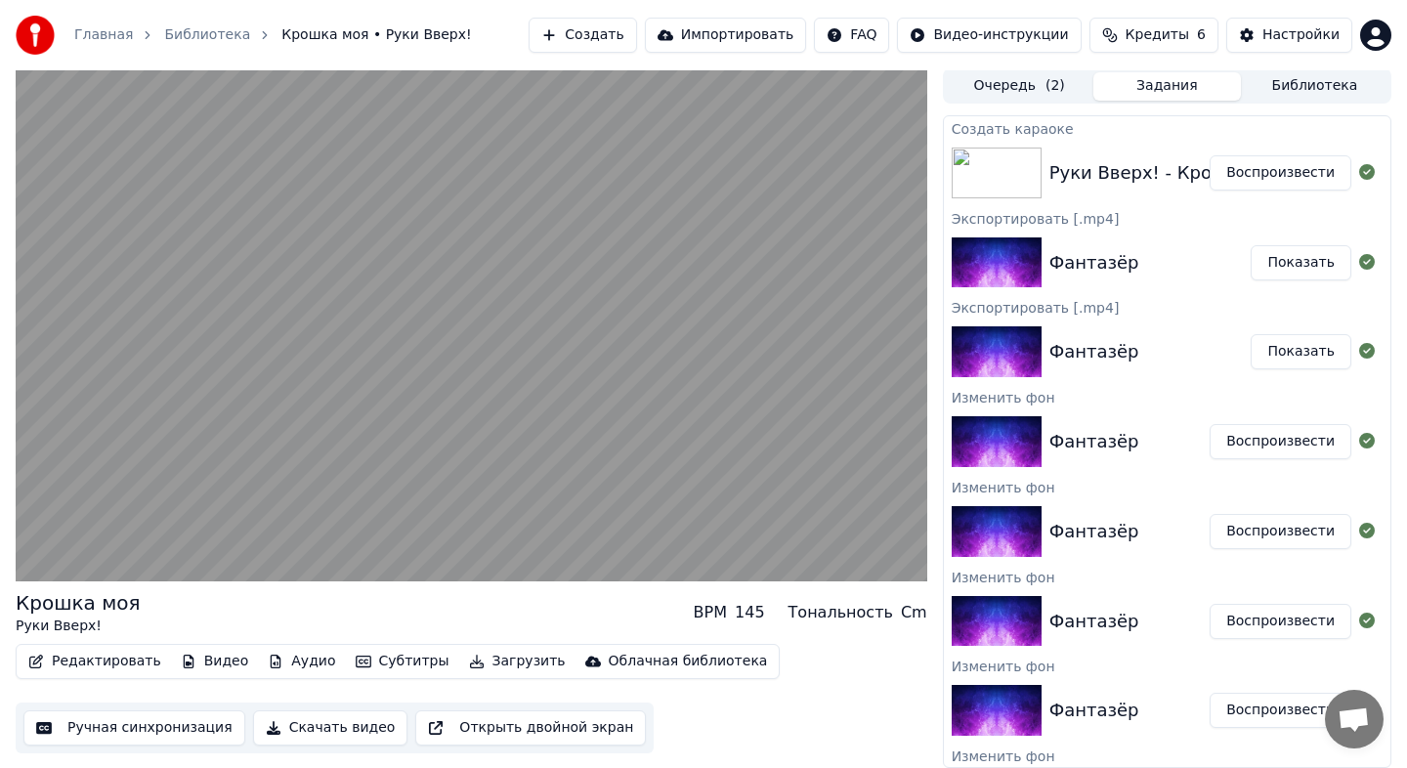
click at [102, 653] on button "Редактировать" at bounding box center [95, 661] width 148 height 27
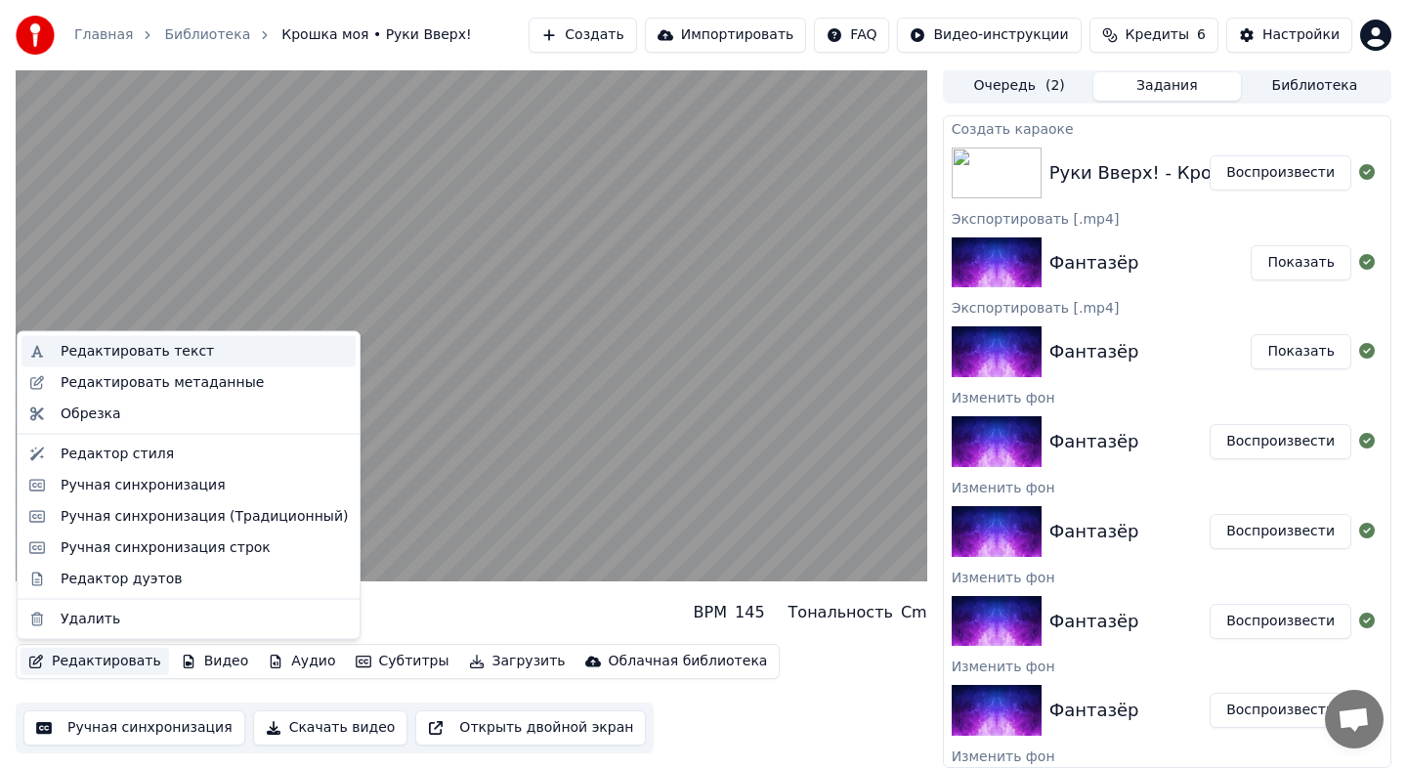
click at [134, 346] on div "Редактировать текст" at bounding box center [137, 352] width 153 height 20
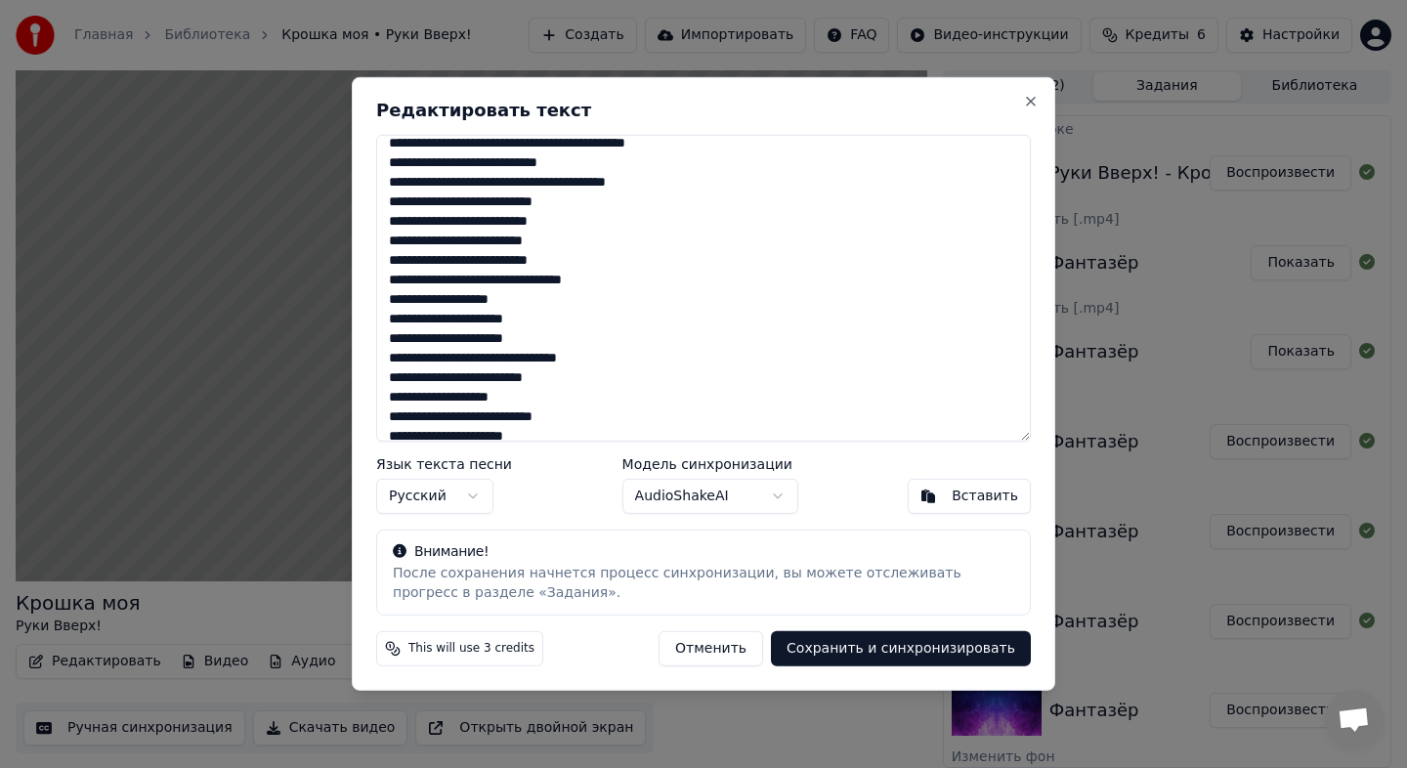
scroll to position [0, 0]
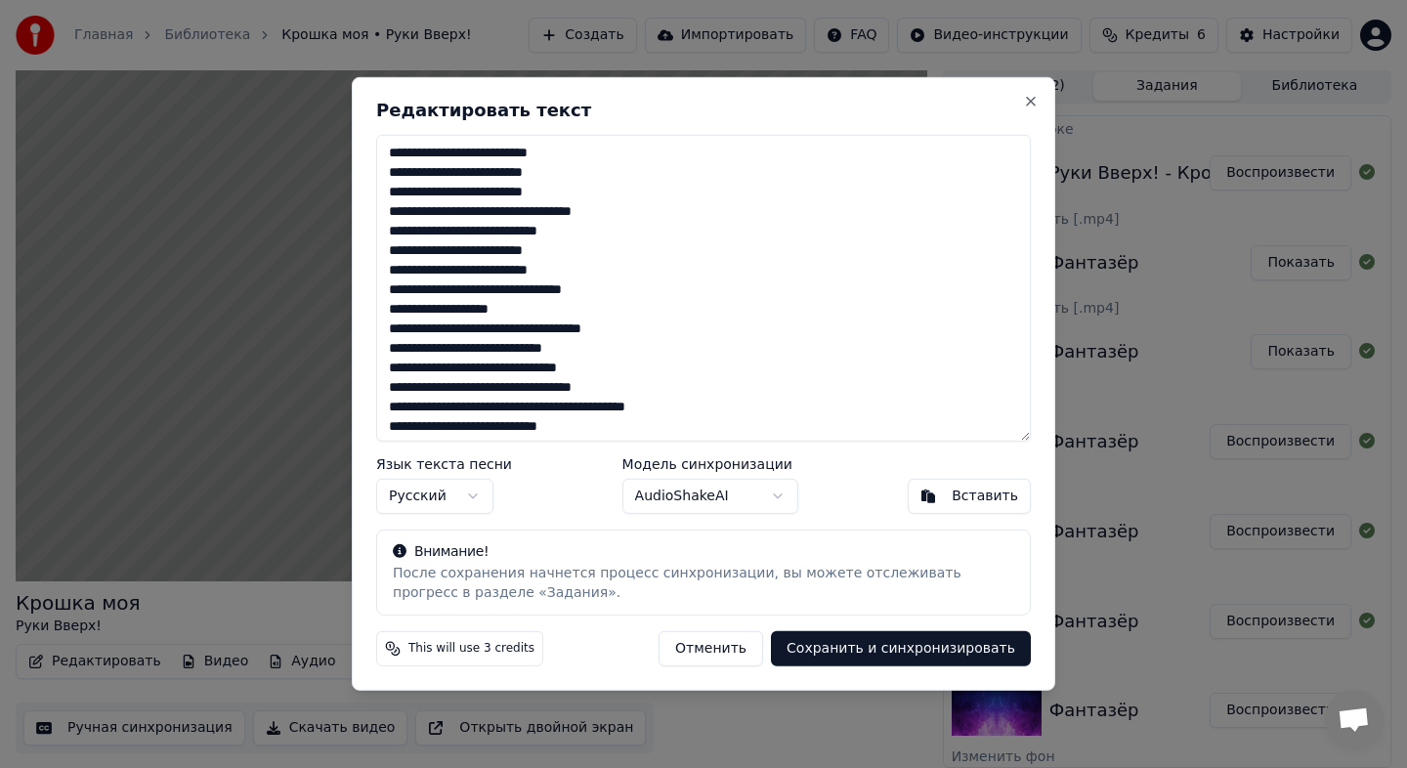
click at [725, 654] on button "Отменить" at bounding box center [710, 648] width 105 height 35
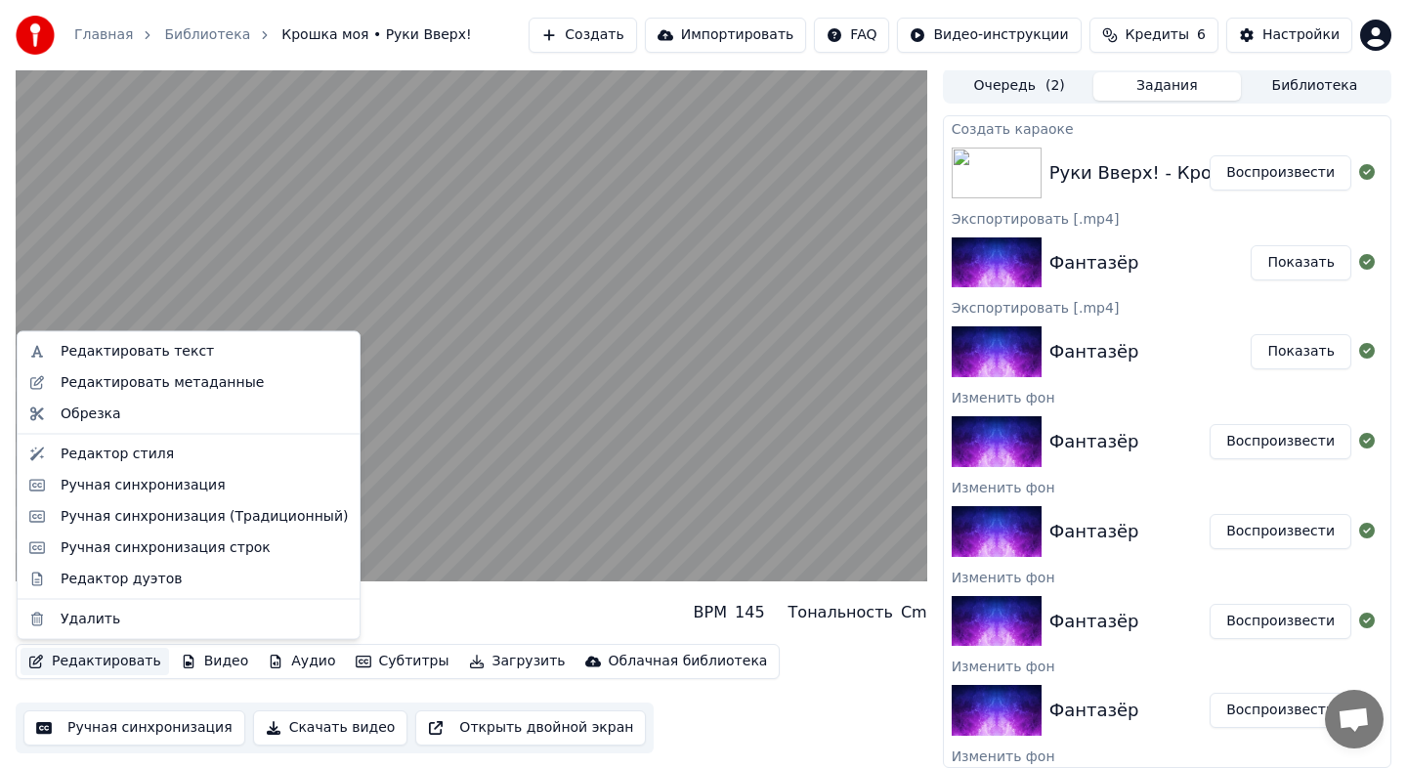
click at [124, 661] on button "Редактировать" at bounding box center [95, 661] width 148 height 27
click at [261, 375] on div "Редактировать метаданные" at bounding box center [204, 382] width 287 height 20
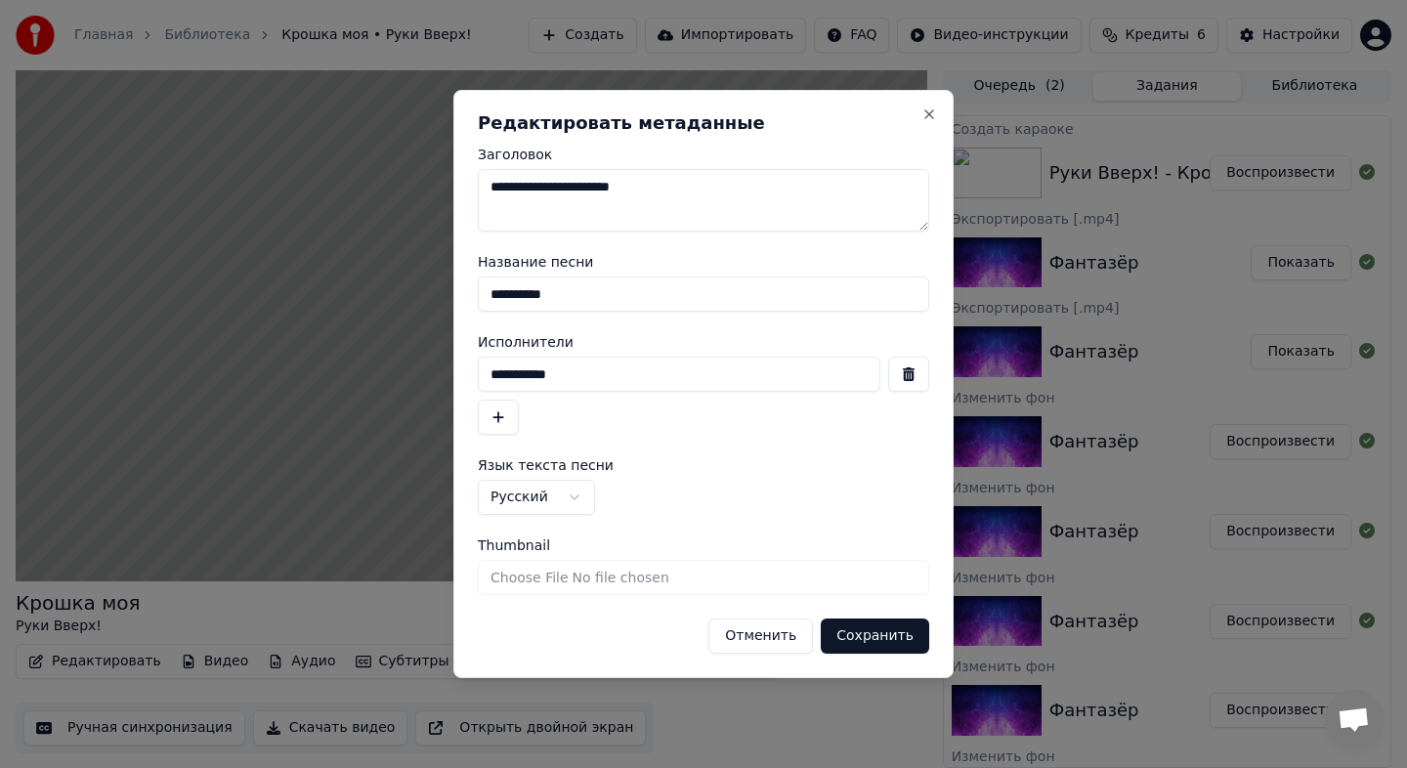
drag, startPoint x: 703, startPoint y: 211, endPoint x: 398, endPoint y: 172, distance: 308.3
click at [398, 172] on body "Главная Библиотека Крошка моя • Руки Вверх! Создать Импортировать FAQ Видео-инс…" at bounding box center [703, 382] width 1407 height 768
type textarea "*"
type textarea "**********"
drag, startPoint x: 626, startPoint y: 365, endPoint x: 512, endPoint y: 365, distance: 114.3
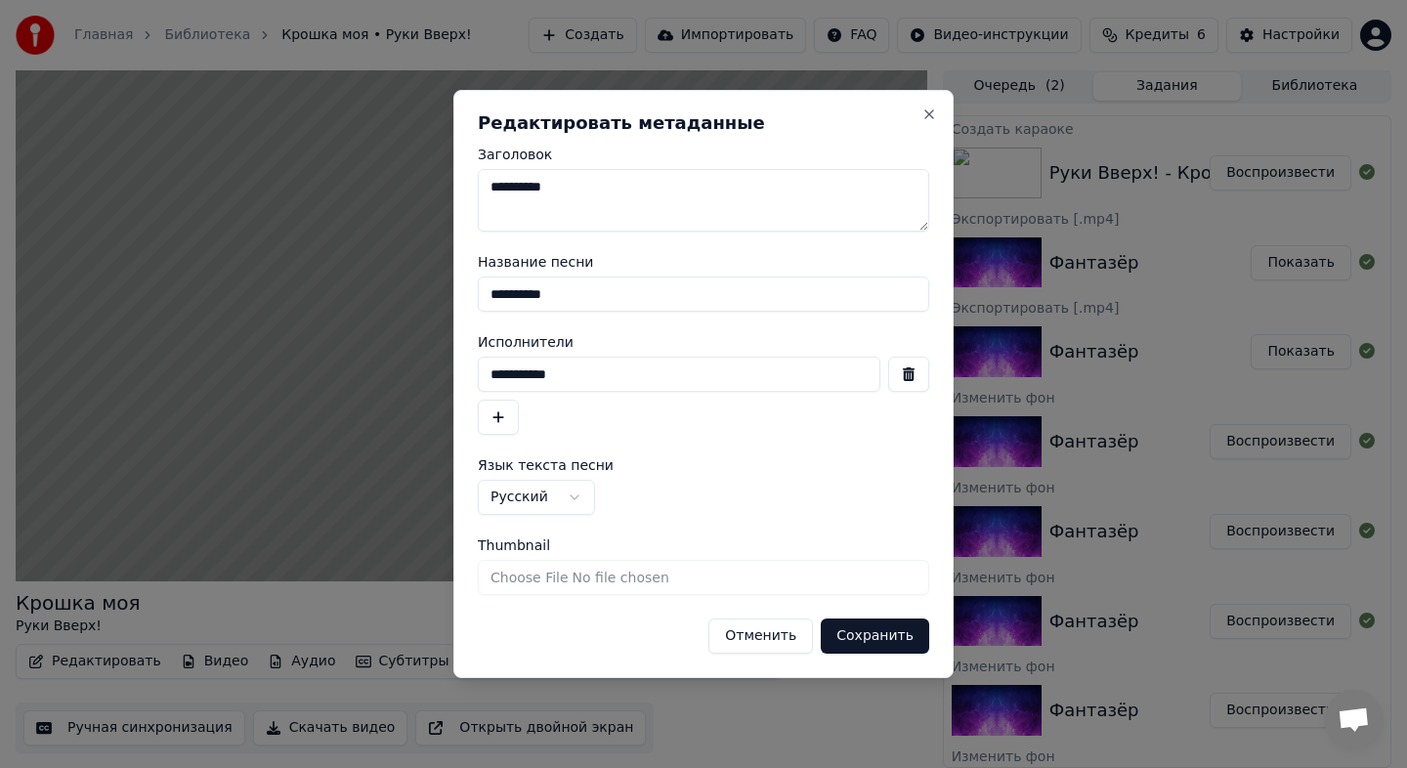
click at [512, 365] on input "**********" at bounding box center [679, 374] width 403 height 35
drag, startPoint x: 601, startPoint y: 375, endPoint x: 470, endPoint y: 371, distance: 131.0
click at [470, 371] on div "**********" at bounding box center [703, 384] width 500 height 588
type input "**********"
click at [594, 576] on input "Thumbnail" at bounding box center [703, 577] width 451 height 35
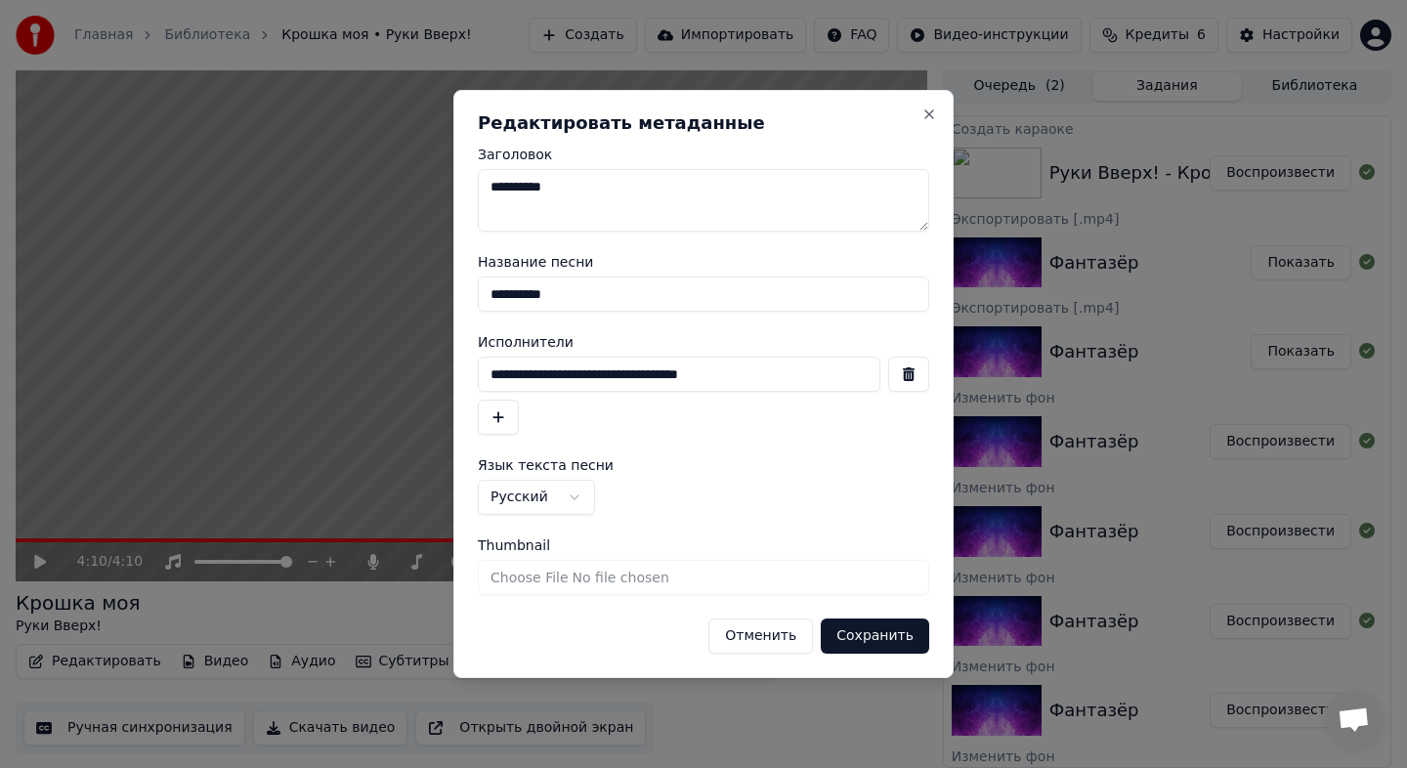
click at [575, 578] on input "Thumbnail" at bounding box center [703, 577] width 451 height 35
type input "**********"
click at [851, 636] on button "Сохранить" at bounding box center [875, 635] width 108 height 35
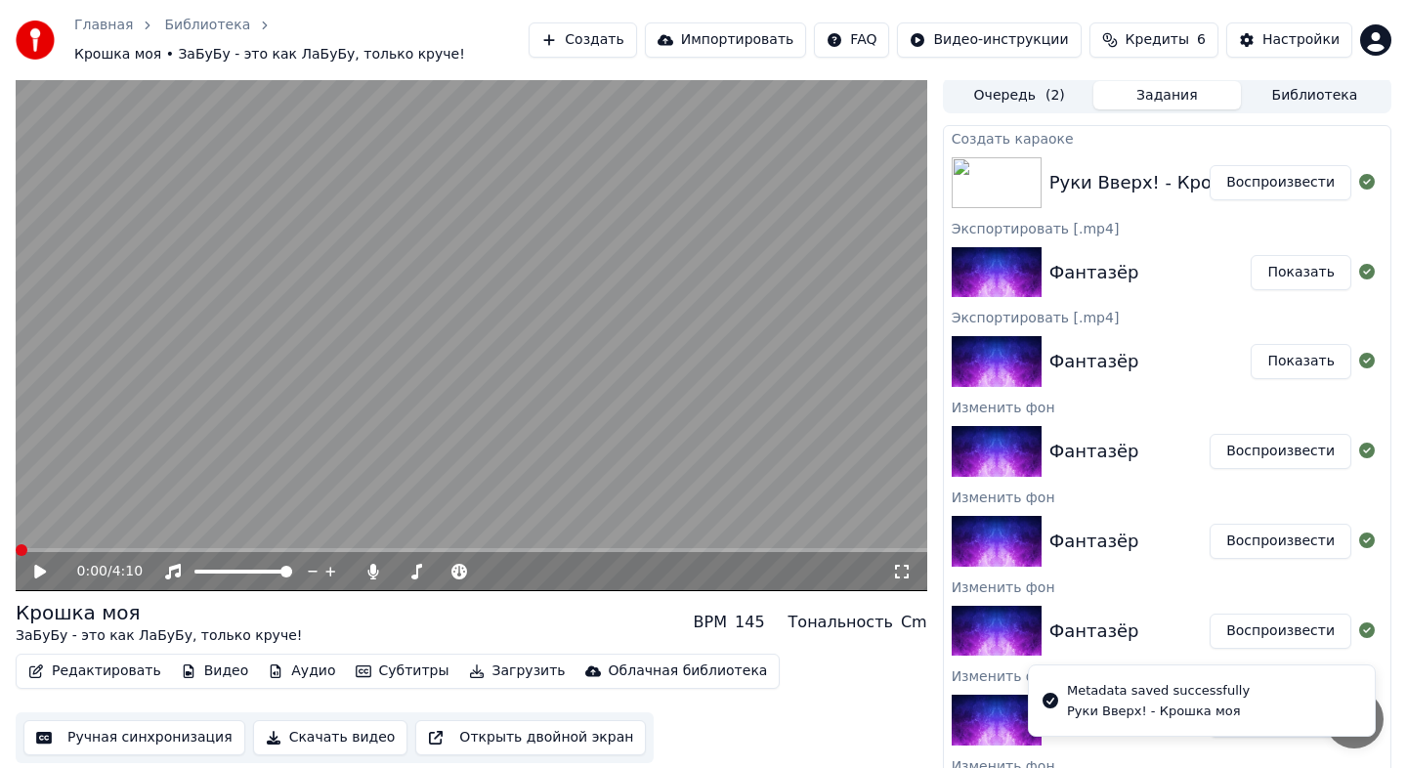
click at [25, 572] on div "0:00 / 4:10" at bounding box center [471, 572] width 896 height 20
click at [49, 572] on icon at bounding box center [54, 572] width 46 height 16
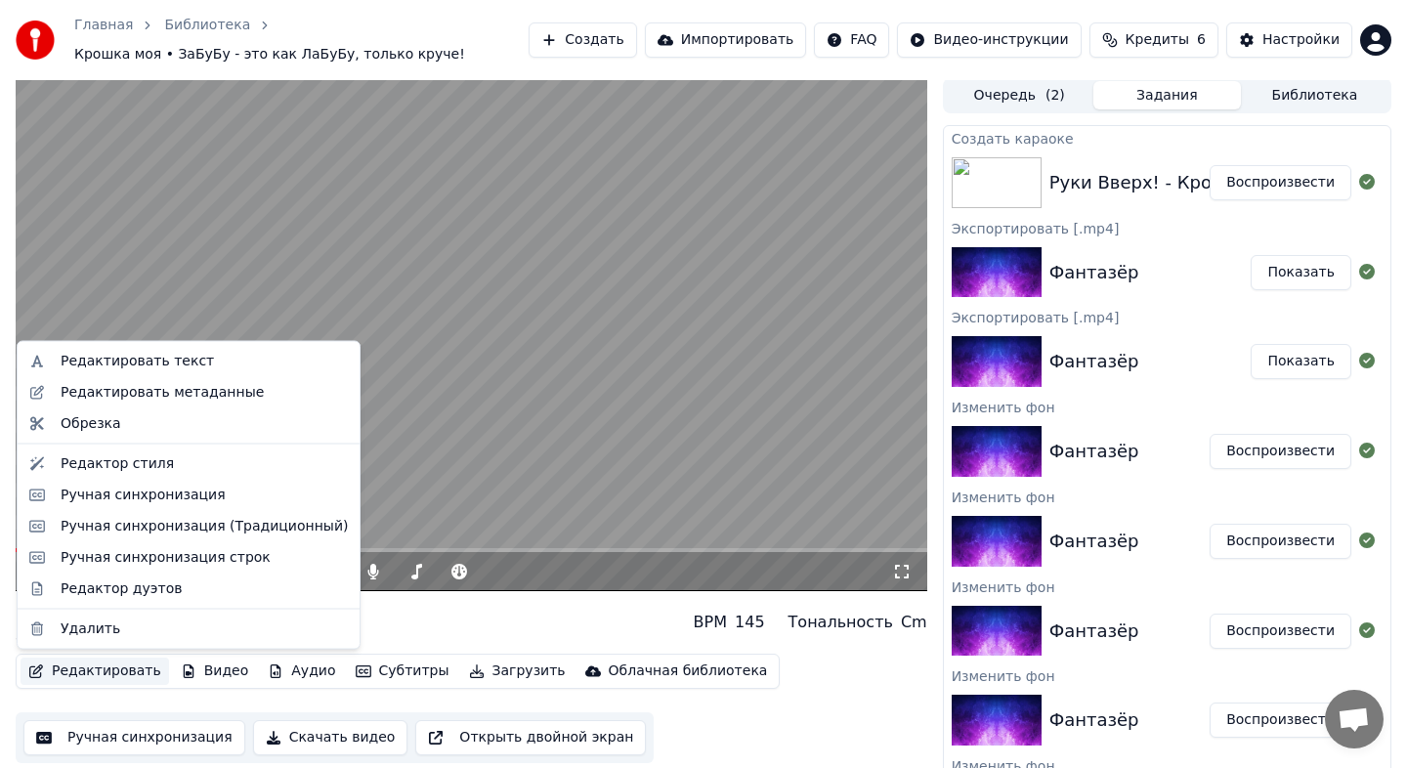
click at [110, 670] on button "Редактировать" at bounding box center [95, 670] width 148 height 27
click at [177, 393] on div "Редактировать метаданные" at bounding box center [162, 392] width 203 height 20
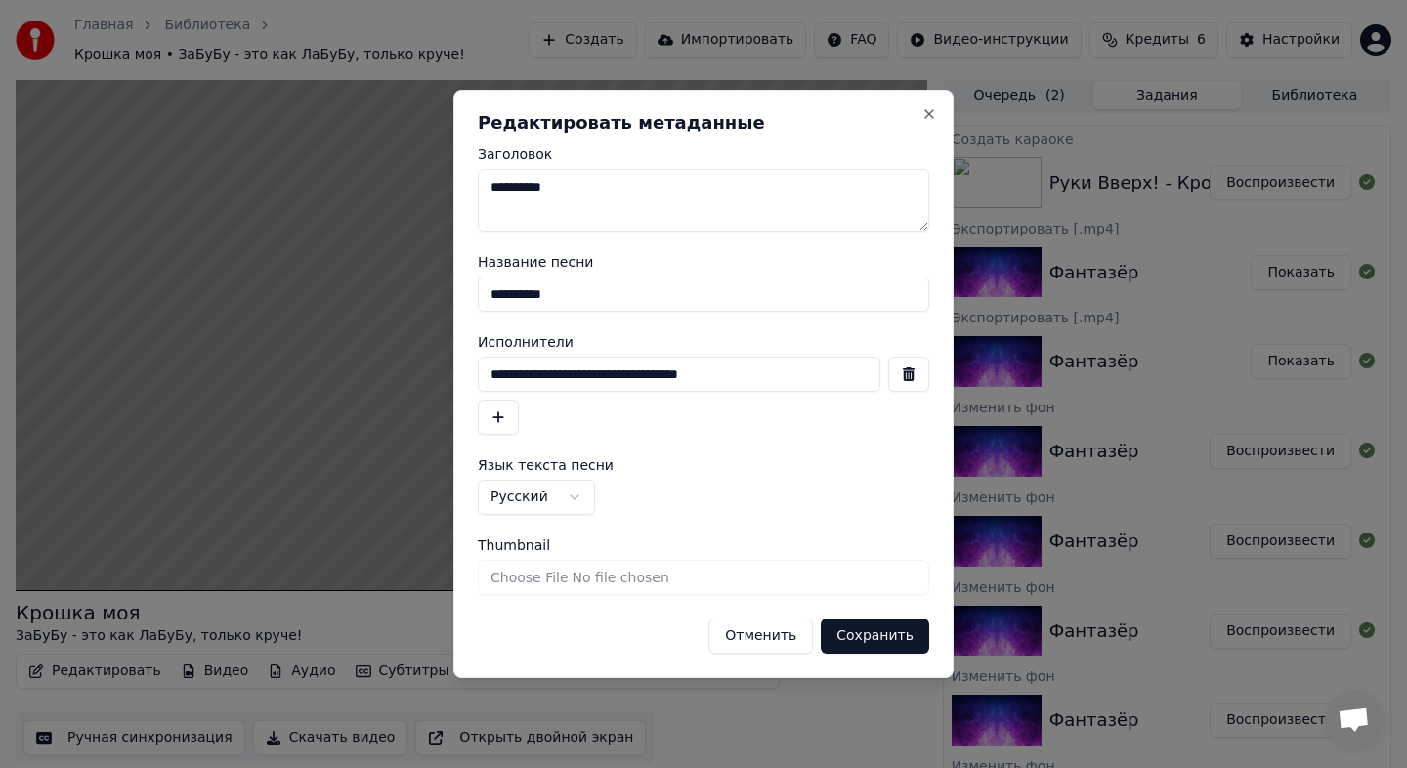
click at [607, 576] on input "Thumbnail" at bounding box center [703, 577] width 451 height 35
click at [511, 418] on button "button" at bounding box center [498, 417] width 41 height 35
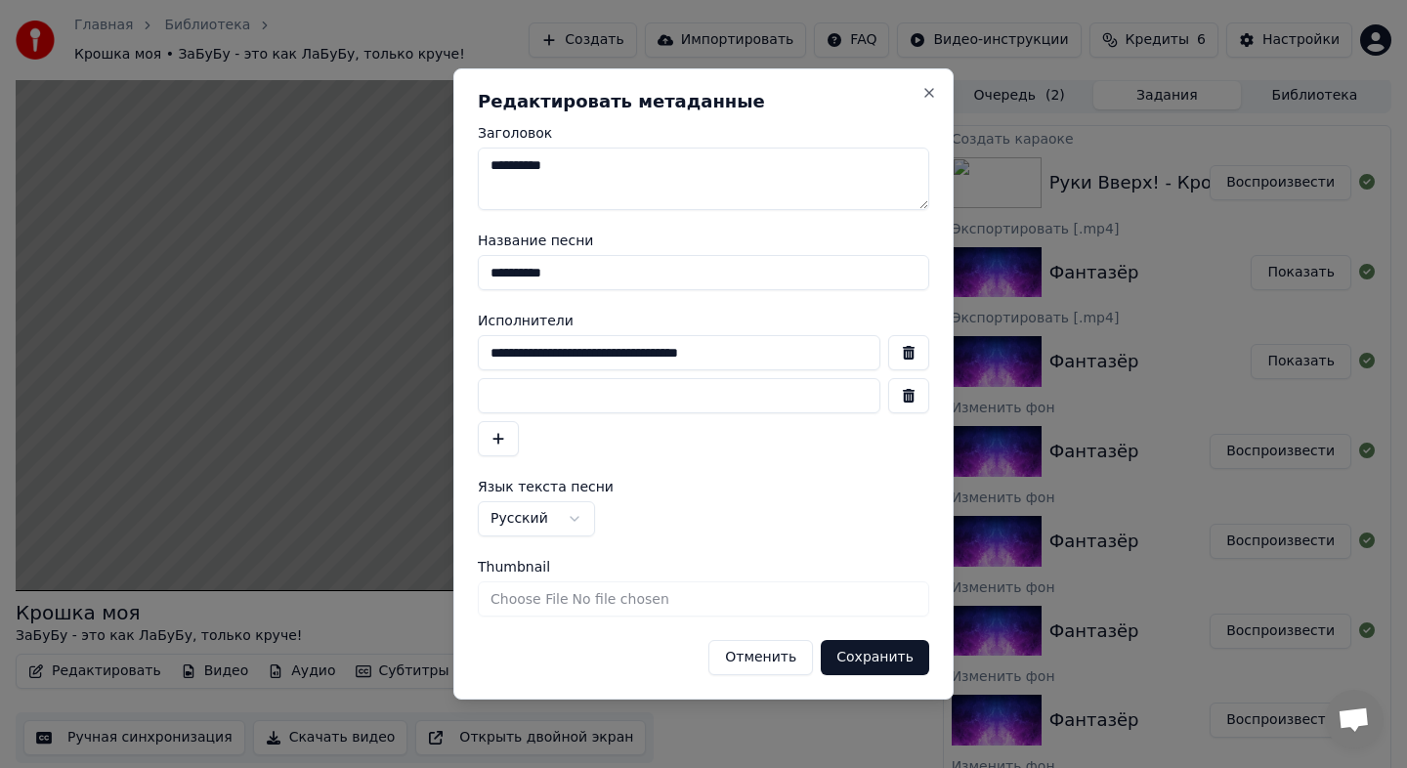
click at [912, 408] on button "button" at bounding box center [908, 395] width 41 height 35
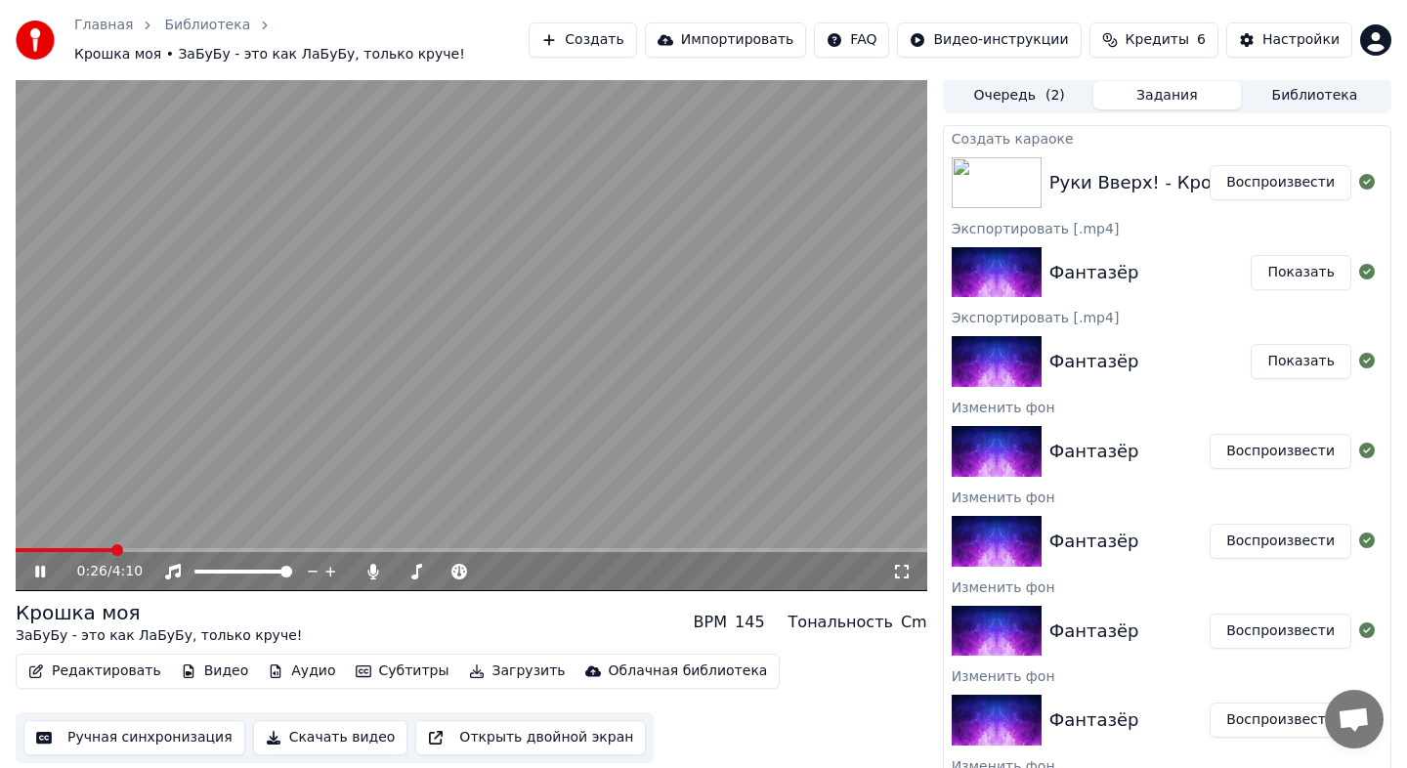
click at [35, 569] on icon at bounding box center [54, 572] width 46 height 16
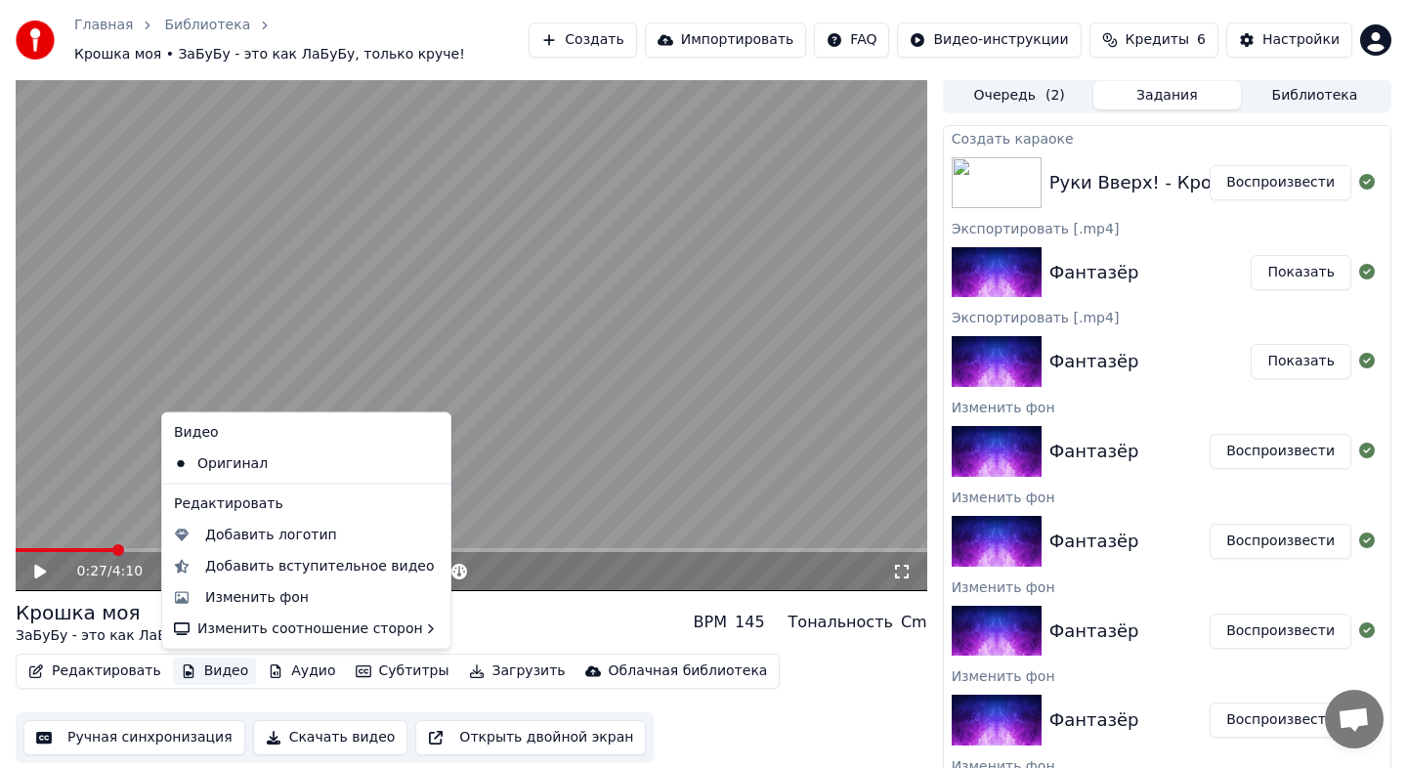
click at [213, 672] on button "Видео" at bounding box center [215, 670] width 84 height 27
click at [239, 598] on div "Изменить фон" at bounding box center [257, 597] width 104 height 20
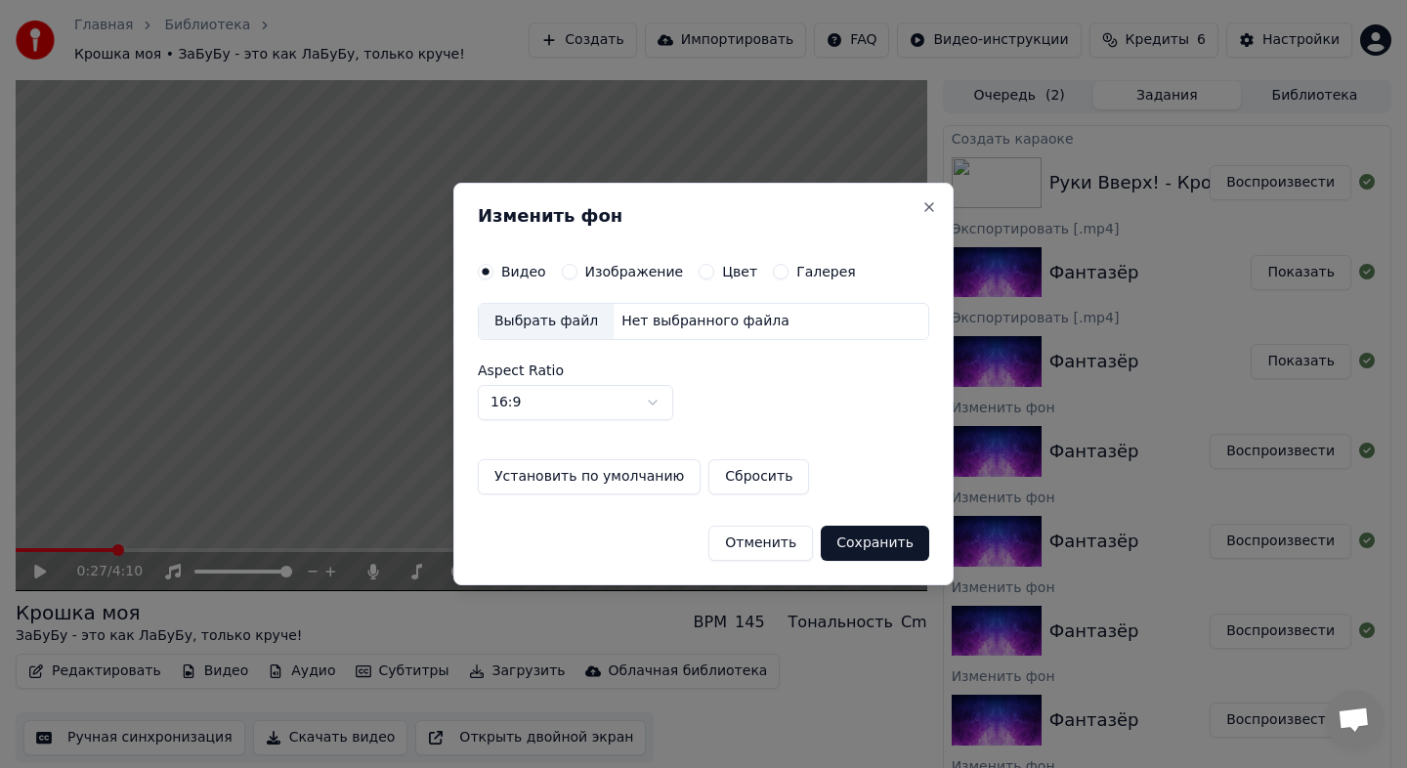
click at [637, 270] on label "Изображение" at bounding box center [634, 272] width 99 height 14
click at [577, 270] on button "Изображение" at bounding box center [570, 272] width 16 height 16
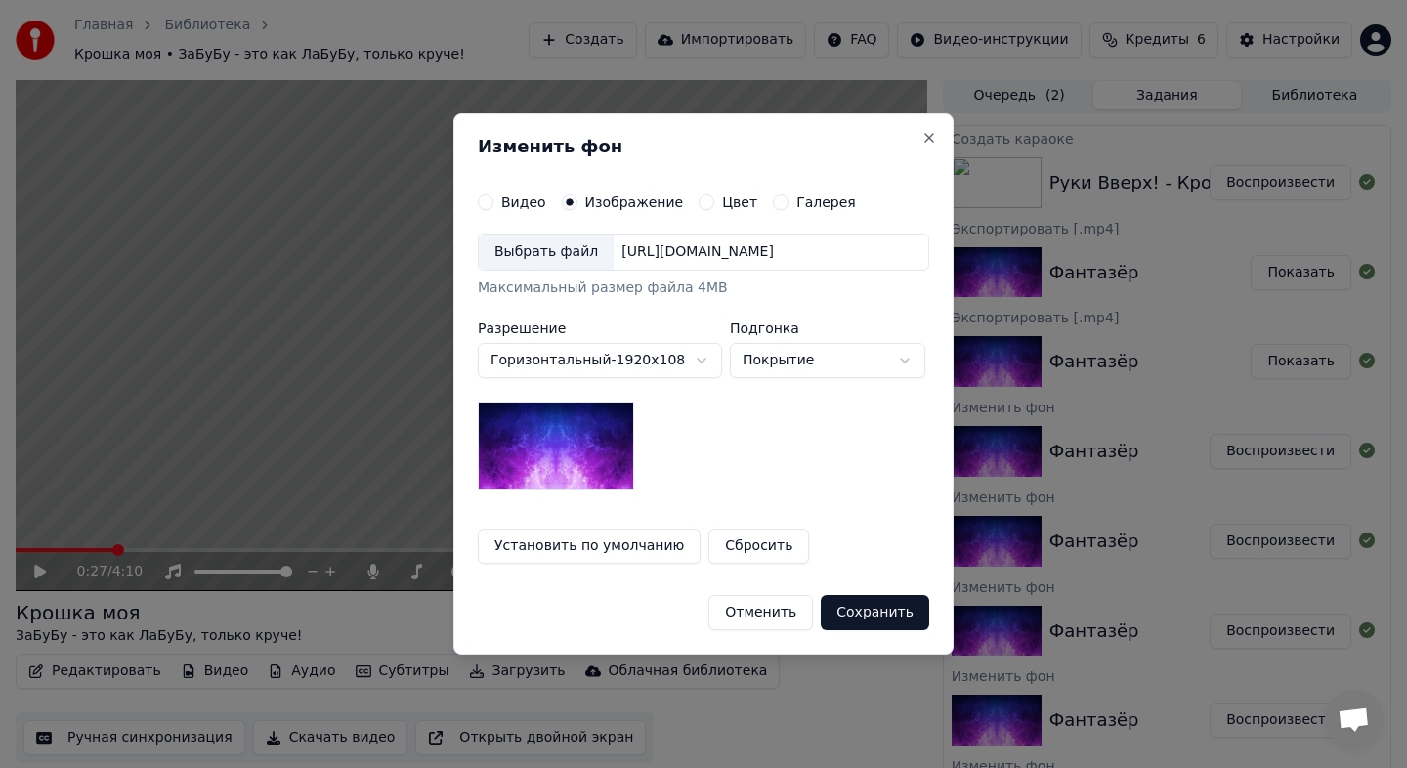
click at [553, 268] on div "Выбрать файл" at bounding box center [546, 251] width 135 height 35
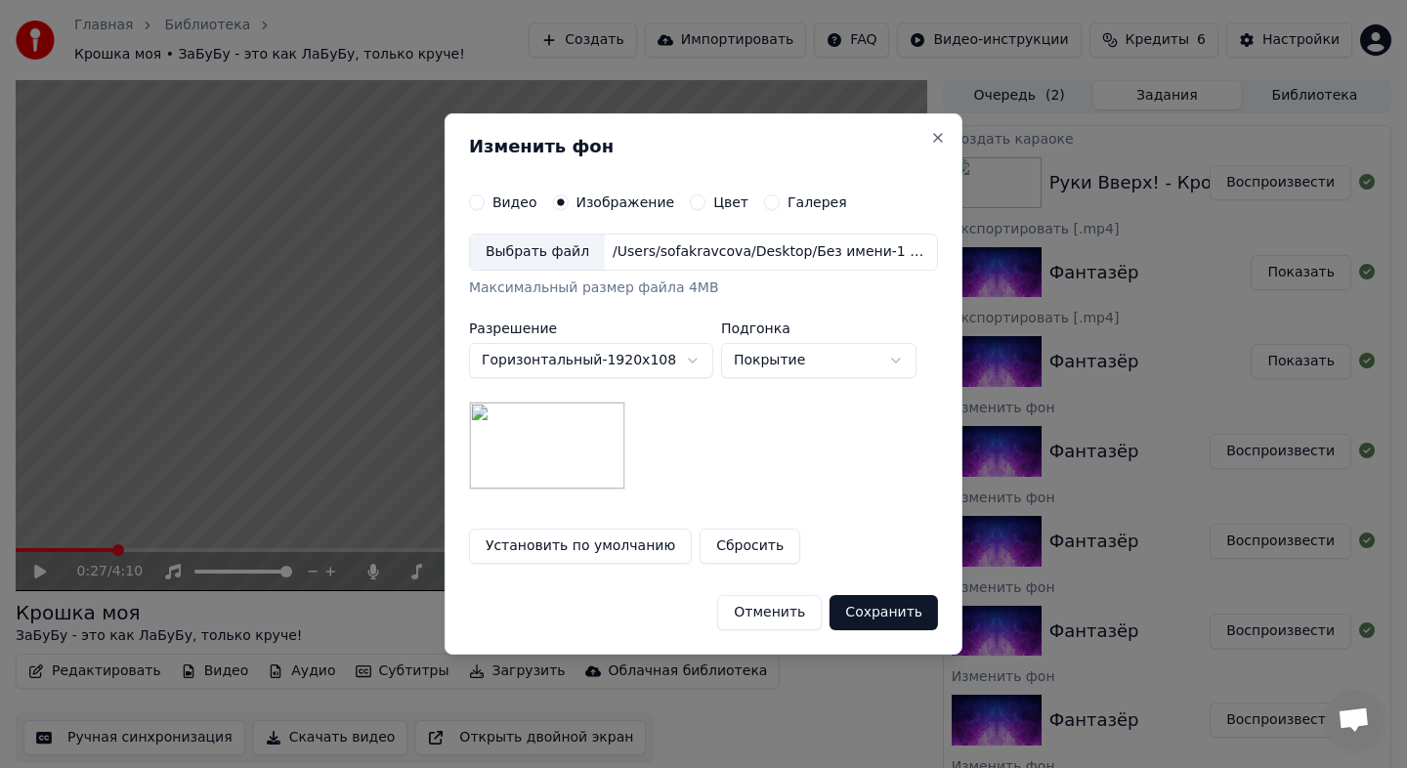
click at [624, 365] on body "Главная Библиотека Крошка моя • ЗаБуБу - это как ЛаБуБу, только круче! Создать …" at bounding box center [703, 382] width 1407 height 768
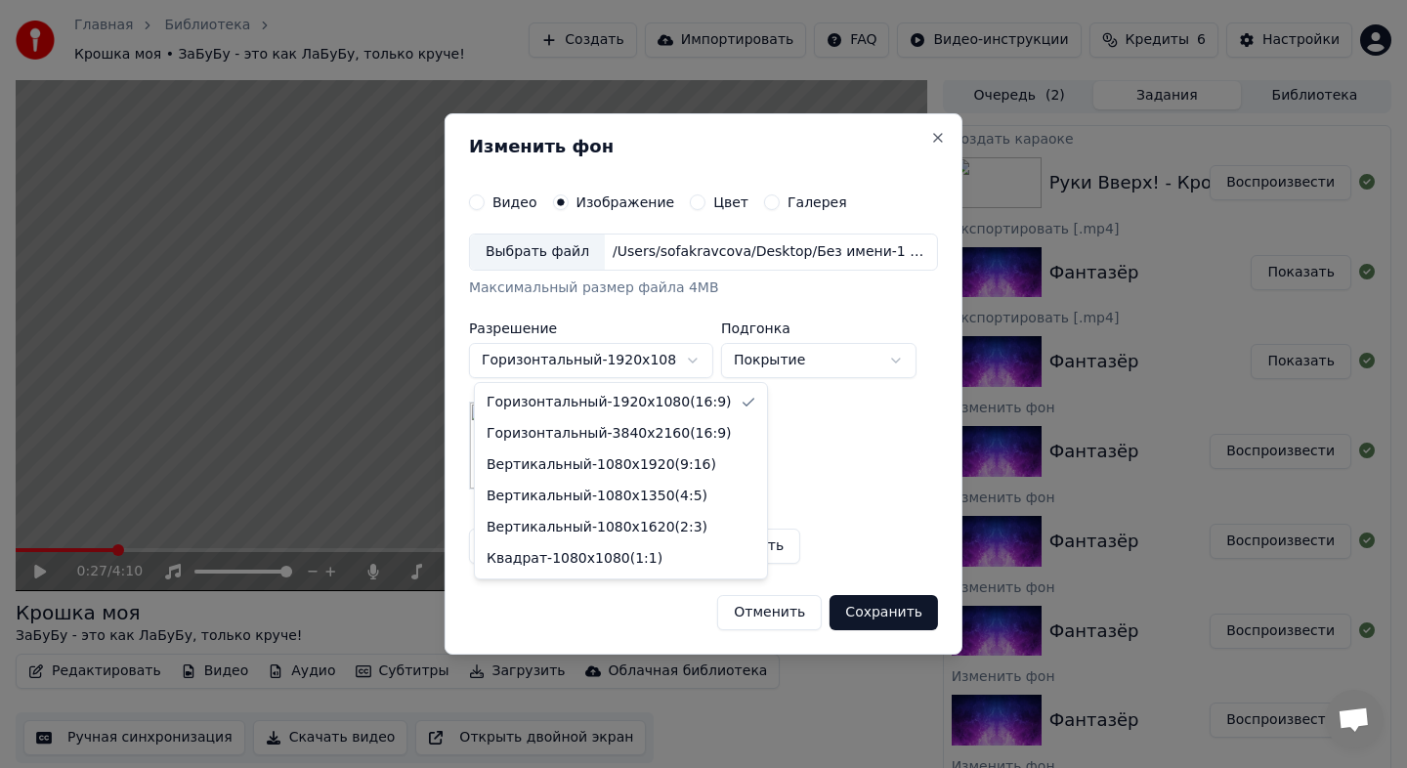
select select "*********"
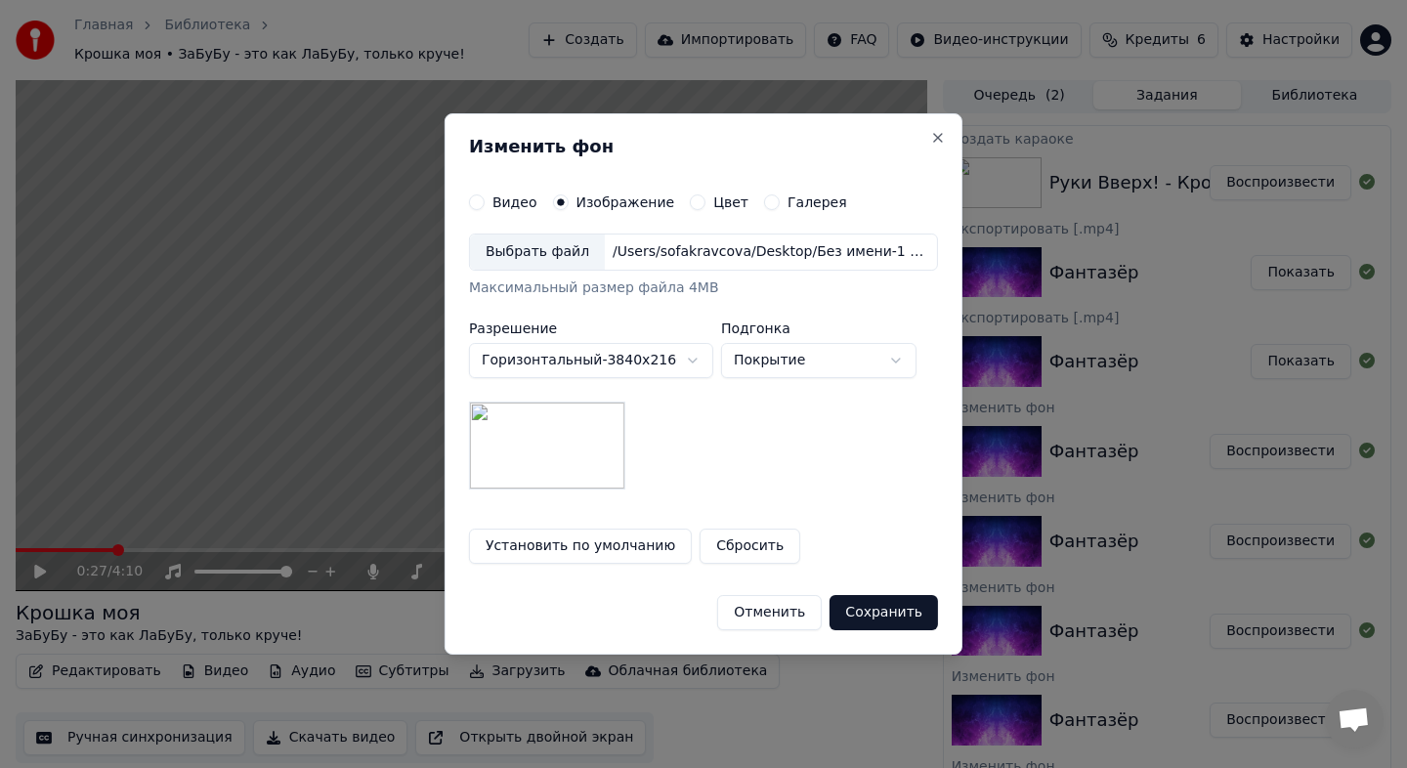
click at [860, 631] on div "**********" at bounding box center [704, 383] width 518 height 541
click at [869, 606] on button "Сохранить" at bounding box center [883, 612] width 108 height 35
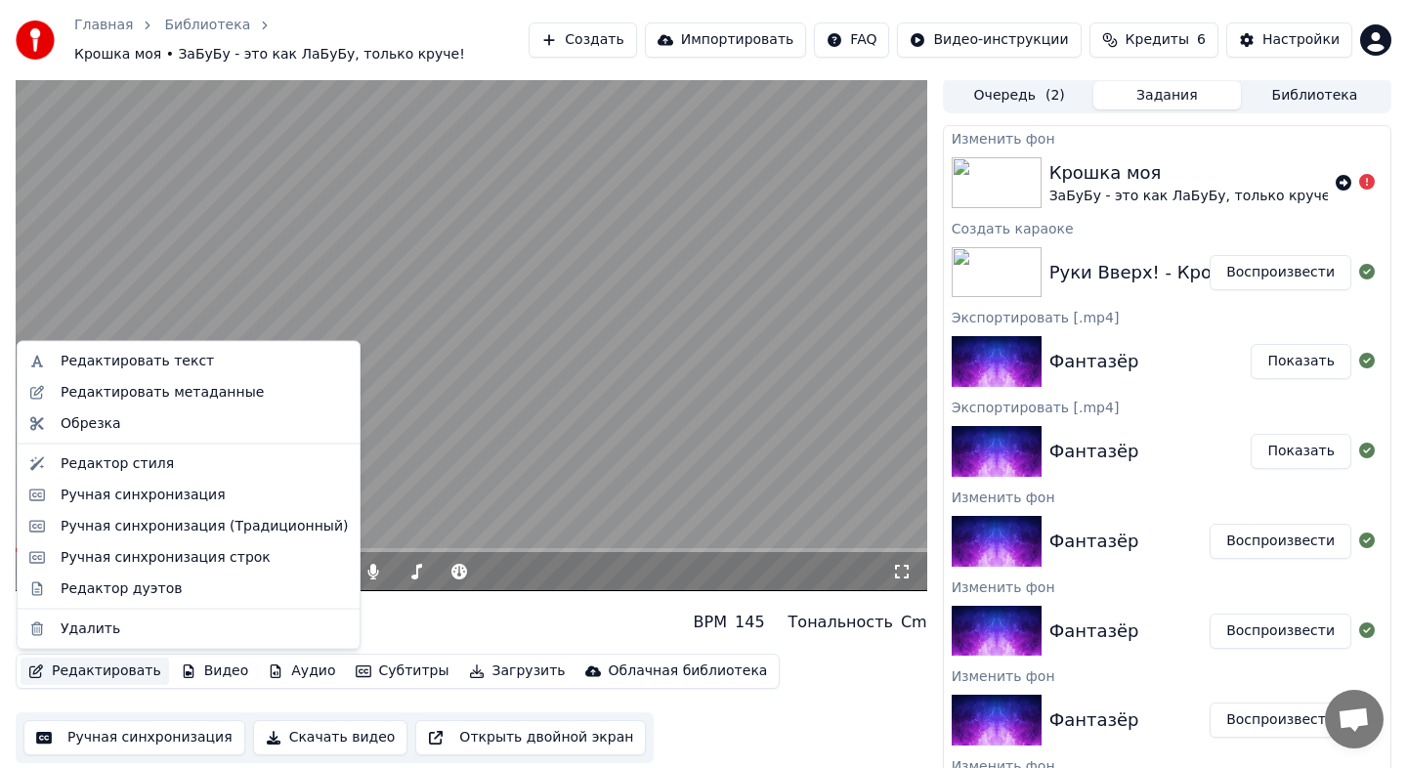
click at [139, 680] on button "Редактировать" at bounding box center [95, 670] width 148 height 27
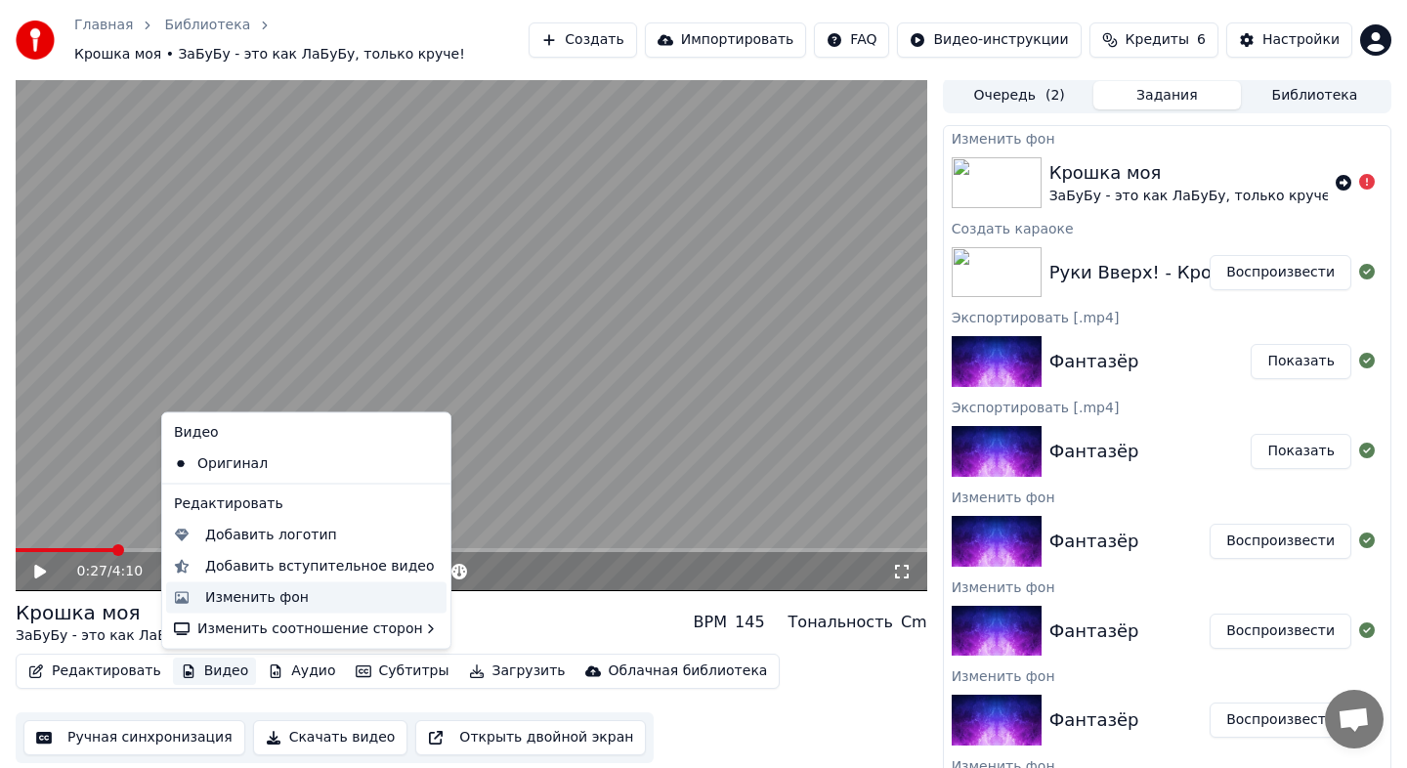
click at [298, 589] on div "Изменить фон" at bounding box center [257, 597] width 104 height 20
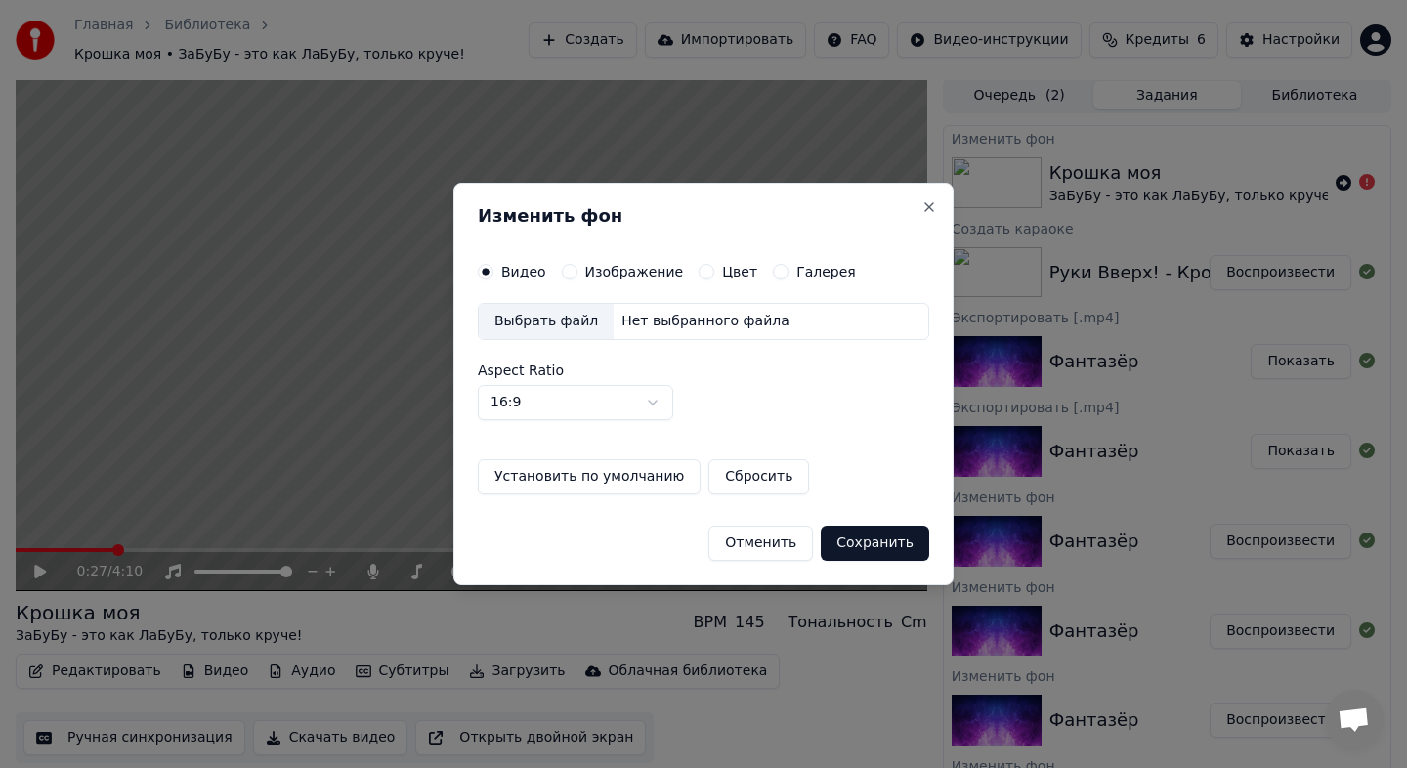
click at [623, 273] on label "Изображение" at bounding box center [634, 272] width 99 height 14
click at [577, 273] on button "Изображение" at bounding box center [570, 272] width 16 height 16
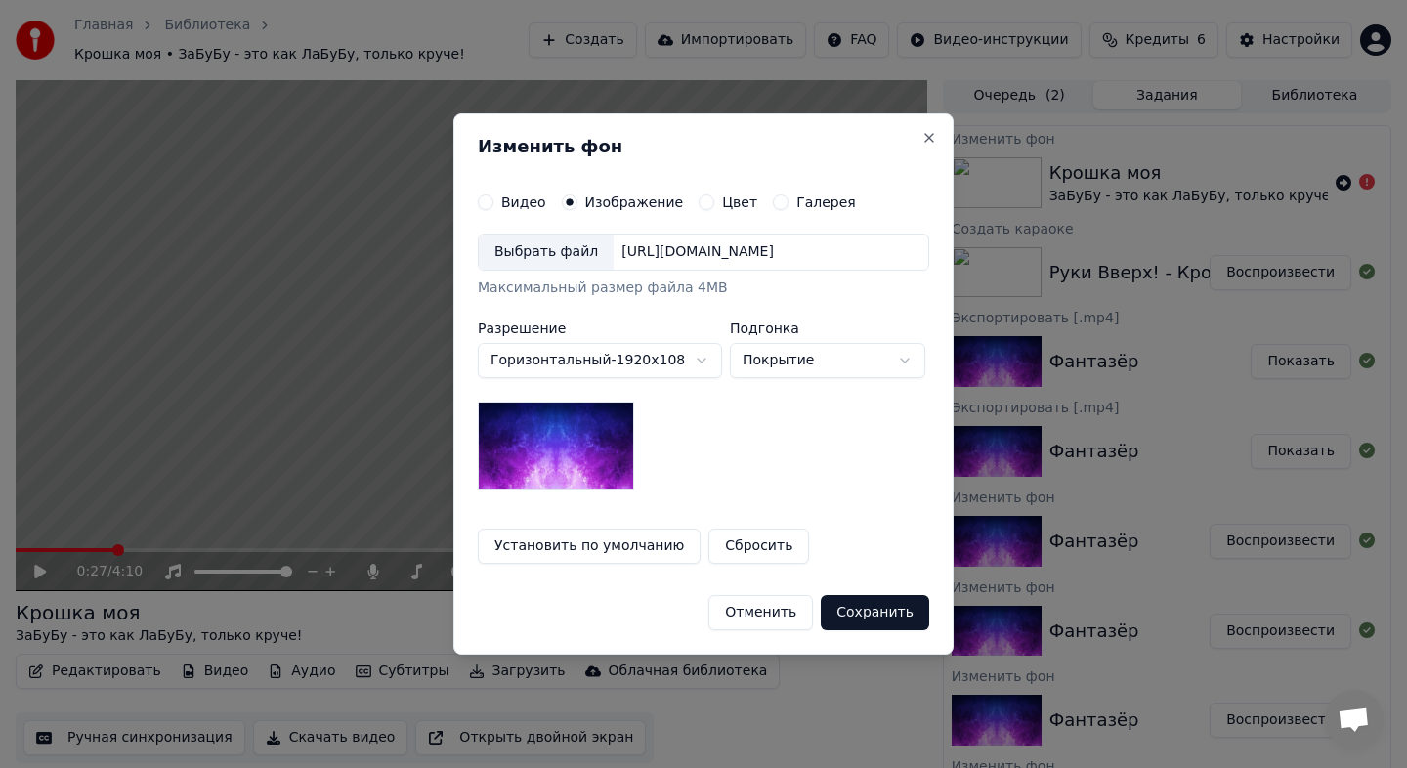
click at [571, 271] on div "Выбрать файл [URL][DOMAIN_NAME] Максимальный размер файла 4MB" at bounding box center [703, 265] width 451 height 64
click at [566, 263] on div "Выбрать файл" at bounding box center [546, 251] width 135 height 35
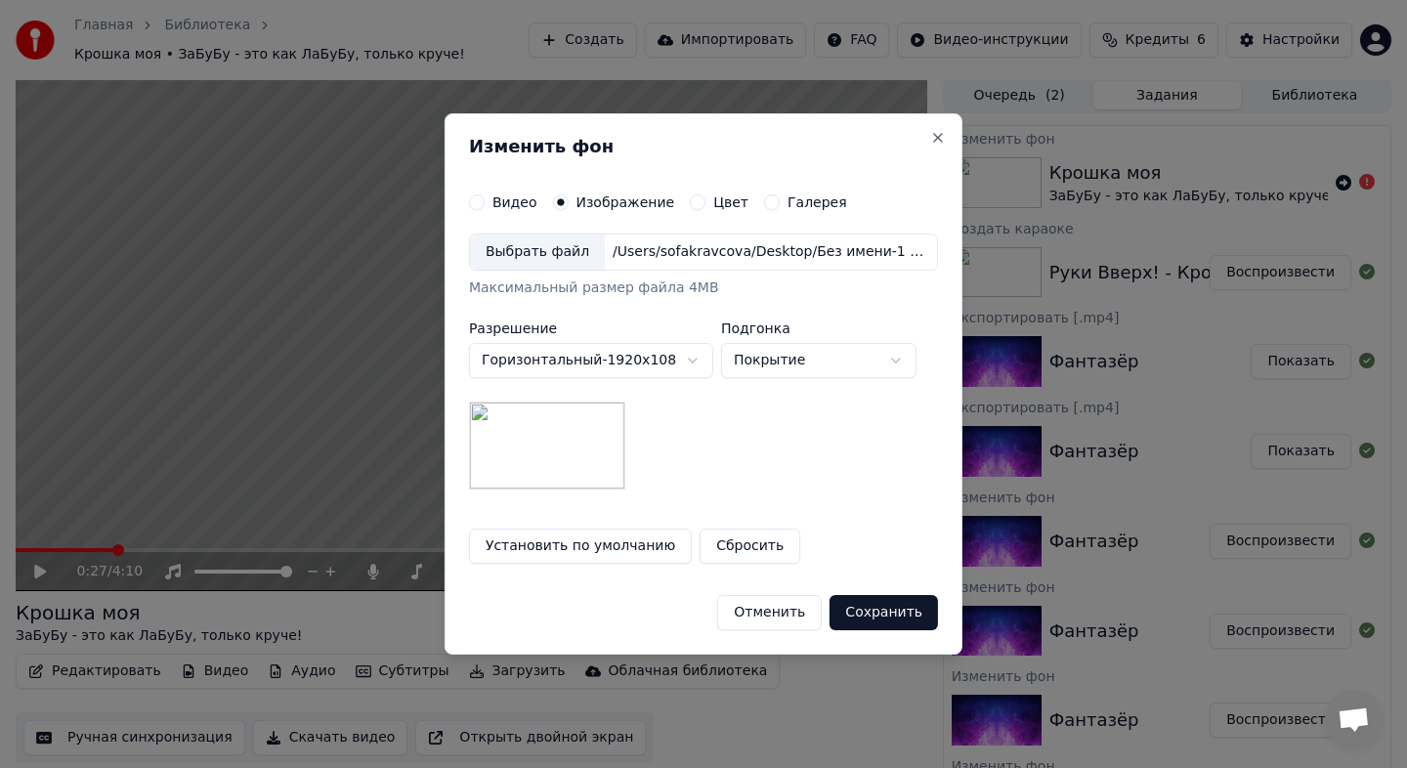
click at [609, 359] on body "Главная Библиотека Крошка моя • ЗаБуБу - это как ЛаБуБу, только круче! Создать …" at bounding box center [703, 382] width 1407 height 768
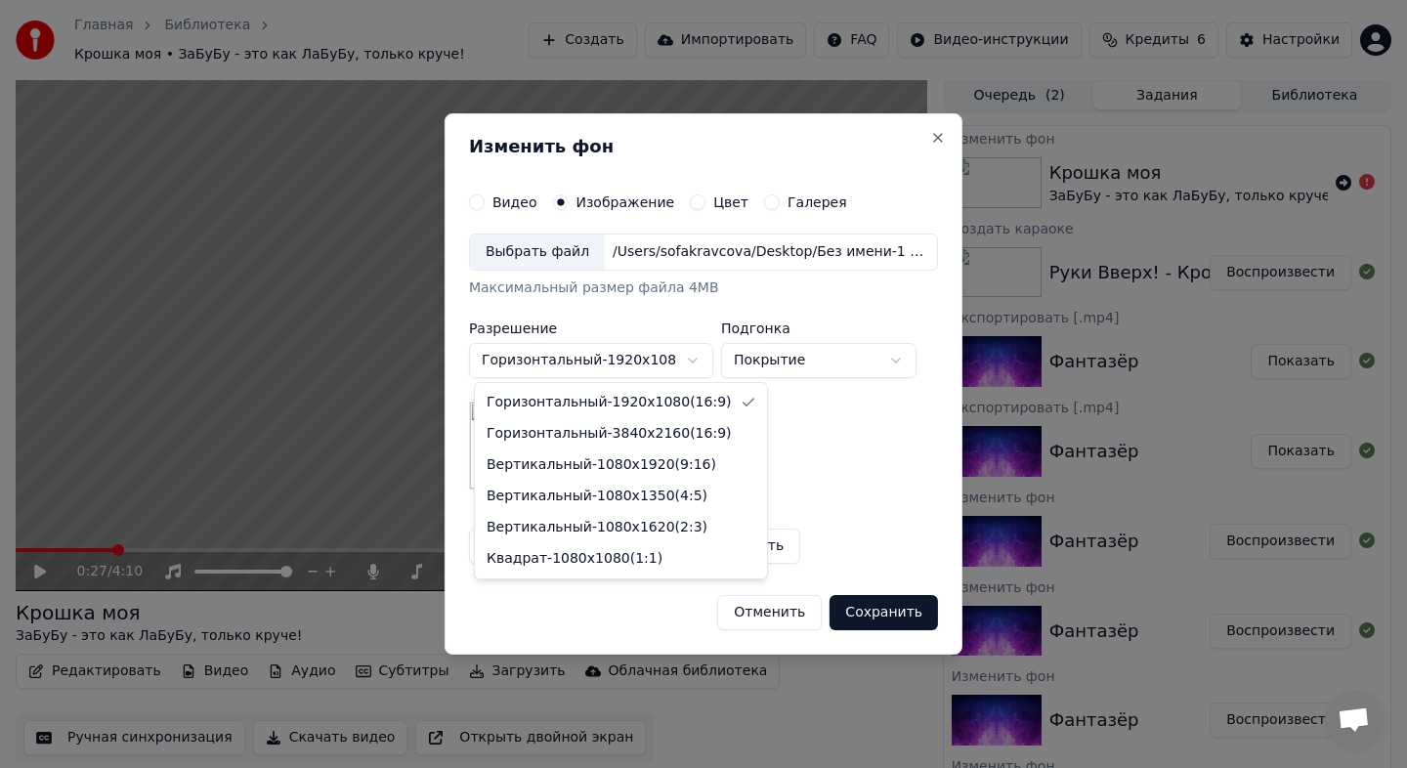
select select "*********"
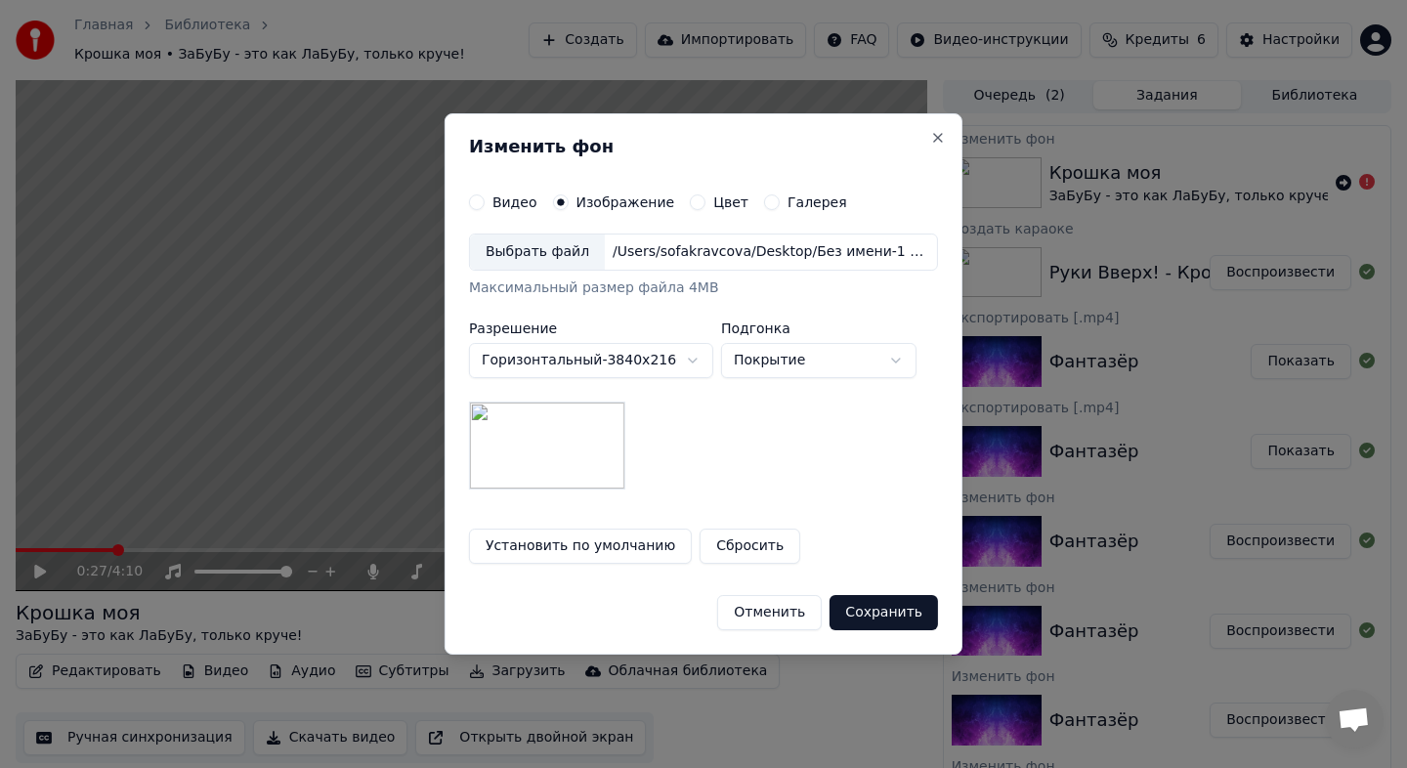
click at [862, 618] on button "Сохранить" at bounding box center [883, 612] width 108 height 35
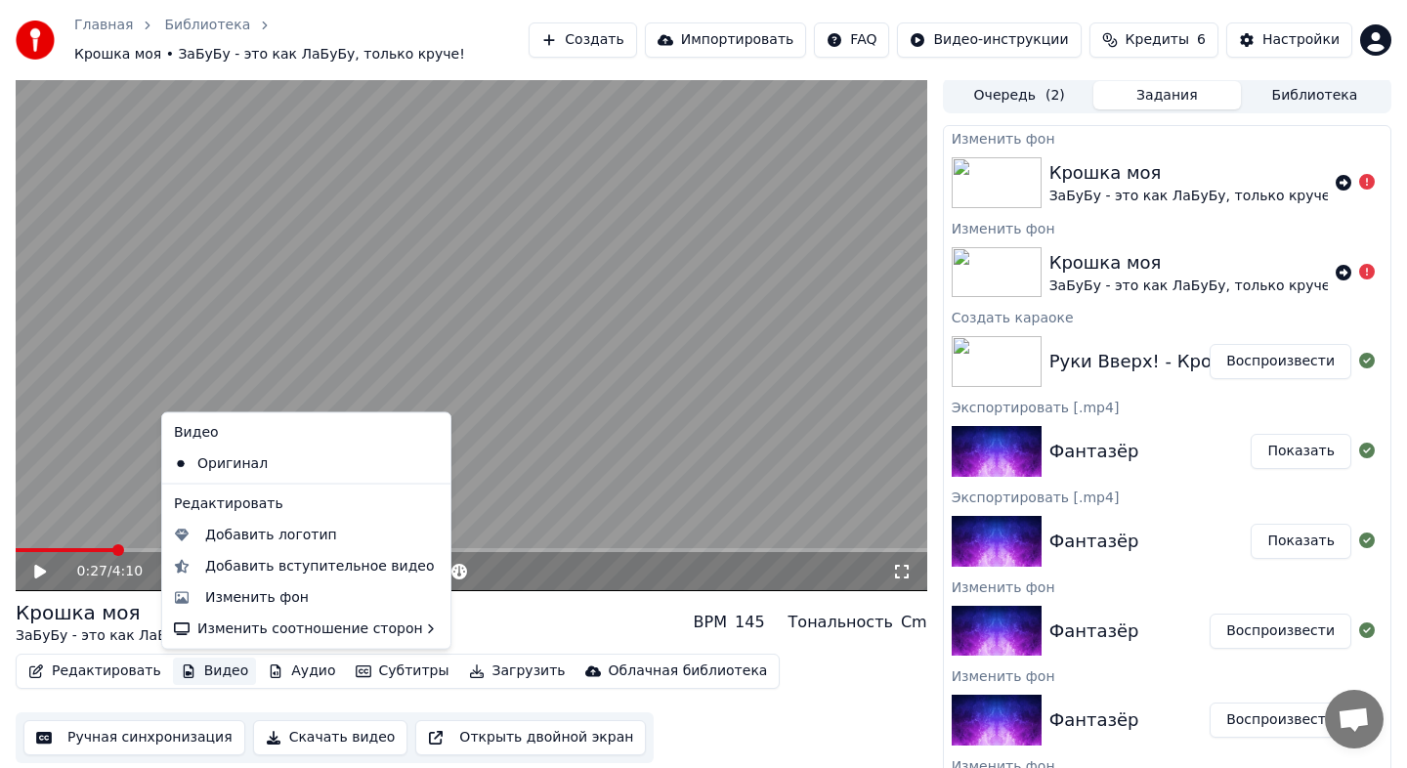
click at [229, 670] on button "Видео" at bounding box center [215, 670] width 84 height 27
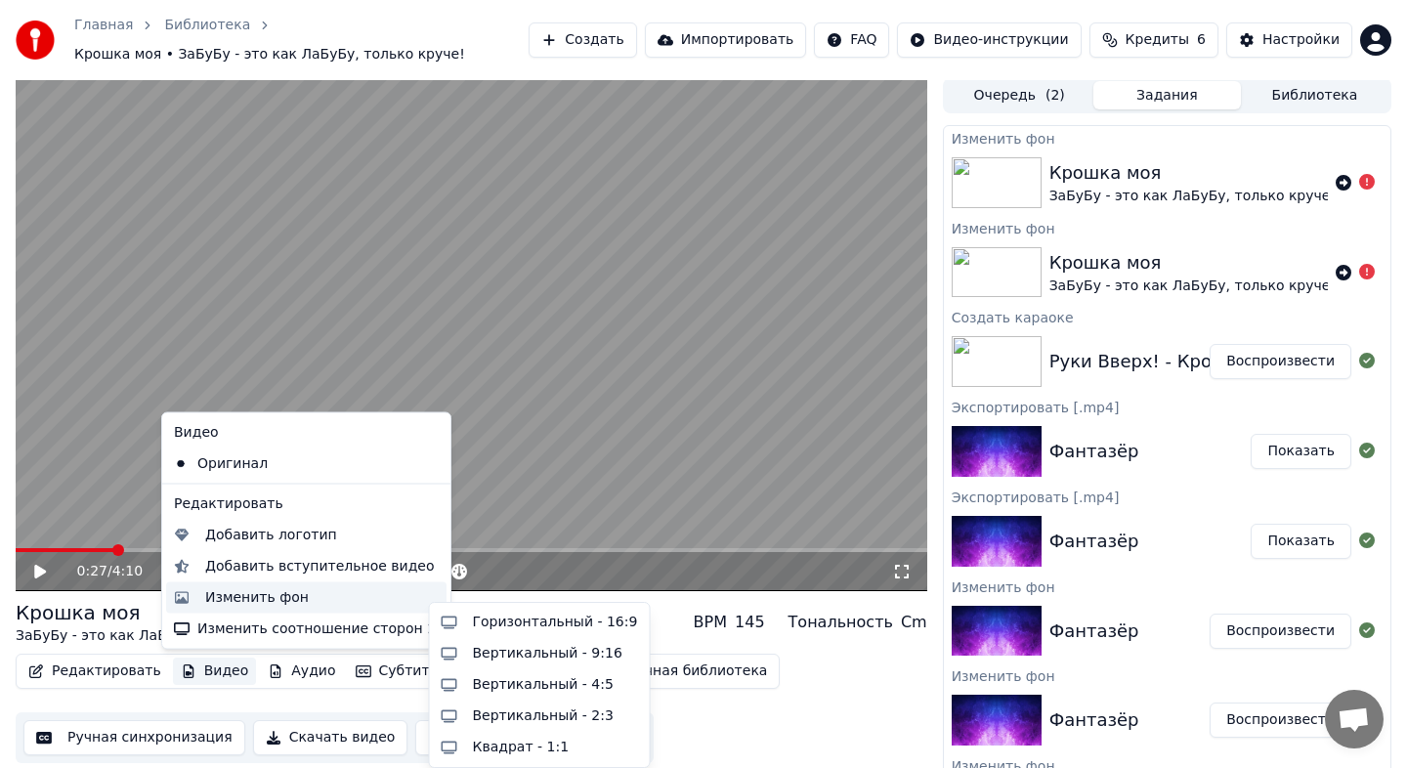
click at [226, 596] on div "Изменить фон" at bounding box center [257, 597] width 104 height 20
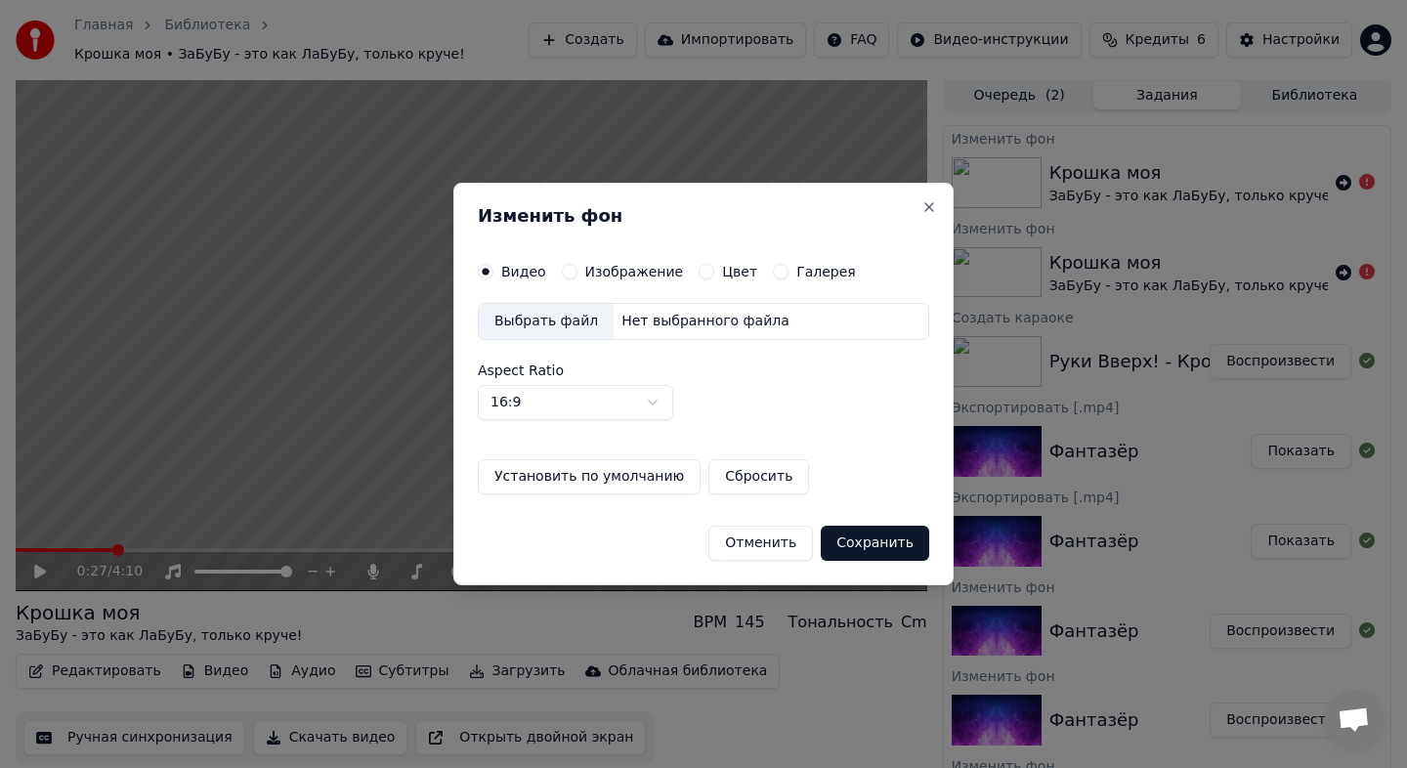
click at [595, 272] on label "Изображение" at bounding box center [634, 272] width 99 height 14
click at [577, 272] on button "Изображение" at bounding box center [570, 272] width 16 height 16
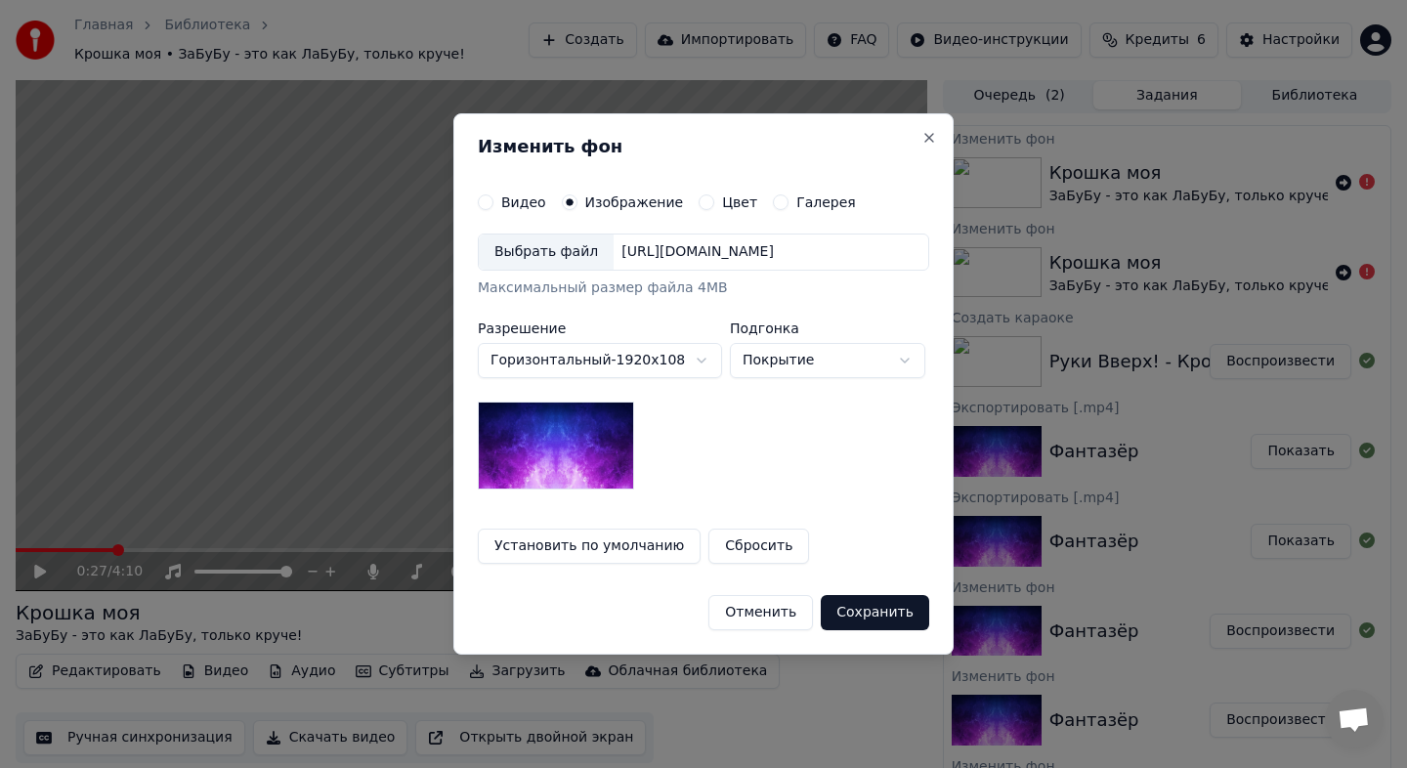
click at [559, 263] on div "Выбрать файл" at bounding box center [546, 251] width 135 height 35
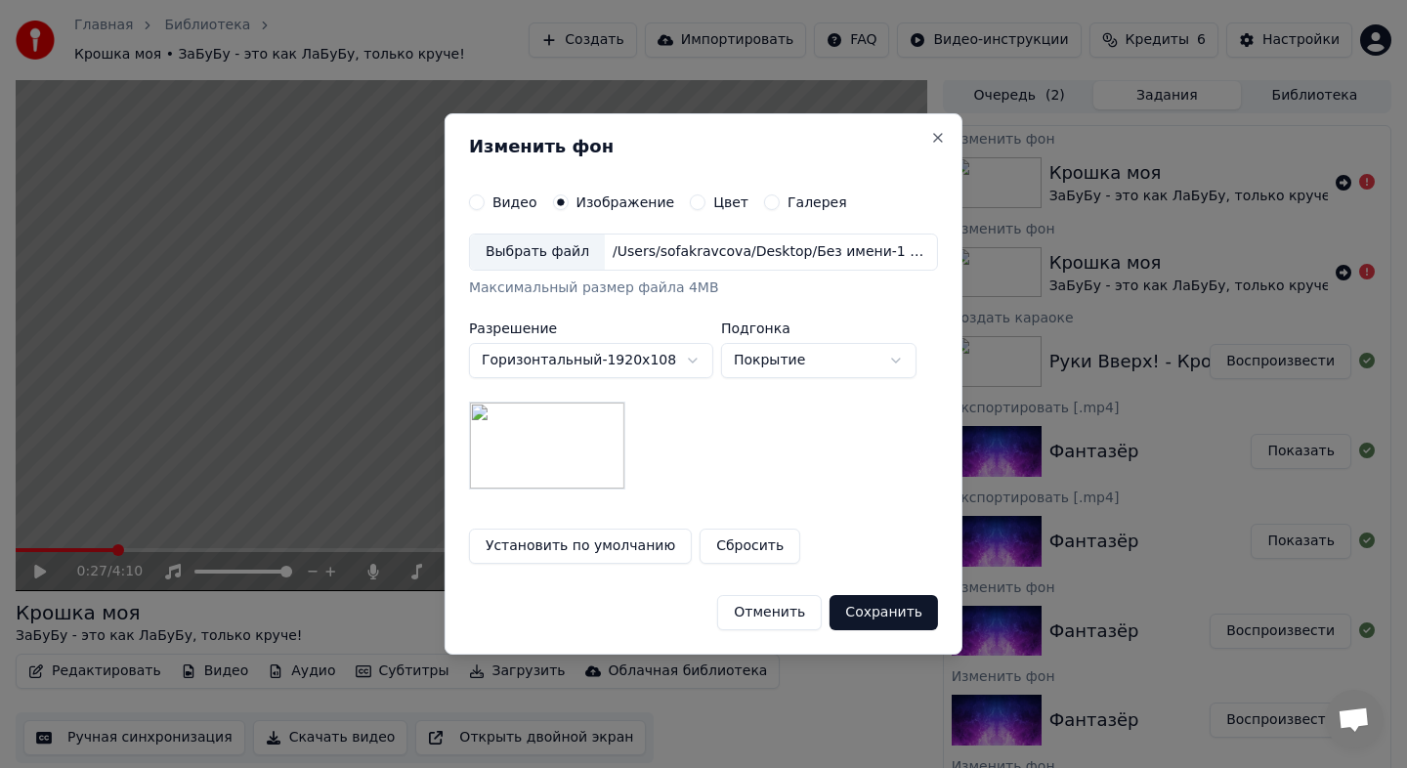
click at [624, 373] on body "Главная Библиотека Крошка моя • ЗаБуБу - это как ЛаБуБу, только круче! Создать …" at bounding box center [703, 382] width 1407 height 768
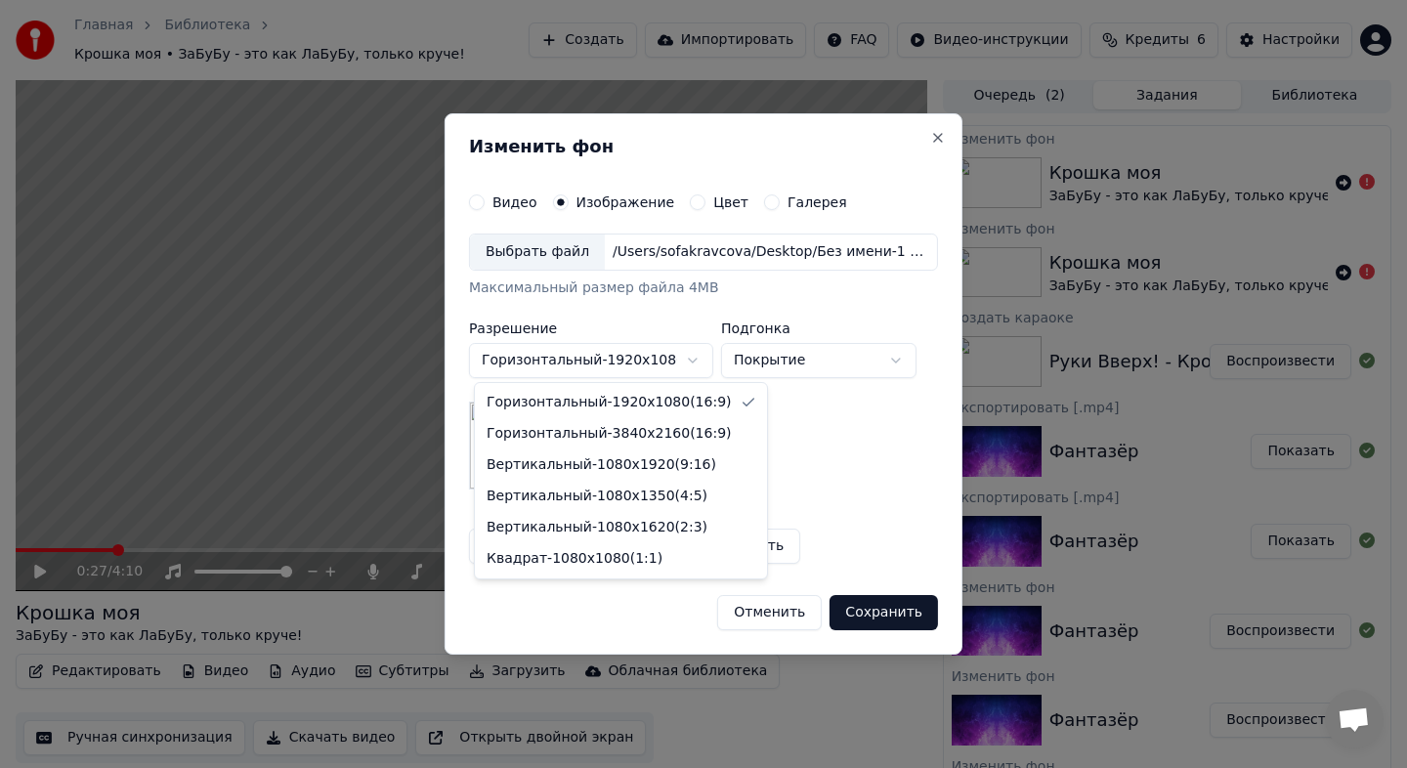
select select "*********"
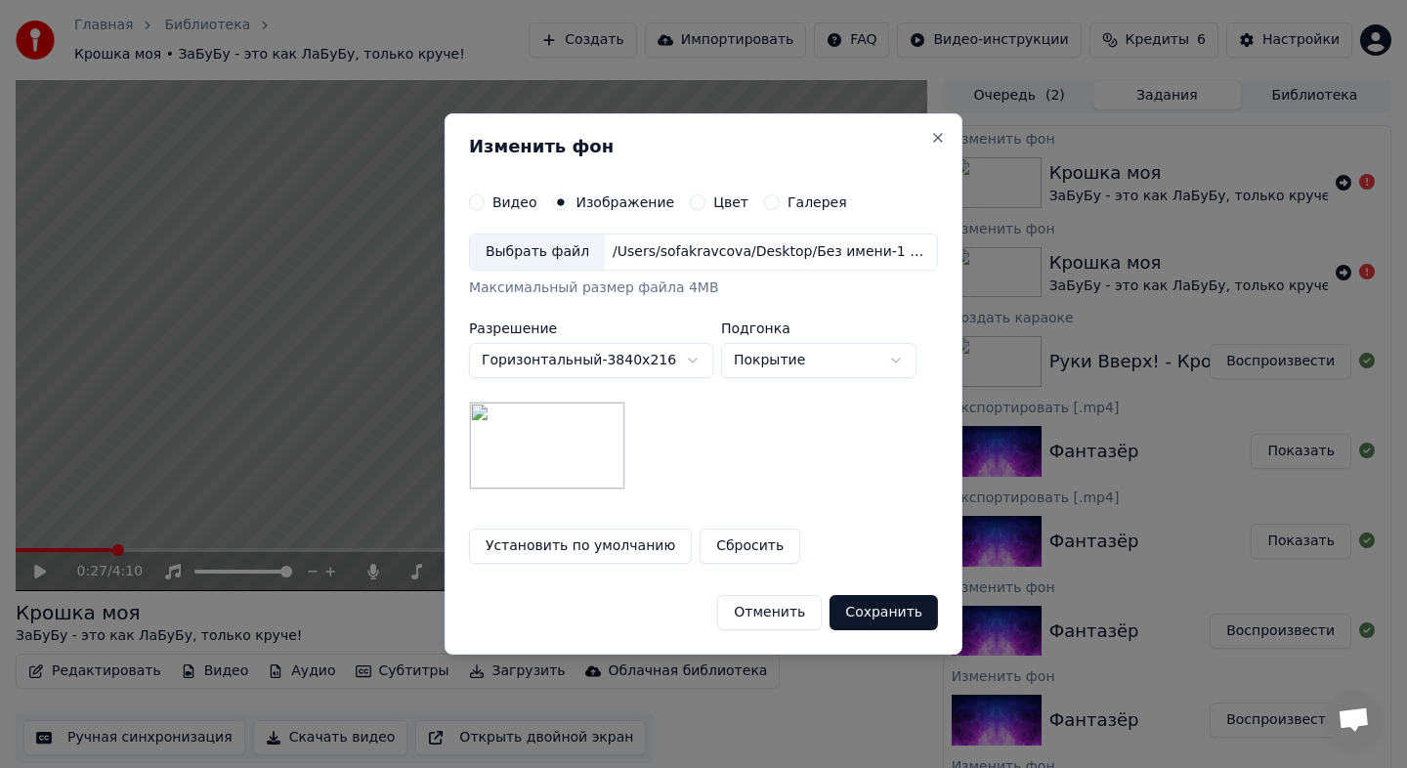
click at [901, 615] on button "Сохранить" at bounding box center [883, 612] width 108 height 35
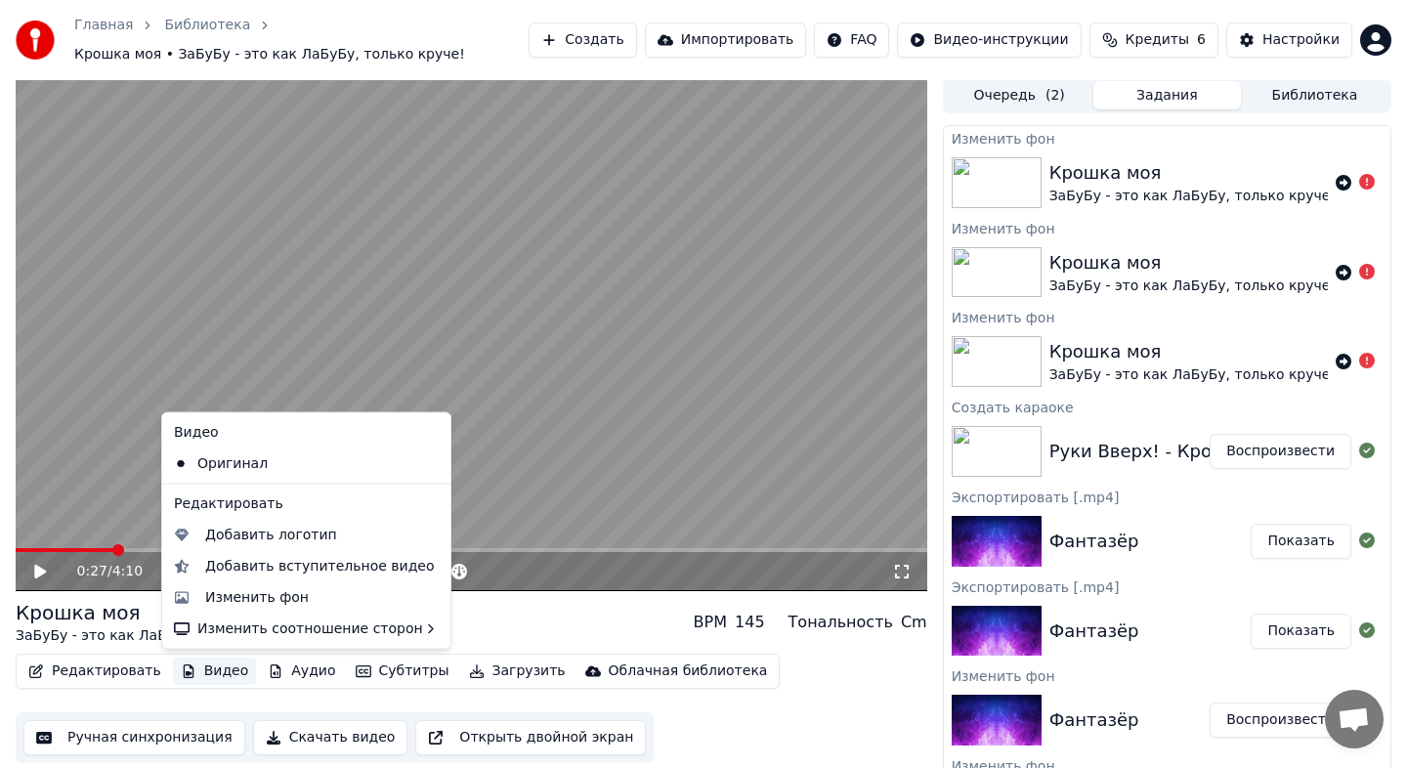
click at [229, 667] on button "Видео" at bounding box center [215, 670] width 84 height 27
click at [238, 595] on div "Изменить фон" at bounding box center [257, 597] width 104 height 20
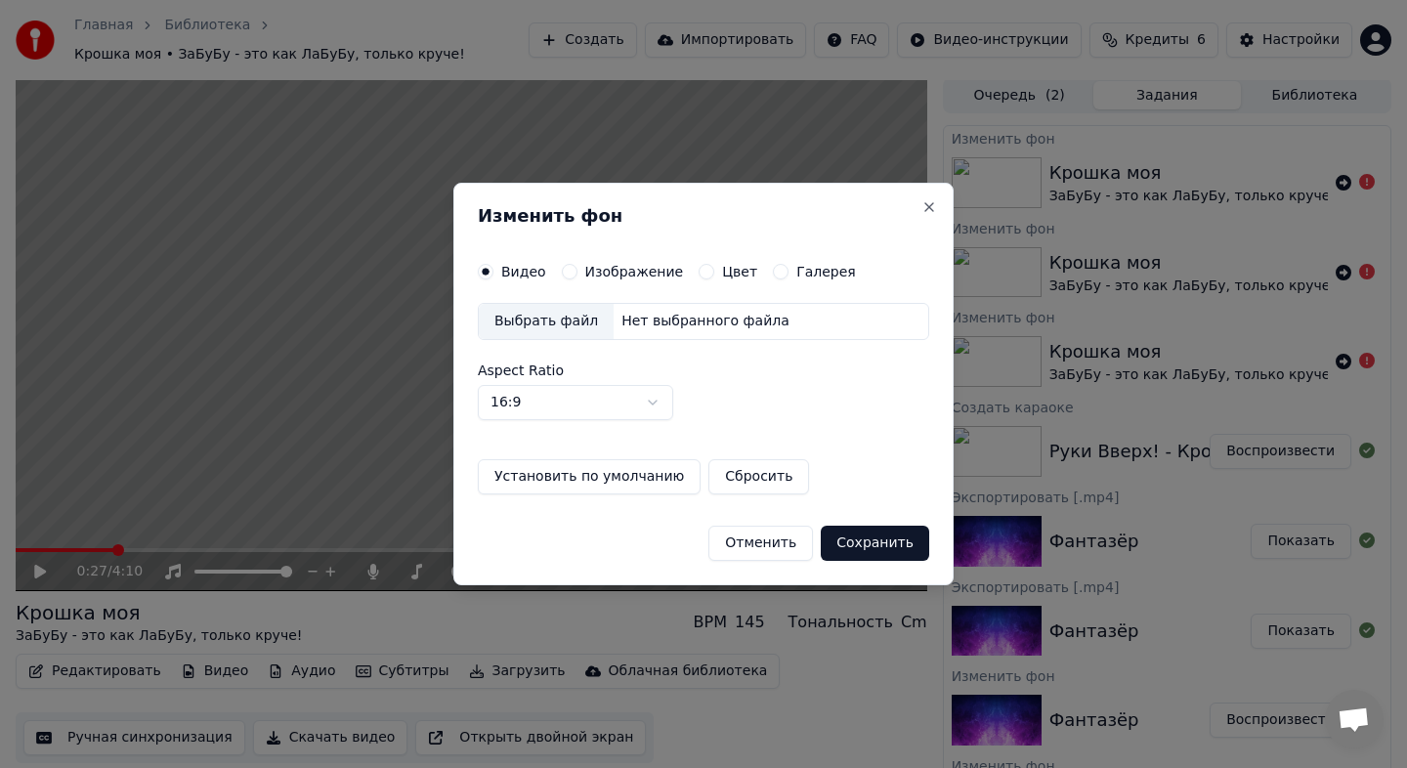
click at [598, 276] on label "Изображение" at bounding box center [634, 272] width 99 height 14
click at [577, 276] on button "Изображение" at bounding box center [570, 272] width 16 height 16
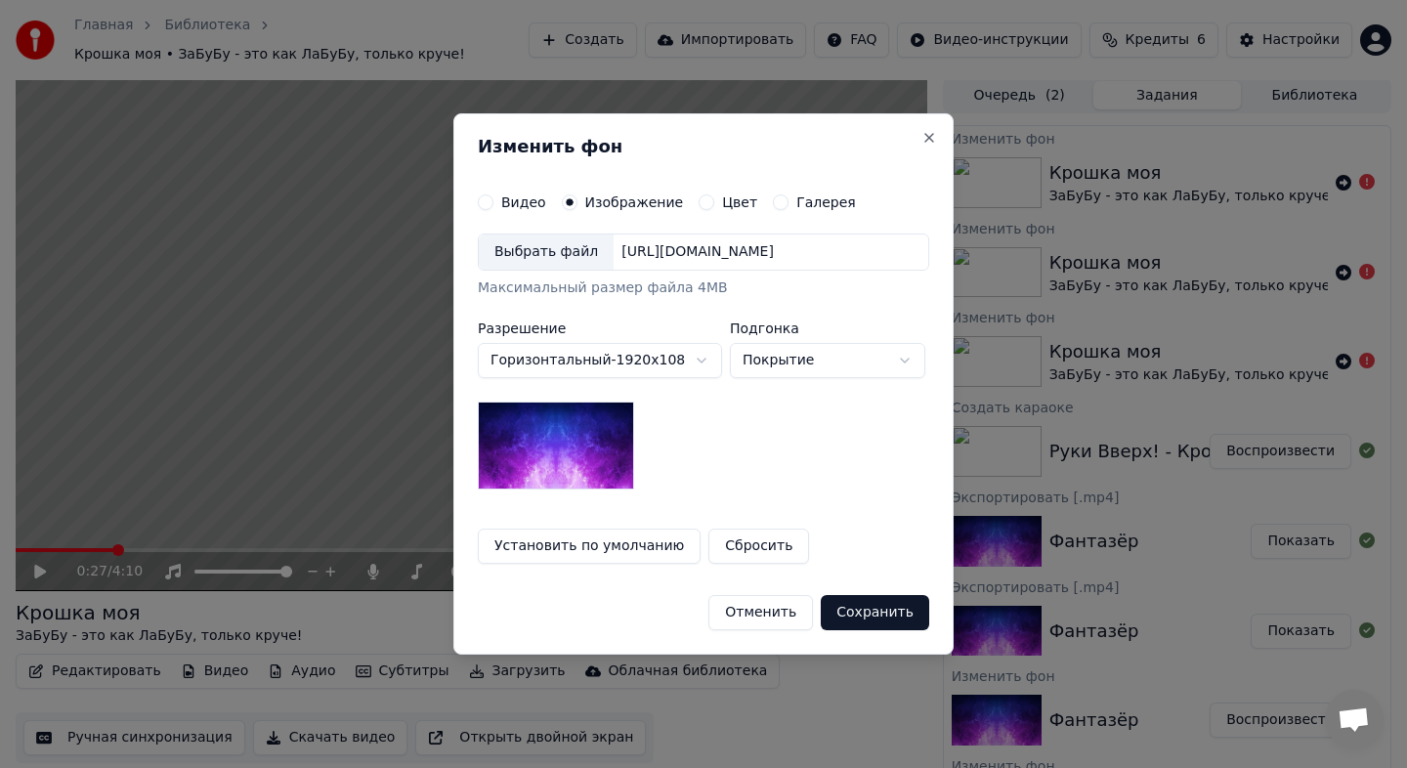
click at [588, 260] on div "Выбрать файл" at bounding box center [546, 251] width 135 height 35
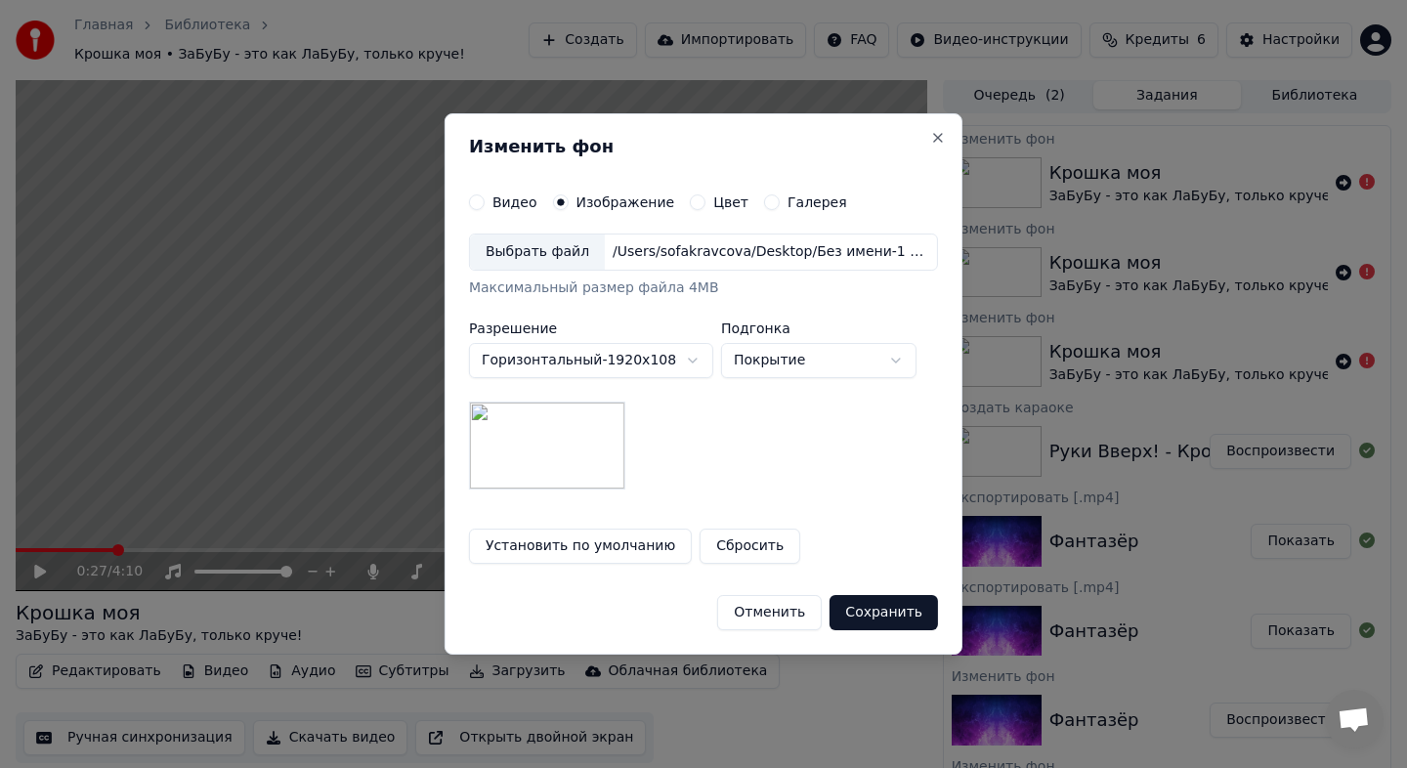
click at [635, 360] on body "Главная Библиотека Крошка моя • ЗаБуБу - это как ЛаБуБу, только круче! Создать …" at bounding box center [703, 382] width 1407 height 768
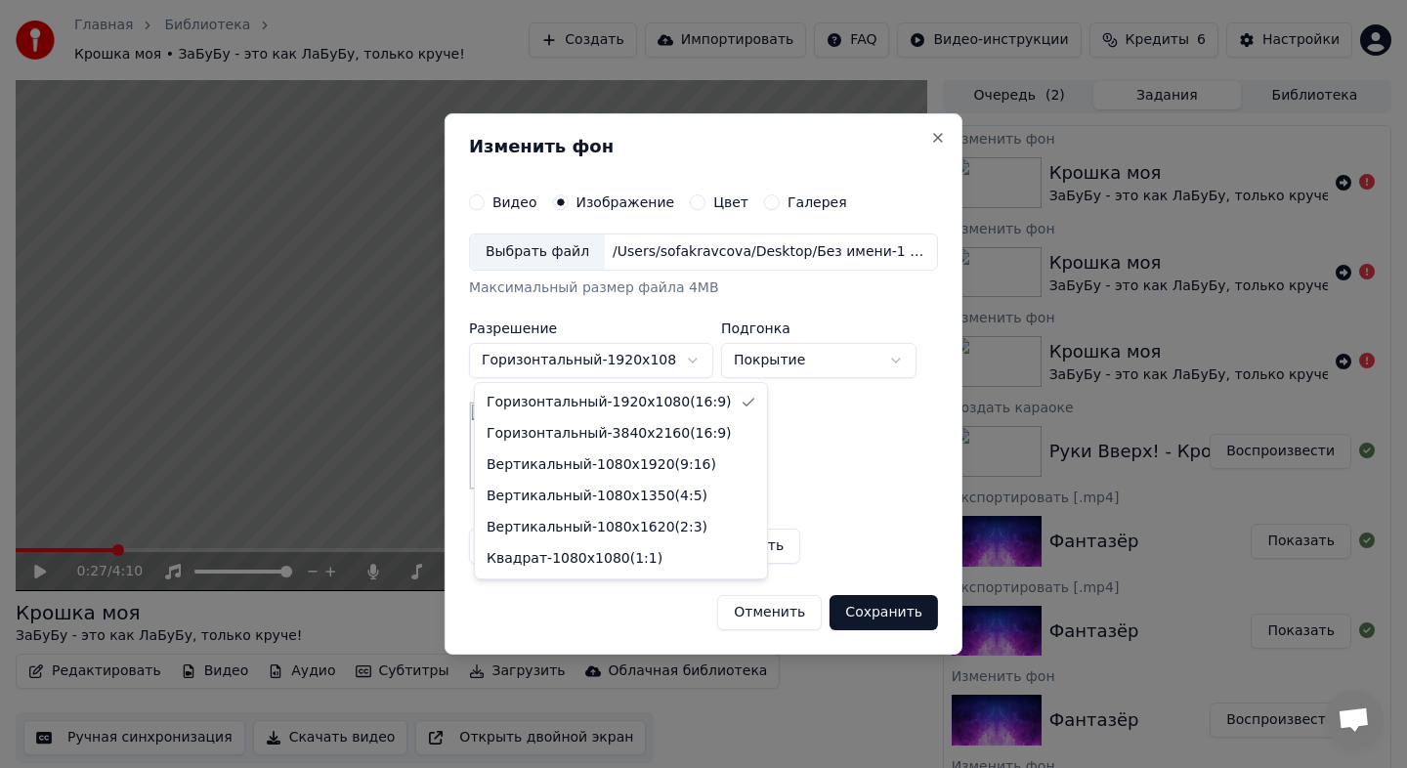
select select "*********"
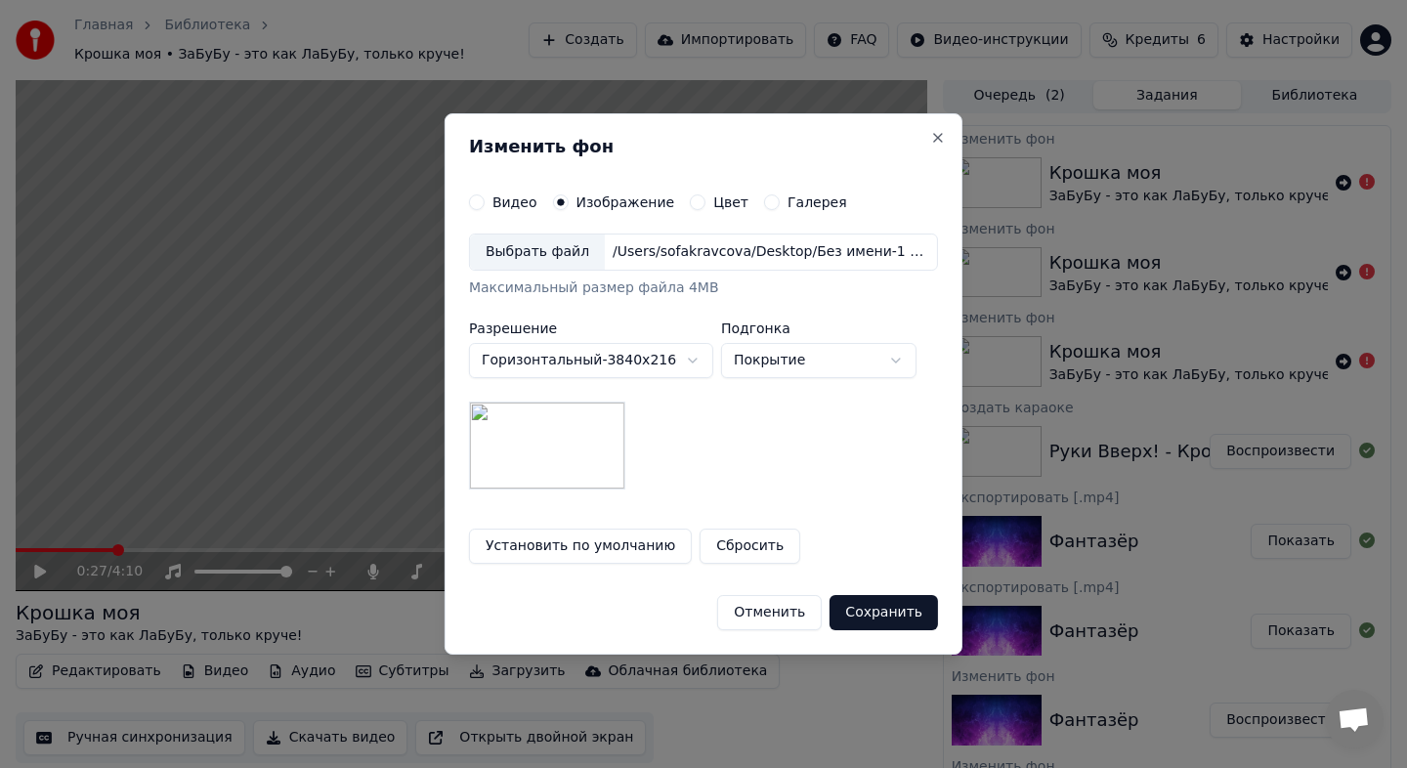
click at [877, 609] on button "Сохранить" at bounding box center [883, 612] width 108 height 35
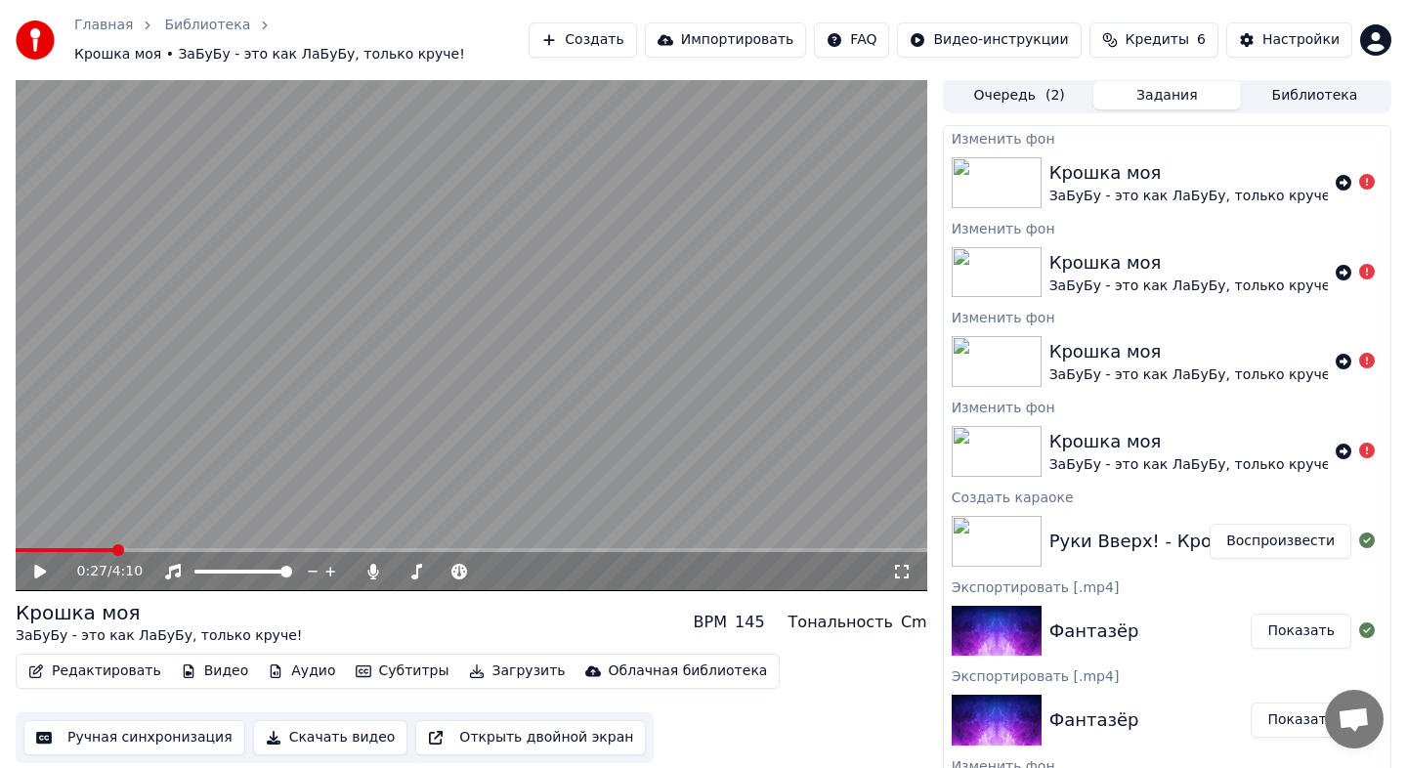
click at [223, 669] on button "Видео" at bounding box center [215, 670] width 84 height 27
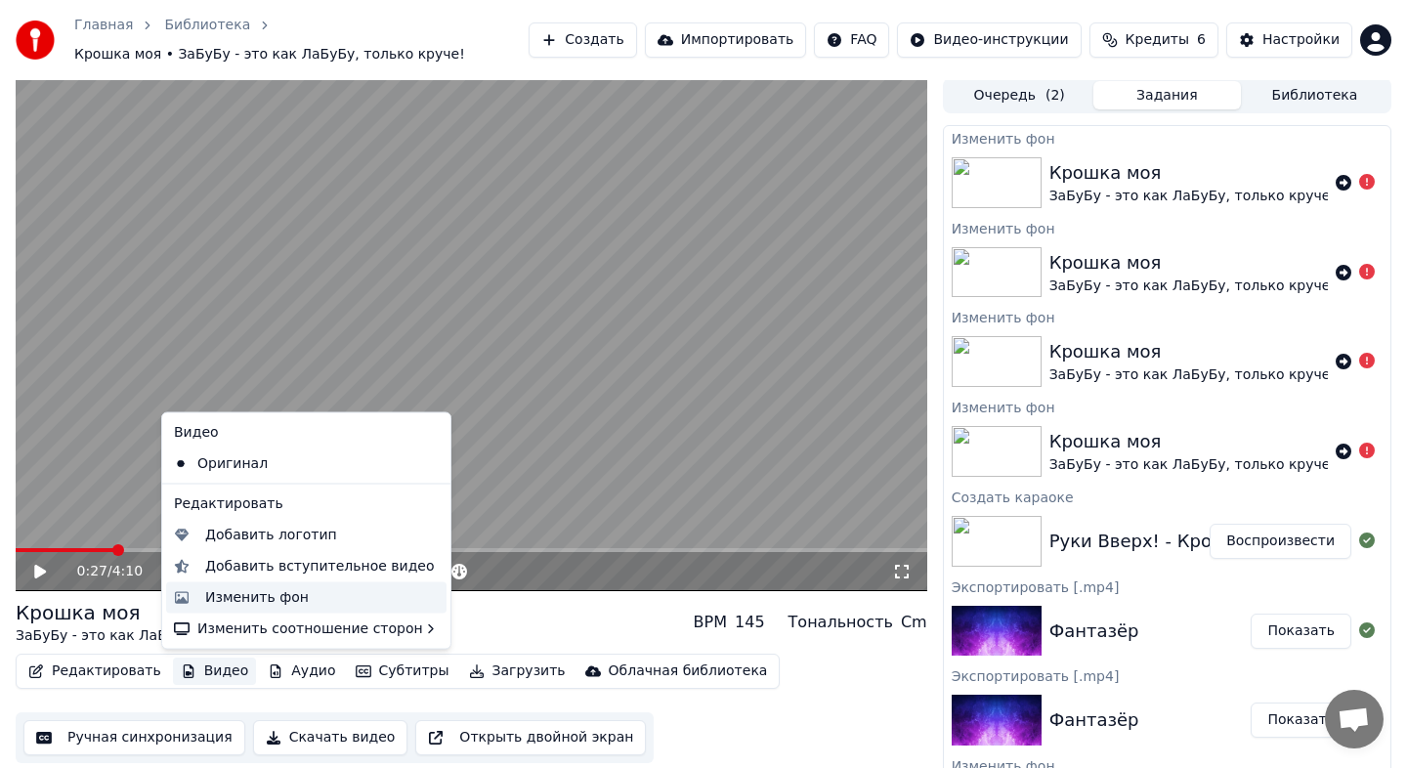
click at [227, 595] on div "Изменить фон" at bounding box center [257, 597] width 104 height 20
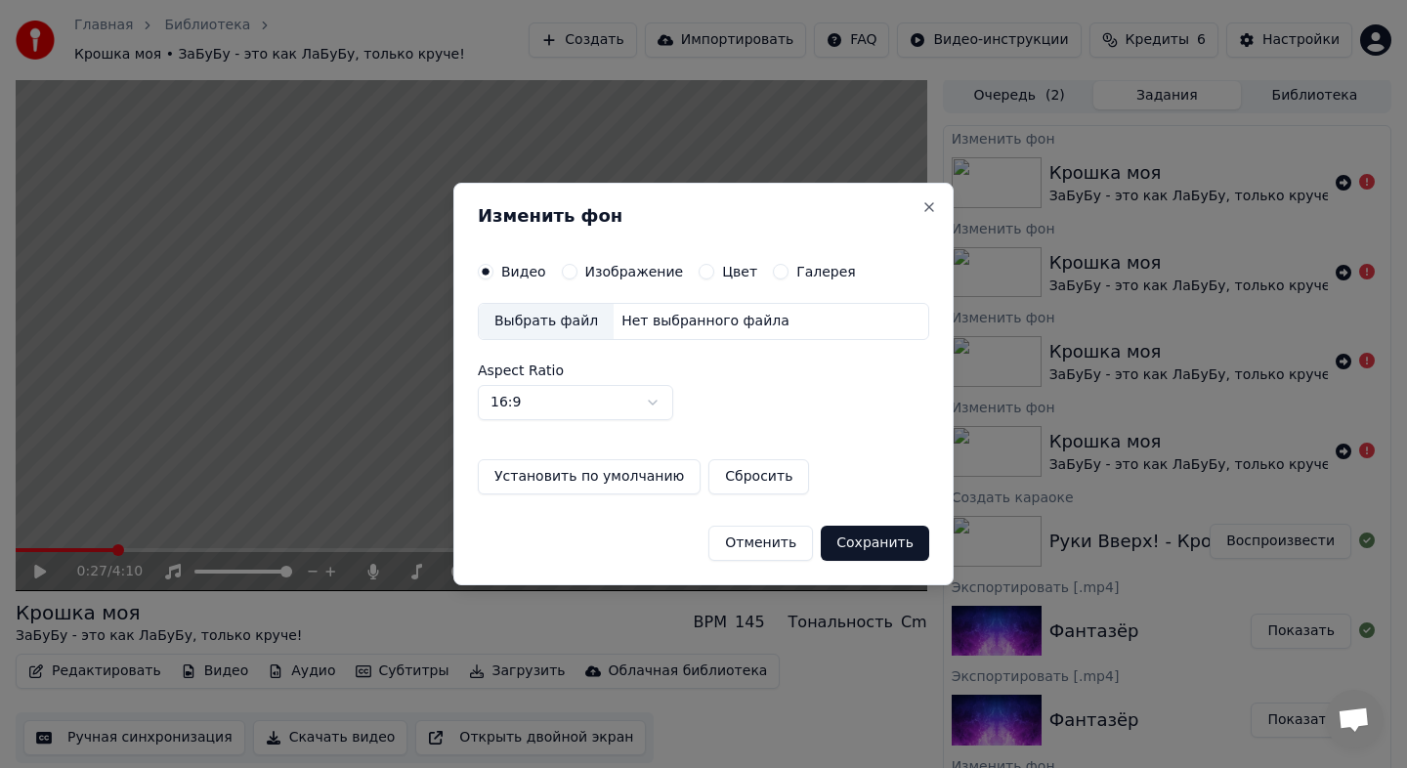
click at [604, 265] on label "Изображение" at bounding box center [634, 272] width 99 height 14
click at [577, 265] on button "Изображение" at bounding box center [570, 272] width 16 height 16
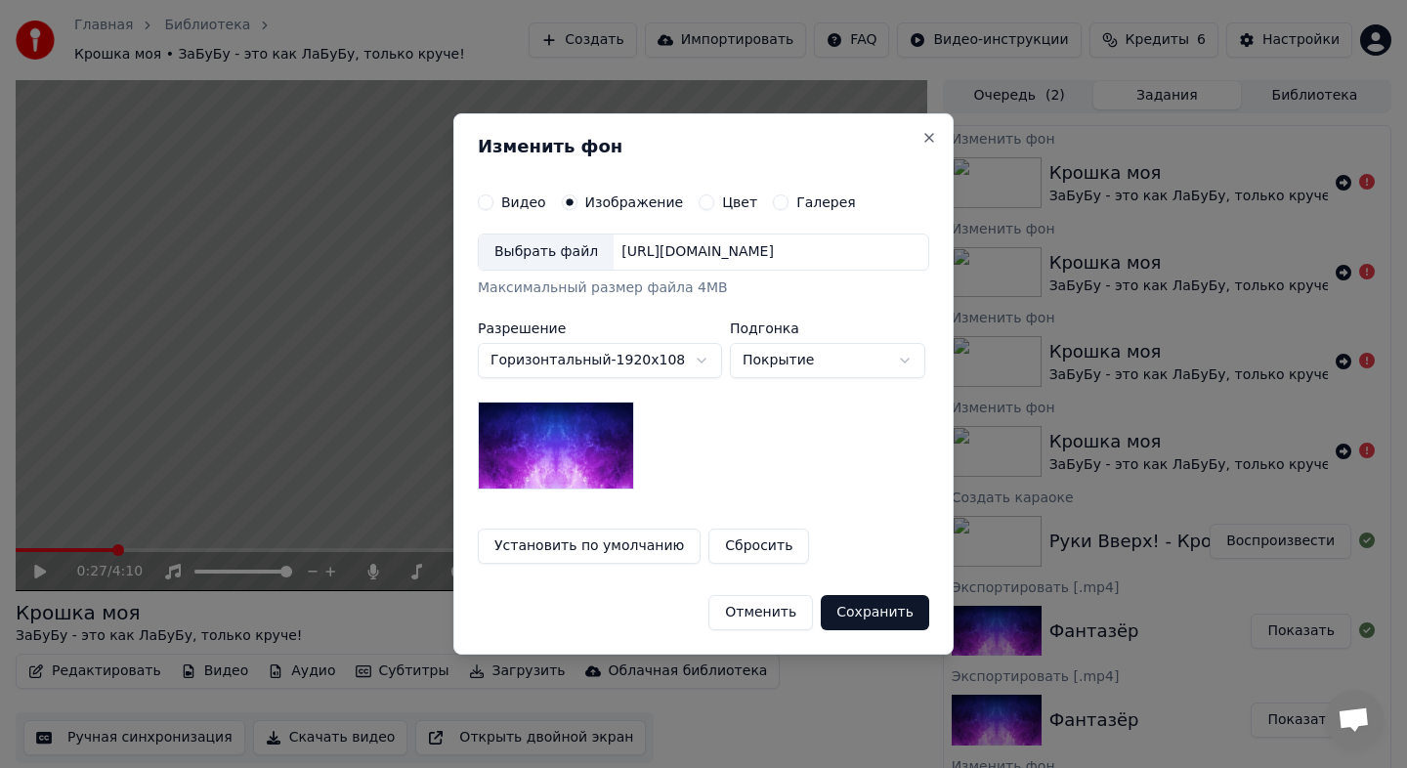
click at [614, 363] on body "Главная Библиотека Крошка моя • ЗаБуБу - это как ЛаБуБу, только круче! Создать …" at bounding box center [703, 382] width 1407 height 768
click at [590, 255] on body "Главная Библиотека Крошка моя • ЗаБуБу - это как ЛаБуБу, только круче! Создать …" at bounding box center [703, 382] width 1407 height 768
click at [590, 255] on div "Выбрать файл" at bounding box center [546, 251] width 135 height 35
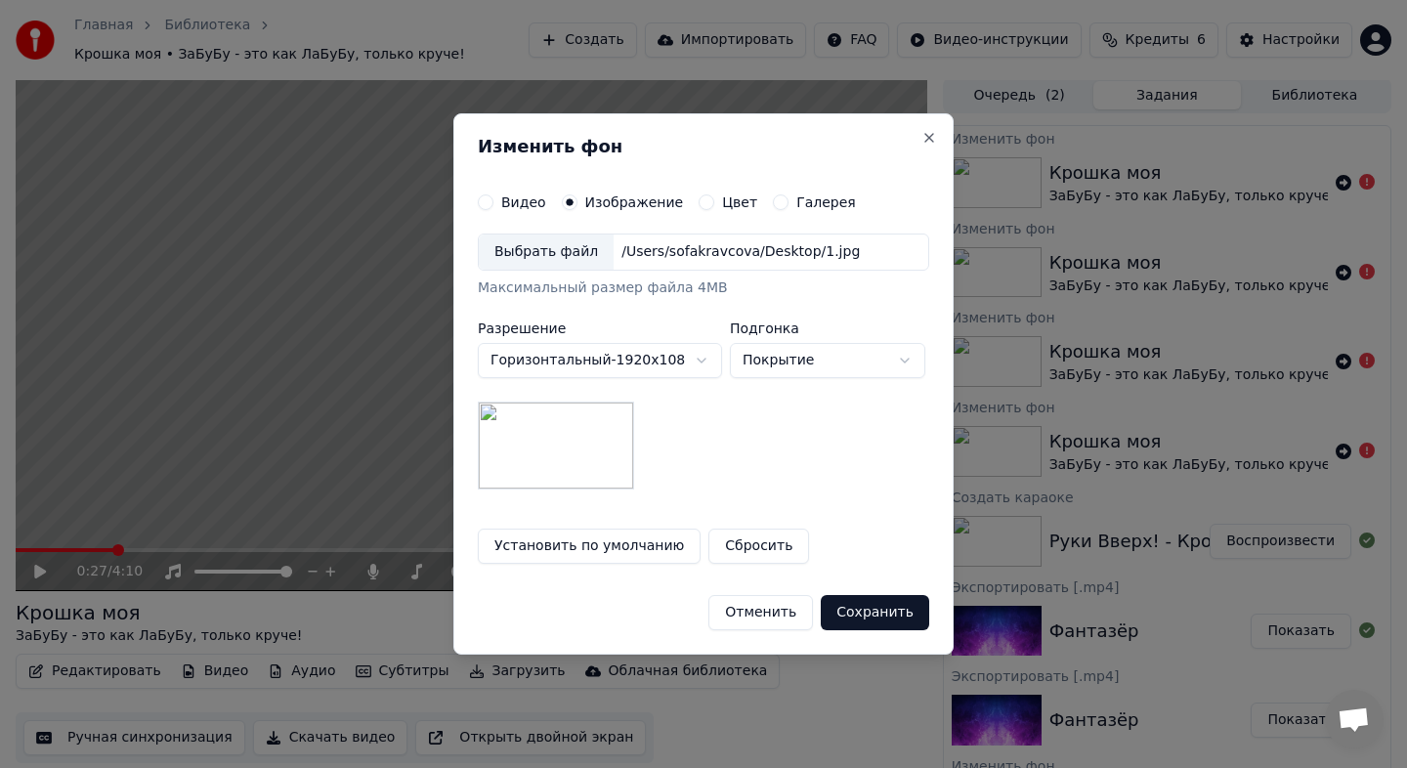
click at [679, 356] on body "Главная Библиотека Крошка моя • ЗаБуБу - это как ЛаБуБу, только круче! Создать …" at bounding box center [703, 382] width 1407 height 768
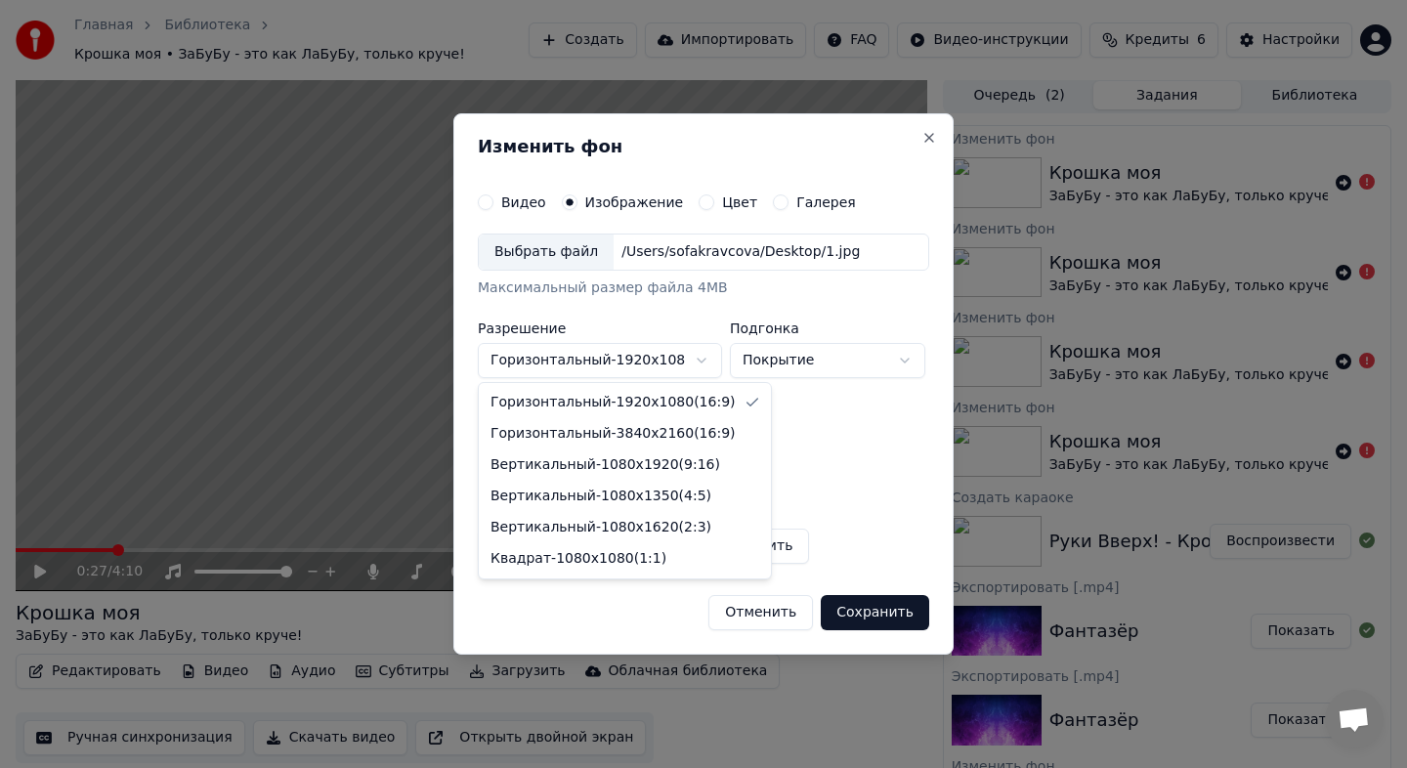
select select "*********"
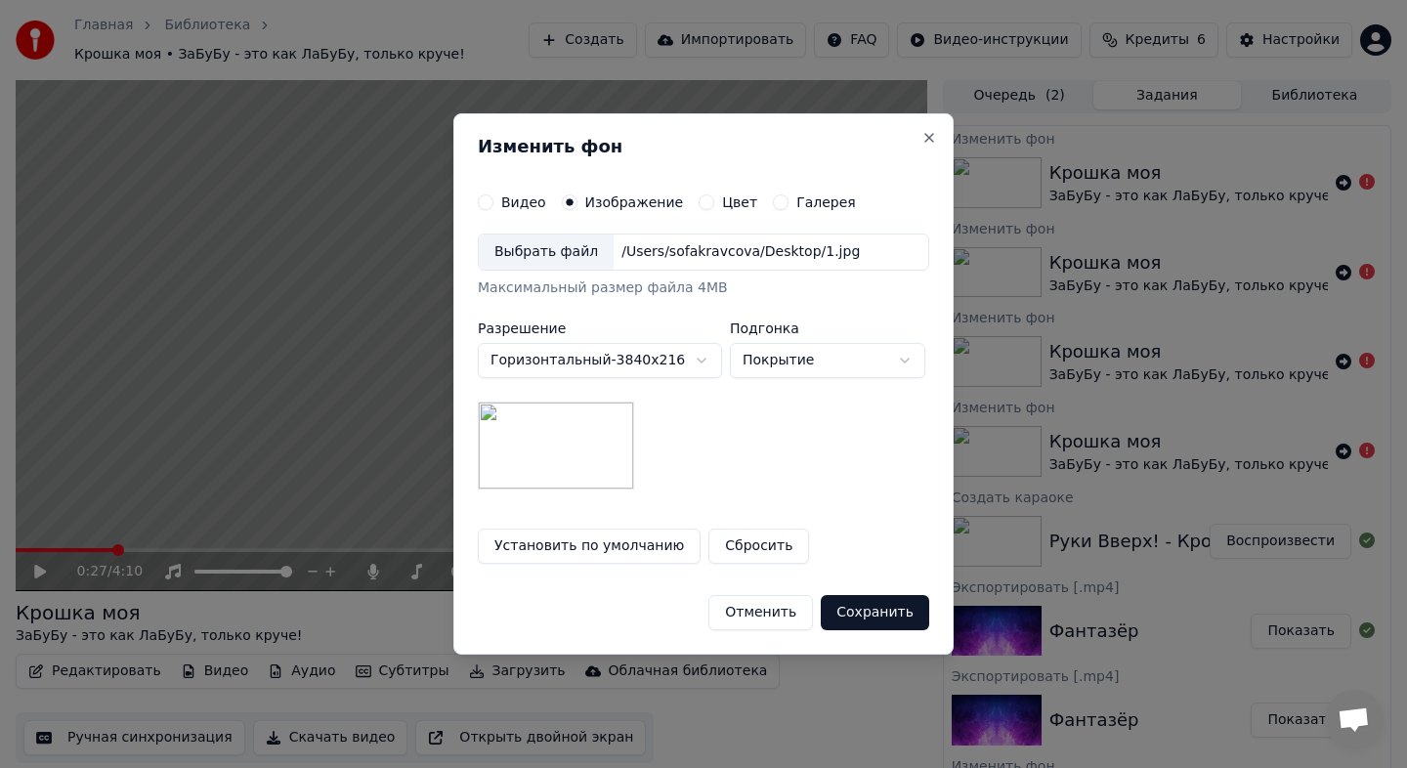
click at [879, 617] on button "Сохранить" at bounding box center [875, 612] width 108 height 35
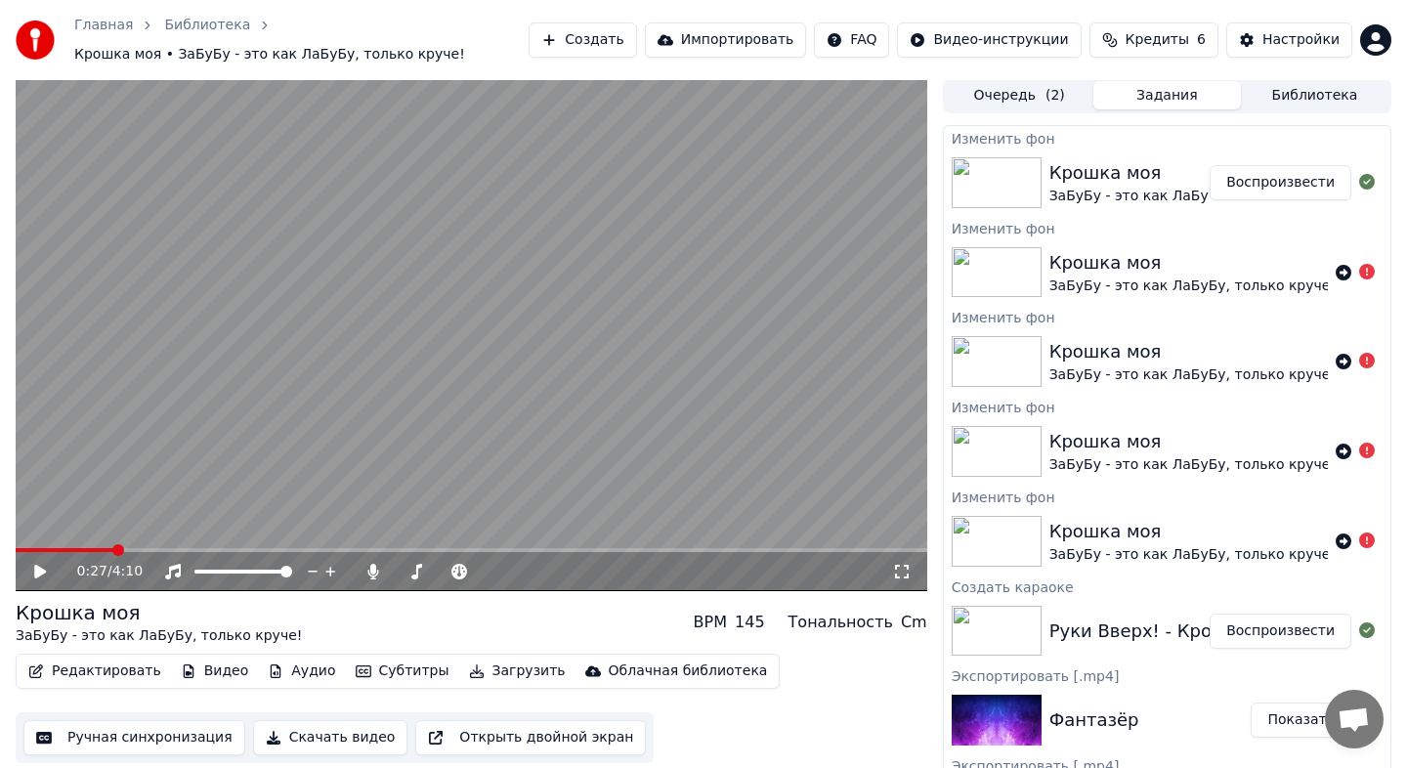
click at [1298, 194] on button "Воспроизвести" at bounding box center [1280, 182] width 142 height 35
click at [283, 555] on div "0:22 / 4:10" at bounding box center [471, 571] width 911 height 39
click at [283, 554] on div "0:22 / 4:10" at bounding box center [471, 571] width 911 height 39
click at [282, 553] on div "0:23 / 4:10" at bounding box center [471, 571] width 911 height 39
click at [282, 552] on div "0:23 / 4:10" at bounding box center [471, 571] width 911 height 39
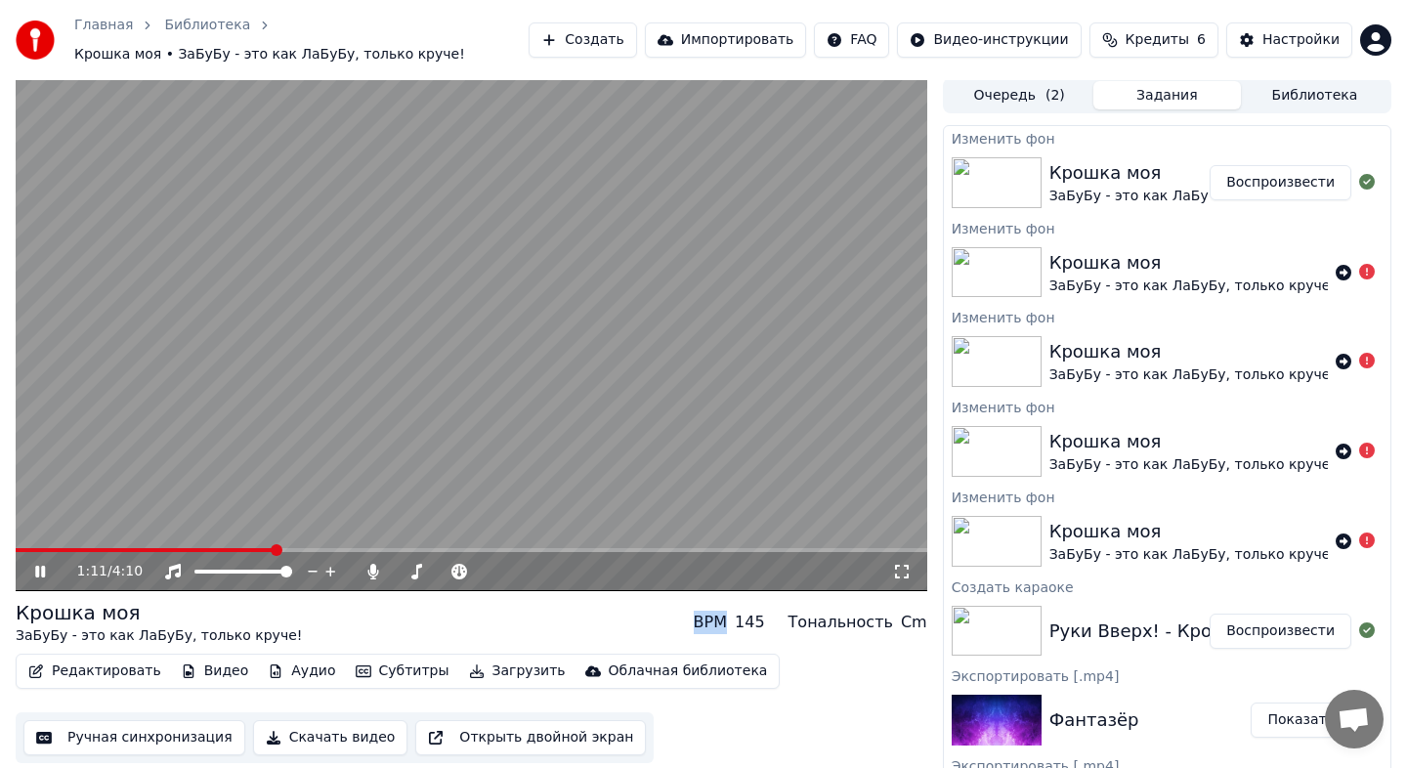
click at [272, 549] on span at bounding box center [471, 550] width 911 height 4
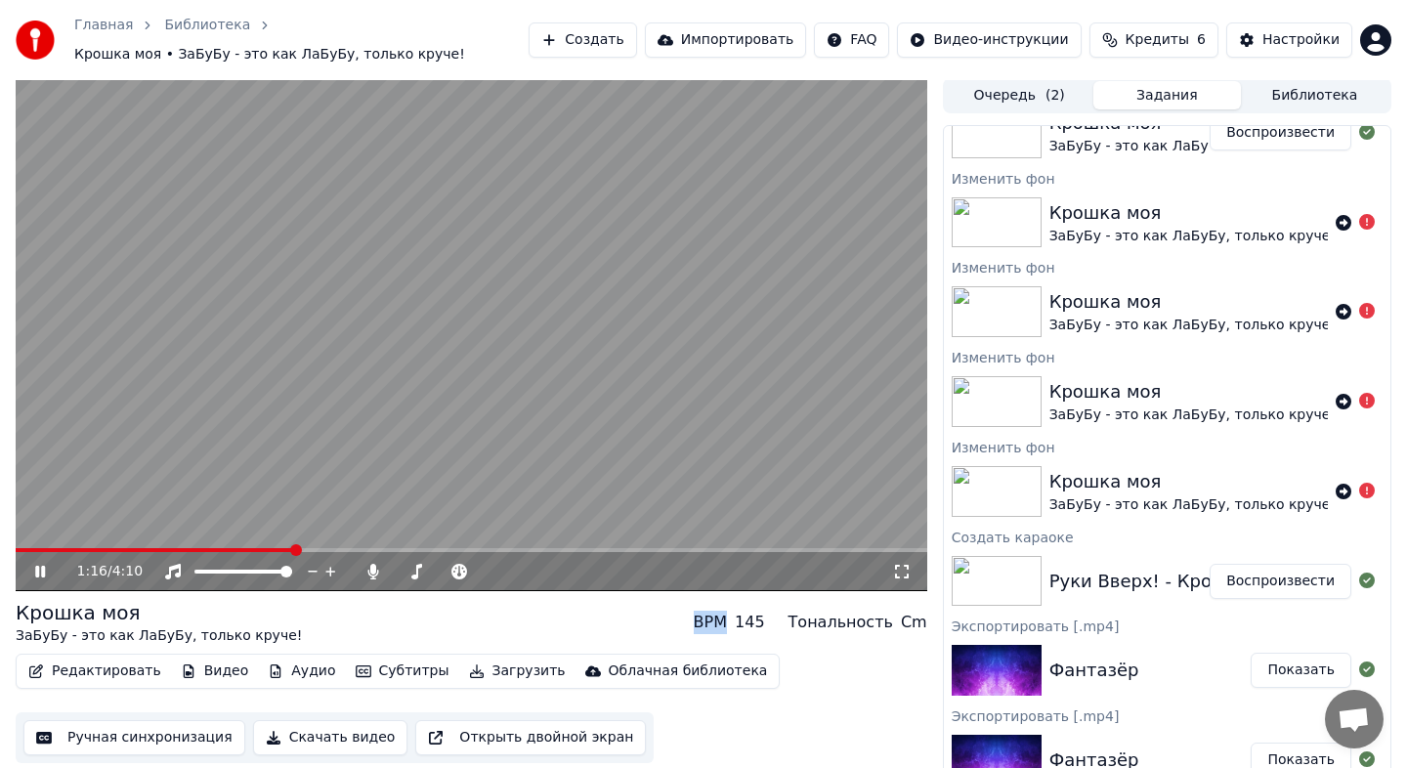
scroll to position [83, 0]
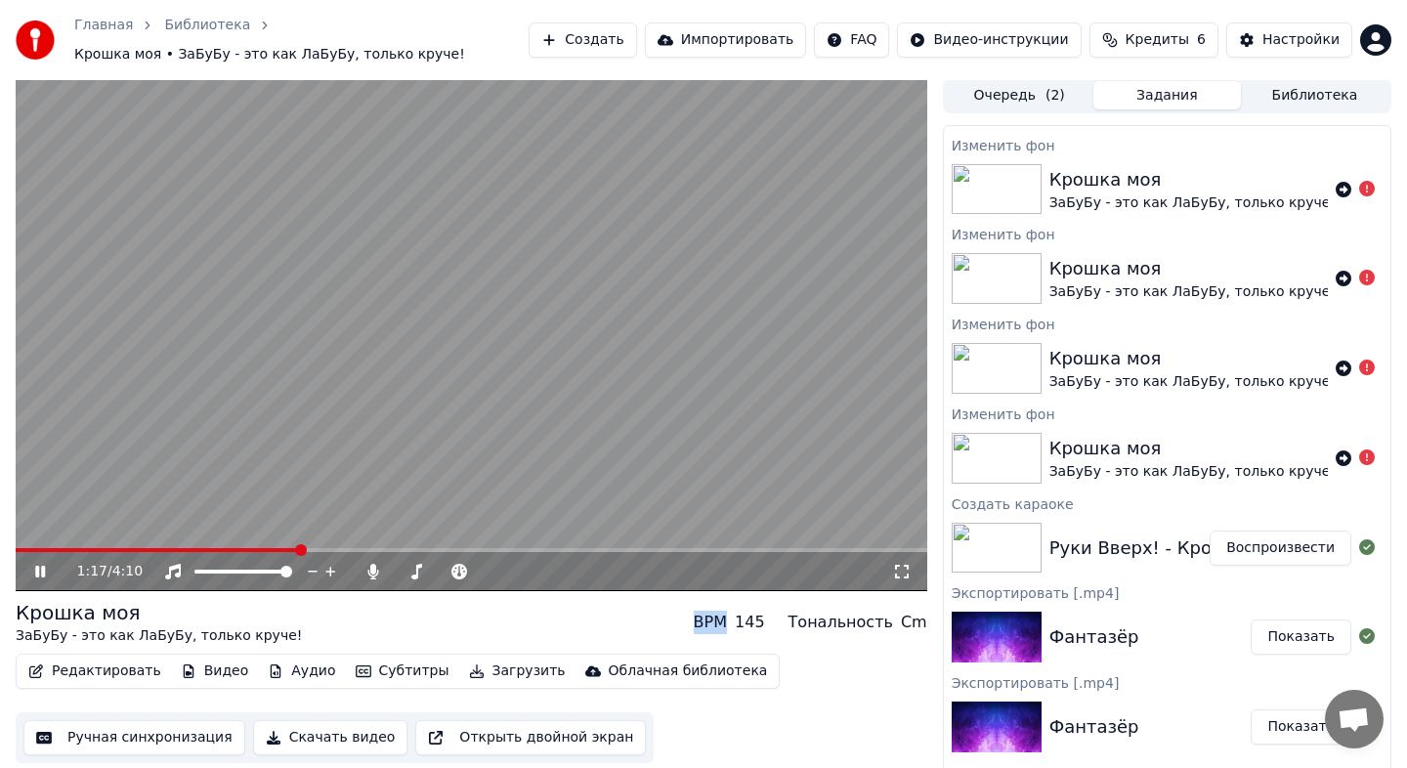
click at [1307, 532] on button "Воспроизвести" at bounding box center [1280, 547] width 142 height 35
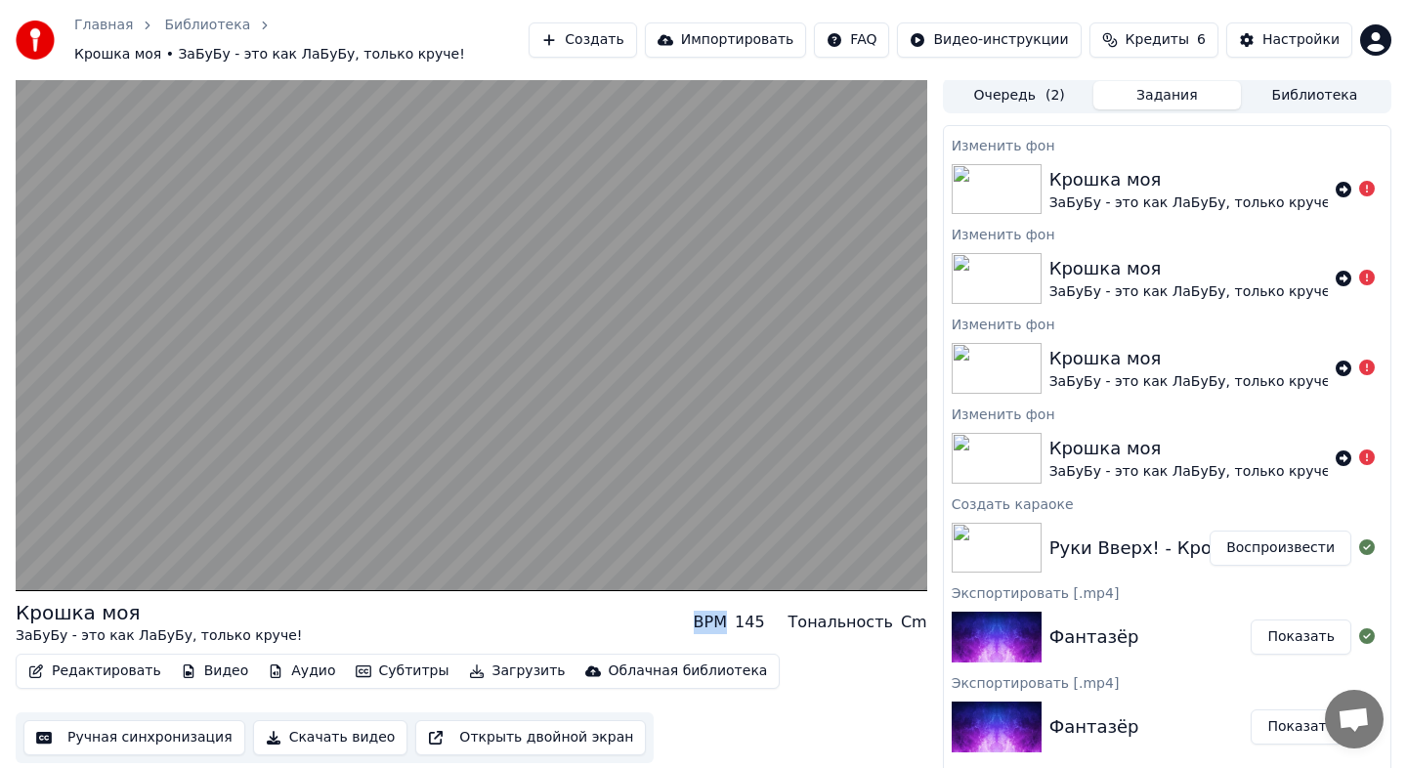
click at [200, 657] on button "Видео" at bounding box center [215, 670] width 84 height 27
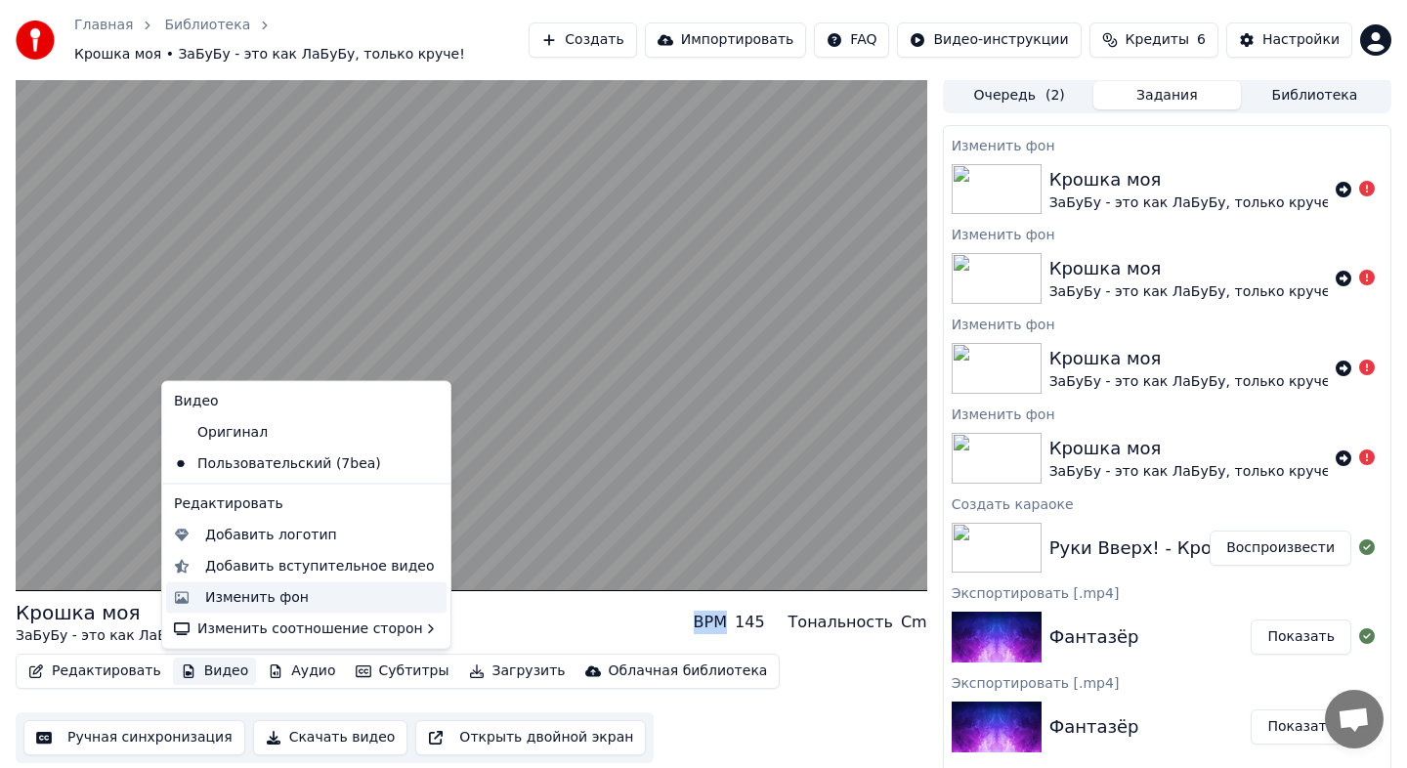
click at [191, 609] on div "Изменить фон" at bounding box center [306, 596] width 280 height 31
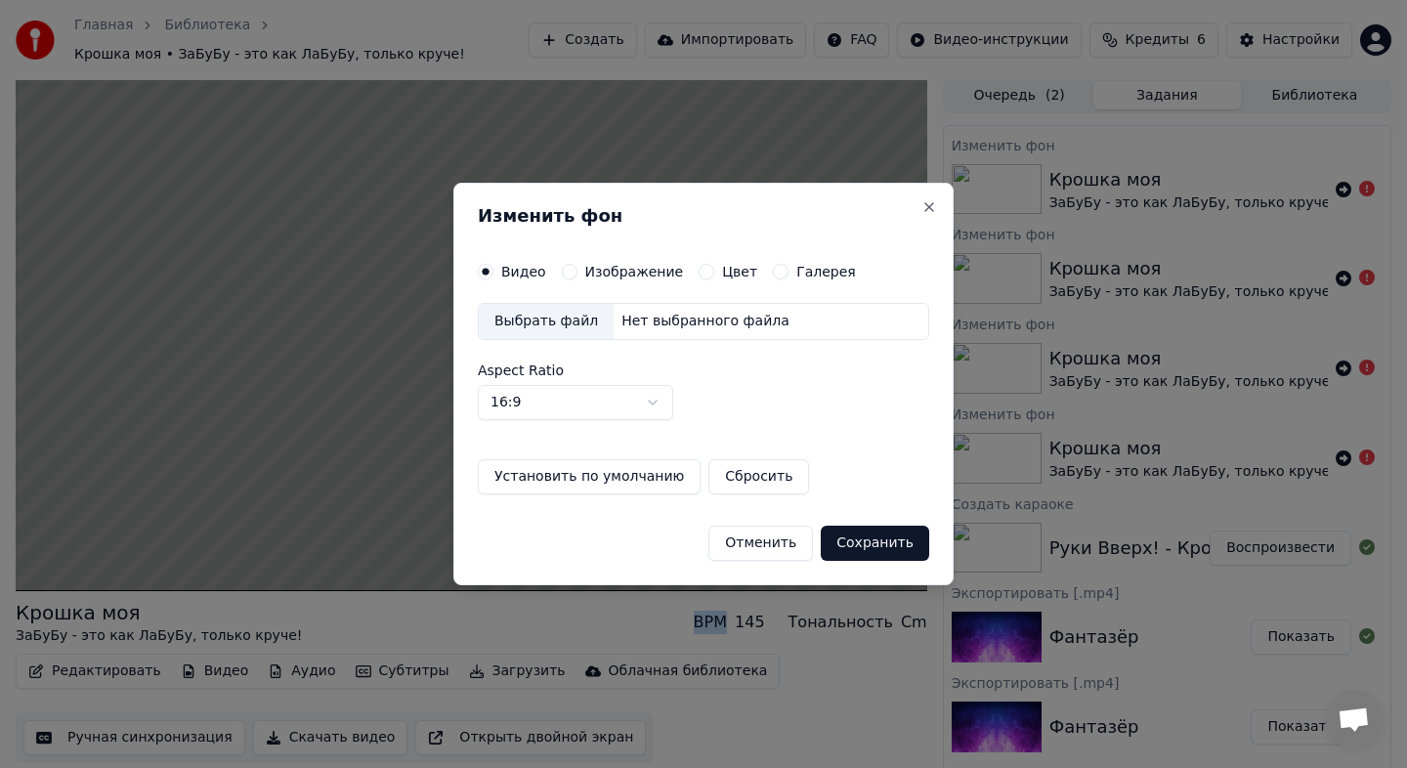
click at [633, 278] on label "Изображение" at bounding box center [634, 272] width 99 height 14
click at [577, 278] on button "Изображение" at bounding box center [570, 272] width 16 height 16
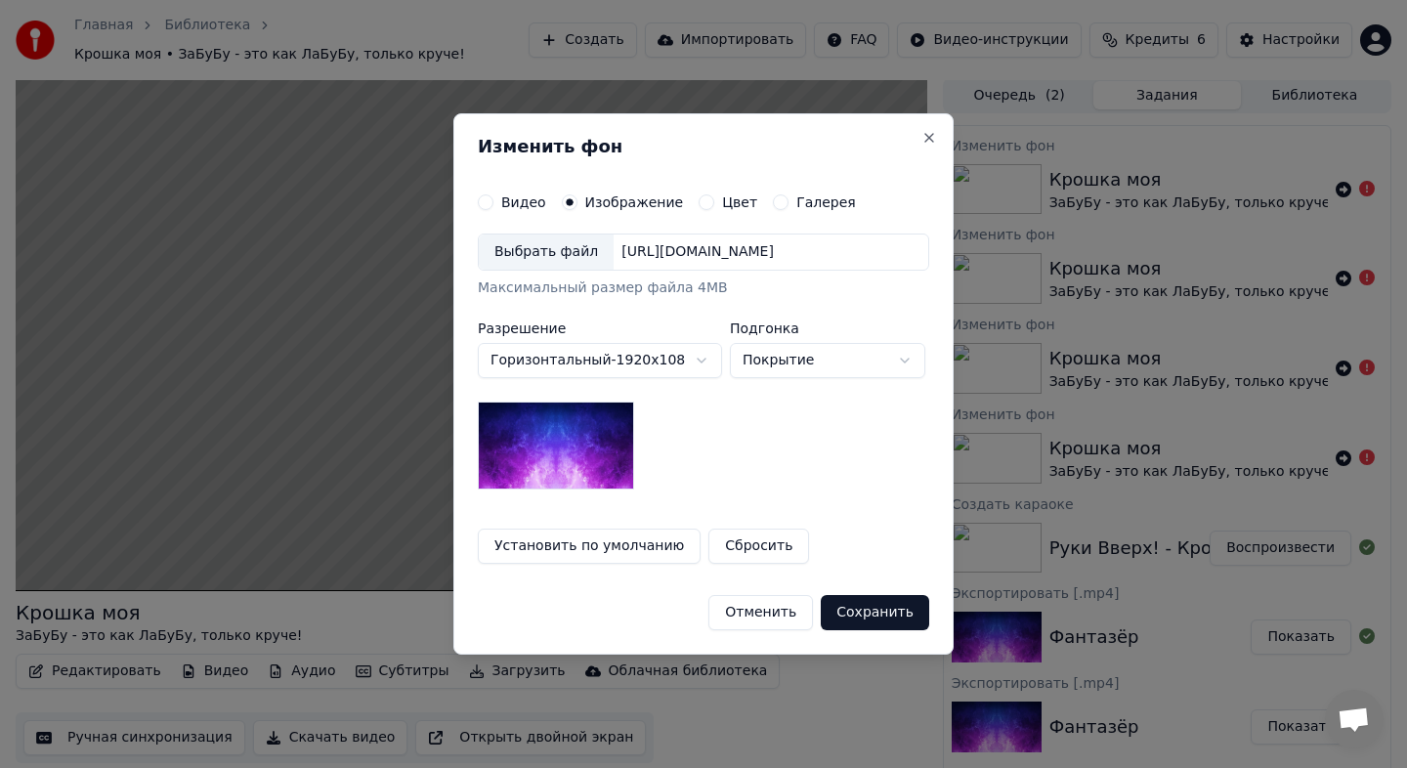
click at [670, 255] on div "[URL][DOMAIN_NAME]" at bounding box center [698, 252] width 168 height 20
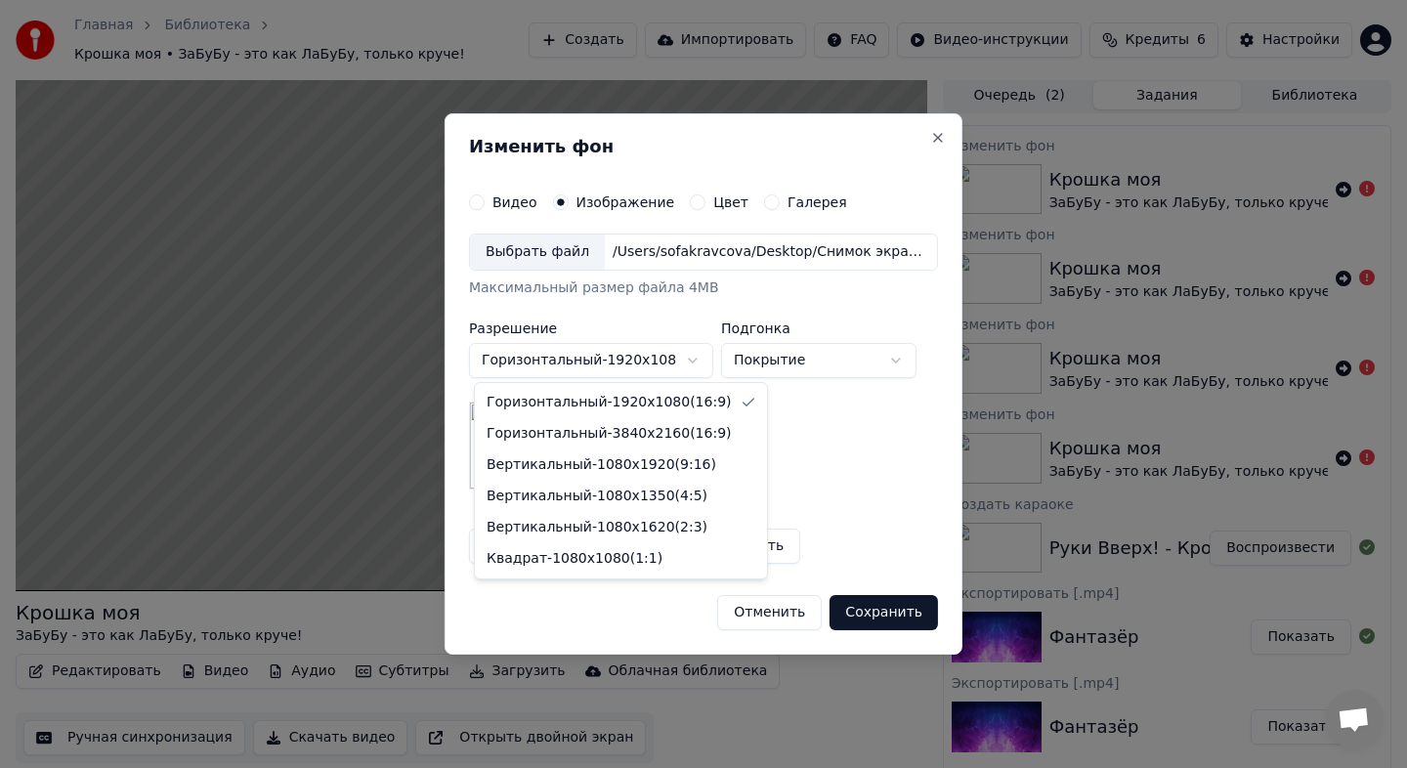
click at [588, 366] on body "Главная Библиотека Крошка моя • ЗаБуБу - это как ЛаБуБу, только круче! Создать …" at bounding box center [703, 382] width 1407 height 768
select select "*********"
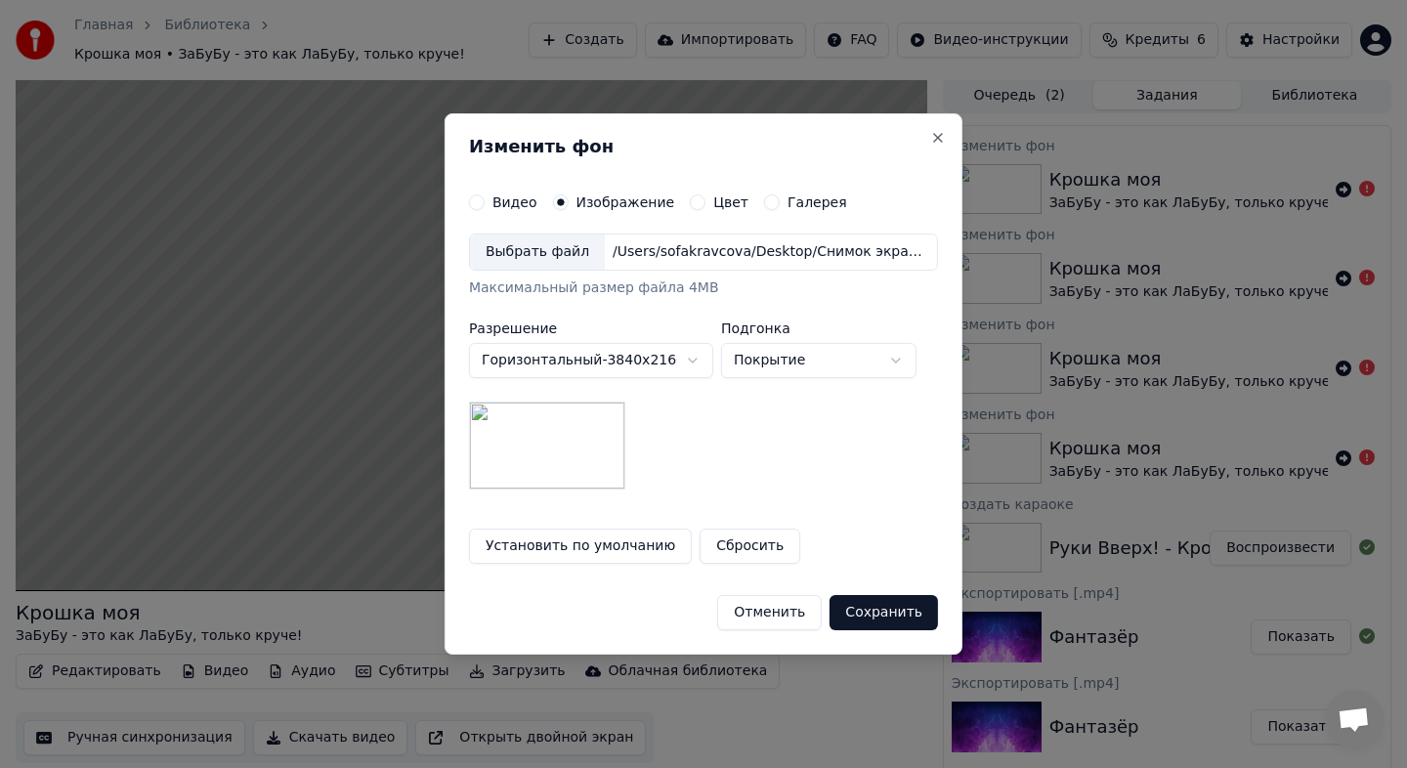
click at [888, 608] on button "Сохранить" at bounding box center [883, 612] width 108 height 35
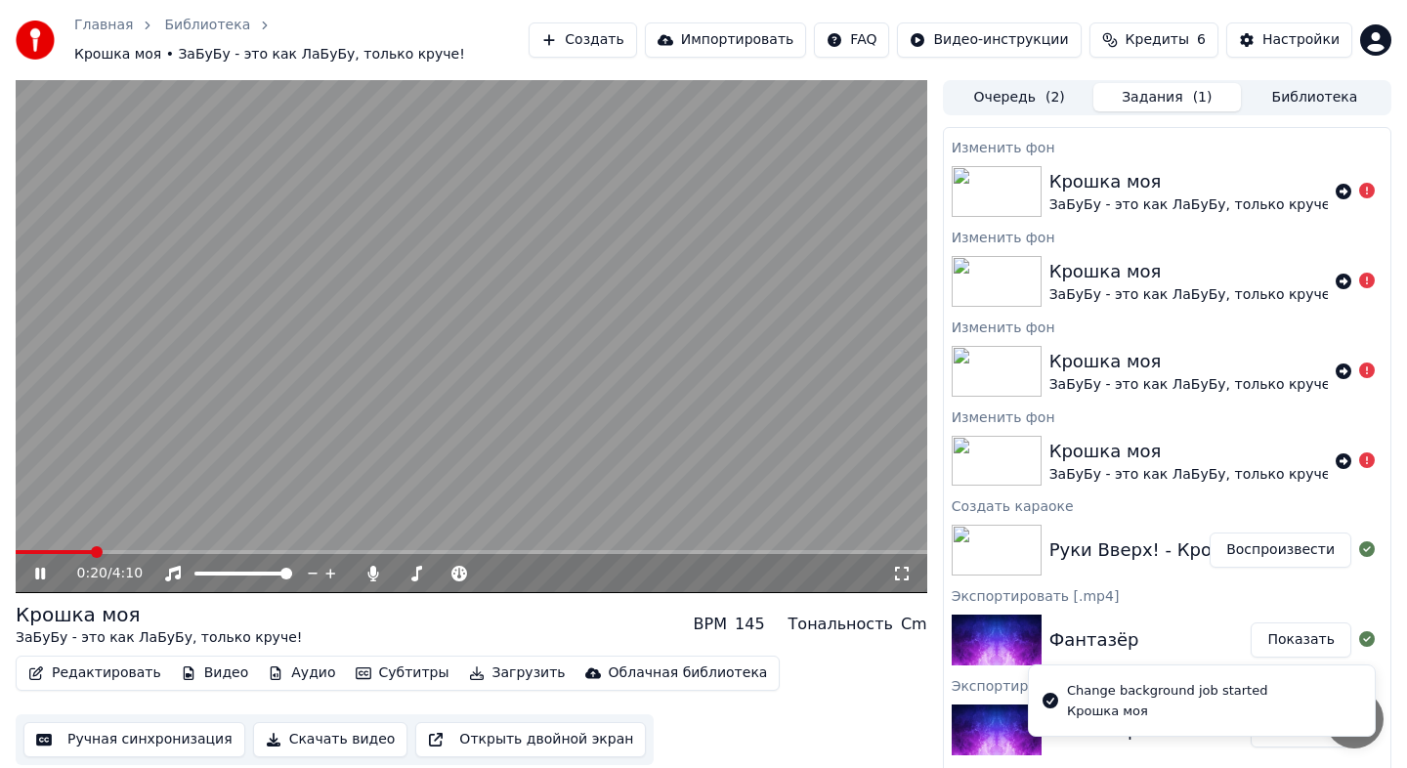
click at [110, 671] on button "Редактировать" at bounding box center [95, 672] width 148 height 27
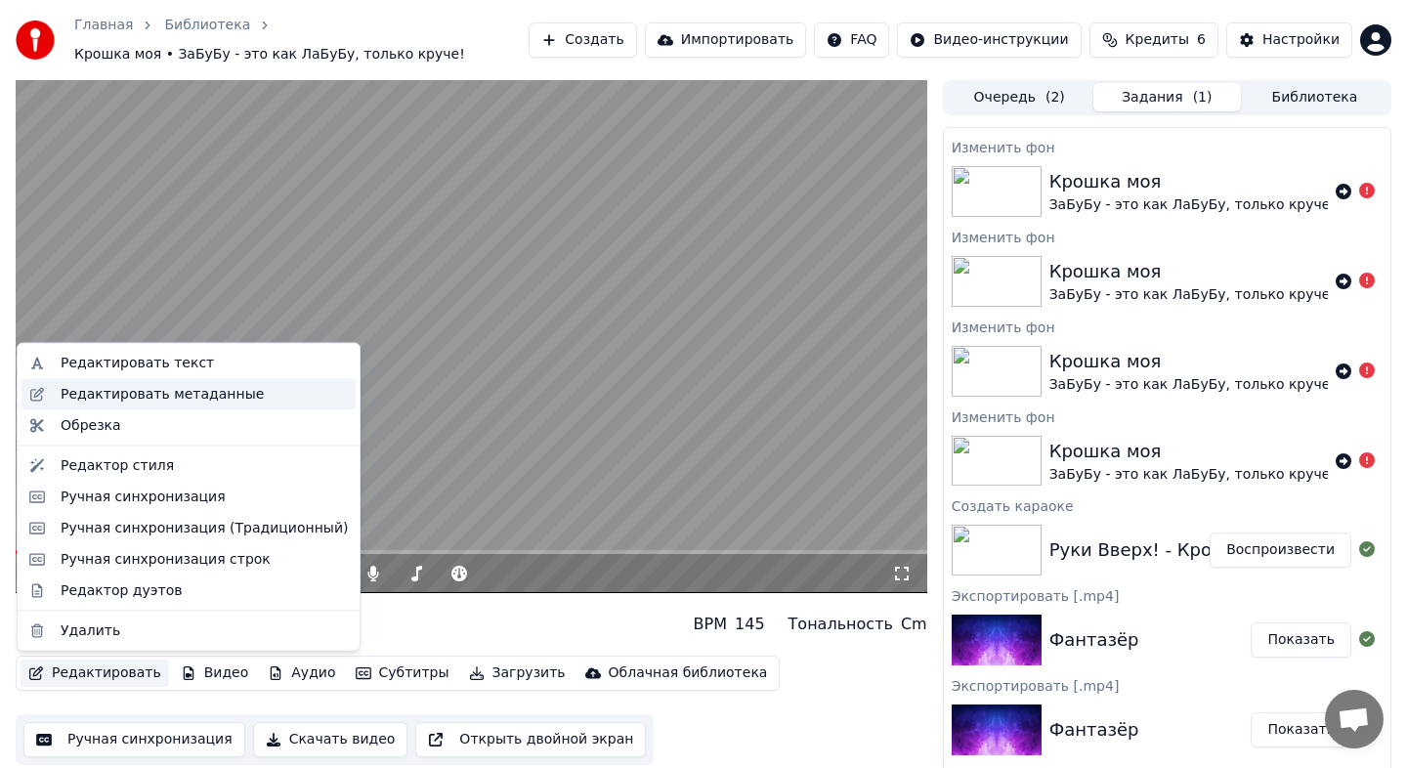
click at [146, 408] on div "Редактировать метаданные" at bounding box center [188, 393] width 334 height 31
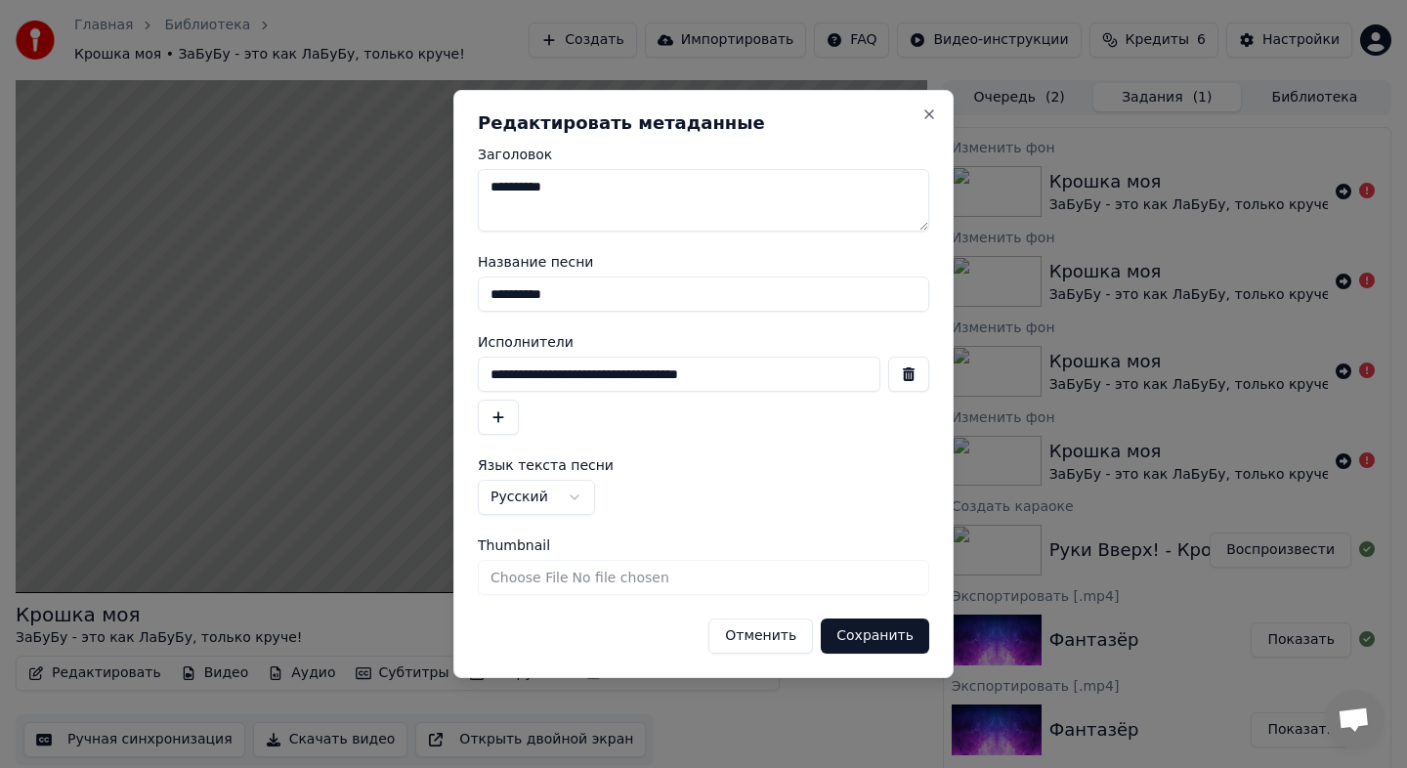
drag, startPoint x: 782, startPoint y: 375, endPoint x: 477, endPoint y: 375, distance: 304.8
click at [478, 375] on input "**********" at bounding box center [679, 374] width 403 height 35
click at [714, 429] on div at bounding box center [703, 396] width 451 height 78
click at [595, 195] on textarea "**********" at bounding box center [703, 200] width 451 height 63
click at [854, 626] on button "Сохранить" at bounding box center [875, 635] width 108 height 35
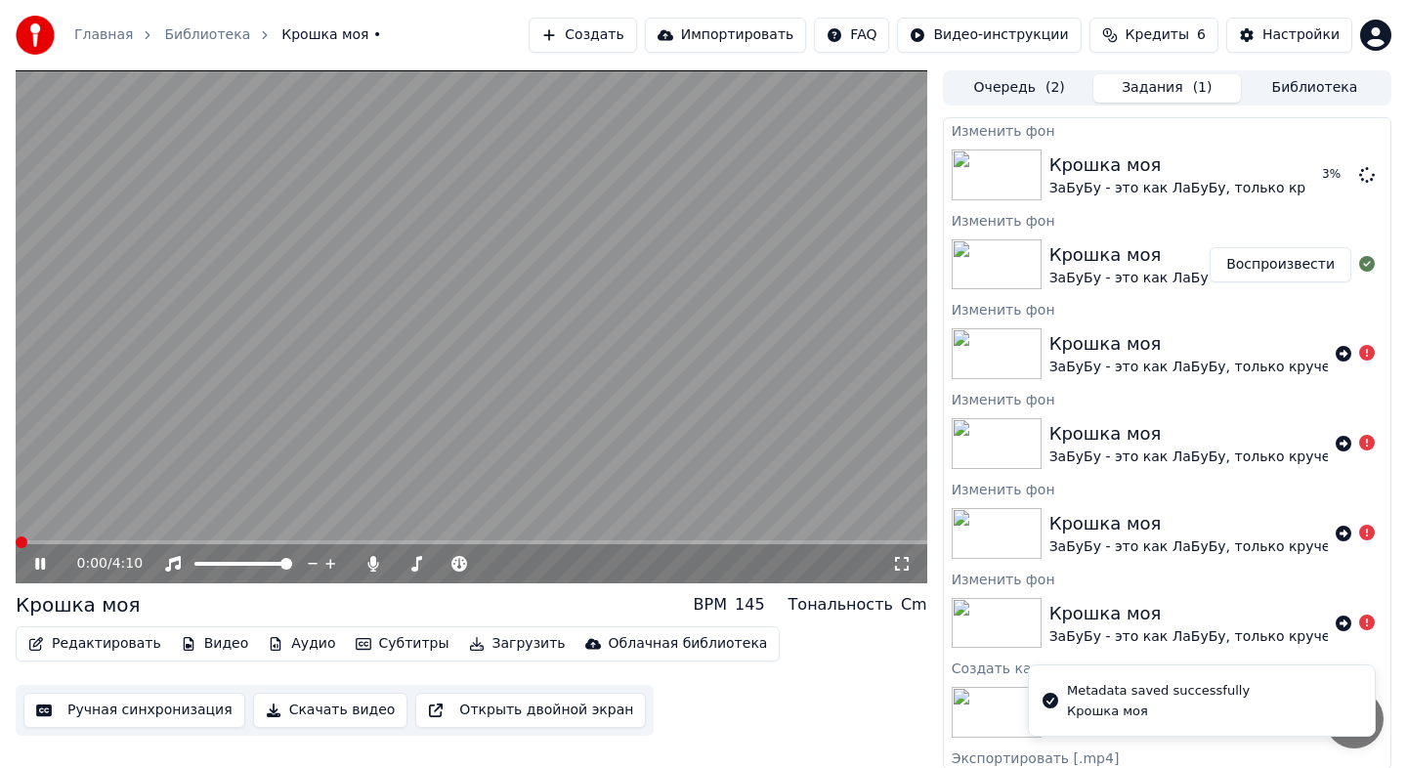
click at [36, 567] on icon at bounding box center [40, 564] width 10 height 12
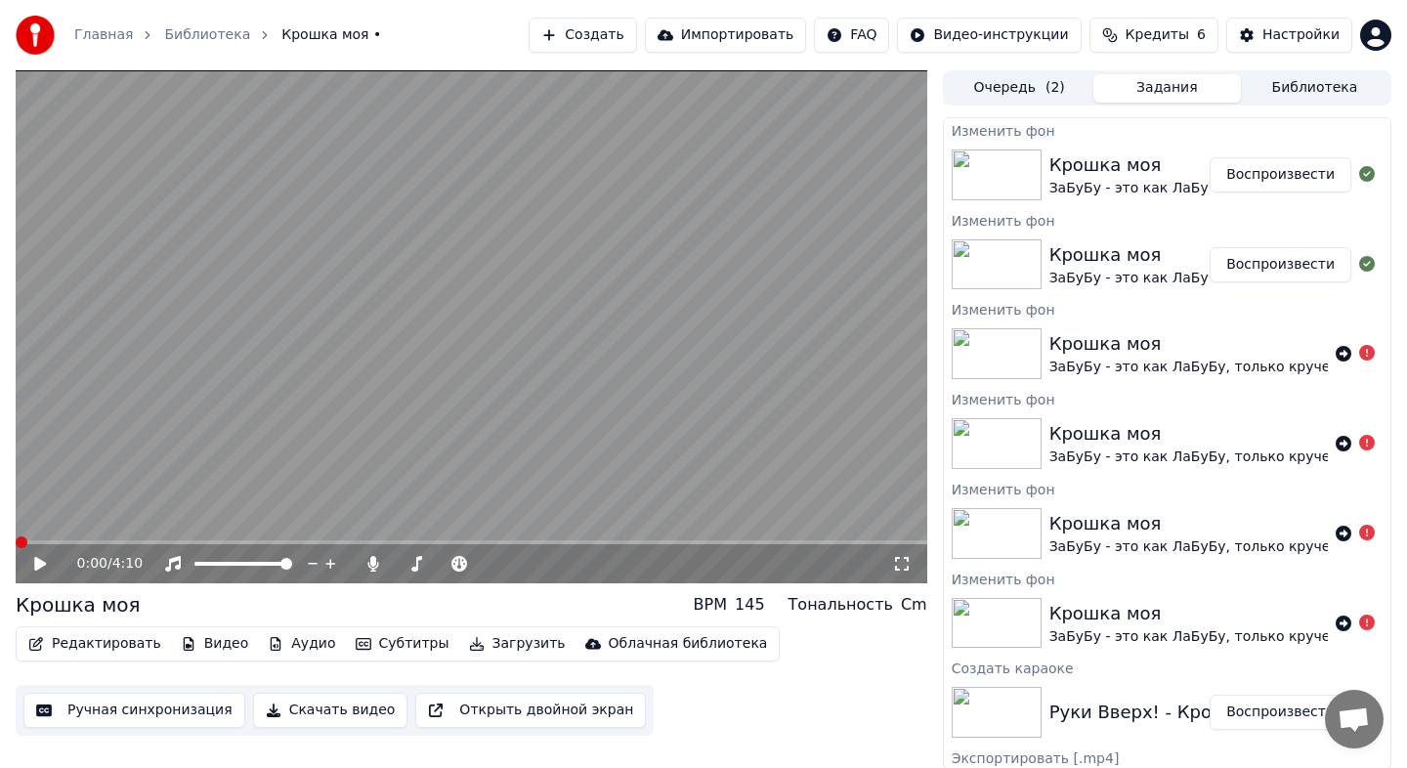
click at [1285, 169] on button "Воспроизвести" at bounding box center [1280, 174] width 142 height 35
click at [227, 541] on span at bounding box center [471, 542] width 911 height 4
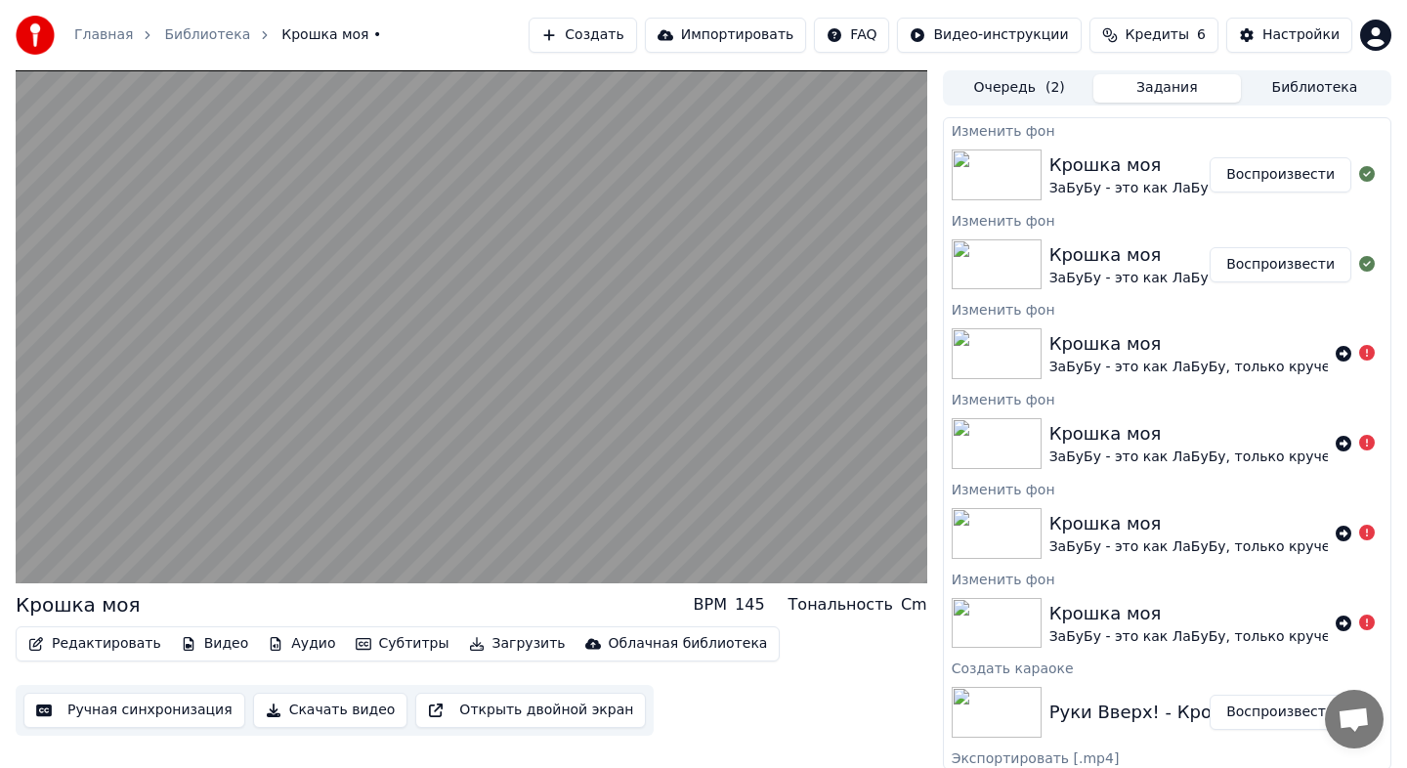
click at [487, 446] on video at bounding box center [471, 326] width 911 height 513
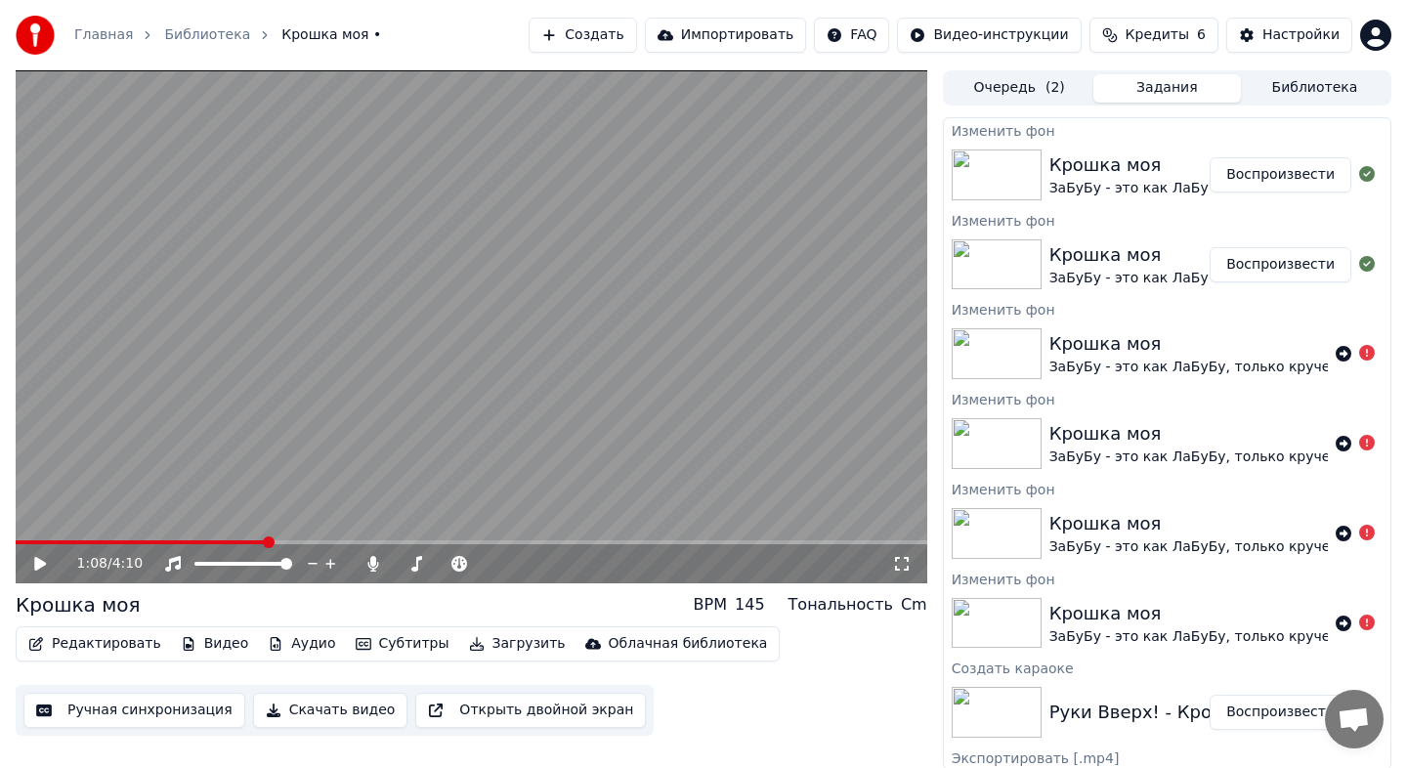
click at [122, 639] on button "Редактировать" at bounding box center [95, 643] width 148 height 27
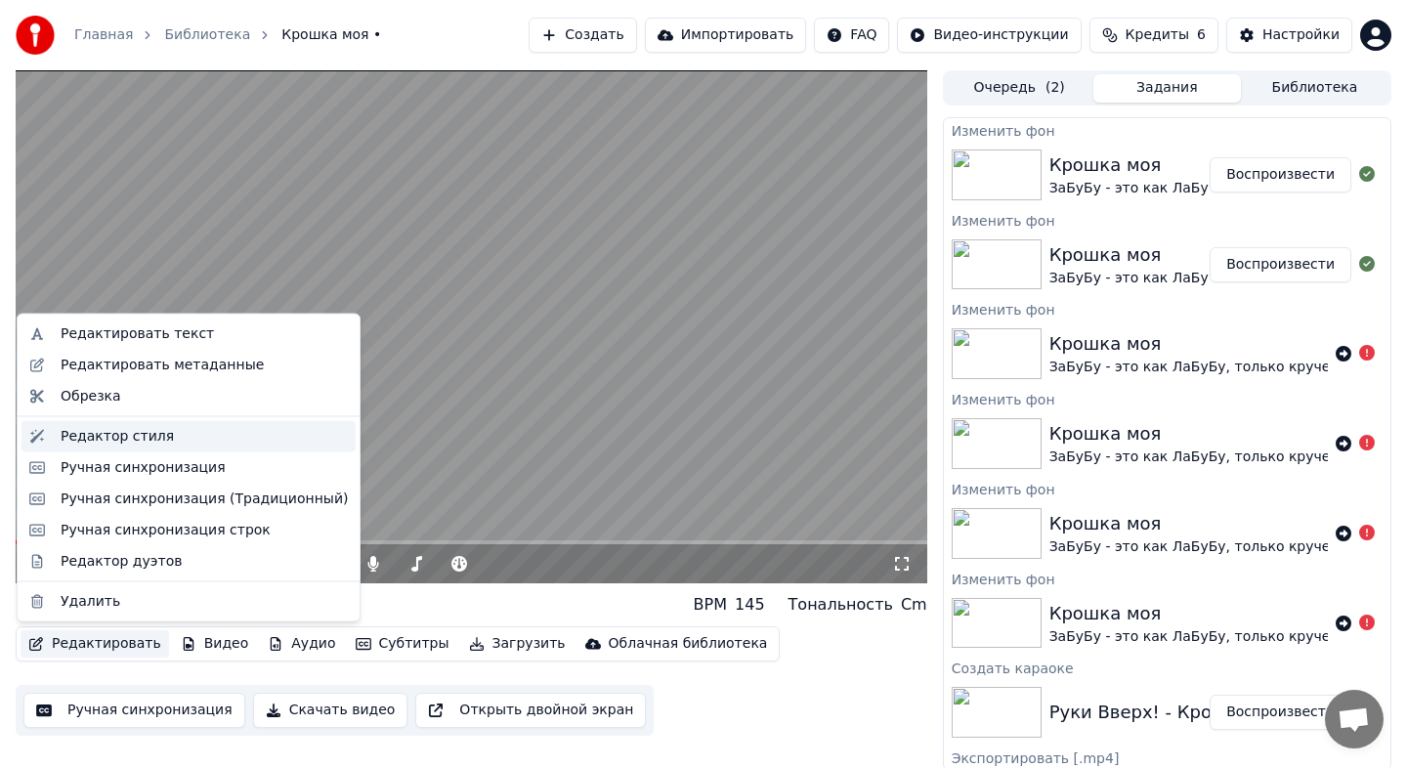
click at [116, 438] on div "Редактор стиля" at bounding box center [117, 436] width 113 height 20
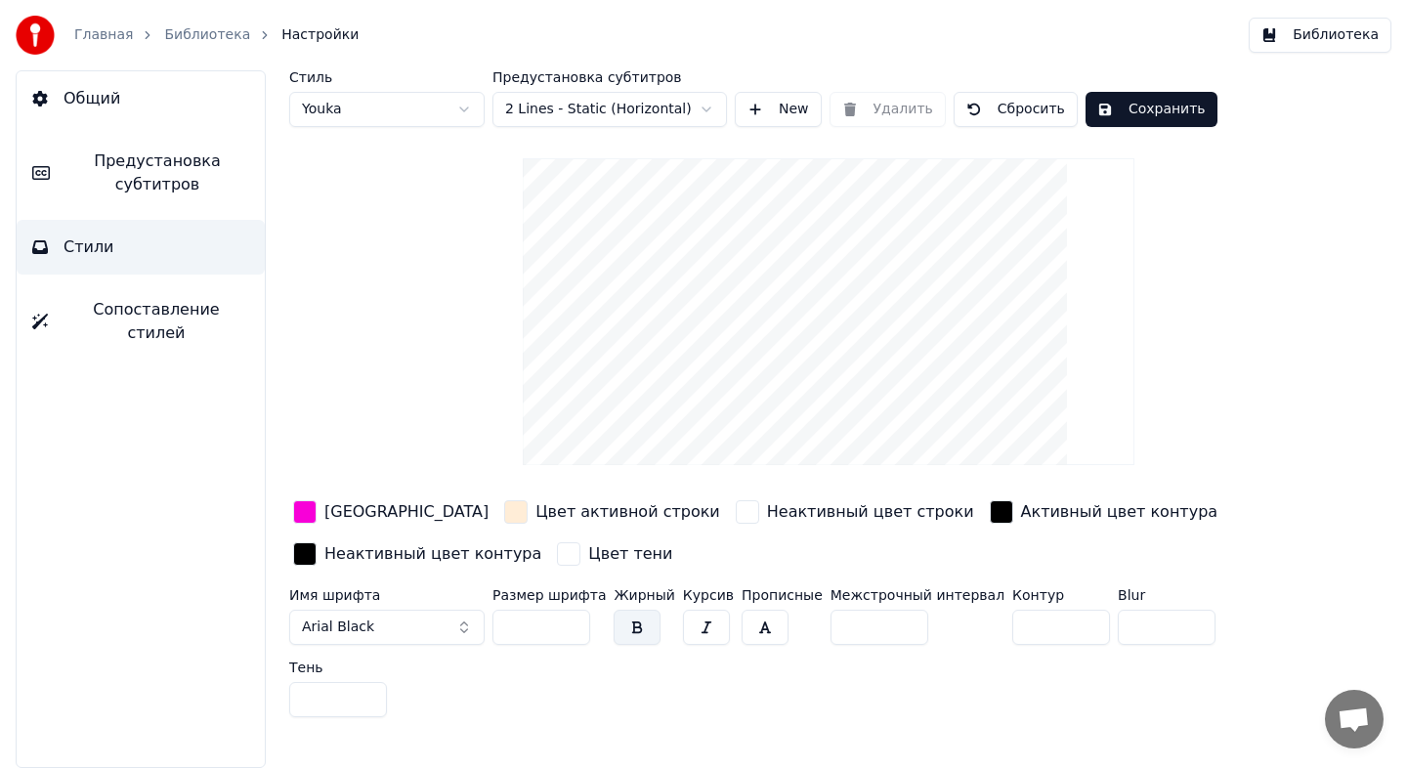
click at [504, 503] on div "button" at bounding box center [515, 511] width 23 height 23
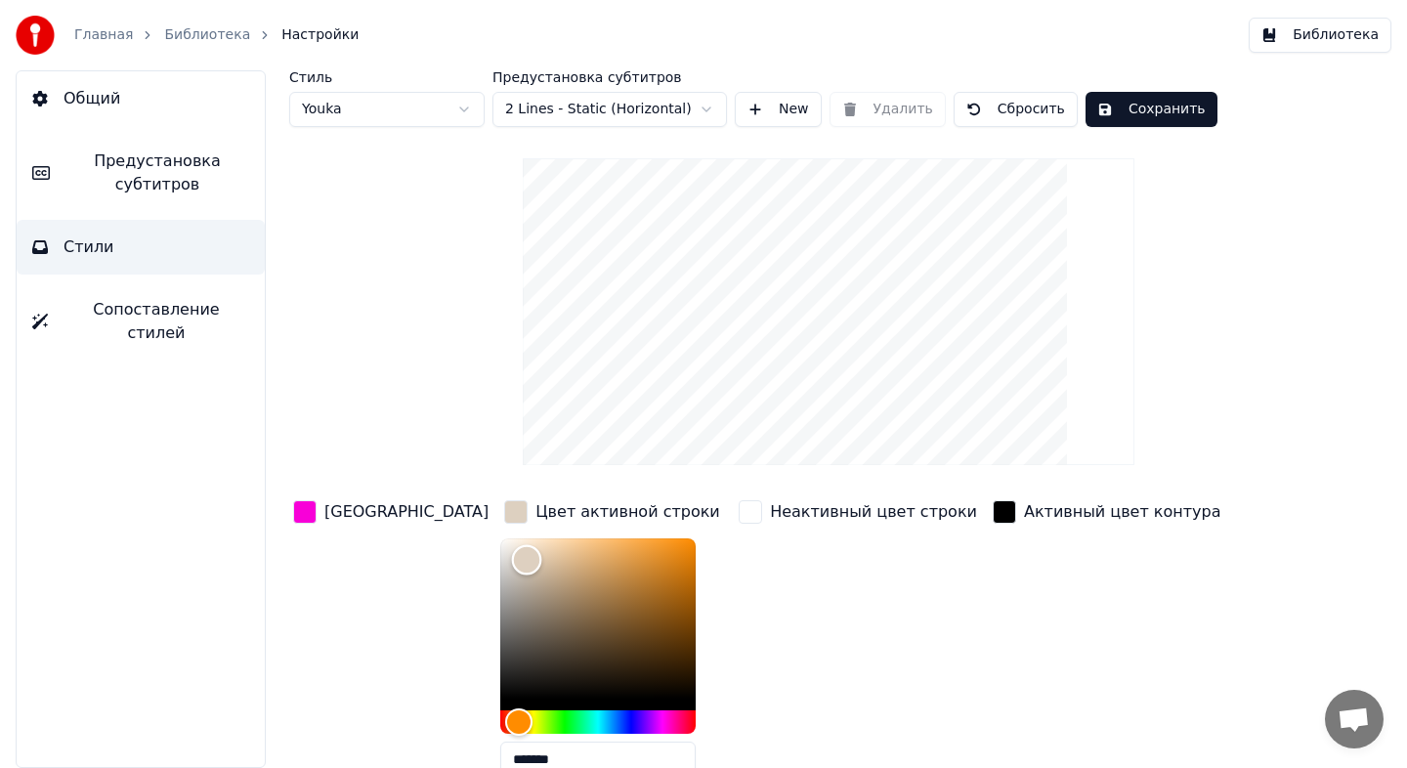
type input "*******"
drag, startPoint x: 462, startPoint y: 559, endPoint x: 421, endPoint y: 556, distance: 41.1
click at [500, 556] on div "Color" at bounding box center [597, 618] width 195 height 160
click at [1130, 104] on button "Сохранить" at bounding box center [1151, 109] width 132 height 35
click at [218, 36] on link "Библиотека" at bounding box center [207, 35] width 86 height 20
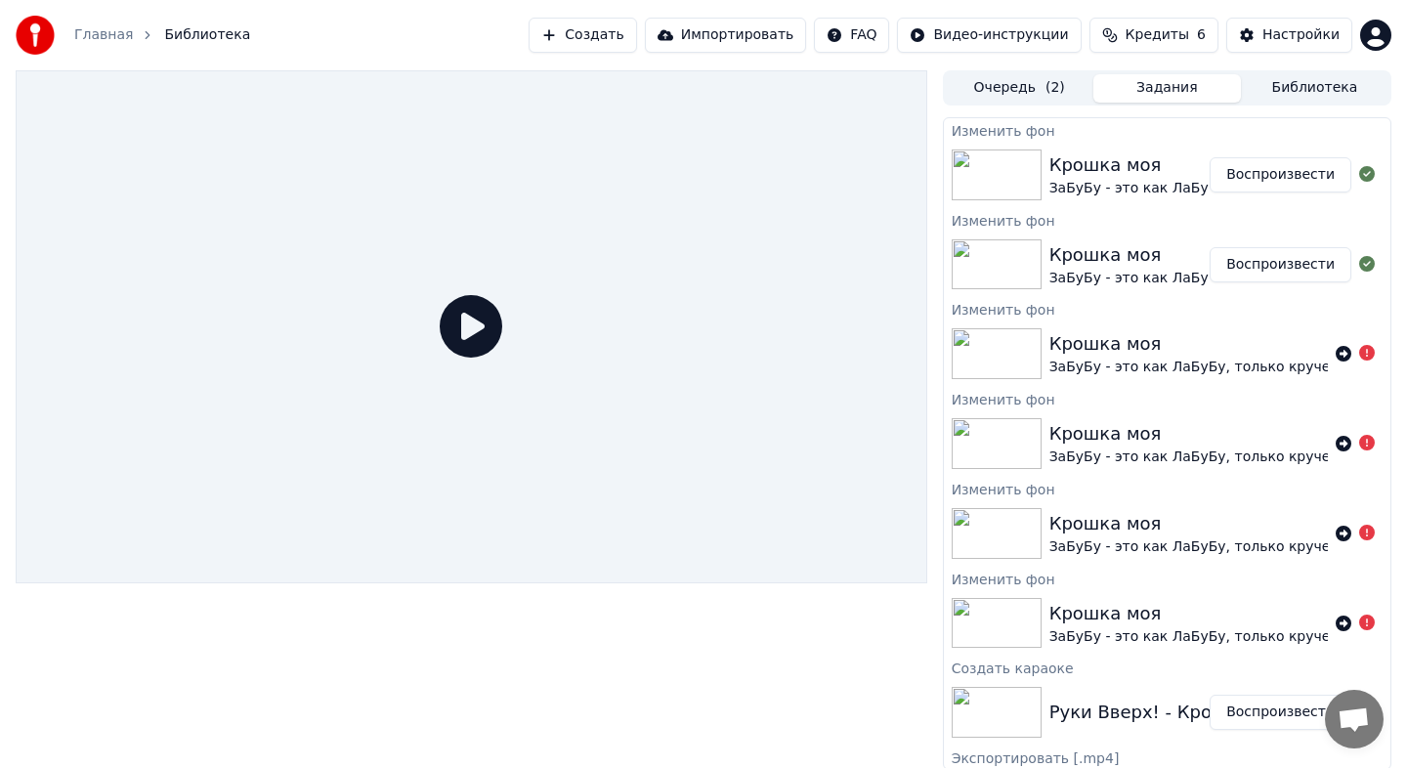
click at [447, 343] on icon at bounding box center [471, 326] width 63 height 63
click at [1250, 171] on button "Воспроизвести" at bounding box center [1280, 174] width 142 height 35
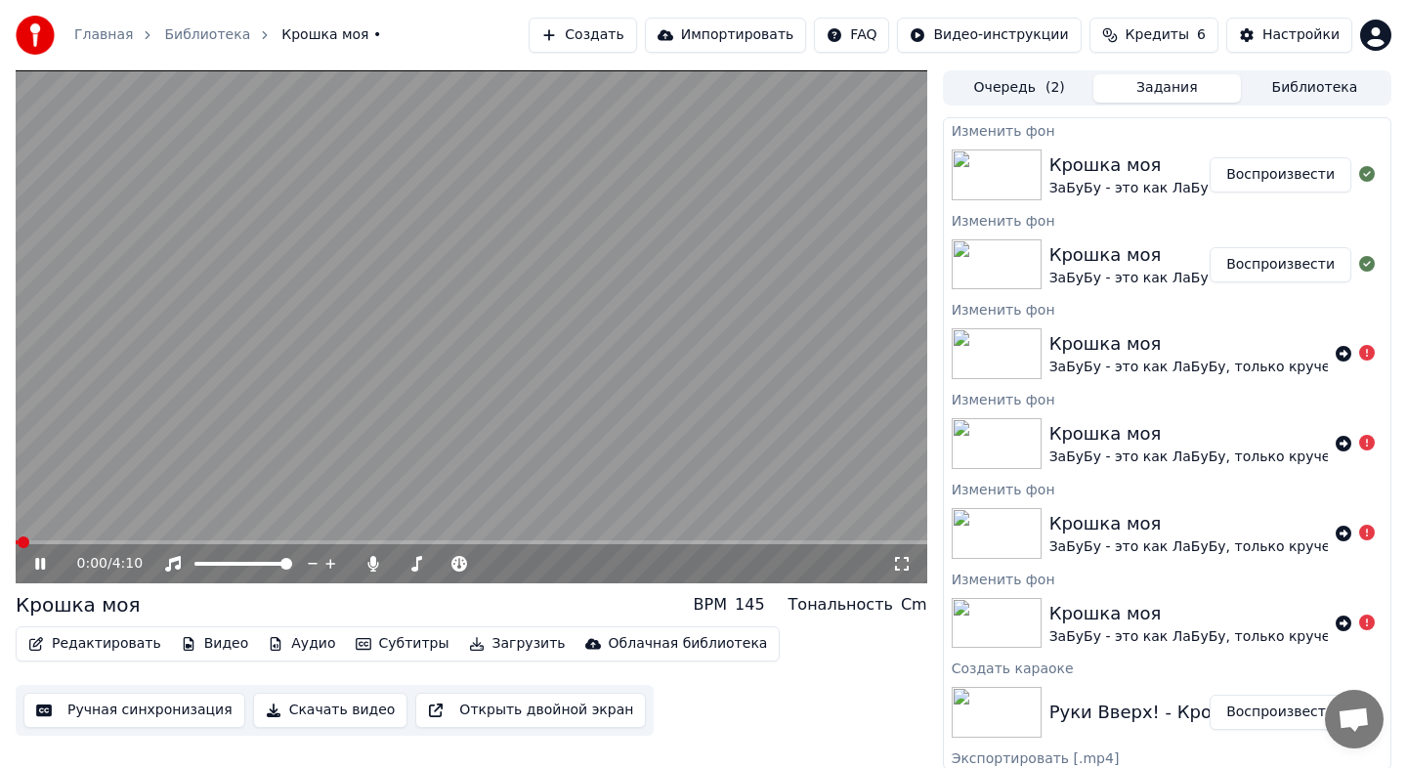
click at [245, 547] on div "0:00 / 4:10" at bounding box center [471, 563] width 911 height 39
click at [245, 529] on video at bounding box center [471, 326] width 911 height 513
click at [245, 544] on div "0:01 / 4:10" at bounding box center [471, 563] width 911 height 39
click at [247, 540] on span at bounding box center [471, 542] width 911 height 4
click at [28, 576] on div "1:04 / 4:10" at bounding box center [471, 563] width 911 height 39
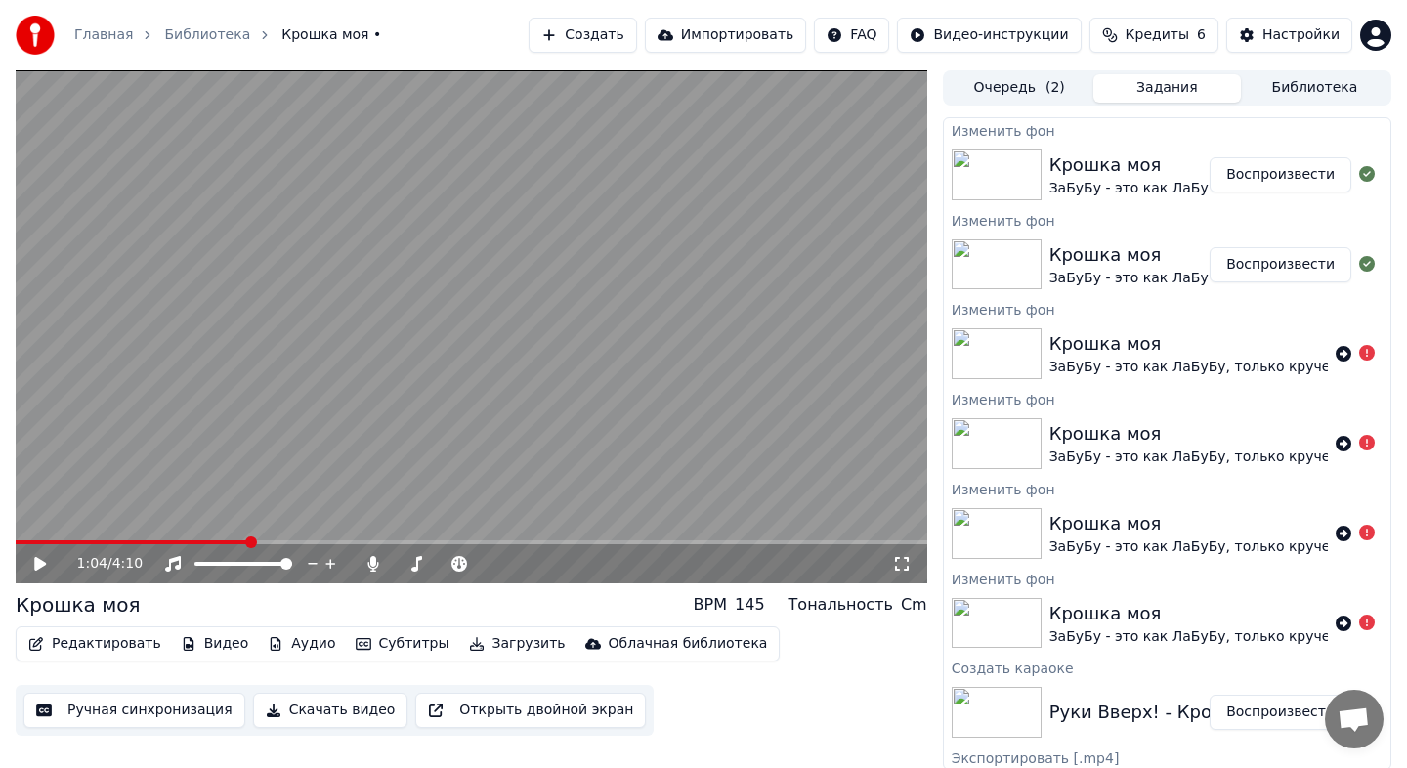
click at [32, 575] on div "1:04 / 4:10" at bounding box center [471, 563] width 911 height 39
click at [37, 572] on div "1:04 / 4:10" at bounding box center [471, 564] width 896 height 20
click at [36, 556] on icon at bounding box center [54, 564] width 46 height 16
click at [345, 711] on button "Скачать видео" at bounding box center [330, 710] width 155 height 35
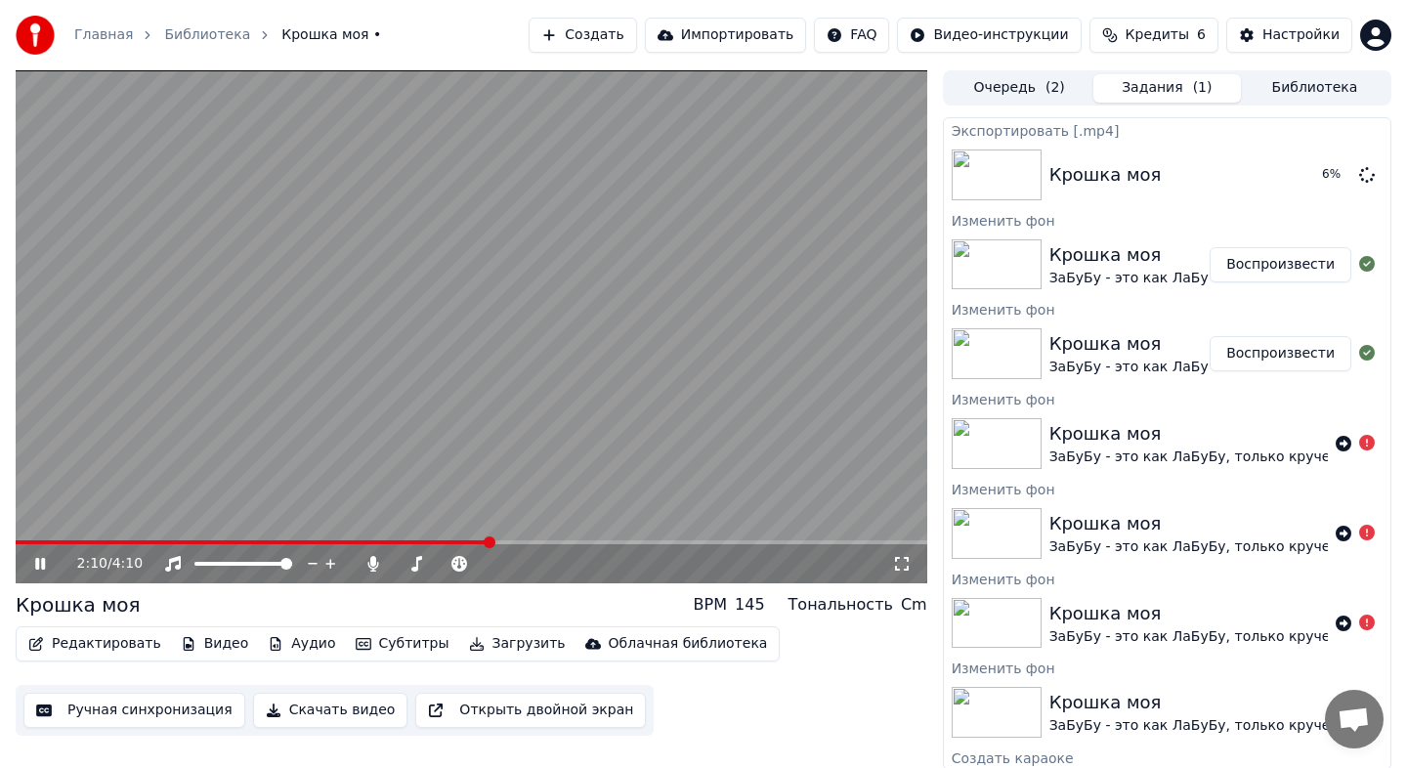
click at [43, 562] on icon at bounding box center [40, 564] width 10 height 12
click at [51, 563] on icon at bounding box center [54, 564] width 46 height 16
click at [43, 560] on icon at bounding box center [40, 564] width 10 height 12
click at [395, 566] on span at bounding box center [395, 564] width 0 height 4
click at [277, 708] on button "Скачать видео" at bounding box center [330, 710] width 155 height 35
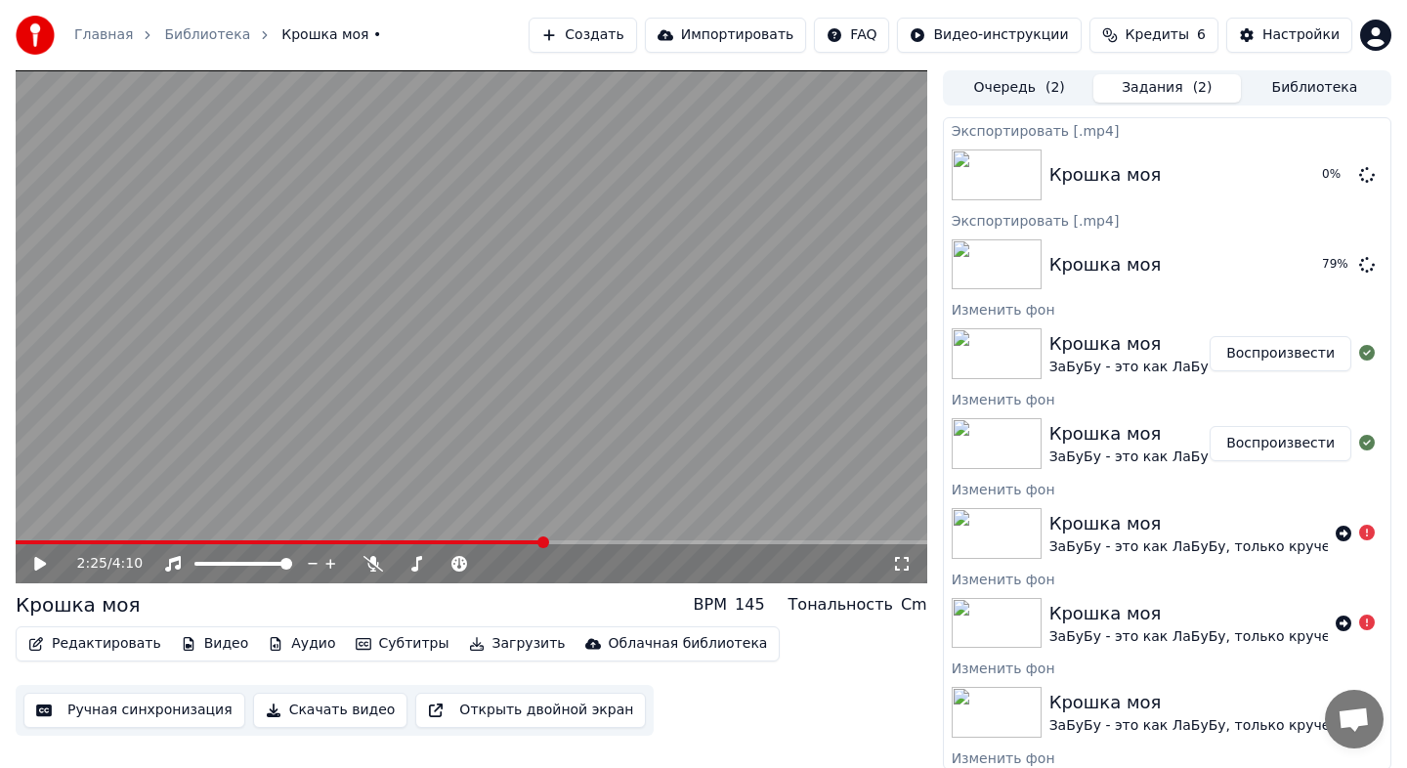
click at [689, 677] on div "Редактировать Видео Аудио Субтитры Загрузить Облачная библиотека Ручная синхрон…" at bounding box center [471, 680] width 911 height 109
click at [1284, 266] on button "Показать" at bounding box center [1300, 264] width 101 height 35
click at [1167, 482] on div "Изменить фон" at bounding box center [1167, 488] width 446 height 23
click at [1296, 181] on button "Показать" at bounding box center [1300, 174] width 101 height 35
